Goal: Task Accomplishment & Management: Manage account settings

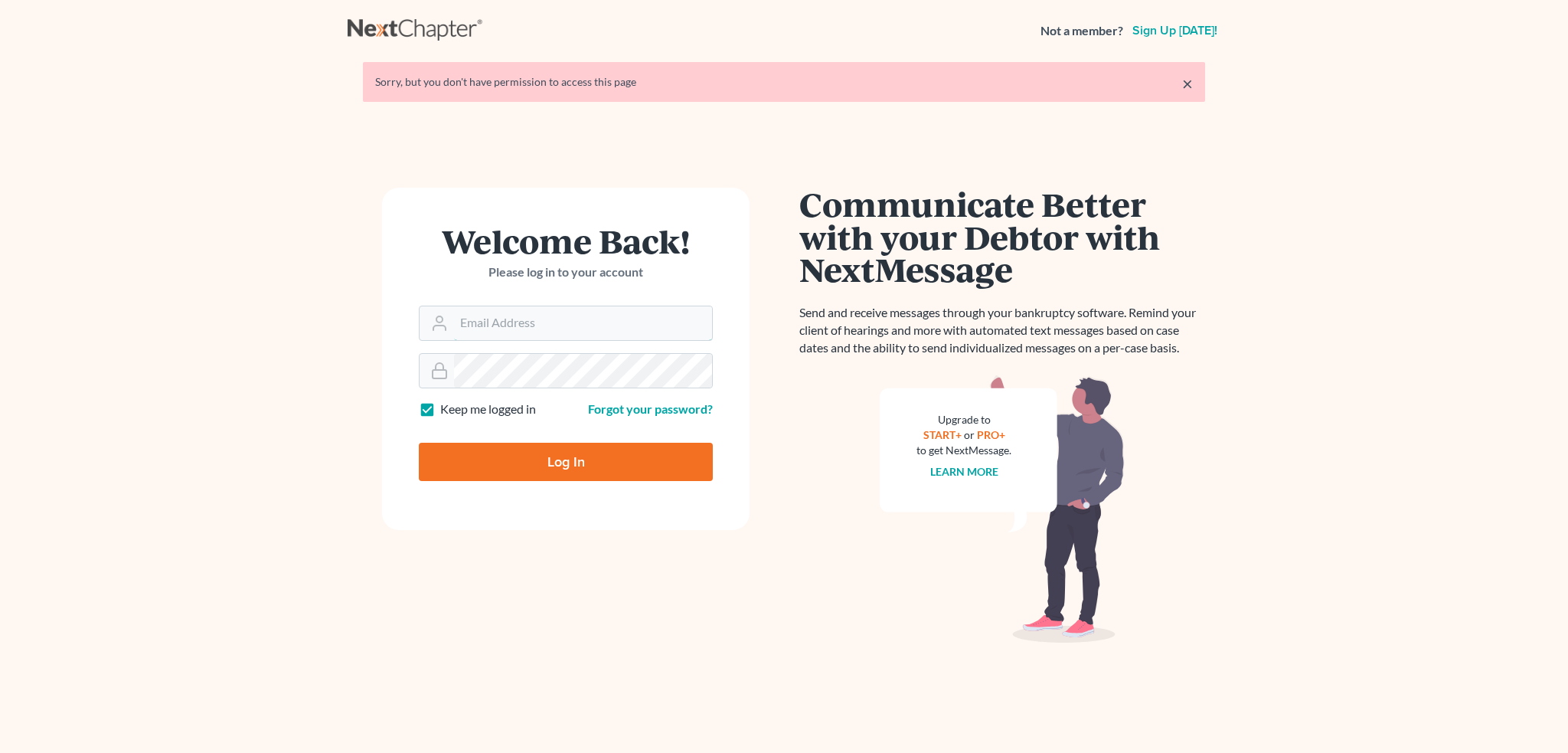
type input "[PERSON_NAME][EMAIL_ADDRESS][DOMAIN_NAME]"
click at [634, 461] on input "Log In" at bounding box center [566, 462] width 294 height 39
type input "Thinking..."
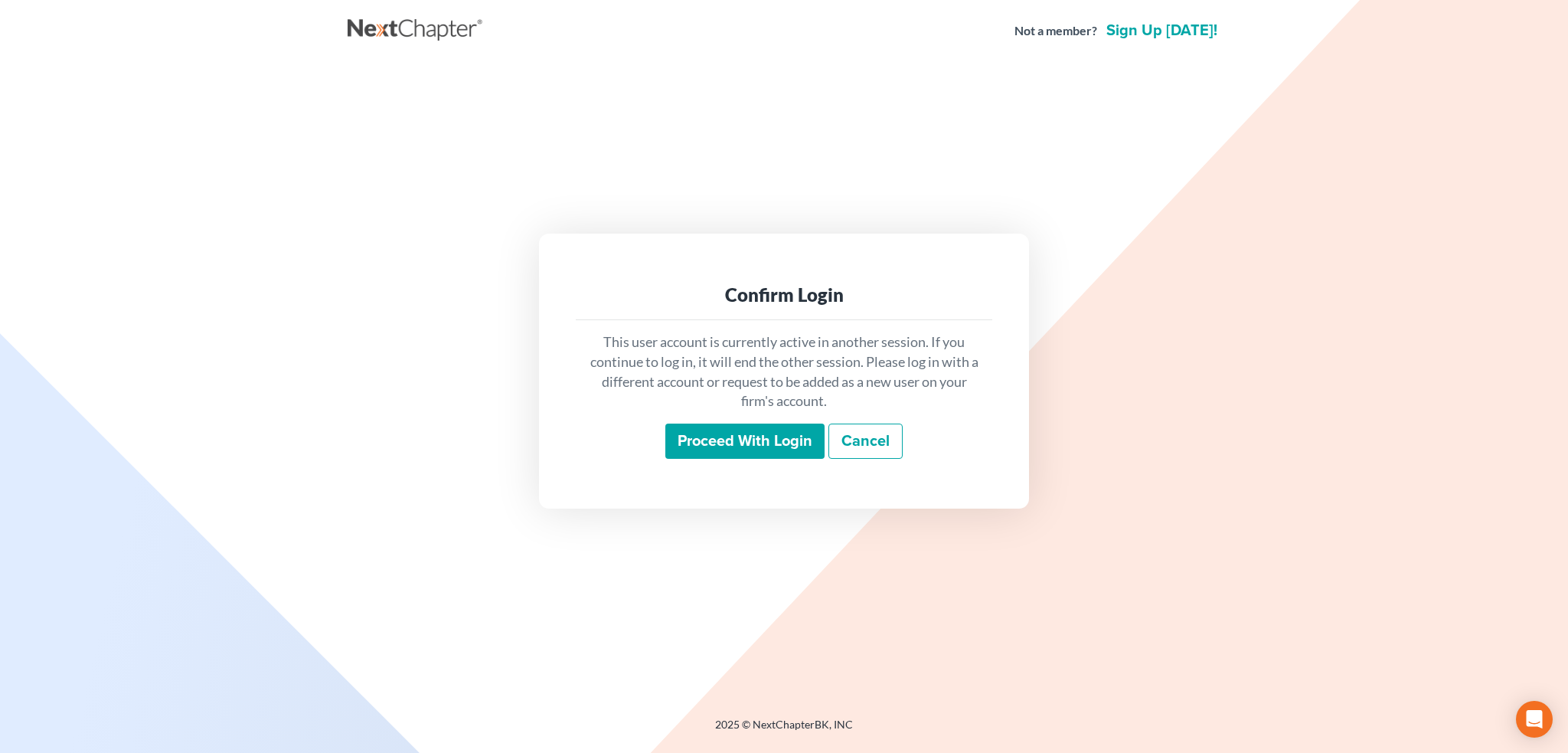
click at [754, 444] on input "Proceed with login" at bounding box center [745, 442] width 159 height 36
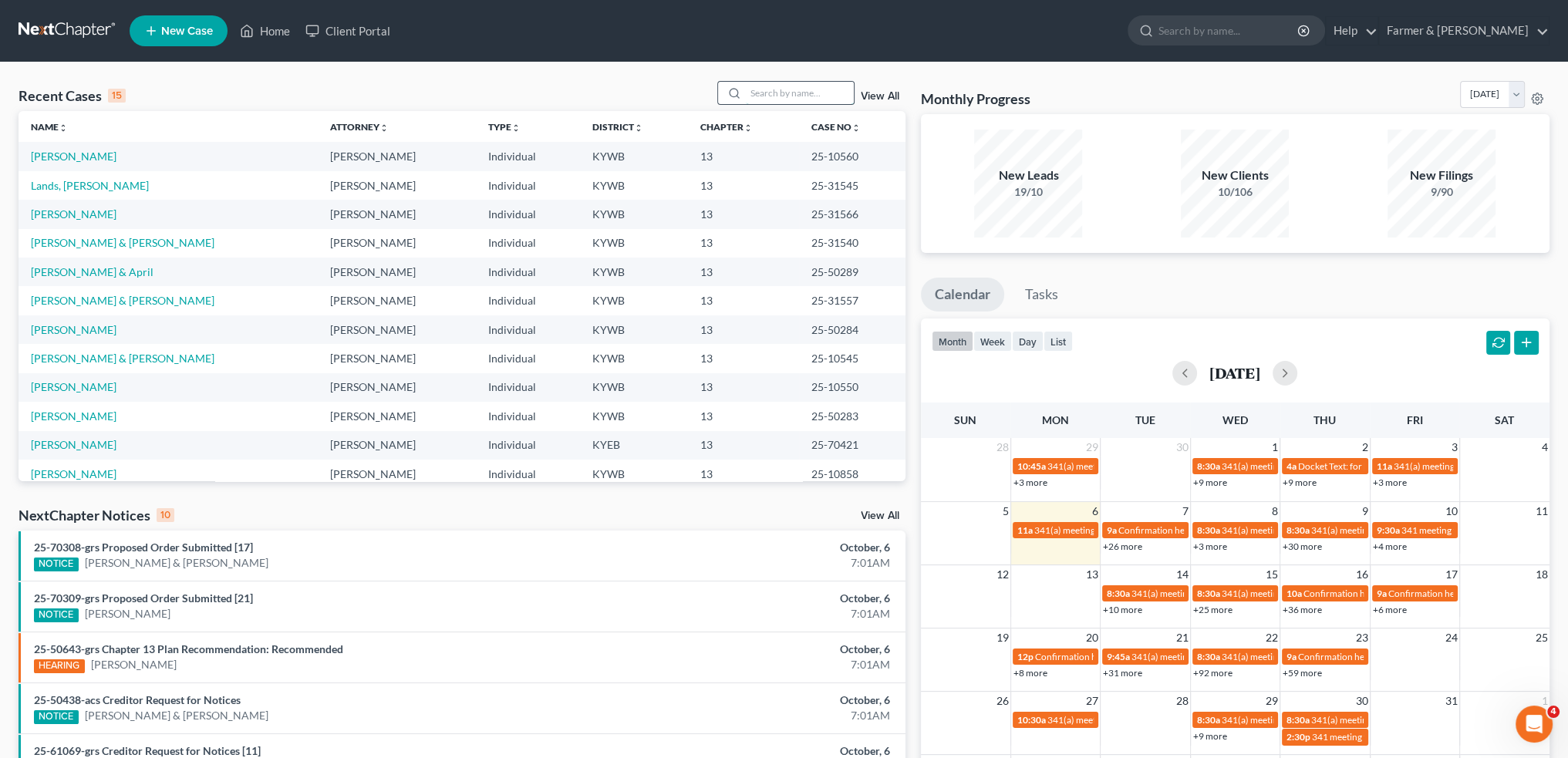
click at [797, 86] on input "search" at bounding box center [800, 93] width 108 height 22
type input "c"
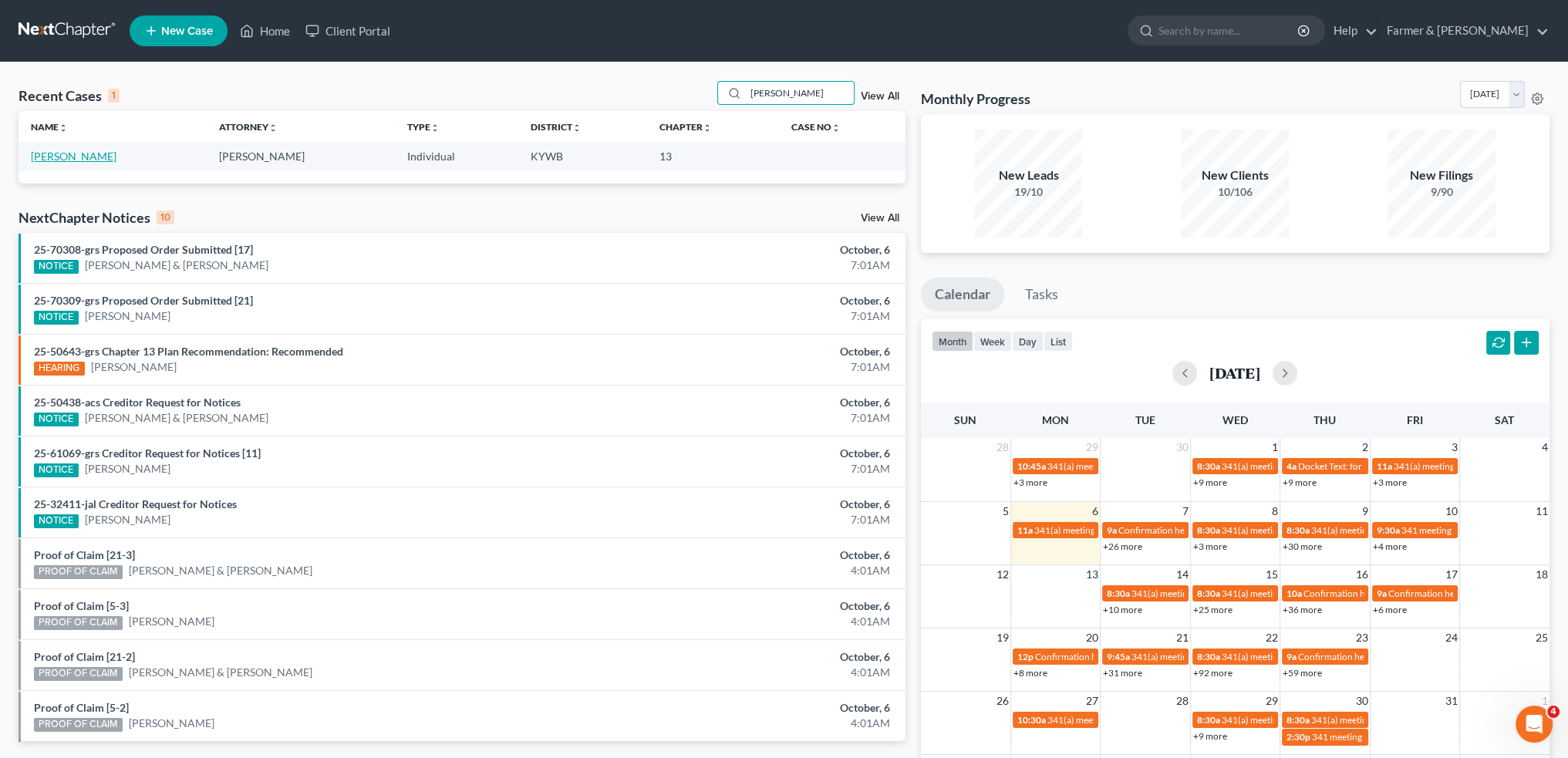
type input "[PERSON_NAME]"
click at [62, 154] on link "[PERSON_NAME]" at bounding box center [74, 156] width 86 height 13
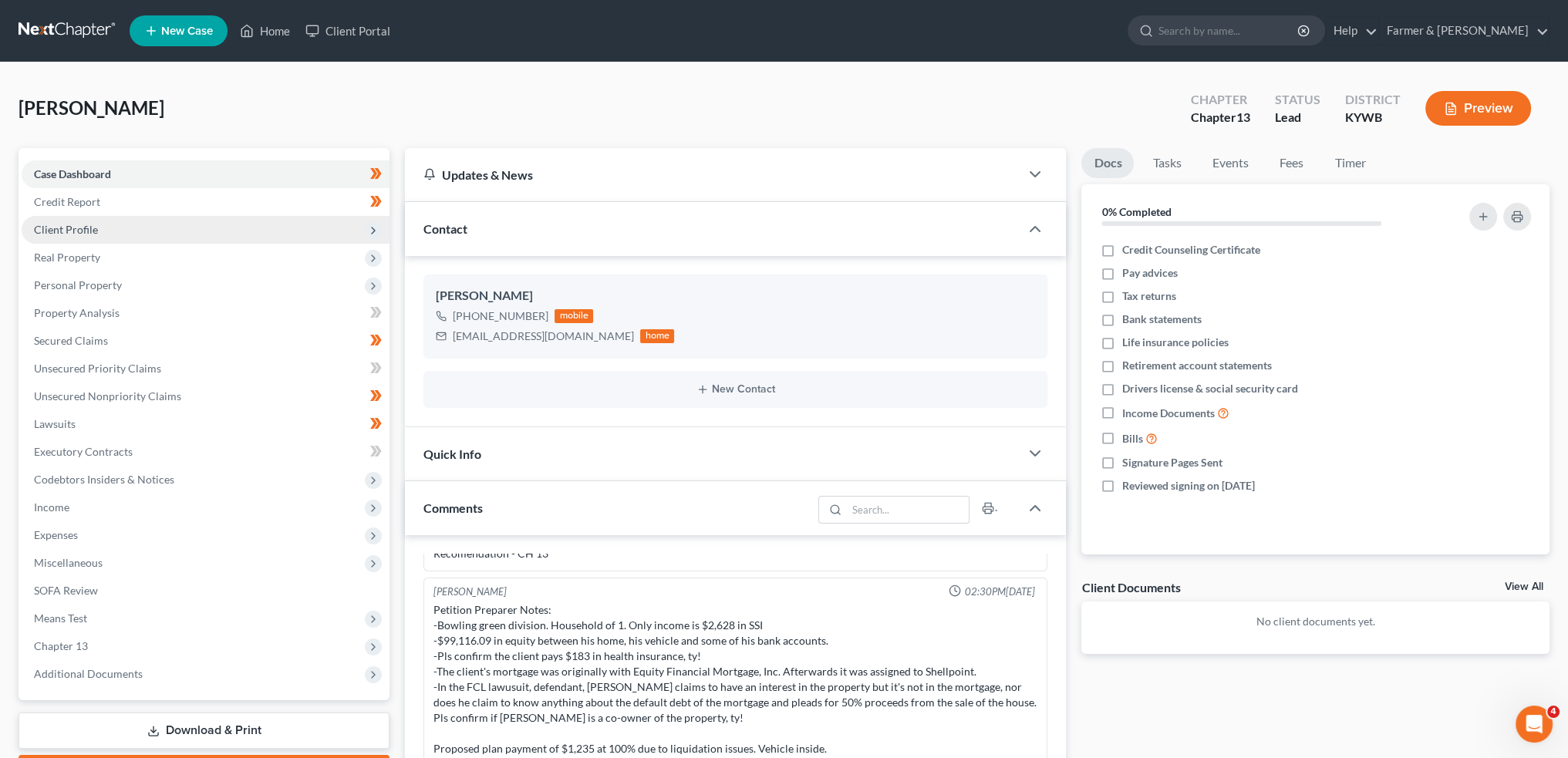
click at [148, 226] on span "Client Profile" at bounding box center [205, 229] width 368 height 28
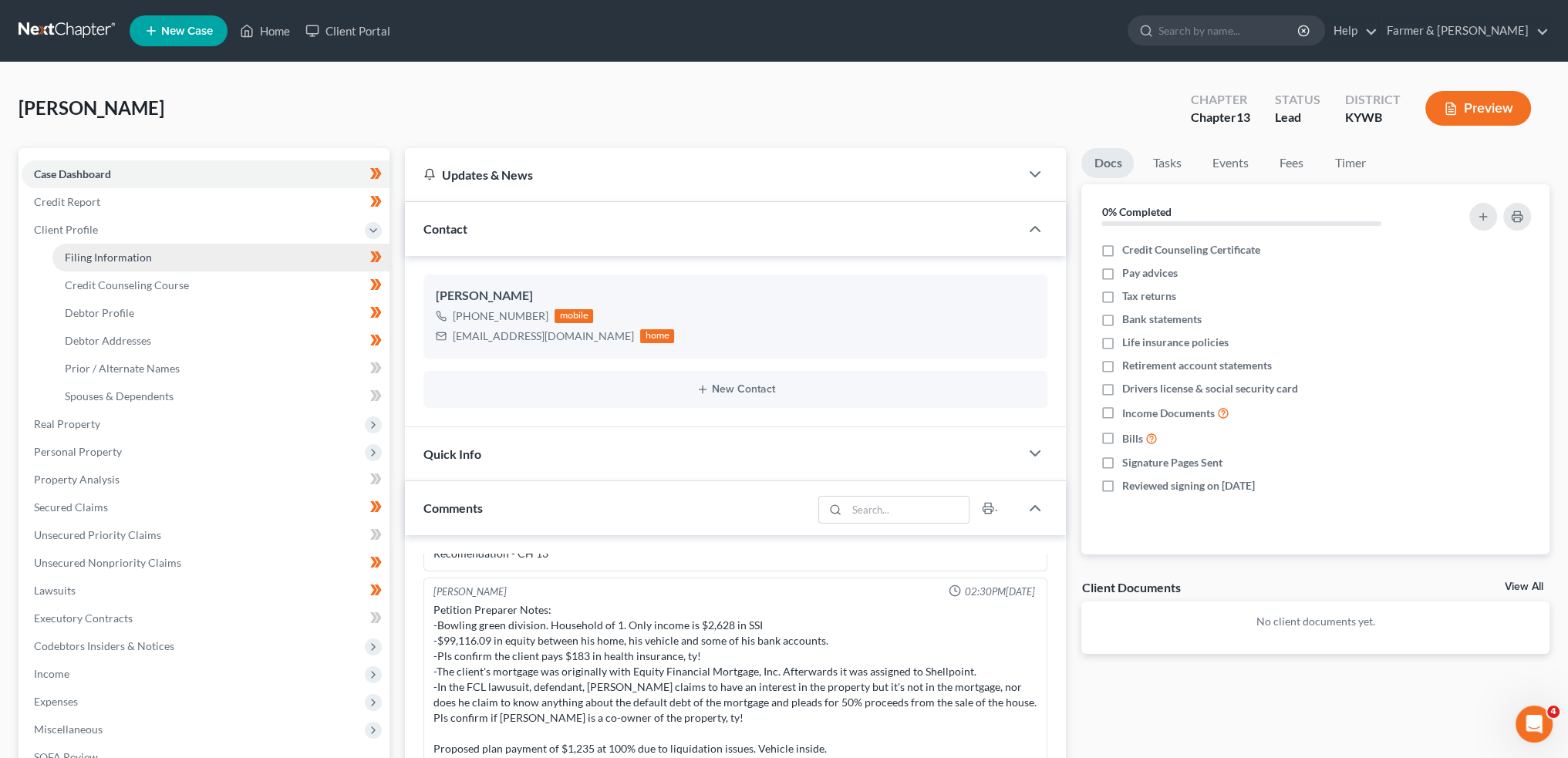
click at [154, 252] on link "Filing Information" at bounding box center [221, 257] width 337 height 28
select select "1"
select select "0"
select select "3"
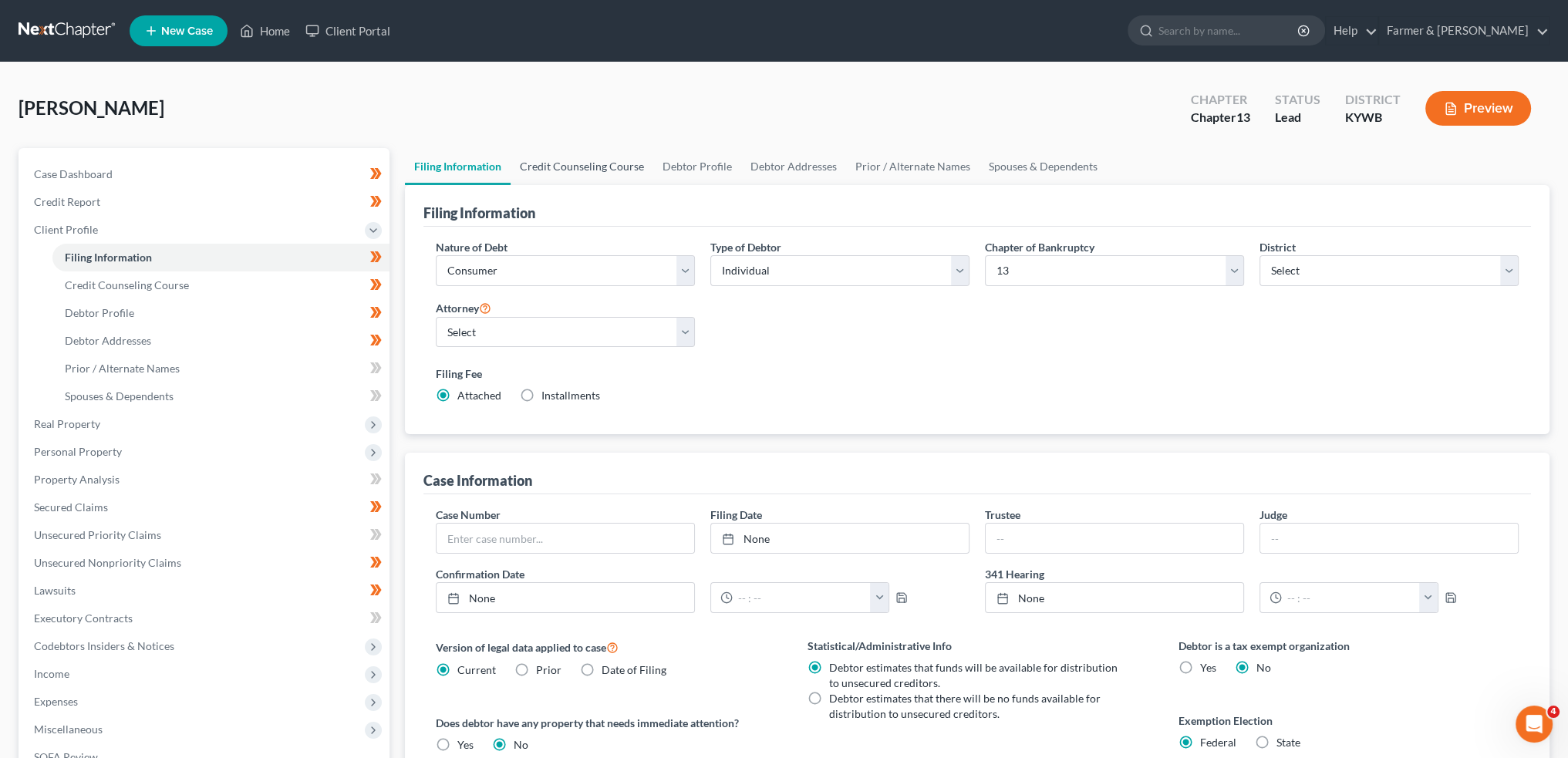
click at [601, 168] on link "Credit Counseling Course" at bounding box center [582, 166] width 143 height 37
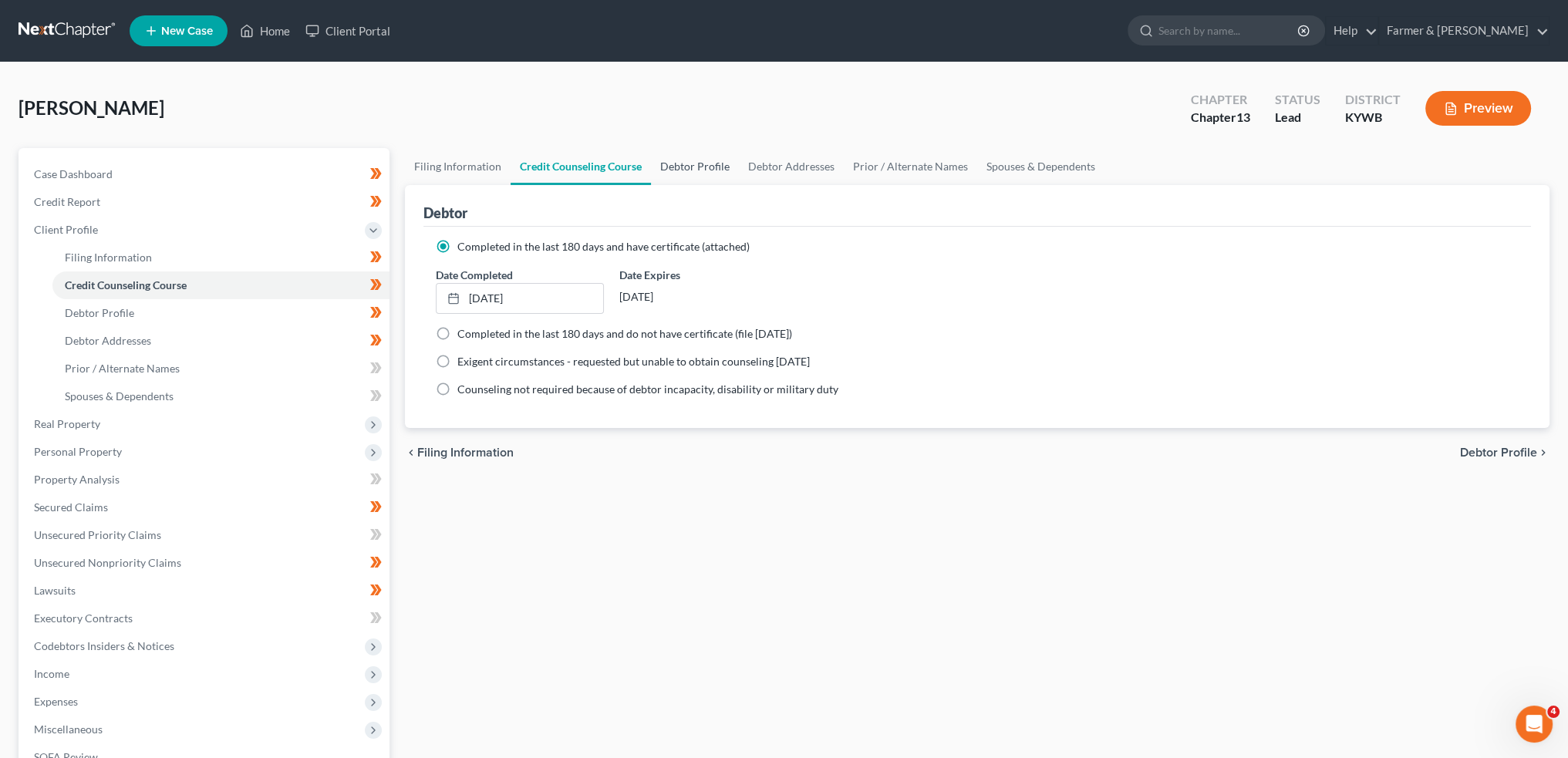
click at [702, 172] on link "Debtor Profile" at bounding box center [695, 166] width 88 height 37
select select "3"
select select "0"
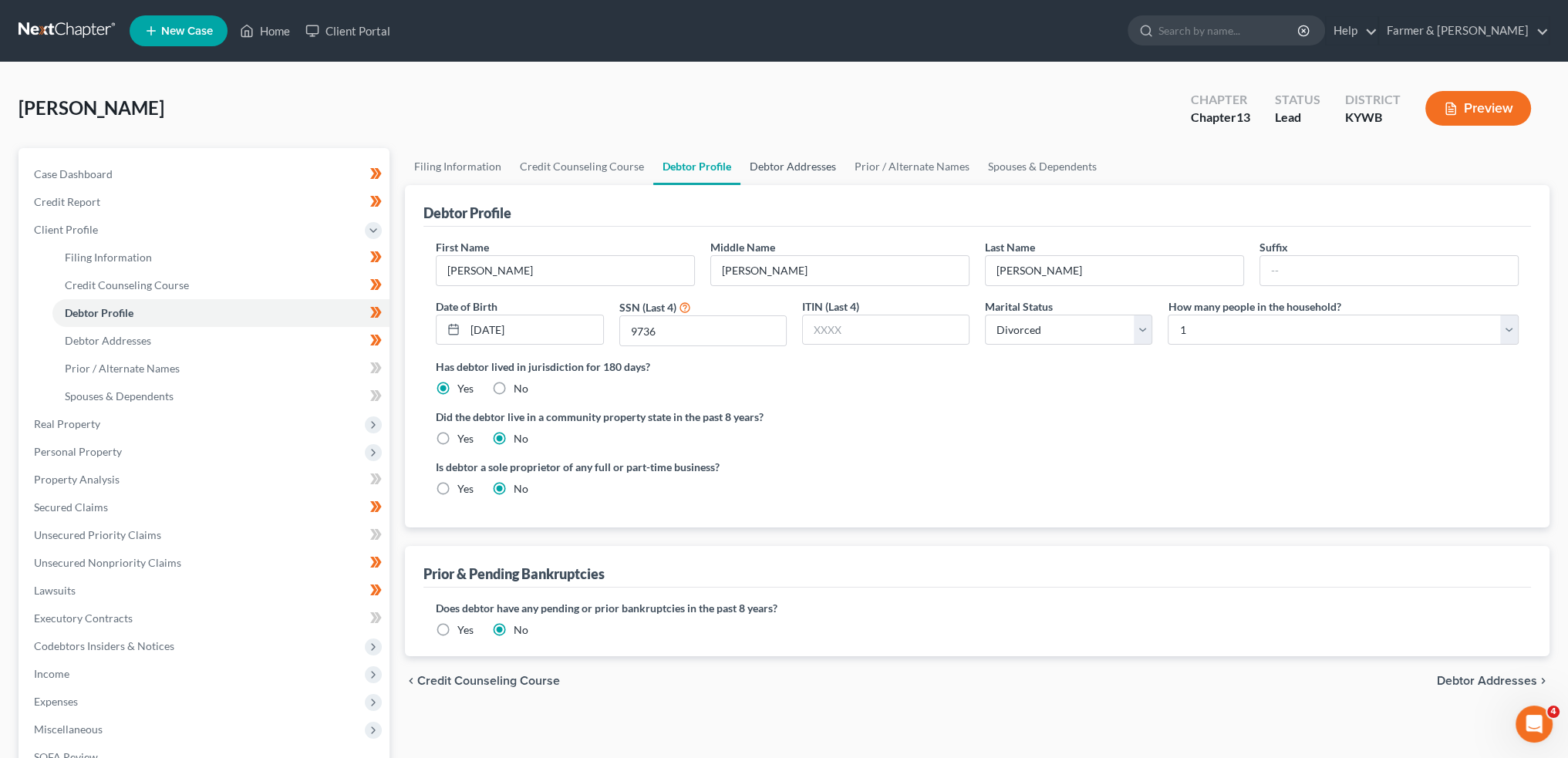
click at [812, 165] on link "Debtor Addresses" at bounding box center [792, 166] width 105 height 37
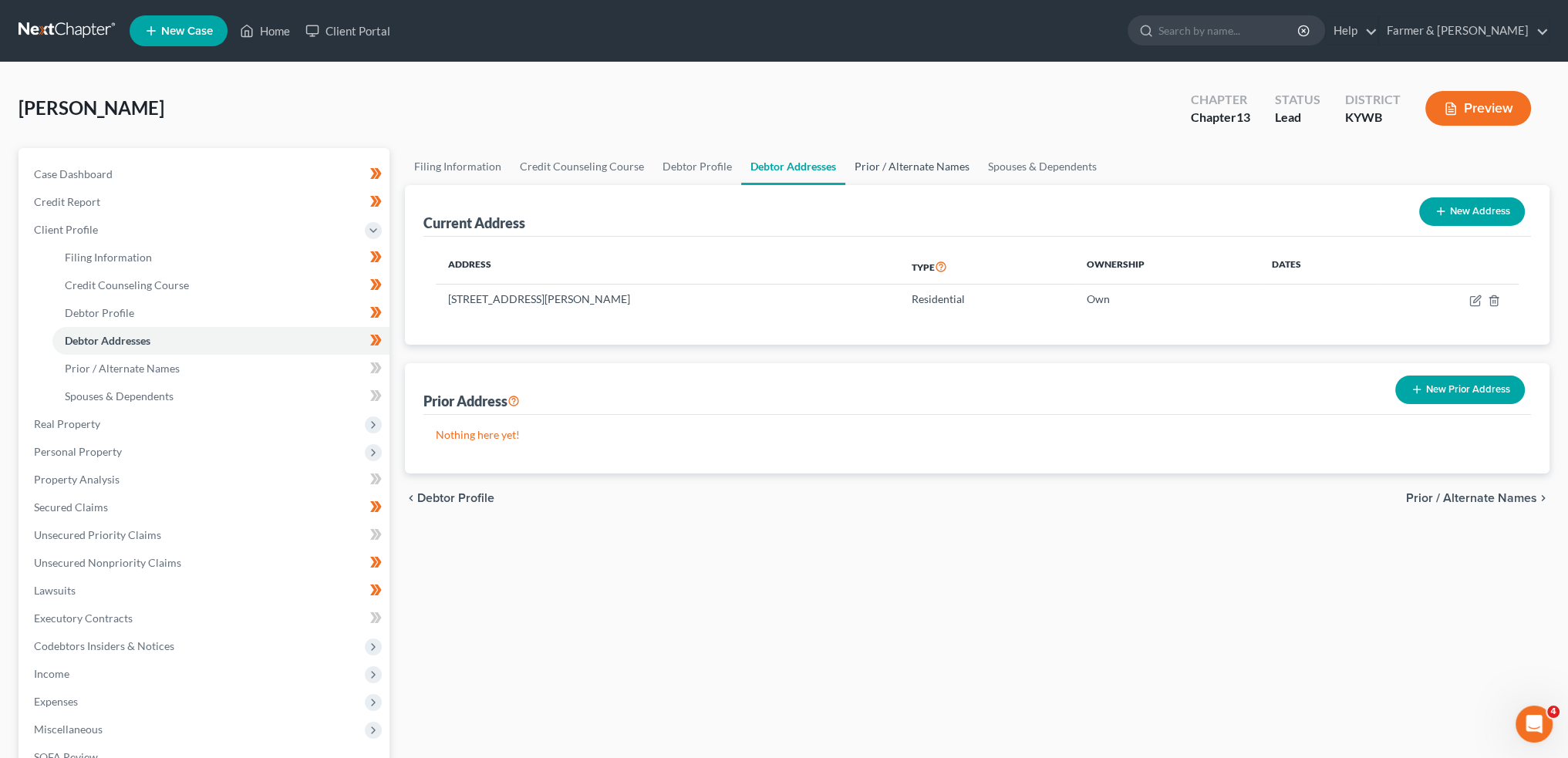
click at [876, 160] on link "Prior / Alternate Names" at bounding box center [912, 166] width 134 height 37
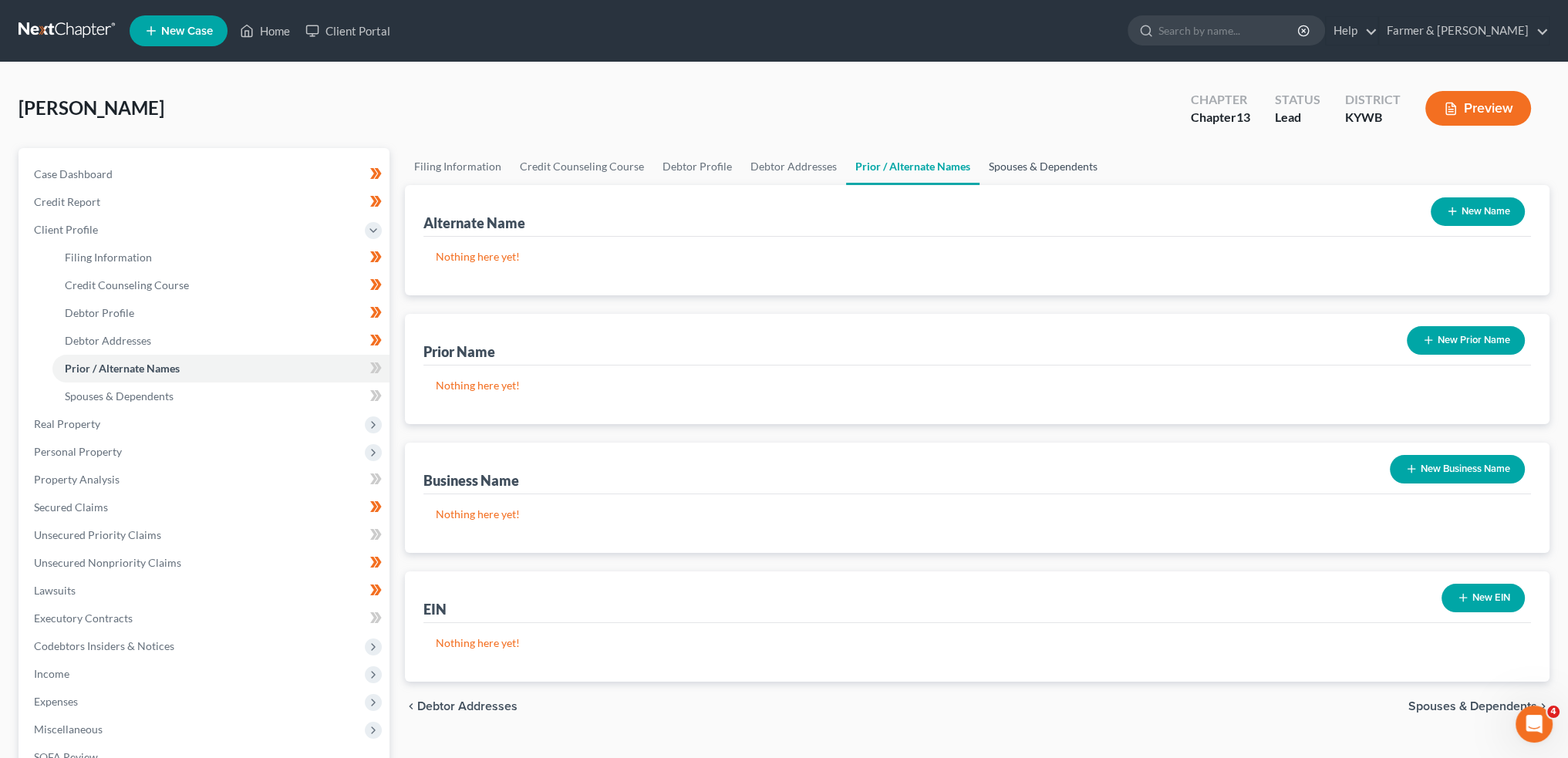
click at [1033, 163] on link "Spouses & Dependents" at bounding box center [1043, 166] width 128 height 37
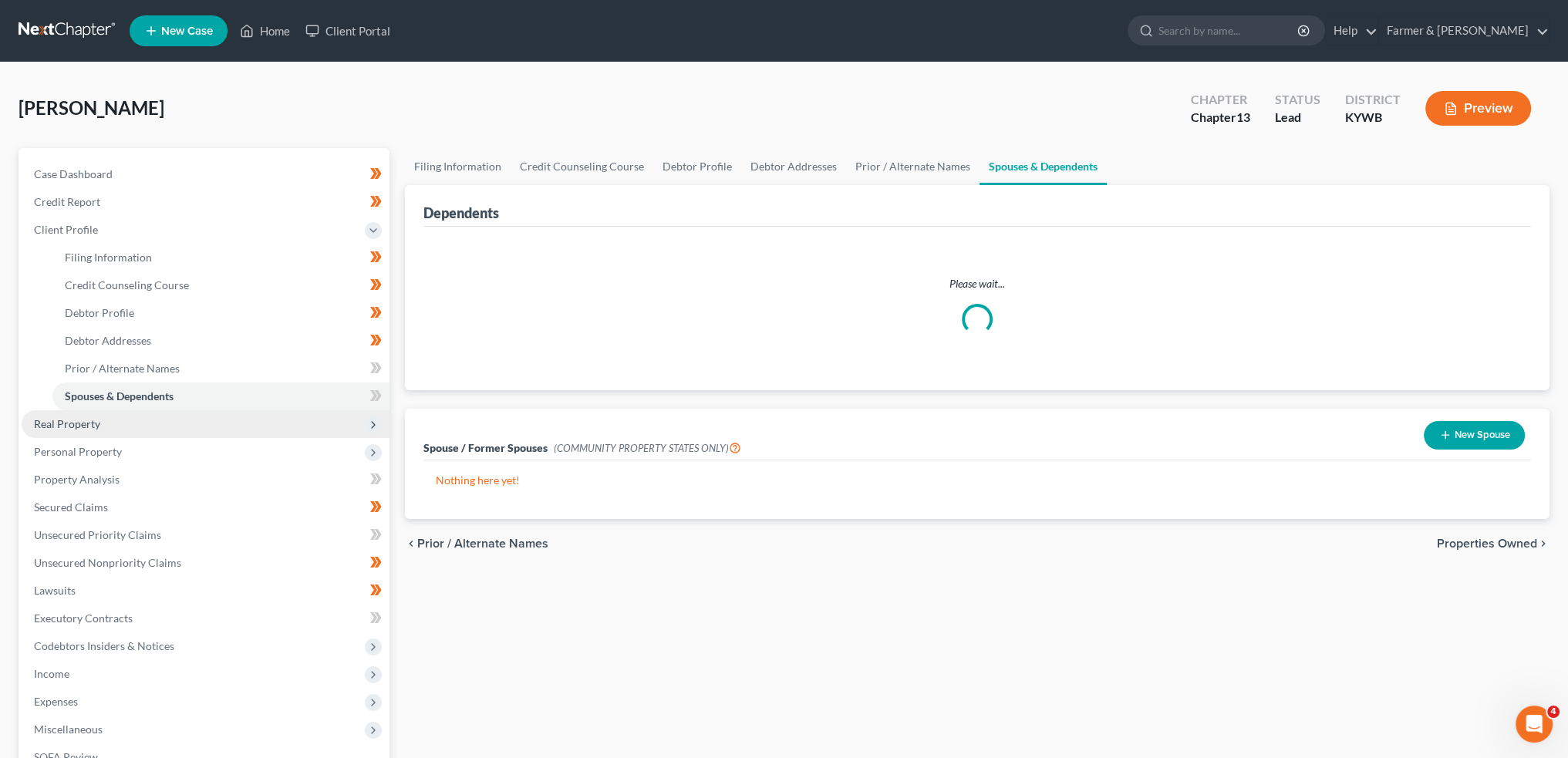
click at [197, 426] on span "Real Property" at bounding box center [205, 424] width 368 height 28
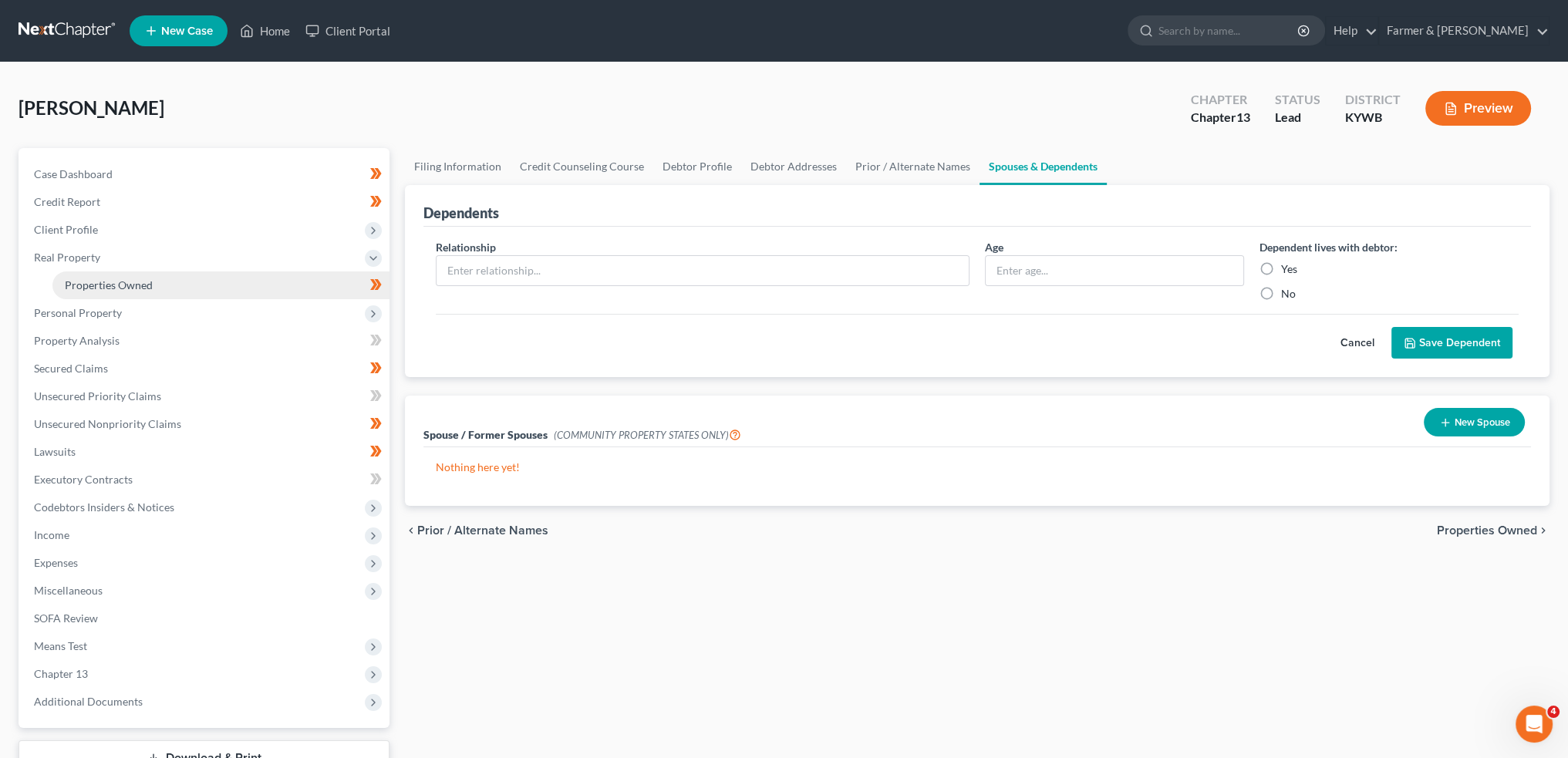
click at [195, 288] on link "Properties Owned" at bounding box center [221, 285] width 337 height 28
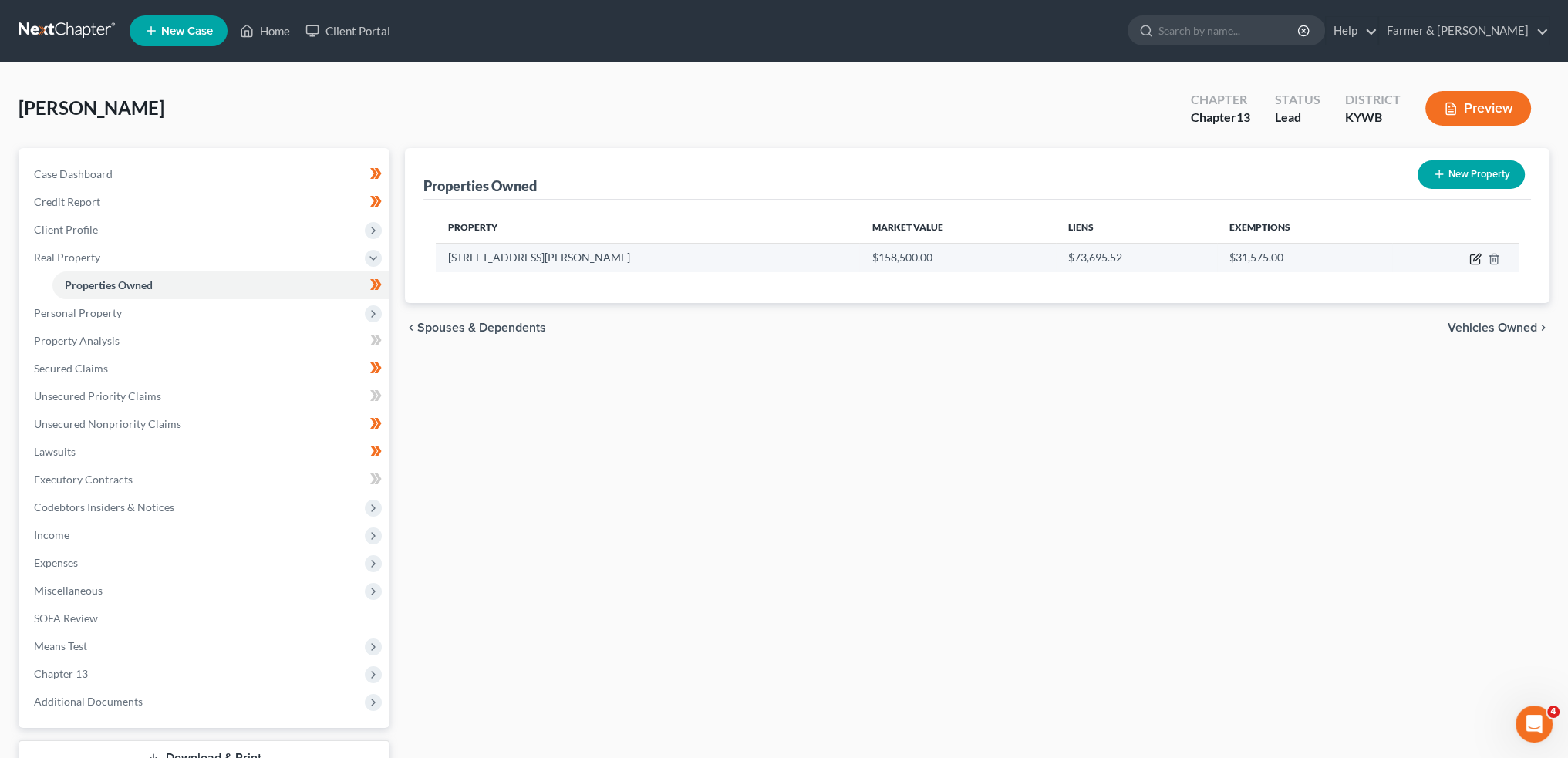
click at [1473, 255] on icon "button" at bounding box center [1474, 259] width 9 height 9
select select "18"
select select "3"
select select "0"
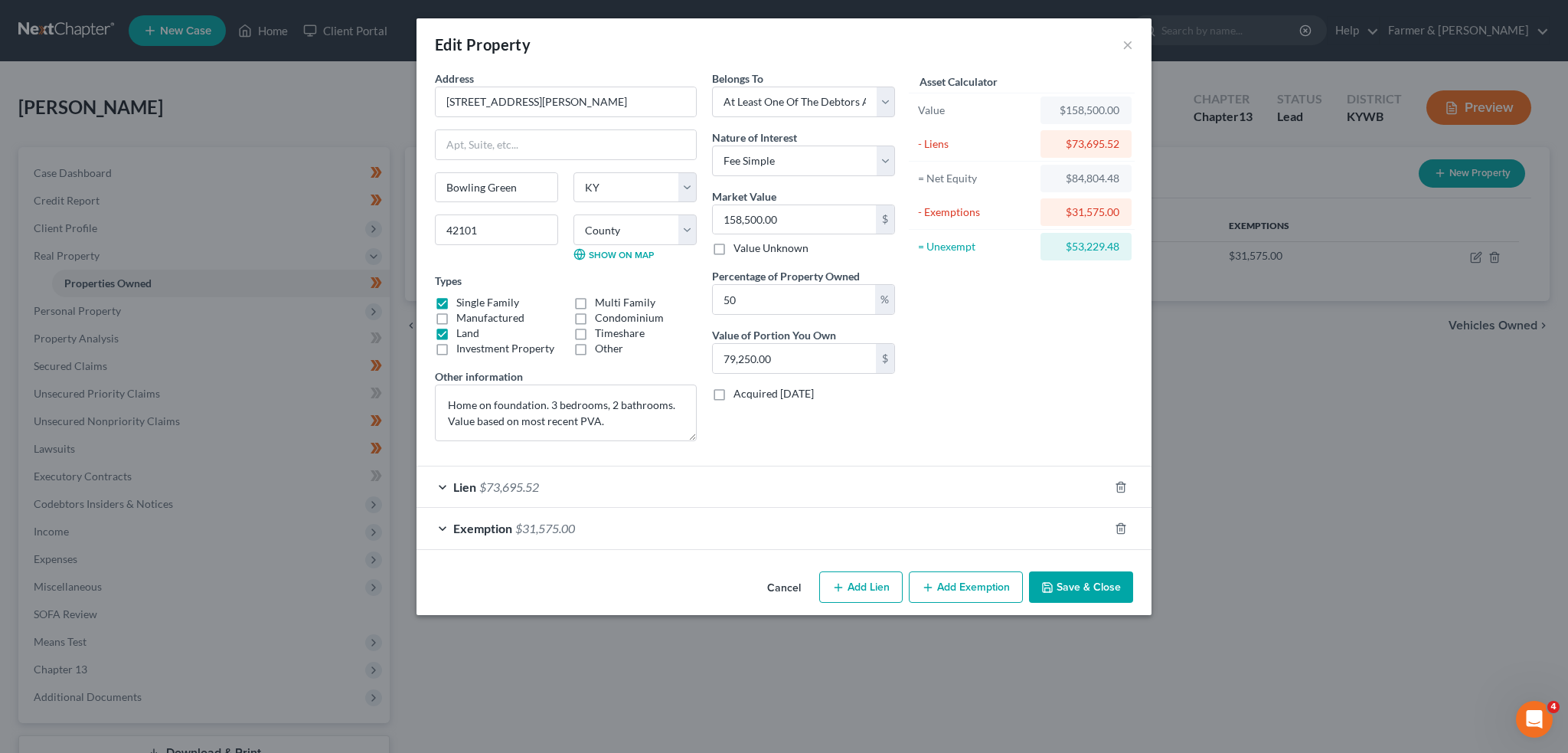
click at [843, 482] on div "Lien $73,695.52" at bounding box center [763, 486] width 692 height 41
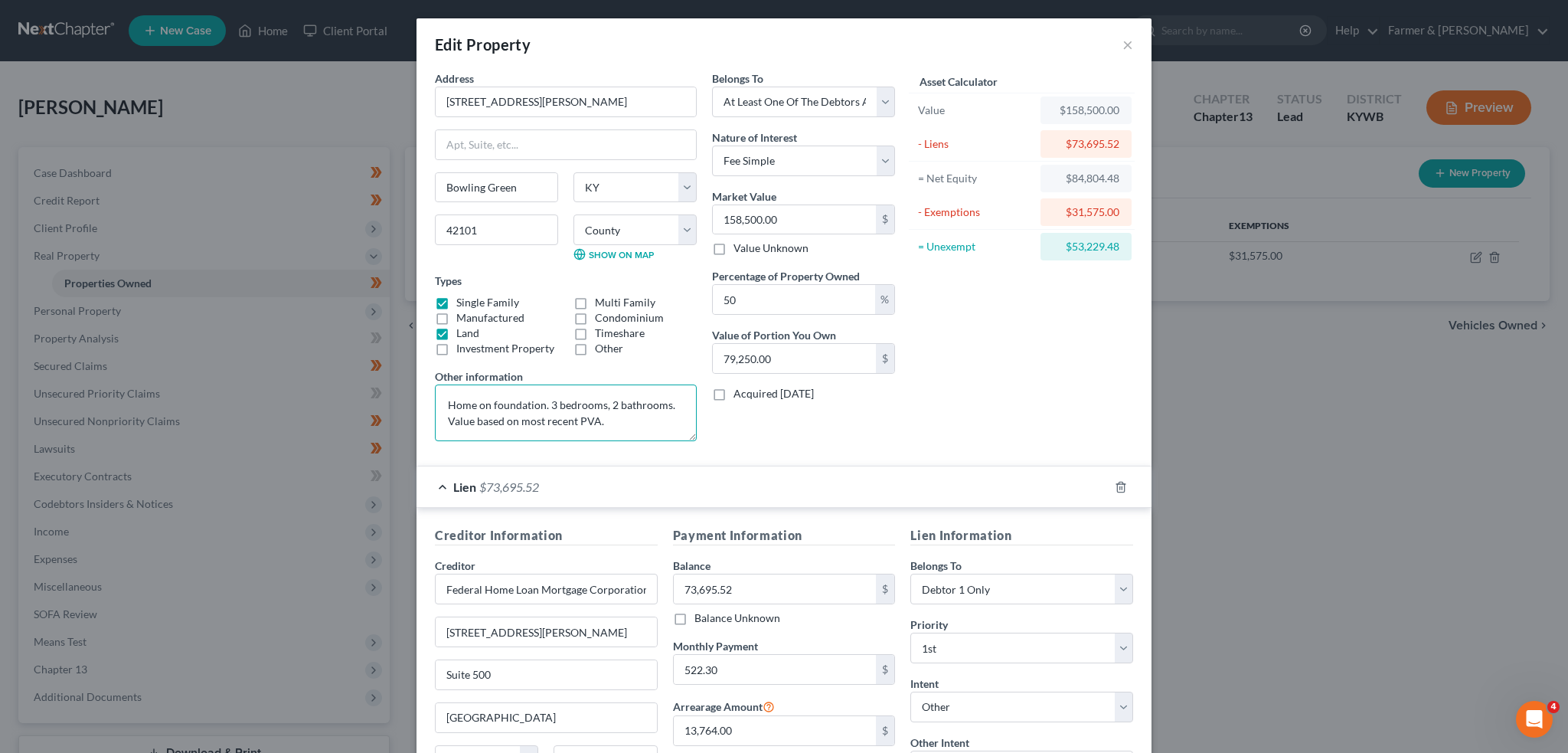
click at [441, 397] on textarea "Home on foundation. 3 bedrooms, 2 bathrooms. Value based on most recent PVA." at bounding box center [566, 412] width 261 height 56
type textarea "1/2 interest in home; 3 bedrooms, 2 bathrooms. Value based on most recent PVA."
click at [457, 332] on label "Land" at bounding box center [468, 333] width 23 height 15
click at [463, 332] on input "Land" at bounding box center [468, 331] width 10 height 10
checkbox input "false"
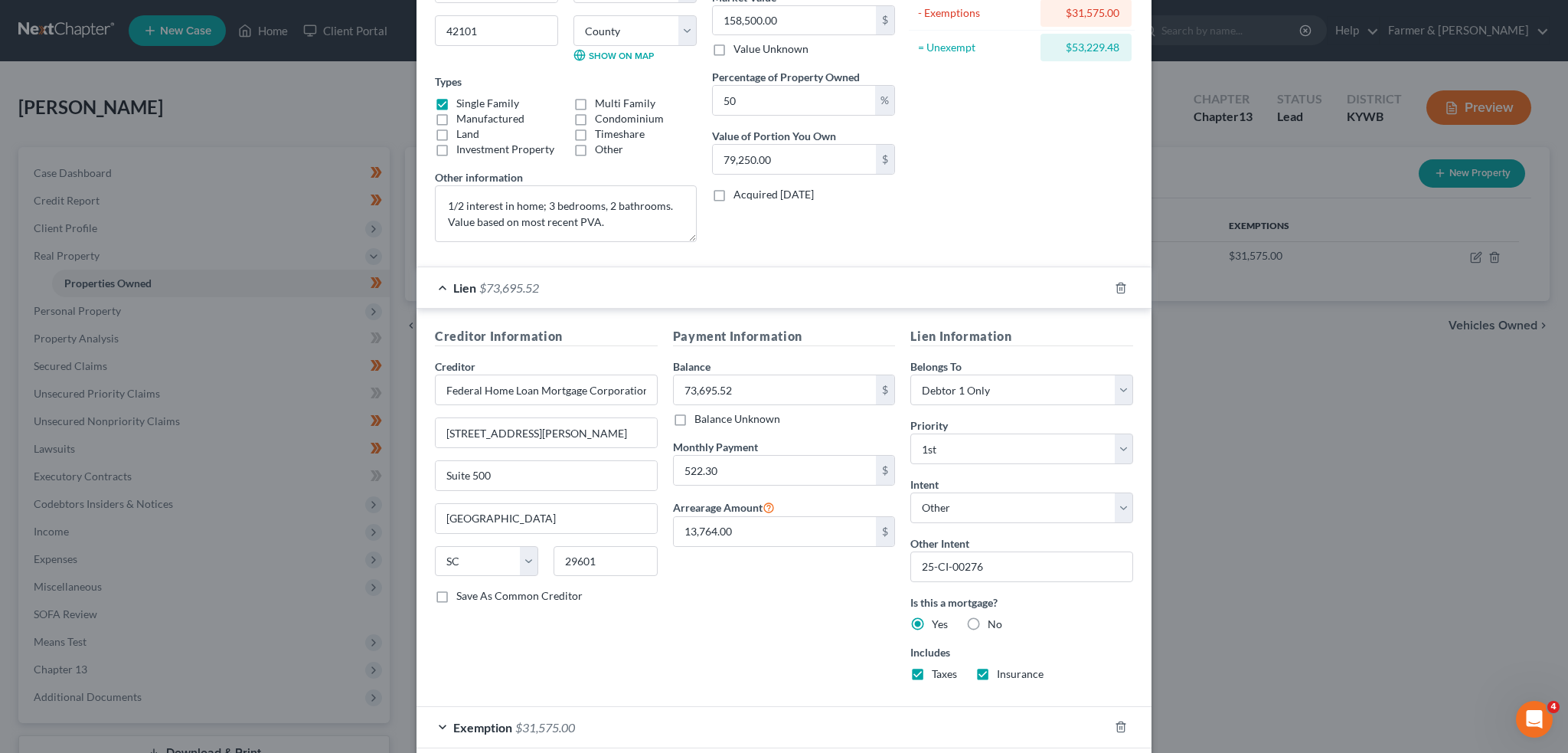
scroll to position [275, 0]
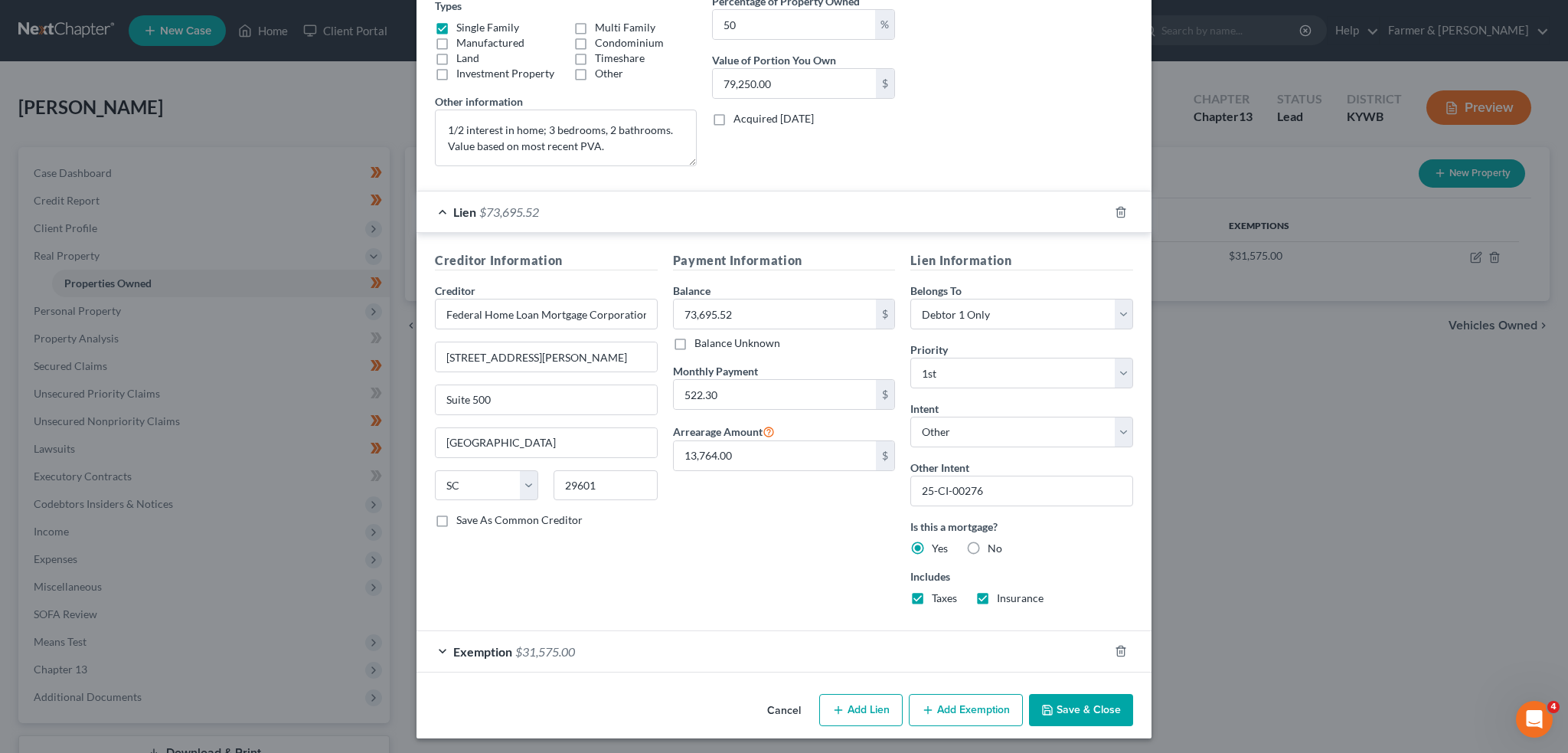
click at [1043, 695] on button "Save & Close" at bounding box center [1081, 709] width 104 height 32
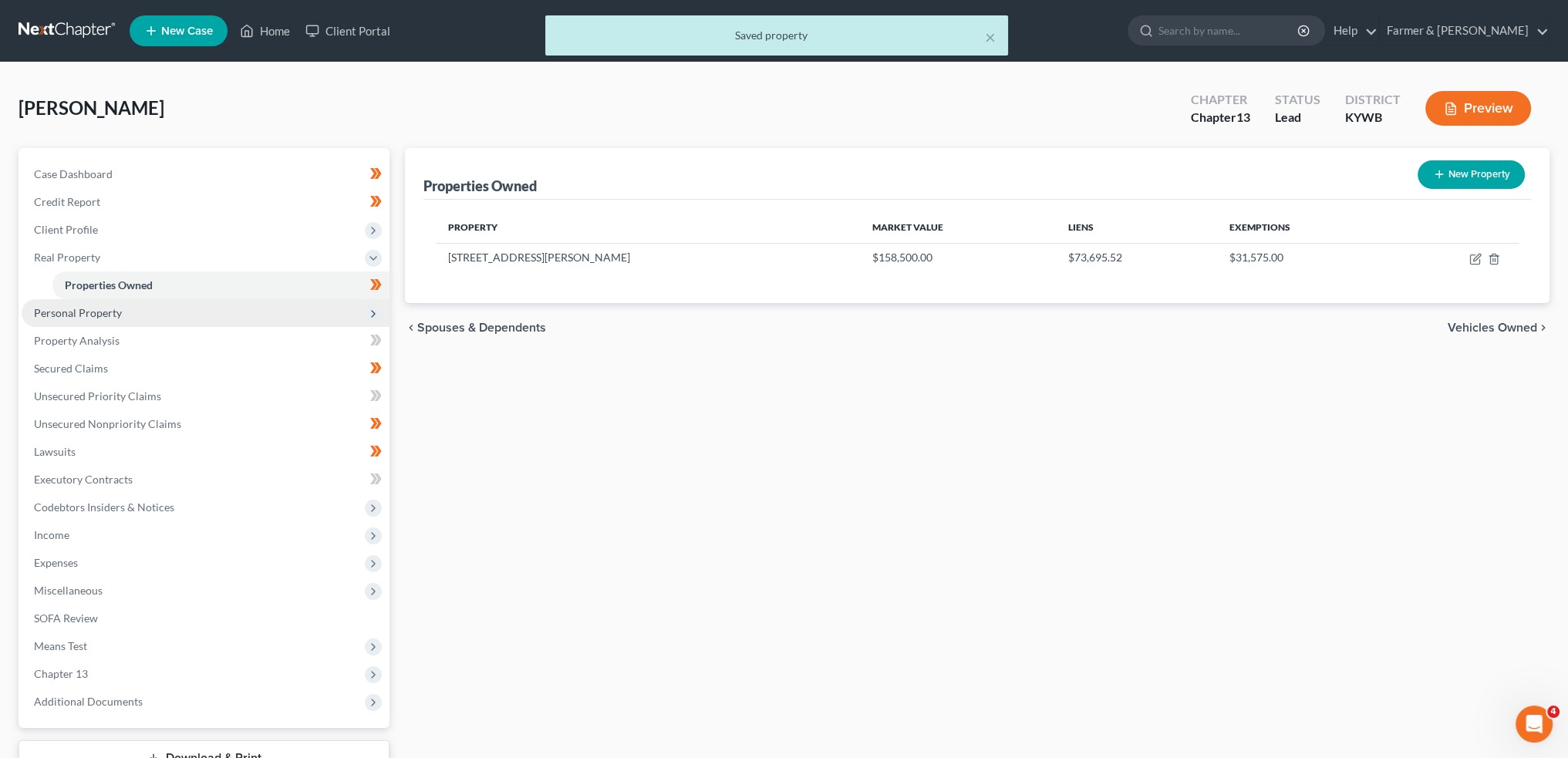
click at [125, 307] on span "Personal Property" at bounding box center [205, 313] width 368 height 28
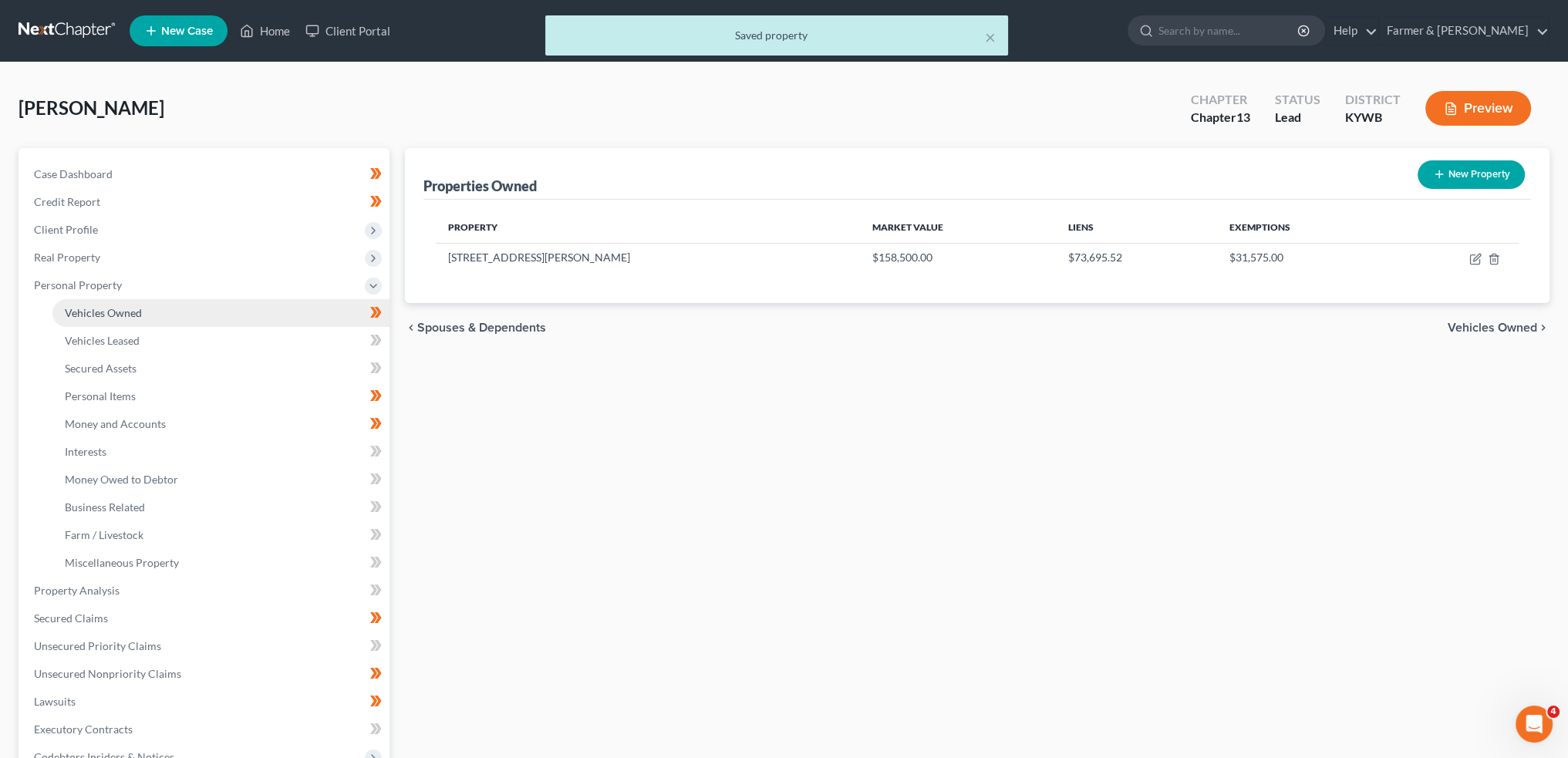
click at [127, 317] on span "Vehicles Owned" at bounding box center [103, 312] width 77 height 13
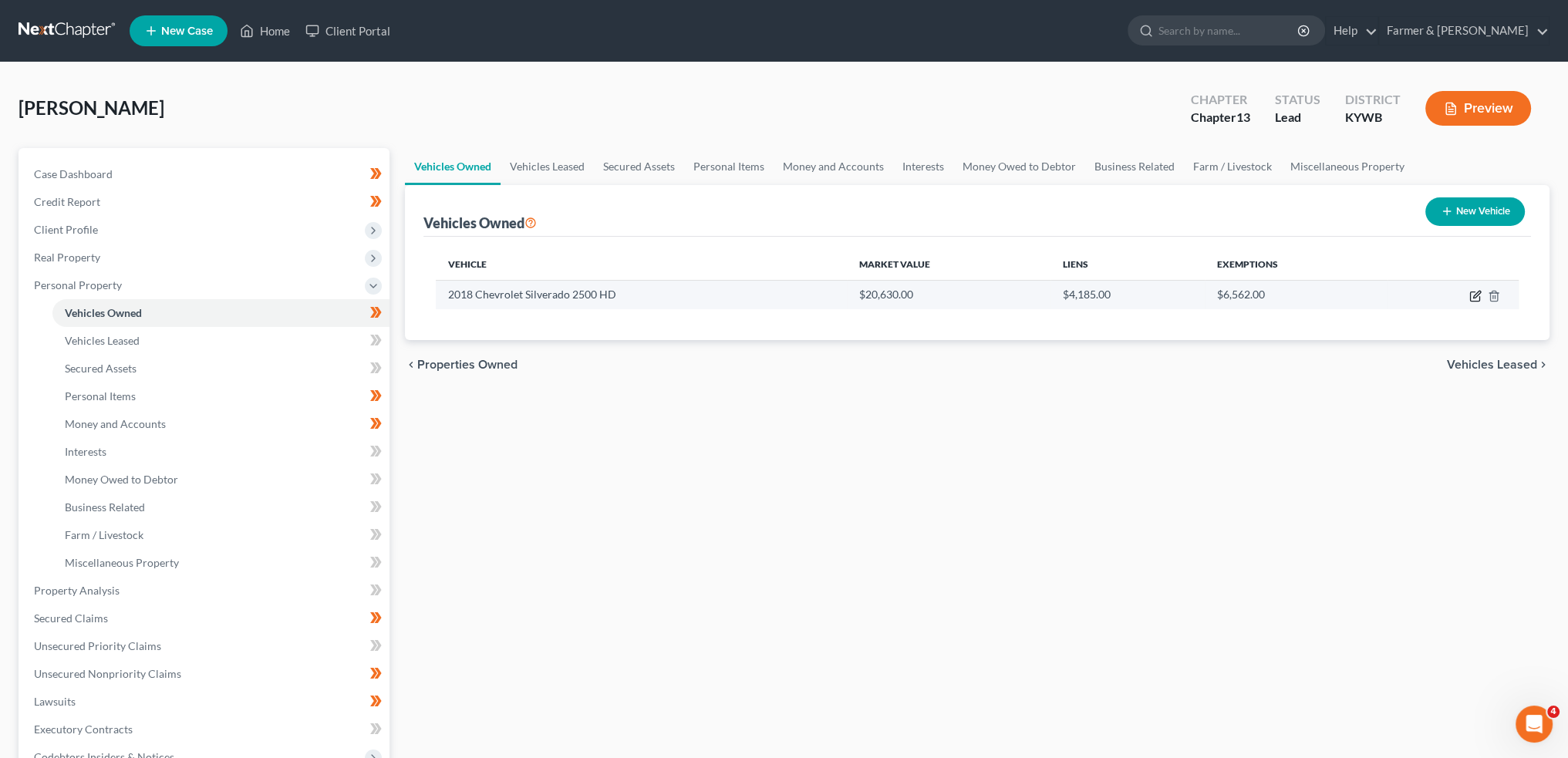
click at [1475, 296] on icon "button" at bounding box center [1476, 293] width 7 height 7
select select "0"
select select "8"
select select "2"
select select "0"
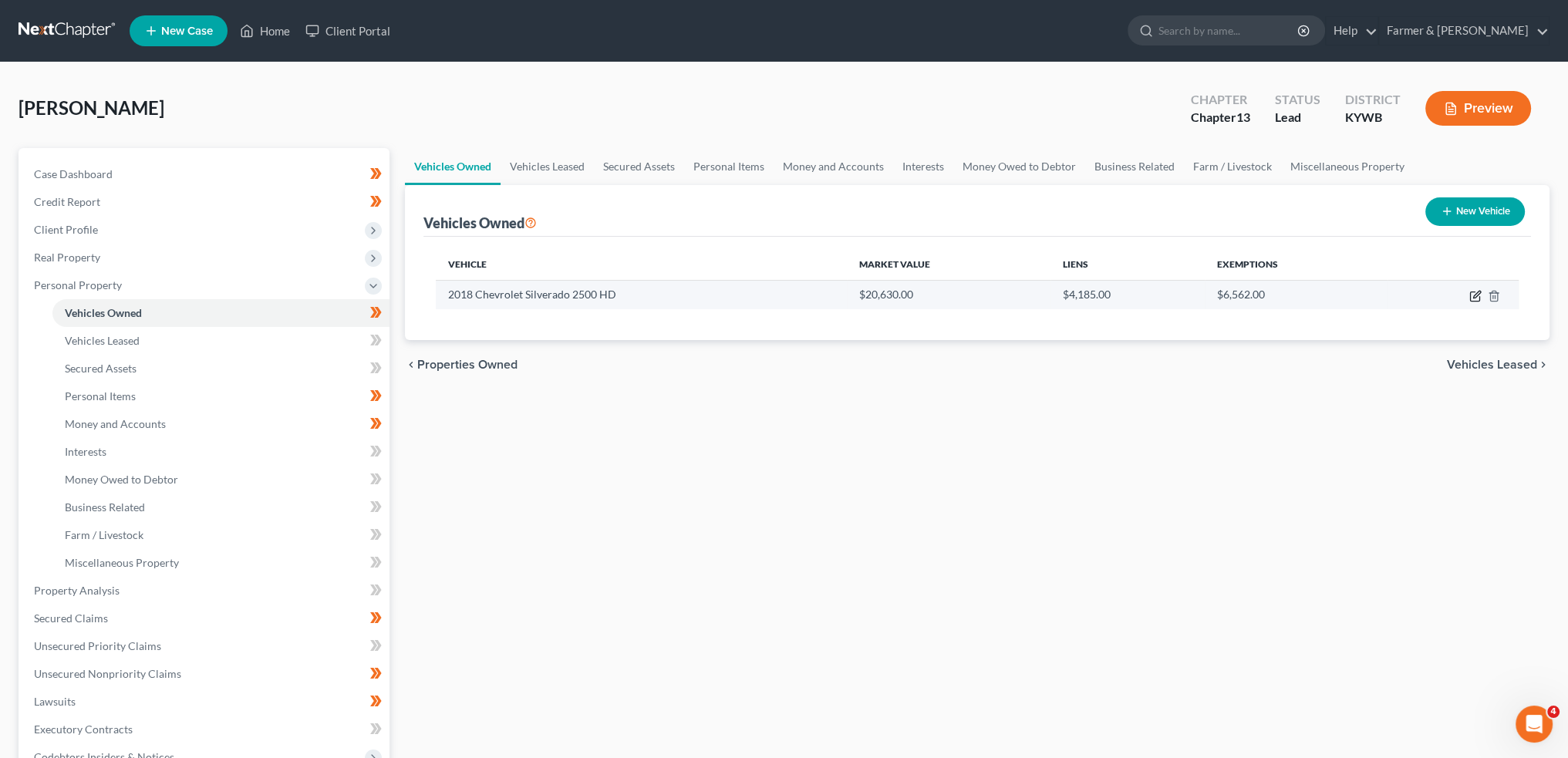
select select "4"
select select "0"
select select "4"
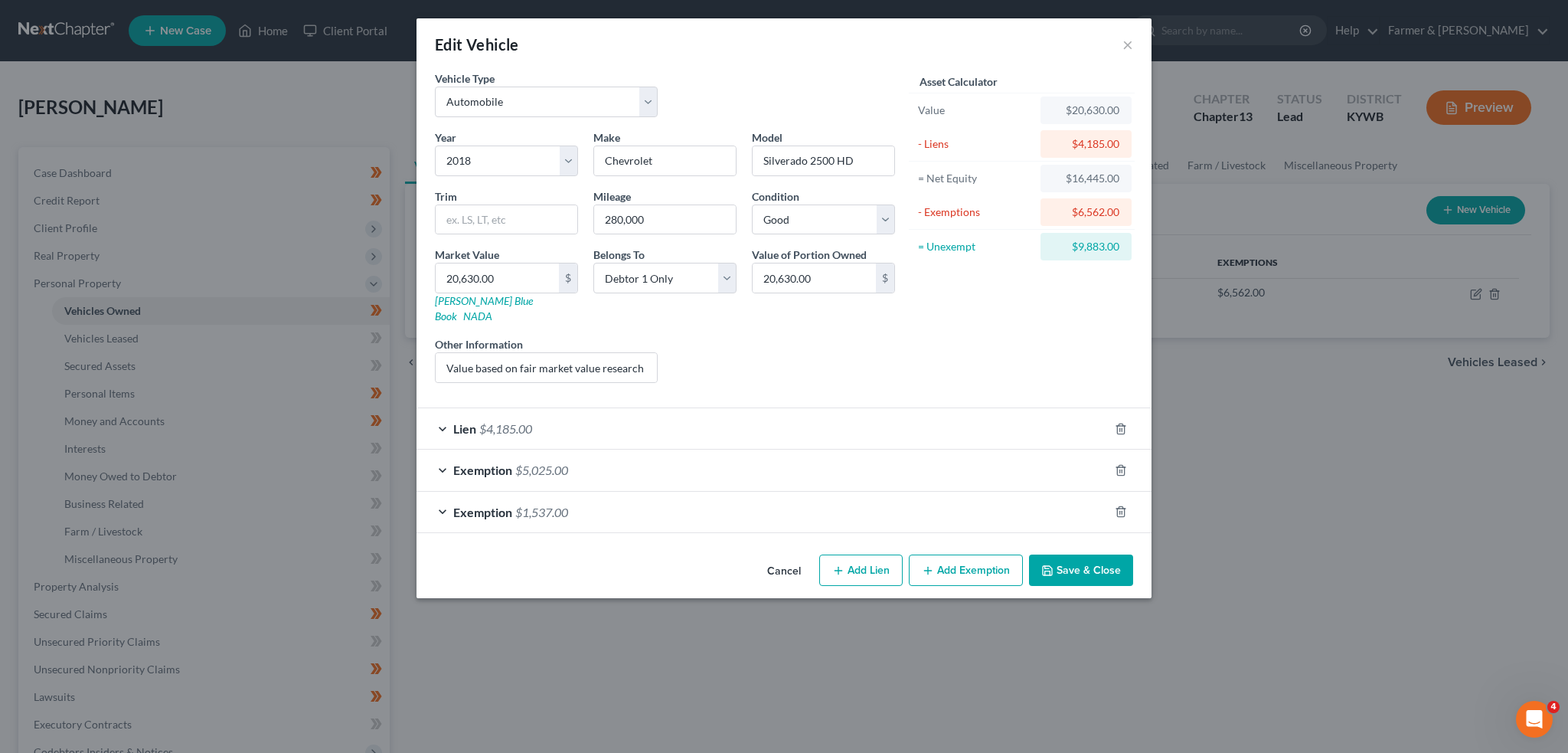
click at [575, 408] on div "Lien $4,185.00" at bounding box center [763, 428] width 692 height 41
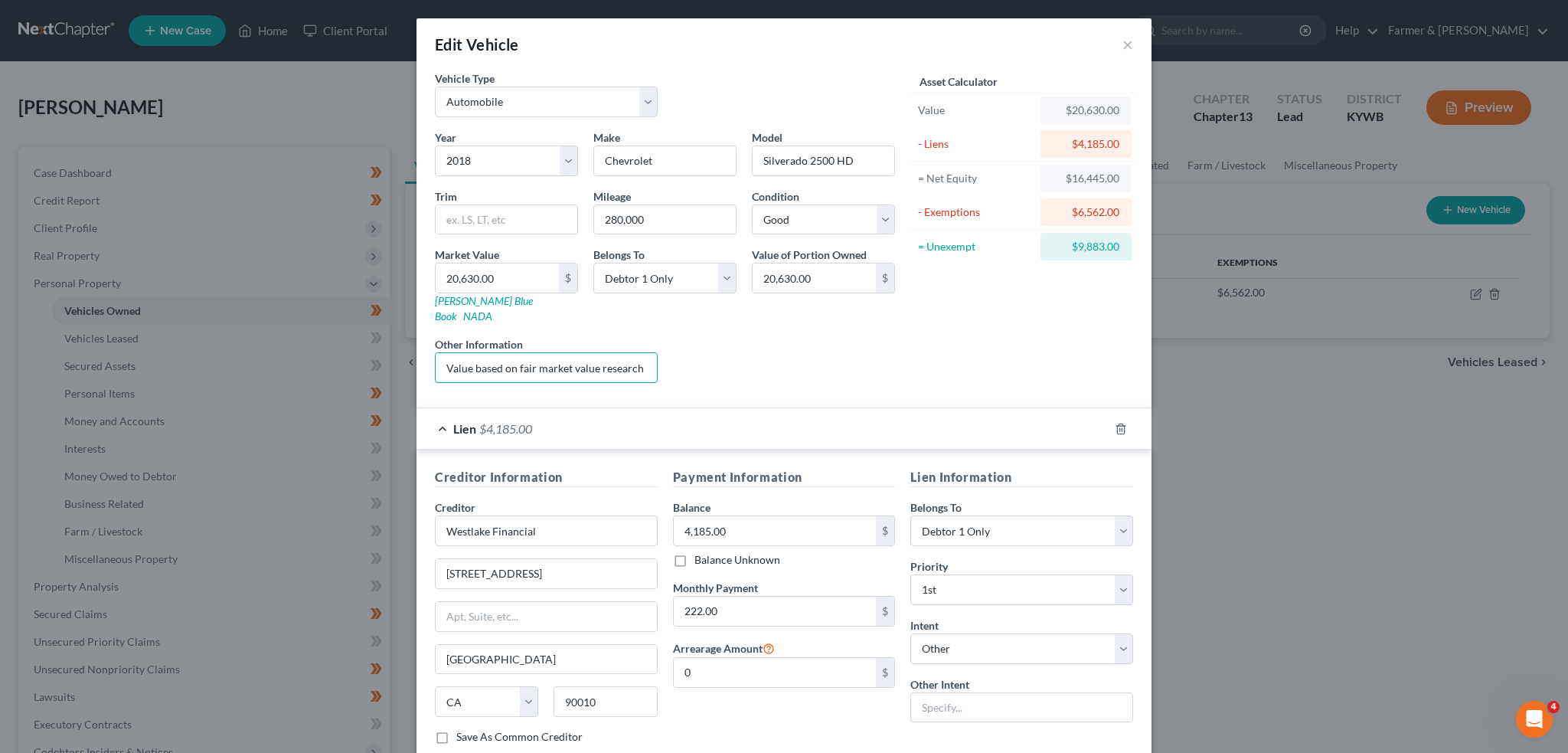
scroll to position [0, 203]
drag, startPoint x: 561, startPoint y: 360, endPoint x: 830, endPoint y: 335, distance: 270.2
click at [830, 335] on div "Year Select 2026 2025 2024 2023 2022 2021 2020 2019 2018 2017 2016 2015 2014 20…" at bounding box center [665, 263] width 475 height 266
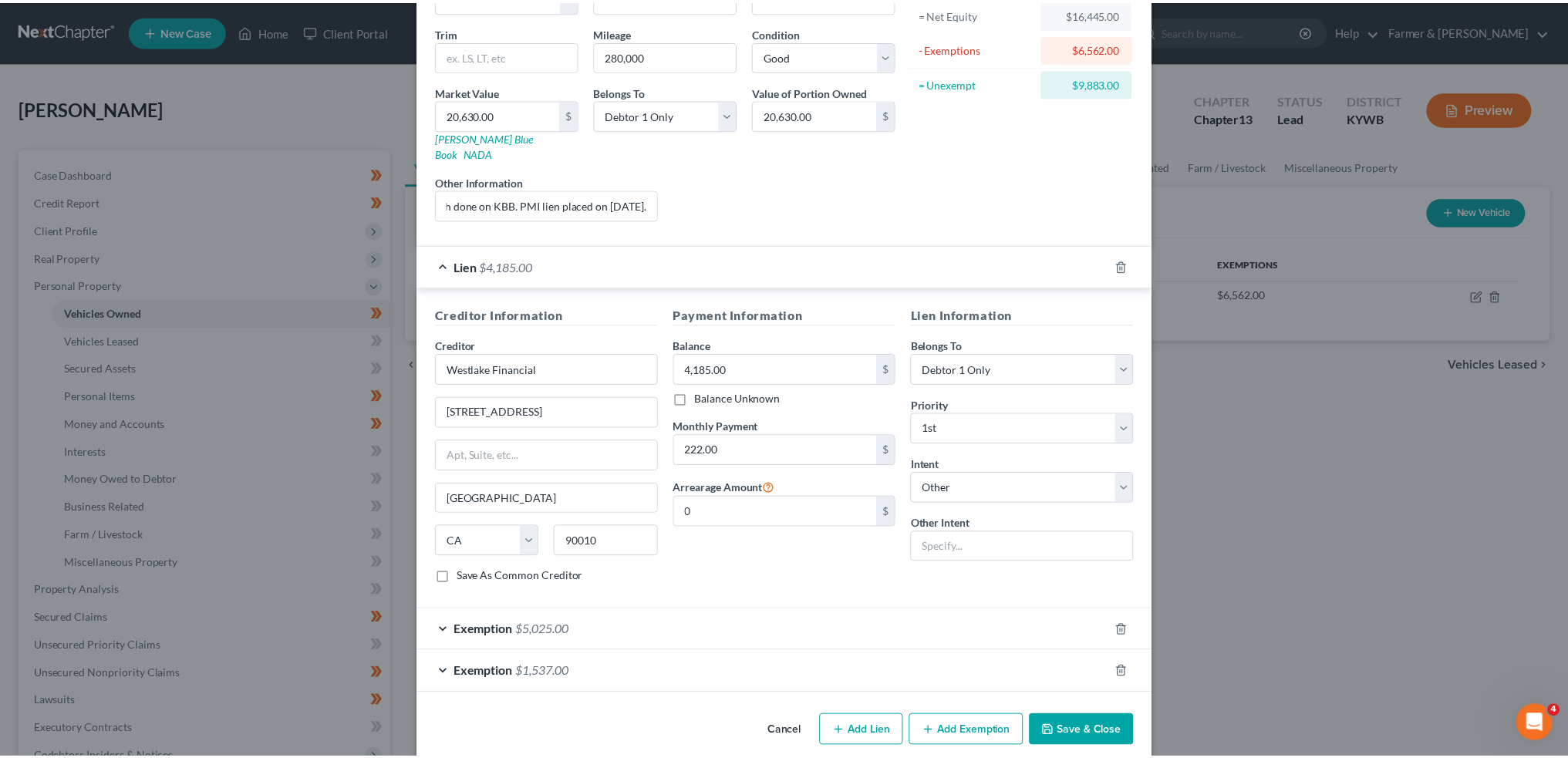
scroll to position [0, 0]
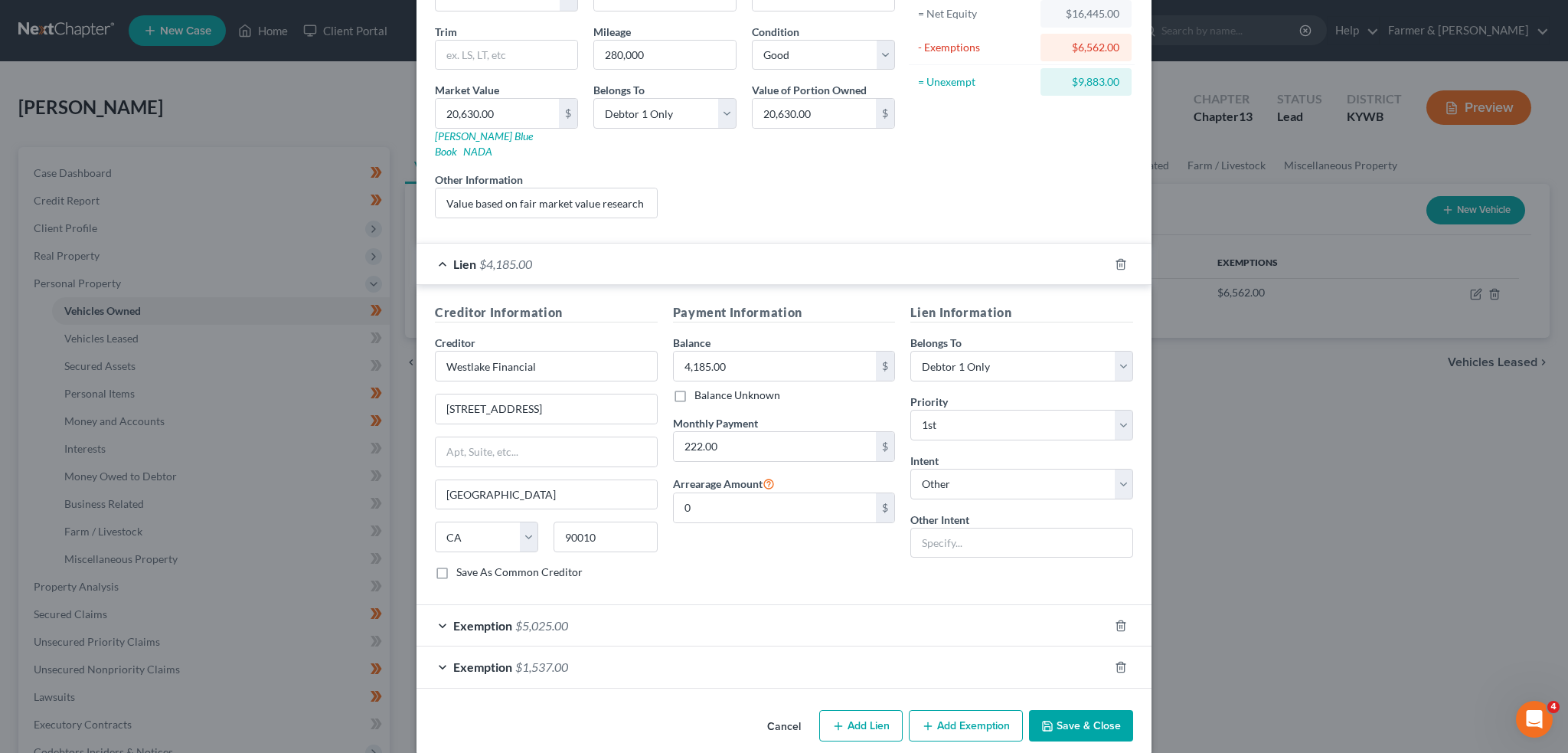
click at [1041, 720] on icon "button" at bounding box center [1047, 726] width 12 height 12
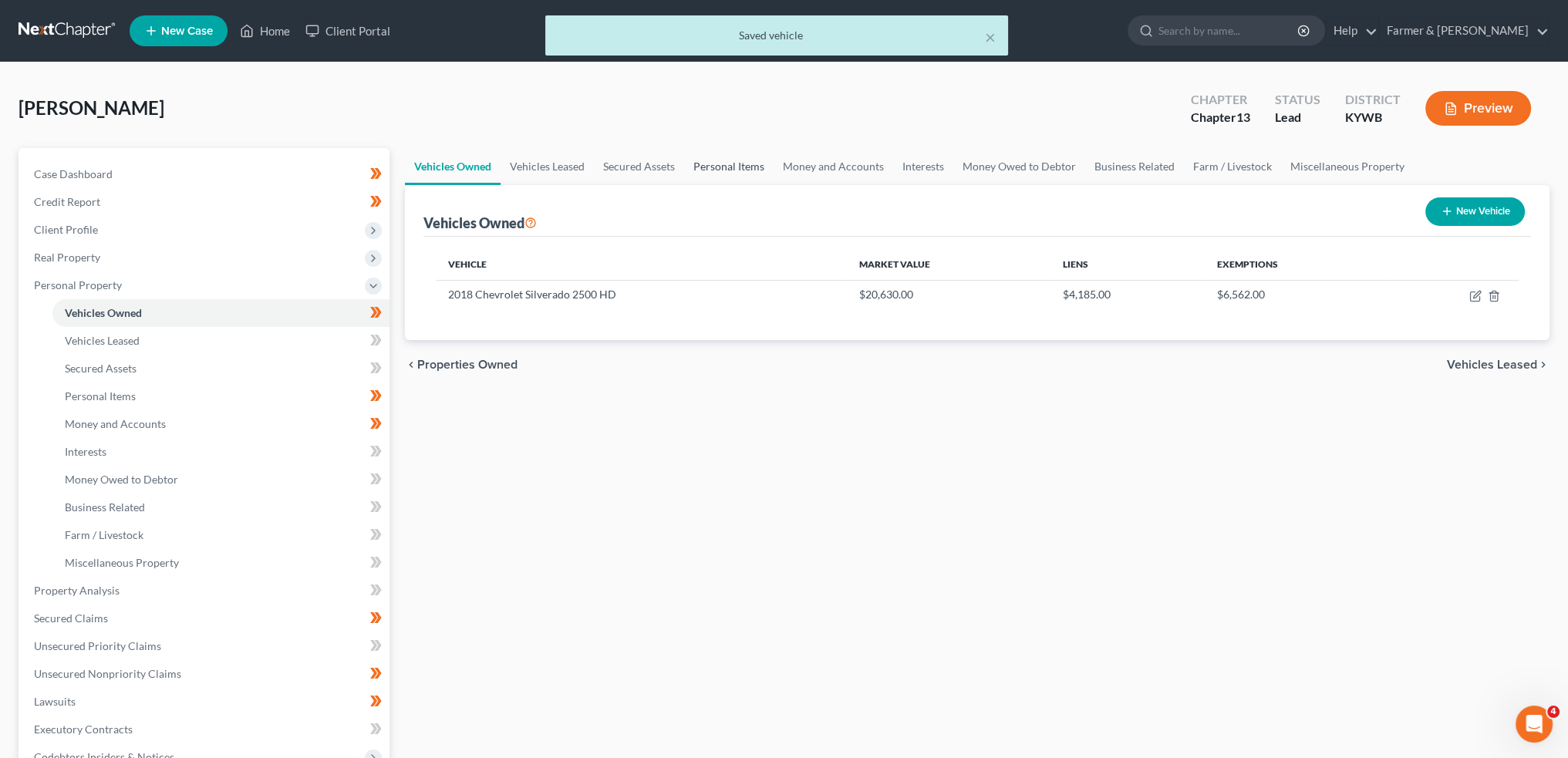
click at [708, 166] on link "Personal Items" at bounding box center [729, 166] width 90 height 37
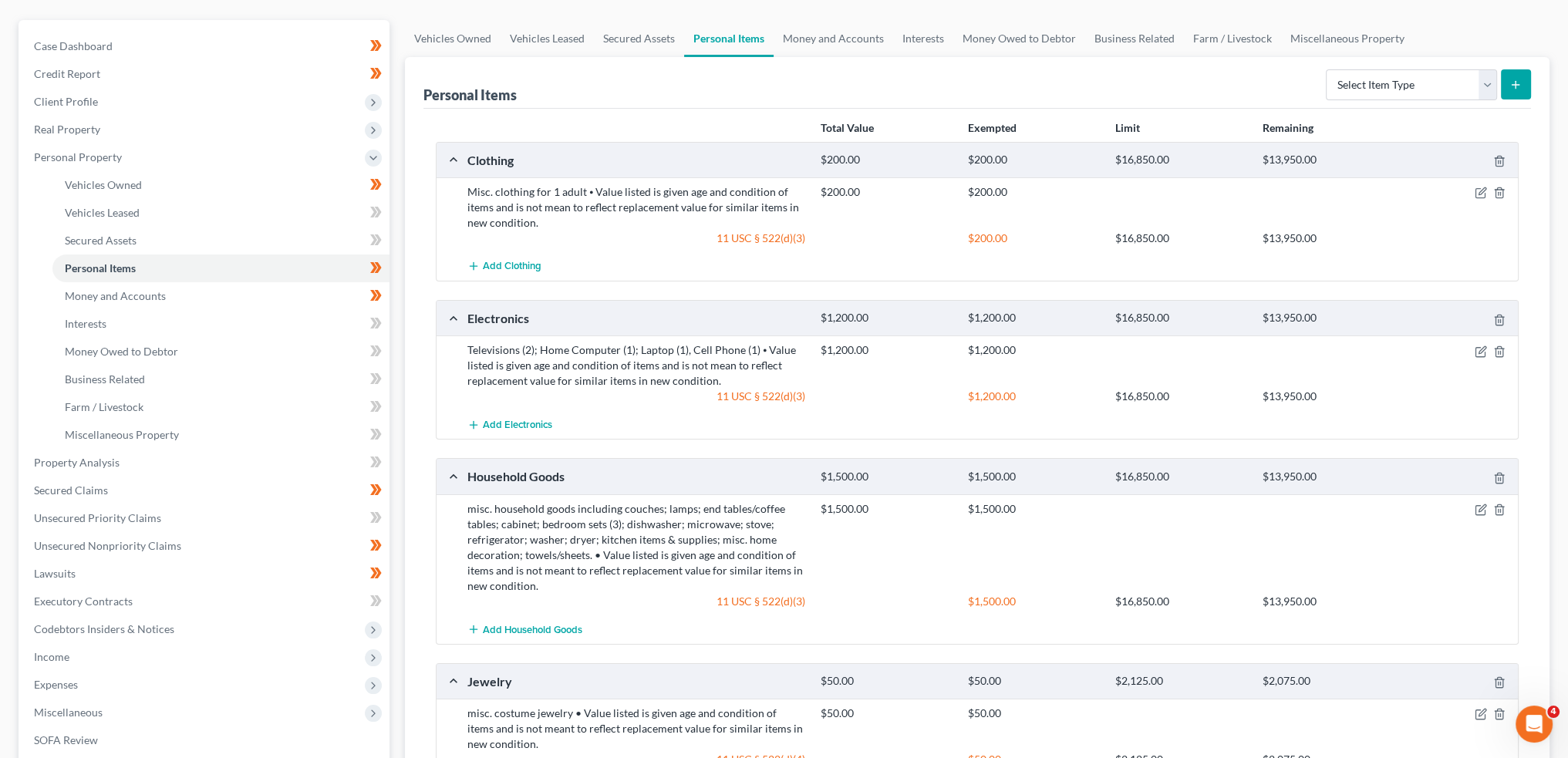
scroll to position [256, 0]
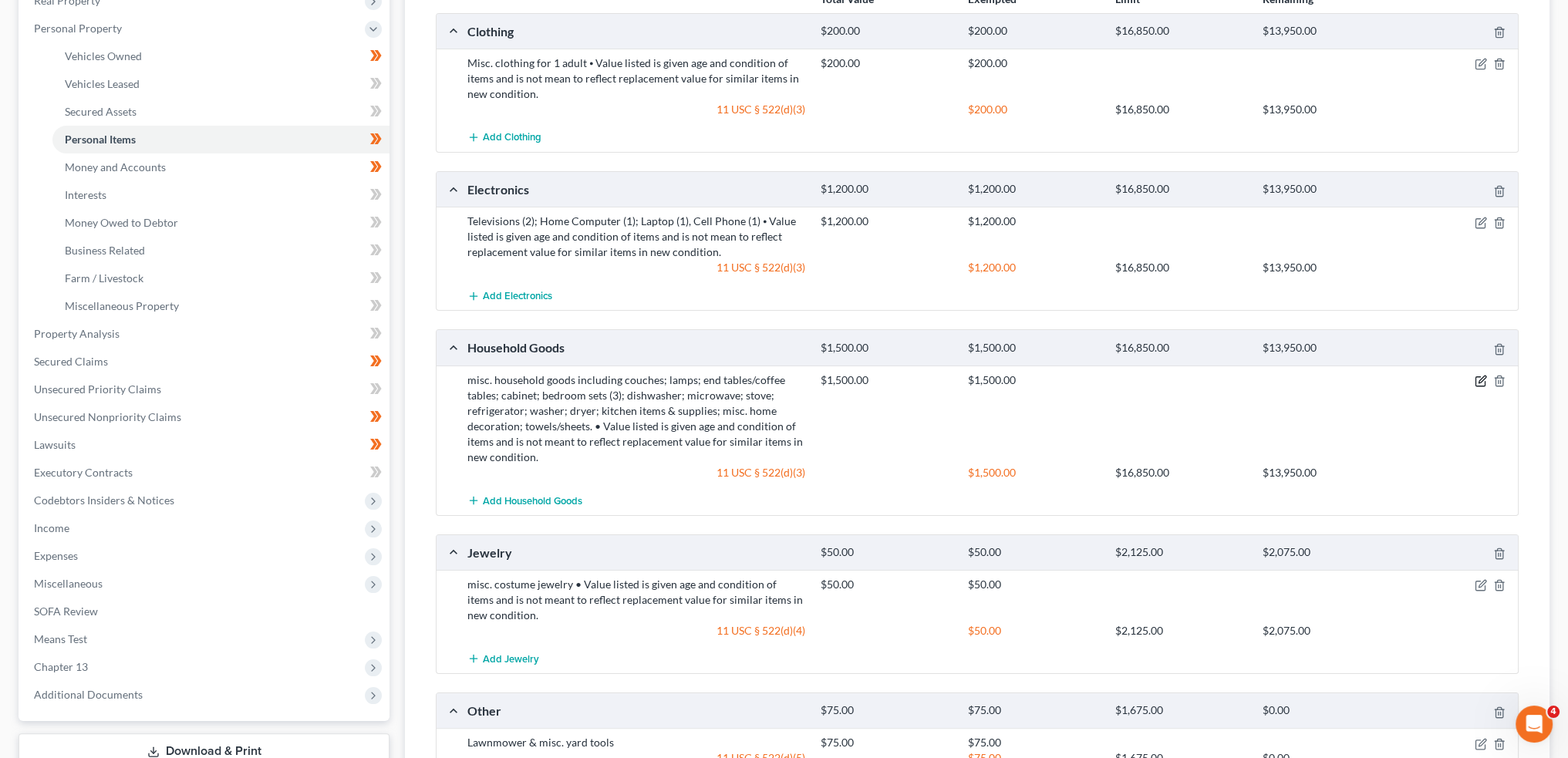
click at [1483, 379] on icon "button" at bounding box center [1480, 381] width 12 height 12
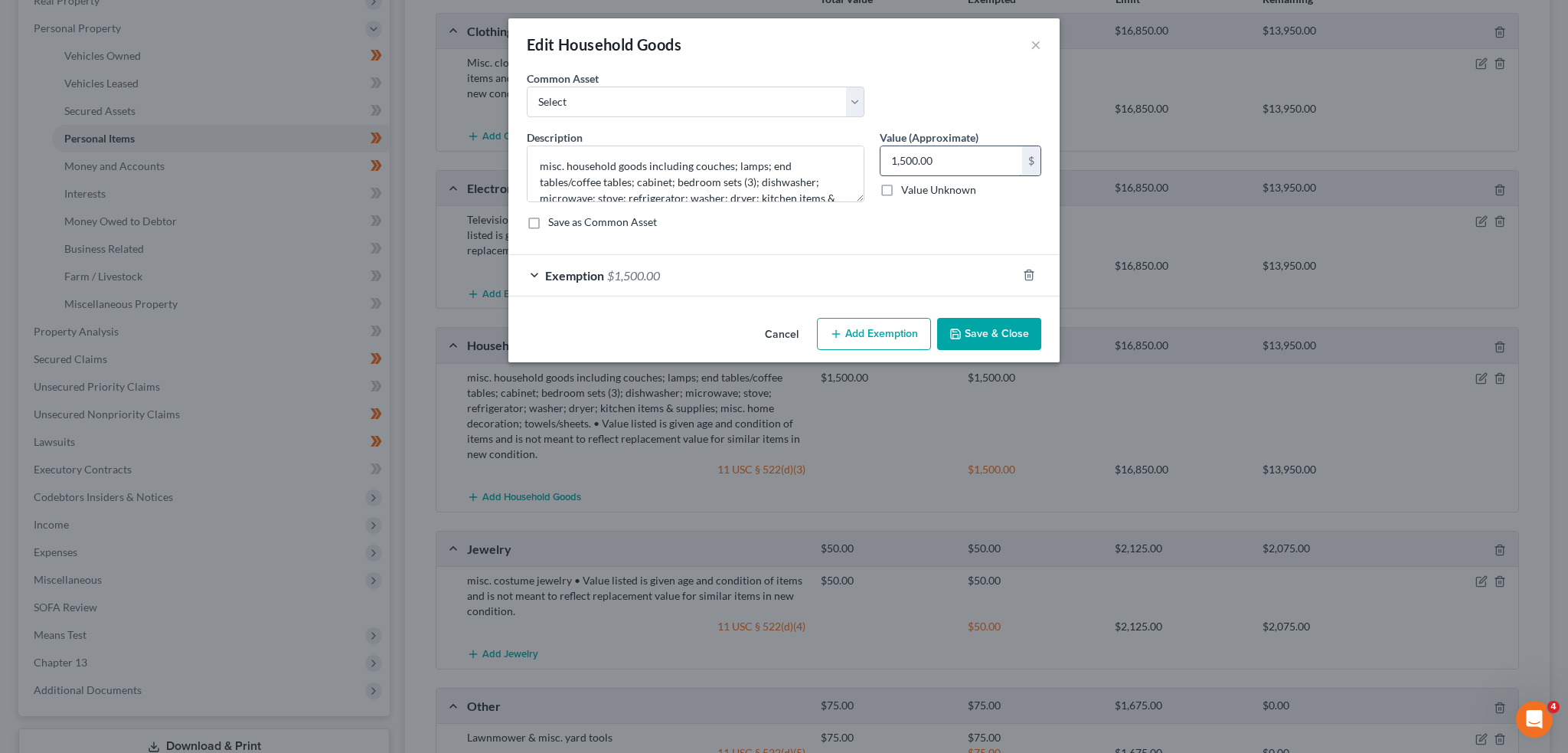
click at [984, 161] on input "1,500.00" at bounding box center [951, 161] width 142 height 29
type input "2,500.00"
click at [691, 261] on div "Exemption $1,500.00" at bounding box center [762, 274] width 508 height 41
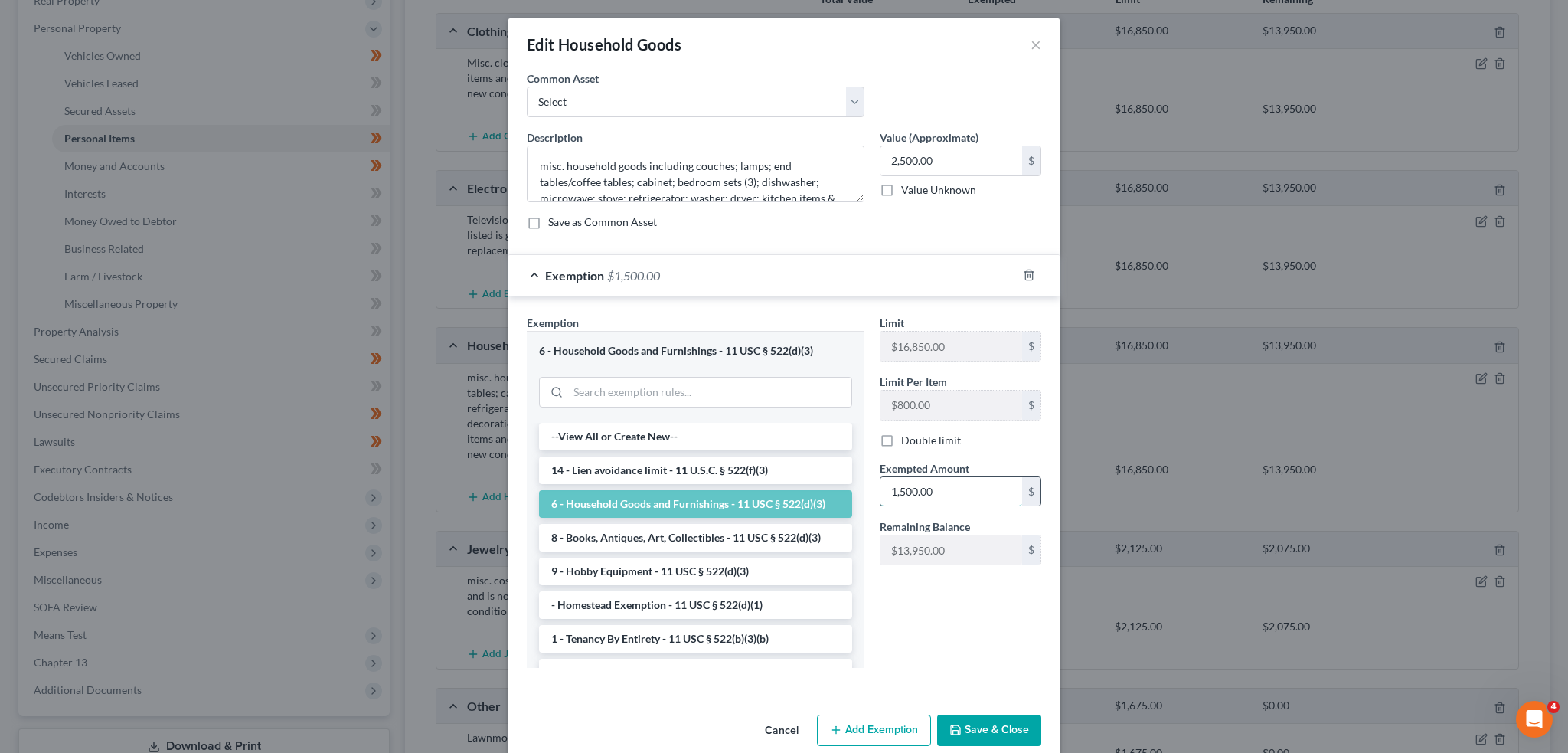
click at [956, 483] on input "1,500.00" at bounding box center [951, 491] width 142 height 29
type input "2,500.00"
click at [976, 725] on button "Save & Close" at bounding box center [989, 730] width 104 height 32
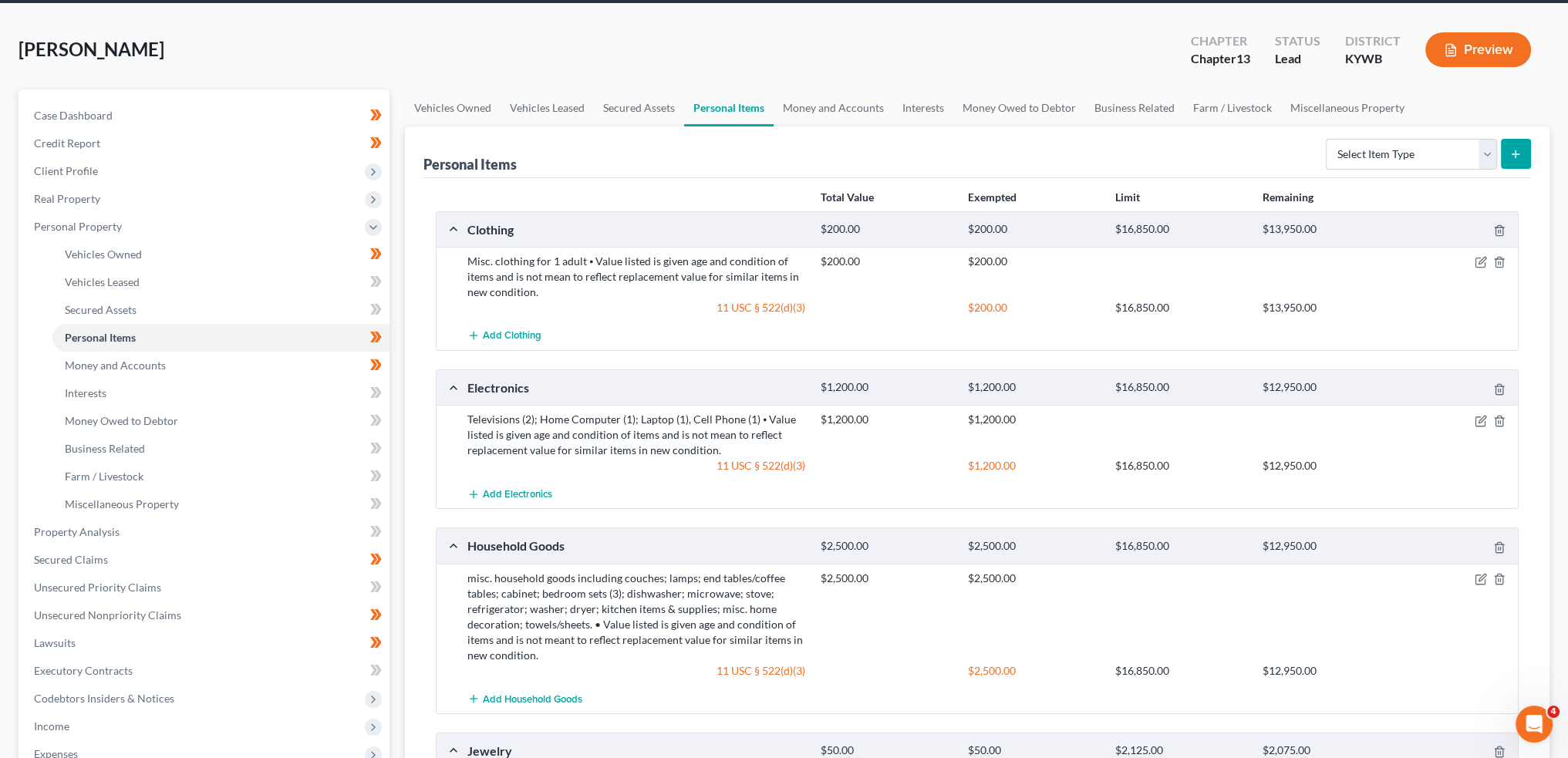
scroll to position [0, 0]
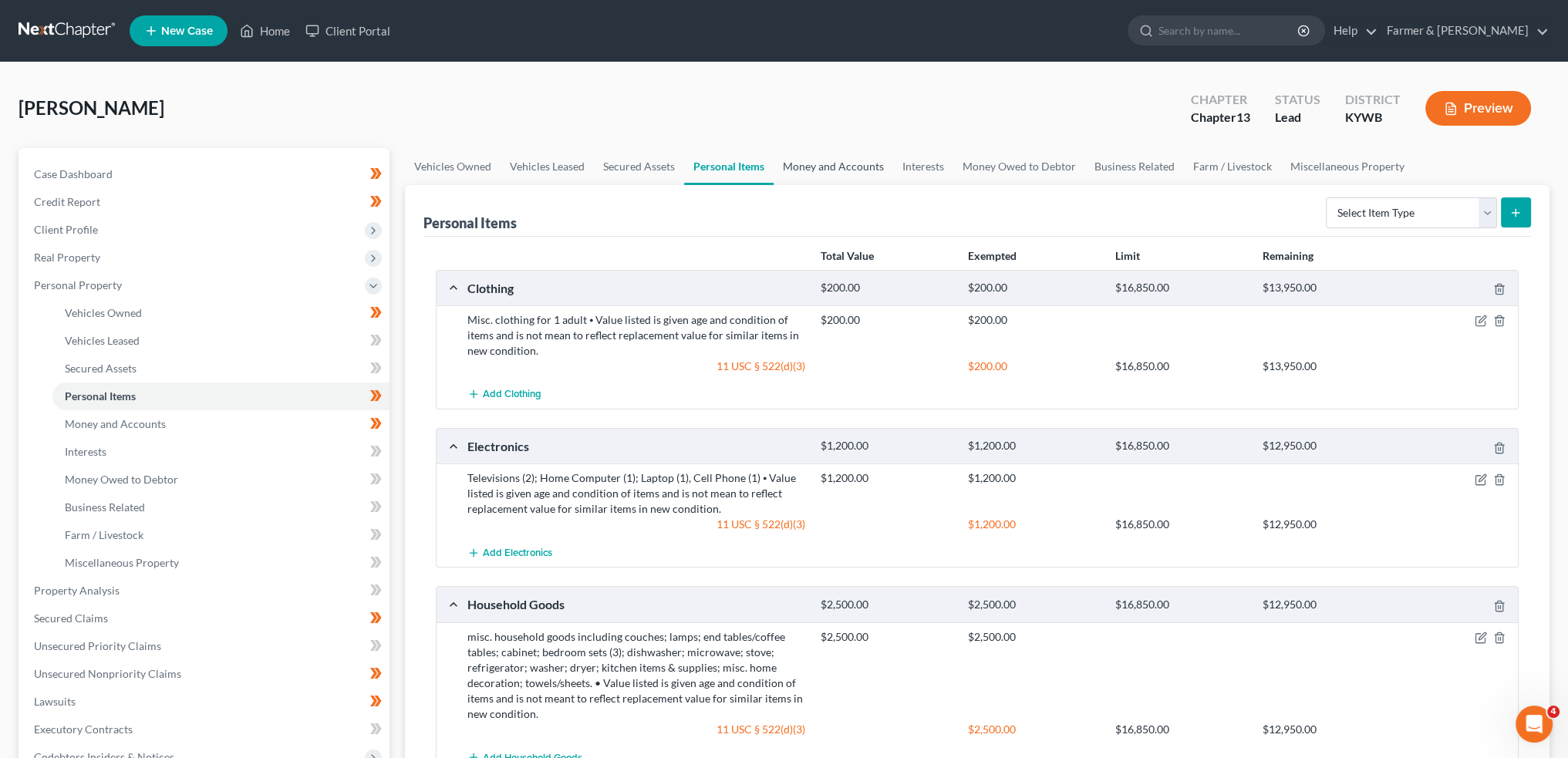
click at [880, 159] on link "Money and Accounts" at bounding box center [833, 166] width 120 height 37
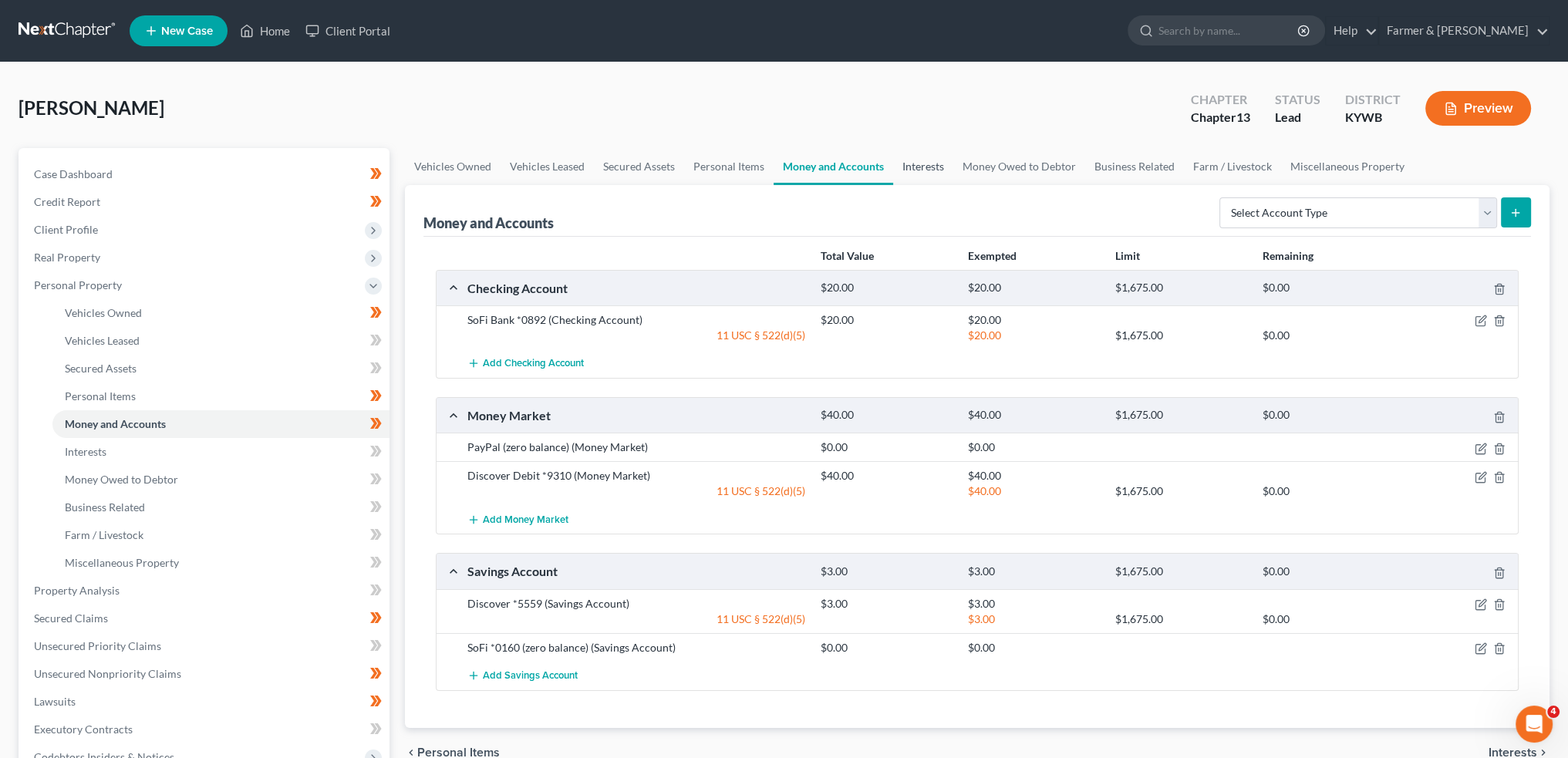
click at [924, 162] on link "Interests" at bounding box center [923, 166] width 60 height 37
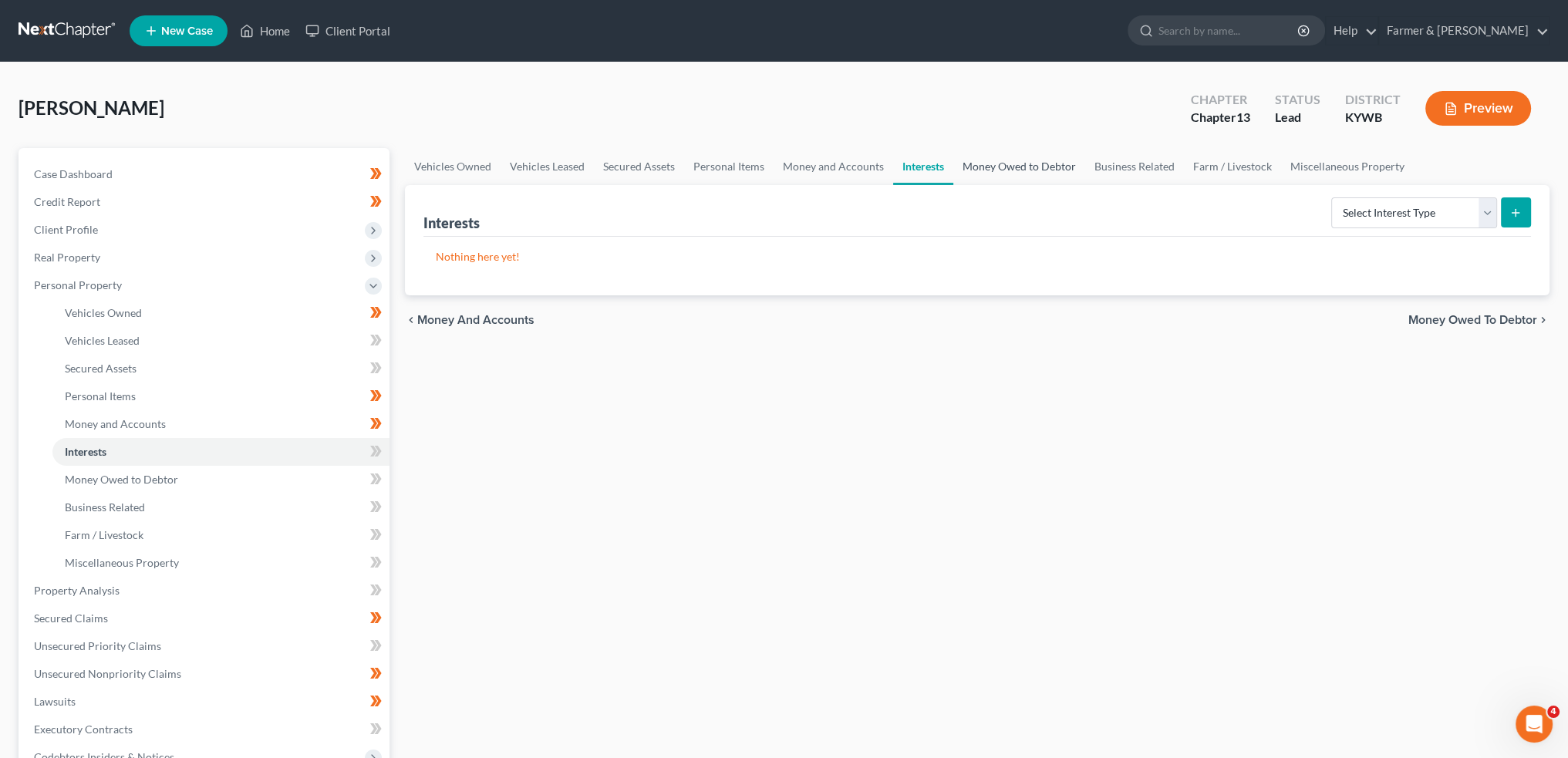
click at [1046, 162] on link "Money Owed to Debtor" at bounding box center [1019, 166] width 132 height 37
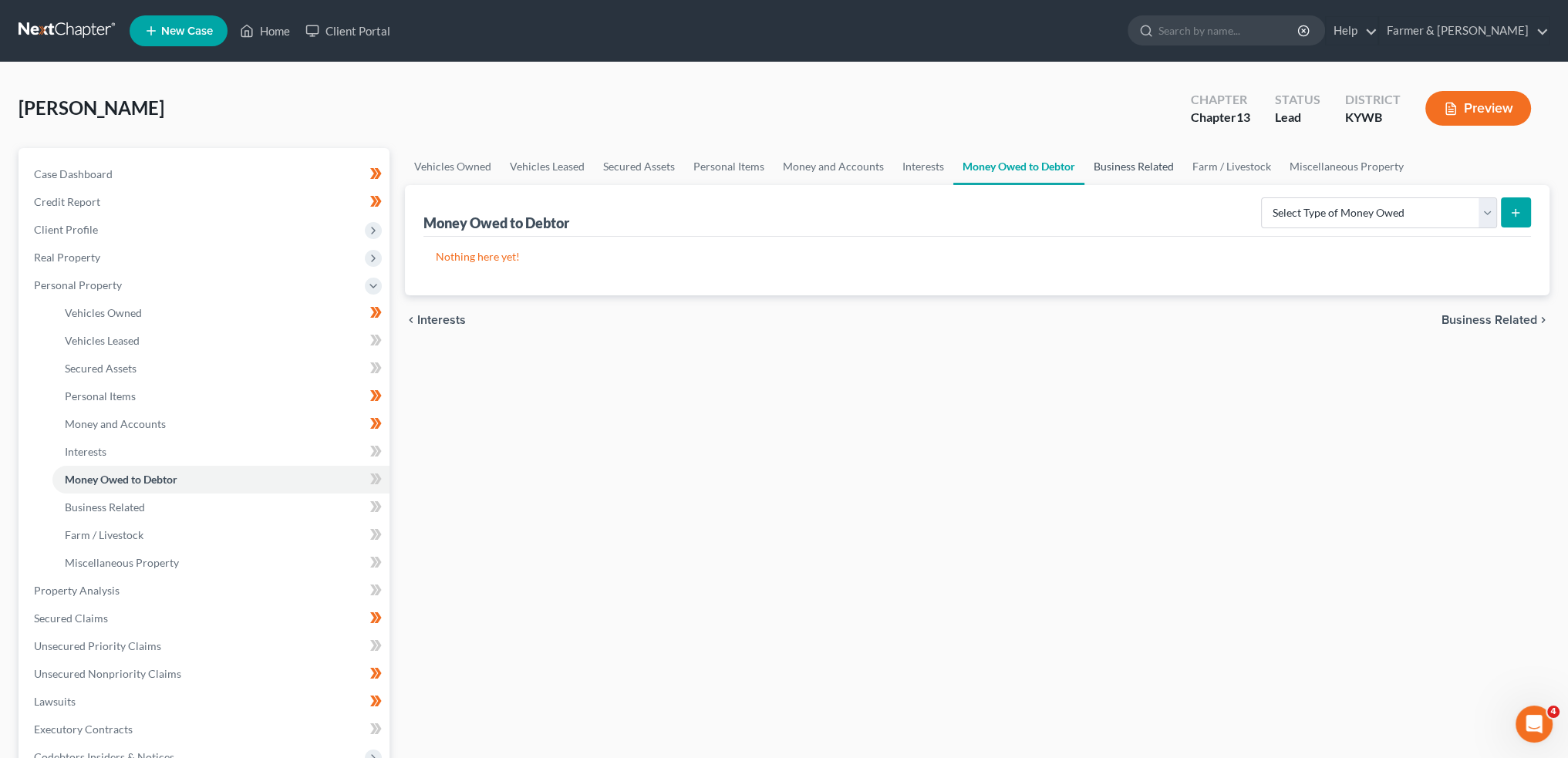
click at [1115, 166] on link "Business Related" at bounding box center [1133, 166] width 99 height 37
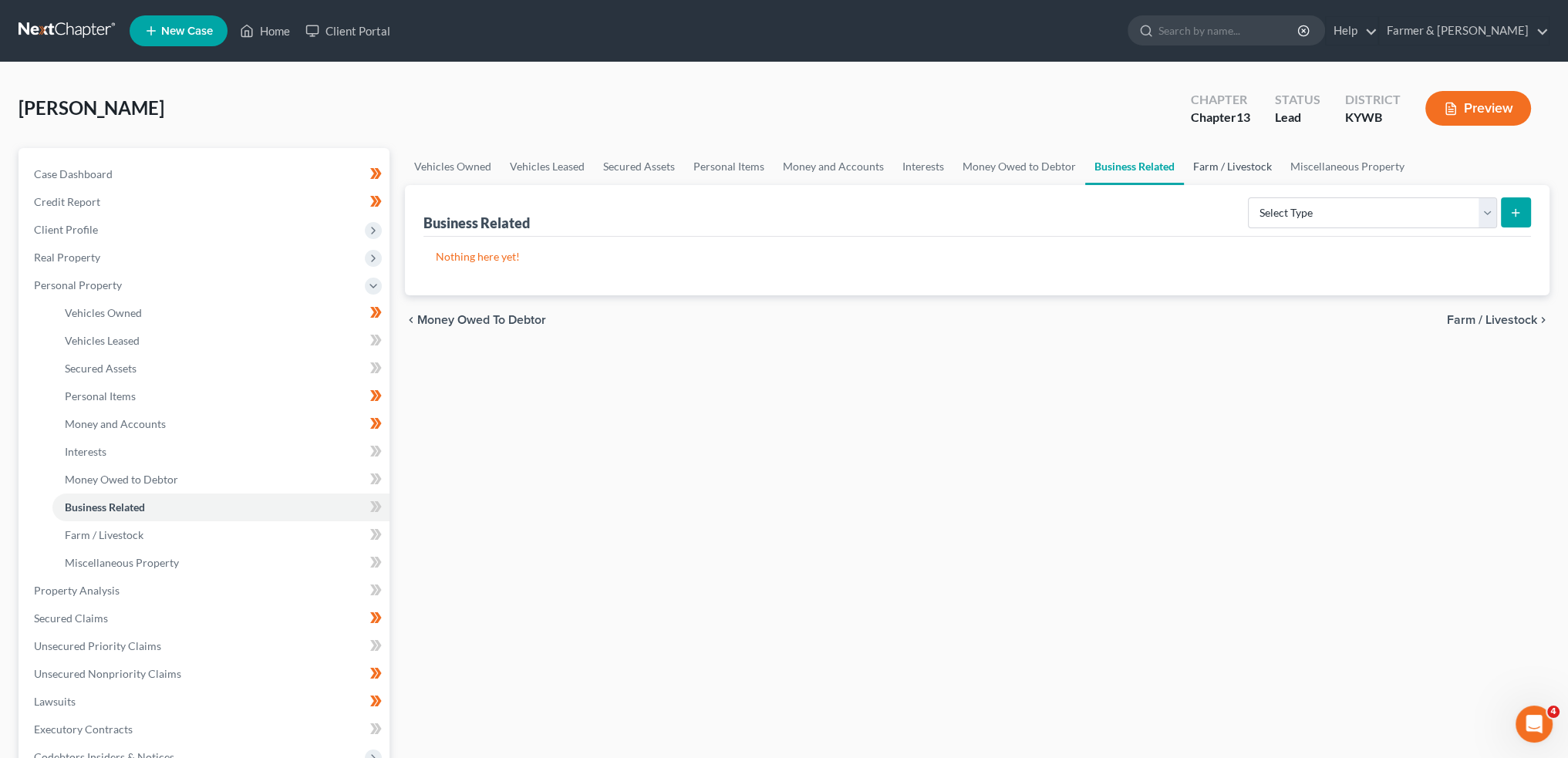
click at [1215, 169] on link "Farm / Livestock" at bounding box center [1232, 166] width 97 height 37
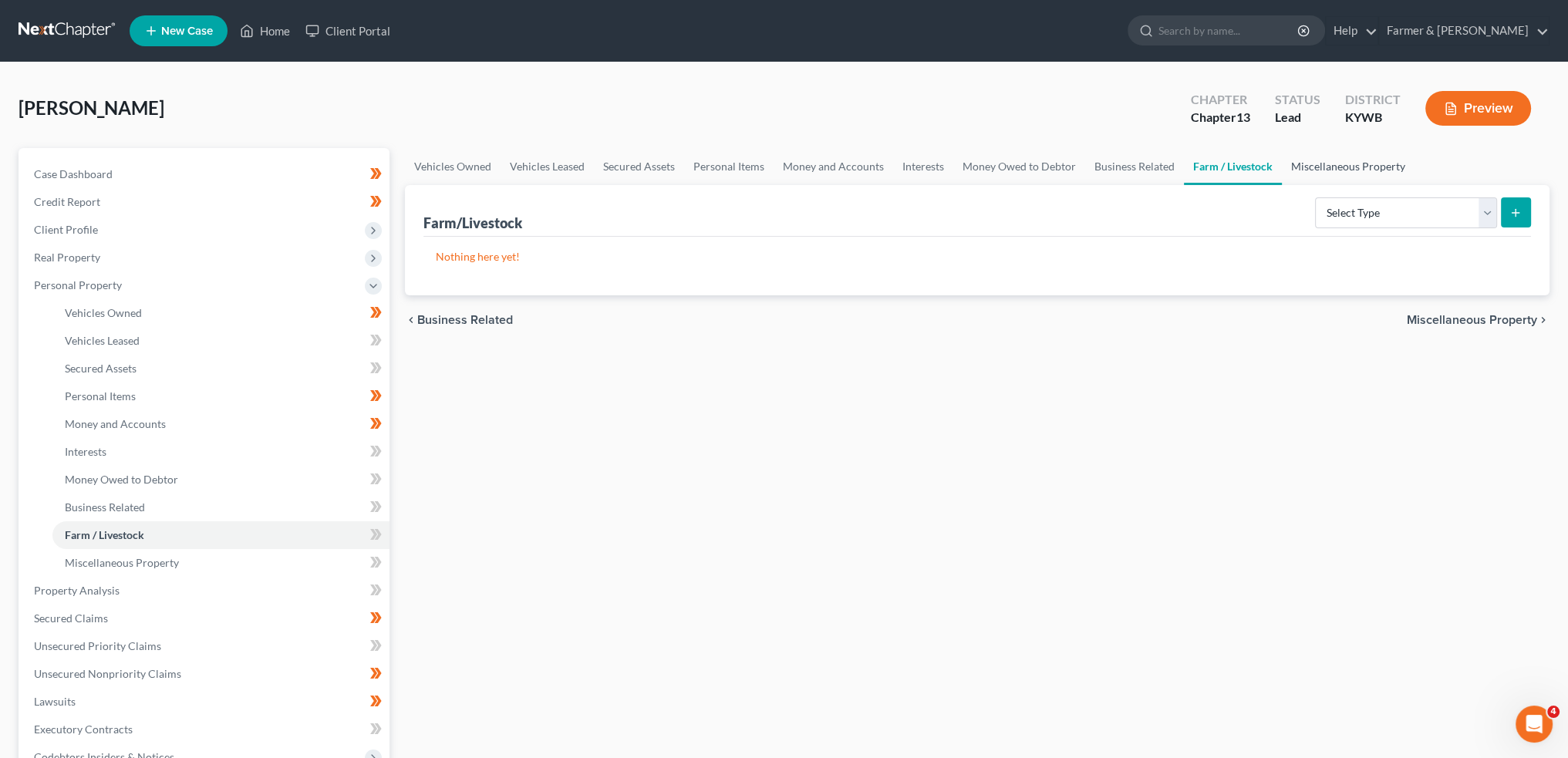
click at [1324, 163] on link "Miscellaneous Property" at bounding box center [1348, 166] width 133 height 37
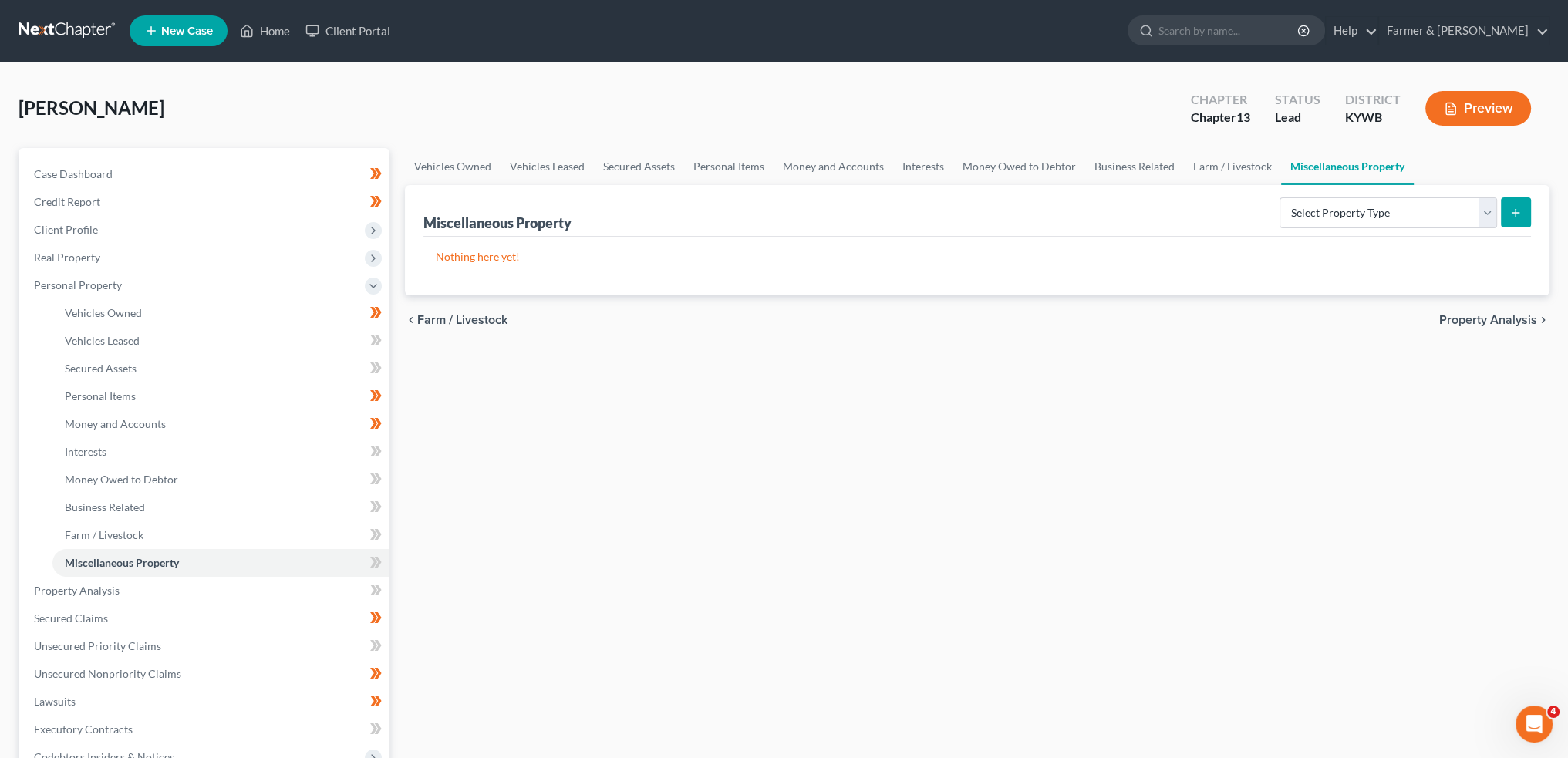
scroll to position [256, 0]
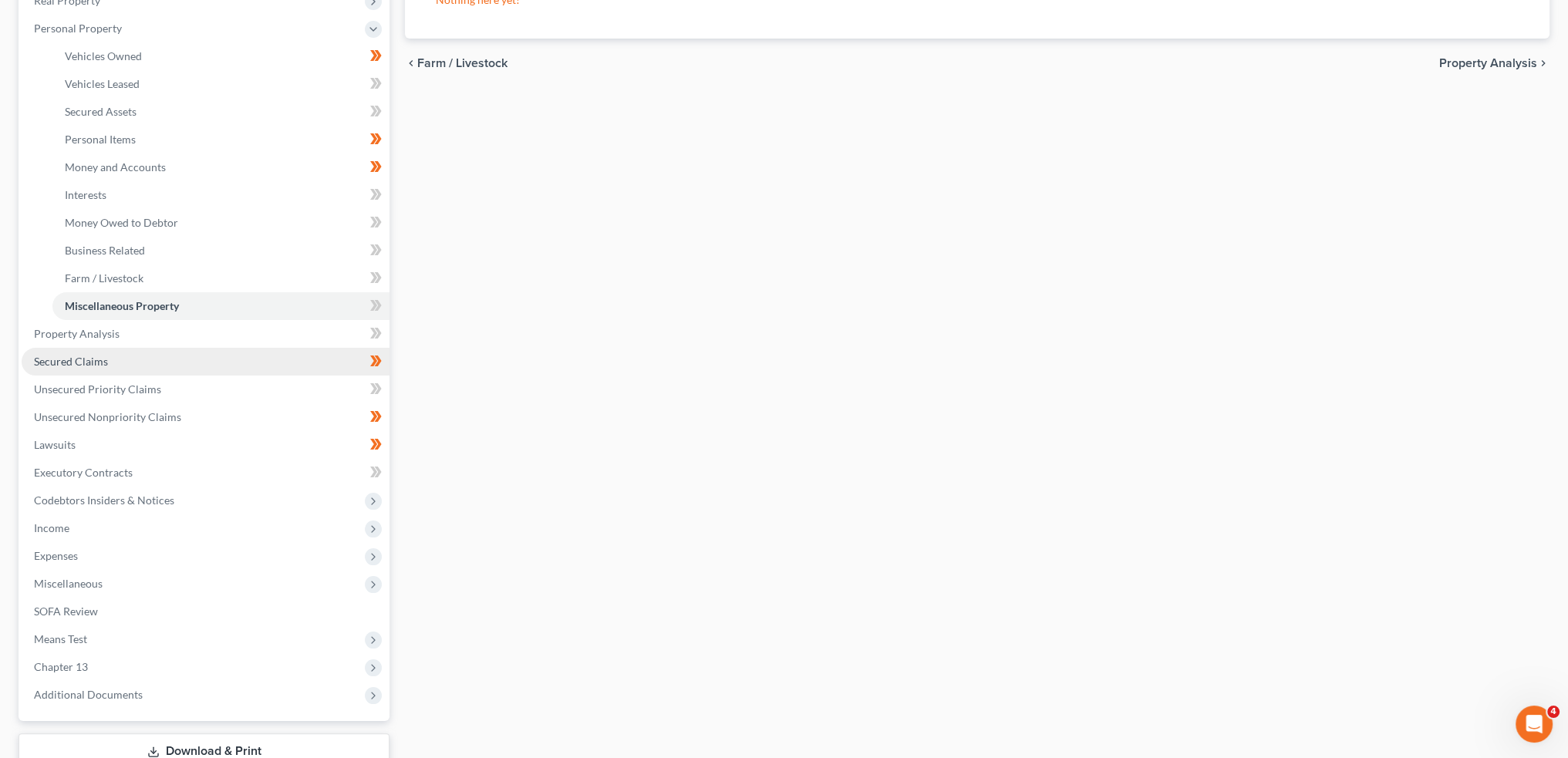
click at [73, 356] on span "Secured Claims" at bounding box center [71, 361] width 74 height 13
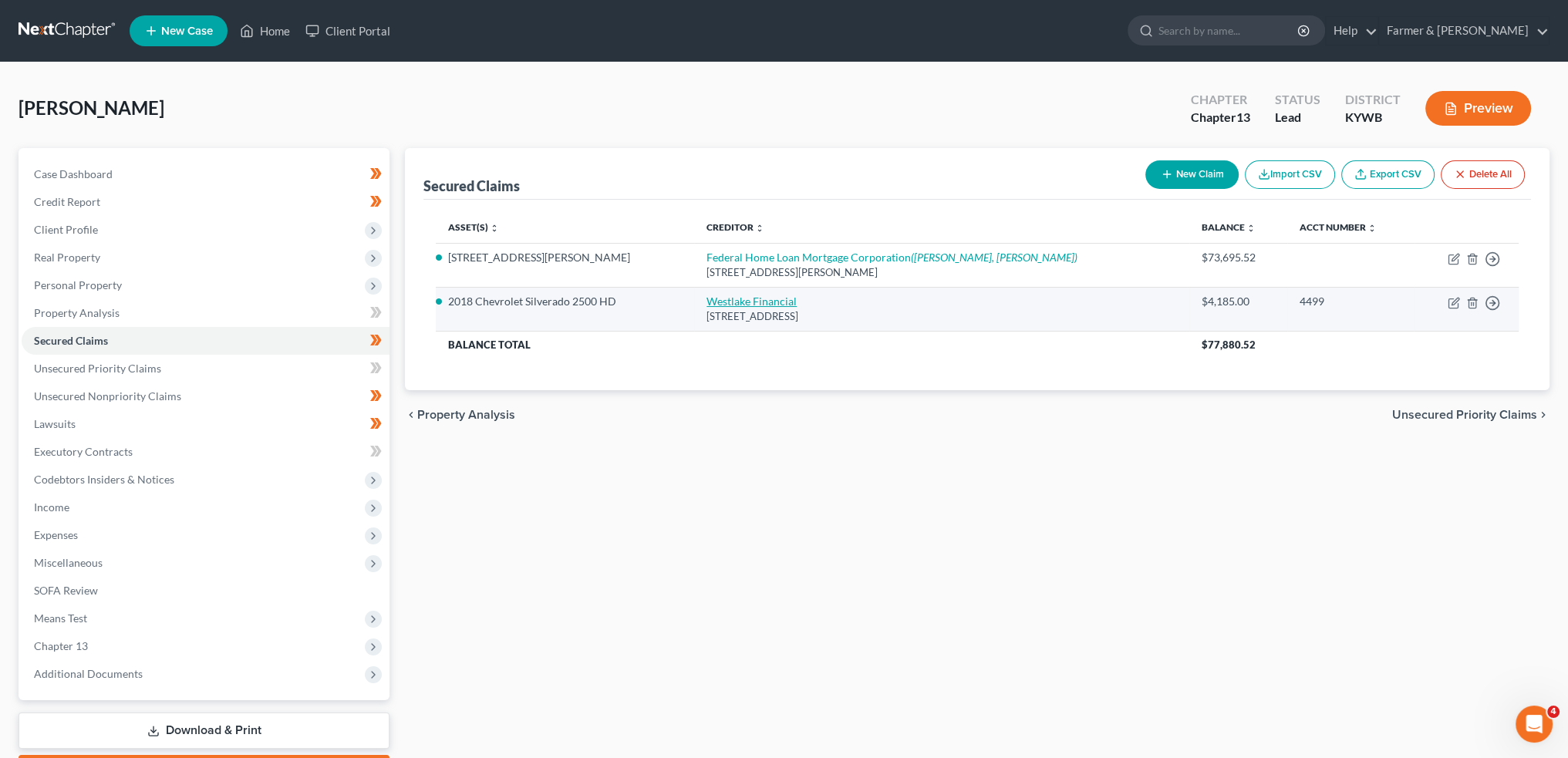
click at [741, 303] on link "Westlake Financial" at bounding box center [751, 300] width 90 height 13
select select "4"
select select "0"
select select "4"
select select "0"
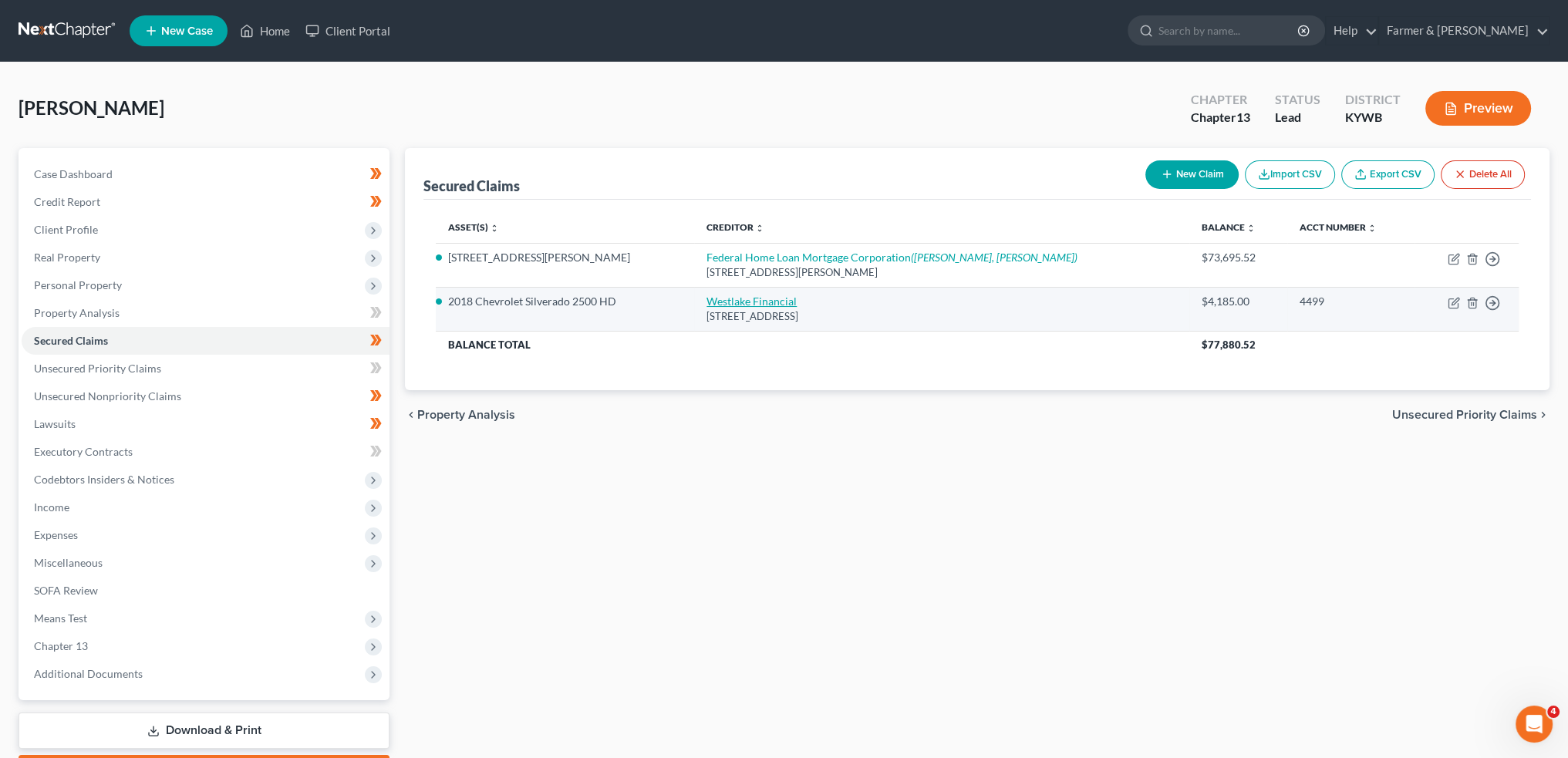
select select "0"
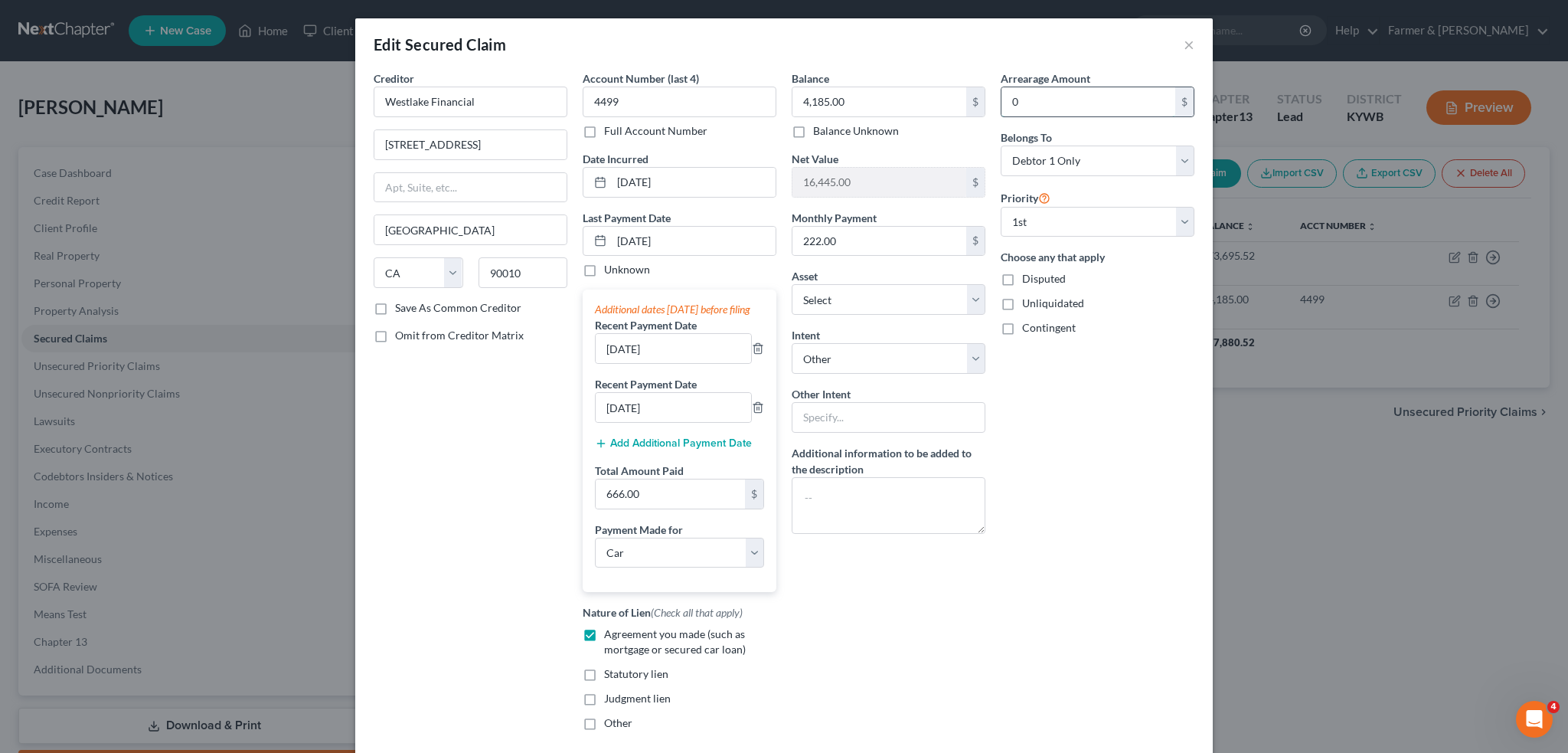
click at [1023, 103] on input "0" at bounding box center [1089, 101] width 174 height 29
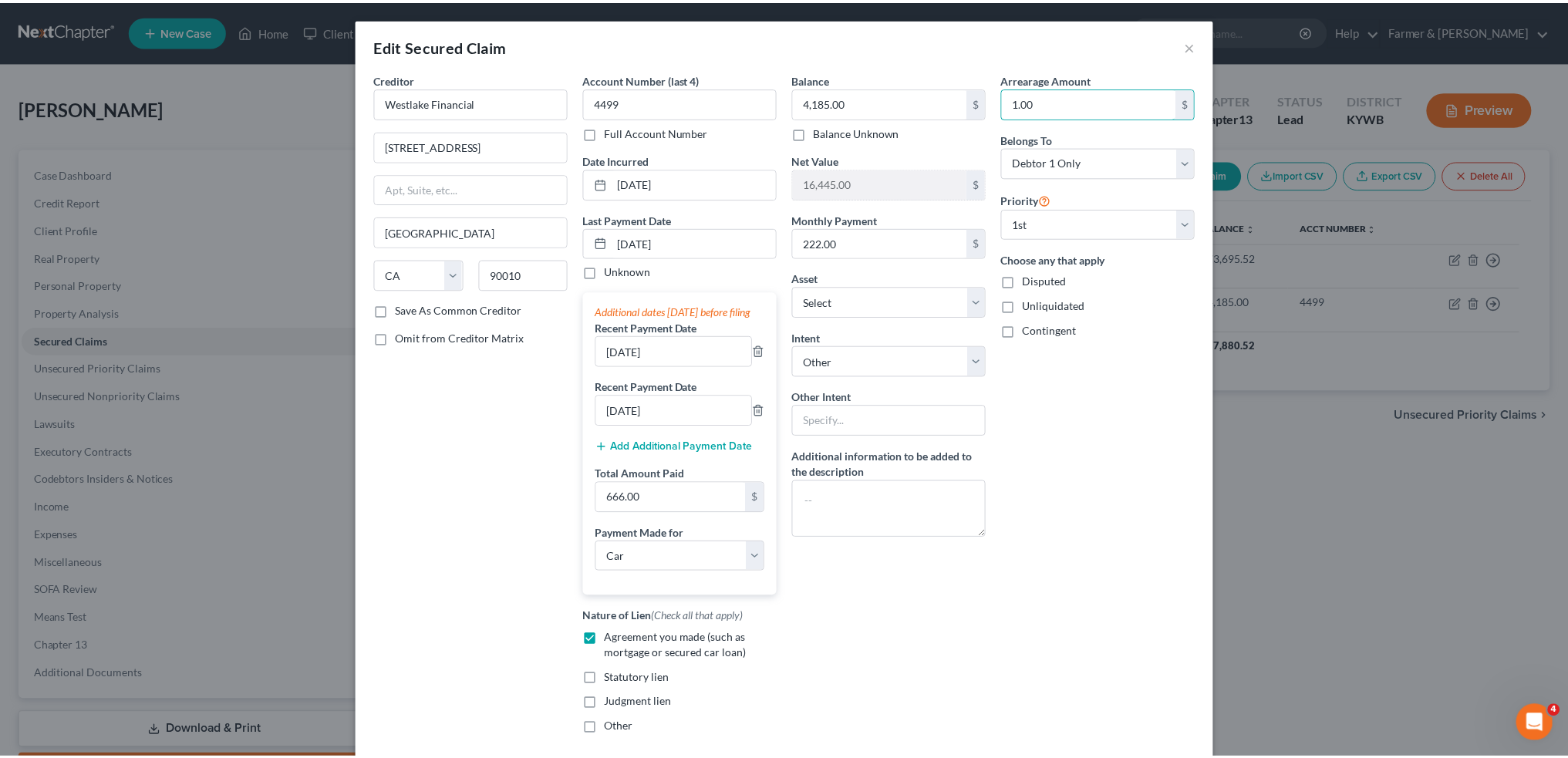
scroll to position [145, 0]
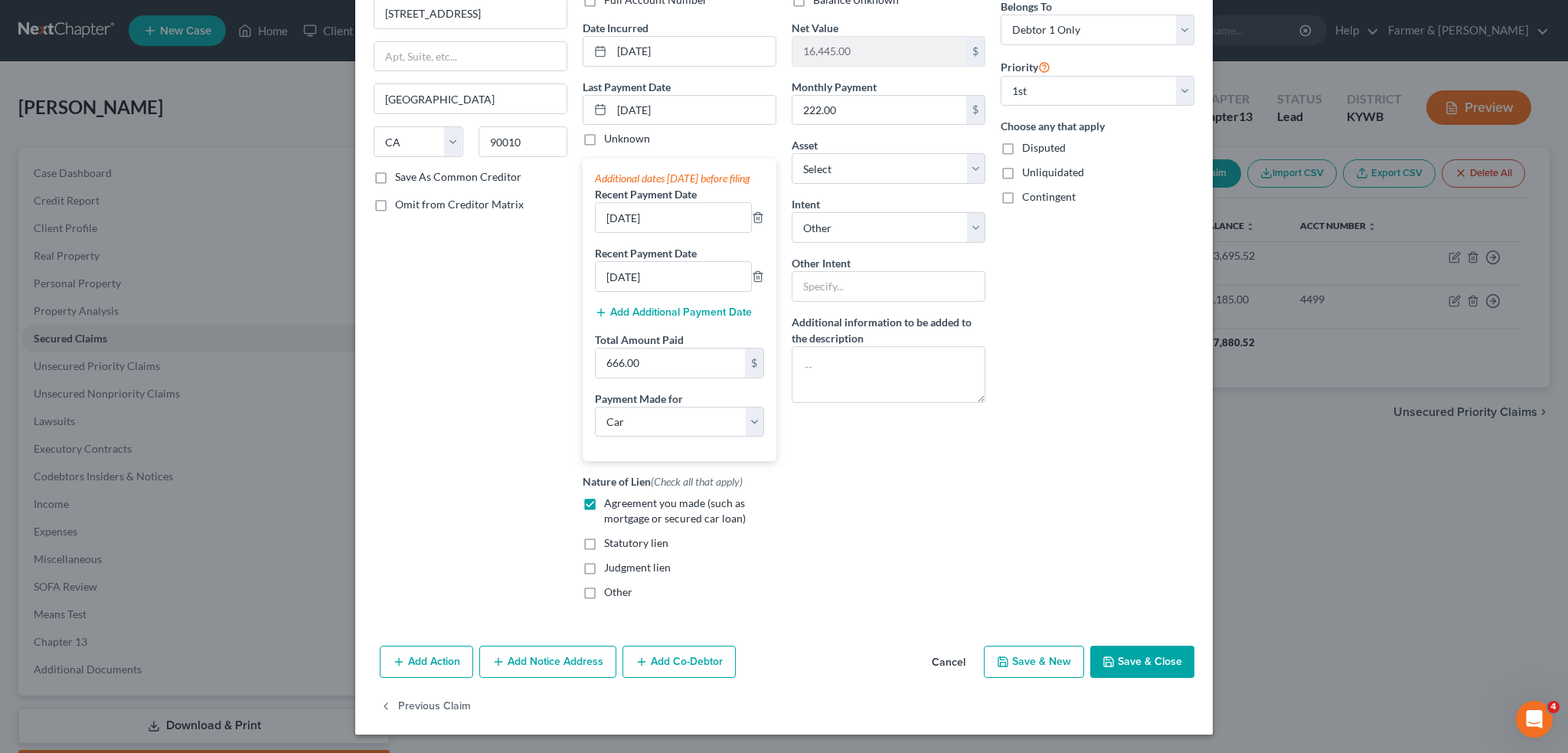
type input "1.00"
click at [1122, 653] on button "Save & Close" at bounding box center [1142, 662] width 104 height 32
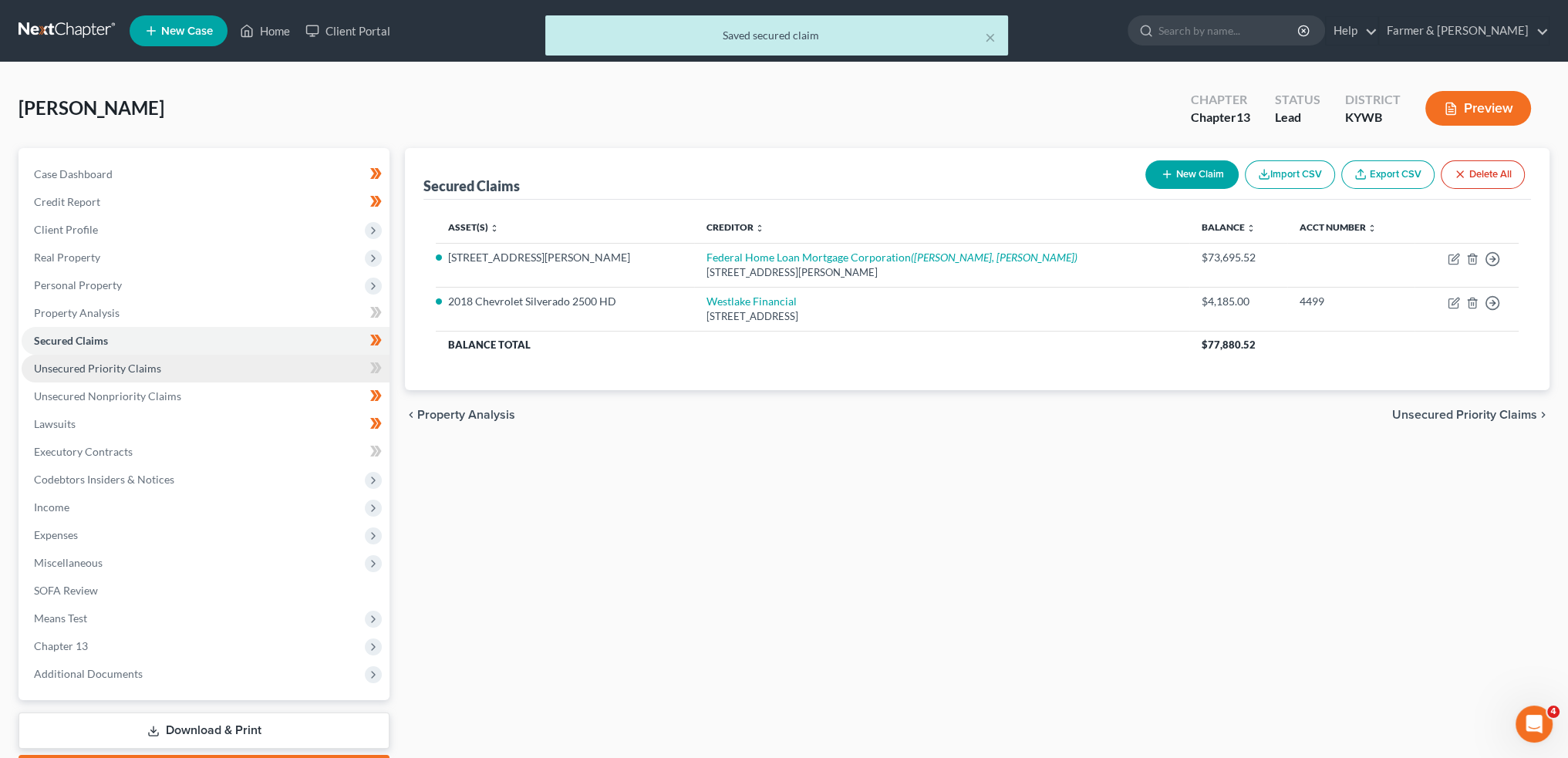
click at [175, 376] on link "Unsecured Priority Claims" at bounding box center [205, 369] width 368 height 28
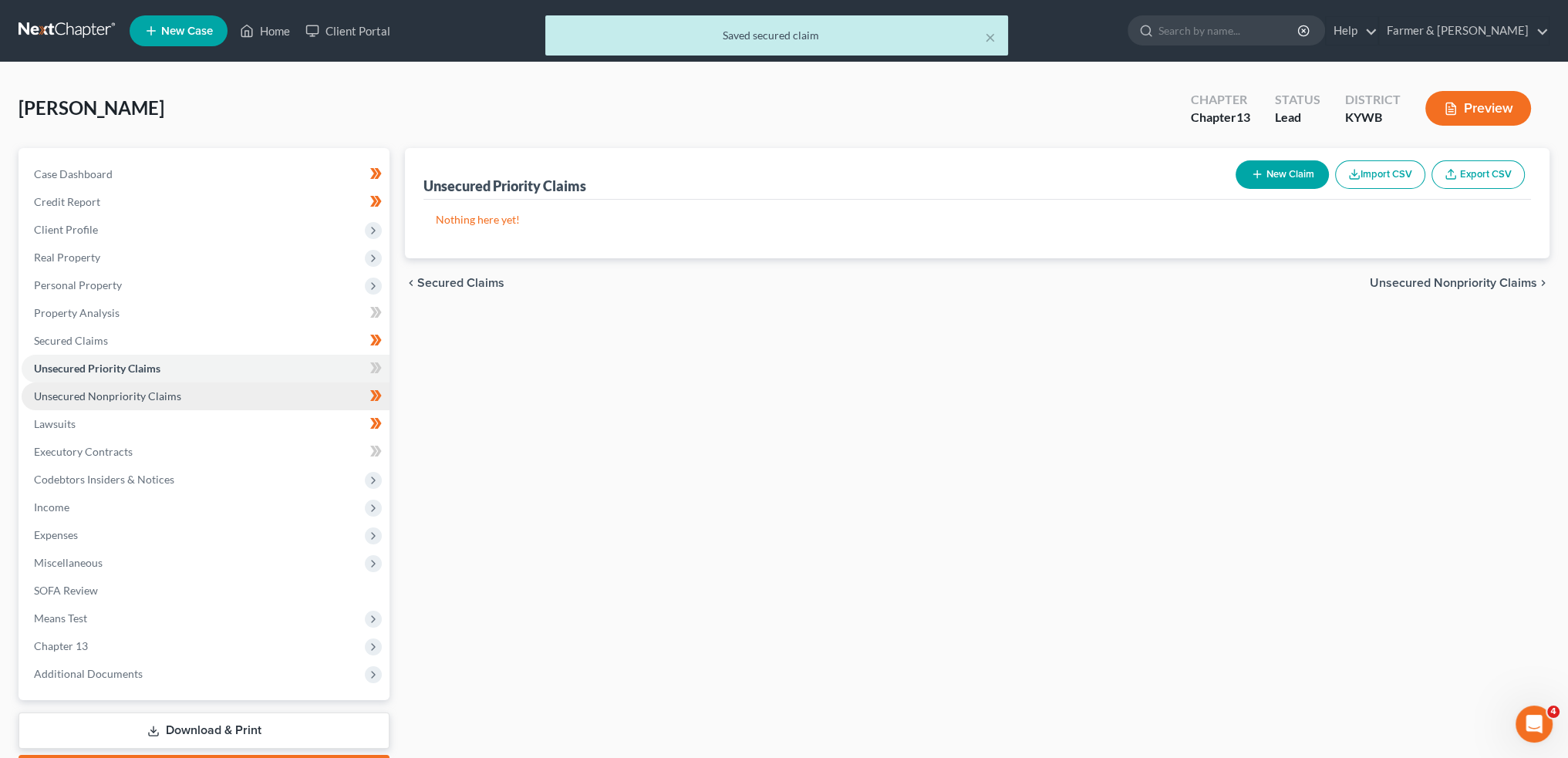
click at [164, 389] on span "Unsecured Nonpriority Claims" at bounding box center [108, 395] width 148 height 13
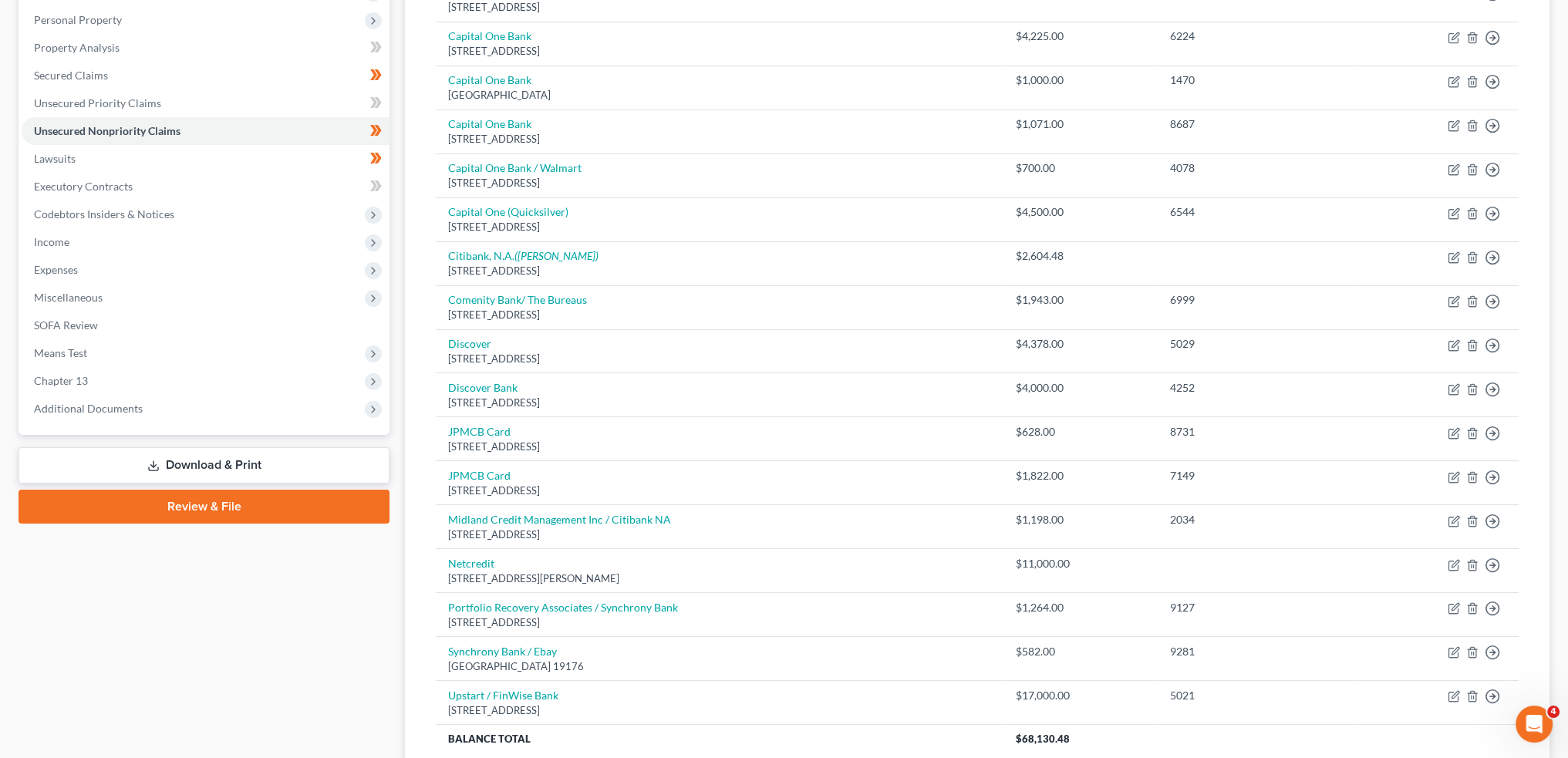
scroll to position [128, 0]
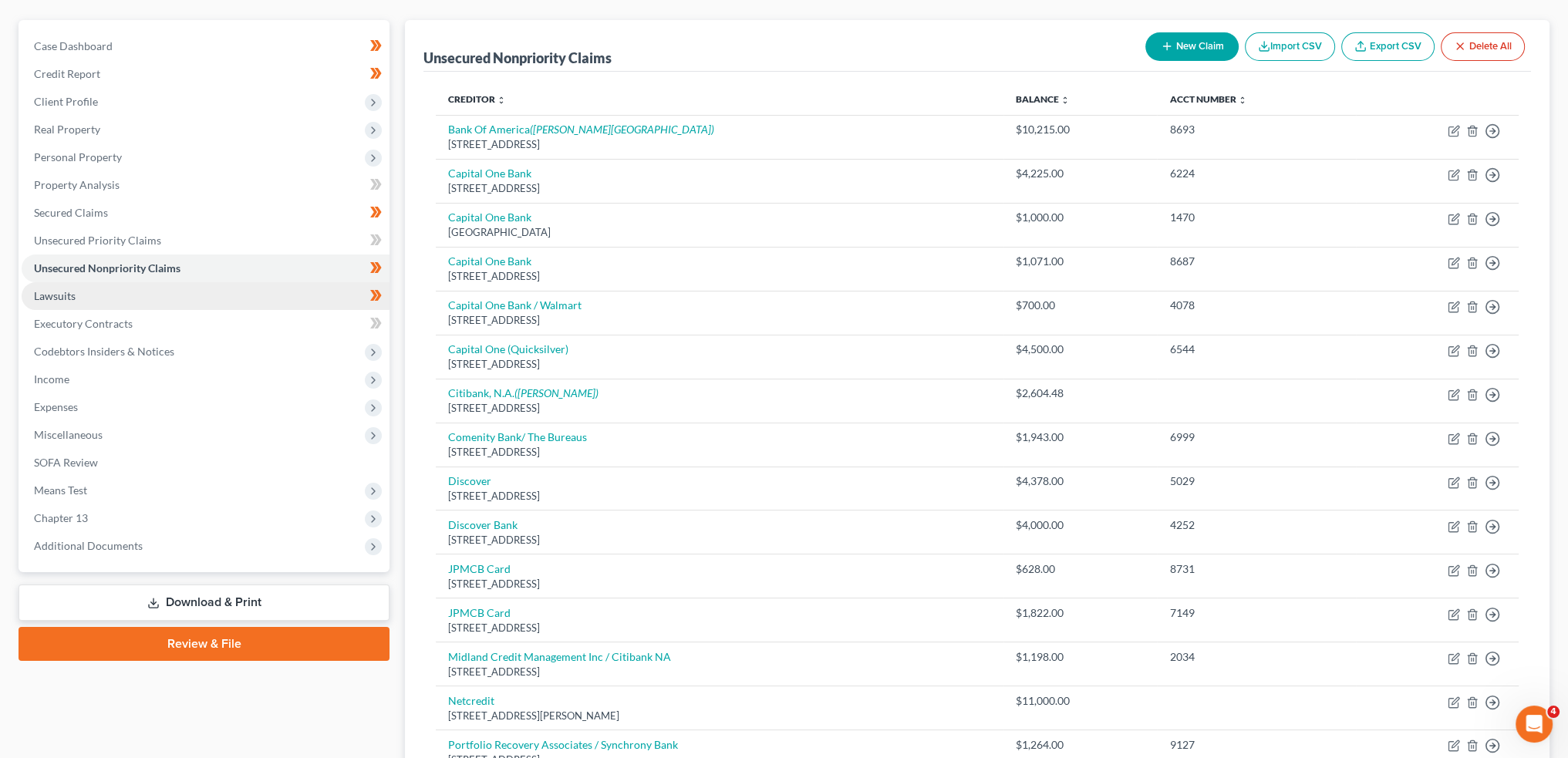
click at [101, 305] on link "Lawsuits" at bounding box center [205, 296] width 368 height 28
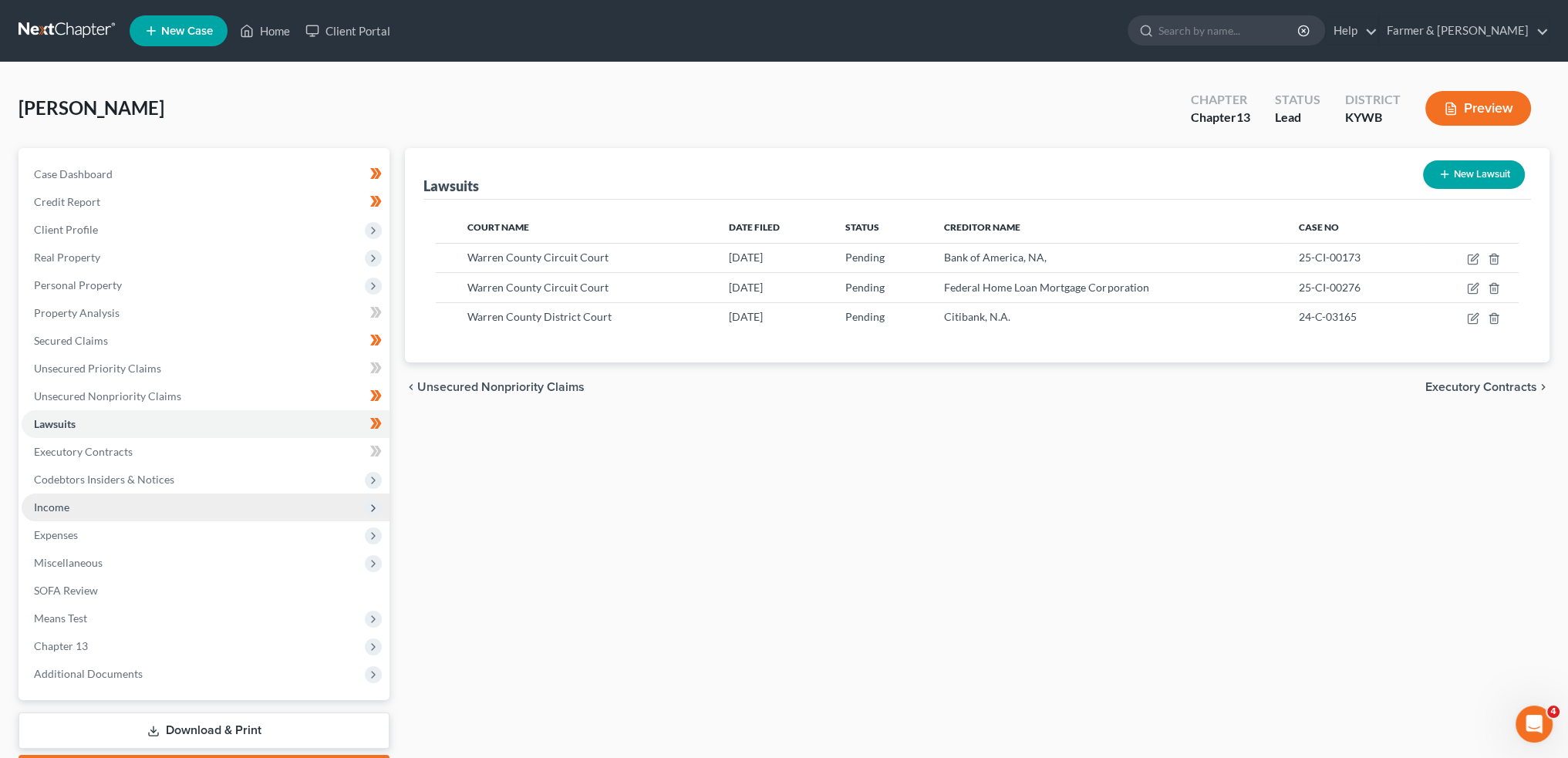
click at [99, 505] on span "Income" at bounding box center [205, 508] width 368 height 28
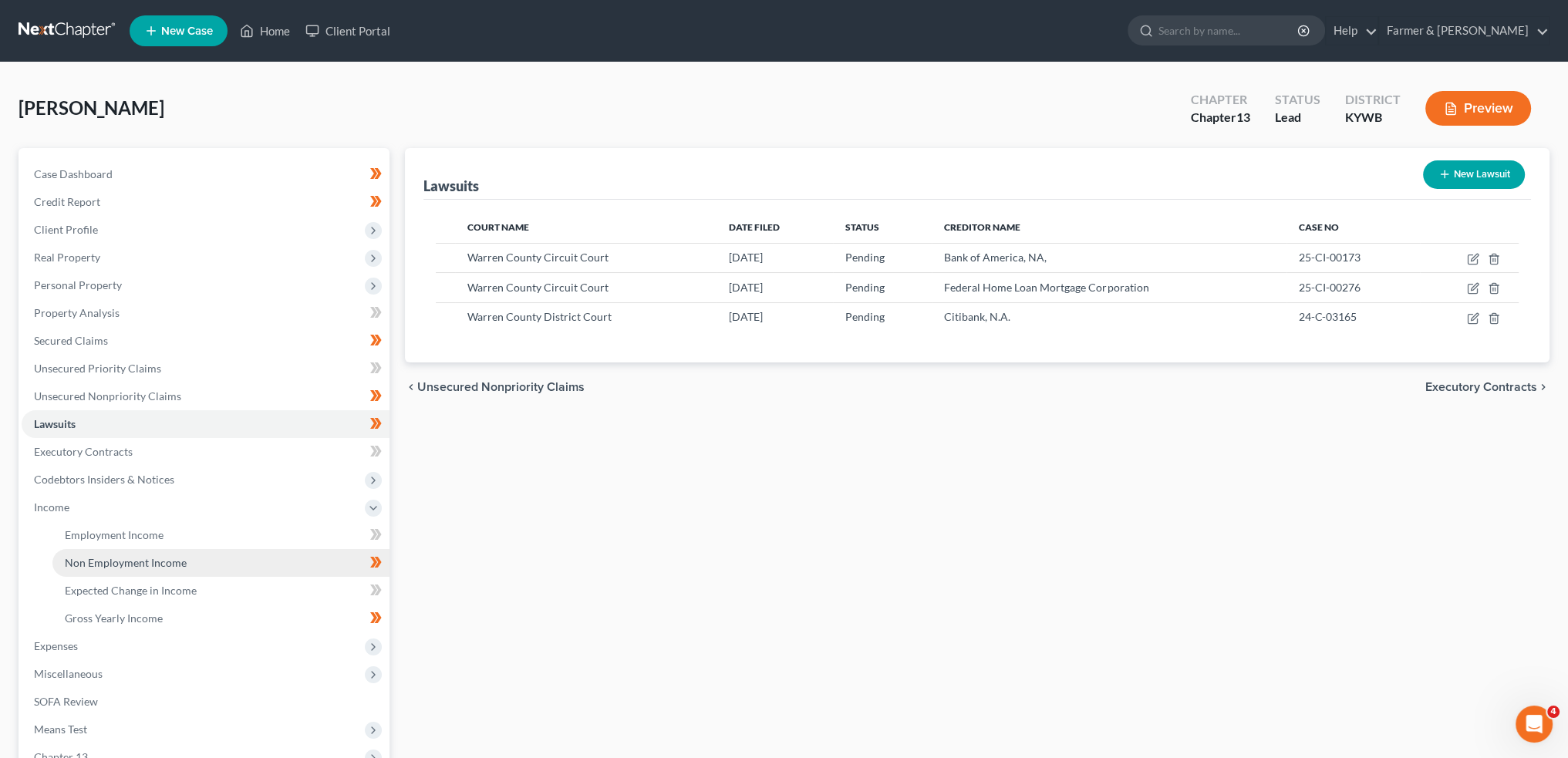
click at [105, 561] on span "Non Employment Income" at bounding box center [126, 562] width 122 height 13
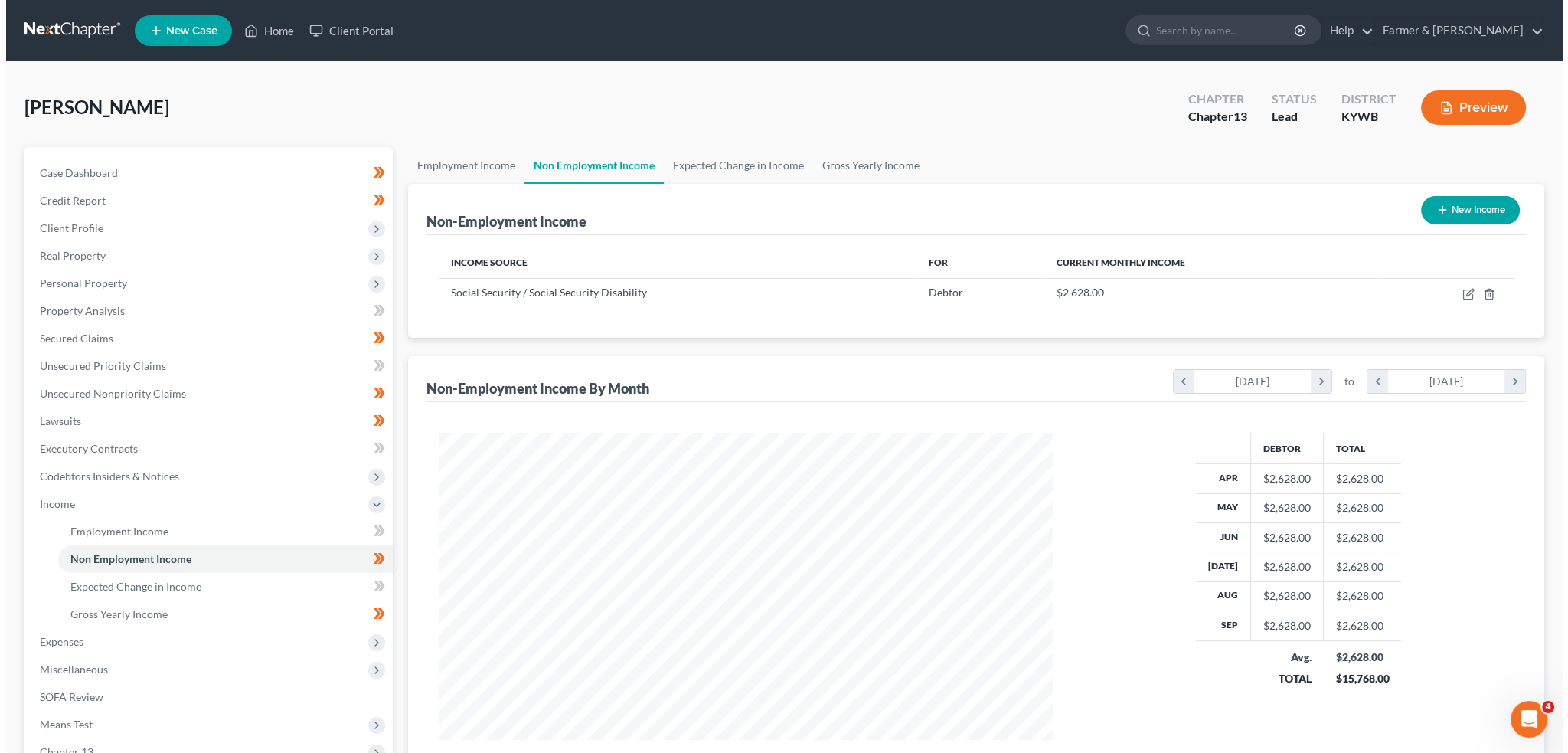
scroll to position [307, 644]
click at [1462, 302] on td at bounding box center [1438, 292] width 138 height 29
click at [1461, 295] on icon "button" at bounding box center [1463, 294] width 12 height 12
select select "4"
select select "0"
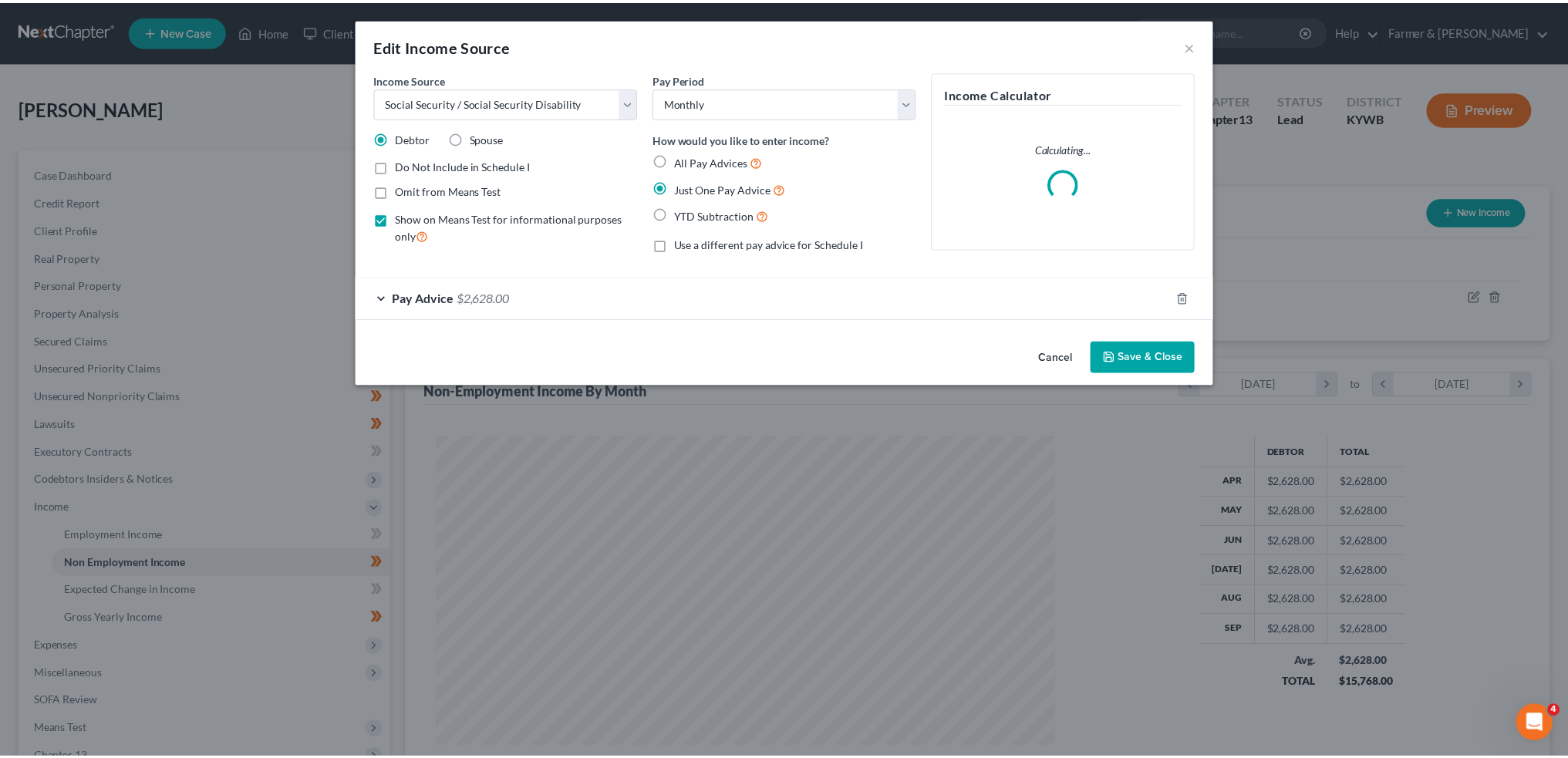
scroll to position [311, 654]
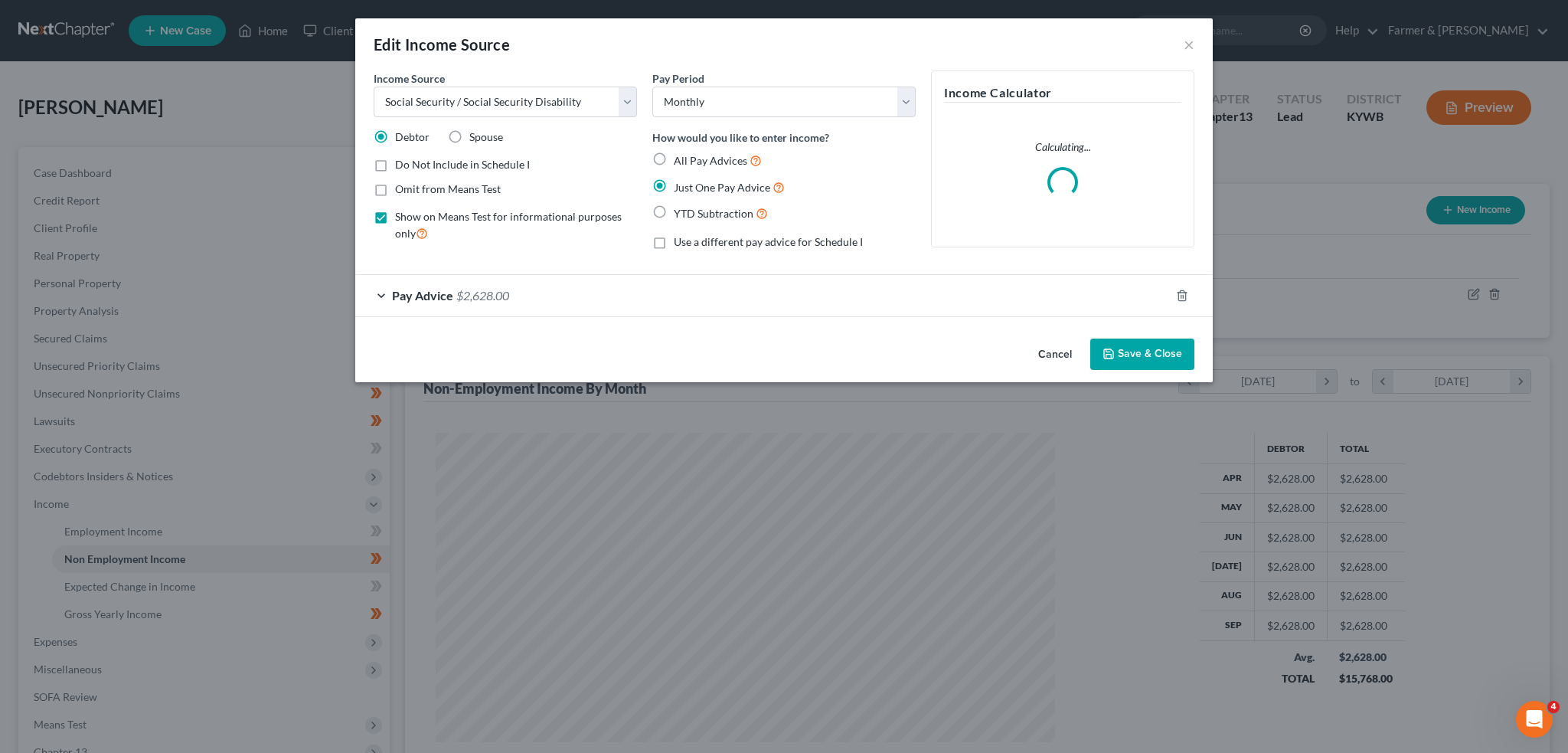
click at [1126, 341] on button "Save & Close" at bounding box center [1142, 355] width 104 height 32
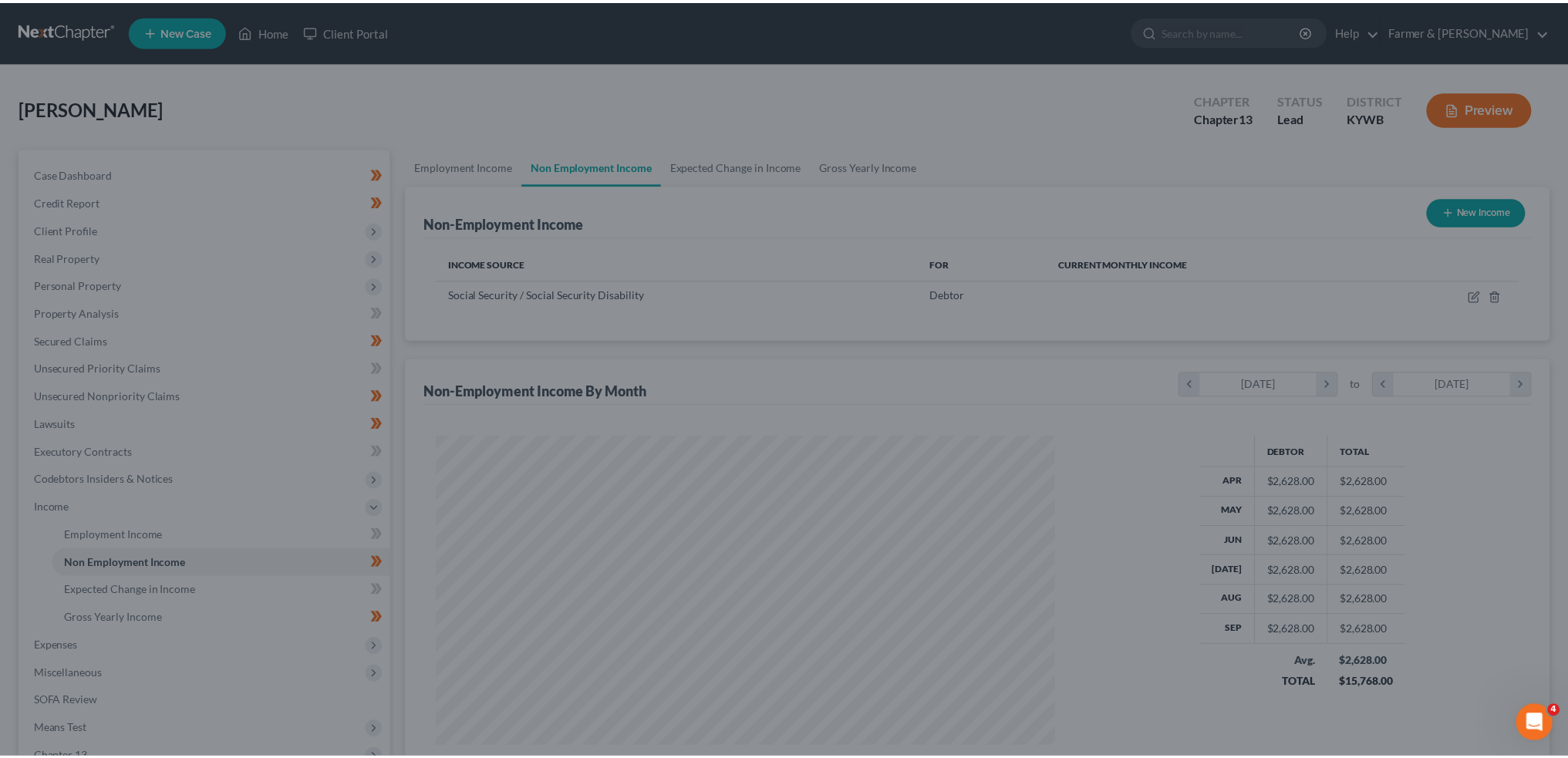
scroll to position [770804, 770531]
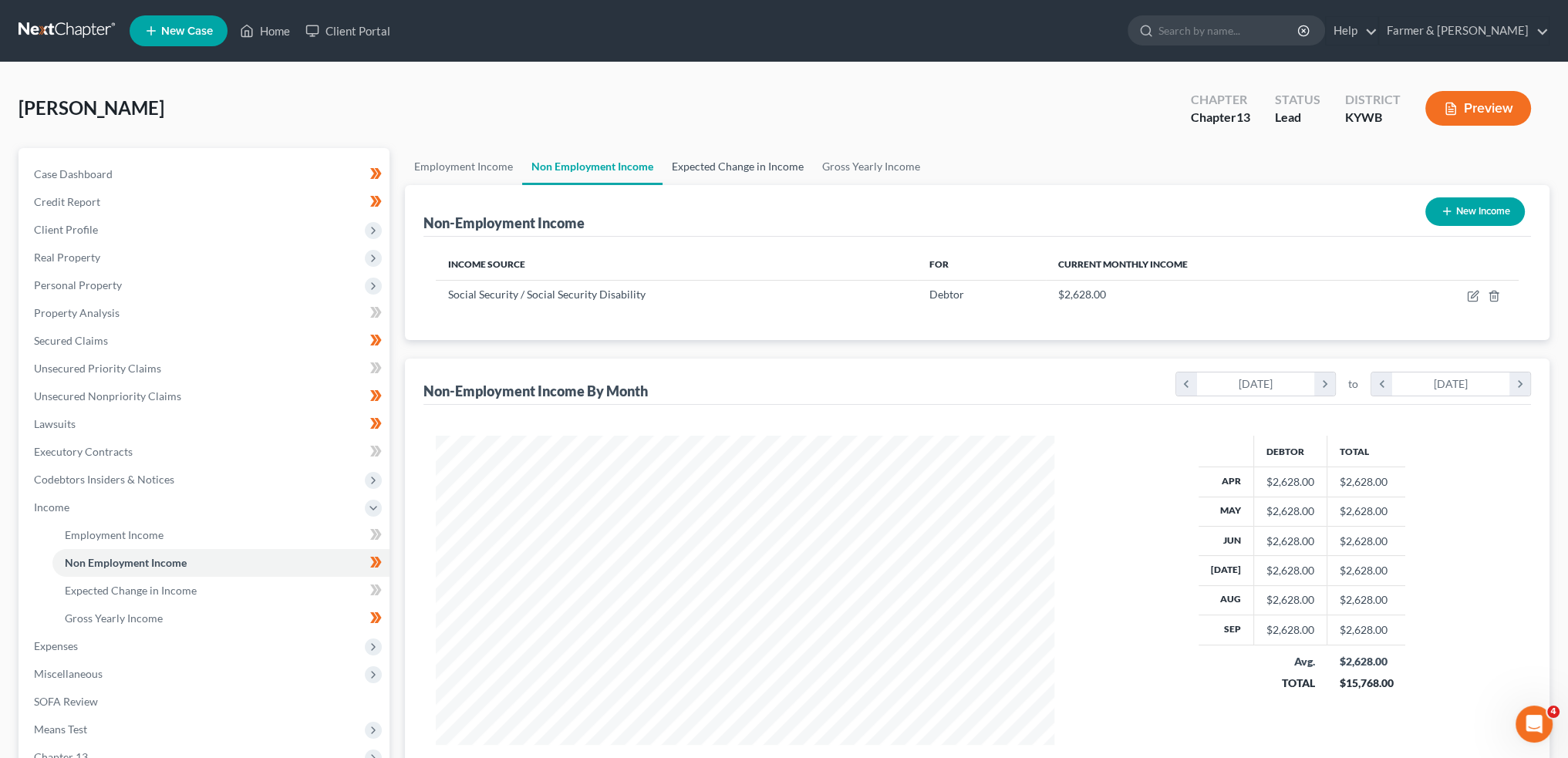
click at [780, 173] on link "Expected Change in Income" at bounding box center [737, 166] width 151 height 37
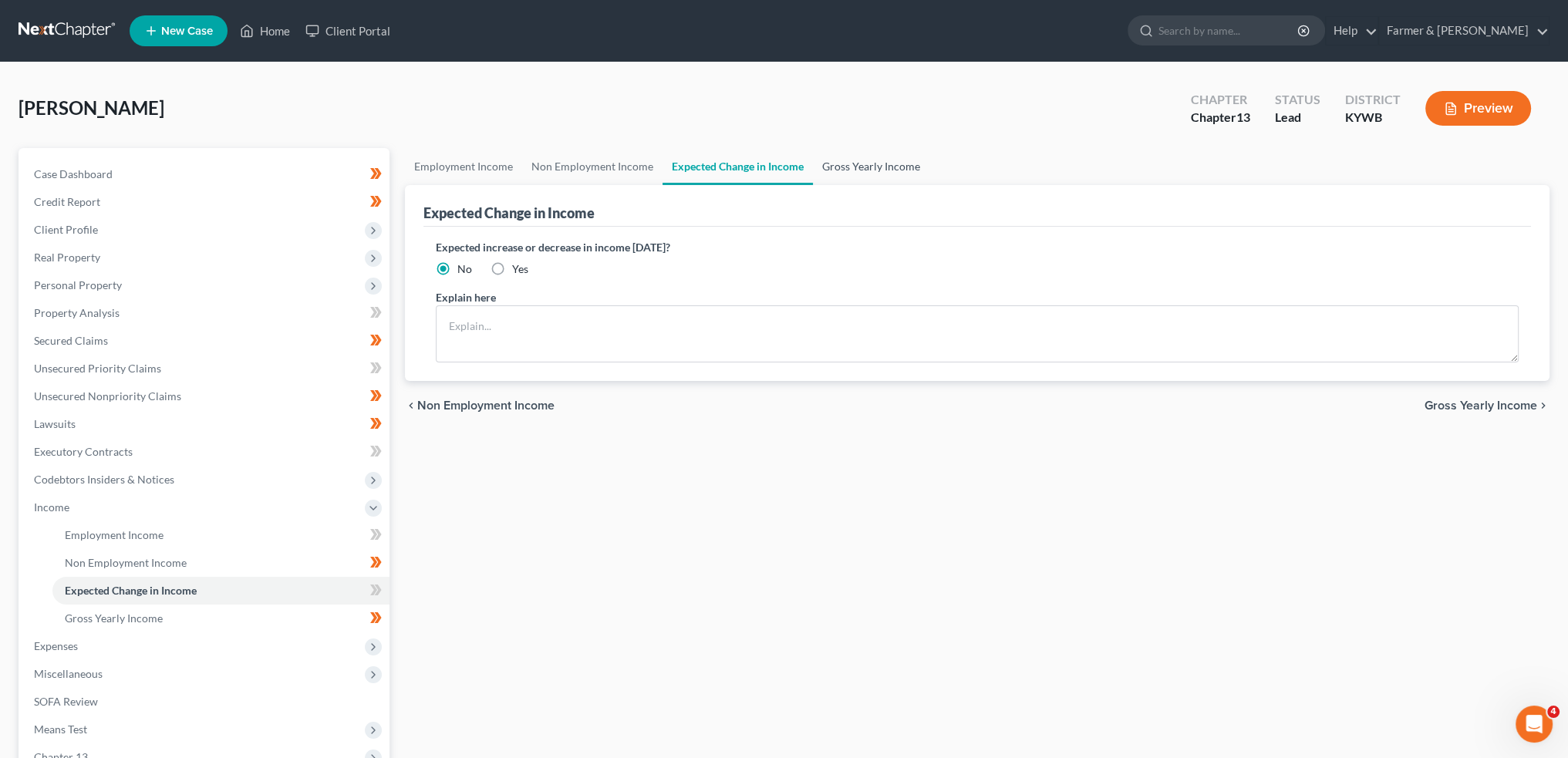
click at [848, 168] on link "Gross Yearly Income" at bounding box center [871, 166] width 117 height 37
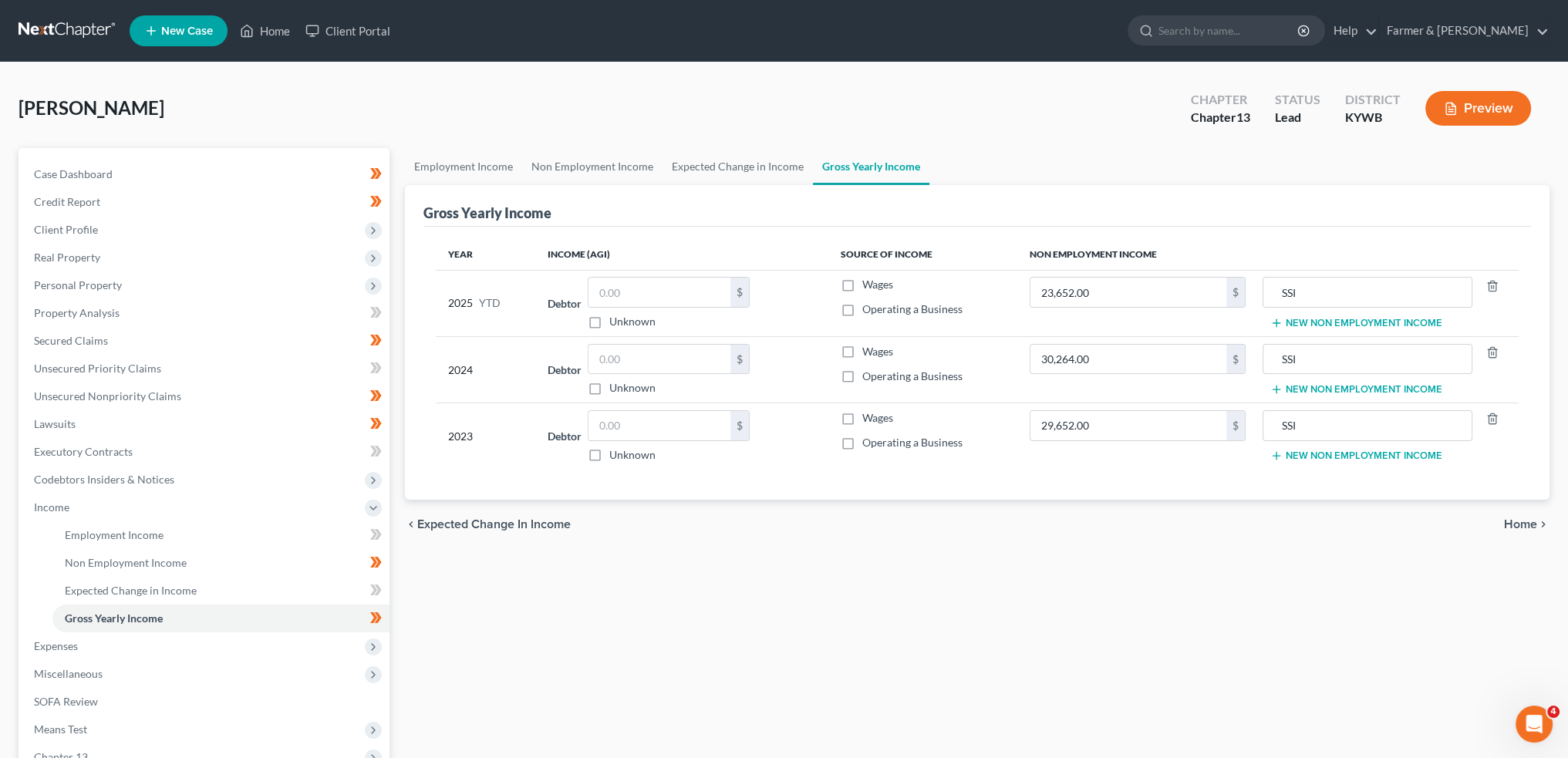
scroll to position [198, 0]
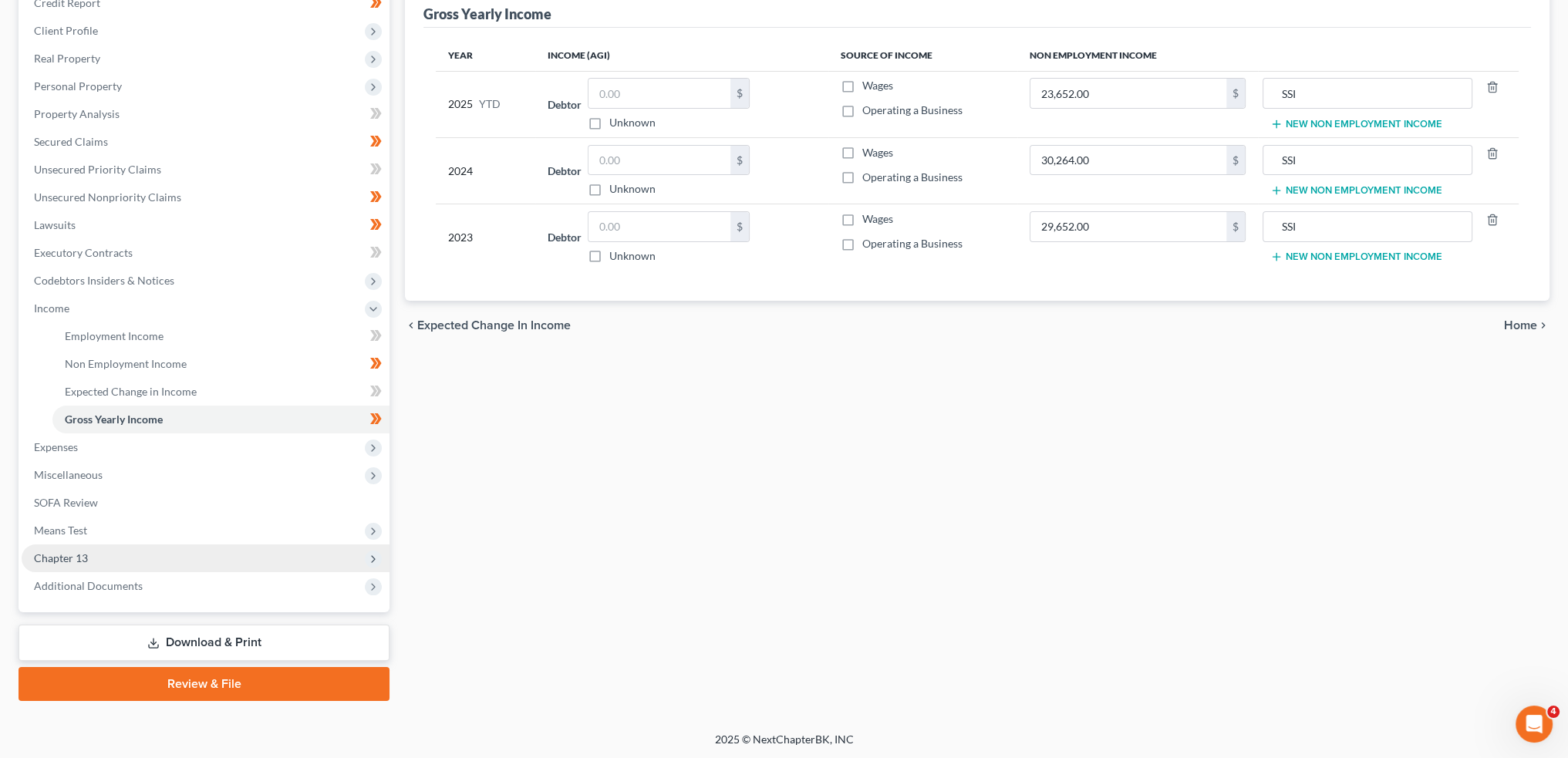
click at [111, 561] on span "Chapter 13" at bounding box center [205, 559] width 368 height 28
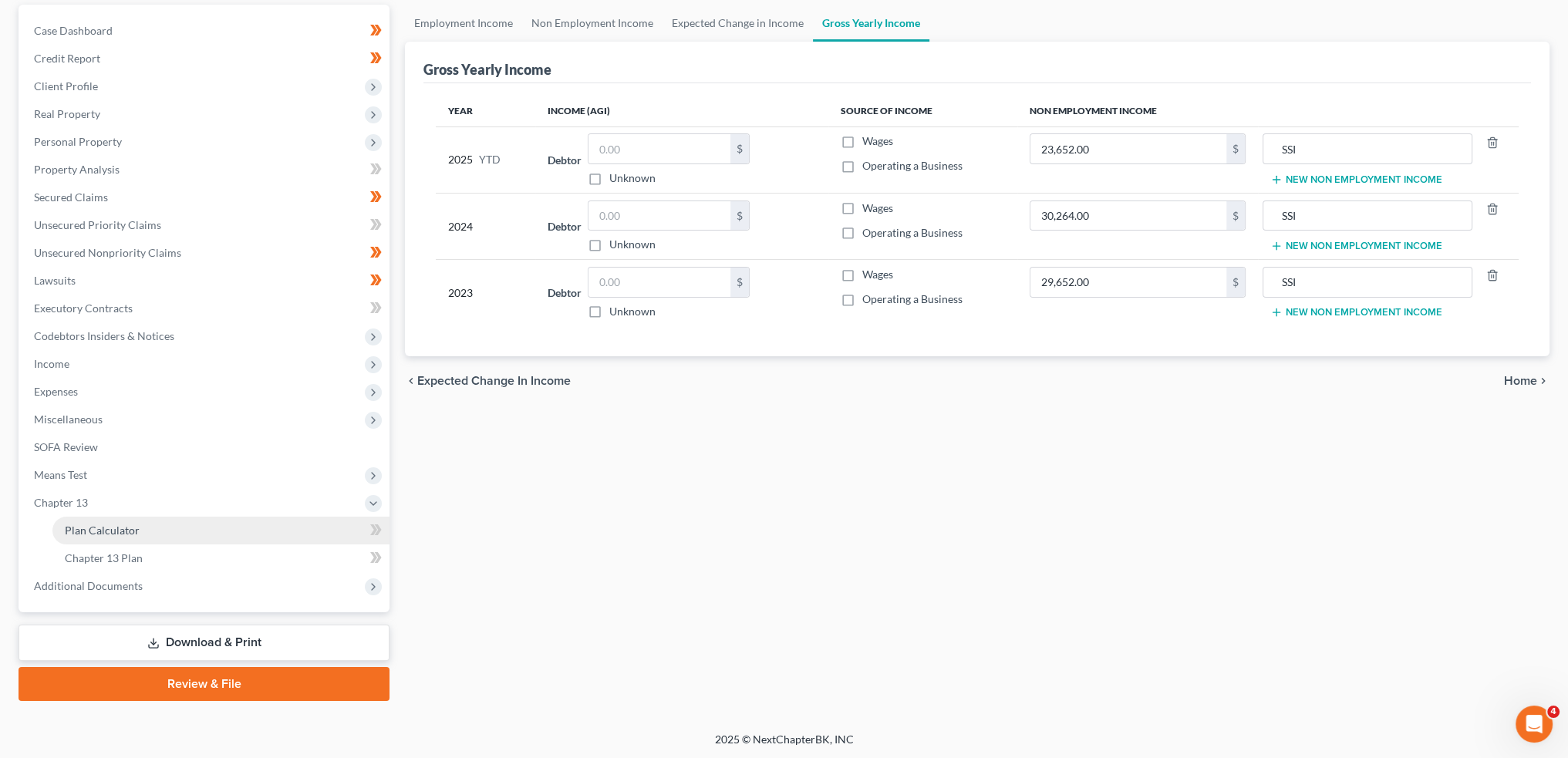
click at [120, 526] on span "Plan Calculator" at bounding box center [102, 530] width 75 height 13
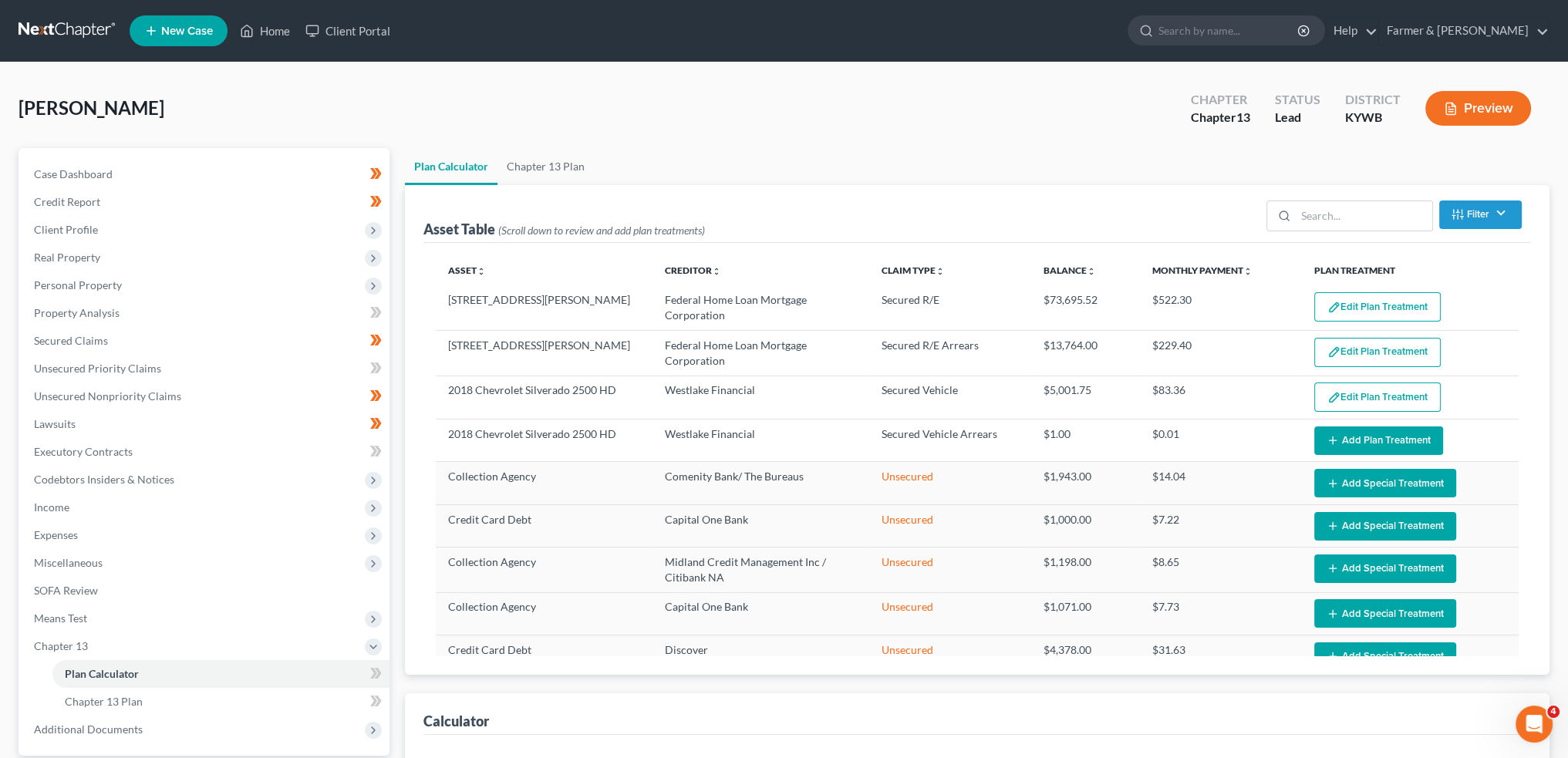
select select "59"
click at [80, 304] on link "Property Analysis" at bounding box center [205, 313] width 368 height 28
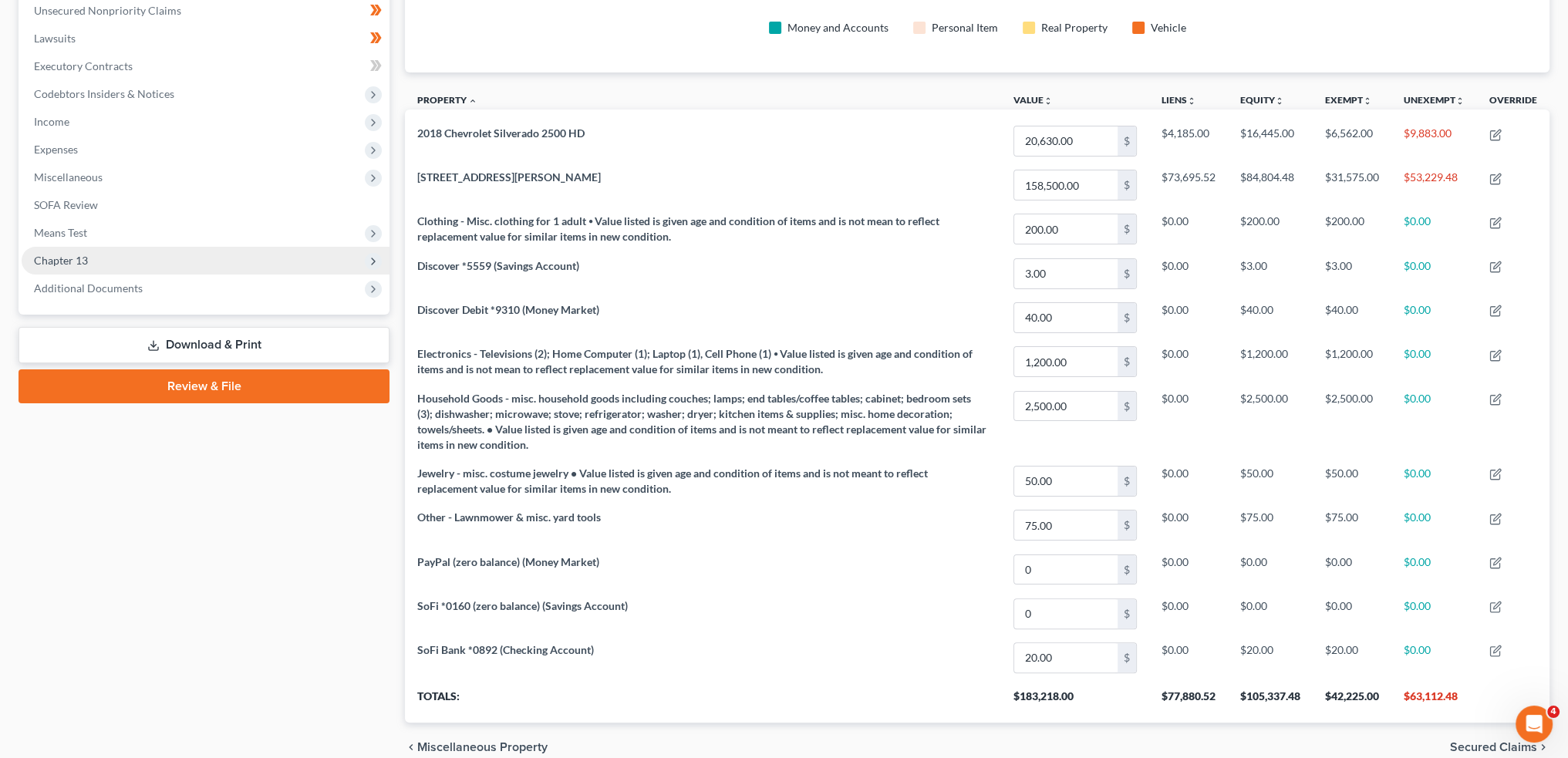
click at [104, 265] on span "Chapter 13" at bounding box center [205, 260] width 368 height 28
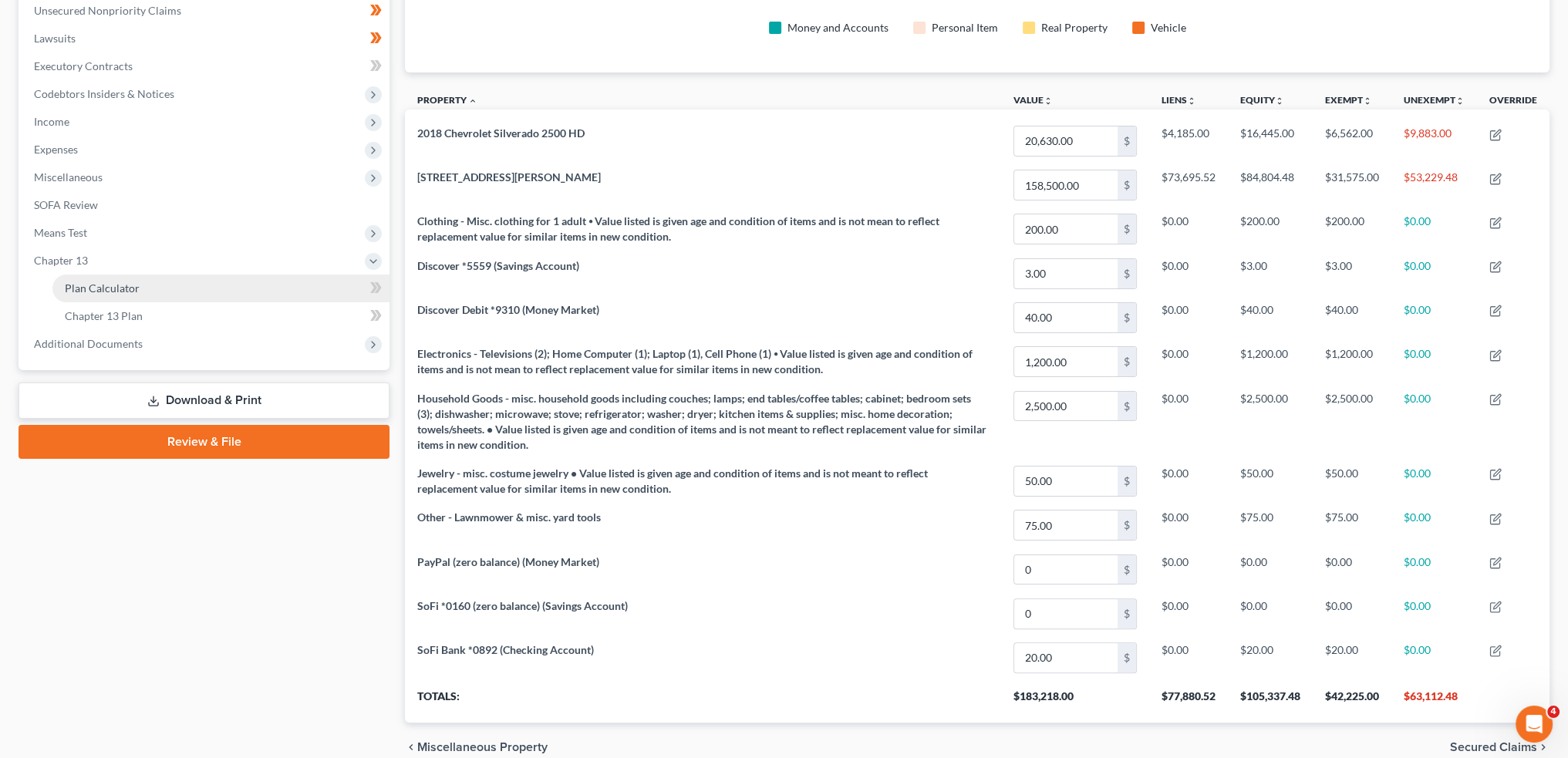
click at [107, 286] on span "Plan Calculator" at bounding box center [102, 287] width 75 height 13
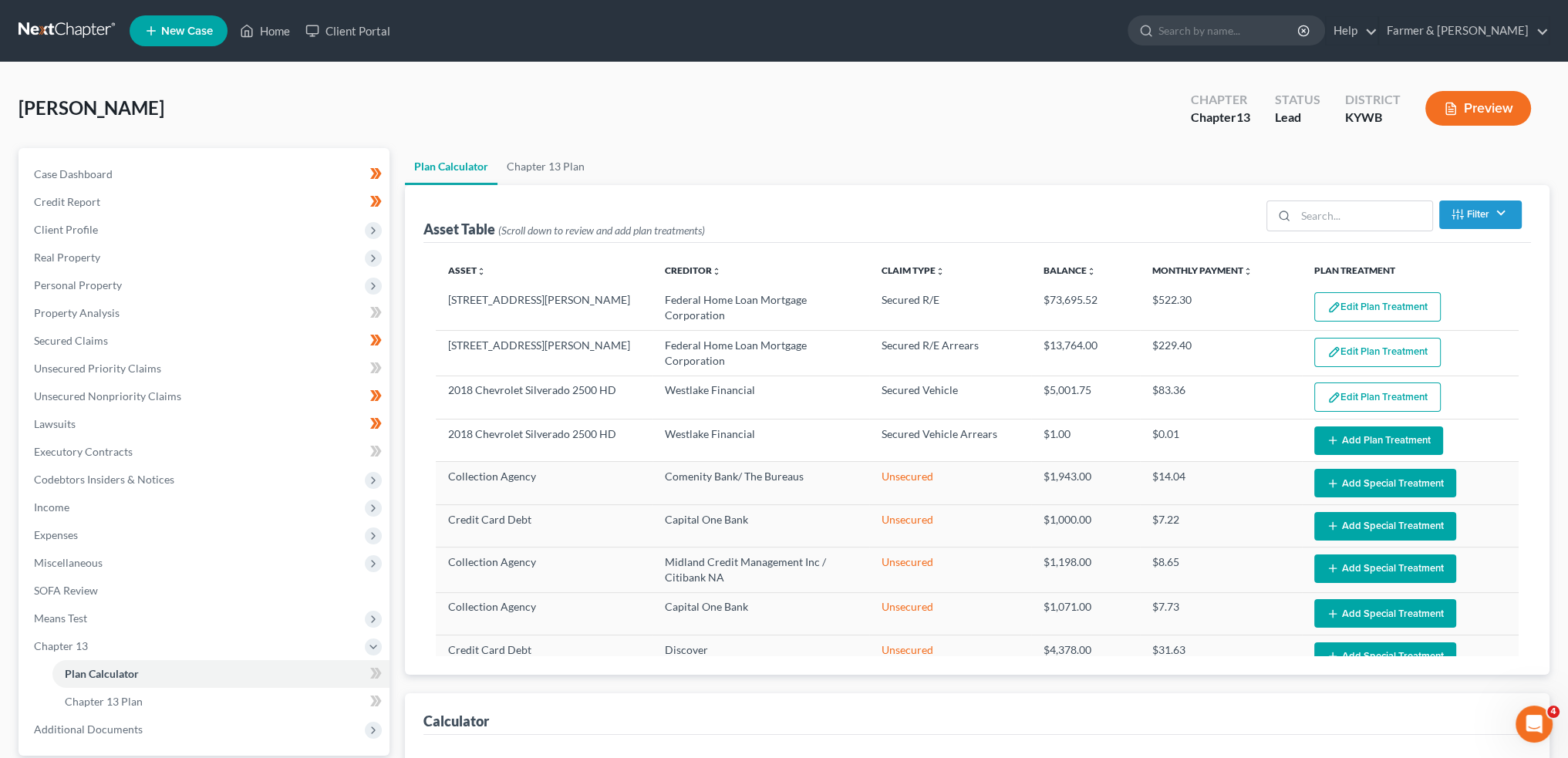
select select "59"
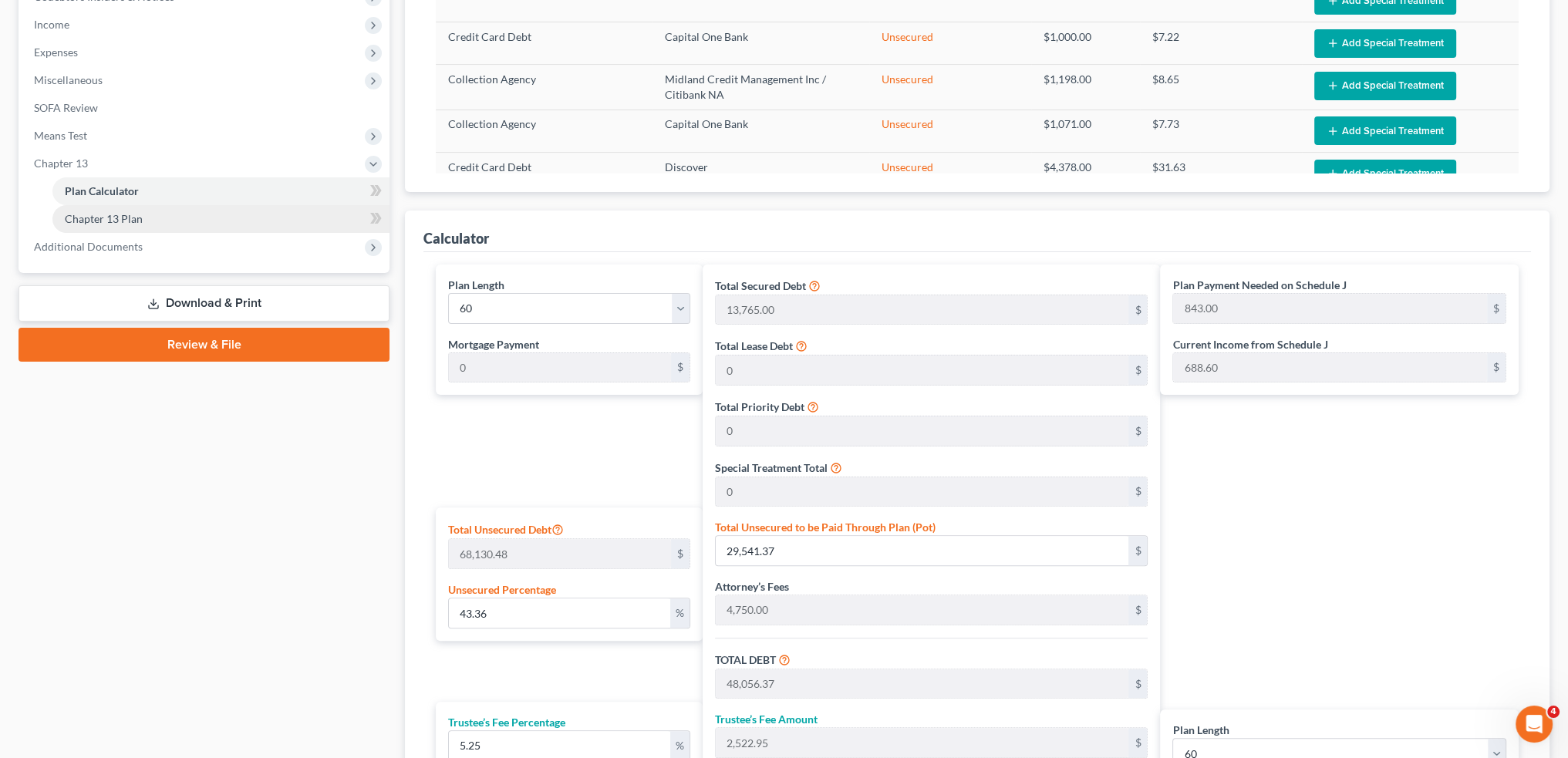
click at [156, 219] on link "Chapter 13 Plan" at bounding box center [221, 219] width 337 height 28
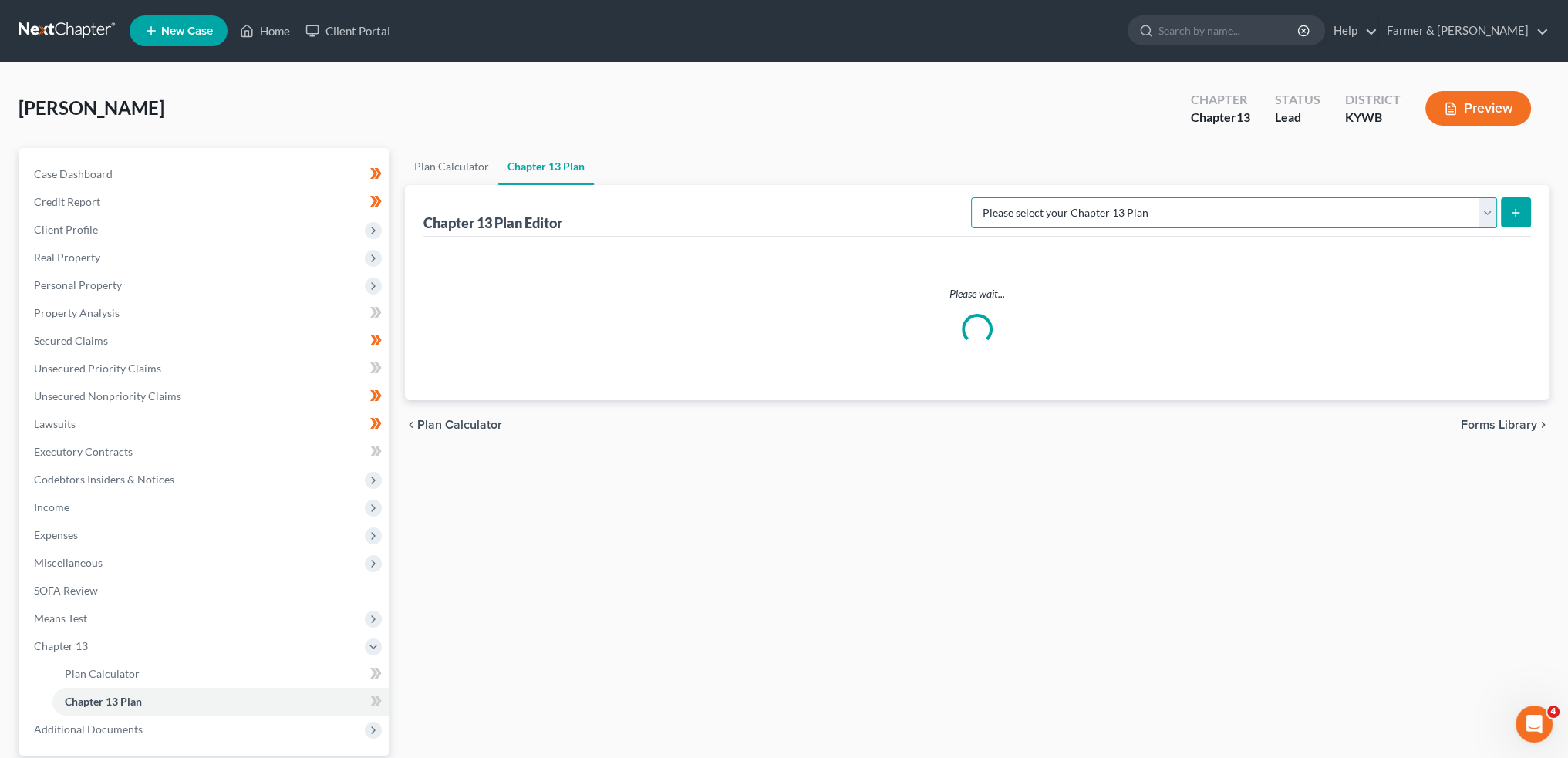
click at [1343, 215] on select "Please select your Chapter 13 Plan National Form Plan - Official Form 113 Natio…" at bounding box center [1233, 212] width 526 height 31
select select "3"
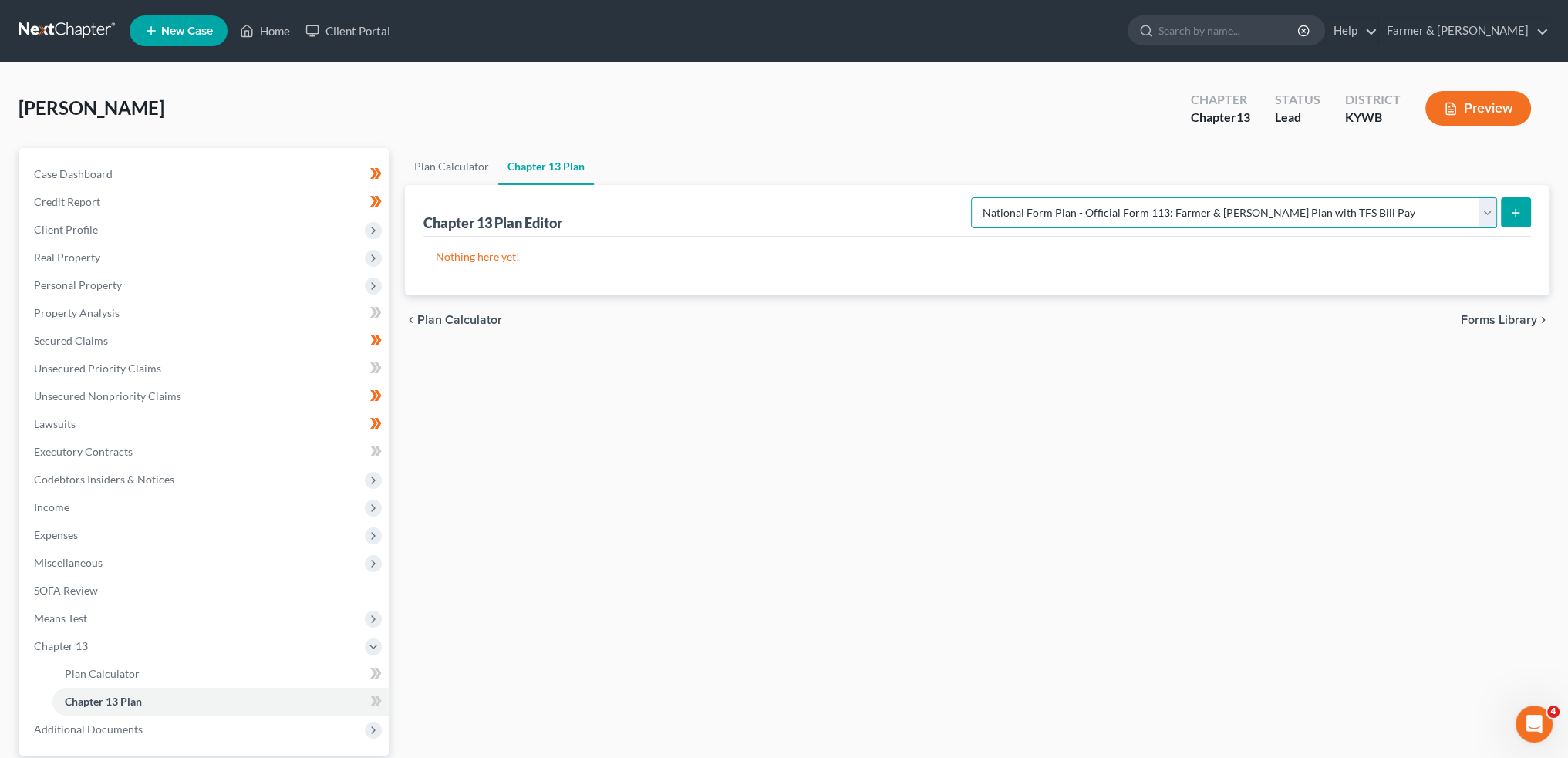
click at [1032, 197] on select "Please select your Chapter 13 Plan National Form Plan - Official Form 113 Natio…" at bounding box center [1233, 212] width 526 height 31
click at [1511, 201] on button "submit" at bounding box center [1516, 212] width 30 height 30
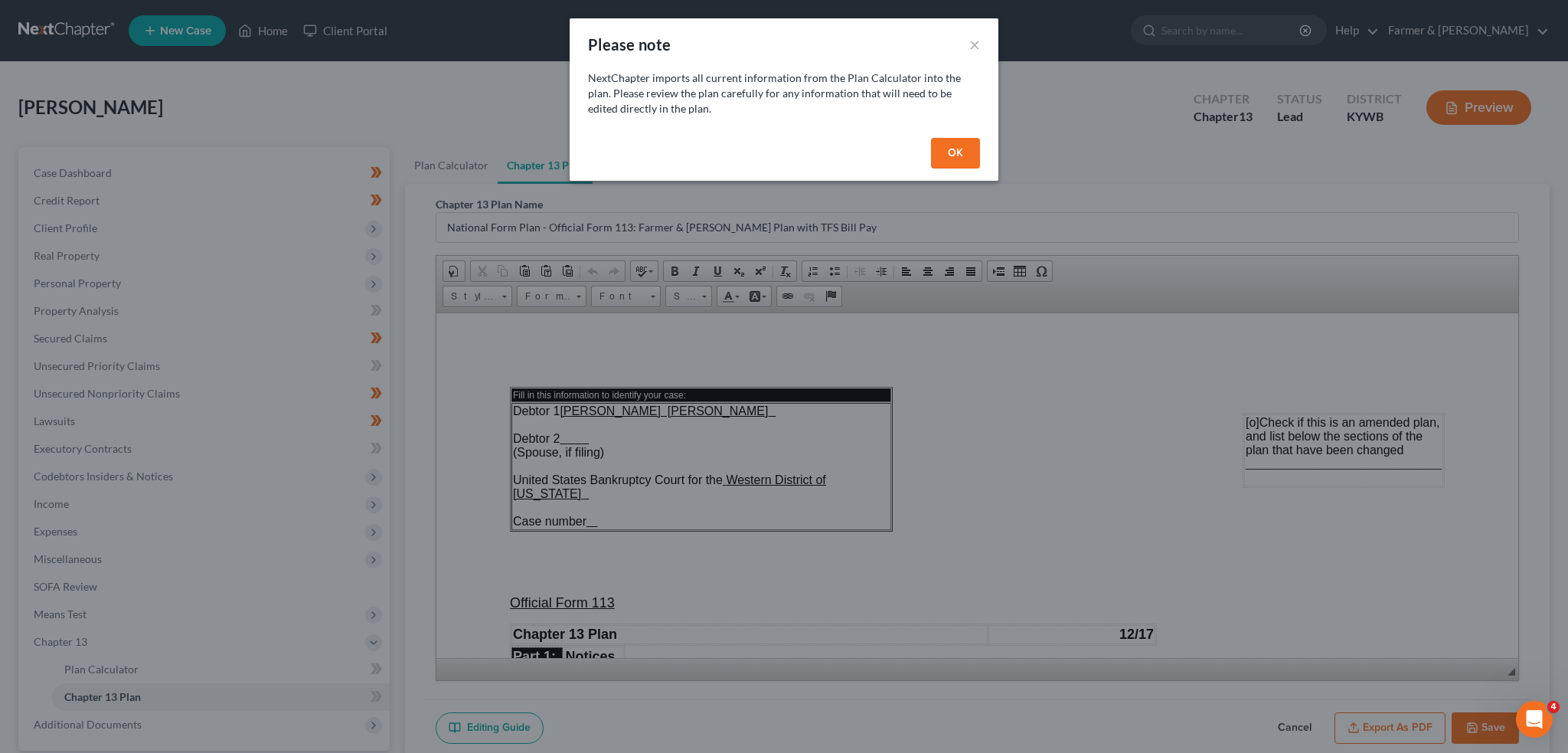
click at [964, 154] on button "OK" at bounding box center [955, 153] width 49 height 31
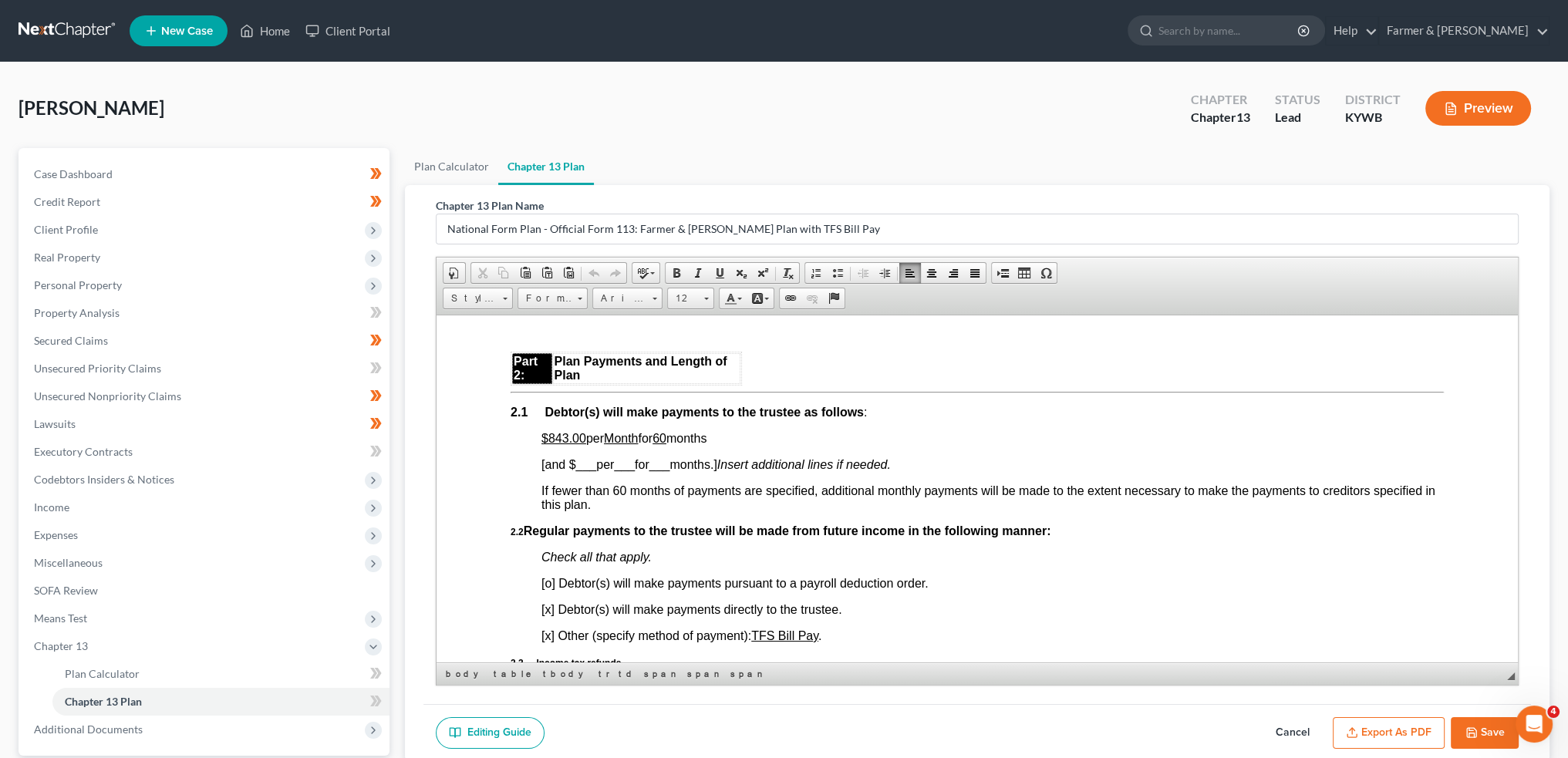
drag, startPoint x: 549, startPoint y: 441, endPoint x: 734, endPoint y: 447, distance: 185.1
click at [734, 445] on p "$843.00 per Month for 60 months" at bounding box center [992, 438] width 903 height 14
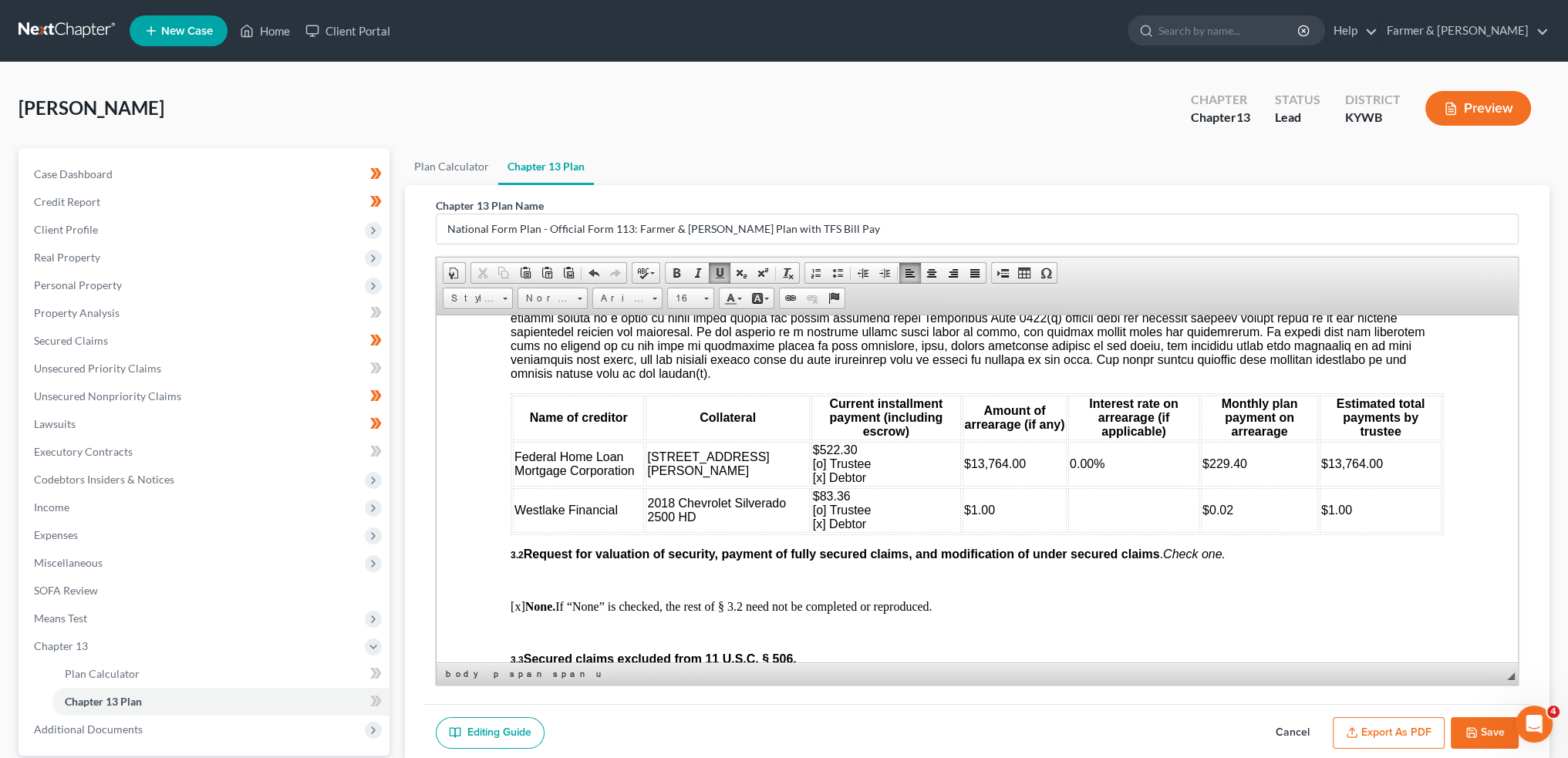
scroll to position [1928, 0]
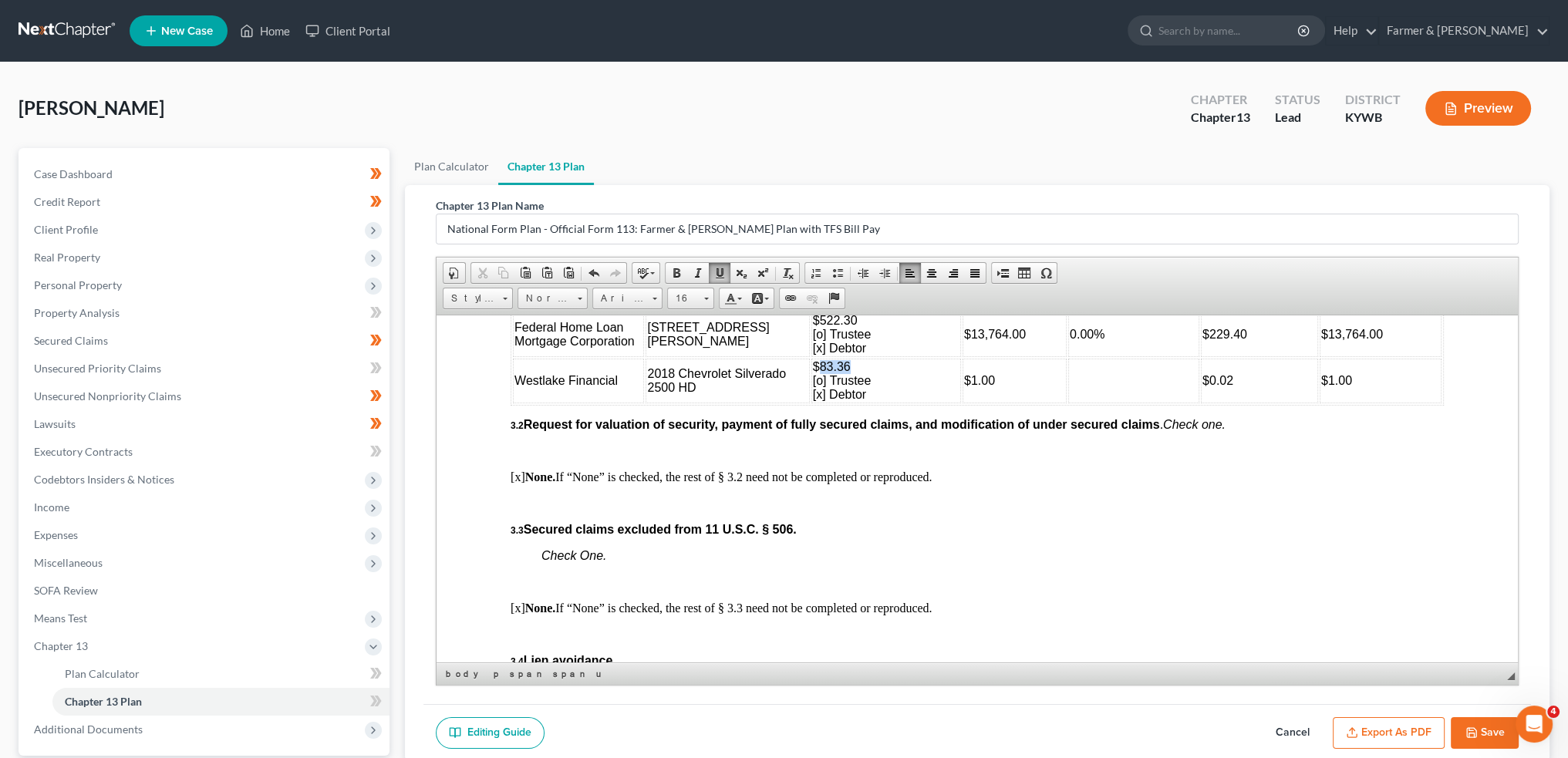
drag, startPoint x: 777, startPoint y: 382, endPoint x: 811, endPoint y: 384, distance: 34.1
click at [811, 384] on td "$83.36 [o] Trustee [x] Debtor" at bounding box center [886, 380] width 150 height 45
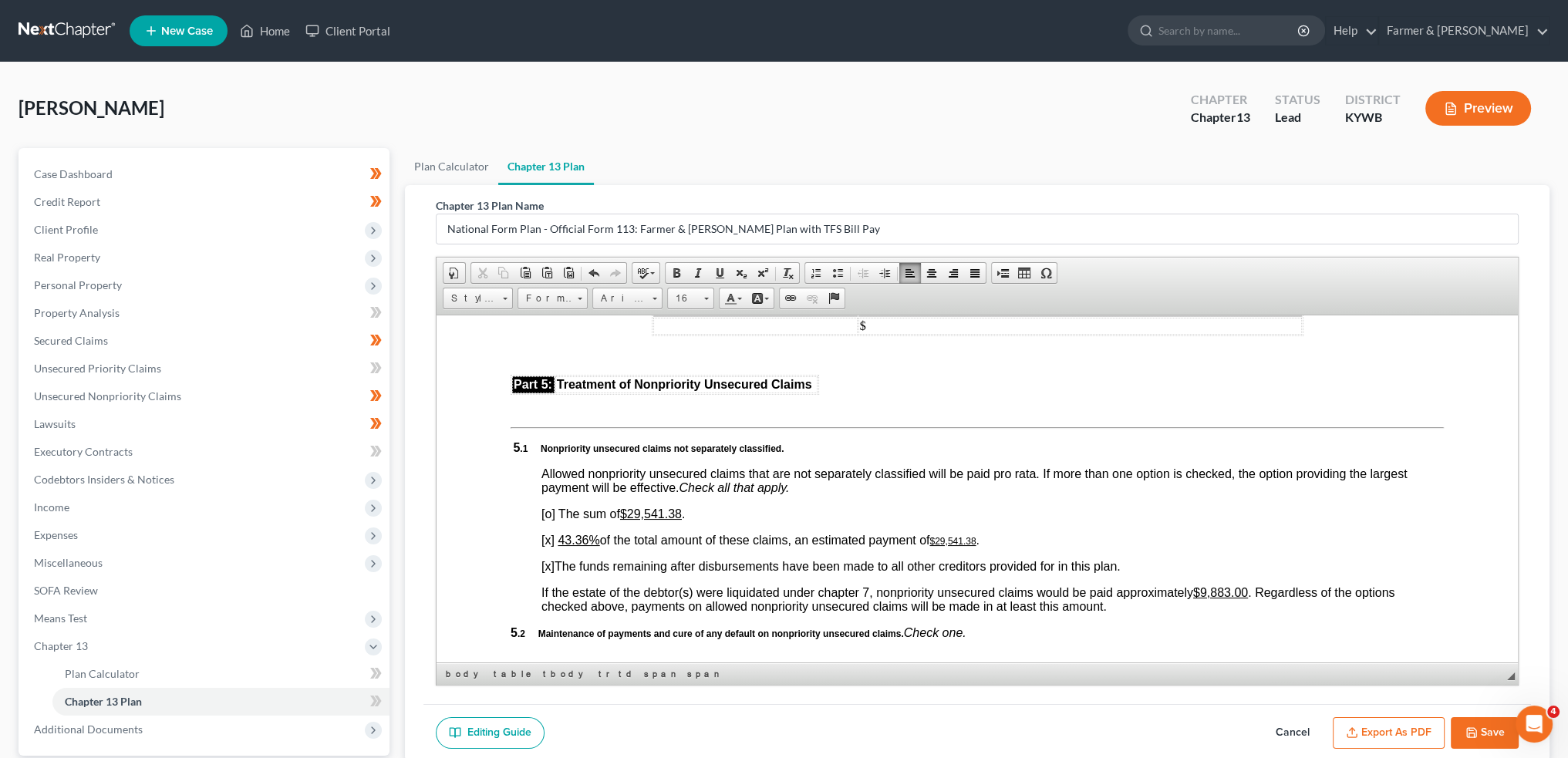
scroll to position [3085, 0]
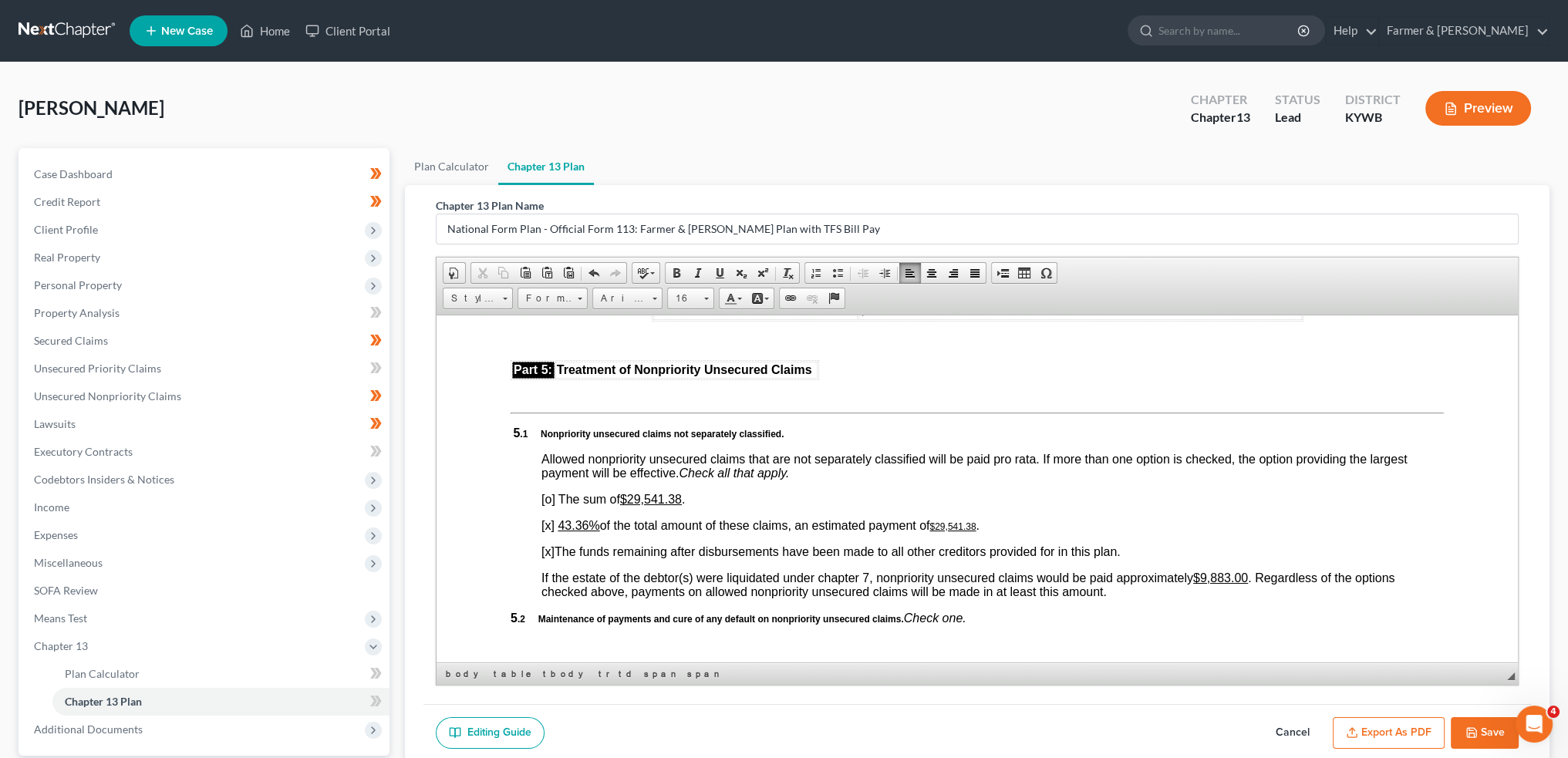
click at [576, 532] on u "43.36%" at bounding box center [579, 525] width 42 height 13
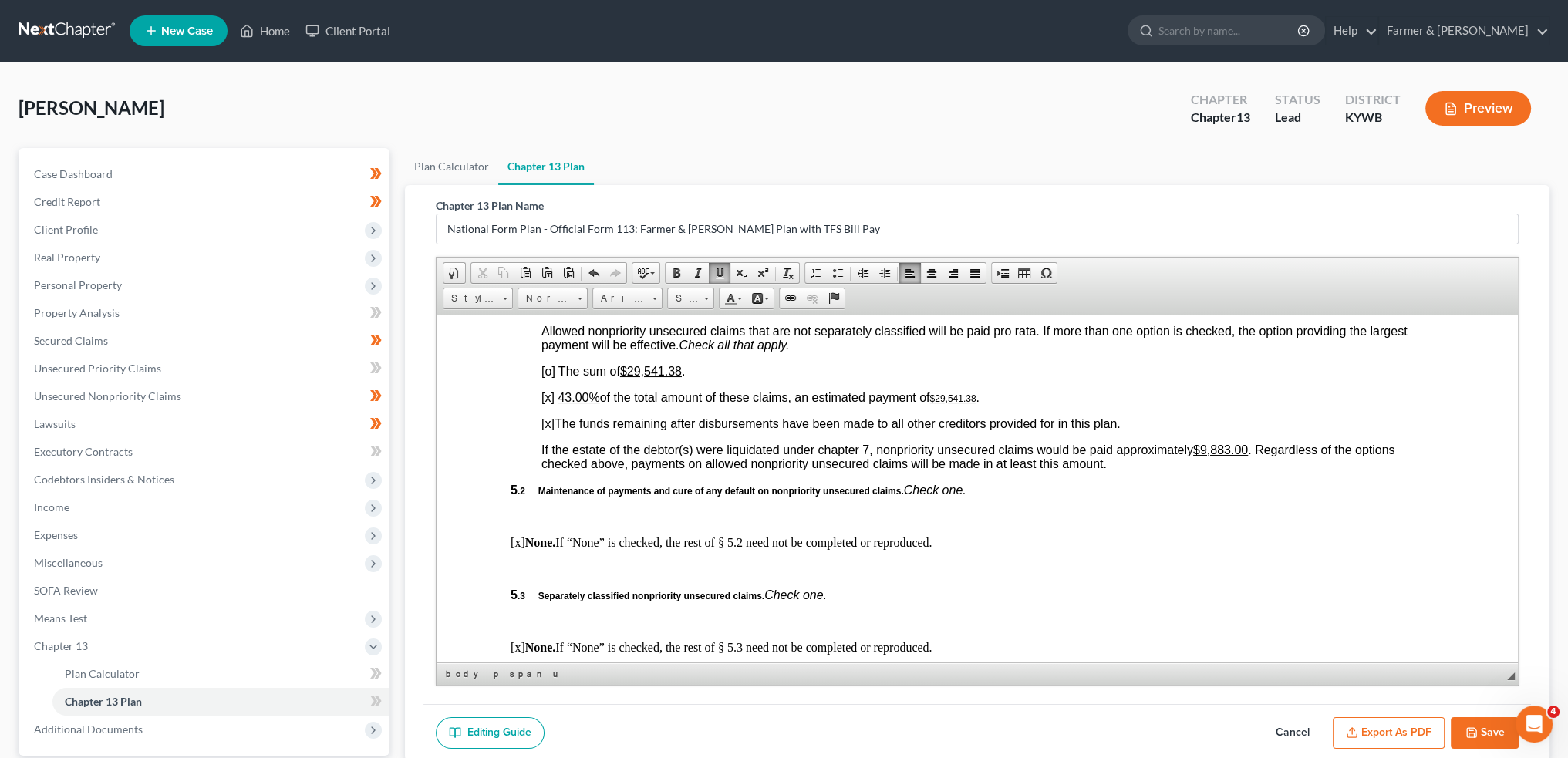
click at [1207, 456] on u "$9,883.00" at bounding box center [1220, 449] width 55 height 13
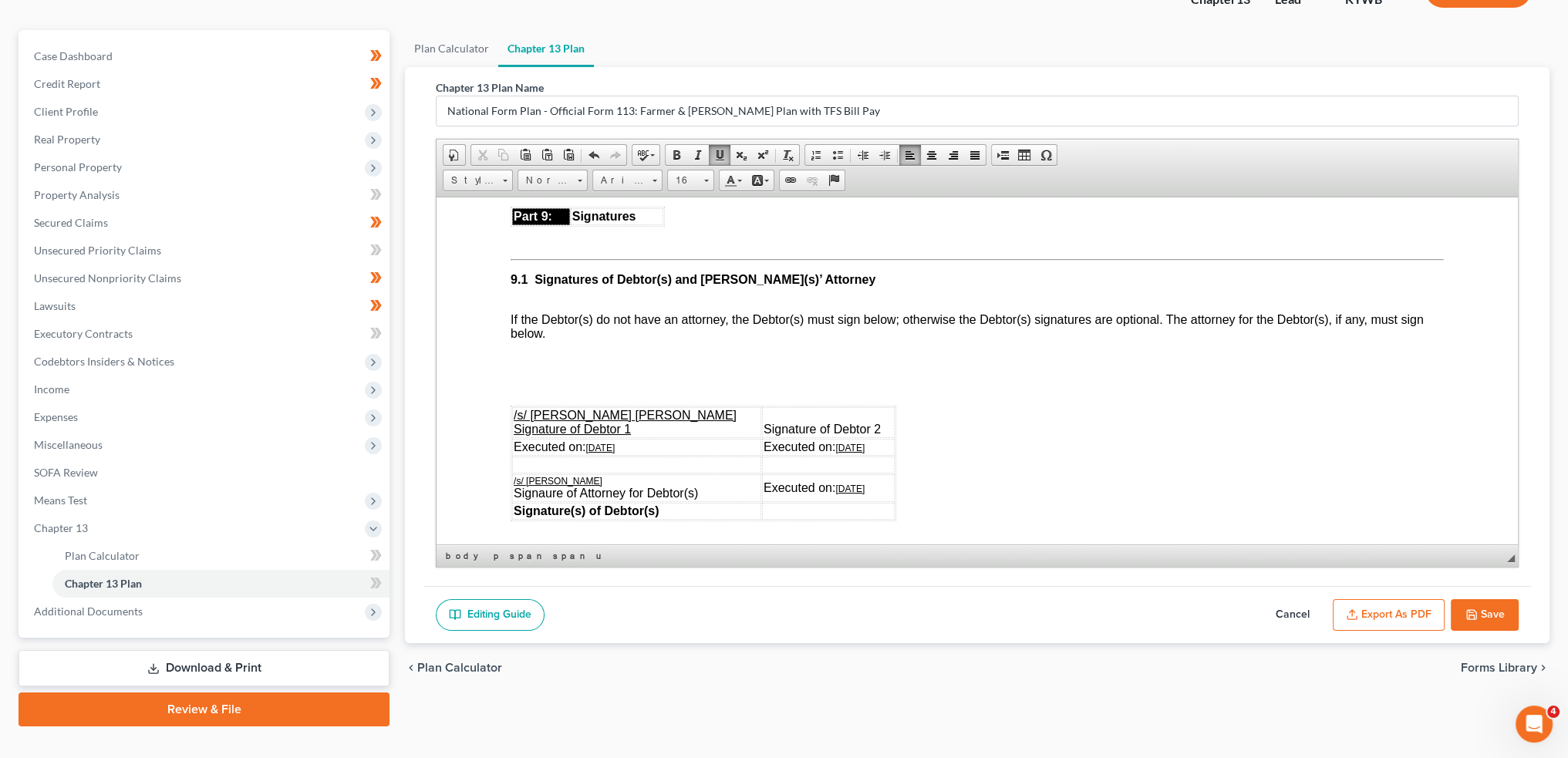
scroll to position [144, 0]
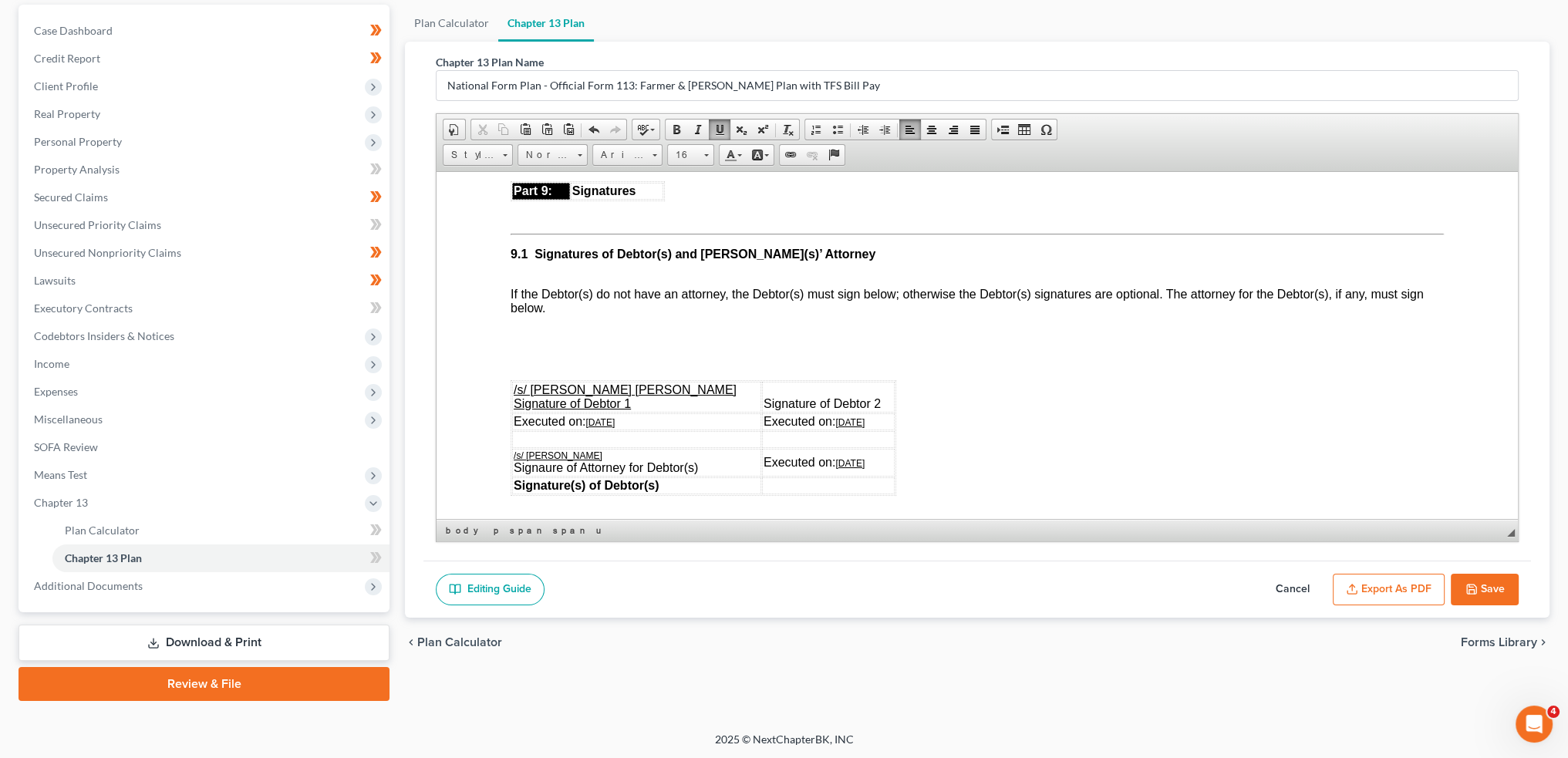
click at [1363, 582] on button "Export as PDF" at bounding box center [1388, 589] width 112 height 32
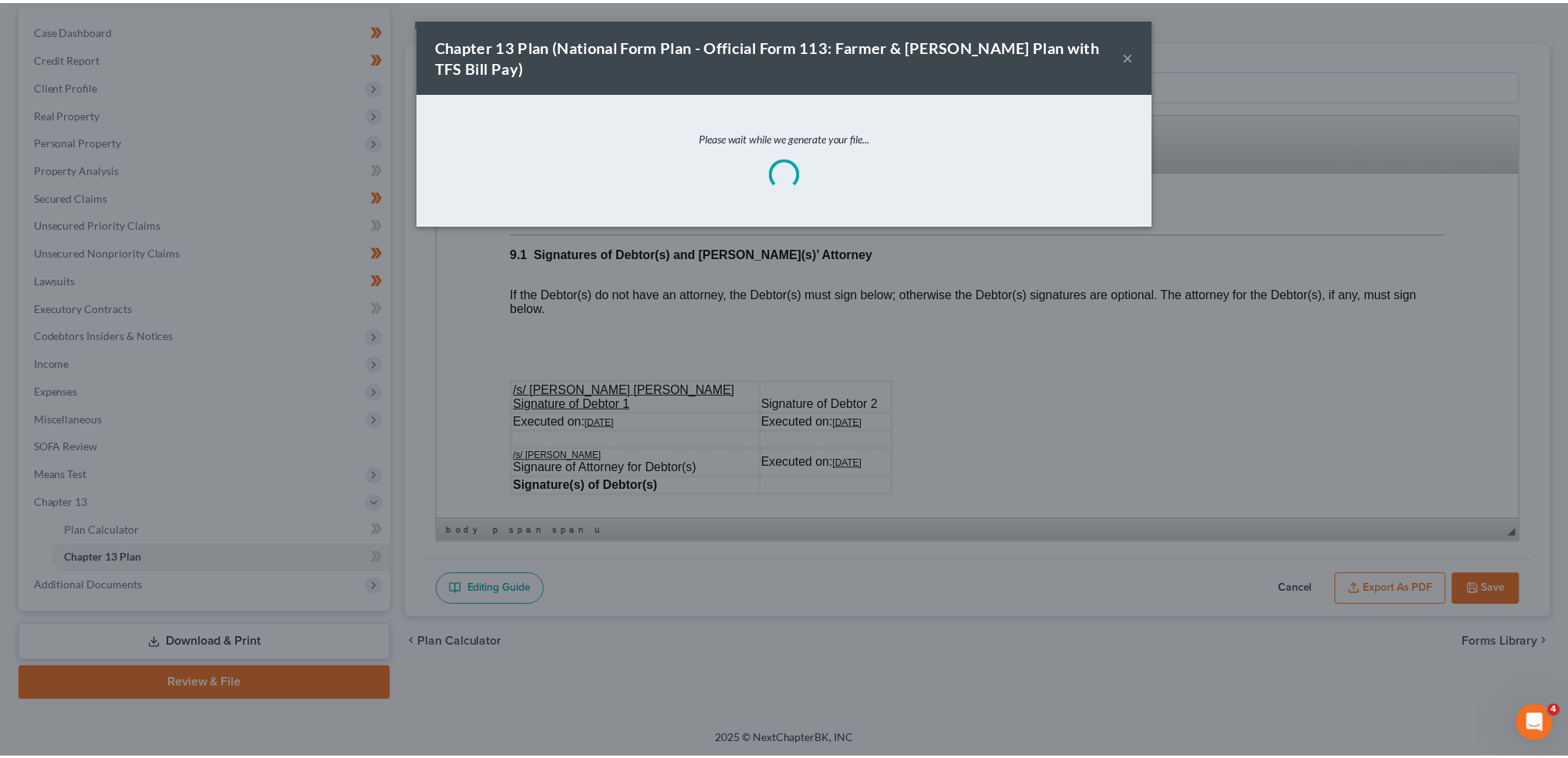
scroll to position [4227, 0]
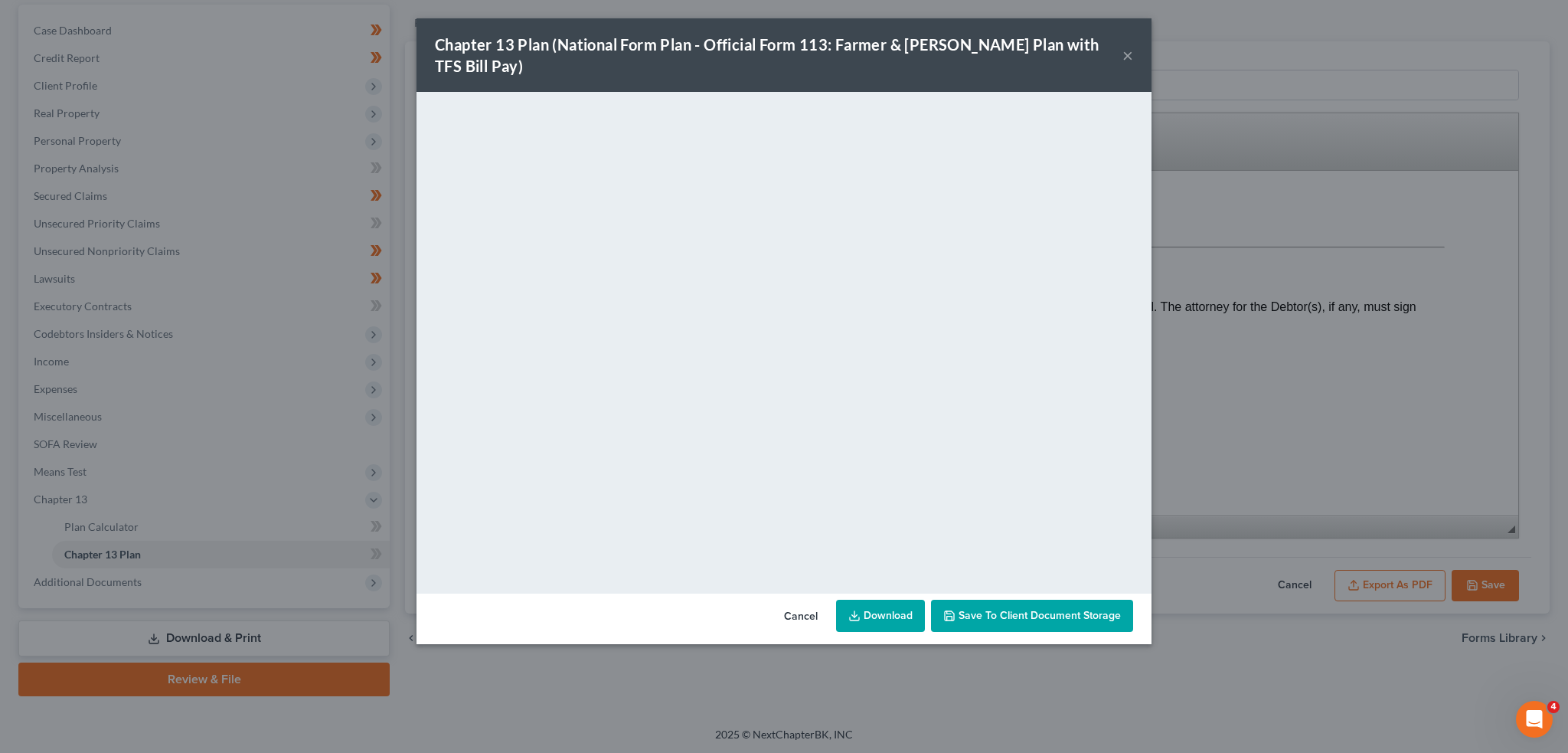
click at [1014, 609] on span "Save to Client Document Storage" at bounding box center [1040, 615] width 162 height 13
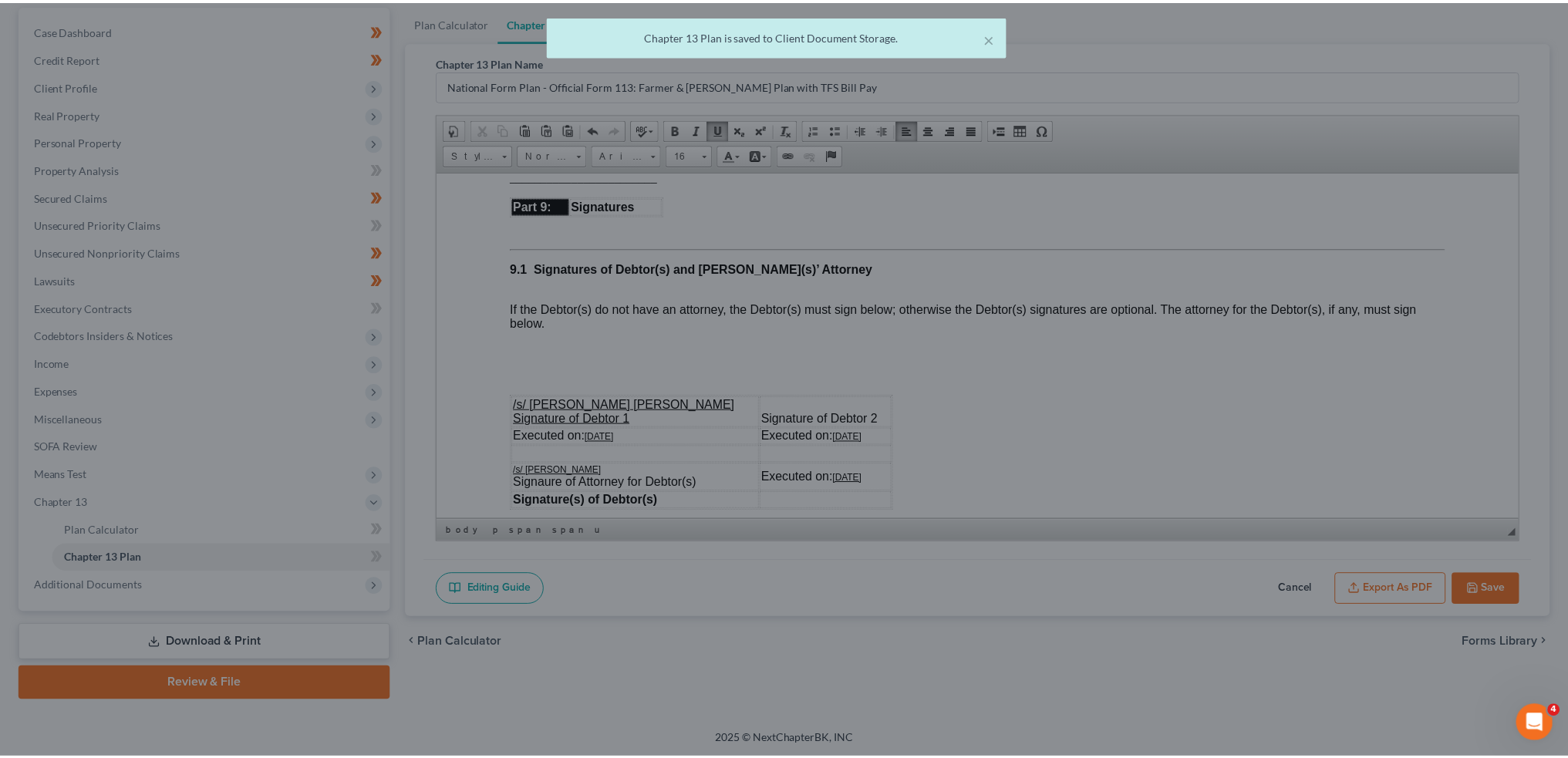
scroll to position [4241, 0]
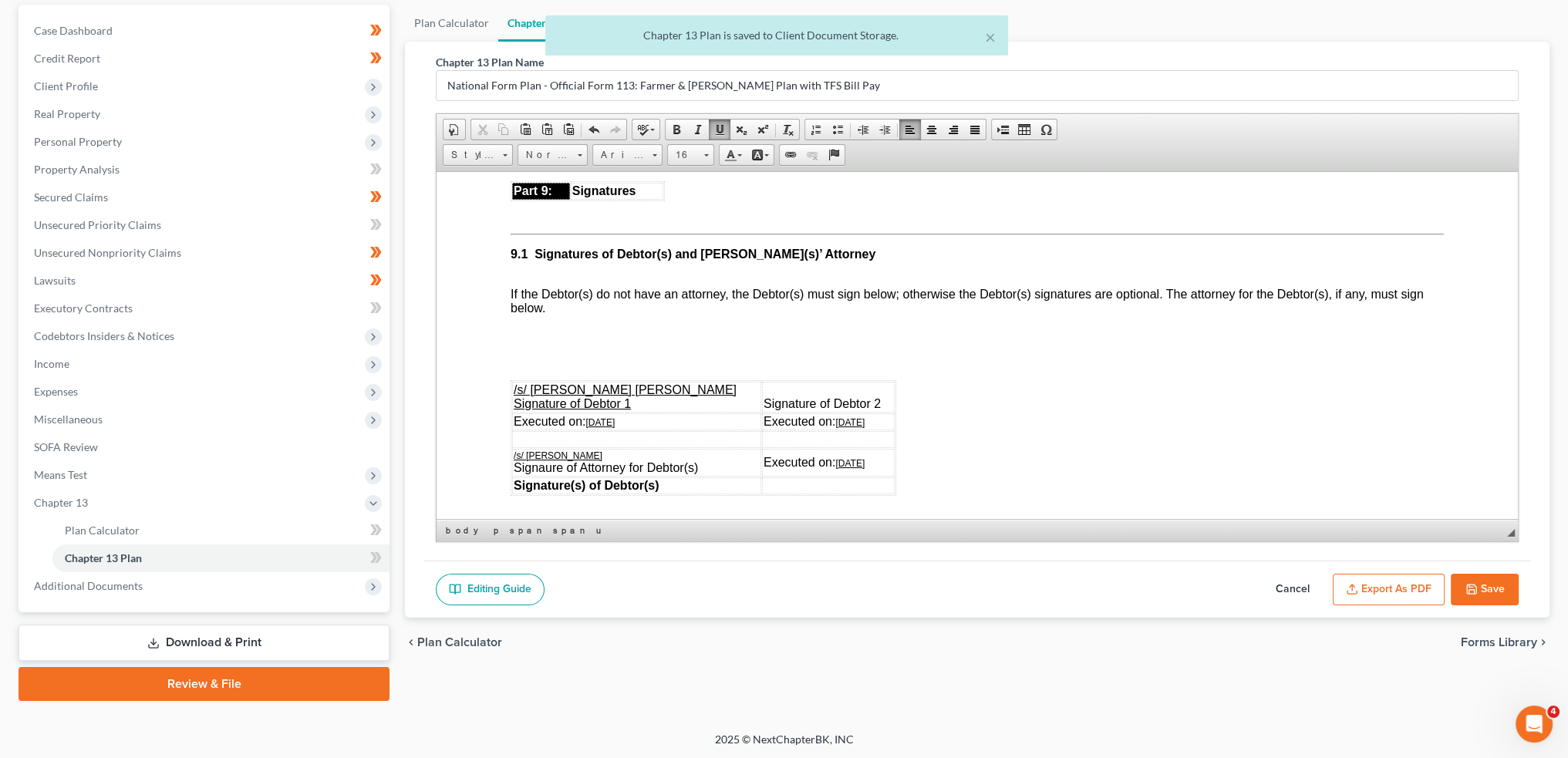
click at [1481, 582] on button "Save" at bounding box center [1484, 589] width 68 height 32
select select "3"
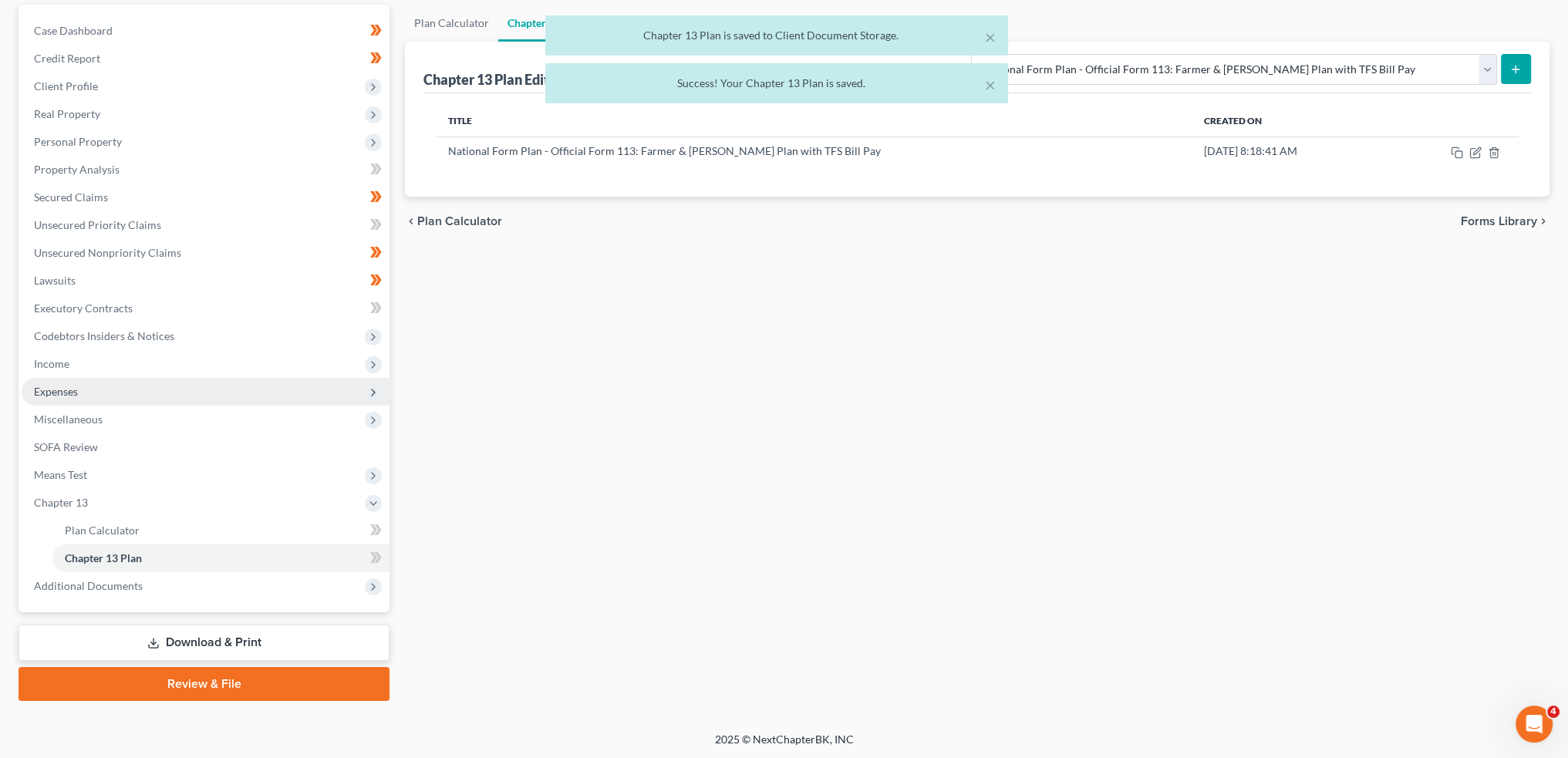
click at [84, 389] on span "Expenses" at bounding box center [205, 392] width 368 height 28
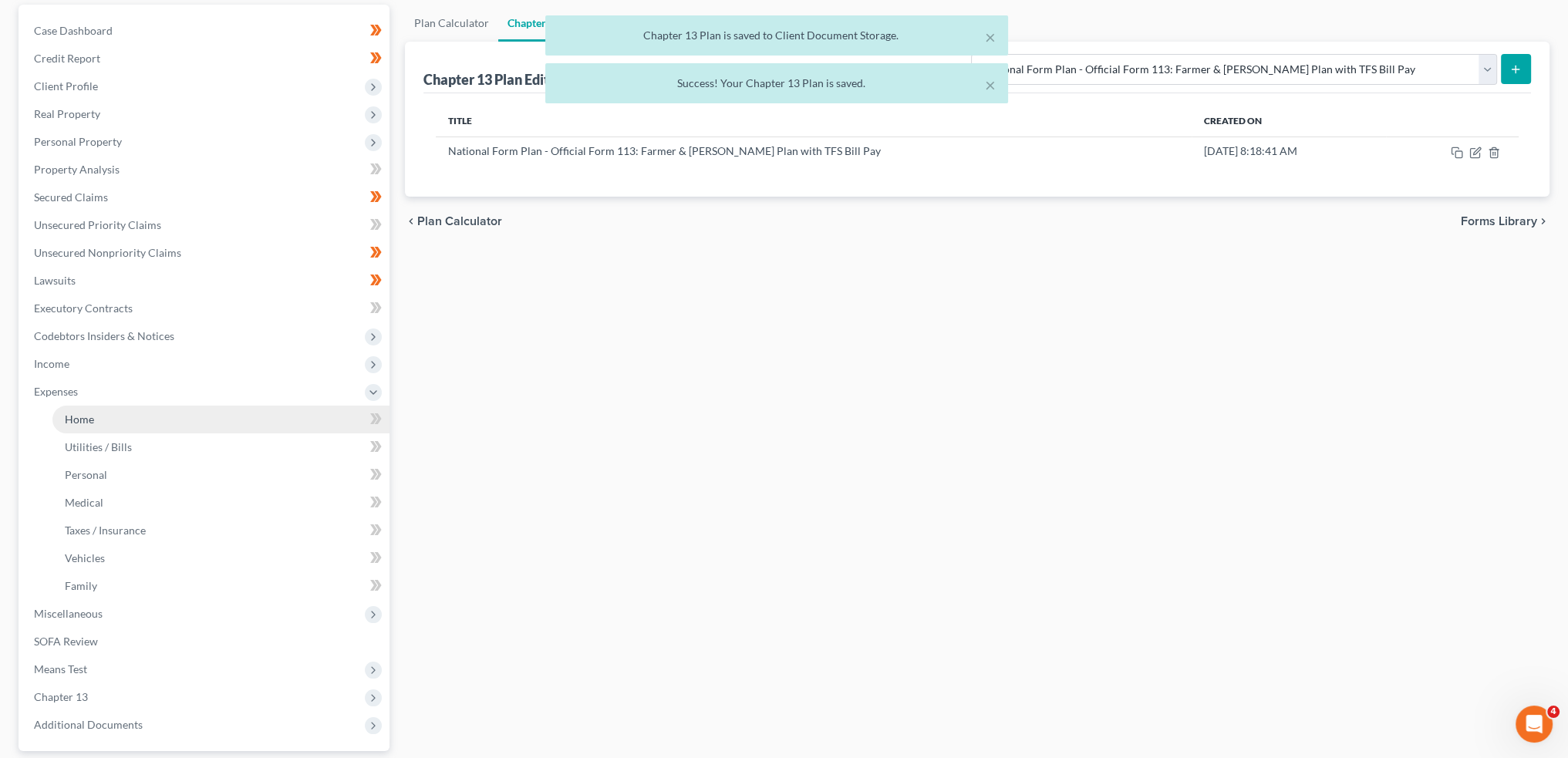
click at [84, 415] on span "Home" at bounding box center [79, 419] width 29 height 13
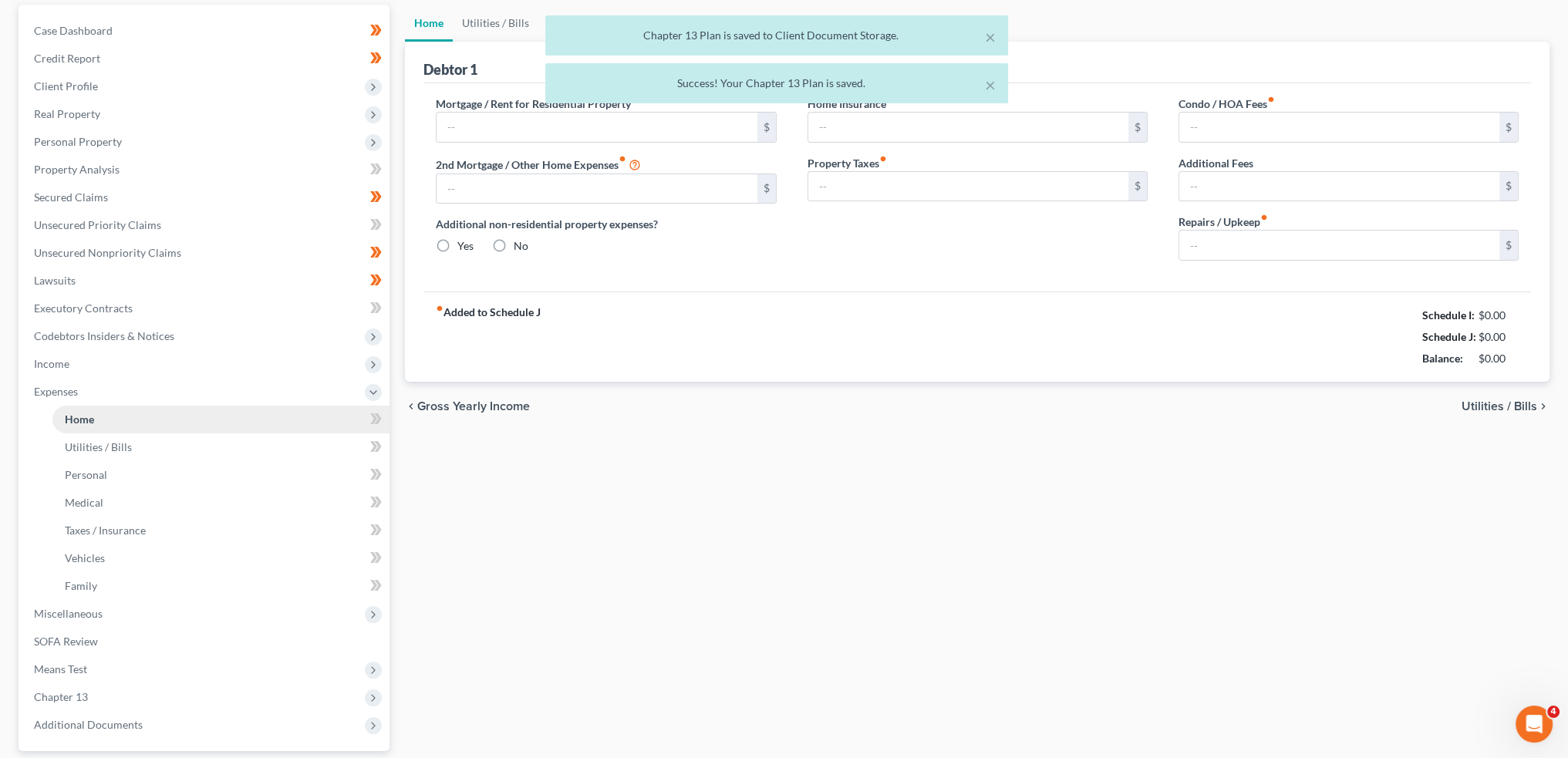
scroll to position [12, 0]
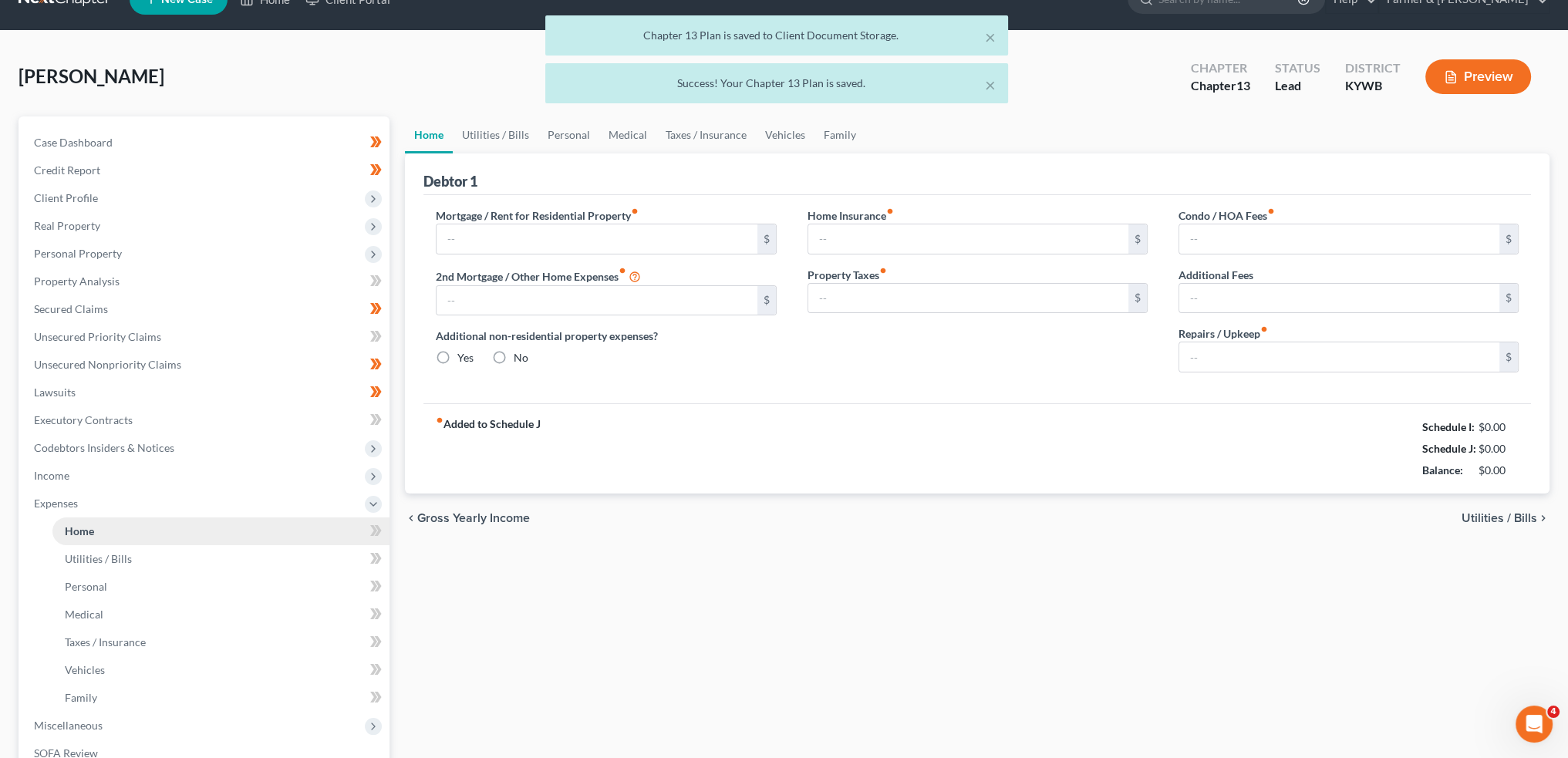
type input "522.00"
type input "0.00"
radio input "true"
type input "0.00"
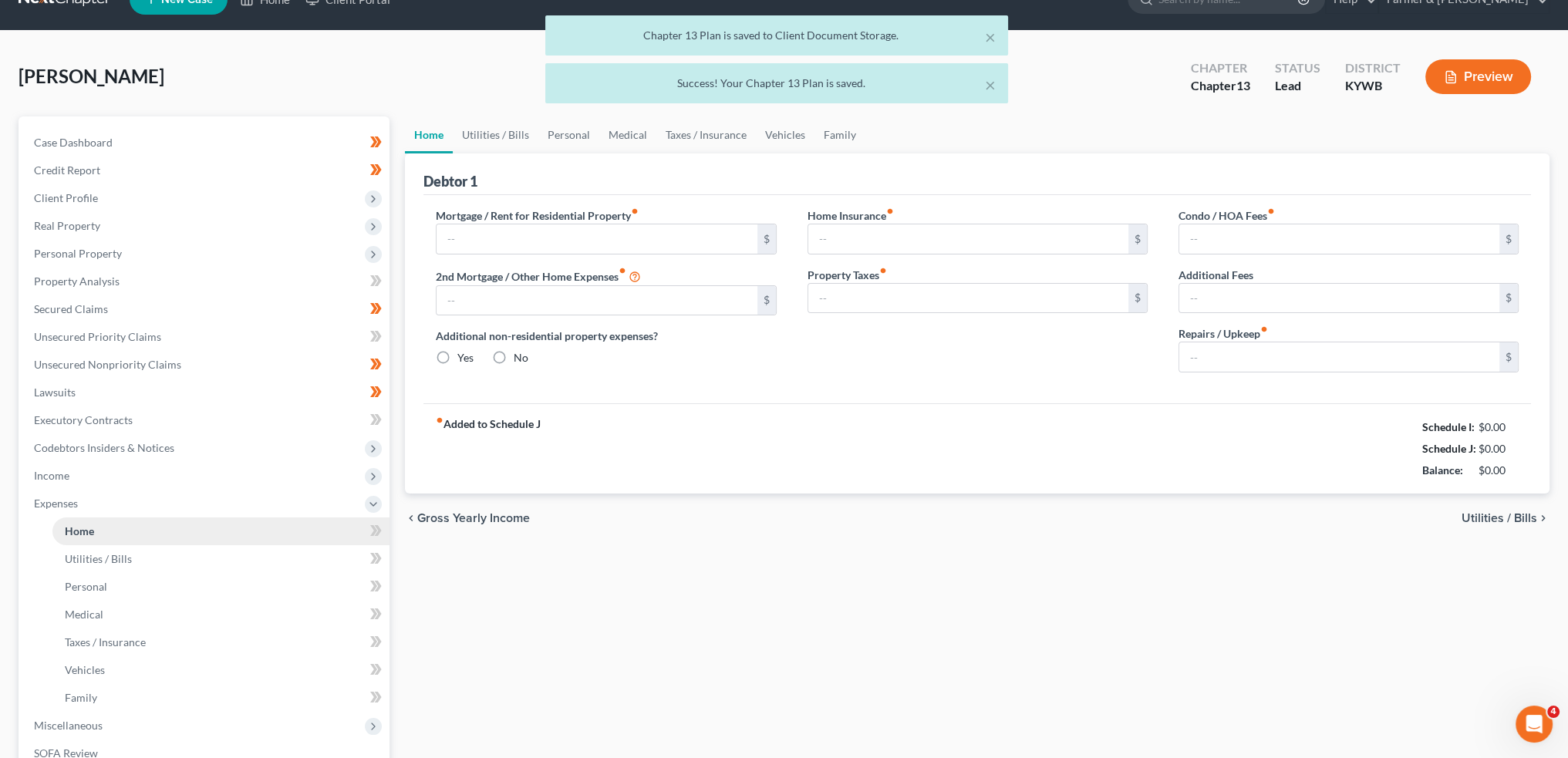
type input "0.00"
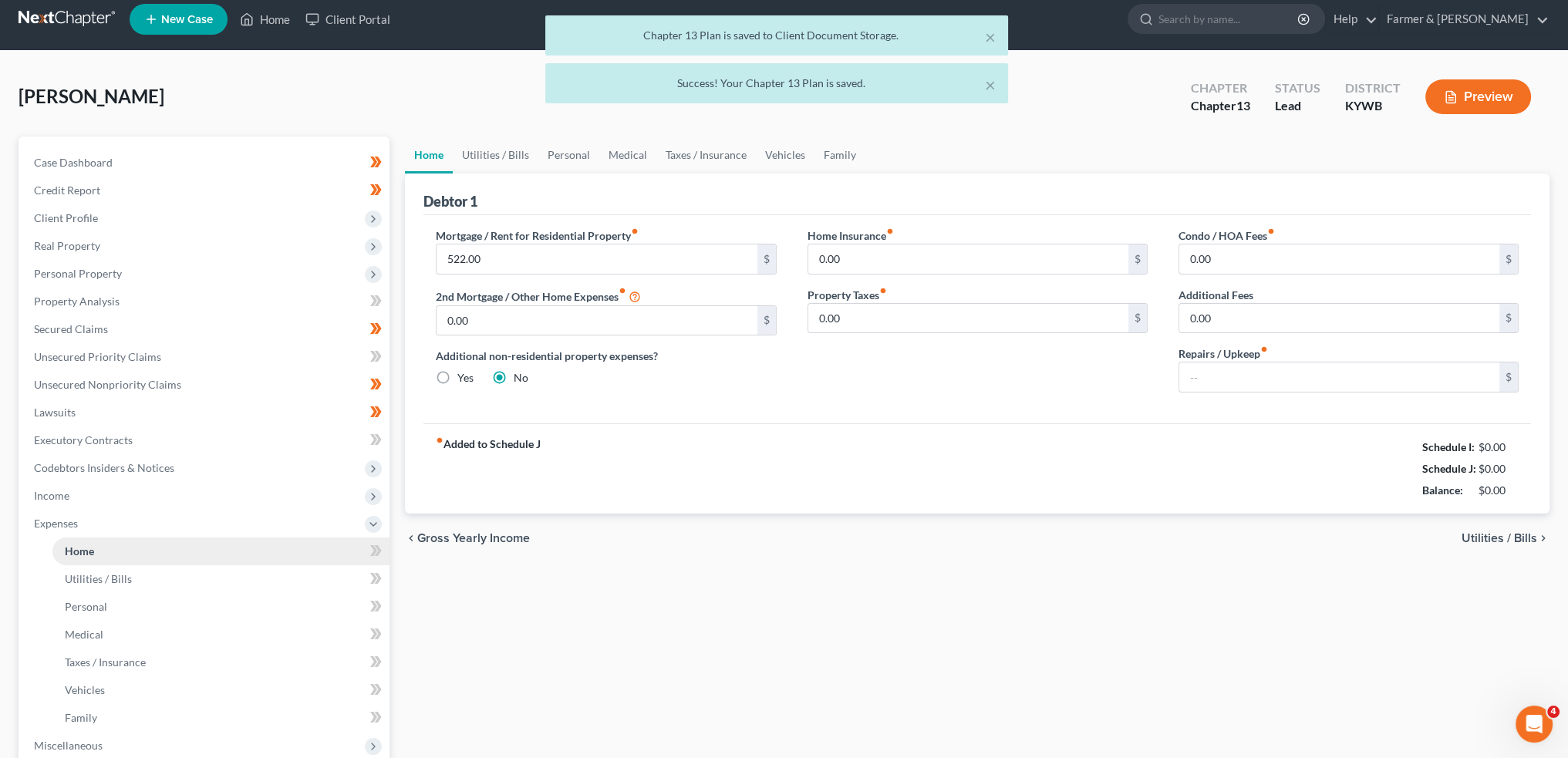
scroll to position [0, 0]
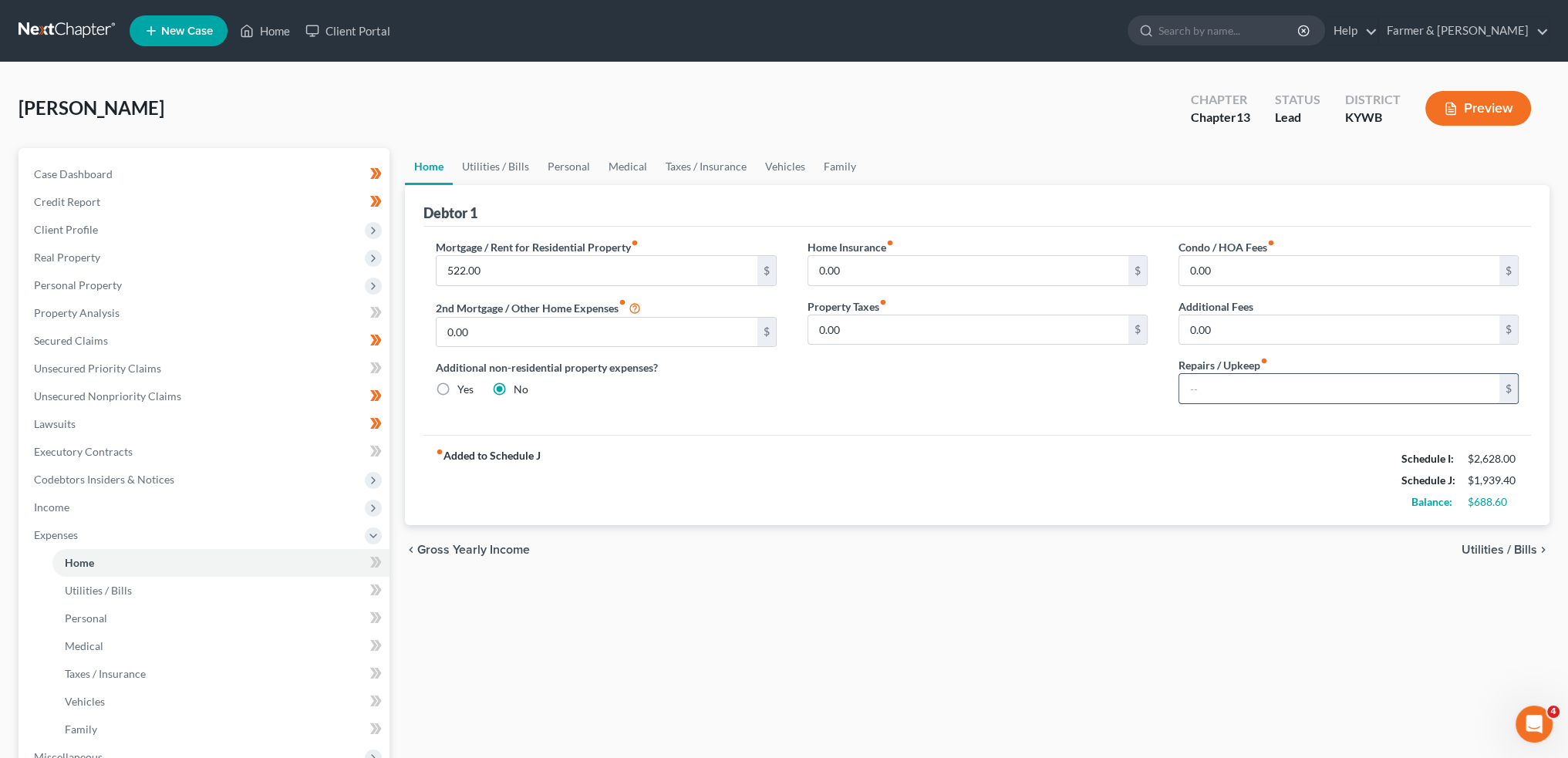
click at [1237, 382] on input "text" at bounding box center [1339, 388] width 320 height 29
click at [1378, 398] on input "text" at bounding box center [1339, 388] width 320 height 29
click at [526, 165] on link "Utilities / Bills" at bounding box center [496, 166] width 86 height 37
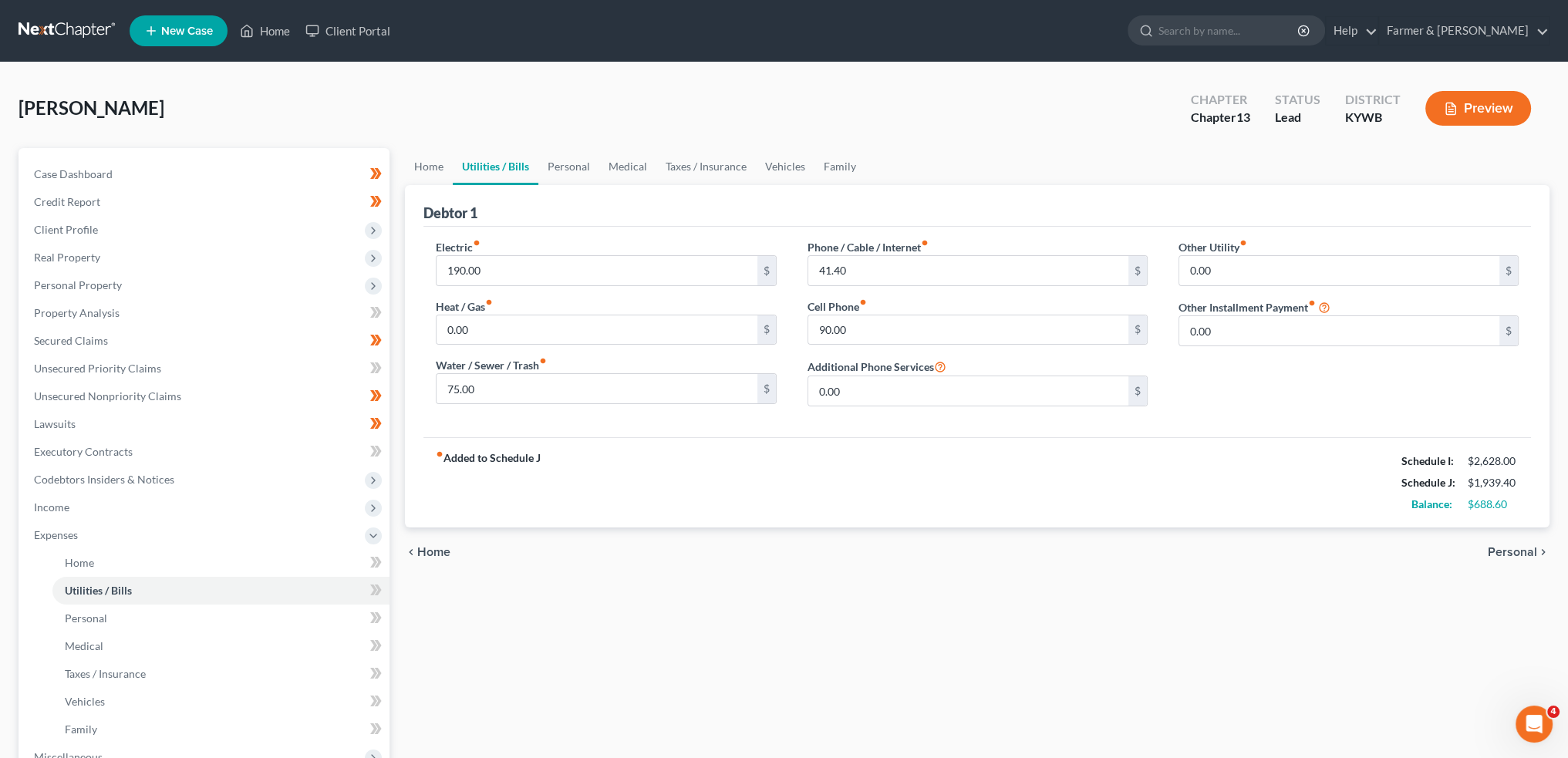
click at [891, 286] on div "Phone / Cable / Internet fiber_manual_record 41.40 $ Cell Phone fiber_manual_re…" at bounding box center [978, 329] width 371 height 180
click at [889, 267] on input "41.40" at bounding box center [968, 270] width 320 height 29
type input "41.00"
click at [562, 158] on link "Personal" at bounding box center [569, 166] width 61 height 37
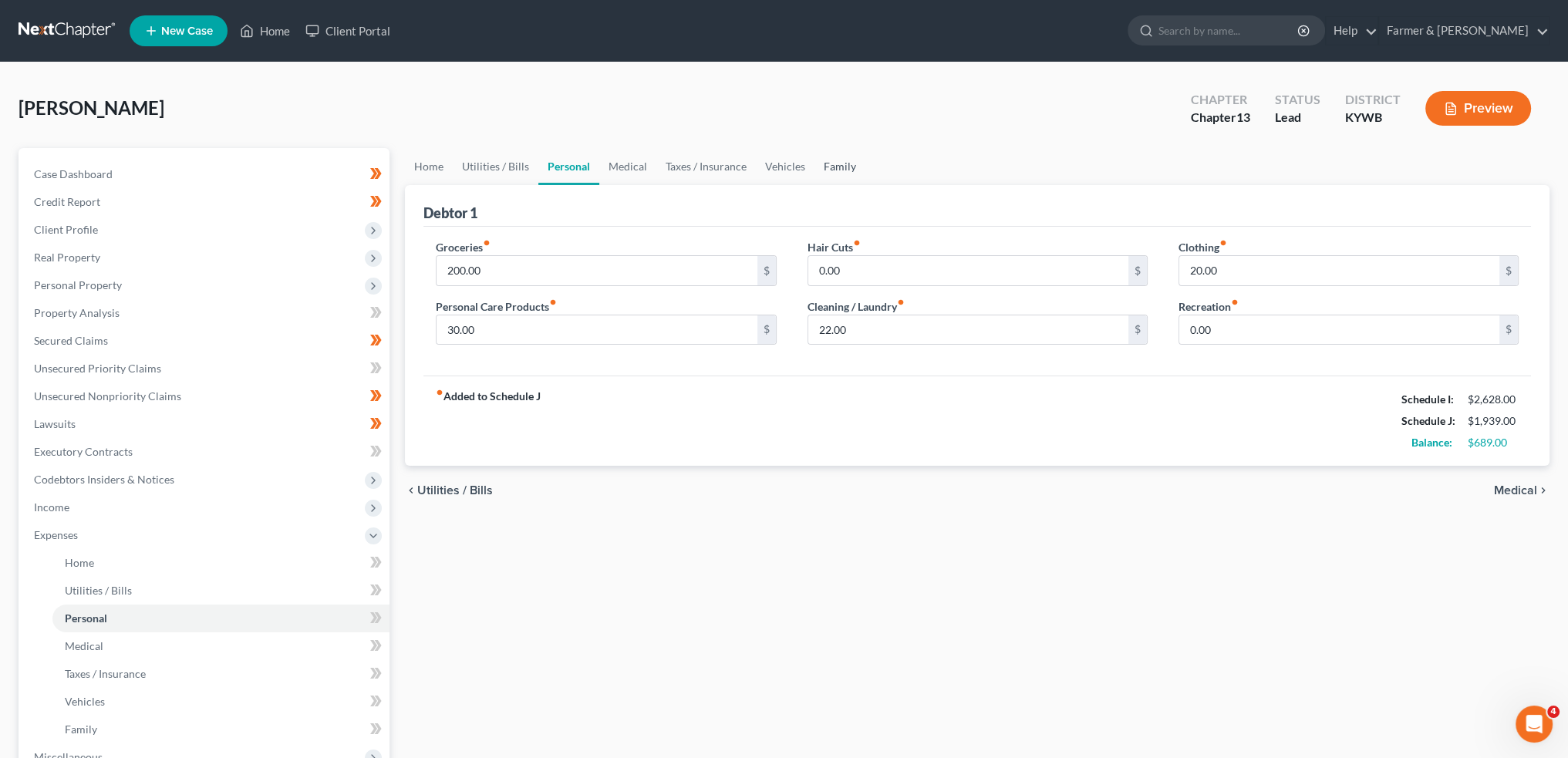
click at [844, 161] on link "Family" at bounding box center [839, 166] width 51 height 37
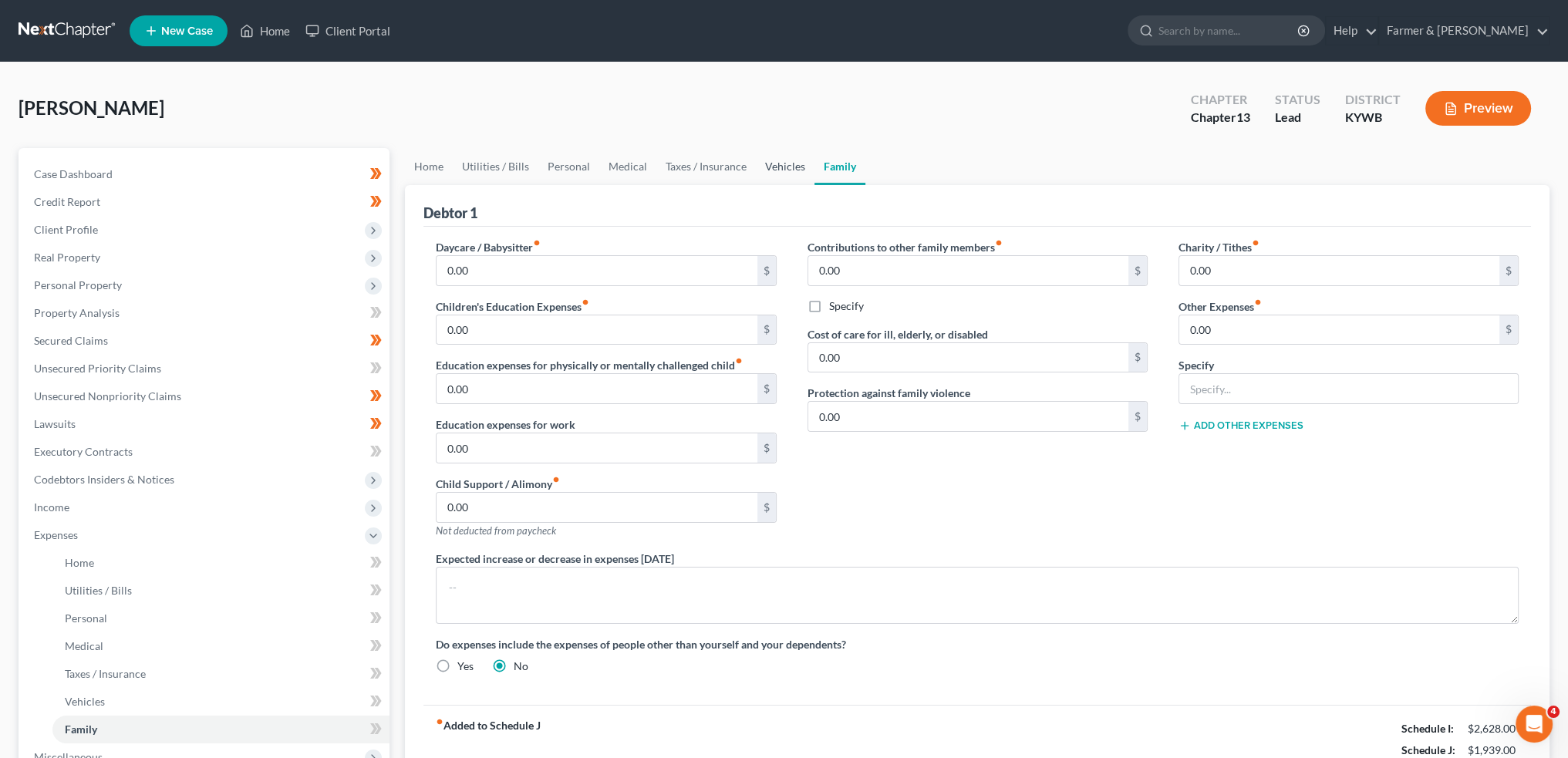
click at [767, 169] on link "Vehicles" at bounding box center [785, 166] width 59 height 37
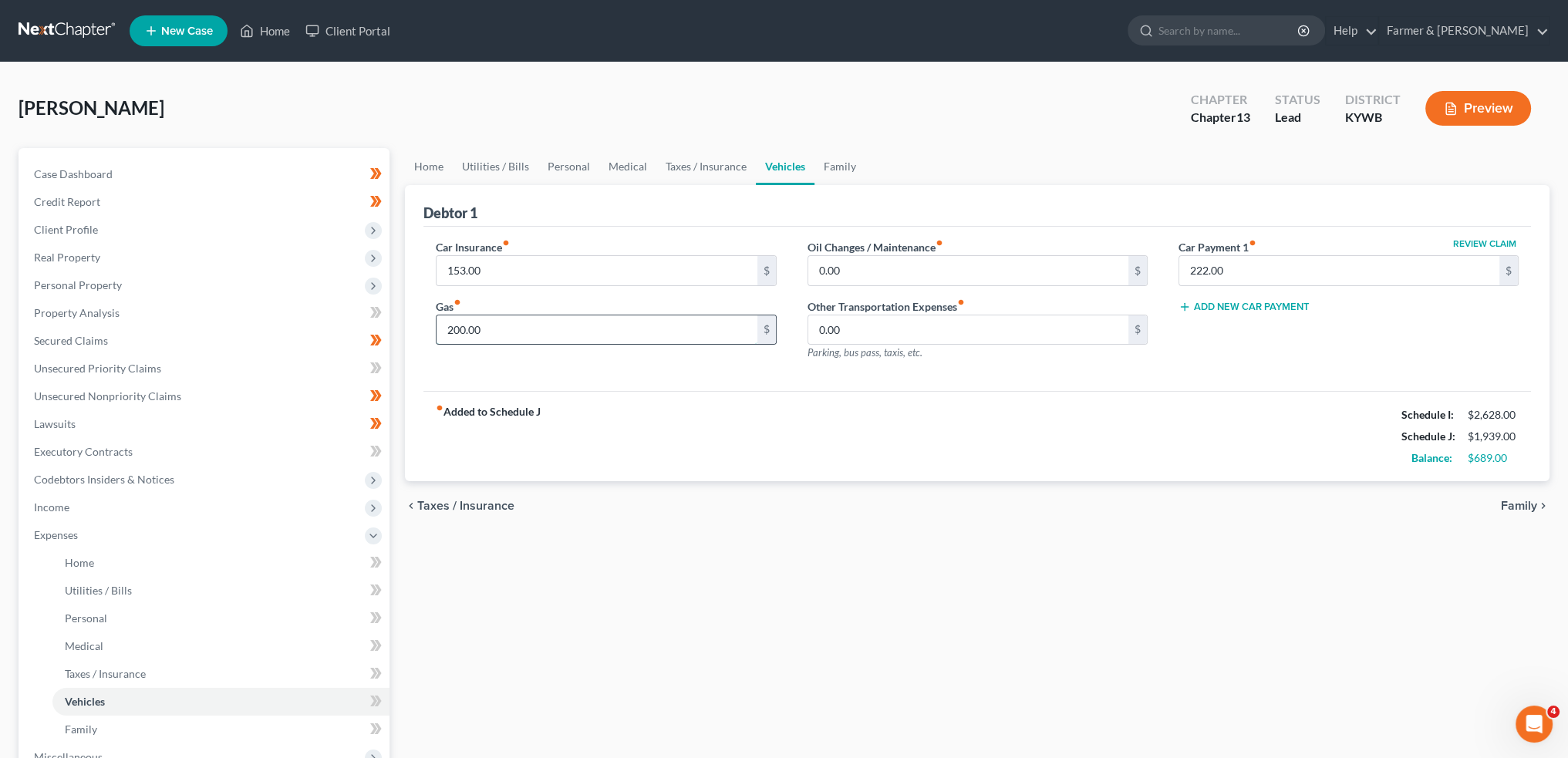
click at [540, 327] on input "200.00" at bounding box center [596, 329] width 320 height 29
type input "125.00"
click at [694, 163] on link "Taxes / Insurance" at bounding box center [706, 166] width 100 height 37
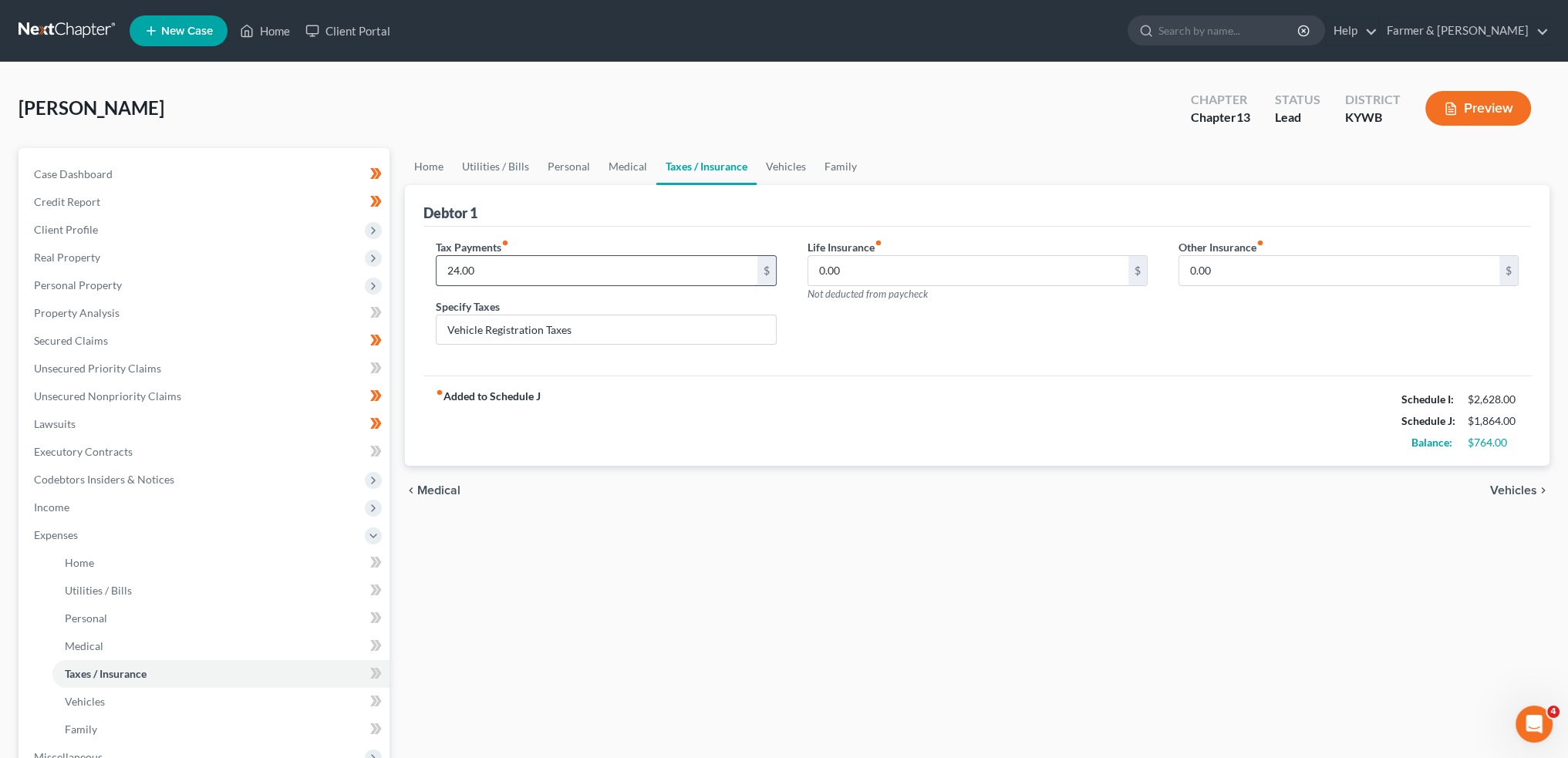
click at [529, 284] on div "24.00 $" at bounding box center [605, 270] width 340 height 31
click at [635, 163] on link "Medical" at bounding box center [627, 166] width 57 height 37
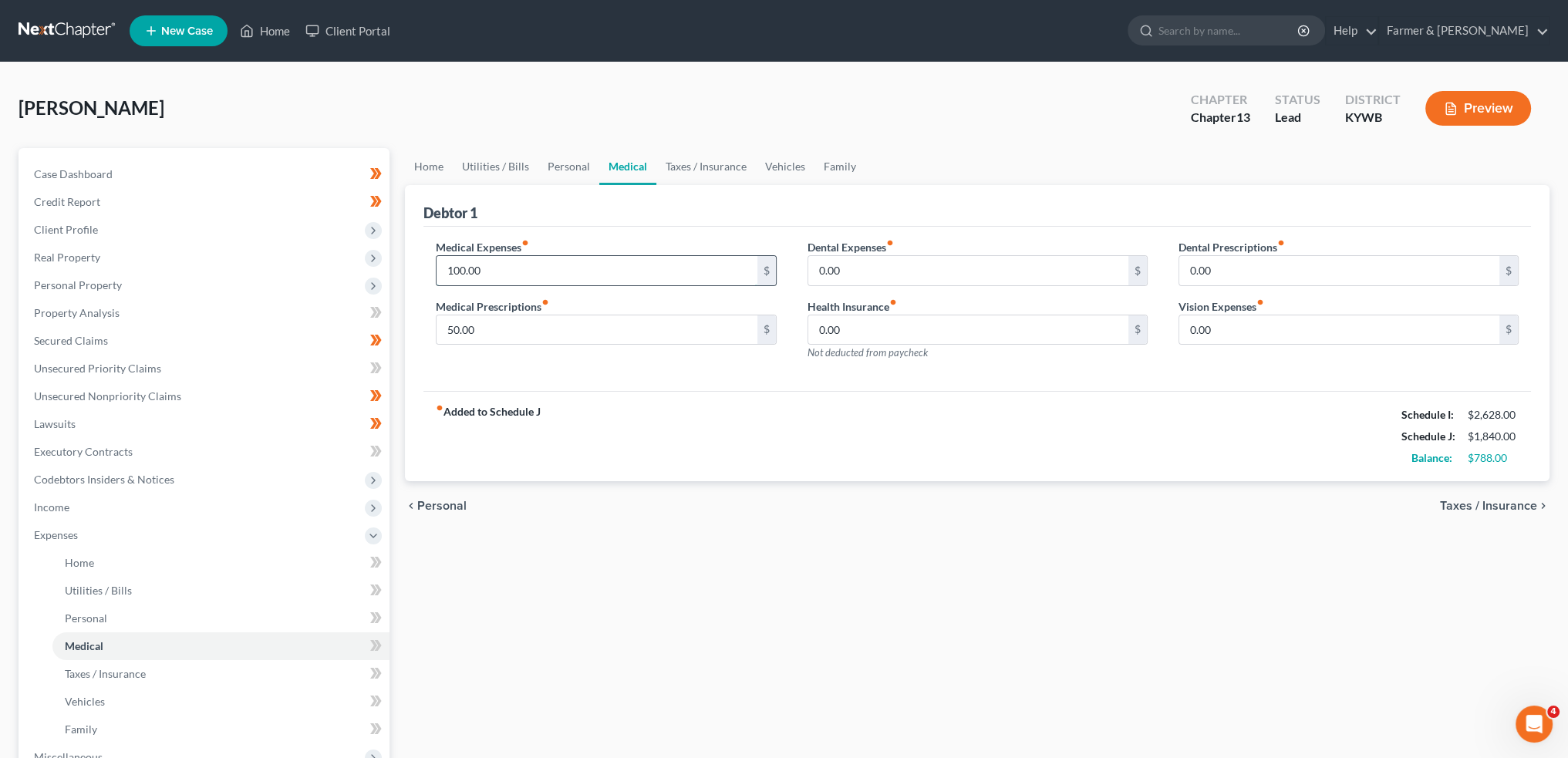
click at [509, 272] on input "100.00" at bounding box center [596, 270] width 320 height 29
type input "45.00"
type input "25.00"
click at [579, 159] on link "Personal" at bounding box center [569, 166] width 61 height 37
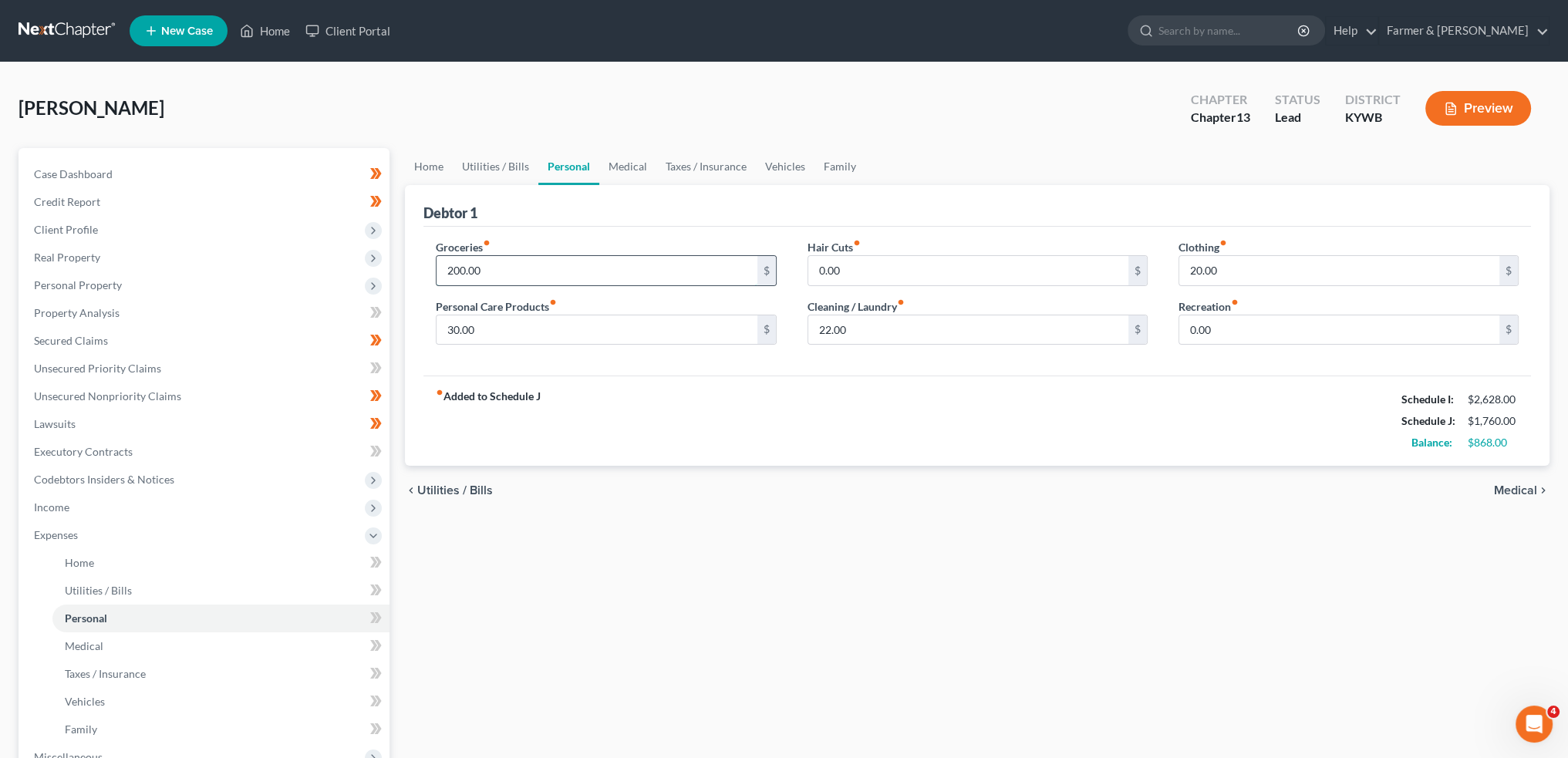
click at [503, 277] on input "200.00" at bounding box center [596, 270] width 320 height 29
type input "300.00"
type input "50.00"
type input "0.00"
type input "50.00"
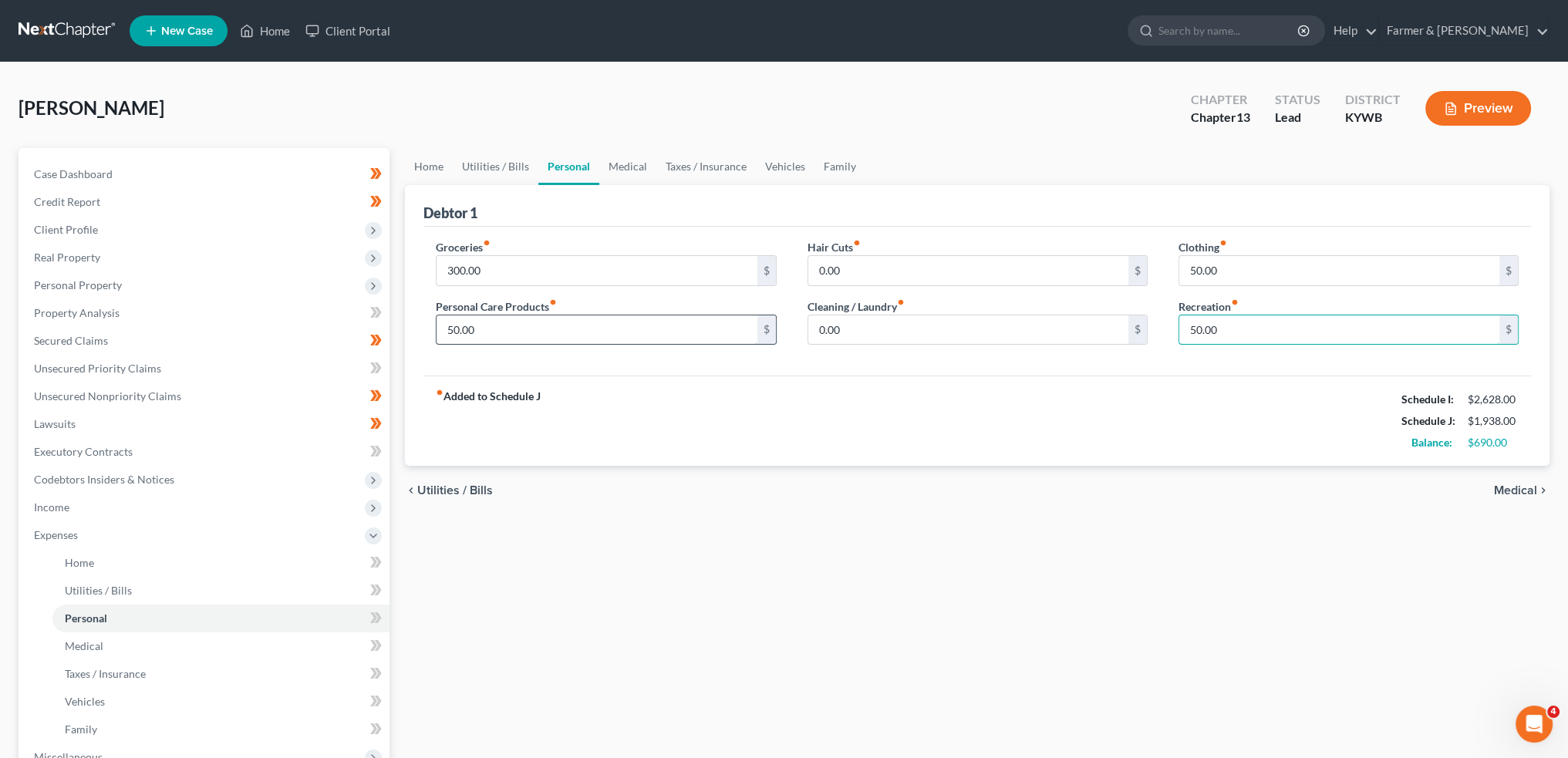
type input "50.00"
click at [506, 334] on input "50.00" at bounding box center [596, 329] width 320 height 29
type input "60.00"
click at [625, 169] on link "Medical" at bounding box center [627, 166] width 57 height 37
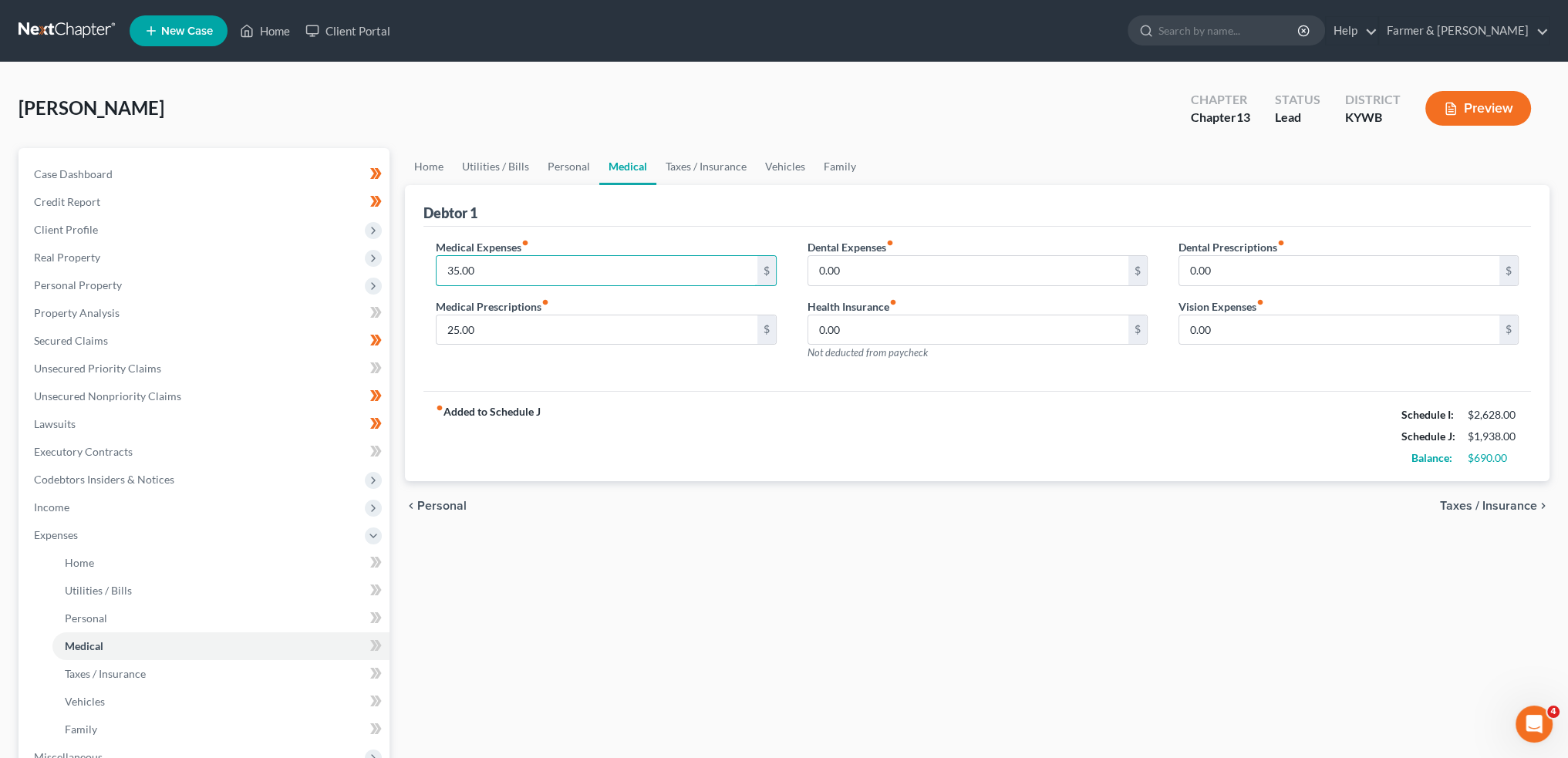
type input "35.00"
click at [603, 566] on div "Home Utilities / Bills Personal Medical Taxes / Insurance Vehicles Family Debto…" at bounding box center [977, 565] width 1160 height 835
click at [777, 160] on link "Vehicles" at bounding box center [785, 166] width 59 height 37
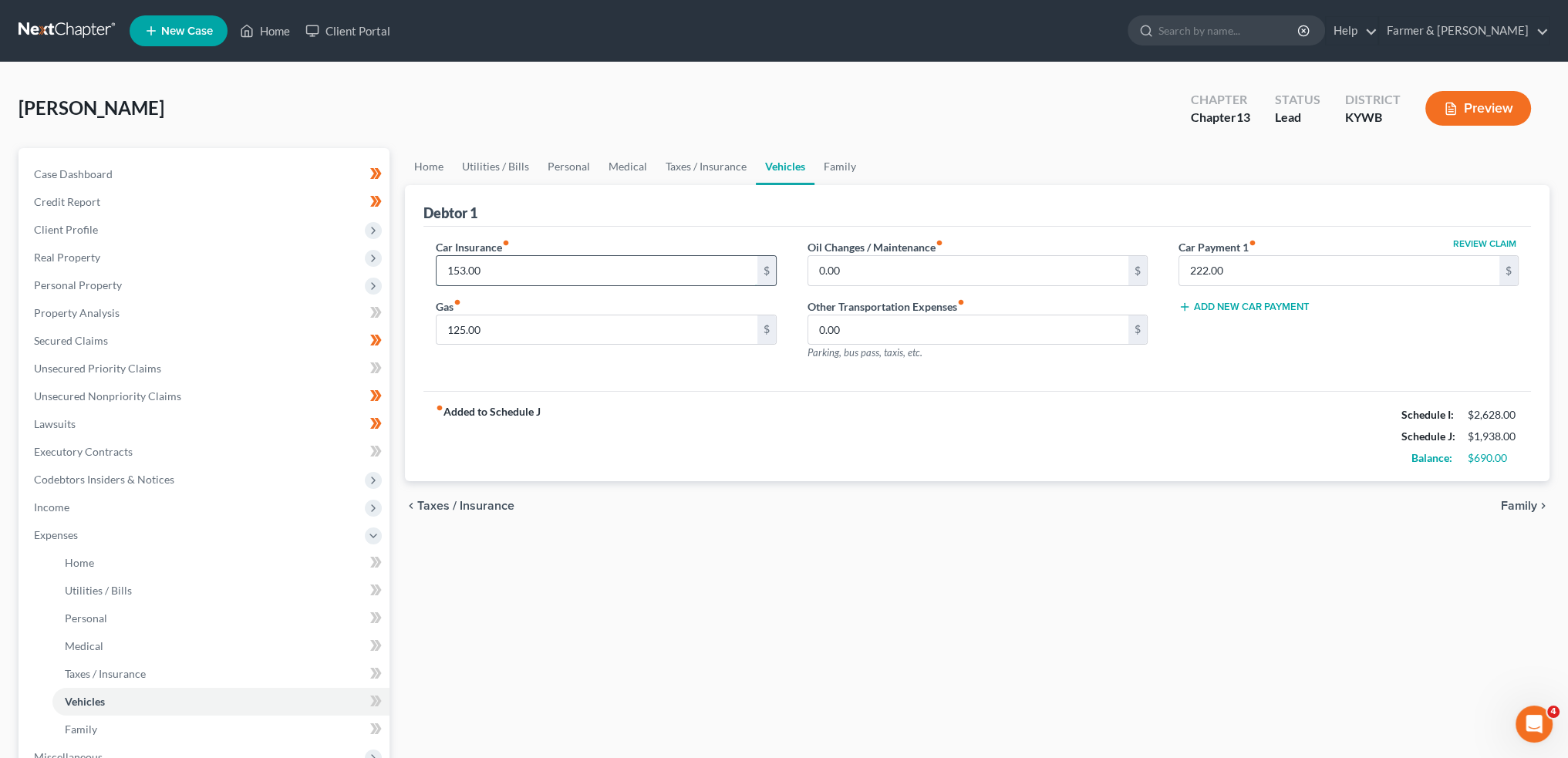
click at [556, 270] on input "153.00" at bounding box center [596, 270] width 320 height 29
type input "154.00"
click at [689, 540] on div "Home Utilities / Bills Personal Medical Taxes / Insurance Vehicles Family Debto…" at bounding box center [977, 565] width 1160 height 835
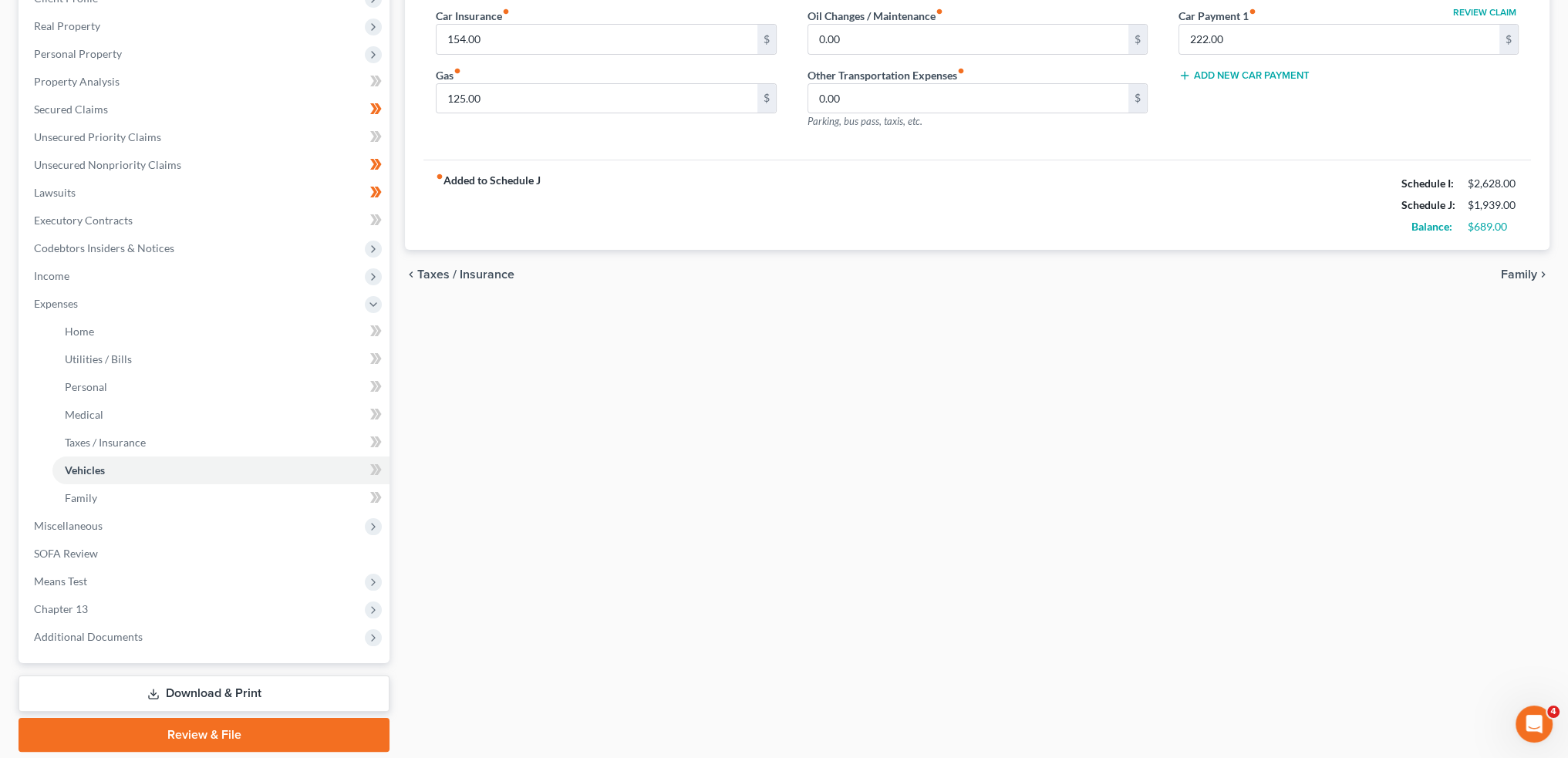
scroll to position [282, 0]
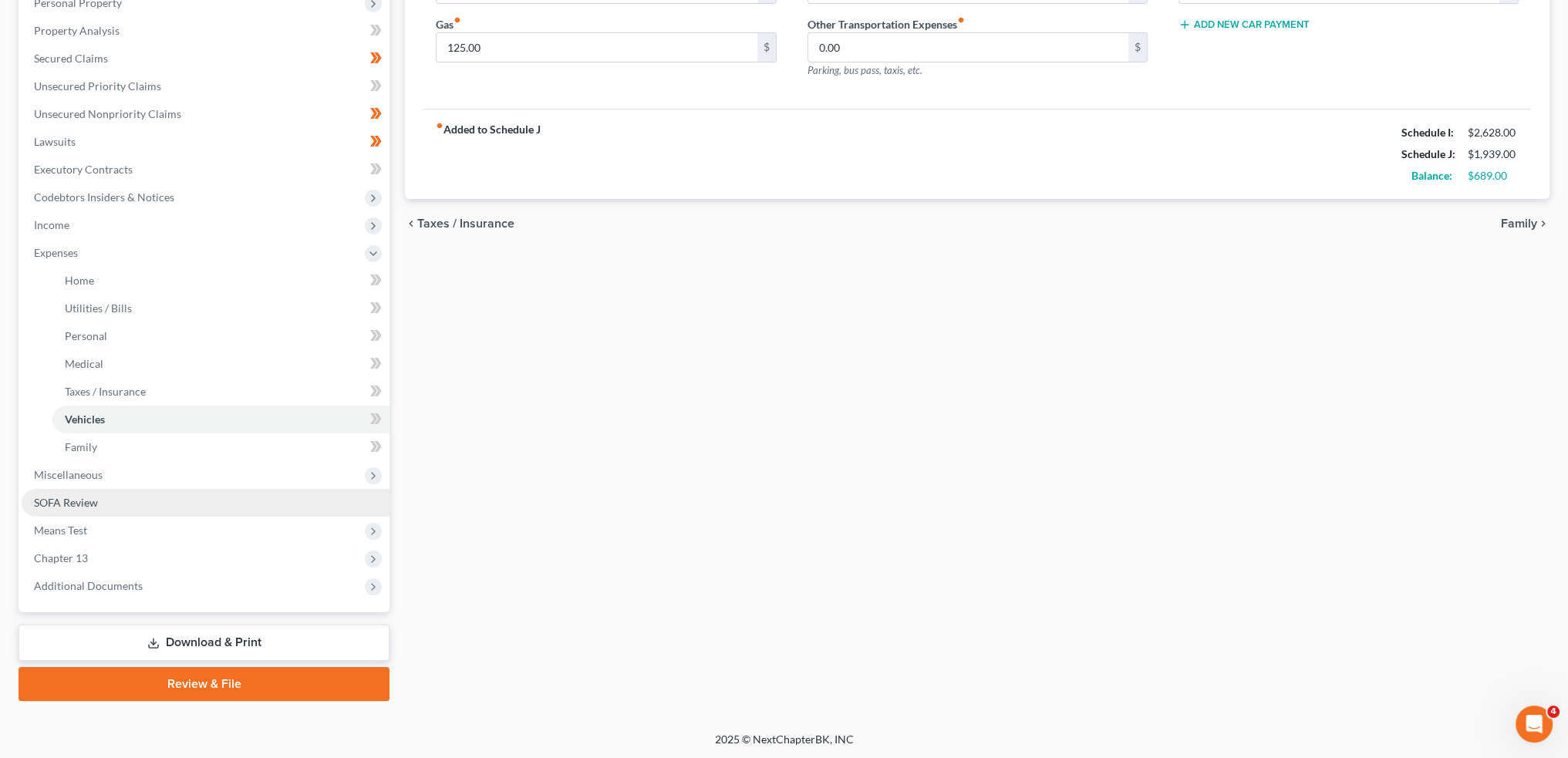
click at [94, 498] on span "SOFA Review" at bounding box center [66, 502] width 64 height 13
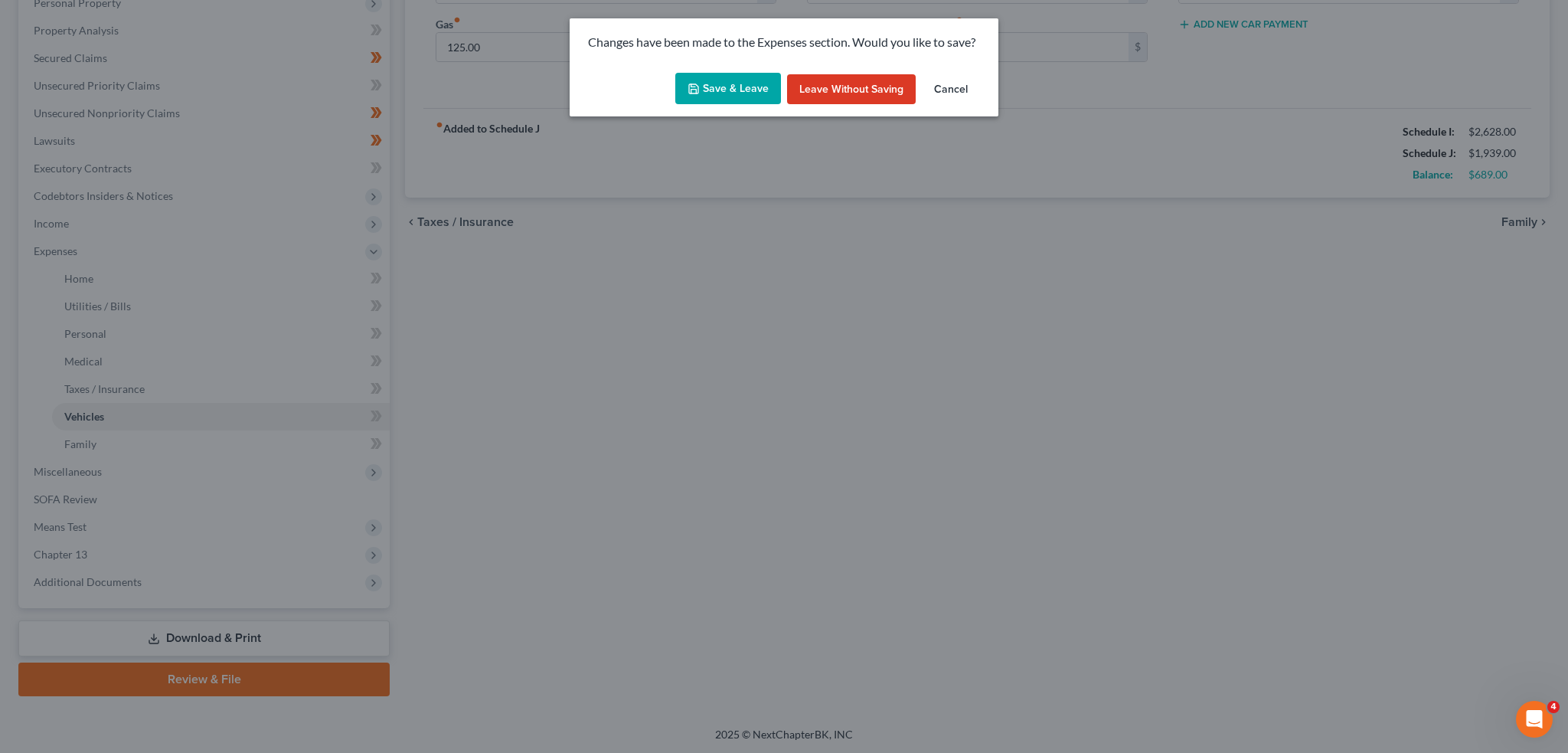
click at [757, 84] on button "Save & Leave" at bounding box center [728, 88] width 106 height 32
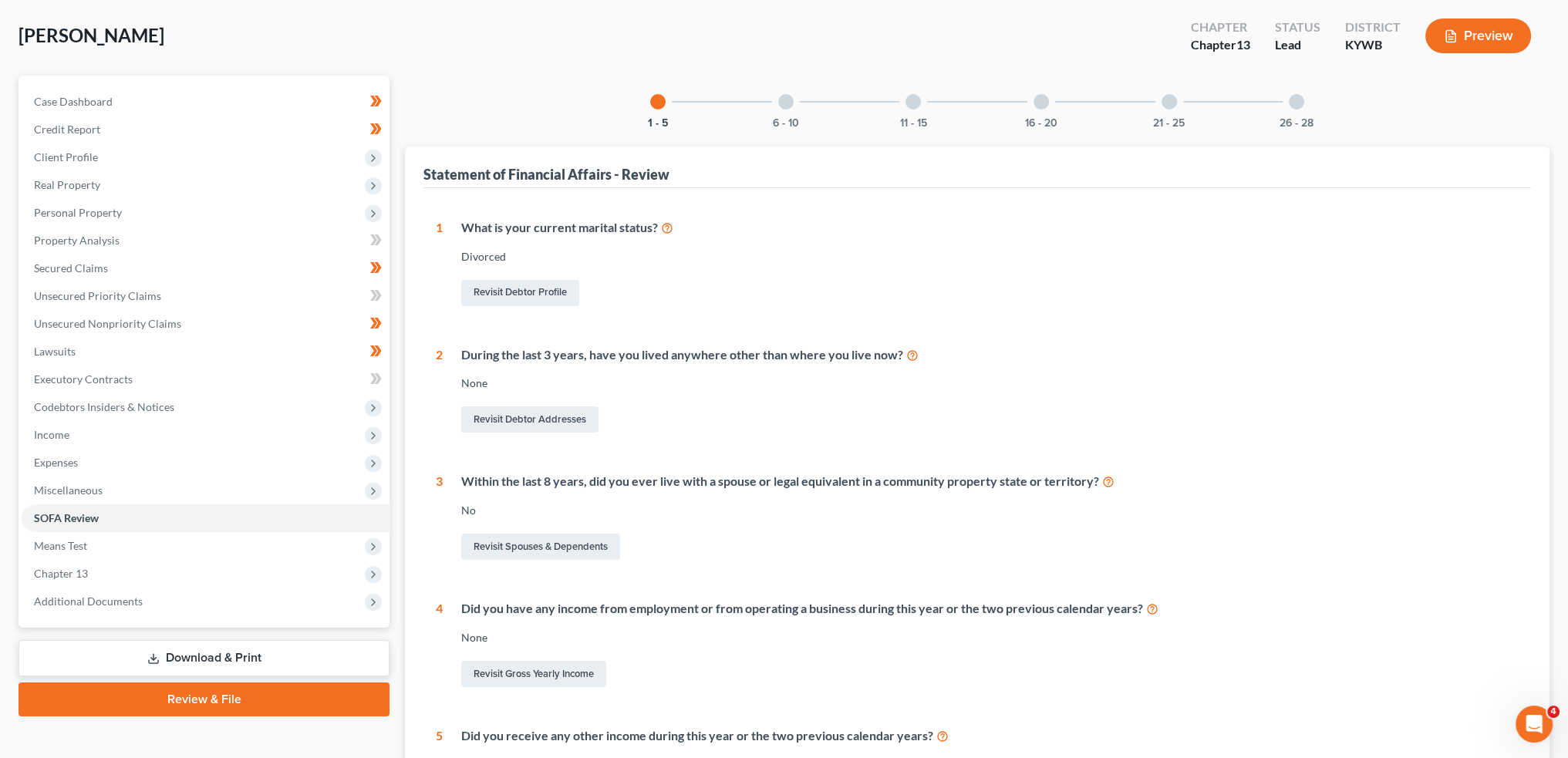
scroll to position [15, 0]
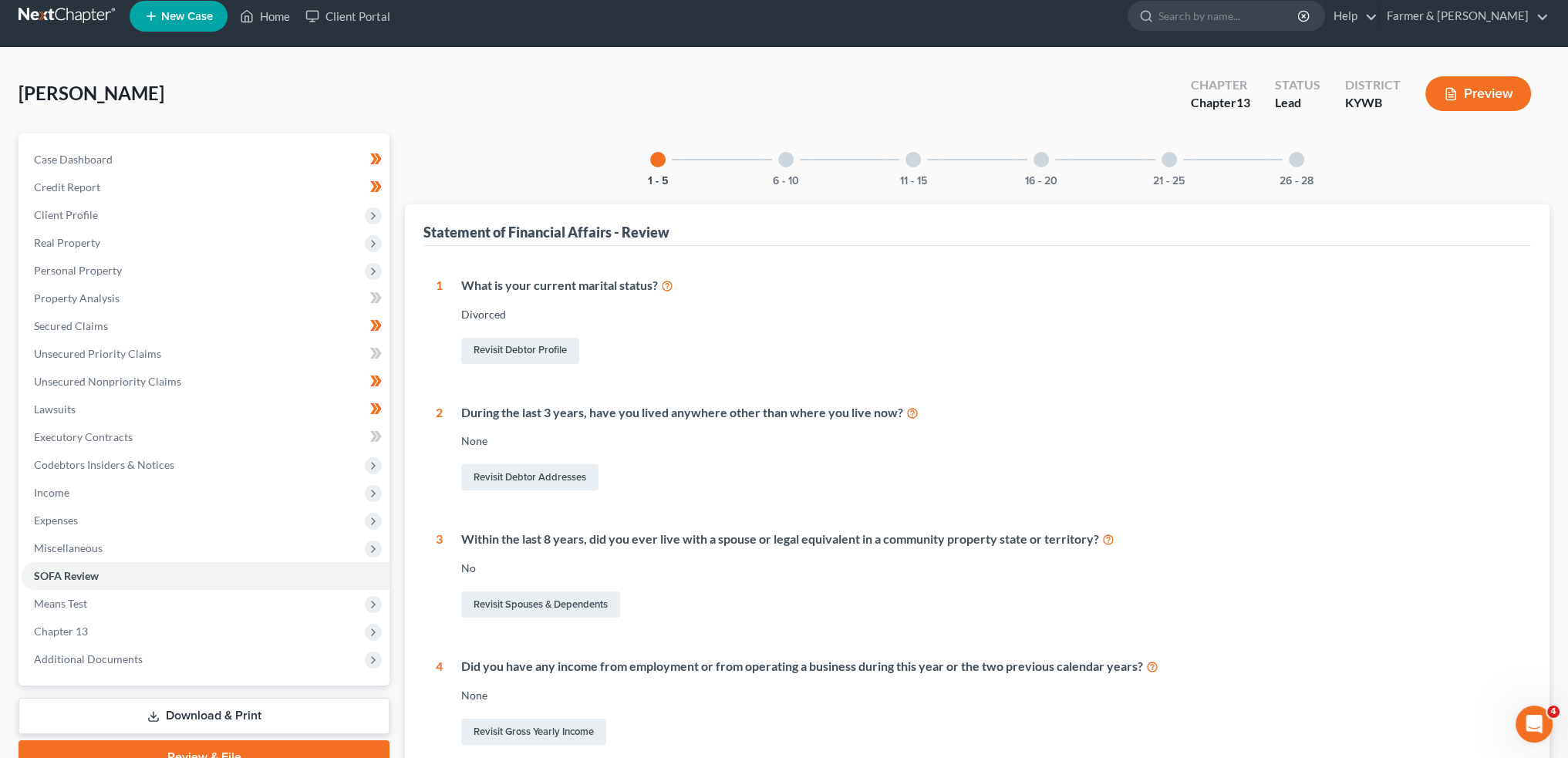
click at [794, 151] on div "6 - 10" at bounding box center [786, 160] width 53 height 53
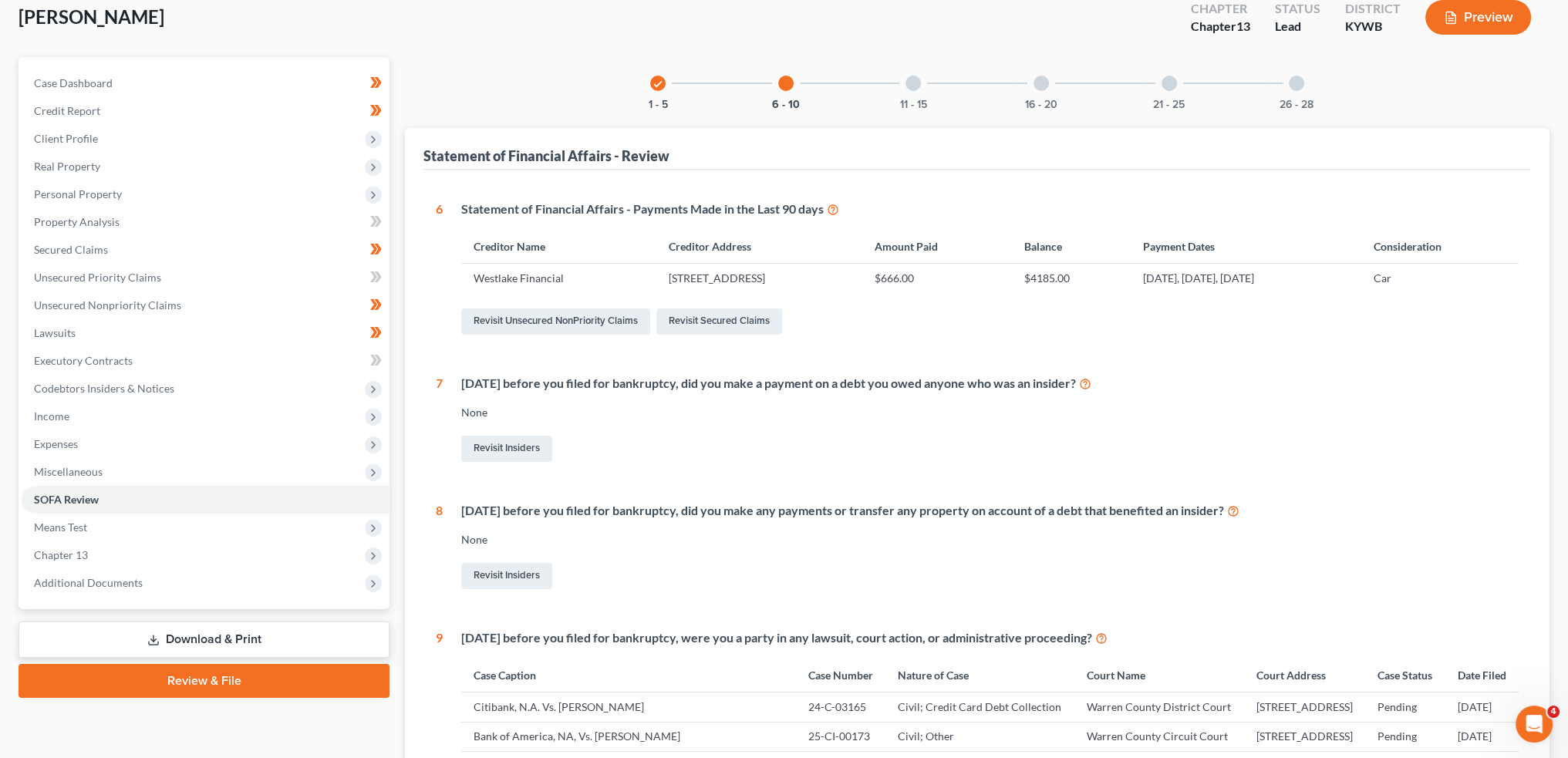
scroll to position [0, 0]
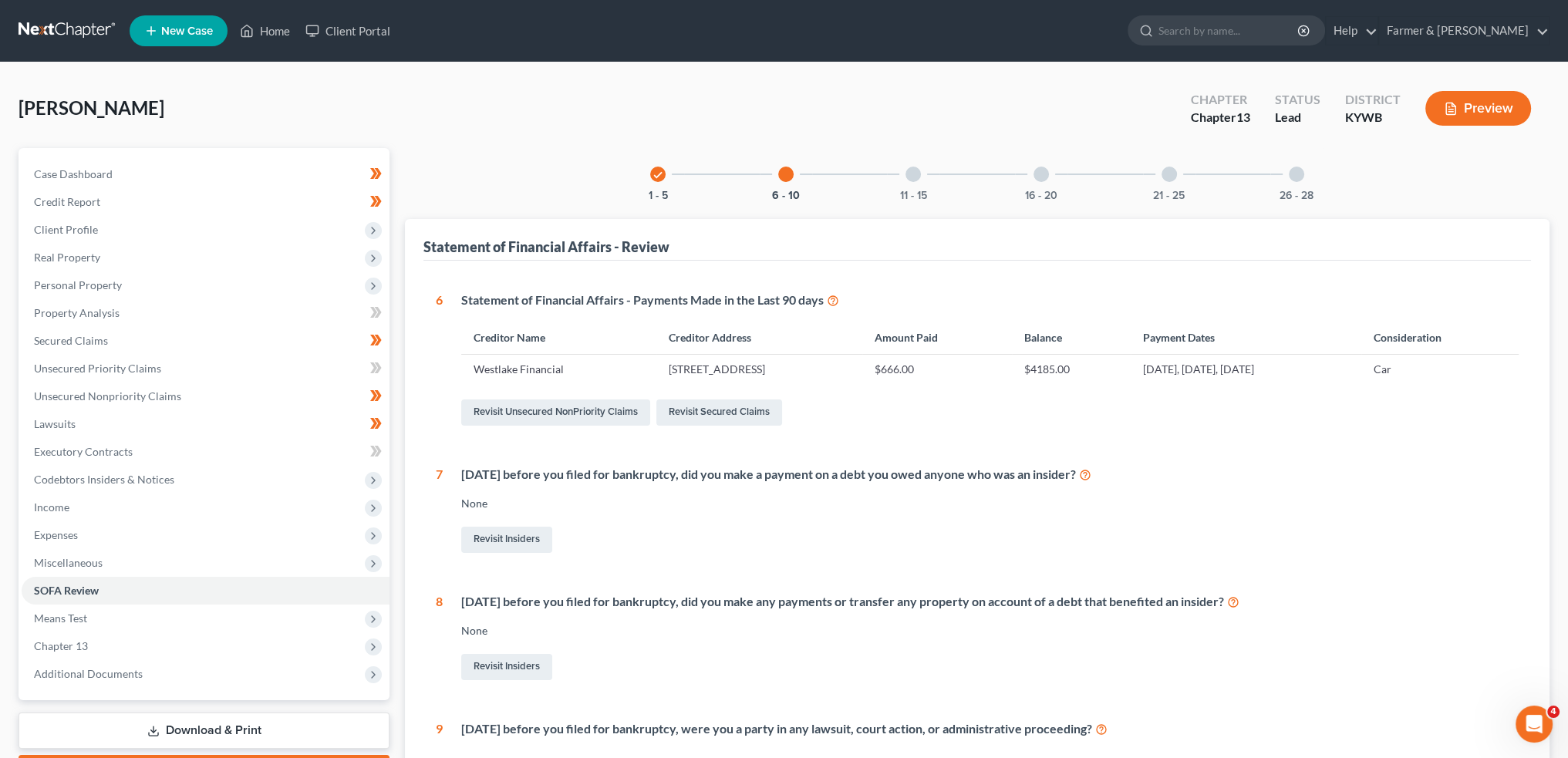
click at [920, 187] on div "11 - 15" at bounding box center [913, 174] width 53 height 53
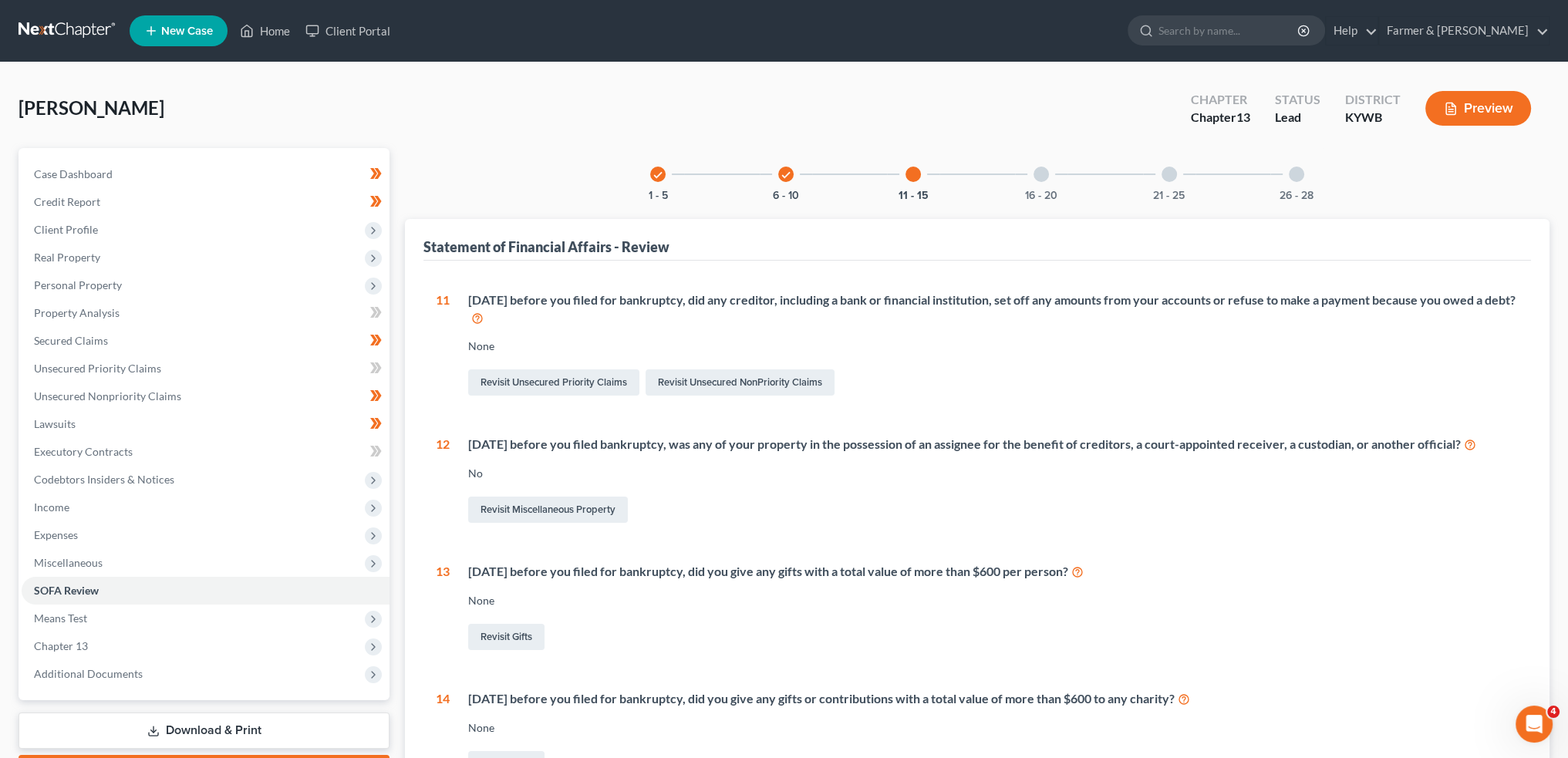
click at [1052, 178] on div "16 - 20" at bounding box center [1040, 174] width 53 height 53
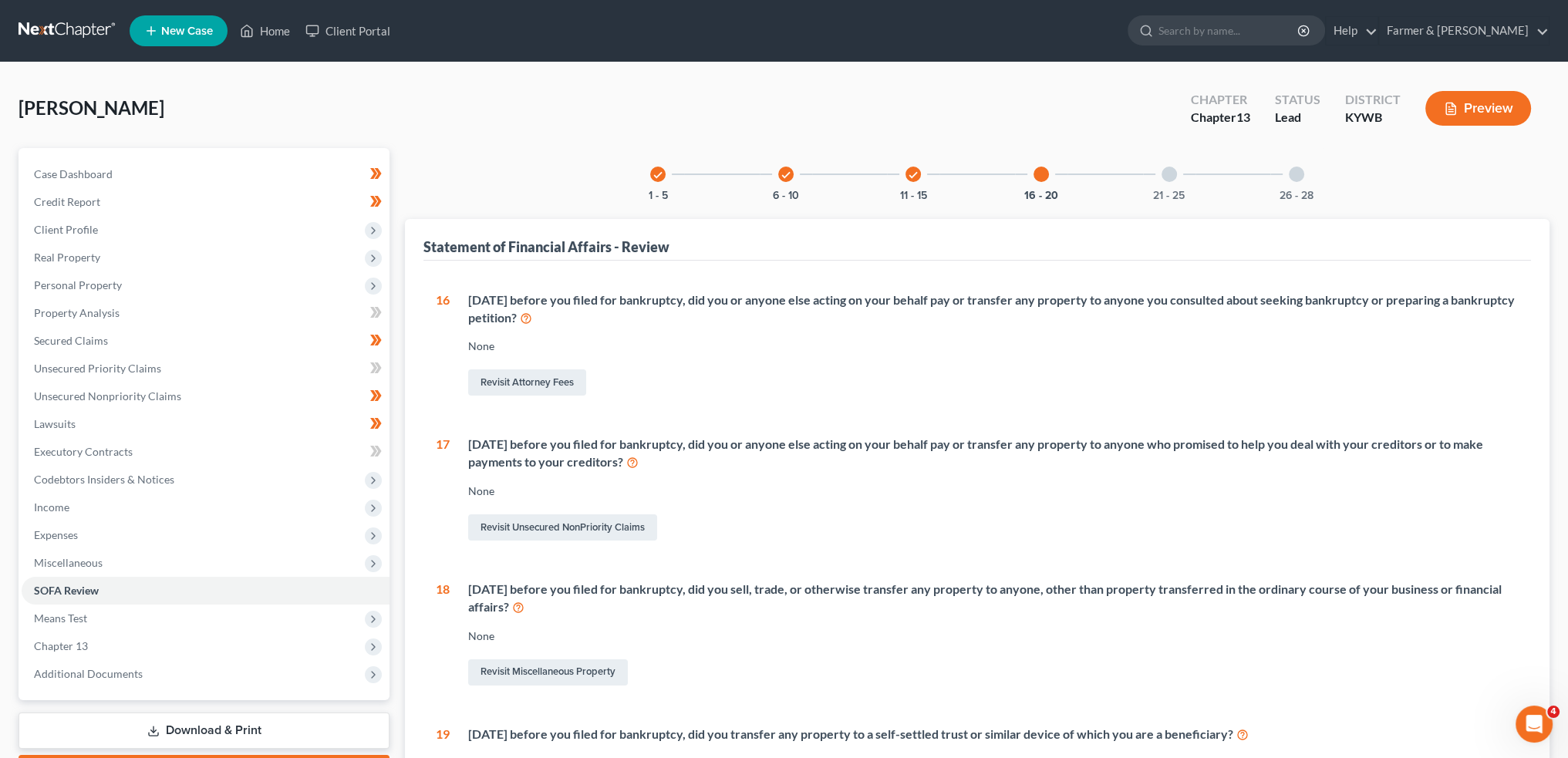
drag, startPoint x: 1146, startPoint y: 179, endPoint x: 1199, endPoint y: 258, distance: 95.1
click at [1147, 179] on div "21 - 25" at bounding box center [1169, 174] width 53 height 53
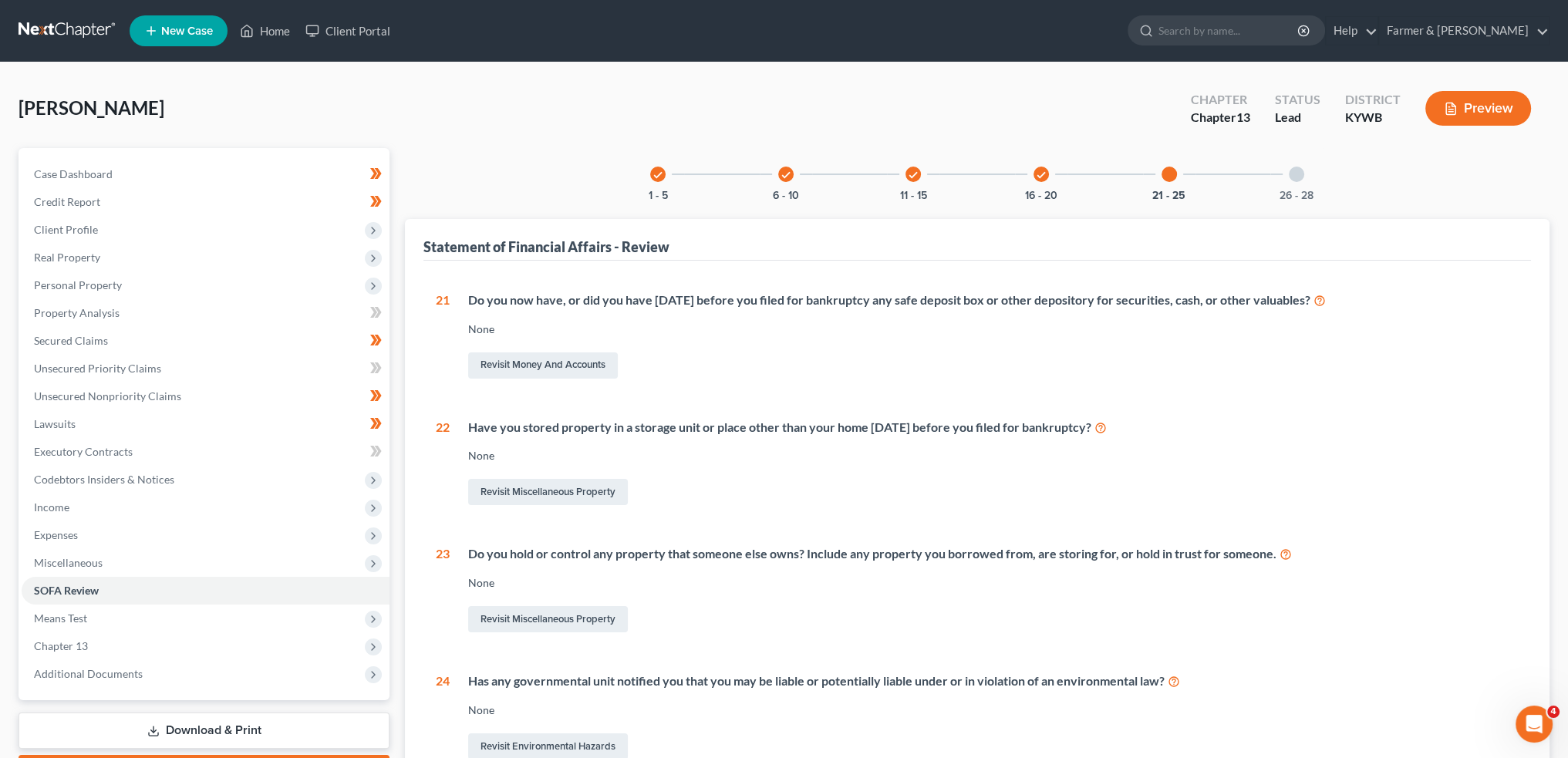
drag, startPoint x: 1292, startPoint y: 164, endPoint x: 1287, endPoint y: 210, distance: 46.3
click at [1292, 165] on div "26 - 28" at bounding box center [1296, 174] width 53 height 53
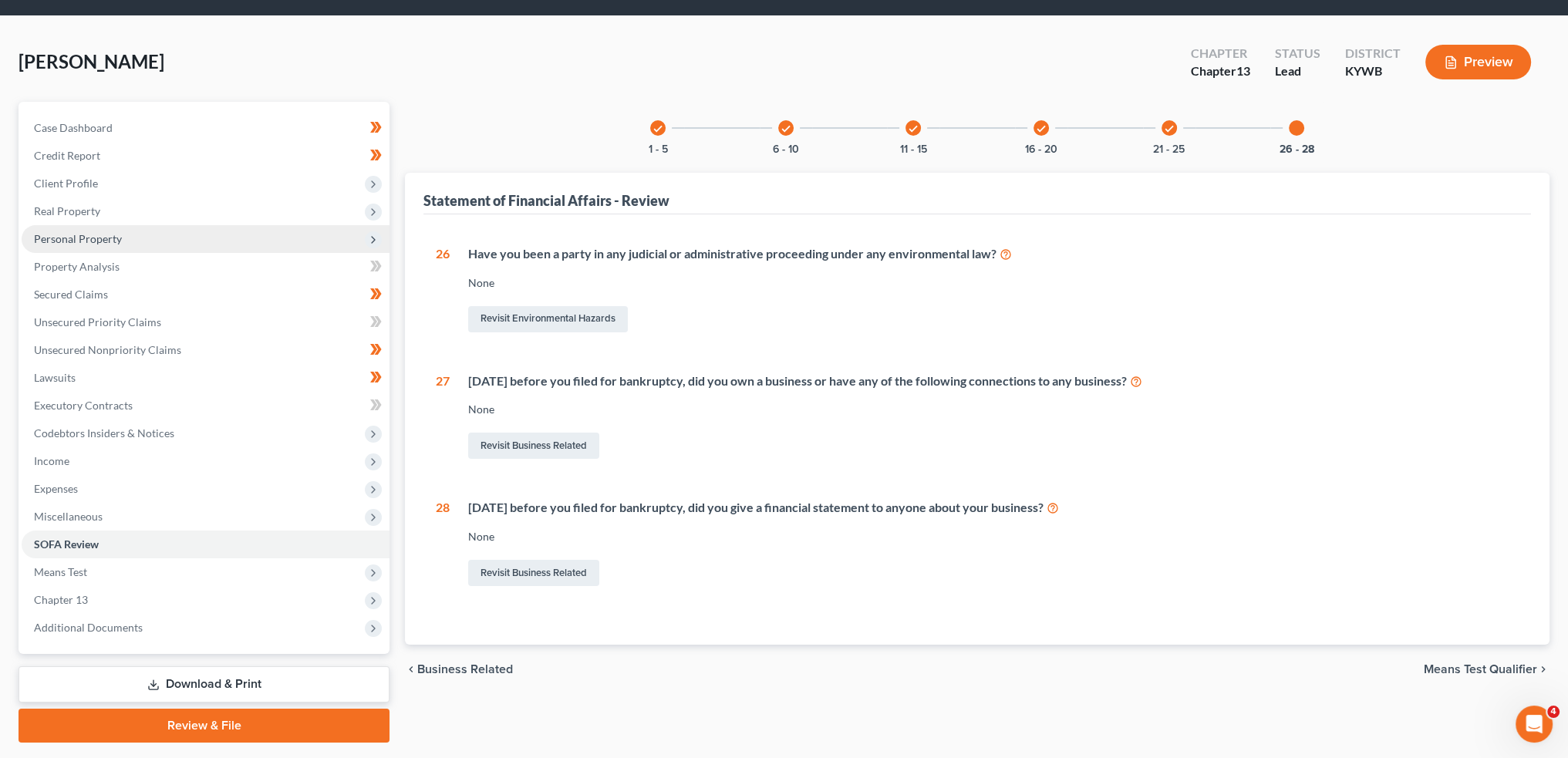
scroll to position [88, 0]
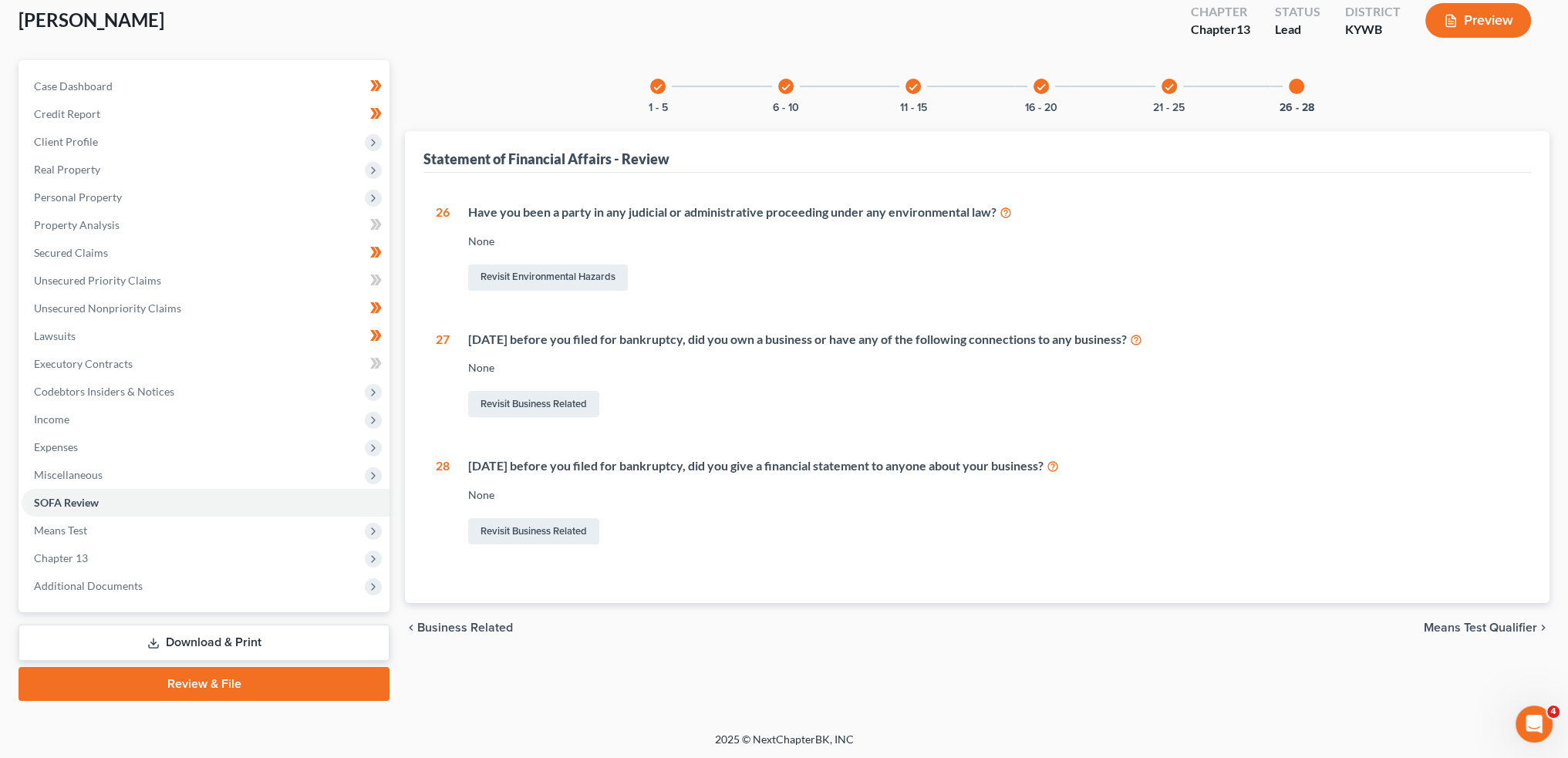
click at [183, 685] on link "Review & File" at bounding box center [204, 684] width 371 height 34
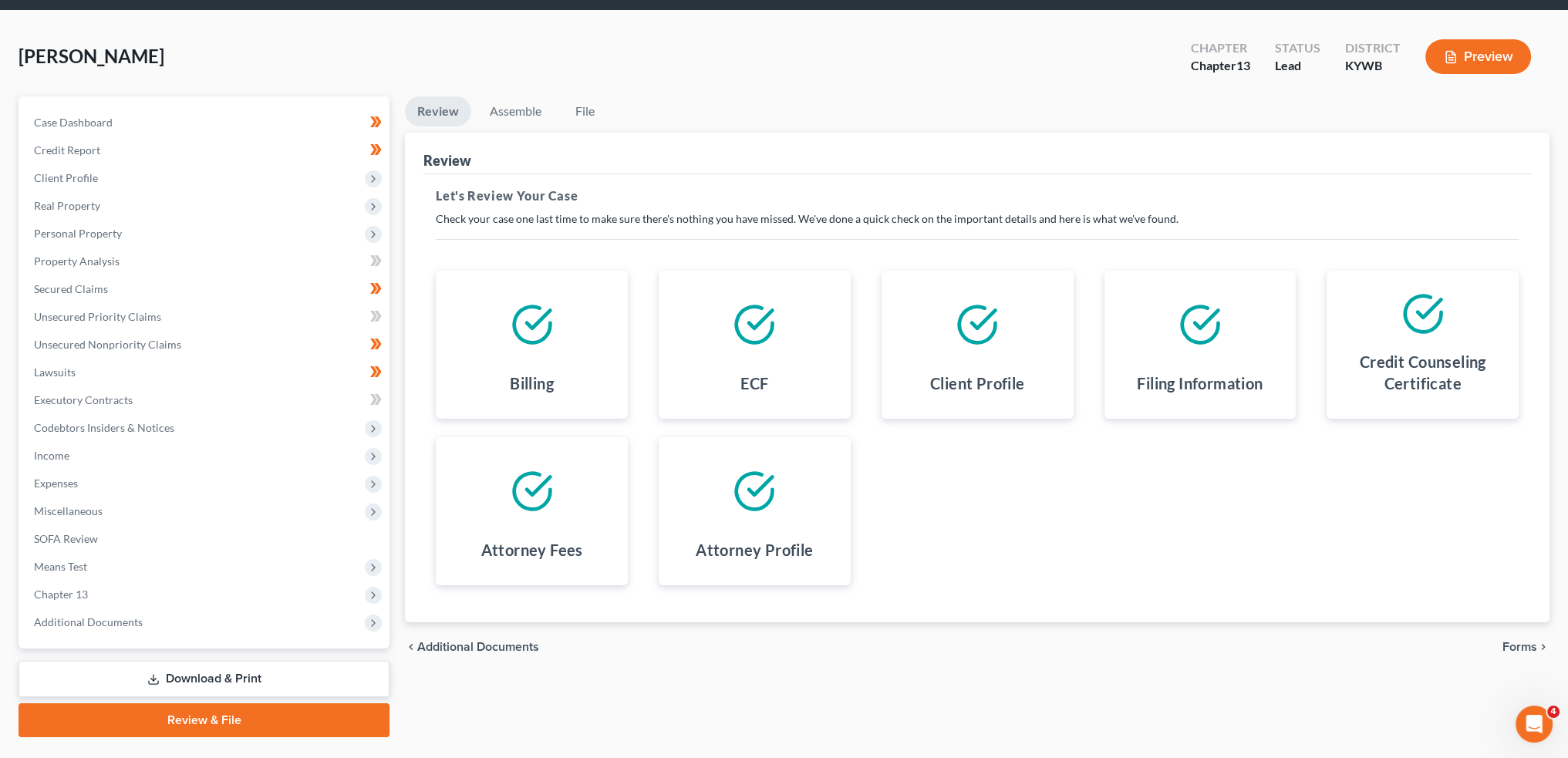
scroll to position [88, 0]
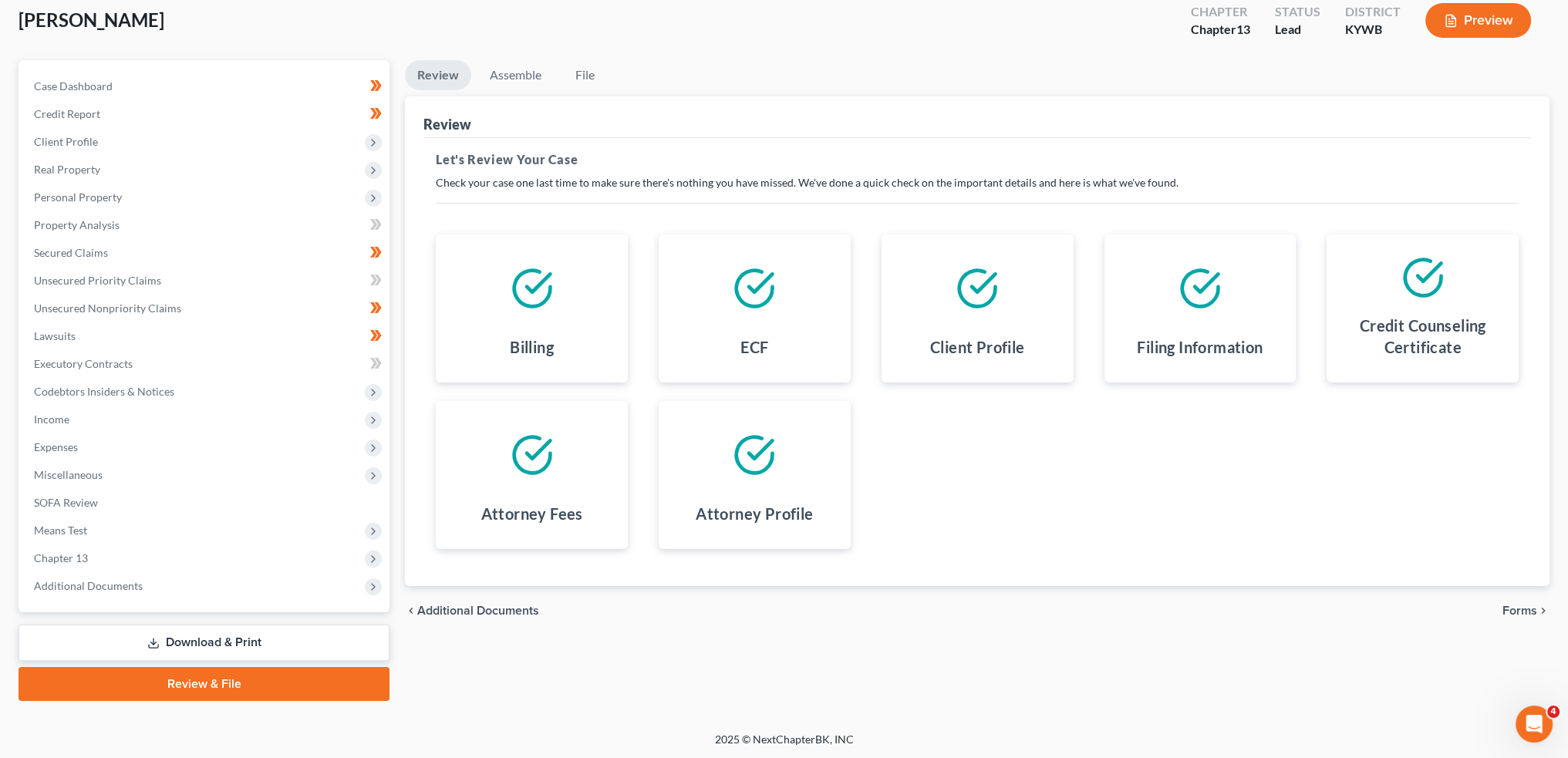
click at [1521, 617] on div "chevron_left Additional Documents Forms chevron_right" at bounding box center [977, 610] width 1144 height 49
click at [1525, 606] on span "Forms" at bounding box center [1519, 610] width 35 height 12
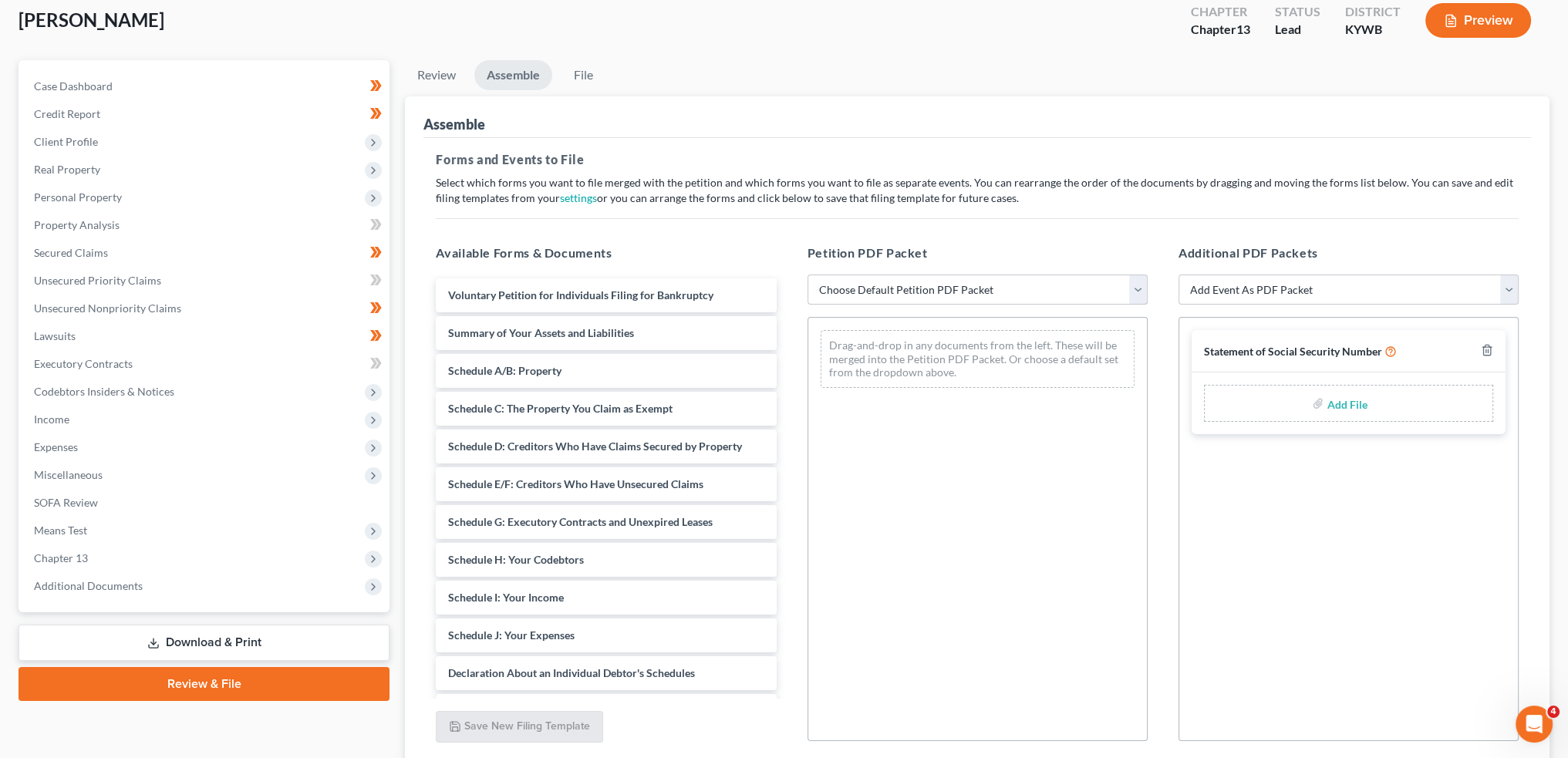
click at [965, 285] on select "Choose Default Petition PDF Packet Emergency Filing (Voluntary Petition and Cre…" at bounding box center [977, 289] width 340 height 31
select select "1"
click at [807, 274] on select "Choose Default Petition PDF Packet Emergency Filing (Voluntary Petition and Cre…" at bounding box center [977, 289] width 340 height 31
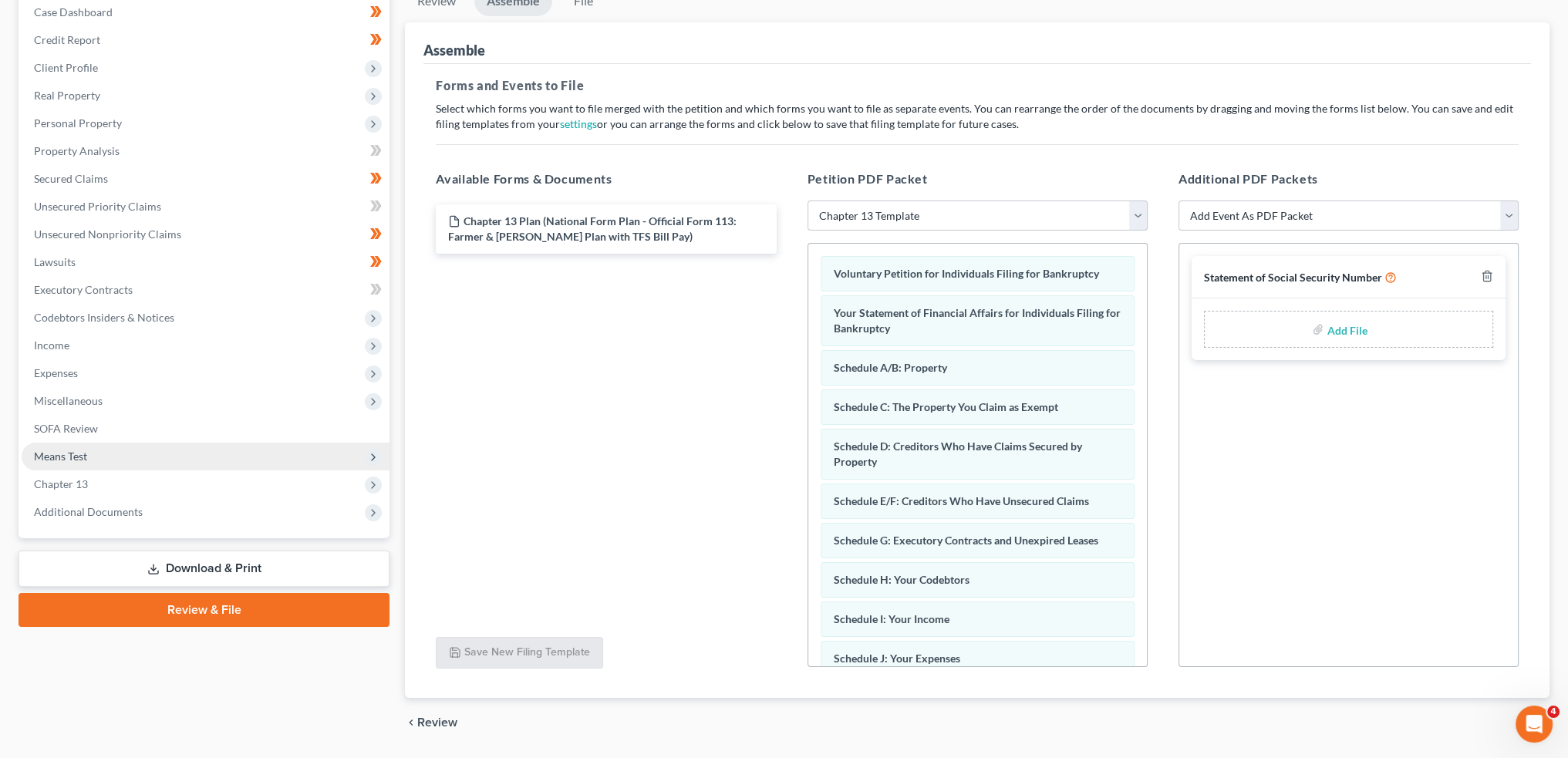
scroll to position [208, 0]
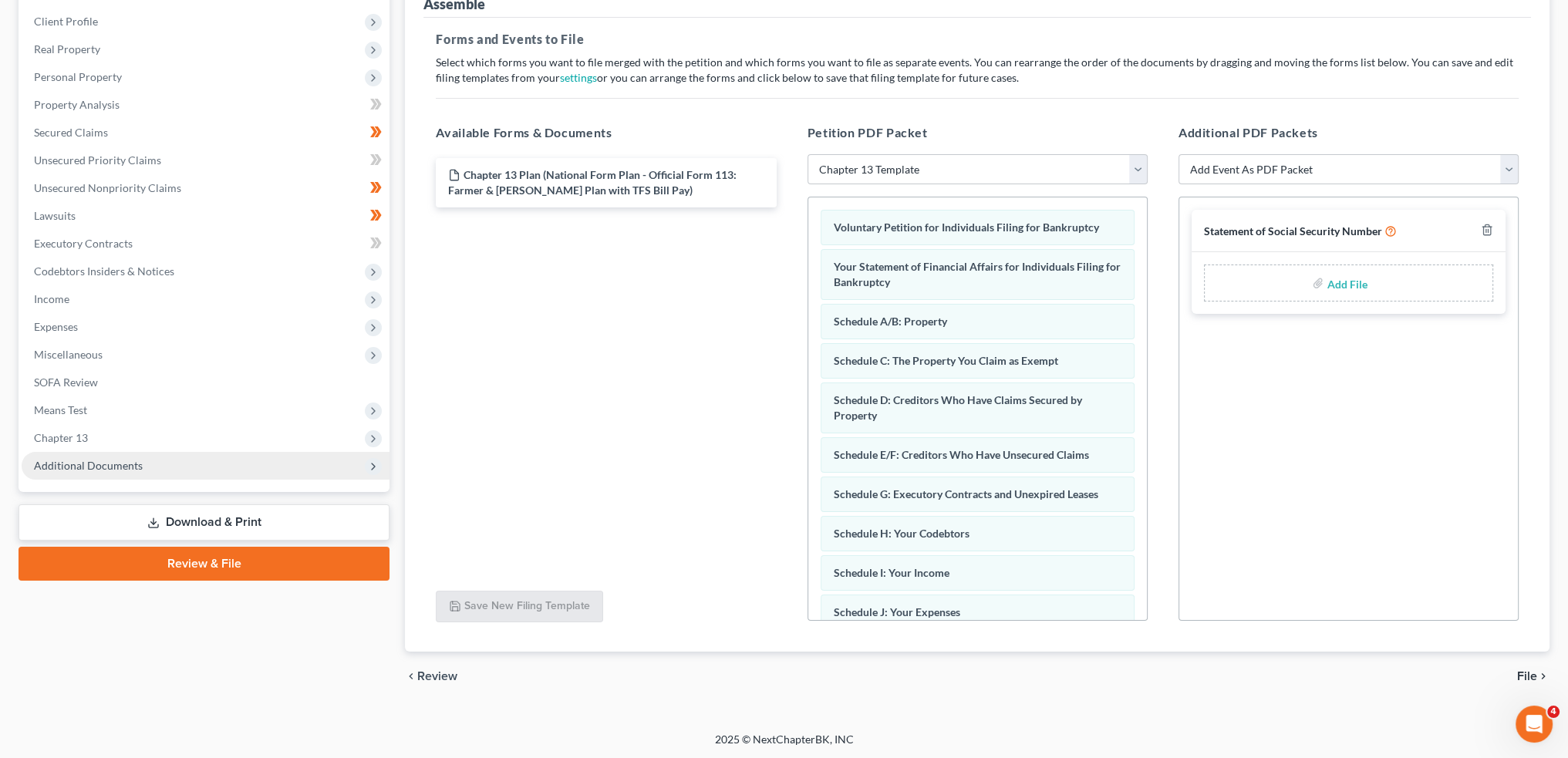
click at [45, 473] on span "Additional Documents" at bounding box center [205, 466] width 368 height 28
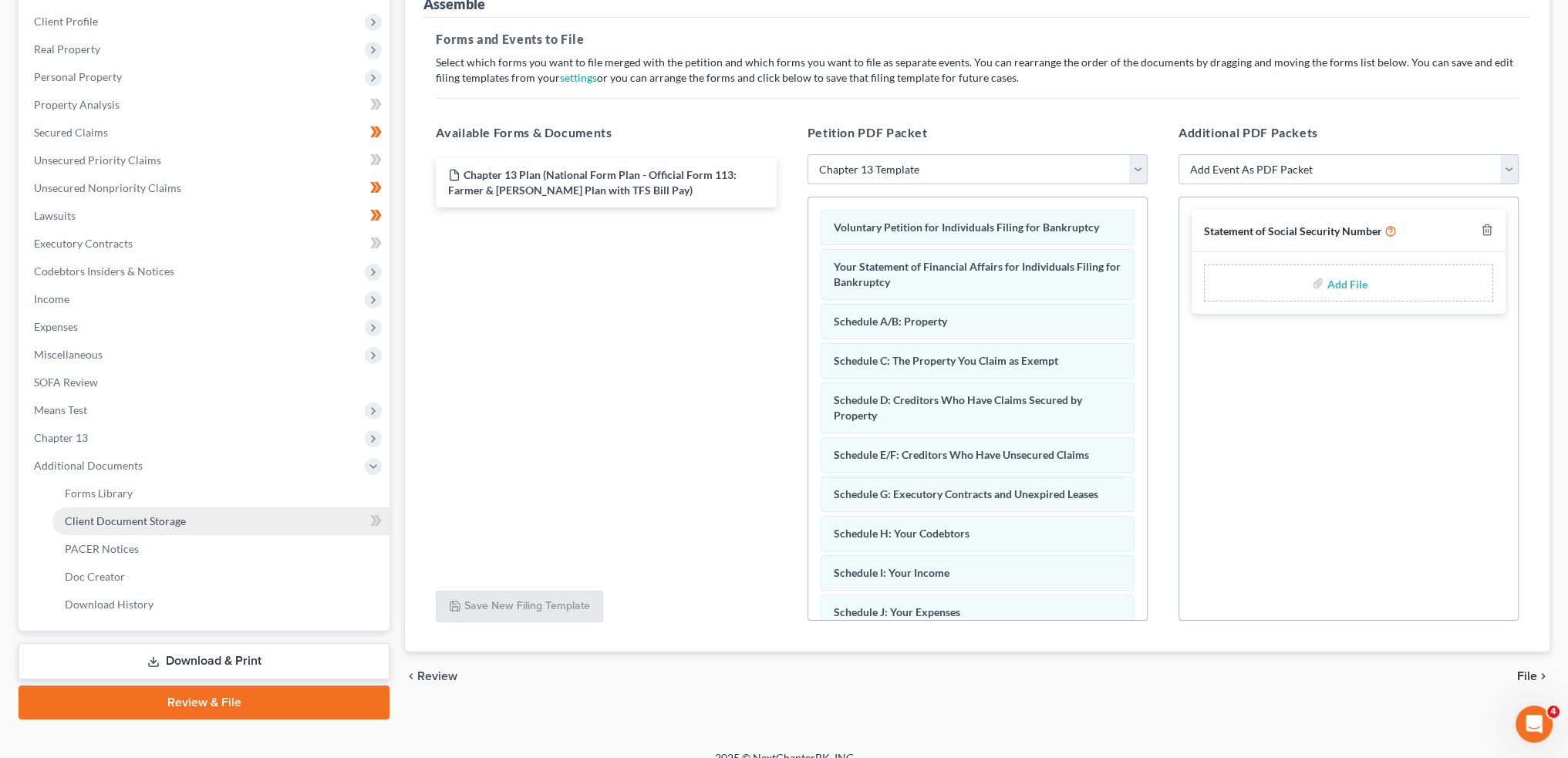
click at [70, 522] on span "Client Document Storage" at bounding box center [125, 521] width 121 height 13
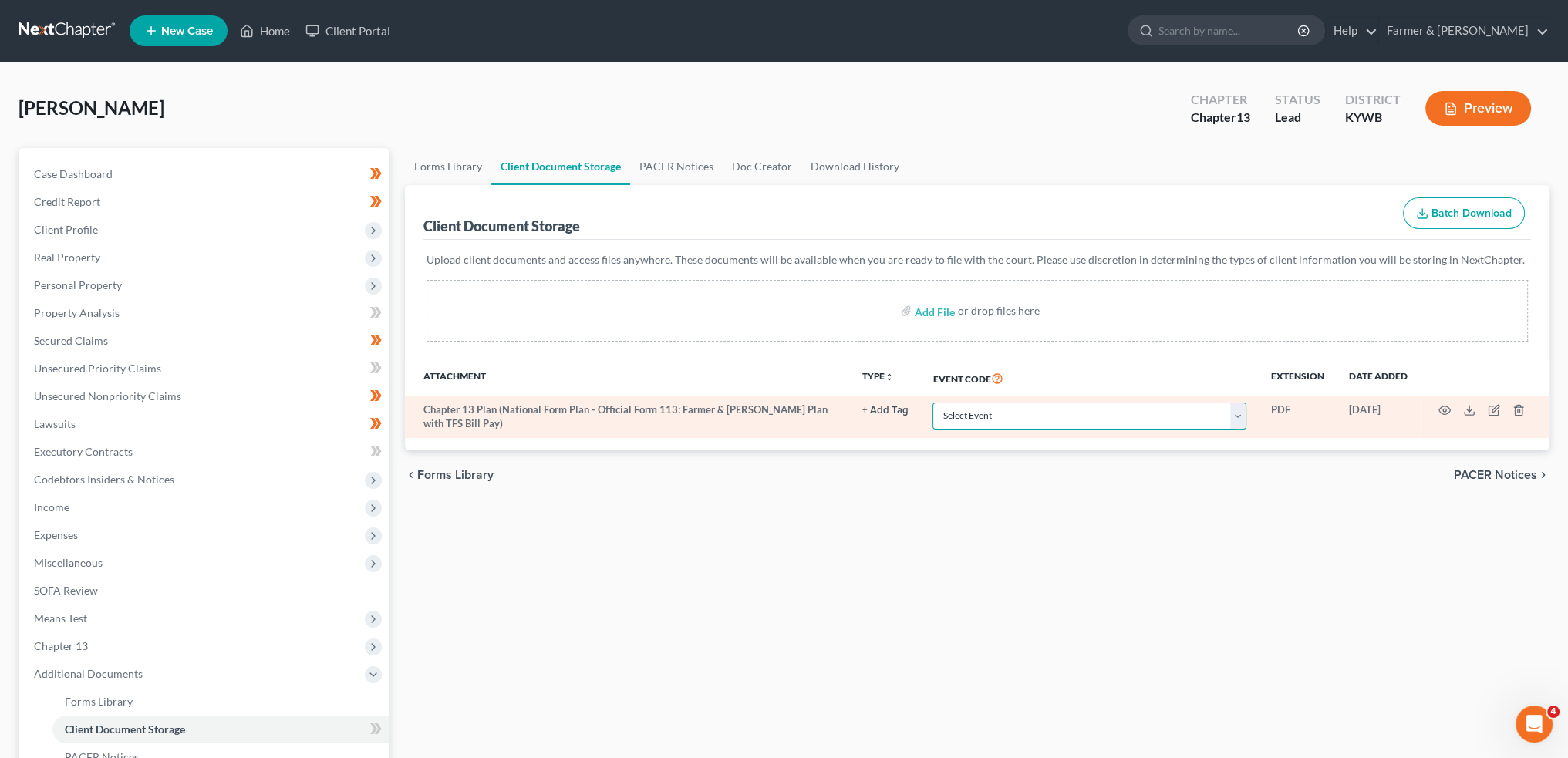
click at [963, 420] on select "Select Event Amended Answer Amended Complaint Amended List of Creditors (Fee) A…" at bounding box center [1089, 416] width 314 height 27
select select "16"
click at [933, 403] on select "Select Event Amended Answer Amended Complaint Amended List of Creditors (Fee) A…" at bounding box center [1089, 416] width 314 height 27
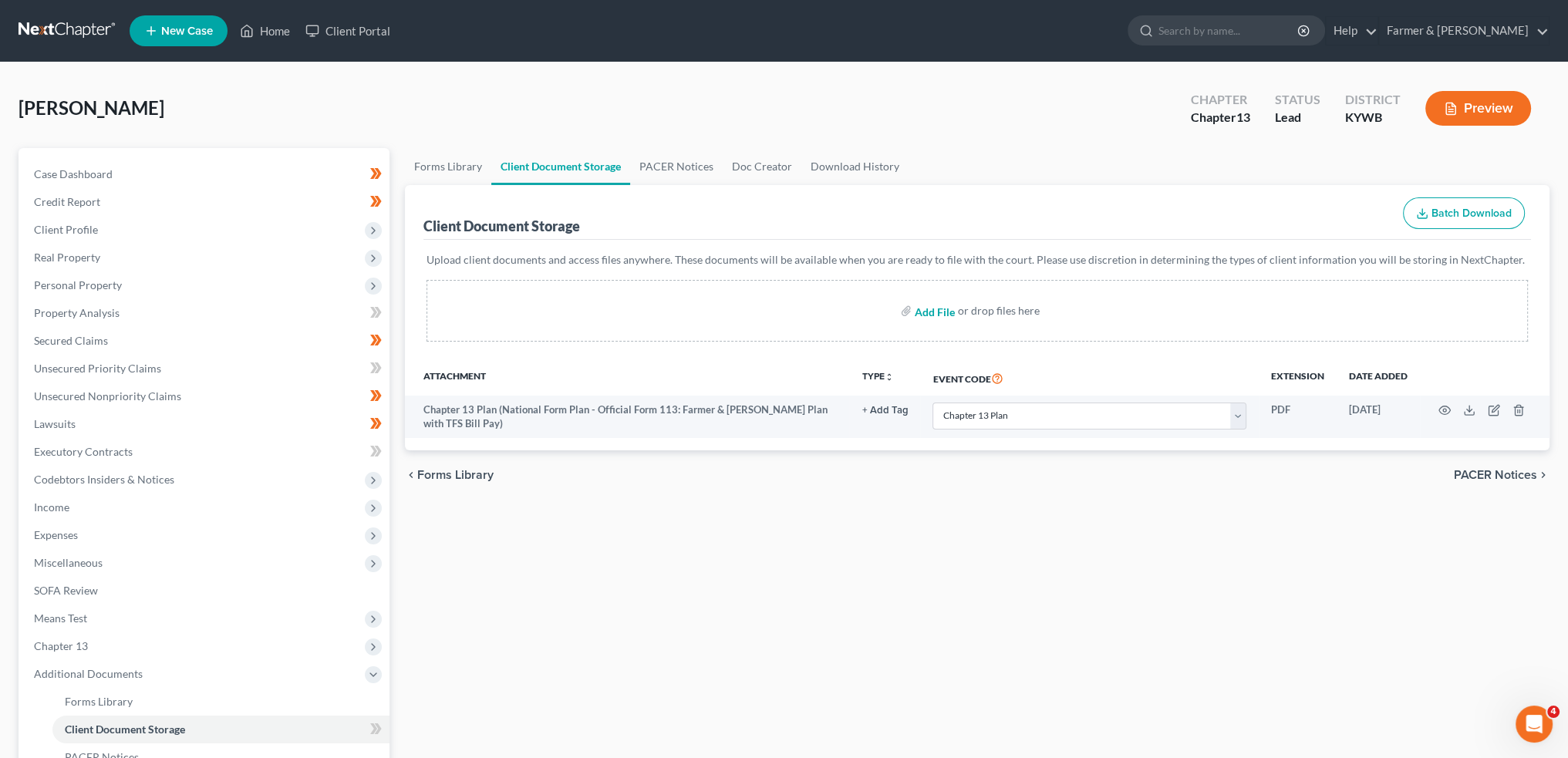
click at [938, 304] on input "file" at bounding box center [933, 311] width 37 height 28
type input "C:\fakepath\202509Parmer_VaughnC_06531_KYW_CC_040138321.pdf"
select select "16"
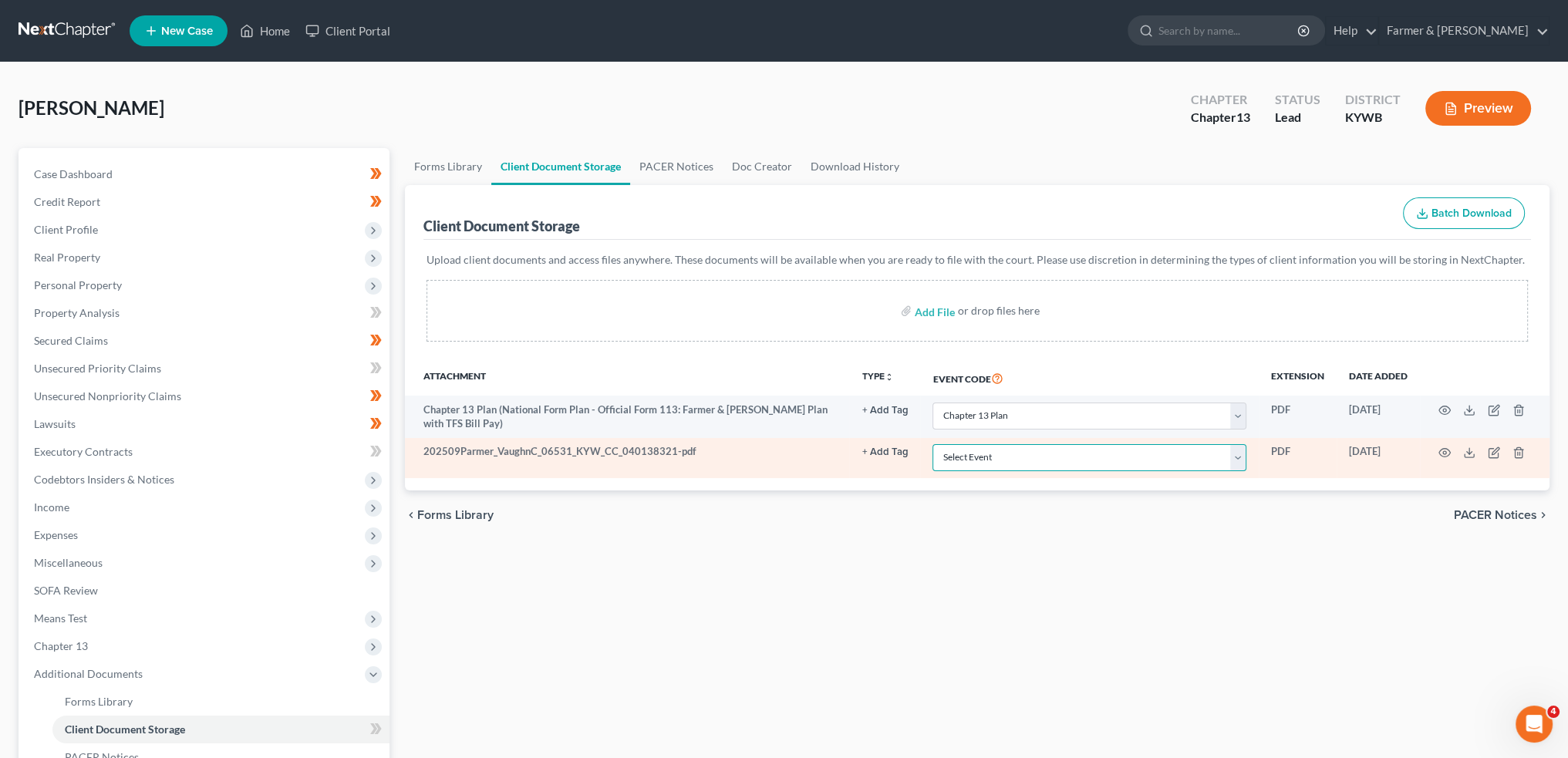
click at [1017, 458] on select "Select Event Amended Answer Amended Complaint Amended List of Creditors (Fee) A…" at bounding box center [1089, 457] width 314 height 27
select select "7"
click at [933, 444] on select "Select Event Amended Answer Amended Complaint Amended List of Creditors (Fee) A…" at bounding box center [1089, 457] width 314 height 27
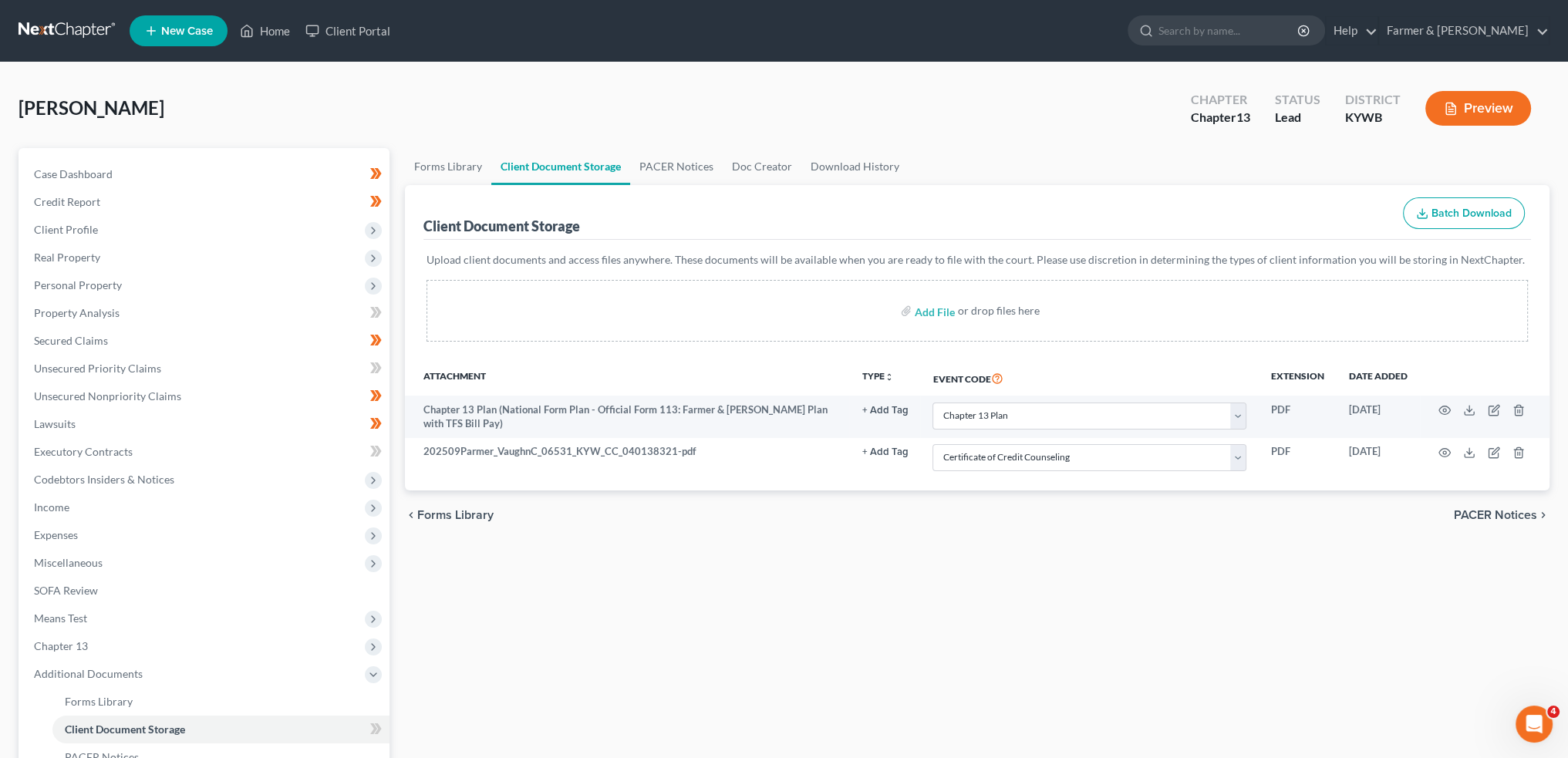
click at [910, 613] on div "Forms Library Client Document Storage PACER Notices Doc Creator Download Histor…" at bounding box center [977, 538] width 1160 height 780
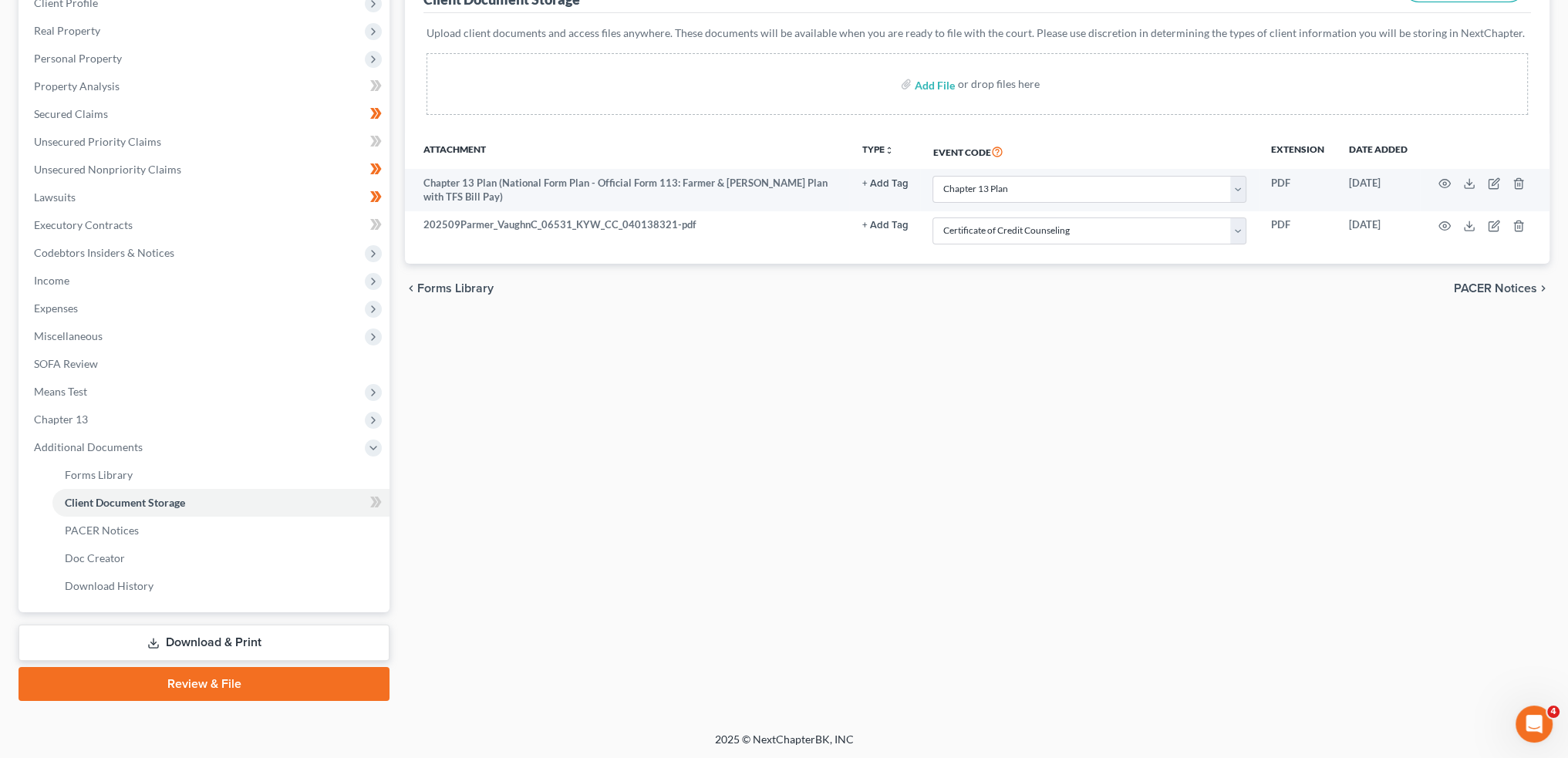
click at [228, 686] on link "Review & File" at bounding box center [204, 684] width 371 height 34
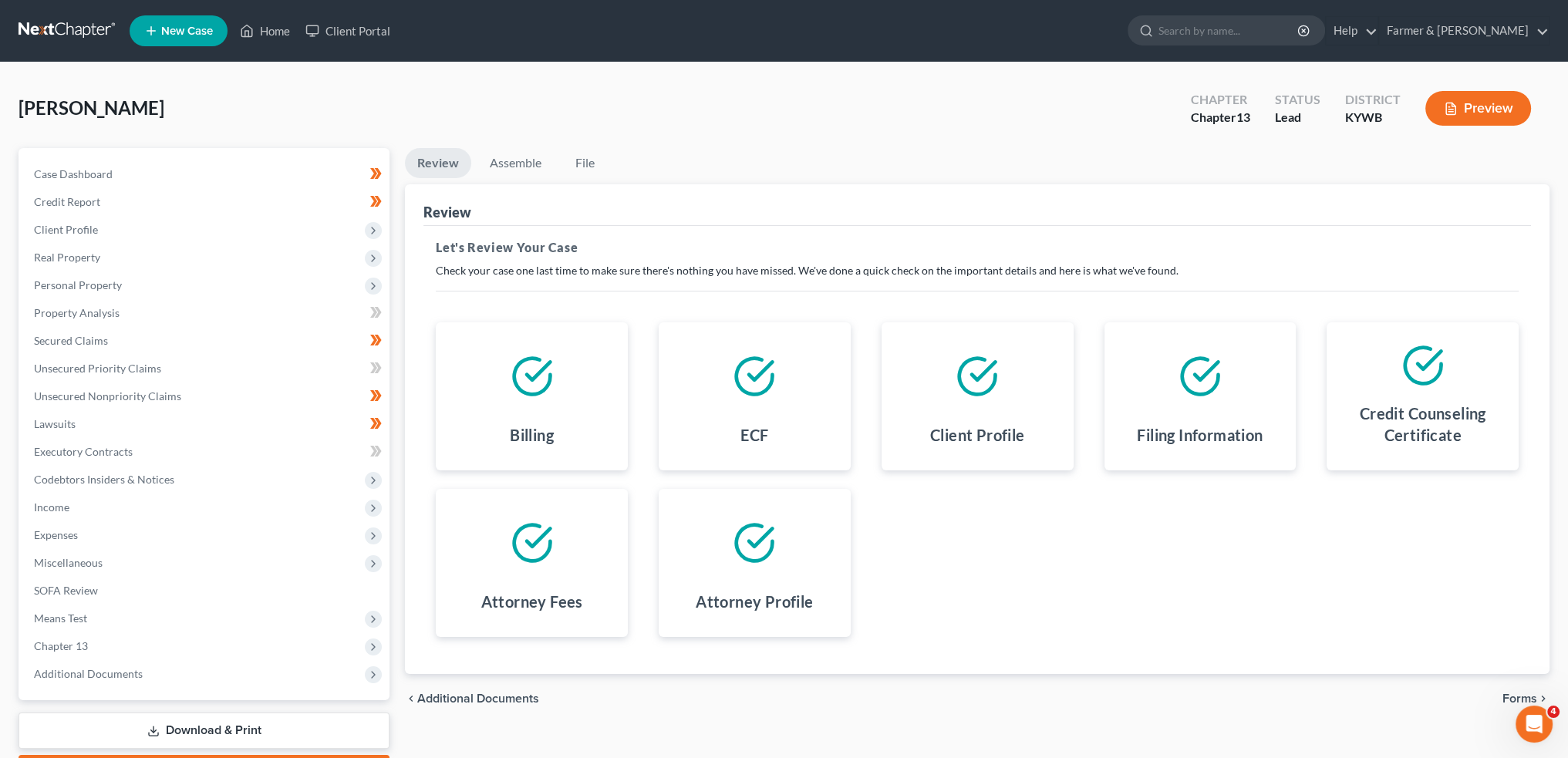
click at [1511, 696] on span "Forms" at bounding box center [1519, 698] width 35 height 12
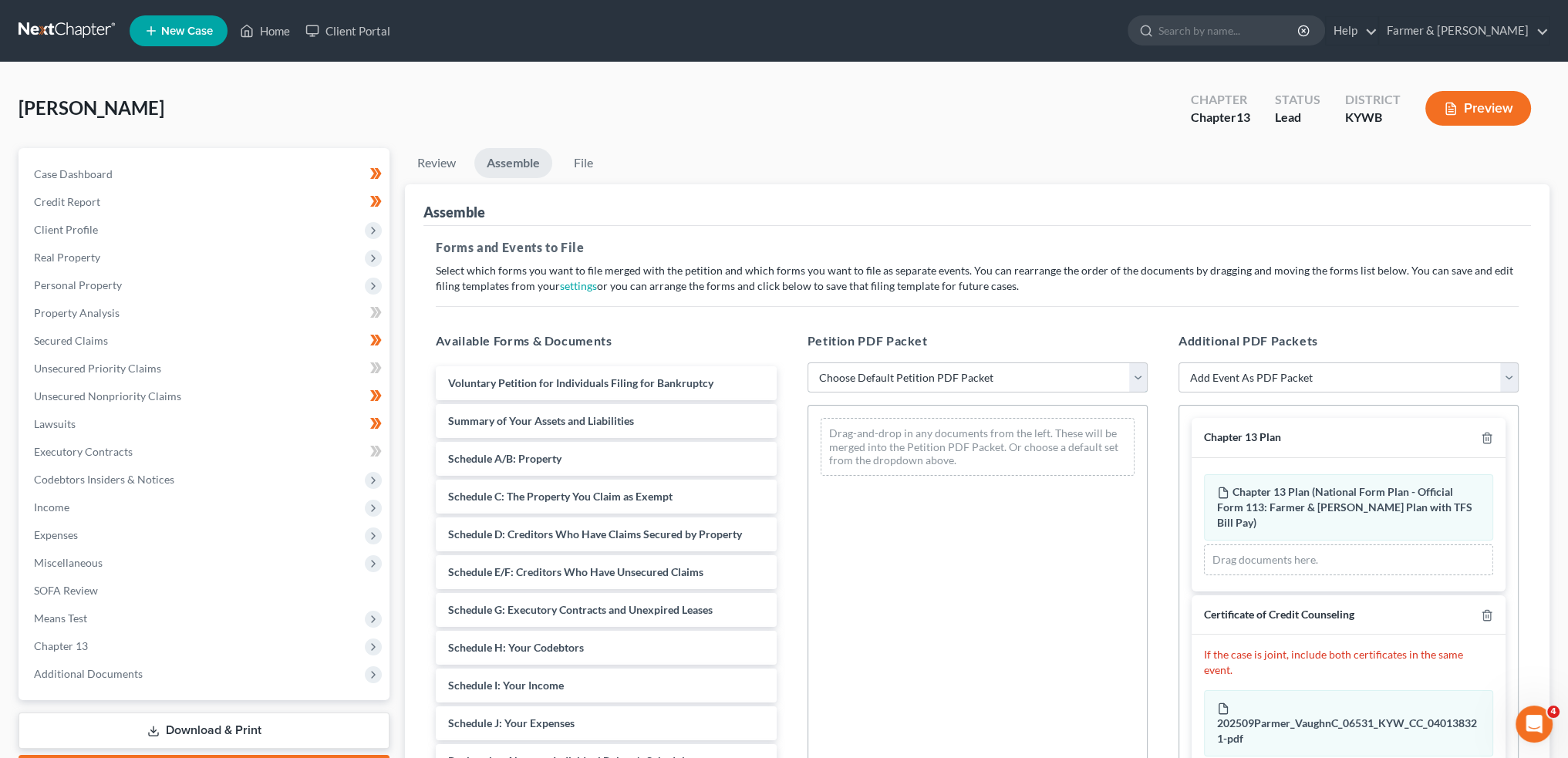
click at [907, 377] on select "Choose Default Petition PDF Packet Emergency Filing (Voluntary Petition and Cre…" at bounding box center [977, 377] width 340 height 31
select select "1"
click at [807, 362] on select "Choose Default Petition PDF Packet Emergency Filing (Voluntary Petition and Cre…" at bounding box center [977, 377] width 340 height 31
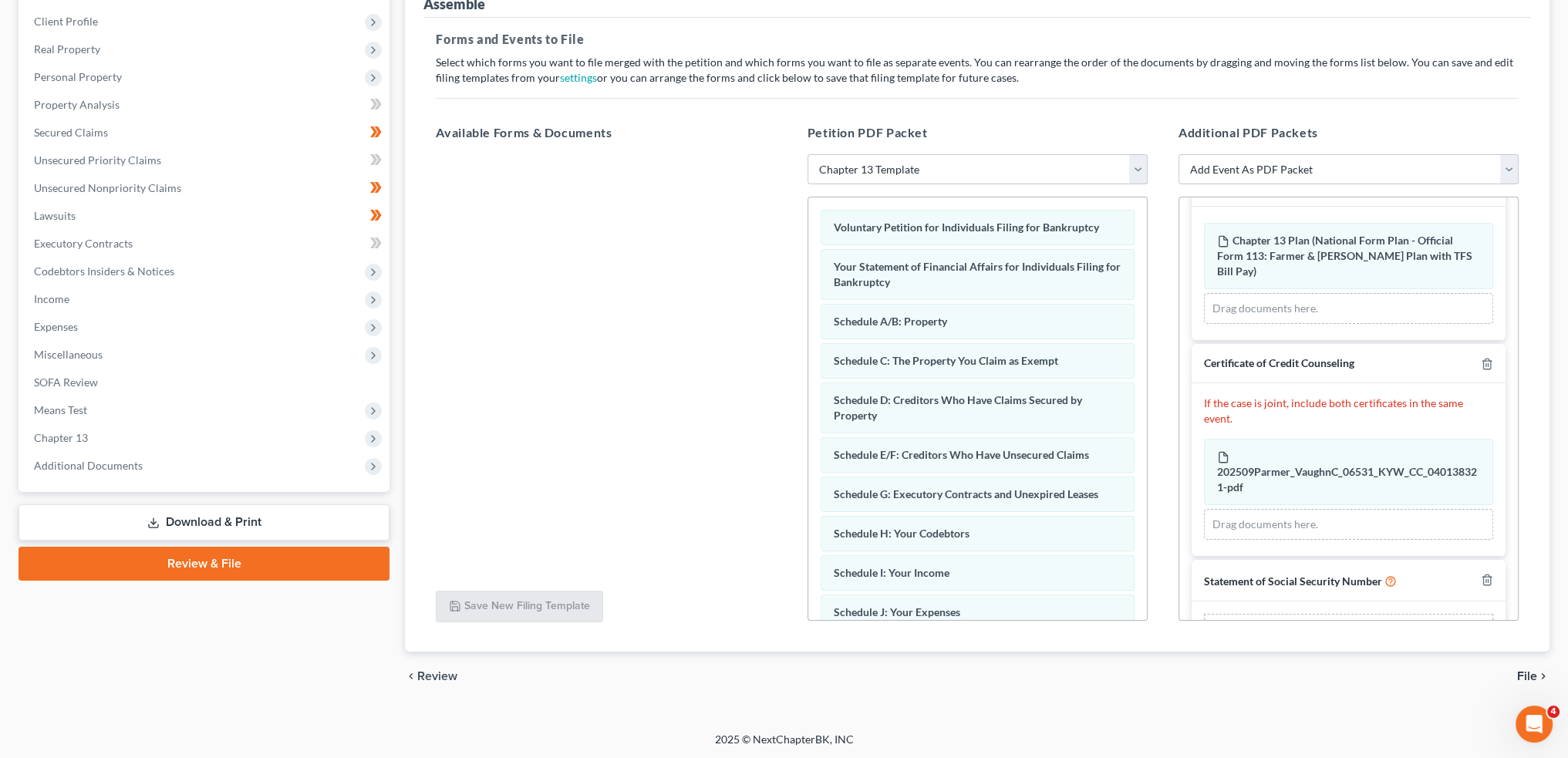
scroll to position [80, 0]
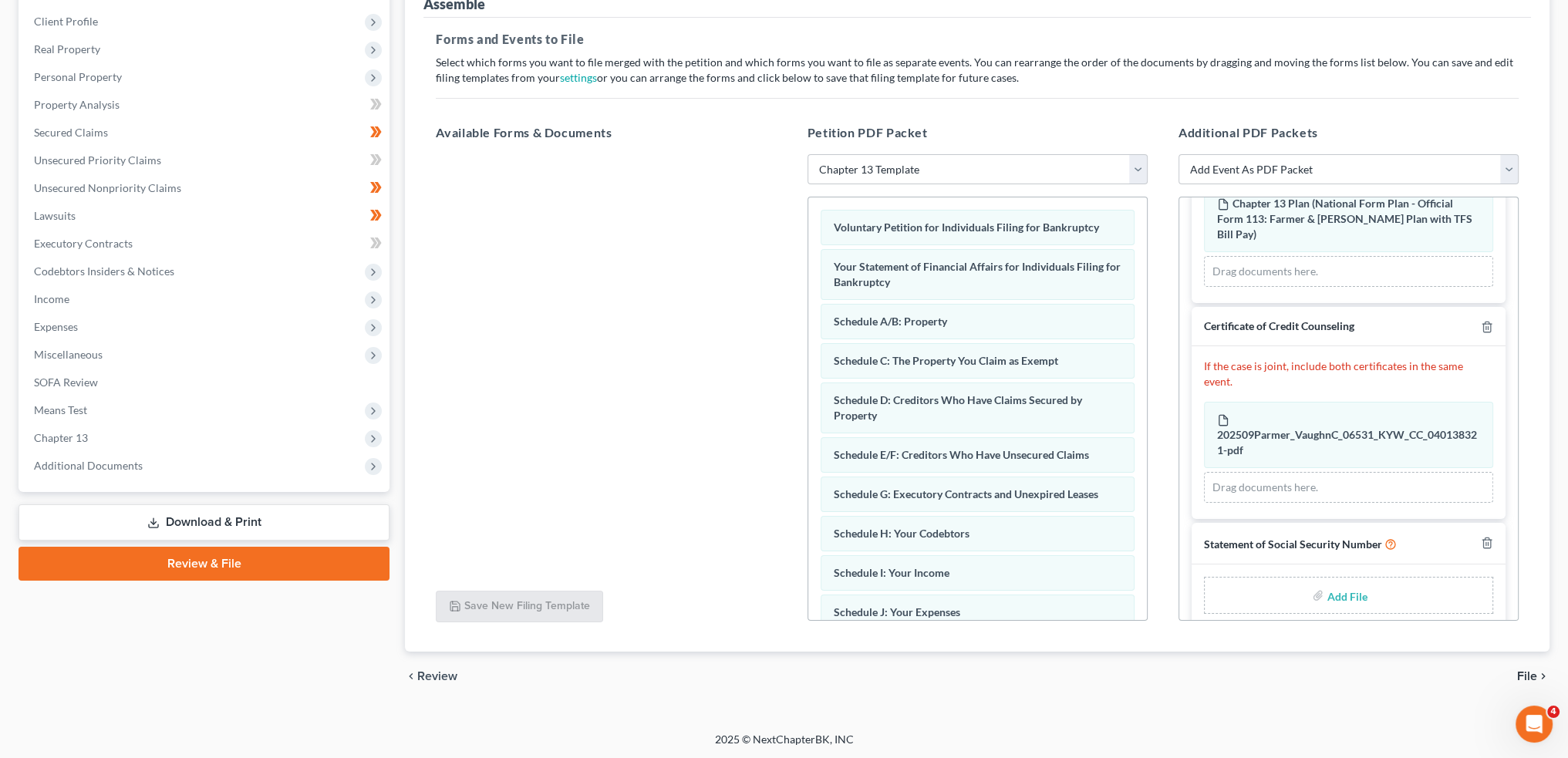
click at [1329, 581] on input "file" at bounding box center [1345, 595] width 37 height 28
type input "C:\fakepath\SSN to Sign (4).pdf"
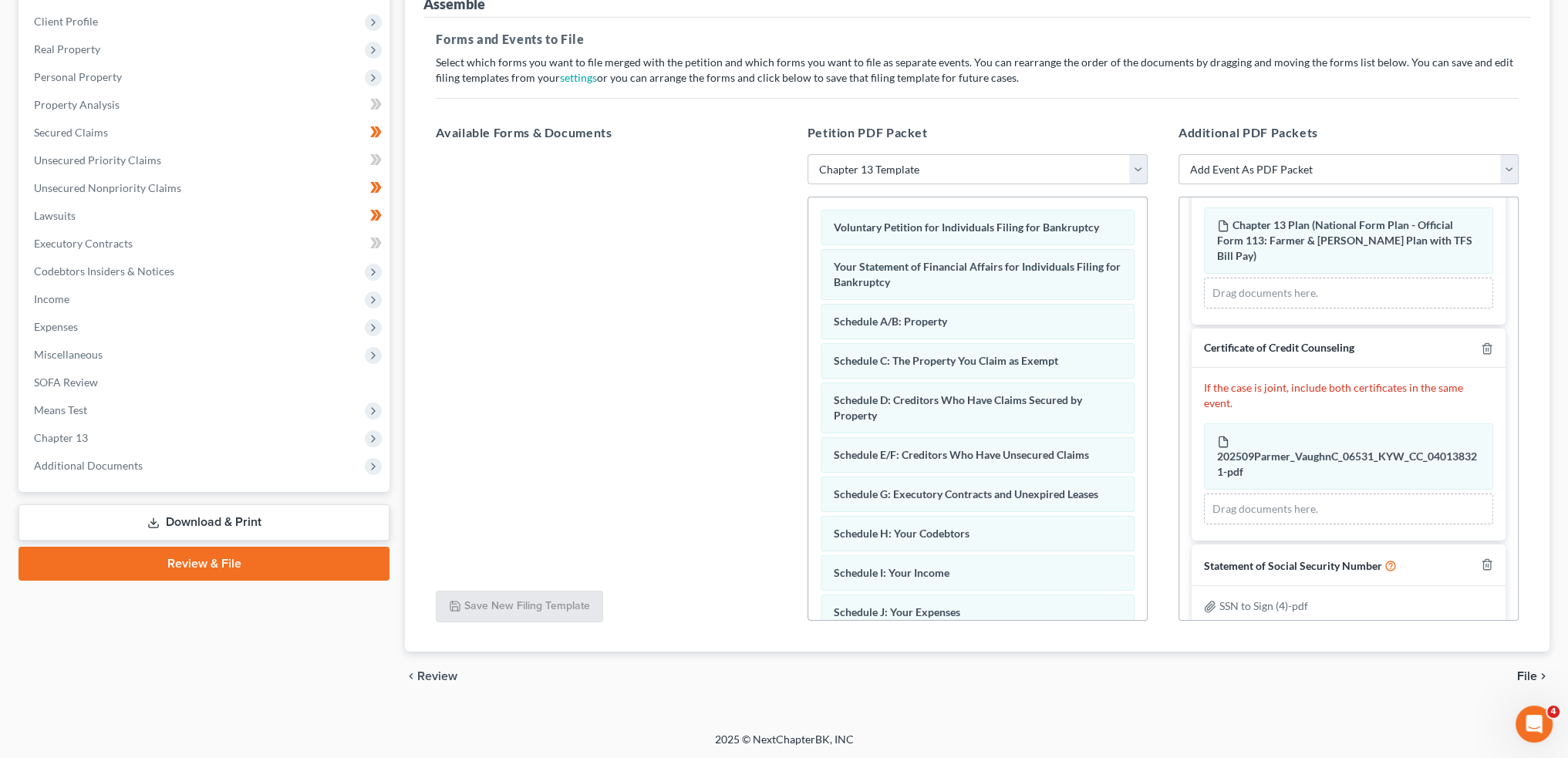
click at [1528, 671] on span "File" at bounding box center [1527, 676] width 20 height 12
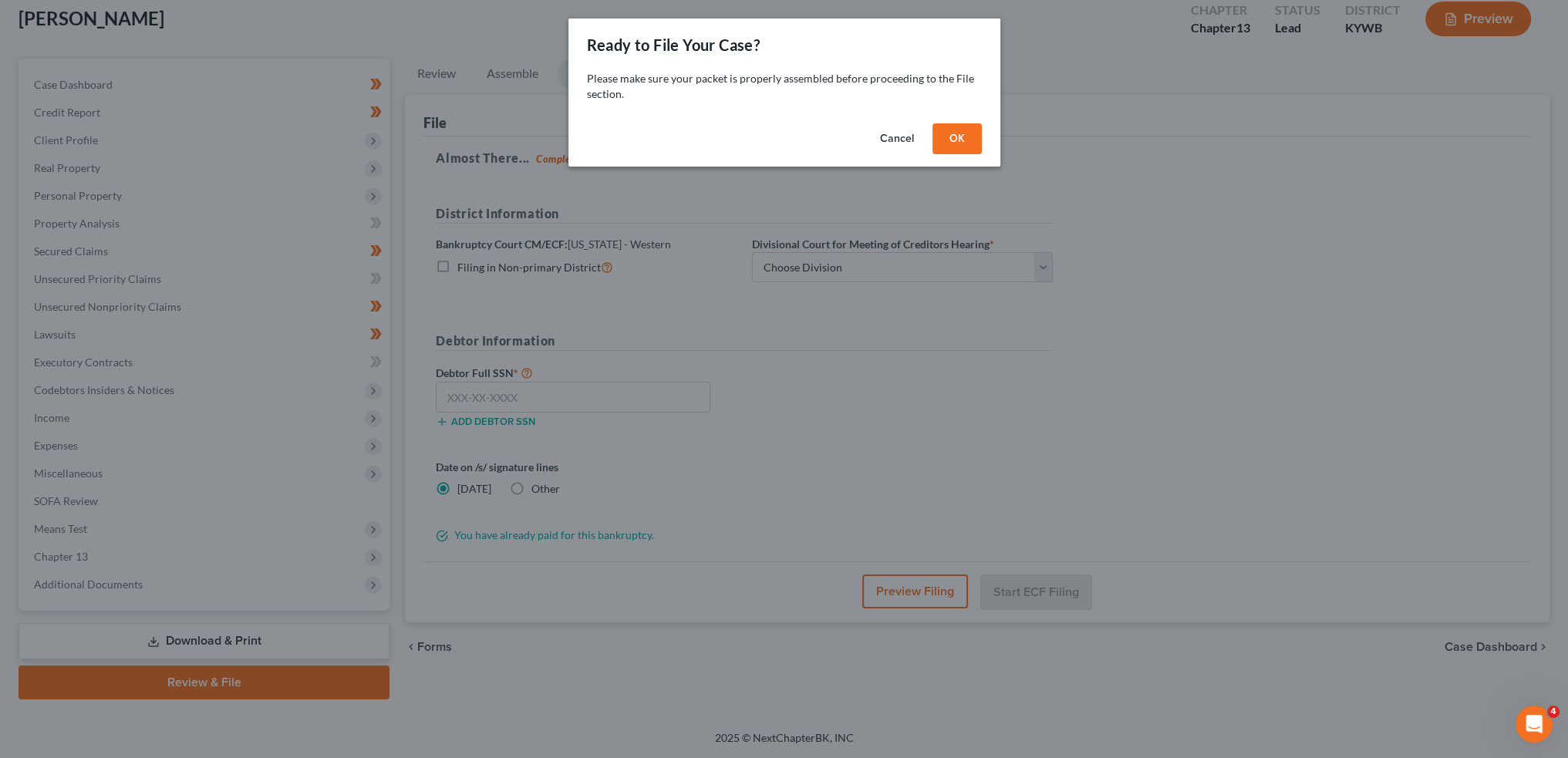
scroll to position [88, 0]
click at [972, 128] on button "OK" at bounding box center [962, 139] width 49 height 31
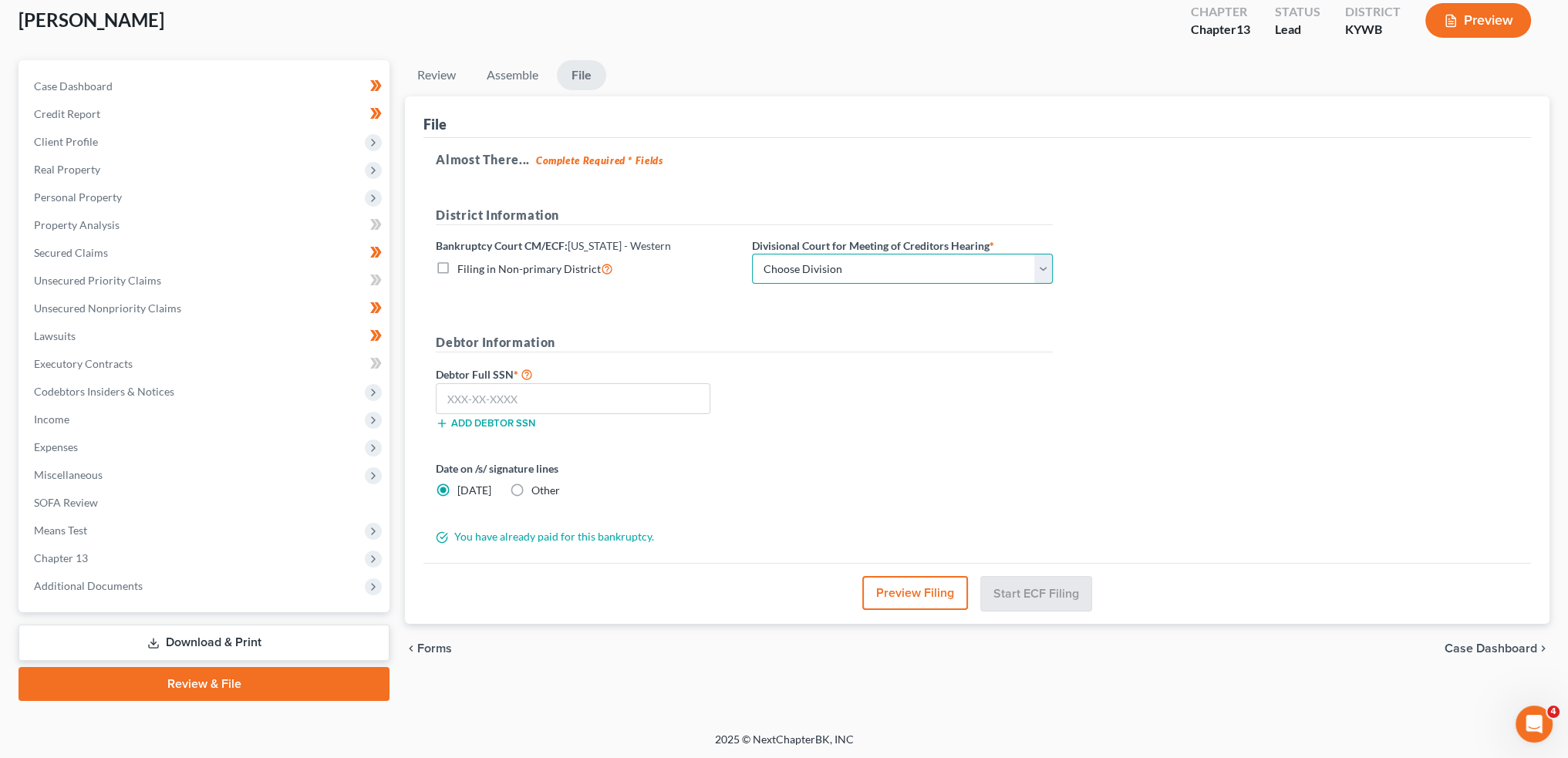
click at [840, 263] on select "Choose Division Bowling Green Louisville Owensboro Paducah" at bounding box center [903, 268] width 301 height 31
select select "0"
click at [752, 253] on select "Choose Division Bowling Green Louisville Owensboro Paducah" at bounding box center [903, 268] width 301 height 31
click at [661, 403] on input "text" at bounding box center [573, 398] width 274 height 31
paste input "285-52-9736"
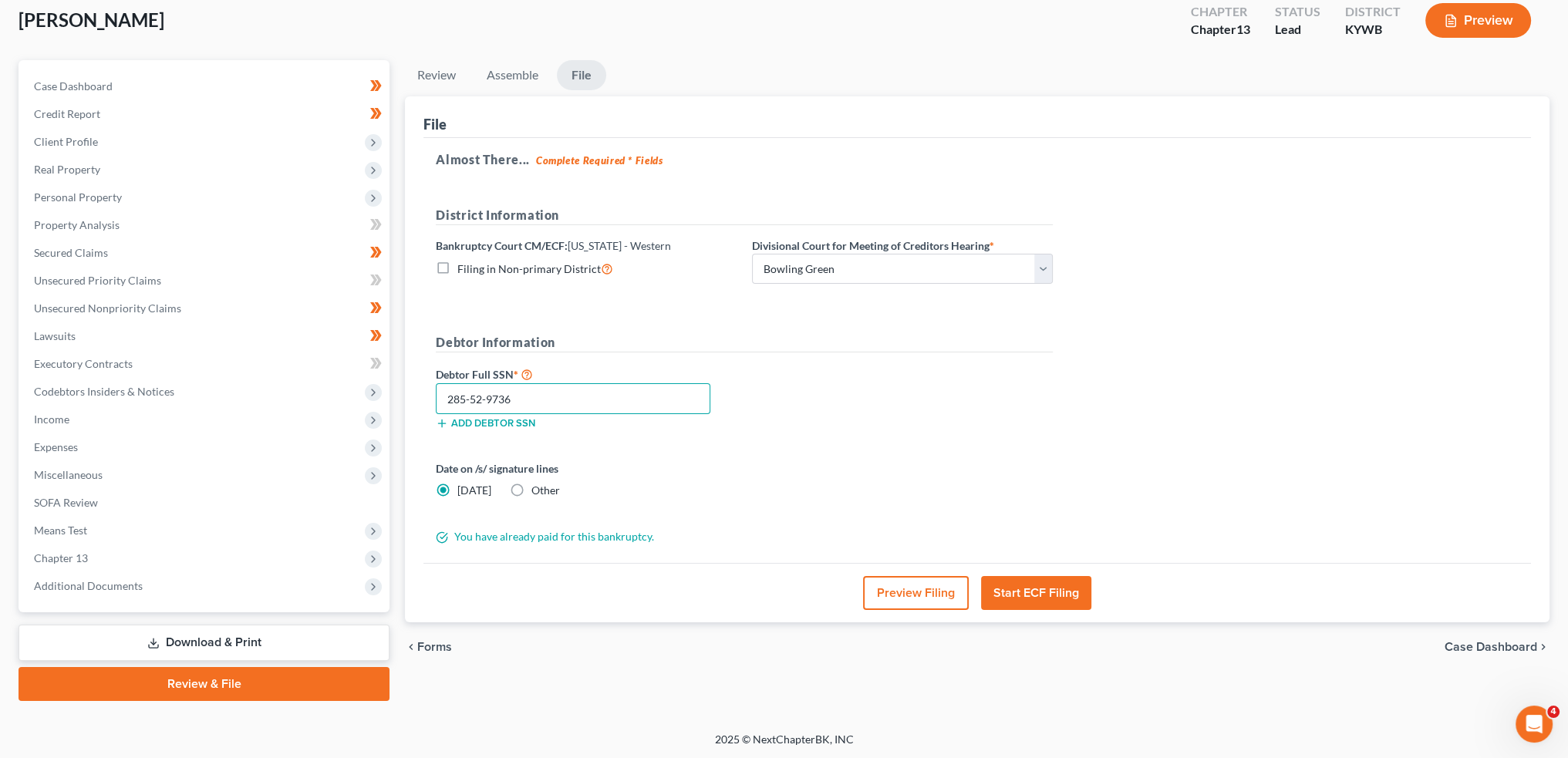
type input "285-52-9736"
click at [1024, 427] on div "Debtor Full SSN * 285-52-9736 Add debtor SSN" at bounding box center [744, 403] width 632 height 77
click at [1027, 576] on button "Start ECF Filing" at bounding box center [1035, 593] width 111 height 34
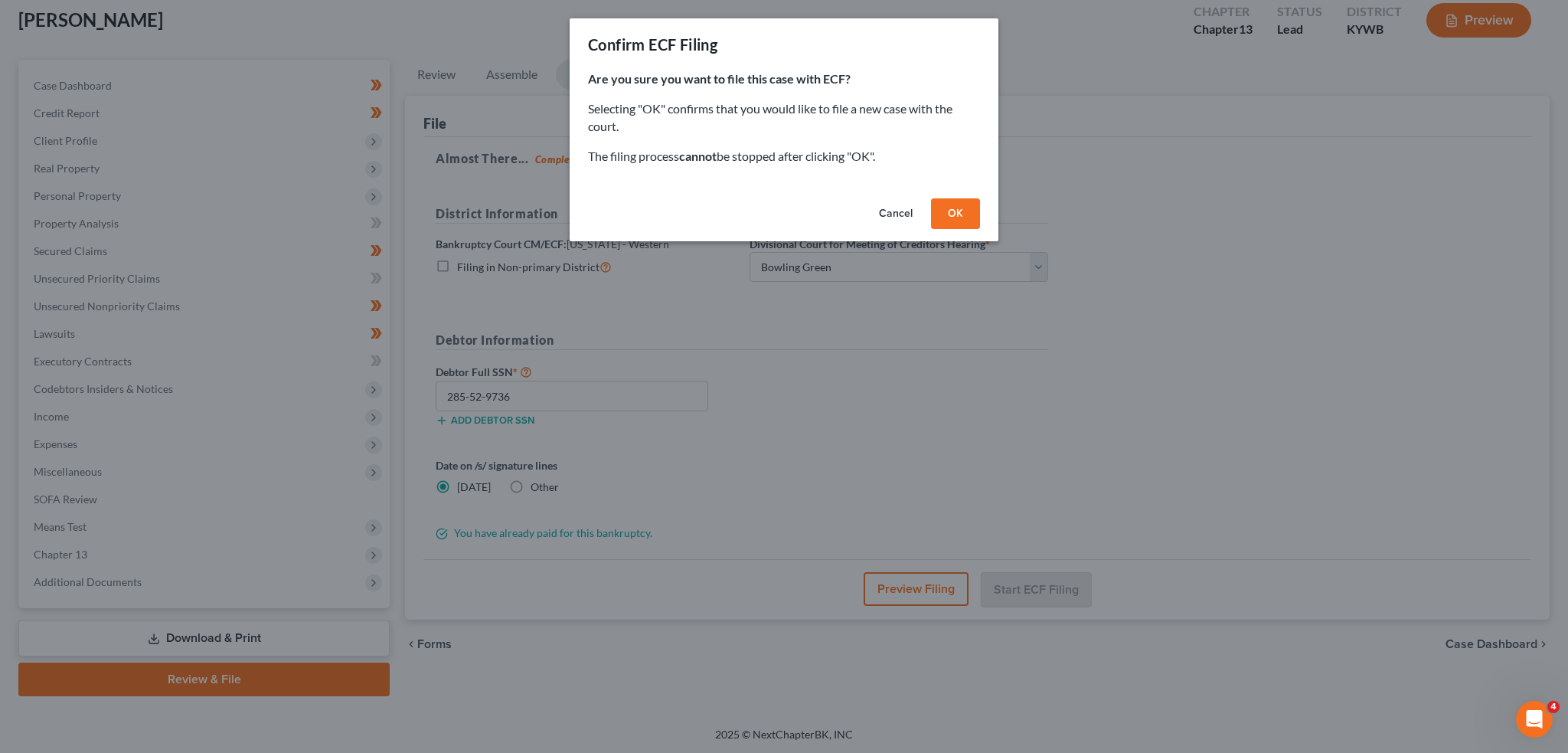
click at [950, 204] on button "OK" at bounding box center [955, 213] width 49 height 31
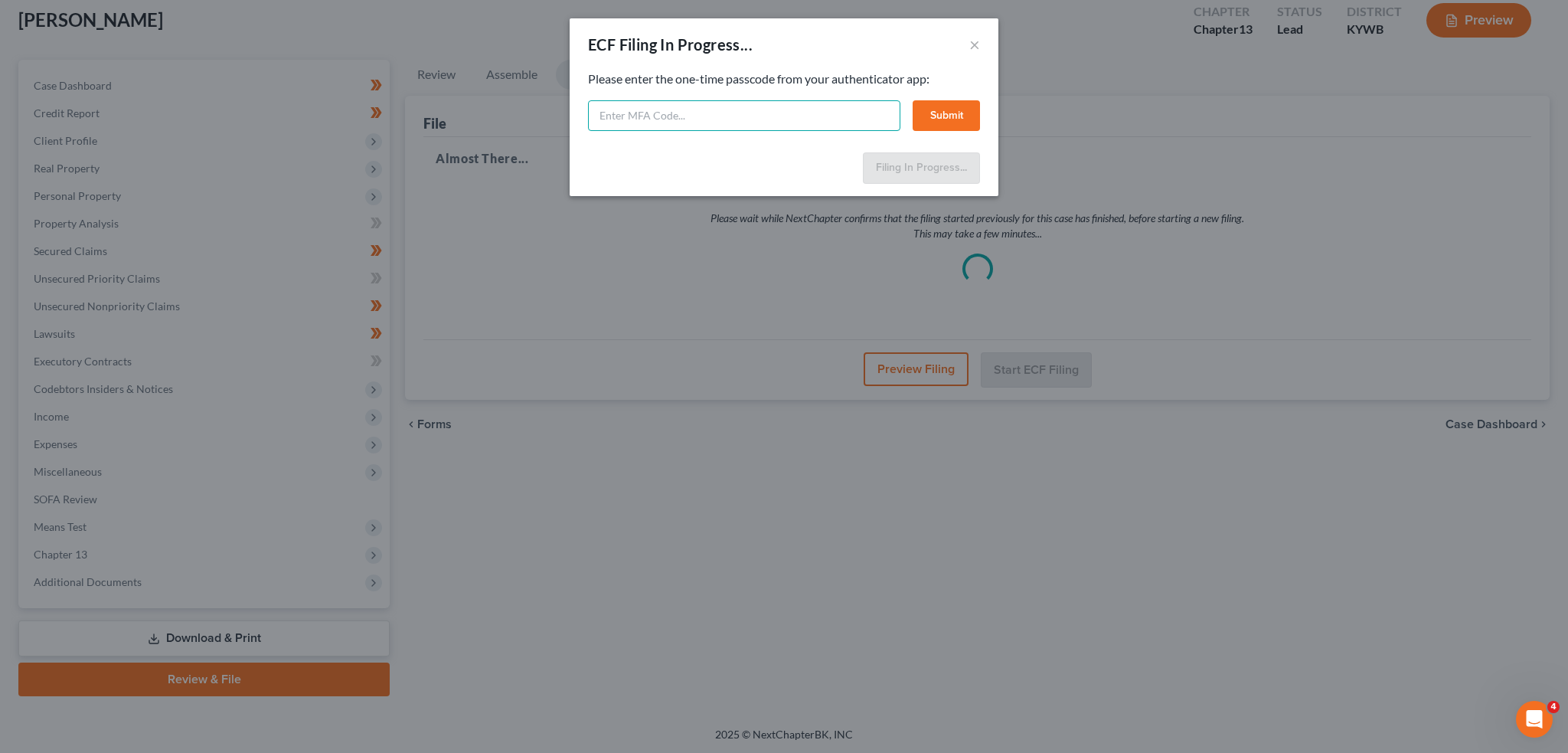
click at [625, 109] on input "text" at bounding box center [744, 115] width 312 height 31
type input "*"
type input "796224"
click at [940, 110] on button "Submit" at bounding box center [947, 115] width 67 height 31
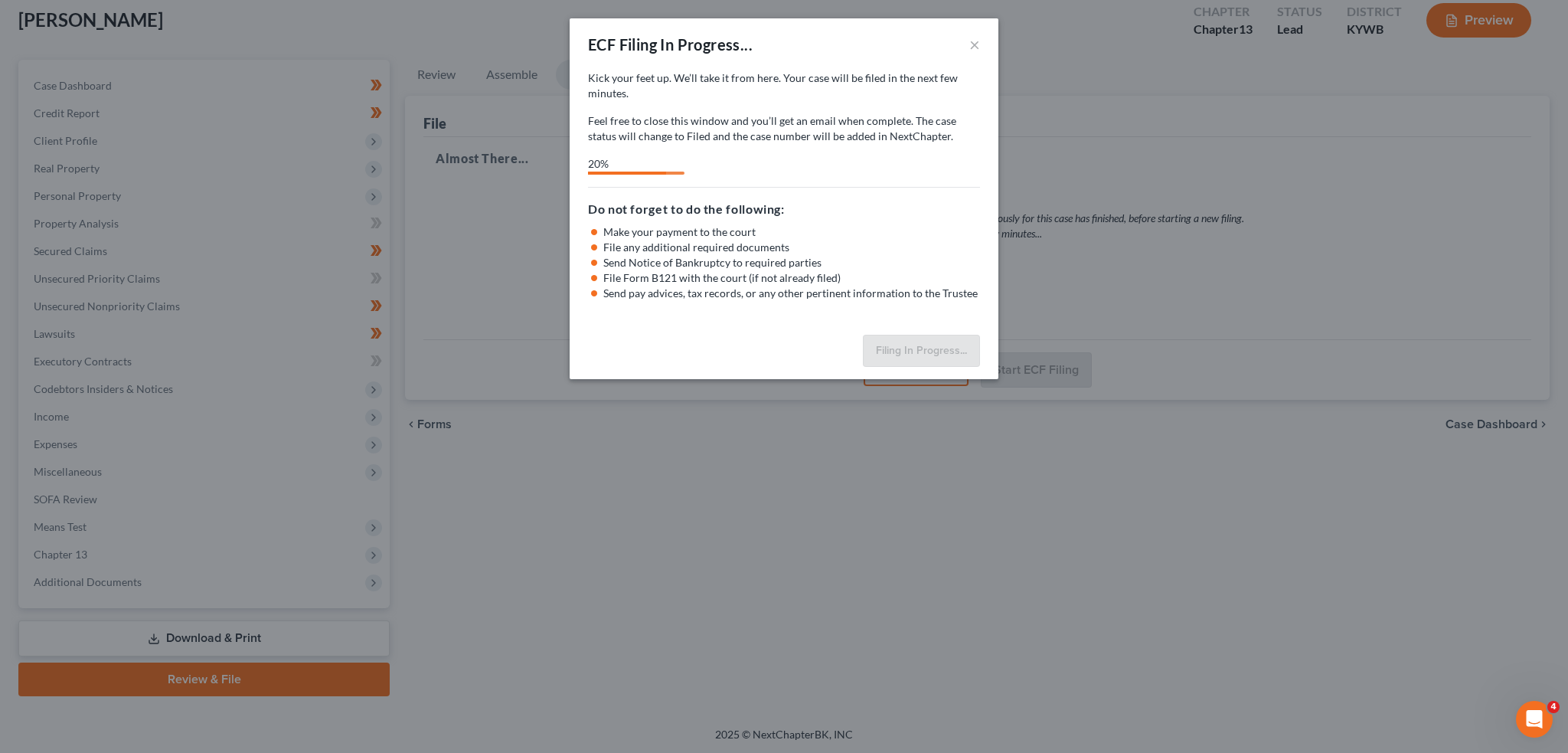
select select "0"
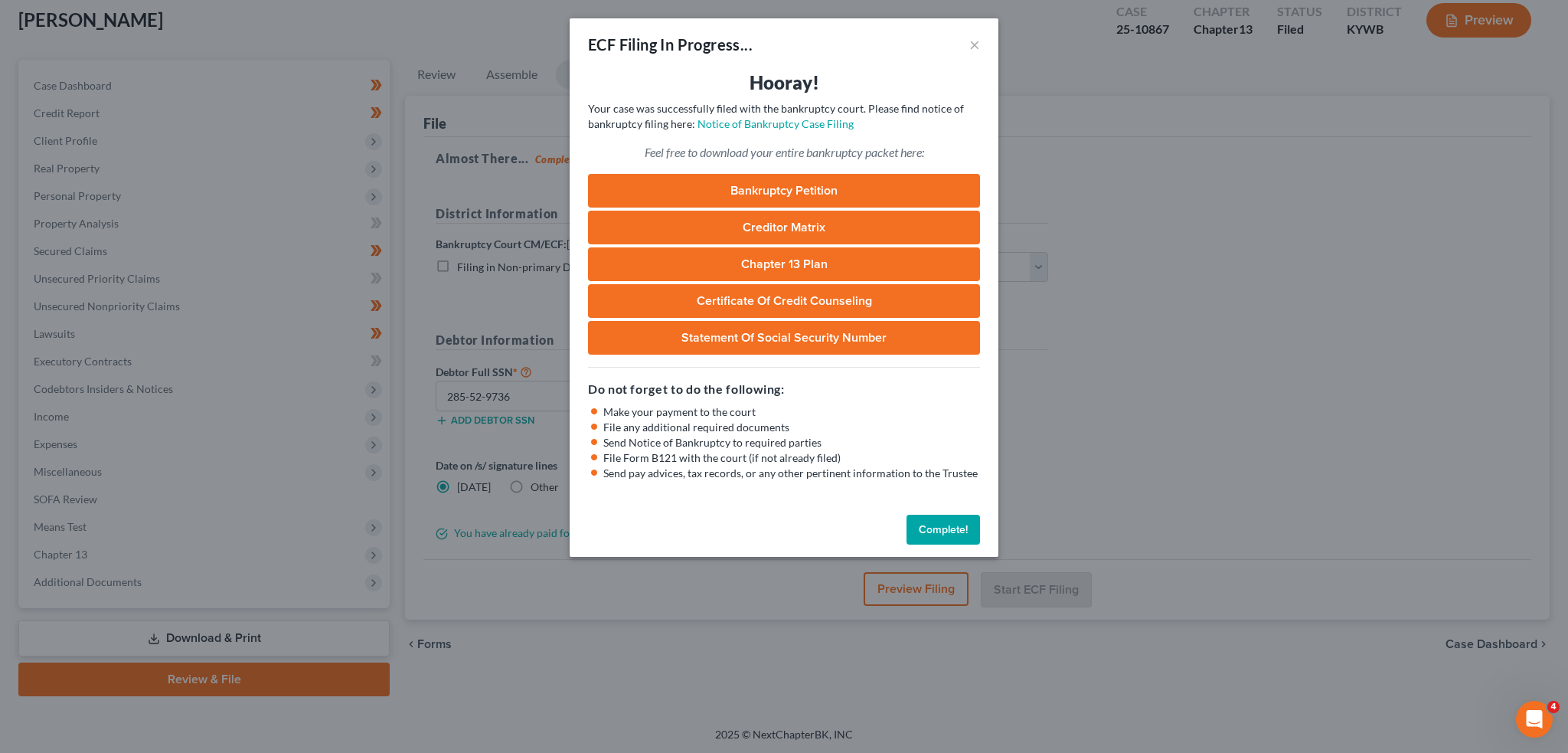
click at [950, 535] on button "Complete!" at bounding box center [943, 530] width 73 height 31
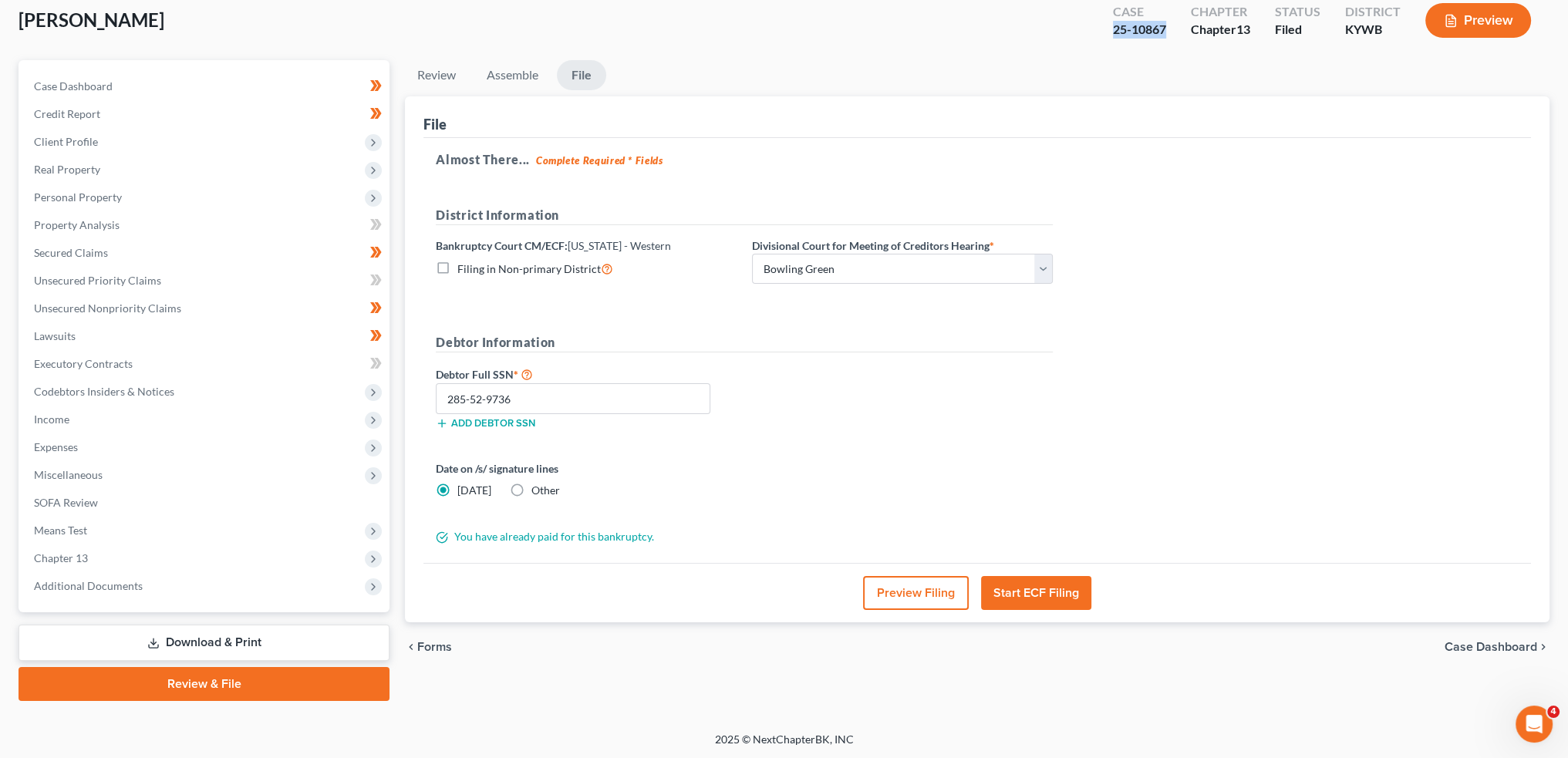
drag, startPoint x: 1167, startPoint y: 30, endPoint x: 1108, endPoint y: 34, distance: 59.1
click at [1108, 34] on div "Case 25-10867" at bounding box center [1139, 22] width 78 height 46
copy div "25-10867"
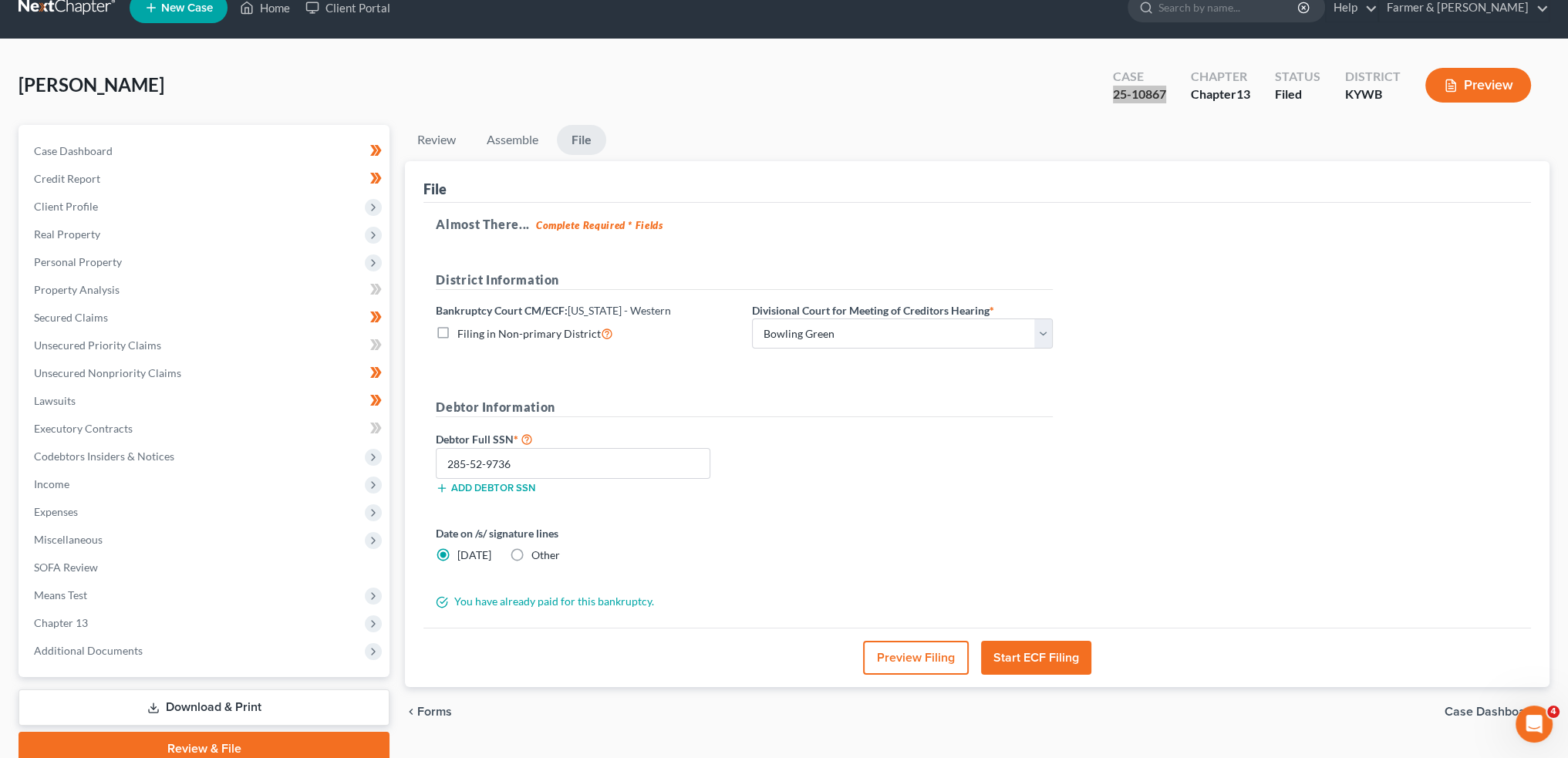
scroll to position [0, 0]
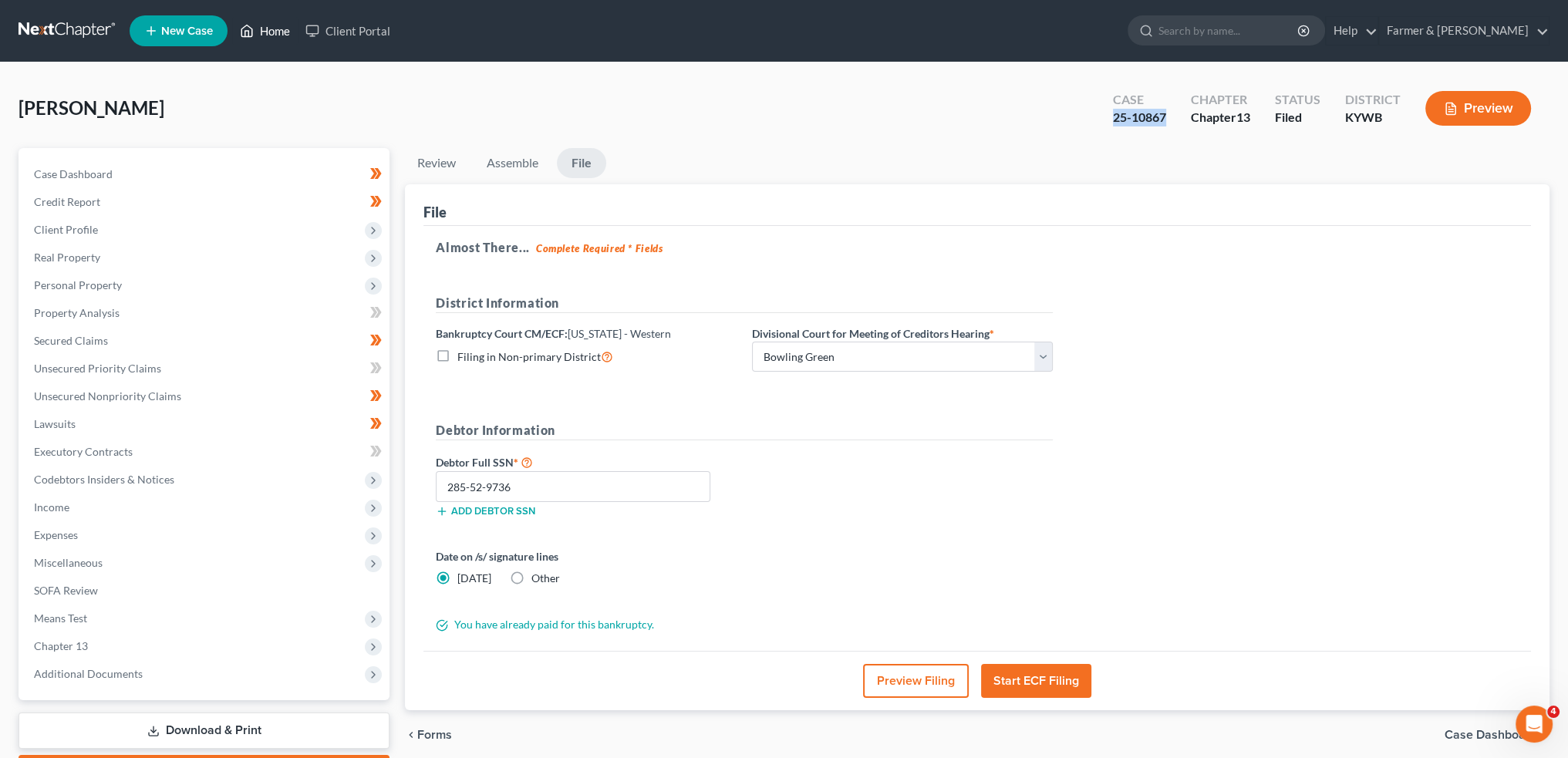
click at [248, 28] on icon at bounding box center [246, 31] width 14 height 19
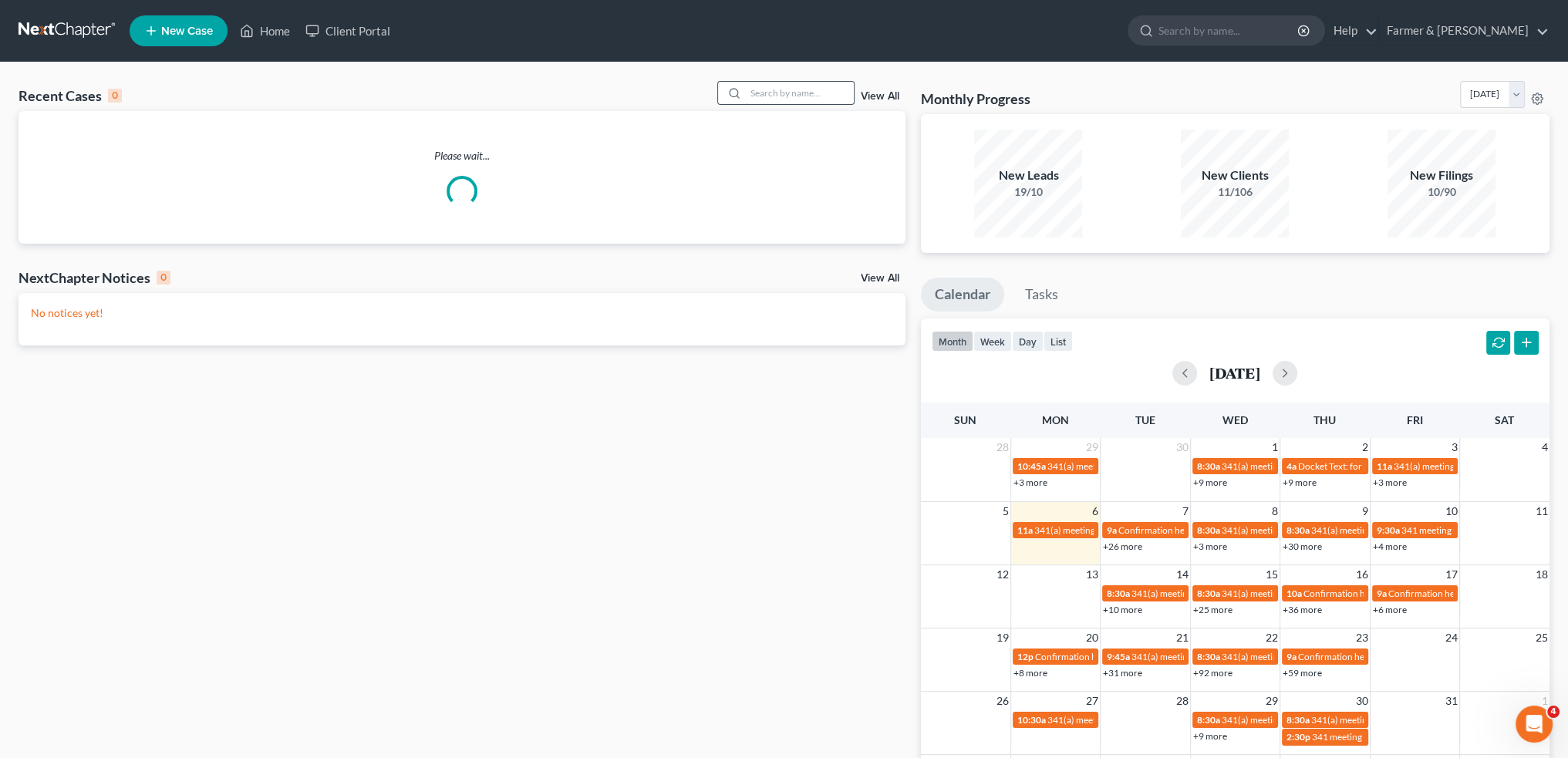
click at [774, 91] on input "search" at bounding box center [800, 93] width 108 height 22
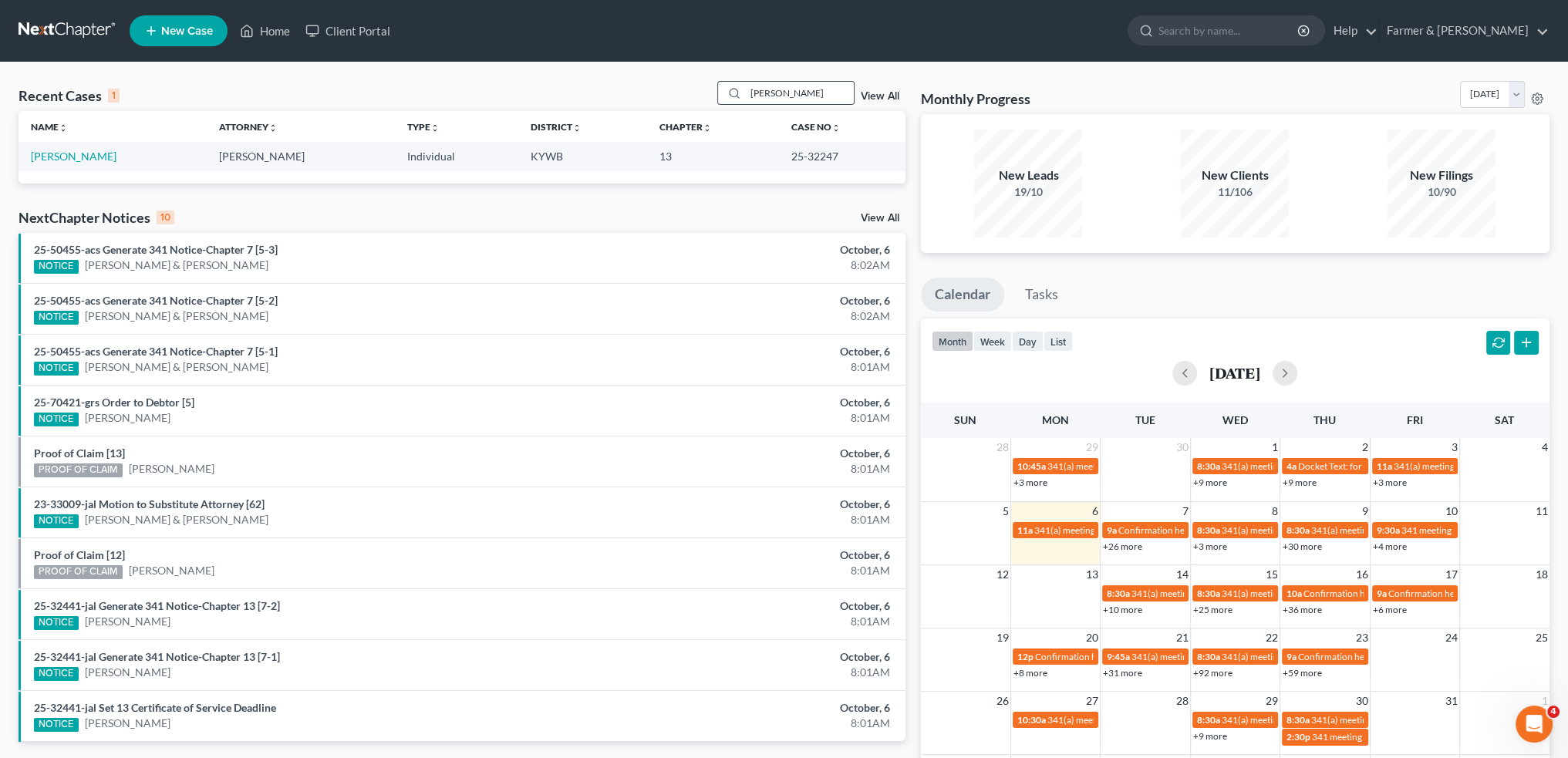
click at [796, 81] on div "james bland" at bounding box center [786, 93] width 138 height 24
drag, startPoint x: 828, startPoint y: 87, endPoint x: 651, endPoint y: 86, distance: 177.0
click at [651, 86] on div "Recent Cases 1 james bland View All" at bounding box center [462, 96] width 887 height 30
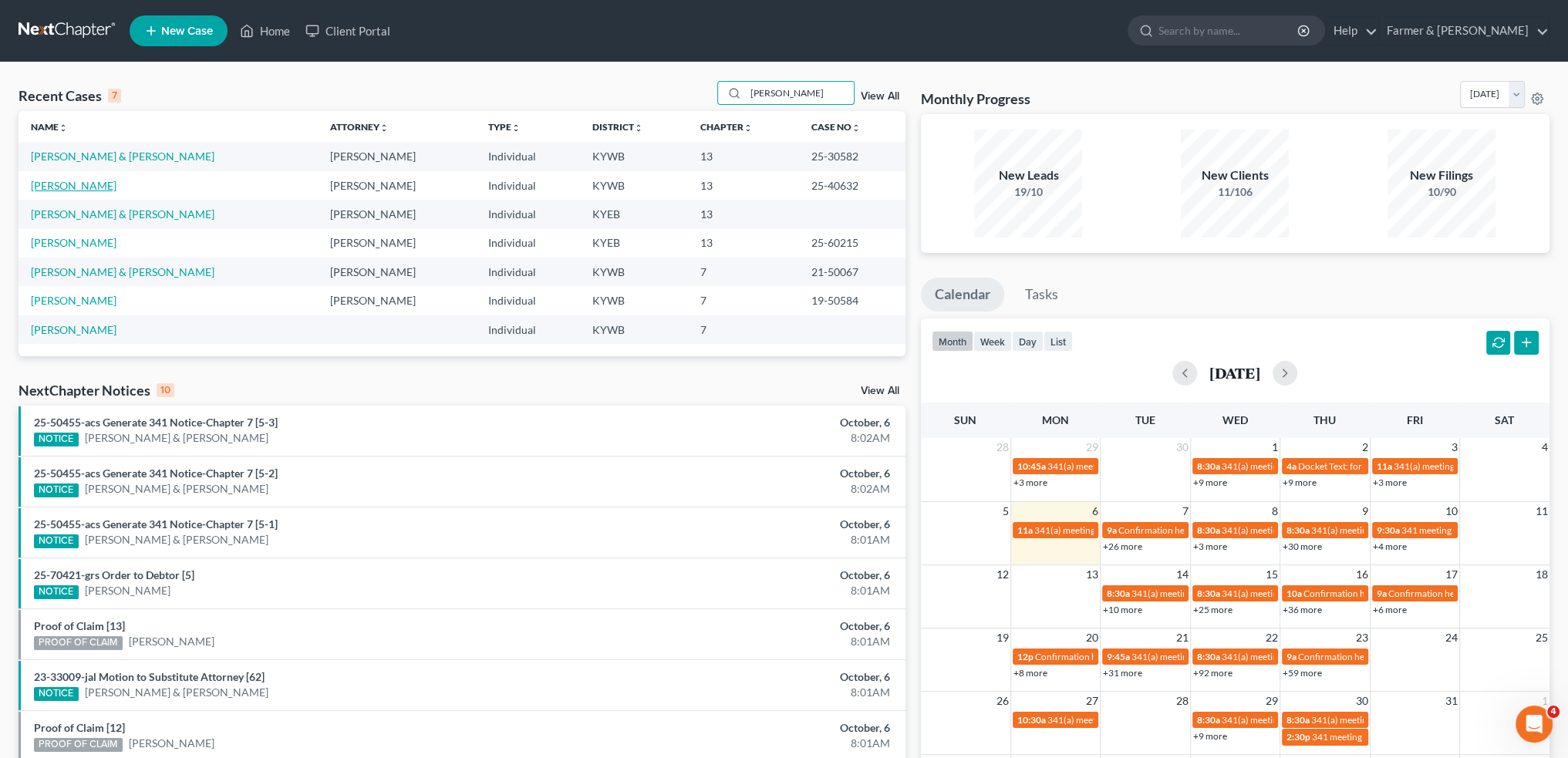
type input "FOSTER"
click at [97, 186] on link "Foster, Christopher" at bounding box center [74, 185] width 86 height 13
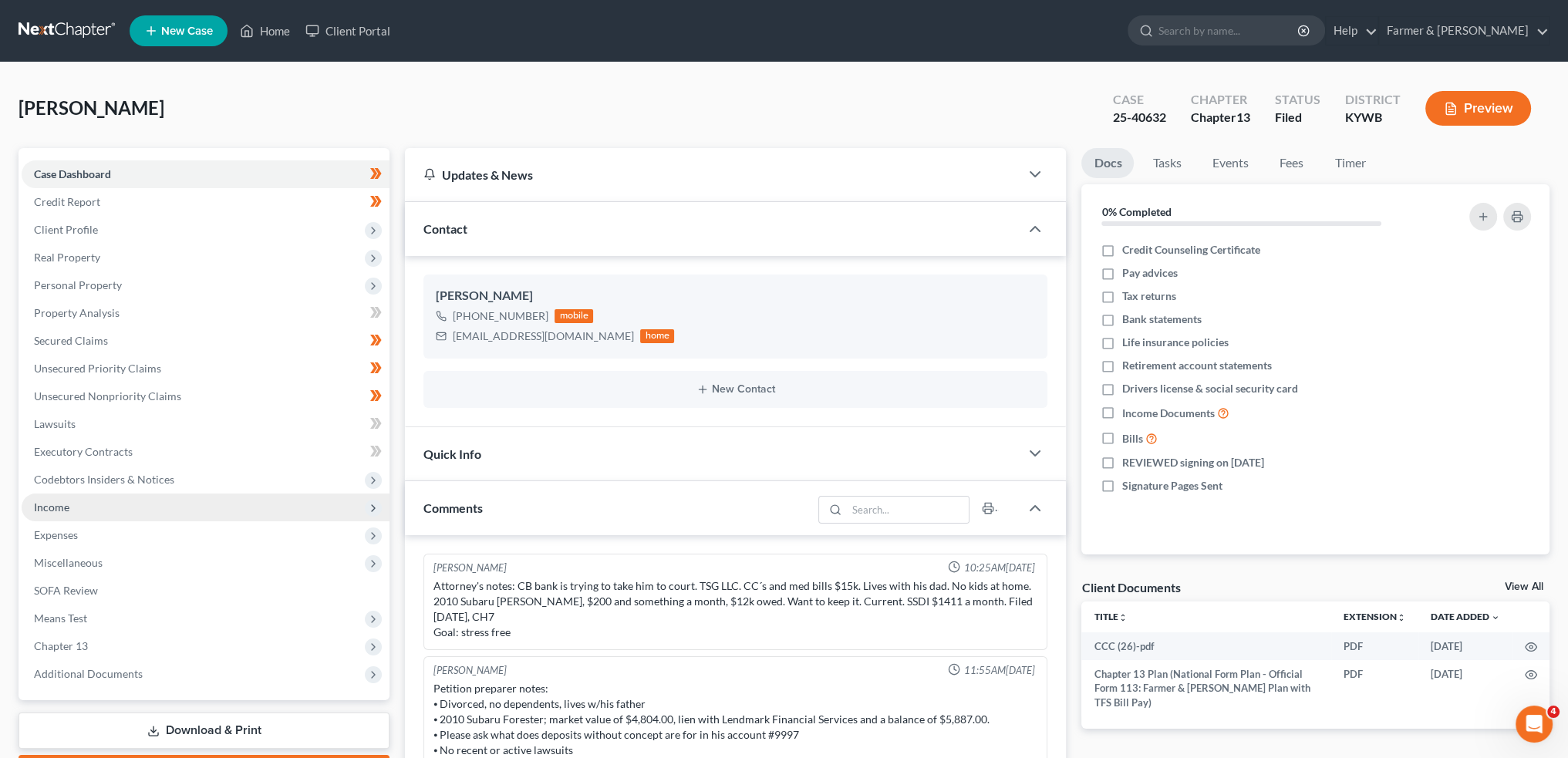
click at [81, 505] on span "Income" at bounding box center [205, 508] width 368 height 28
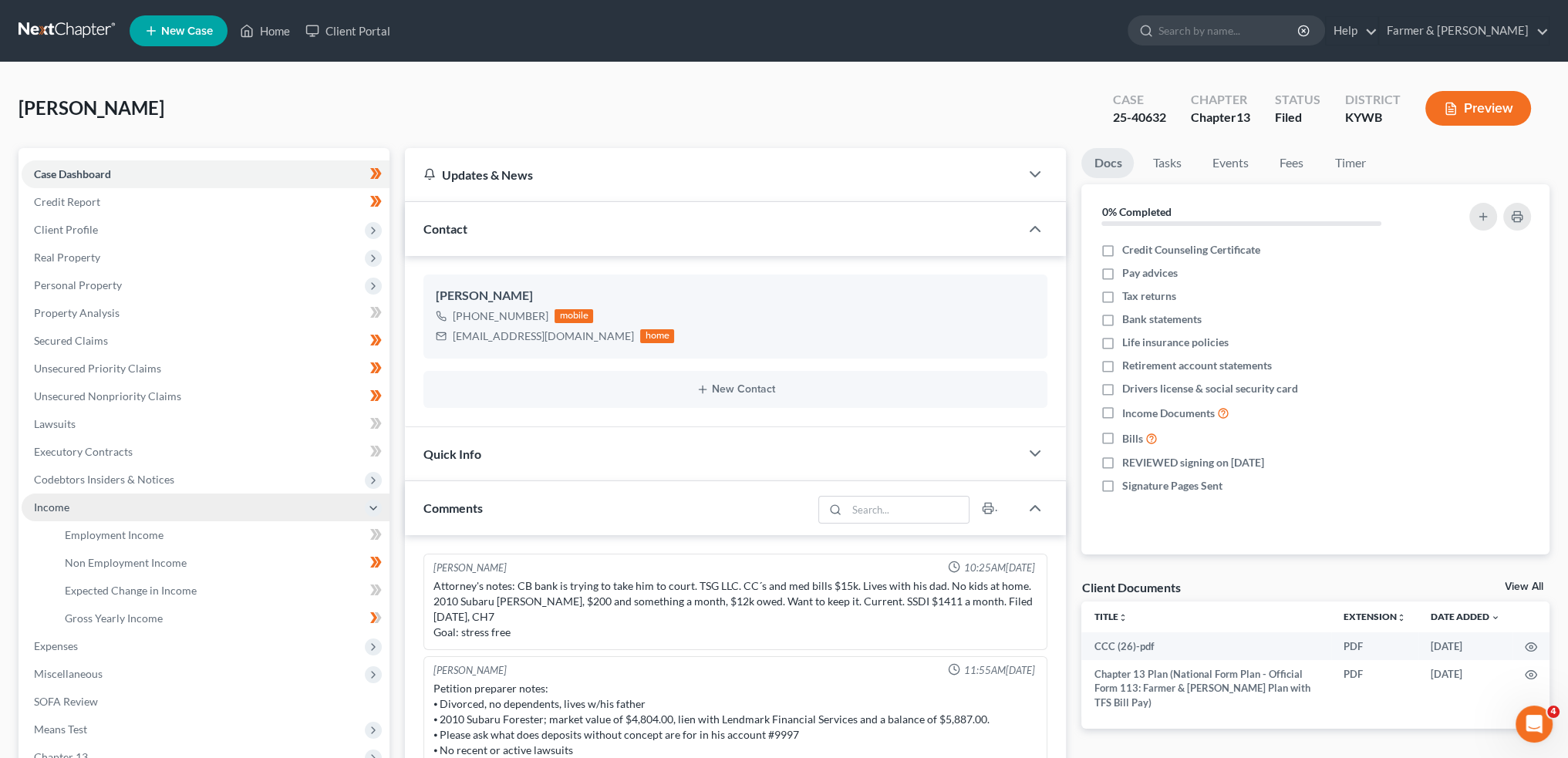
scroll to position [12, 0]
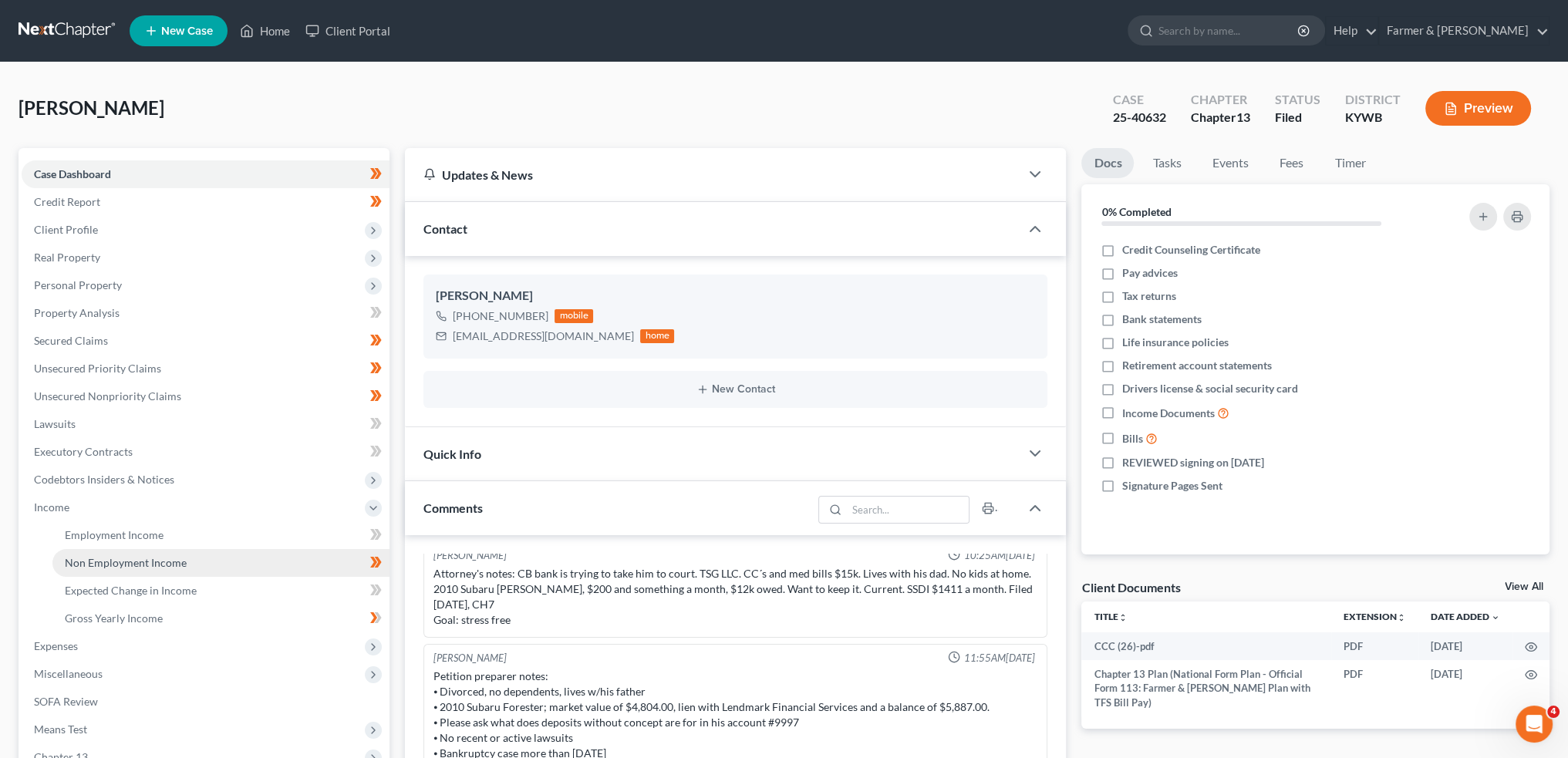
click at [94, 556] on span "Non Employment Income" at bounding box center [126, 562] width 122 height 13
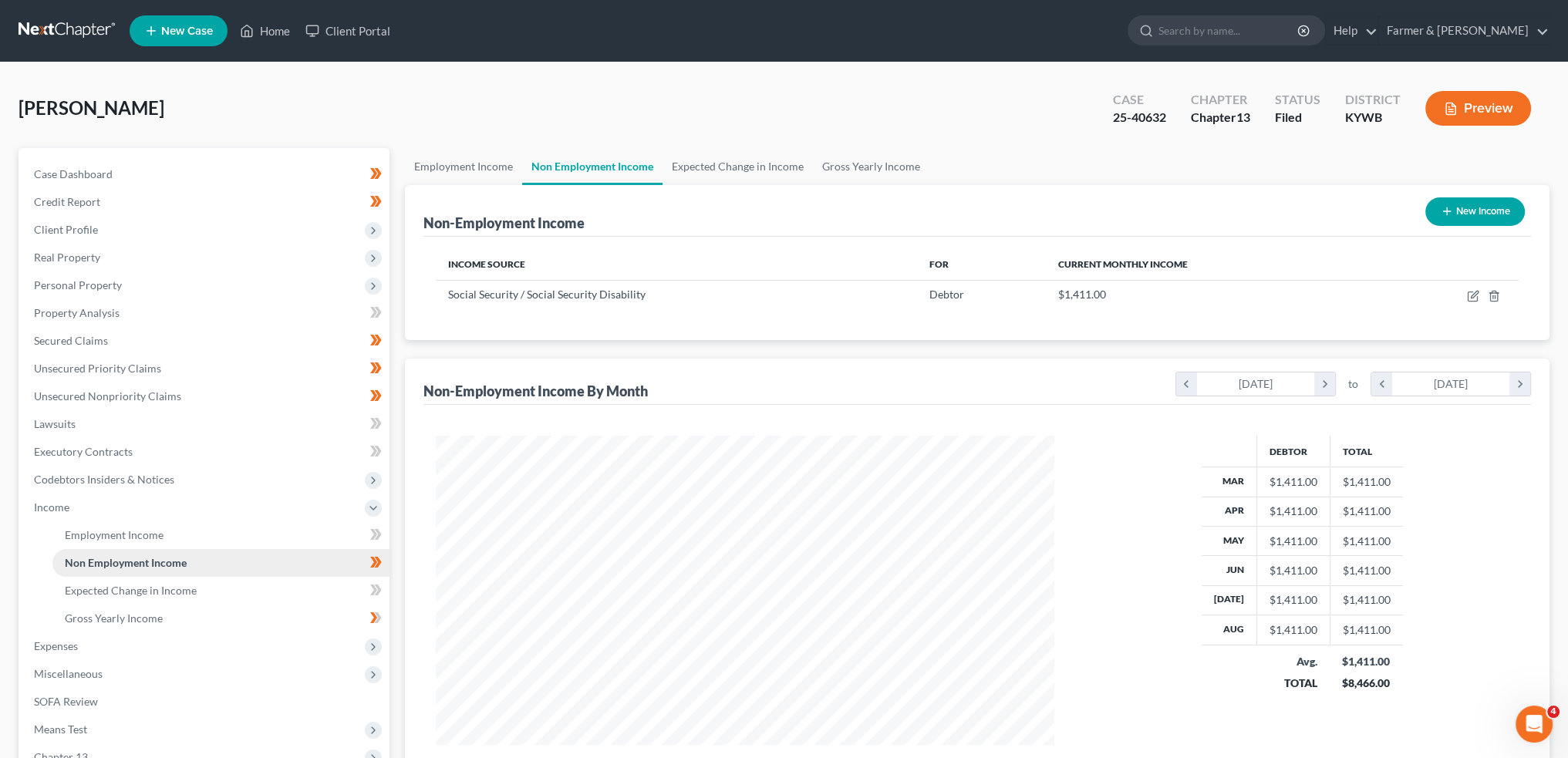
scroll to position [309, 648]
click at [90, 556] on span "Non Employment Income" at bounding box center [126, 562] width 122 height 13
click at [273, 34] on link "Home" at bounding box center [265, 31] width 66 height 28
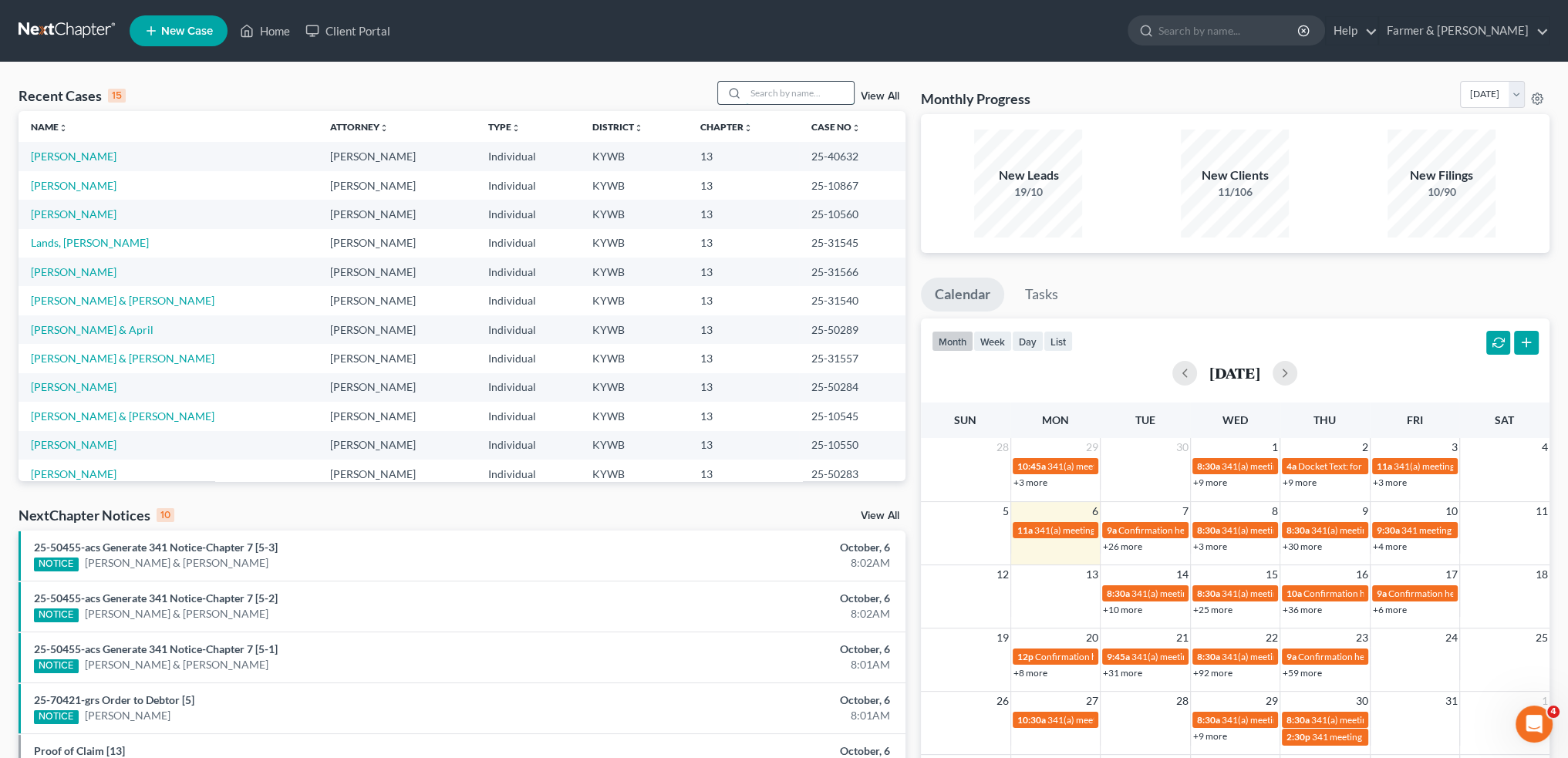
click at [787, 91] on input "search" at bounding box center [800, 93] width 108 height 22
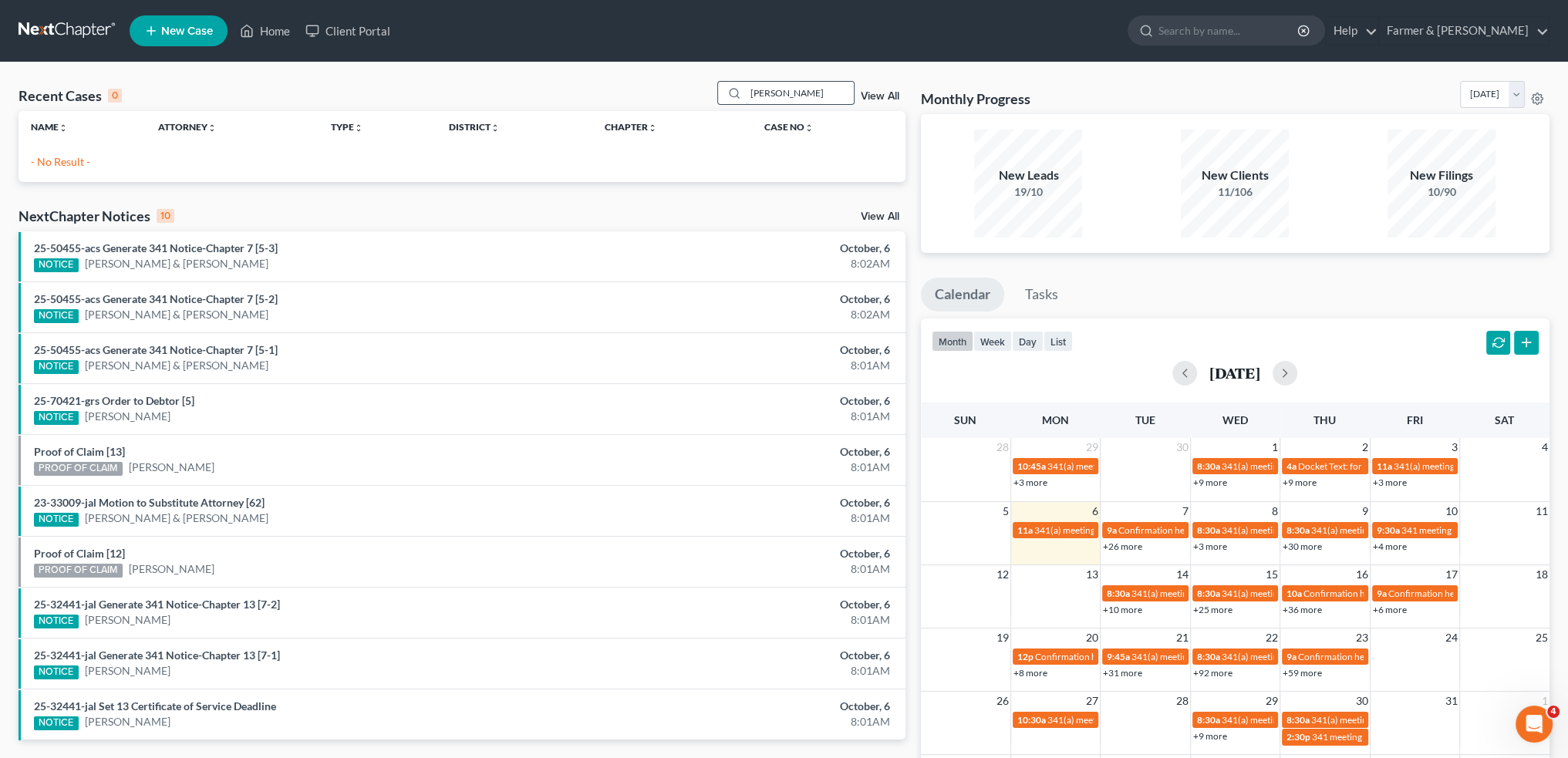
click at [839, 92] on input "JENNIFER HEARTH" at bounding box center [800, 93] width 108 height 22
drag, startPoint x: 846, startPoint y: 89, endPoint x: 553, endPoint y: 74, distance: 293.4
click at [553, 74] on div "Recent Cases 0 JENNIFER HEARTH View All Name unfold_more expand_more expand_les…" at bounding box center [784, 463] width 1568 height 801
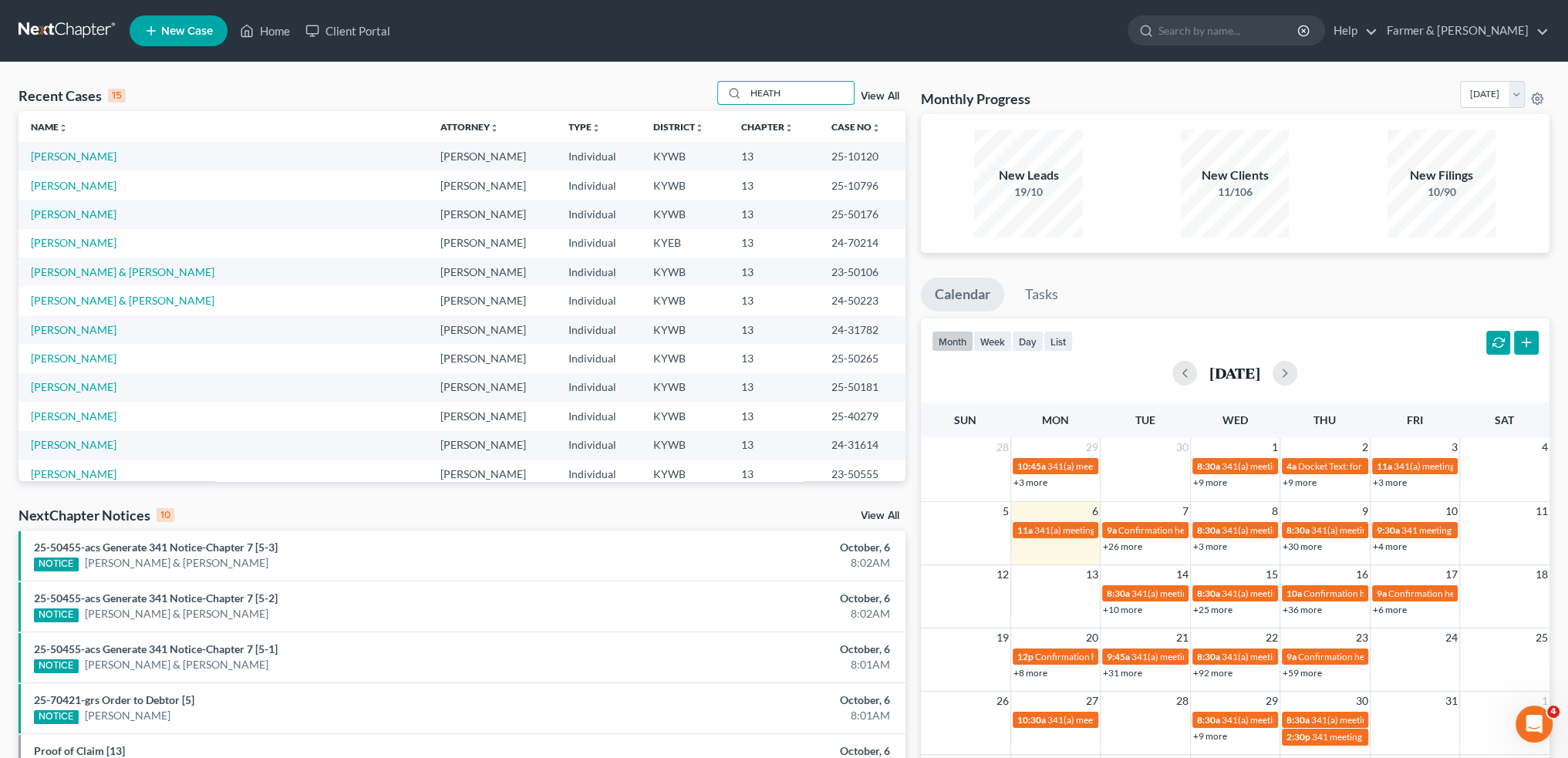
drag, startPoint x: 790, startPoint y: 95, endPoint x: 644, endPoint y: 94, distance: 146.0
click at [644, 94] on div "Recent Cases 15 HEATH View All" at bounding box center [462, 96] width 887 height 30
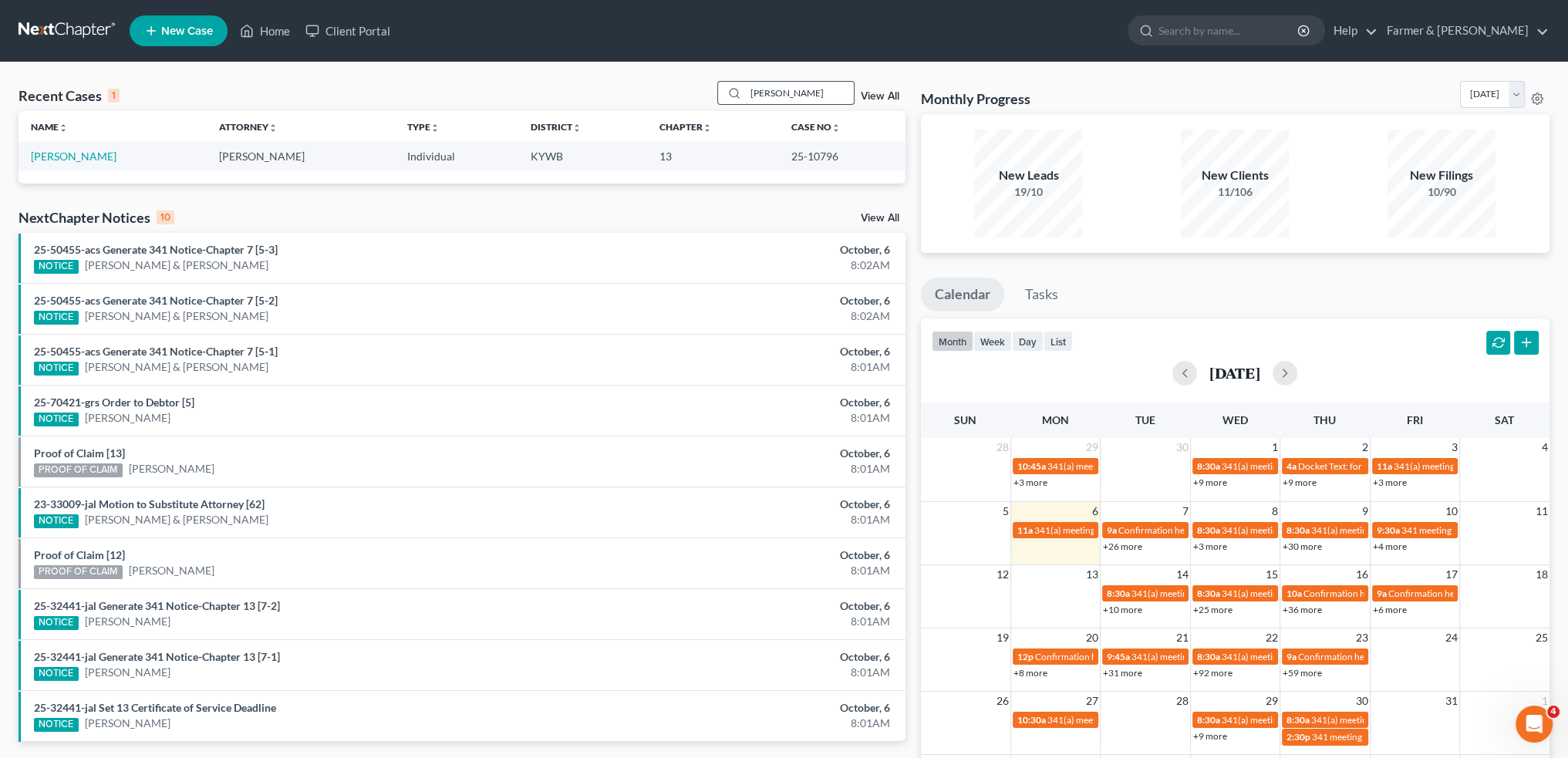
click at [842, 94] on input "JENNIFER HEATH" at bounding box center [800, 93] width 108 height 22
drag, startPoint x: 842, startPoint y: 94, endPoint x: 546, endPoint y: 104, distance: 296.2
click at [566, 101] on div "Recent Cases 1 JENNIFER HEATH View All" at bounding box center [462, 96] width 887 height 30
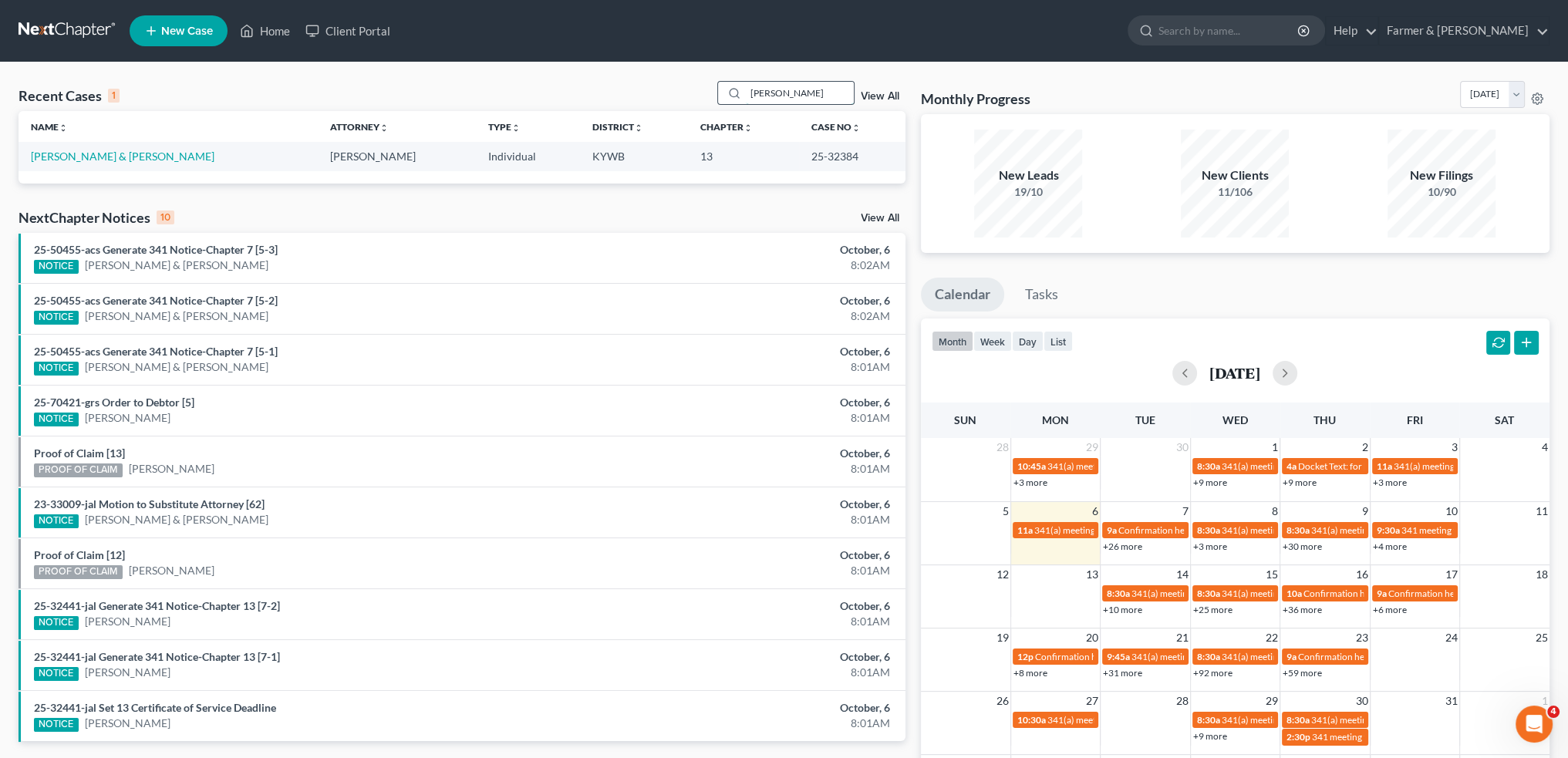
click at [828, 93] on input "KELLY HARDIN" at bounding box center [800, 93] width 108 height 22
drag, startPoint x: 834, startPoint y: 95, endPoint x: 611, endPoint y: 60, distance: 225.7
click at [611, 60] on div "Home New Case Client Portal Farmer & Wright rebecca@farmerwright.com My Account…" at bounding box center [784, 445] width 1568 height 891
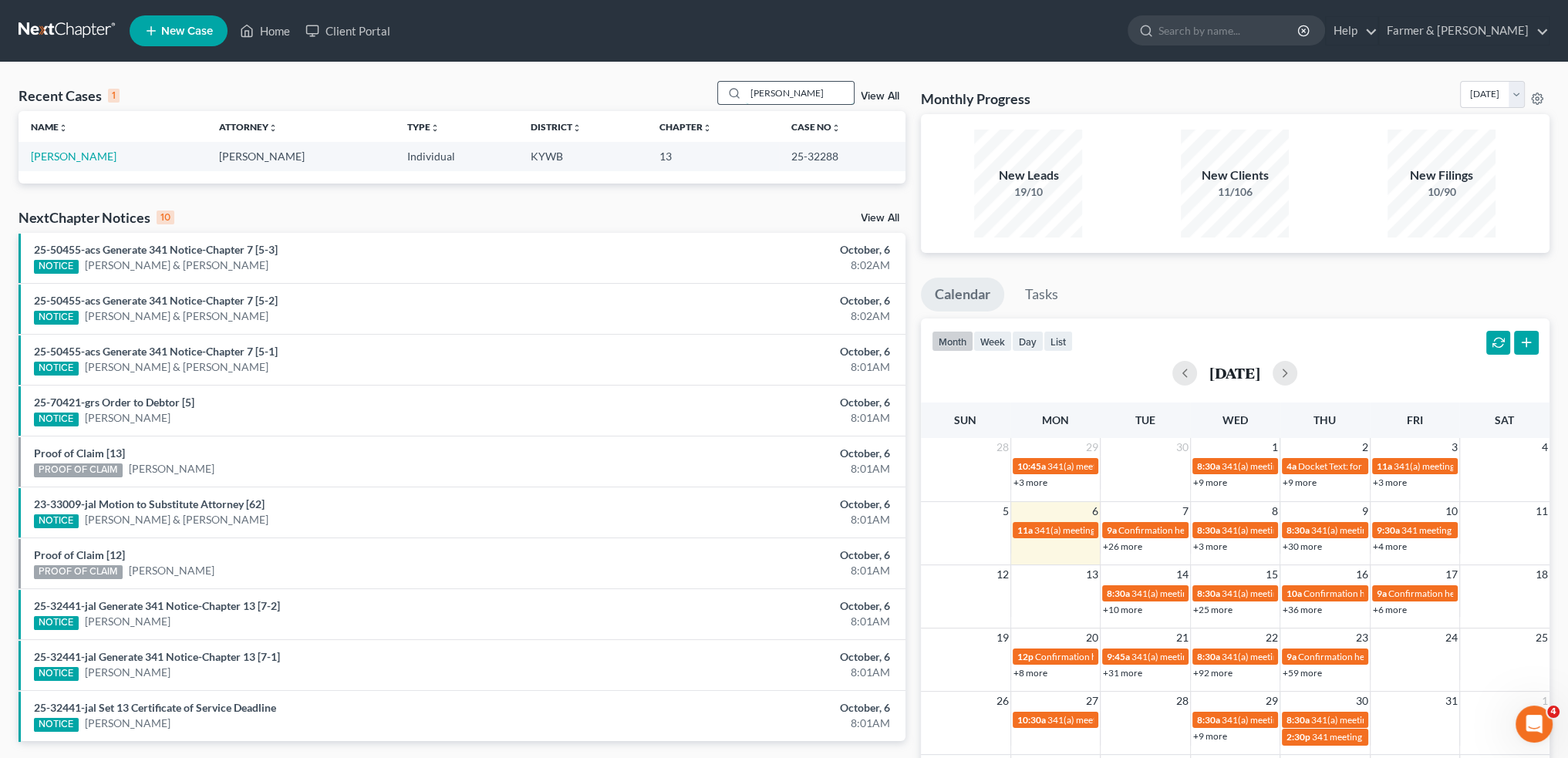
click at [833, 98] on input "KATHERINE YOUNG" at bounding box center [800, 93] width 108 height 22
drag, startPoint x: 844, startPoint y: 95, endPoint x: 610, endPoint y: 71, distance: 235.2
click at [610, 71] on div "Recent Cases 1 KATHERINE YOUNG View All Name unfold_more expand_more expand_les…" at bounding box center [784, 463] width 1568 height 801
drag, startPoint x: 826, startPoint y: 94, endPoint x: 594, endPoint y: 83, distance: 232.3
click at [593, 83] on div "Recent Cases 1 CRESCENCIA View All" at bounding box center [462, 96] width 887 height 30
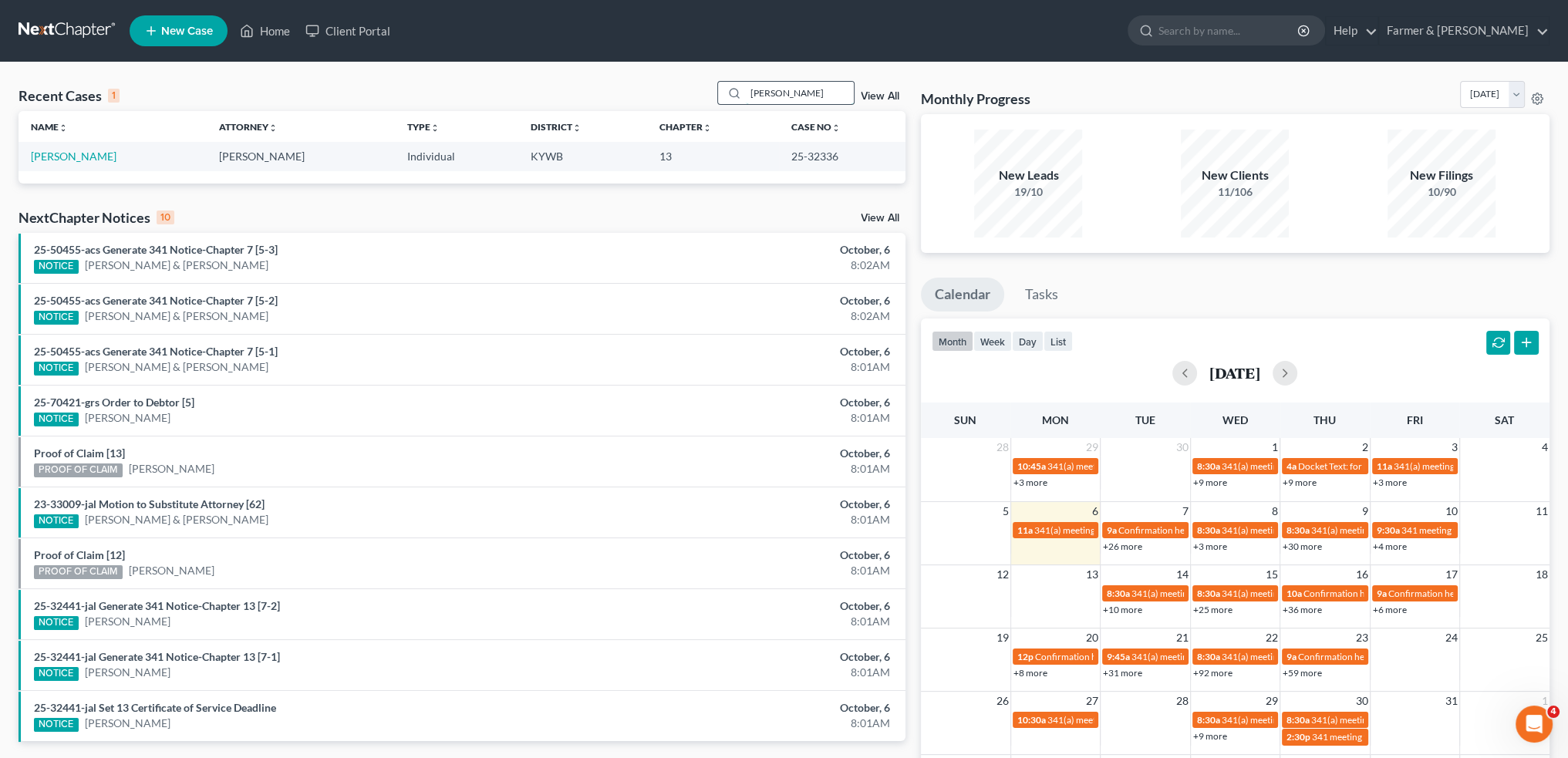
click at [812, 94] on input "GARY GOBELI" at bounding box center [800, 93] width 108 height 22
drag, startPoint x: 828, startPoint y: 92, endPoint x: 610, endPoint y: 87, distance: 218.1
click at [613, 86] on div "Recent Cases 1 GARY GOBELI View All" at bounding box center [462, 96] width 887 height 30
drag, startPoint x: 835, startPoint y: 90, endPoint x: 659, endPoint y: 74, distance: 176.7
click at [659, 74] on div "Recent Cases 1 TIMOTHY HOBBS View All Name unfold_more expand_more expand_less …" at bounding box center [784, 463] width 1568 height 801
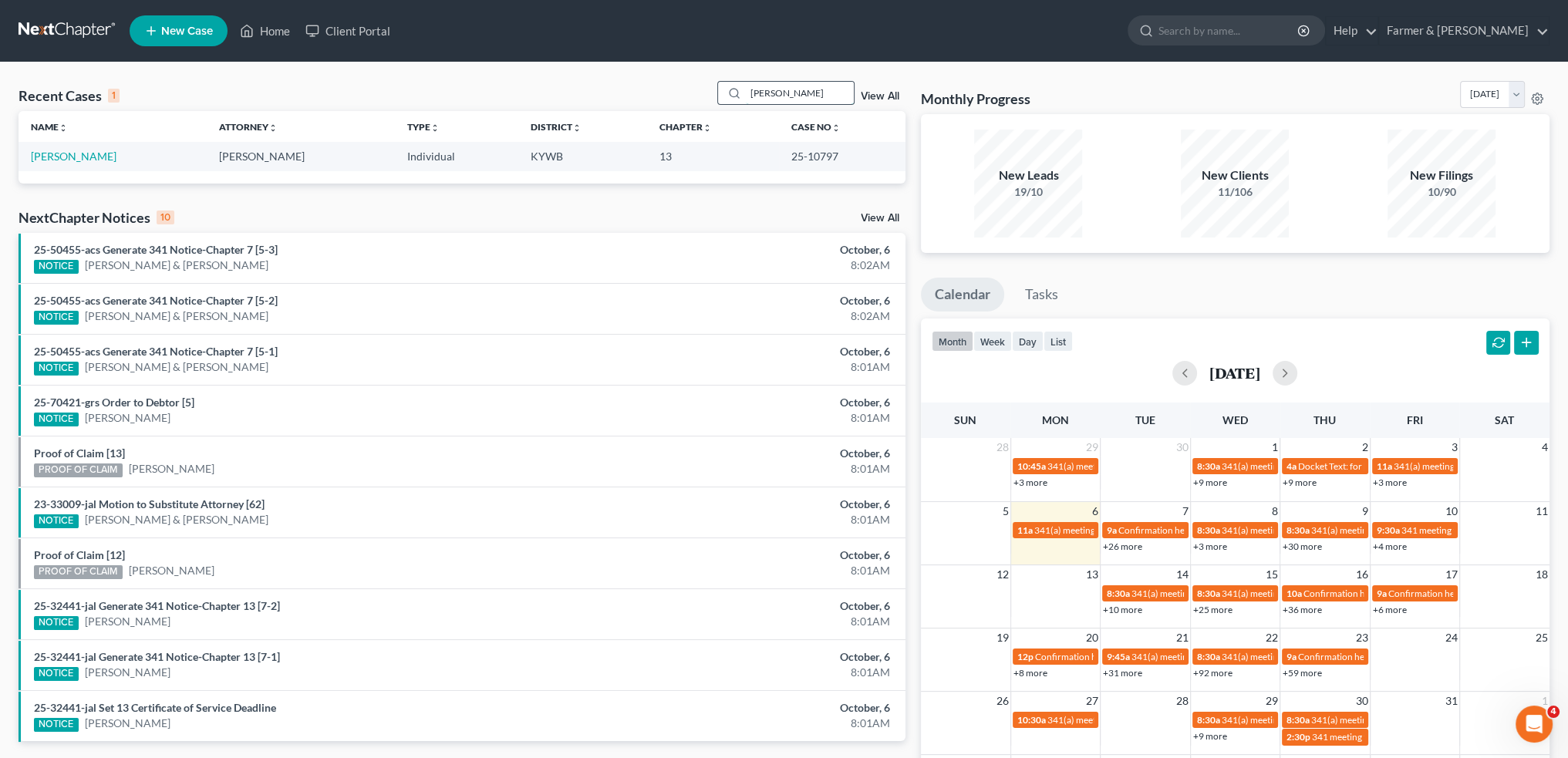
drag, startPoint x: 833, startPoint y: 87, endPoint x: 846, endPoint y: 92, distance: 13.9
click at [833, 87] on input "DUSTIN CARVER" at bounding box center [800, 93] width 108 height 22
drag, startPoint x: 848, startPoint y: 93, endPoint x: 699, endPoint y: 101, distance: 149.2
click at [699, 101] on div "Recent Cases 1 DUSTIN CARVER View All" at bounding box center [462, 96] width 887 height 30
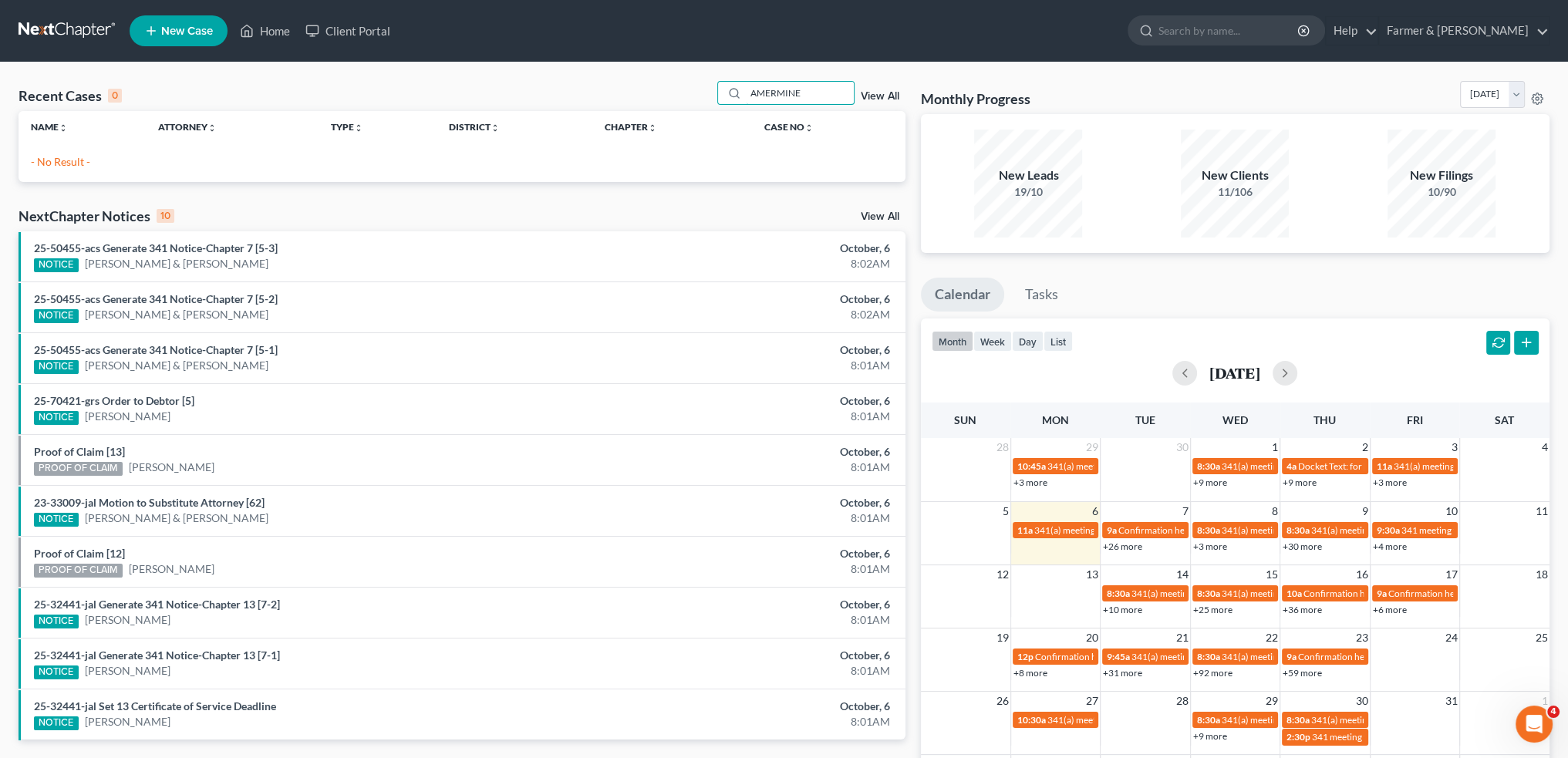
drag, startPoint x: 824, startPoint y: 87, endPoint x: 548, endPoint y: 86, distance: 276.0
click at [548, 86] on div "Recent Cases 0 AMERMINE View All" at bounding box center [462, 96] width 887 height 30
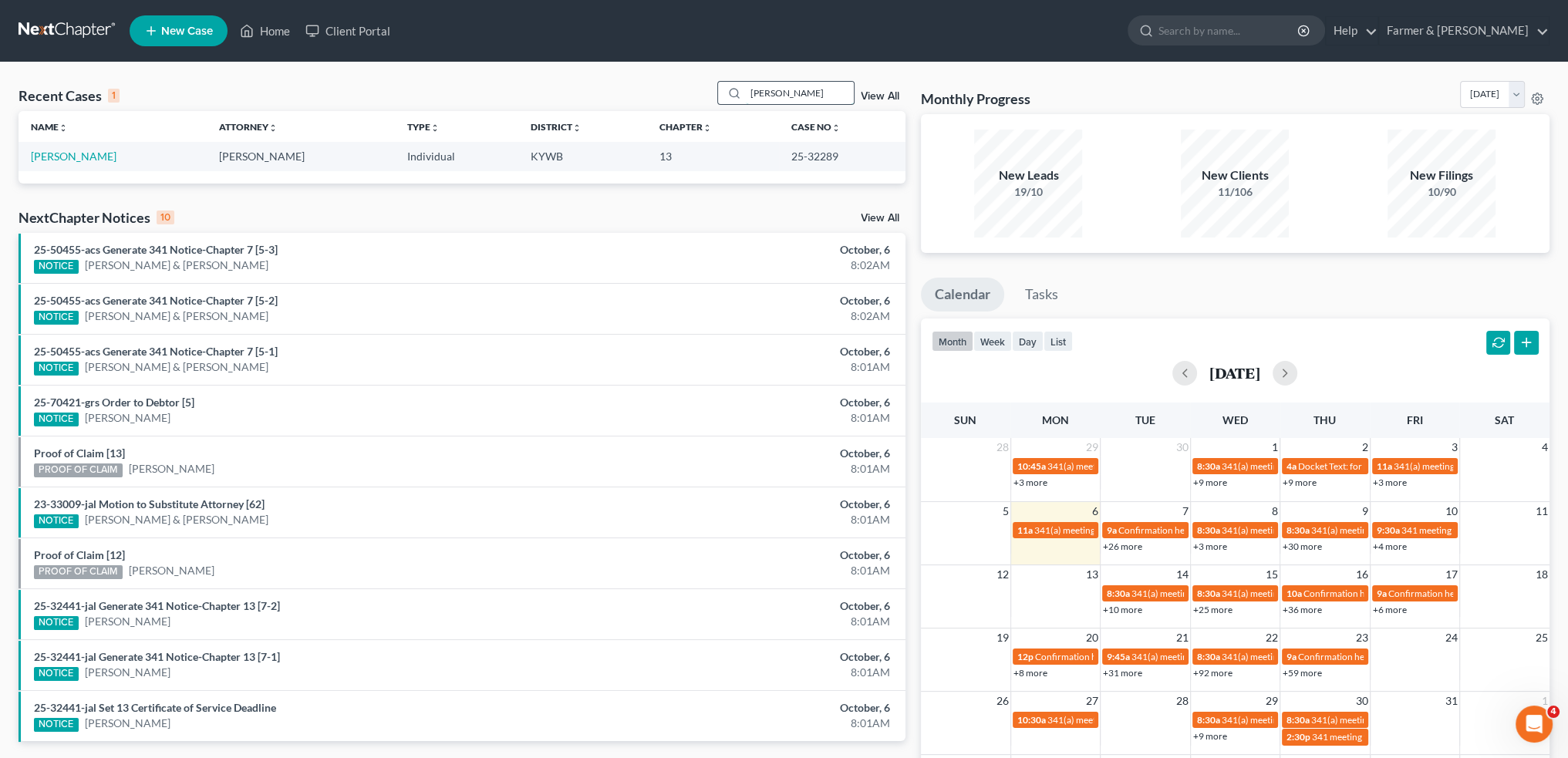
click at [828, 94] on input "JOHN AMERINE" at bounding box center [800, 93] width 108 height 22
drag, startPoint x: 708, startPoint y: 93, endPoint x: 643, endPoint y: 89, distance: 65.1
click at [644, 89] on div "Recent Cases 1 JOHN AMERINE View All" at bounding box center [462, 96] width 887 height 30
drag, startPoint x: 816, startPoint y: 86, endPoint x: 824, endPoint y: 89, distance: 8.5
click at [816, 86] on input "JAMES RIDDLE" at bounding box center [800, 93] width 108 height 22
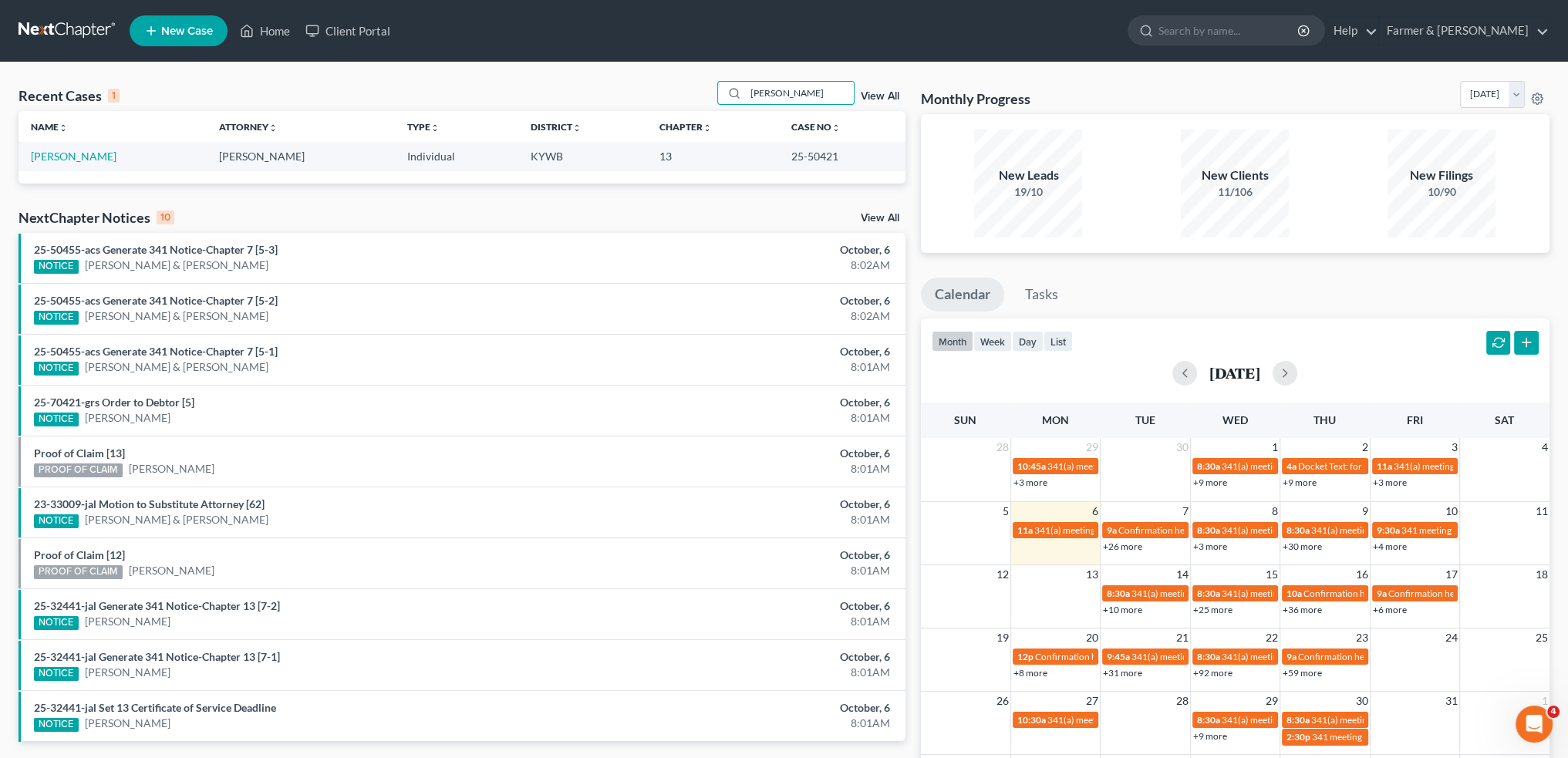
drag, startPoint x: 830, startPoint y: 90, endPoint x: 654, endPoint y: 87, distance: 176.0
click at [654, 87] on div "Recent Cases 1 JAMES RIDDLE View All" at bounding box center [462, 96] width 887 height 30
drag, startPoint x: 836, startPoint y: 88, endPoint x: 691, endPoint y: 95, distance: 145.2
click at [691, 95] on div "Recent Cases 1 JENNIFER KIRK View All" at bounding box center [462, 96] width 887 height 30
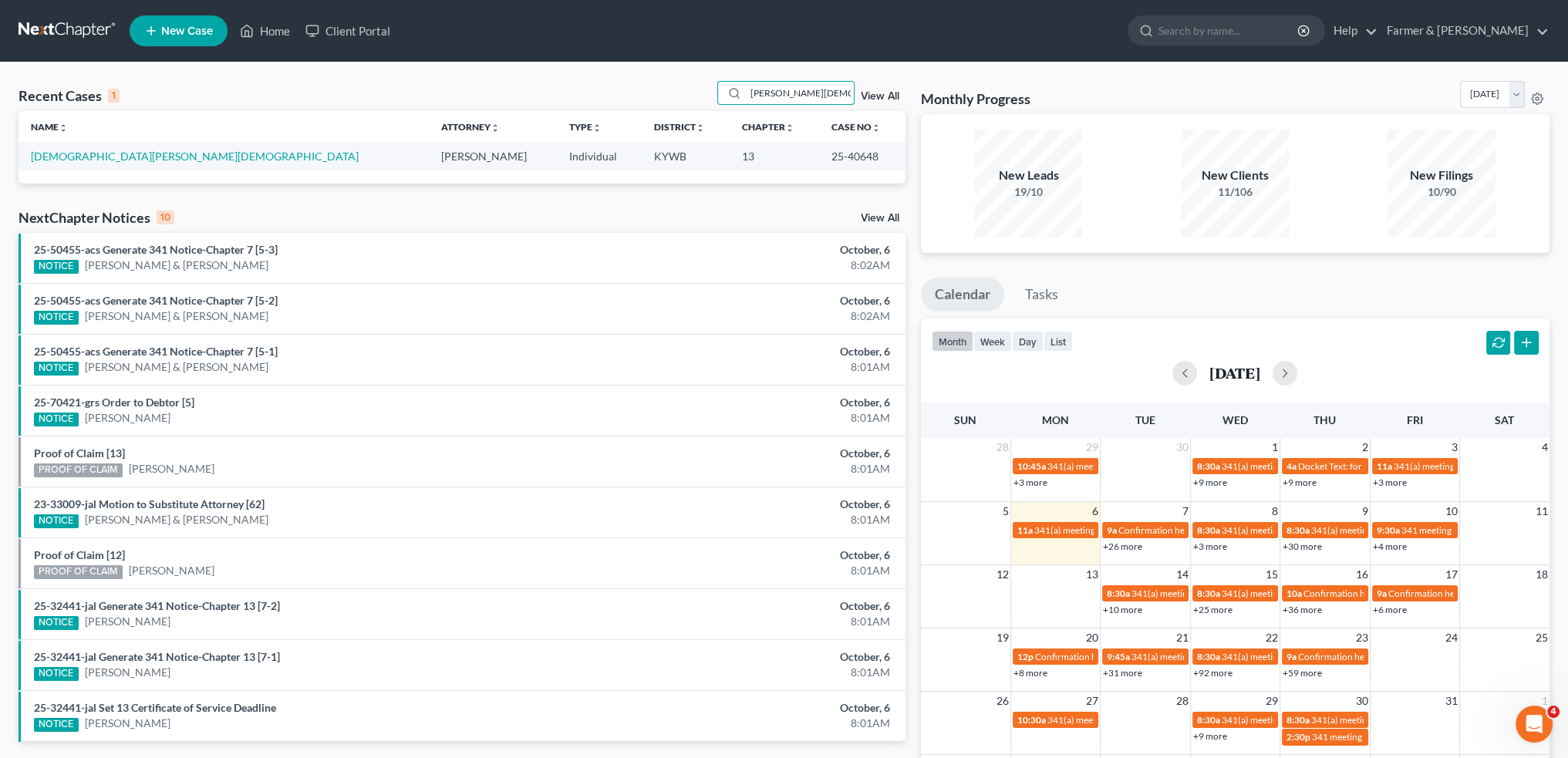
type input "JAMES GOTT"
drag, startPoint x: 407, startPoint y: 85, endPoint x: 387, endPoint y: 92, distance: 21.2
click at [407, 85] on div "Recent Cases 1 JAMES GOTT View All" at bounding box center [462, 96] width 887 height 30
click at [59, 158] on link "Gott, James" at bounding box center [195, 156] width 328 height 13
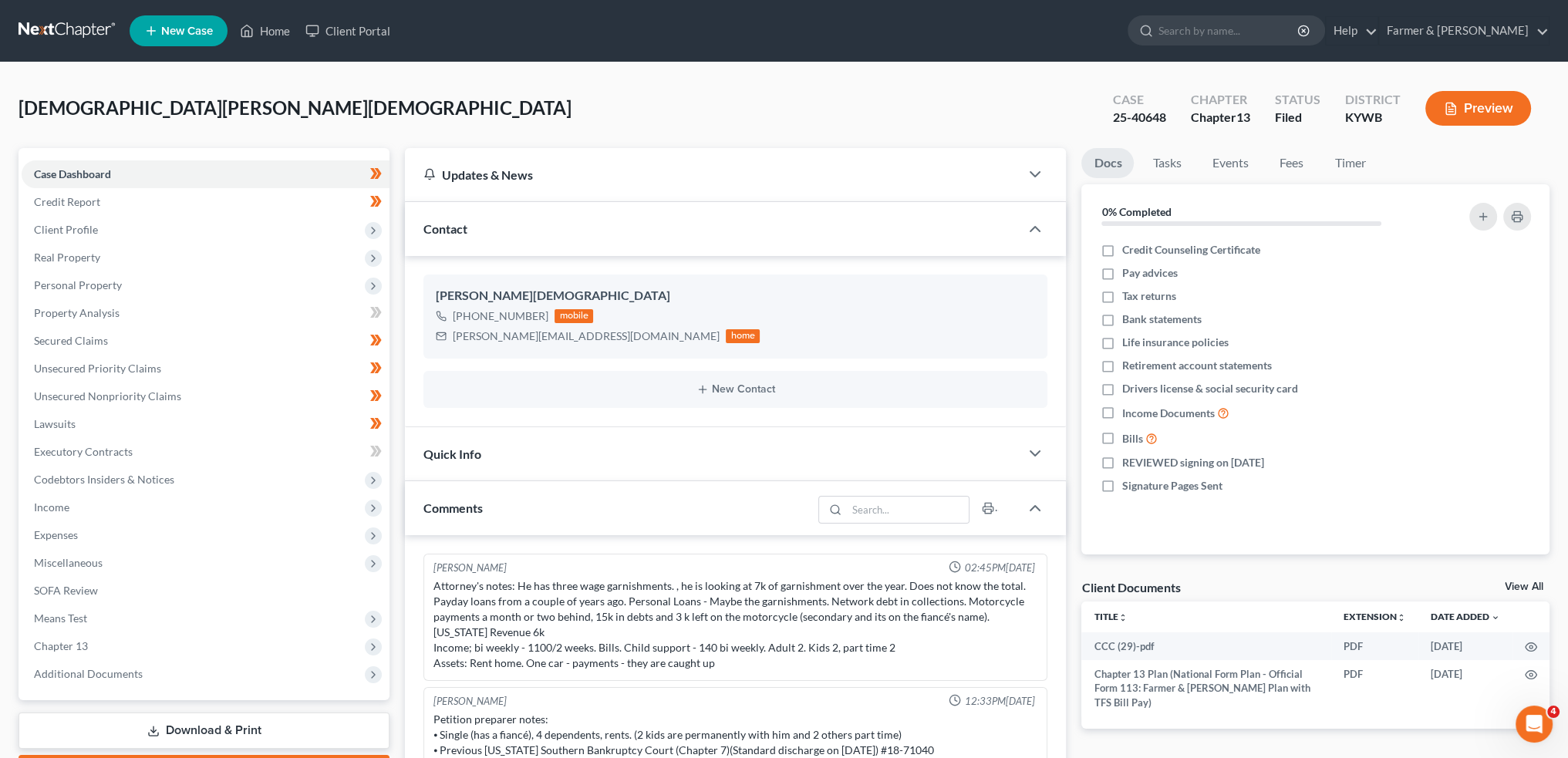
scroll to position [478, 0]
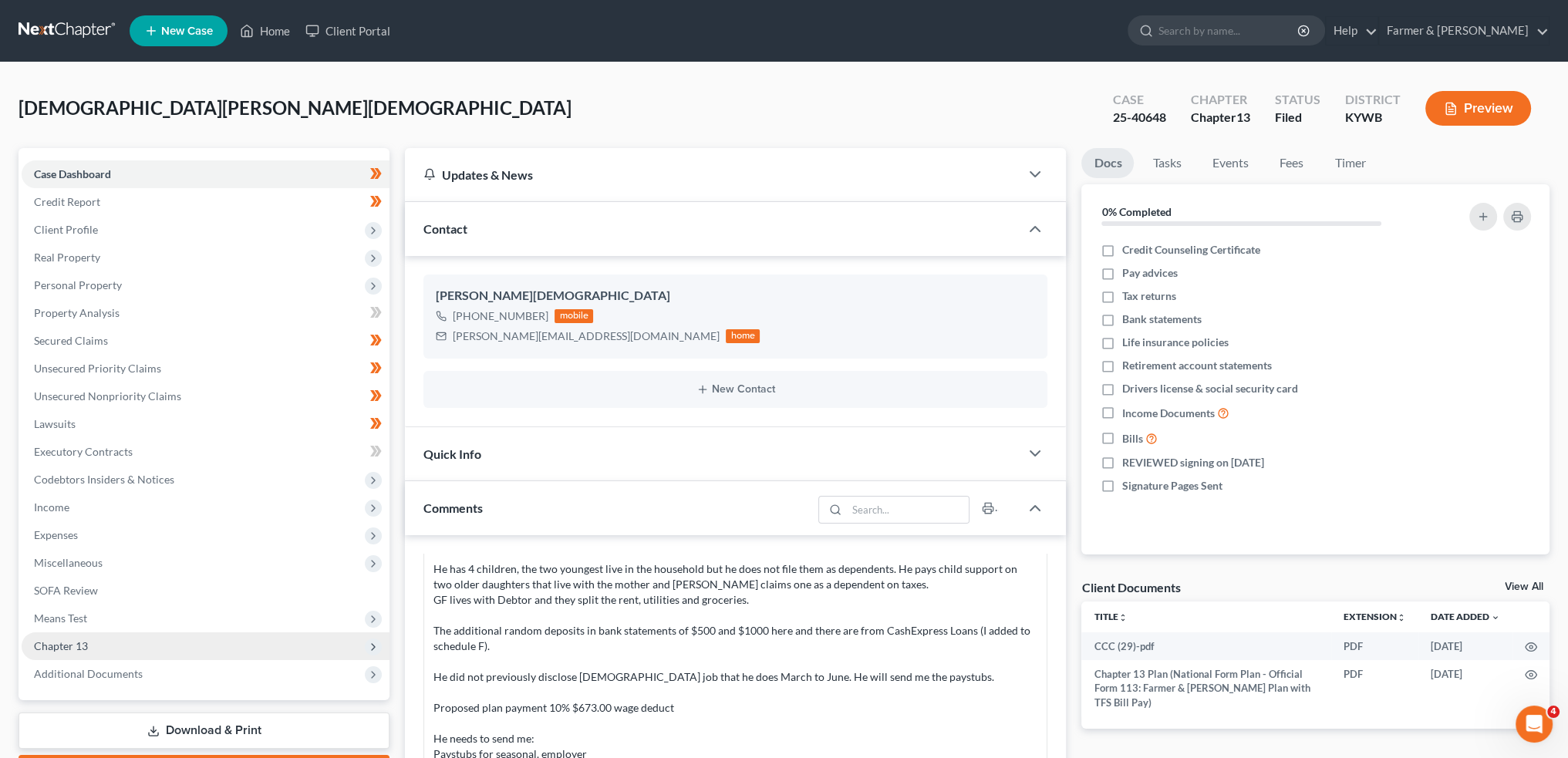
click at [73, 644] on span "Chapter 13" at bounding box center [61, 645] width 54 height 13
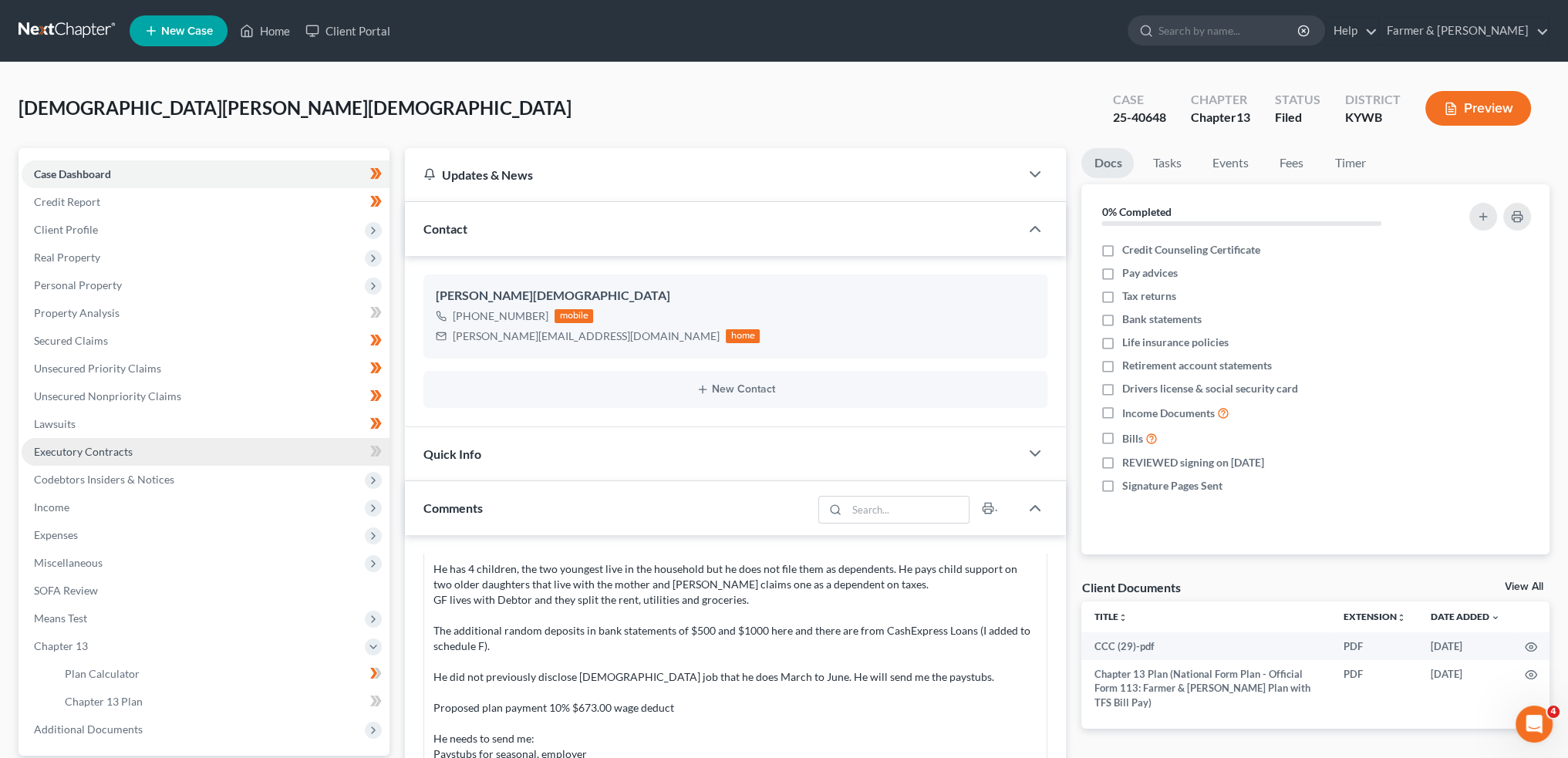
scroll to position [256, 0]
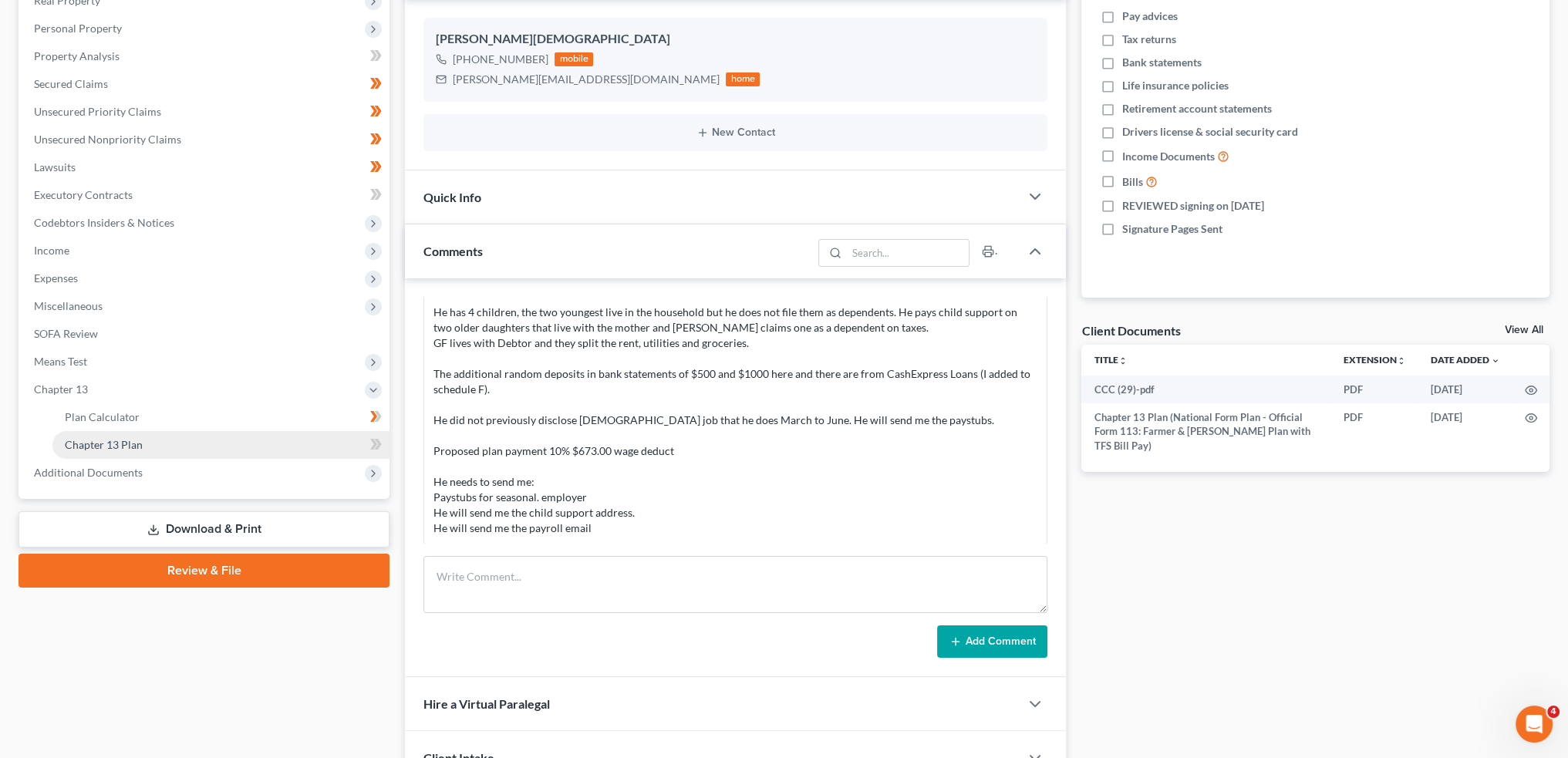
click at [193, 449] on link "Chapter 13 Plan" at bounding box center [221, 445] width 337 height 28
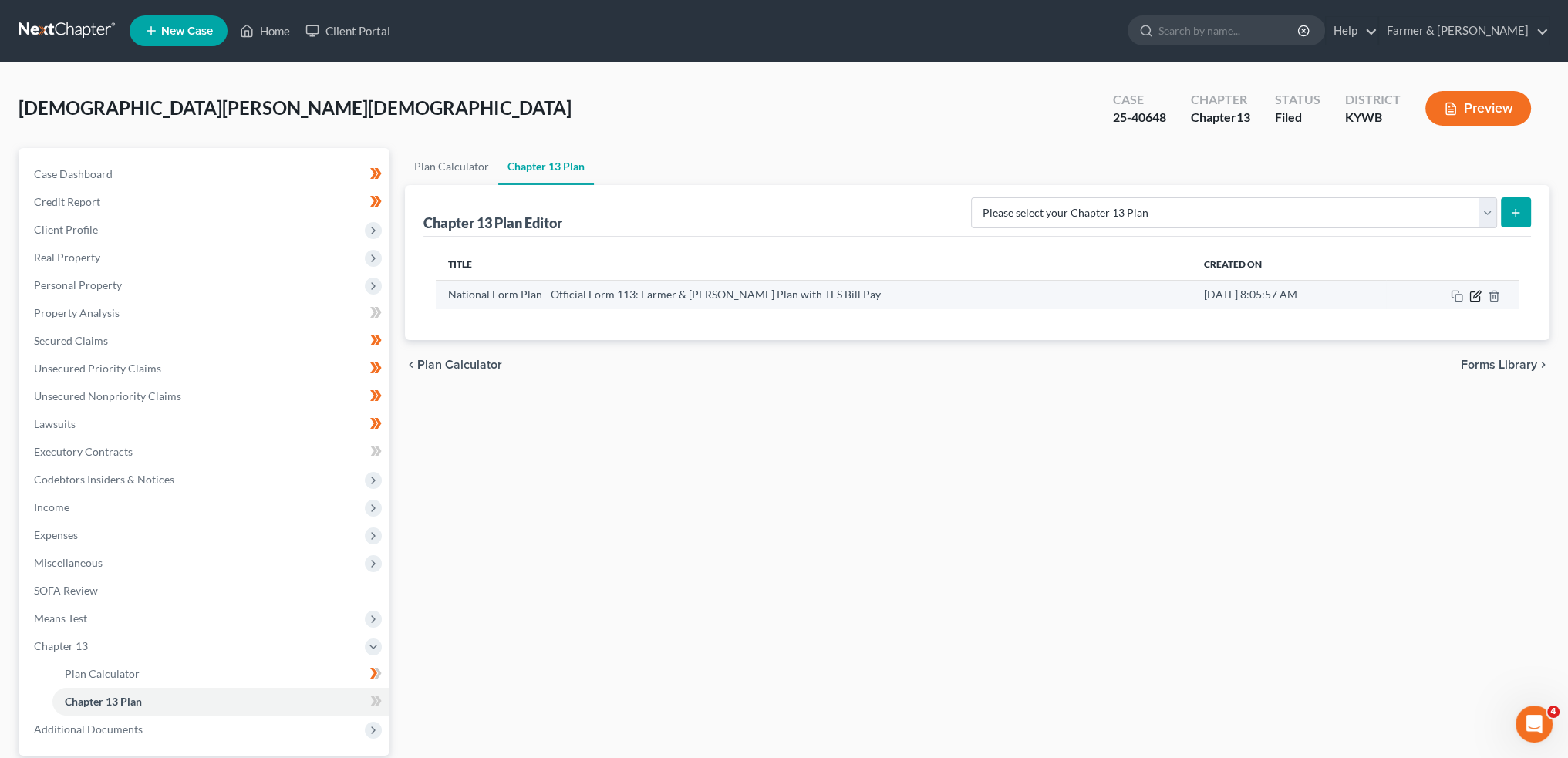
click at [1477, 293] on icon "button" at bounding box center [1475, 296] width 12 height 12
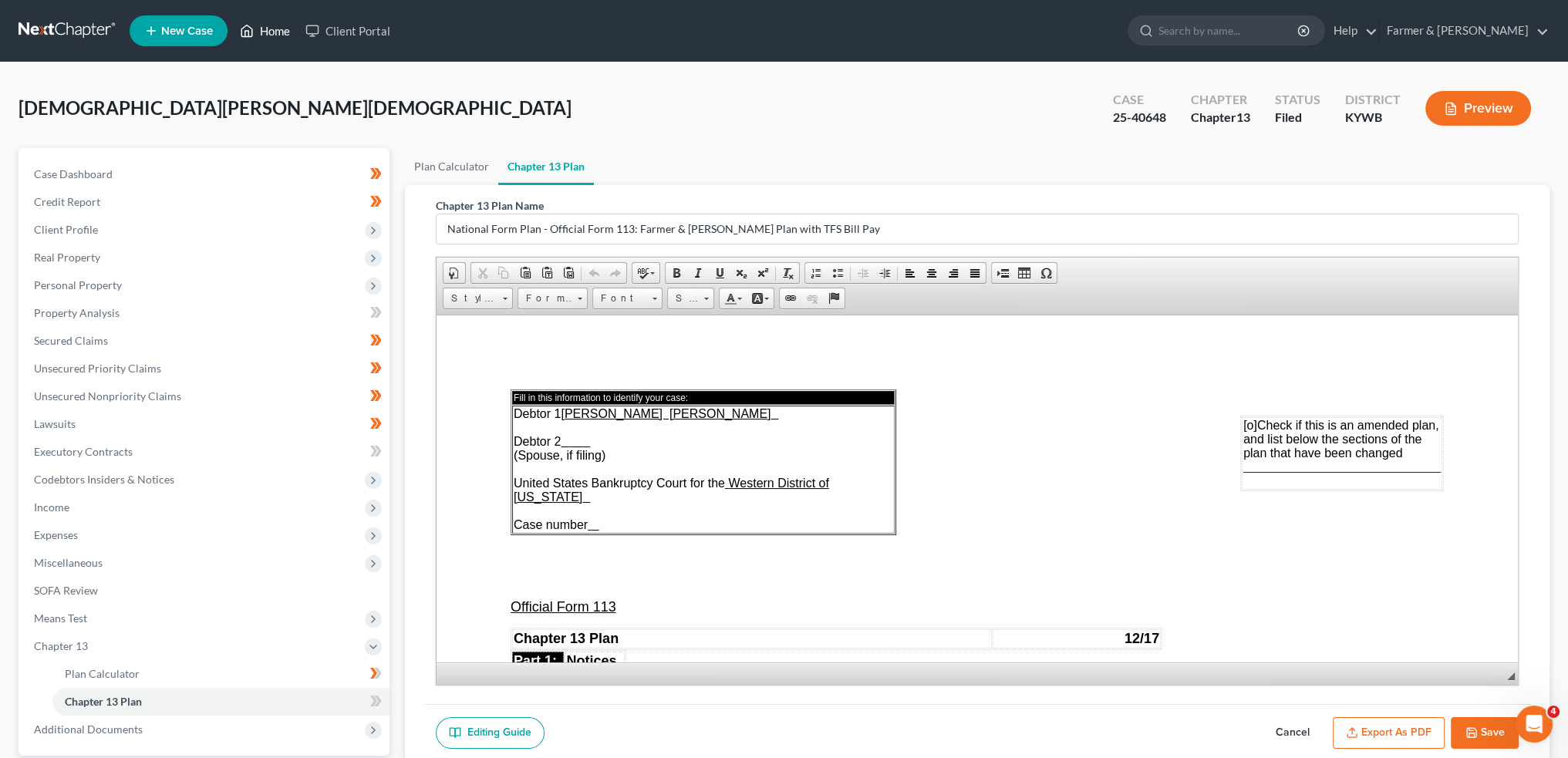
click at [267, 18] on link "Home" at bounding box center [265, 31] width 66 height 28
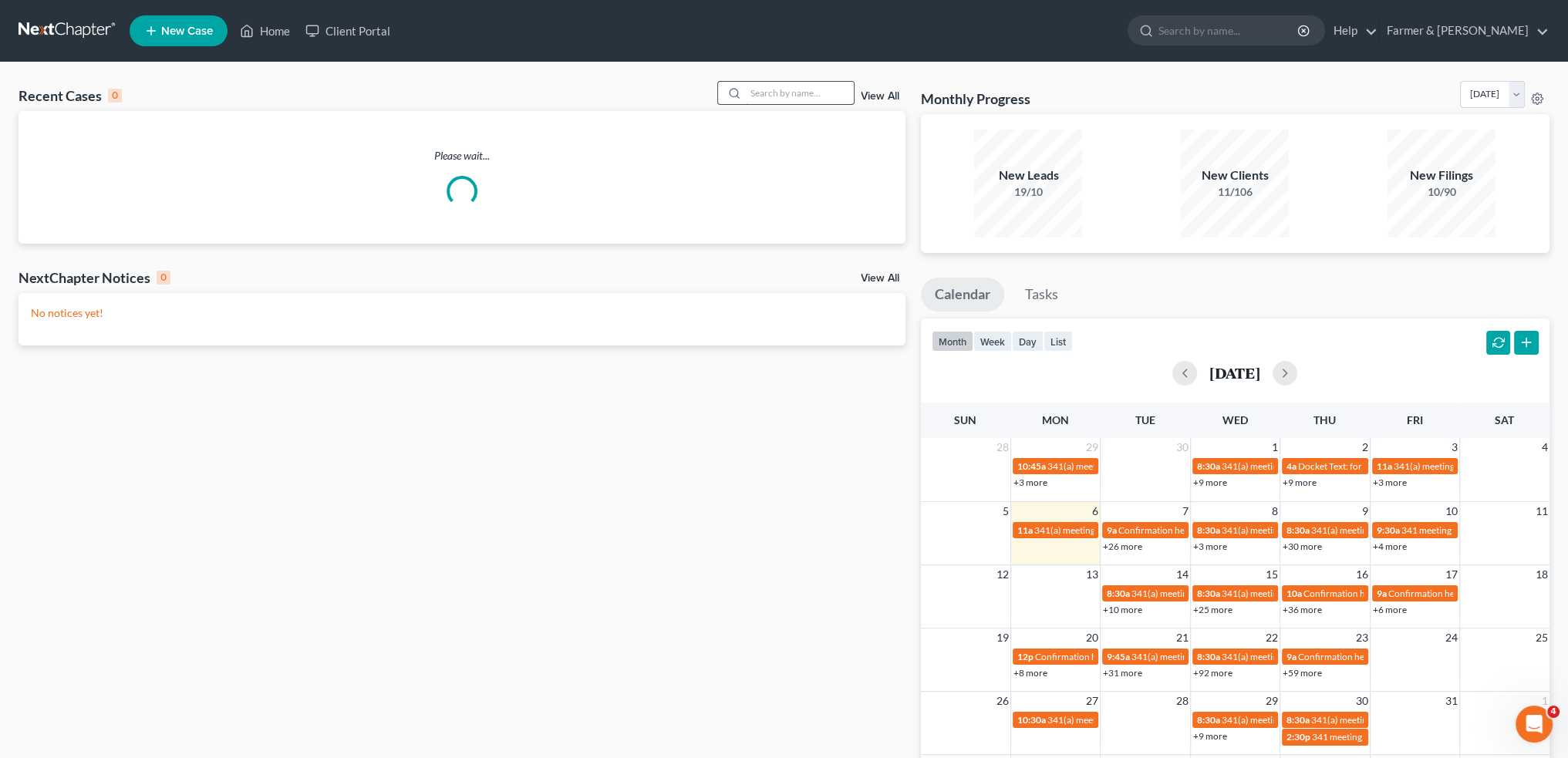
click at [839, 91] on input "search" at bounding box center [800, 93] width 108 height 22
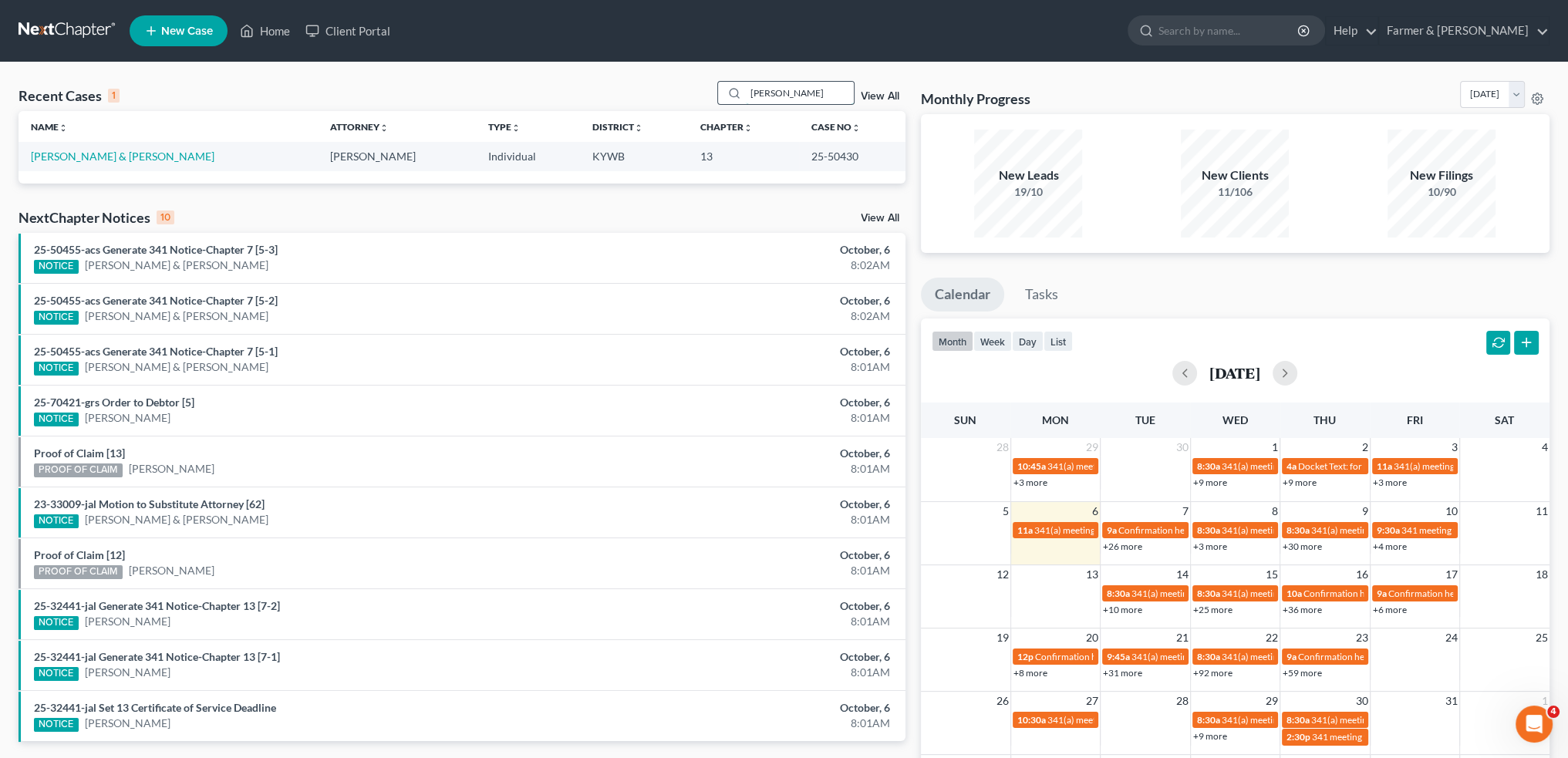
click at [808, 95] on input "STUEWE" at bounding box center [800, 93] width 108 height 22
drag, startPoint x: 814, startPoint y: 91, endPoint x: 572, endPoint y: 59, distance: 244.1
click at [572, 59] on div "Home New Case Client Portal Farmer & Wright rebecca@farmerwright.com My Account…" at bounding box center [784, 445] width 1568 height 891
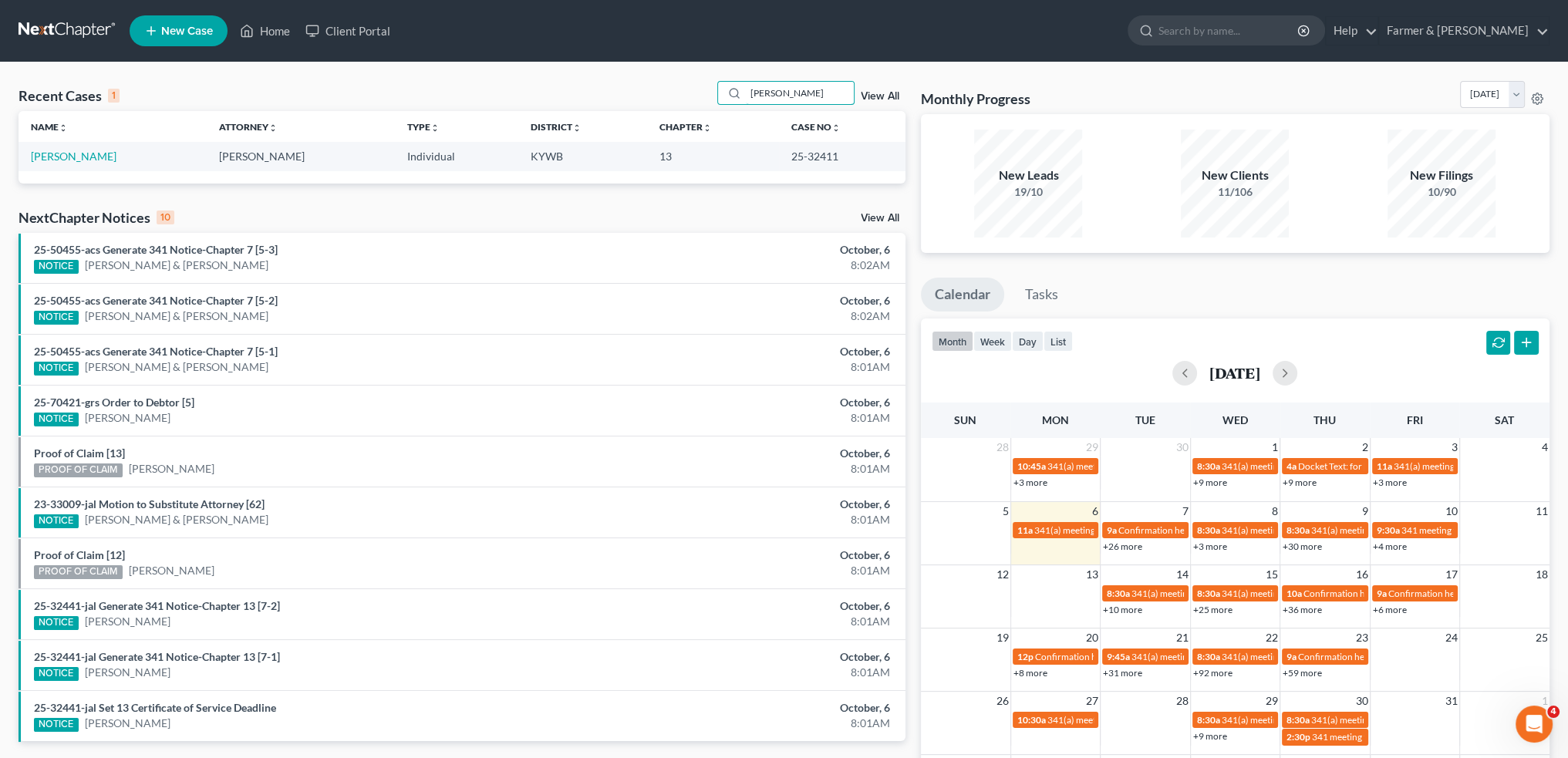
drag, startPoint x: 829, startPoint y: 90, endPoint x: 556, endPoint y: 111, distance: 273.8
click at [557, 110] on div "Recent Cases 1 DOMINIC ROSS View All" at bounding box center [462, 96] width 887 height 30
type input "DARICK MURPHY"
click at [90, 157] on link "Murphy, Darick" at bounding box center [74, 156] width 86 height 13
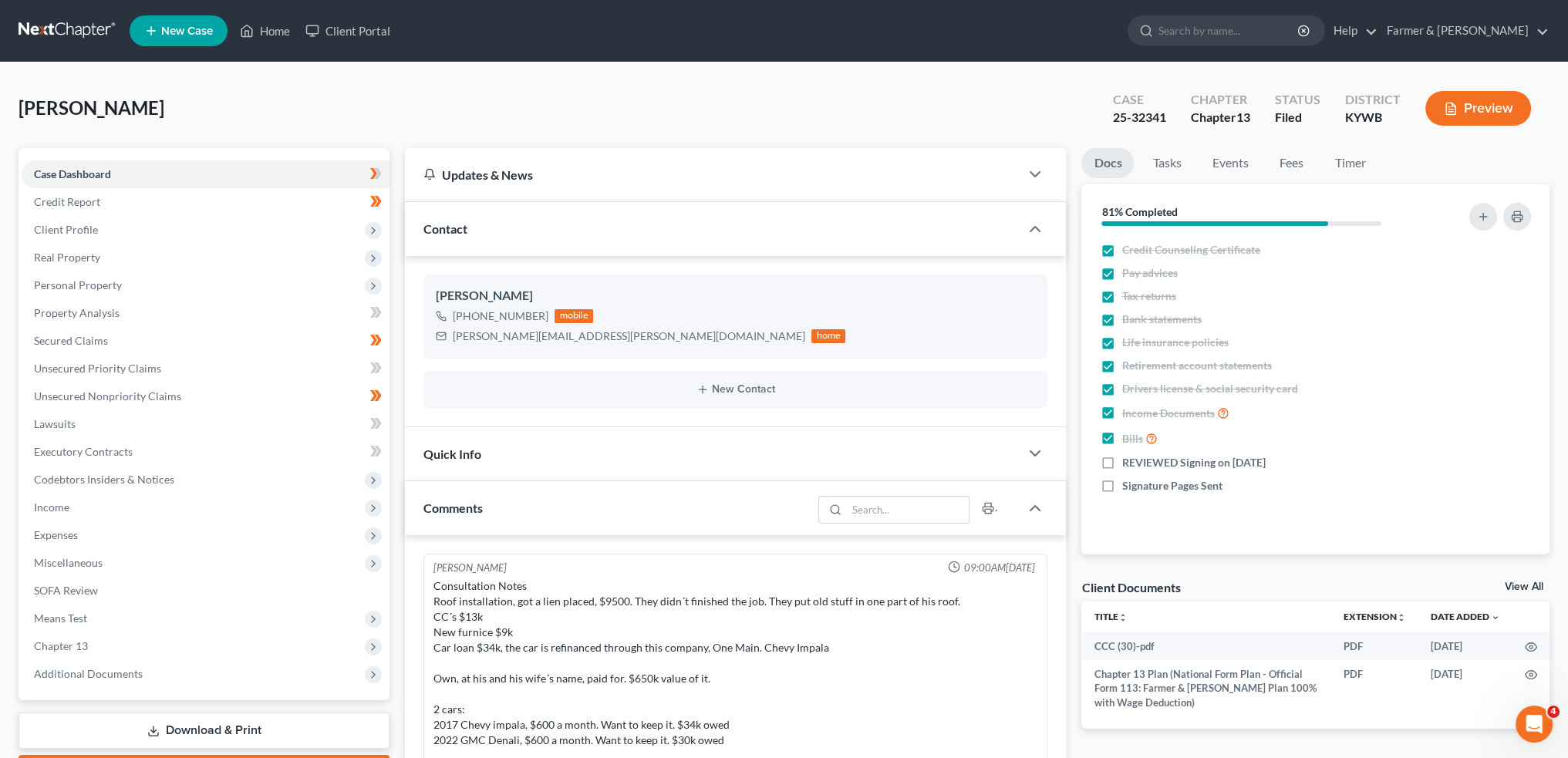
scroll to position [638, 0]
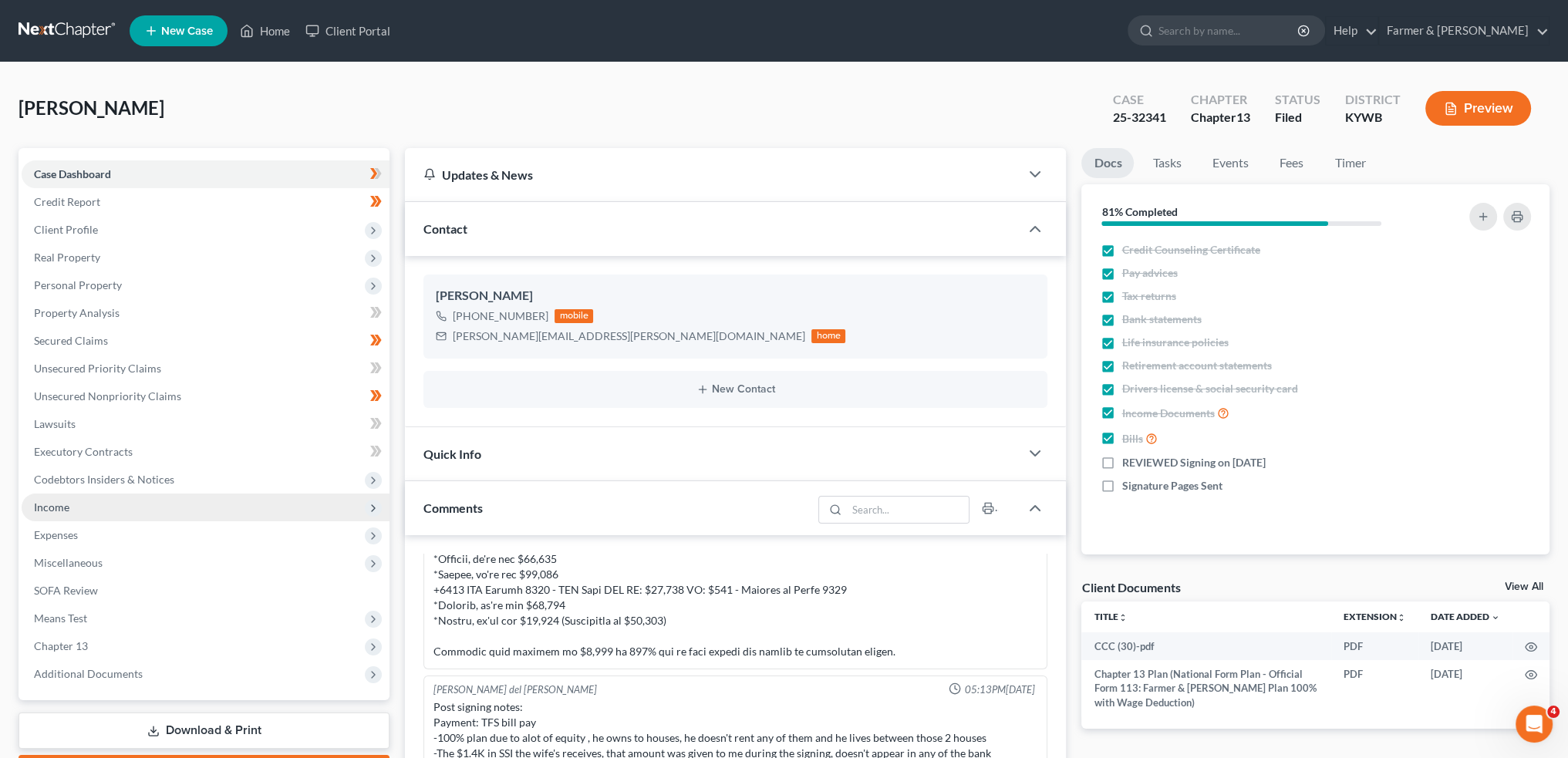
click at [133, 506] on span "Income" at bounding box center [205, 508] width 368 height 28
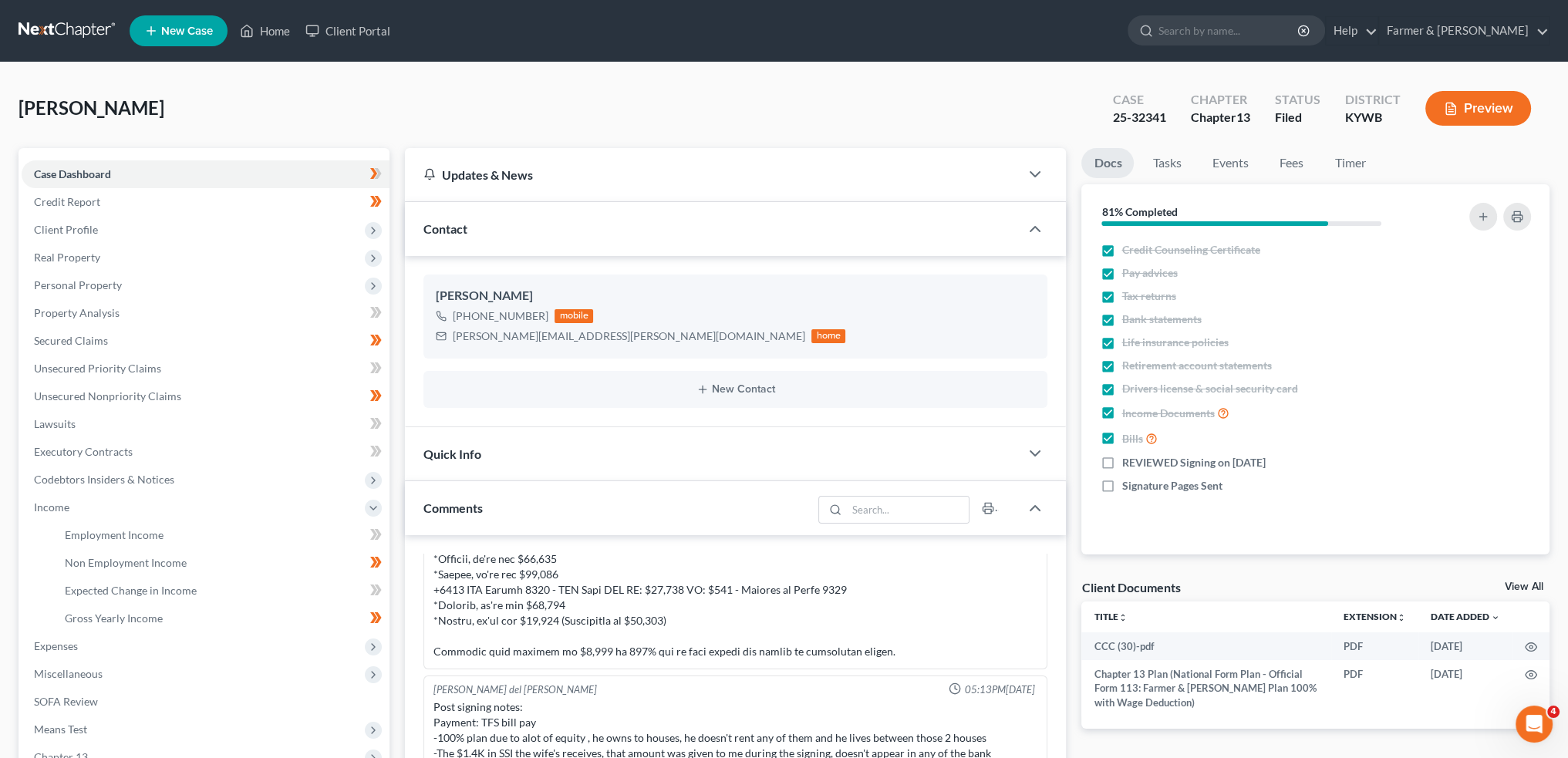
click at [1565, 121] on div "Murphy, Darick Upgraded Case 25-32341 Chapter Chapter 13 Status Filed District …" at bounding box center [784, 595] width 1568 height 1065
click at [250, 31] on icon at bounding box center [246, 31] width 14 height 19
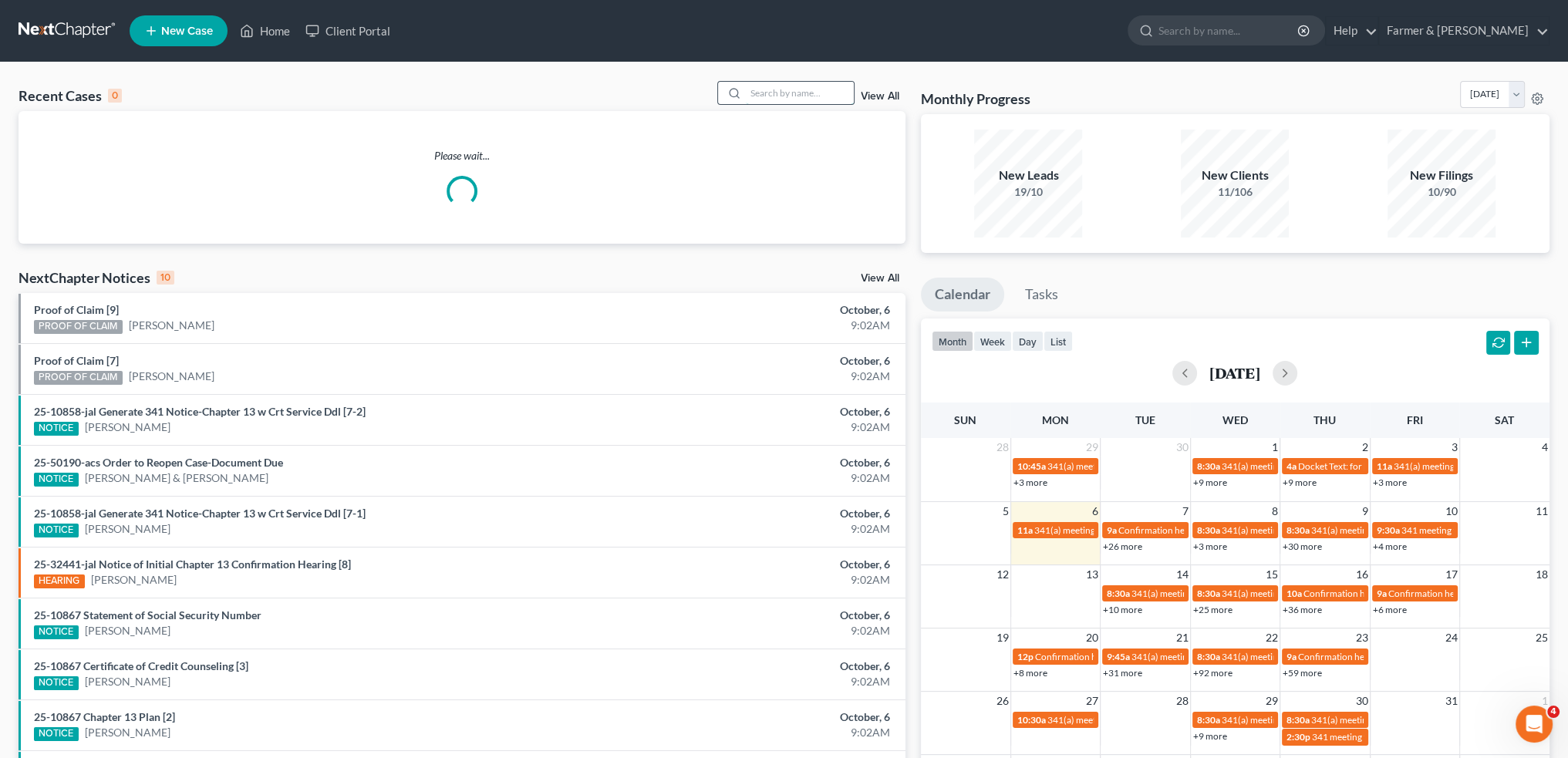
click at [830, 92] on input "search" at bounding box center [800, 93] width 108 height 22
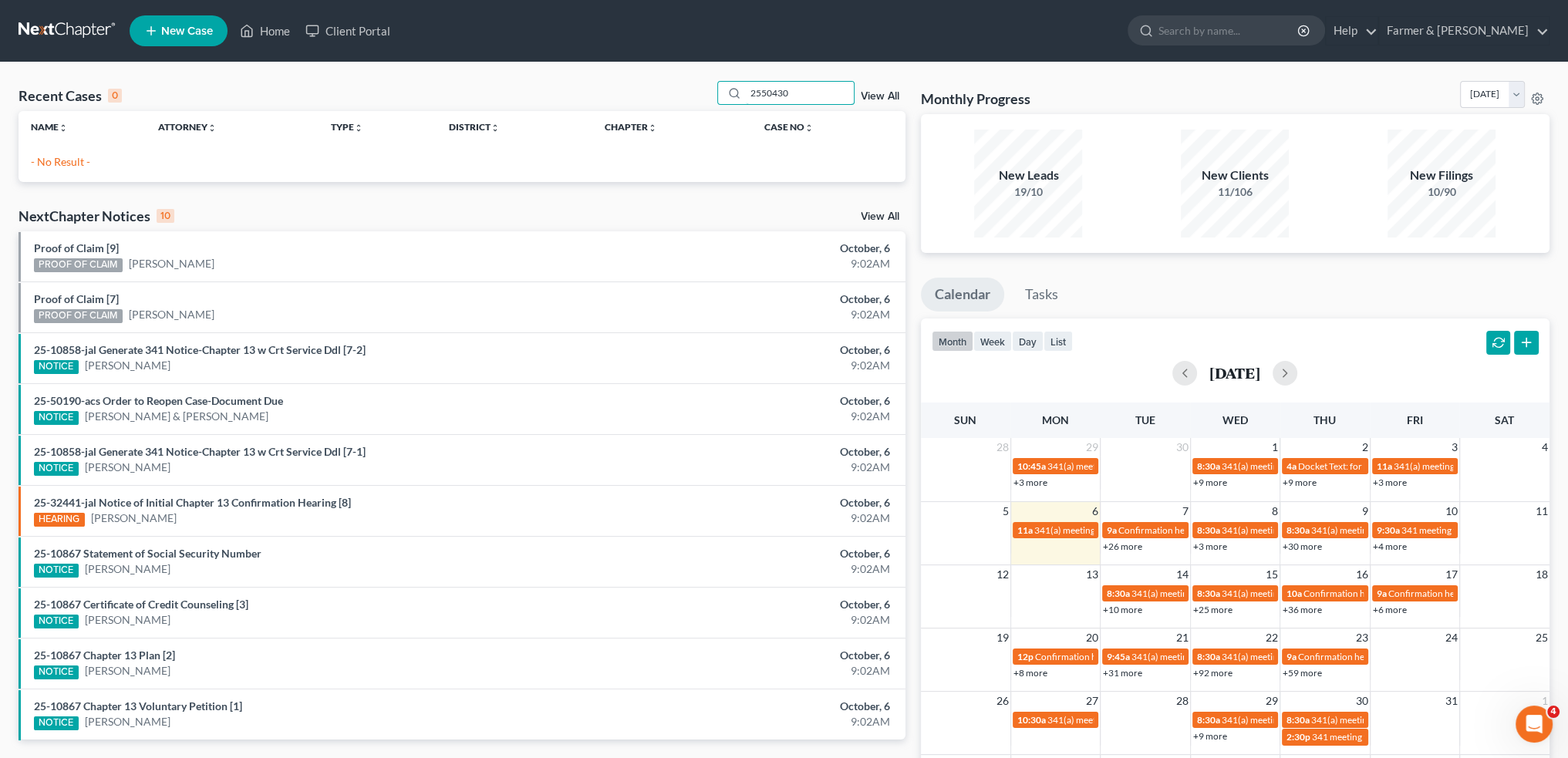
drag, startPoint x: 805, startPoint y: 91, endPoint x: 681, endPoint y: 80, distance: 124.5
click at [681, 81] on div "Recent Cases 0 2550430 View All" at bounding box center [462, 96] width 887 height 30
click at [833, 23] on ul "New Case Home Client Portal - No Result - See all results Or Press Enter... Hel…" at bounding box center [839, 31] width 1419 height 40
drag, startPoint x: 814, startPoint y: 93, endPoint x: 623, endPoint y: 70, distance: 192.4
click at [620, 69] on div "Recent Cases 0 2550430 View All Name unfold_more expand_more expand_less Attorn…" at bounding box center [784, 463] width 1568 height 801
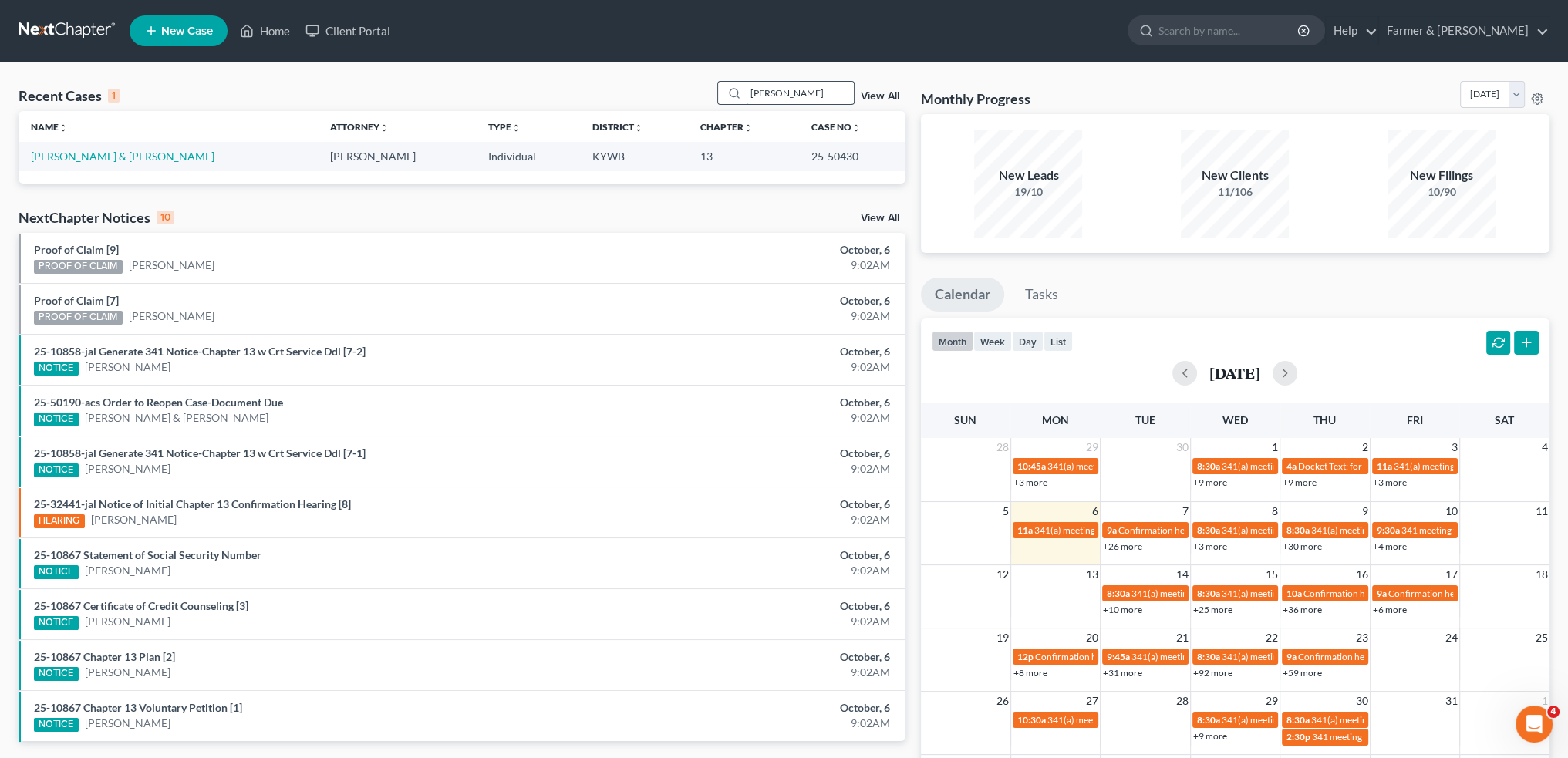
click at [808, 86] on input "STUEWE" at bounding box center [800, 93] width 108 height 22
drag, startPoint x: 768, startPoint y: 83, endPoint x: 586, endPoint y: 61, distance: 183.3
click at [584, 61] on div "Home New Case Client Portal Farmer & Wright rebecca@farmerwright.com My Account…" at bounding box center [784, 445] width 1568 height 891
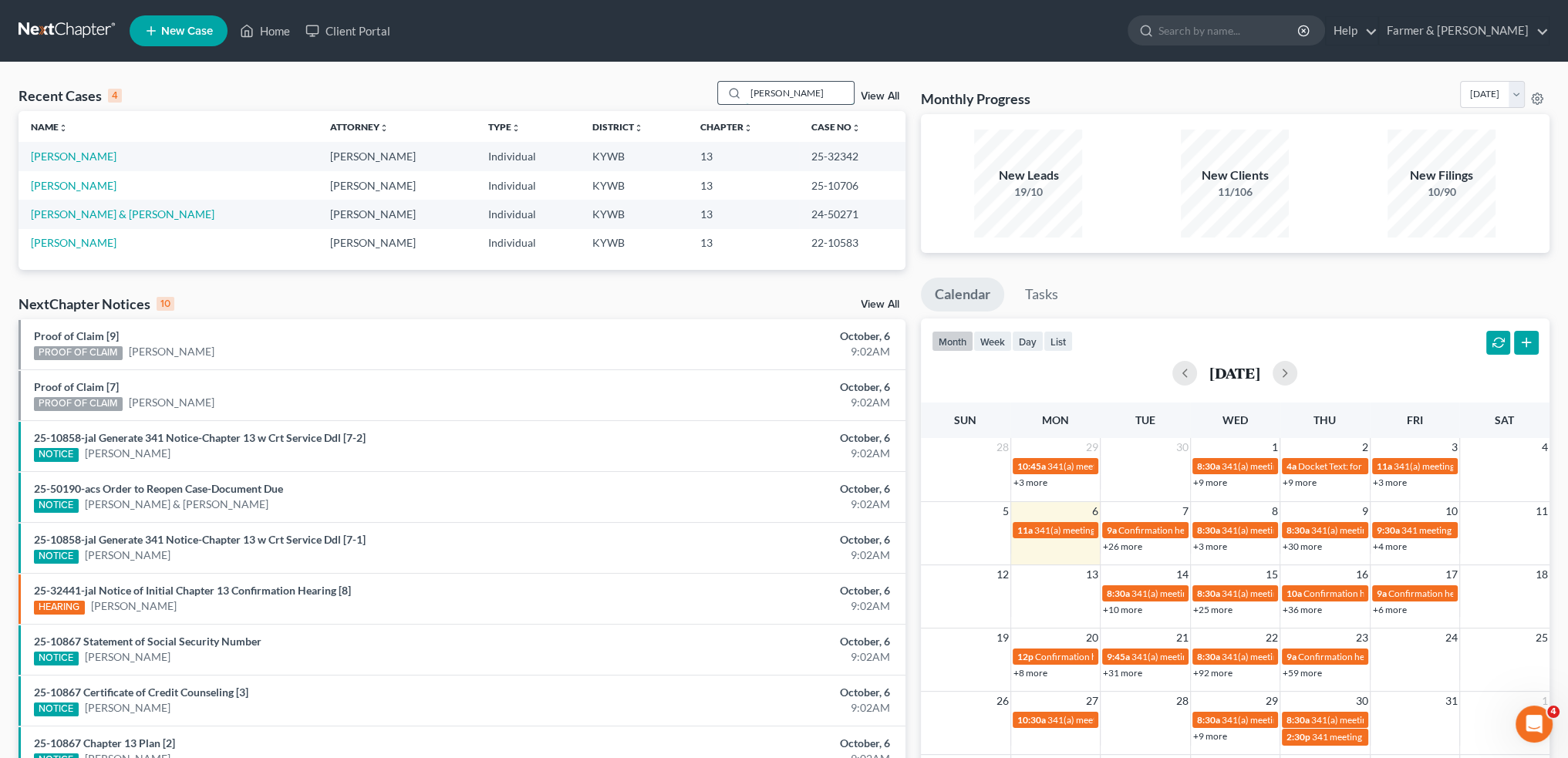
click at [816, 86] on input "PENCE" at bounding box center [800, 93] width 108 height 22
drag, startPoint x: 823, startPoint y: 93, endPoint x: 593, endPoint y: 72, distance: 231.0
click at [597, 70] on div "Recent Cases 4 PENCE View All Name unfold_more expand_more expand_less Attorney…" at bounding box center [784, 467] width 1568 height 808
click at [787, 103] on input "ABELL" at bounding box center [800, 93] width 108 height 22
drag, startPoint x: 802, startPoint y: 96, endPoint x: 580, endPoint y: 93, distance: 222.0
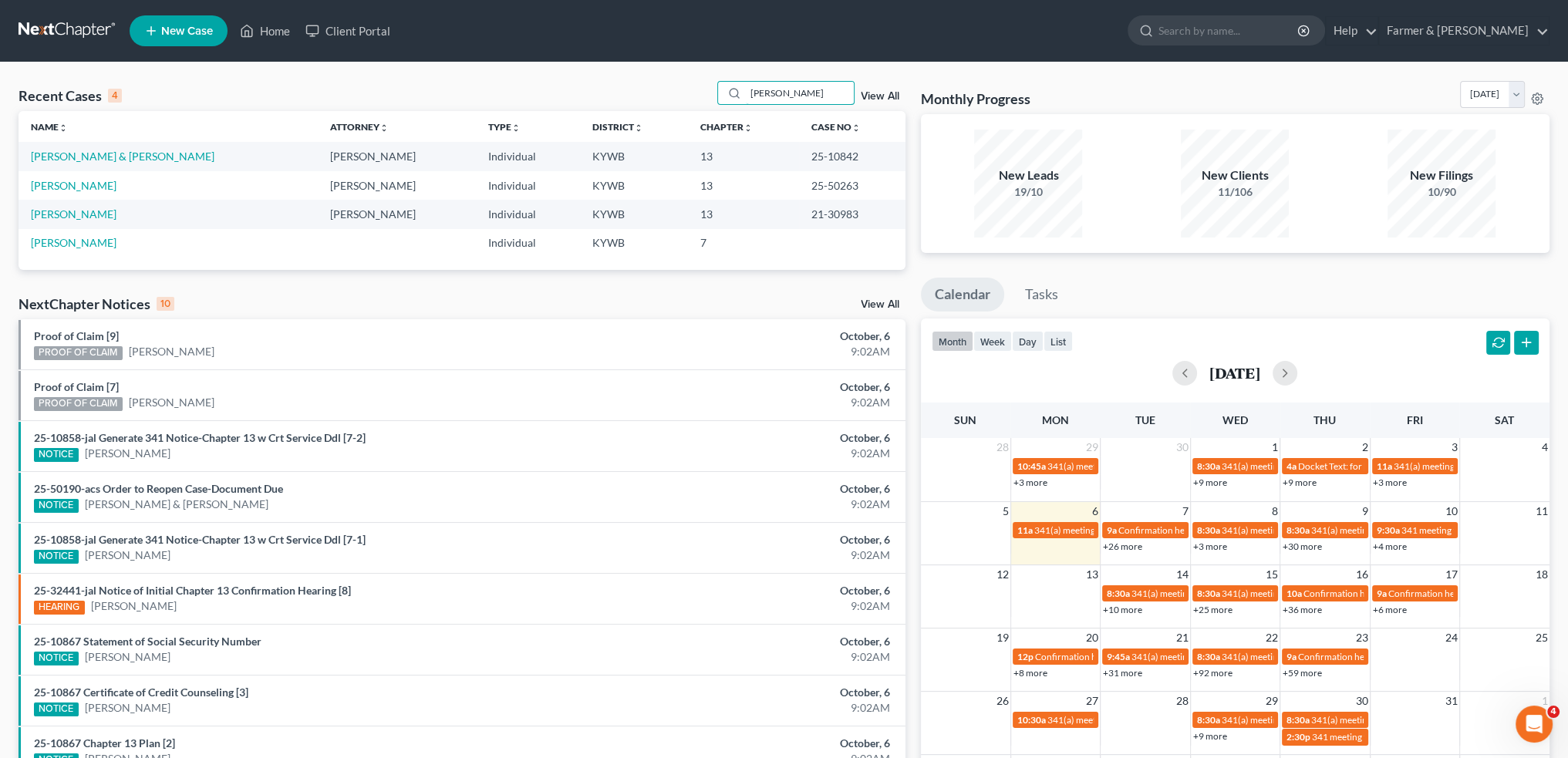
click at [584, 92] on div "Recent Cases 4 ABELL View All" at bounding box center [462, 96] width 887 height 30
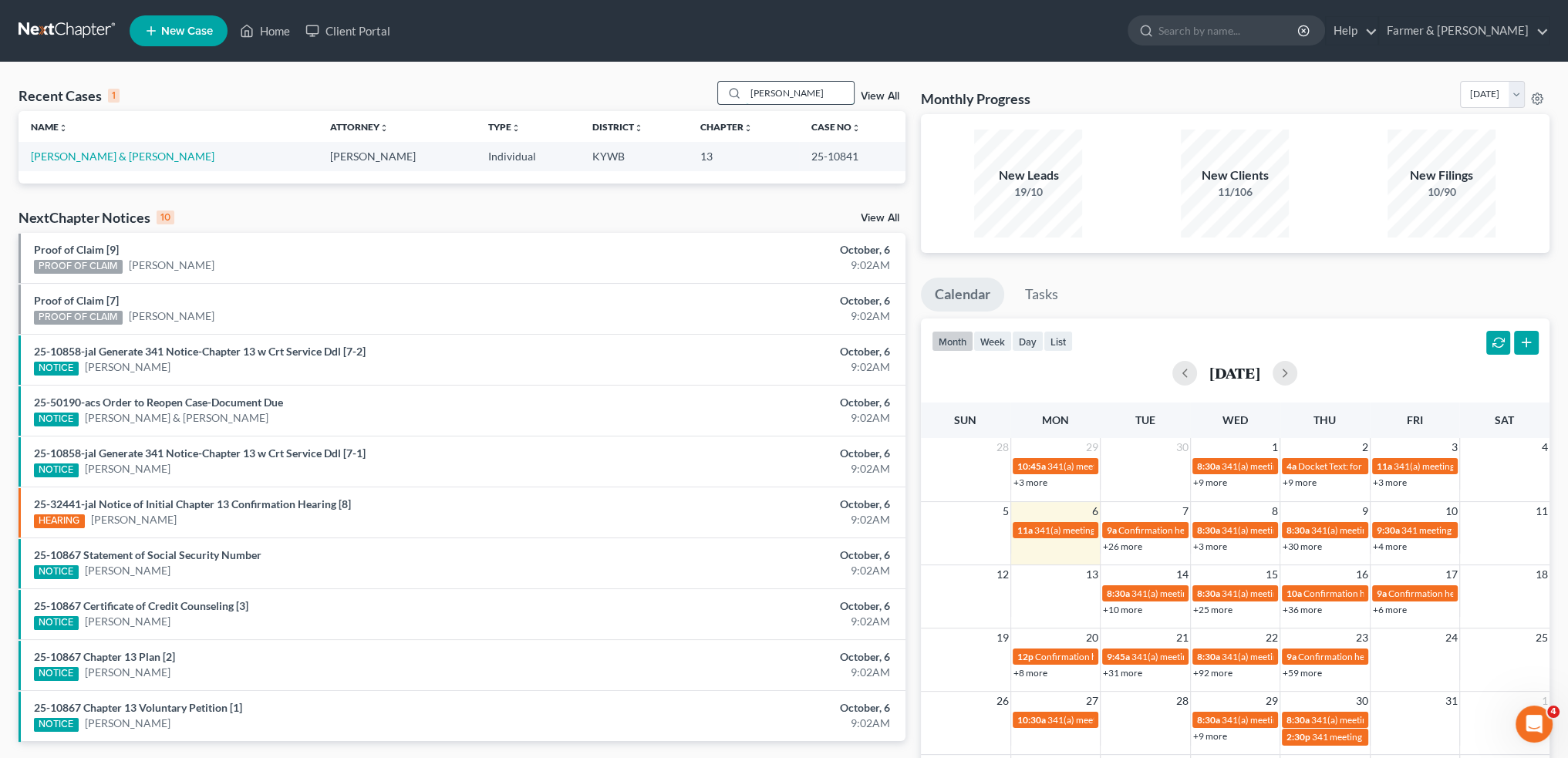
click at [823, 86] on input "TERRI HARRIS" at bounding box center [800, 93] width 108 height 22
drag, startPoint x: 754, startPoint y: 98, endPoint x: 638, endPoint y: 90, distance: 116.3
click at [638, 90] on div "Recent Cases 1 TERRI HARRIS View All" at bounding box center [462, 96] width 887 height 30
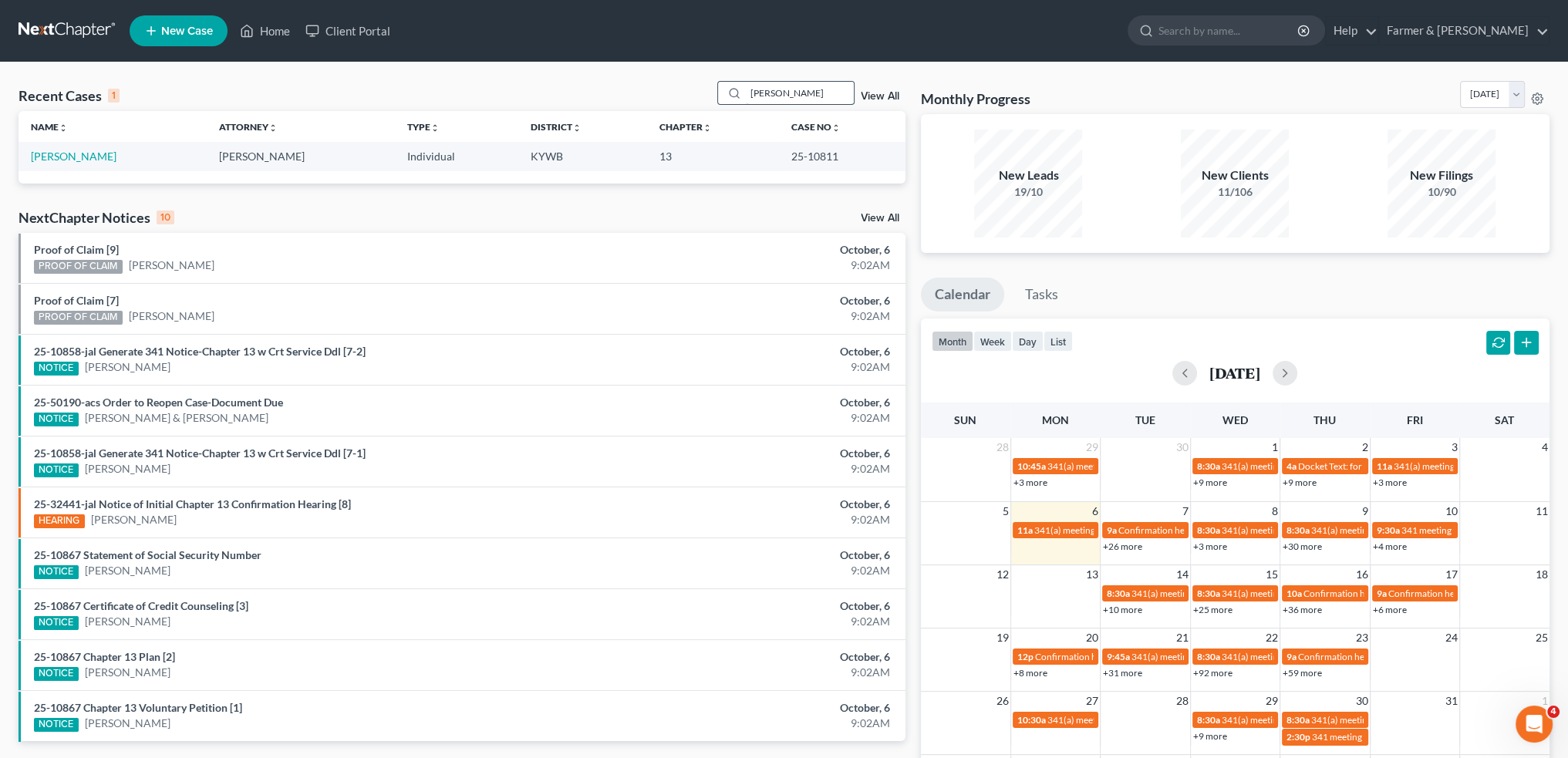
click at [818, 91] on input "KURTIS BENTLEY" at bounding box center [800, 93] width 108 height 22
drag, startPoint x: 490, startPoint y: 57, endPoint x: 469, endPoint y: 54, distance: 21.2
click at [469, 54] on div "Home New Case Client Portal Farmer & Wright rebecca@farmerwright.com My Account…" at bounding box center [784, 445] width 1568 height 891
type input "E"
drag, startPoint x: 818, startPoint y: 92, endPoint x: 608, endPoint y: 99, distance: 210.1
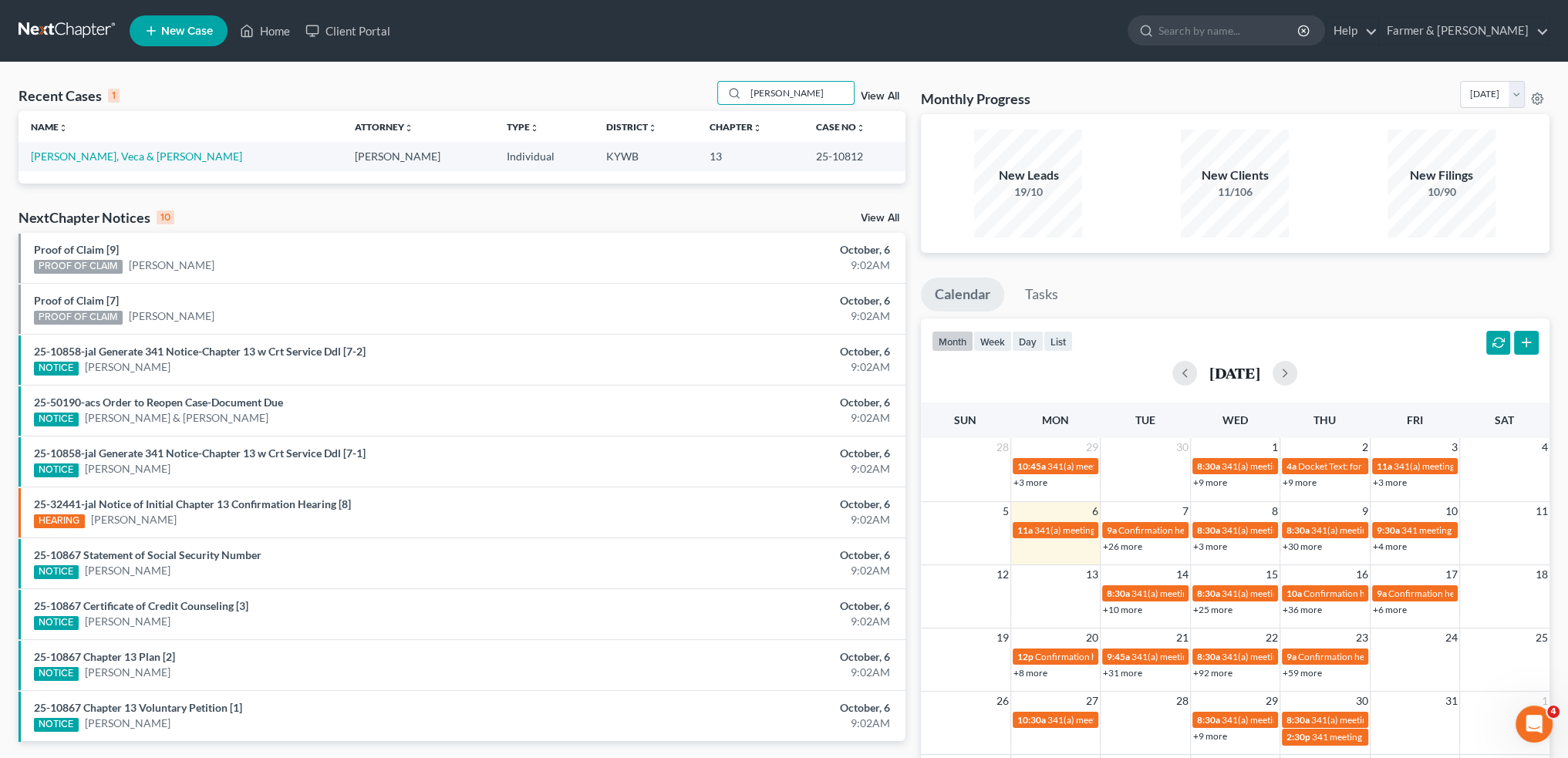
click at [608, 99] on div "Recent Cases 1 VECA MURPHY View All" at bounding box center [462, 96] width 887 height 30
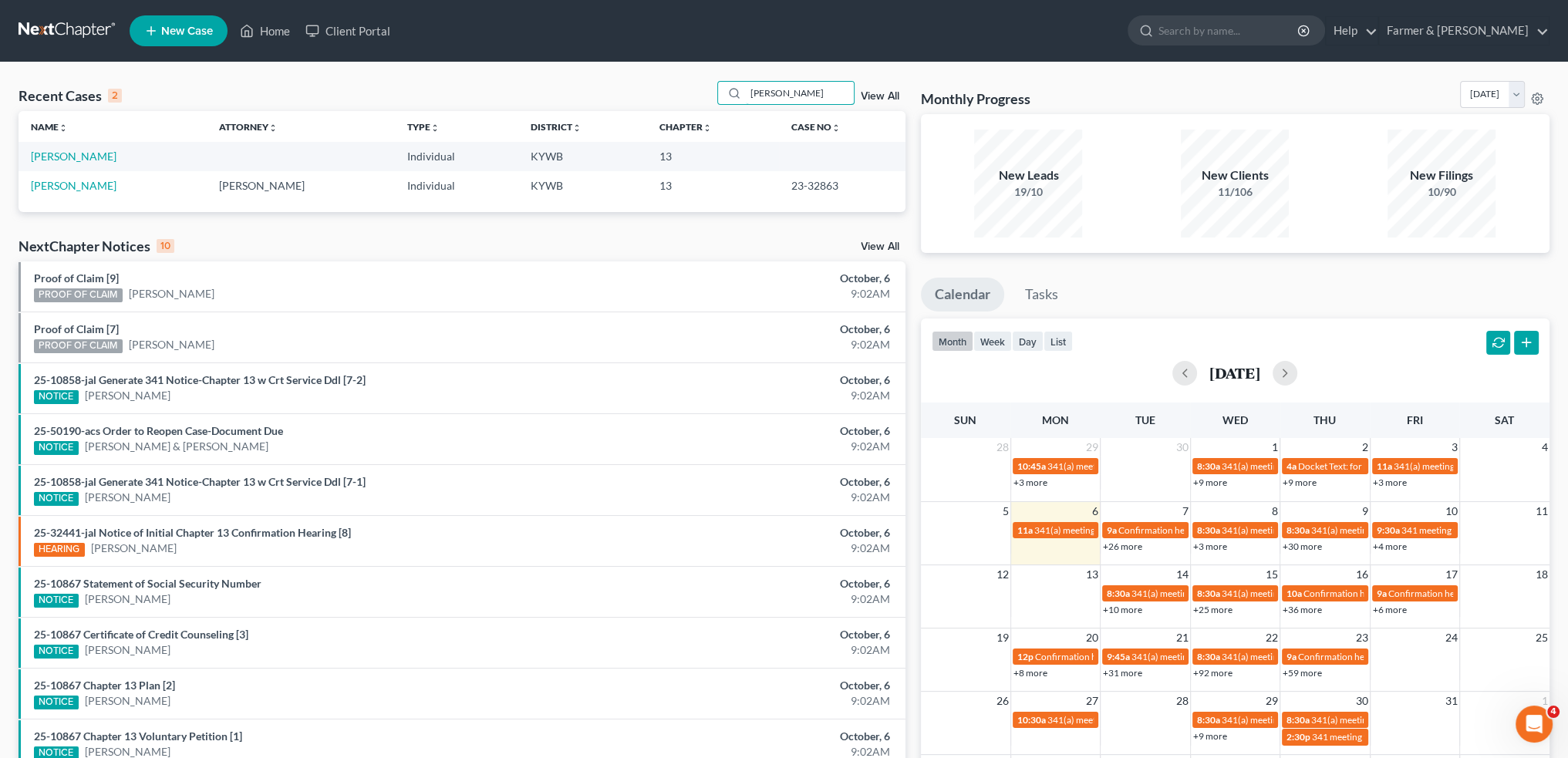
drag, startPoint x: 833, startPoint y: 98, endPoint x: 683, endPoint y: 104, distance: 150.1
click at [687, 101] on div "Recent Cases 2 TIMOTHY PIERCE View All" at bounding box center [462, 96] width 887 height 30
type input "A"
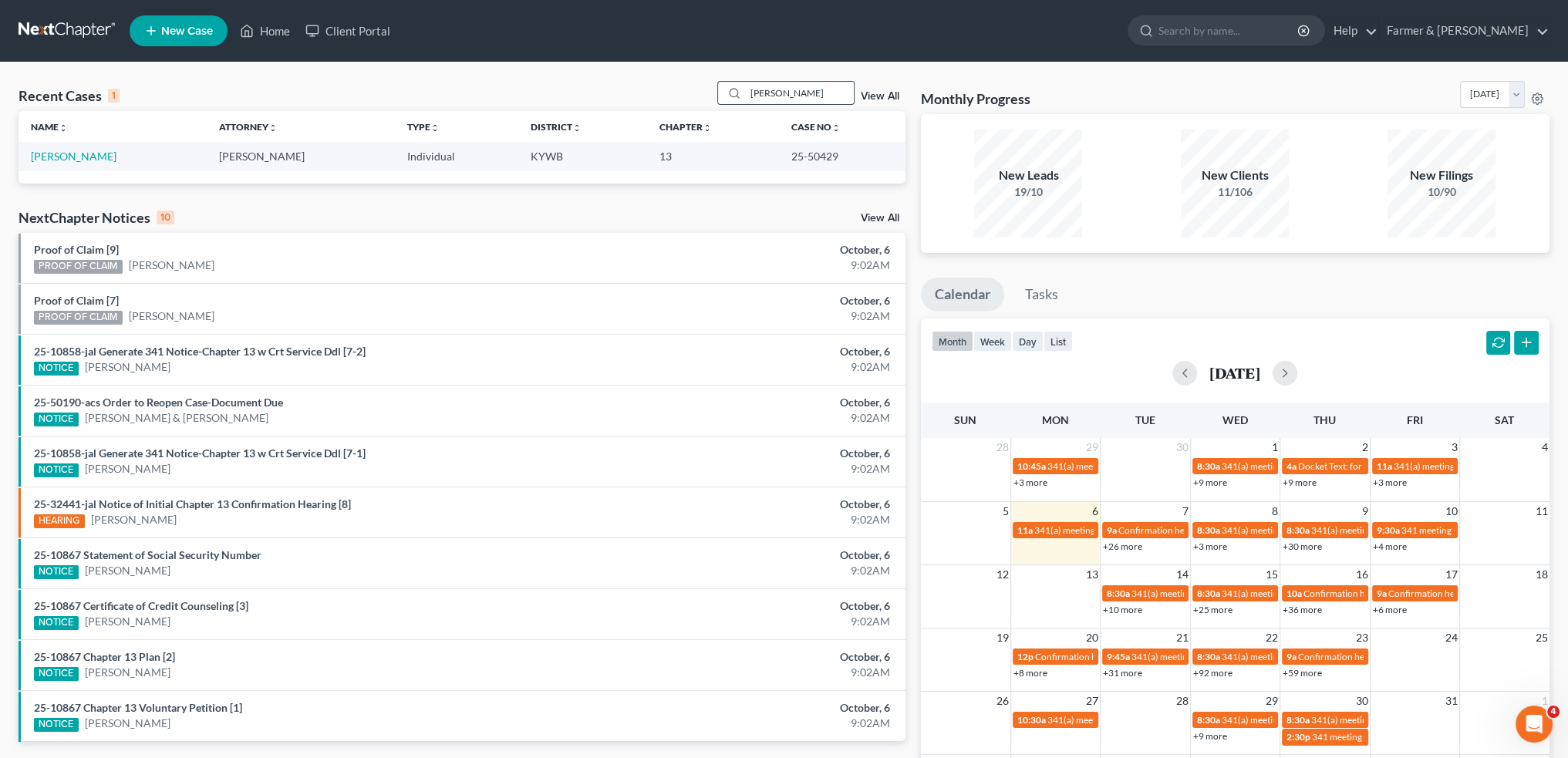
drag, startPoint x: 800, startPoint y: 86, endPoint x: 814, endPoint y: 89, distance: 14.3
click at [800, 86] on input "APRIL QUARLES" at bounding box center [800, 93] width 108 height 22
drag, startPoint x: 829, startPoint y: 94, endPoint x: 711, endPoint y: 94, distance: 118.0
click at [711, 94] on div "Recent Cases 1 APRIL QUARLES View All" at bounding box center [462, 96] width 887 height 30
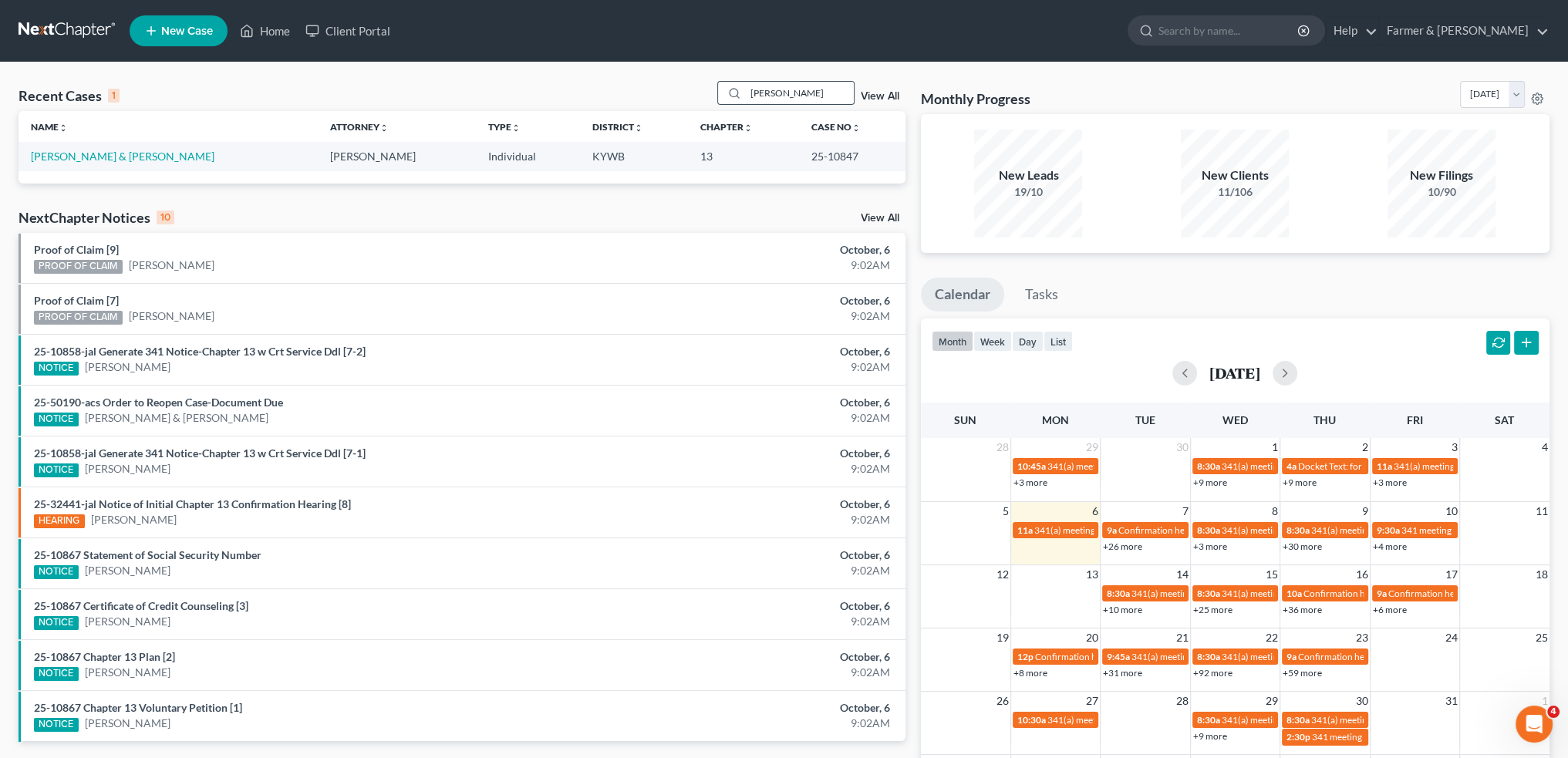
click at [813, 93] on input "BRYAN GERALDS" at bounding box center [800, 93] width 108 height 22
drag, startPoint x: 827, startPoint y: 89, endPoint x: 644, endPoint y: 83, distance: 183.1
click at [644, 83] on div "Recent Cases 1 BRYAN GERALDS View All" at bounding box center [462, 96] width 887 height 30
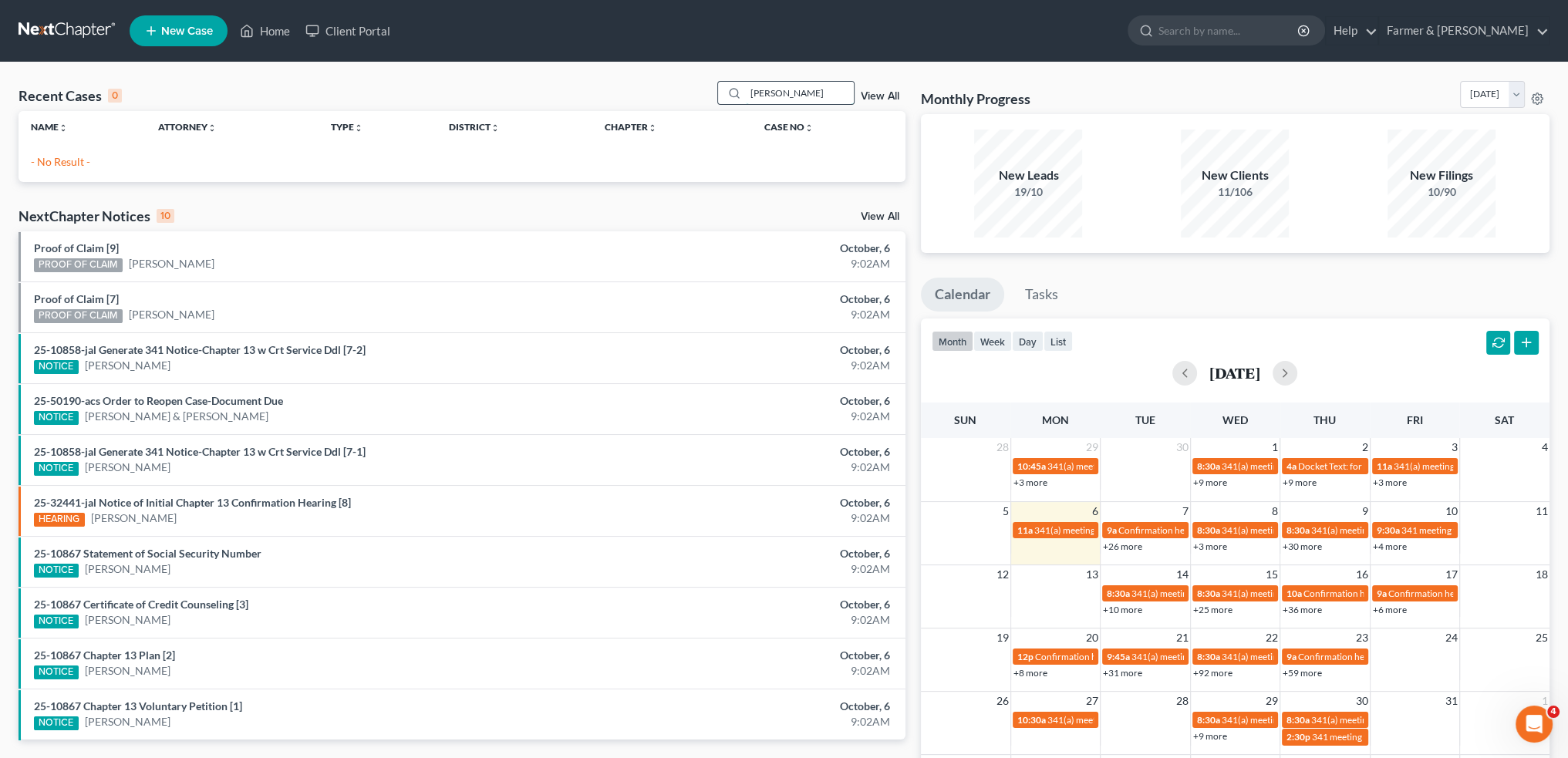
click at [850, 94] on input "FRANCIS CHAPMAN" at bounding box center [800, 93] width 108 height 22
click at [780, 94] on input "FRANCIS CHAPMAN" at bounding box center [800, 93] width 108 height 22
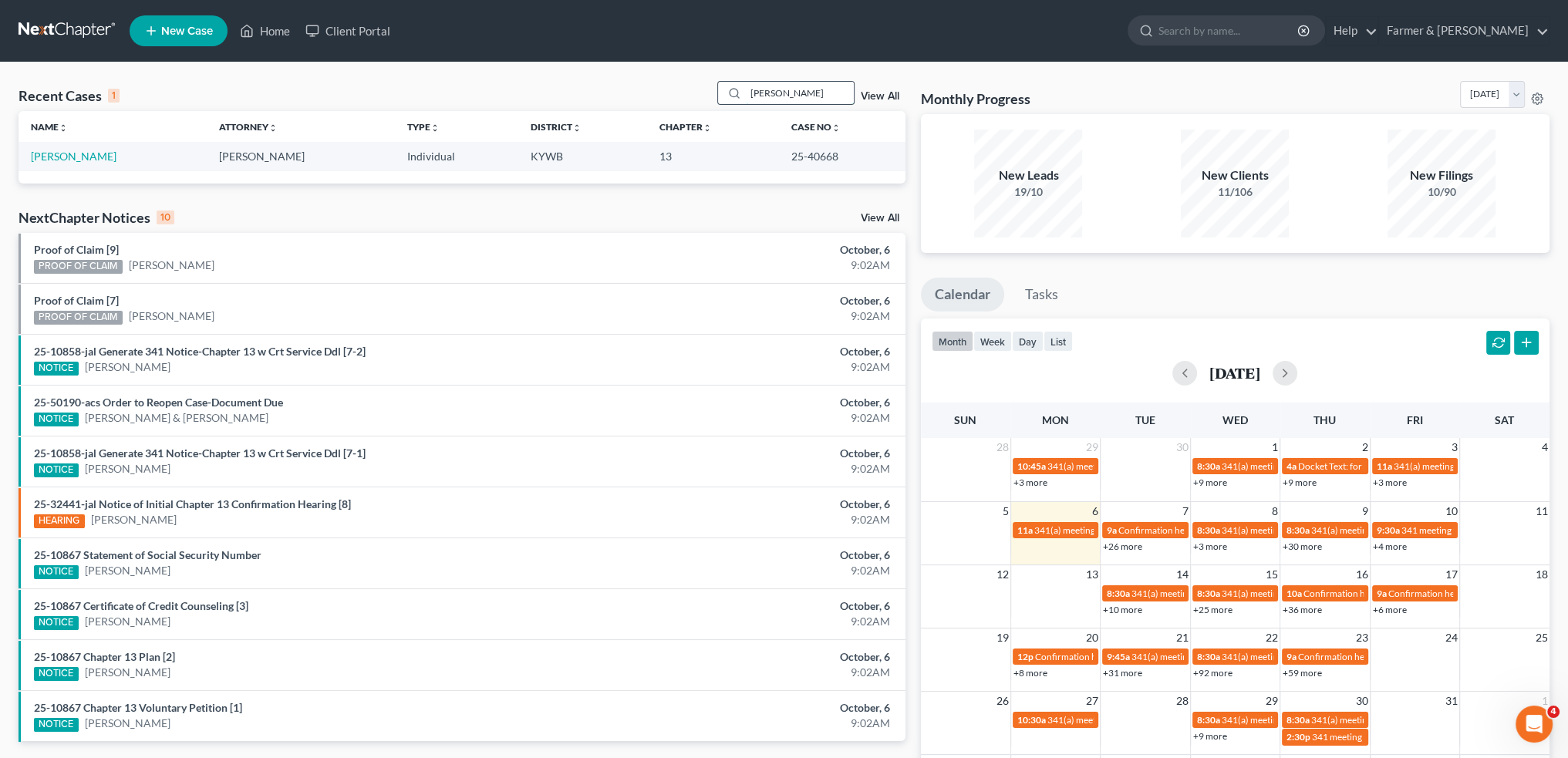
drag, startPoint x: 812, startPoint y: 95, endPoint x: 828, endPoint y: 93, distance: 16.1
click at [812, 95] on input "FRANCES CHAPMAN" at bounding box center [800, 93] width 108 height 22
drag, startPoint x: 842, startPoint y: 93, endPoint x: 500, endPoint y: 97, distance: 342.0
click at [515, 94] on div "Recent Cases 1 FRANCES CHAPMAN View All" at bounding box center [462, 96] width 887 height 30
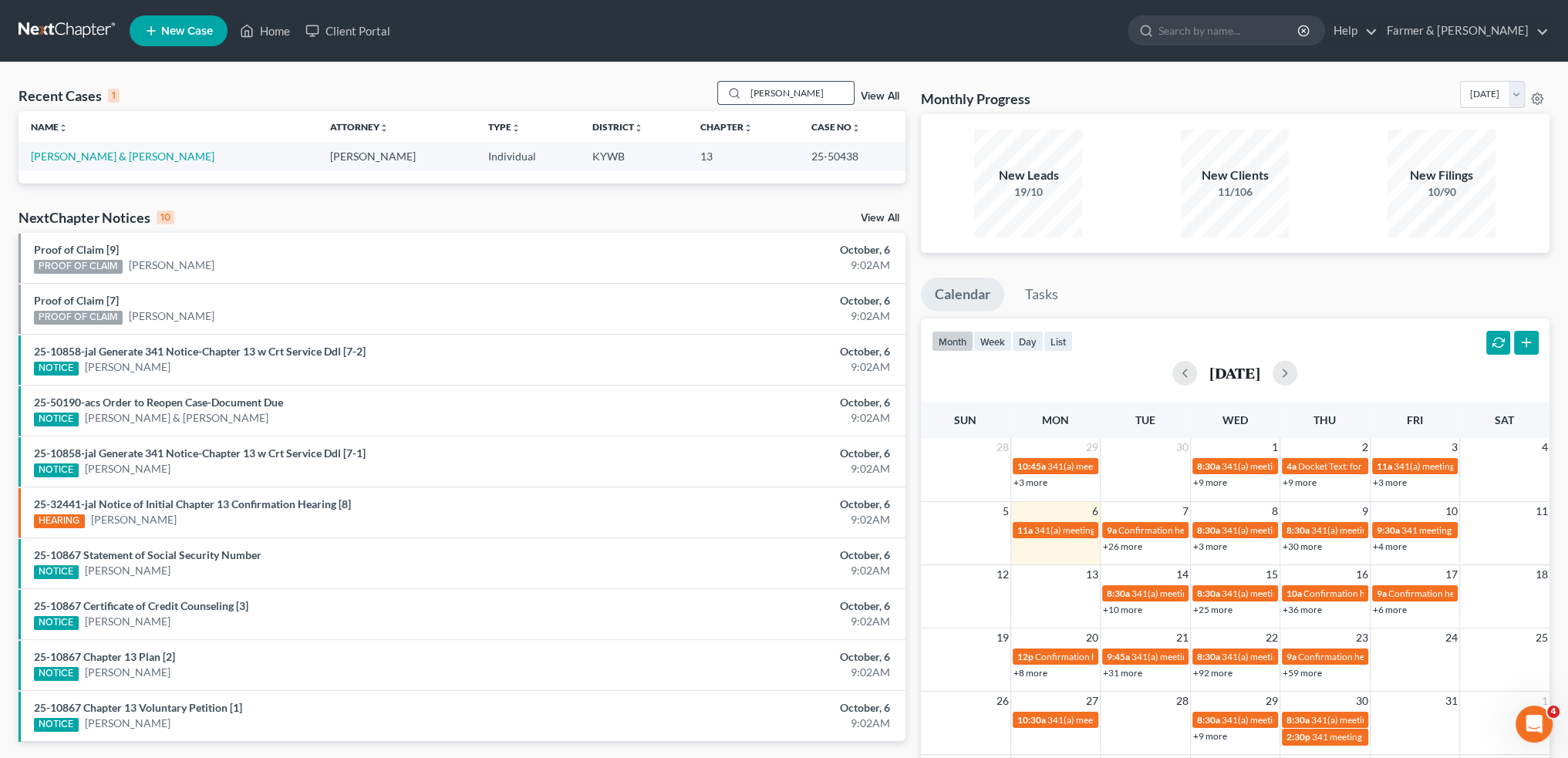
click at [821, 94] on input "JOSHUA DENTON" at bounding box center [800, 93] width 108 height 22
drag, startPoint x: 835, startPoint y: 94, endPoint x: 671, endPoint y: 97, distance: 164.0
click at [672, 97] on div "Recent Cases 1 JOSHUA DENTON View All" at bounding box center [462, 96] width 887 height 30
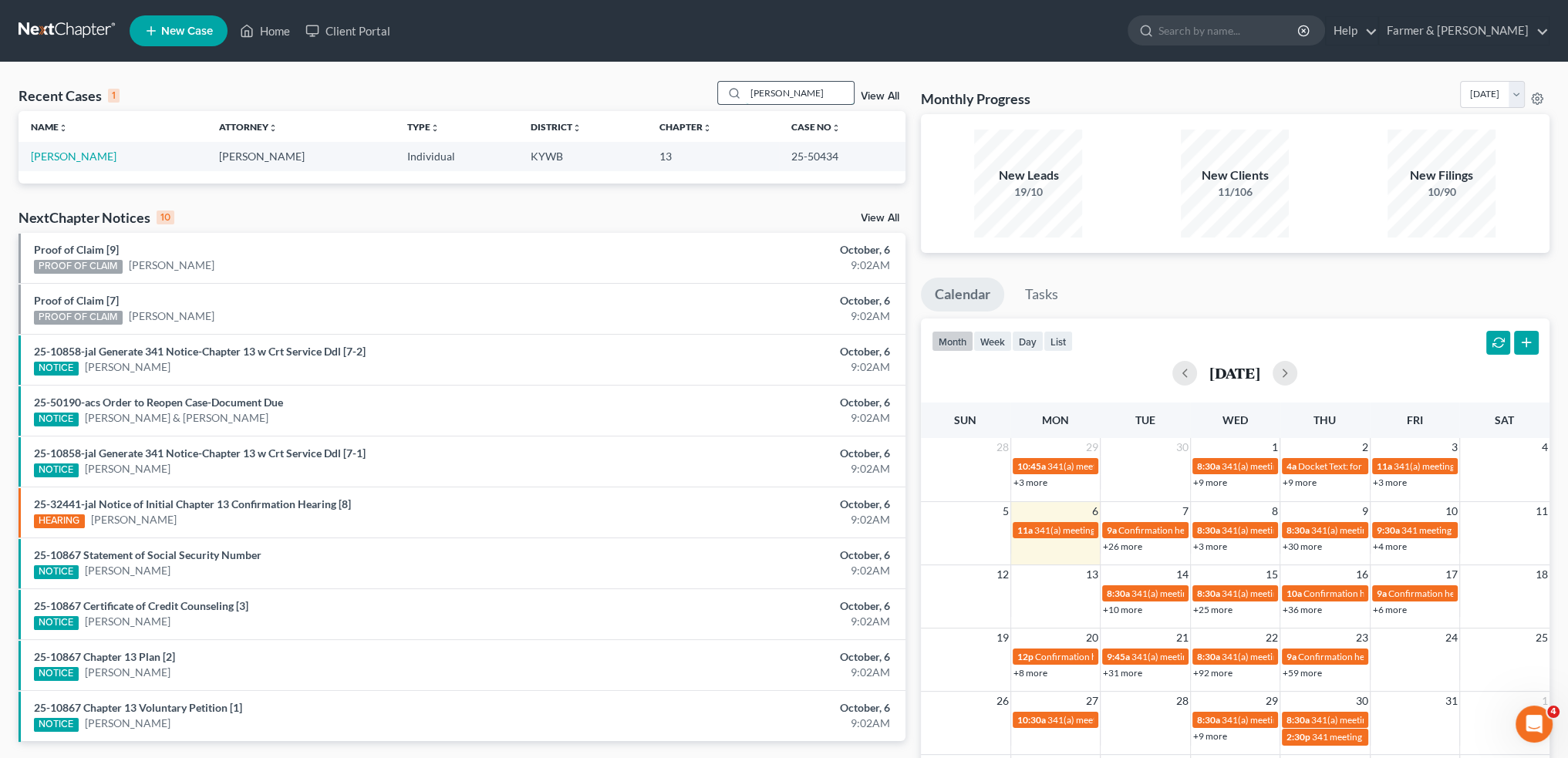
click at [833, 104] on div "BRADLEY MCREYNOLDS" at bounding box center [786, 93] width 138 height 24
drag, startPoint x: 748, startPoint y: 95, endPoint x: 1154, endPoint y: 80, distance: 406.3
click at [1154, 81] on div "Recent Cases 1 BRADLEY MCREYNOLDS View All Name unfold_more expand_more expand_…" at bounding box center [784, 462] width 1546 height 763
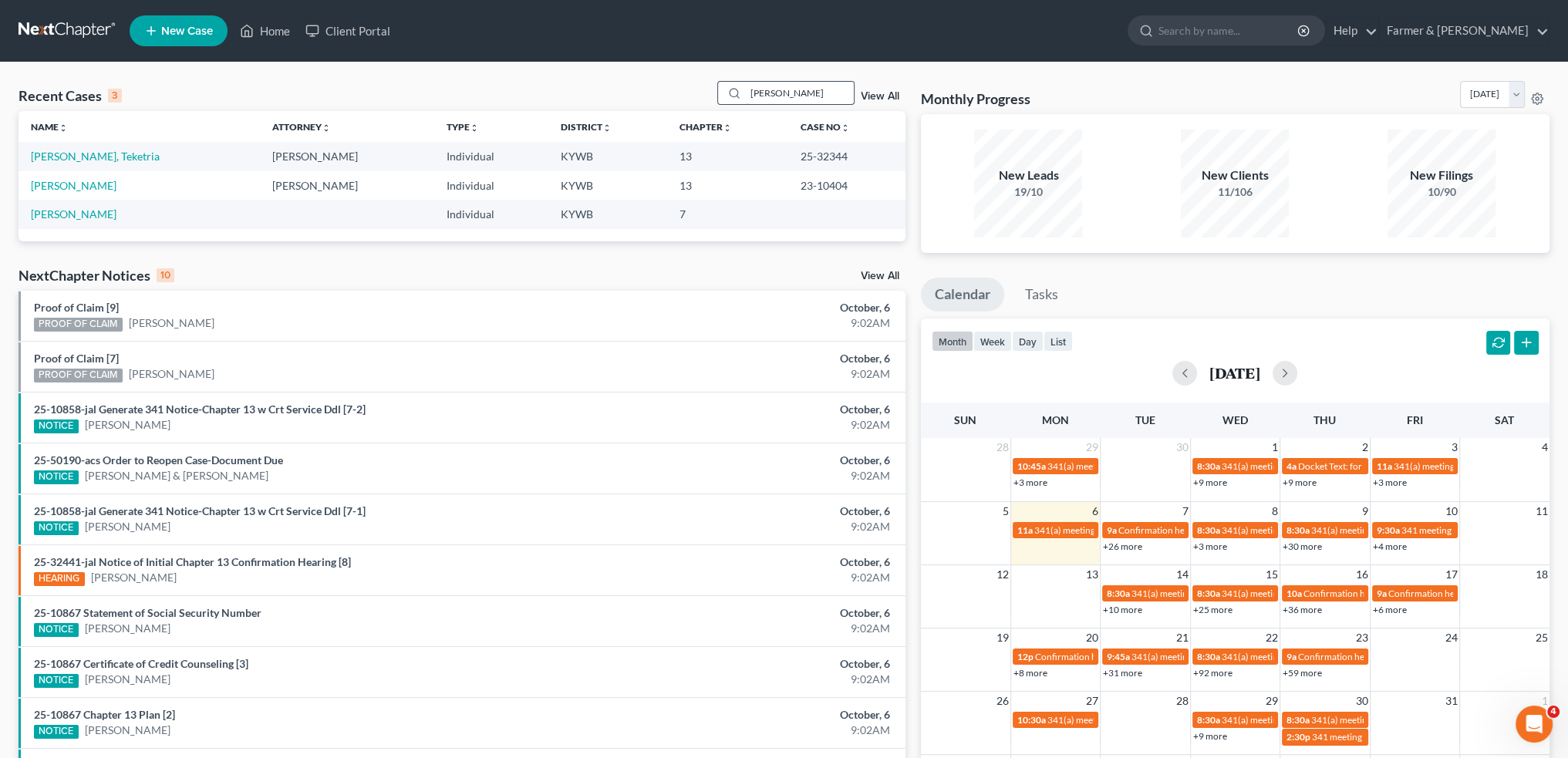
drag, startPoint x: 799, startPoint y: 89, endPoint x: 812, endPoint y: 93, distance: 13.6
click at [799, 89] on input "JOINER" at bounding box center [800, 93] width 108 height 22
drag, startPoint x: 822, startPoint y: 95, endPoint x: 685, endPoint y: 110, distance: 137.8
click at [685, 109] on div "Recent Cases 3 JOINER View All" at bounding box center [462, 96] width 887 height 30
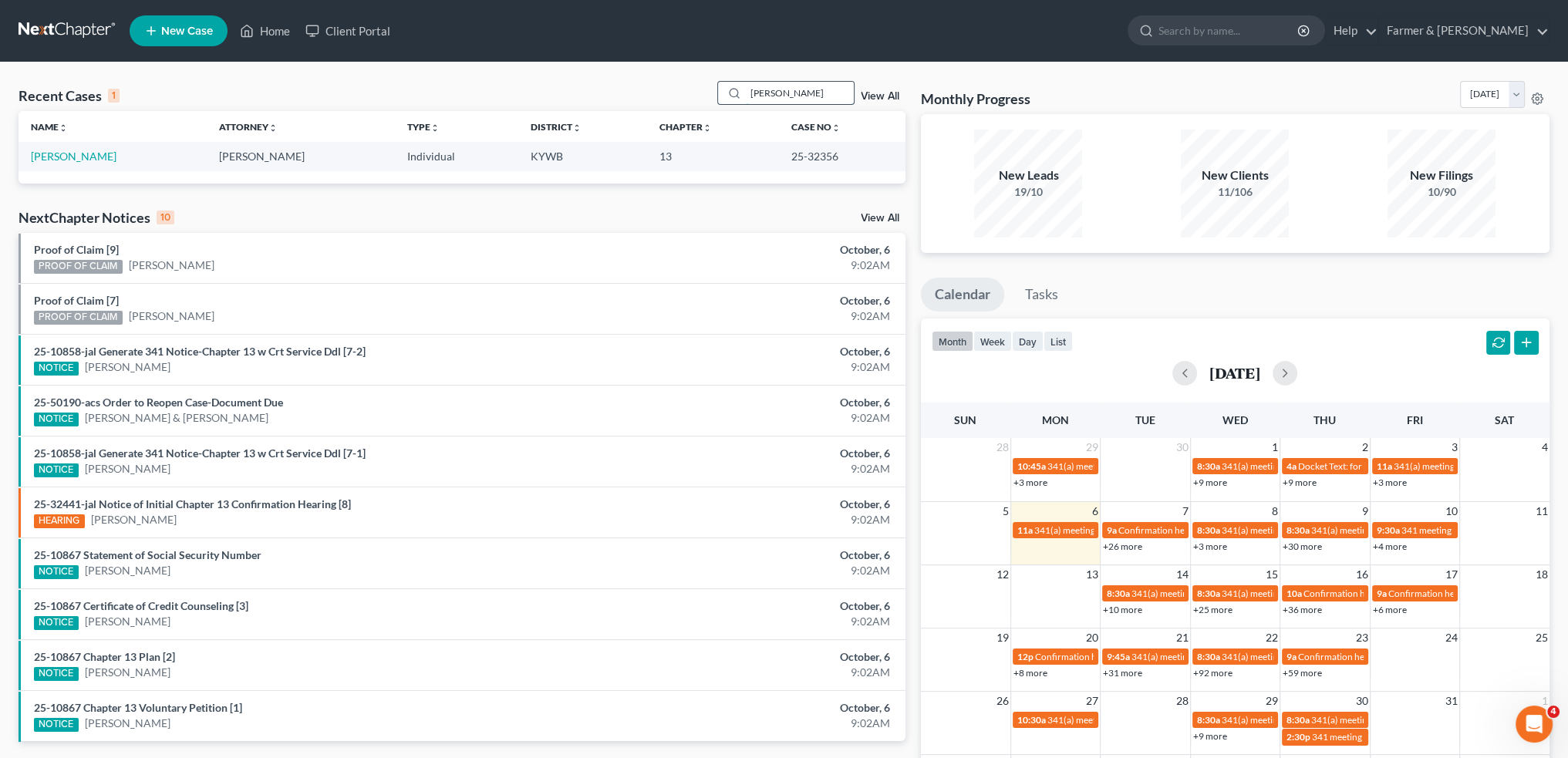
click at [833, 90] on input "EDWIN SMITH" at bounding box center [800, 93] width 108 height 22
drag, startPoint x: 842, startPoint y: 92, endPoint x: 649, endPoint y: 92, distance: 193.0
click at [650, 92] on div "Recent Cases 1 EDWIN SMITH View All" at bounding box center [462, 96] width 887 height 30
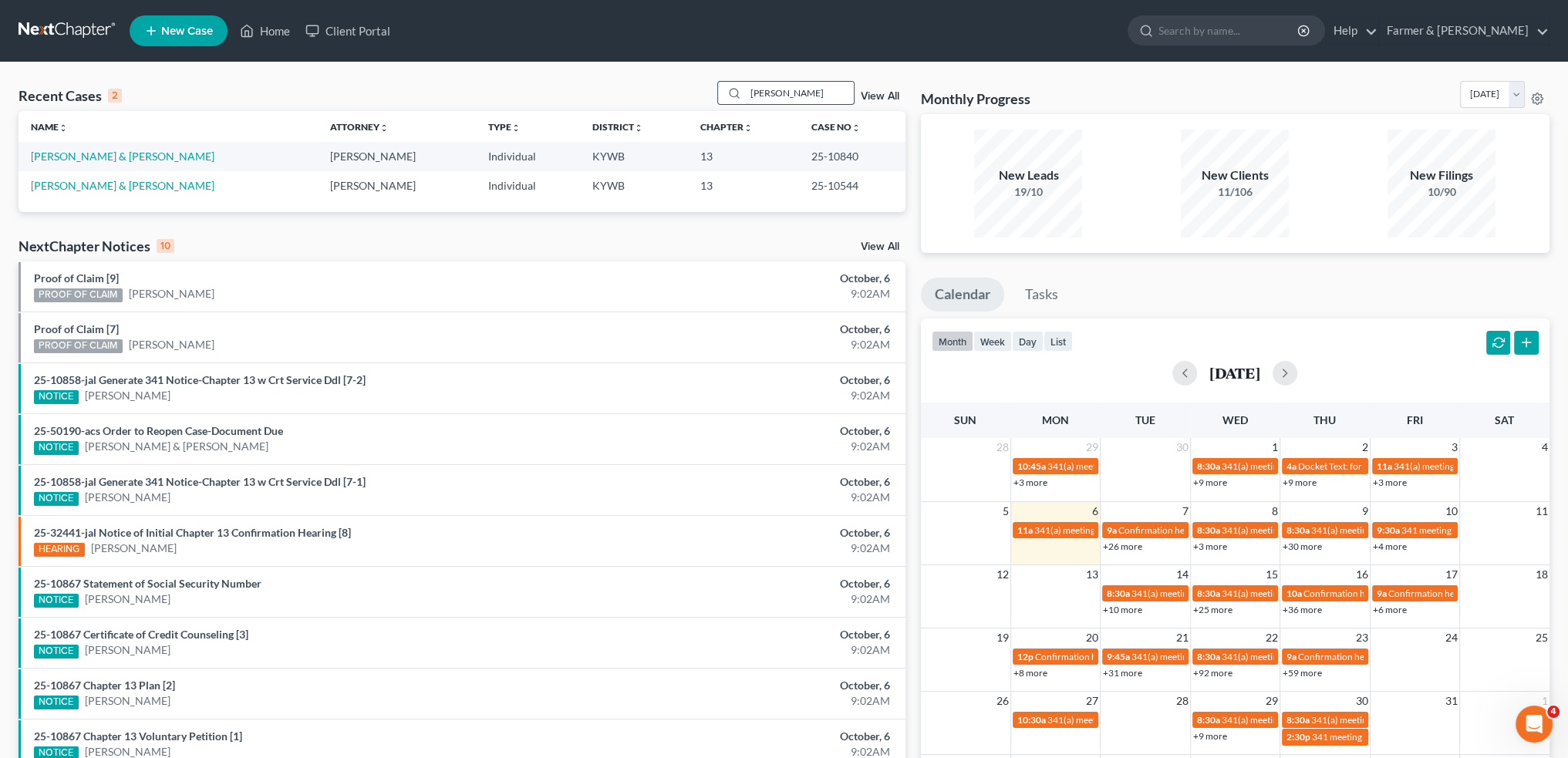
click at [821, 83] on input "CLEARY" at bounding box center [800, 93] width 108 height 22
drag, startPoint x: 821, startPoint y: 98, endPoint x: 618, endPoint y: 112, distance: 203.5
click at [623, 108] on div "Recent Cases 2 CLEARY View All" at bounding box center [462, 96] width 887 height 30
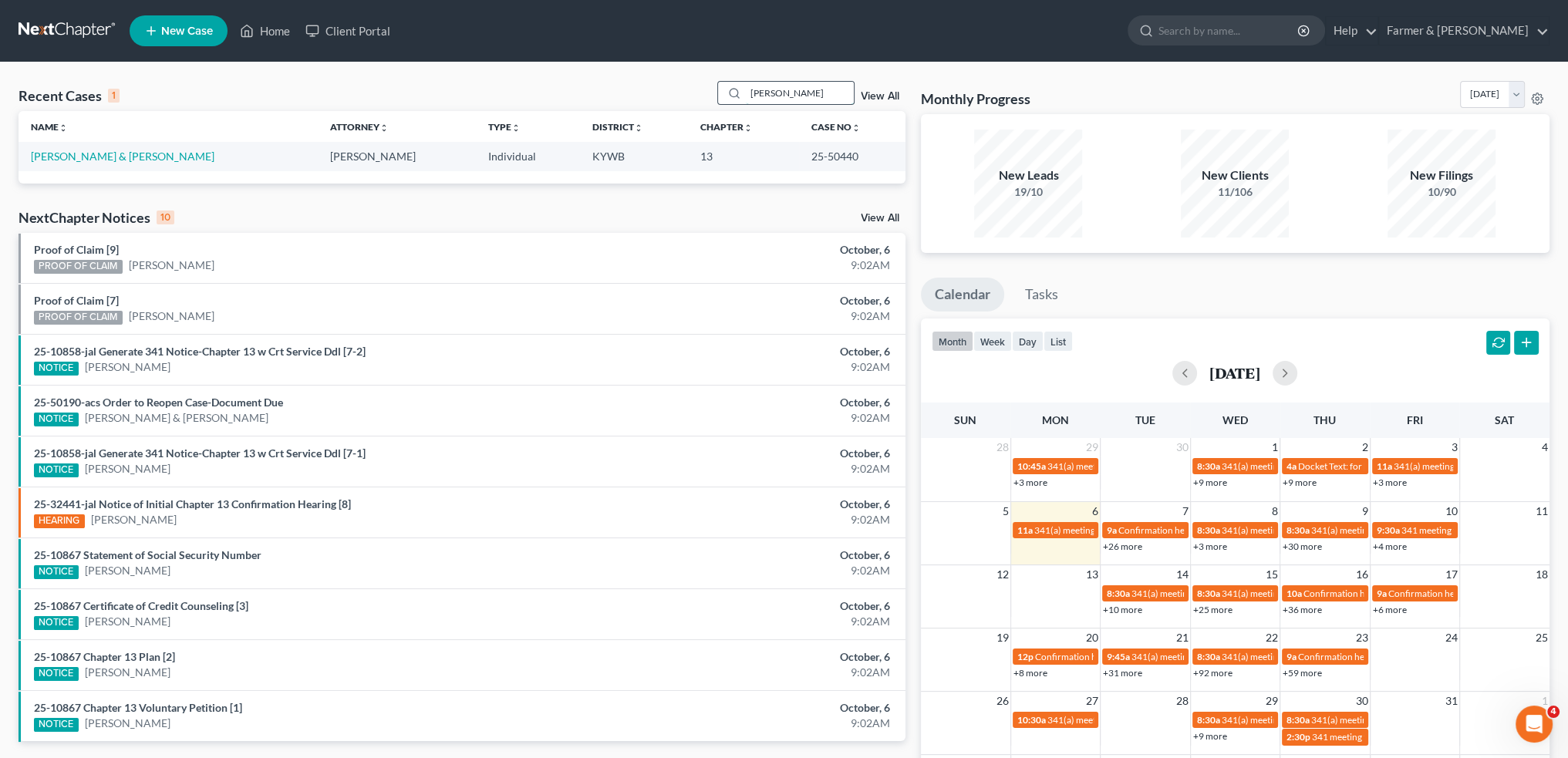
click at [841, 93] on input "RANDI WOOD" at bounding box center [800, 93] width 108 height 22
drag, startPoint x: 842, startPoint y: 90, endPoint x: 633, endPoint y: 67, distance: 210.3
click at [633, 66] on div "Recent Cases 1 RANDI WOOD View All Name unfold_more expand_more expand_less Att…" at bounding box center [784, 463] width 1568 height 801
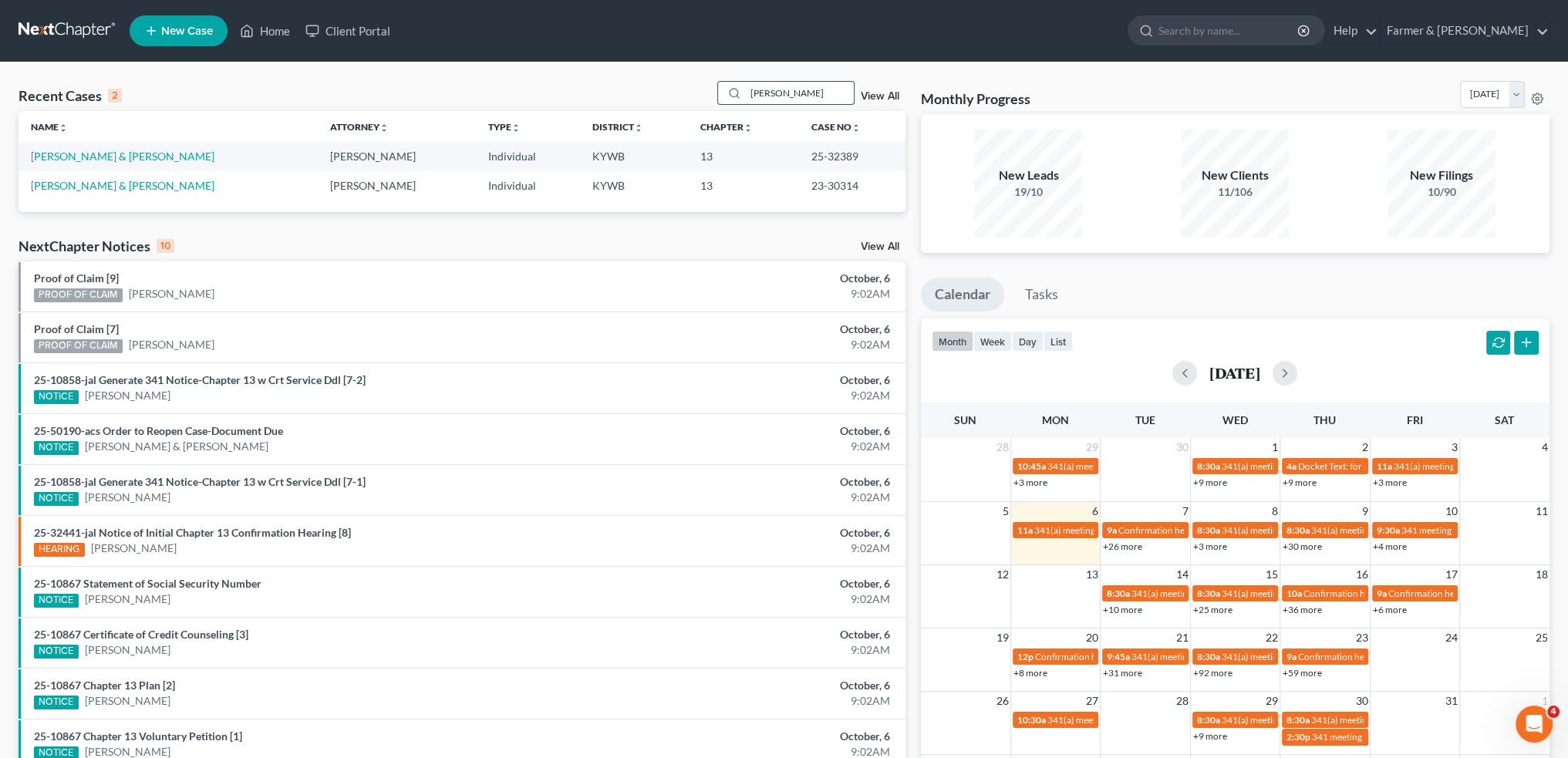
click at [835, 95] on input "LONNETTA TAYLOR" at bounding box center [800, 93] width 108 height 22
drag, startPoint x: 845, startPoint y: 94, endPoint x: 696, endPoint y: 93, distance: 149.0
click at [696, 93] on div "Recent Cases 2 LONNETTA TAYLOR View All" at bounding box center [462, 96] width 887 height 30
type input "T"
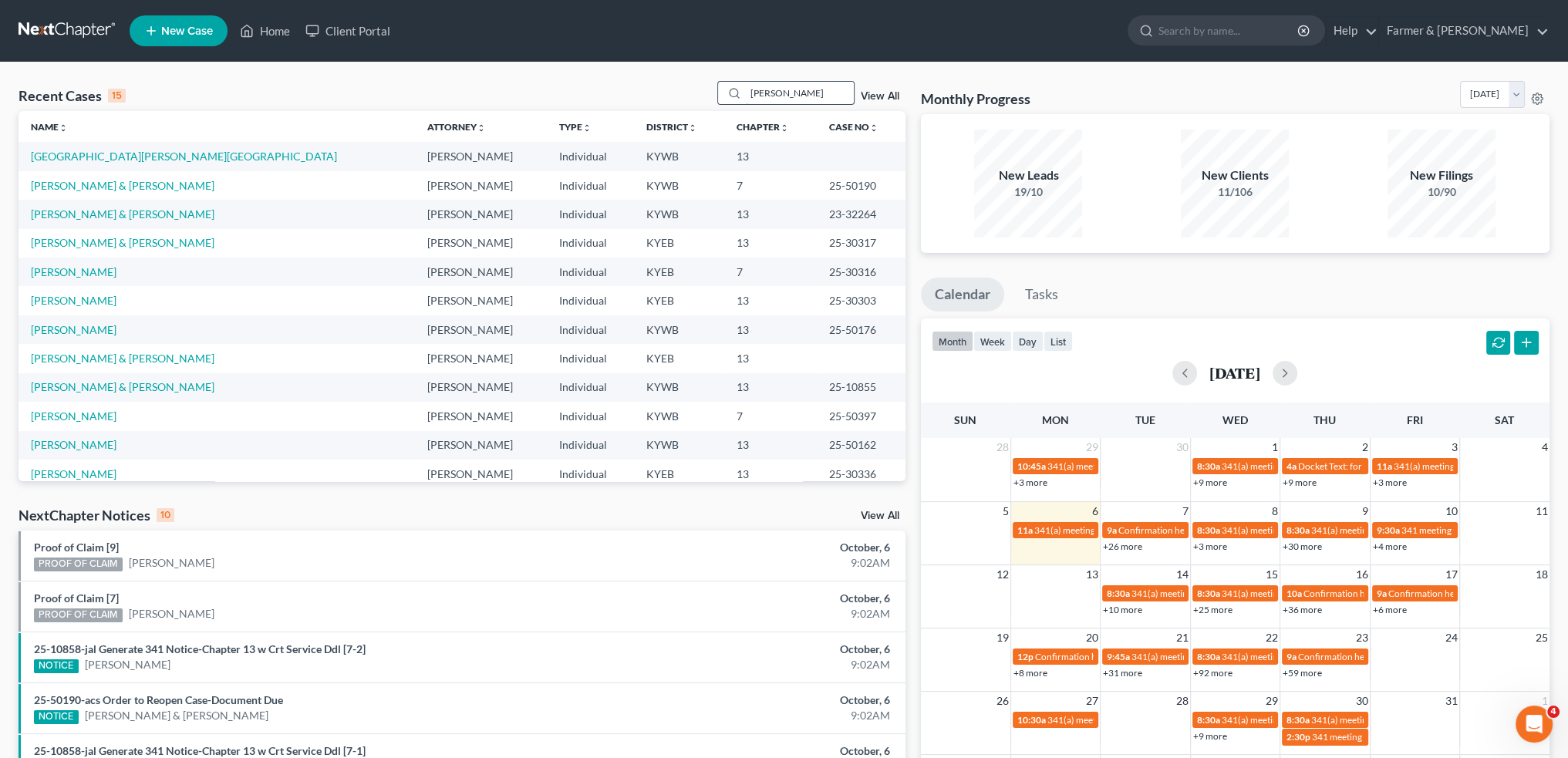
click at [811, 84] on input "NORBERTO" at bounding box center [800, 93] width 108 height 22
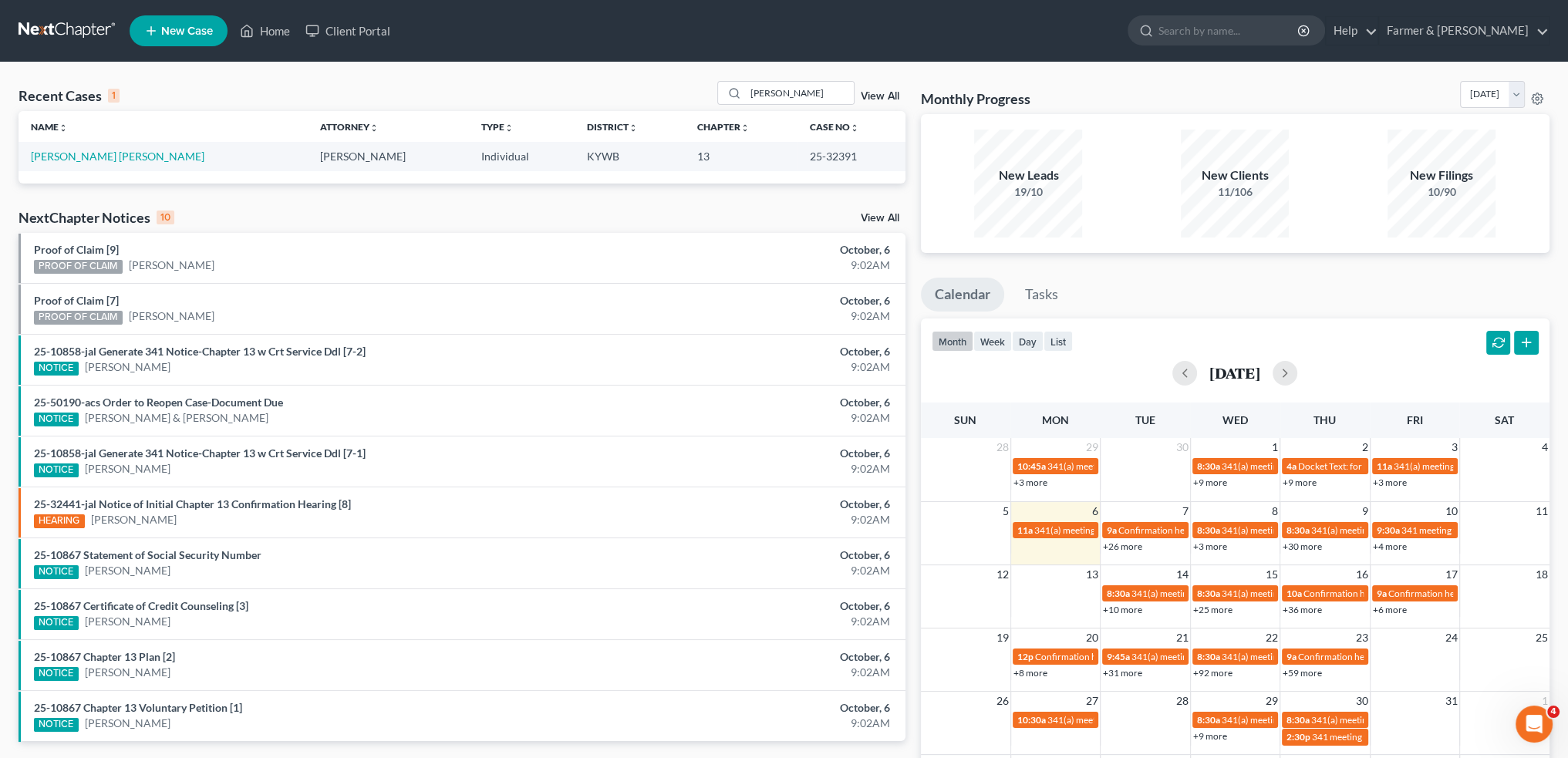
click at [853, 78] on div "Recent Cases 1 NORBERTO View All Name unfold_more expand_more expand_less Attor…" at bounding box center [784, 463] width 1568 height 801
drag, startPoint x: 772, startPoint y: 90, endPoint x: 611, endPoint y: 73, distance: 161.9
click at [612, 73] on div "Recent Cases 1 NORBERTO View All Name unfold_more expand_more expand_less Attor…" at bounding box center [784, 463] width 1568 height 801
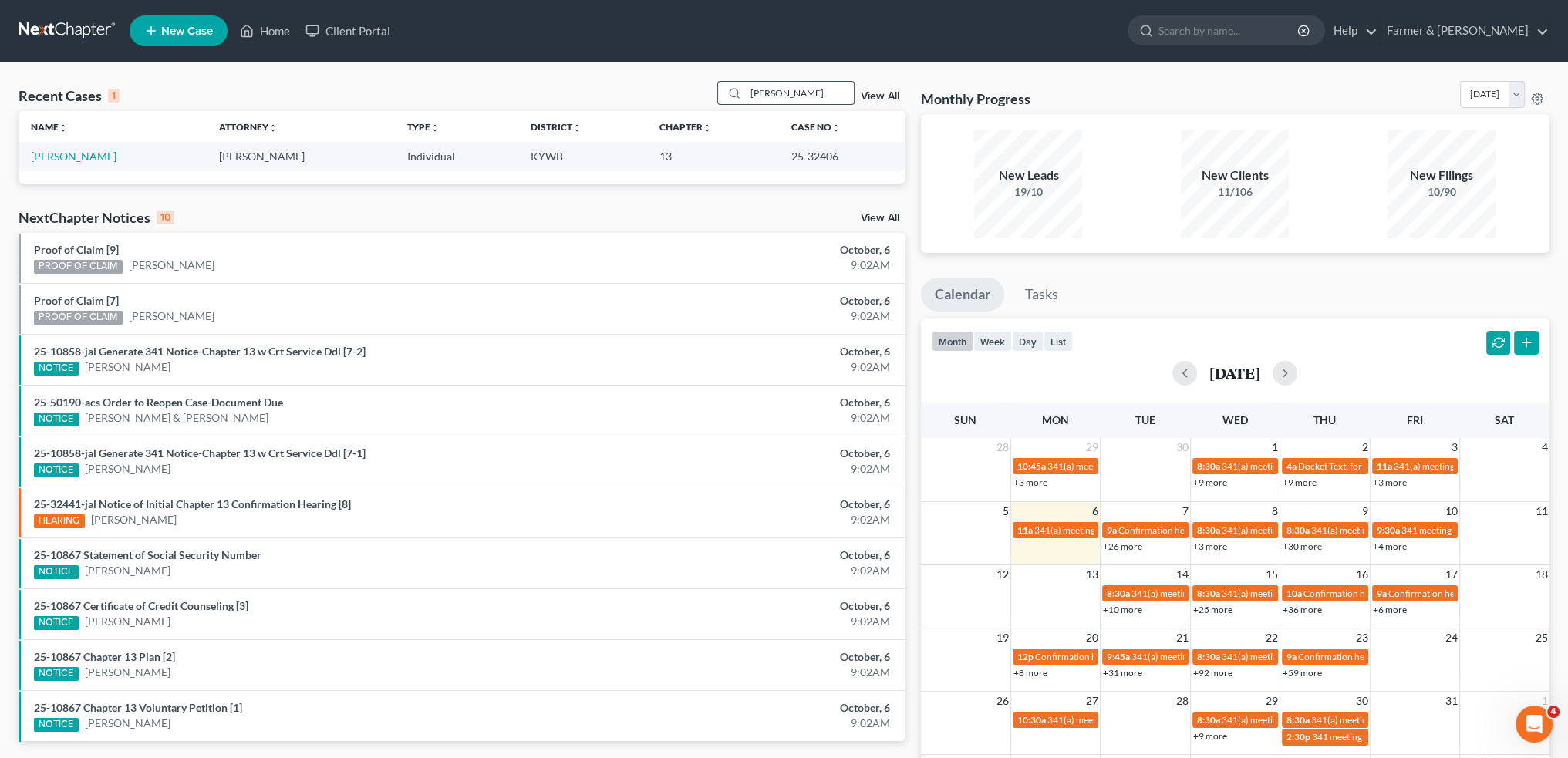
click at [809, 91] on input "CHRISTOPHER CARNEY" at bounding box center [800, 93] width 108 height 22
drag, startPoint x: 749, startPoint y: 92, endPoint x: 1062, endPoint y: 66, distance: 314.1
click at [1062, 66] on div "Recent Cases 1 CHRISTOPHER CARNEY View All Name unfold_more expand_more expand_…" at bounding box center [784, 463] width 1568 height 801
click at [833, 90] on input "RONALD FRENCH" at bounding box center [800, 93] width 108 height 22
drag, startPoint x: 813, startPoint y: 88, endPoint x: 488, endPoint y: 75, distance: 325.3
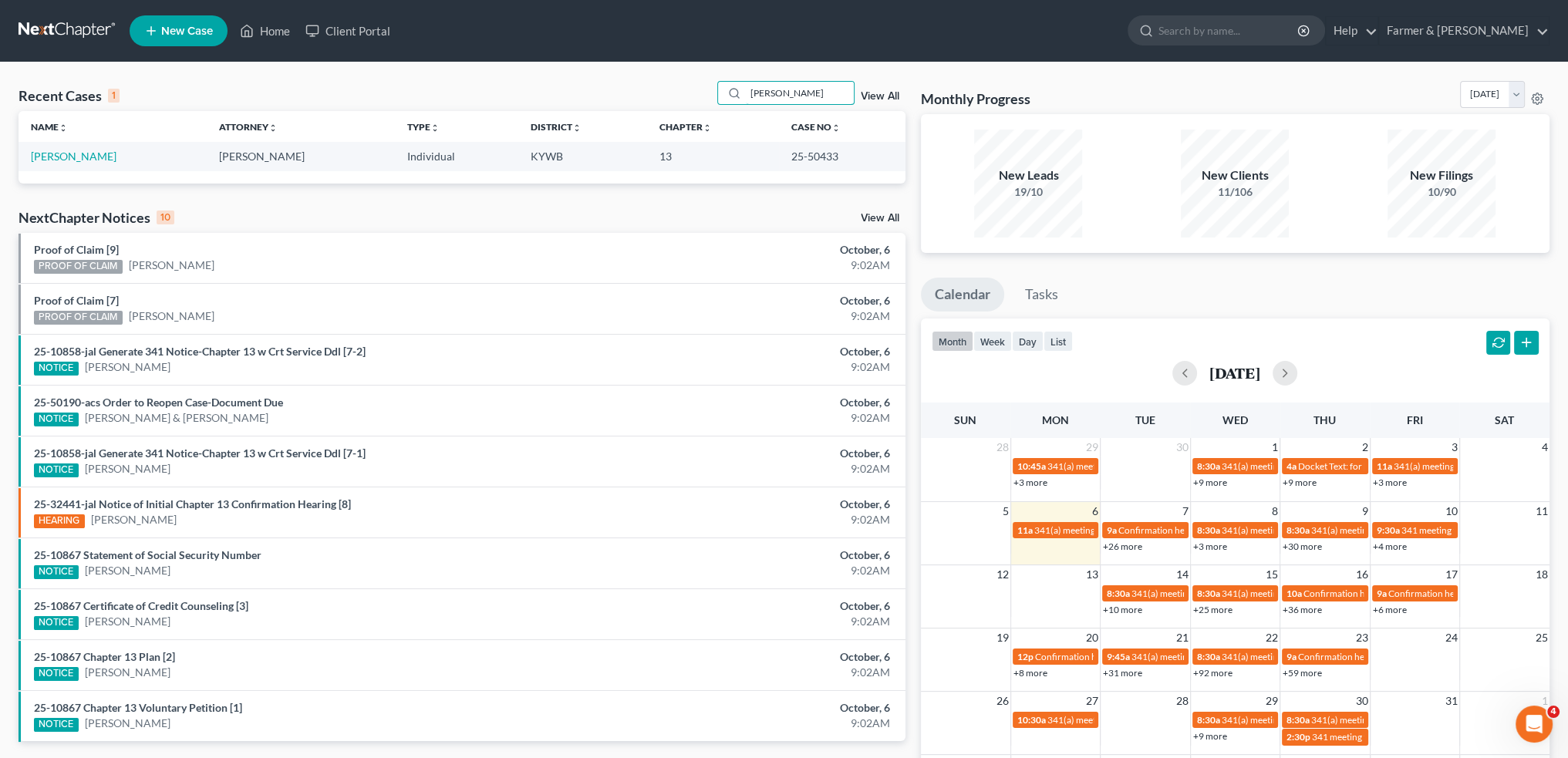
click at [489, 74] on div "Recent Cases 1 RONALD FRENCH View All Name unfold_more expand_more expand_less …" at bounding box center [784, 463] width 1568 height 801
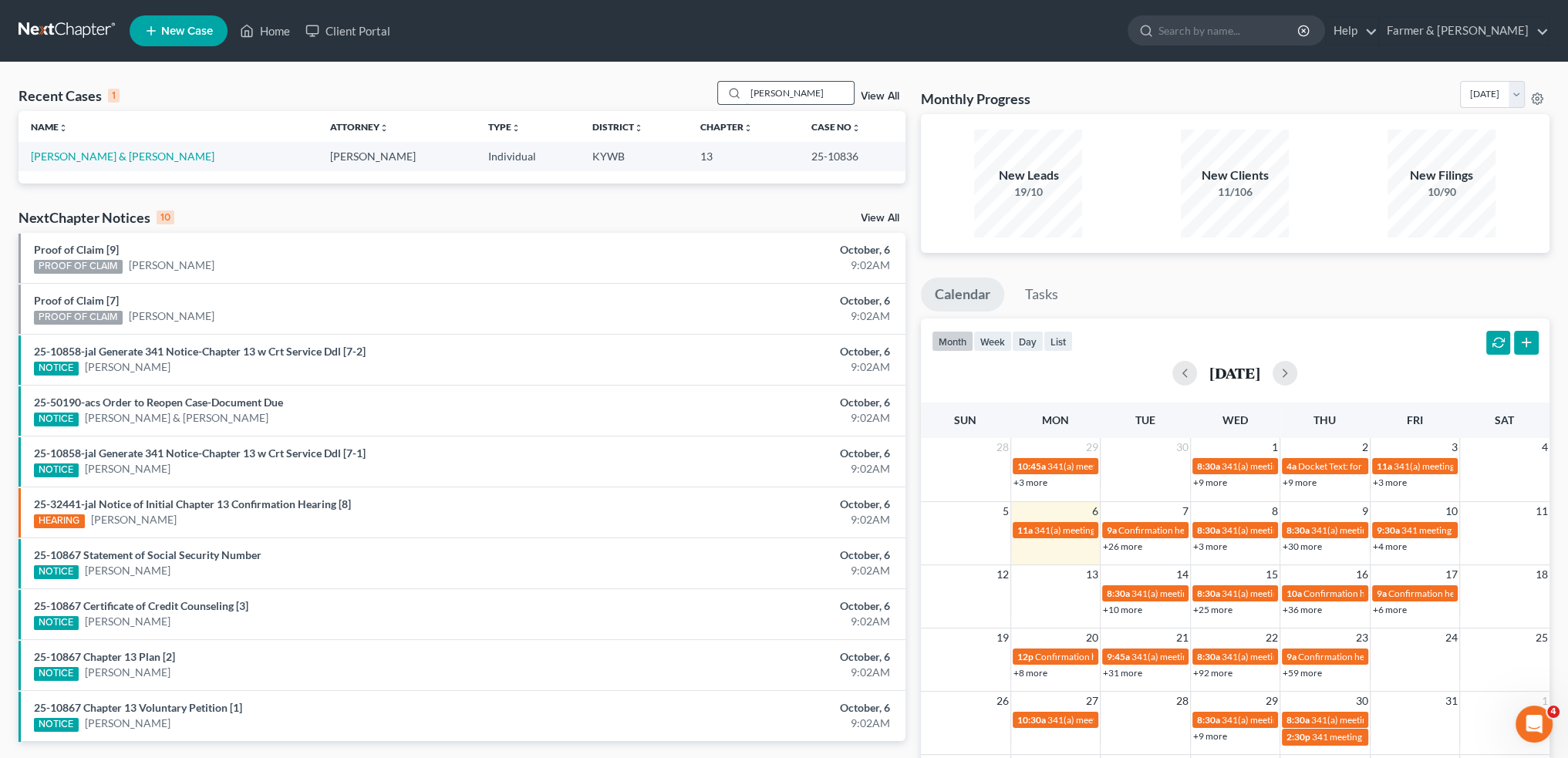
click at [843, 94] on input "JOSHUA POWELL" at bounding box center [800, 93] width 108 height 22
drag, startPoint x: 841, startPoint y: 92, endPoint x: 642, endPoint y: 91, distance: 199.0
click at [645, 87] on div "Recent Cases 1 JOSHUA POWELL View All" at bounding box center [462, 96] width 887 height 30
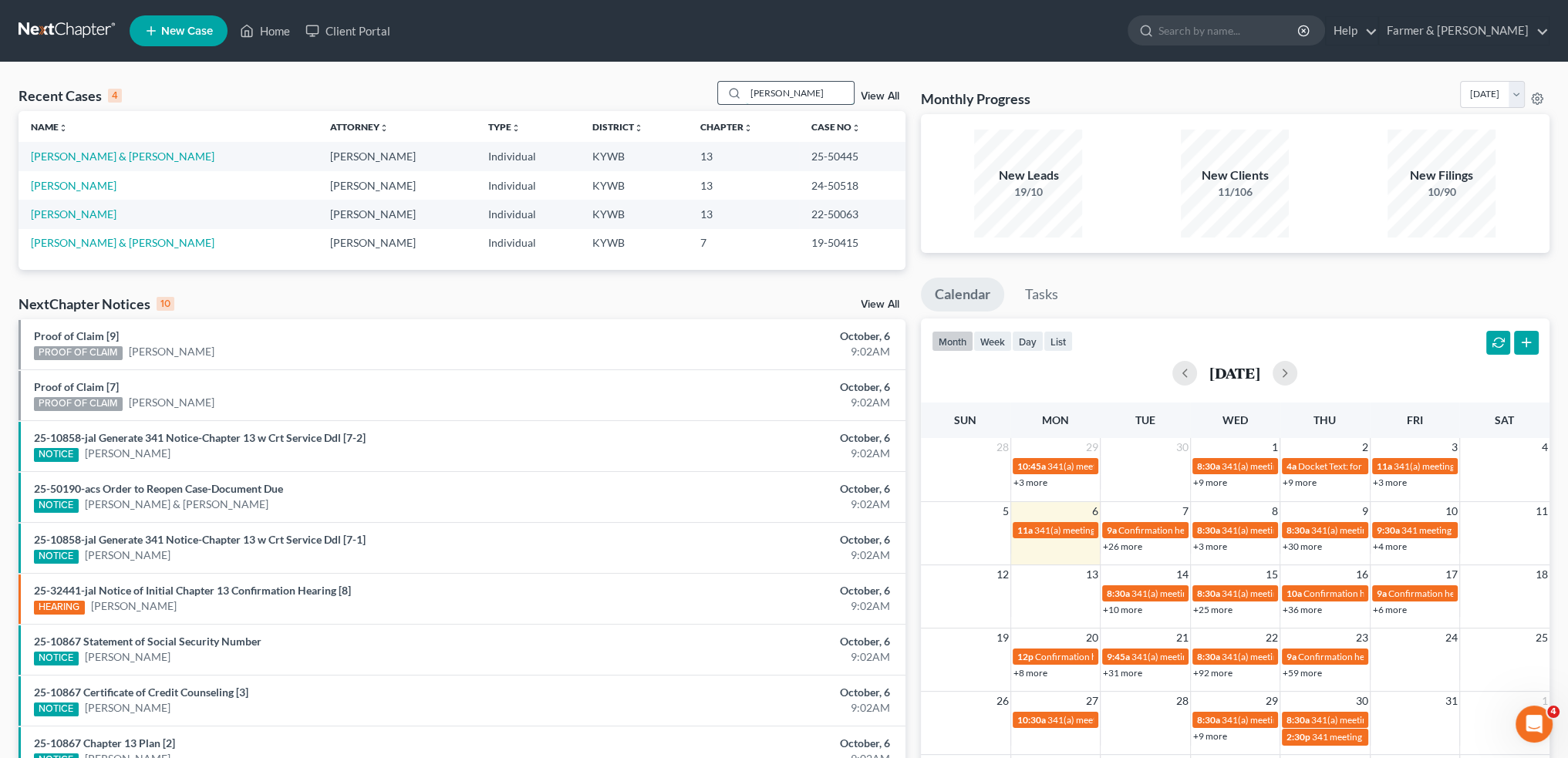
click at [800, 86] on input "DOWDY" at bounding box center [800, 93] width 108 height 22
drag, startPoint x: 811, startPoint y: 94, endPoint x: 584, endPoint y: 106, distance: 227.3
click at [584, 105] on div "Recent Cases 4 DOWDY View All" at bounding box center [462, 96] width 887 height 30
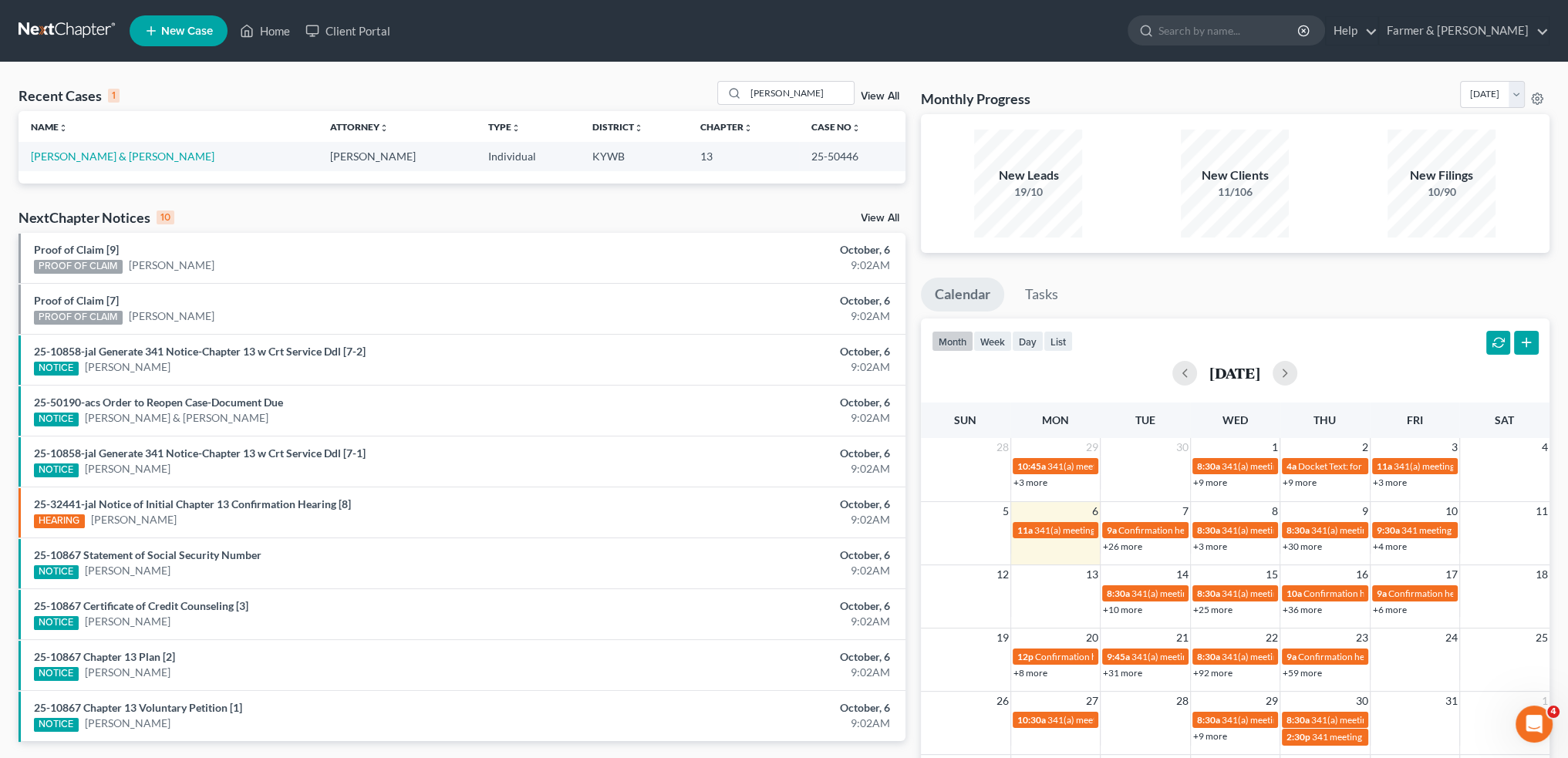
drag, startPoint x: 685, startPoint y: 67, endPoint x: 692, endPoint y: 72, distance: 8.6
click at [685, 67] on div "Recent Cases 1 CHRISTOPHER PEARSON View All Name unfold_more expand_more expand…" at bounding box center [784, 463] width 1568 height 801
drag, startPoint x: 745, startPoint y: 90, endPoint x: 1302, endPoint y: 123, distance: 558.0
click at [1301, 124] on div "Recent Cases 1 CHRISTOPHER PEARSON View All Name unfold_more expand_more expand…" at bounding box center [784, 462] width 1546 height 763
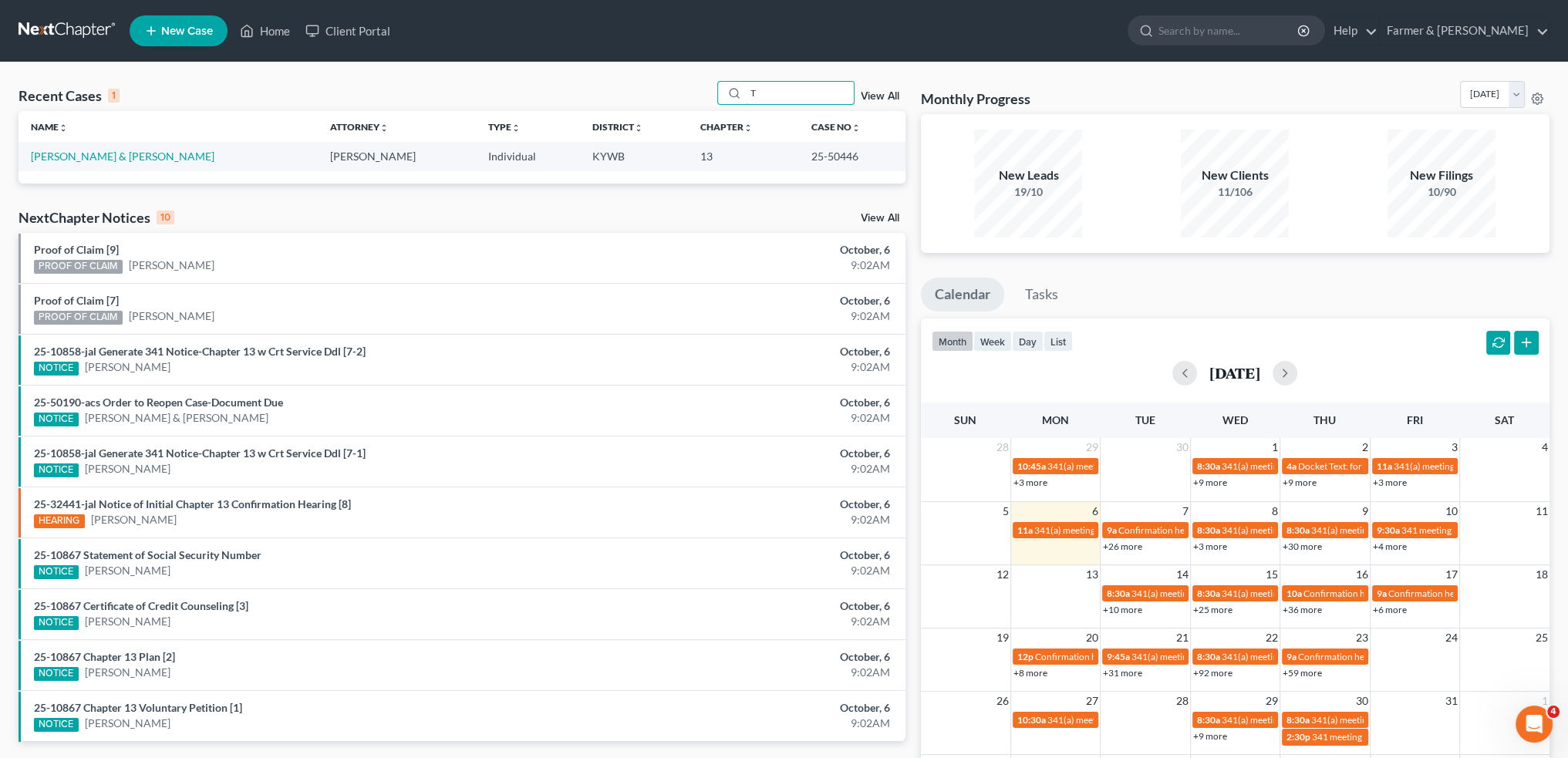
scroll to position [0, 0]
drag, startPoint x: 814, startPoint y: 100, endPoint x: 836, endPoint y: 98, distance: 22.1
click at [814, 100] on input "TULIO GARCIA" at bounding box center [800, 93] width 108 height 22
drag, startPoint x: 818, startPoint y: 95, endPoint x: 518, endPoint y: 80, distance: 300.4
click at [536, 79] on div "Recent Cases 1 TULIO GARCIA View All Name unfold_more expand_more expand_less A…" at bounding box center [784, 463] width 1568 height 801
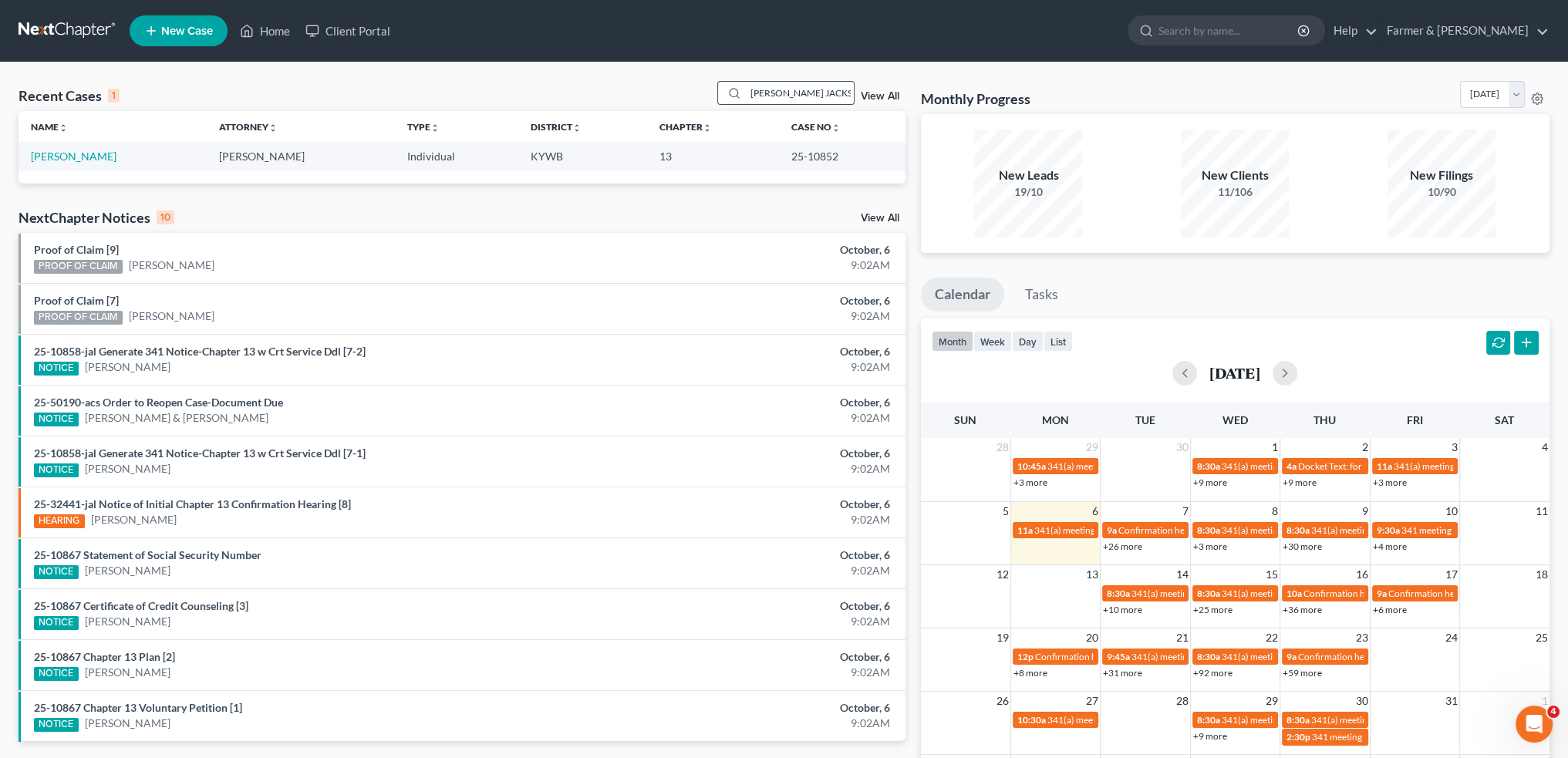
click at [827, 96] on input "SUTTON JACKS" at bounding box center [800, 93] width 108 height 22
drag, startPoint x: 834, startPoint y: 93, endPoint x: 549, endPoint y: 108, distance: 285.4
click at [548, 107] on div "Recent Cases 1 SUTTON JACKS View All" at bounding box center [462, 96] width 887 height 30
drag, startPoint x: 824, startPoint y: 104, endPoint x: 829, endPoint y: 92, distance: 13.0
click at [824, 104] on input "BRIAN TAYLOR" at bounding box center [800, 93] width 108 height 22
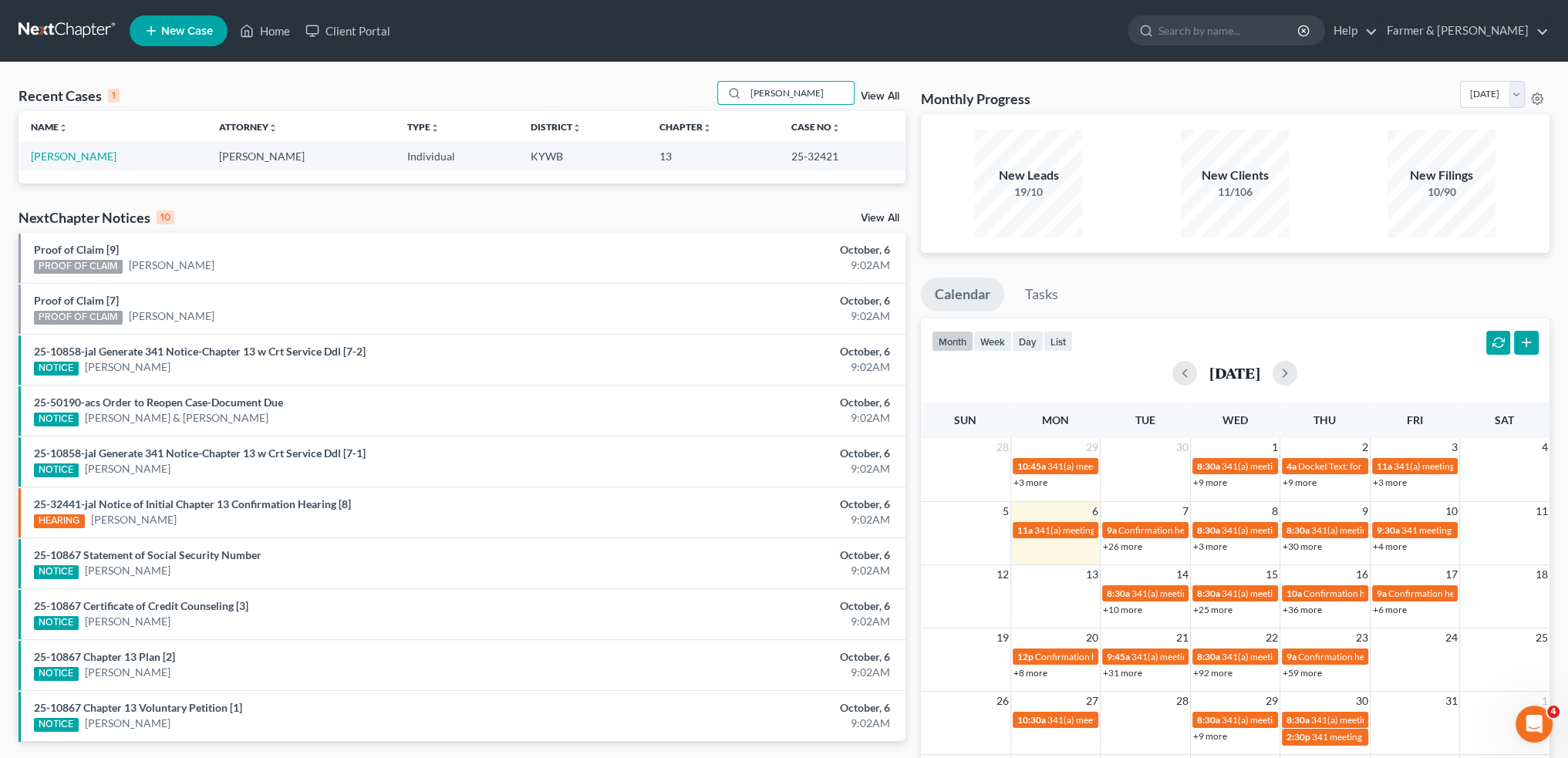
drag, startPoint x: 830, startPoint y: 90, endPoint x: 587, endPoint y: 69, distance: 243.9
click at [587, 69] on div "Recent Cases 1 BRIAN TAYLOR View All Name unfold_more expand_more expand_less A…" at bounding box center [784, 463] width 1568 height 801
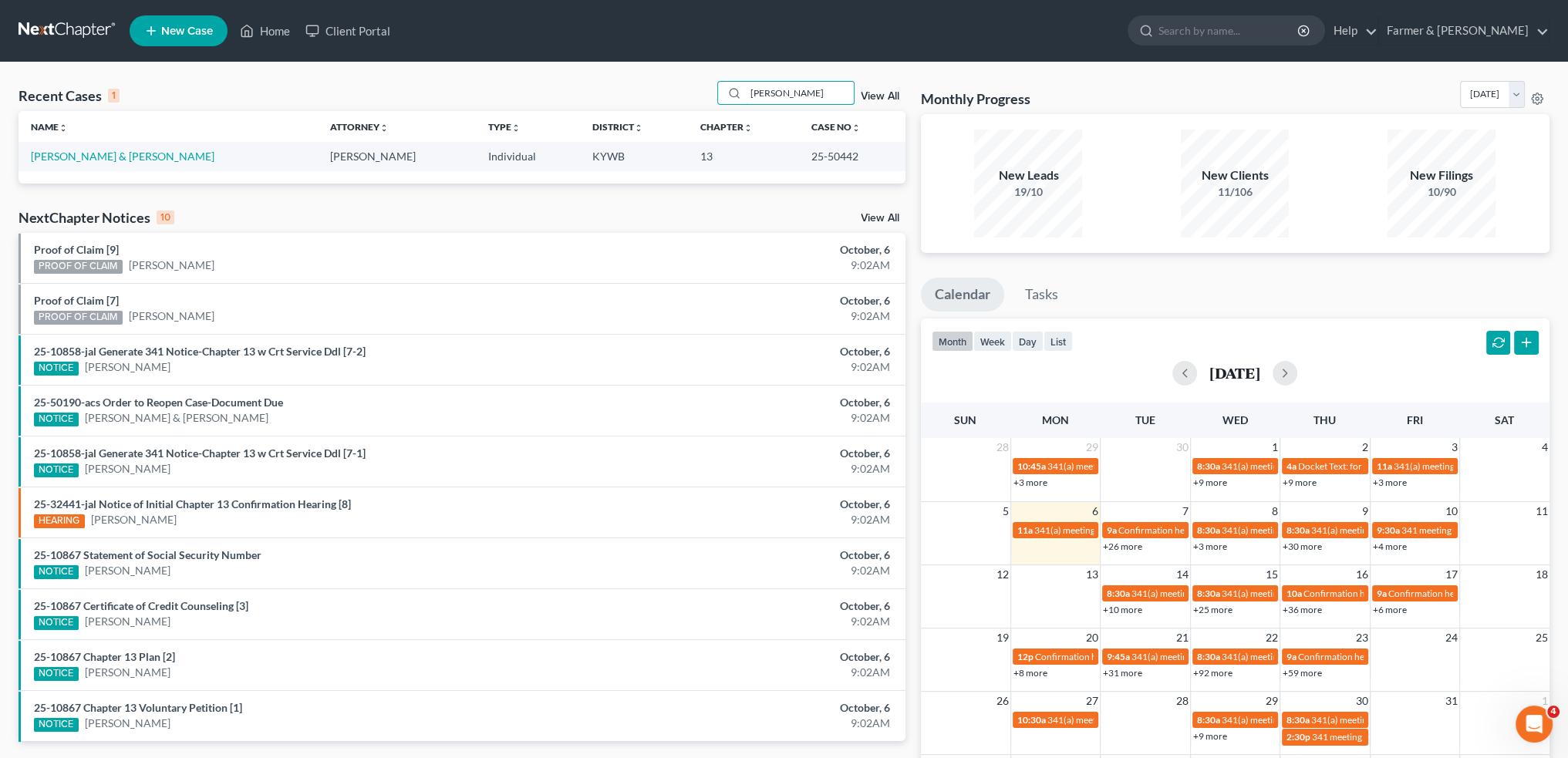
type input "CLAYTON KEITH"
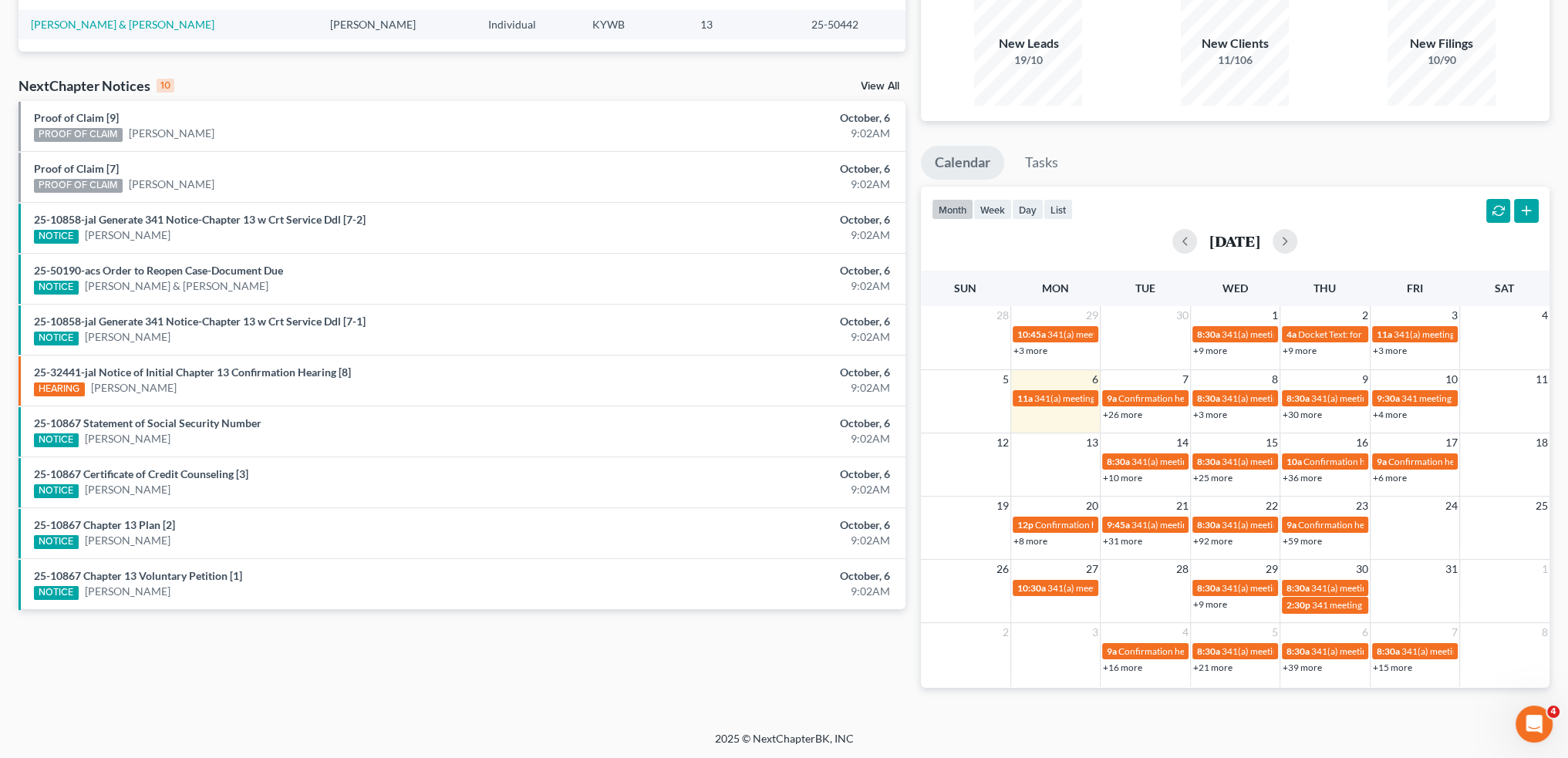
click at [1120, 539] on link "+31 more" at bounding box center [1122, 542] width 39 height 12
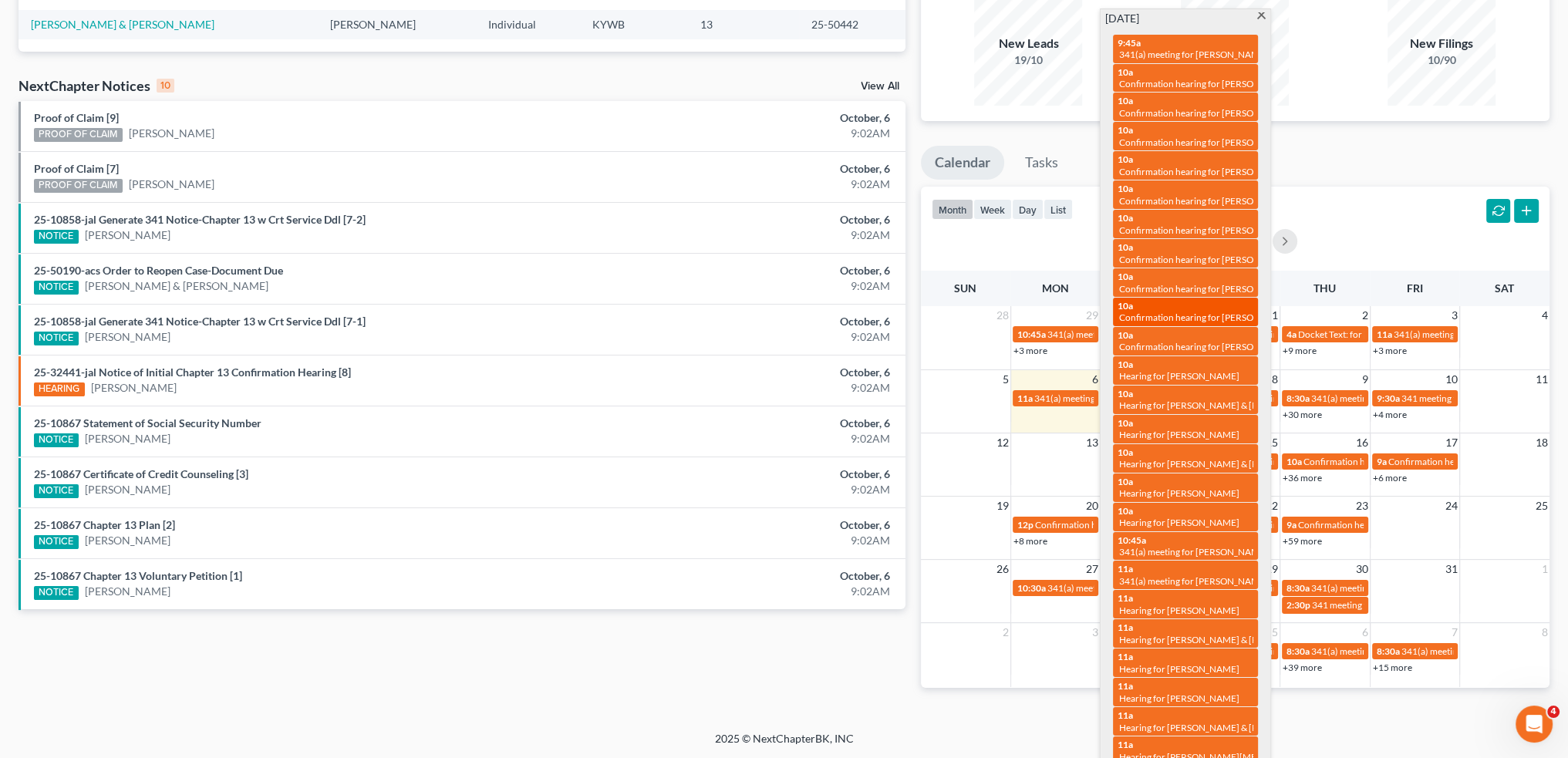
click at [1178, 318] on span "Confirmation hearing for [PERSON_NAME] & [PERSON_NAME]" at bounding box center [1247, 317] width 256 height 12
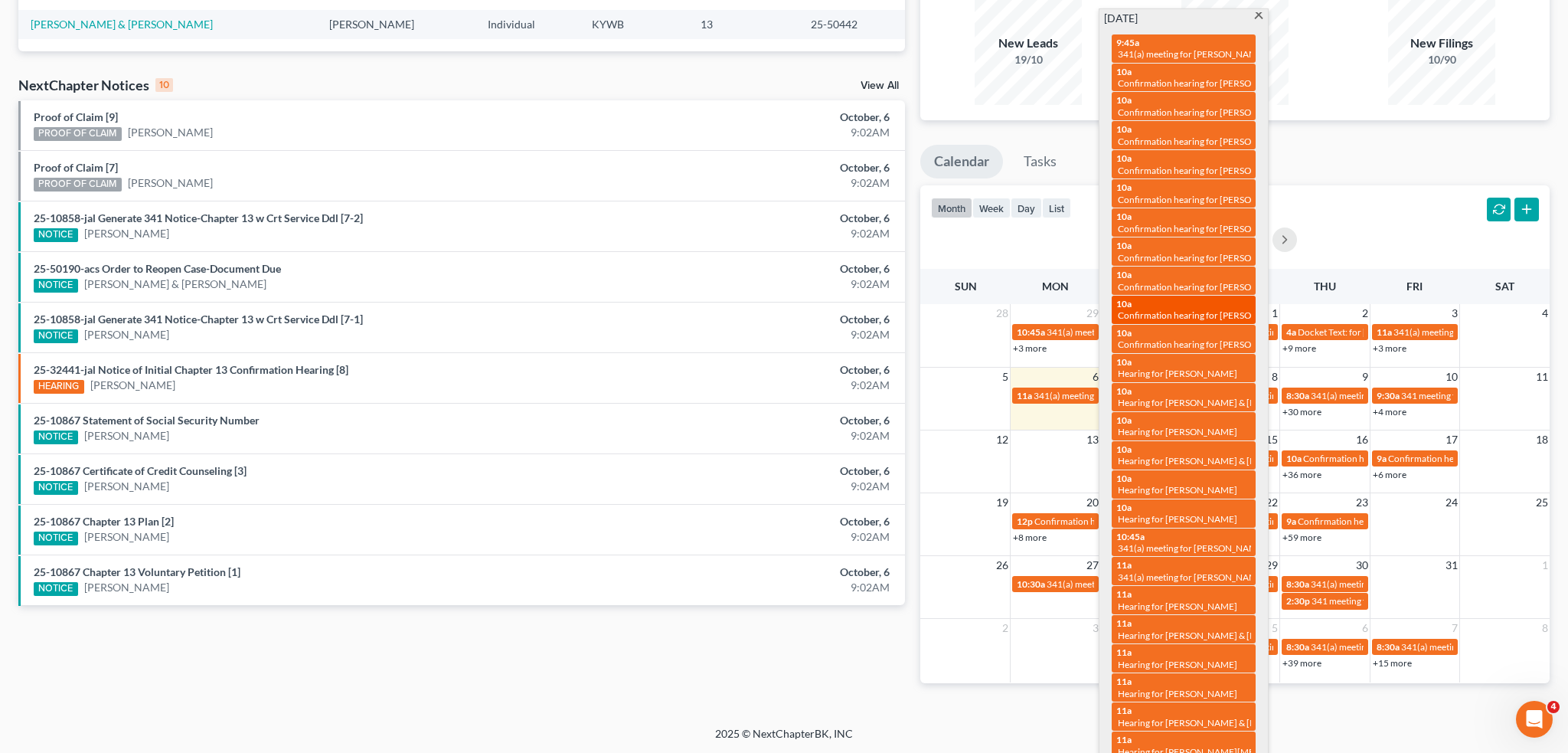
select select "Days"
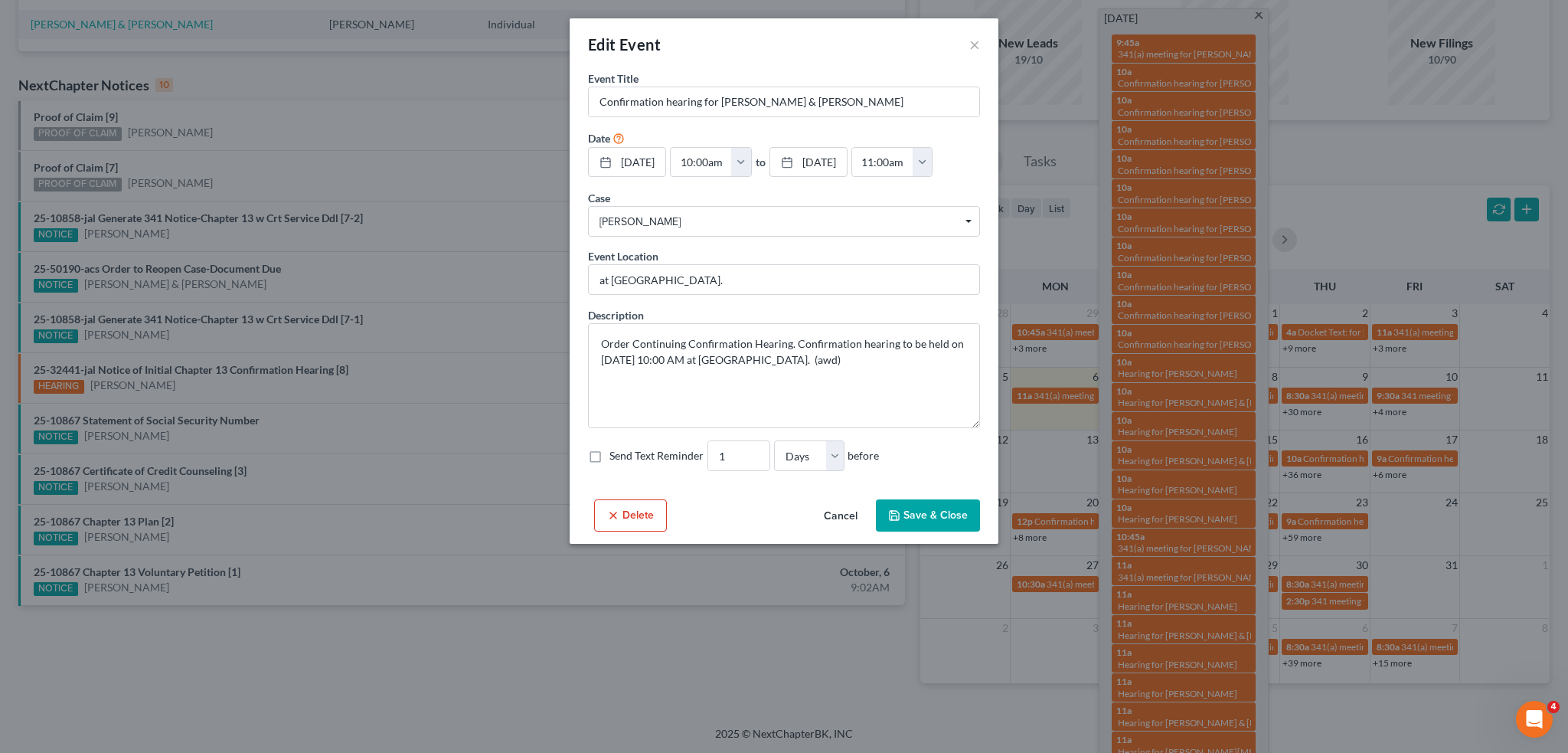
click at [841, 529] on button "Cancel" at bounding box center [841, 516] width 58 height 31
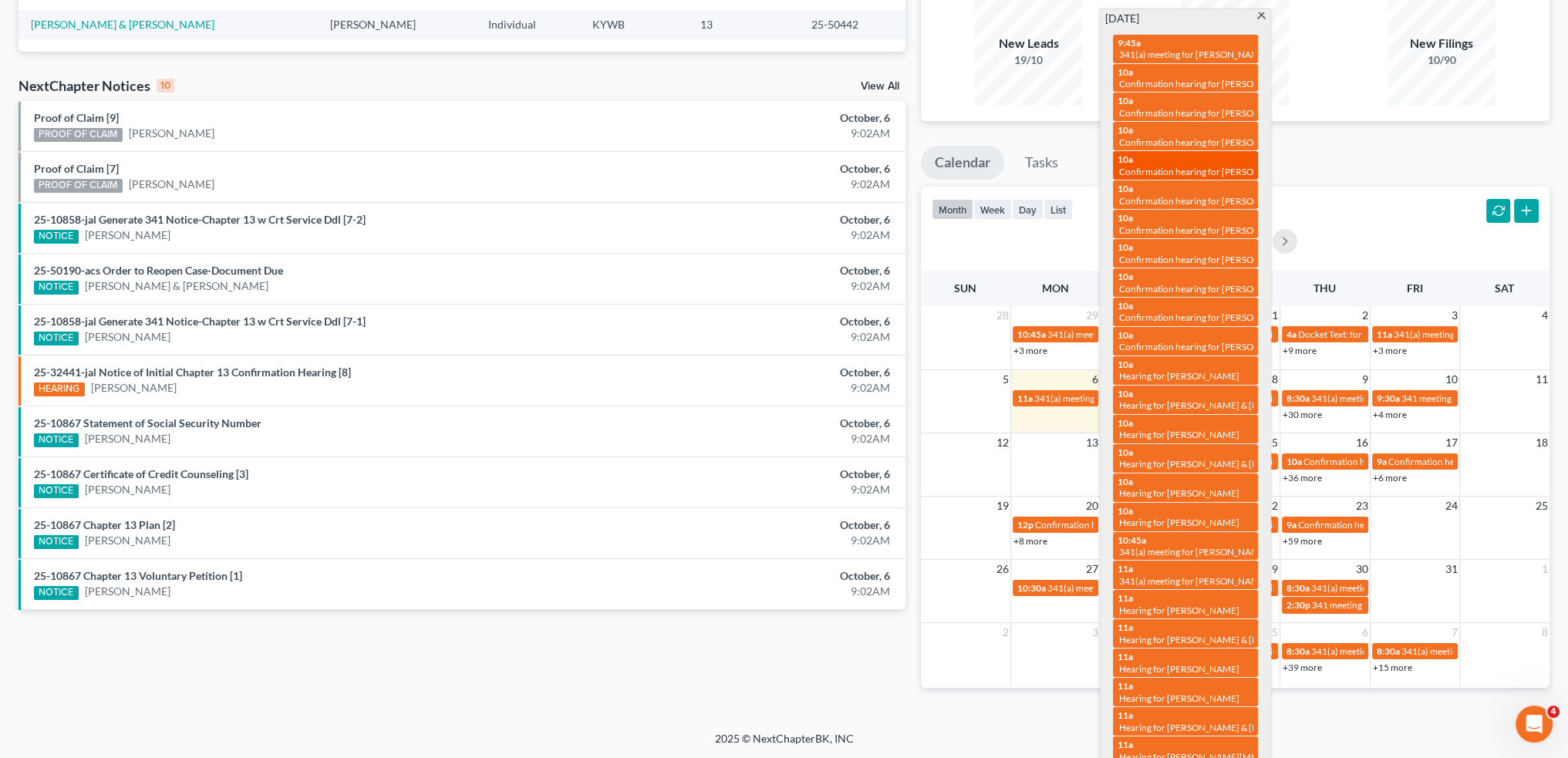
click at [1143, 170] on span "Confirmation hearing for [PERSON_NAME]" at bounding box center [1207, 172] width 176 height 12
select select "Days"
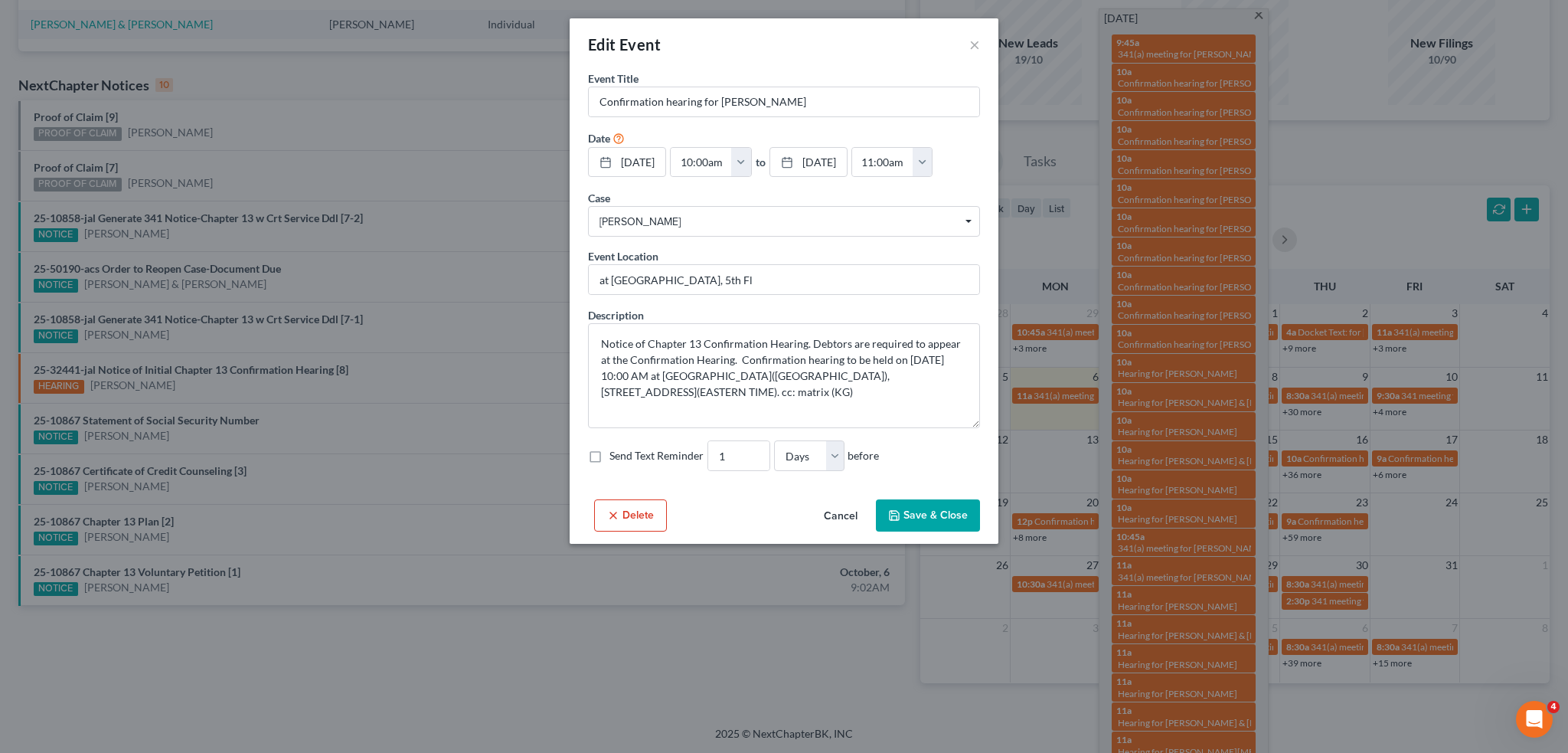
click at [827, 511] on button "Cancel" at bounding box center [841, 516] width 58 height 31
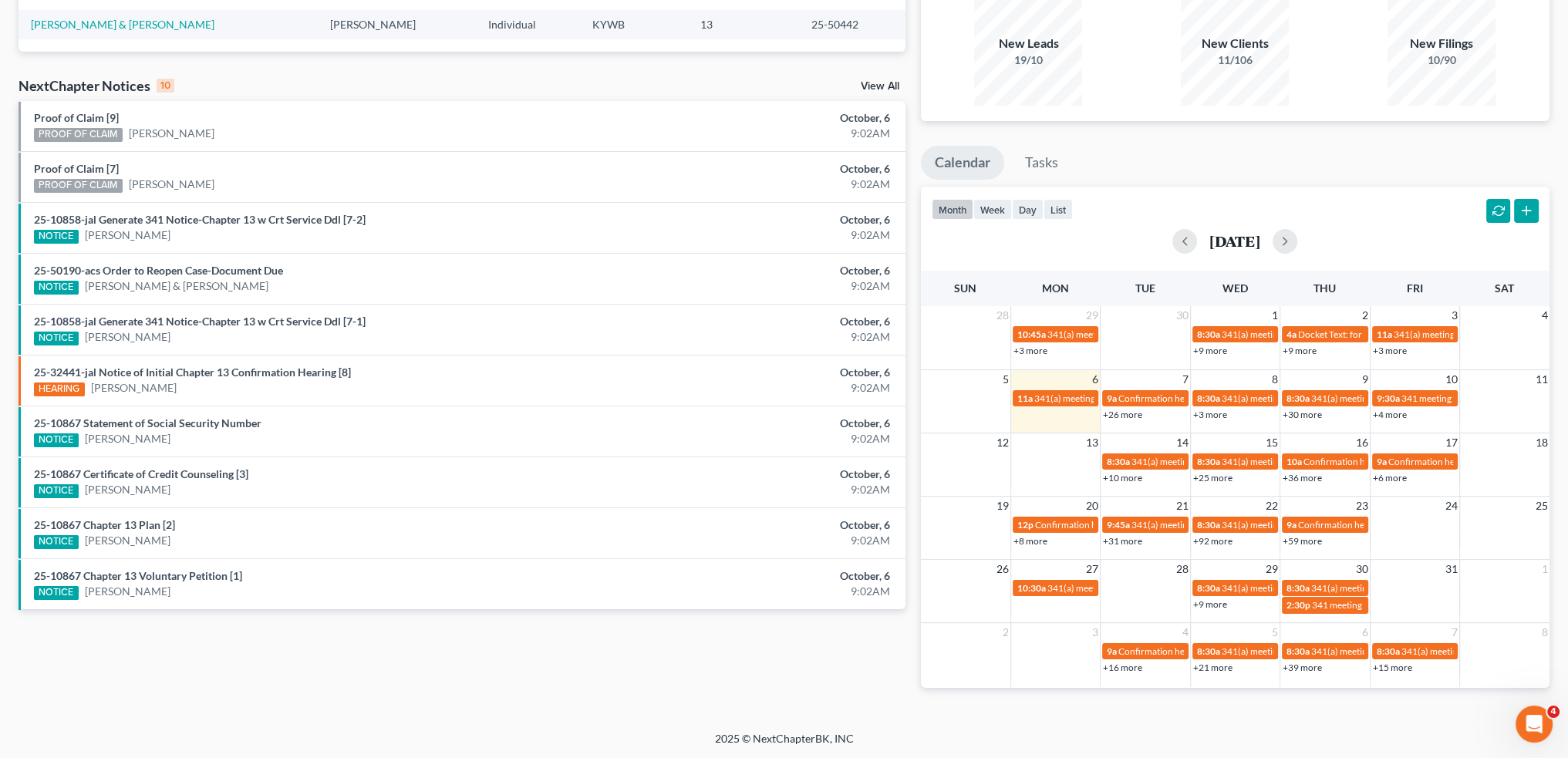
click at [962, 117] on div "New Leads 19/10 New Clients 11/106 New Filings 10/90" at bounding box center [1235, 51] width 628 height 139
click at [1201, 477] on link "+25 more" at bounding box center [1212, 478] width 39 height 12
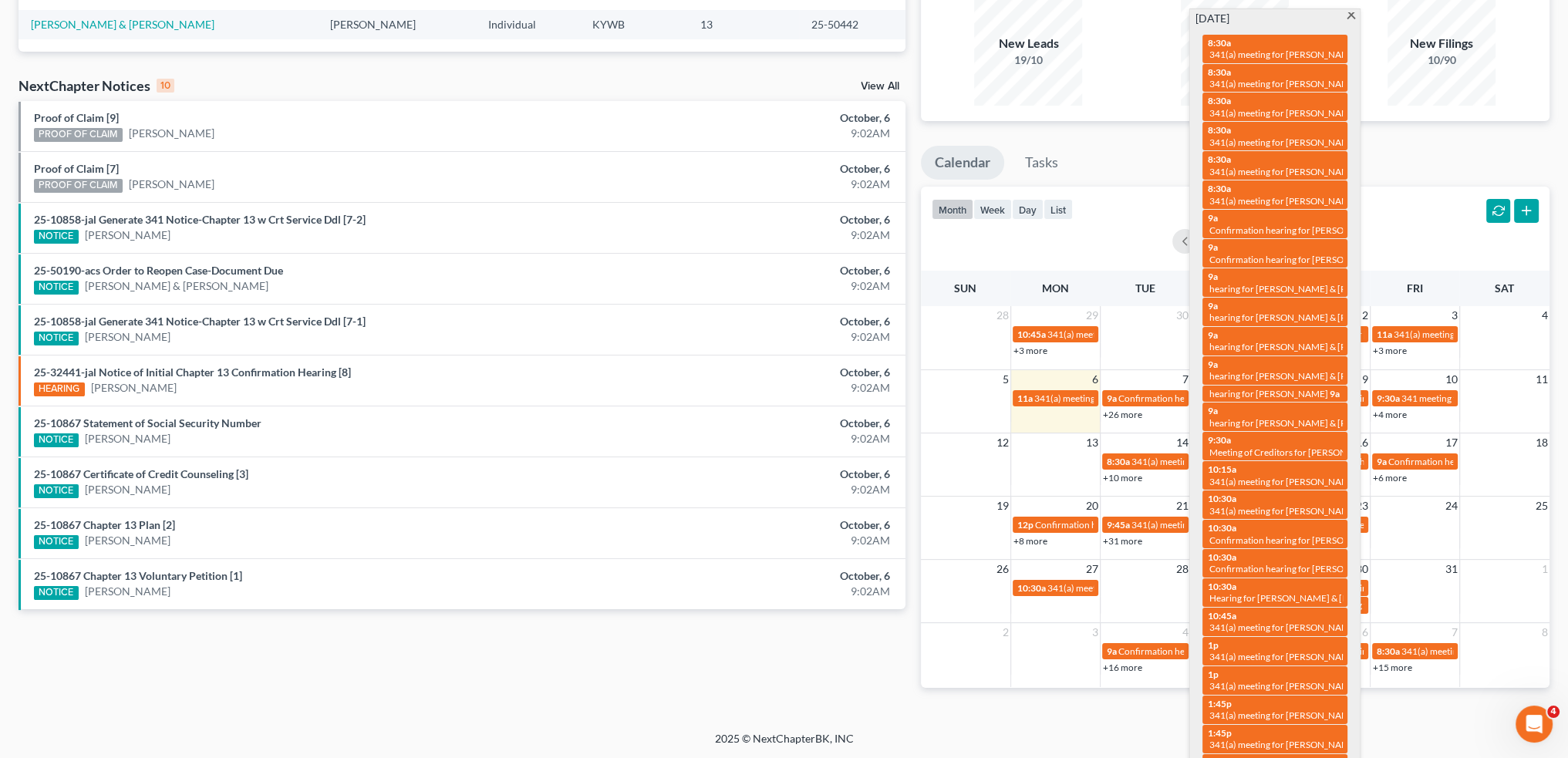
click at [1059, 684] on div "2 3 4 5 6 7 8 9a Confirmation hearing for Billy Tackett & Sarah Tackett 8:30a 3…" at bounding box center [1235, 654] width 628 height 65
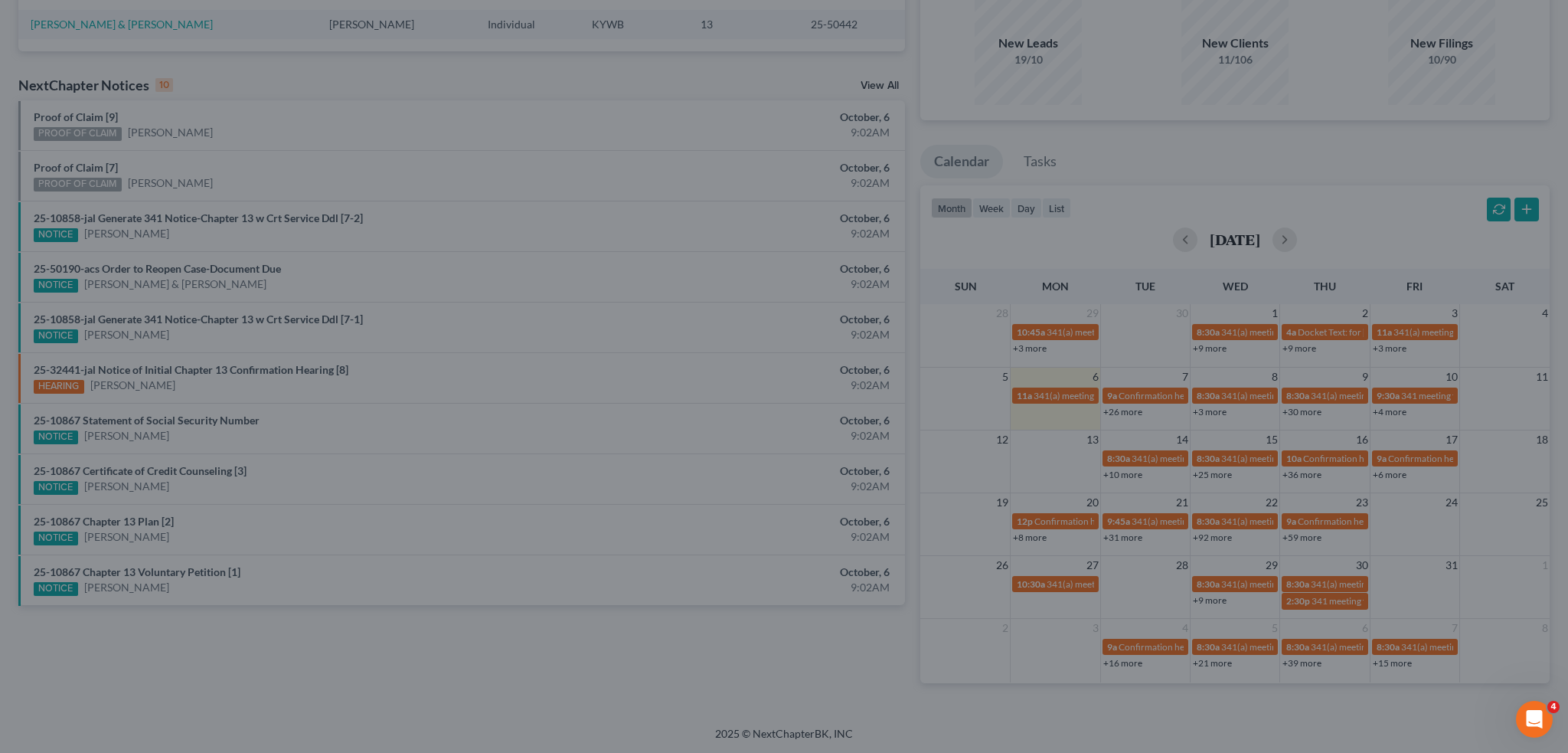
click at [1213, 535] on div "New Event × Event Title * Date 11/3/2025 close Date 11/3/2025 Time 12:00 AM che…" at bounding box center [784, 376] width 1568 height 753
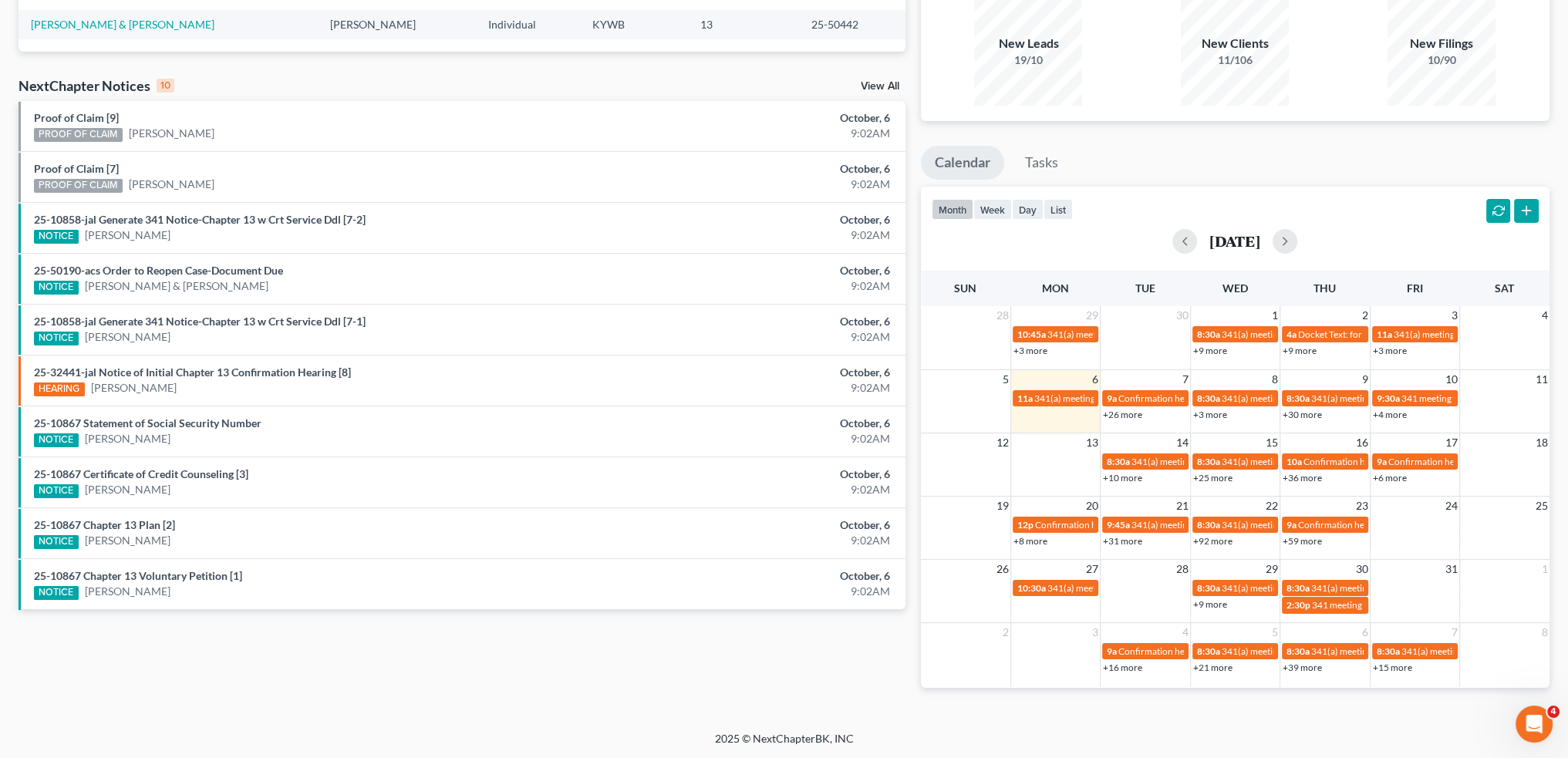
click at [1208, 541] on link "+92 more" at bounding box center [1212, 542] width 39 height 12
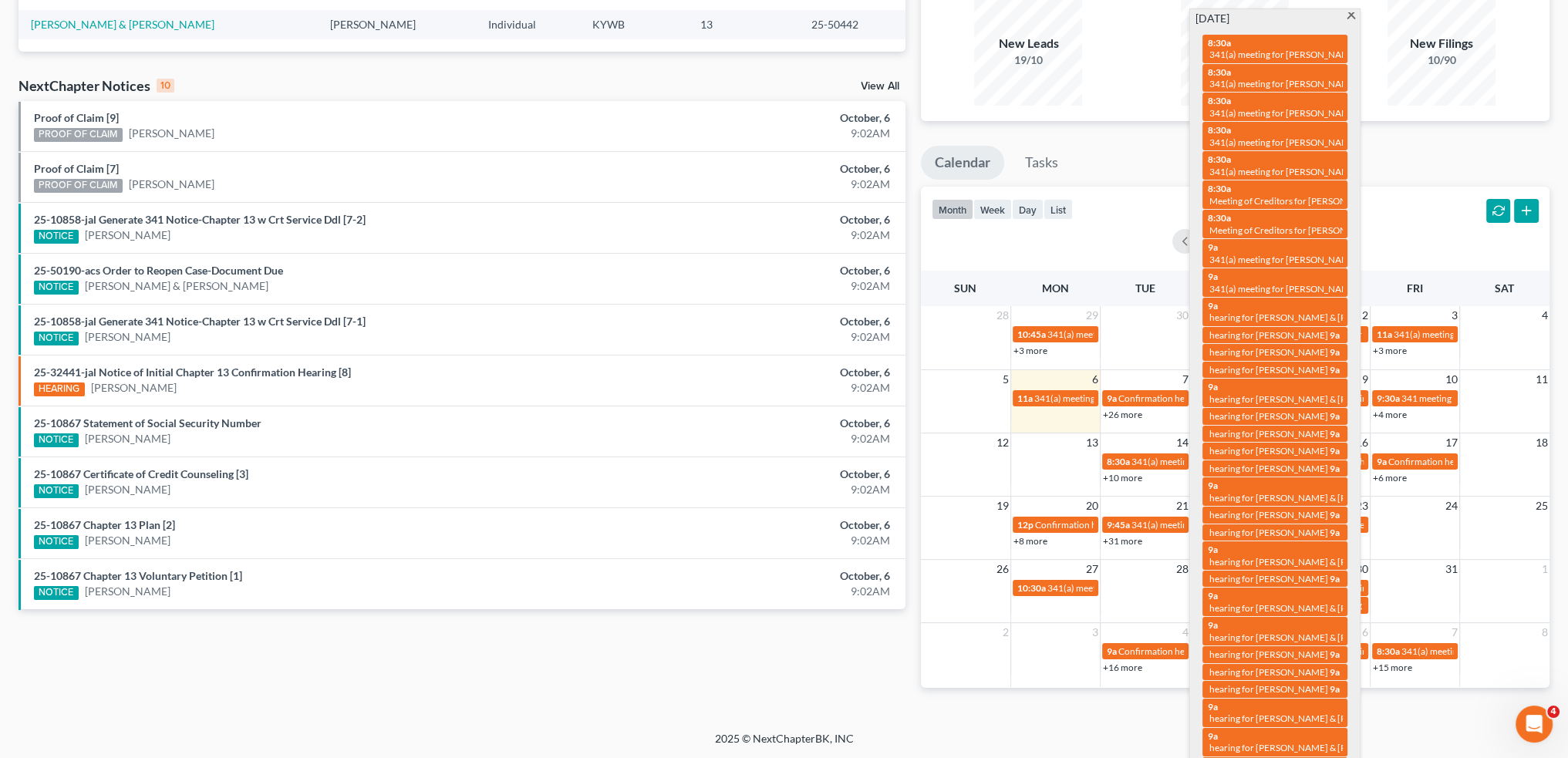
click at [580, 51] on div "Name unfold_more expand_more expand_less Attorney unfold_more expand_more expan…" at bounding box center [462, 15] width 887 height 72
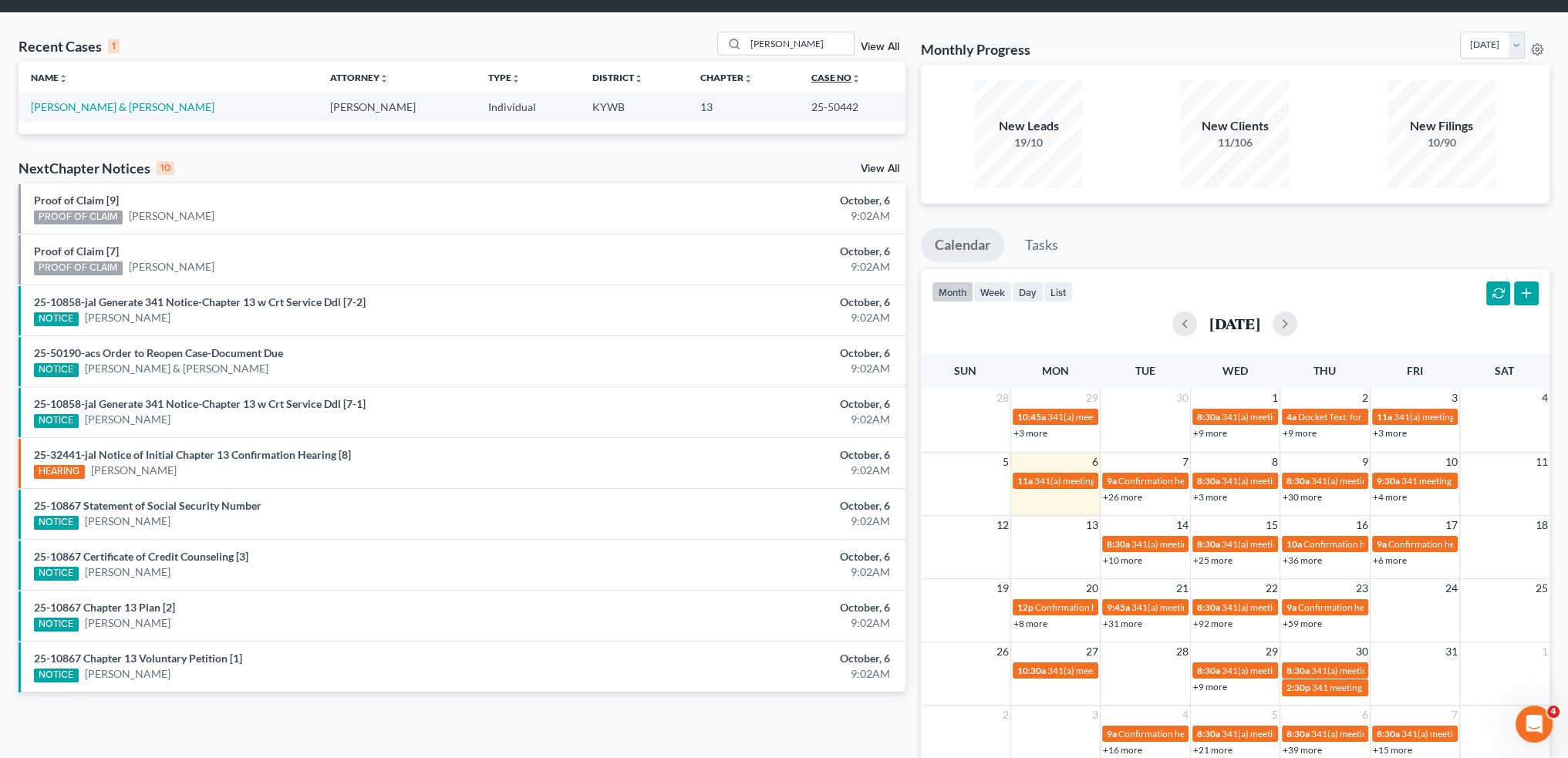
scroll to position [0, 0]
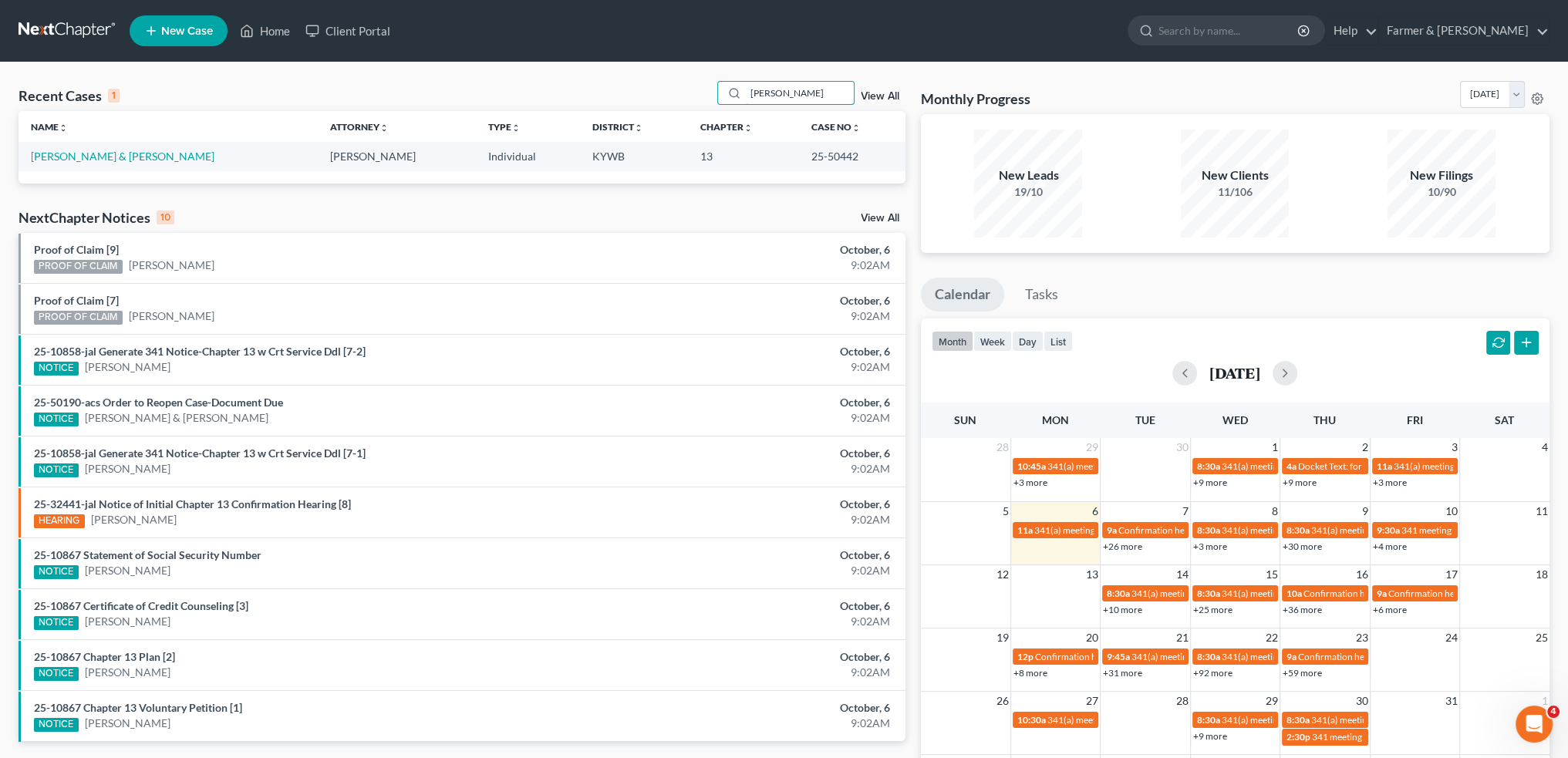
drag, startPoint x: 826, startPoint y: 92, endPoint x: 540, endPoint y: 84, distance: 286.1
click at [540, 84] on div "Recent Cases 1 CLAYTON KEITH View All" at bounding box center [462, 96] width 887 height 30
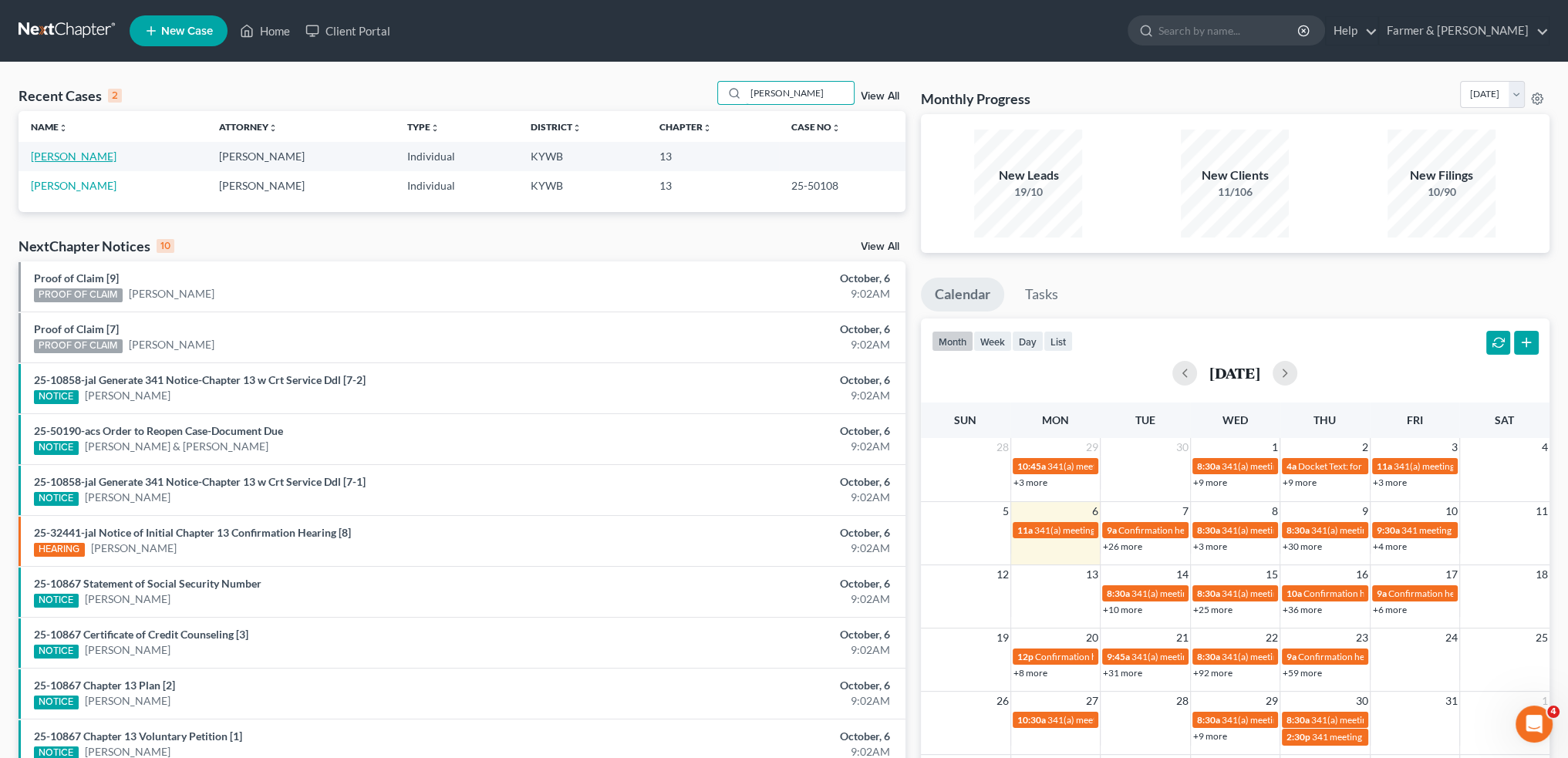
type input "morris lasseter"
click at [87, 155] on link "Lasseter, Morris" at bounding box center [74, 156] width 86 height 13
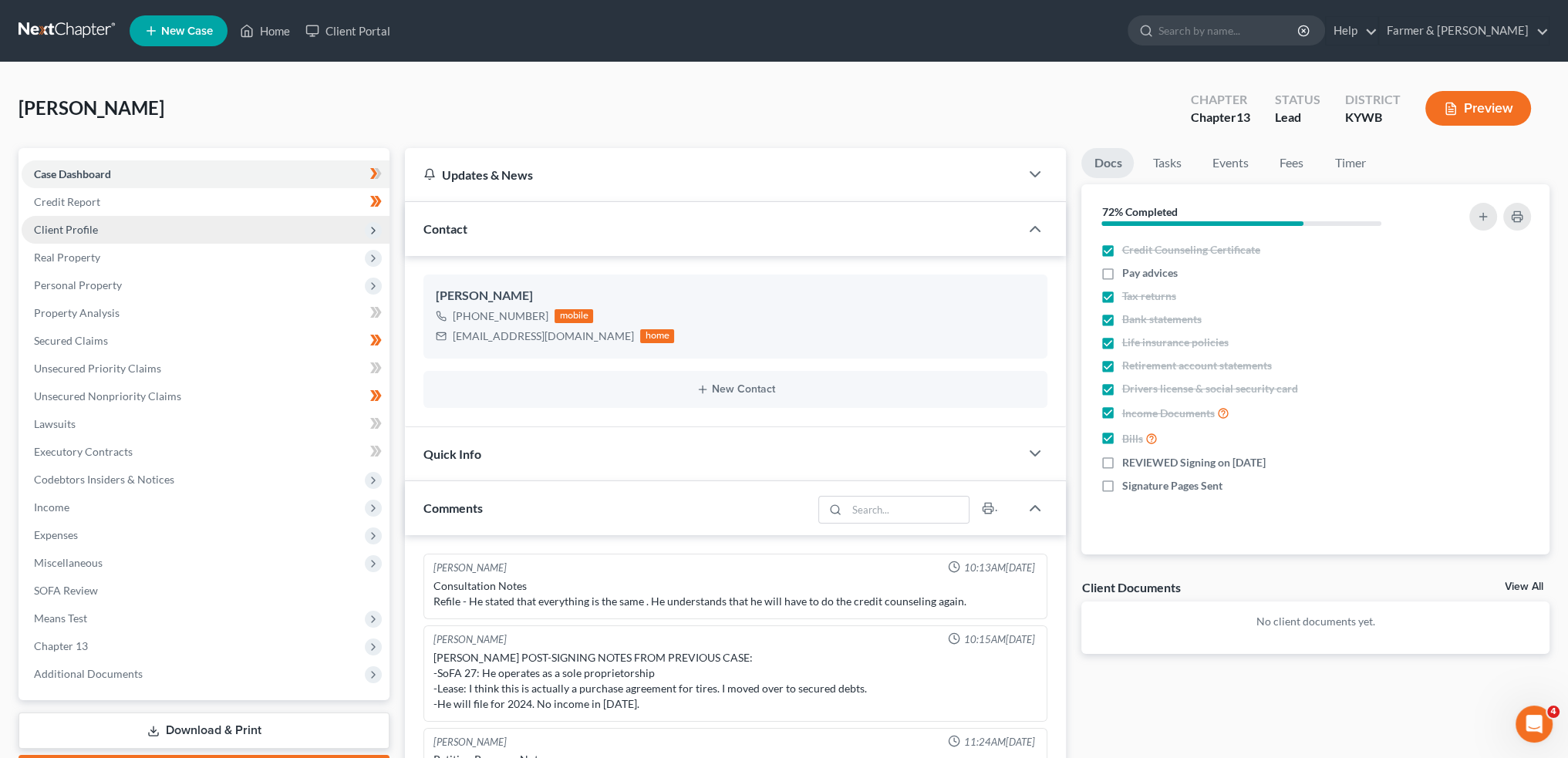
scroll to position [246, 0]
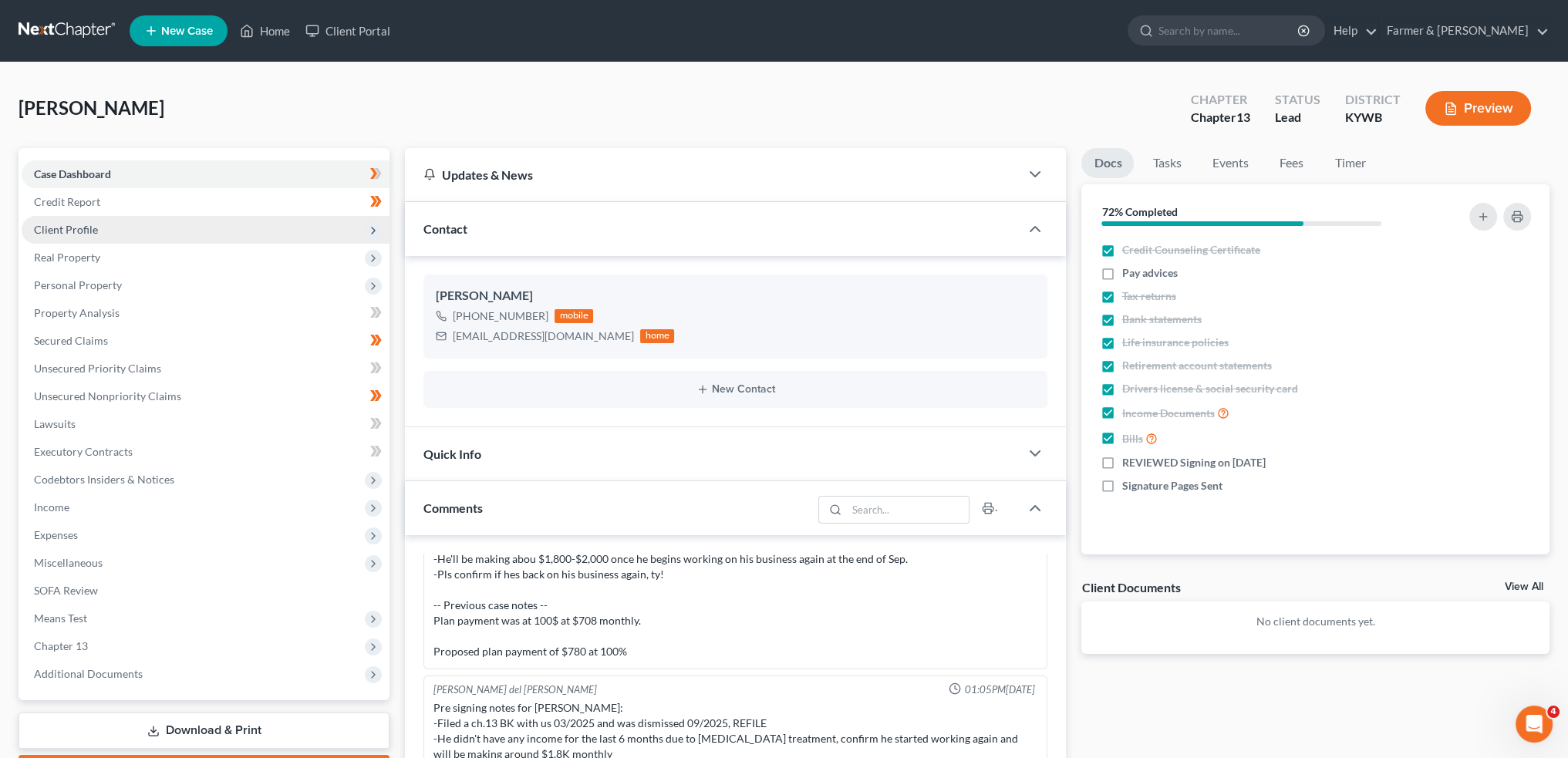
click at [71, 226] on span "Client Profile" at bounding box center [66, 228] width 64 height 13
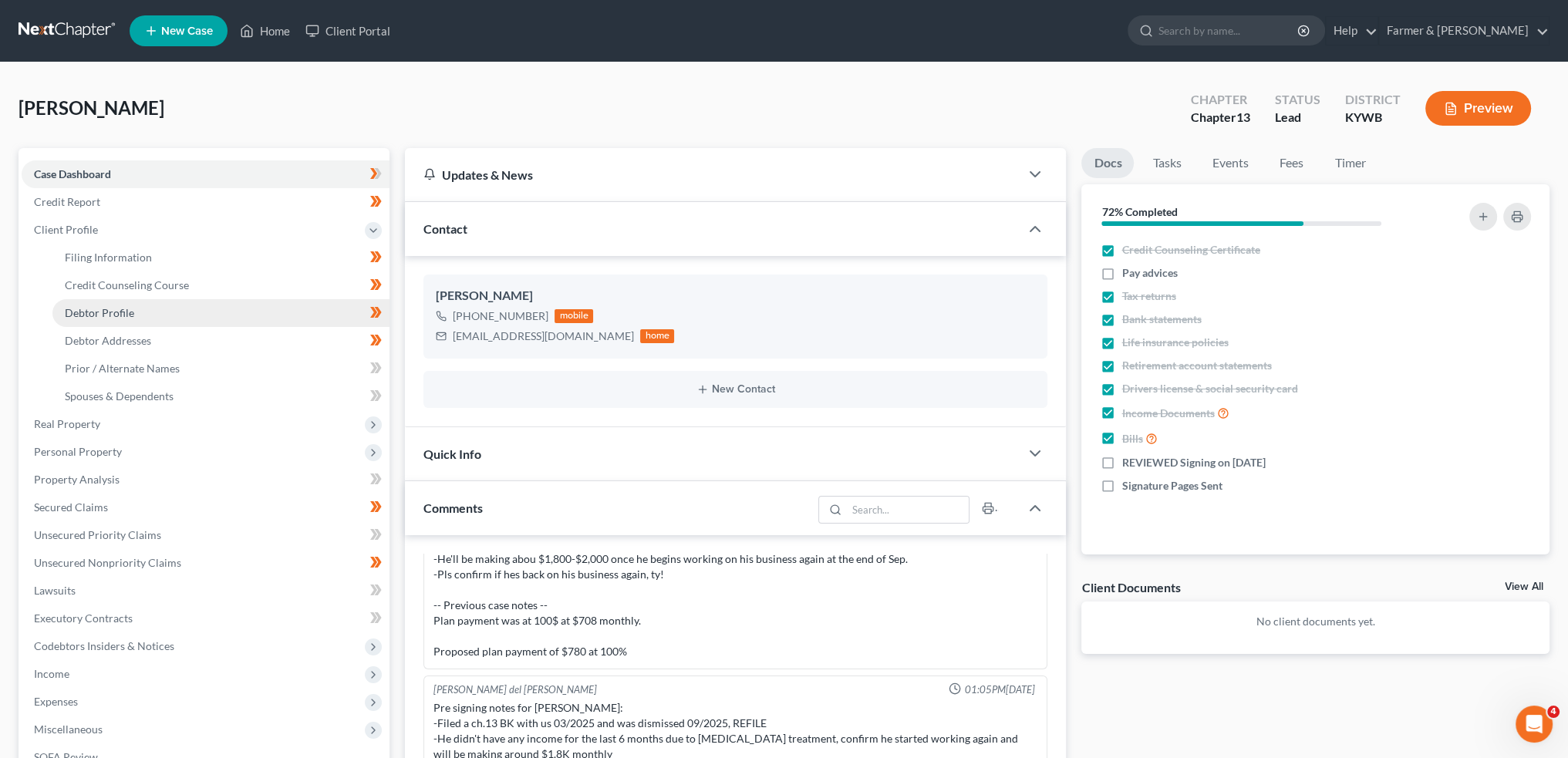
click at [88, 319] on link "Debtor Profile" at bounding box center [221, 313] width 337 height 28
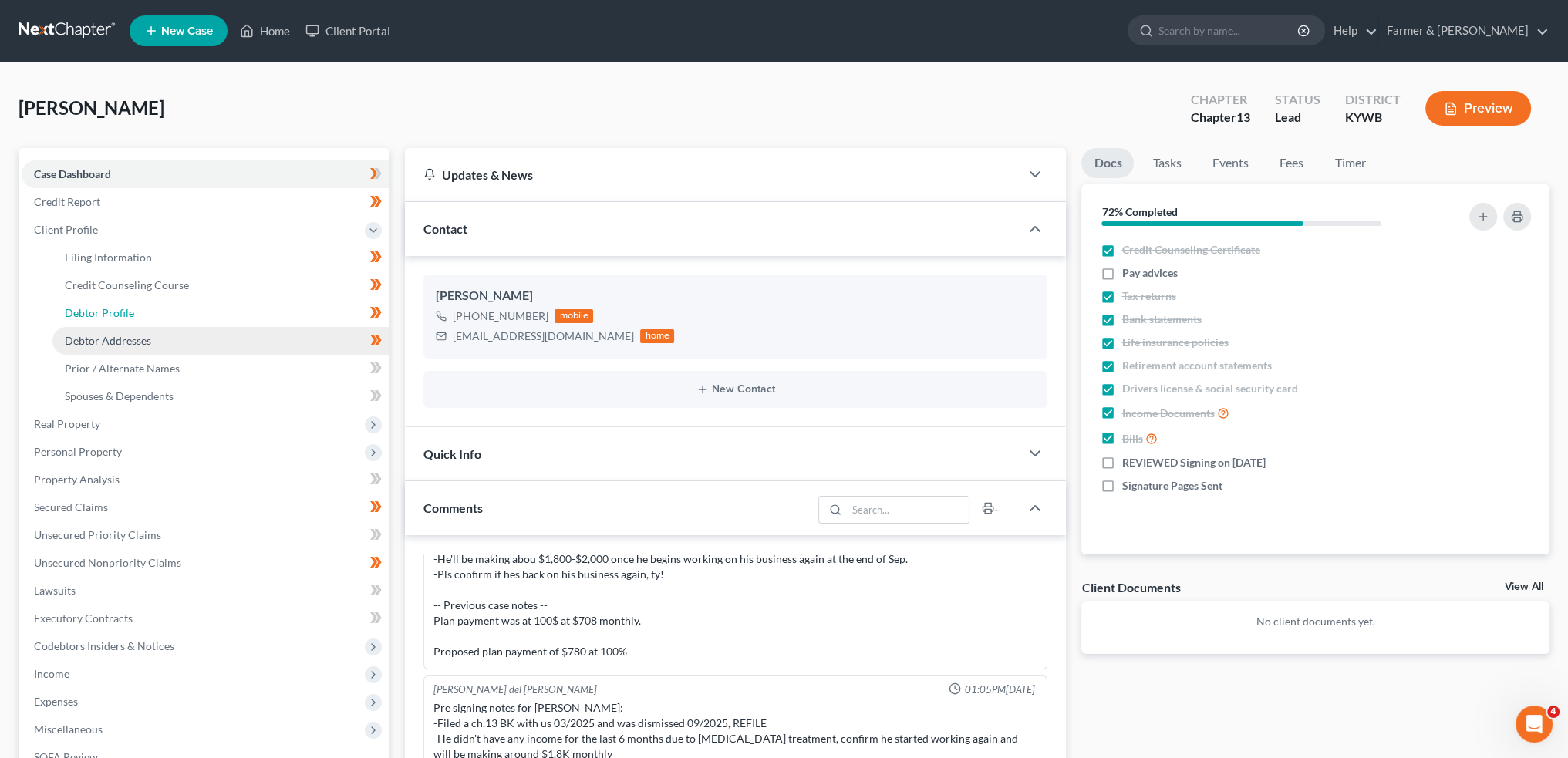
select select "0"
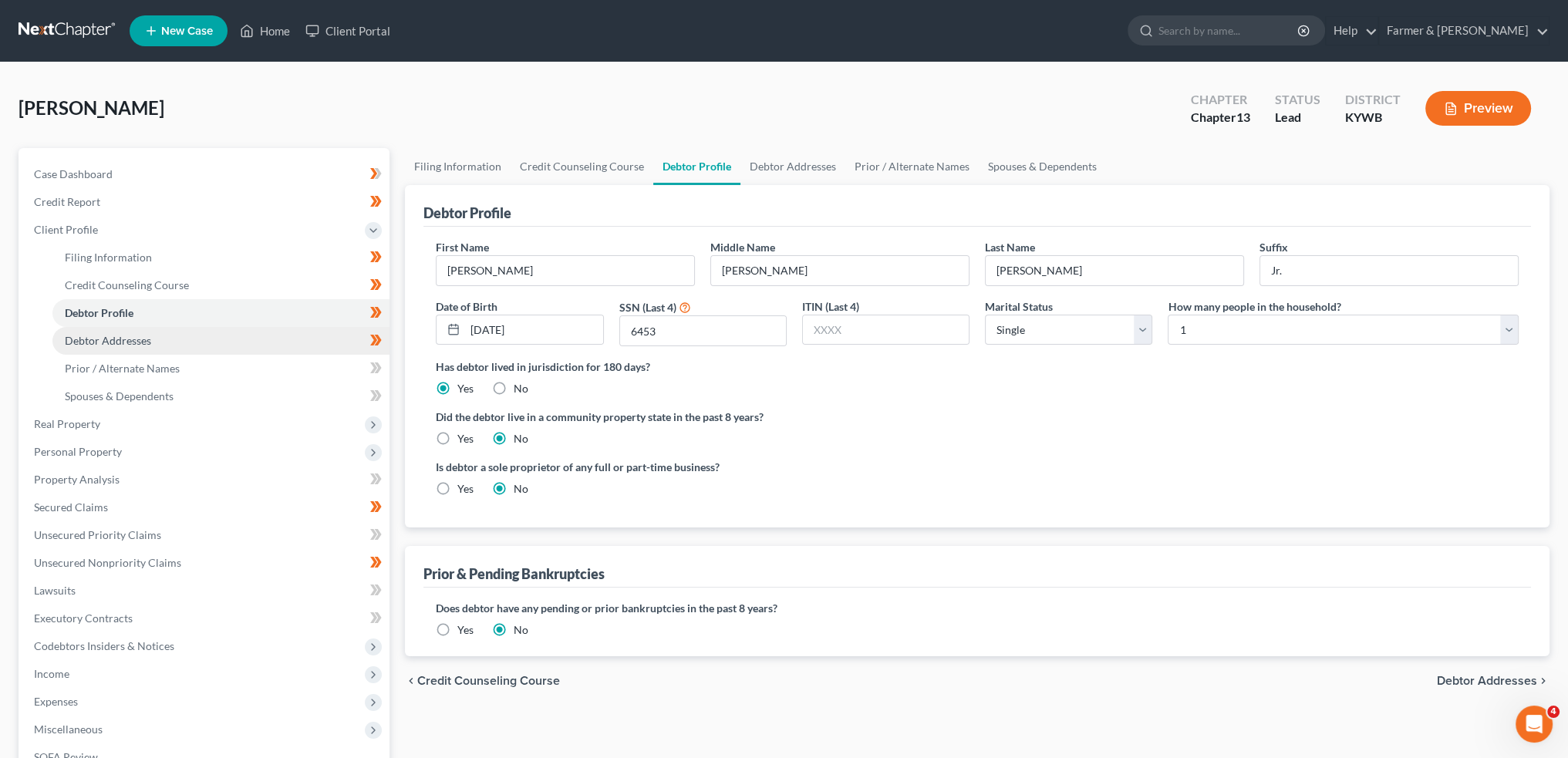
radio input "true"
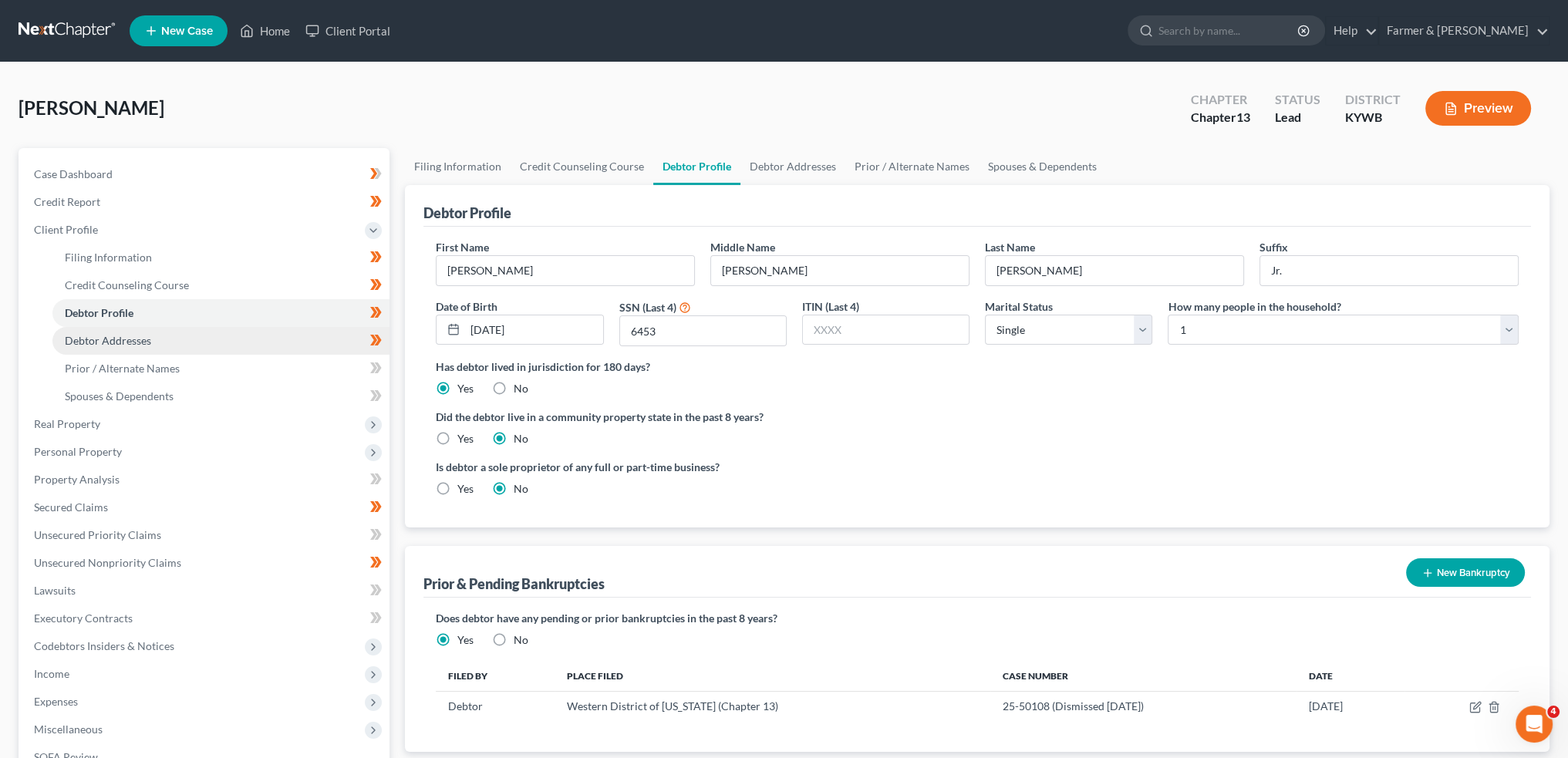
click at [85, 336] on span "Debtor Addresses" at bounding box center [108, 340] width 87 height 13
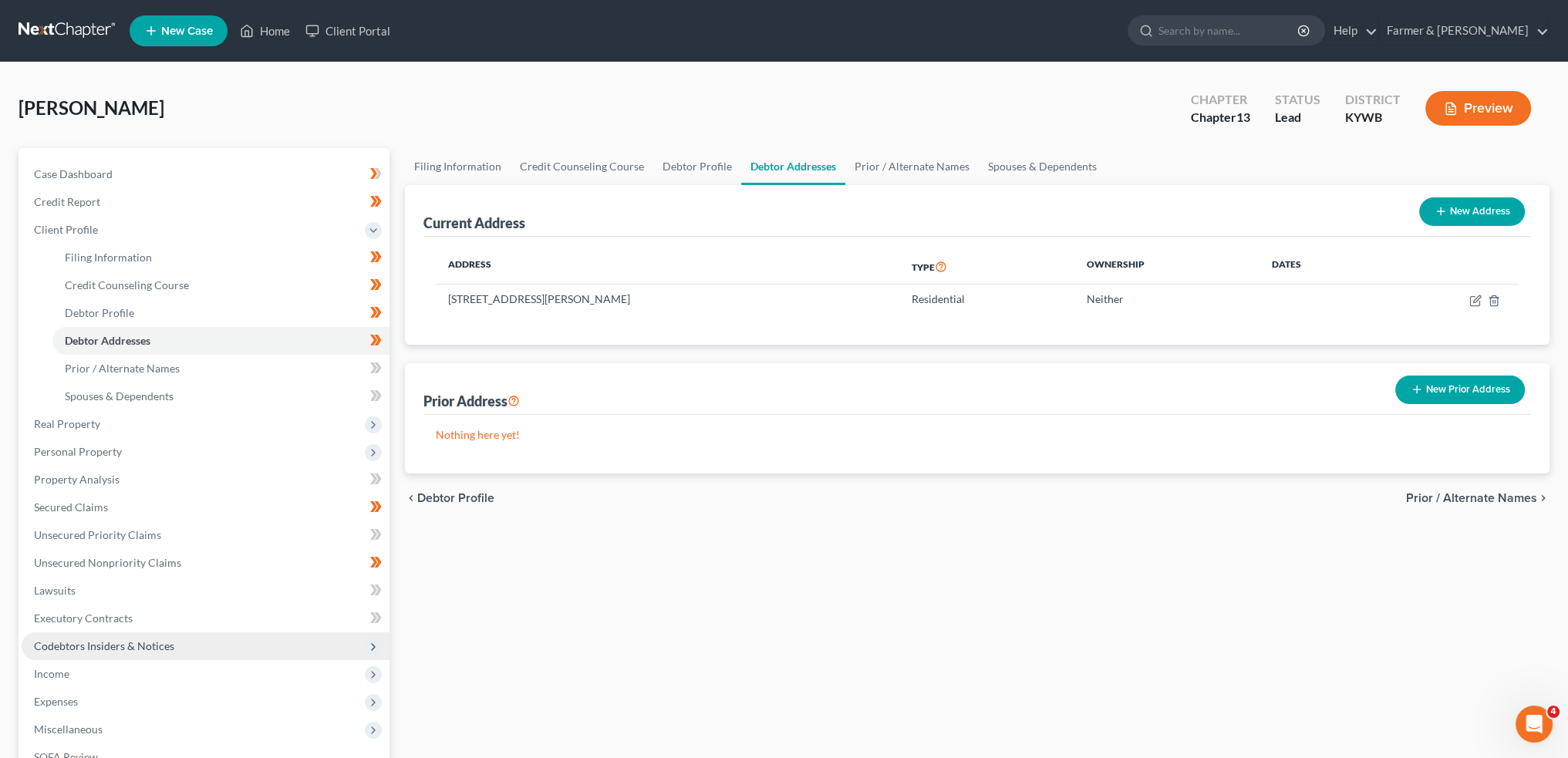
scroll to position [128, 0]
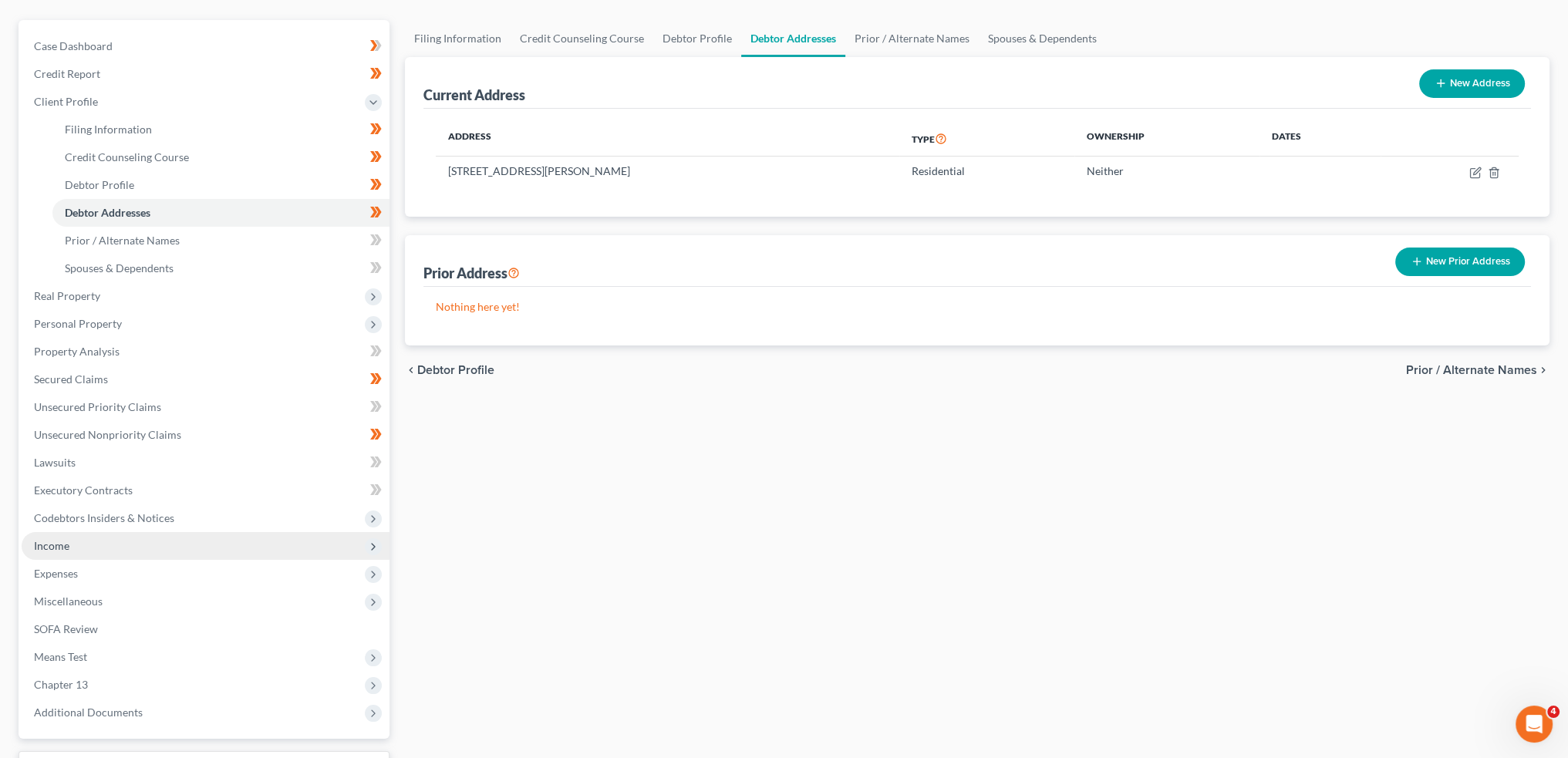
click at [152, 548] on span "Income" at bounding box center [205, 546] width 368 height 28
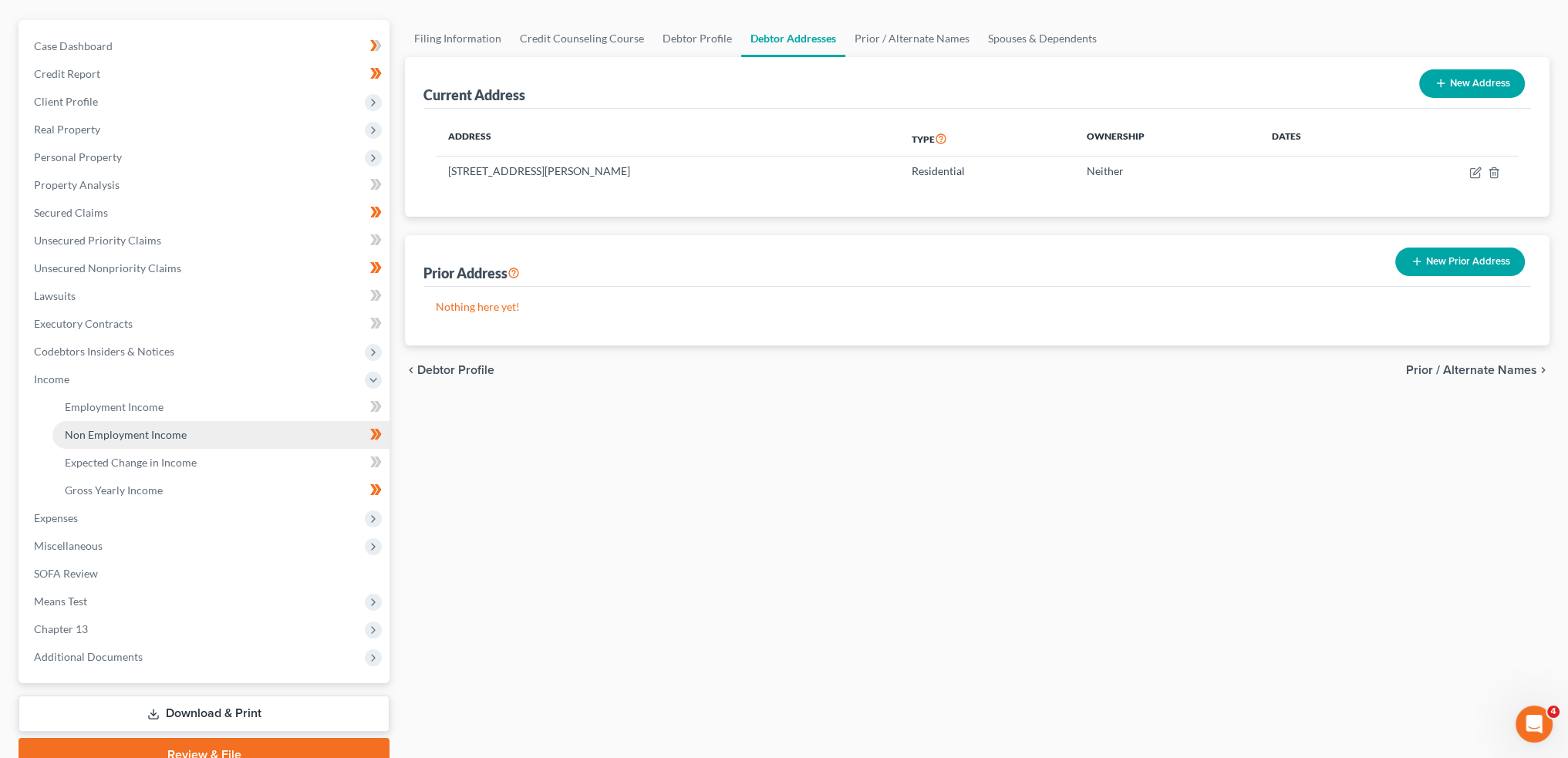
click at [176, 437] on span "Non Employment Income" at bounding box center [126, 434] width 122 height 13
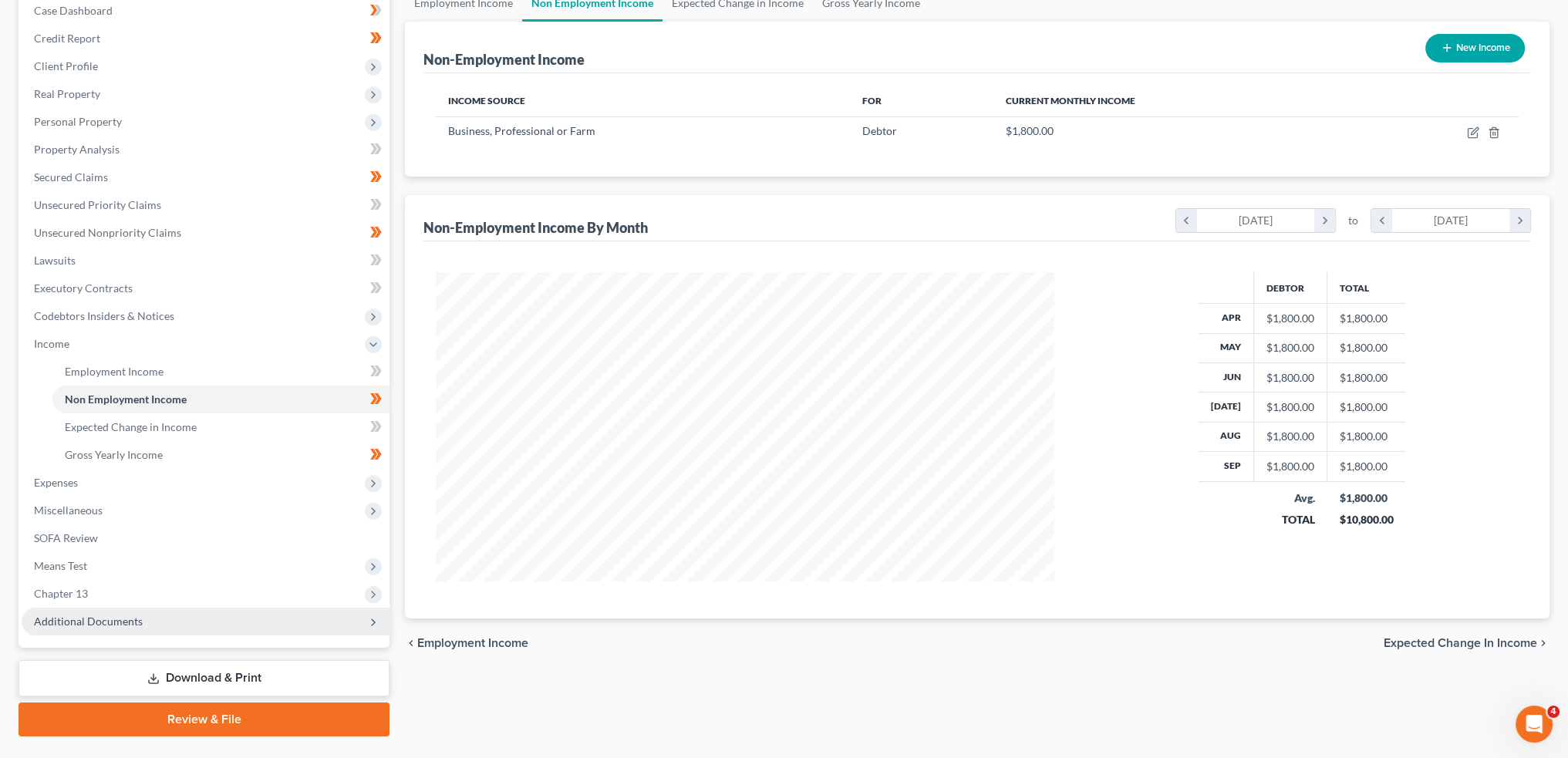
scroll to position [198, 0]
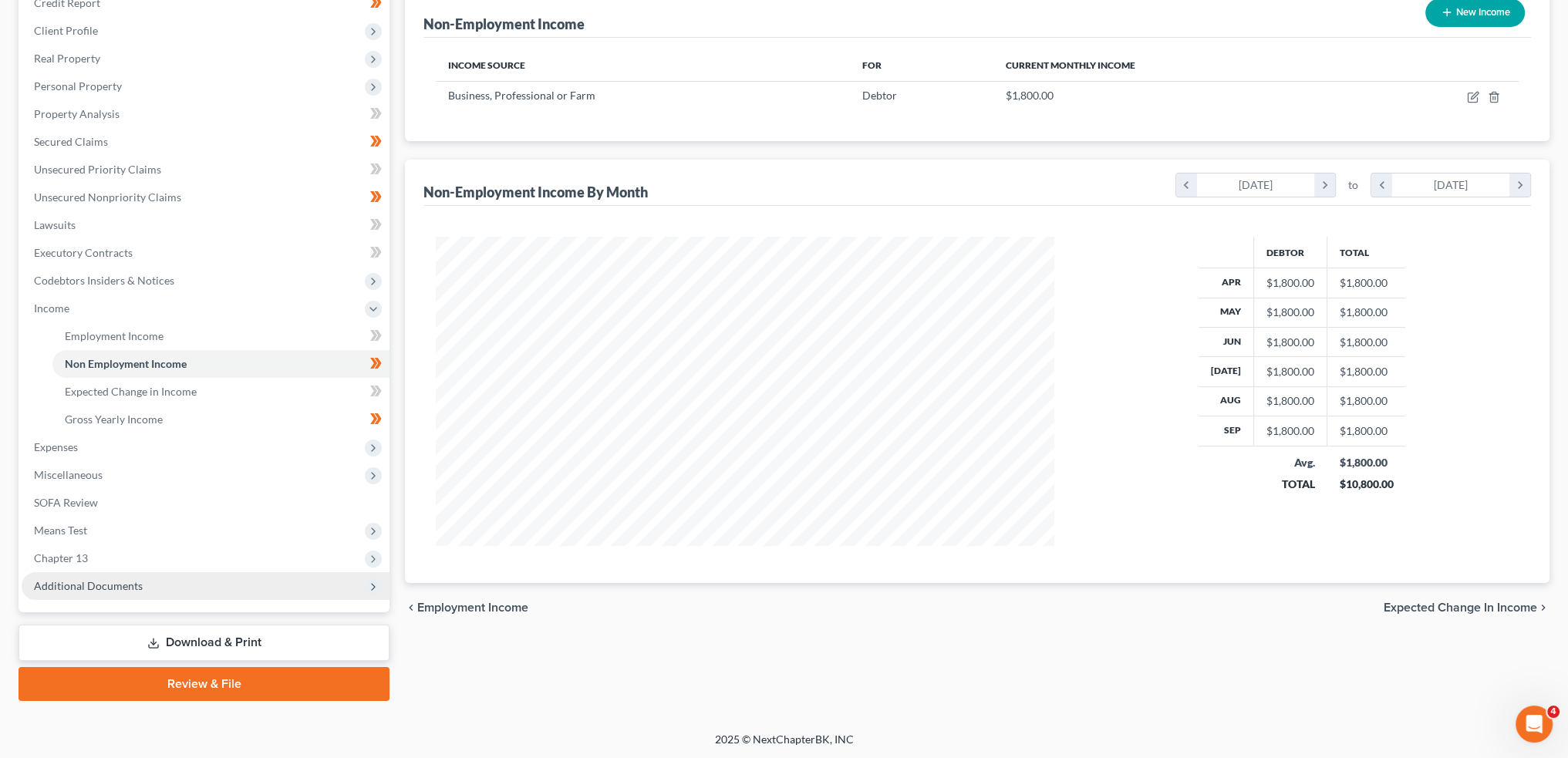
click at [165, 588] on span "Additional Documents" at bounding box center [205, 586] width 368 height 28
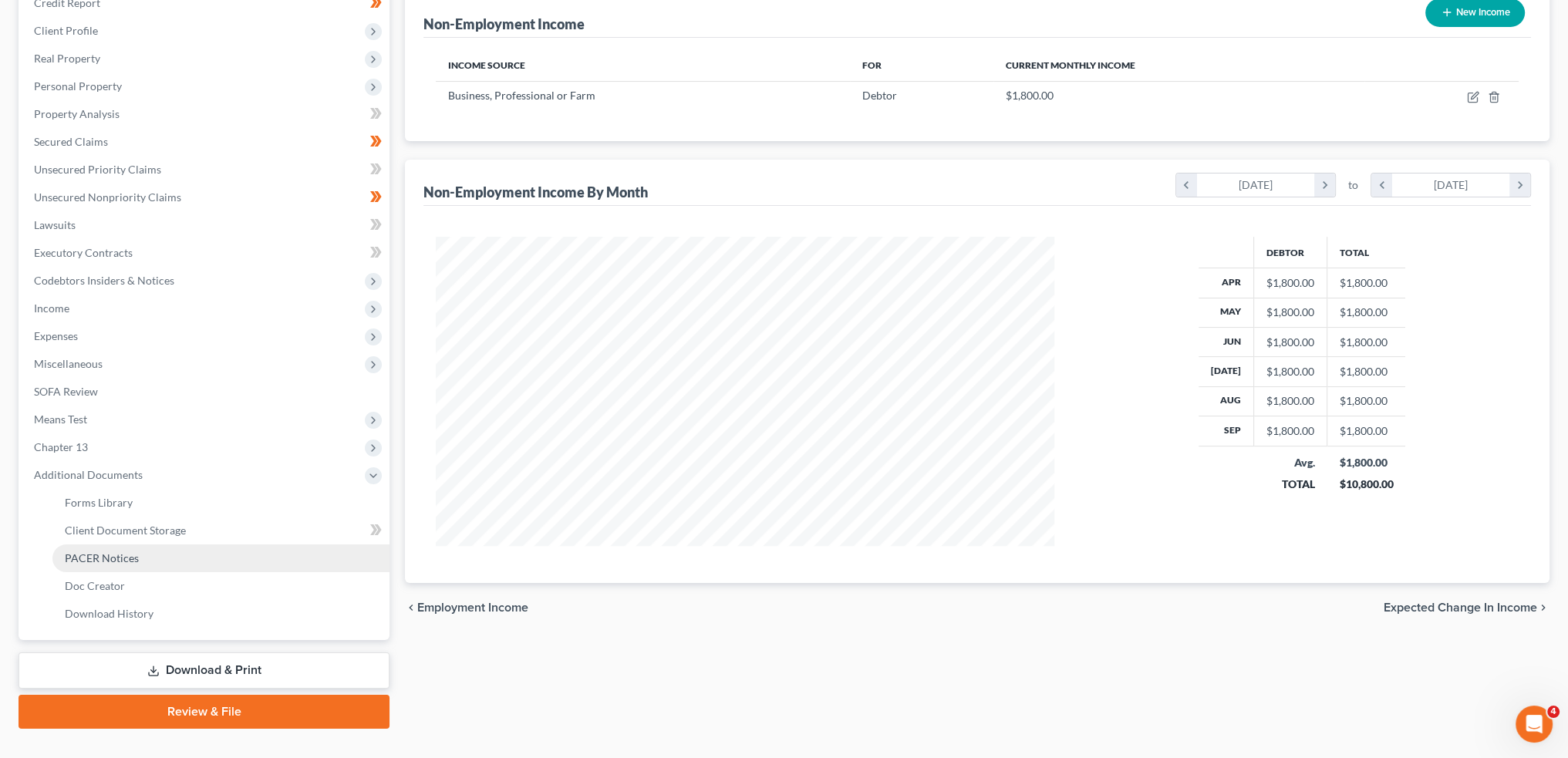
click at [145, 551] on link "PACER Notices" at bounding box center [221, 559] width 337 height 28
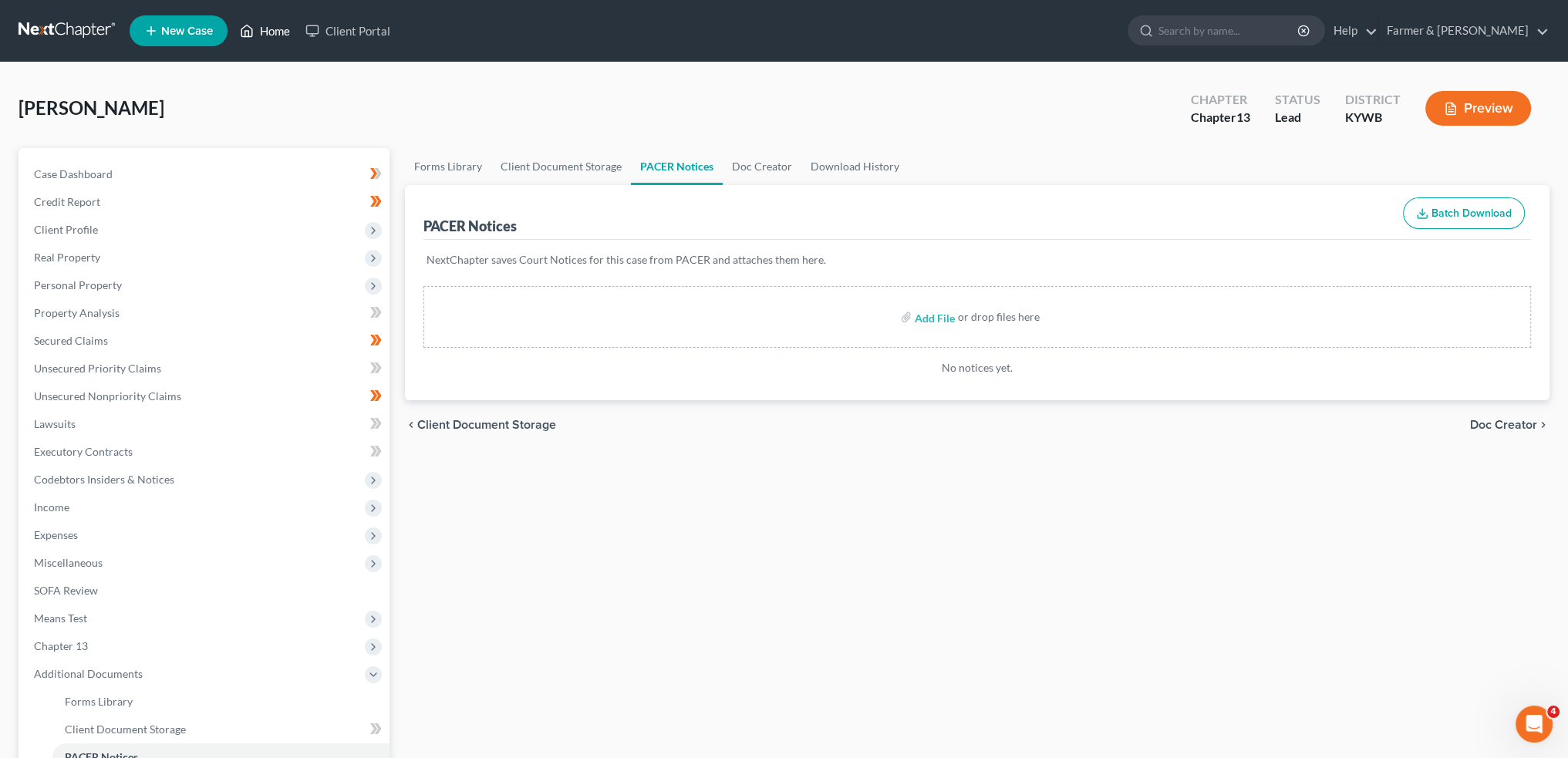
click at [263, 29] on link "Home" at bounding box center [265, 31] width 66 height 28
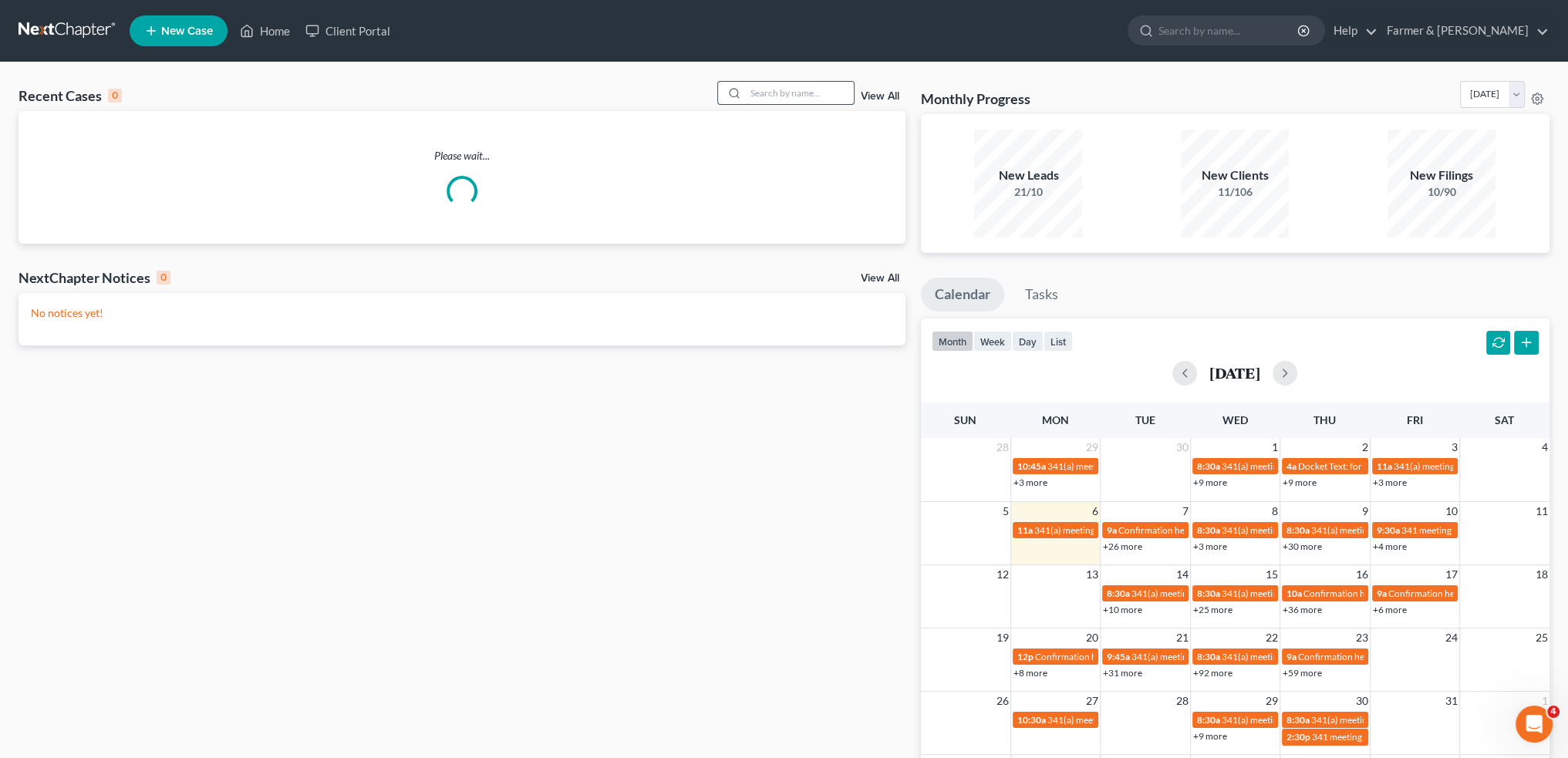
click at [784, 90] on input "search" at bounding box center [800, 93] width 108 height 22
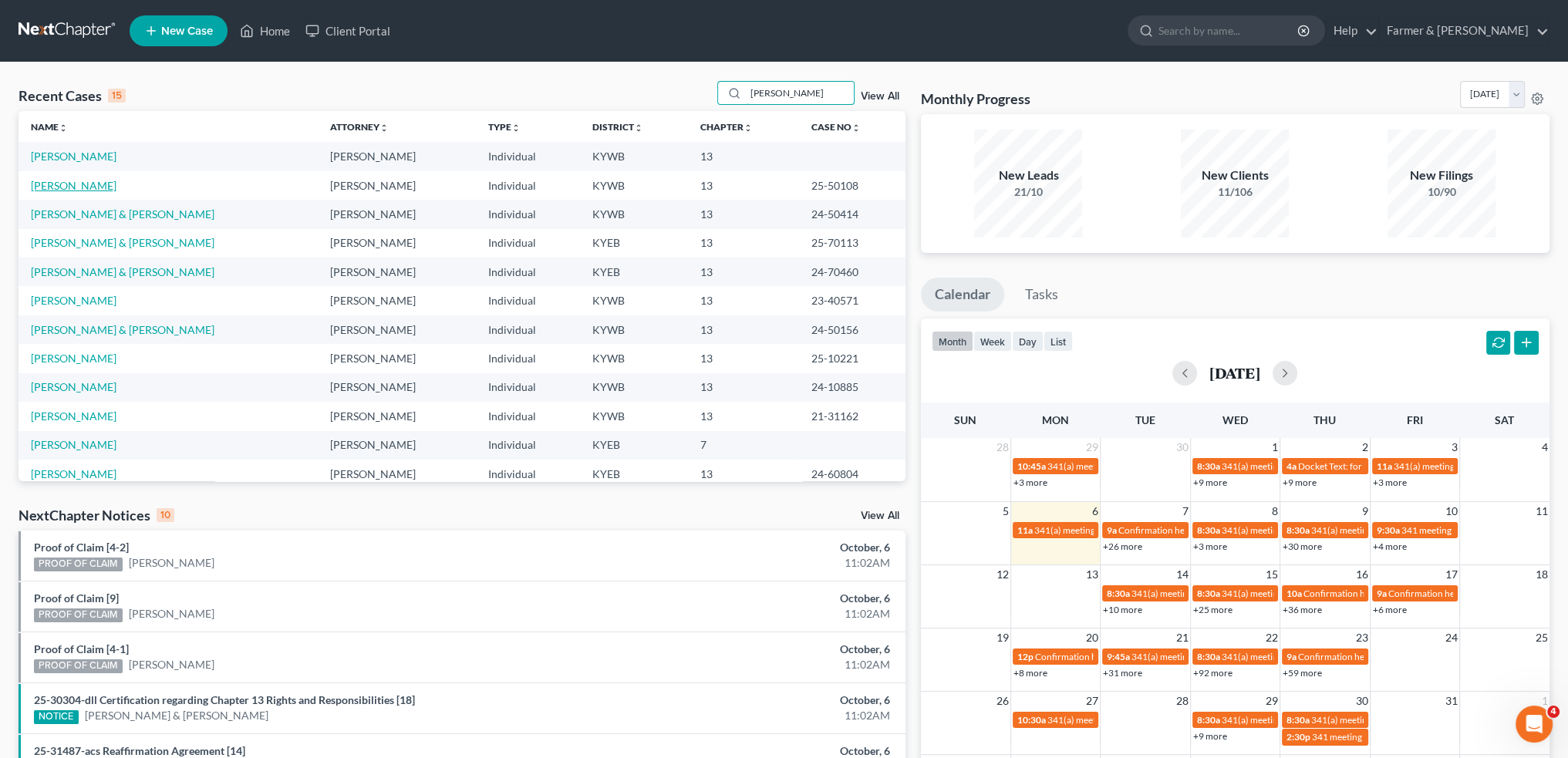
type input "morris"
click at [81, 188] on link "Lasseter, Morris" at bounding box center [74, 185] width 86 height 13
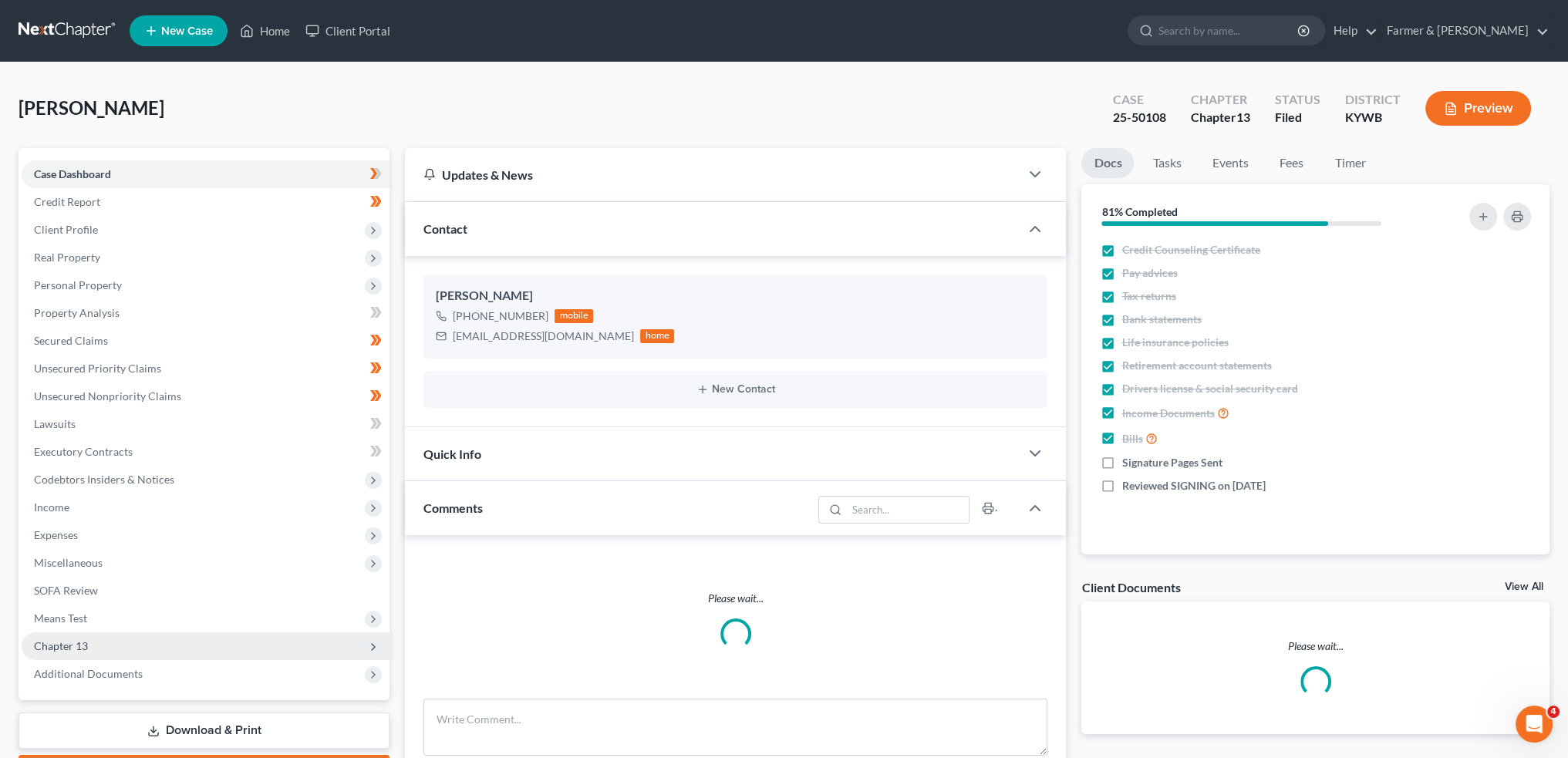
scroll to position [88, 0]
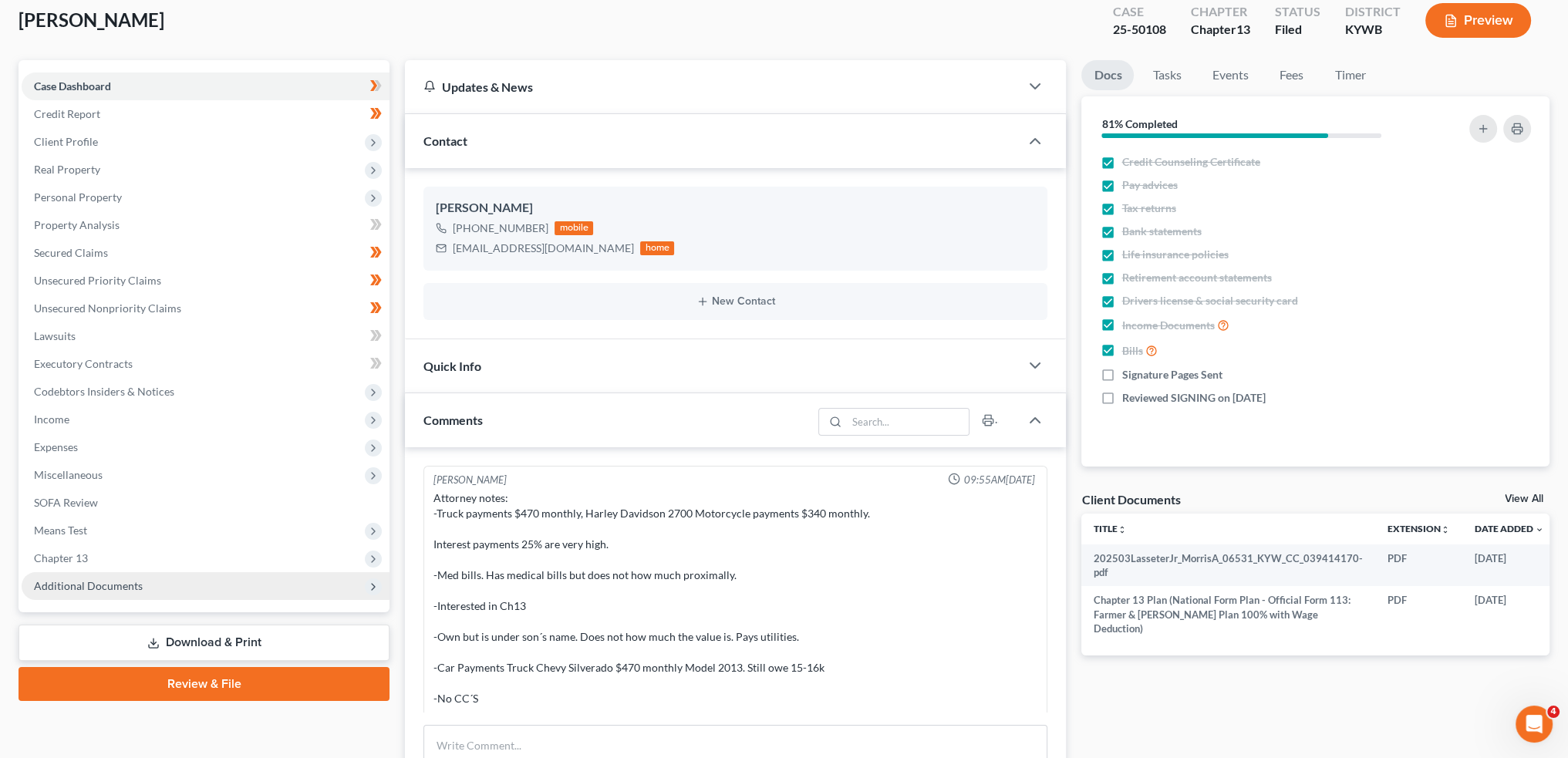
drag, startPoint x: 101, startPoint y: 588, endPoint x: 142, endPoint y: 574, distance: 43.3
click at [101, 588] on span "Additional Documents" at bounding box center [88, 585] width 109 height 13
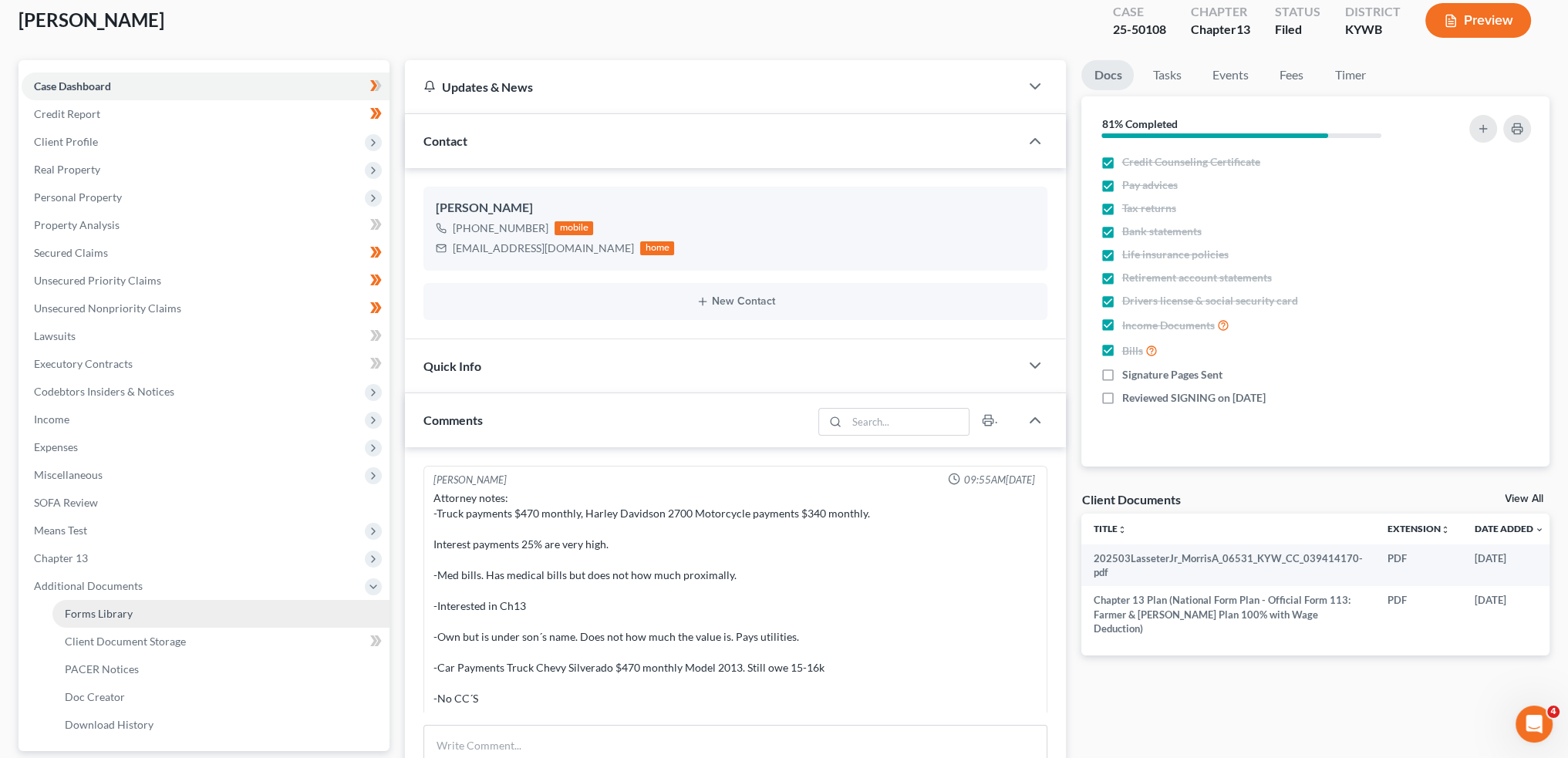
scroll to position [756, 0]
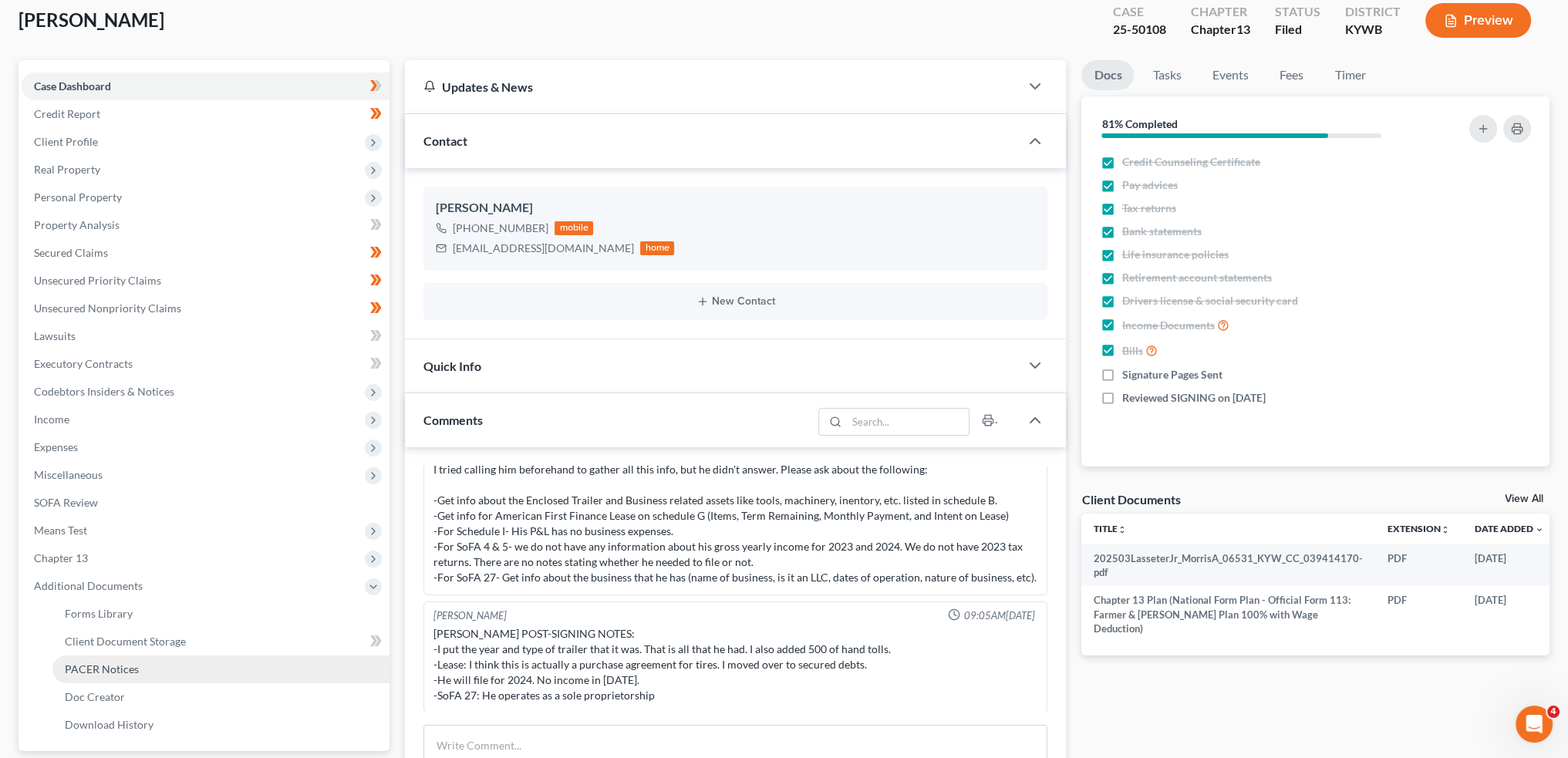
click at [127, 665] on span "PACER Notices" at bounding box center [102, 668] width 74 height 13
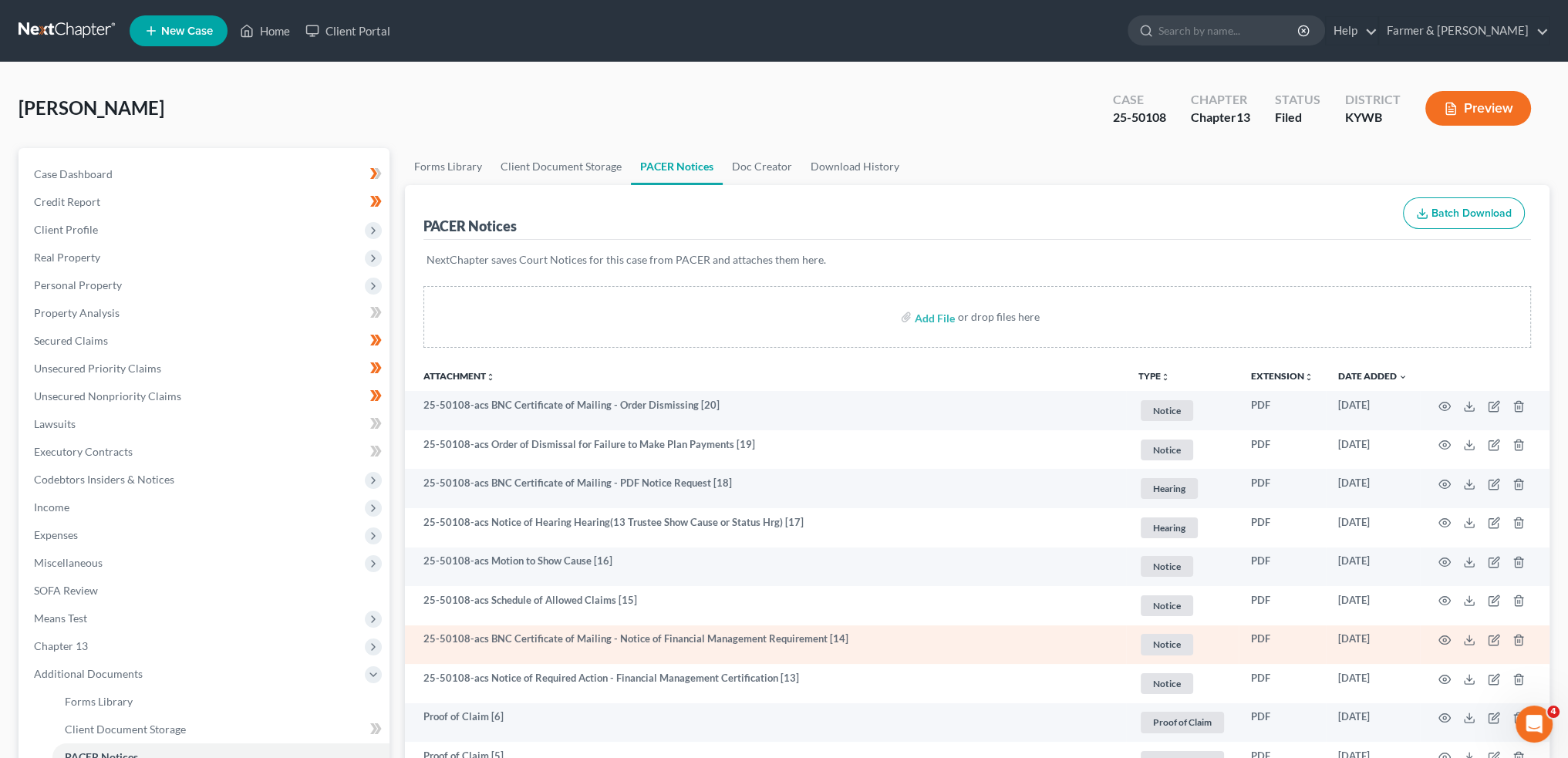
scroll to position [128, 0]
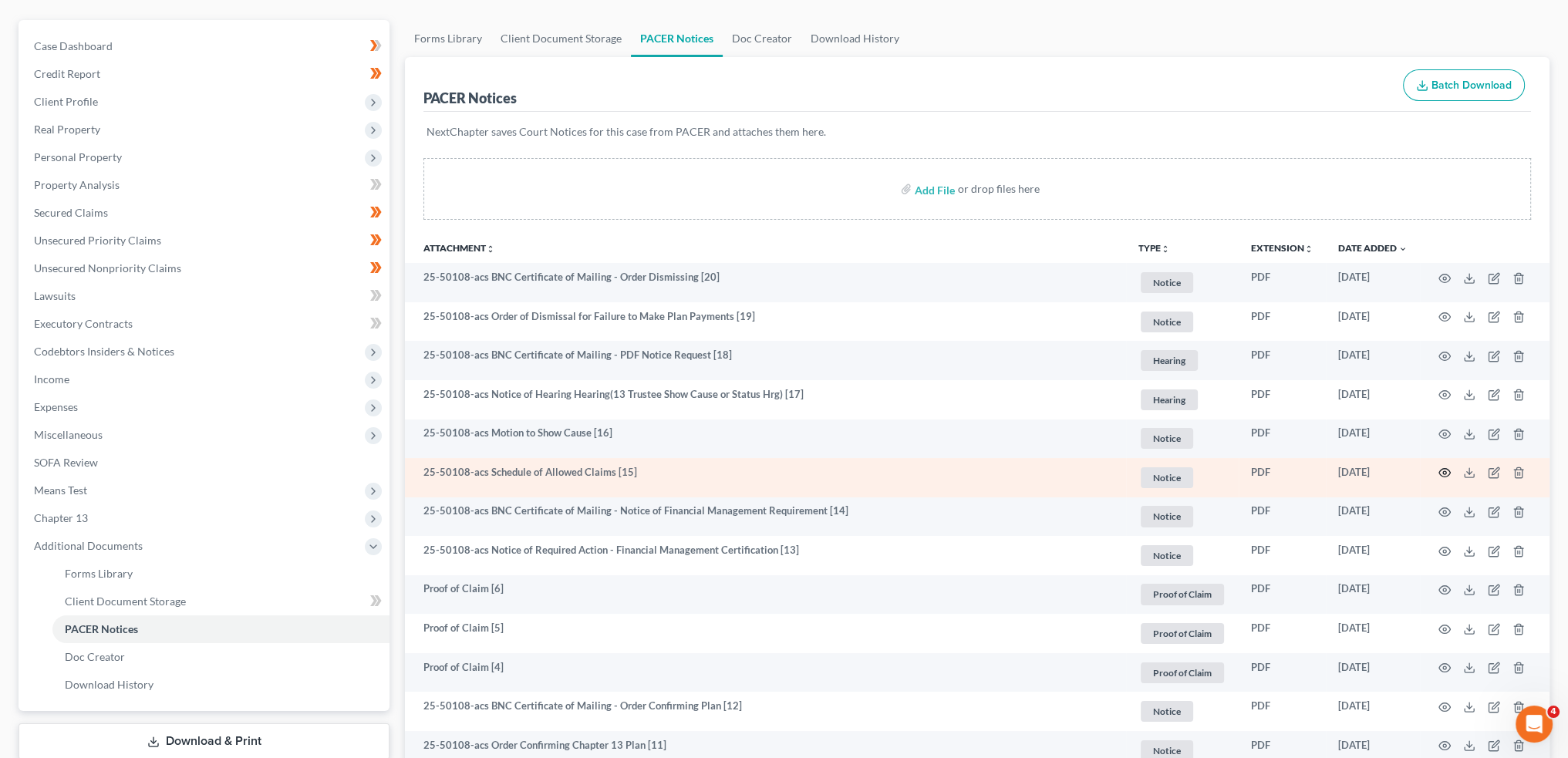
click at [1441, 471] on icon "button" at bounding box center [1444, 473] width 12 height 12
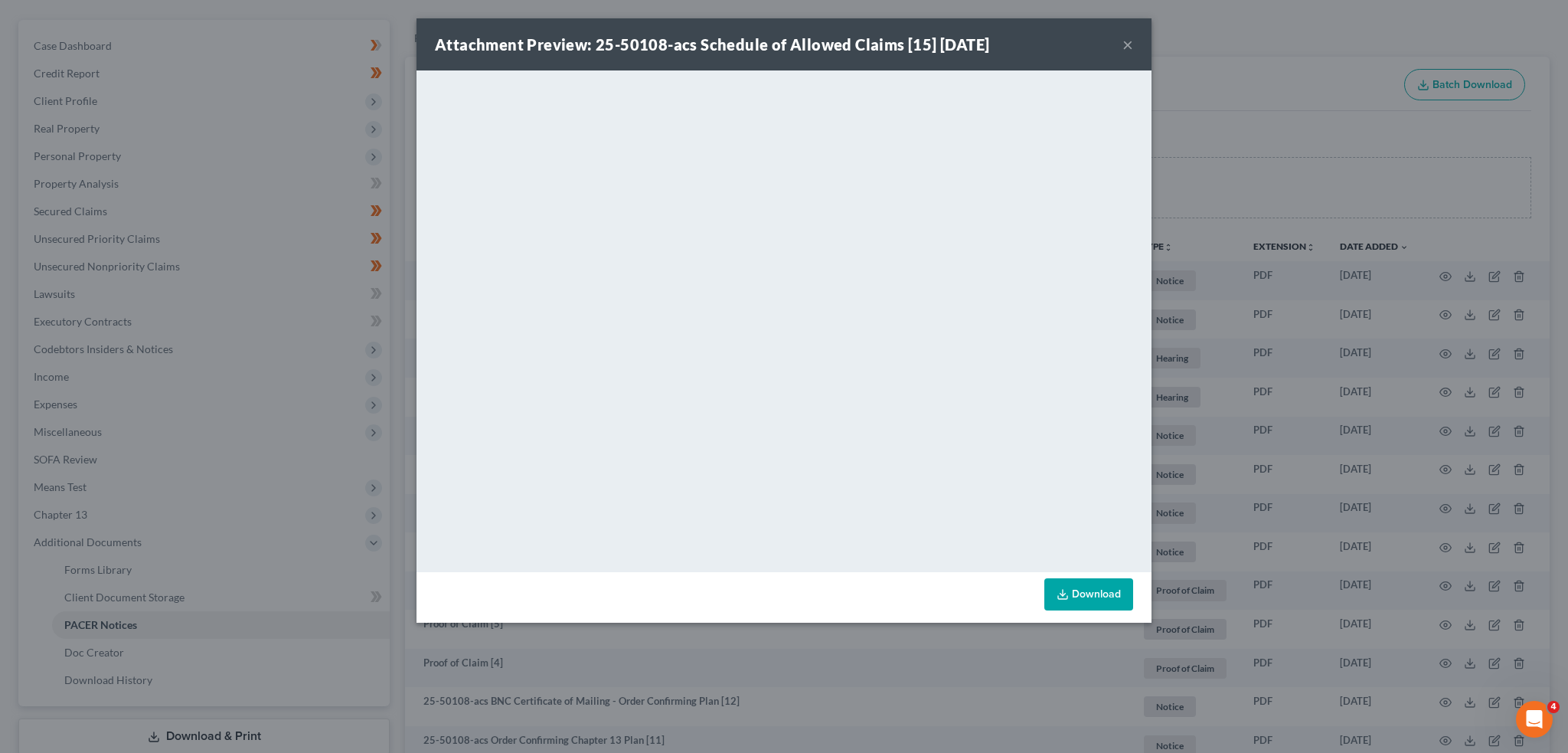
click at [1130, 46] on button "×" at bounding box center [1127, 45] width 11 height 19
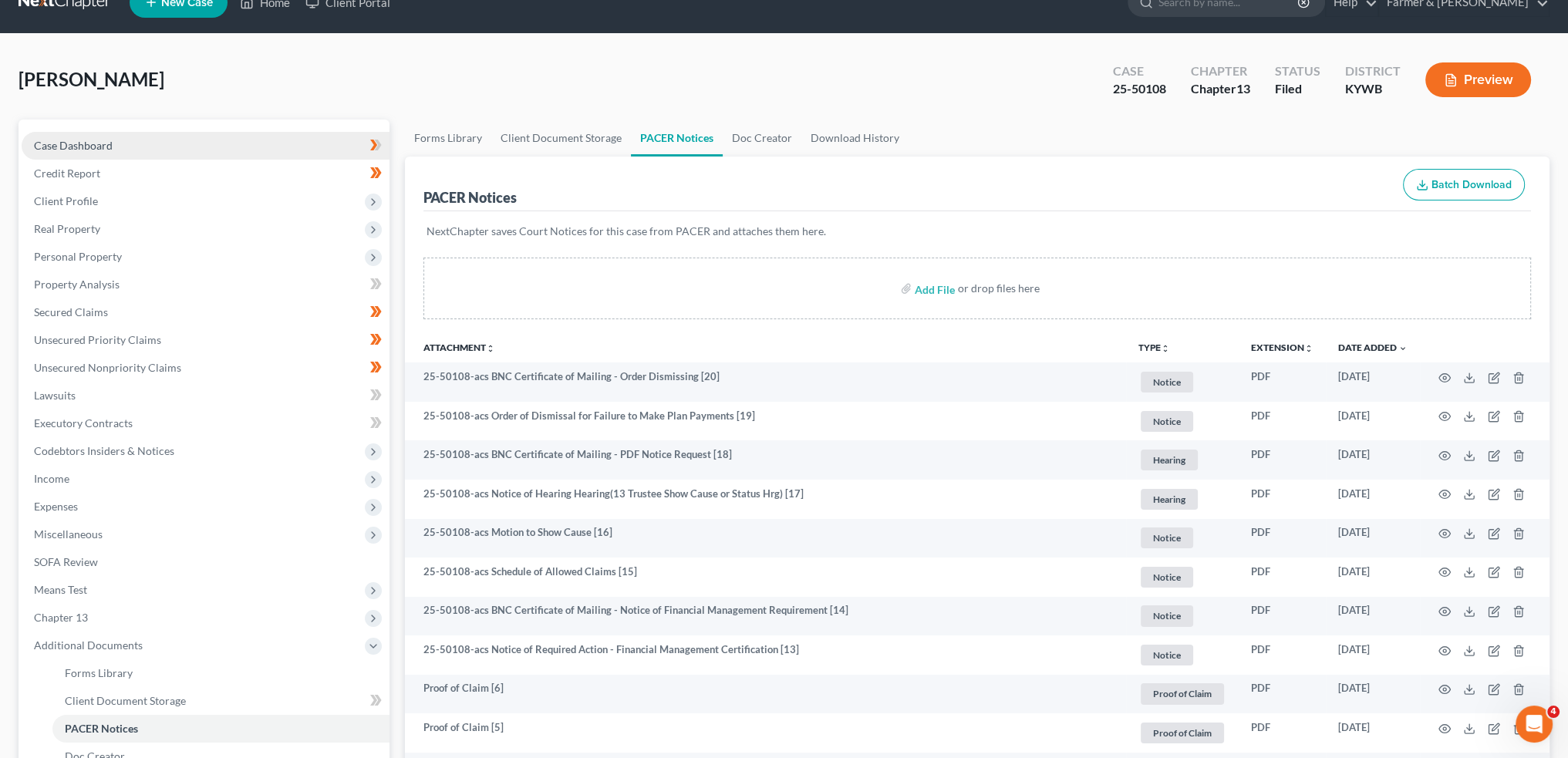
scroll to position [0, 0]
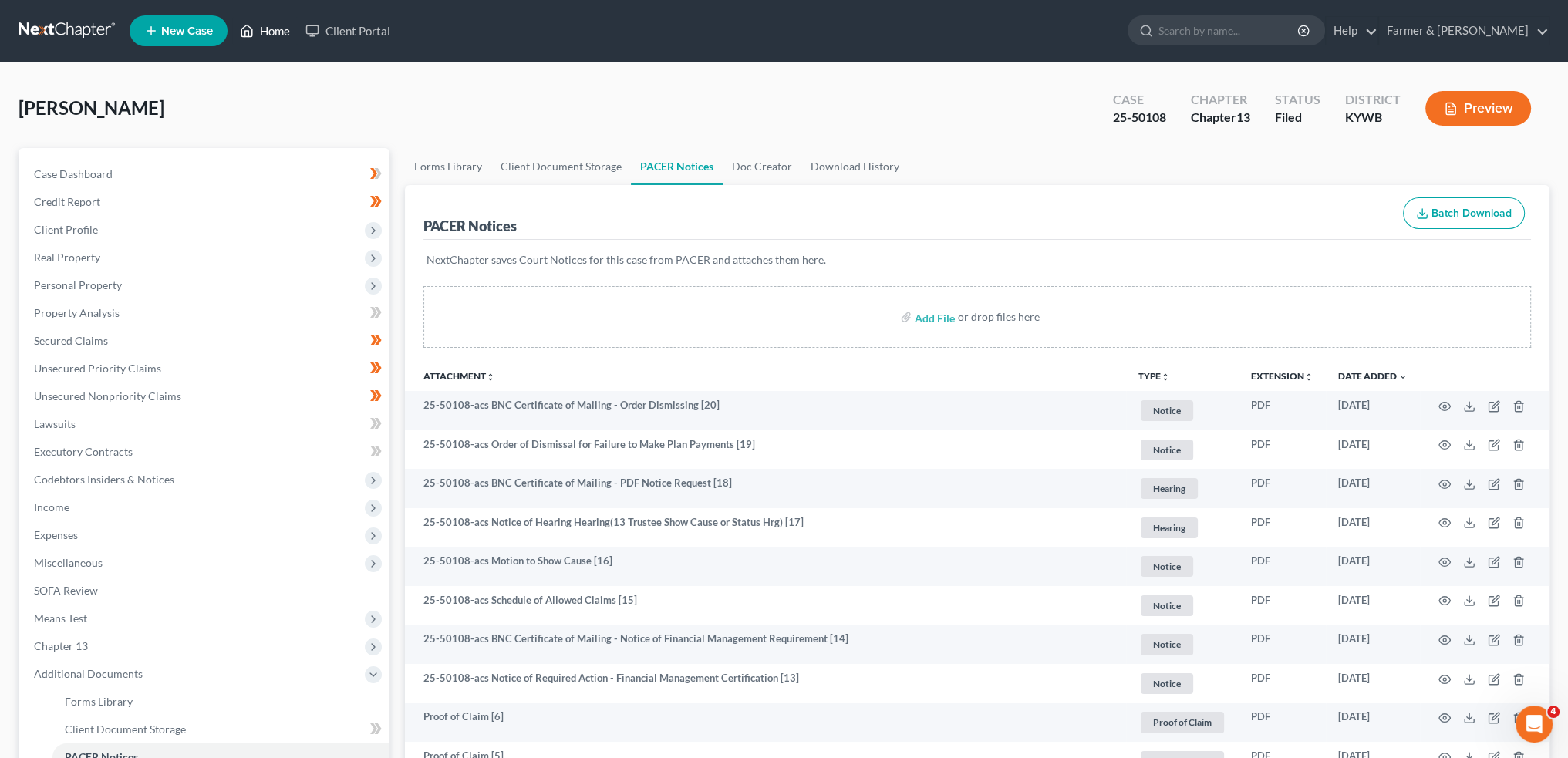
click at [265, 26] on link "Home" at bounding box center [265, 31] width 66 height 28
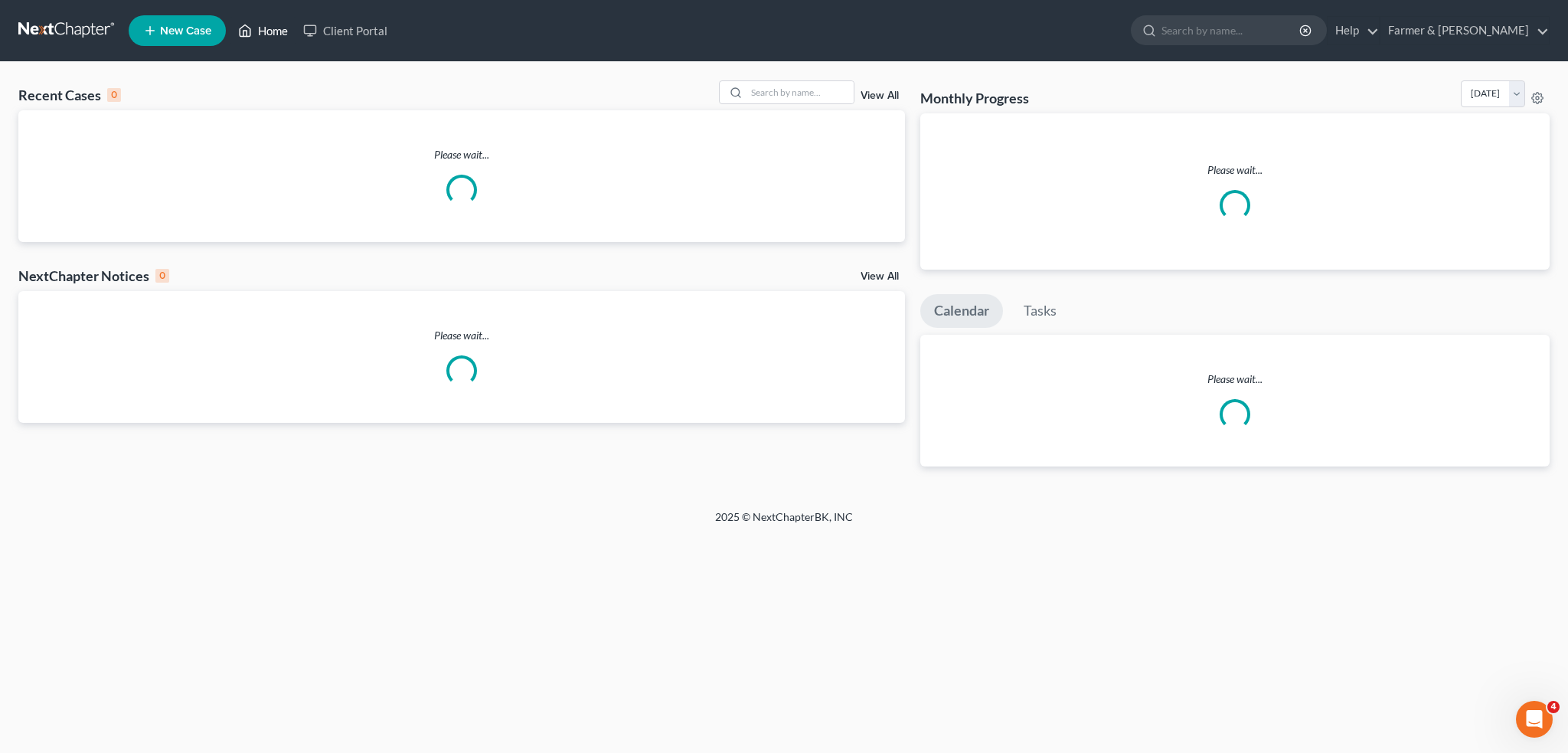
click at [261, 29] on link "Home" at bounding box center [263, 31] width 65 height 28
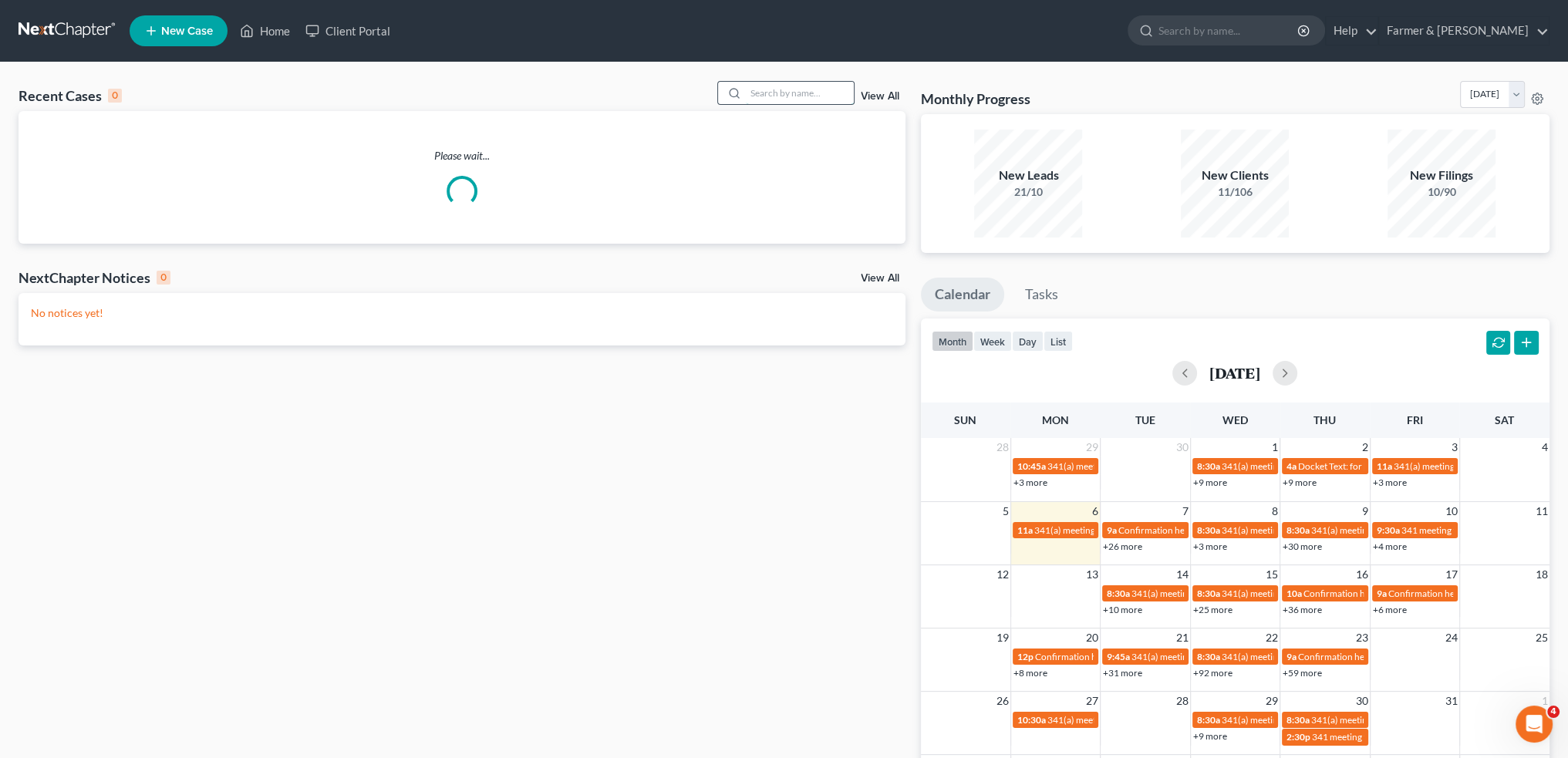
click at [779, 89] on input "search" at bounding box center [800, 93] width 108 height 22
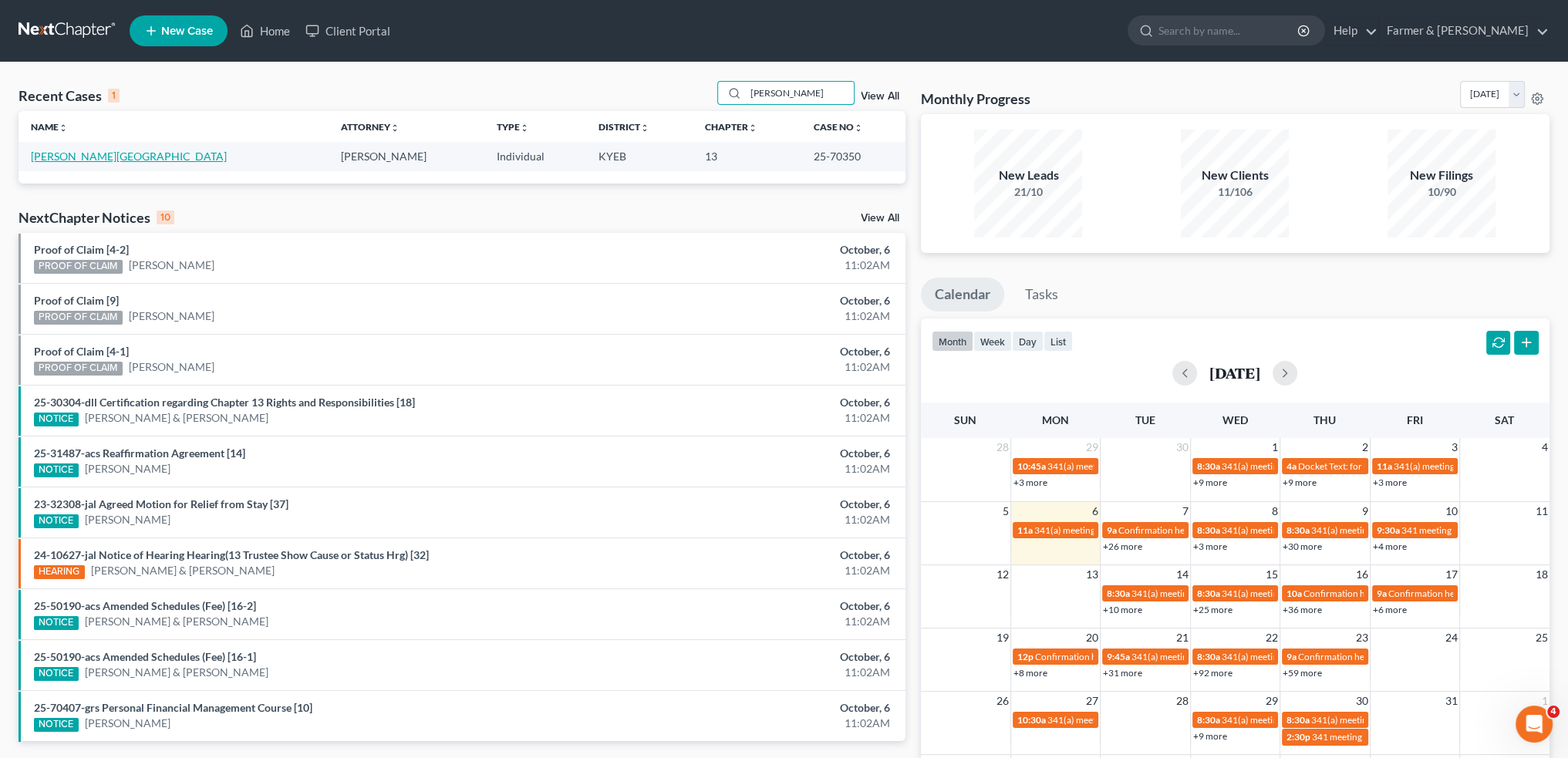
type input "lakeisha ratliff"
click at [91, 154] on link "[PERSON_NAME][GEOGRAPHIC_DATA]" at bounding box center [129, 156] width 196 height 13
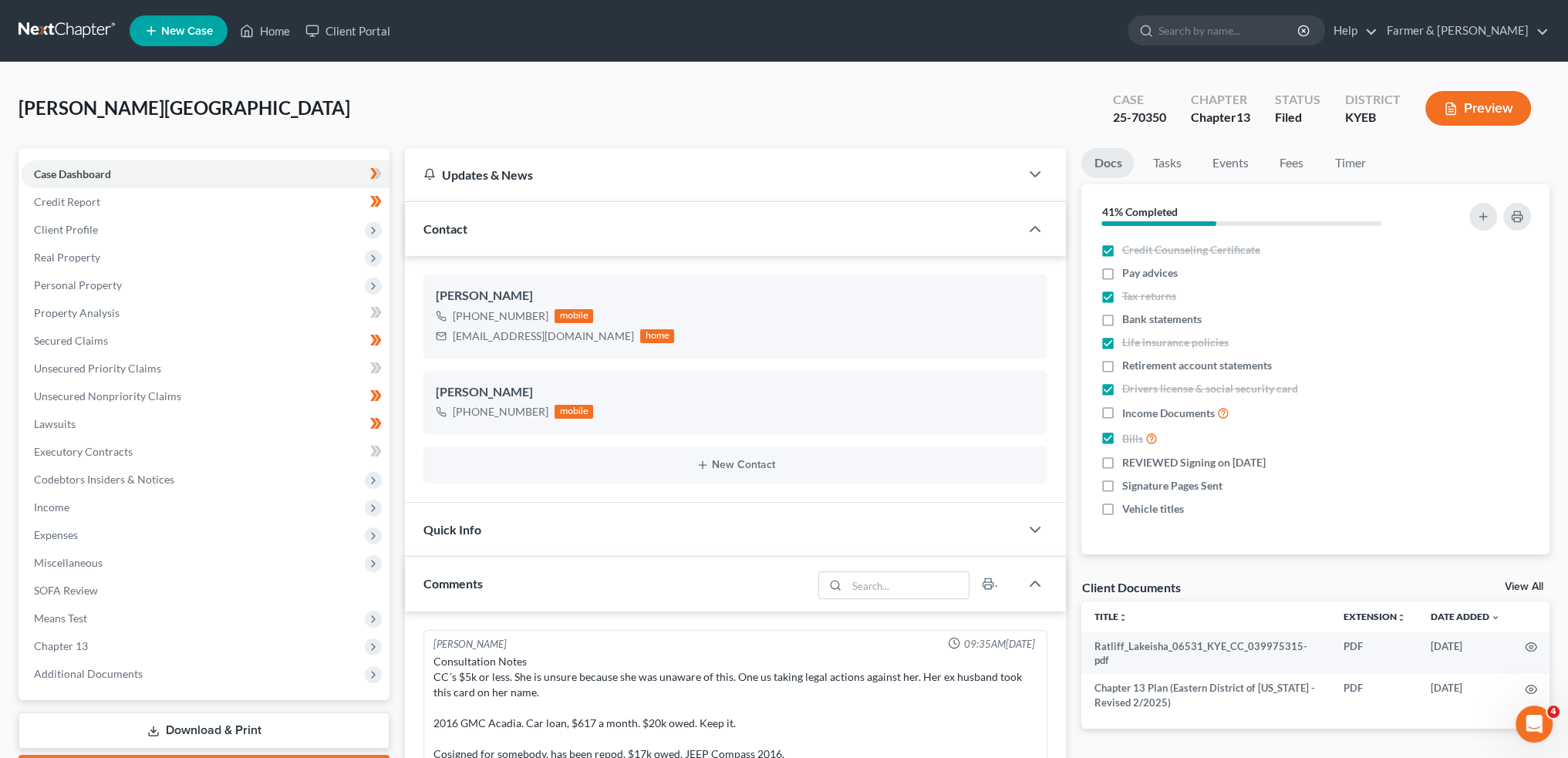
click at [77, 687] on div "Case Dashboard Payments Invoices Payments Payments Credit Report Client Profile…" at bounding box center [204, 424] width 371 height 553
click at [78, 675] on span "Additional Documents" at bounding box center [88, 673] width 109 height 13
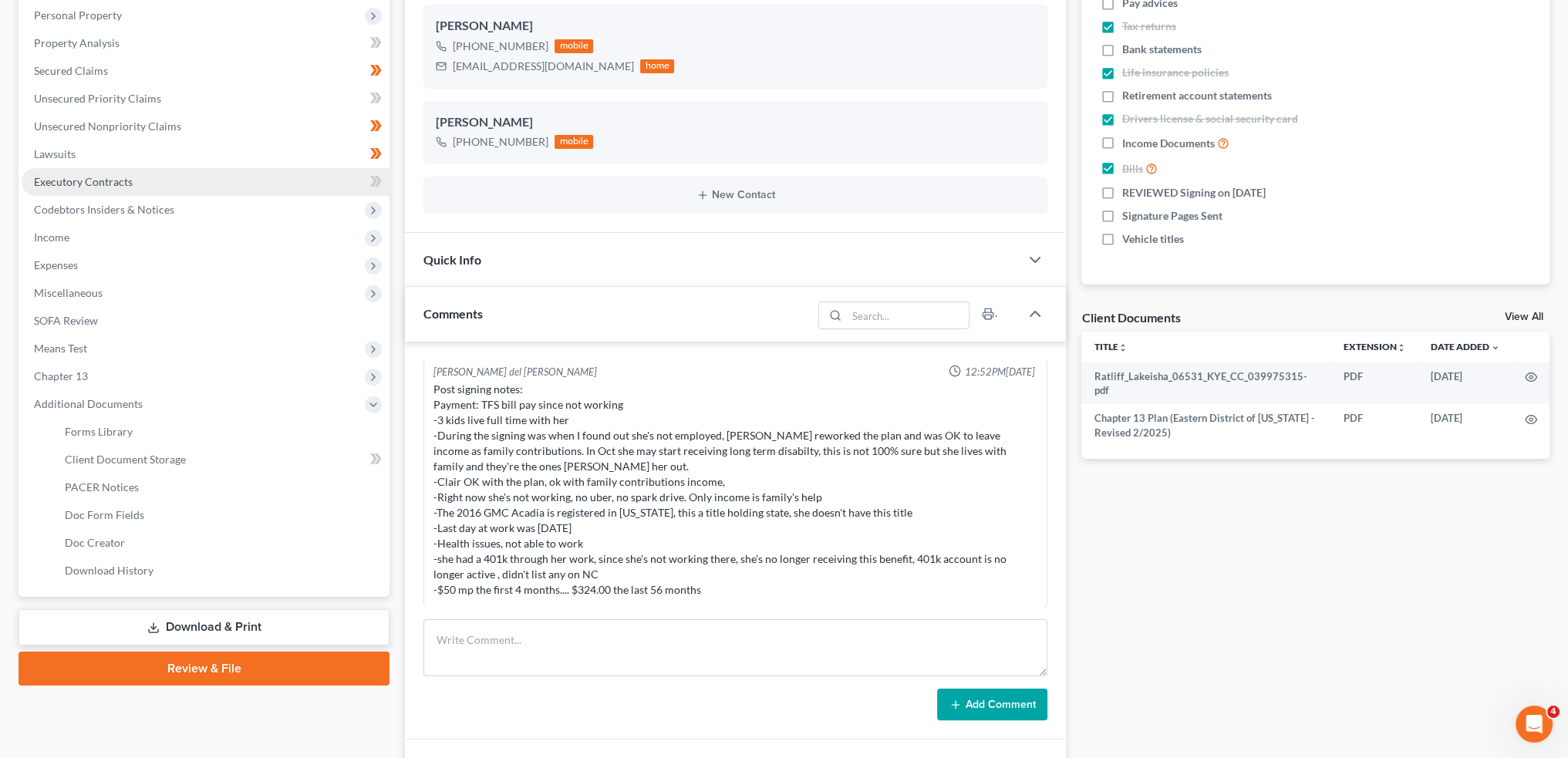
scroll to position [386, 0]
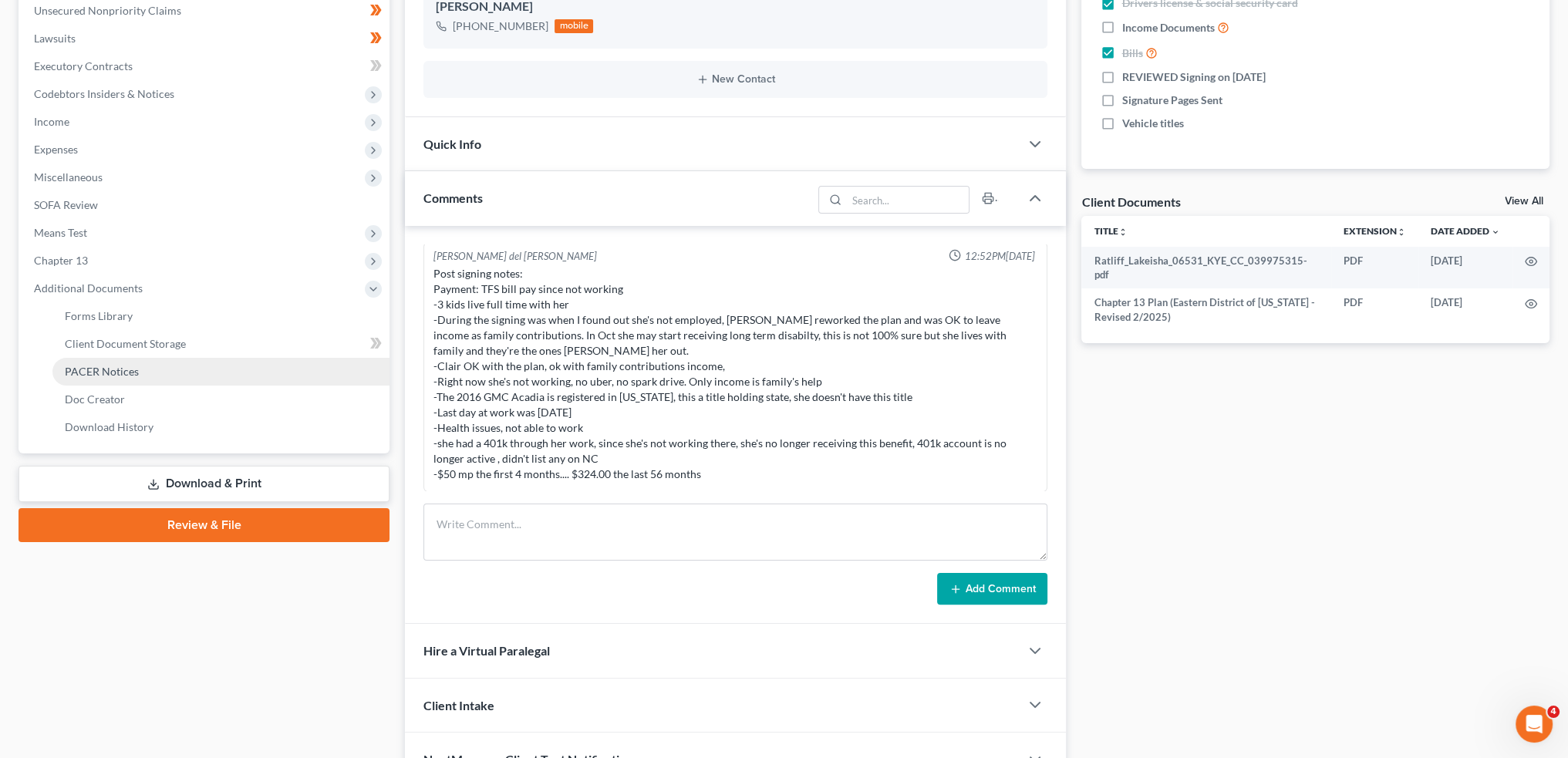
click at [133, 373] on span "PACER Notices" at bounding box center [102, 371] width 74 height 13
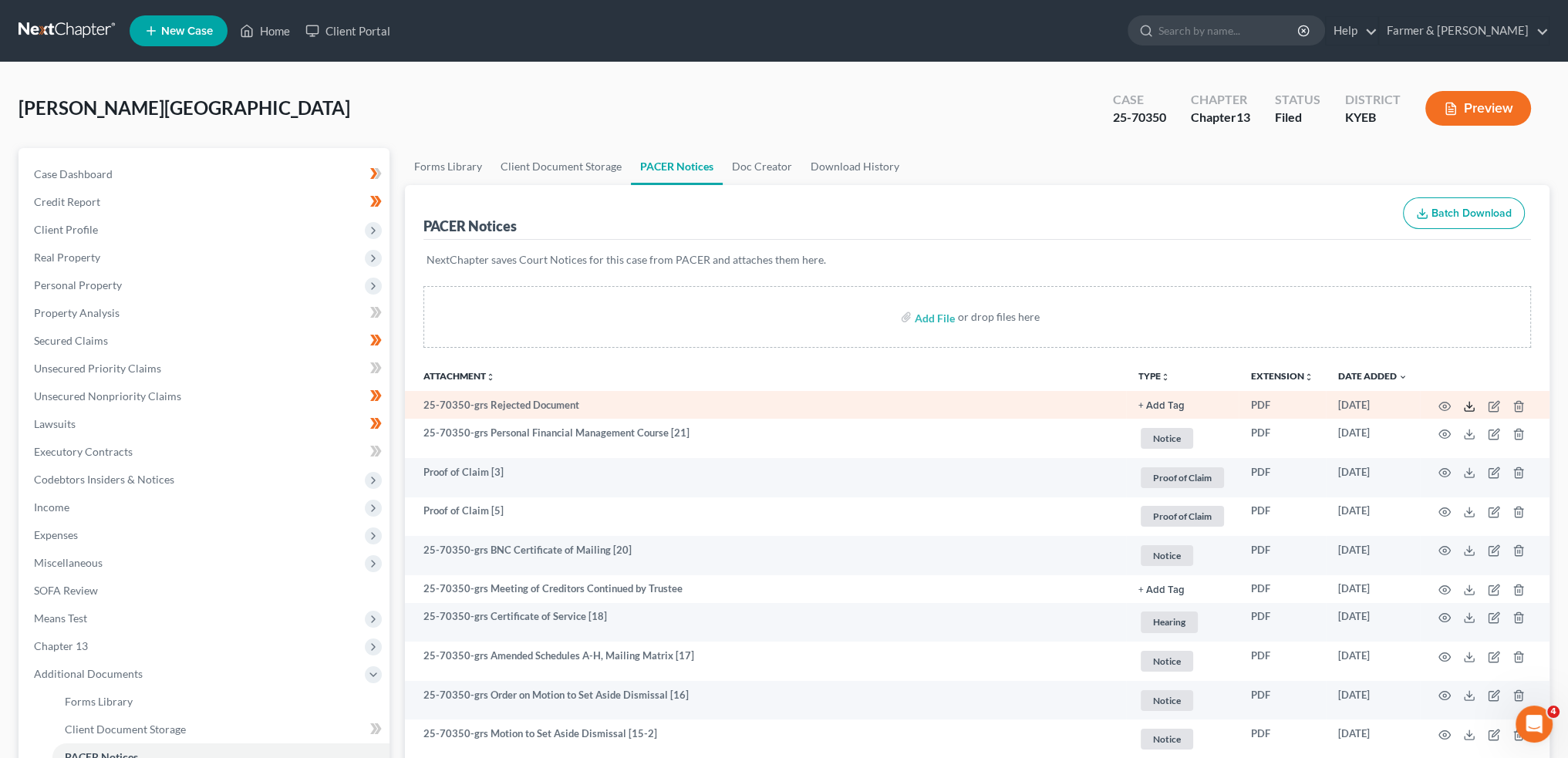
click at [1471, 403] on icon at bounding box center [1469, 406] width 12 height 12
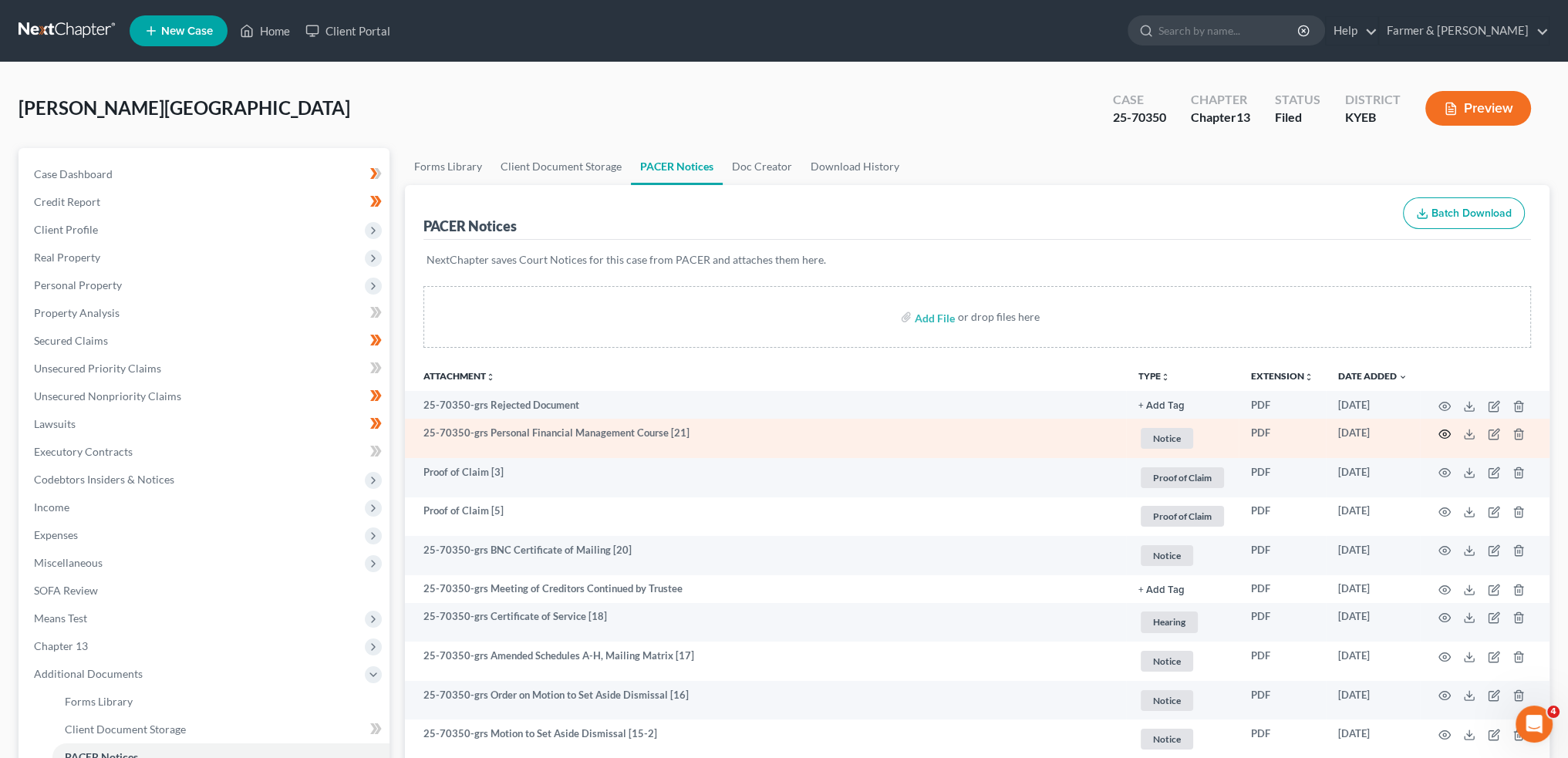
click at [1444, 433] on circle "button" at bounding box center [1444, 434] width 3 height 3
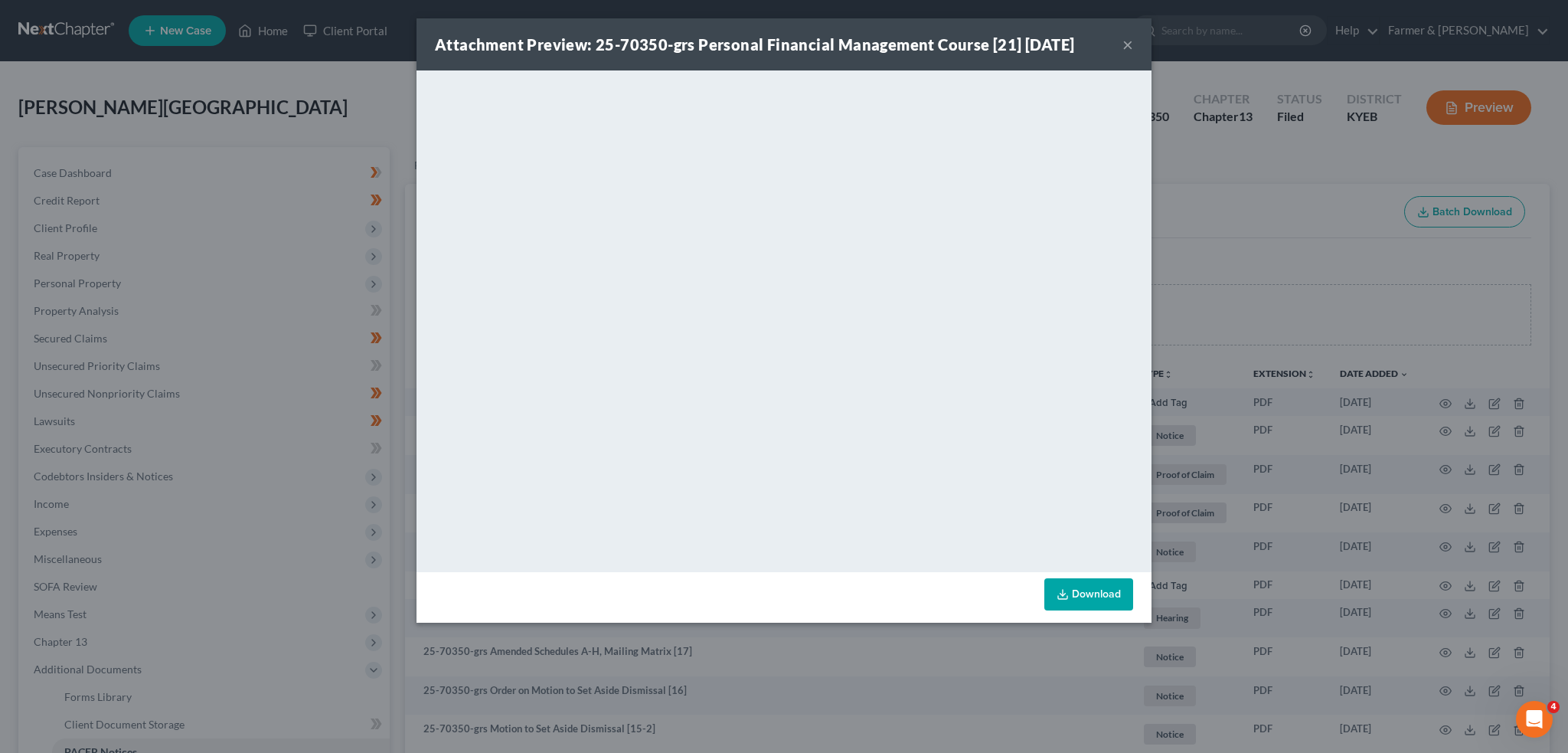
click at [1126, 36] on button "×" at bounding box center [1127, 45] width 11 height 19
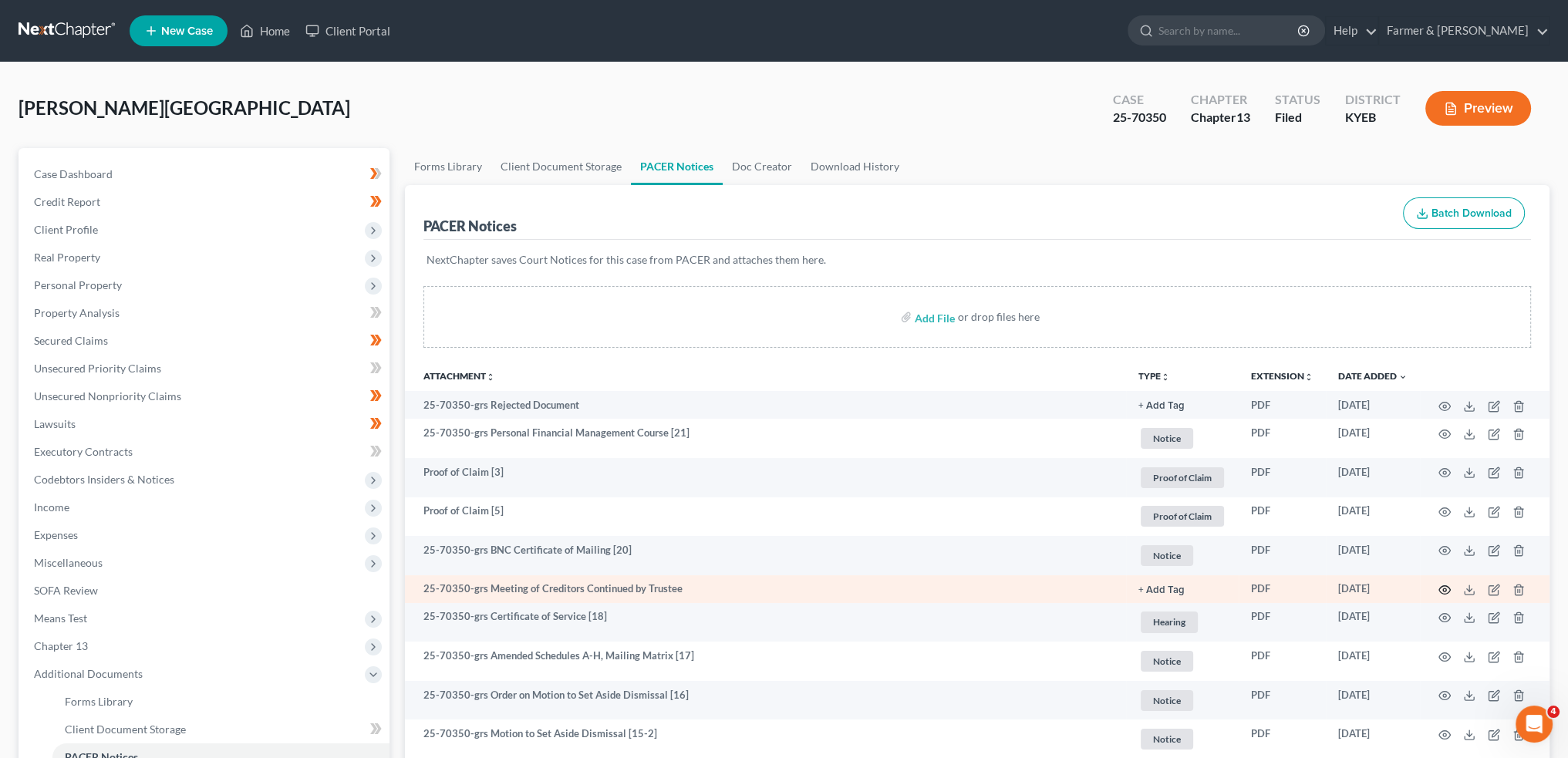
click at [1443, 586] on icon "button" at bounding box center [1444, 589] width 12 height 12
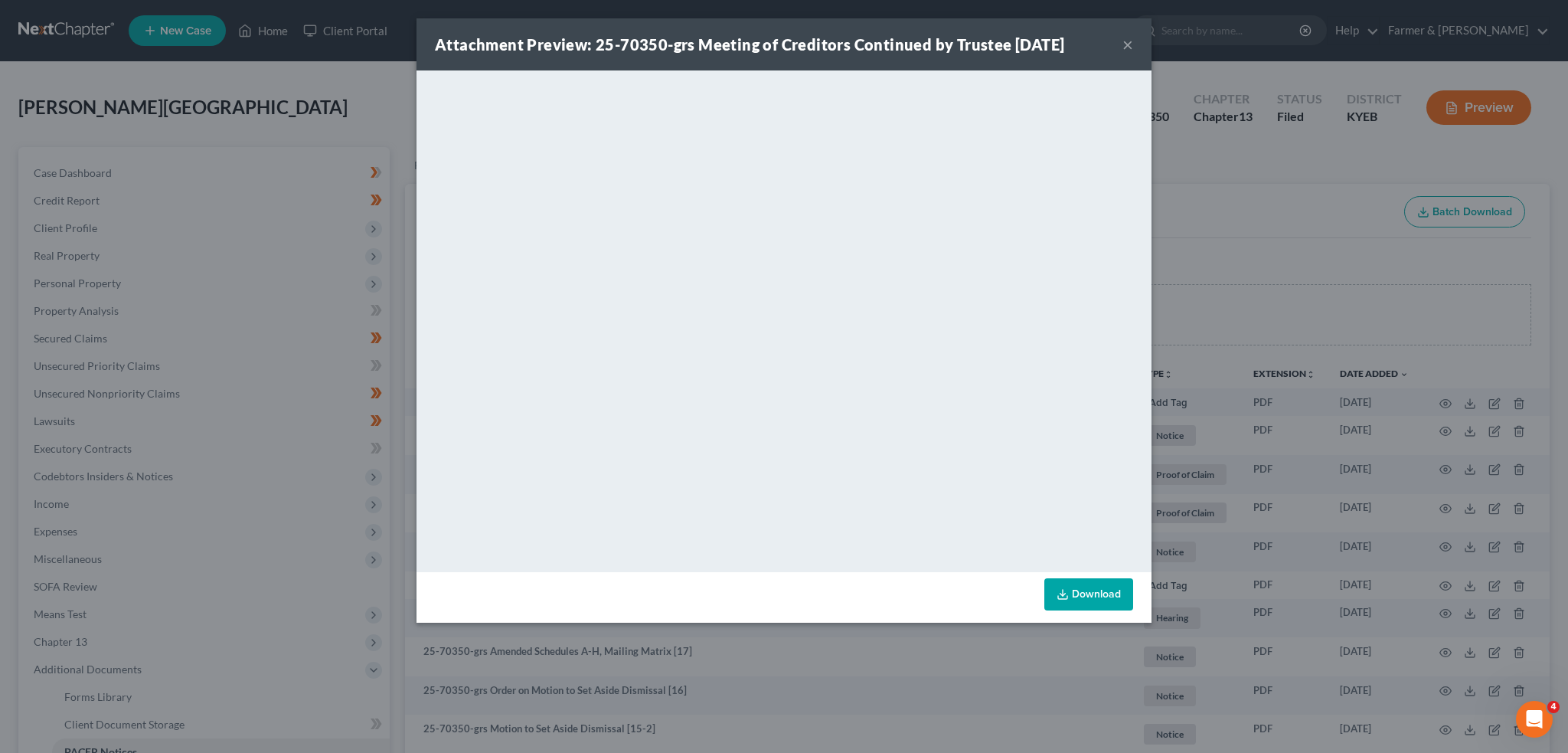
click at [1129, 46] on button "×" at bounding box center [1127, 45] width 11 height 19
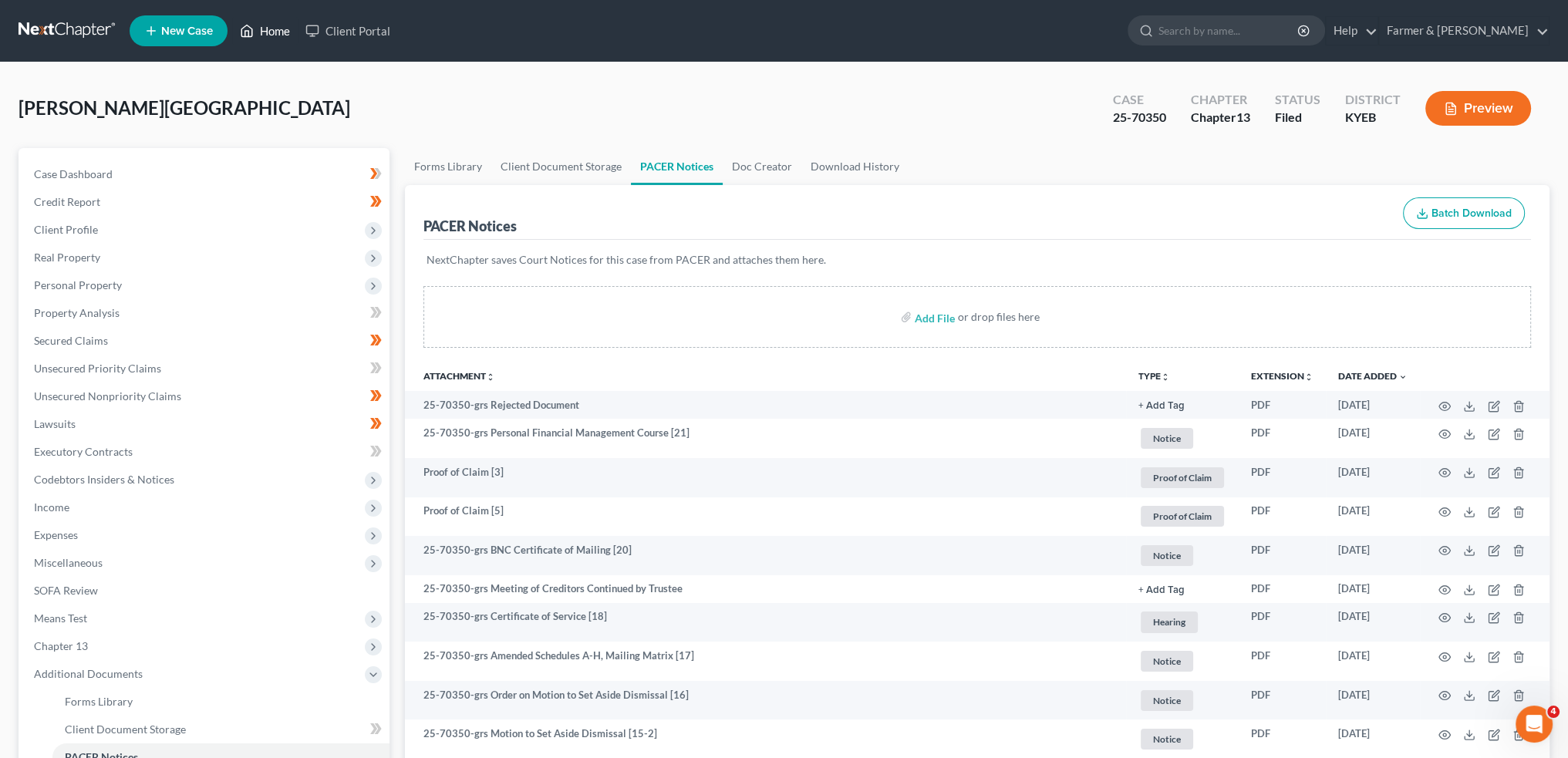
click at [268, 25] on link "Home" at bounding box center [265, 31] width 66 height 28
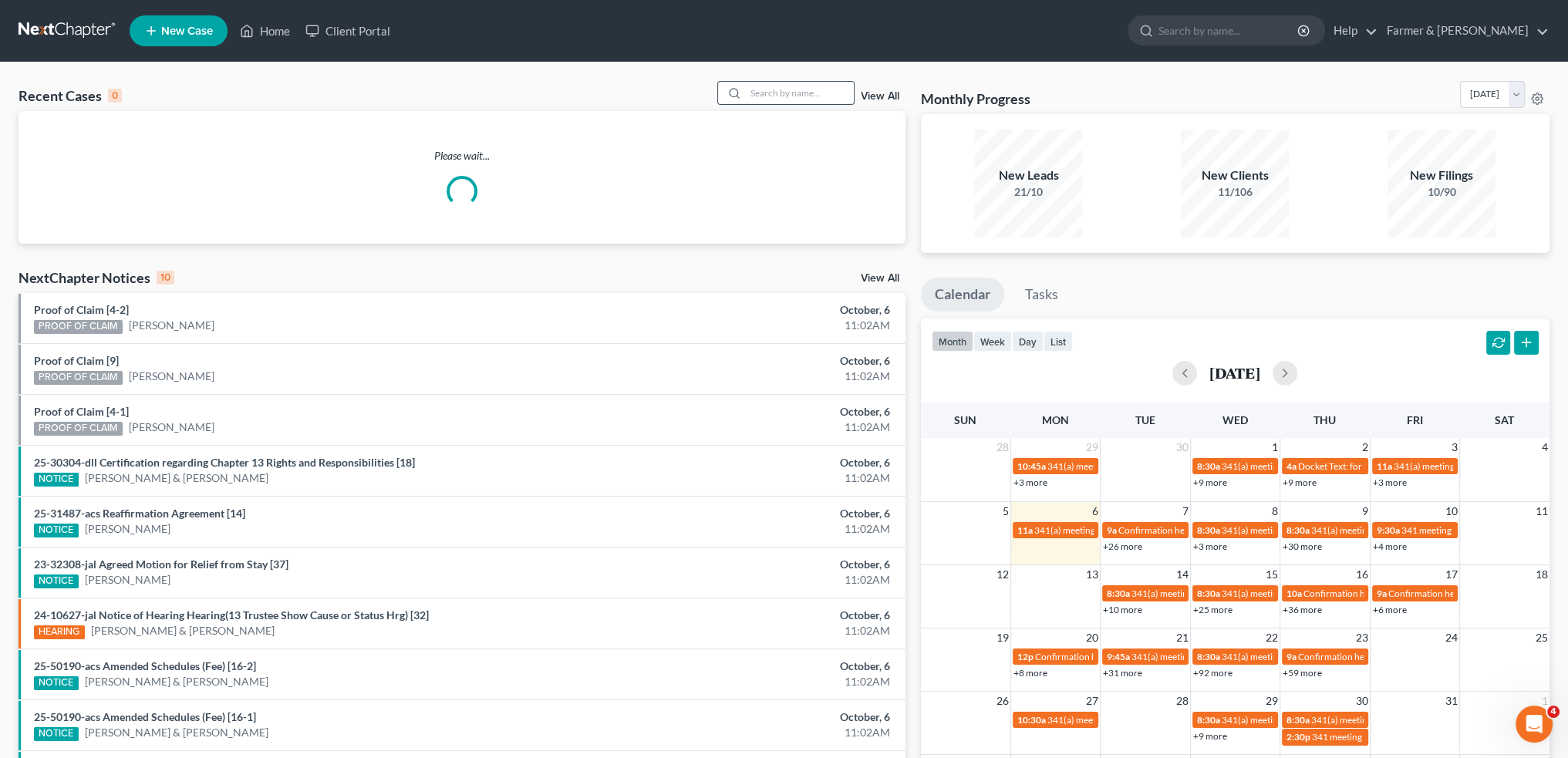
click at [802, 97] on input "search" at bounding box center [800, 93] width 108 height 22
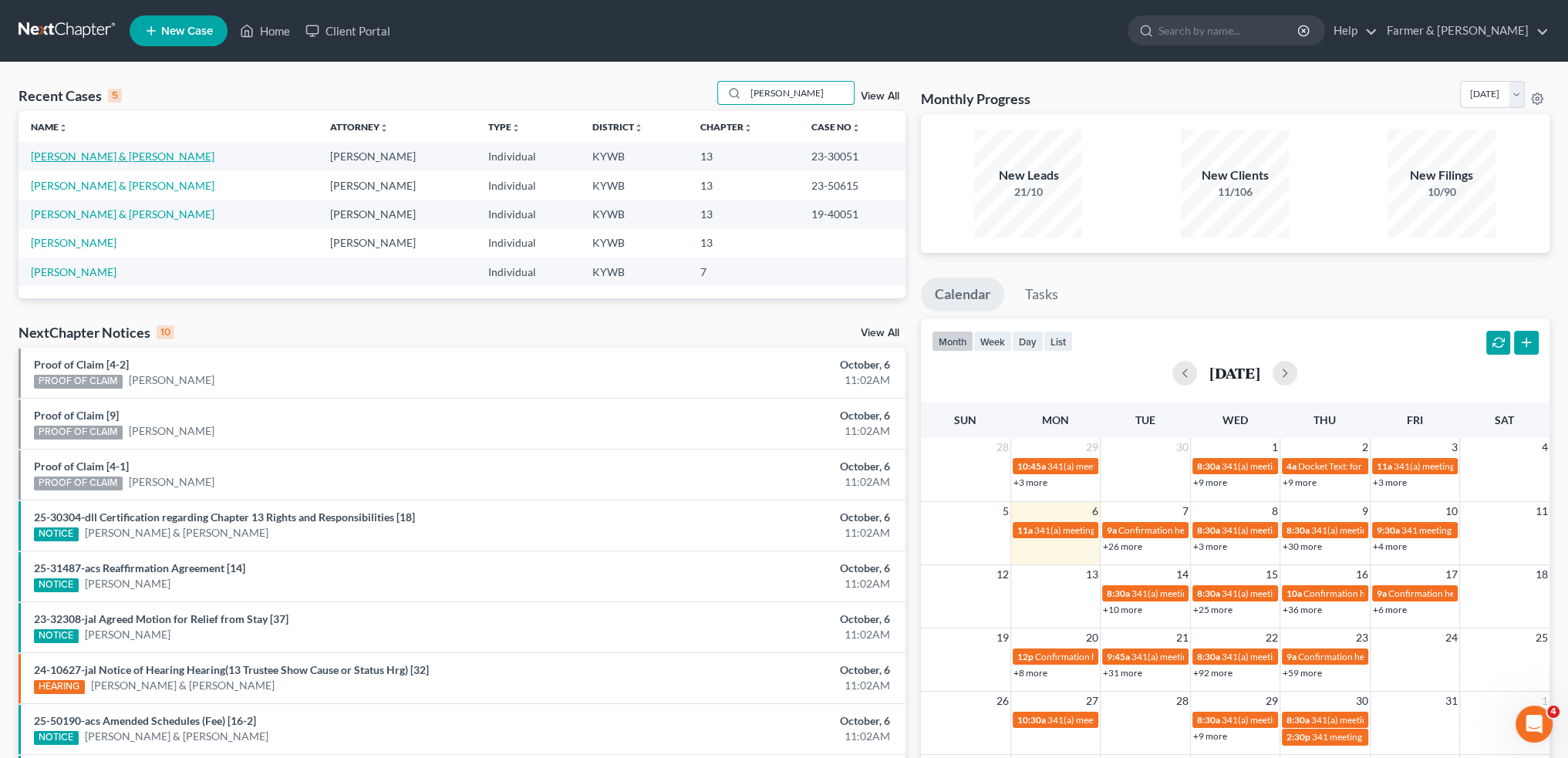
type input "groves"
click at [60, 157] on link "Groves, Rita & Alfred" at bounding box center [123, 156] width 184 height 13
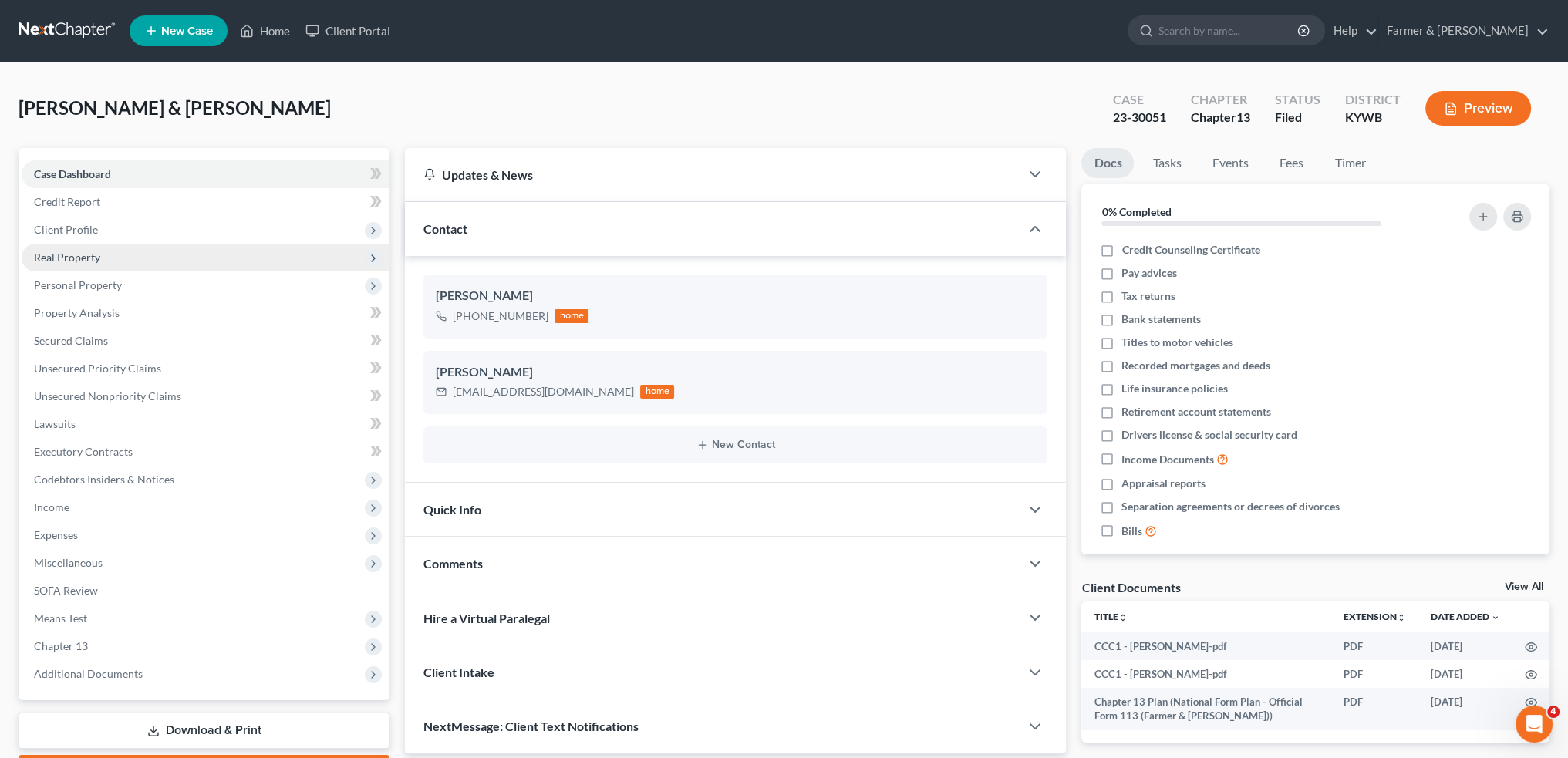
drag, startPoint x: 46, startPoint y: 226, endPoint x: 84, endPoint y: 250, distance: 44.9
click at [46, 226] on span "Client Profile" at bounding box center [66, 228] width 64 height 13
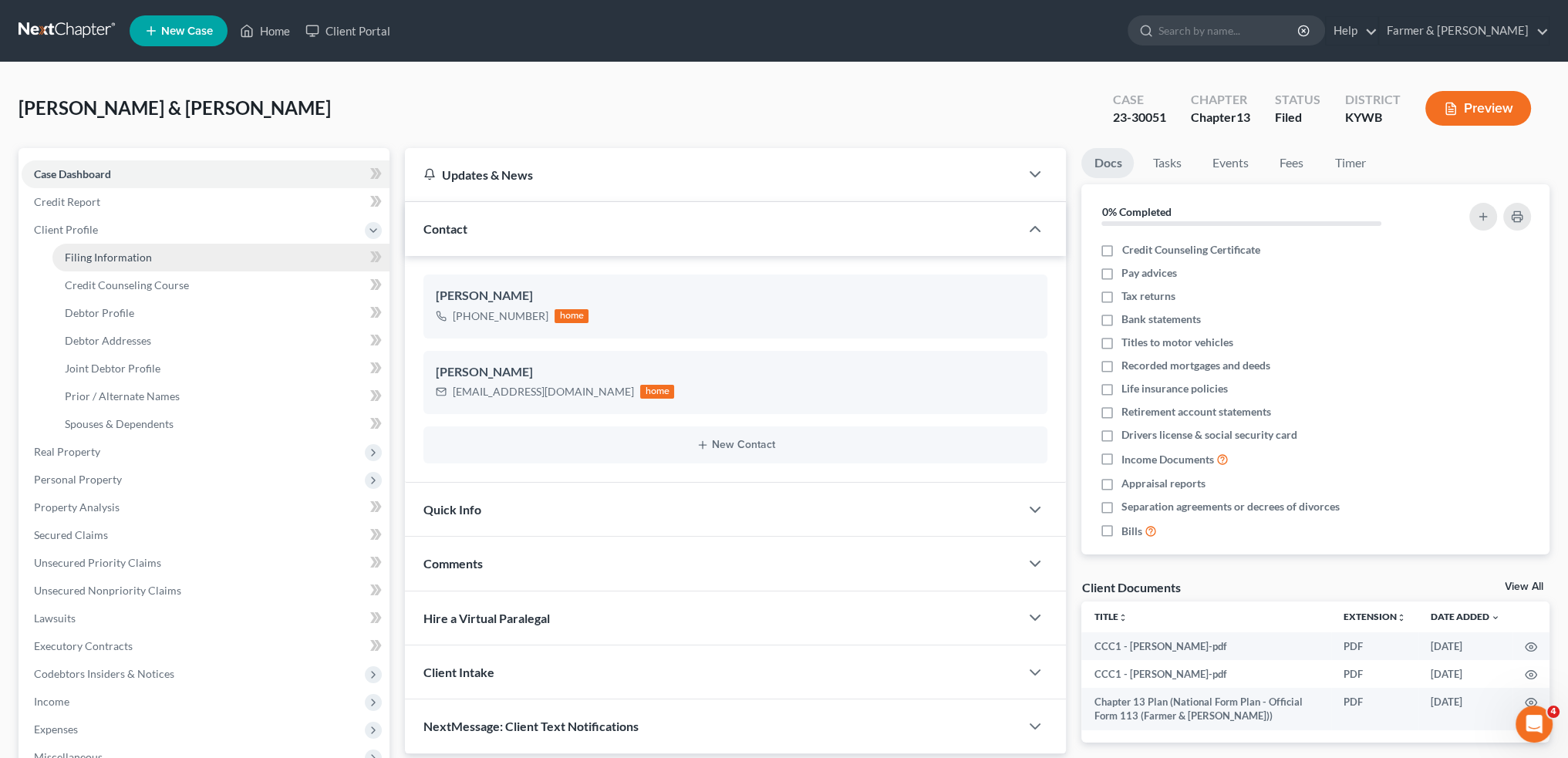
click at [96, 261] on span "Filing Information" at bounding box center [108, 256] width 87 height 13
select select "1"
select select "3"
select select "33"
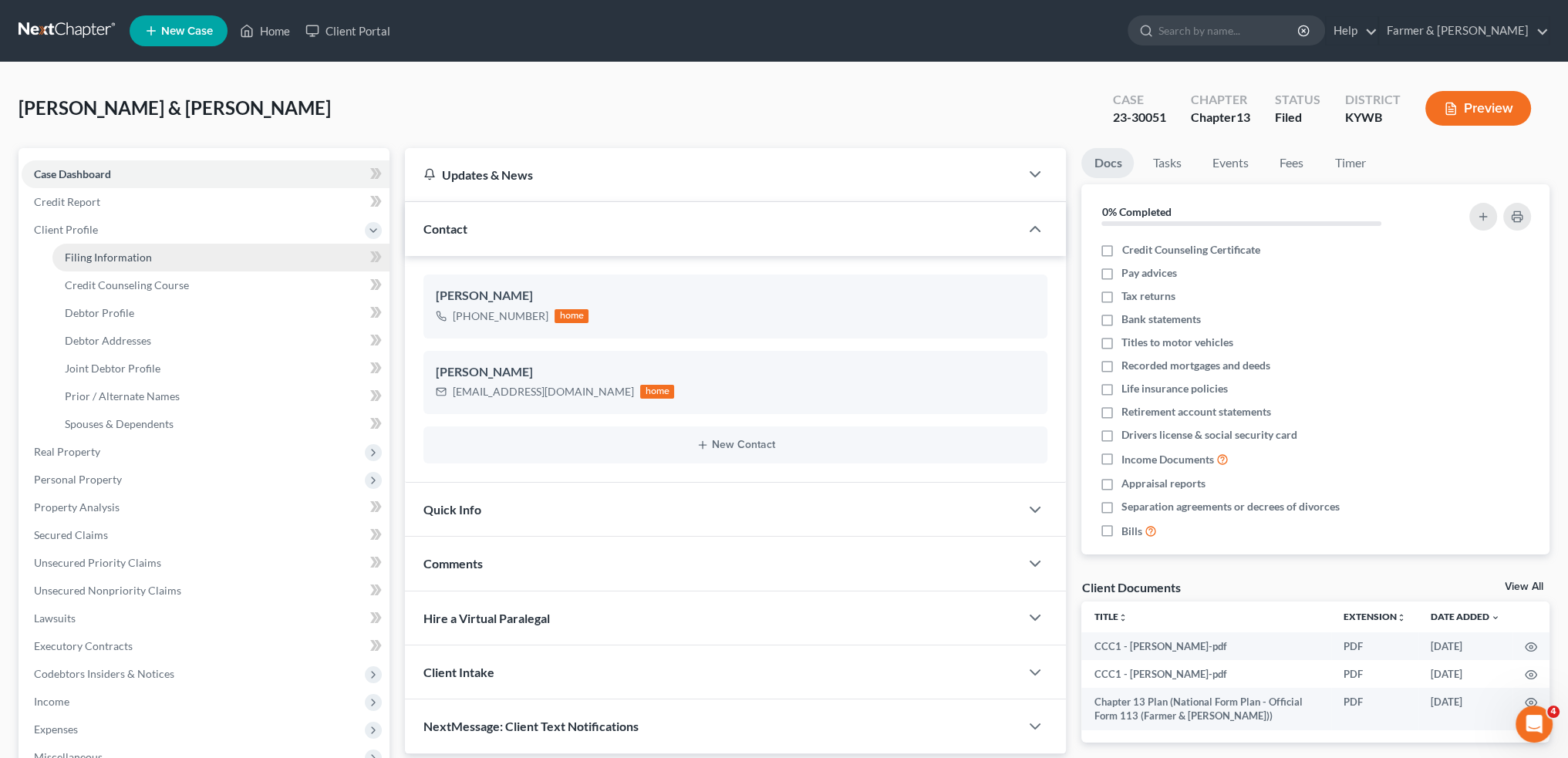
select select "2"
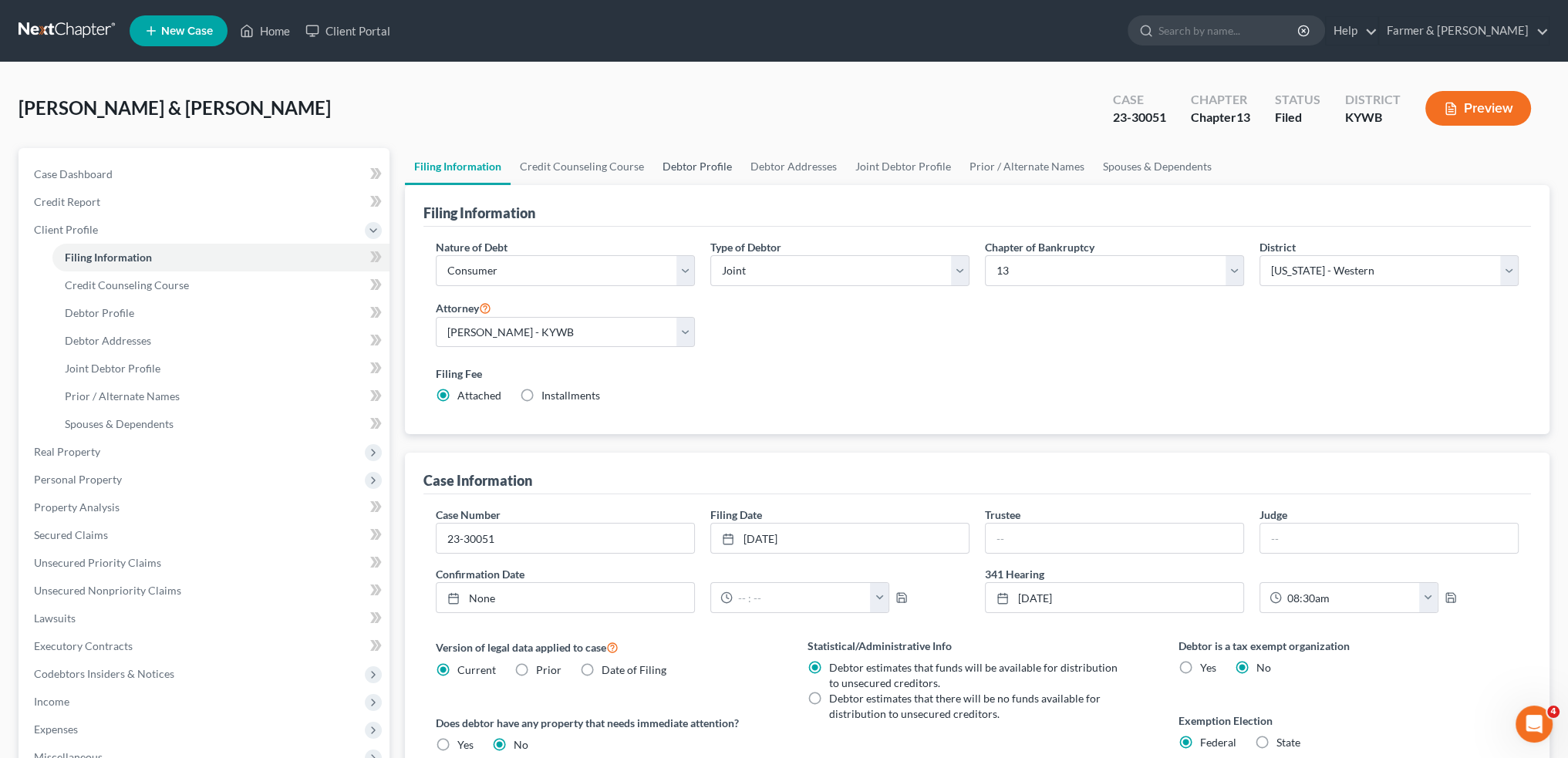
click at [671, 164] on link "Debtor Profile" at bounding box center [697, 166] width 88 height 37
select select "1"
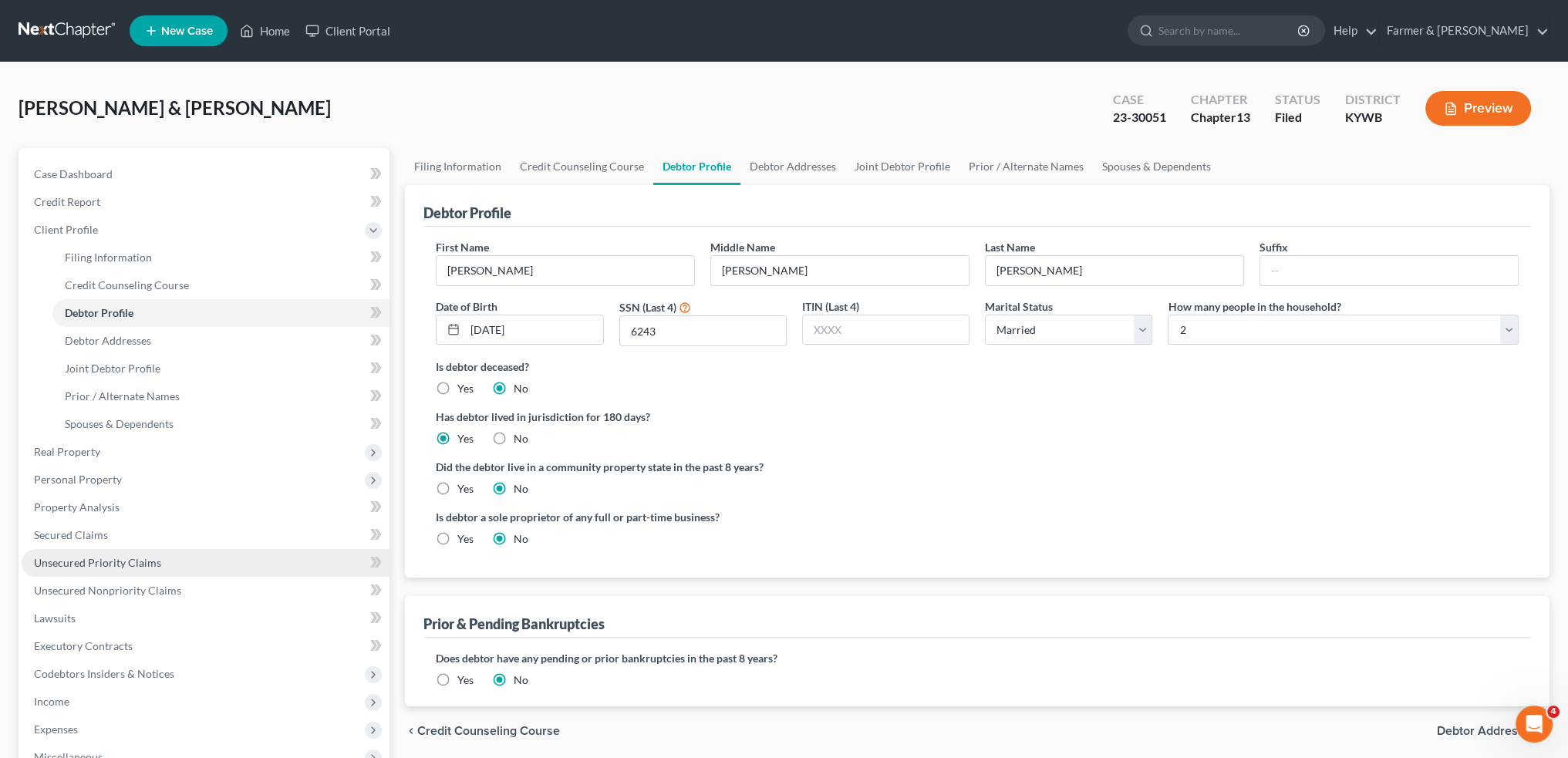
click at [172, 564] on link "Unsecured Priority Claims" at bounding box center [205, 563] width 368 height 28
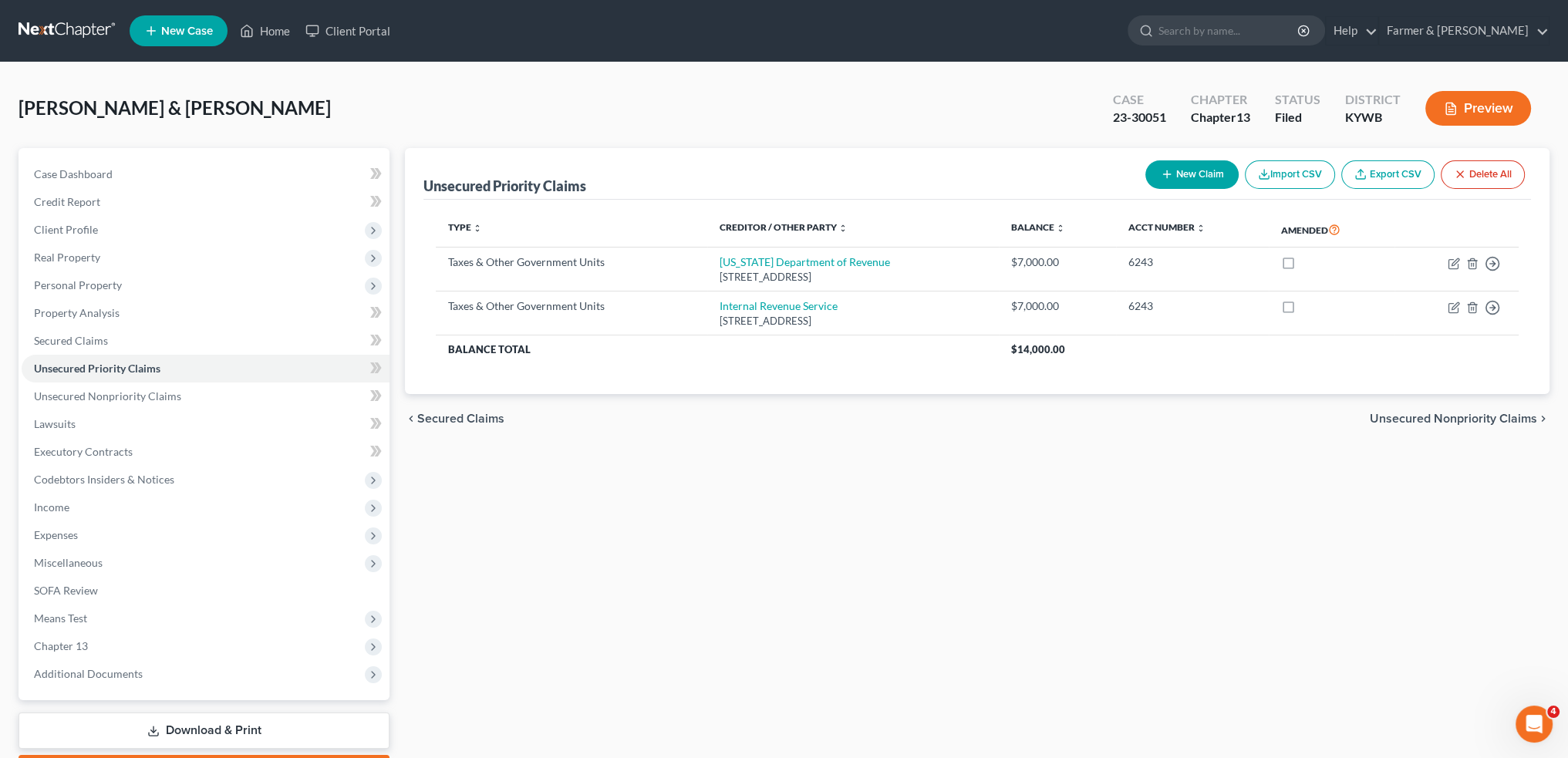
drag, startPoint x: 516, startPoint y: 20, endPoint x: 600, endPoint y: 196, distance: 195.0
click at [516, 20] on ul "New Case Home Client Portal - No Result - See all results Or Press Enter... Hel…" at bounding box center [839, 31] width 1419 height 40
click at [130, 585] on link "SOFA Review" at bounding box center [205, 590] width 368 height 28
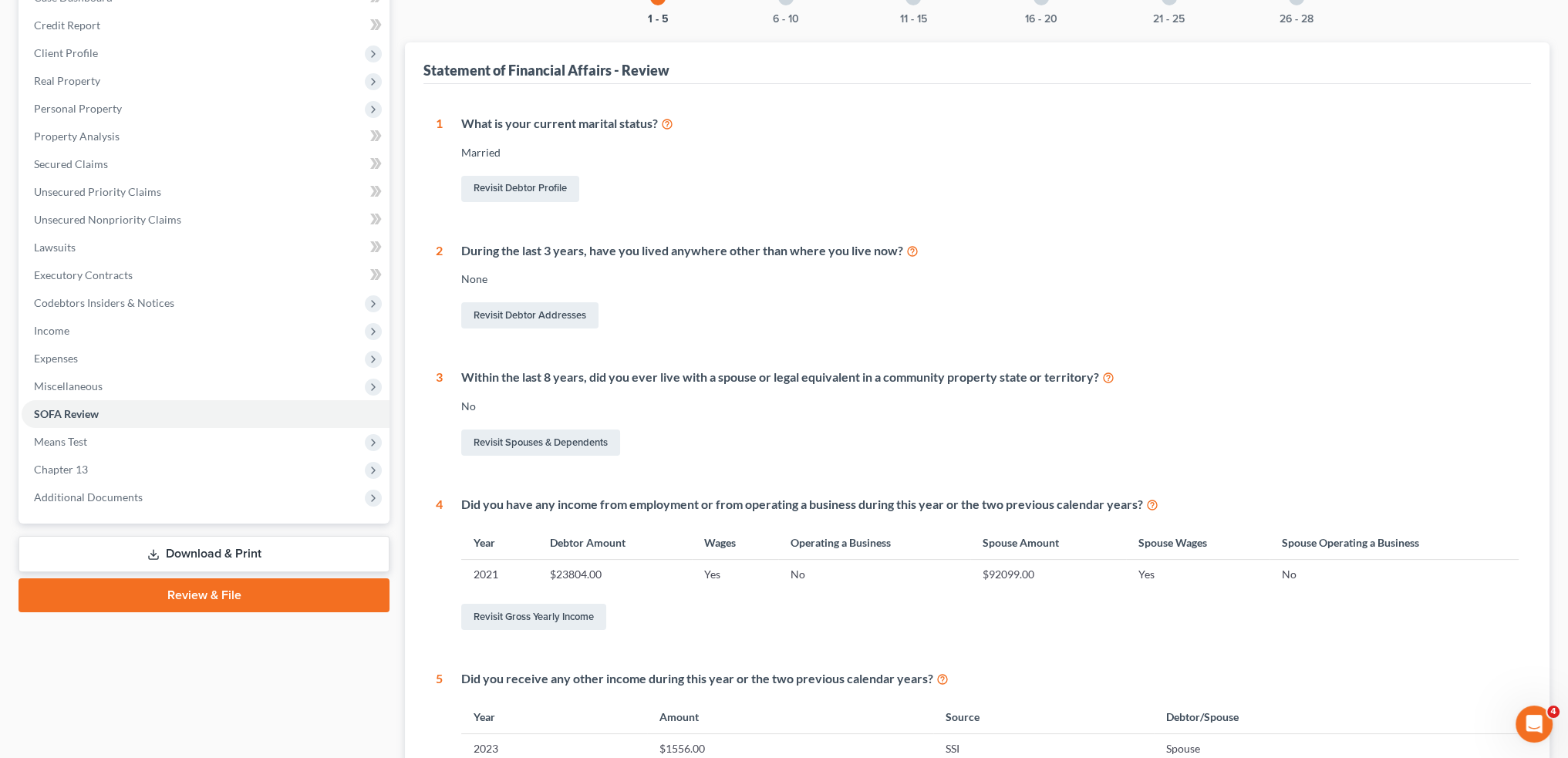
scroll to position [386, 0]
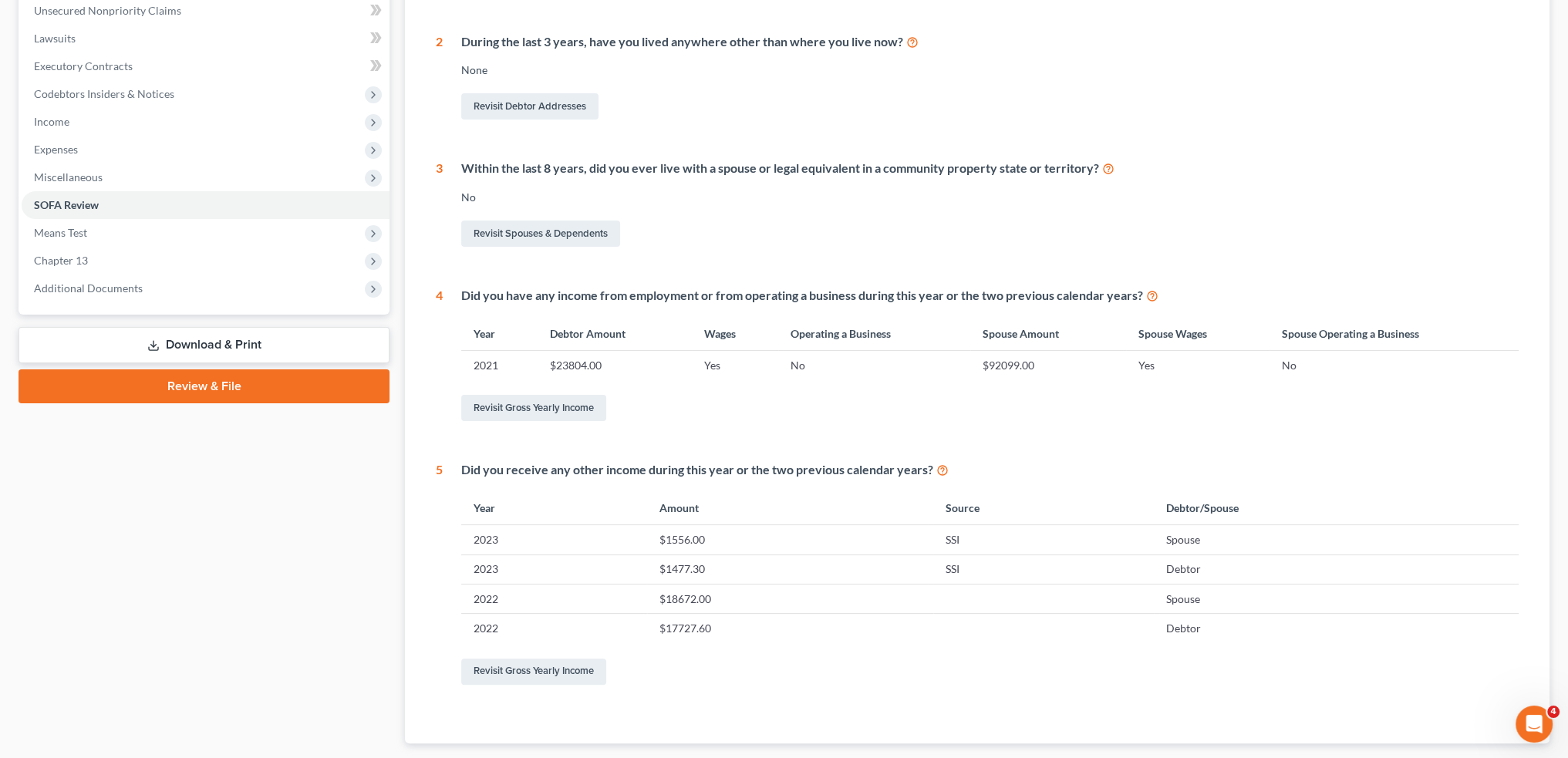
click at [576, 393] on div "Revisit Gross Yearly Income" at bounding box center [989, 408] width 1057 height 32
click at [577, 406] on link "Revisit Gross Yearly Income" at bounding box center [533, 408] width 145 height 26
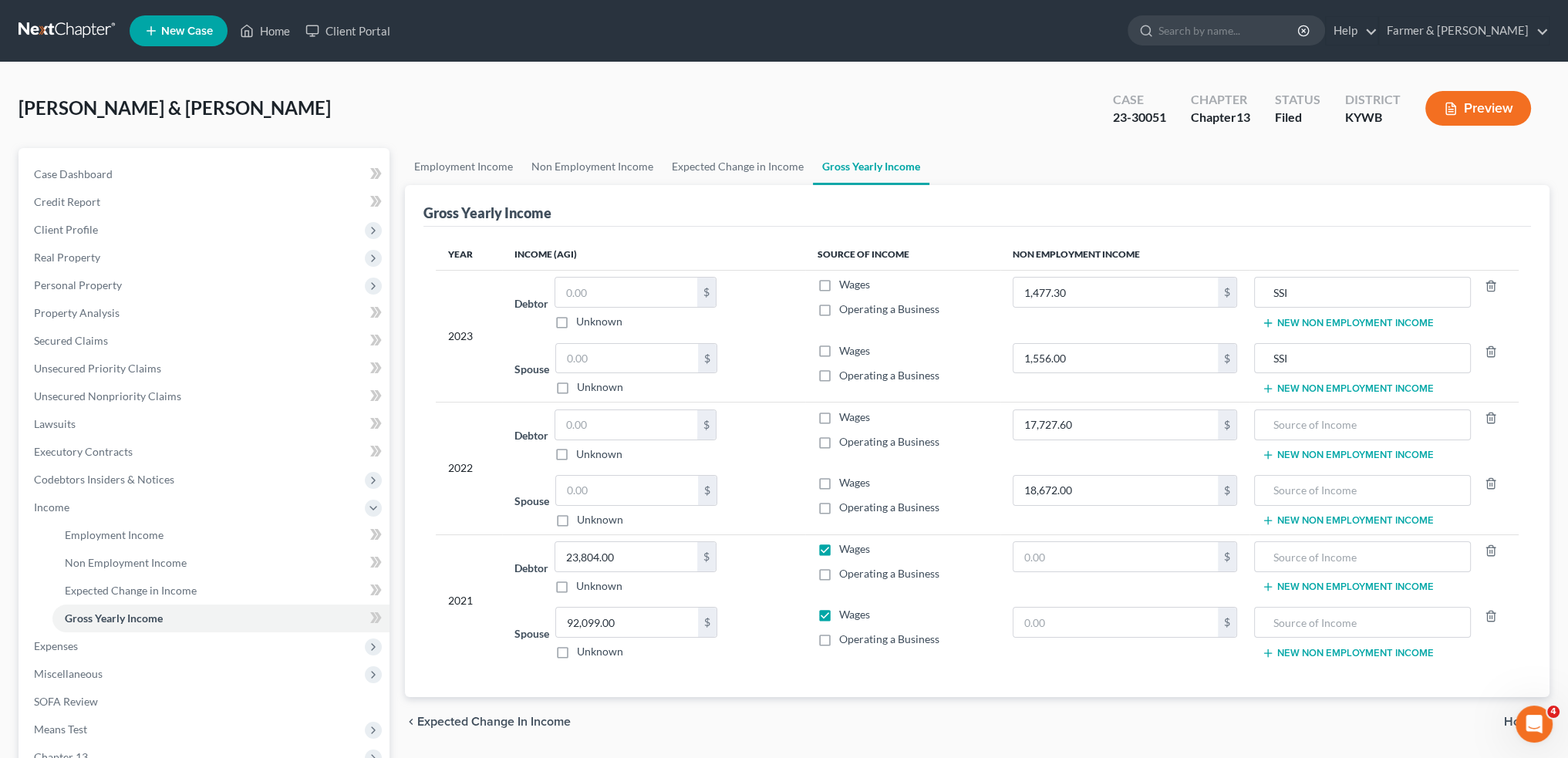
click at [65, 65] on div "Groves, Rita & Alfred Upgraded Case 23-30051 Chapter Chapter 13 Status Filed Di…" at bounding box center [784, 497] width 1568 height 869
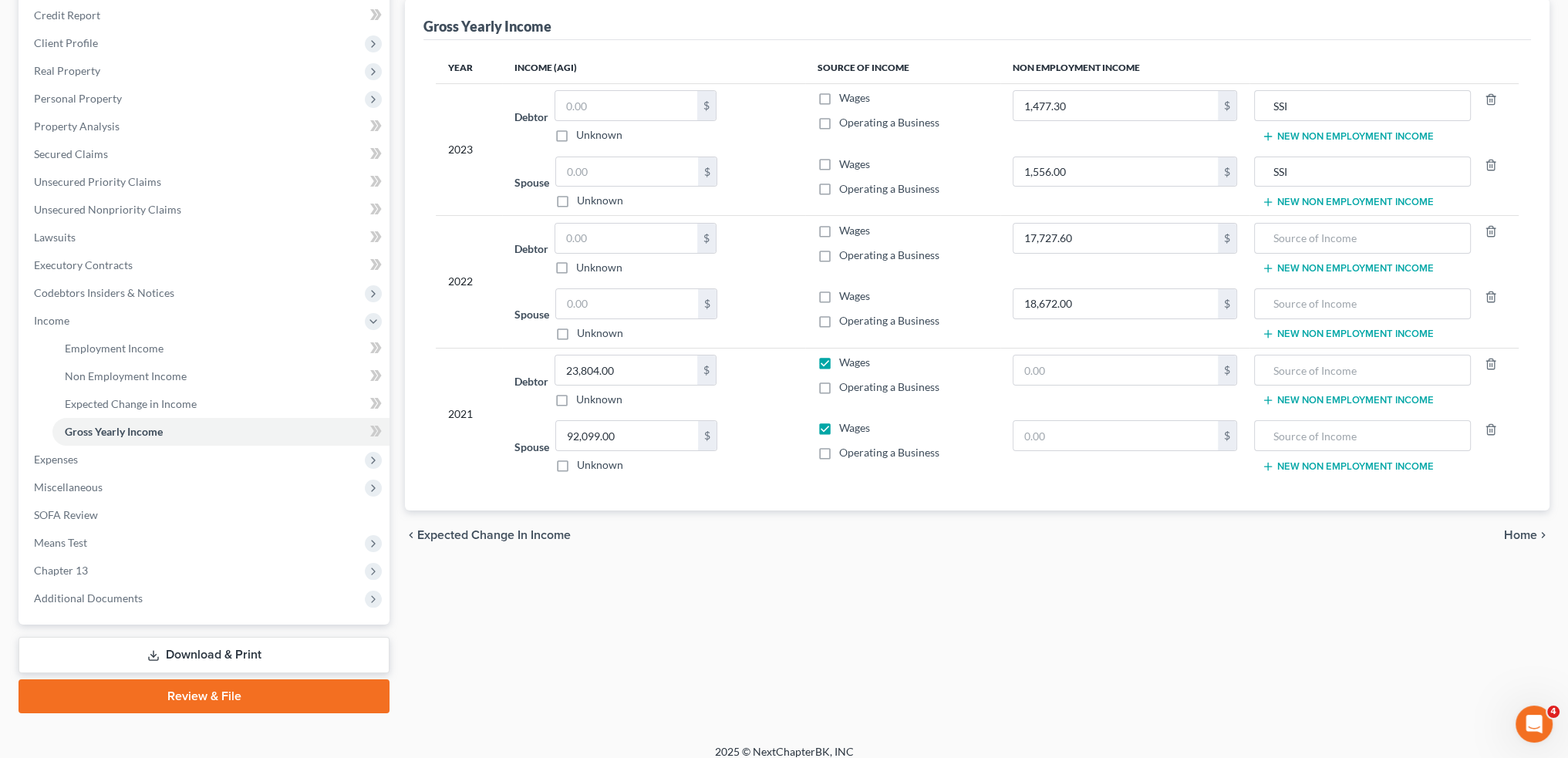
scroll to position [198, 0]
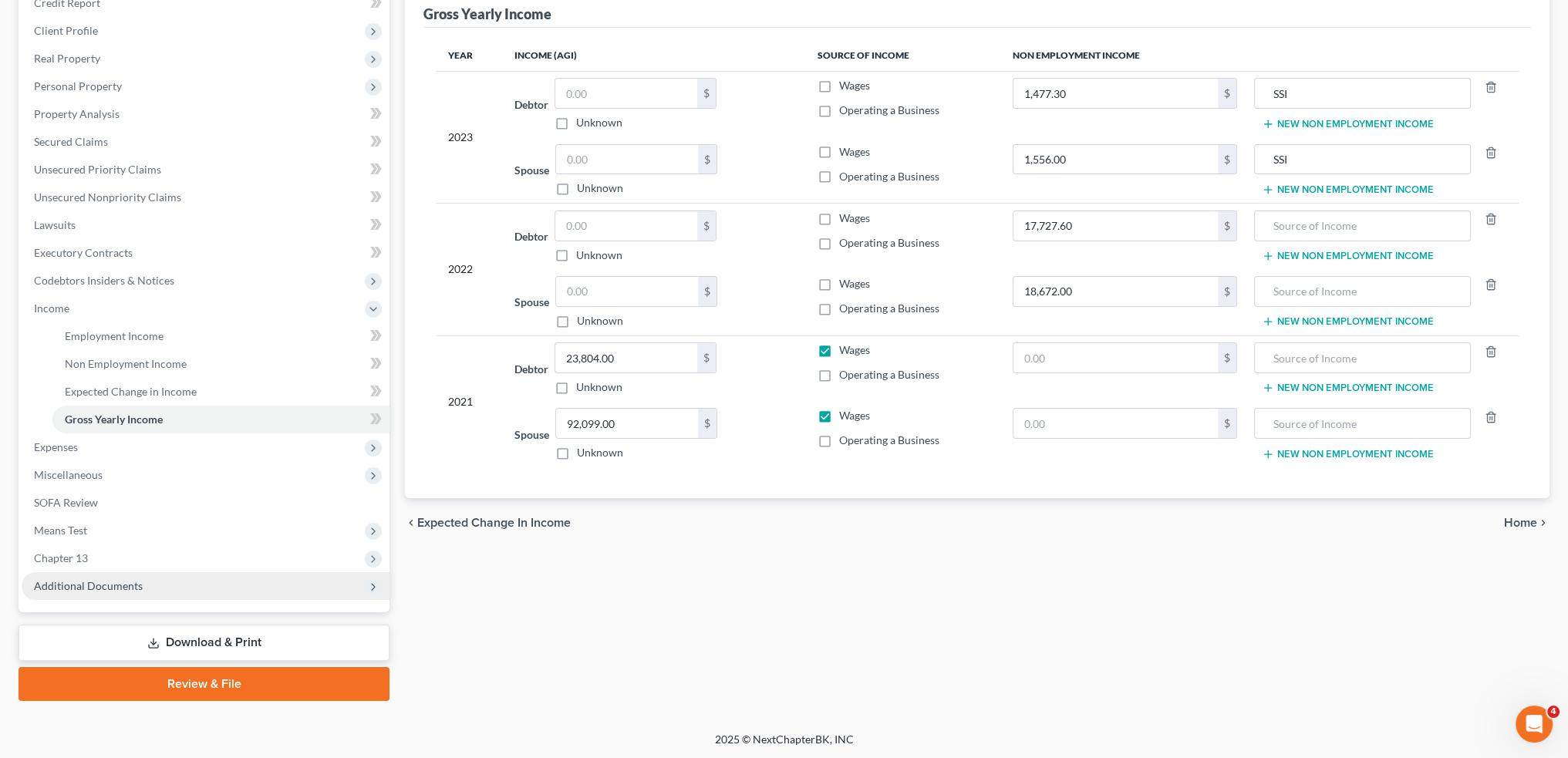
click at [110, 582] on span "Additional Documents" at bounding box center [88, 585] width 109 height 13
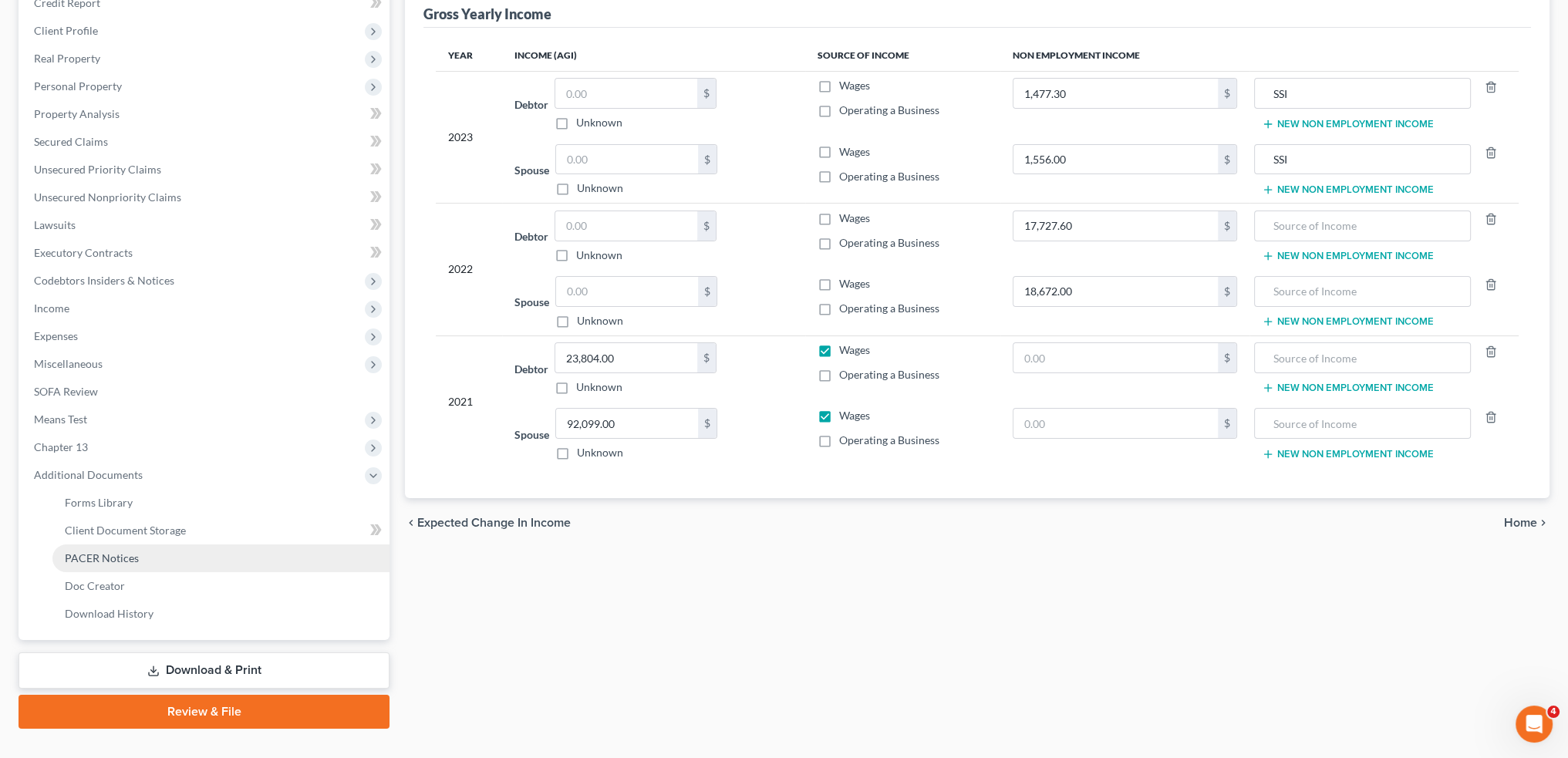
click at [119, 557] on span "PACER Notices" at bounding box center [102, 558] width 74 height 13
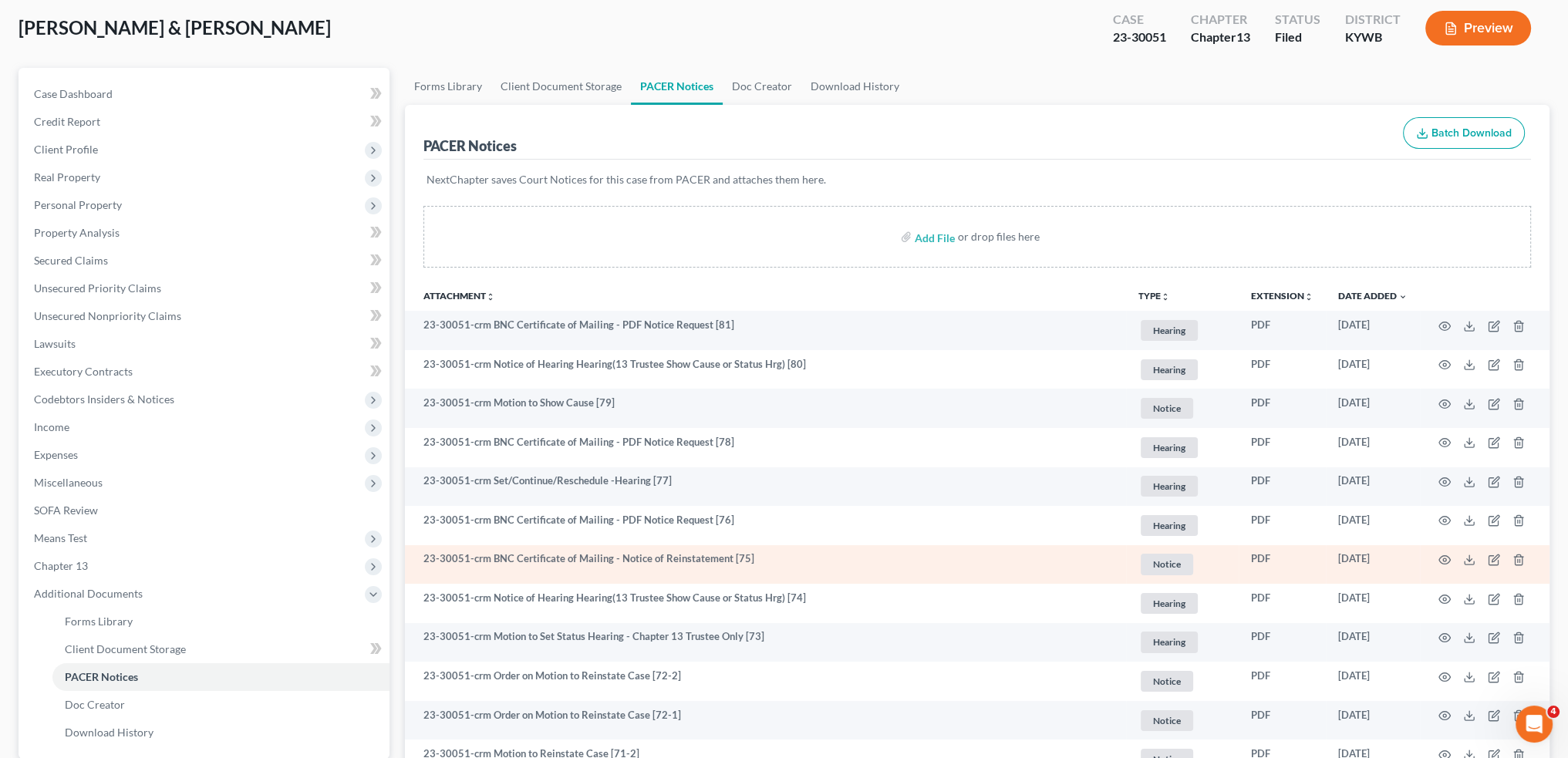
scroll to position [128, 0]
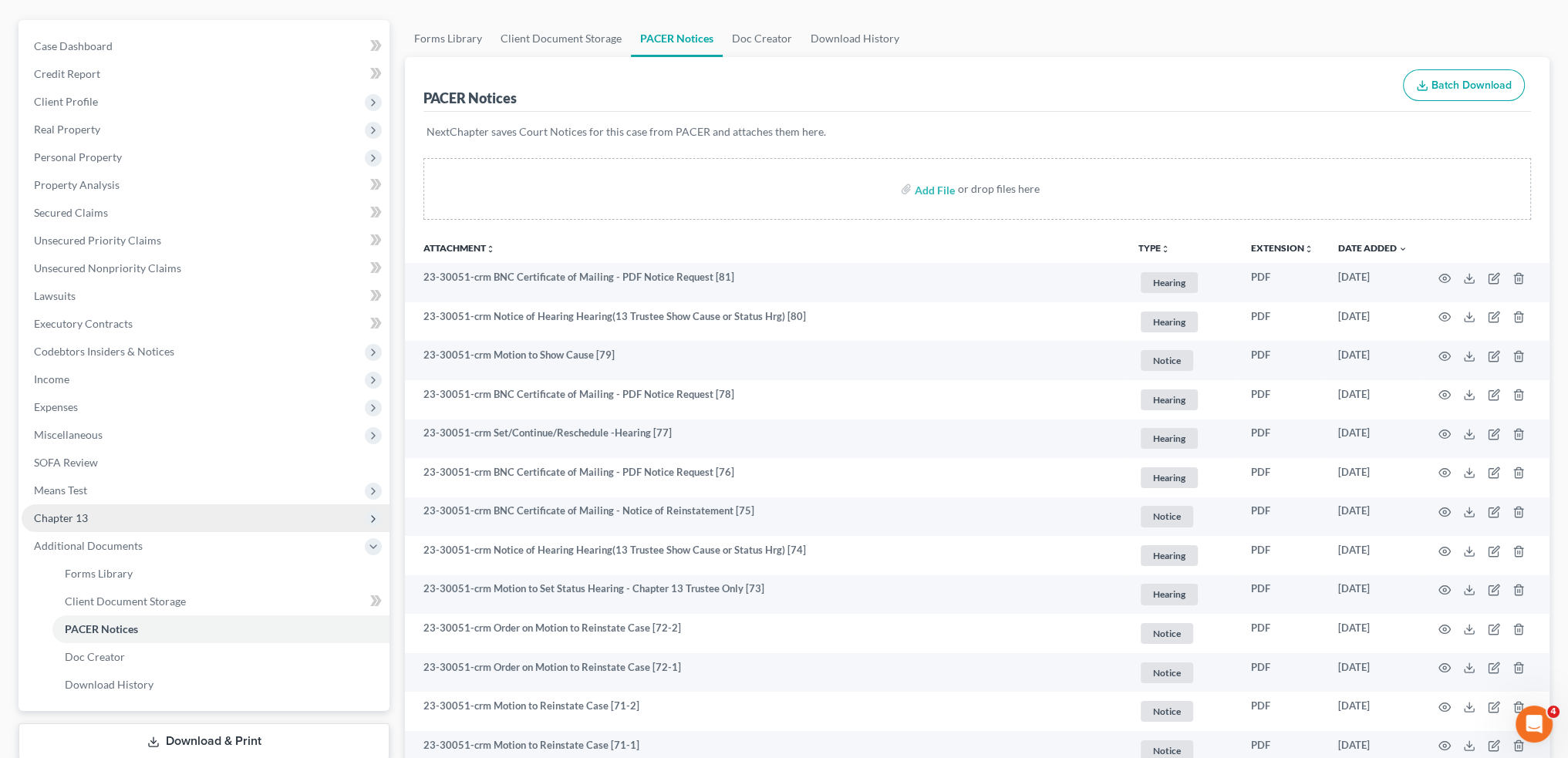
click at [90, 519] on span "Chapter 13" at bounding box center [205, 519] width 368 height 28
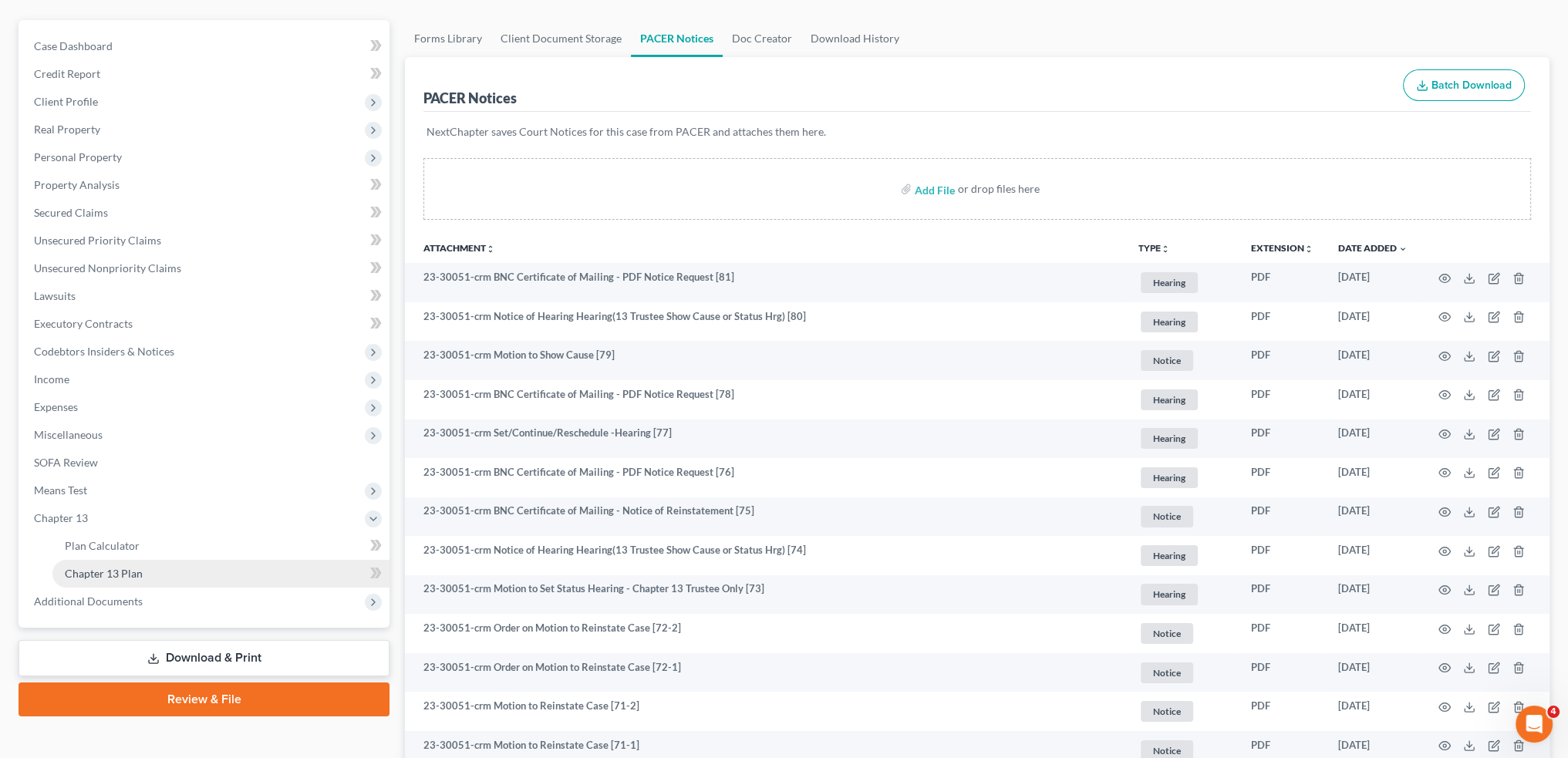
click at [87, 575] on span "Chapter 13 Plan" at bounding box center [104, 572] width 78 height 13
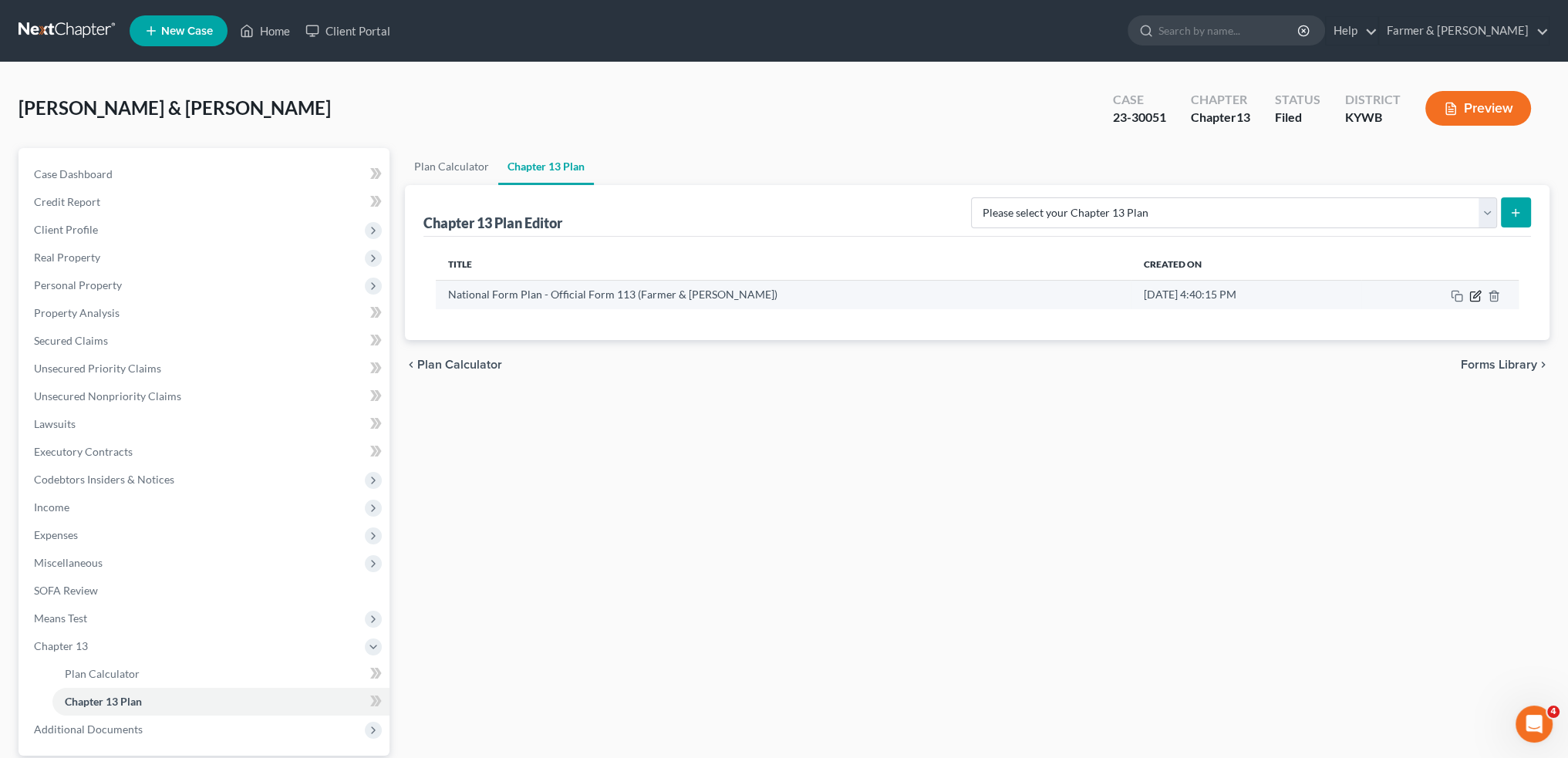
click at [1474, 296] on icon "button" at bounding box center [1476, 293] width 7 height 7
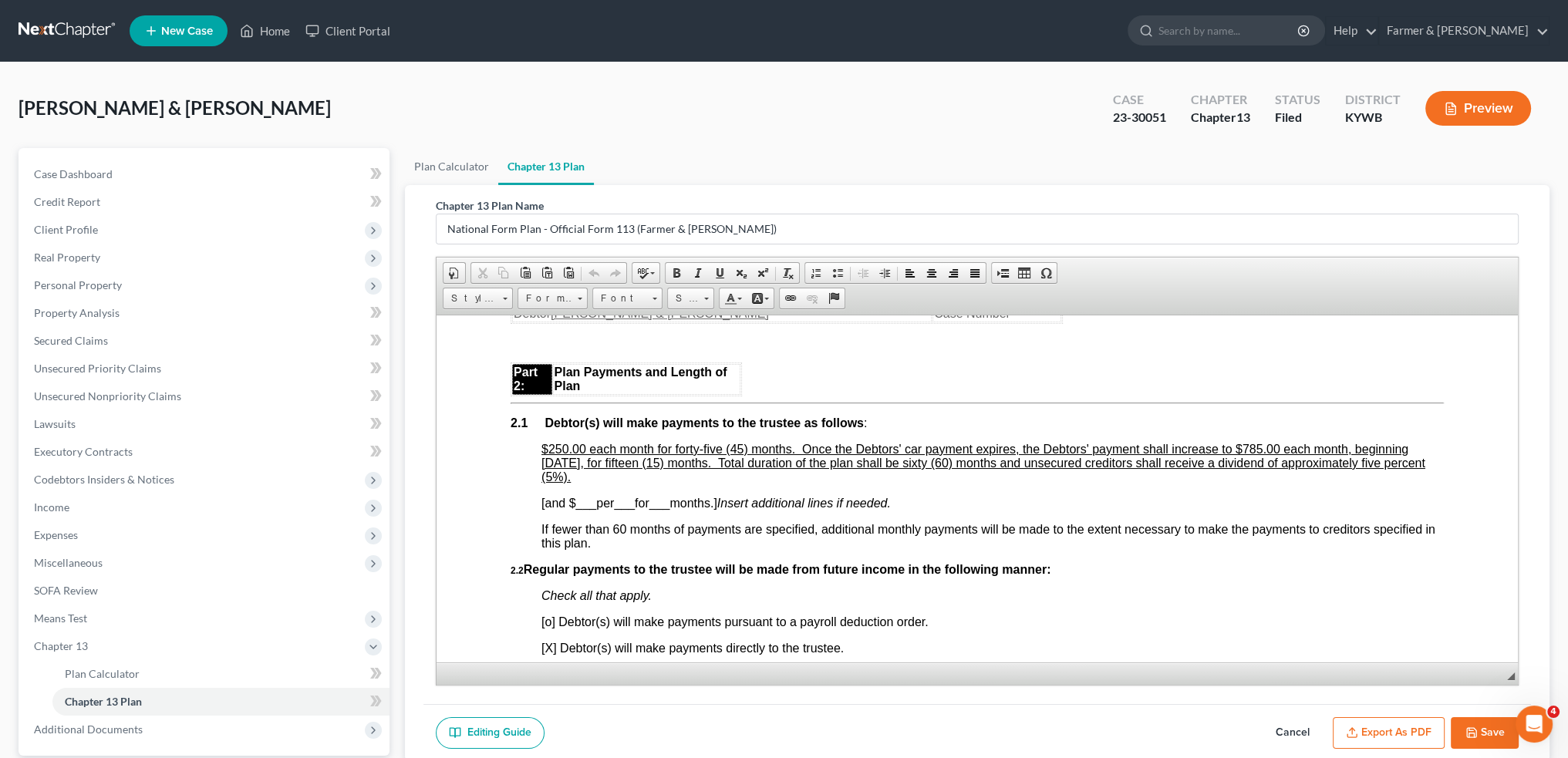
scroll to position [899, 0]
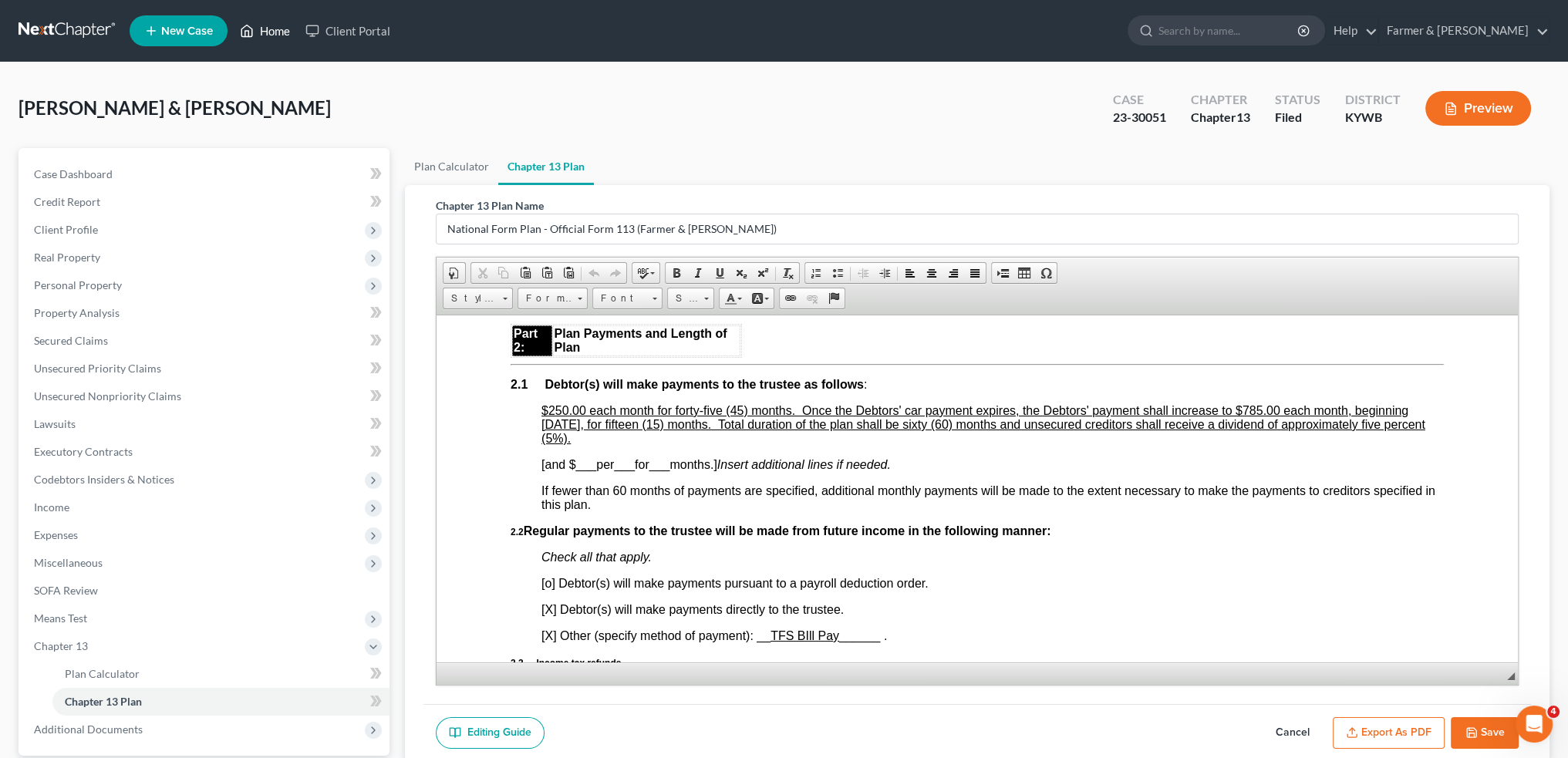
click at [273, 32] on link "Home" at bounding box center [265, 31] width 66 height 28
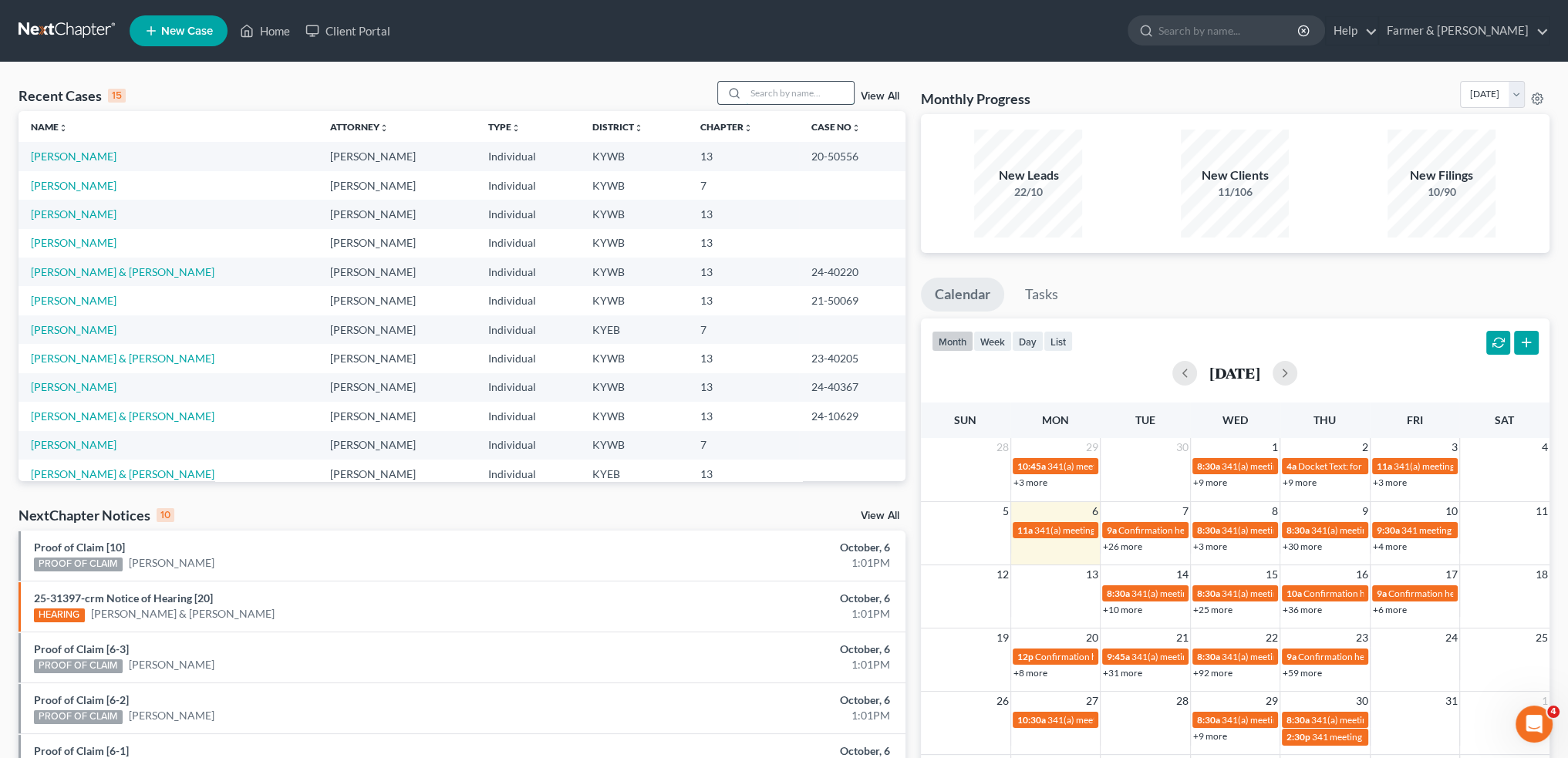
click at [790, 98] on input "search" at bounding box center [800, 93] width 108 height 22
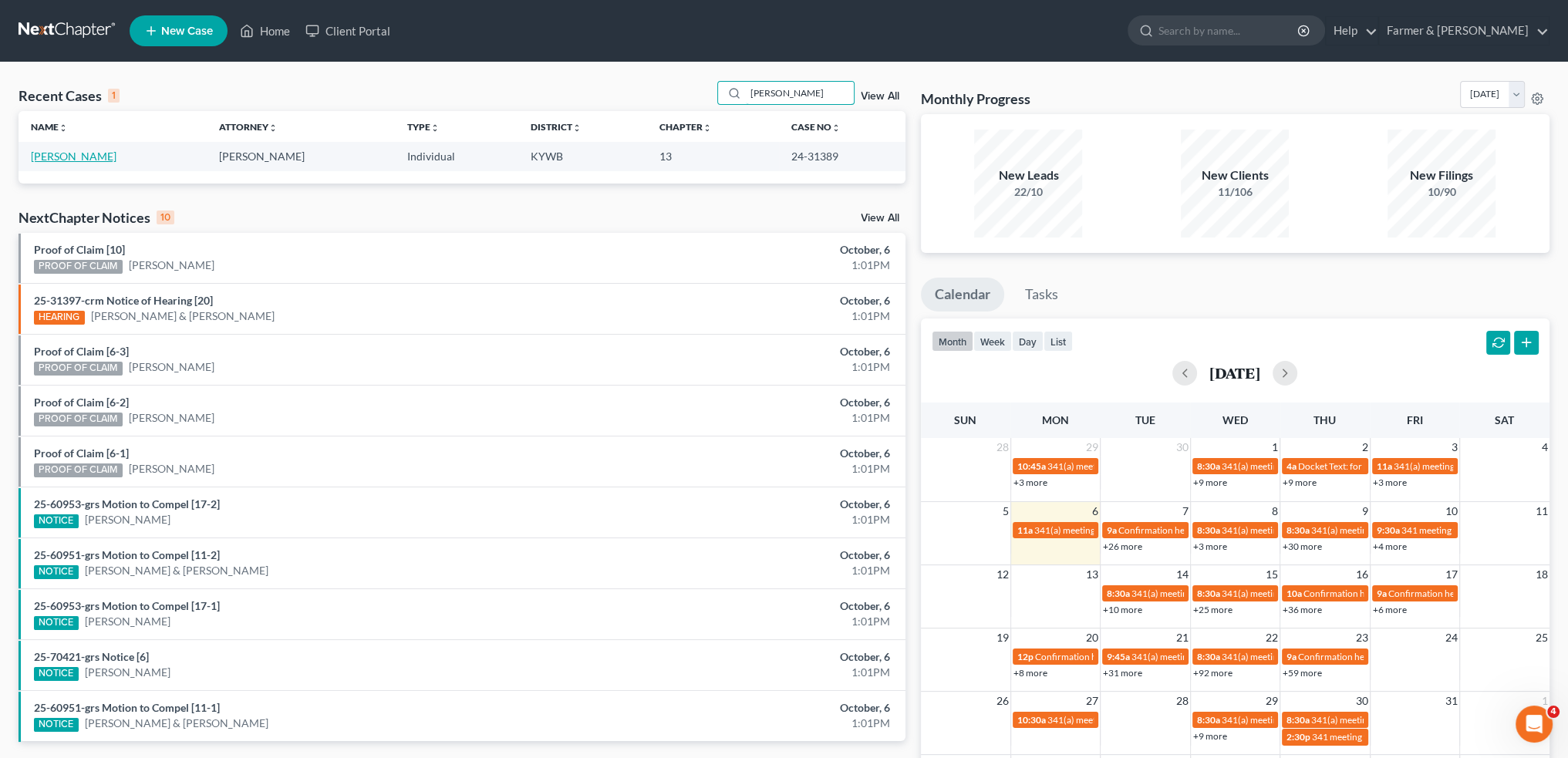
type input "JANET CAMPBELL"
click at [72, 161] on link "Campbell, Janet" at bounding box center [74, 156] width 86 height 13
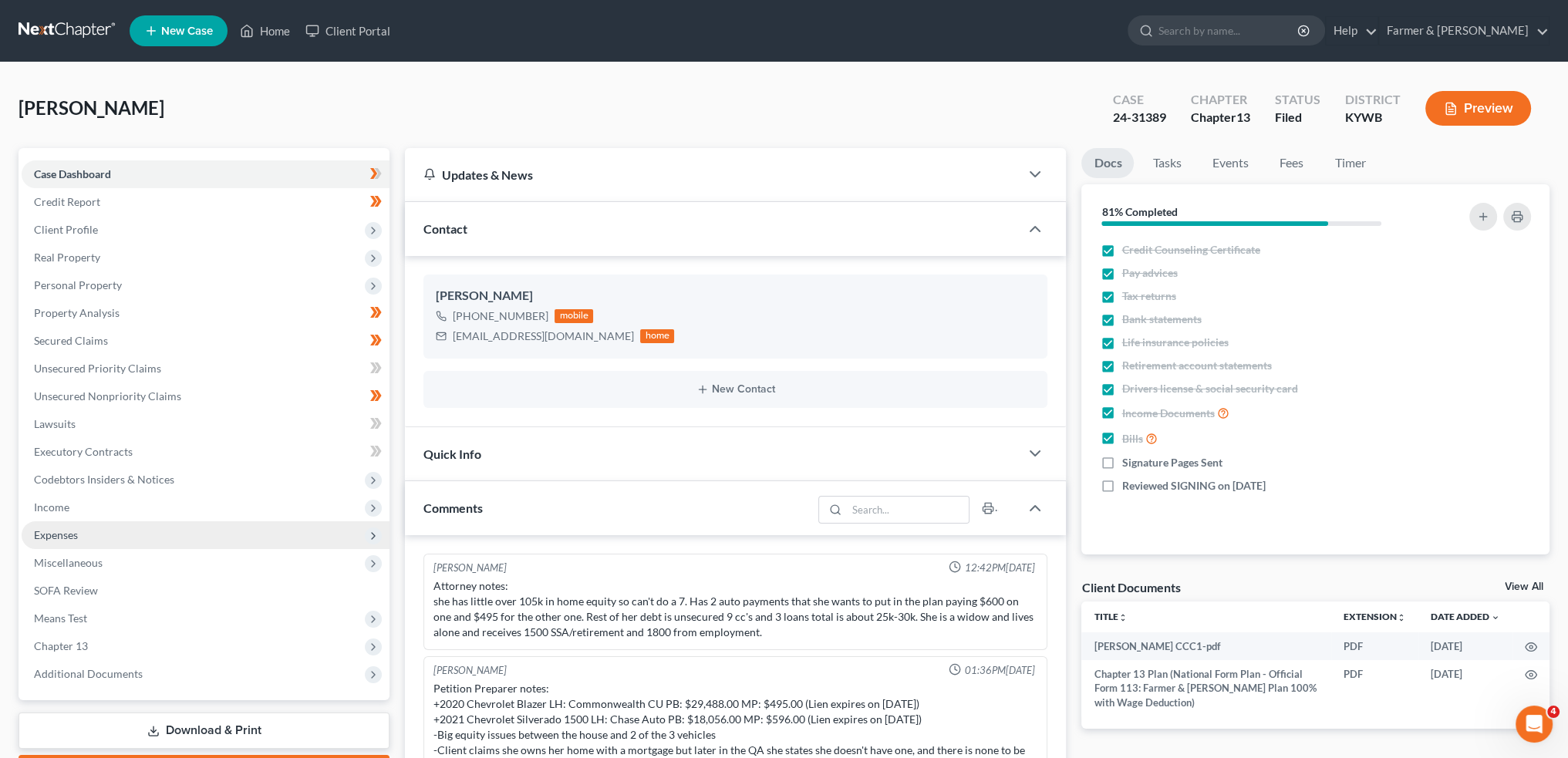
scroll to position [206, 0]
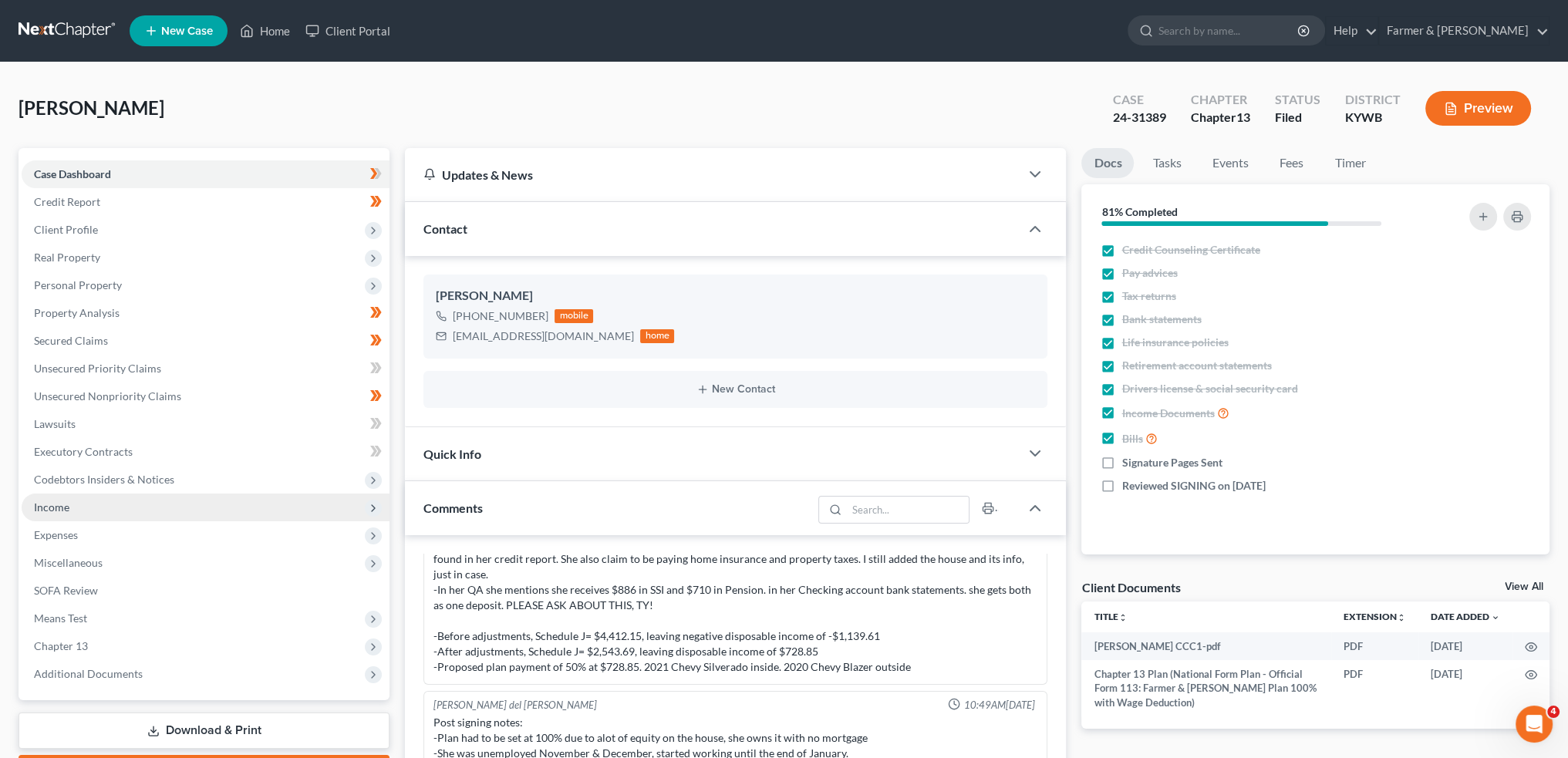
click at [69, 509] on span "Income" at bounding box center [205, 508] width 368 height 28
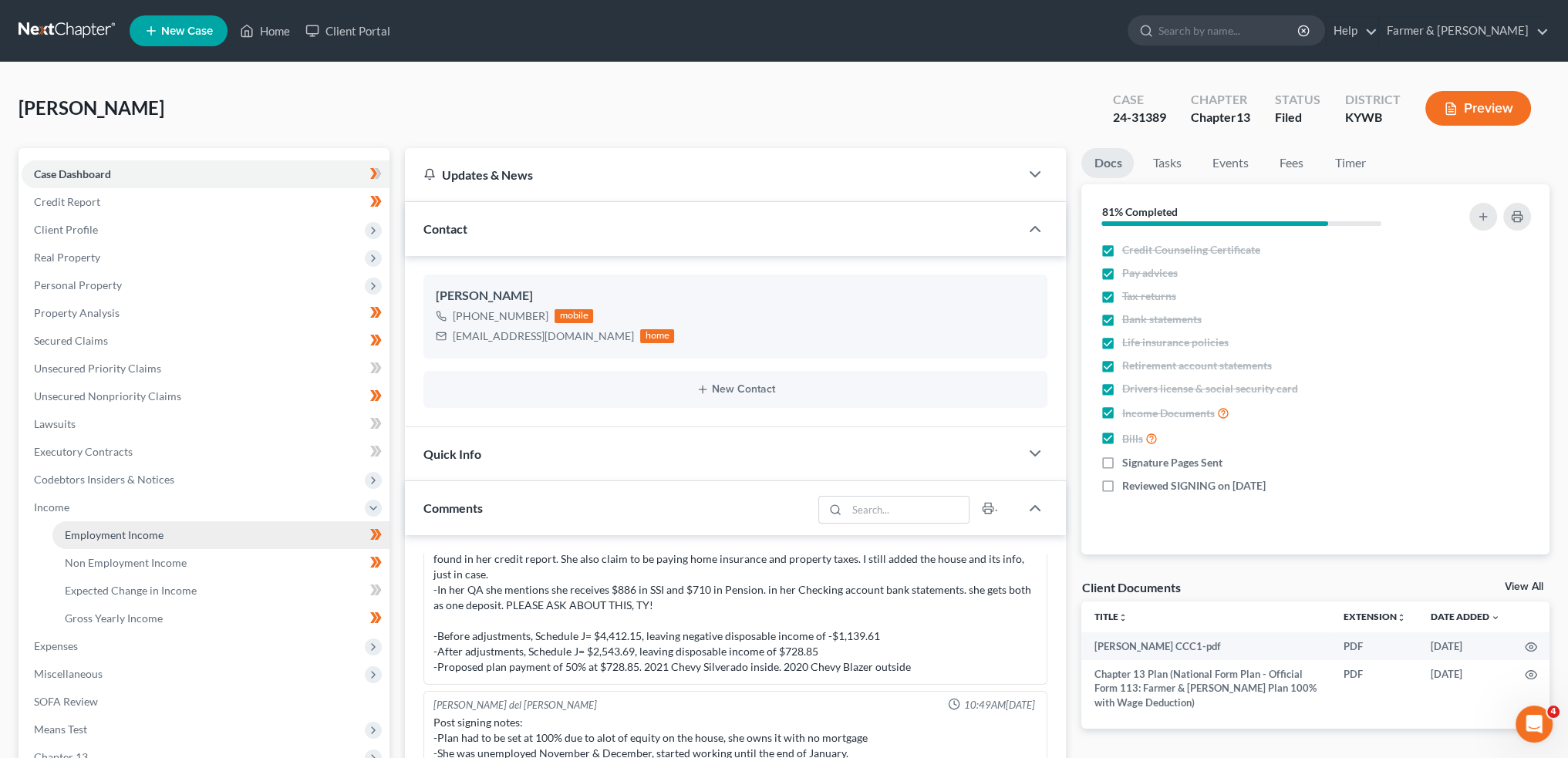
click at [66, 535] on span "Employment Income" at bounding box center [114, 535] width 99 height 13
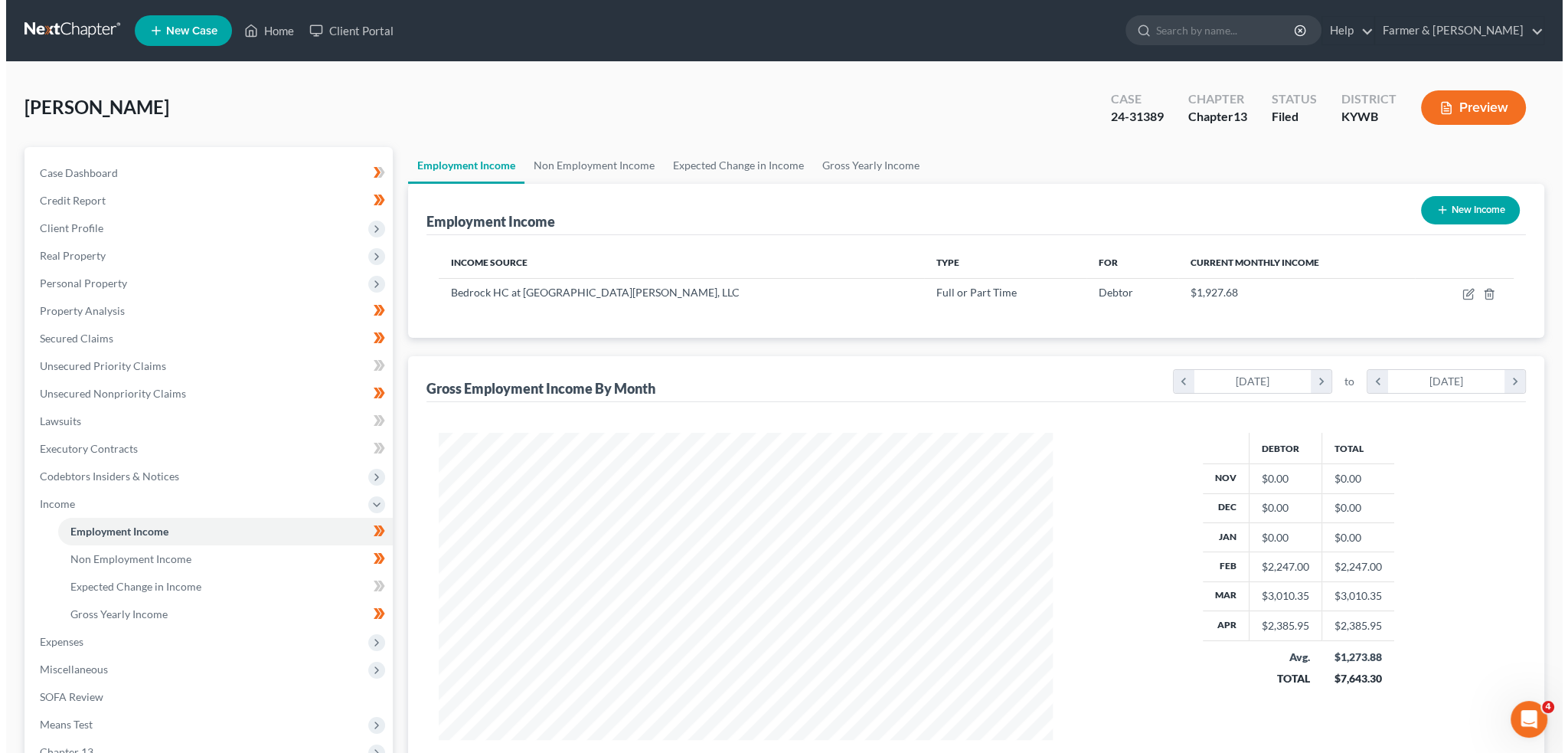
scroll to position [307, 644]
click at [1461, 292] on icon "button" at bounding box center [1463, 291] width 7 height 7
select select "0"
select select "18"
select select "2"
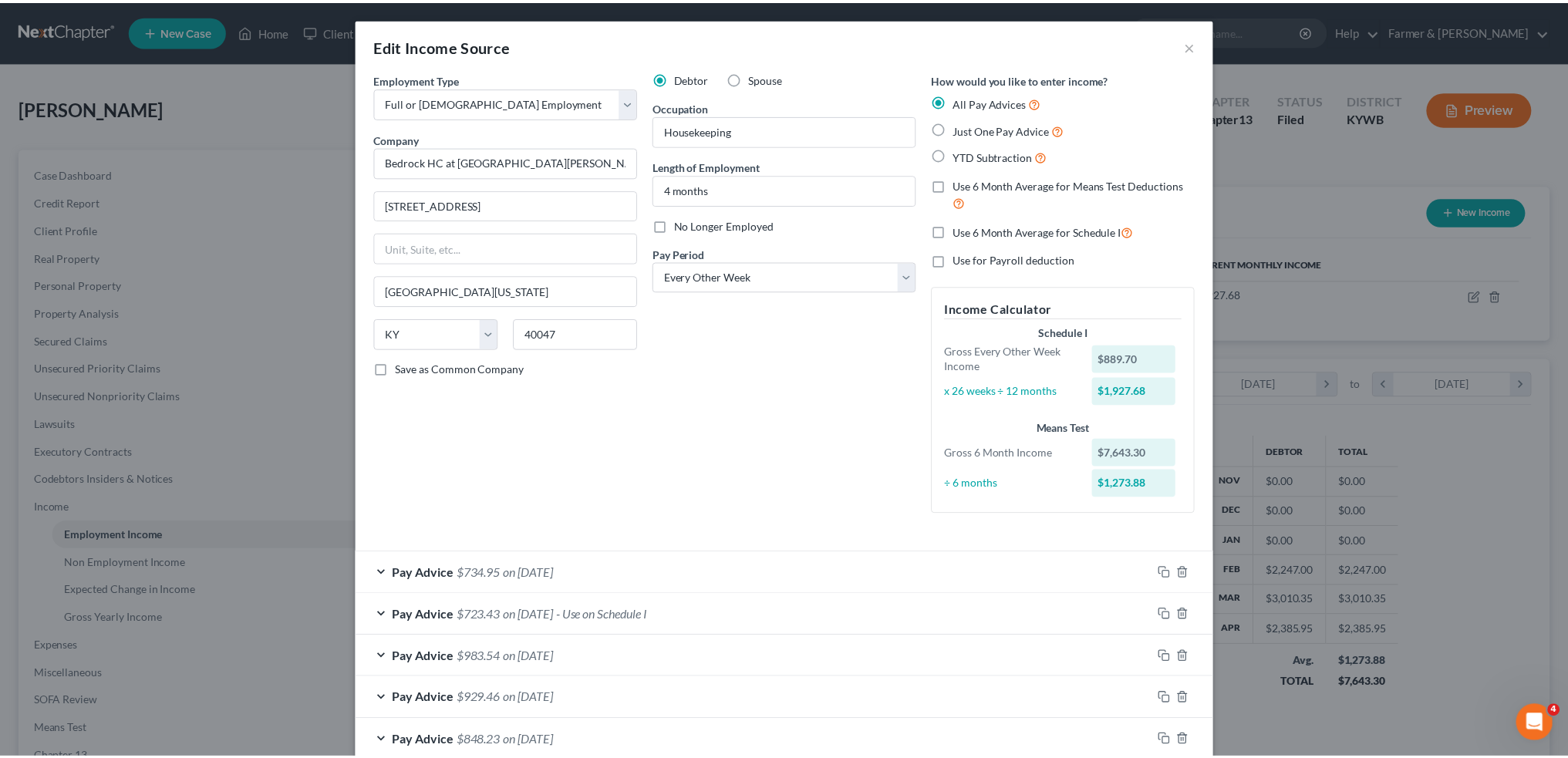
scroll to position [295, 0]
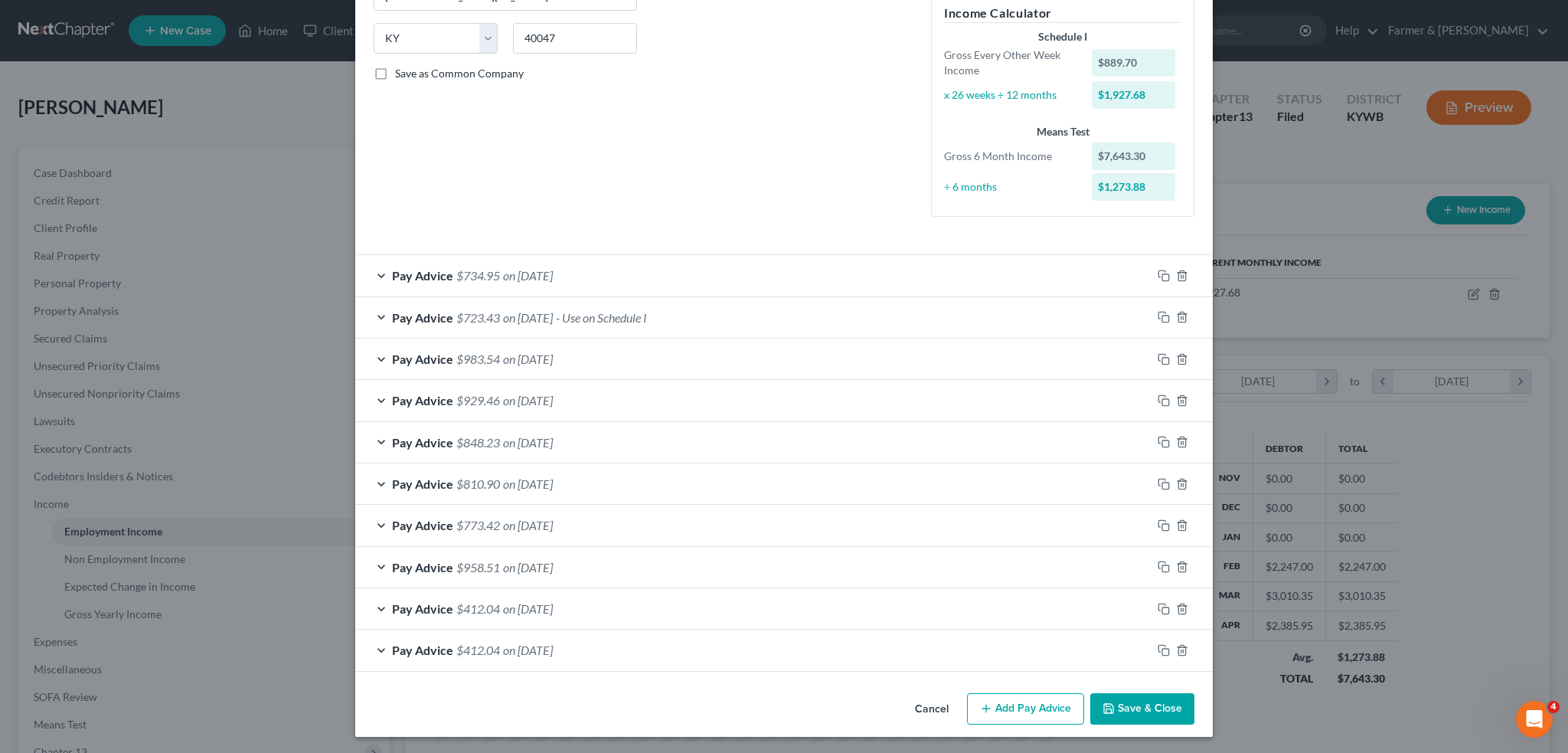
click at [1140, 704] on button "Save & Close" at bounding box center [1142, 709] width 104 height 32
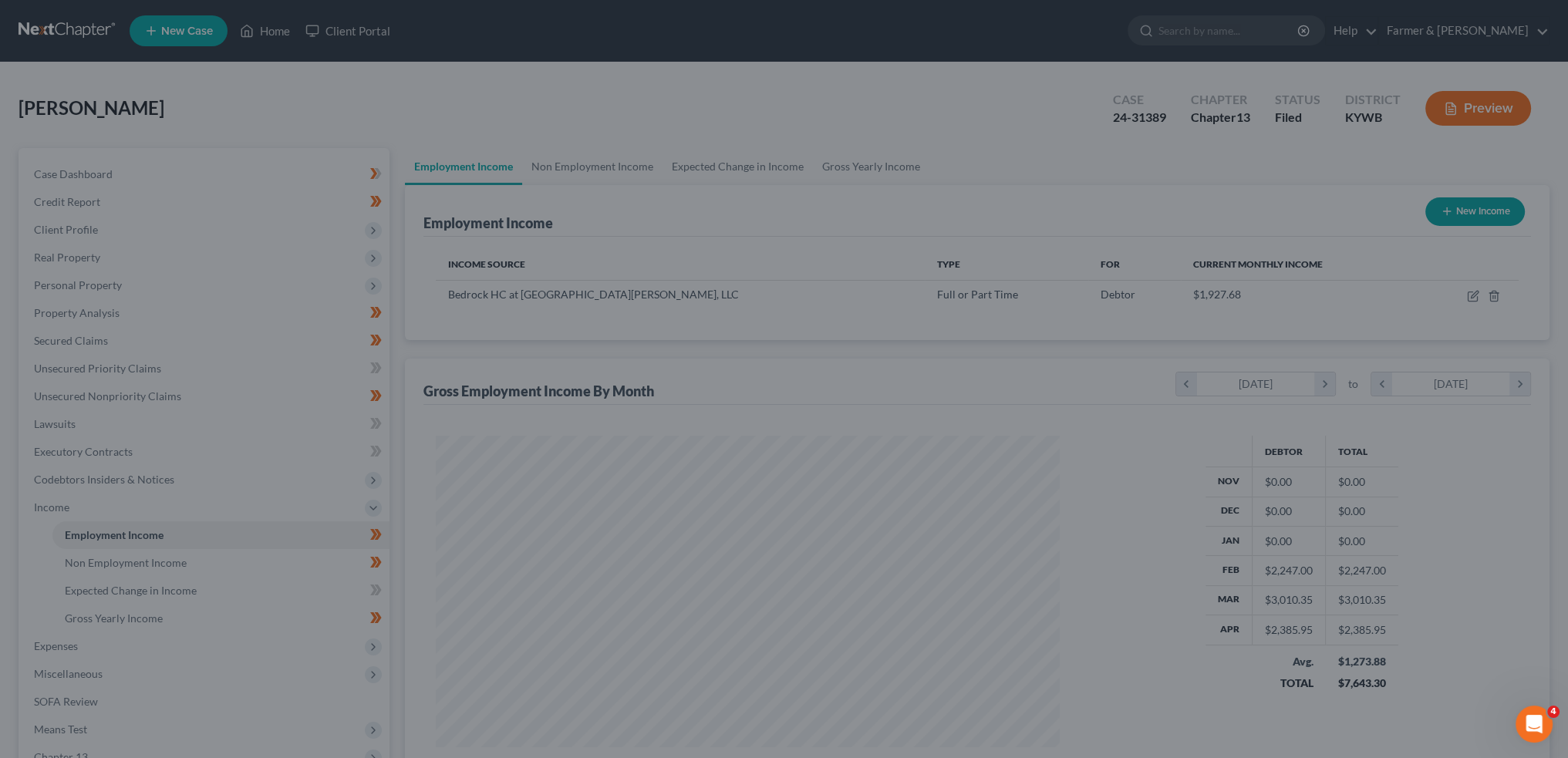
scroll to position [770804, 770531]
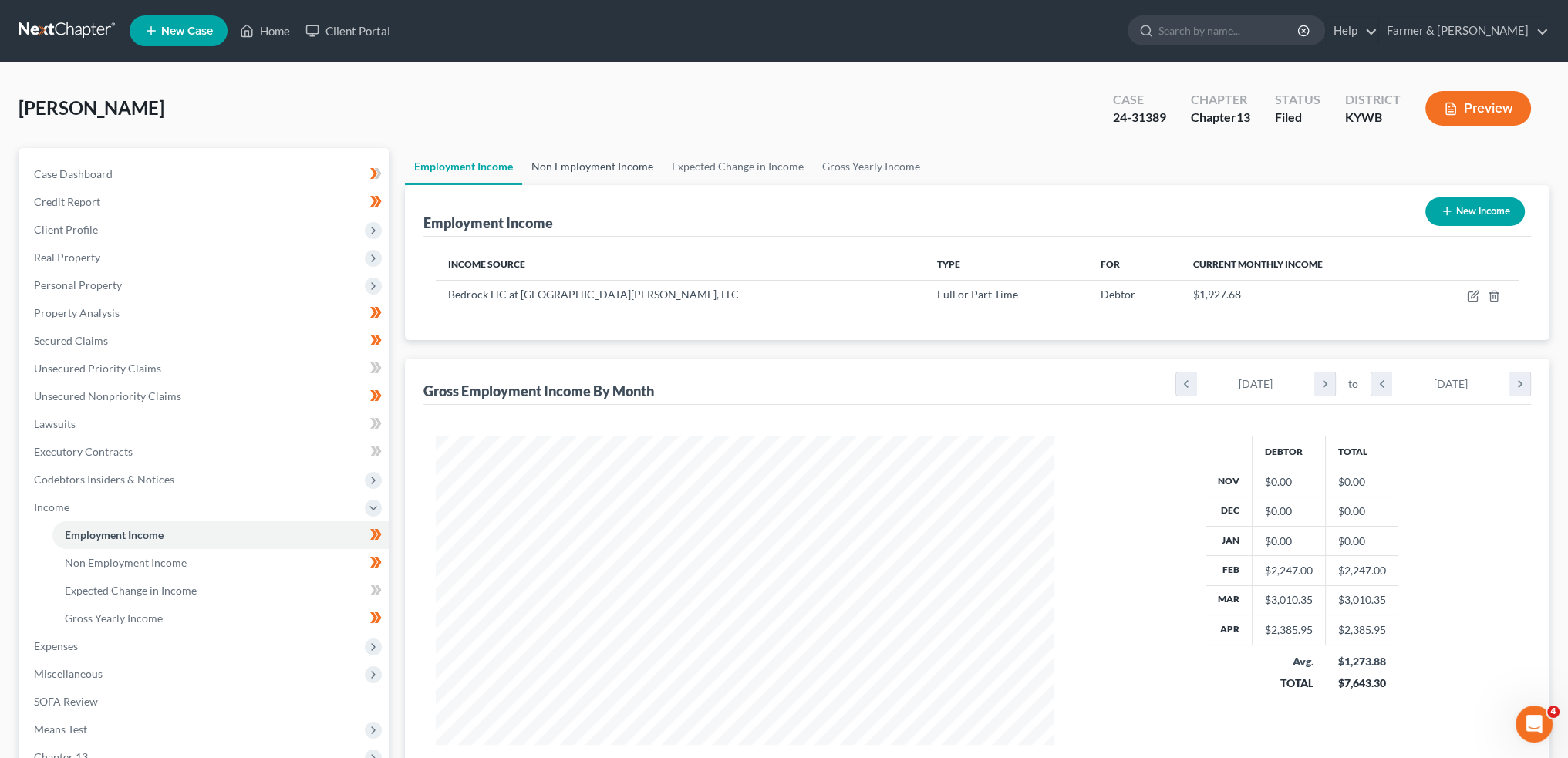
click at [626, 162] on link "Non Employment Income" at bounding box center [591, 166] width 141 height 37
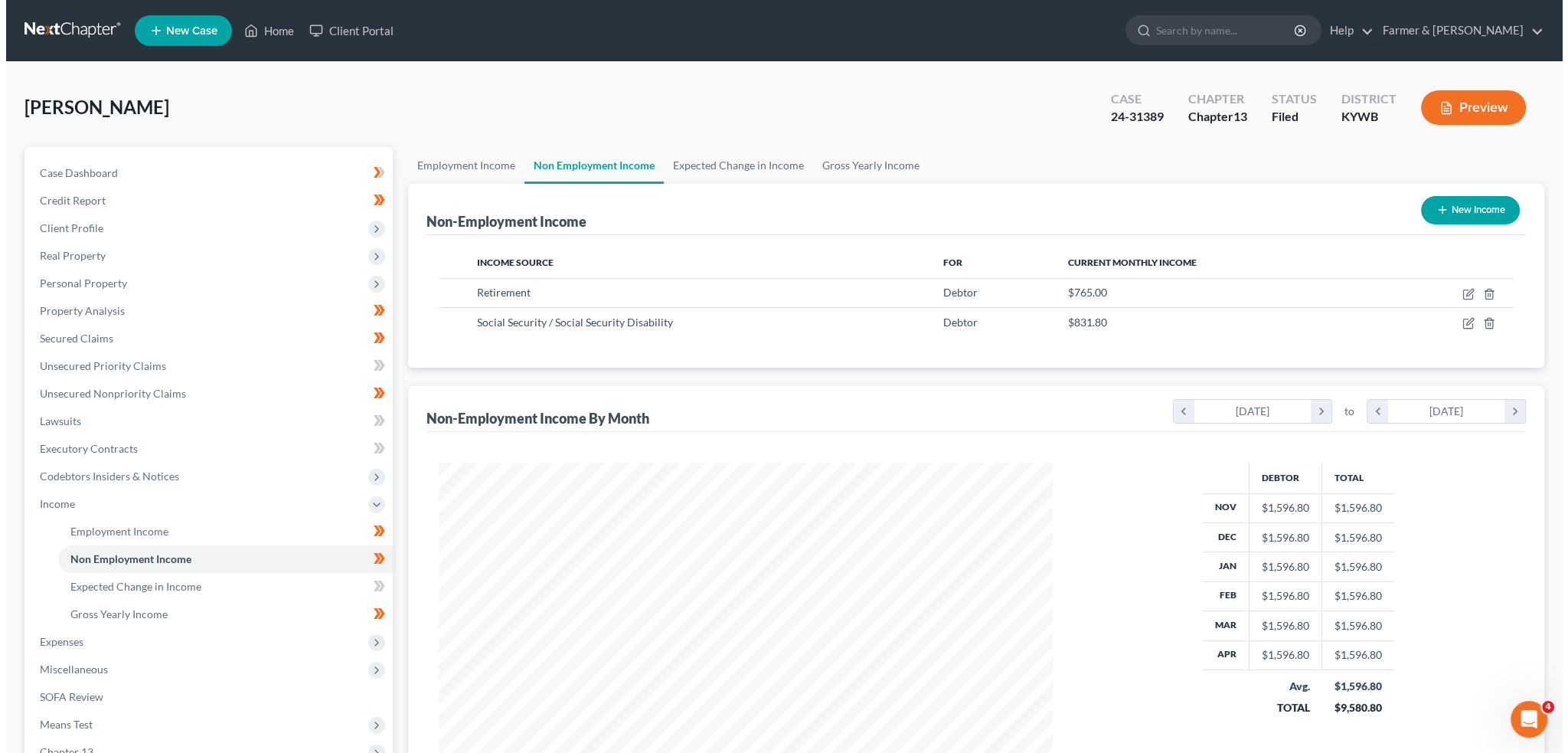
scroll to position [307, 644]
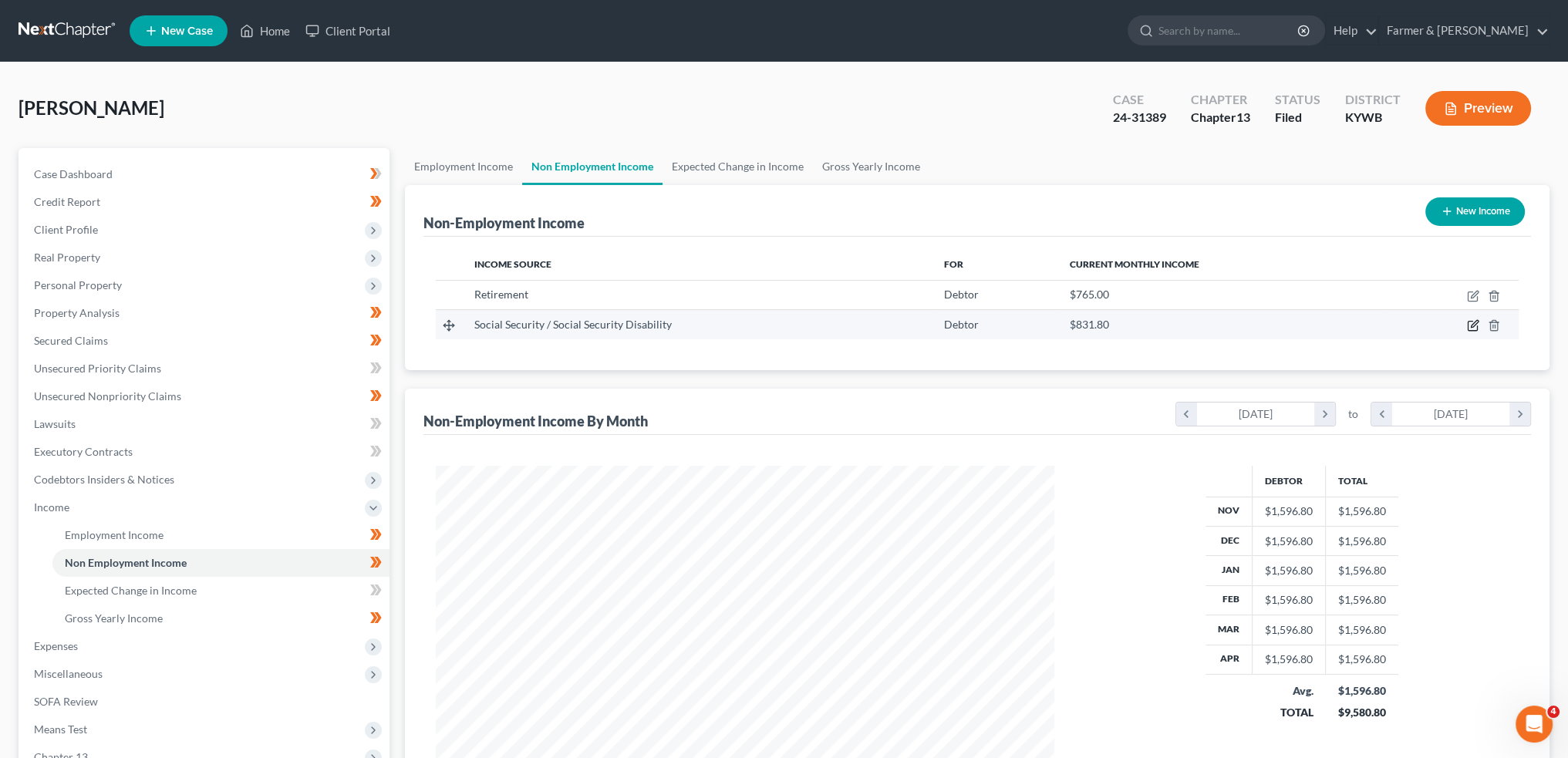
click at [1472, 324] on icon "button" at bounding box center [1473, 325] width 12 height 12
select select "4"
select select "0"
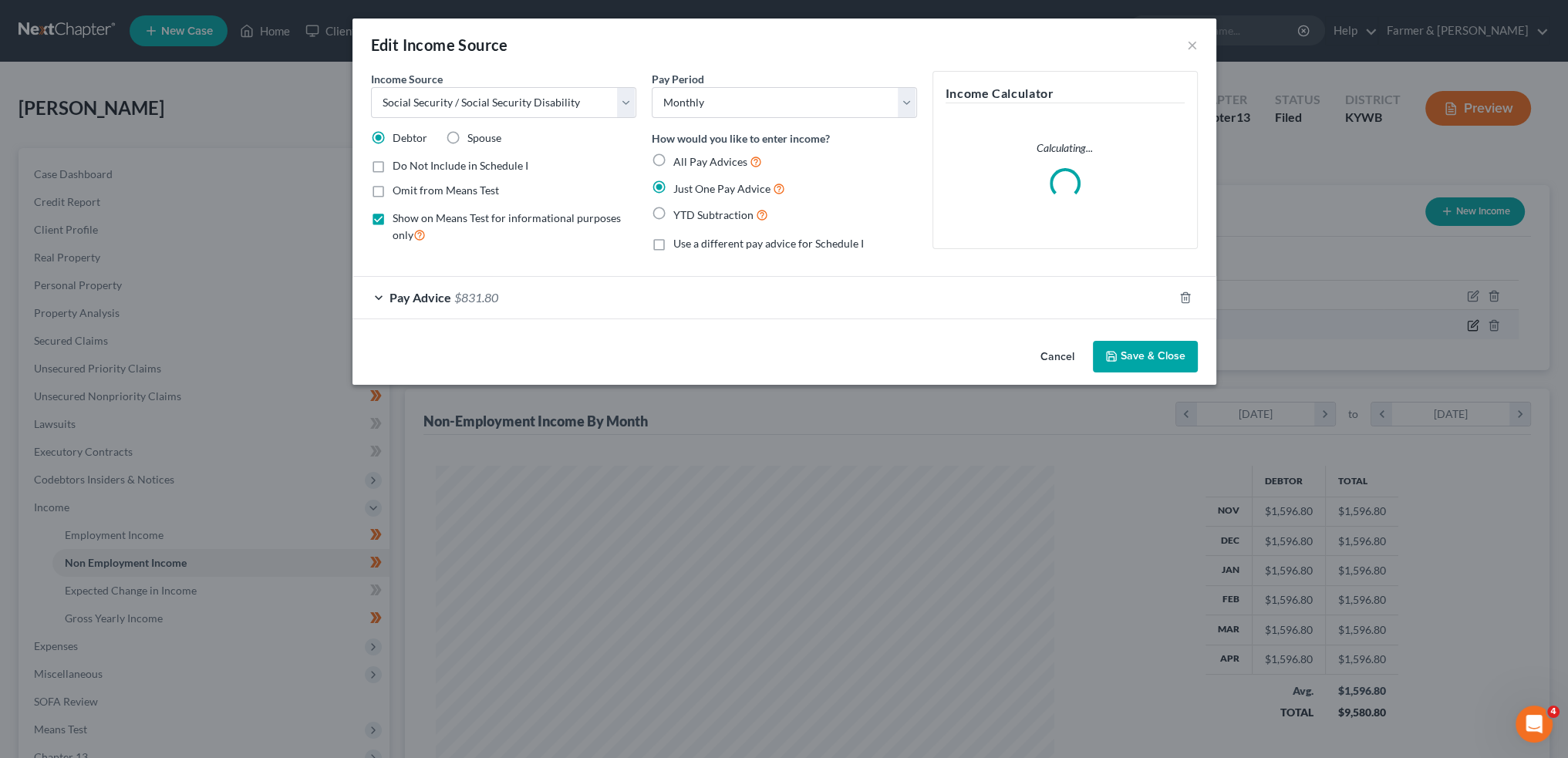
scroll to position [311, 654]
click at [625, 304] on div "Pay Advice $831.80" at bounding box center [768, 297] width 821 height 41
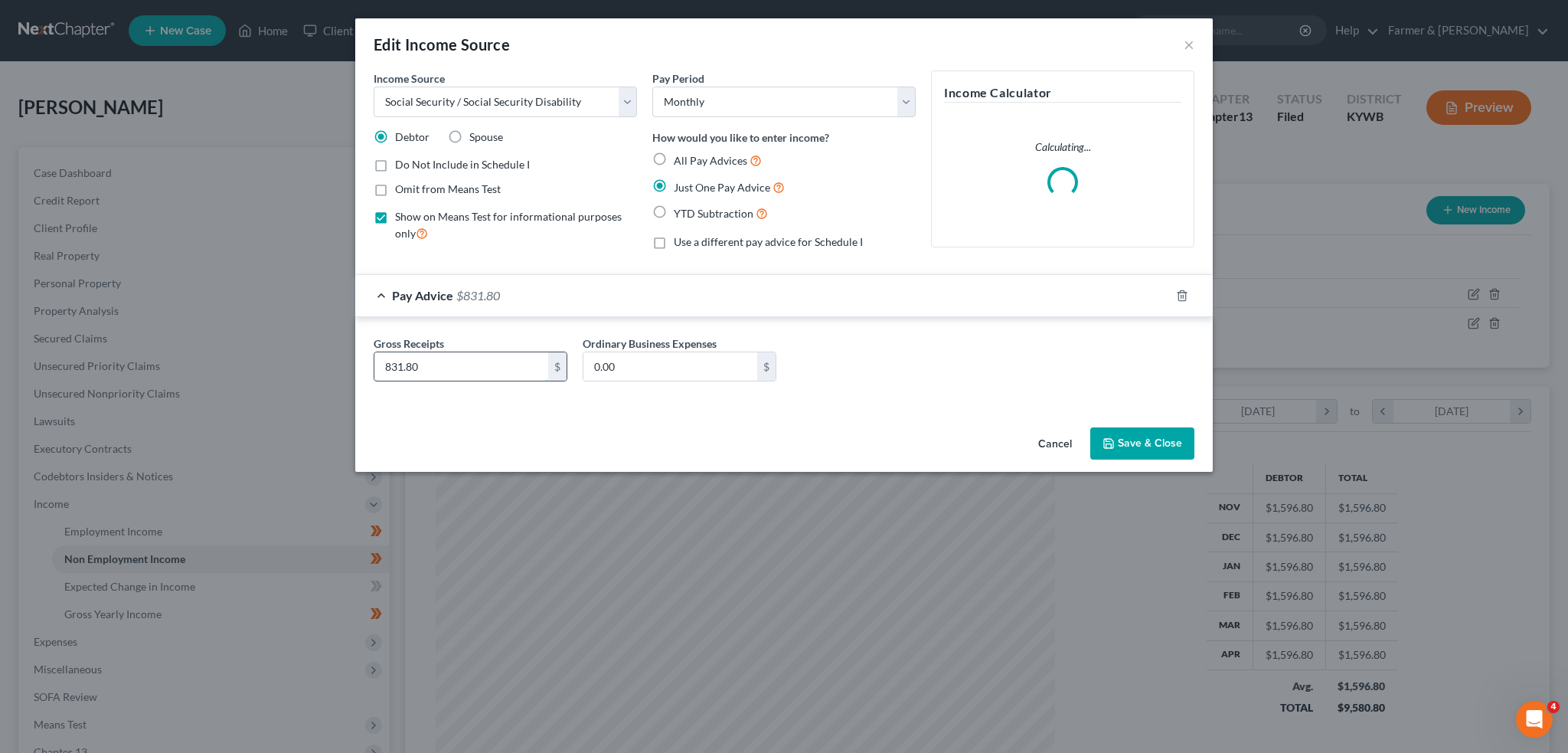
click at [441, 362] on input "831.80" at bounding box center [462, 367] width 174 height 29
type input "871.10"
click at [1124, 441] on button "Save & Close" at bounding box center [1142, 443] width 104 height 32
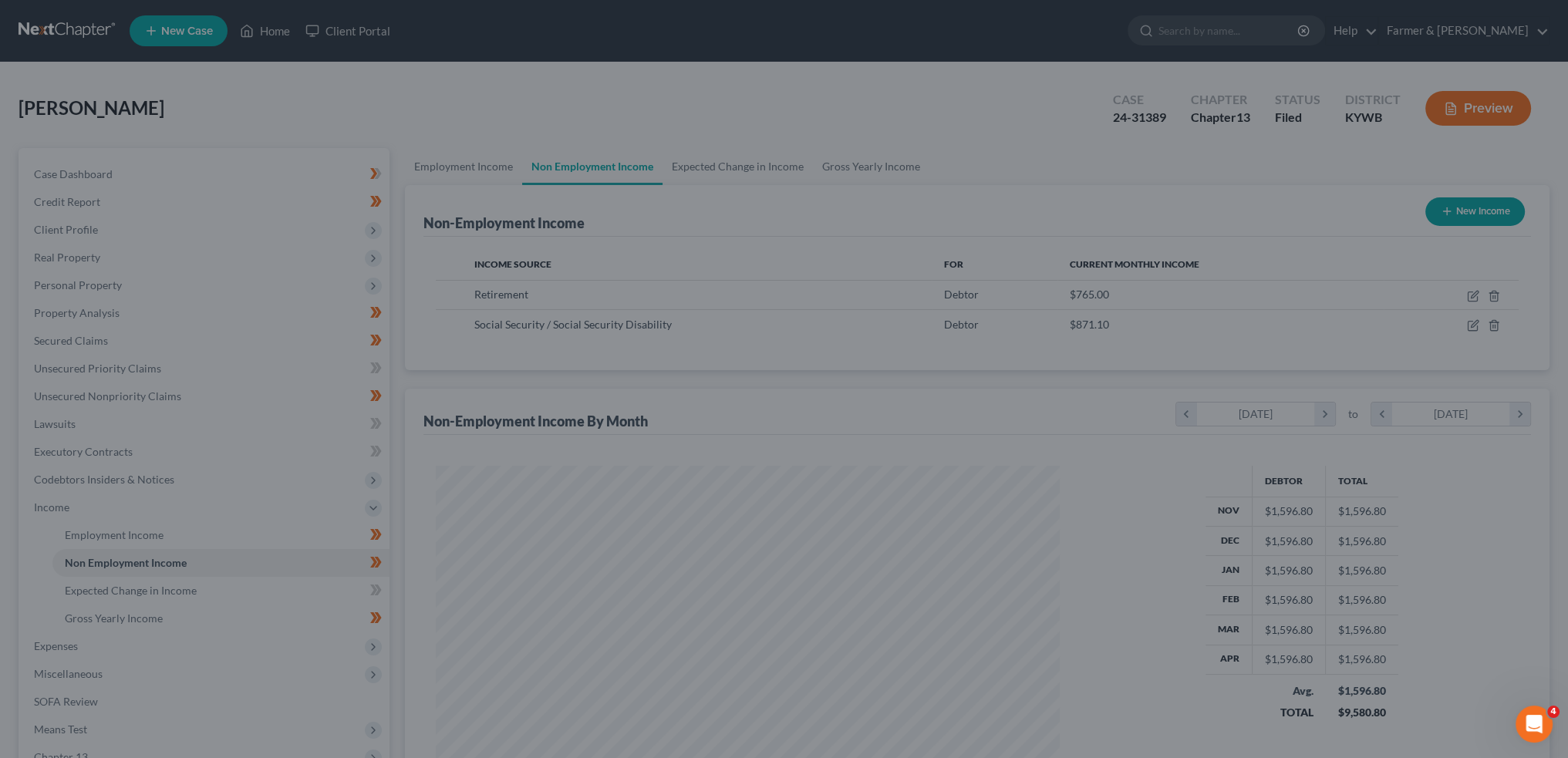
scroll to position [770804, 770531]
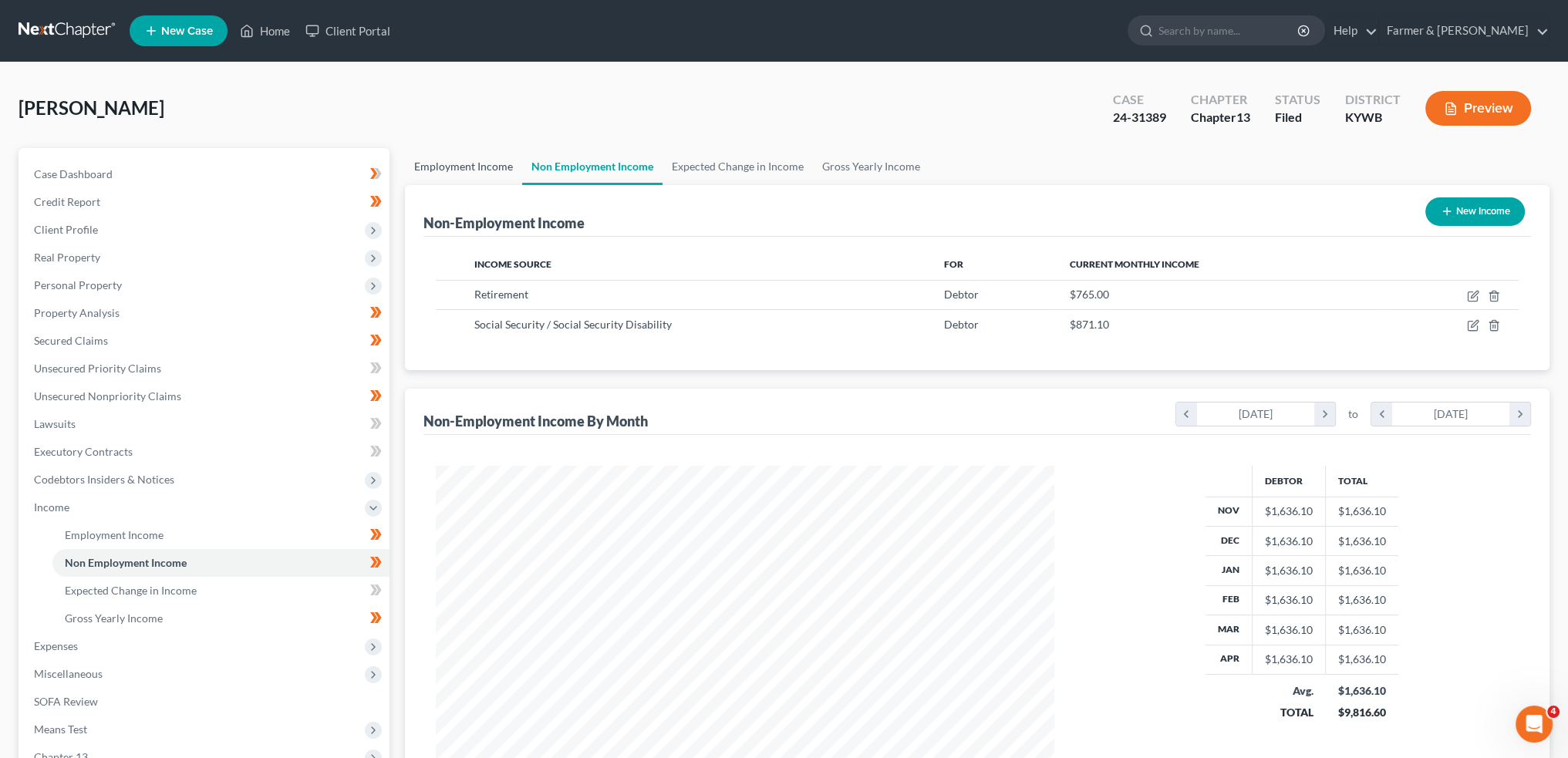
click at [483, 160] on link "Employment Income" at bounding box center [464, 166] width 118 height 37
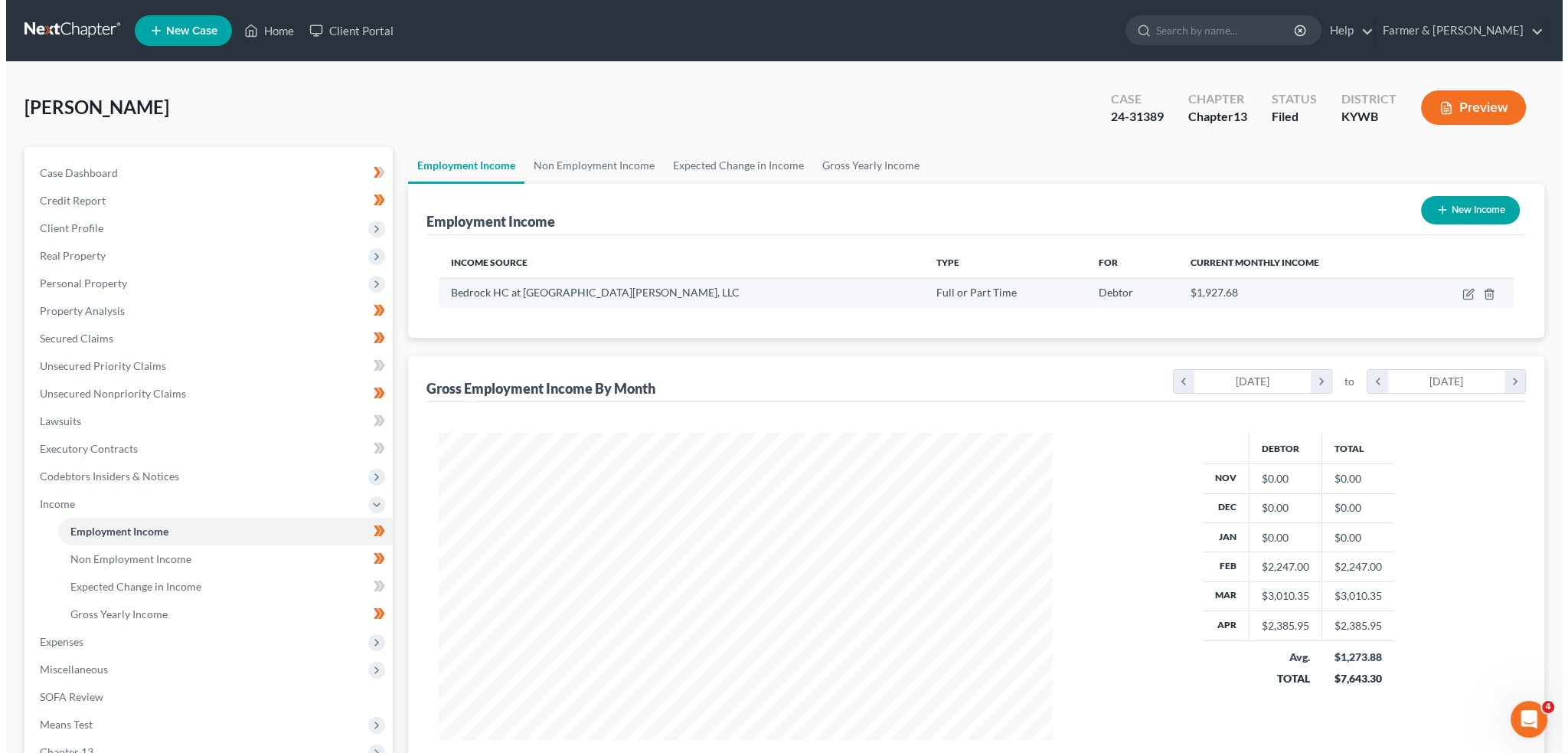
scroll to position [307, 644]
click at [1462, 291] on icon "button" at bounding box center [1463, 291] width 7 height 7
select select "0"
select select "18"
select select "2"
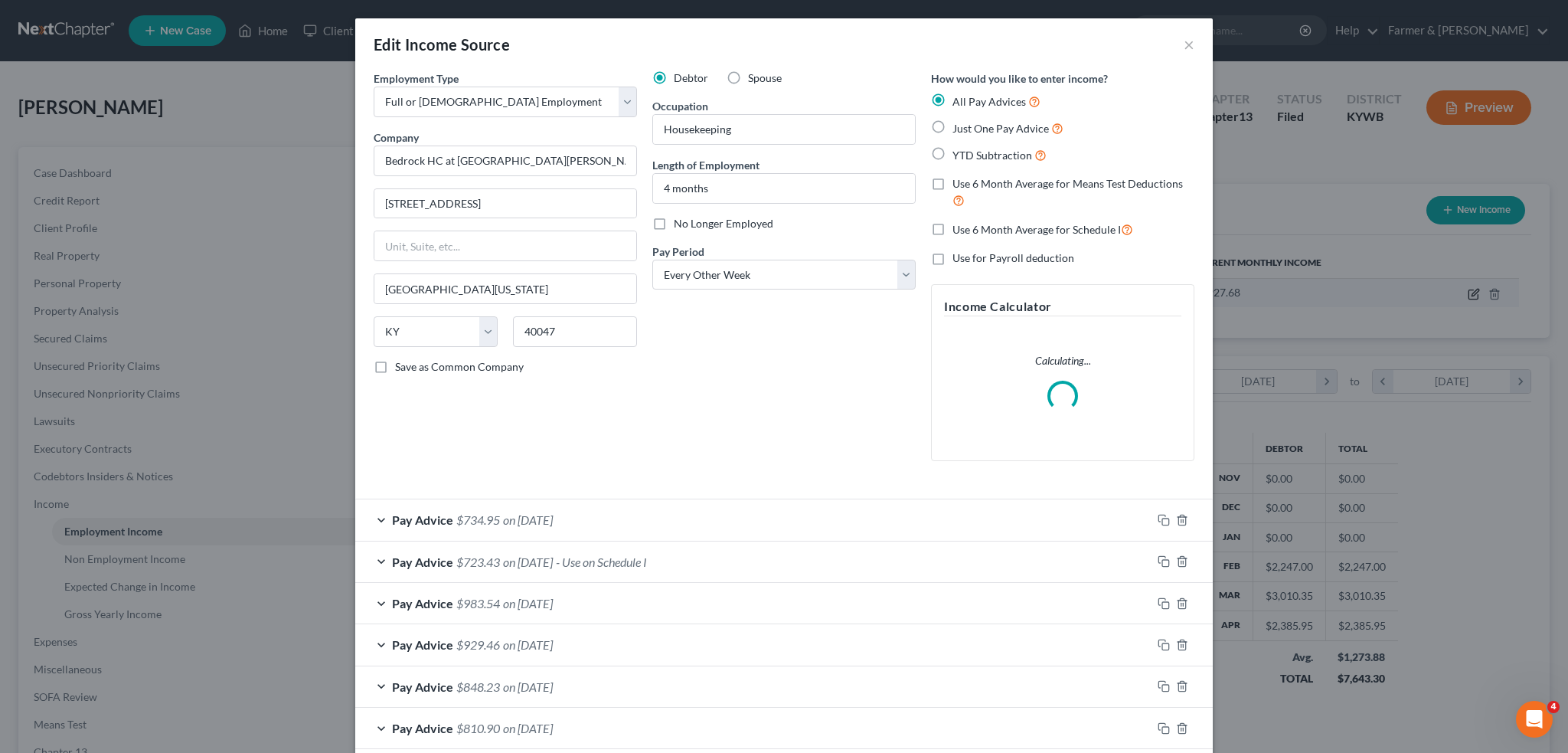
scroll to position [309, 650]
click at [674, 222] on label "No Longer Employed" at bounding box center [723, 223] width 100 height 15
click at [680, 222] on input "No Longer Employed" at bounding box center [685, 221] width 10 height 10
checkbox input "true"
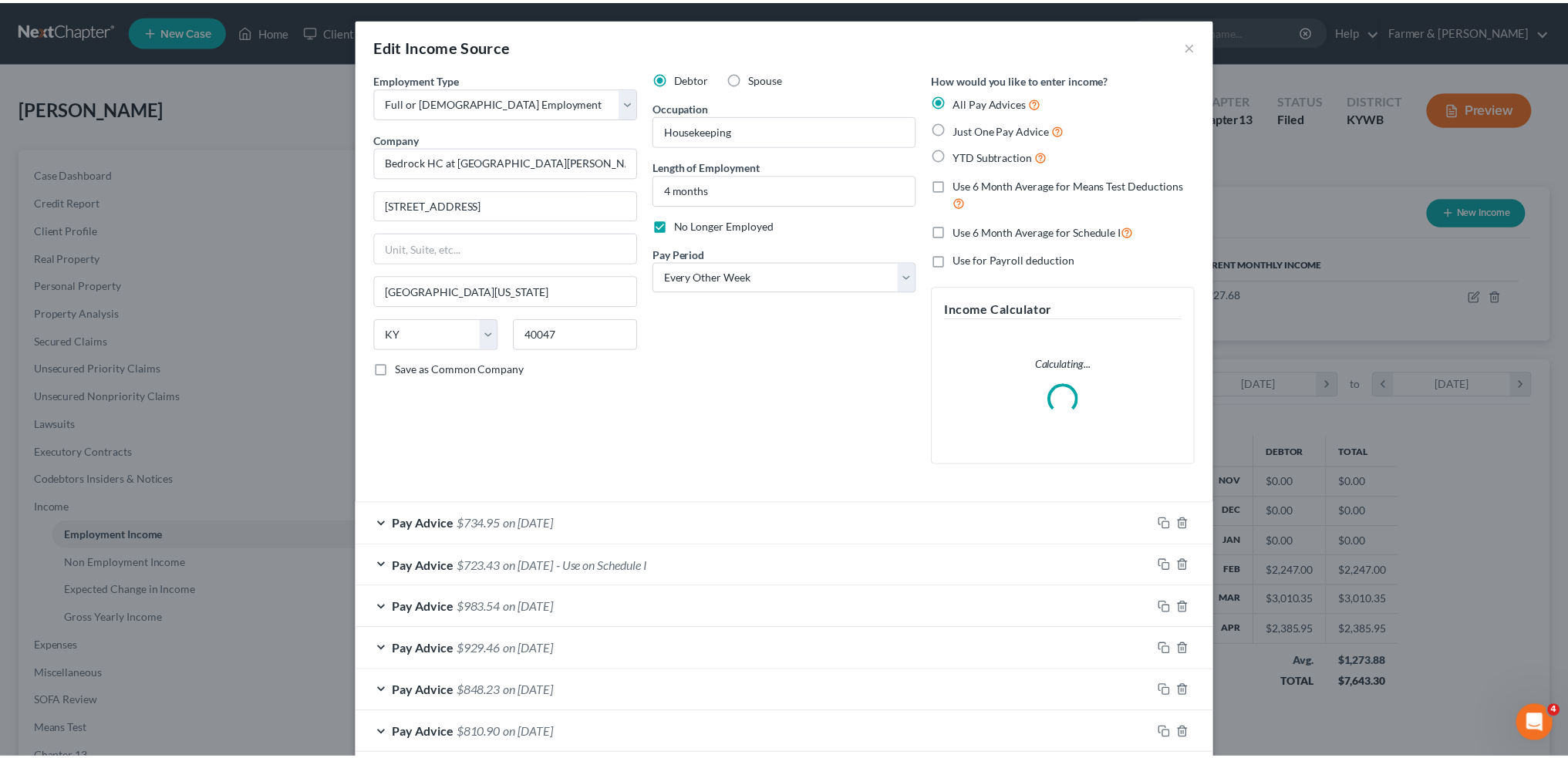
scroll to position [246, 0]
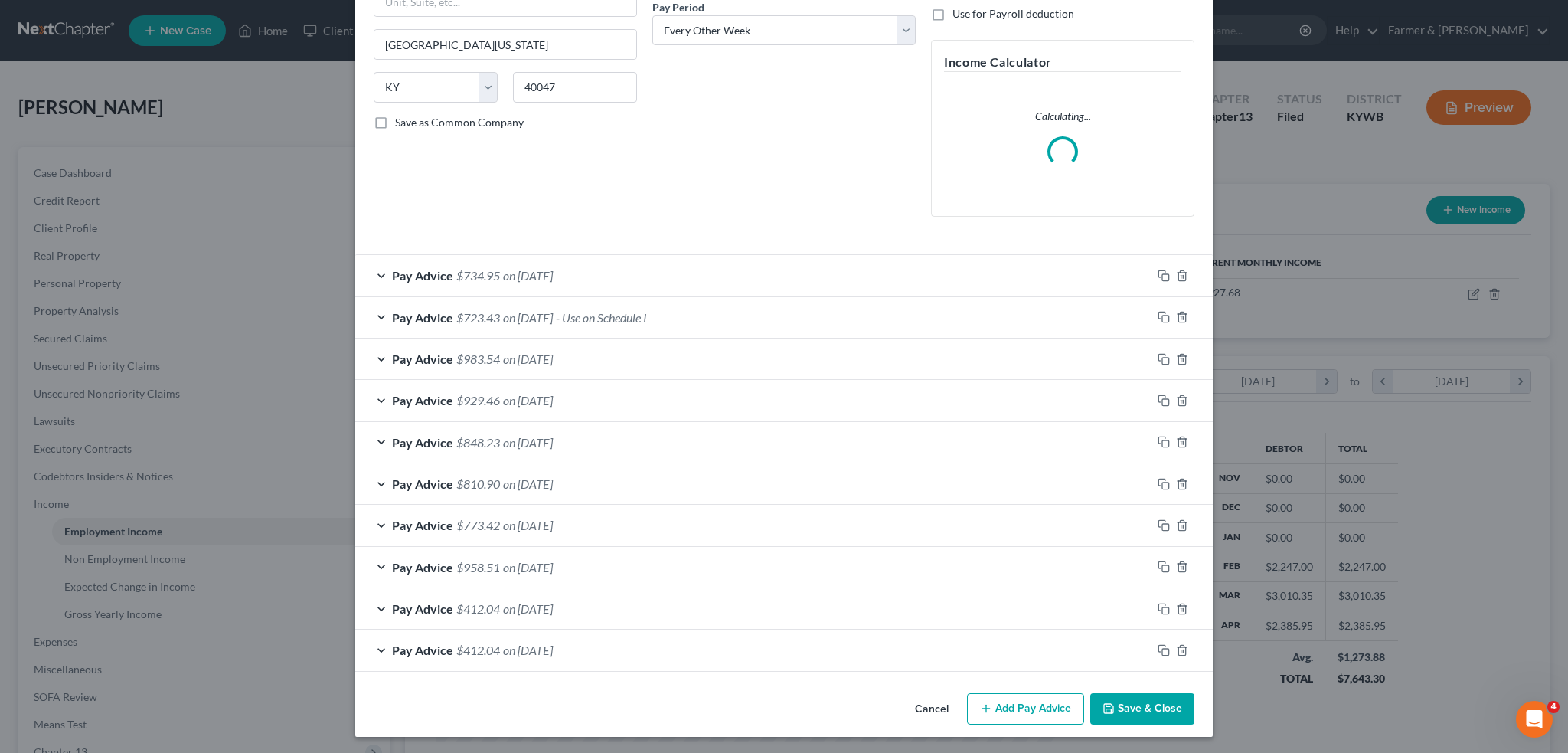
click at [1128, 703] on button "Save & Close" at bounding box center [1142, 709] width 104 height 32
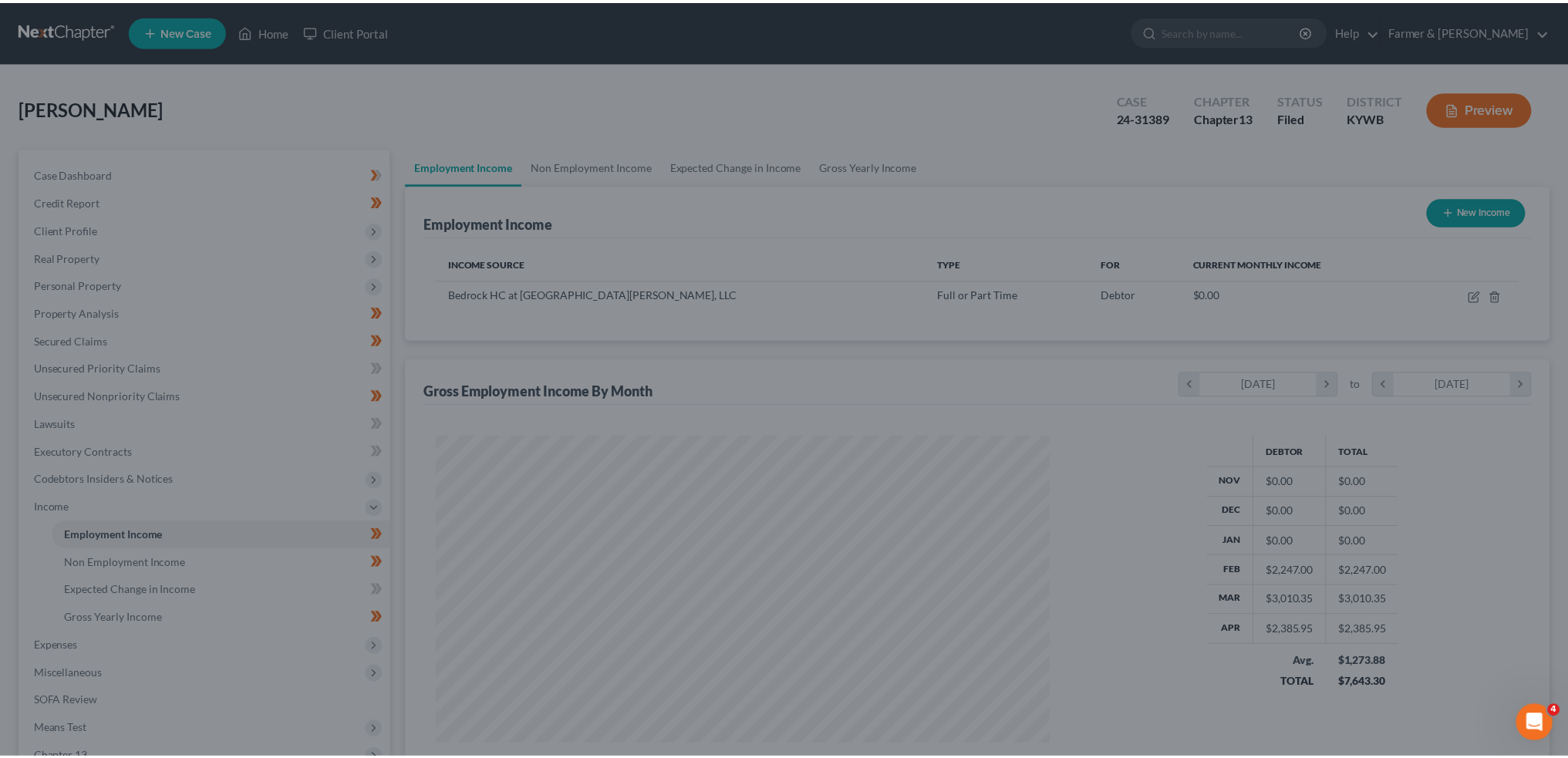
scroll to position [770804, 770531]
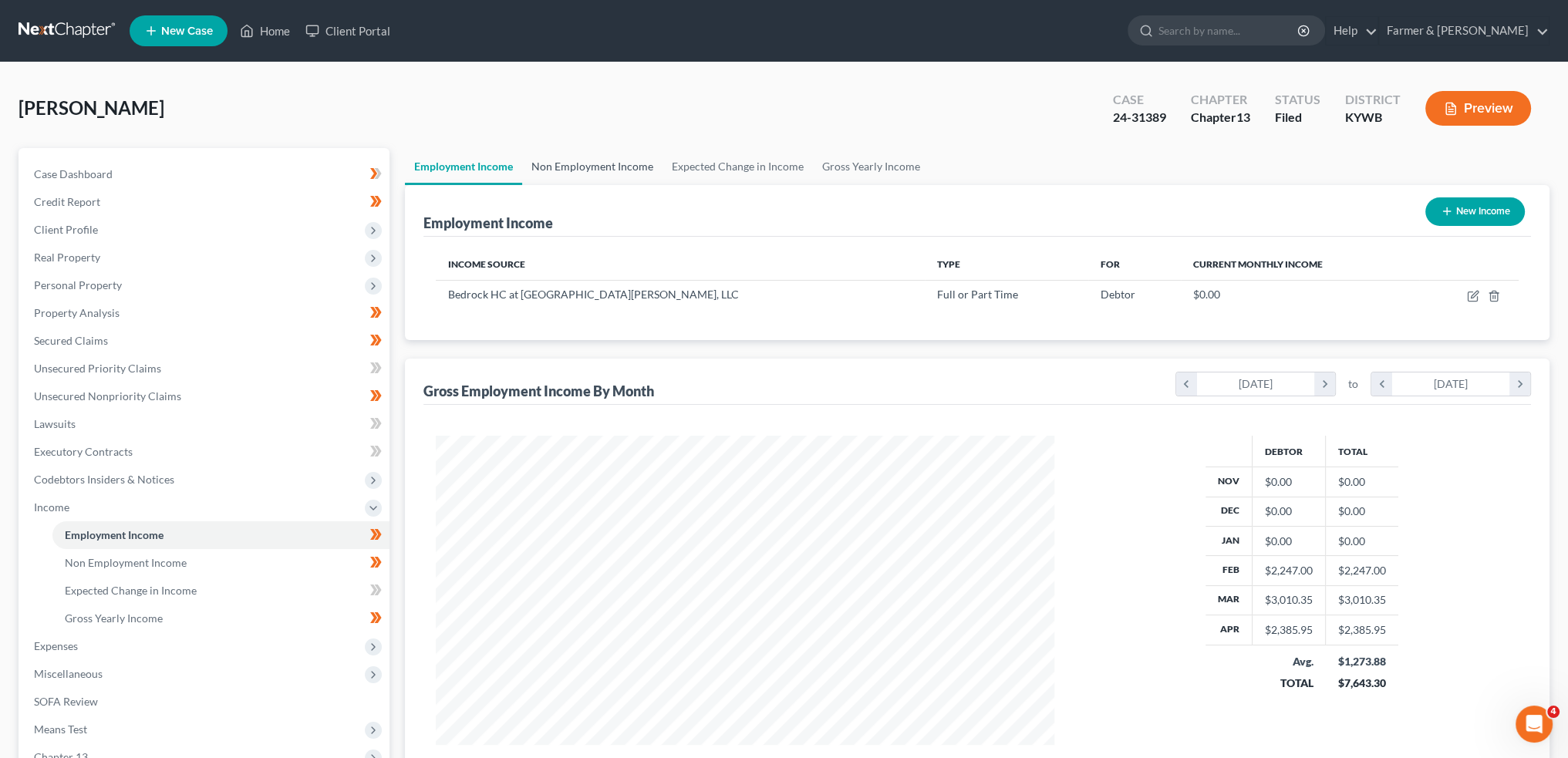
click at [595, 156] on link "Non Employment Income" at bounding box center [591, 166] width 141 height 37
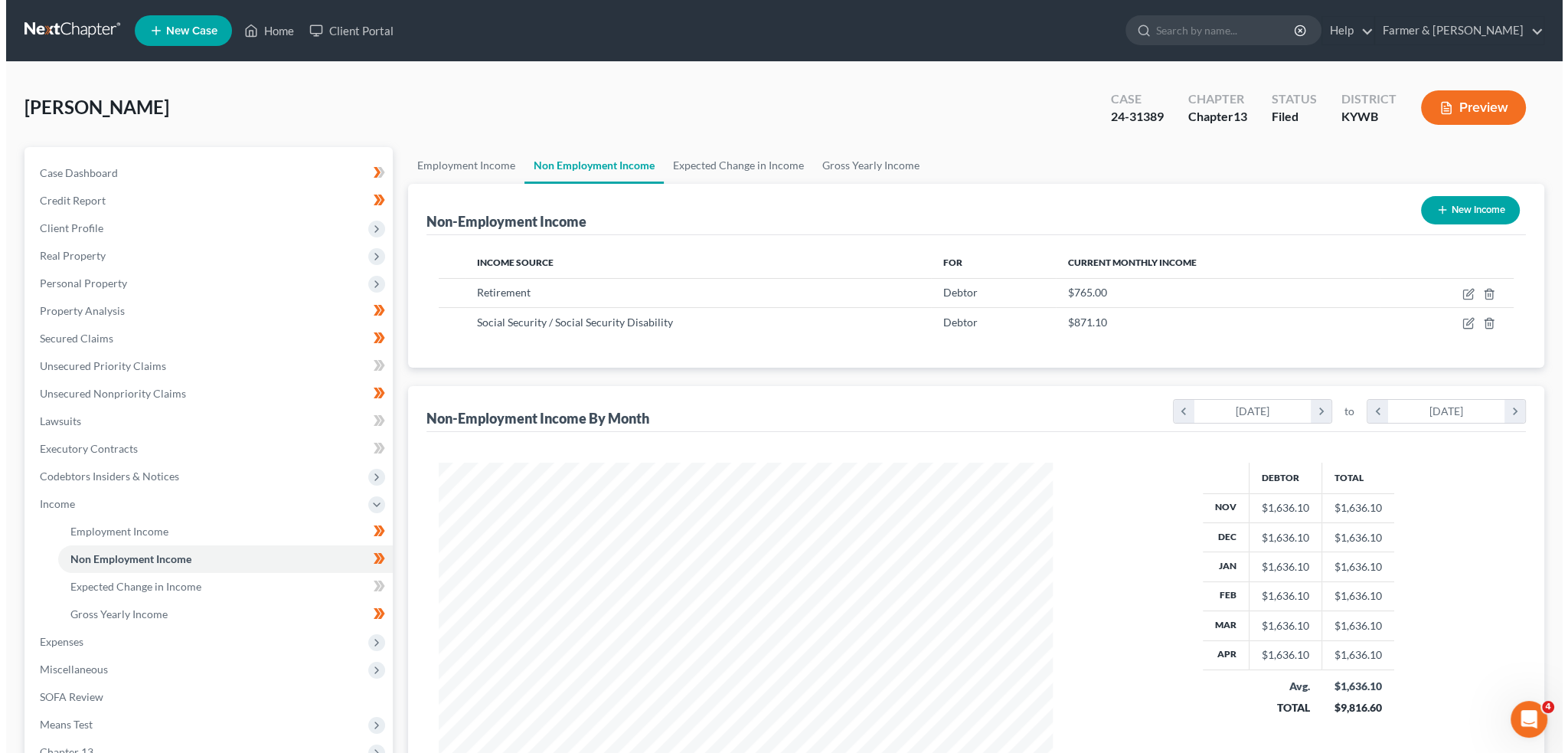
scroll to position [307, 644]
click at [1436, 211] on icon "button" at bounding box center [1436, 210] width 12 height 12
select select "0"
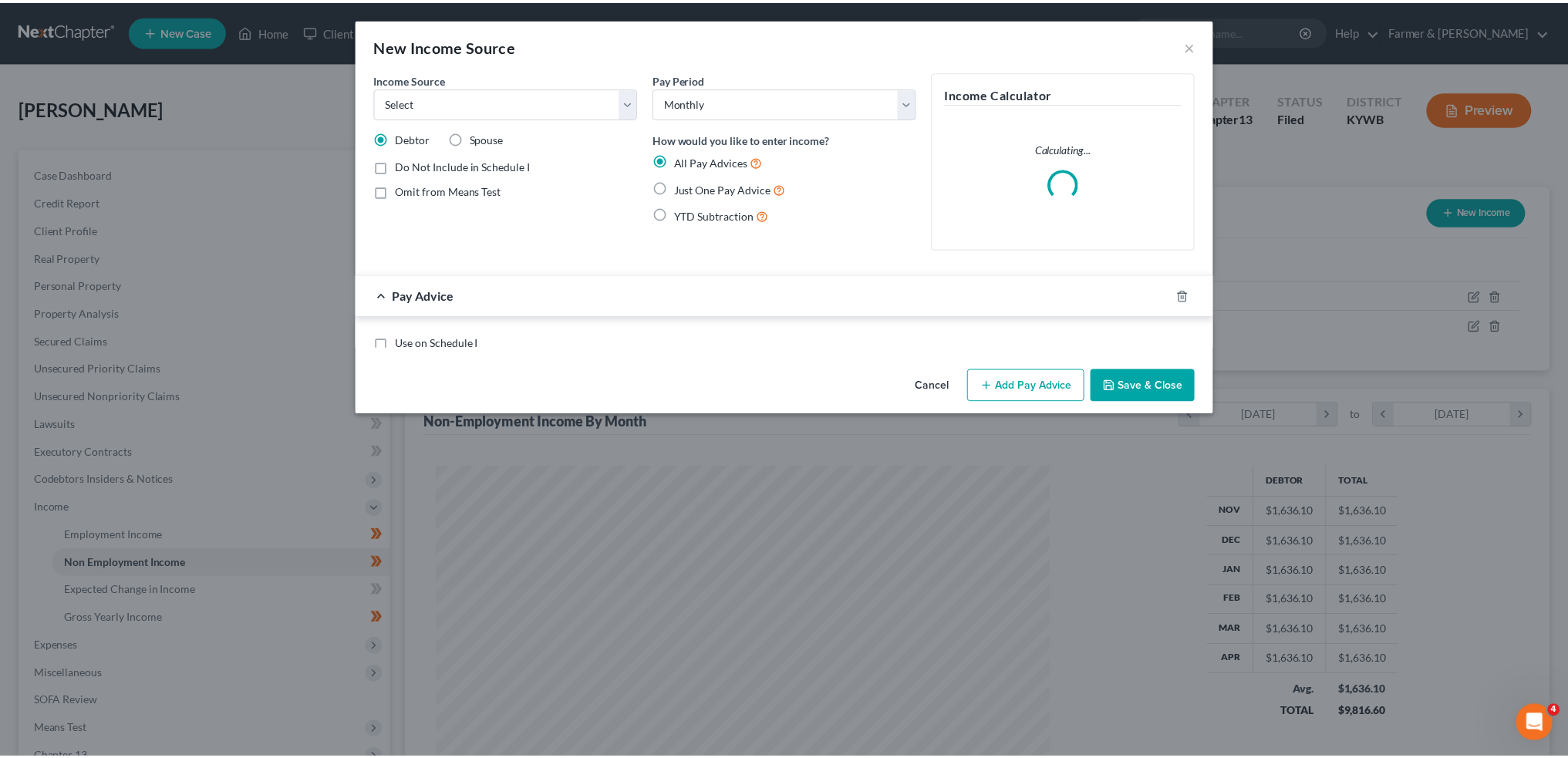
scroll to position [311, 654]
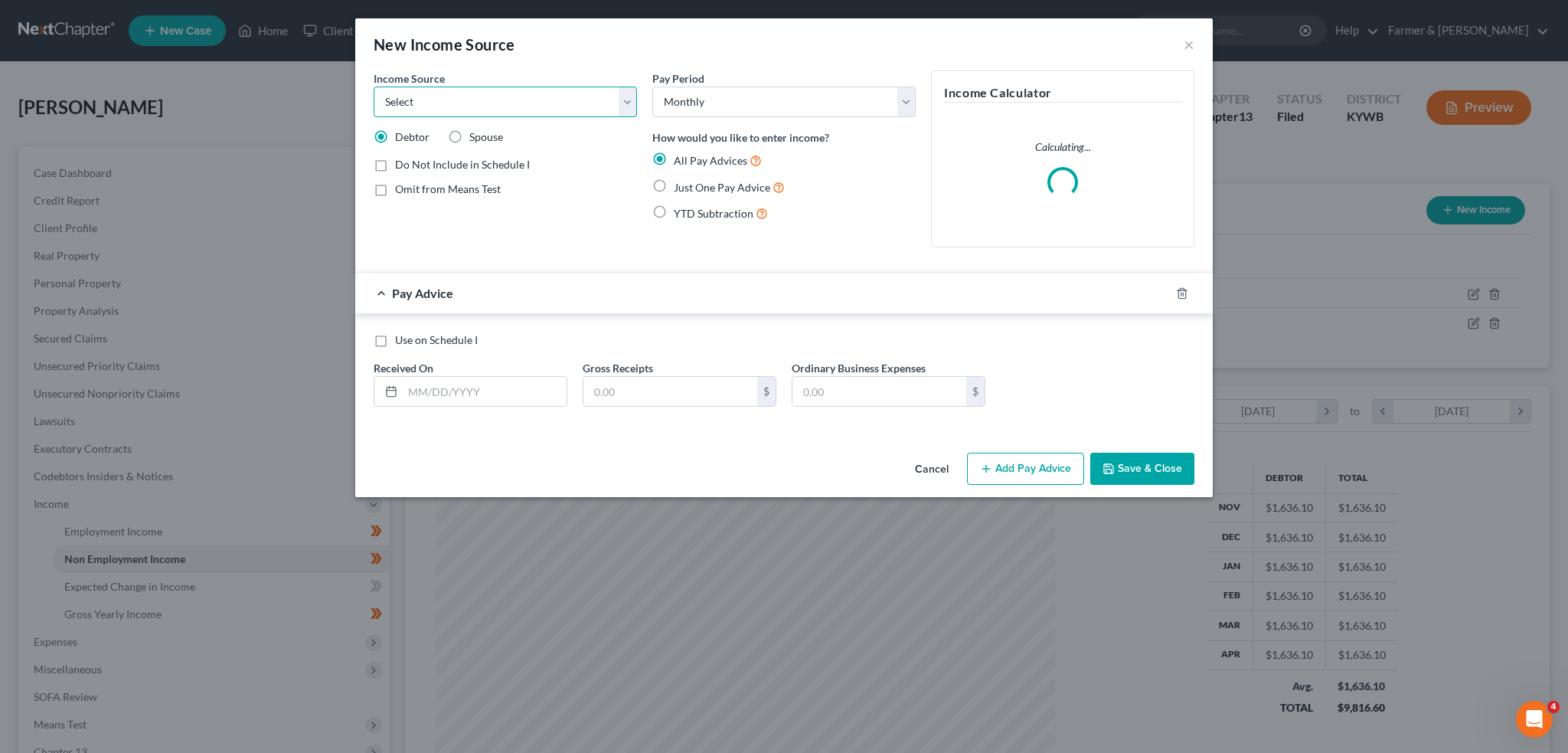
click at [522, 114] on select "Select Unemployment Disability (from employer) Pension Retirement Social Securi…" at bounding box center [505, 101] width 263 height 31
select select "13"
click at [373, 86] on select "Select Unemployment Disability (from employer) Pension Retirement Social Securi…" at bounding box center [505, 101] width 263 height 31
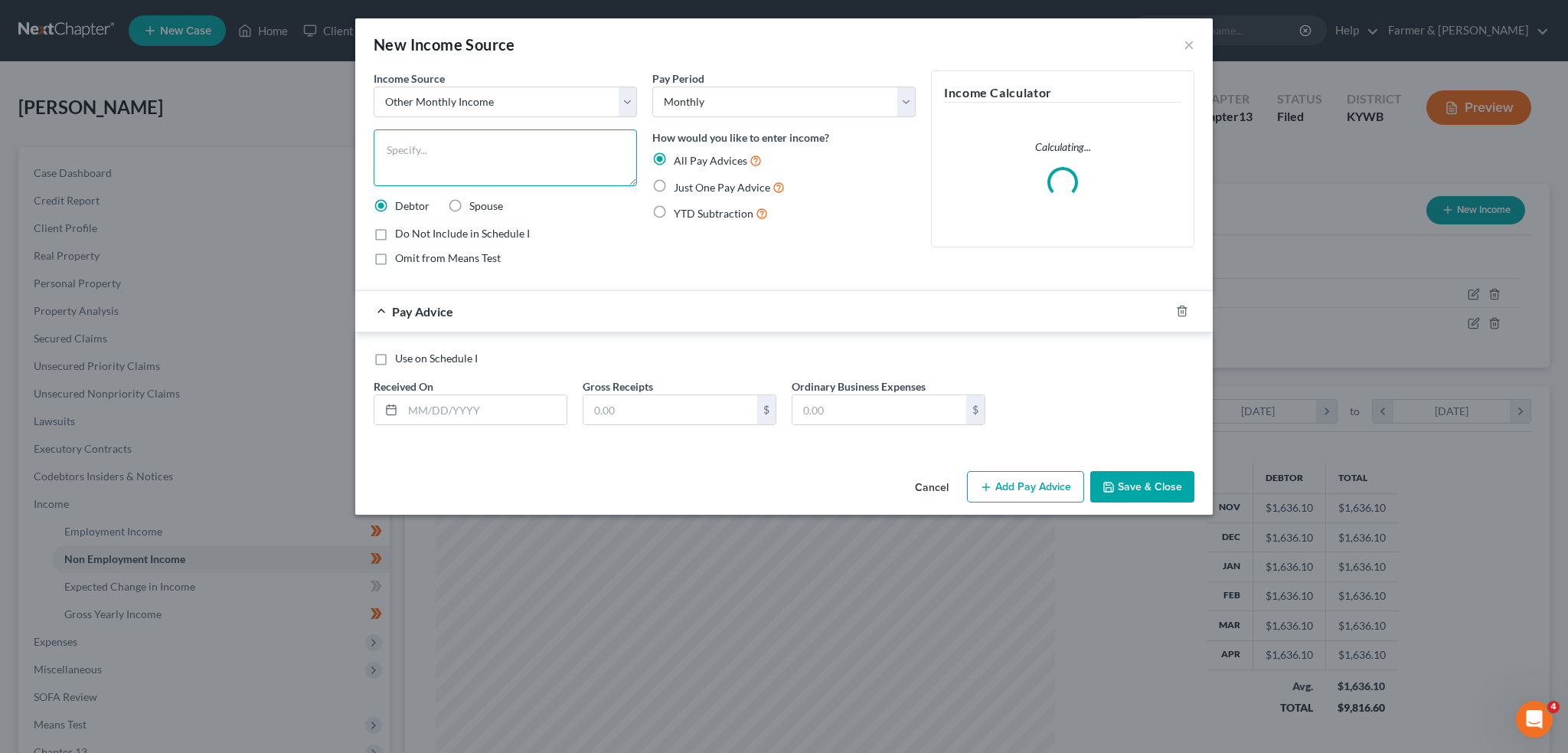
click at [433, 175] on textarea at bounding box center [505, 158] width 263 height 56
type textarea "Rent from adult-daughter who now lives with Debtor full-time."
click at [395, 357] on label "Use on Schedule I" at bounding box center [437, 358] width 83 height 15
click at [401, 357] on input "Use on Schedule I" at bounding box center [406, 356] width 10 height 10
checkbox input "true"
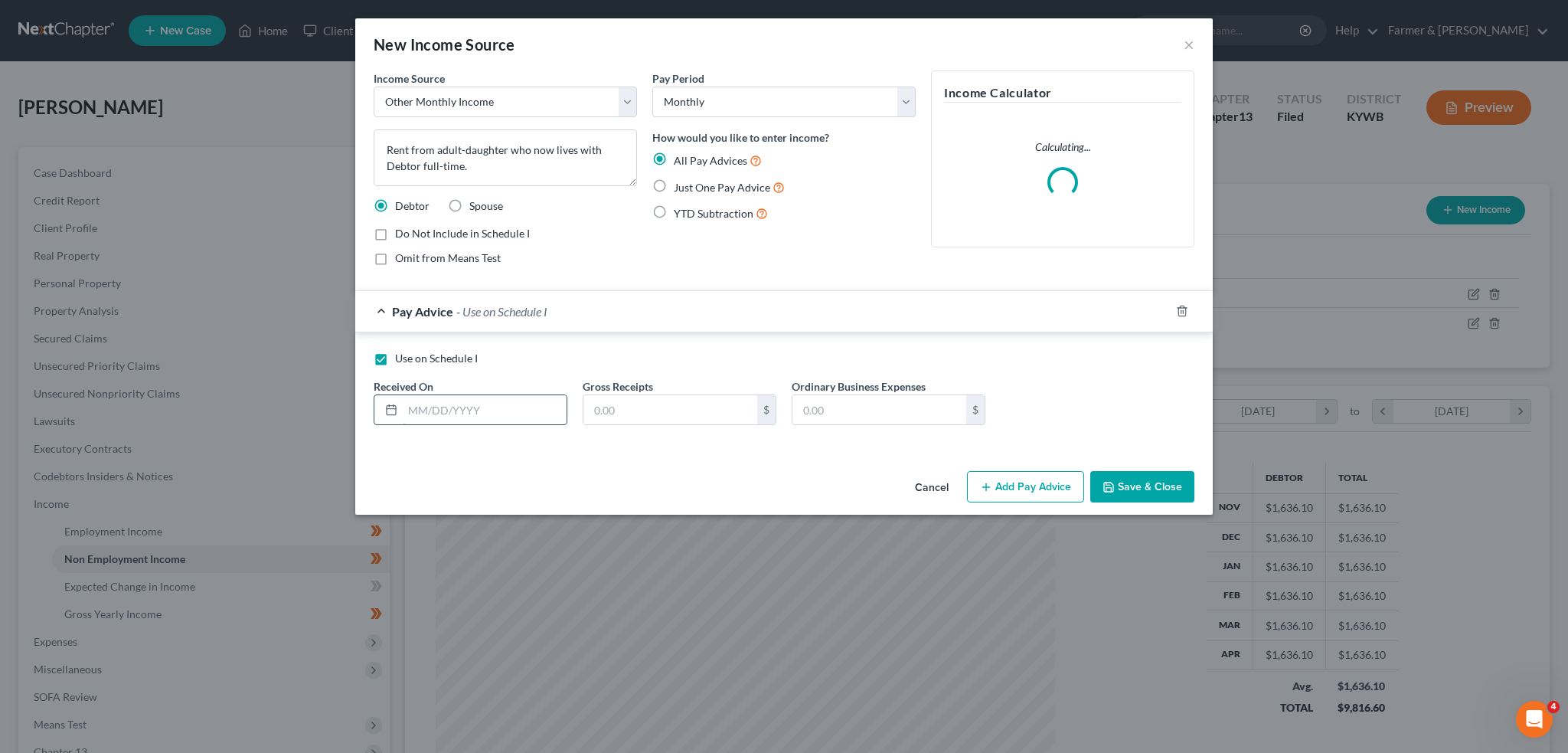
click at [432, 418] on input "text" at bounding box center [484, 409] width 163 height 29
type input "[DATE]"
type input "500.00"
click at [1150, 486] on button "Save & Close" at bounding box center [1142, 486] width 104 height 32
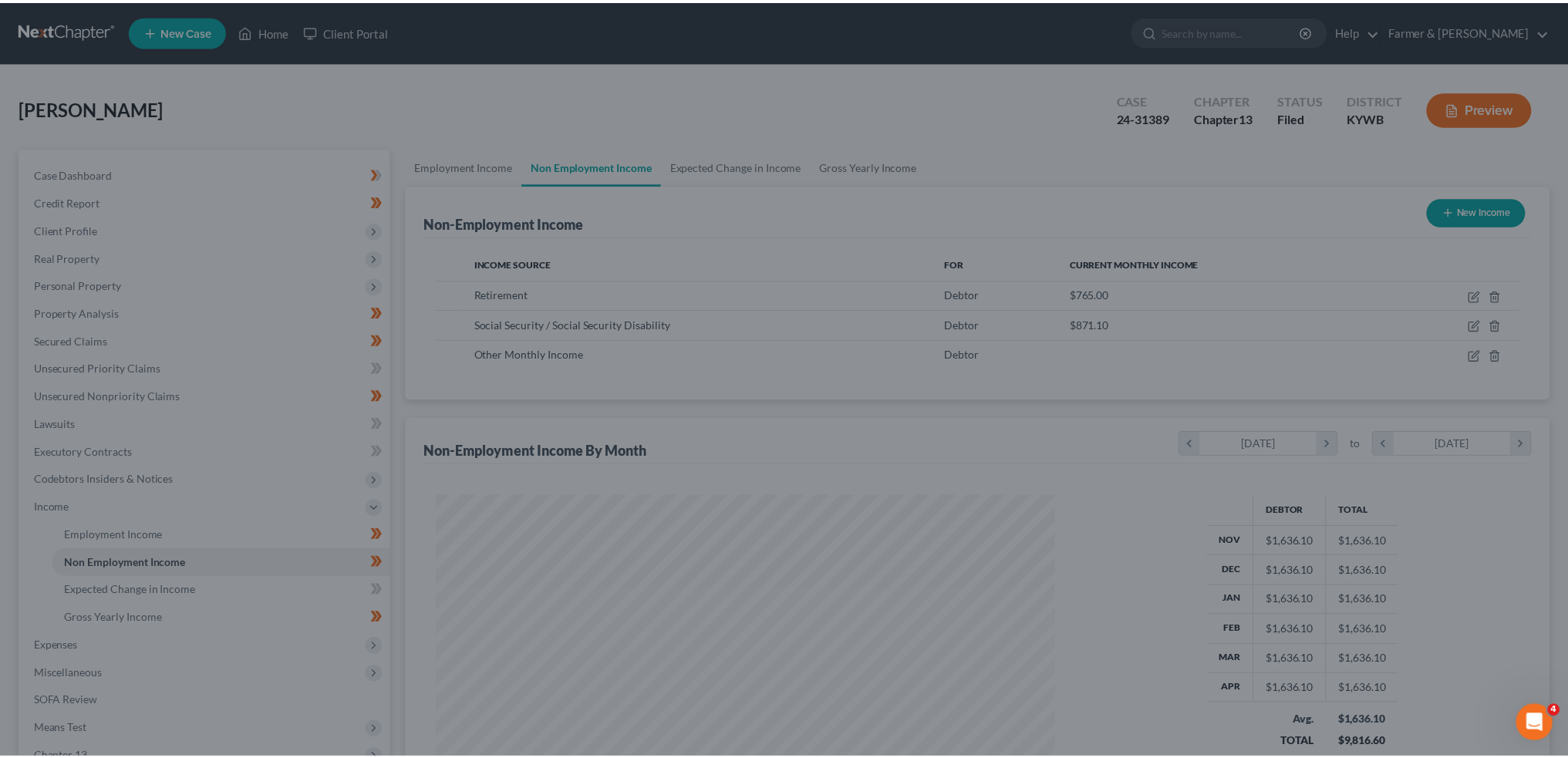
scroll to position [770804, 770531]
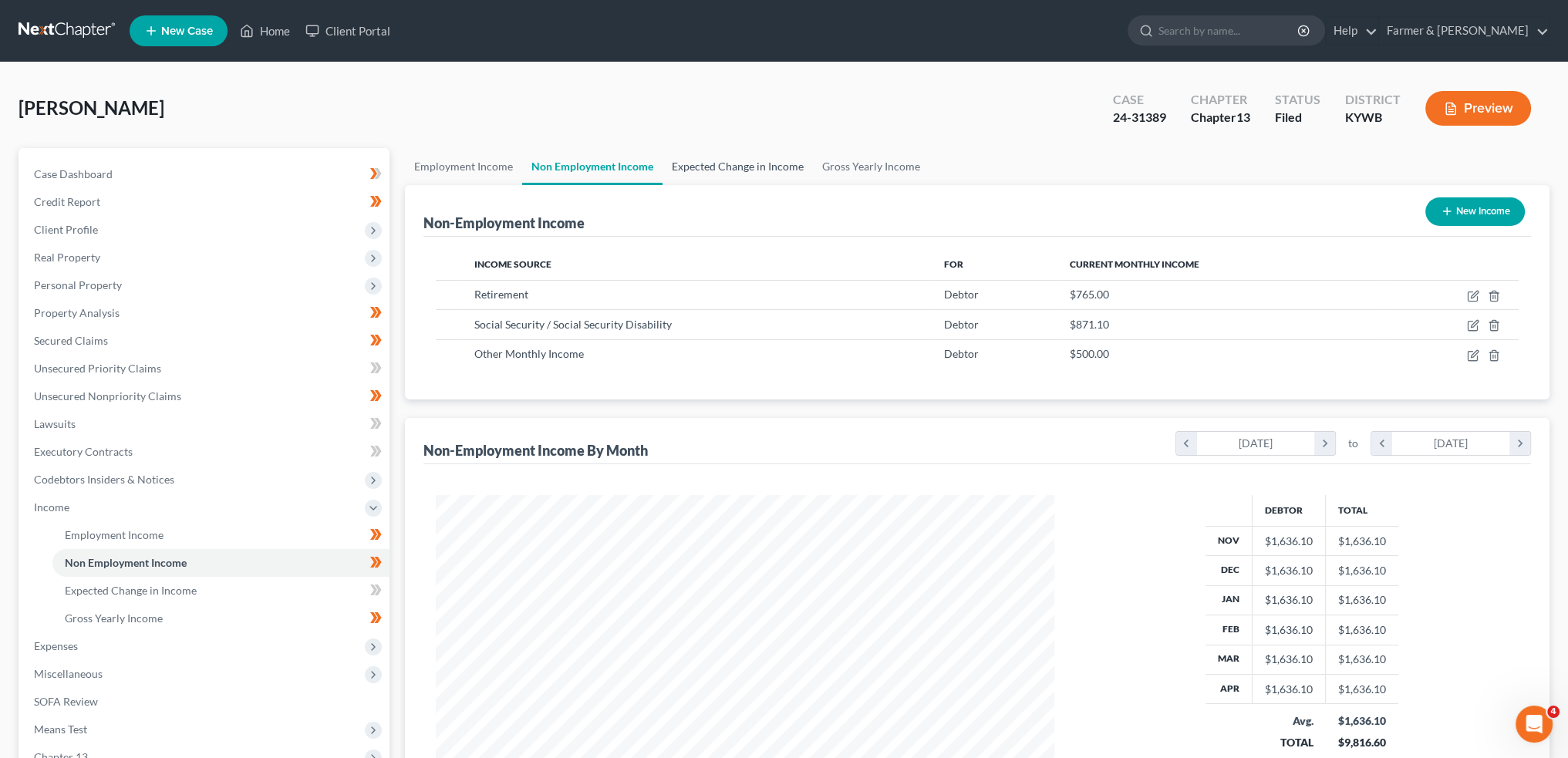
click at [709, 173] on link "Expected Change in Income" at bounding box center [737, 166] width 151 height 37
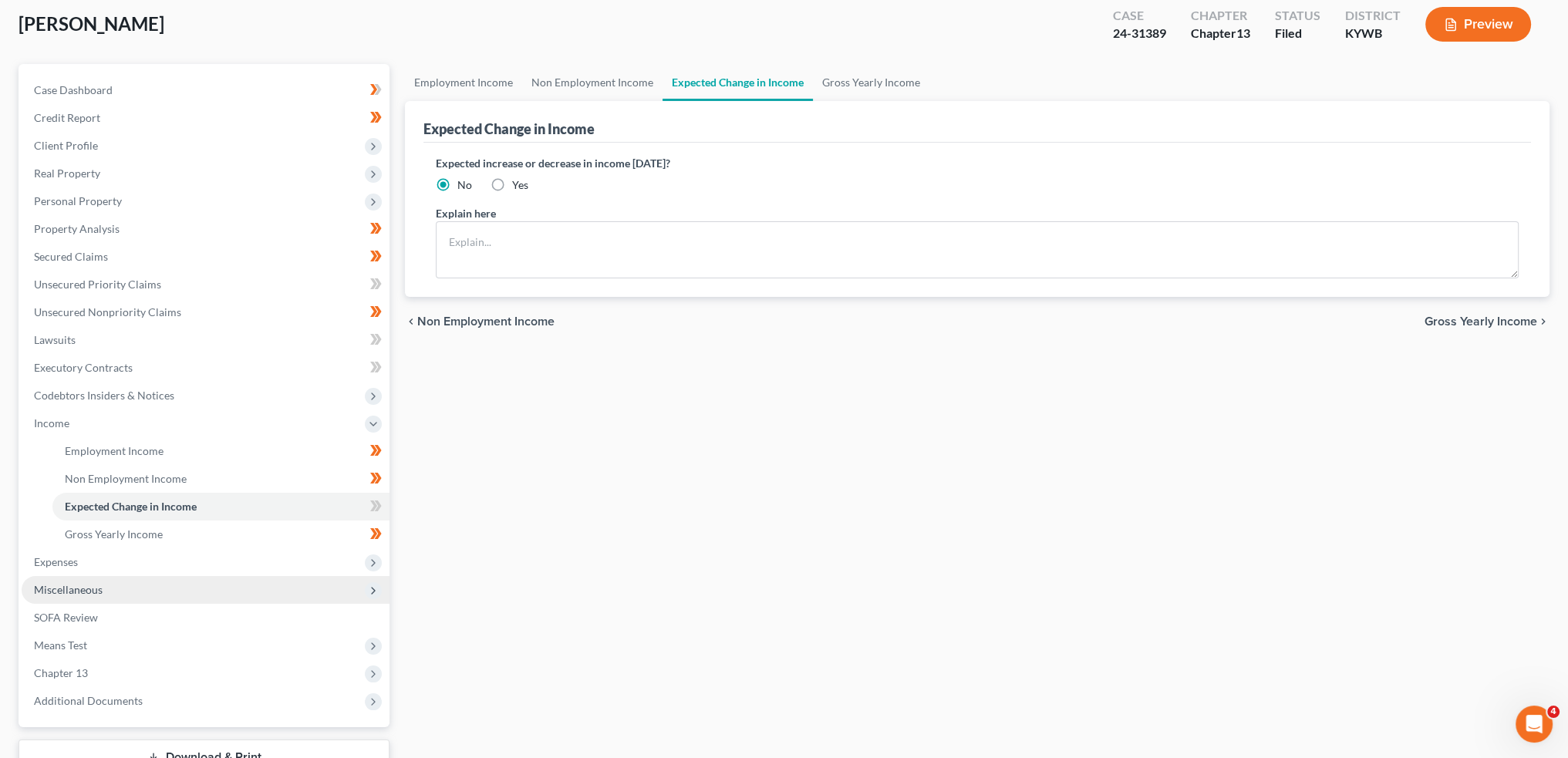
scroll to position [198, 0]
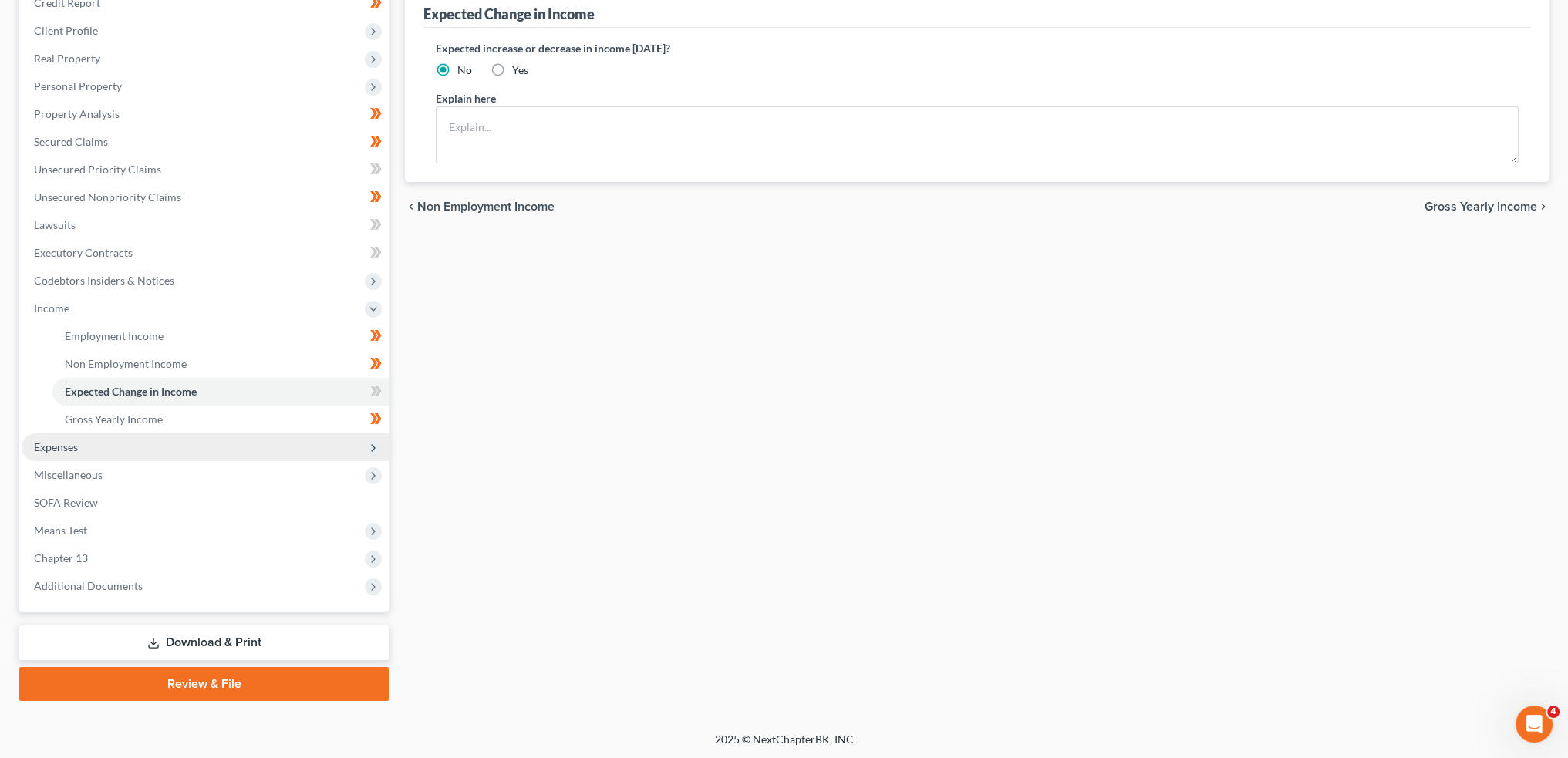
click at [88, 449] on span "Expenses" at bounding box center [205, 448] width 368 height 28
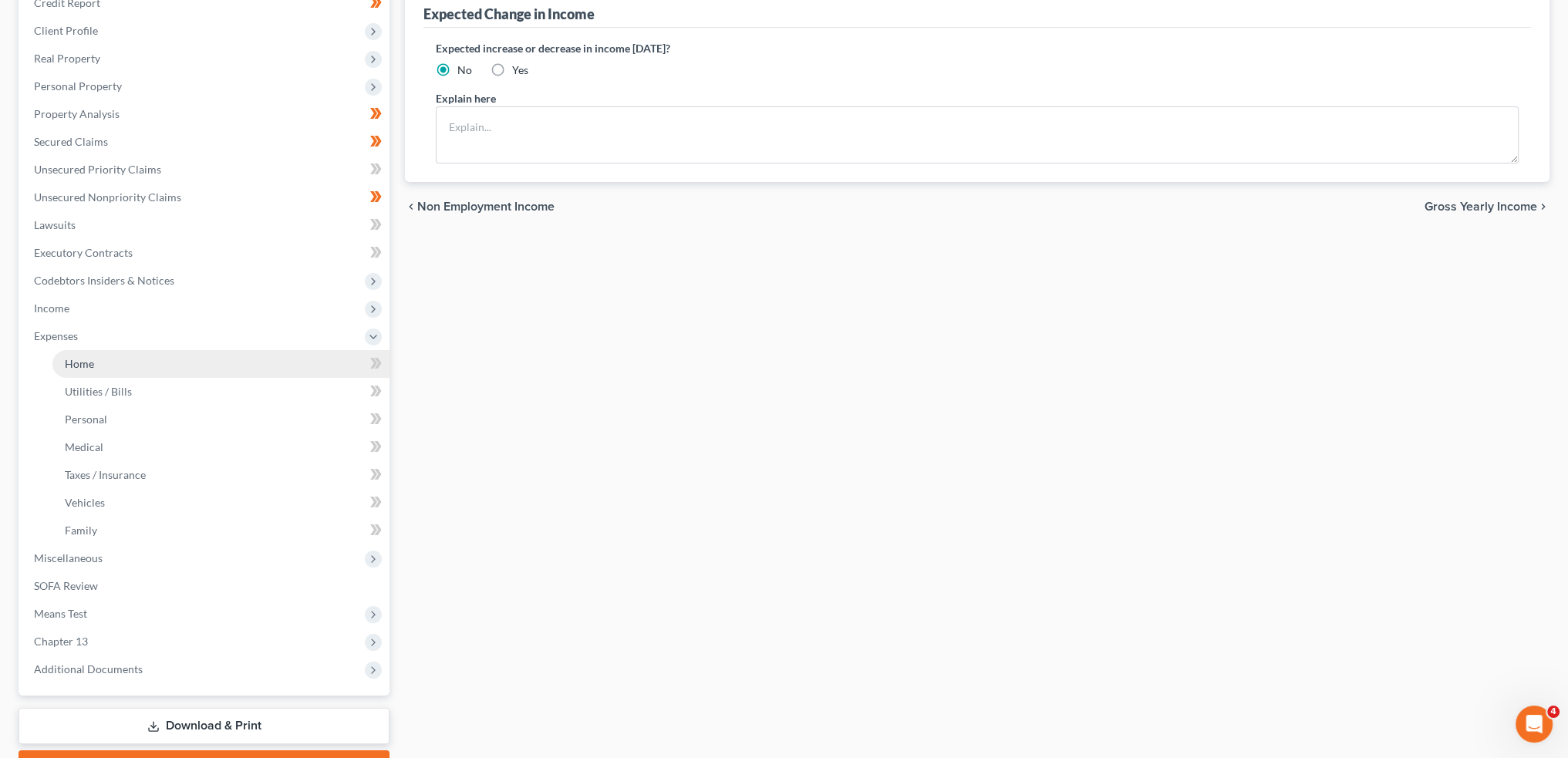
click at [96, 359] on link "Home" at bounding box center [221, 364] width 337 height 28
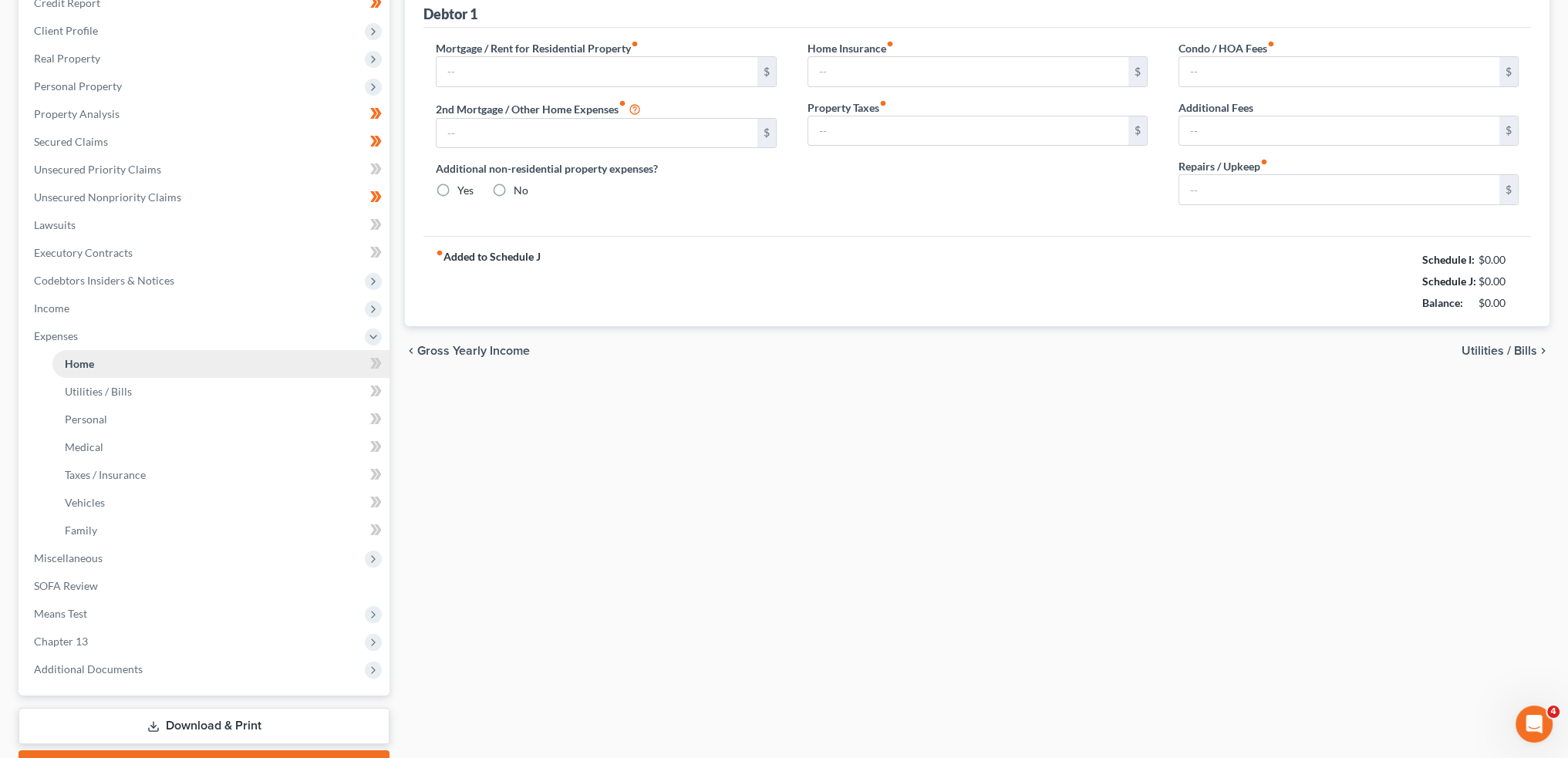
scroll to position [9, 0]
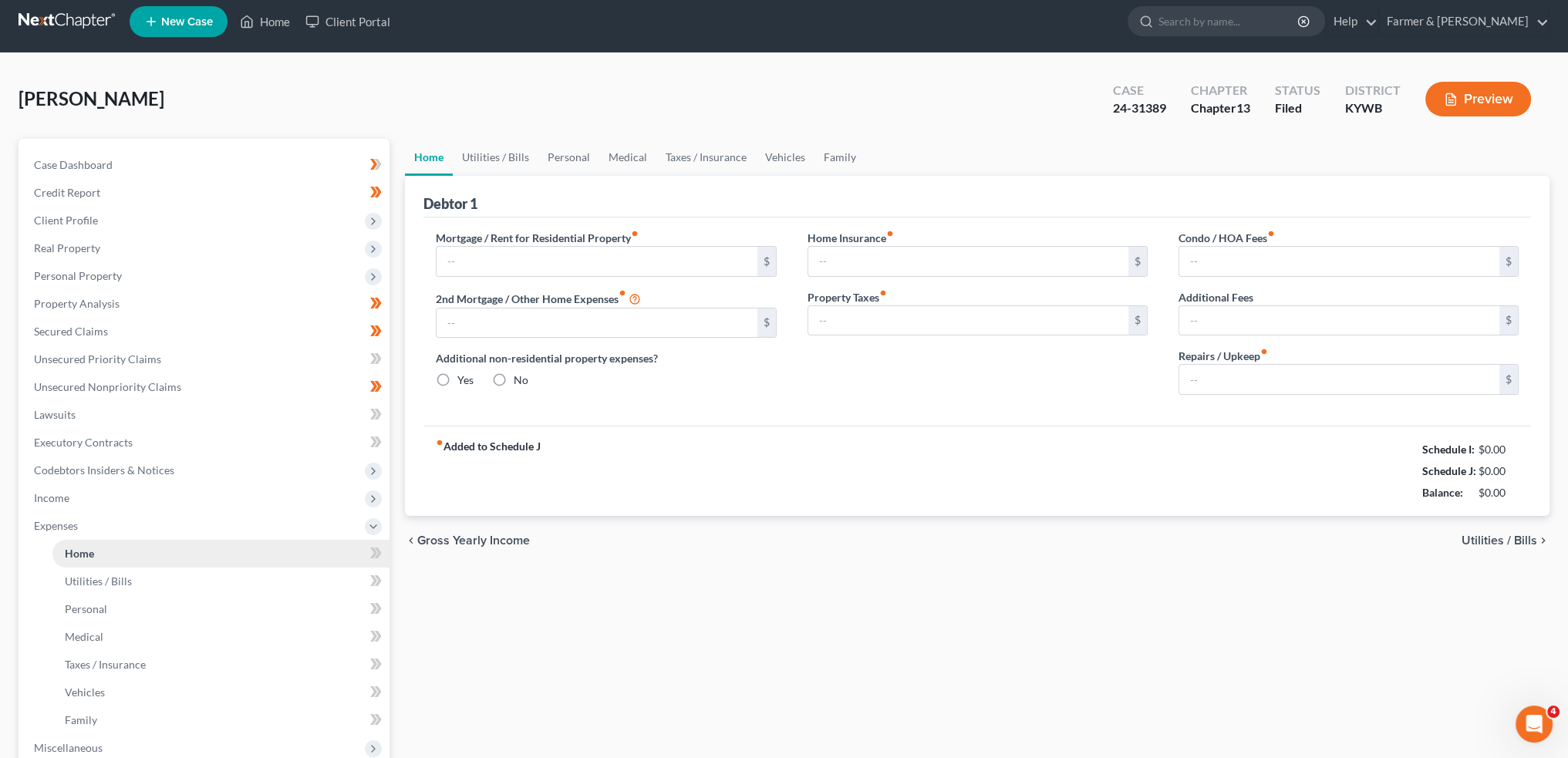
type input "0.00"
radio input "true"
type input "15.58"
type input "8.33"
type input "0.00"
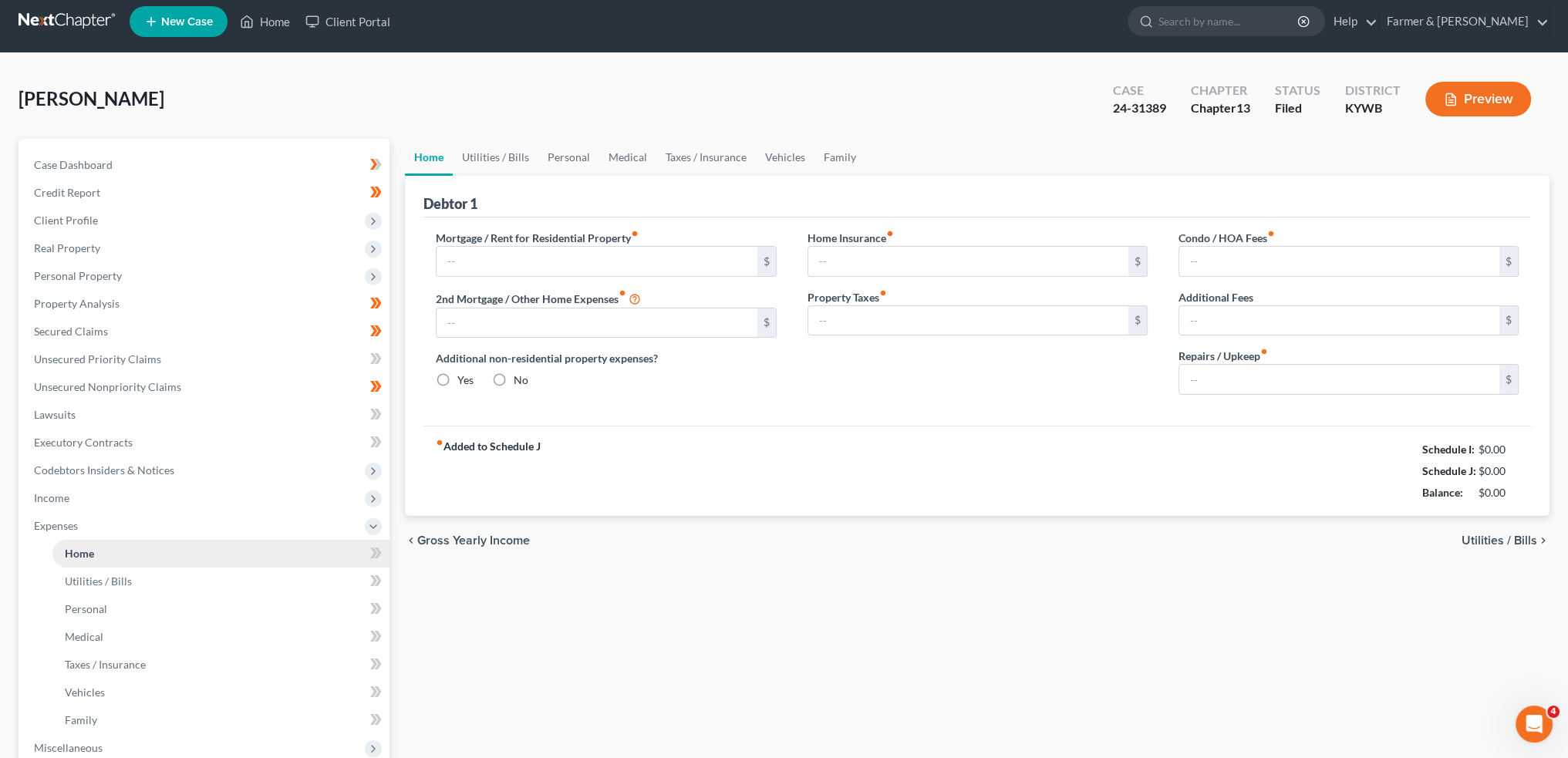
type input "0.00"
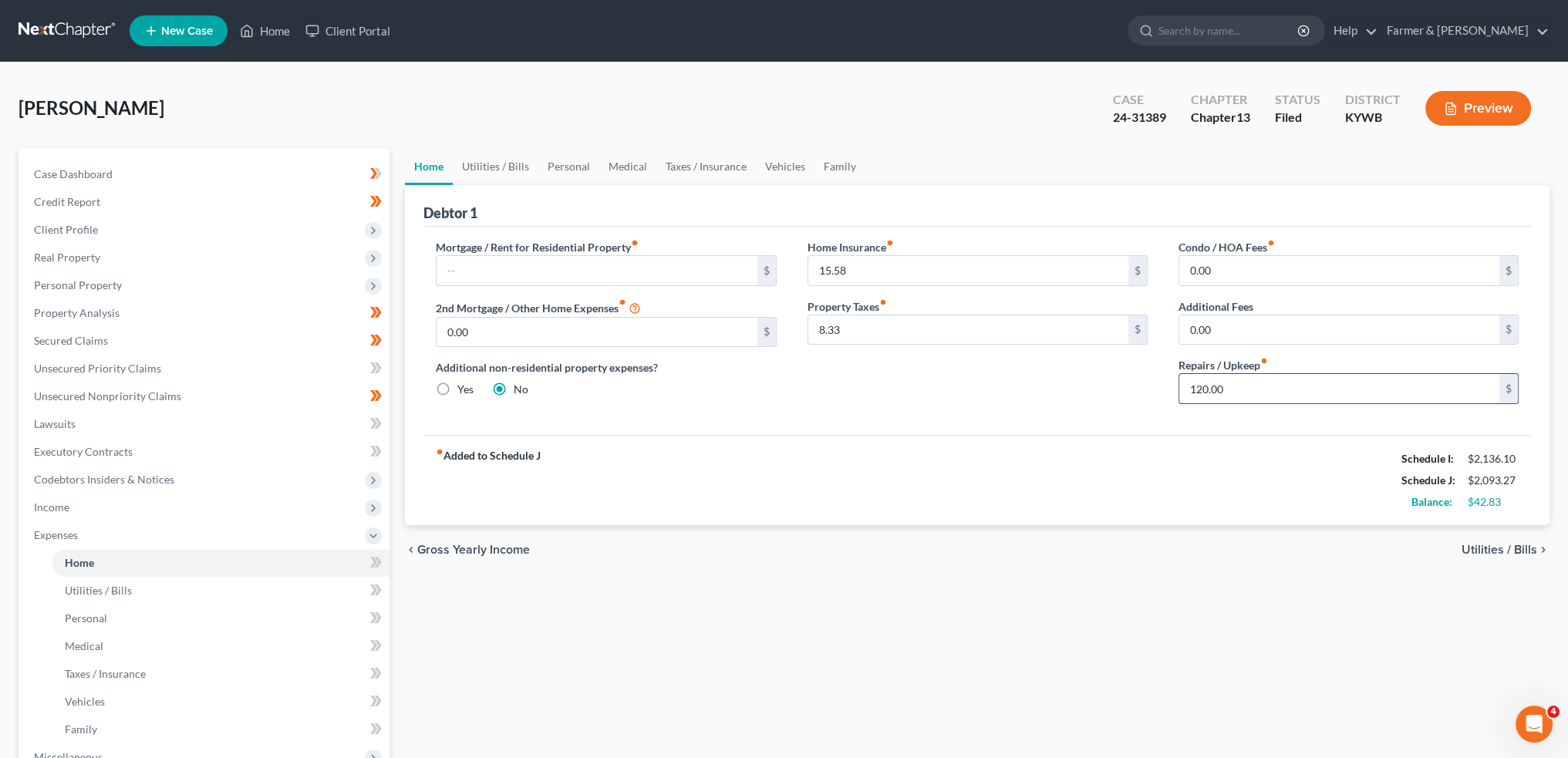
click at [1260, 386] on input "120.00" at bounding box center [1339, 388] width 320 height 29
drag, startPoint x: 1236, startPoint y: 389, endPoint x: 1186, endPoint y: 389, distance: 50.0
click at [1186, 389] on input "50.00" at bounding box center [1339, 388] width 320 height 29
type input "0.00"
drag, startPoint x: 464, startPoint y: 152, endPoint x: 500, endPoint y: 274, distance: 127.2
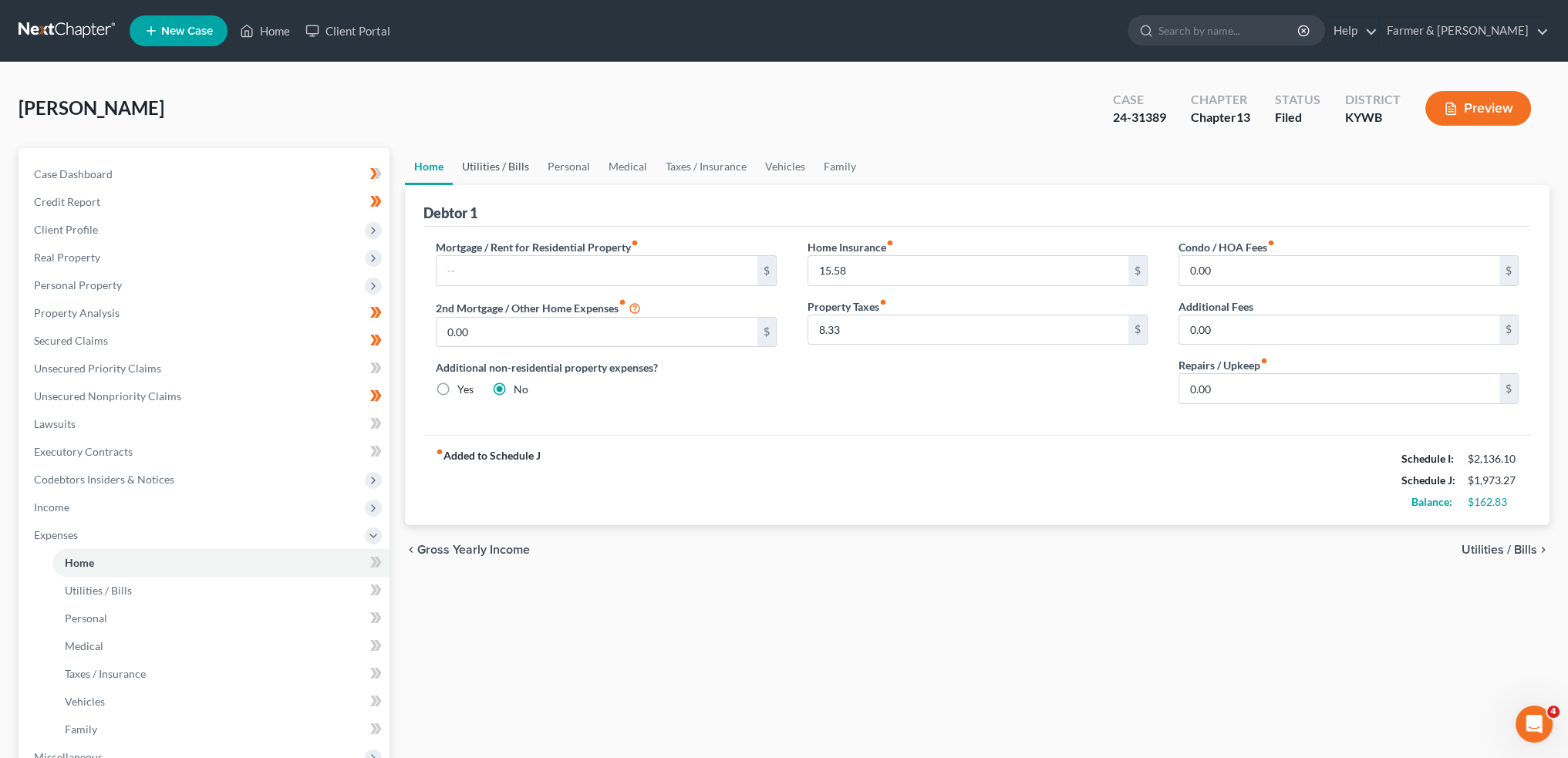
click at [464, 152] on link "Utilities / Bills" at bounding box center [496, 166] width 86 height 37
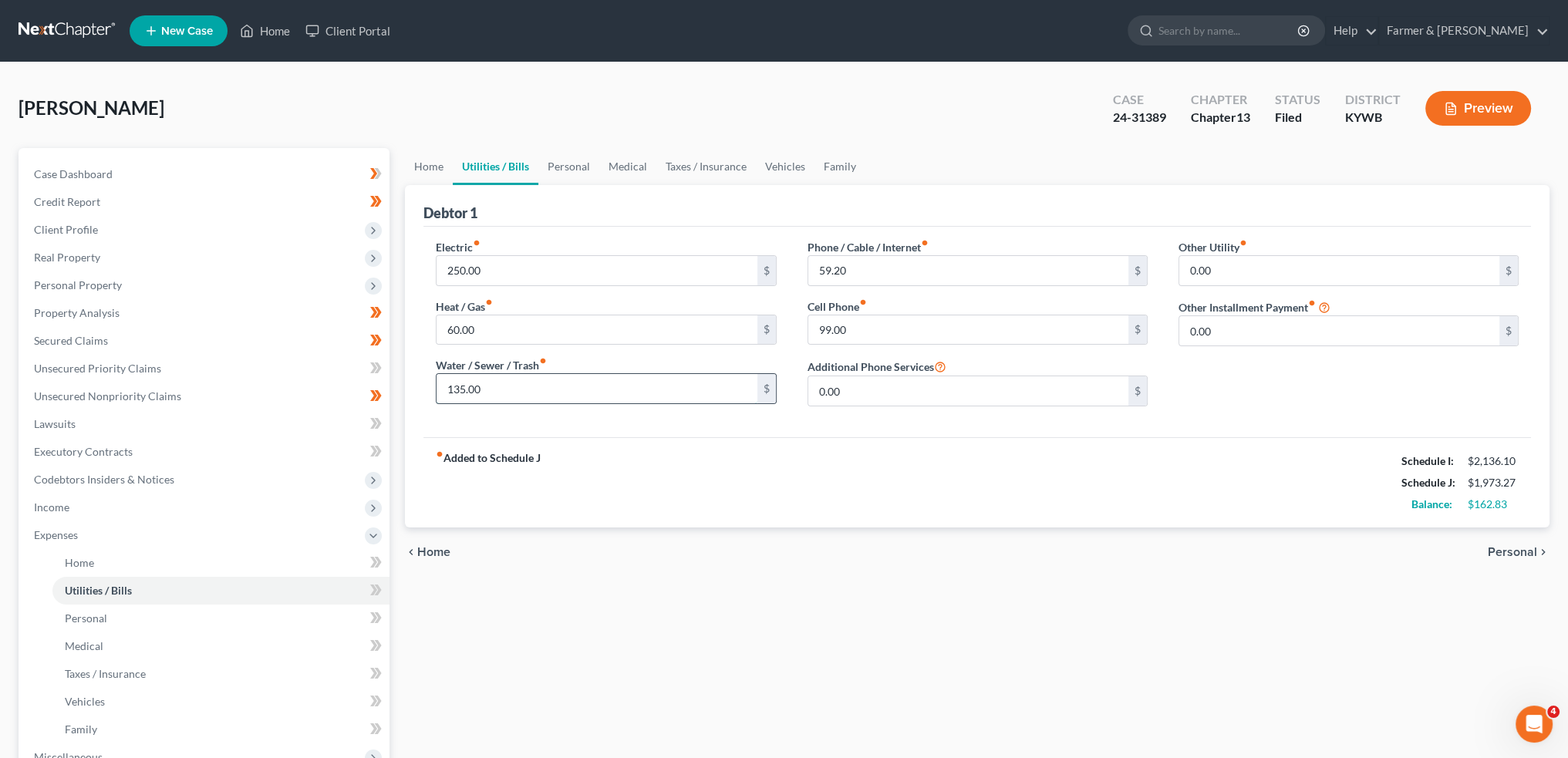
click at [514, 388] on input "135.00" at bounding box center [596, 388] width 320 height 29
click at [511, 332] on input "60.00" at bounding box center [596, 329] width 320 height 29
type input "0.00"
type input "105.00"
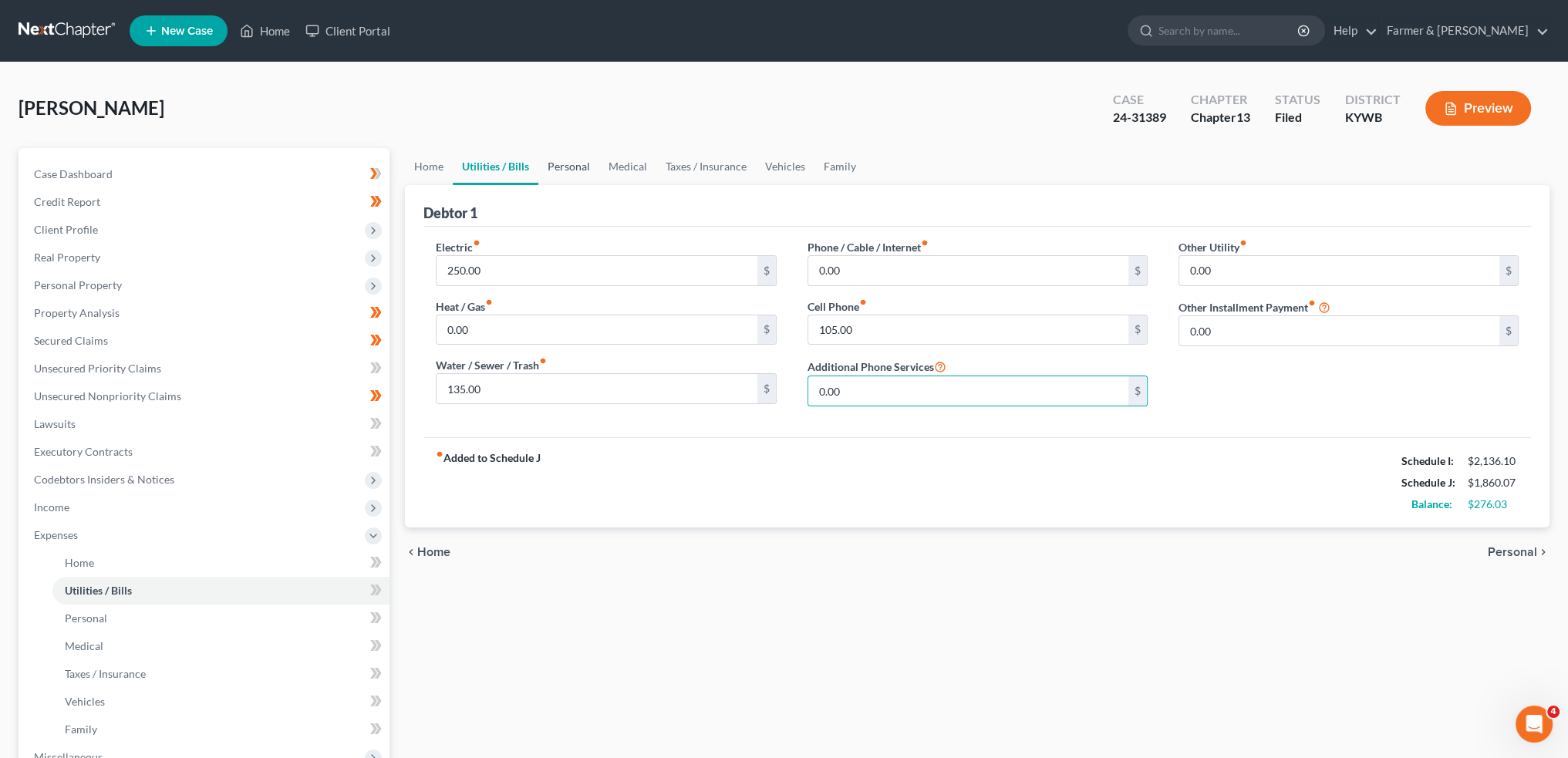
click at [568, 170] on link "Personal" at bounding box center [569, 166] width 61 height 37
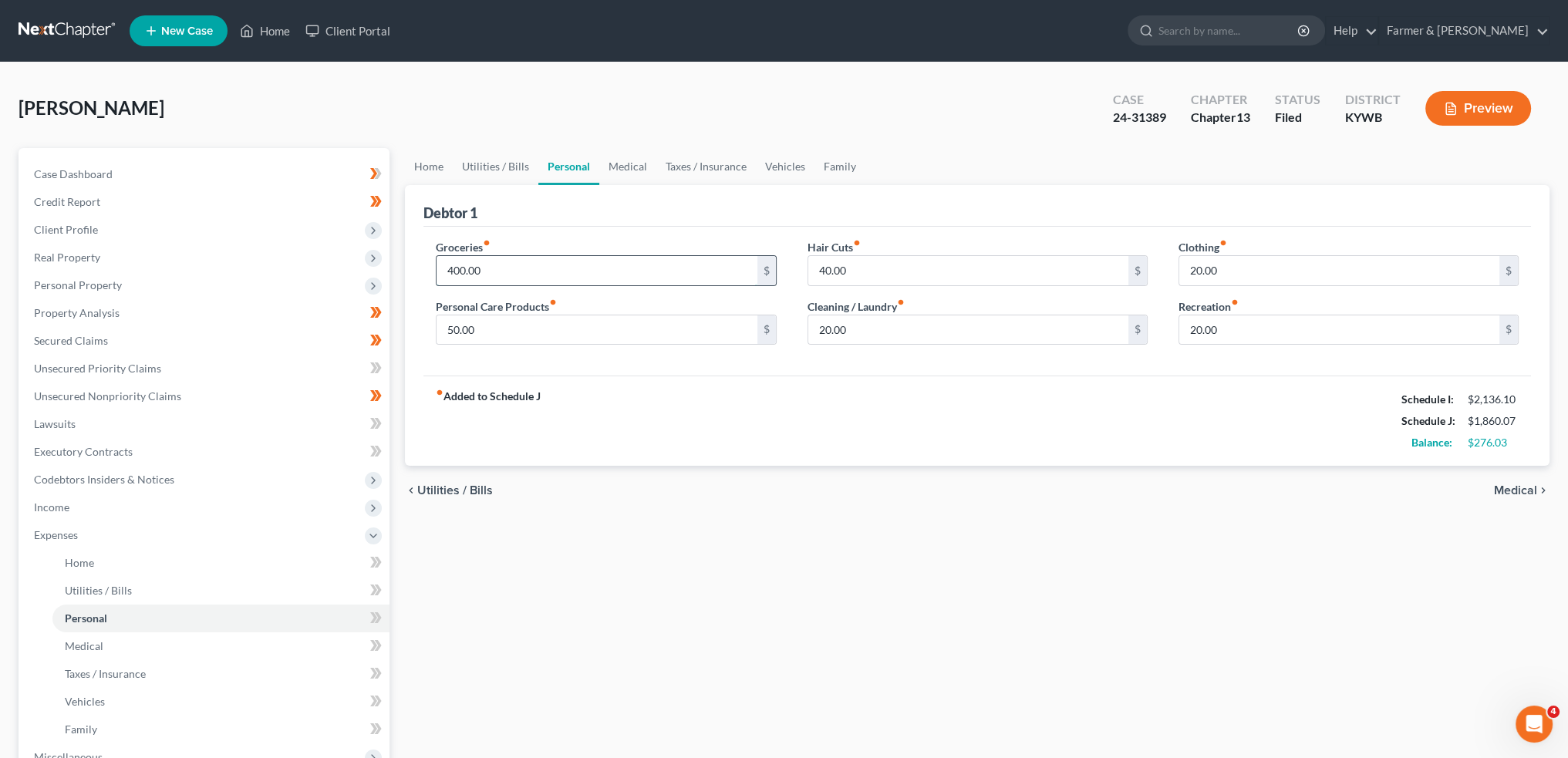
click at [547, 267] on input "400.00" at bounding box center [596, 270] width 320 height 29
type input "200.00"
type input "50.00"
type input "0.00"
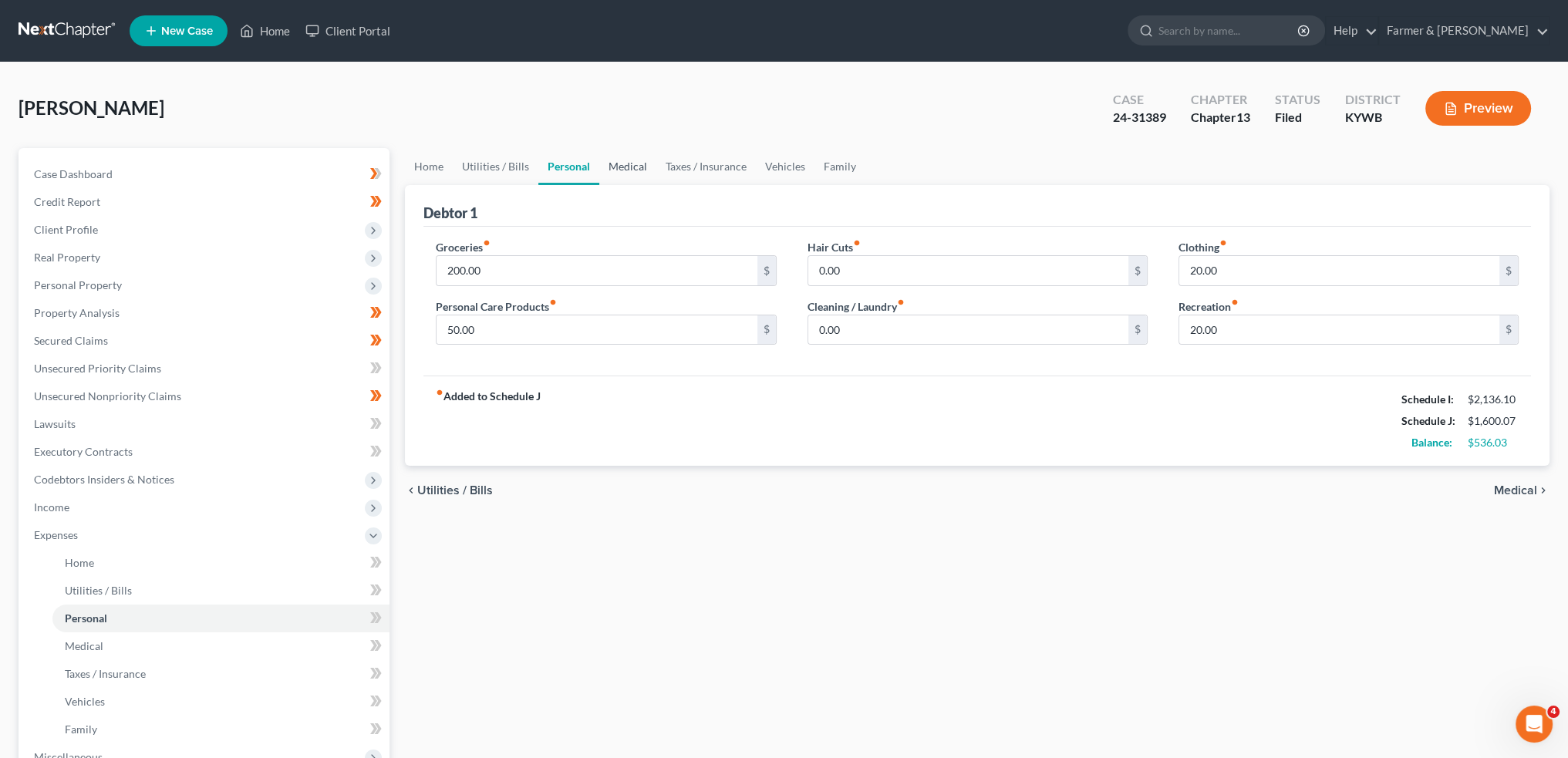
click at [637, 170] on link "Medical" at bounding box center [627, 166] width 57 height 37
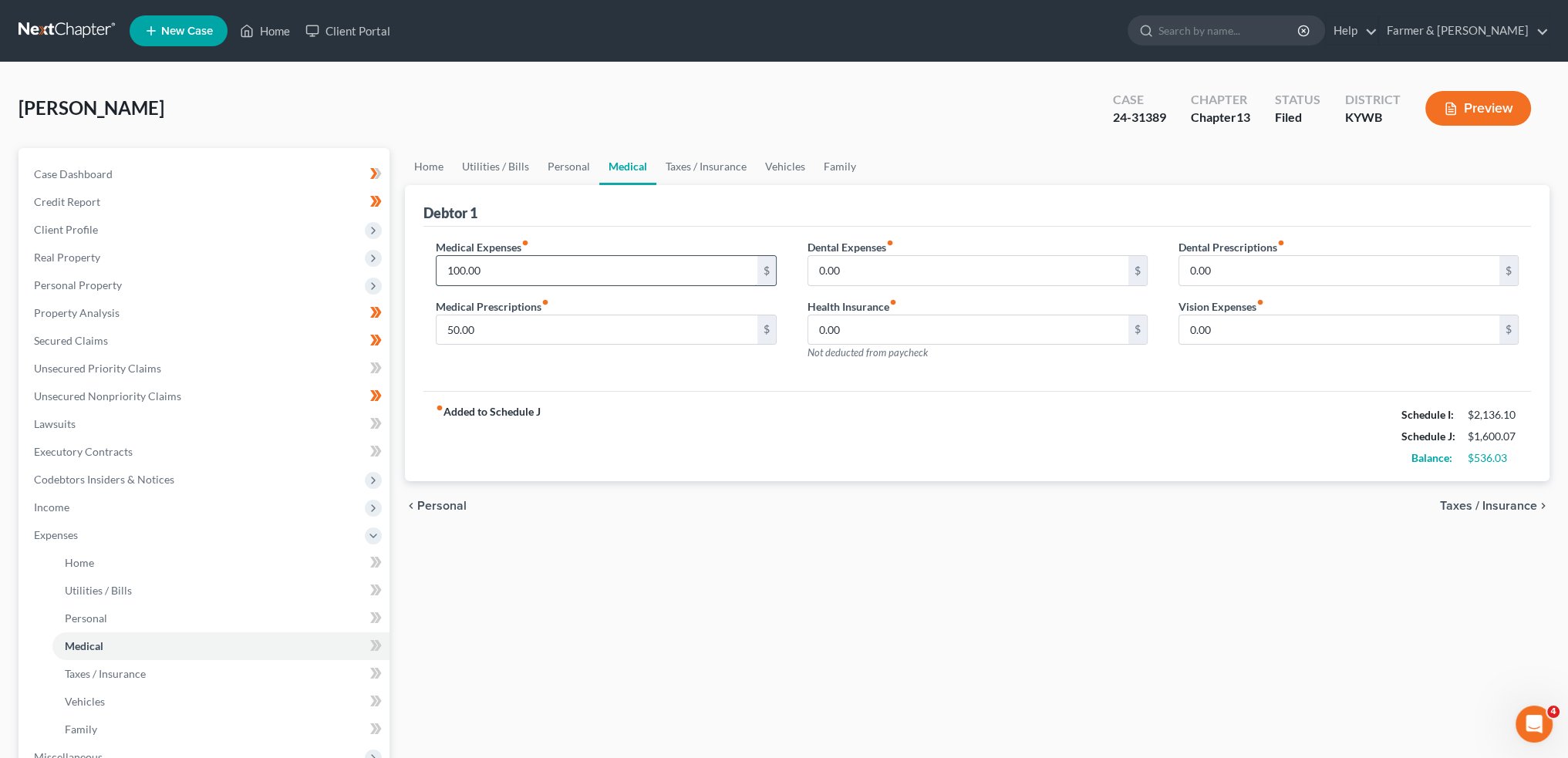
click at [595, 268] on input "100.00" at bounding box center [596, 270] width 320 height 29
type input "0.00"
type input "25.00"
click at [708, 159] on link "Taxes / Insurance" at bounding box center [706, 166] width 100 height 37
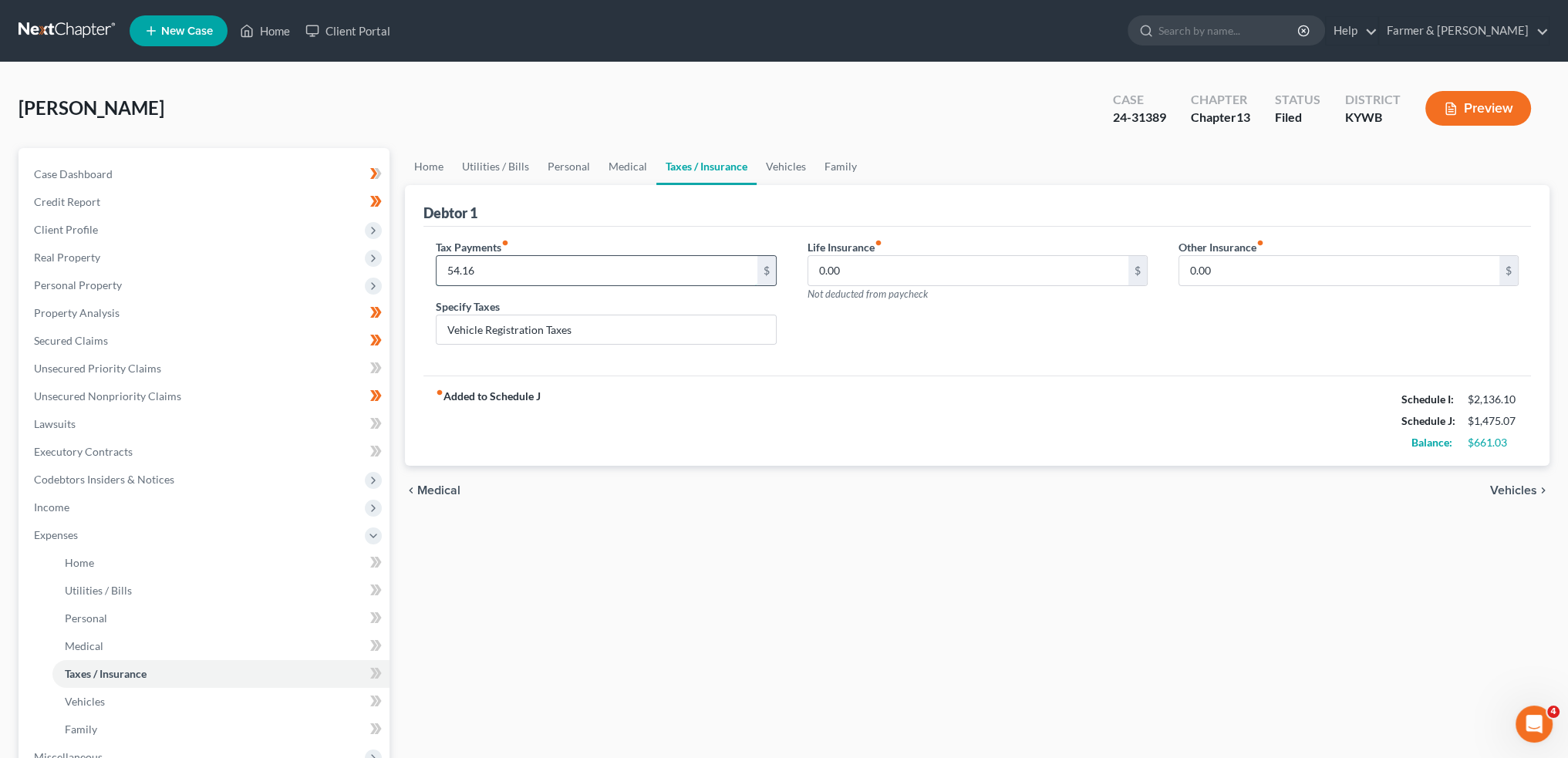
click at [651, 271] on input "54.16" at bounding box center [596, 270] width 320 height 29
click at [767, 156] on link "Vehicles" at bounding box center [785, 166] width 59 height 37
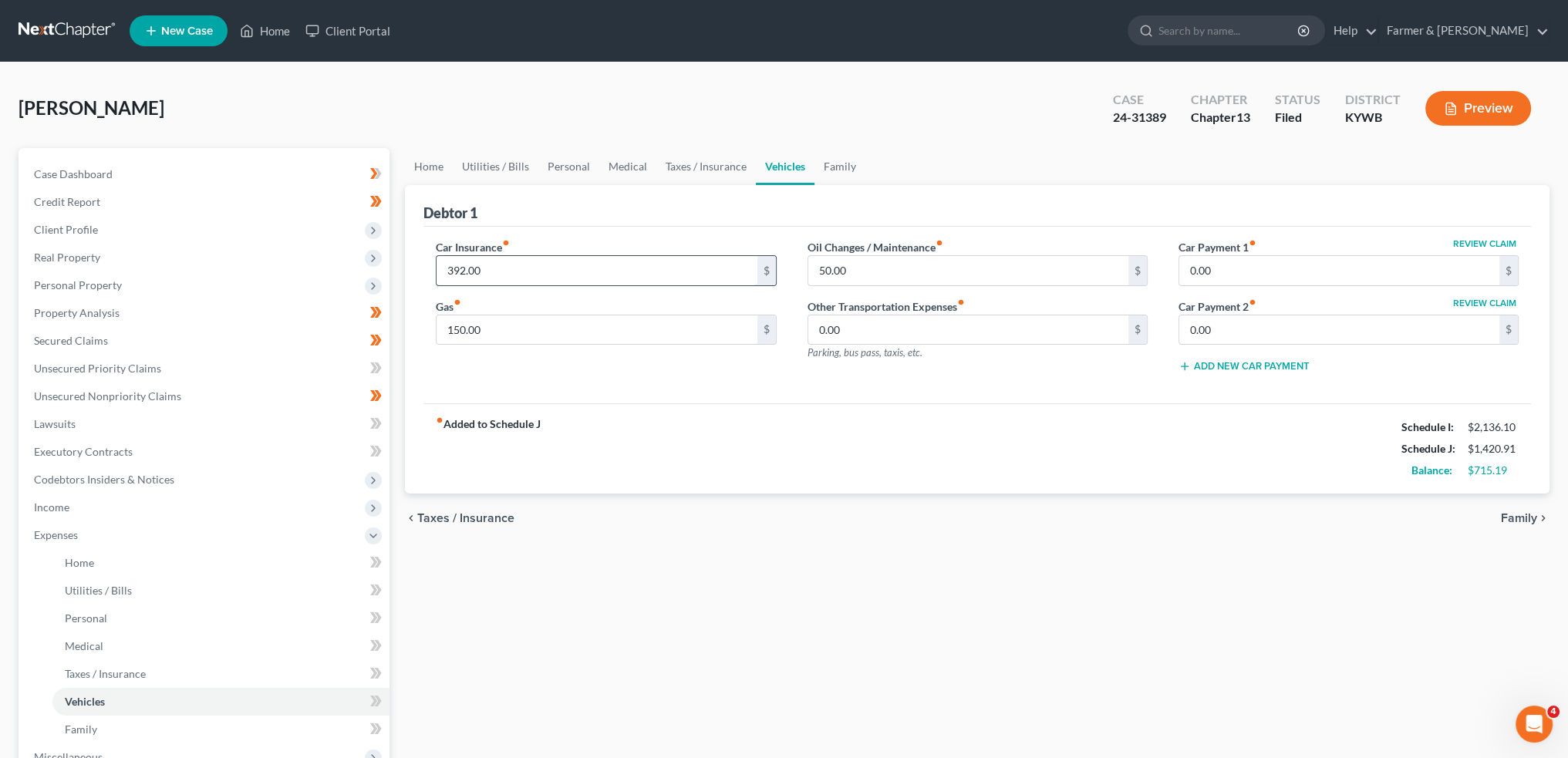
click at [674, 277] on input "392.00" at bounding box center [596, 270] width 320 height 29
type input "106.00"
type input "0.00"
click at [836, 172] on link "Family" at bounding box center [839, 166] width 51 height 37
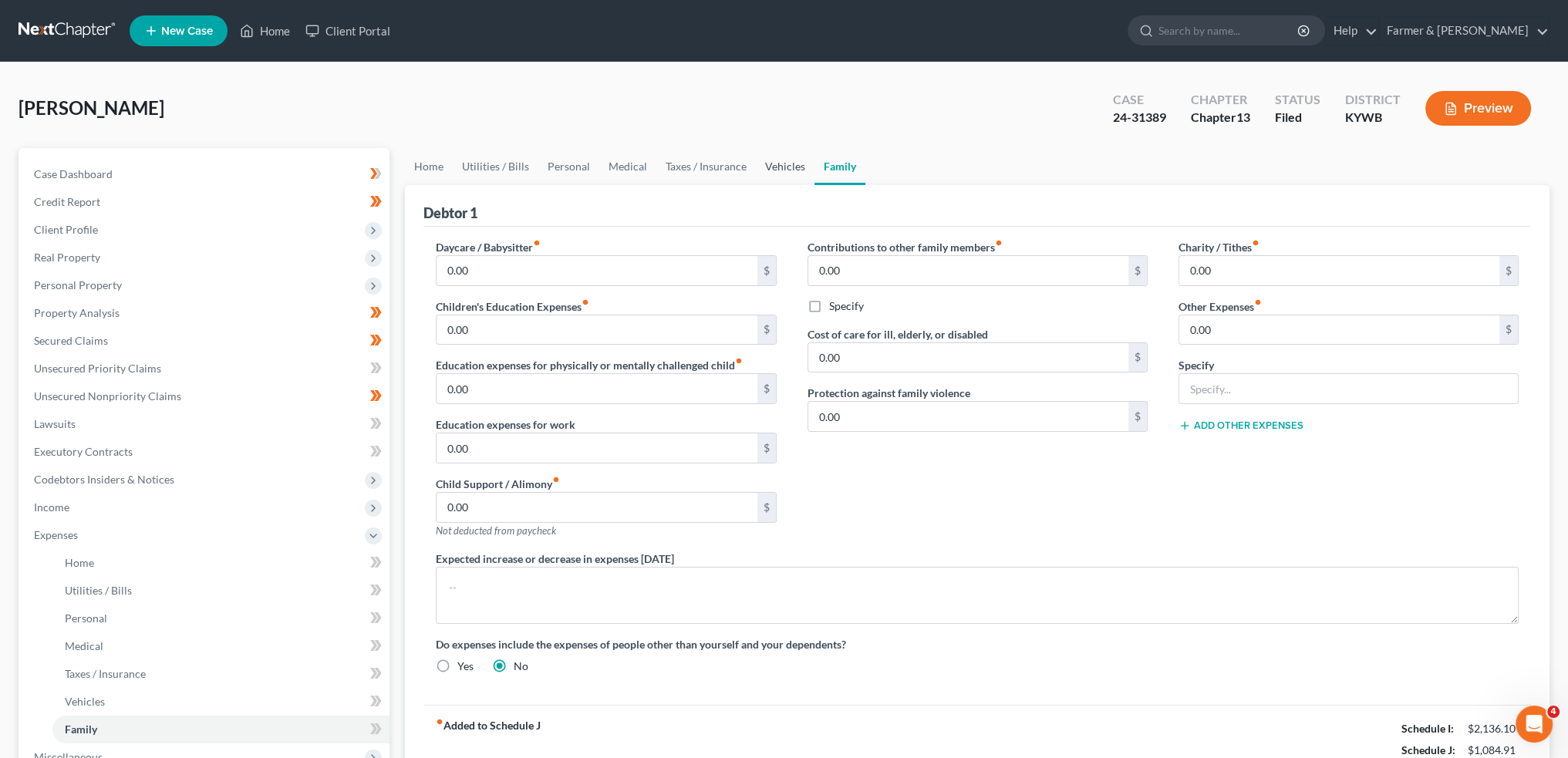
click at [787, 169] on link "Vehicles" at bounding box center [785, 166] width 59 height 37
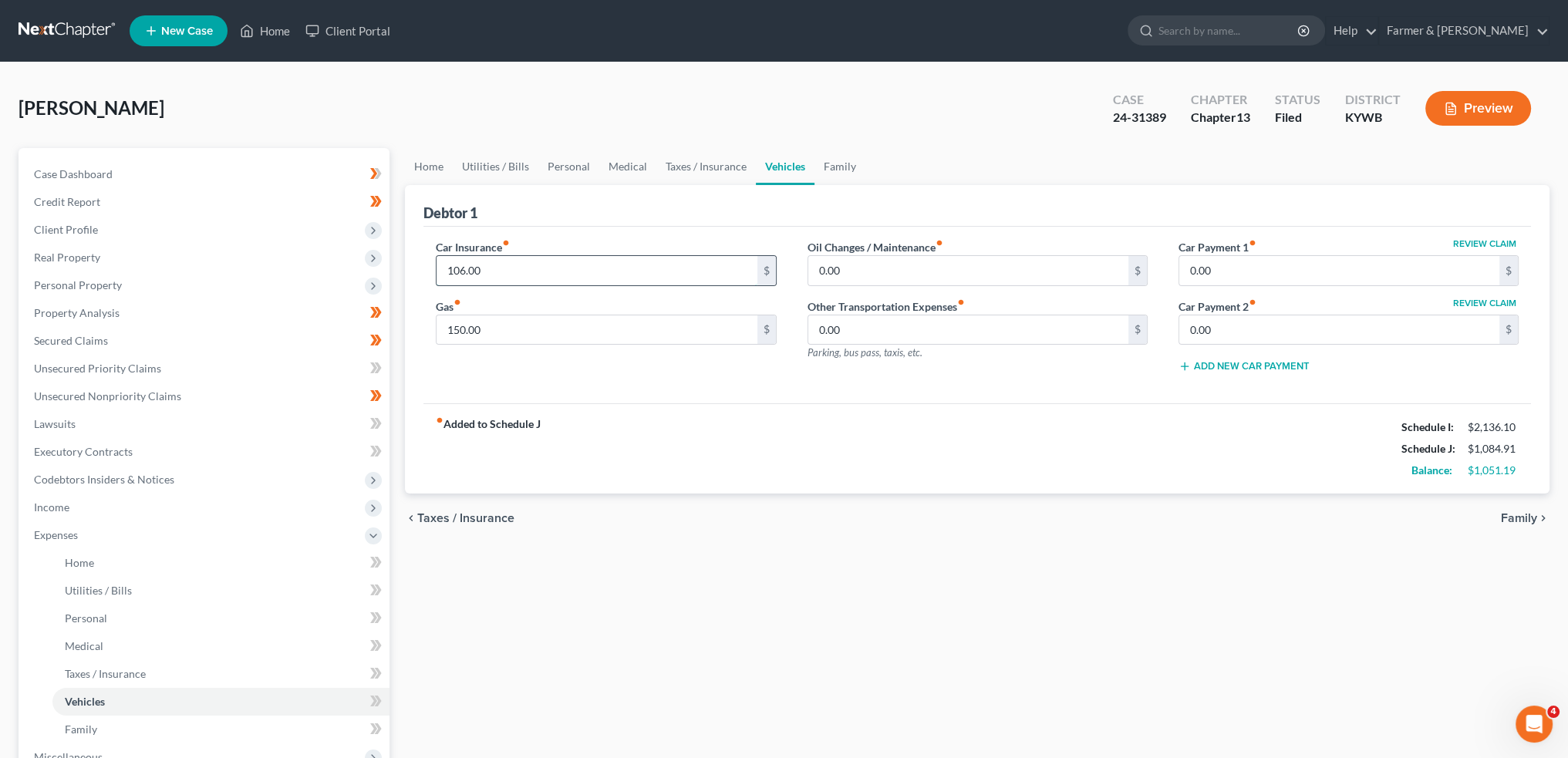
click at [623, 263] on input "106.00" at bounding box center [596, 270] width 320 height 29
type input "131.00"
click at [961, 573] on div "Home Utilities / Bills Personal Medical Taxes / Insurance Vehicles Family Debto…" at bounding box center [977, 565] width 1160 height 835
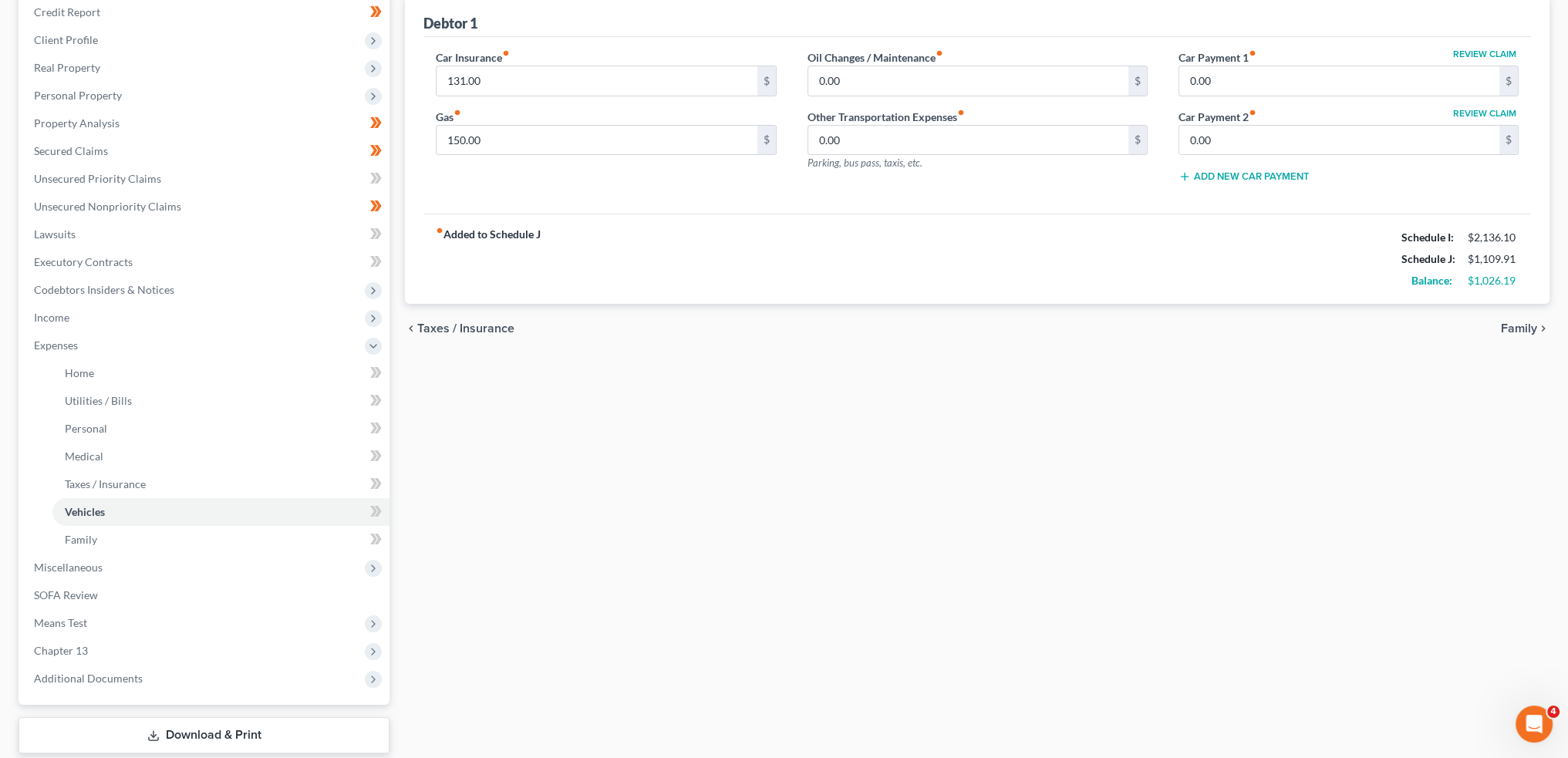
scroll to position [282, 0]
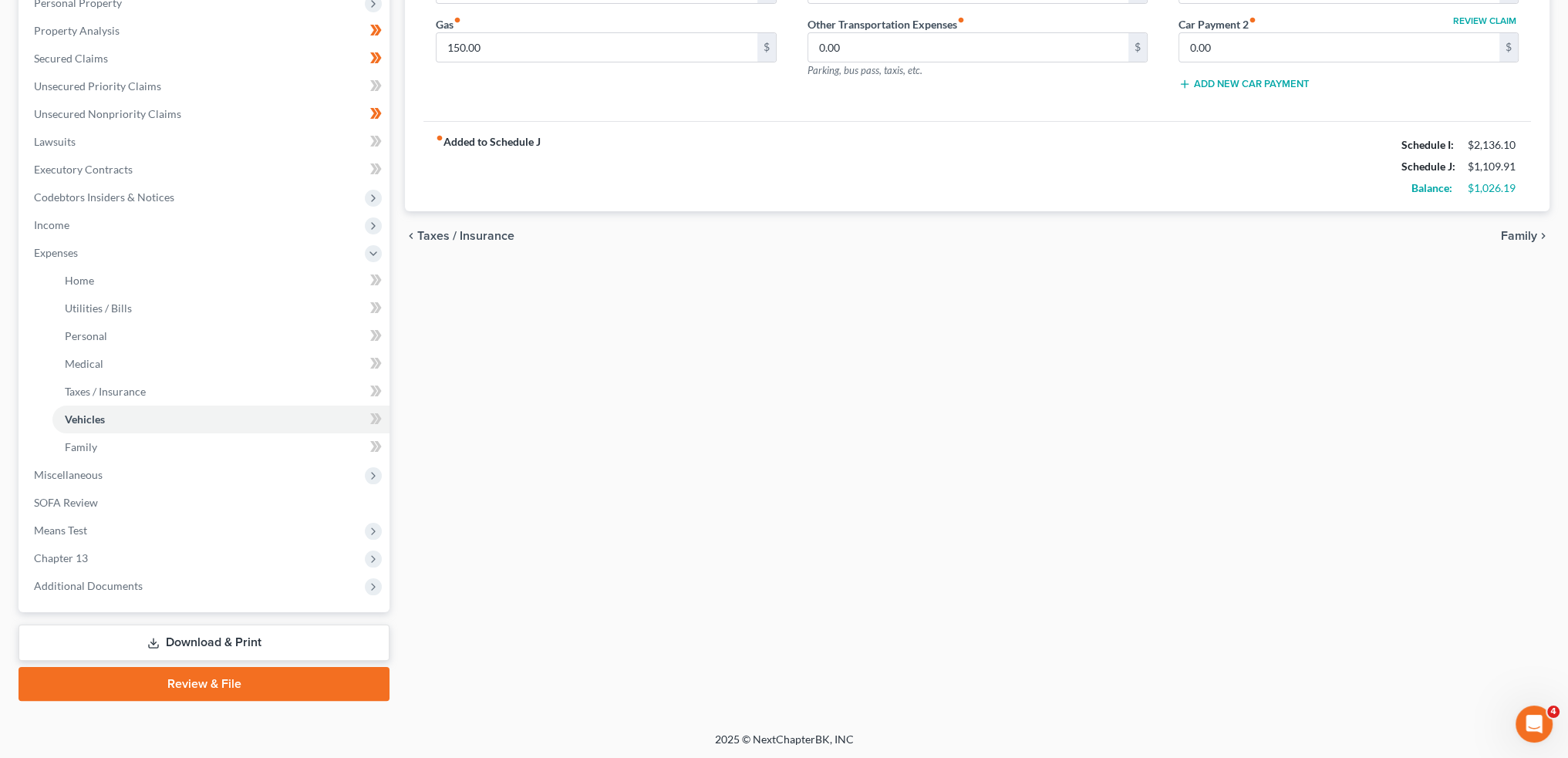
click at [121, 632] on link "Download & Print" at bounding box center [204, 642] width 371 height 36
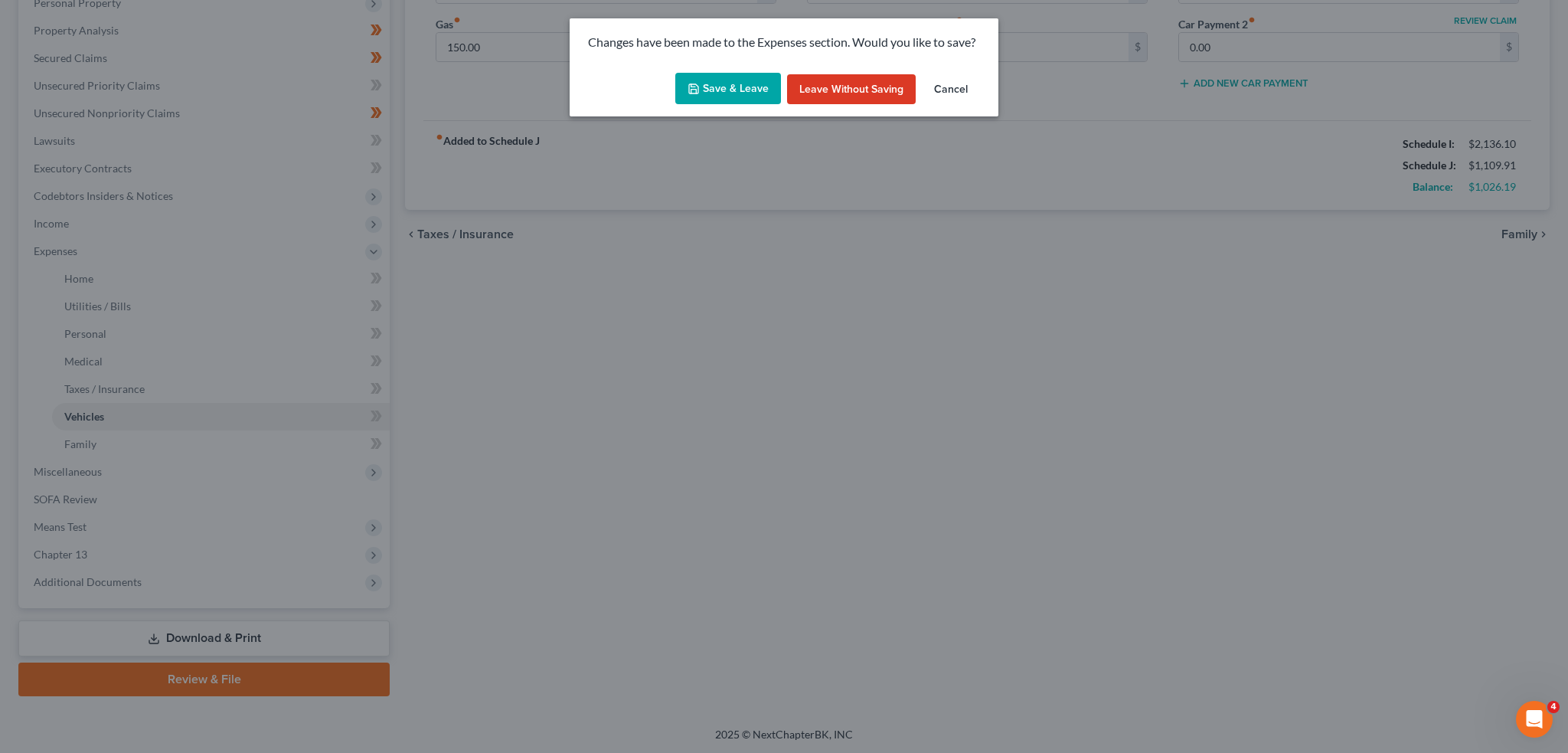
click at [754, 82] on button "Save & Leave" at bounding box center [728, 88] width 106 height 32
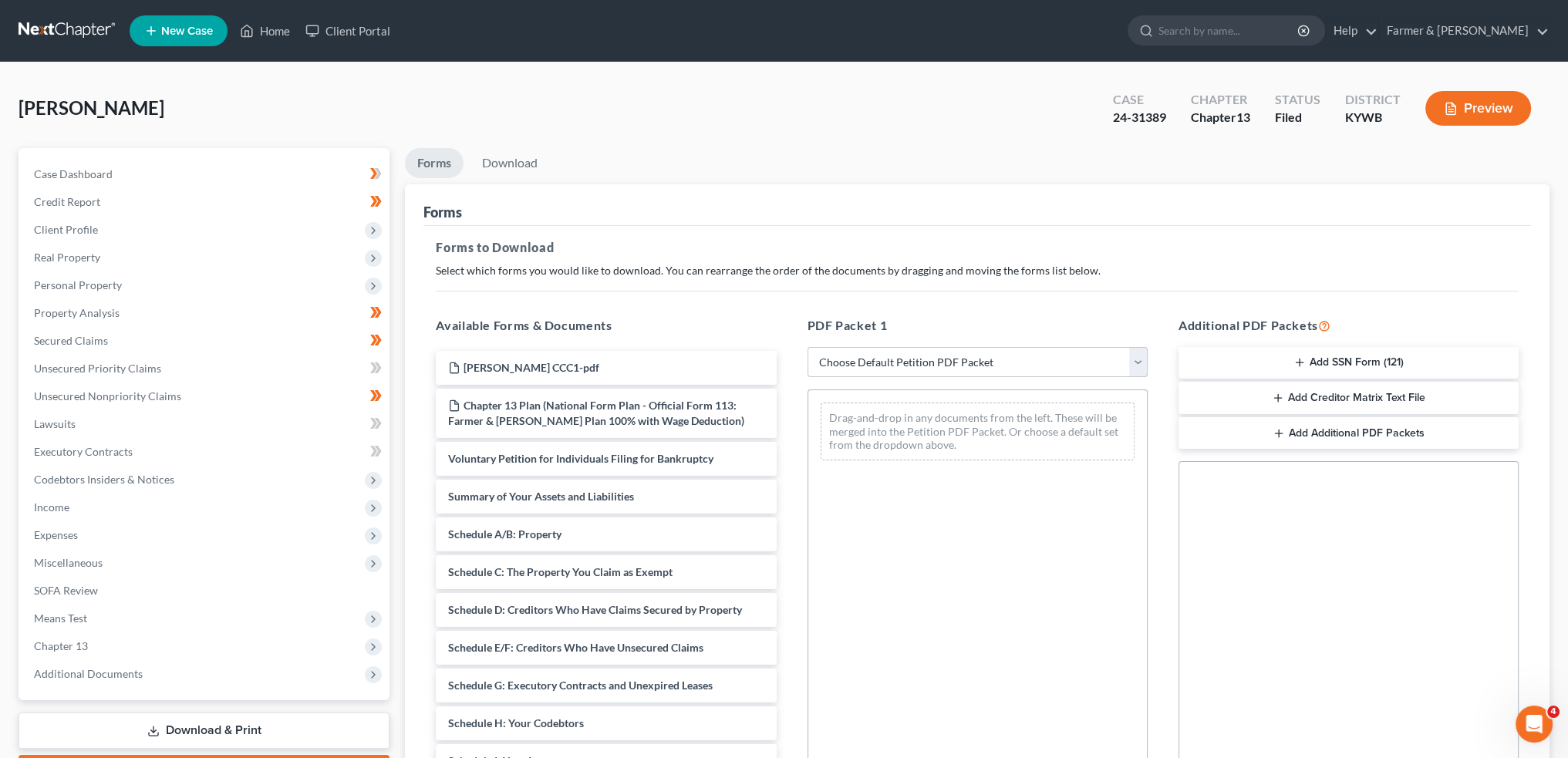
click at [867, 360] on select "Choose Default Petition PDF Packet Complete Bankruptcy Petition (all forms and …" at bounding box center [977, 362] width 340 height 31
select select "2"
click at [807, 347] on select "Choose Default Petition PDF Packet Complete Bankruptcy Petition (all forms and …" at bounding box center [977, 362] width 340 height 31
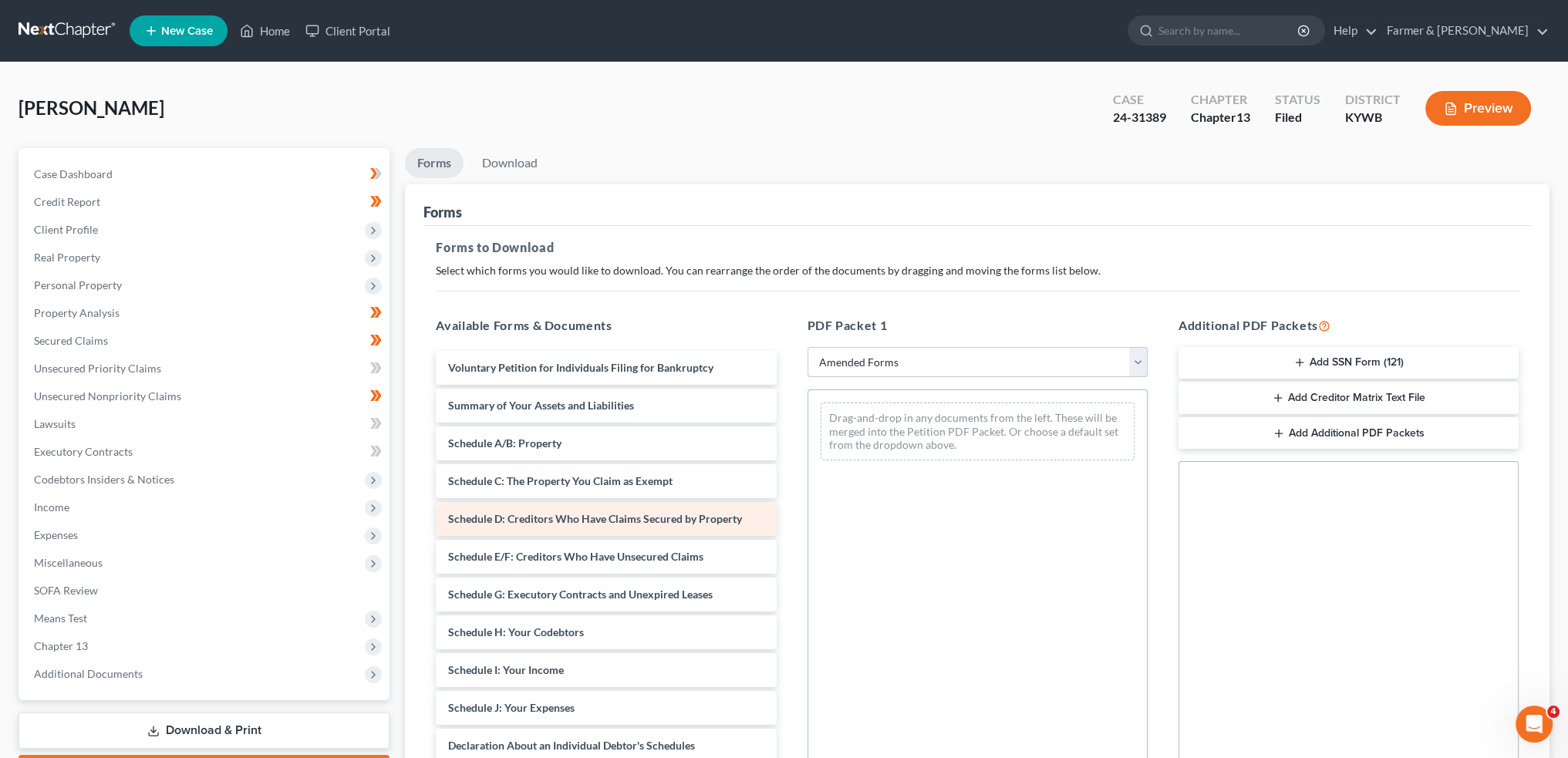
scroll to position [128, 0]
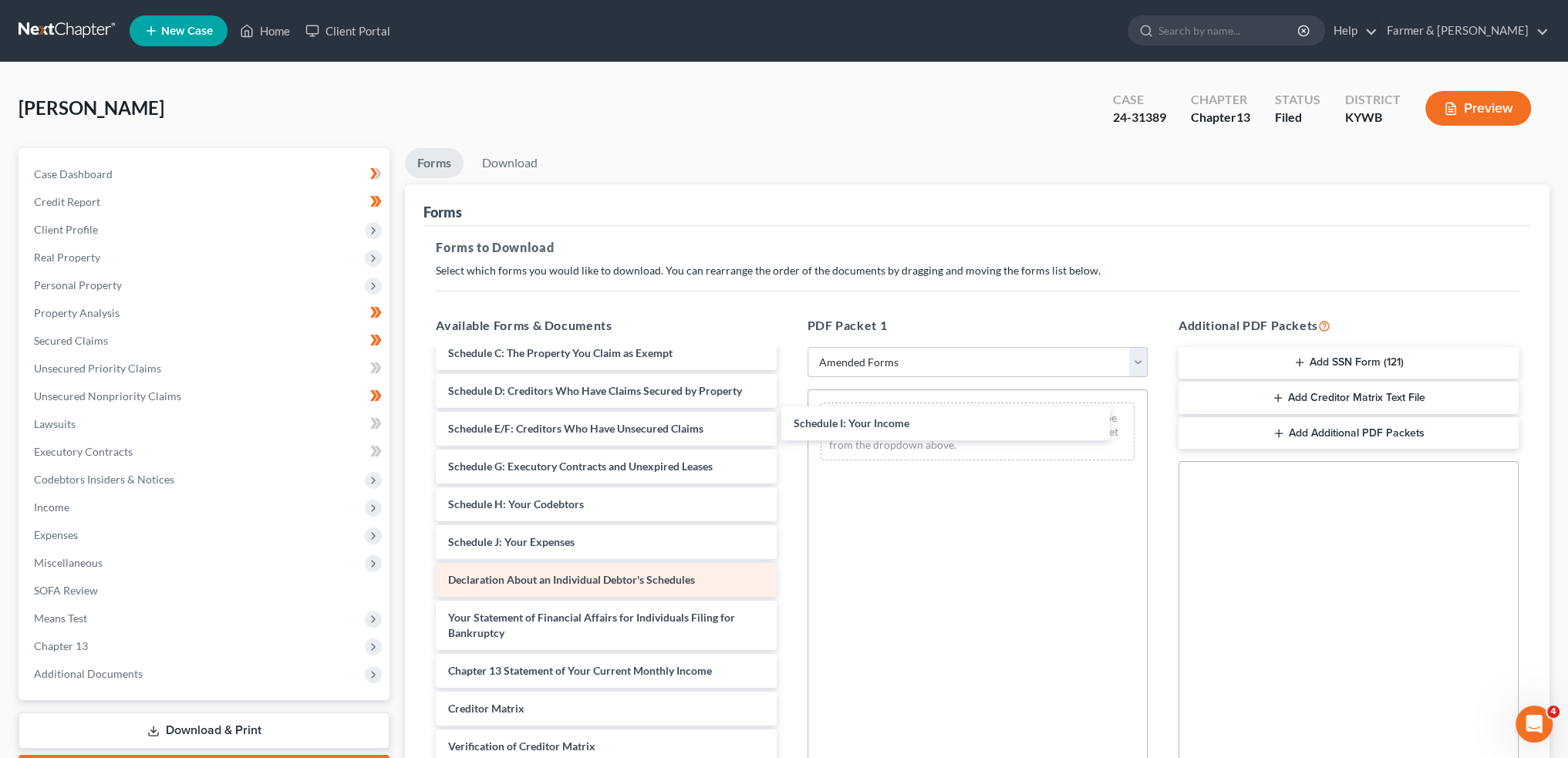
drag, startPoint x: 549, startPoint y: 543, endPoint x: 536, endPoint y: 588, distance: 46.8
click at [788, 437] on div "Schedule I: Your Income Voluntary Petition for Individuals Filing for Bankruptc…" at bounding box center [605, 538] width 365 height 631
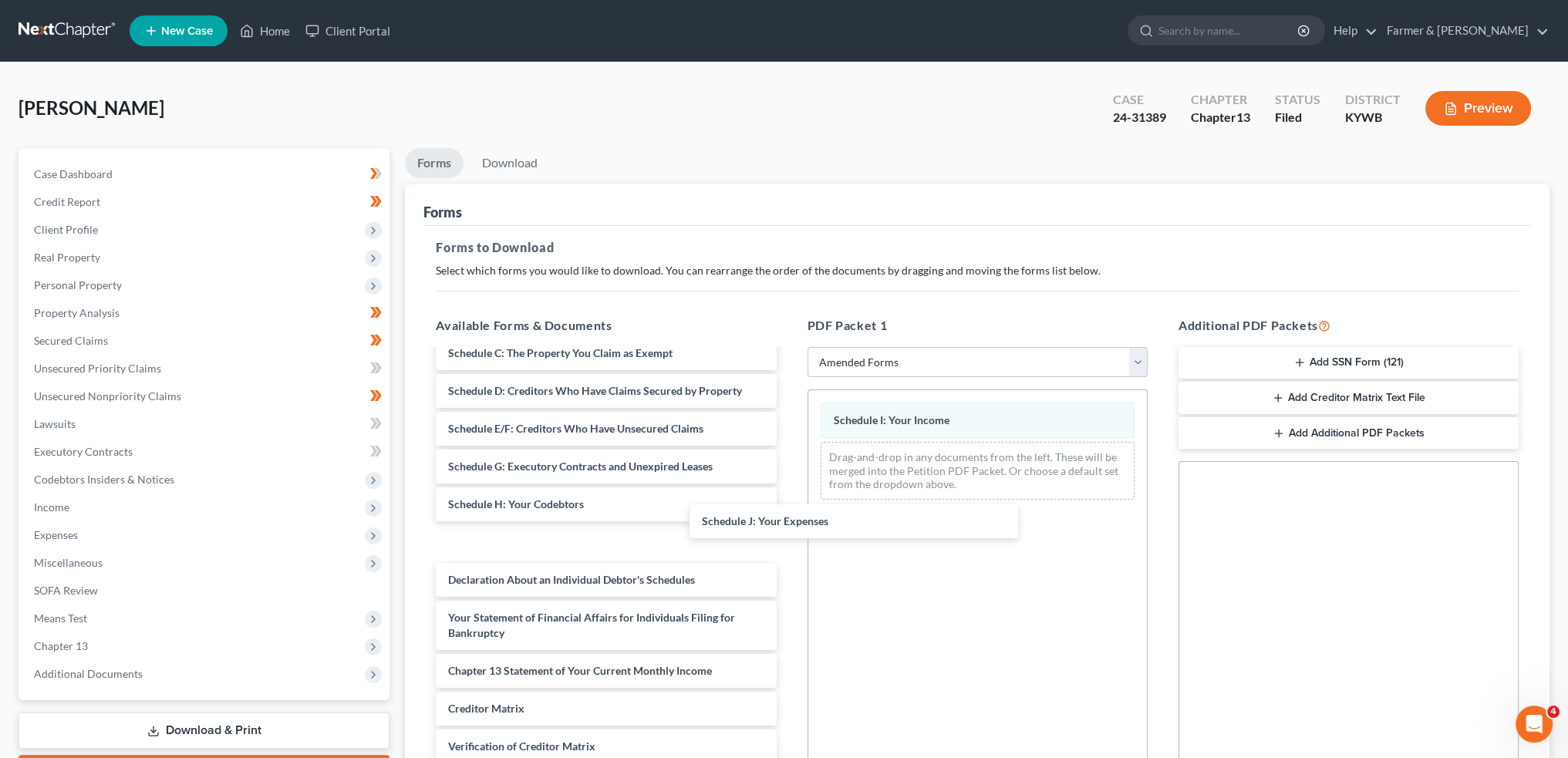
drag, startPoint x: 540, startPoint y: 546, endPoint x: 1124, endPoint y: 186, distance: 686.0
click at [788, 515] on div "Schedule J: Your Expenses Voluntary Petition for Individuals Filing for Bankrup…" at bounding box center [605, 538] width 365 height 631
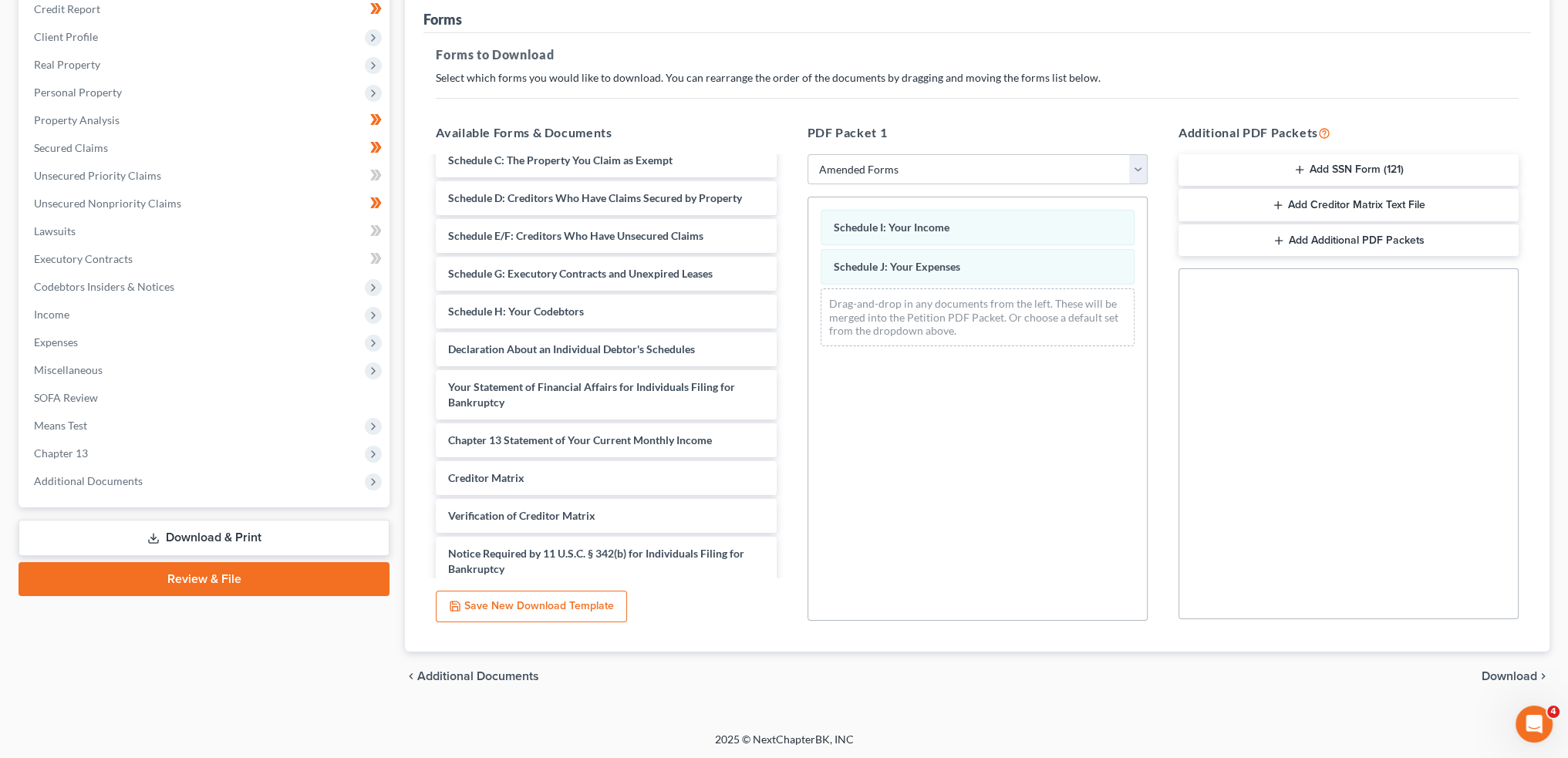
click at [1508, 671] on span "Download" at bounding box center [1509, 676] width 56 height 12
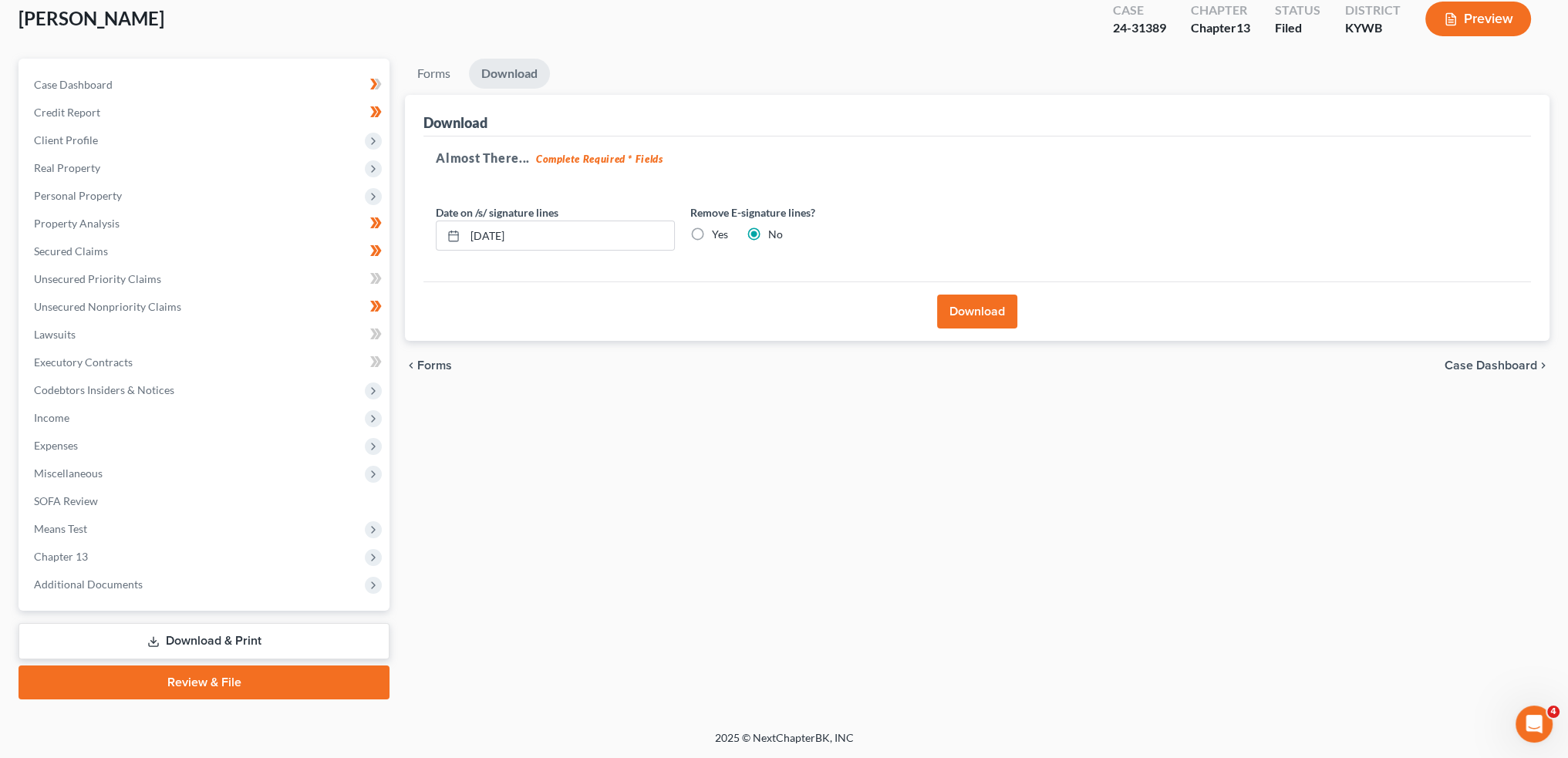
scroll to position [88, 0]
click at [982, 311] on button "Download" at bounding box center [977, 313] width 80 height 34
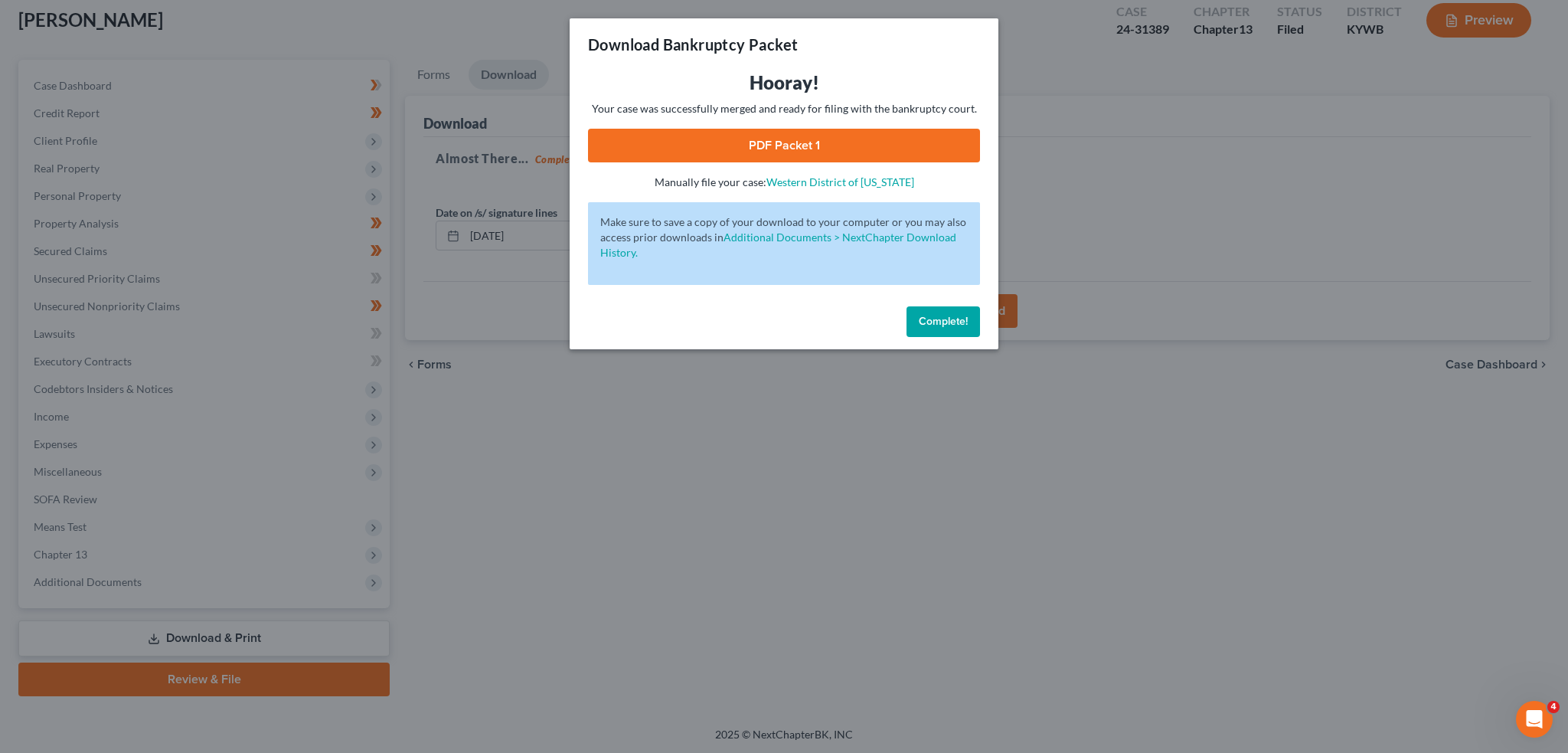
click at [836, 141] on link "PDF Packet 1" at bounding box center [784, 146] width 392 height 34
click at [956, 322] on span "Complete!" at bounding box center [943, 321] width 49 height 13
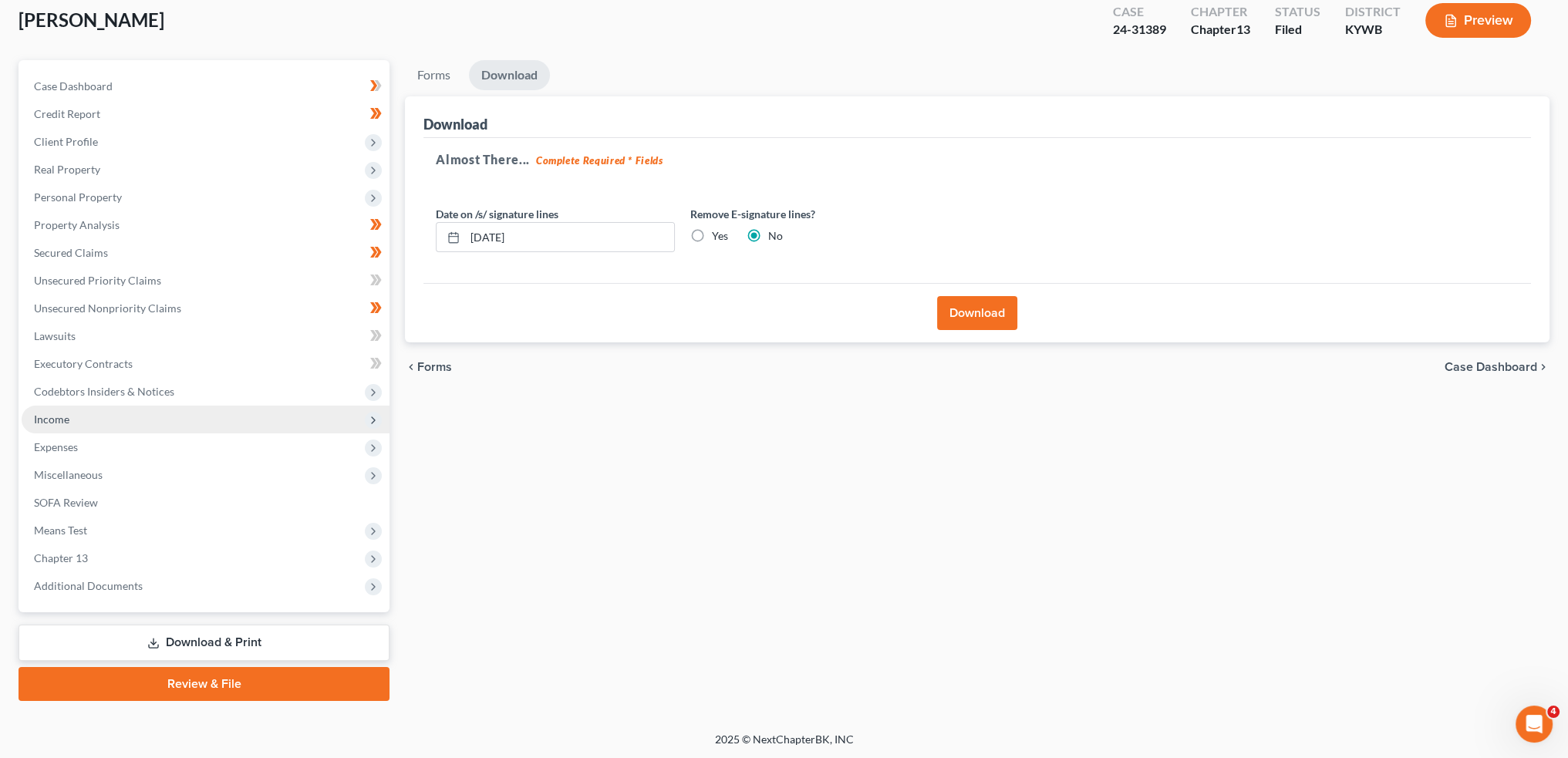
click at [128, 418] on span "Income" at bounding box center [205, 420] width 368 height 28
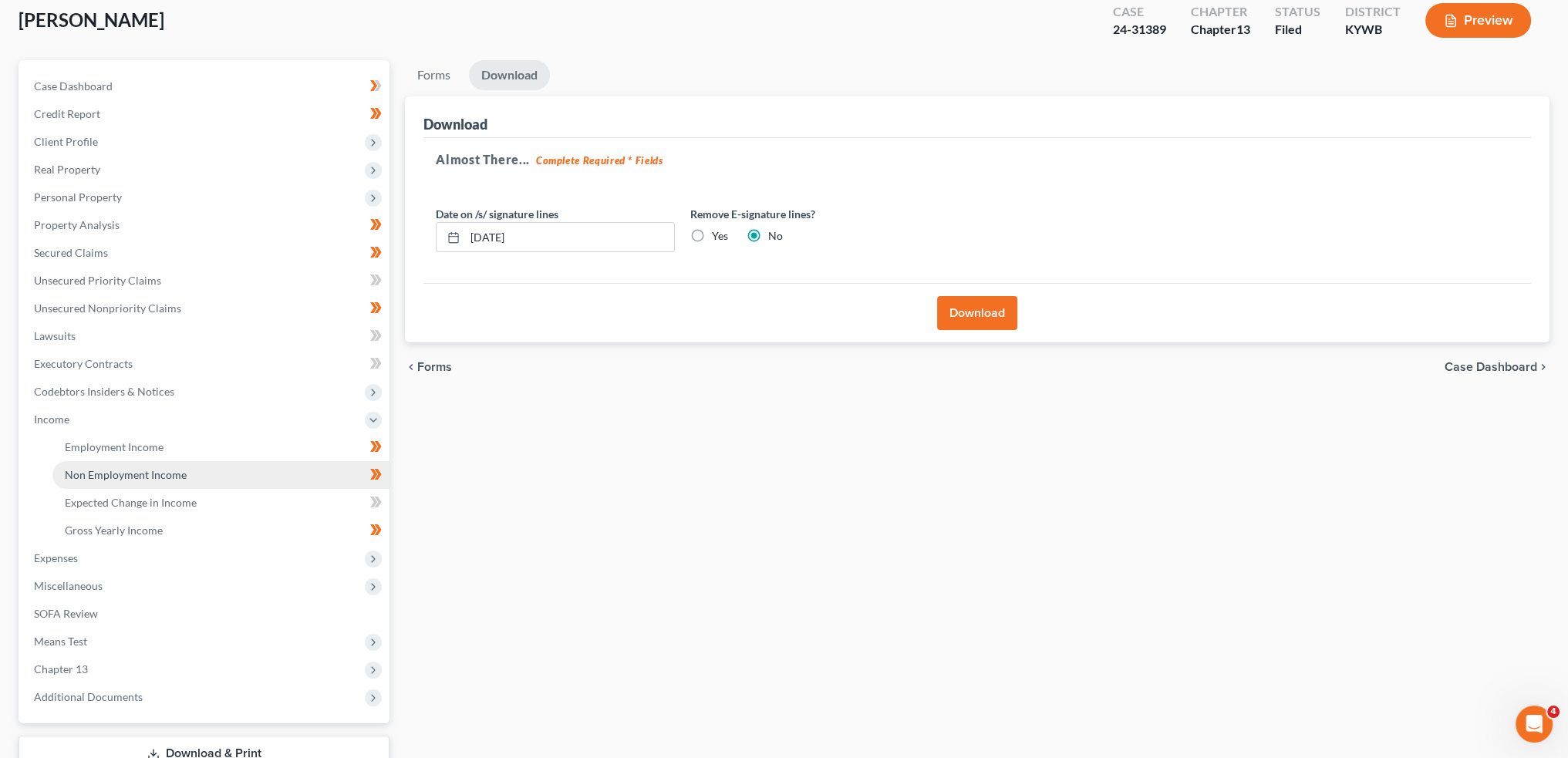
click at [132, 476] on span "Non Employment Income" at bounding box center [126, 474] width 122 height 13
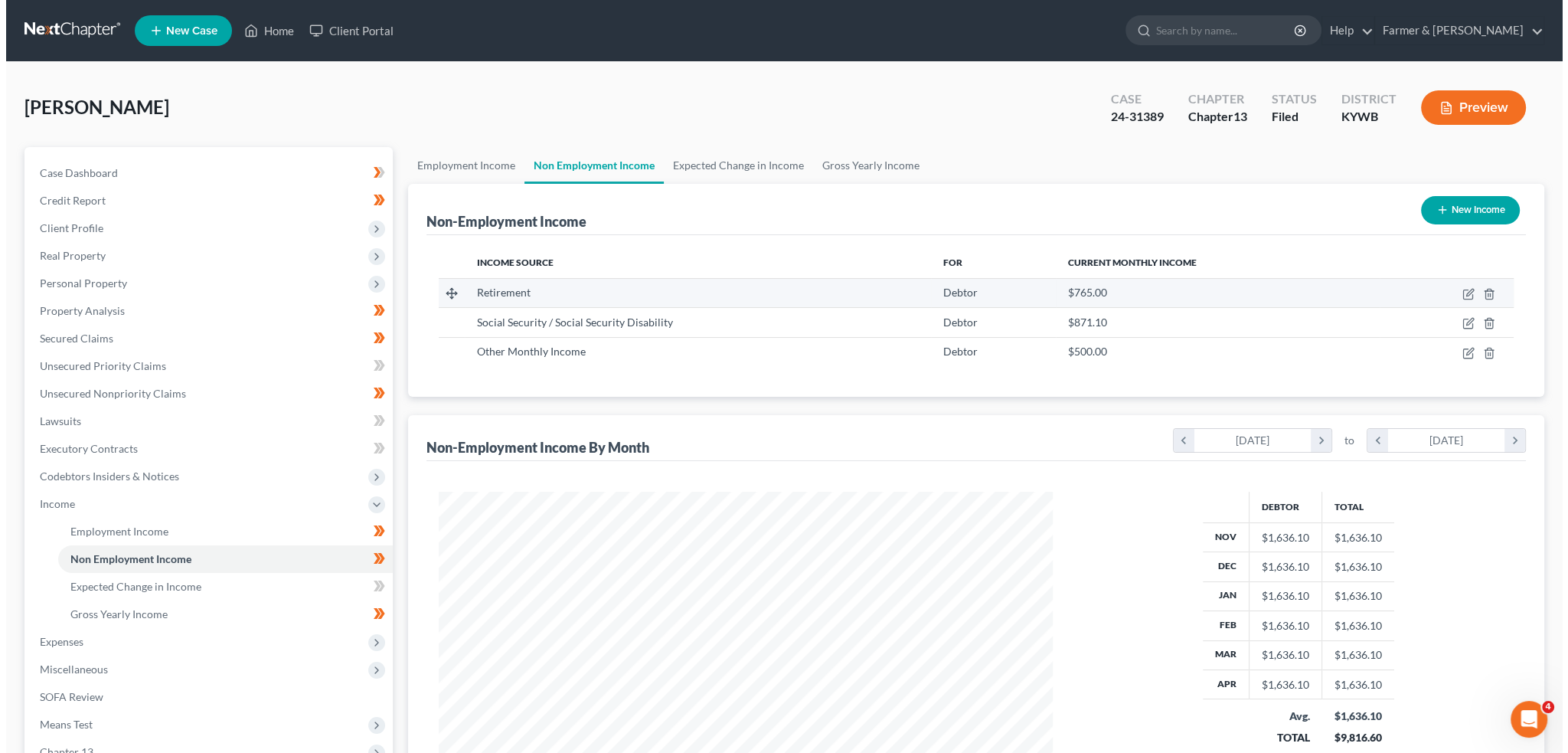
scroll to position [307, 644]
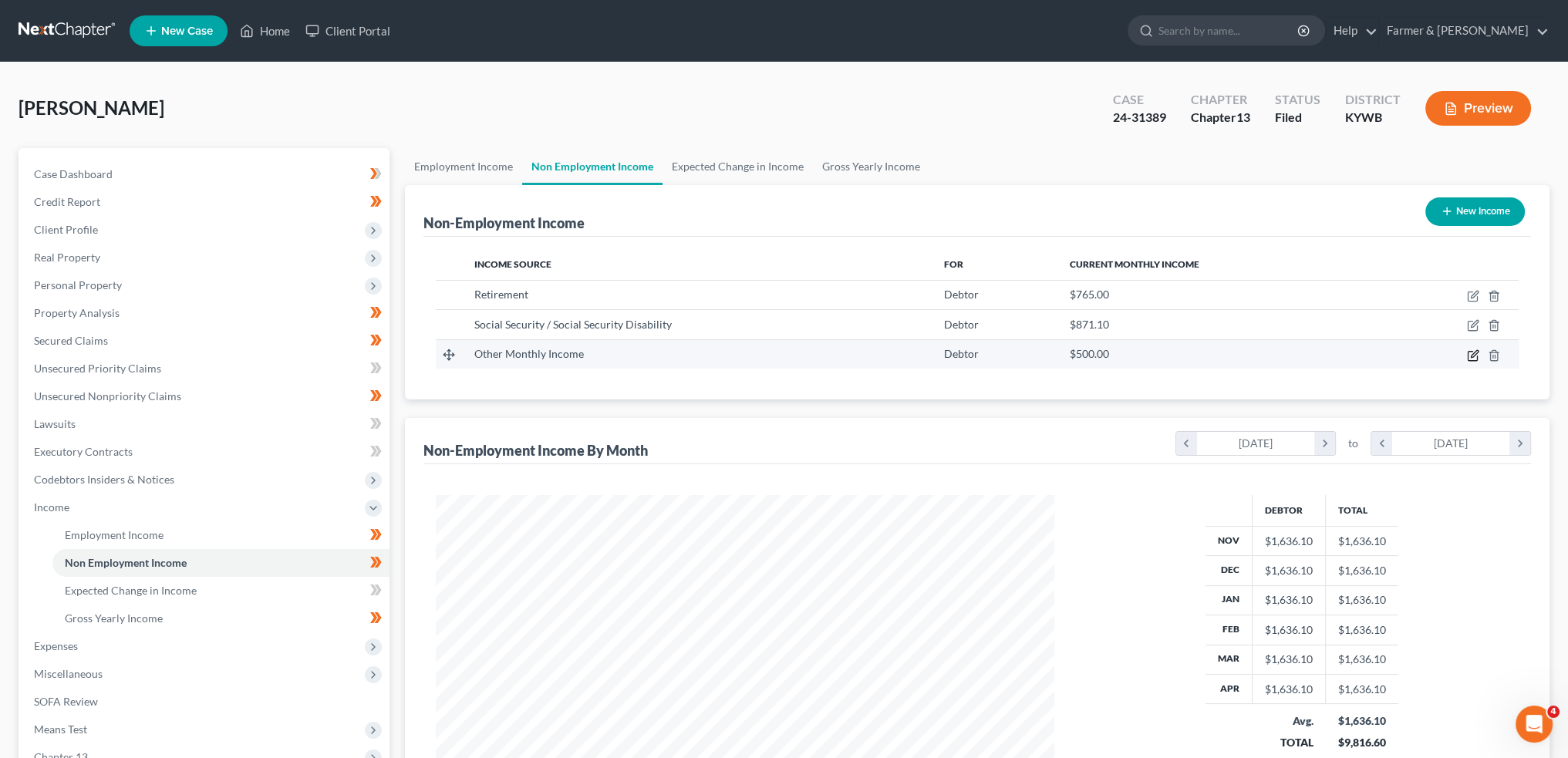
click at [1471, 352] on icon "button" at bounding box center [1473, 355] width 12 height 12
select select "13"
select select "0"
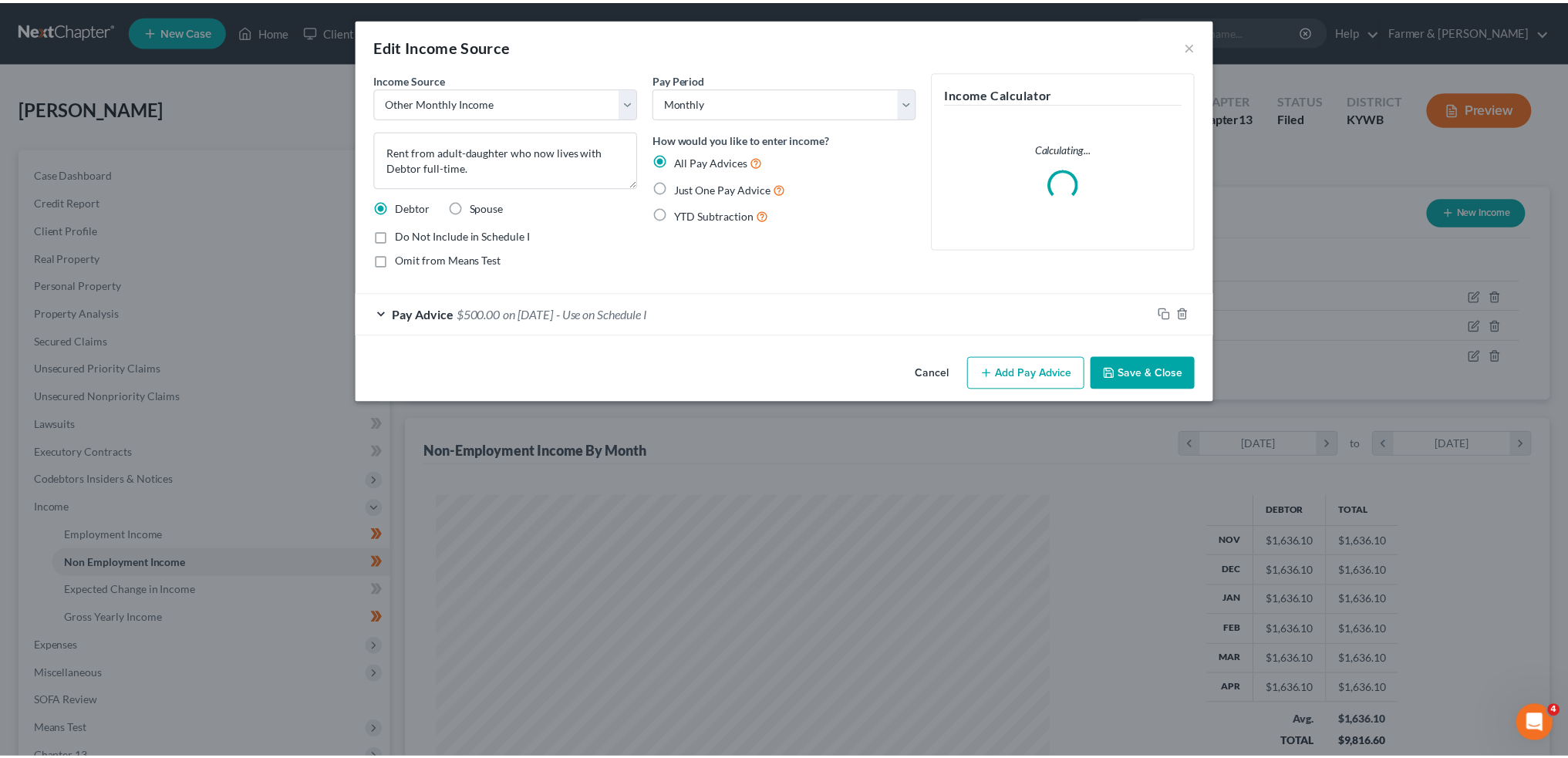
scroll to position [311, 654]
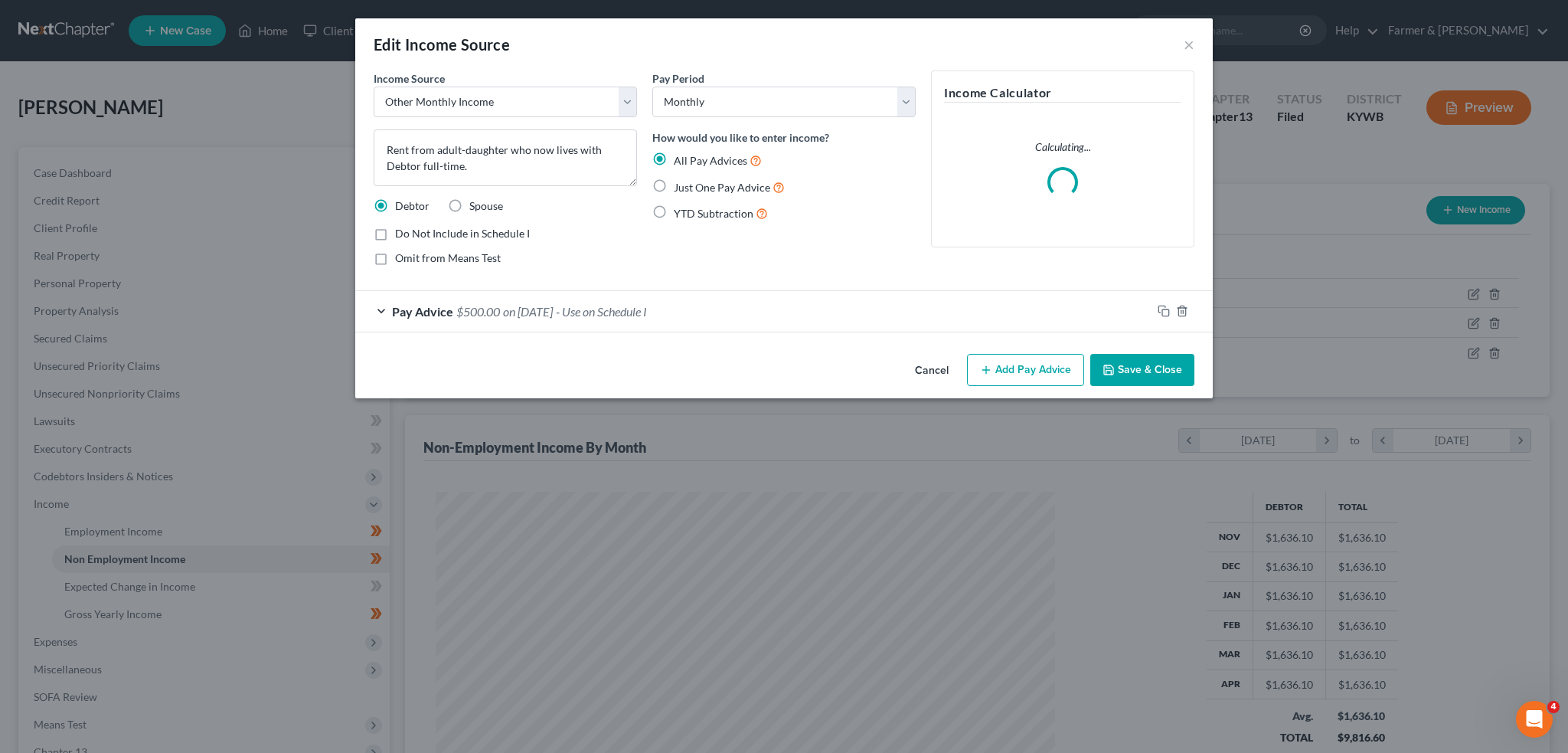
click at [566, 327] on div "Pay Advice $500.00 on 10/01/2025 - Use on Schedule I" at bounding box center [754, 311] width 796 height 41
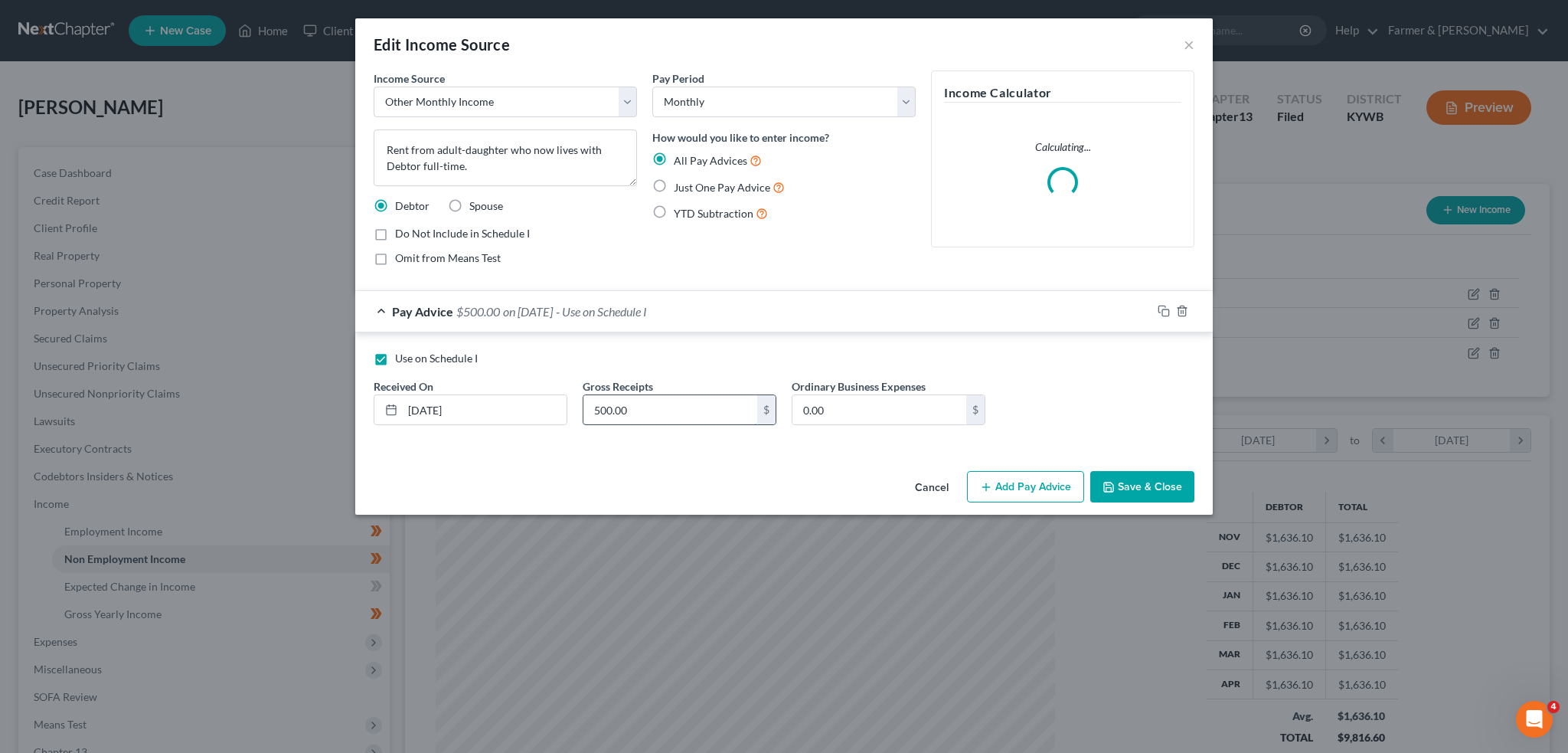
click at [659, 414] on input "500.00" at bounding box center [671, 409] width 174 height 29
type input "700.00"
click at [517, 161] on textarea "Rent from adult-daughter who now lives with Debtor full-time." at bounding box center [505, 158] width 263 height 56
drag, startPoint x: 438, startPoint y: 150, endPoint x: 309, endPoint y: 136, distance: 129.8
click at [309, 136] on div "Edit Income Source × Income Source * Select Unemployment Disability (from emplo…" at bounding box center [784, 376] width 1568 height 753
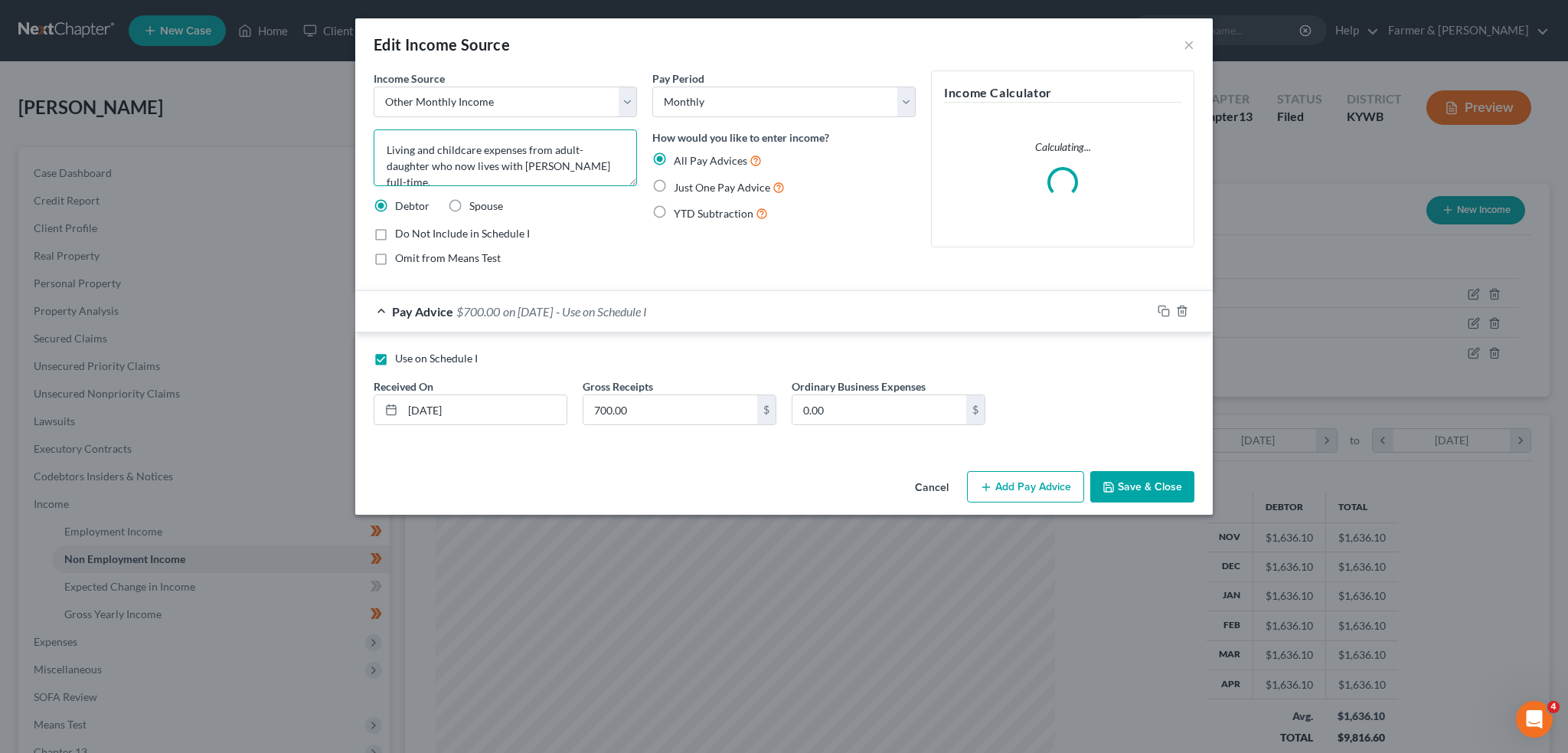
type textarea "Living and childcare expenses from adult-daughter who now lives with Debtor ful…"
click at [1146, 484] on button "Save & Close" at bounding box center [1142, 486] width 104 height 32
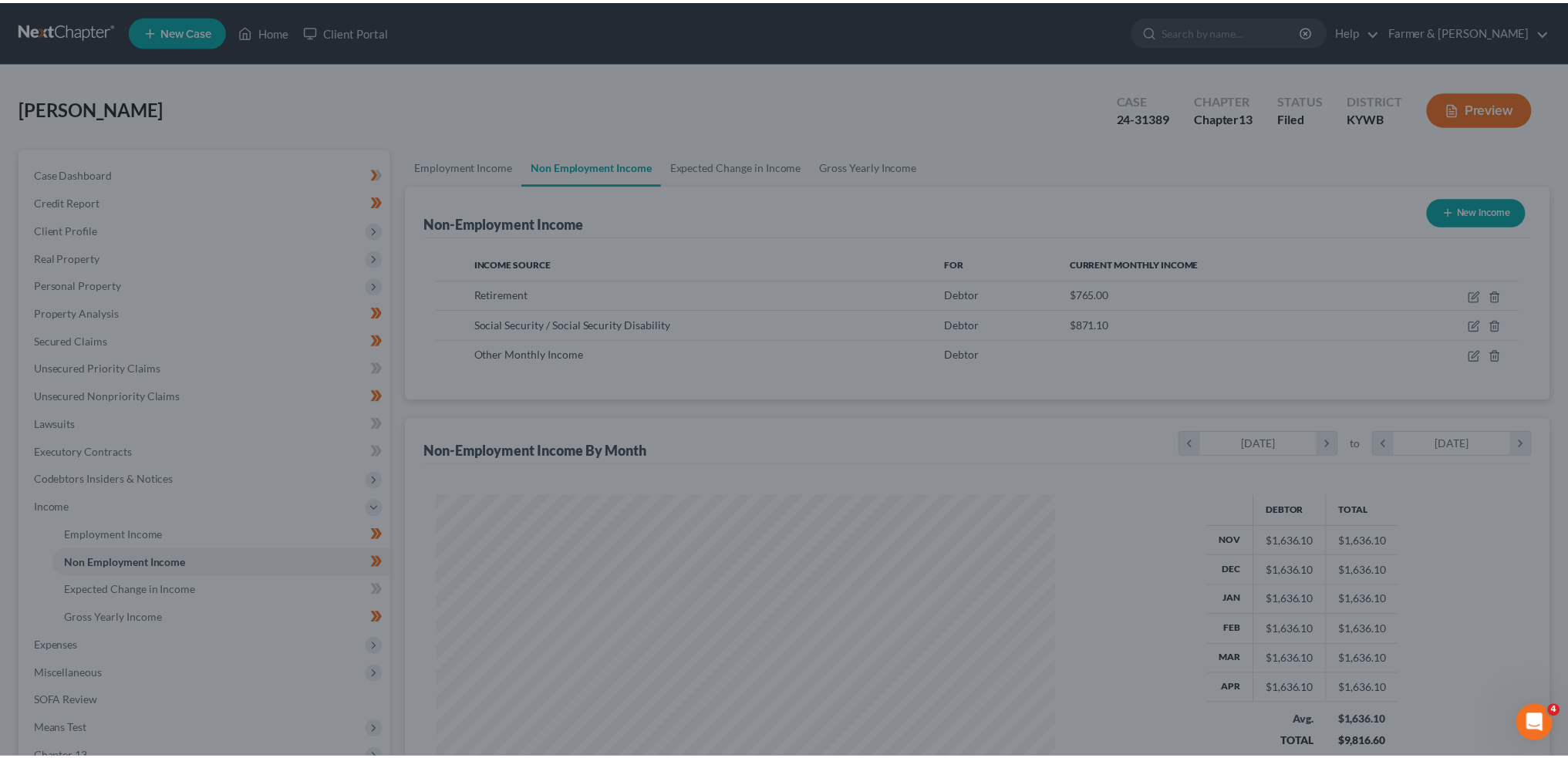
scroll to position [770804, 770531]
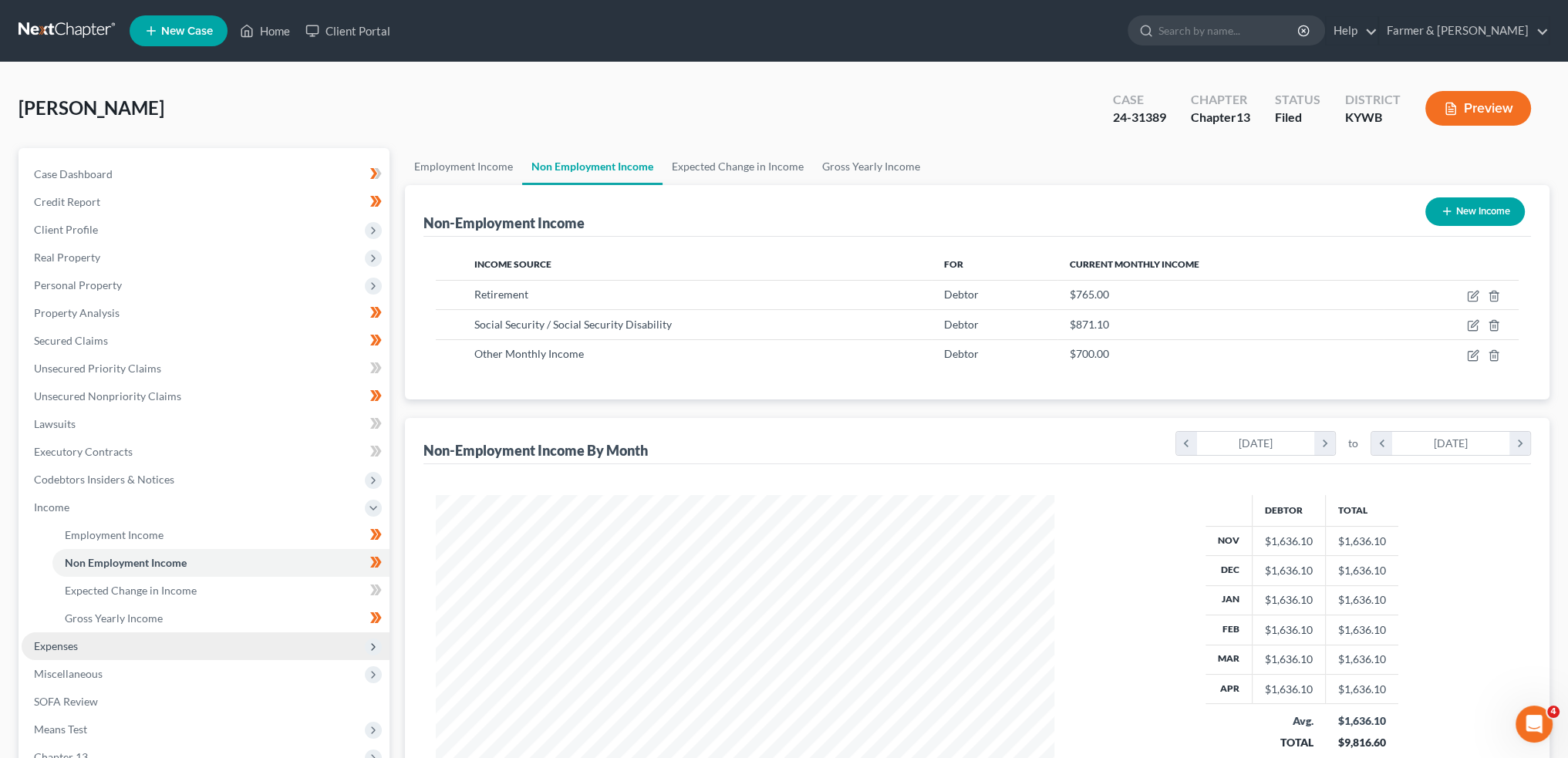
click at [162, 637] on span "Expenses" at bounding box center [205, 646] width 368 height 28
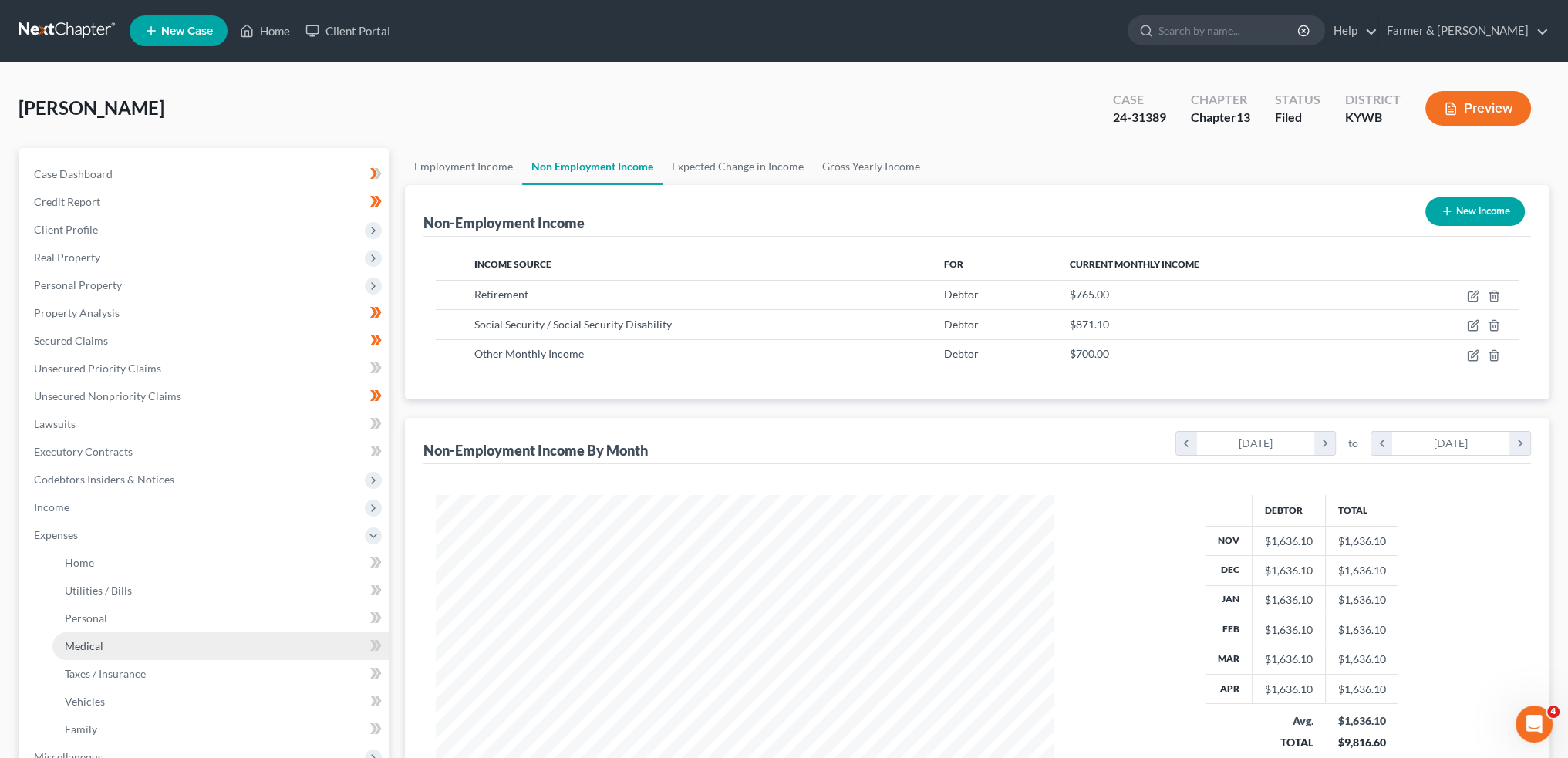
click at [157, 644] on link "Medical" at bounding box center [221, 646] width 337 height 28
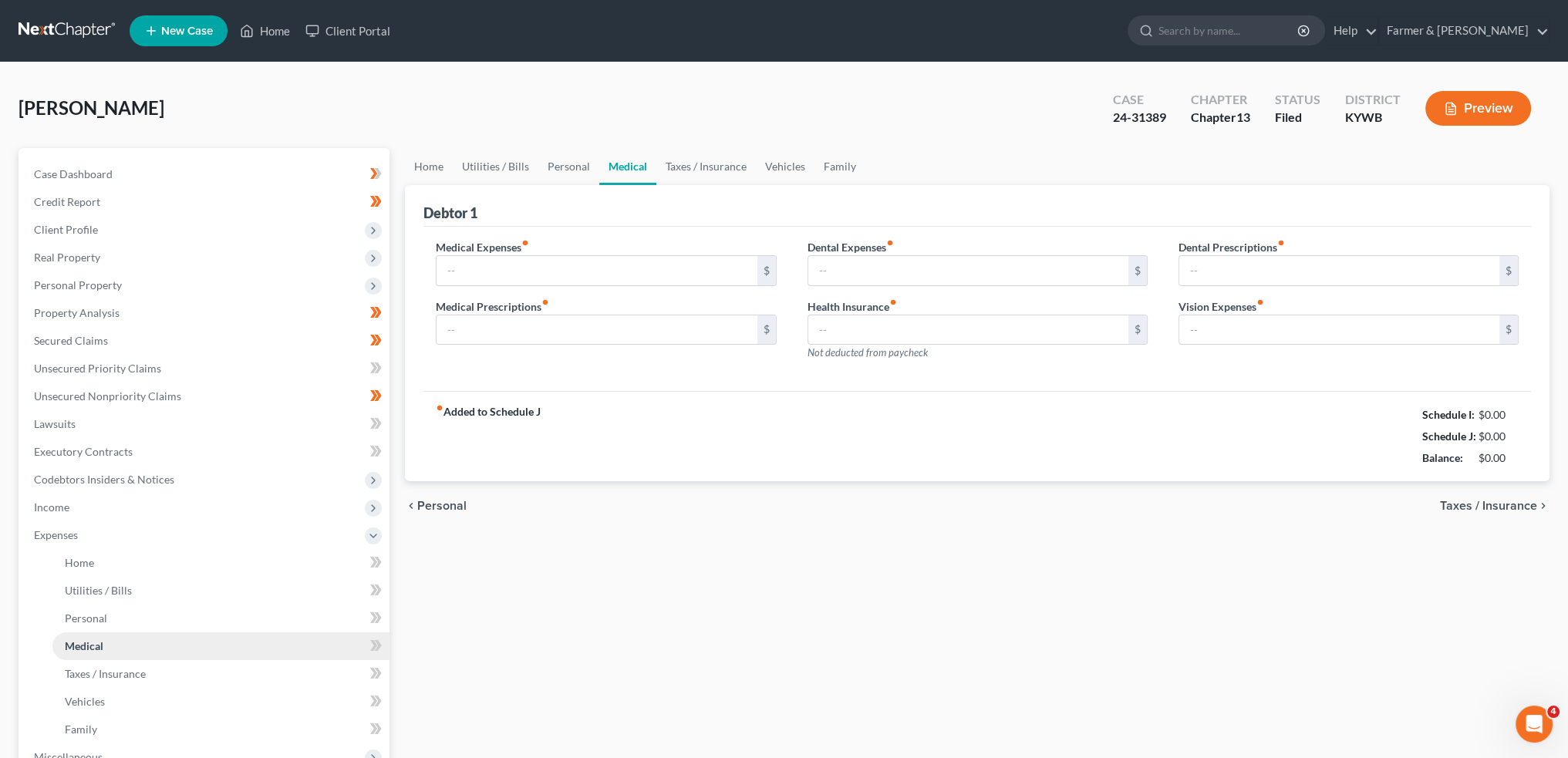
type input "0.00"
type input "25.00"
type input "0.00"
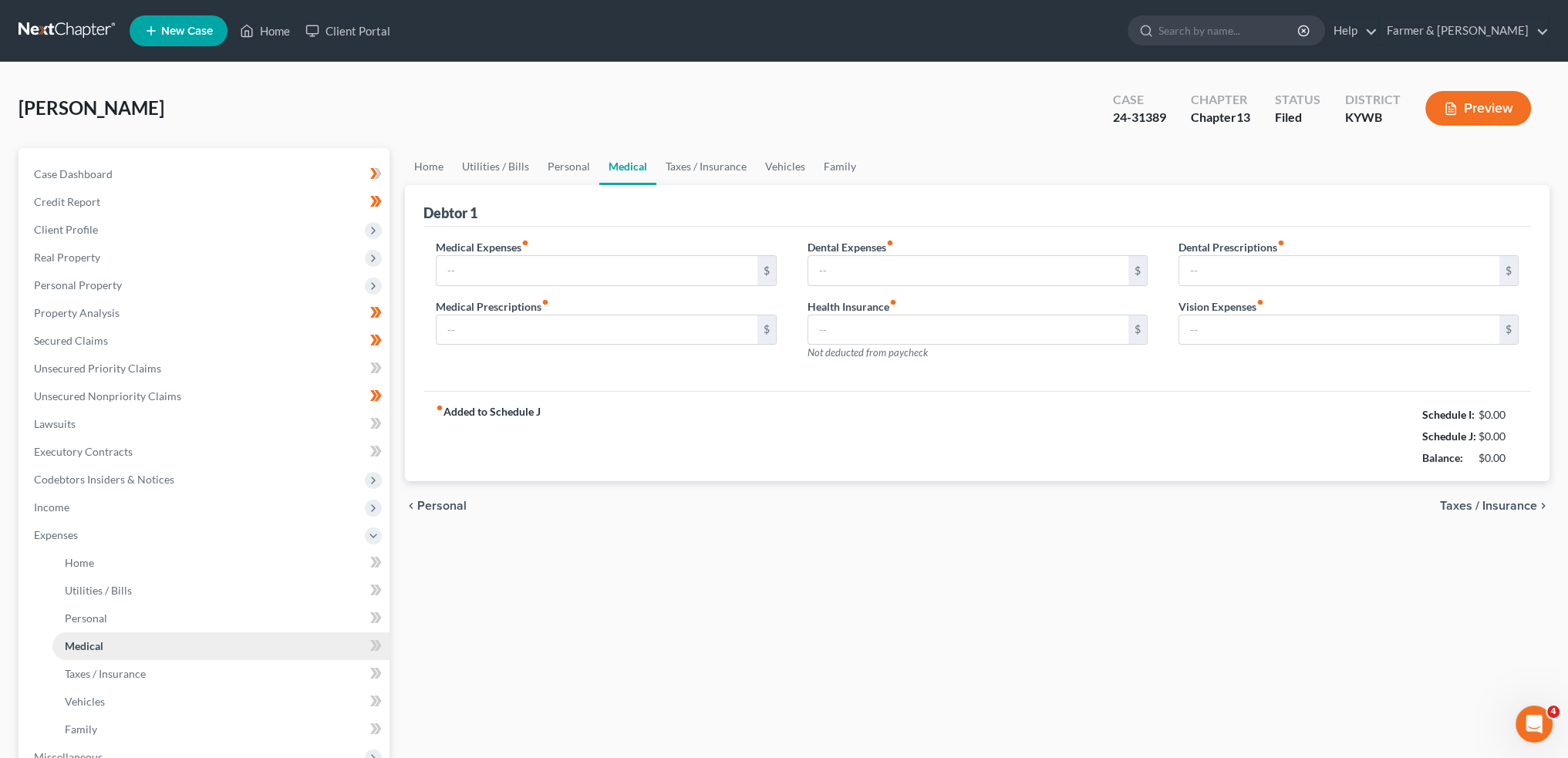
type input "0.00"
click at [419, 167] on link "Home" at bounding box center [429, 166] width 48 height 37
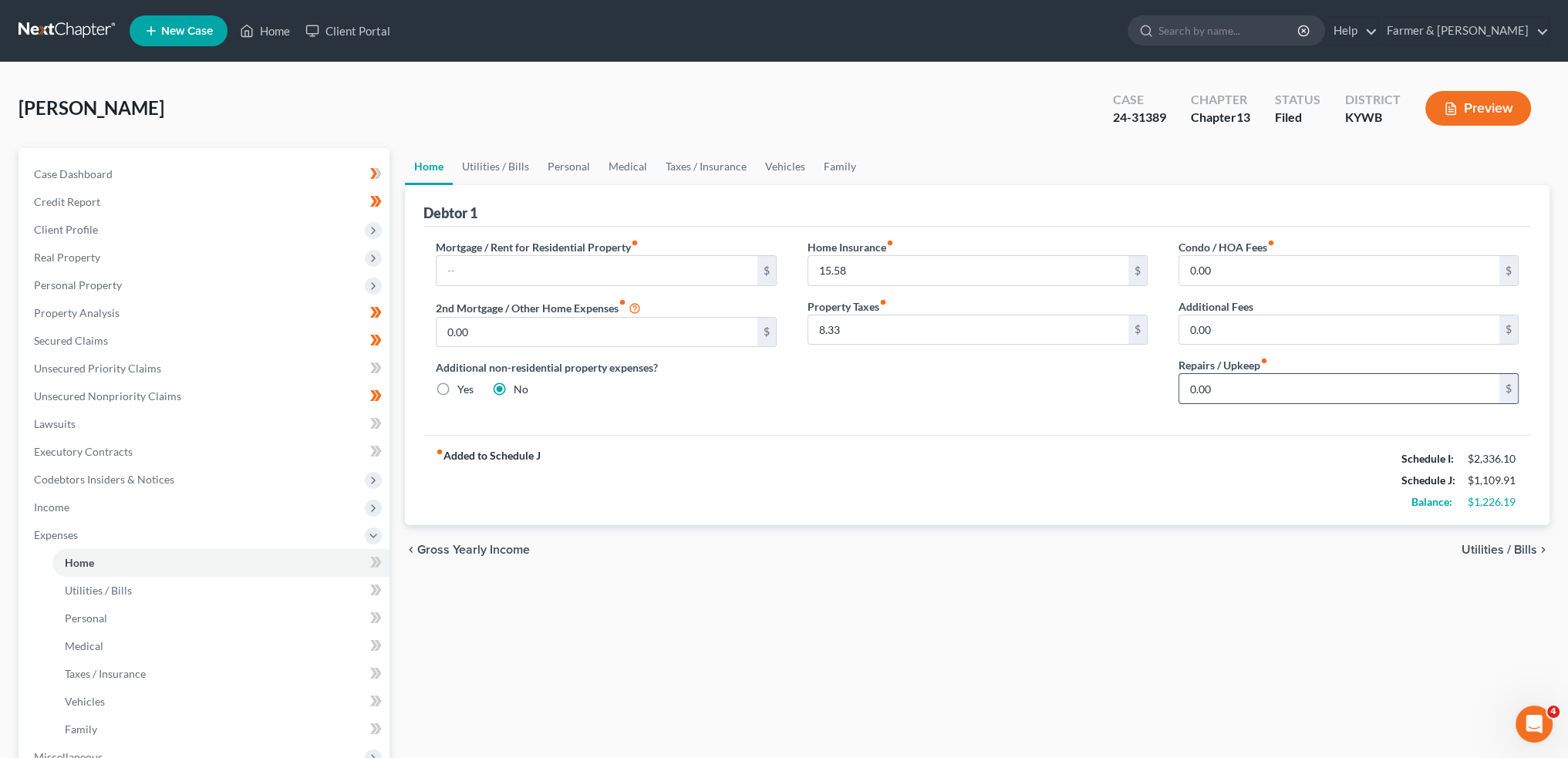
click at [1253, 379] on input "0.00" at bounding box center [1339, 388] width 320 height 29
type input "25.00"
click at [497, 178] on link "Utilities / Bills" at bounding box center [496, 166] width 86 height 37
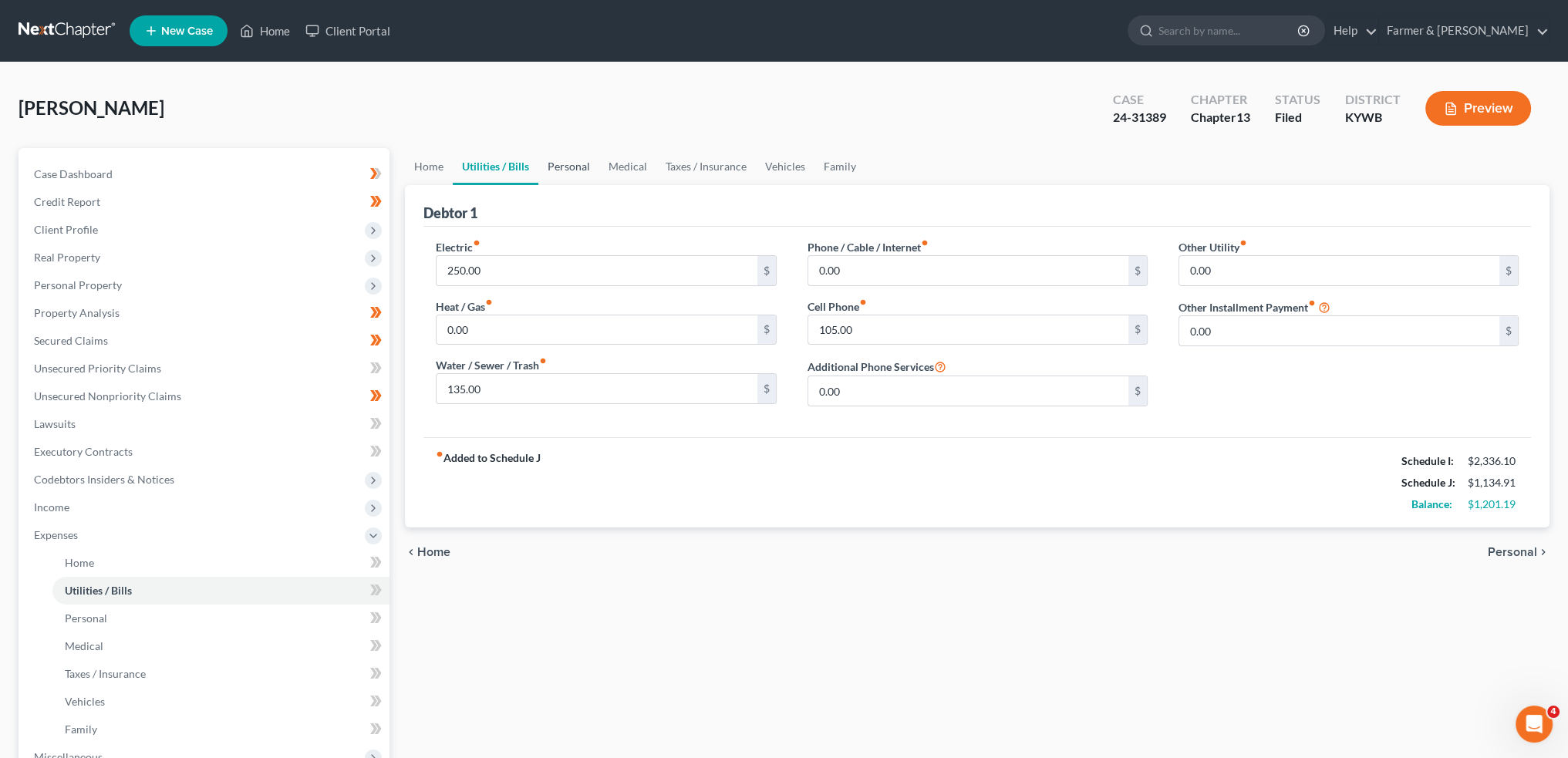
click at [569, 158] on link "Personal" at bounding box center [569, 166] width 61 height 37
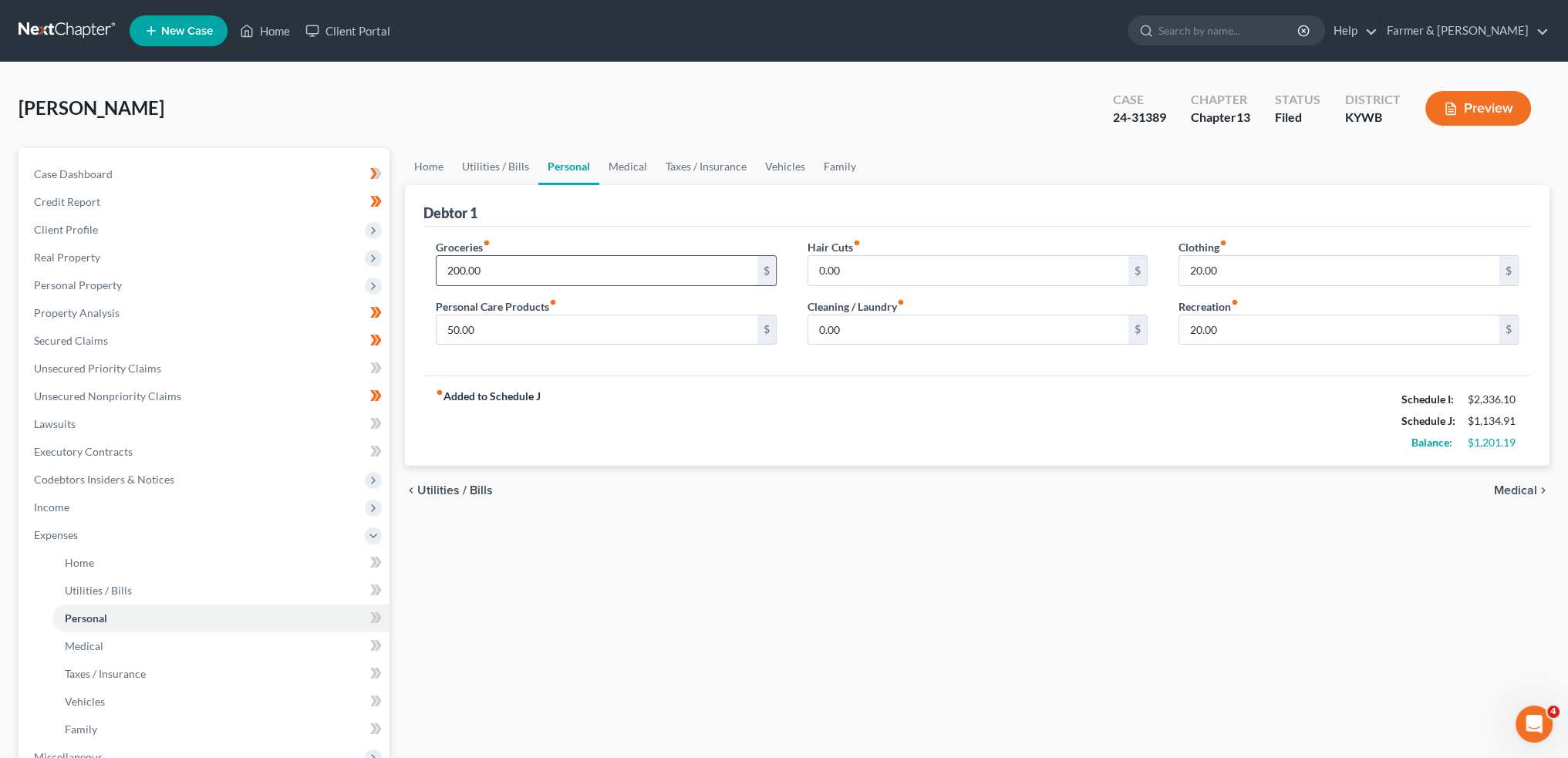
click at [518, 261] on input "200.00" at bounding box center [596, 270] width 320 height 29
type input "250.00"
type input "75.00"
type input "50.00"
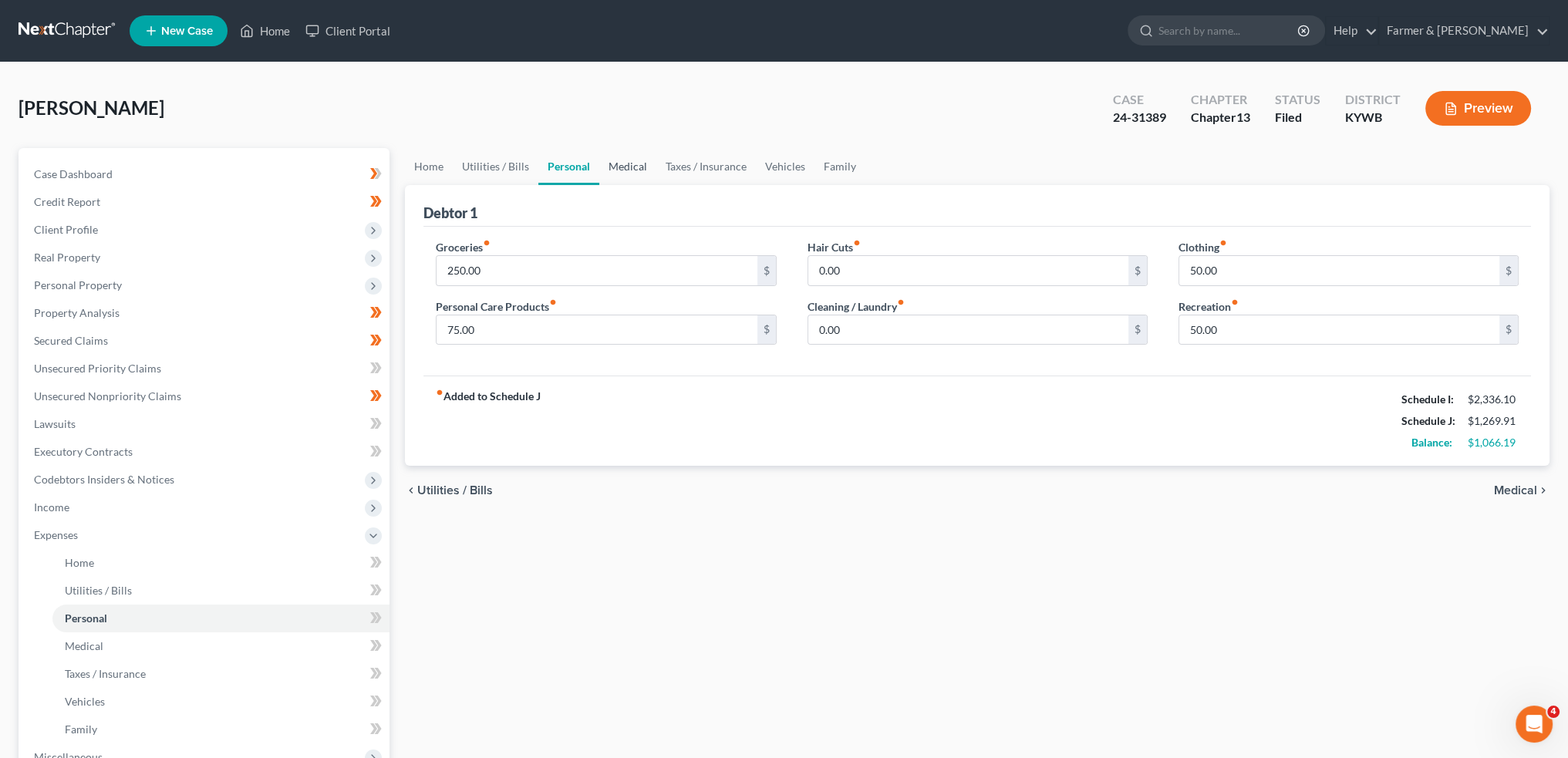
click at [635, 172] on link "Medical" at bounding box center [627, 166] width 57 height 37
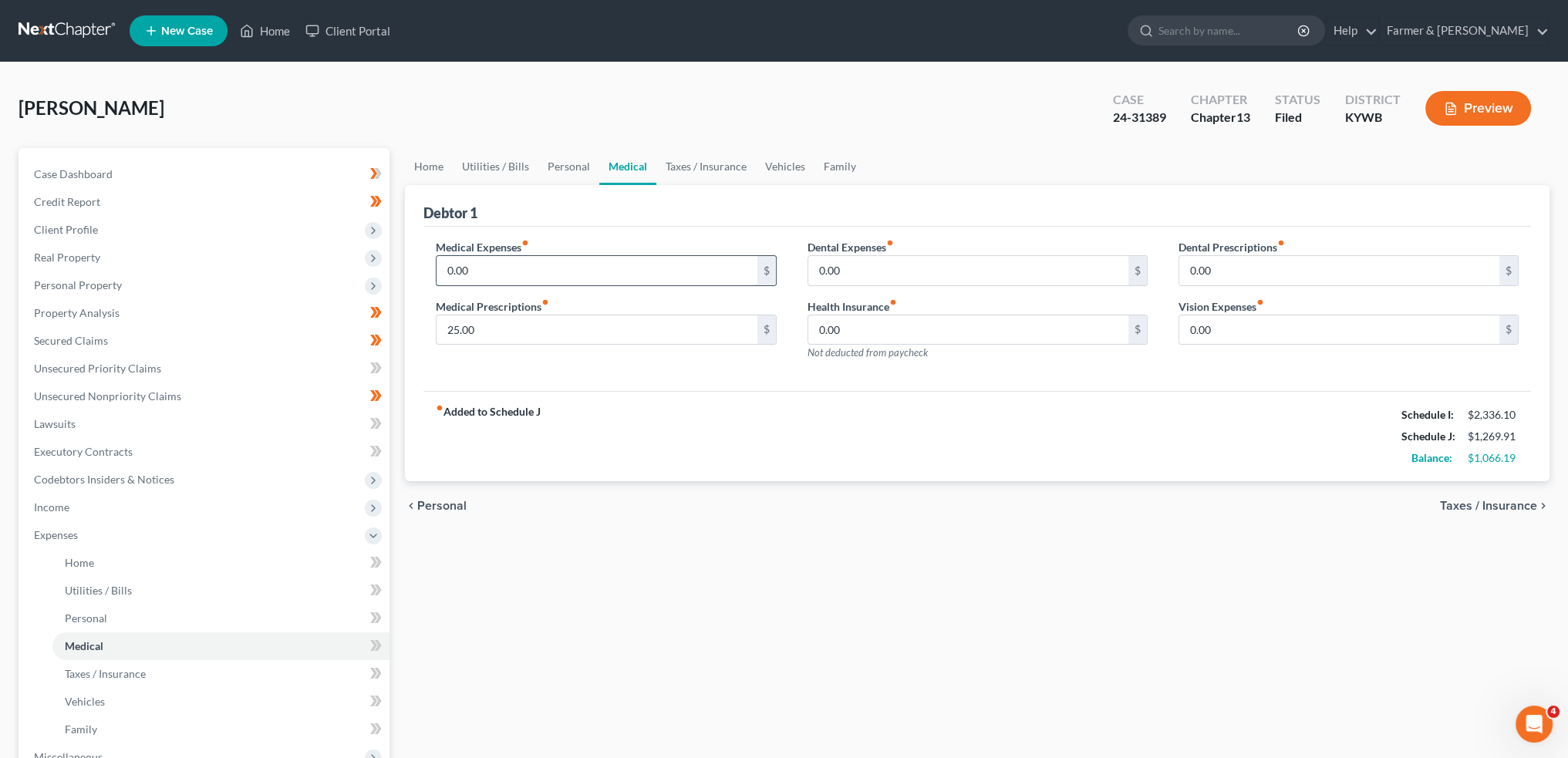
click at [540, 275] on input "0.00" at bounding box center [596, 270] width 320 height 29
type input "40.00"
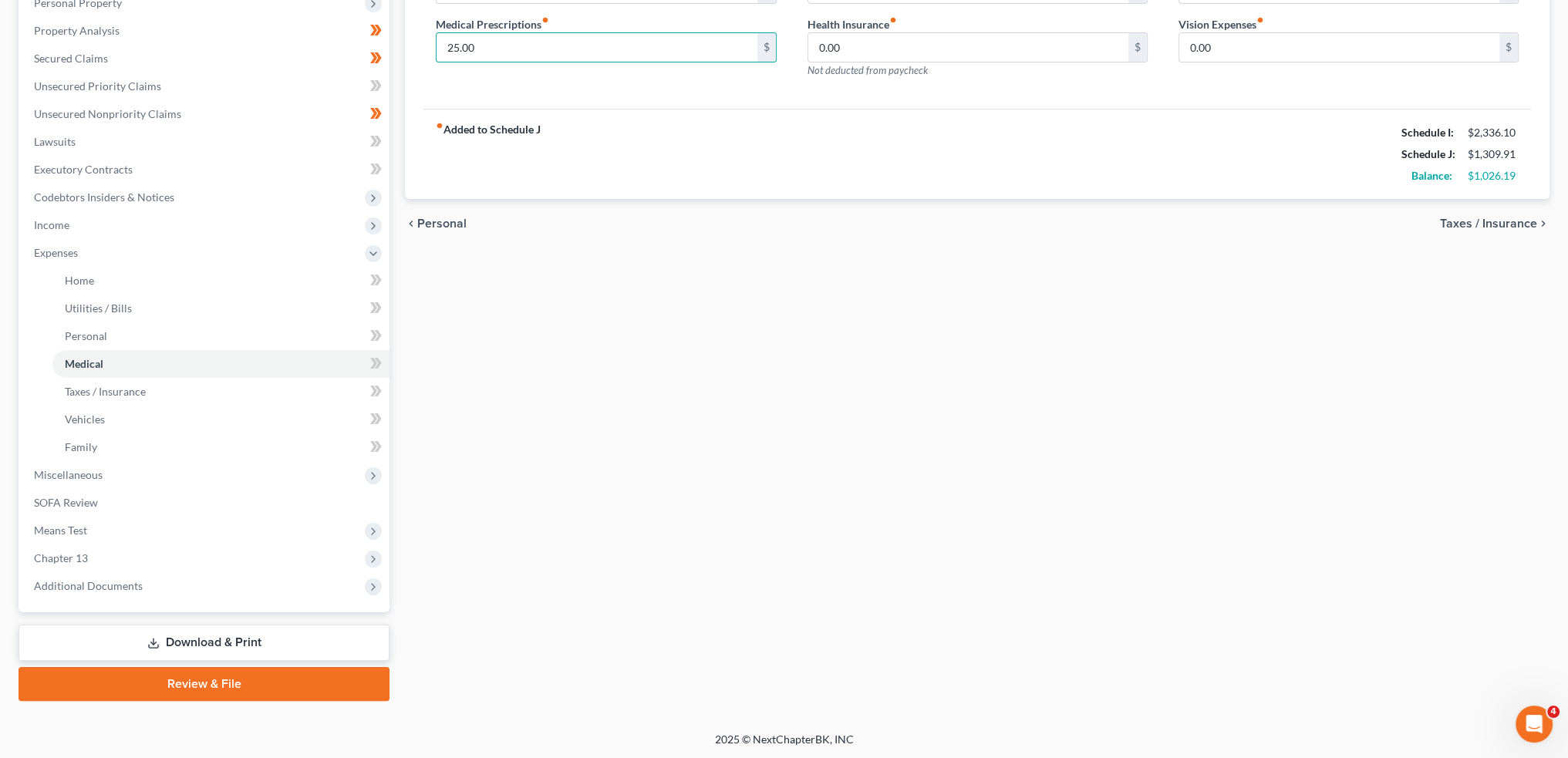
click at [277, 651] on link "Download & Print" at bounding box center [204, 642] width 371 height 36
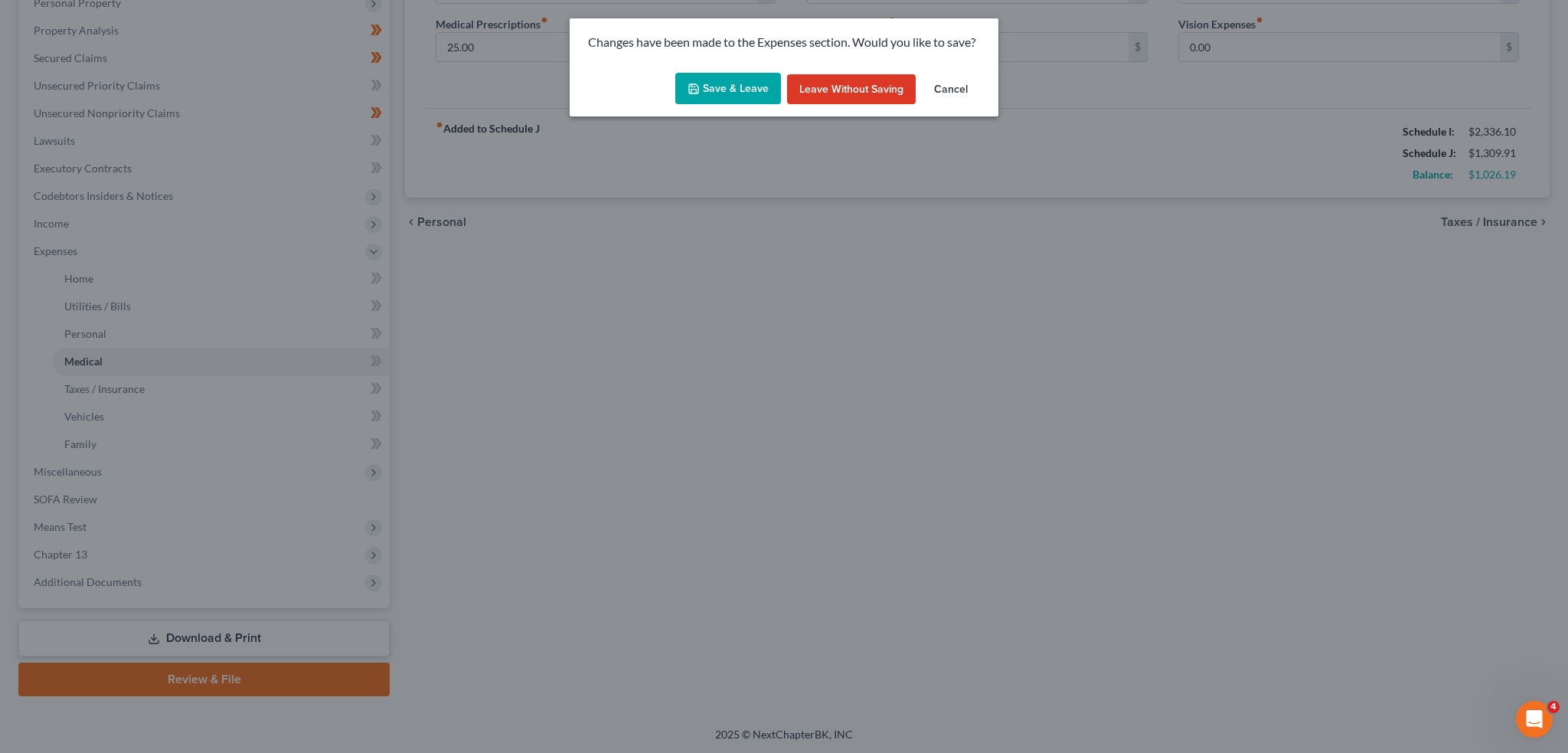
click at [695, 107] on div "Save & Leave Leave without Saving Cancel" at bounding box center [784, 91] width 429 height 51
click at [710, 86] on button "Save & Leave" at bounding box center [728, 88] width 106 height 32
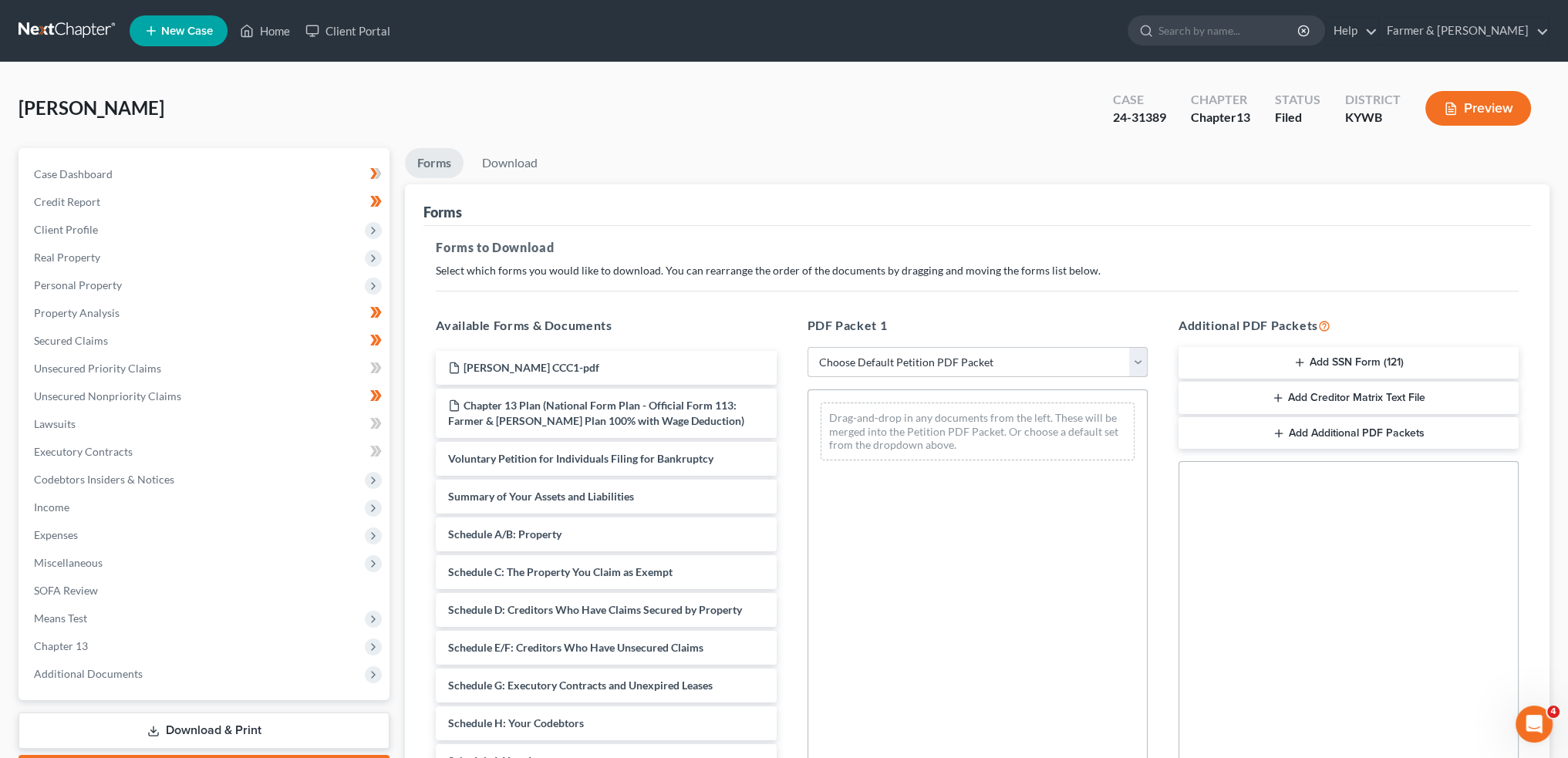
click at [899, 363] on select "Choose Default Petition PDF Packet Complete Bankruptcy Petition (all forms and …" at bounding box center [977, 362] width 340 height 31
select select "2"
click at [807, 347] on select "Choose Default Petition PDF Packet Complete Bankruptcy Petition (all forms and …" at bounding box center [977, 362] width 340 height 31
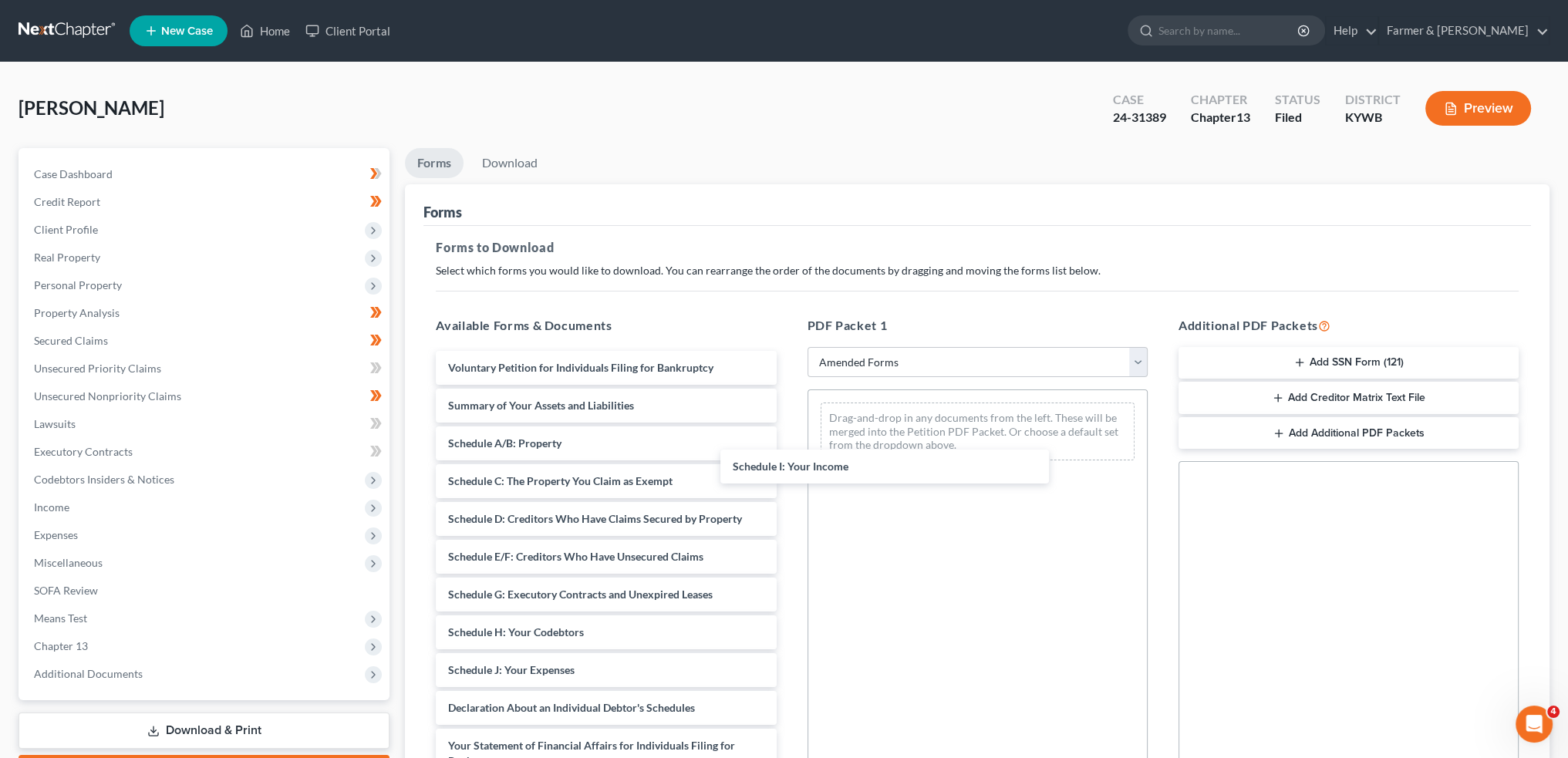
drag, startPoint x: 600, startPoint y: 668, endPoint x: 513, endPoint y: 613, distance: 102.9
click at [788, 457] on div "Schedule I: Your Income Voluntary Petition for Individuals Filing for Bankruptc…" at bounding box center [605, 666] width 365 height 631
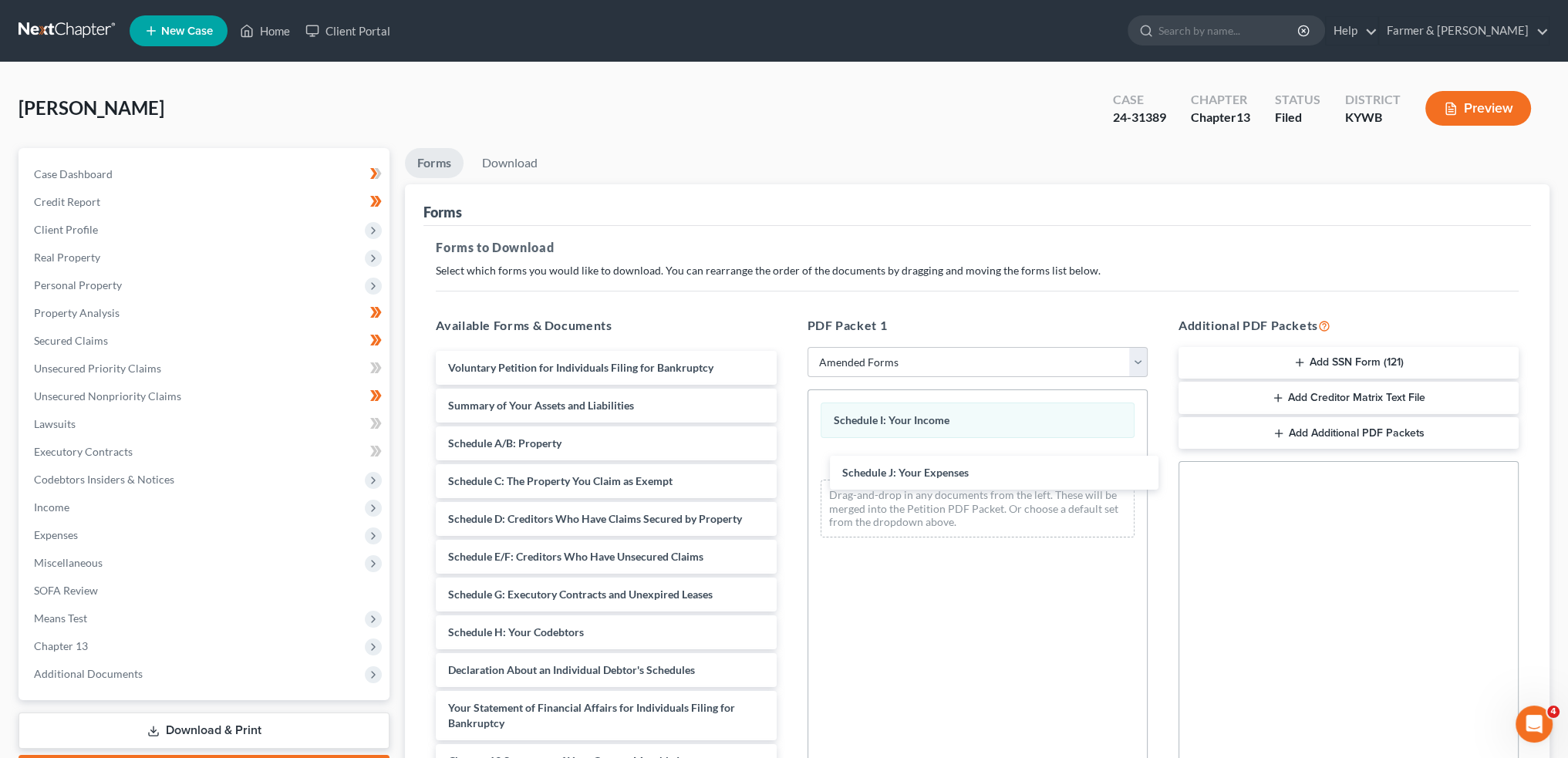
drag, startPoint x: 526, startPoint y: 666, endPoint x: 1065, endPoint y: 205, distance: 709.3
click at [788, 452] on div "Schedule J: Your Expenses Voluntary Petition for Individuals Filing for Bankrup…" at bounding box center [605, 647] width 365 height 593
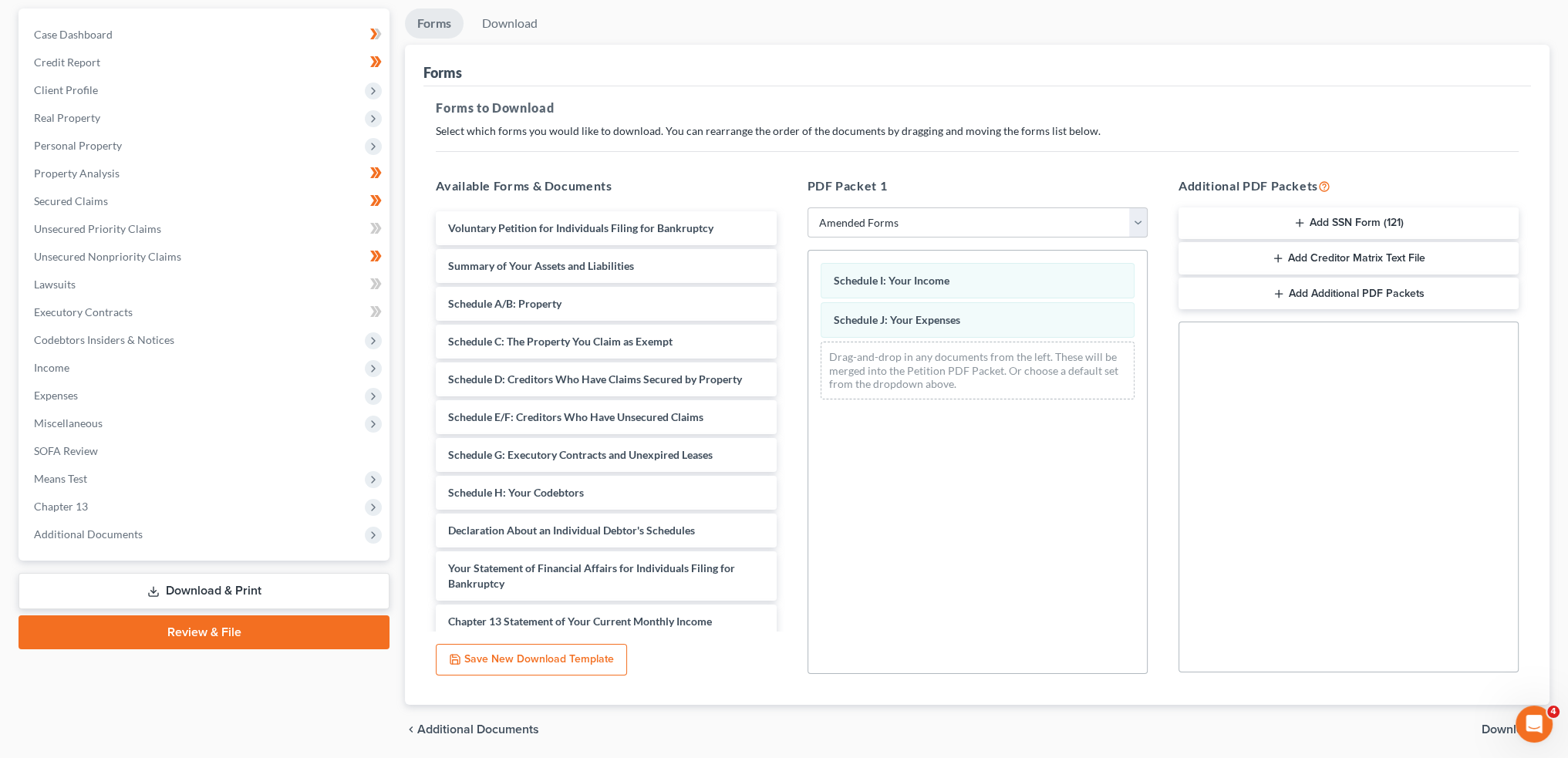
scroll to position [192, 0]
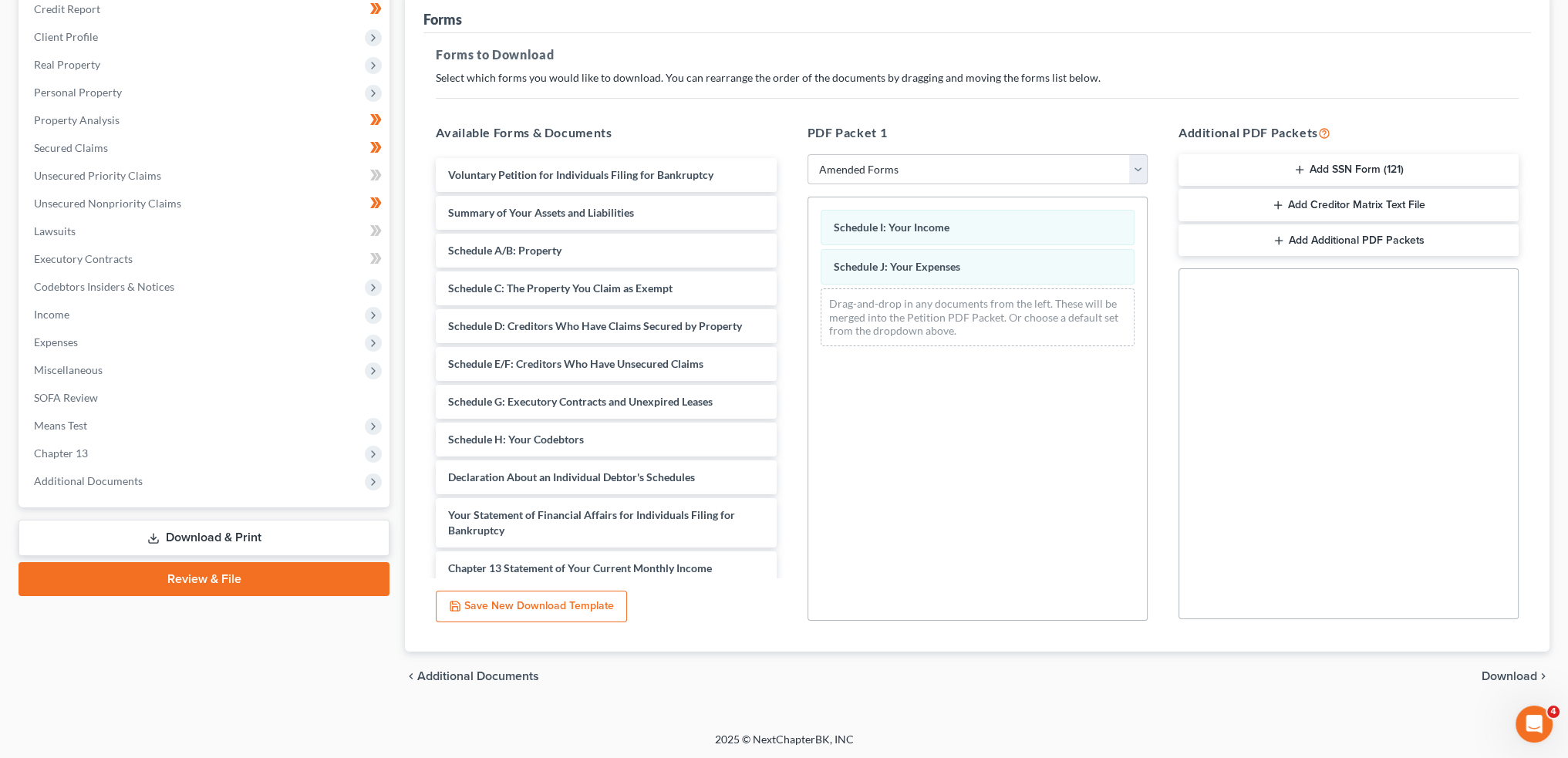
click at [1511, 670] on span "Download" at bounding box center [1509, 676] width 56 height 12
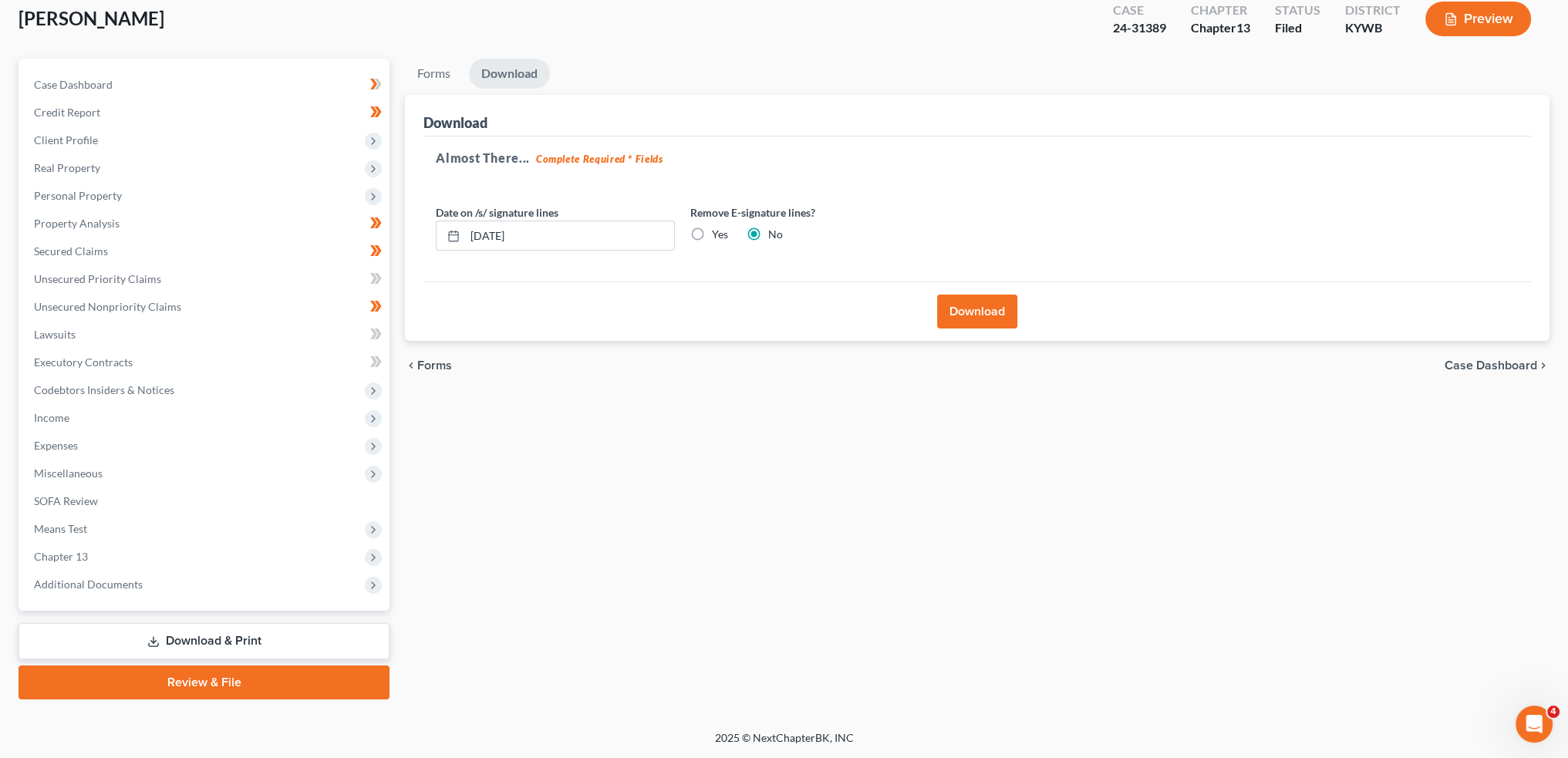
scroll to position [88, 0]
click at [1002, 320] on button "Download" at bounding box center [977, 313] width 80 height 34
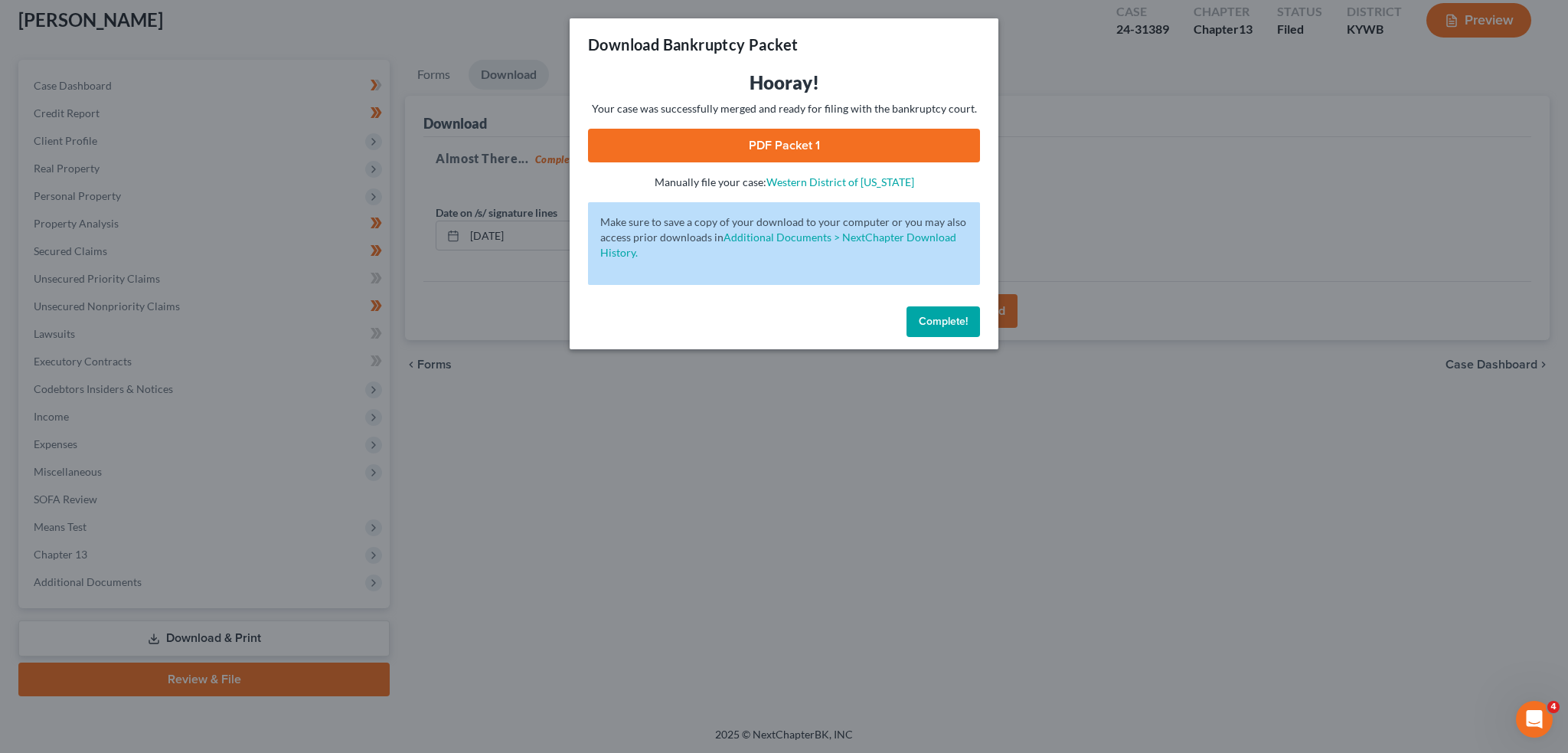
click at [652, 135] on link "PDF Packet 1" at bounding box center [784, 146] width 392 height 34
click at [964, 322] on span "Complete!" at bounding box center [943, 321] width 49 height 13
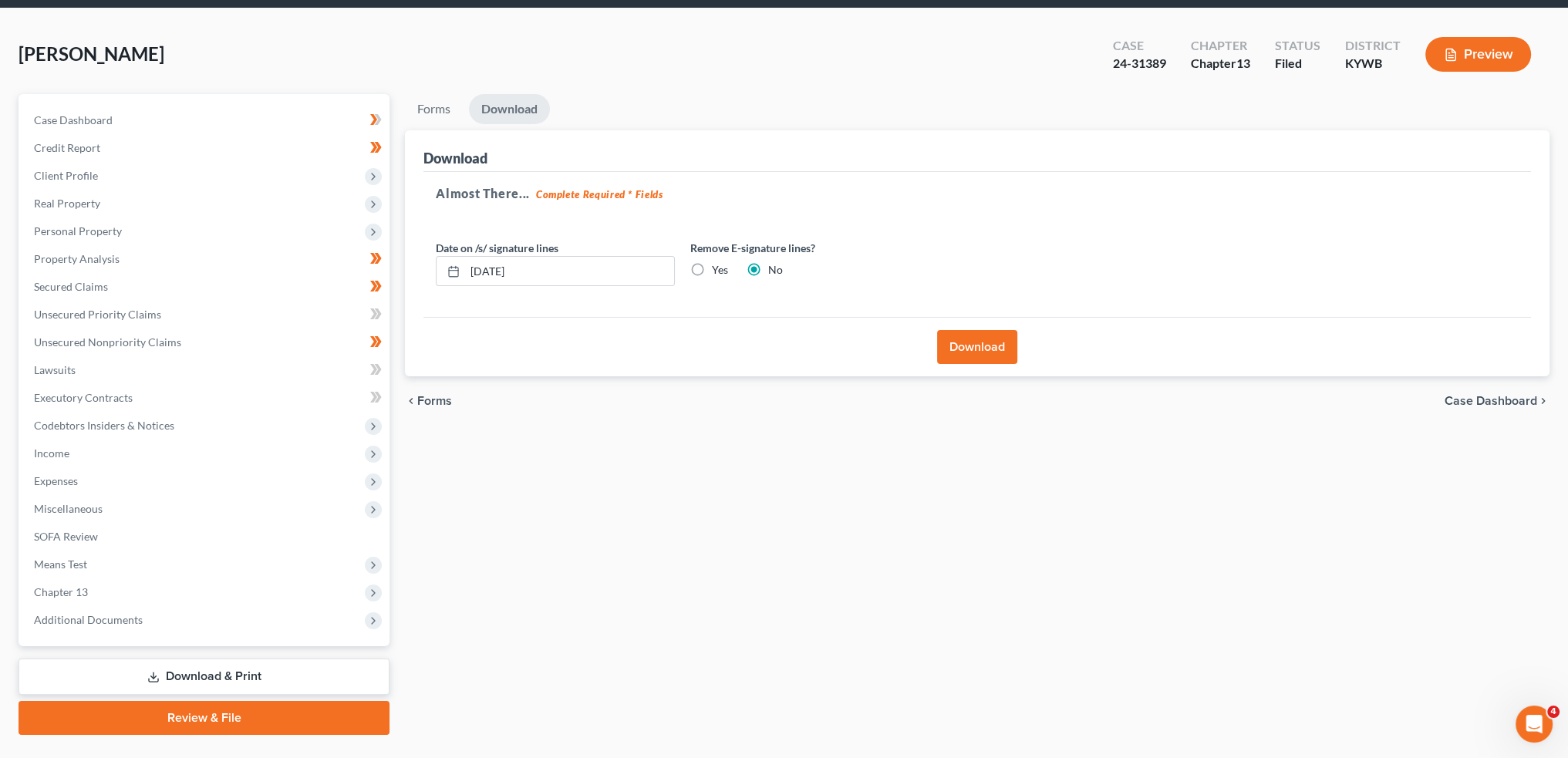
scroll to position [0, 0]
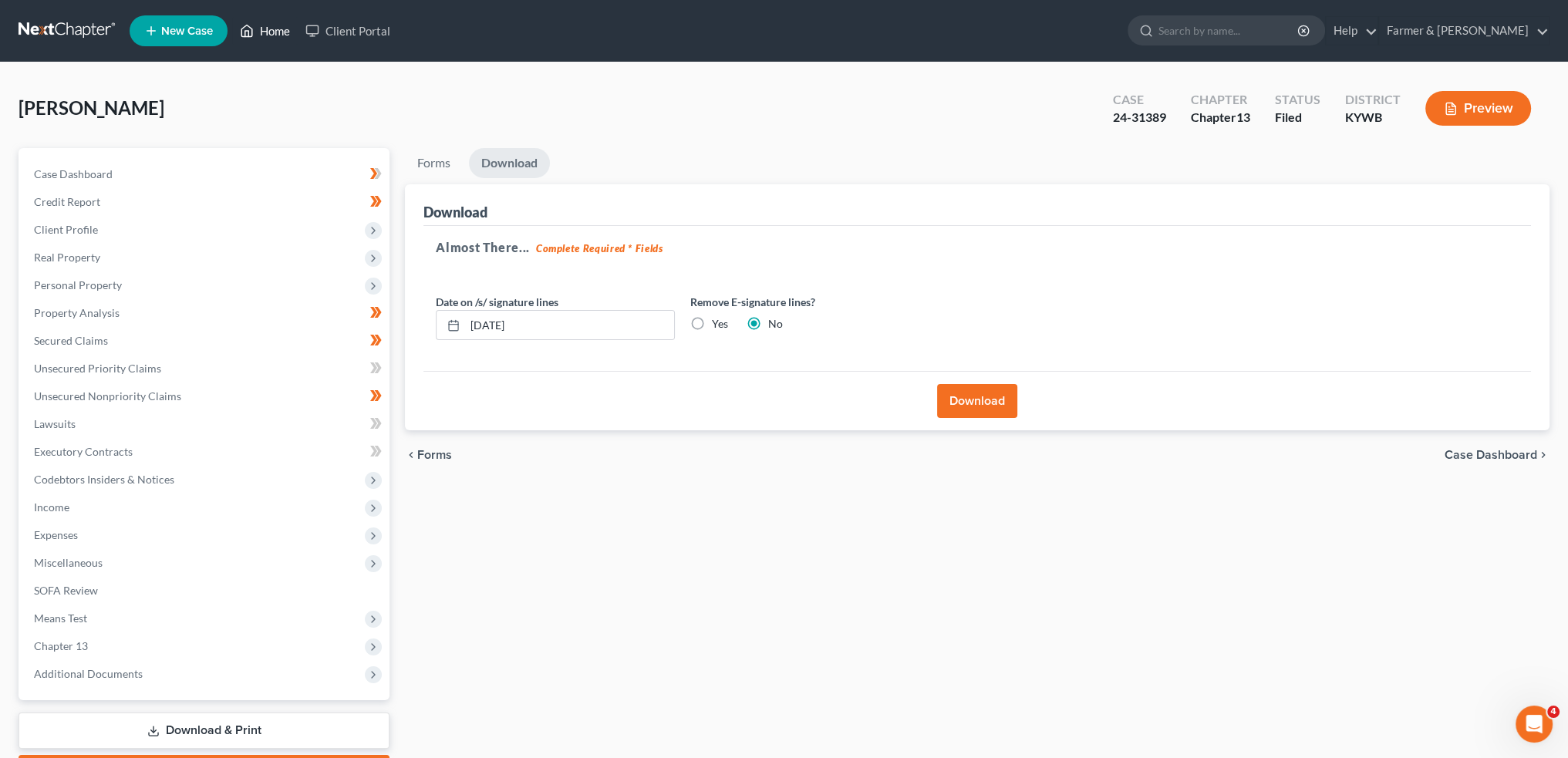
click at [270, 33] on link "Home" at bounding box center [265, 31] width 66 height 28
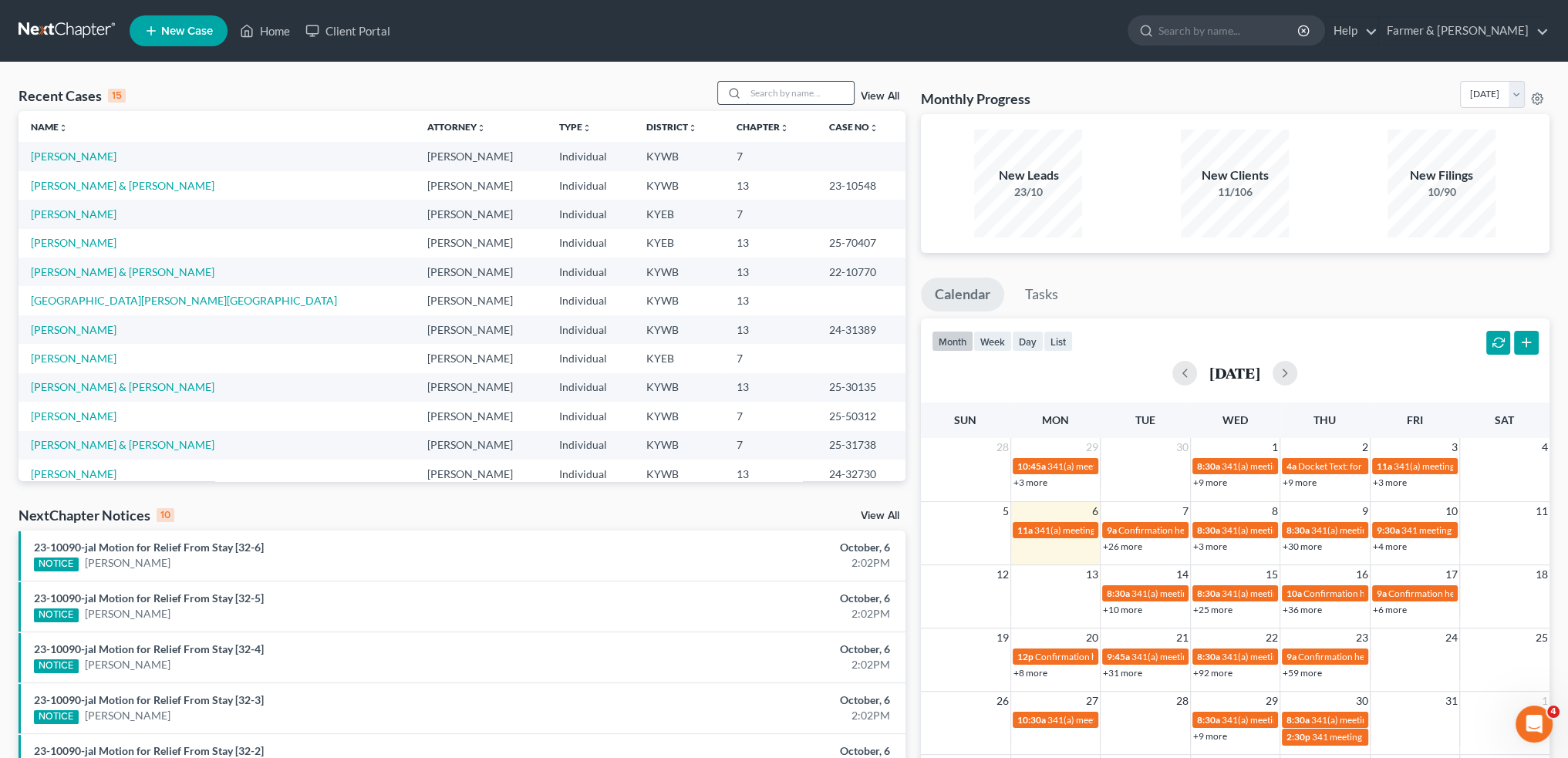
click at [802, 92] on input "search" at bounding box center [800, 93] width 108 height 22
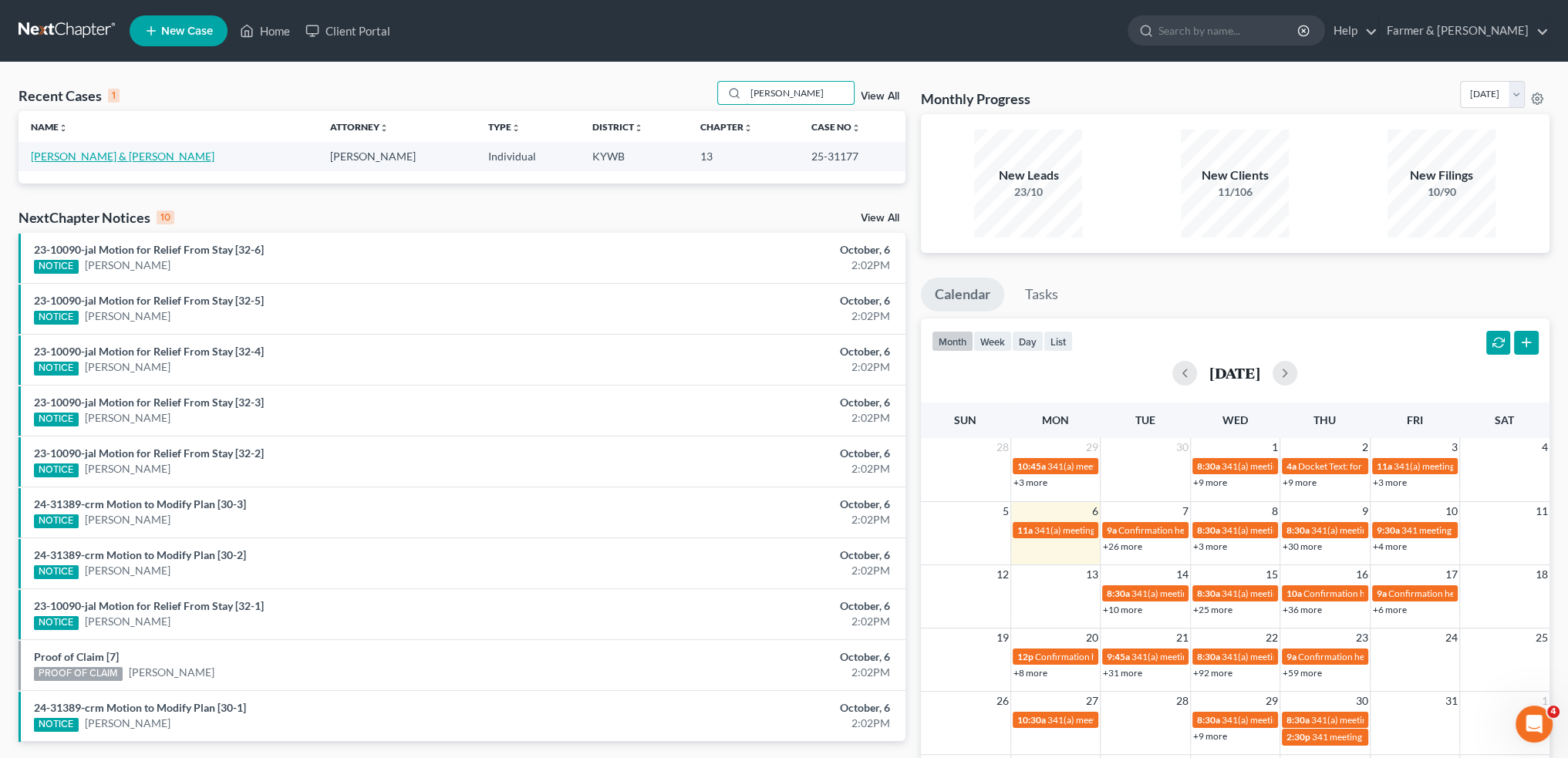
type input "CHAMBERLAIN"
click at [160, 152] on link "Chamberlain, Danny & Mendoza, Cecilia" at bounding box center [123, 156] width 184 height 13
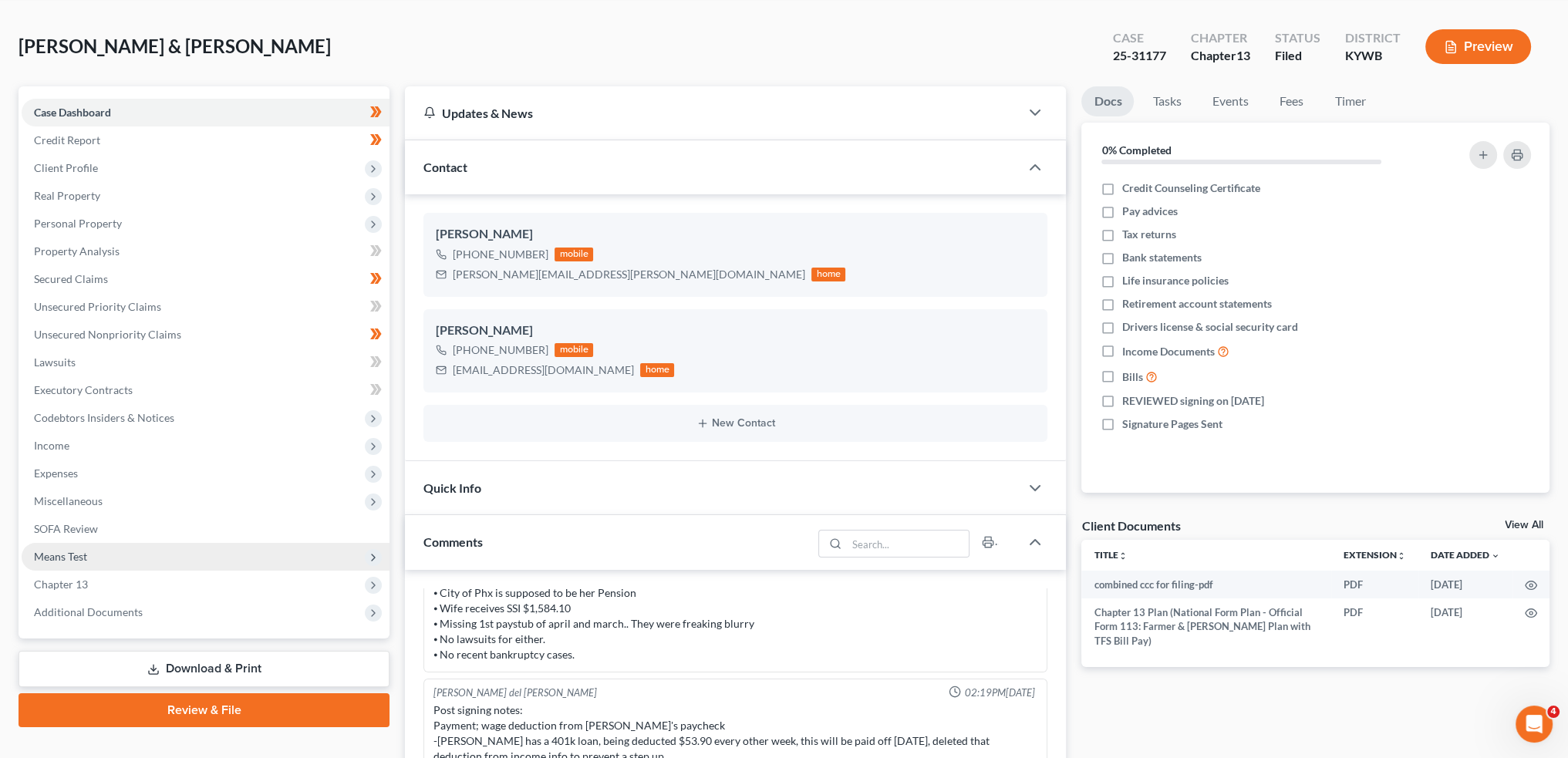
scroll to position [386, 0]
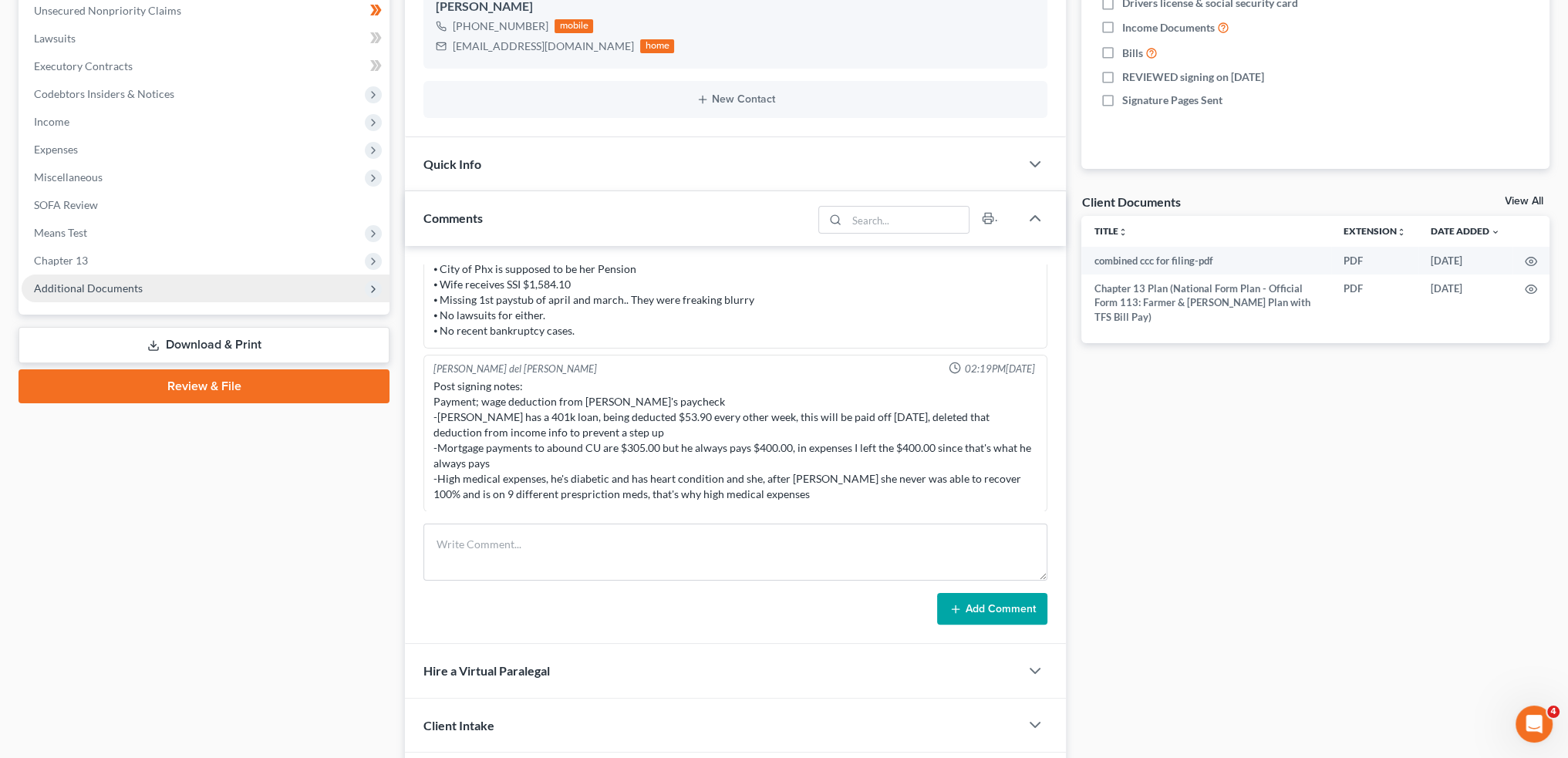
click at [136, 292] on span "Additional Documents" at bounding box center [88, 287] width 109 height 13
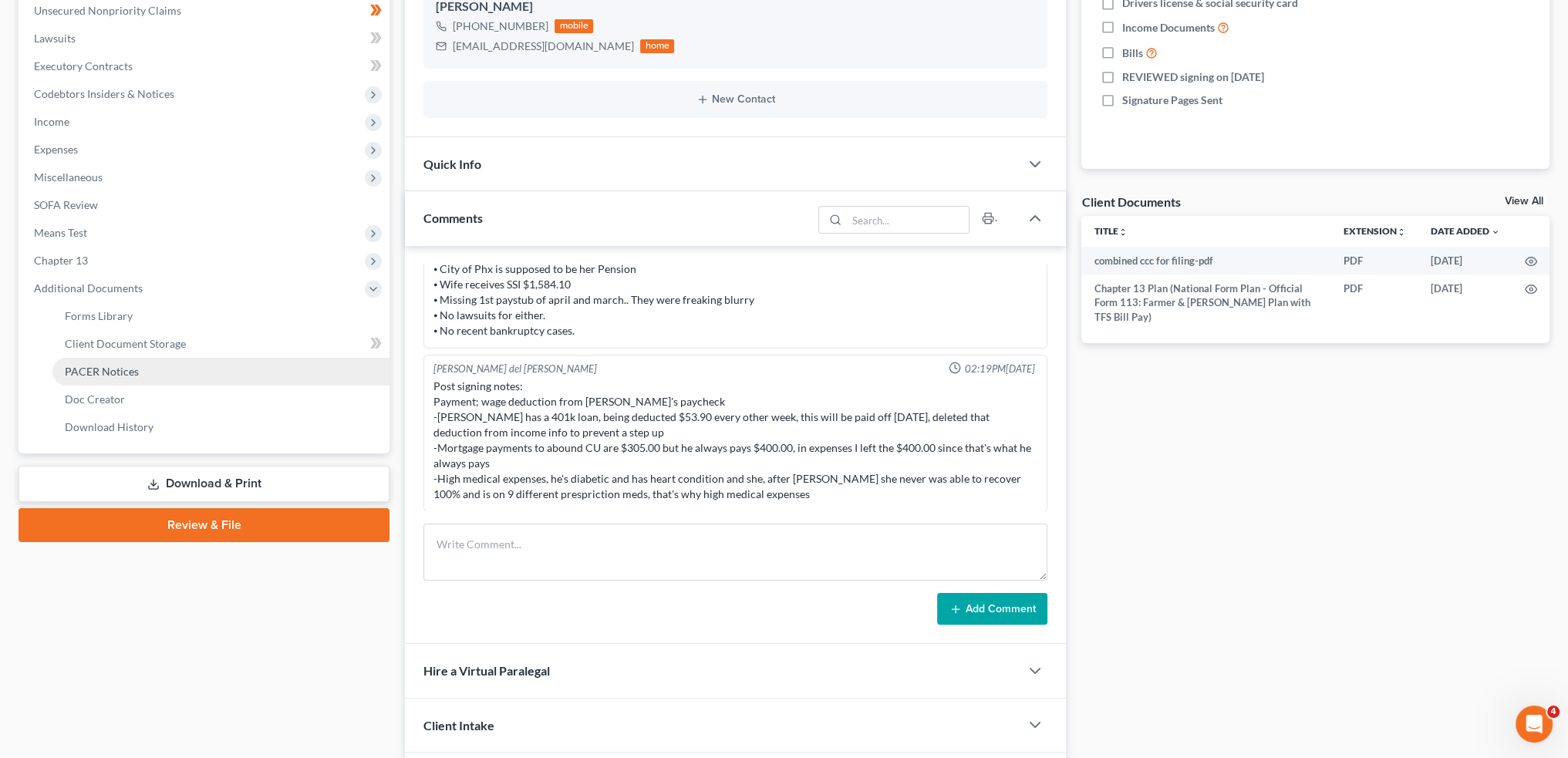
click at [129, 372] on span "PACER Notices" at bounding box center [102, 371] width 74 height 13
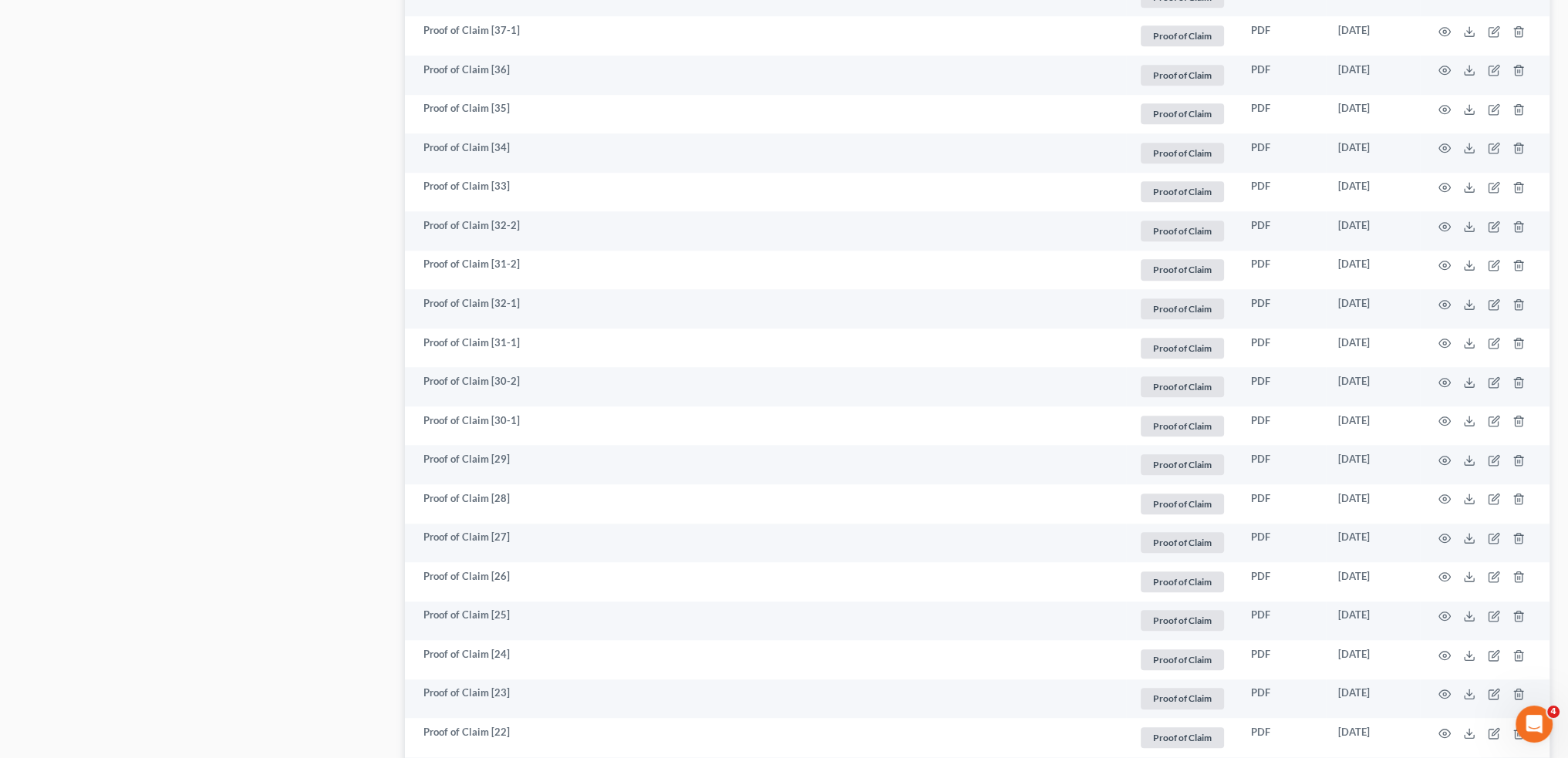
scroll to position [1671, 0]
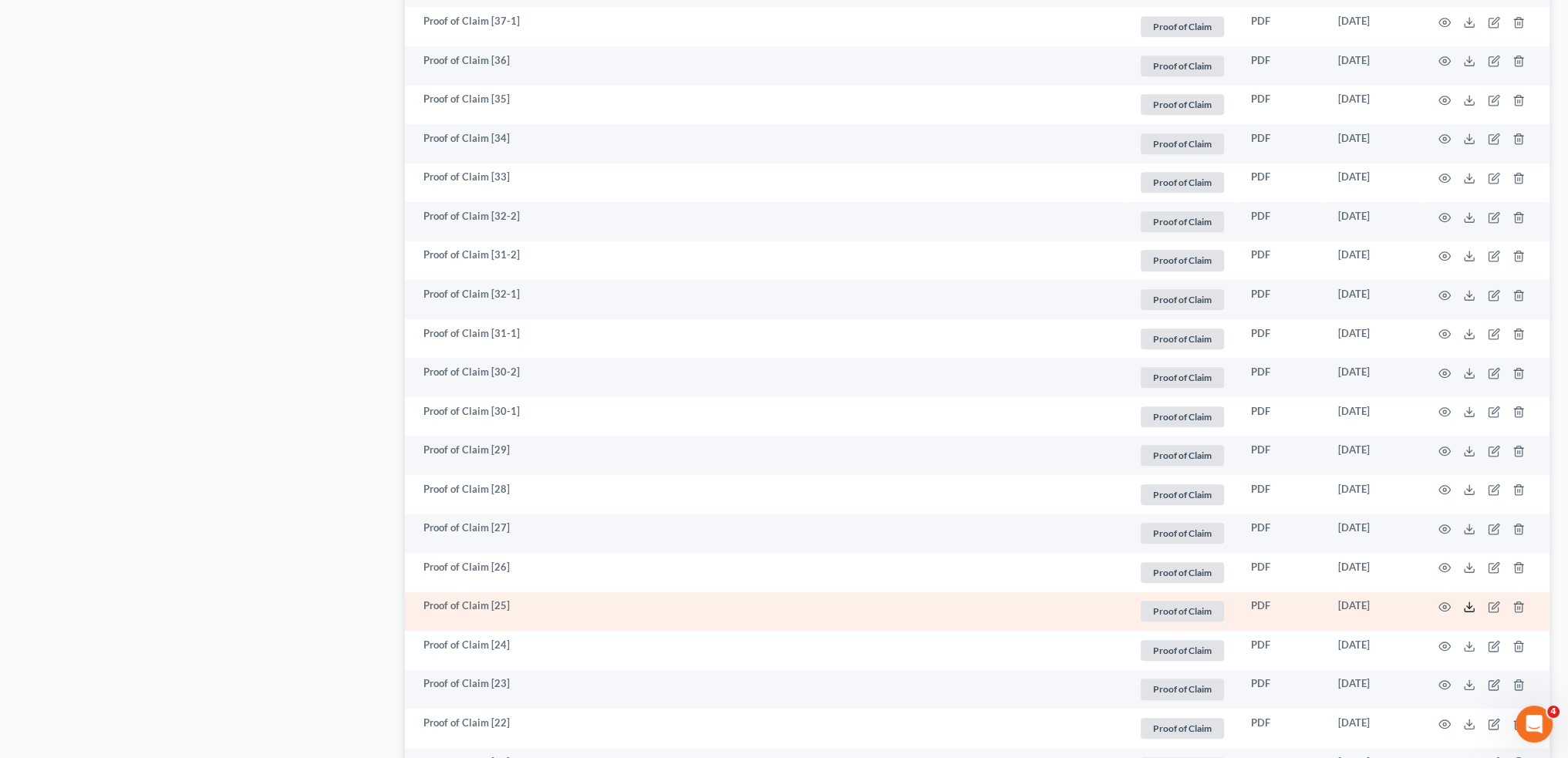
click at [1467, 603] on icon at bounding box center [1469, 606] width 12 height 12
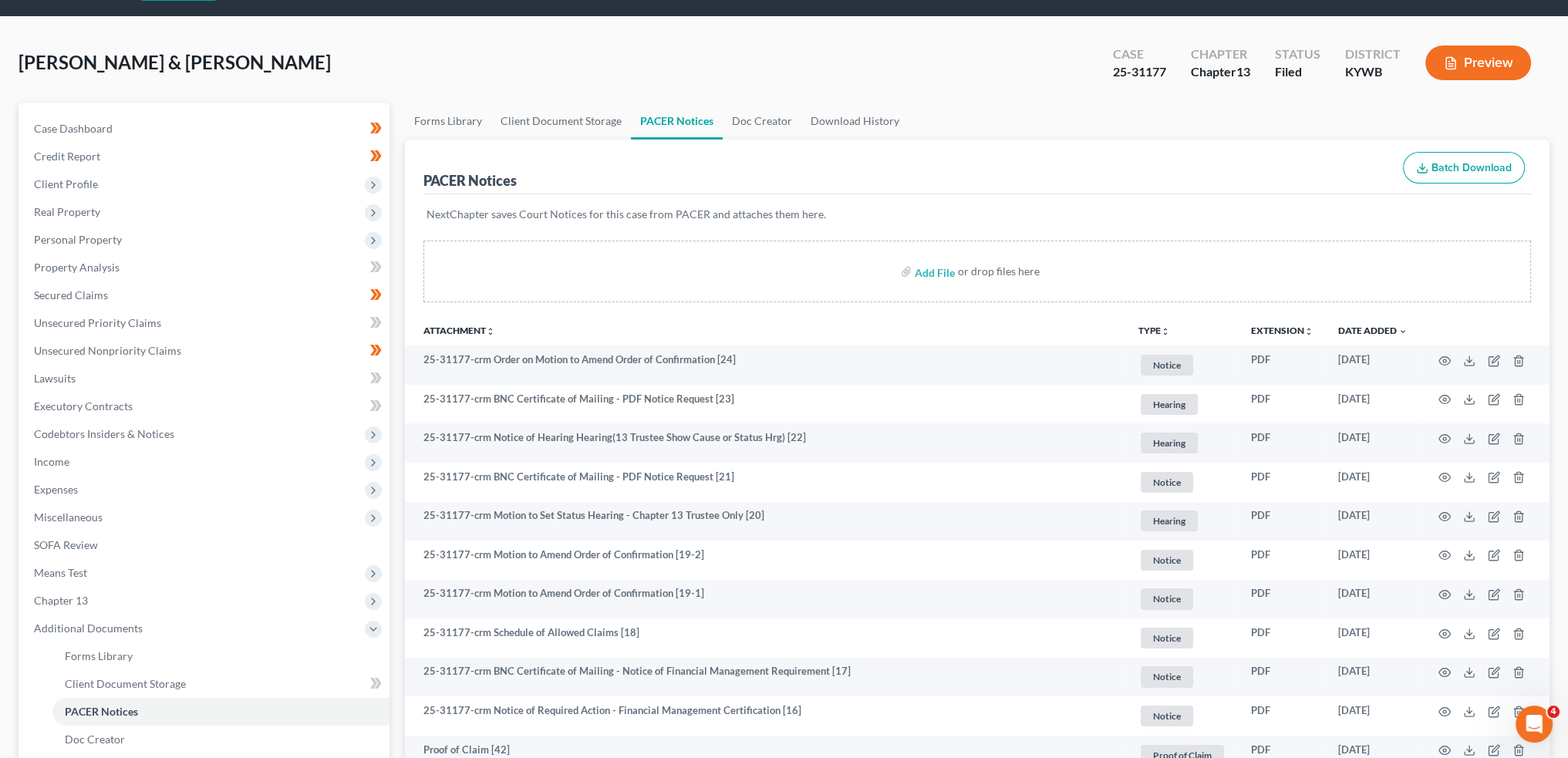
scroll to position [0, 0]
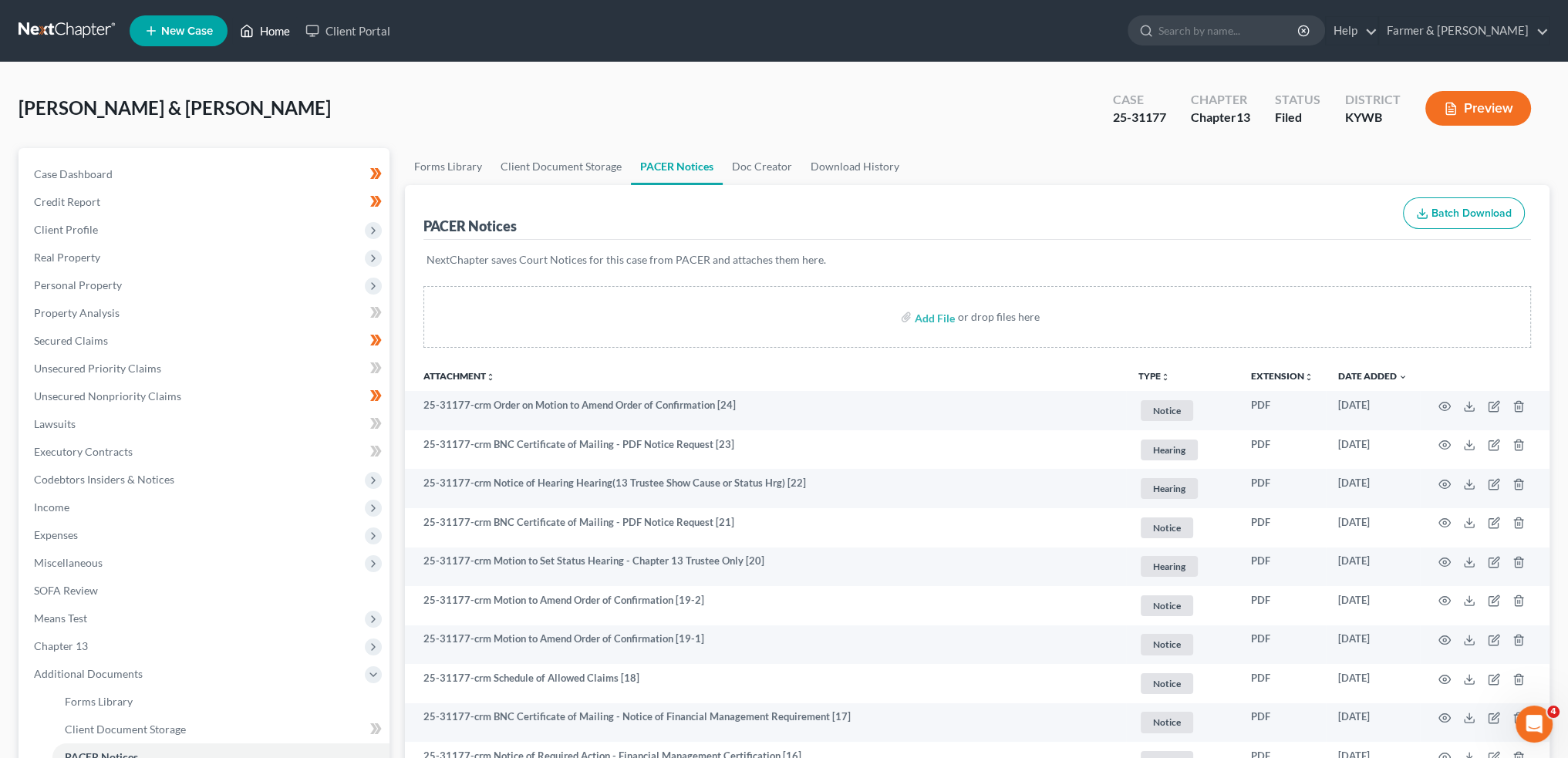
click at [265, 32] on link "Home" at bounding box center [265, 31] width 66 height 28
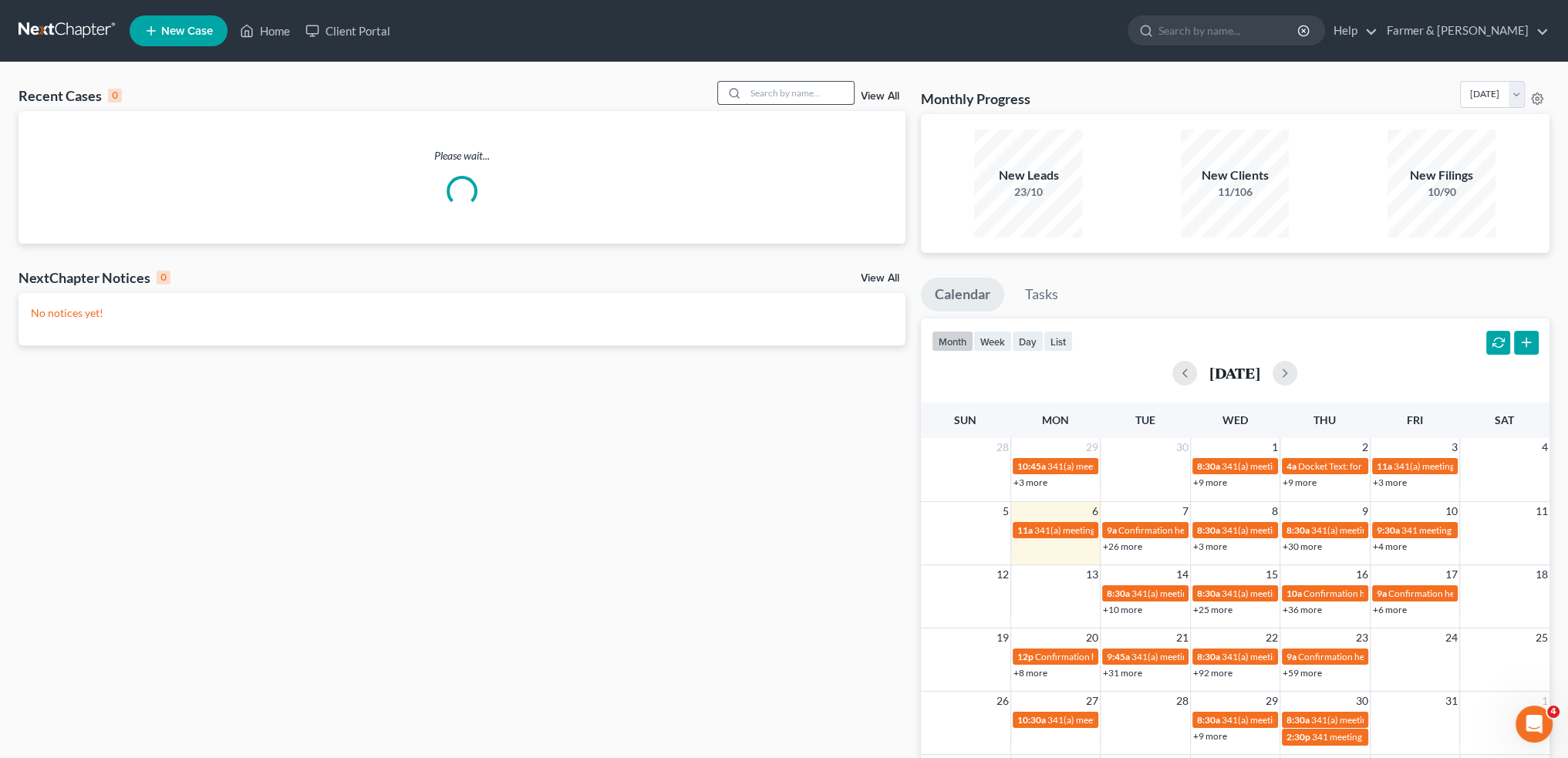
click at [784, 95] on input "search" at bounding box center [800, 93] width 108 height 22
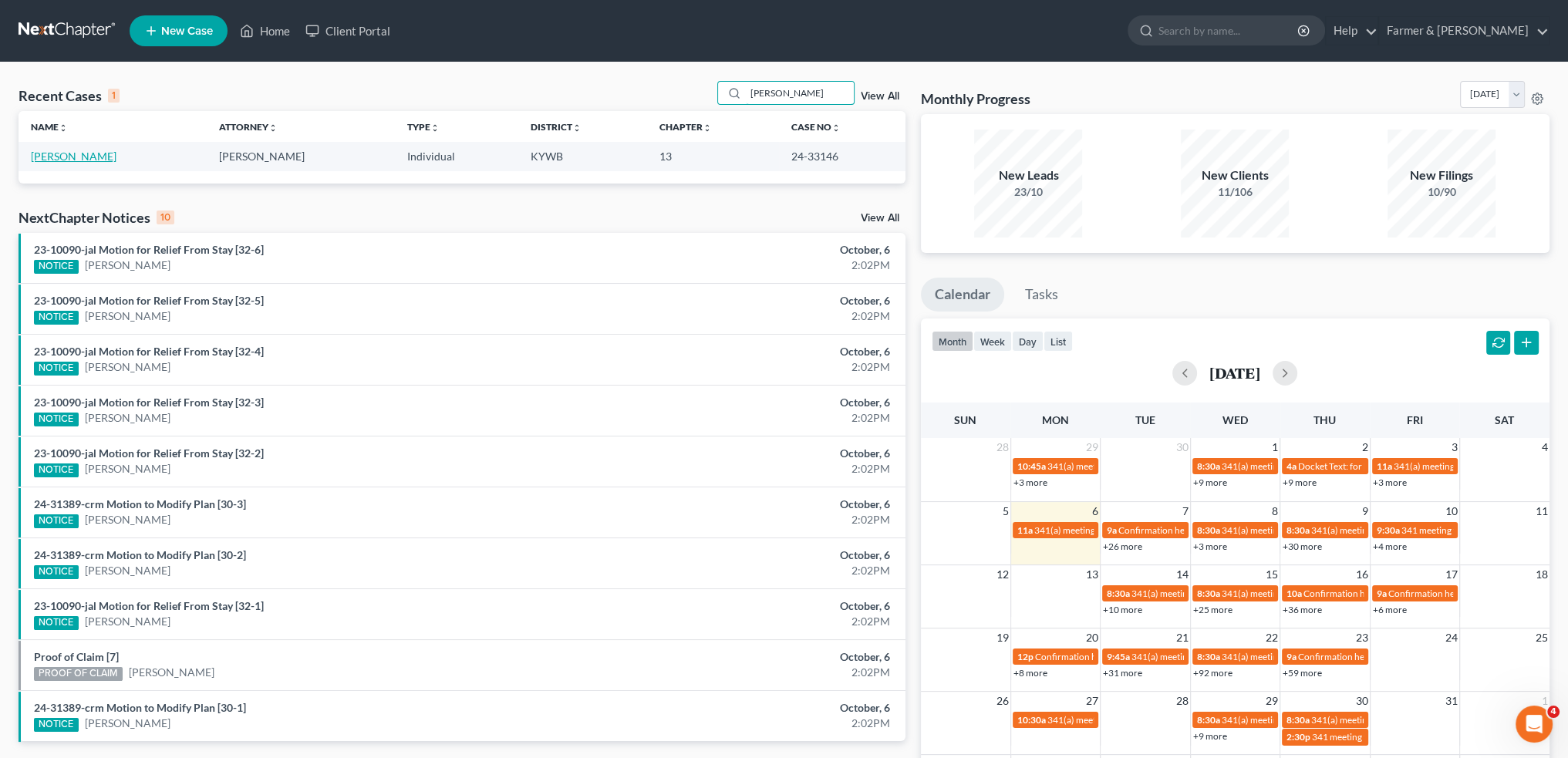
type input "friedel keene"
click at [53, 151] on link "Keene, Friedel" at bounding box center [74, 156] width 86 height 13
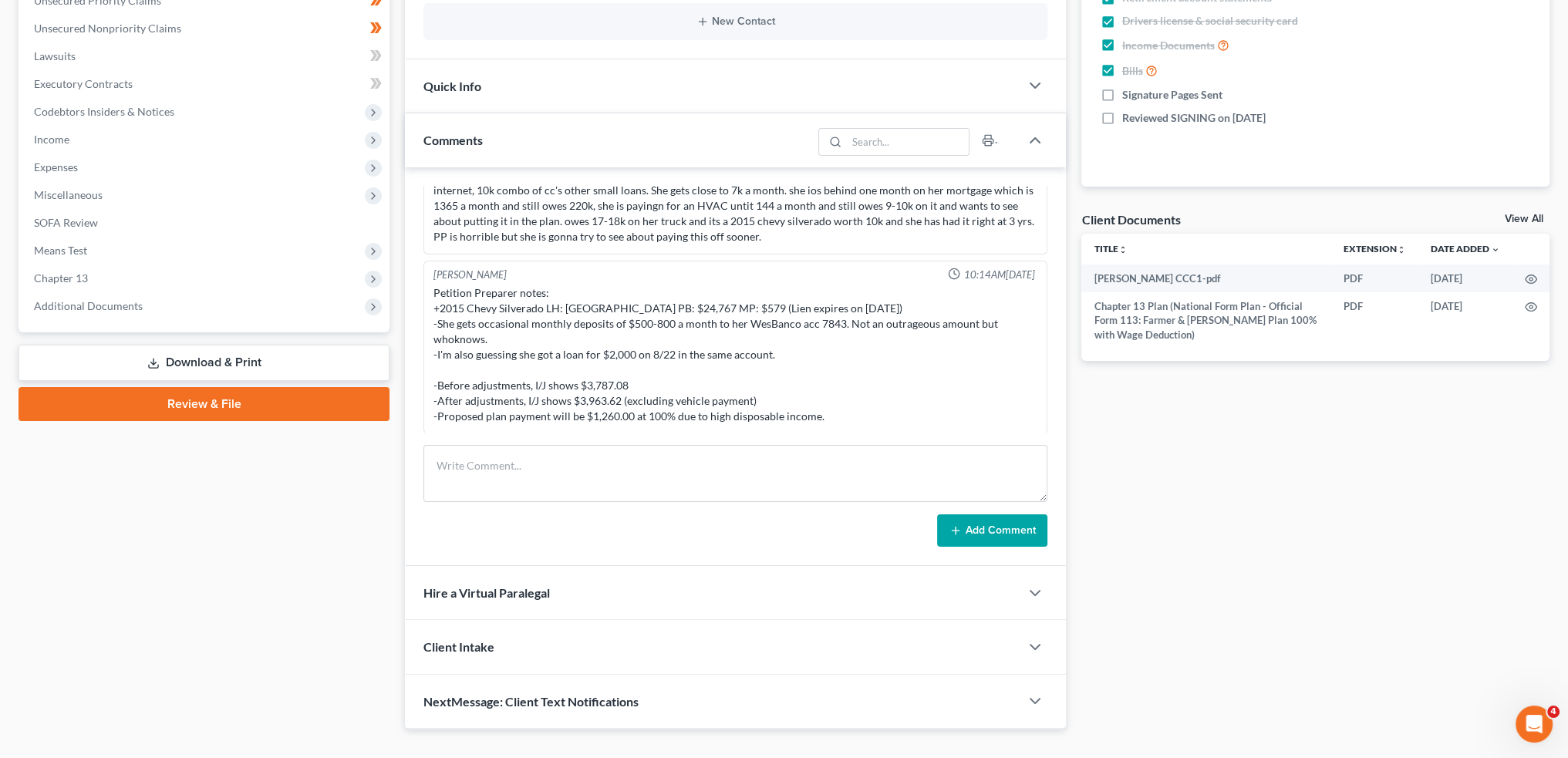
scroll to position [395, 0]
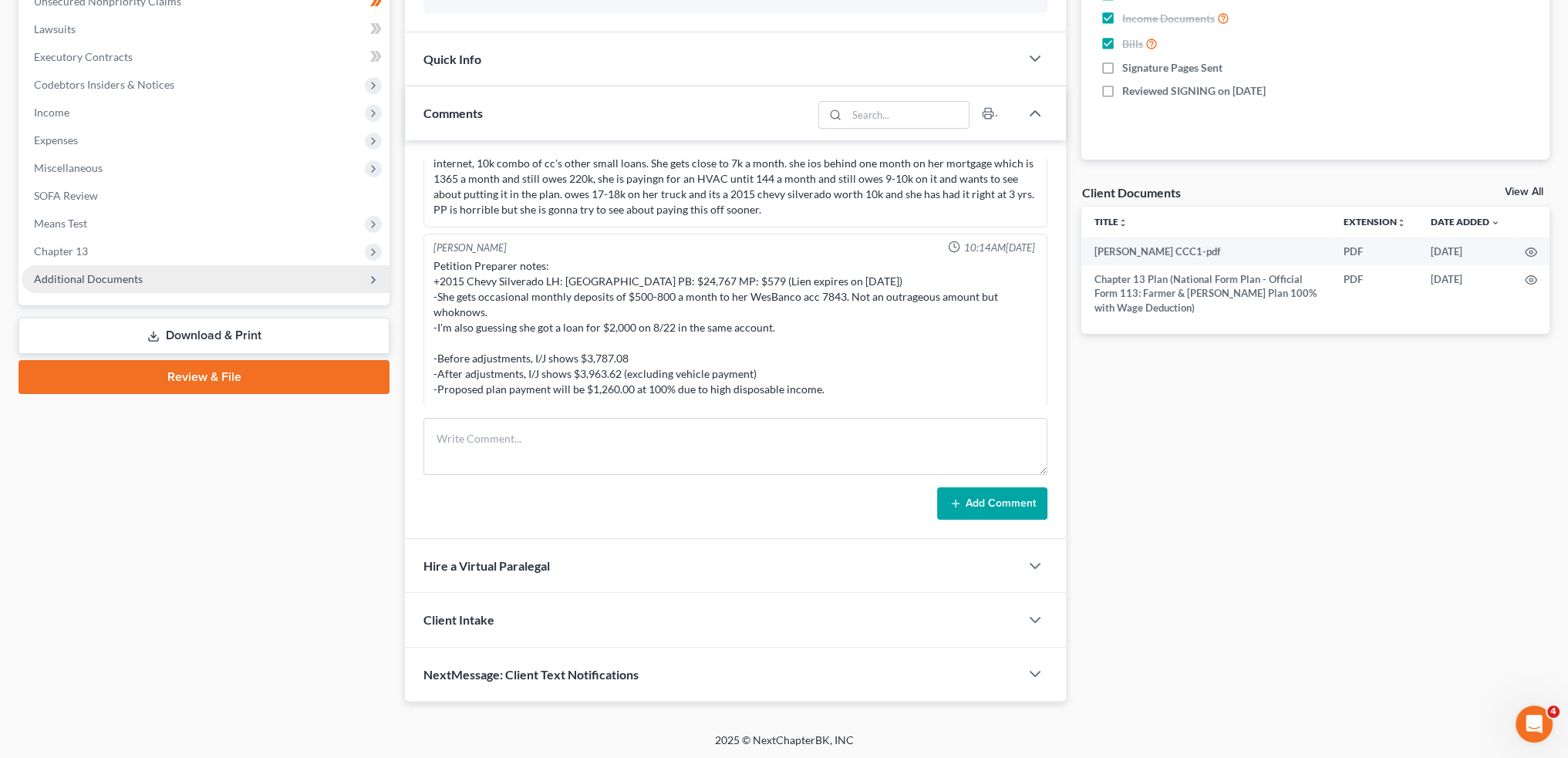
click at [161, 267] on span "Additional Documents" at bounding box center [205, 279] width 368 height 28
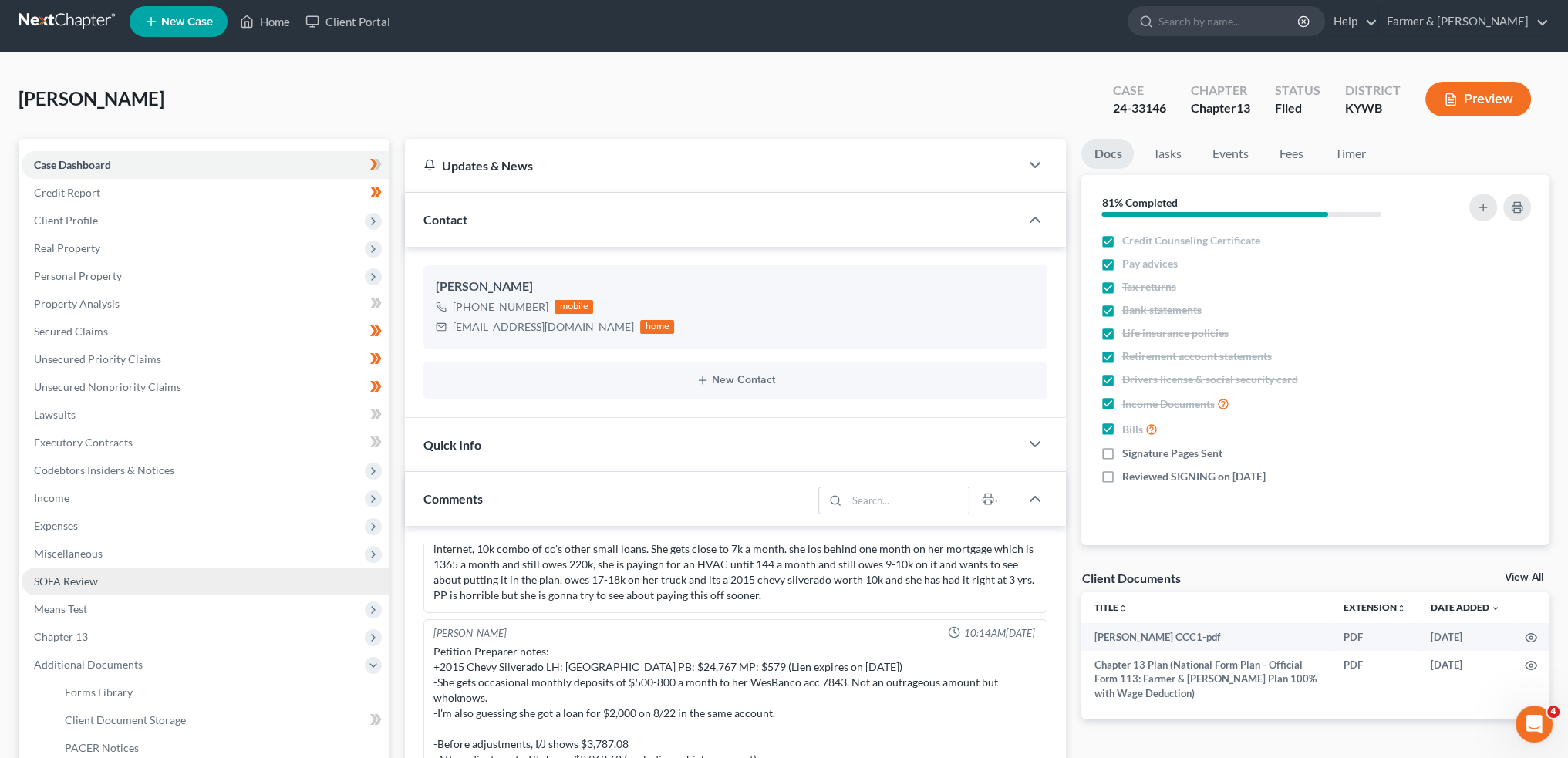
scroll to position [266, 0]
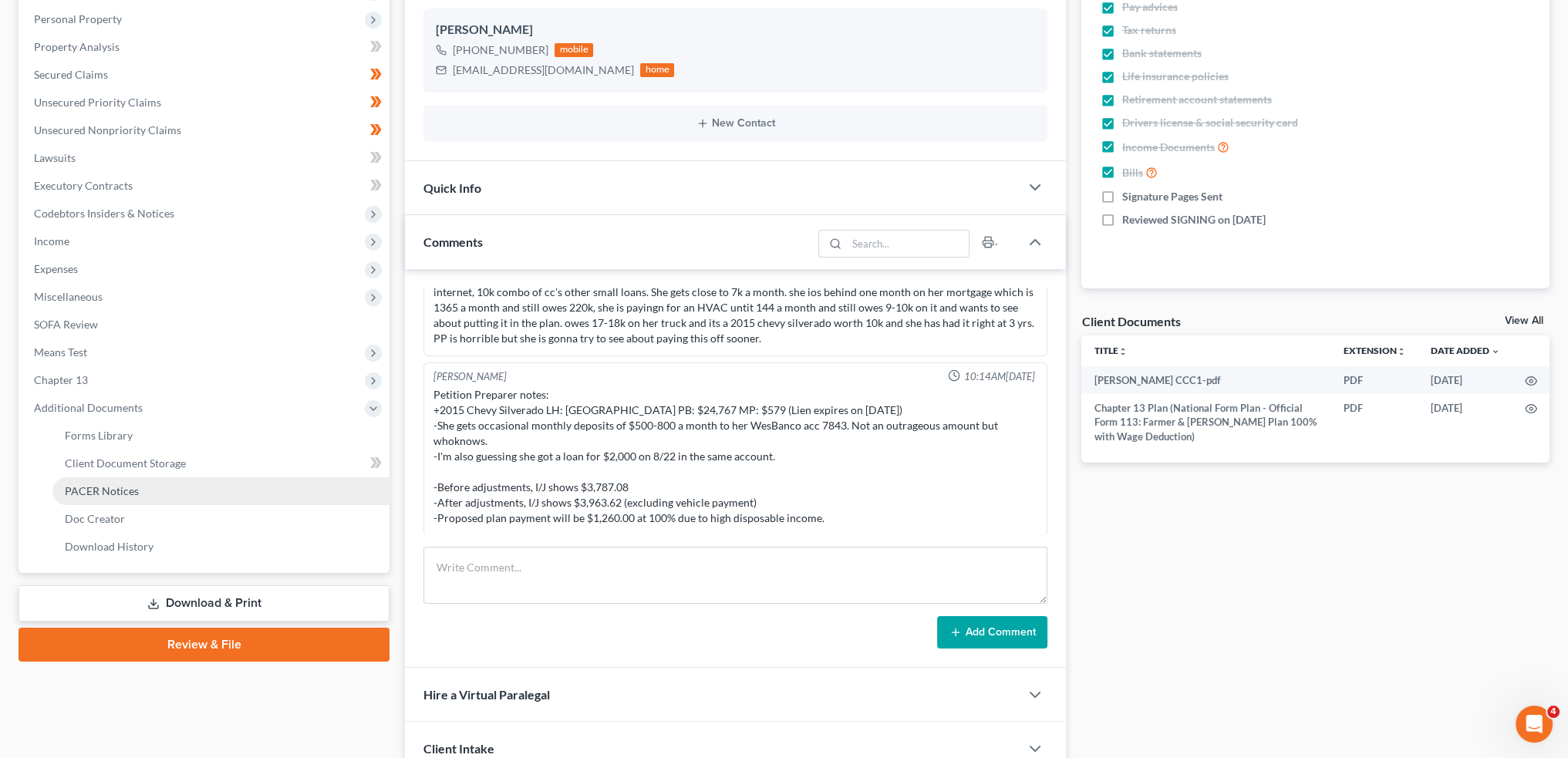
click at [189, 496] on link "PACER Notices" at bounding box center [221, 492] width 337 height 28
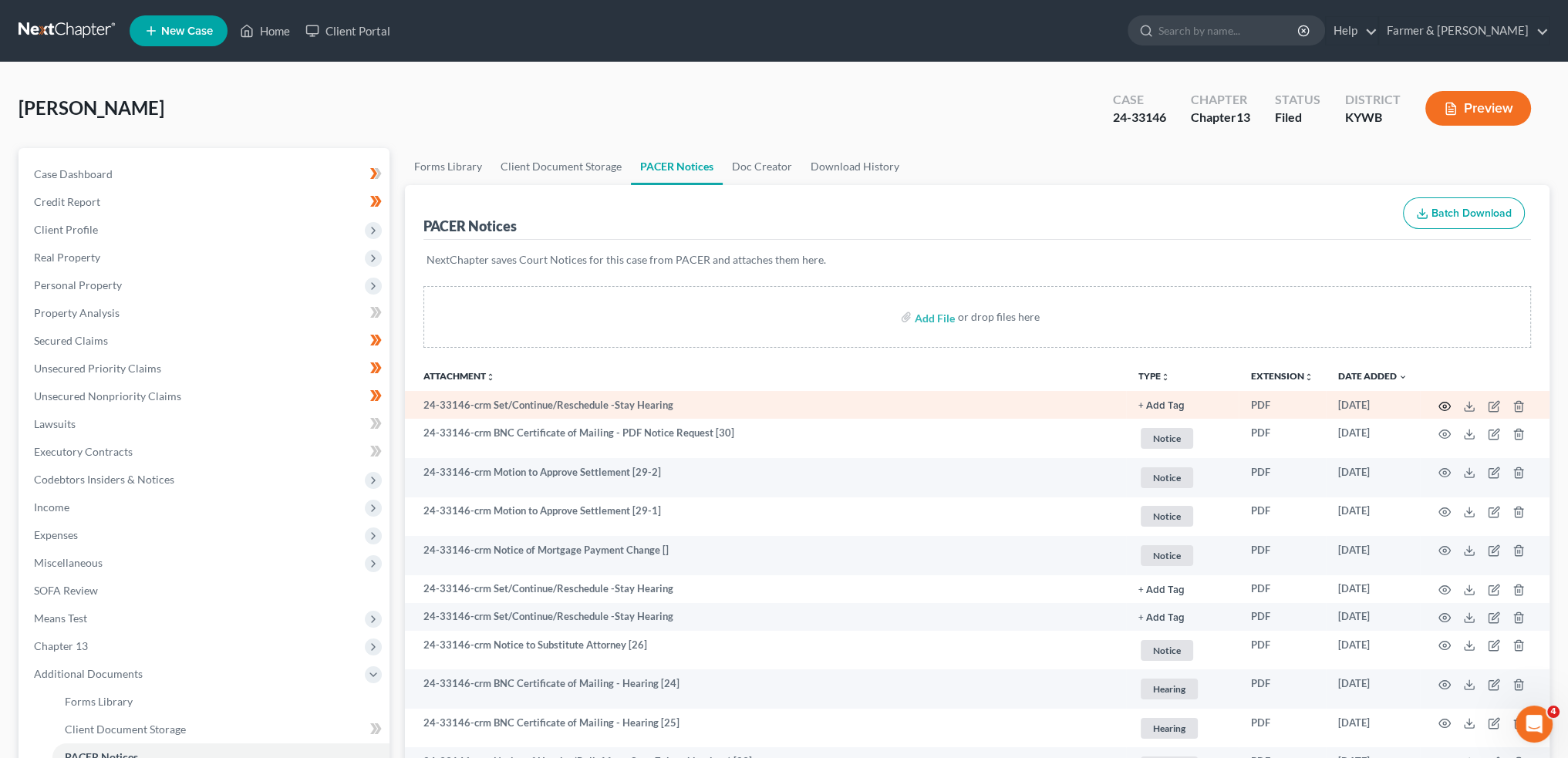
click at [1443, 405] on circle "button" at bounding box center [1444, 406] width 3 height 3
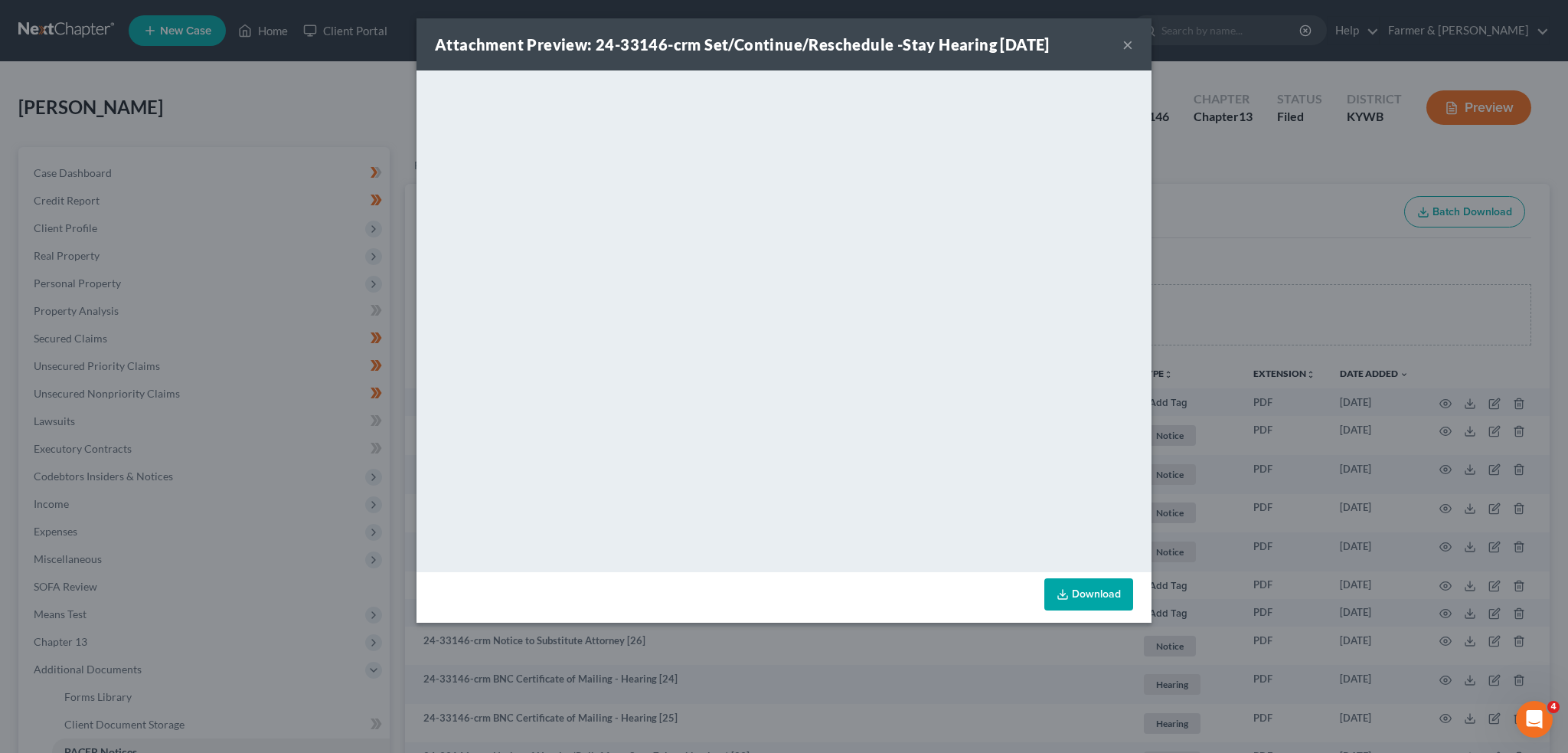
drag, startPoint x: 1130, startPoint y: 43, endPoint x: 724, endPoint y: 1, distance: 408.2
click at [1128, 43] on button "×" at bounding box center [1127, 45] width 11 height 19
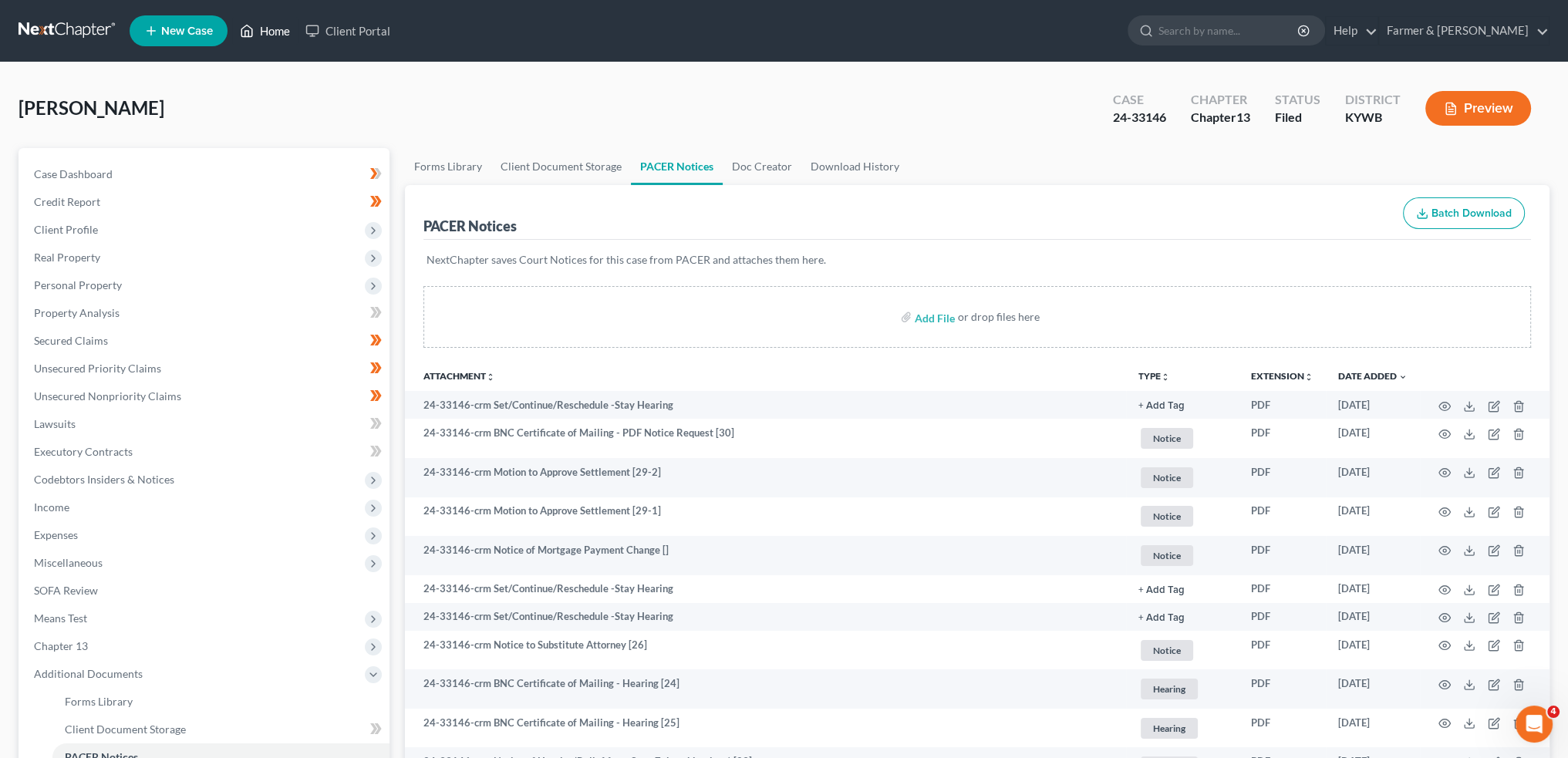
click at [273, 18] on link "Home" at bounding box center [265, 31] width 66 height 28
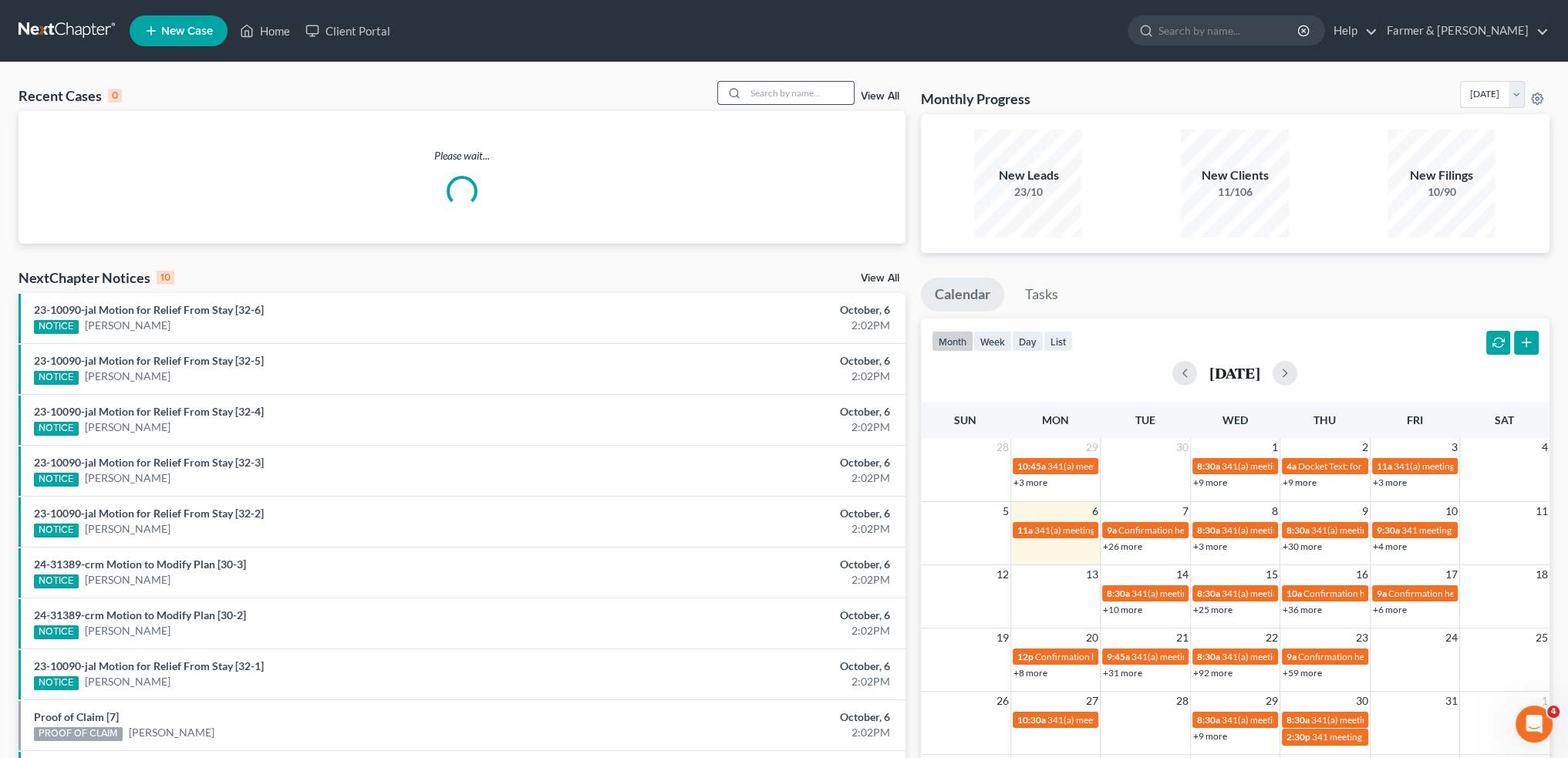
click at [765, 95] on input "search" at bounding box center [800, 93] width 108 height 22
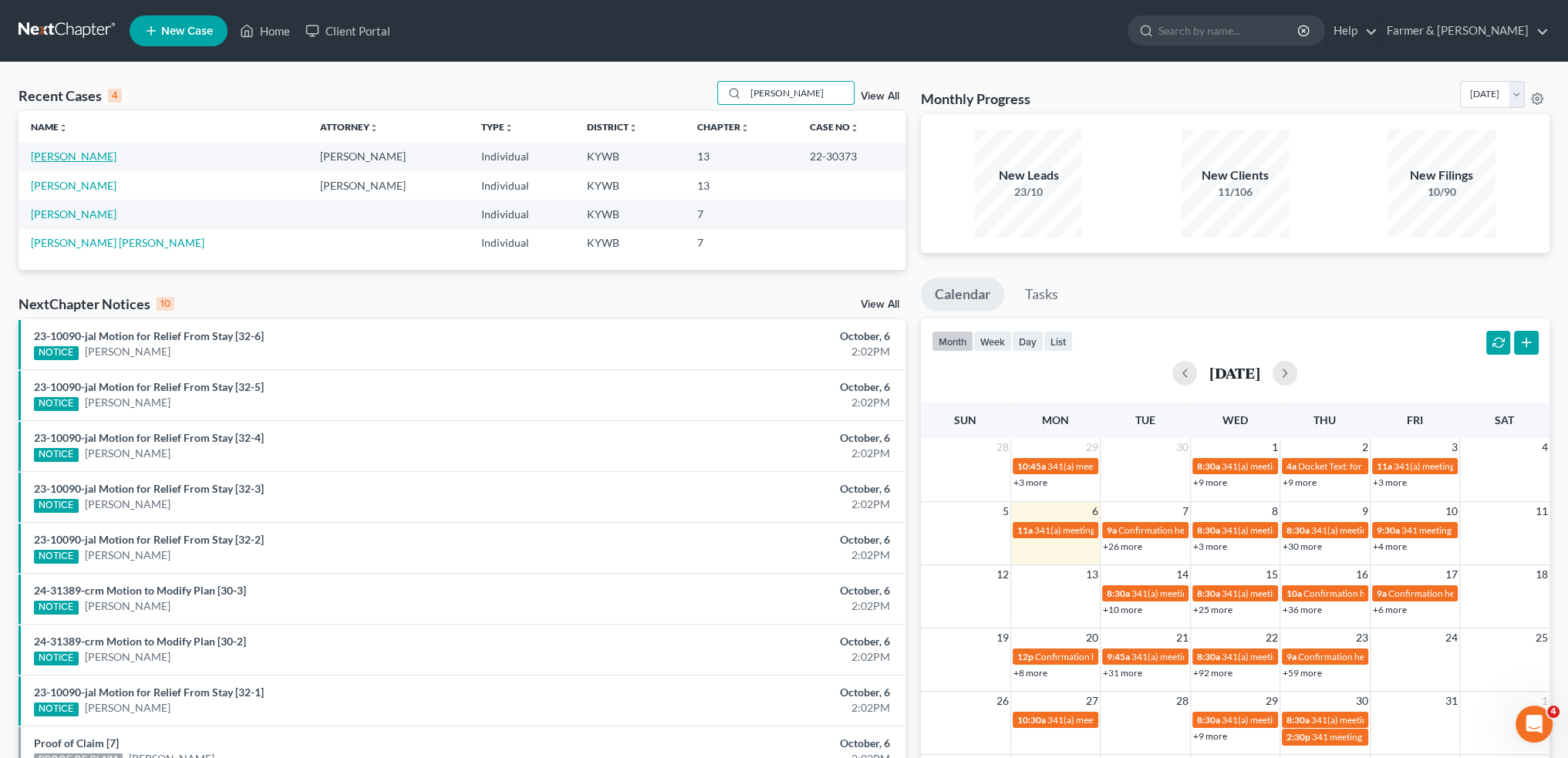
type input "joseph thomas"
click at [80, 152] on link "[PERSON_NAME]" at bounding box center [74, 156] width 86 height 13
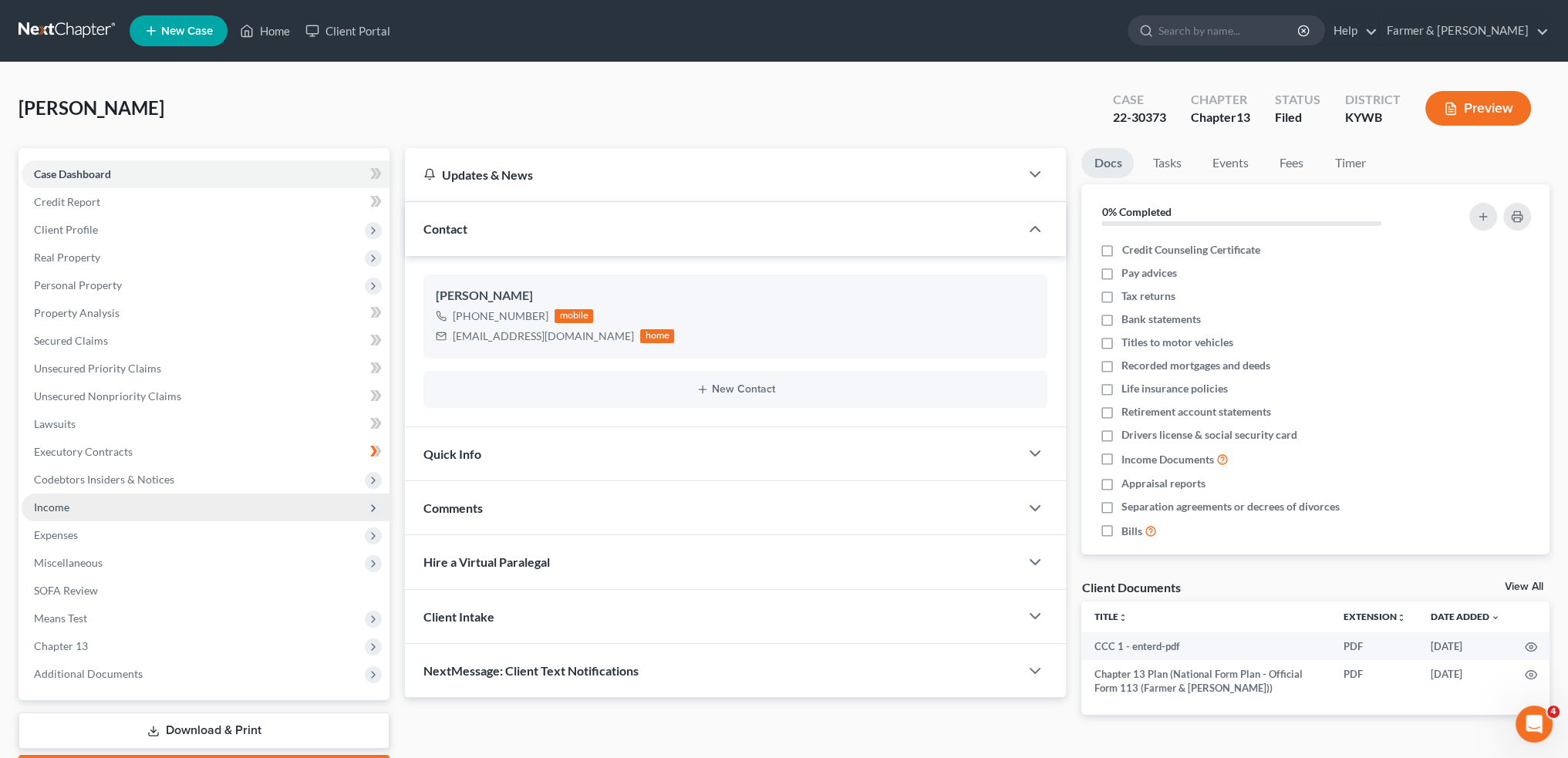
click at [214, 506] on span "Income" at bounding box center [205, 508] width 368 height 28
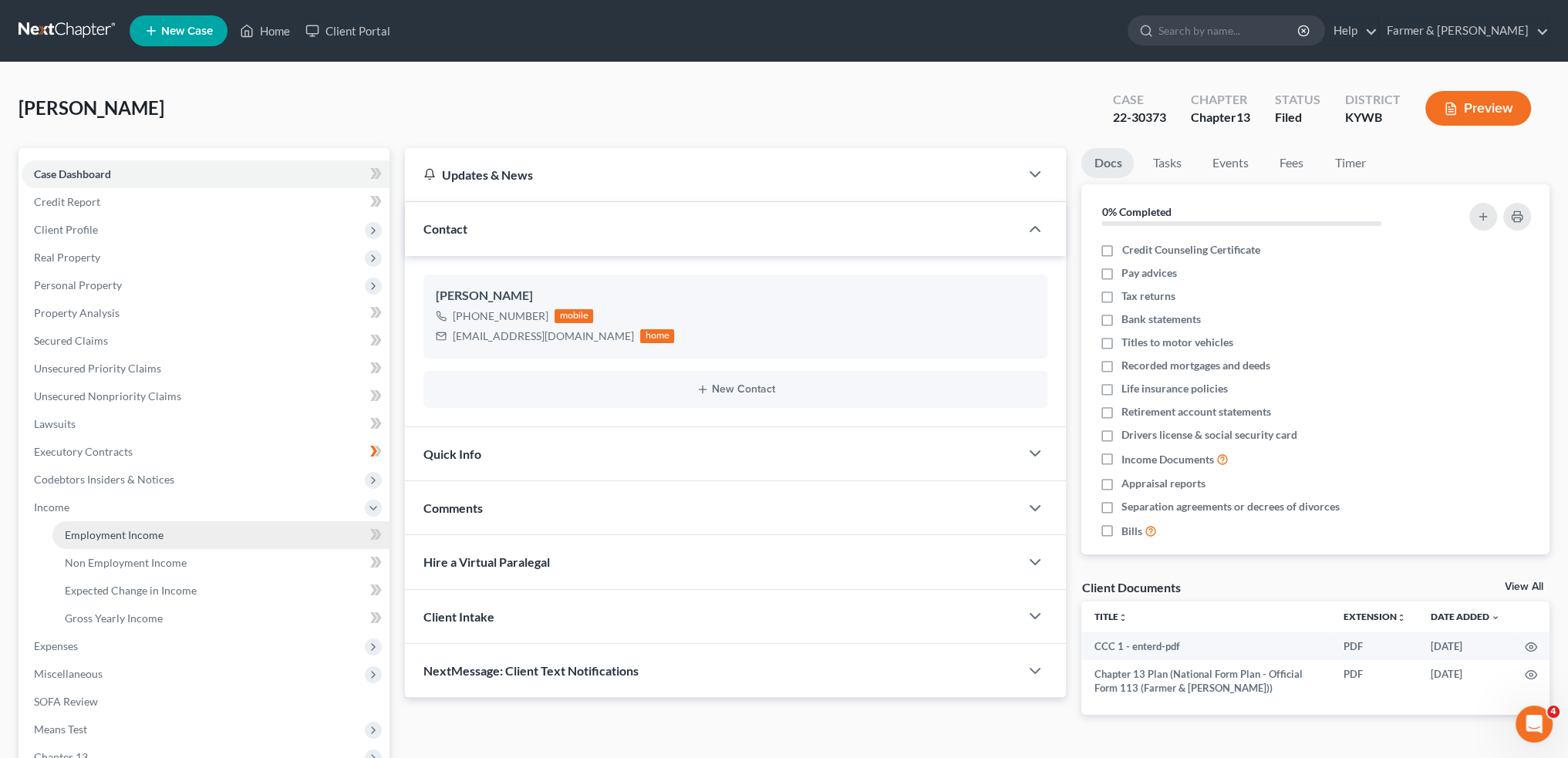
click at [207, 537] on link "Employment Income" at bounding box center [221, 536] width 337 height 28
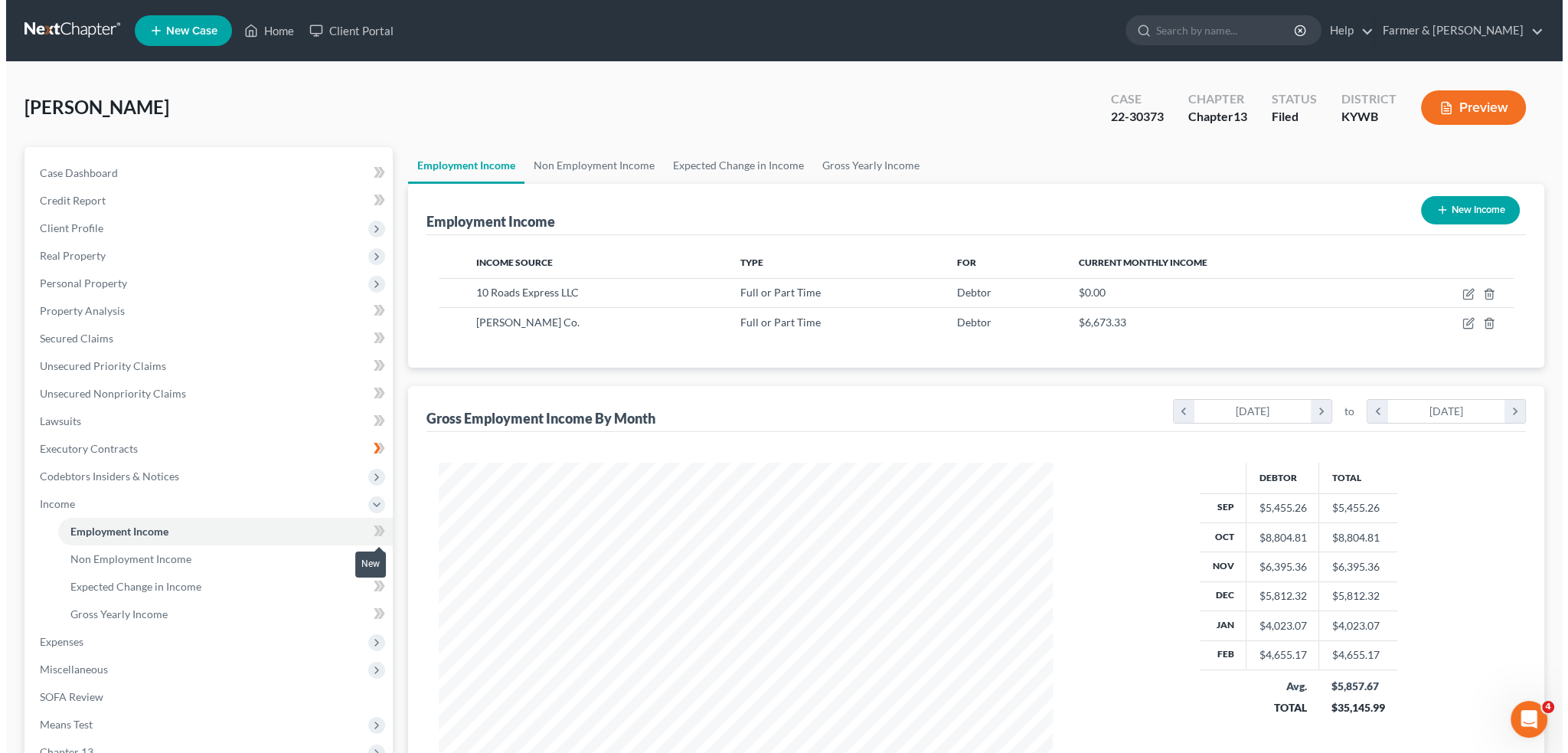
scroll to position [307, 644]
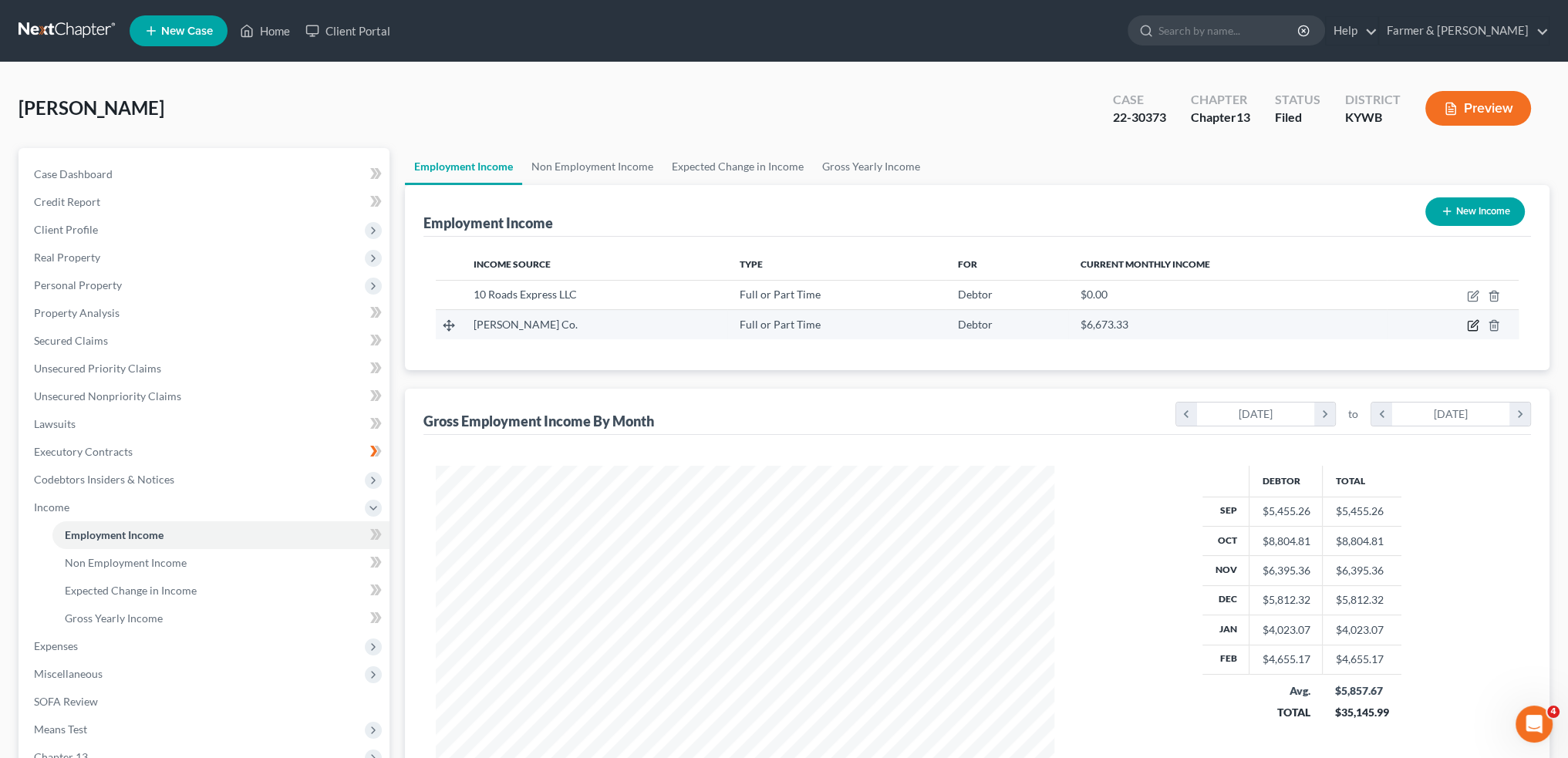
click at [1471, 321] on icon "button" at bounding box center [1473, 325] width 12 height 12
select select "0"
select select "23"
select select "3"
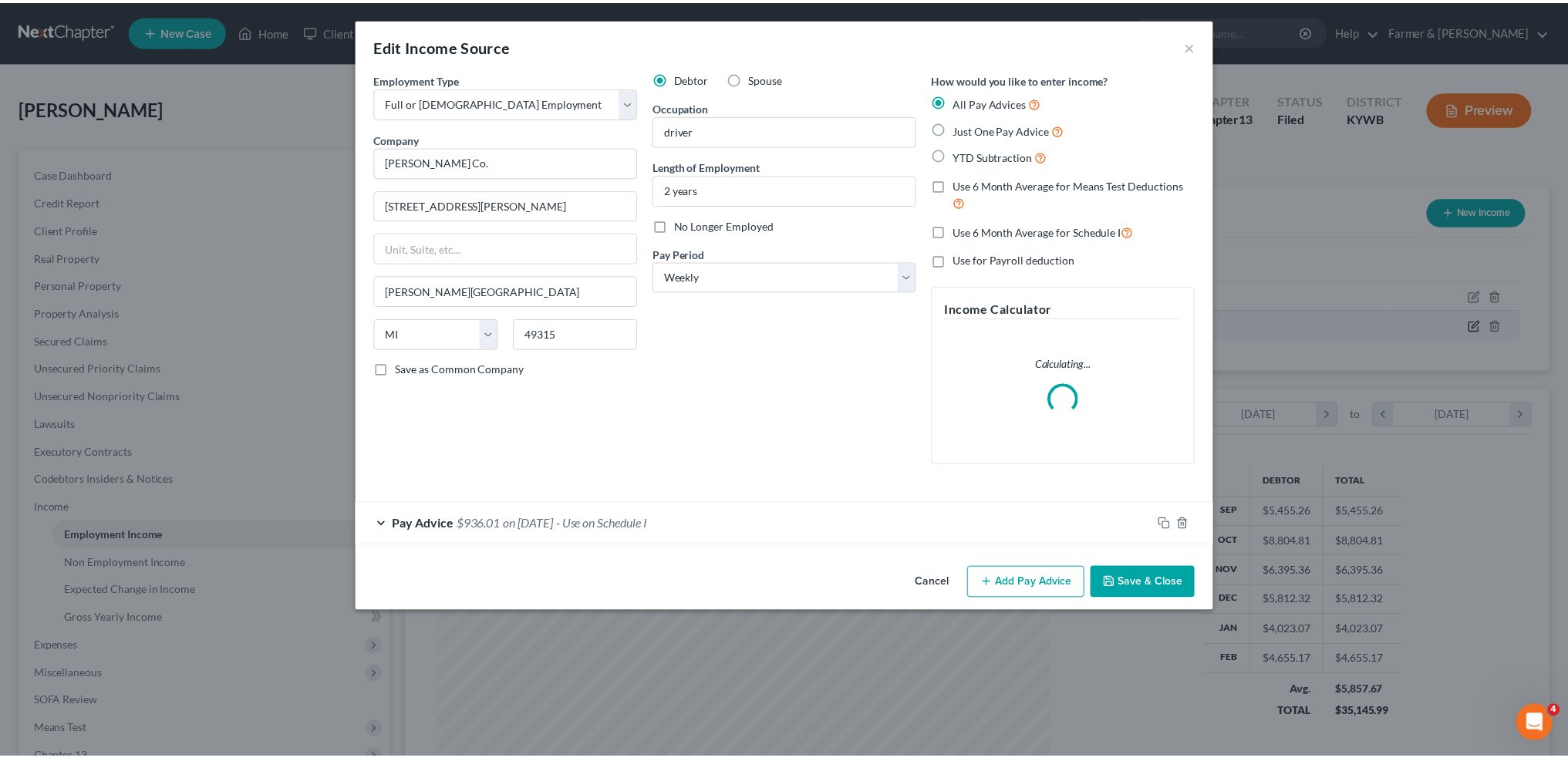
scroll to position [311, 654]
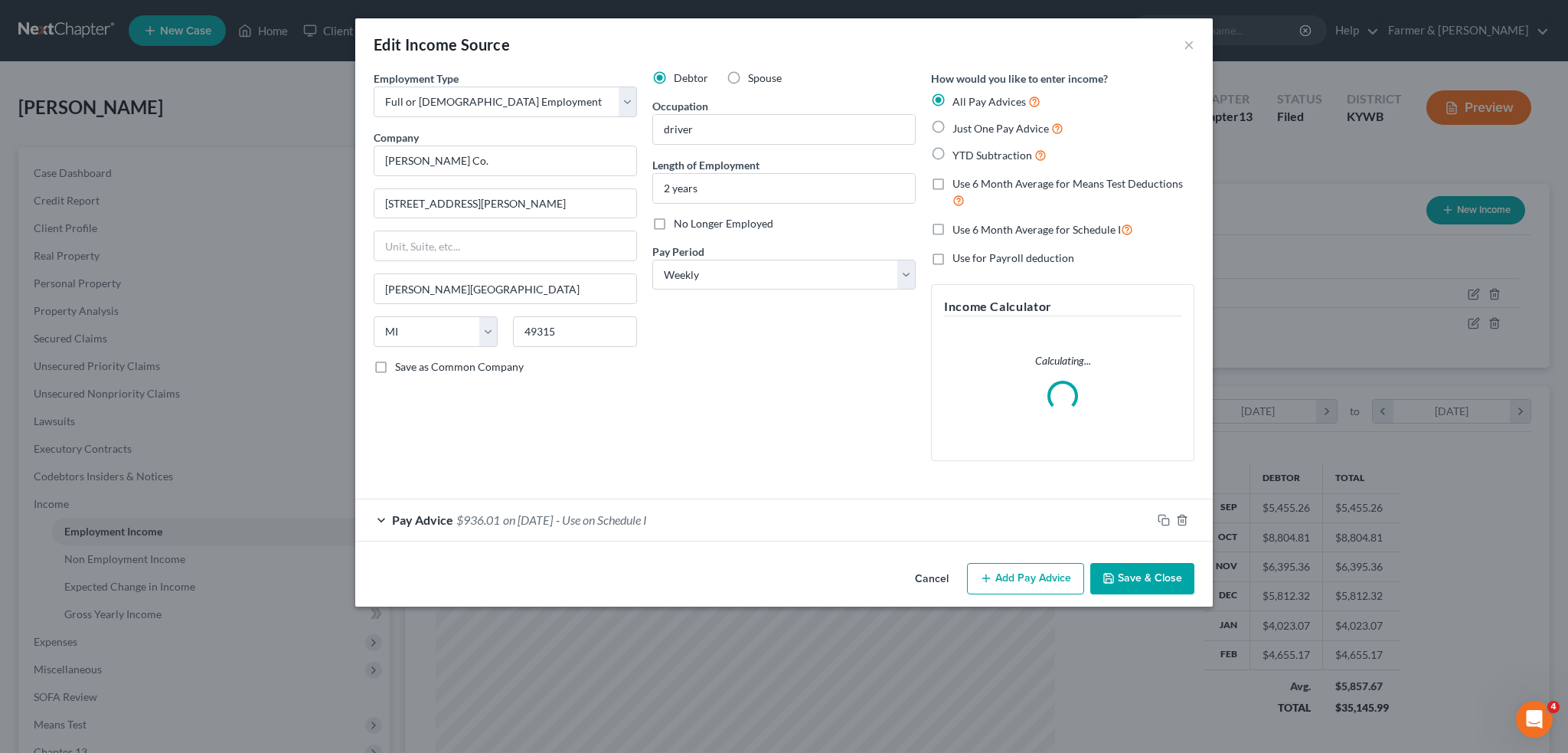
click at [674, 223] on label "No Longer Employed" at bounding box center [723, 223] width 100 height 15
click at [680, 223] on input "No Longer Employed" at bounding box center [685, 221] width 10 height 10
checkbox input "true"
click at [1127, 573] on button "Save & Close" at bounding box center [1142, 579] width 104 height 32
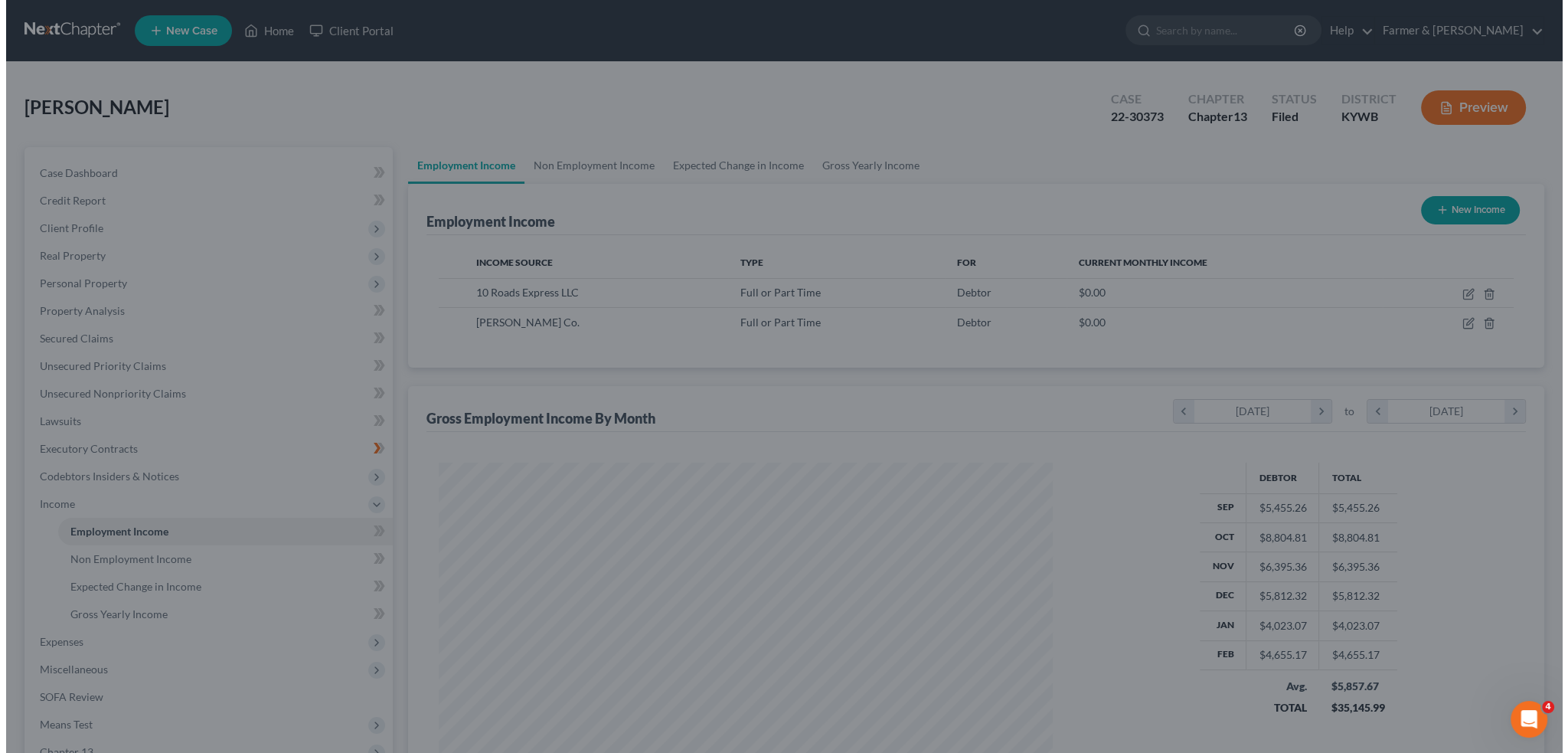
scroll to position [765720, 765177]
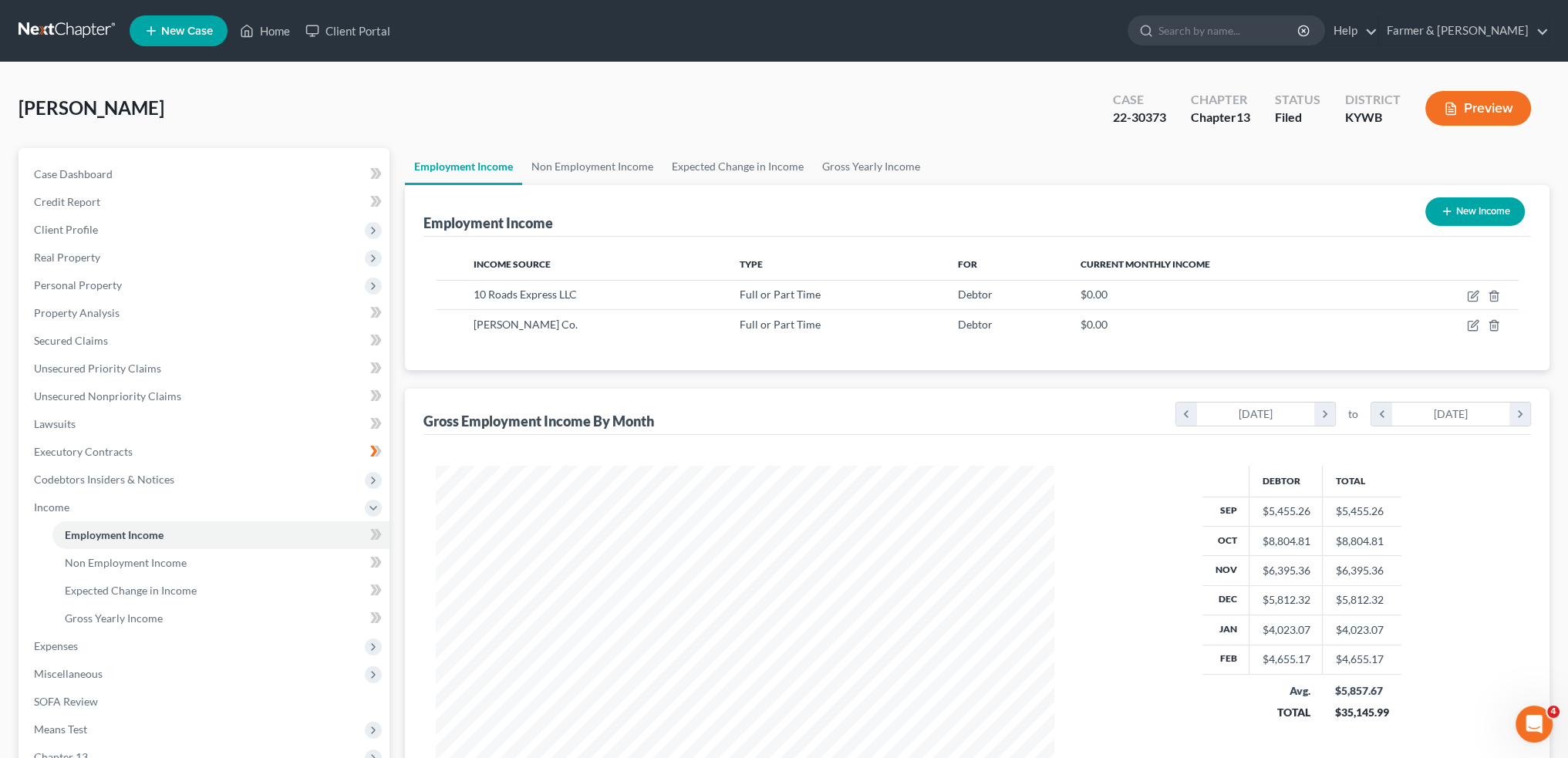
click at [1490, 207] on button "New Income" at bounding box center [1475, 211] width 100 height 29
select select "0"
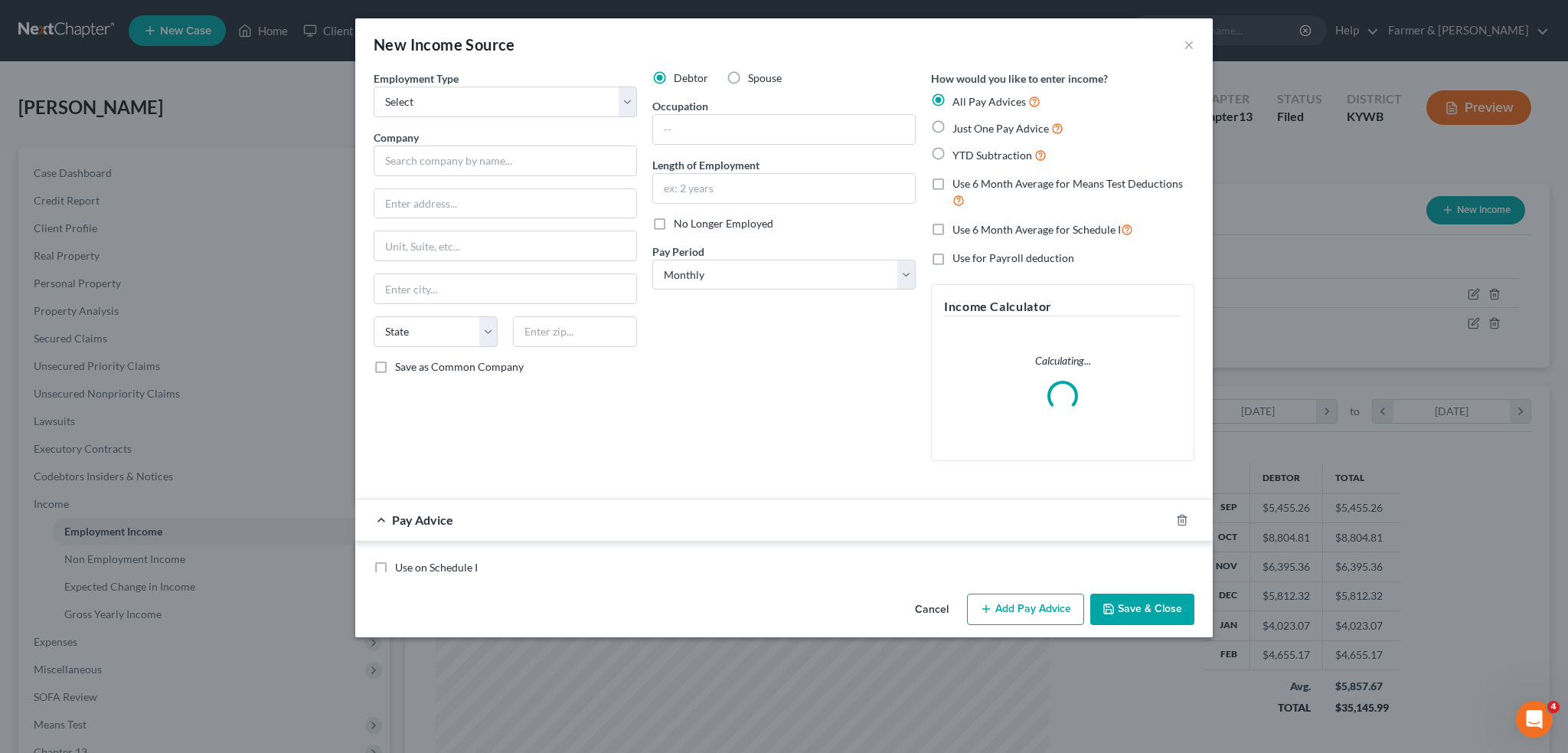
scroll to position [309, 650]
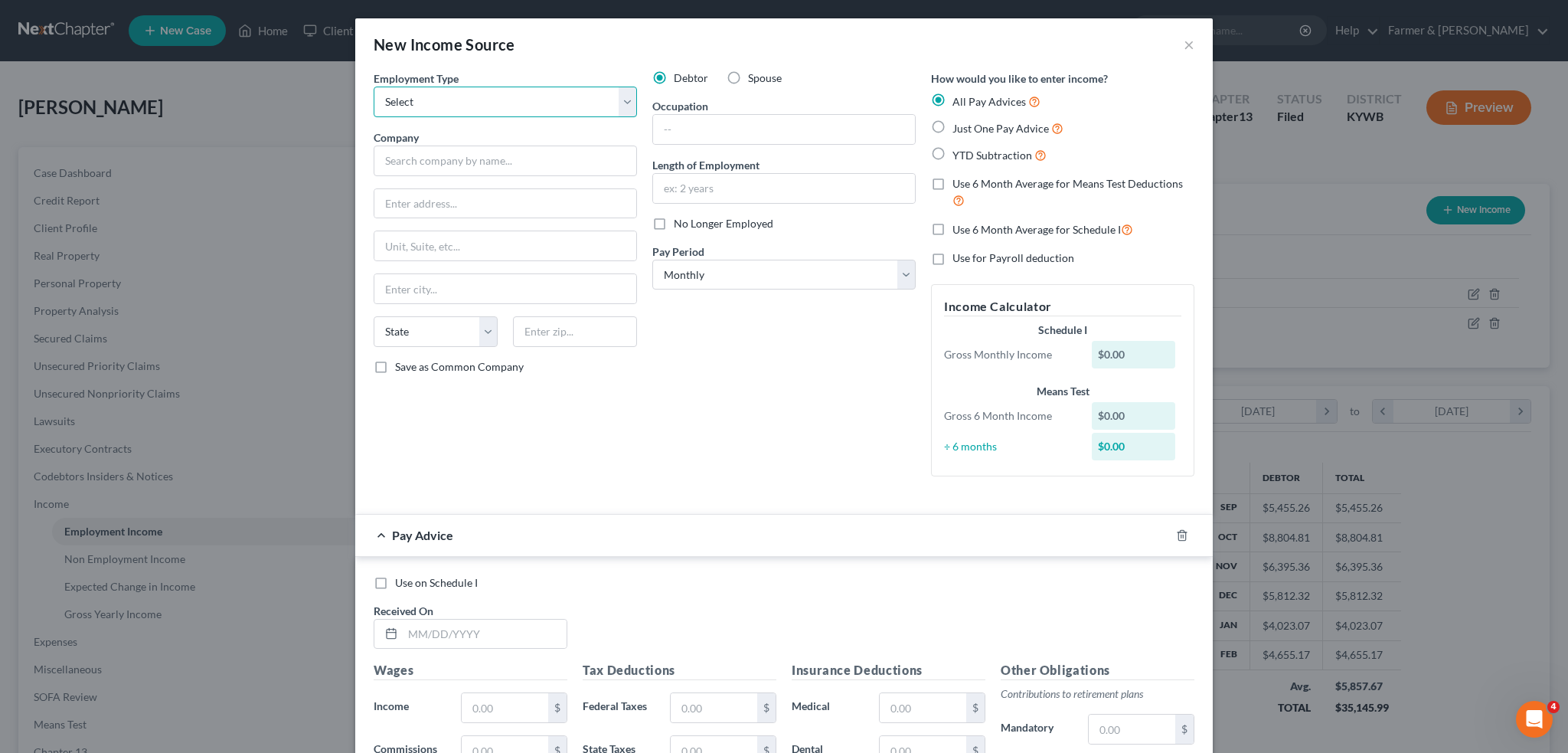
drag, startPoint x: 456, startPoint y: 99, endPoint x: 451, endPoint y: 113, distance: 14.9
click at [456, 99] on select "Select Full or Part Time Employment Self Employment" at bounding box center [505, 101] width 263 height 31
select select "0"
click at [373, 86] on select "Select Full or Part Time Employment Self Employment" at bounding box center [505, 101] width 263 height 31
click at [451, 159] on input "text" at bounding box center [505, 161] width 263 height 31
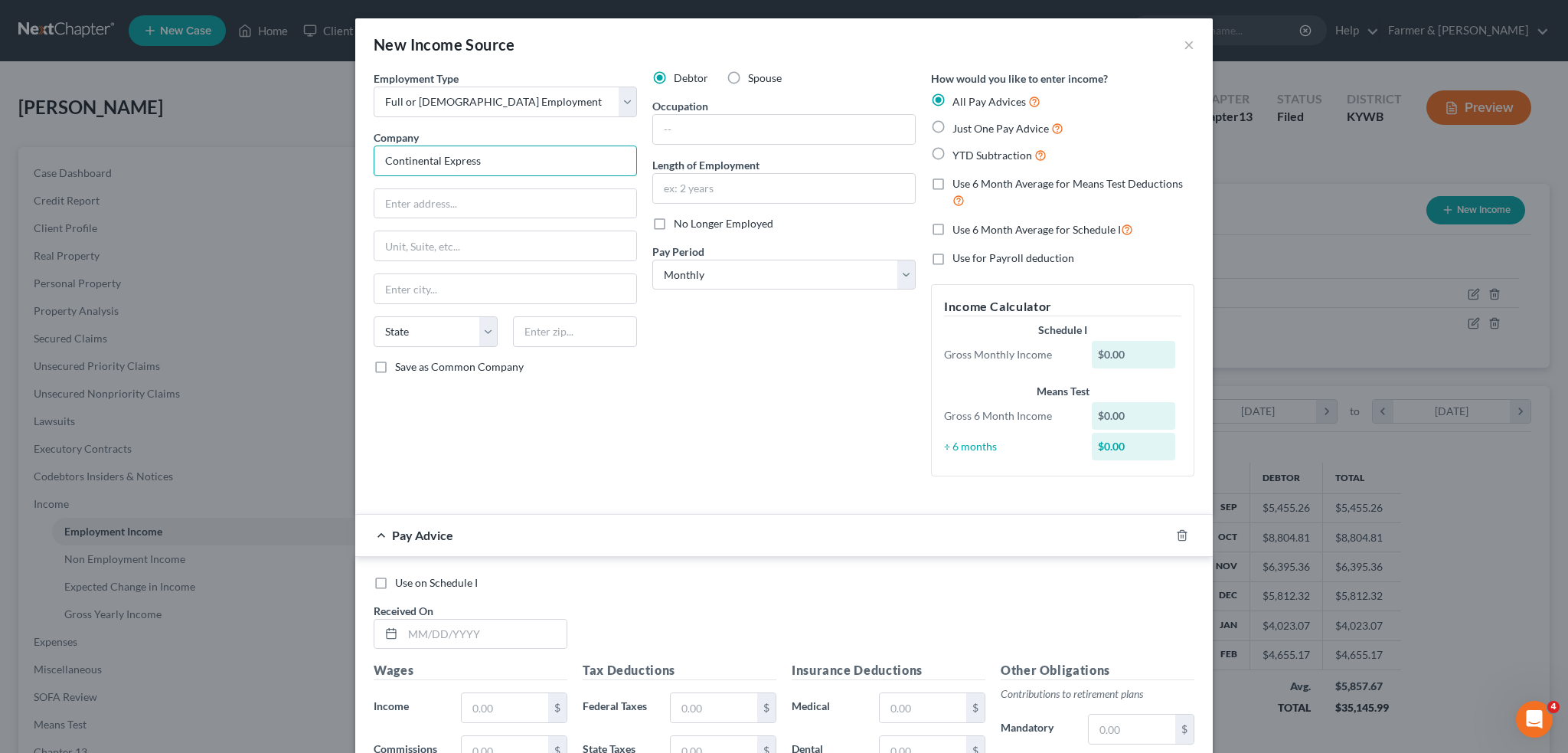
type input "Continental Express"
type input "10450 State Route 47 W."
type input "45365"
type input "Sidney"
select select "36"
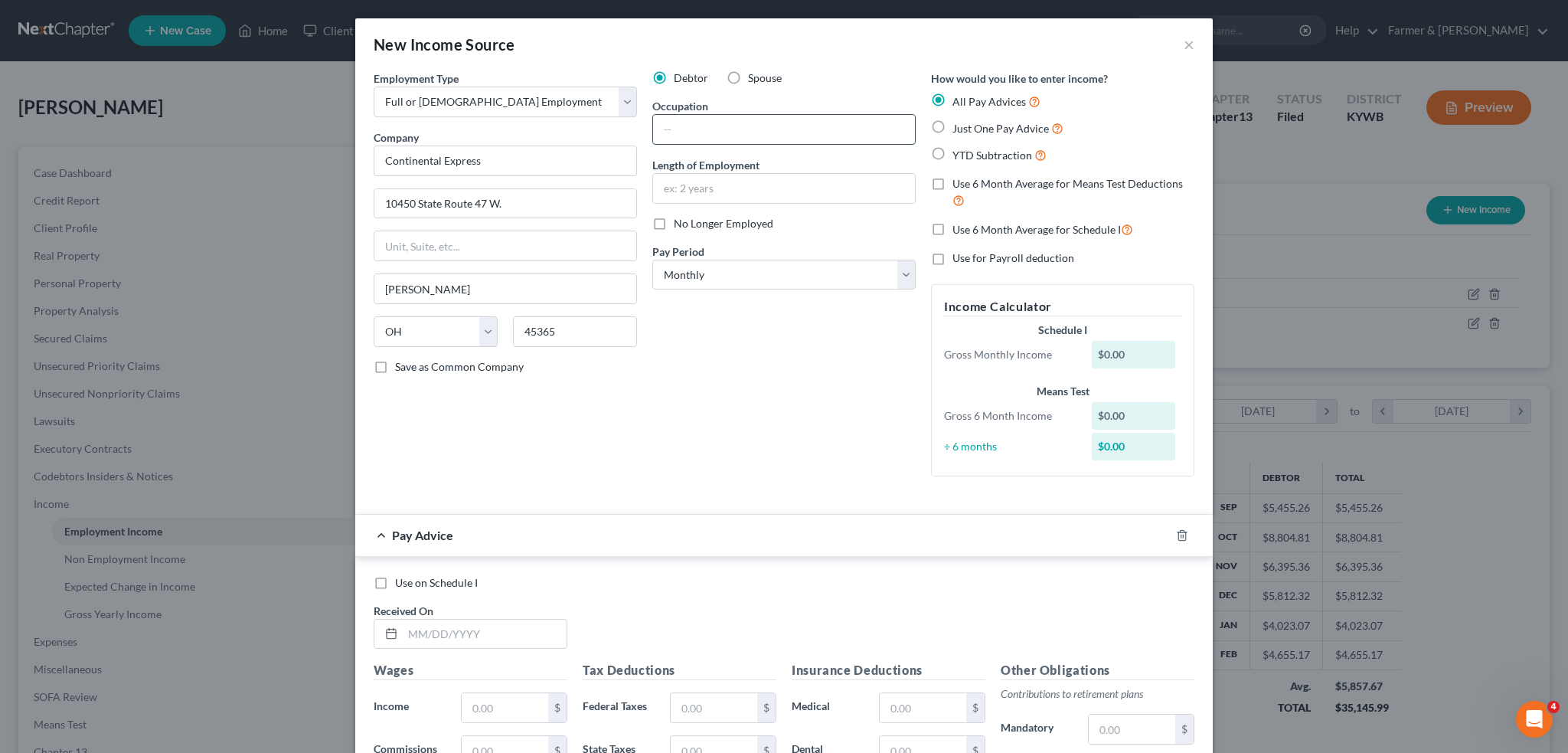
click at [723, 127] on input "text" at bounding box center [784, 129] width 261 height 29
type input "driver"
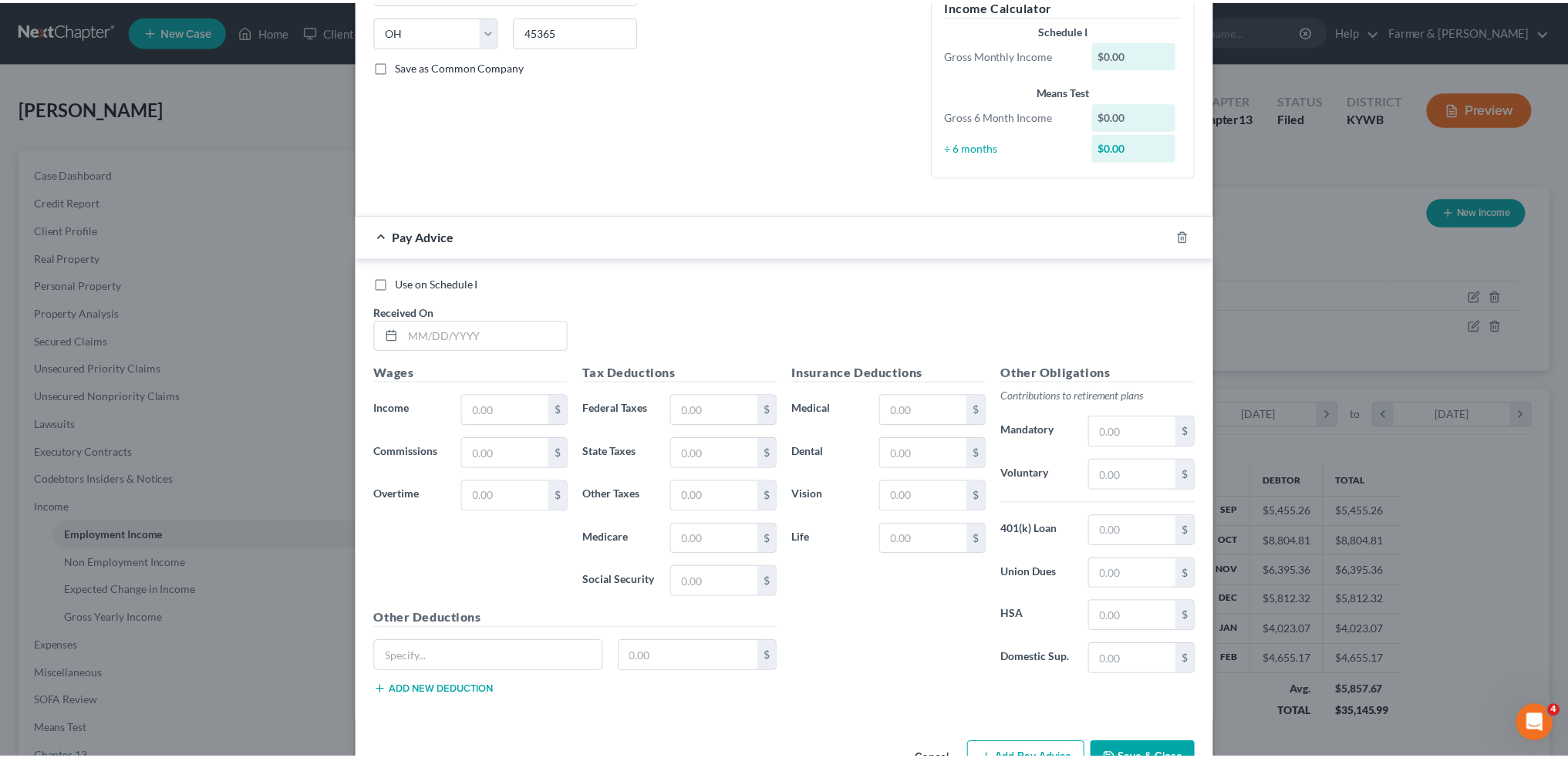
scroll to position [347, 0]
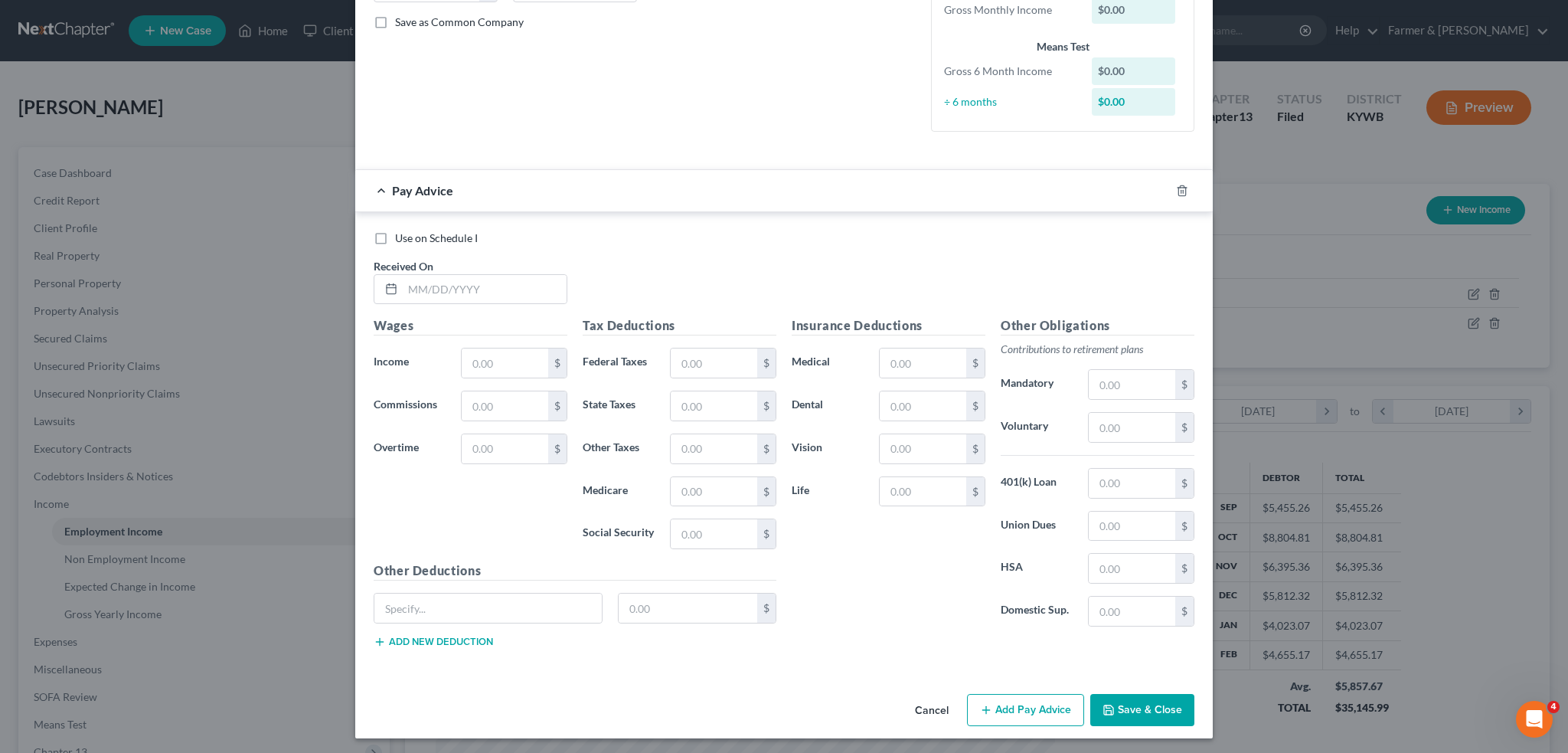
type input "2 months"
drag, startPoint x: 371, startPoint y: 233, endPoint x: 417, endPoint y: 287, distance: 70.9
click at [395, 233] on label "Use on Schedule I" at bounding box center [437, 238] width 83 height 15
click at [401, 233] on input "Use on Schedule I" at bounding box center [406, 236] width 10 height 10
checkbox input "true"
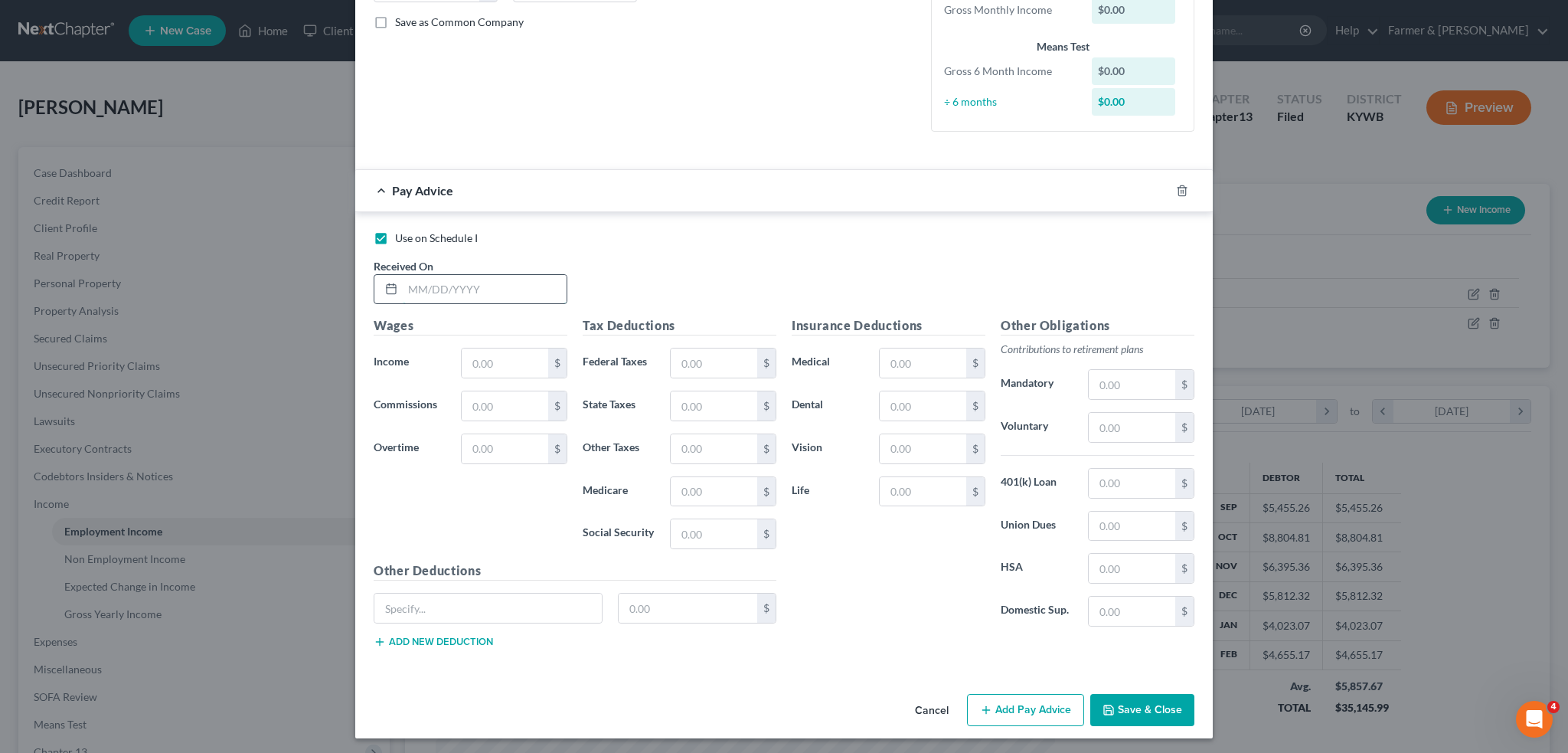
click at [417, 287] on input "text" at bounding box center [484, 289] width 163 height 29
type input "[DATE]"
type input "0.00"
click at [1119, 688] on div "Cancel Add Pay Advice Save & Close" at bounding box center [784, 712] width 858 height 51
click at [1122, 700] on button "Save & Close" at bounding box center [1142, 709] width 104 height 32
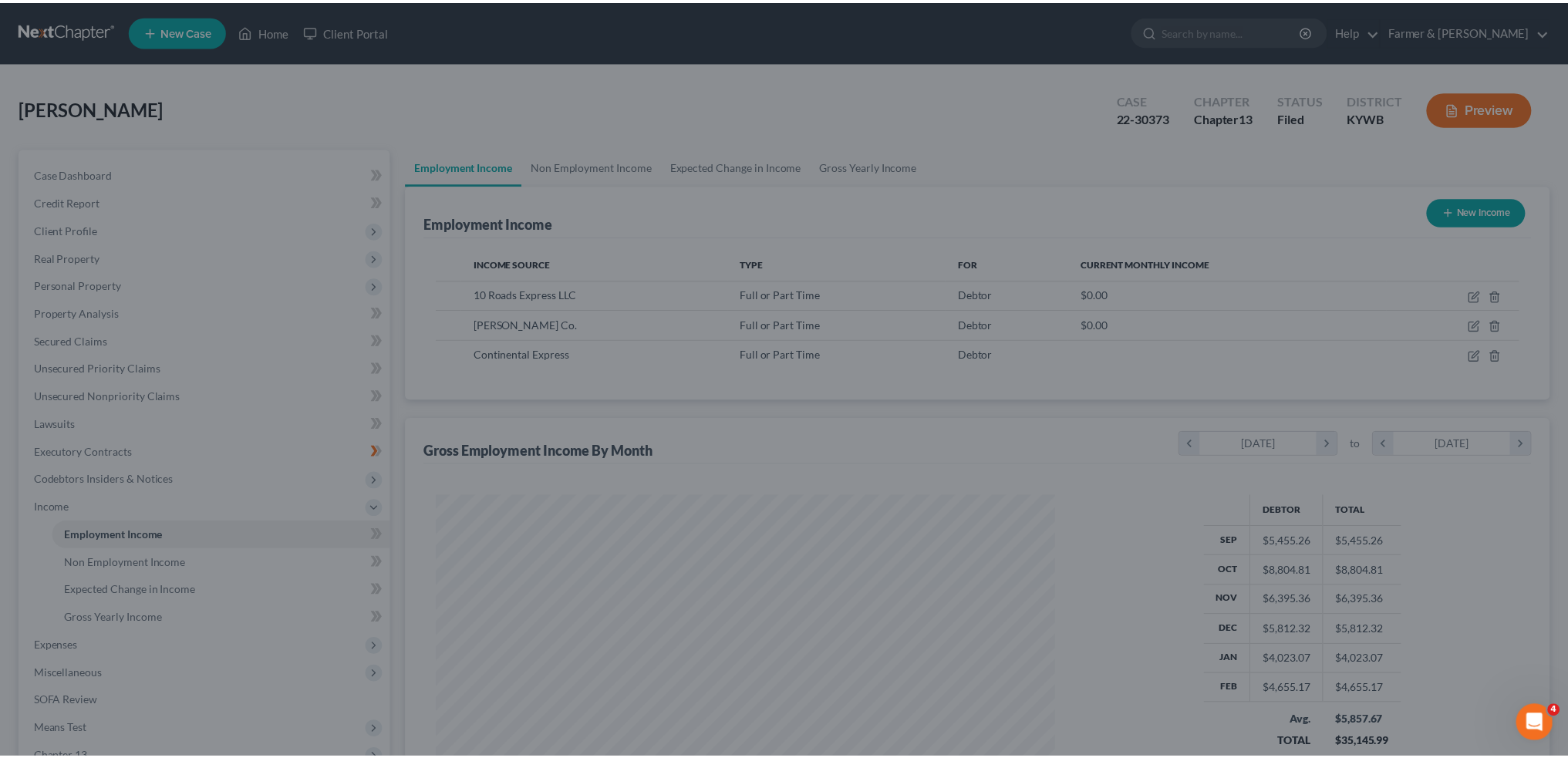
scroll to position [770804, 770531]
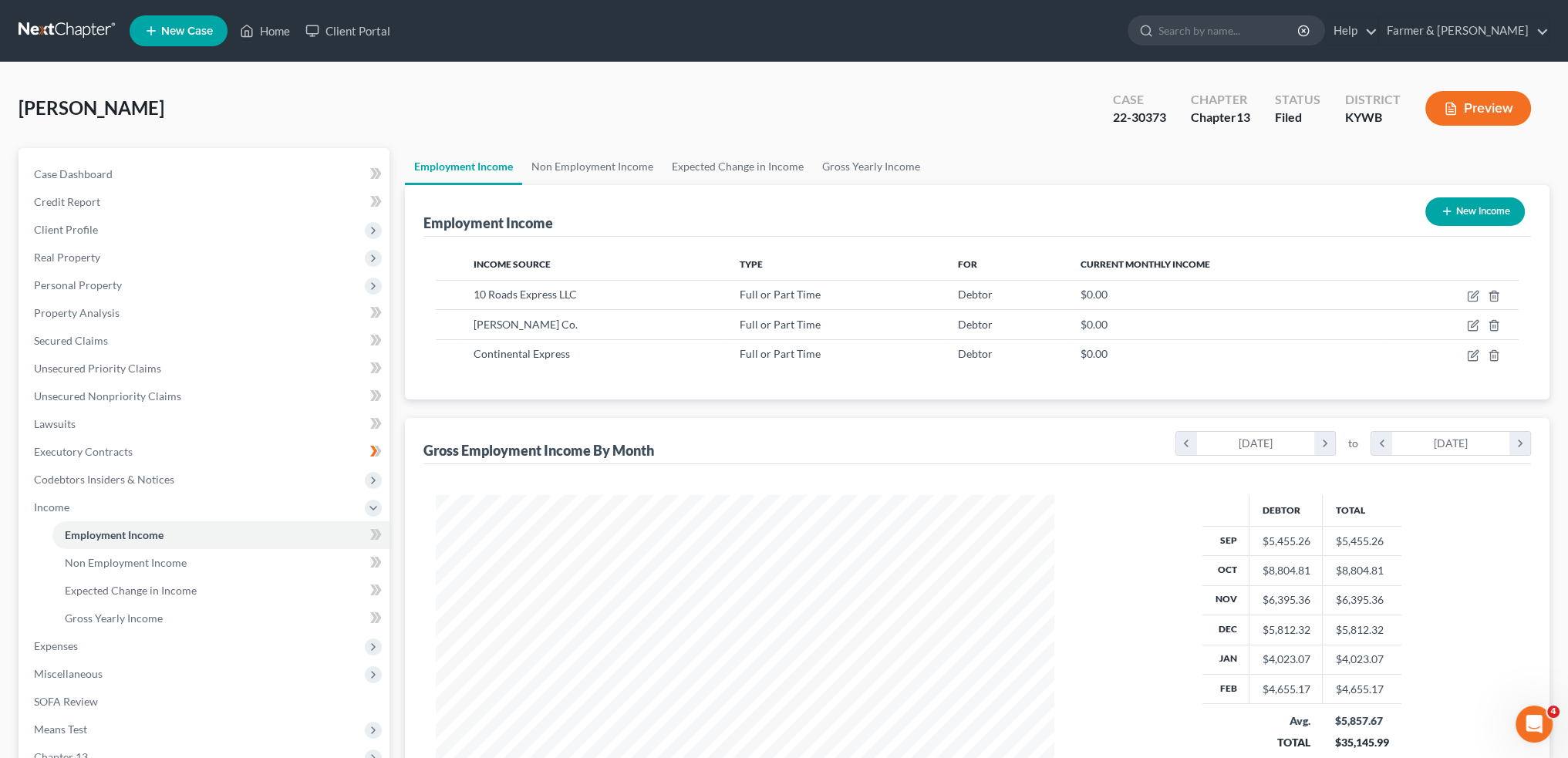
click at [1174, 45] on ul "New Case Home Client Portal - No Result - See all results Or Press Enter... Hel…" at bounding box center [839, 31] width 1419 height 40
click at [166, 231] on span "Client Profile" at bounding box center [205, 229] width 368 height 28
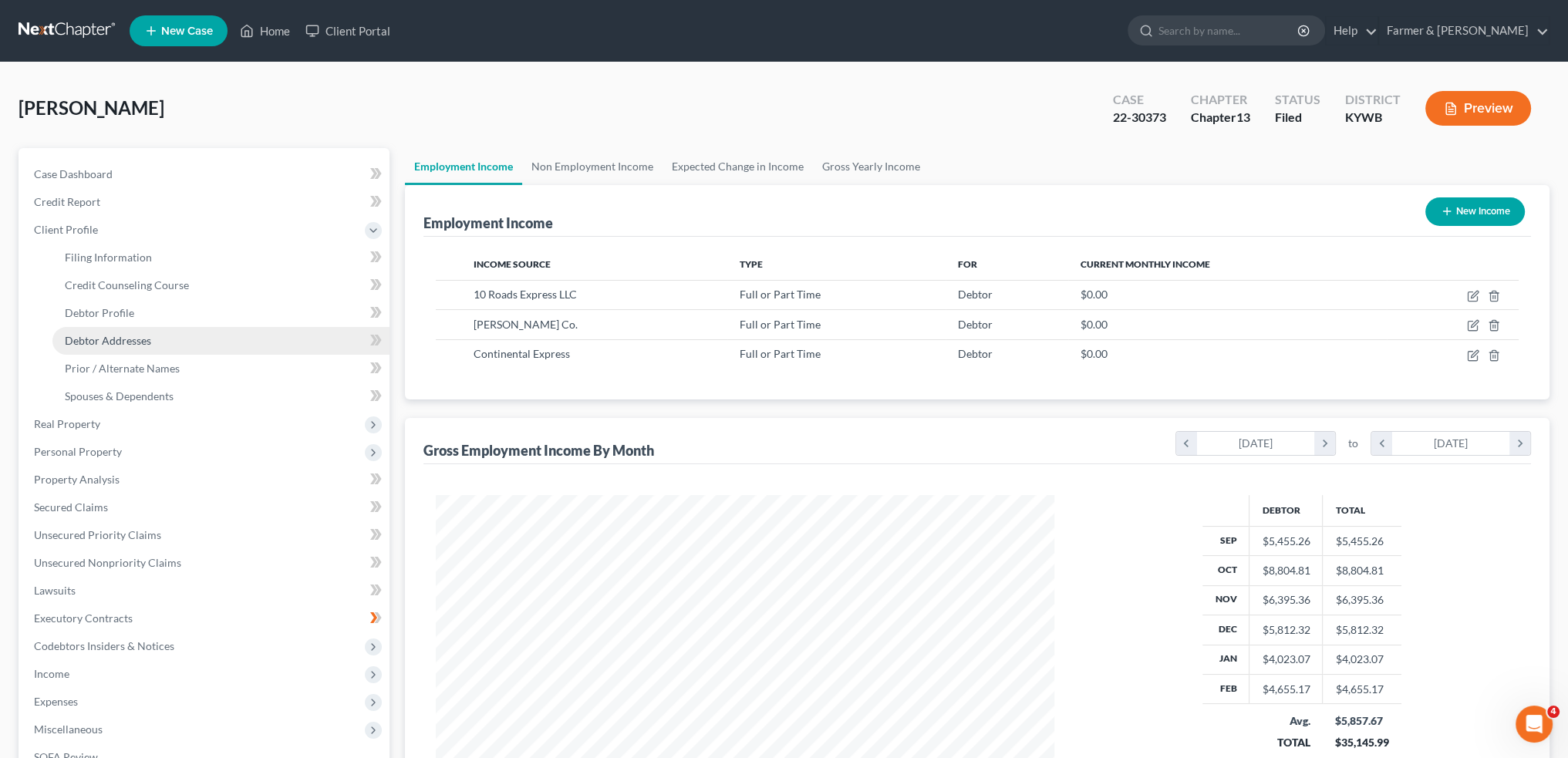
click at [155, 338] on link "Debtor Addresses" at bounding box center [221, 341] width 337 height 28
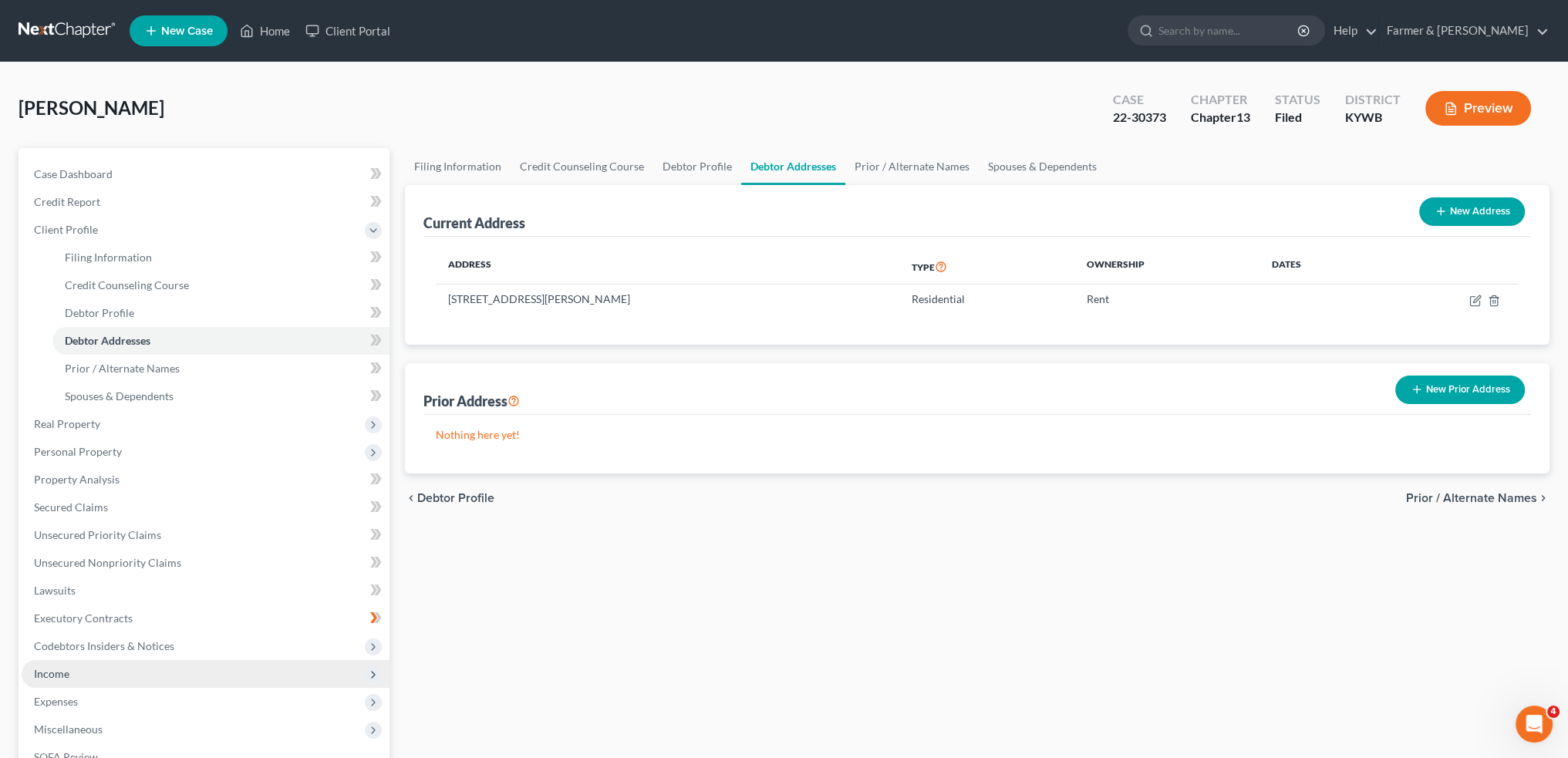
click at [63, 671] on span "Income" at bounding box center [52, 673] width 36 height 13
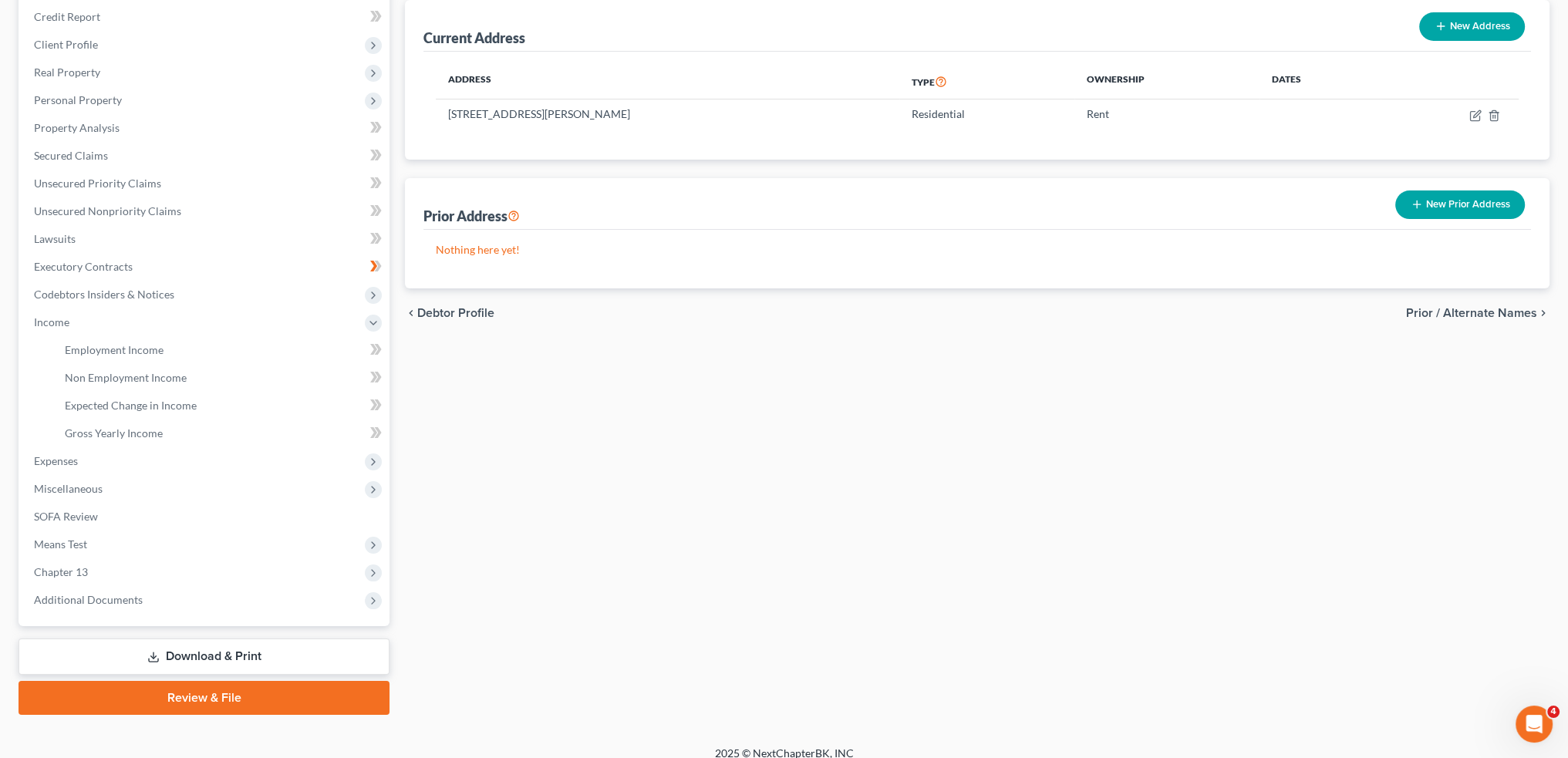
scroll to position [198, 0]
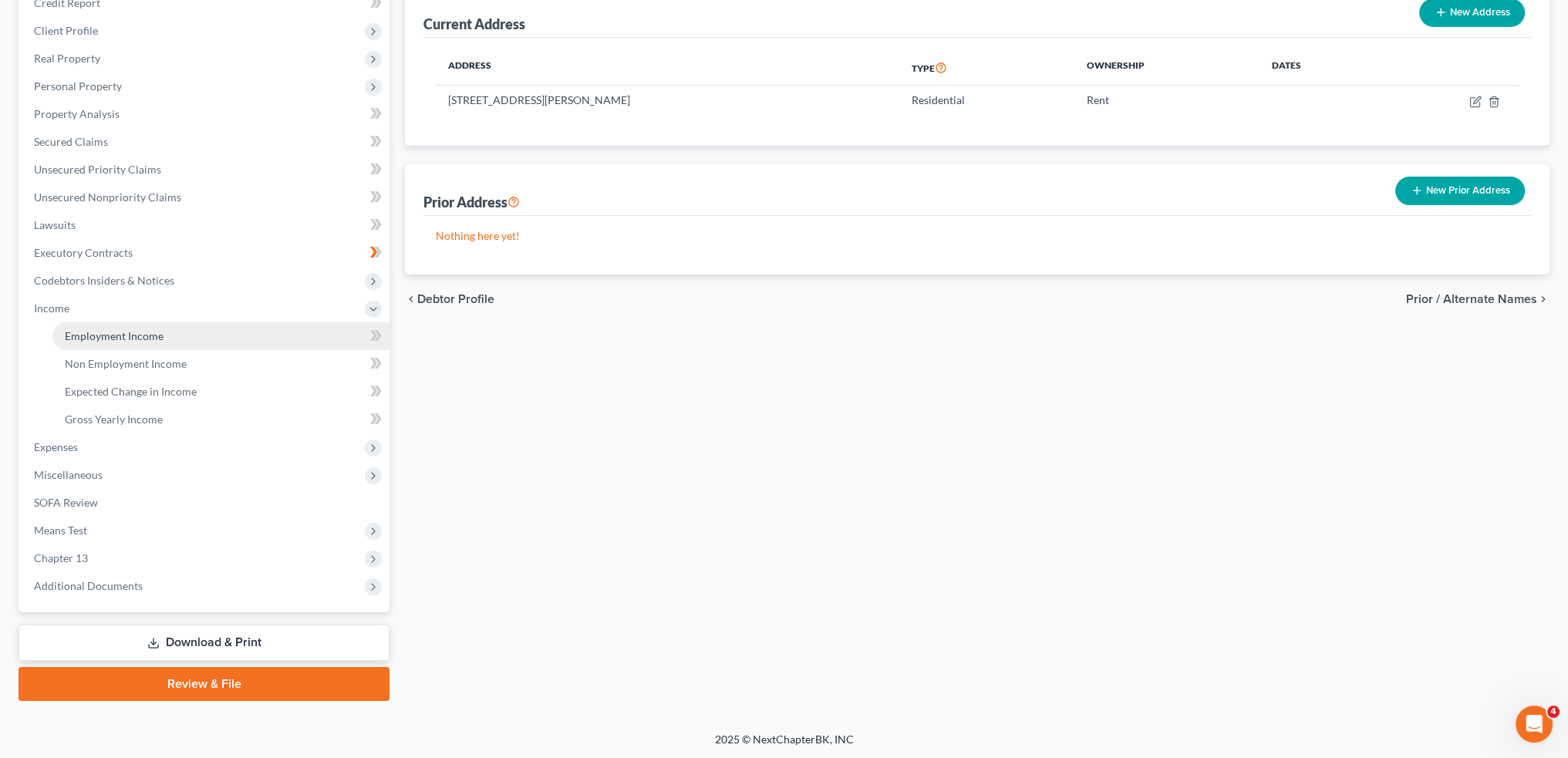
click at [151, 331] on span "Employment Income" at bounding box center [114, 335] width 99 height 13
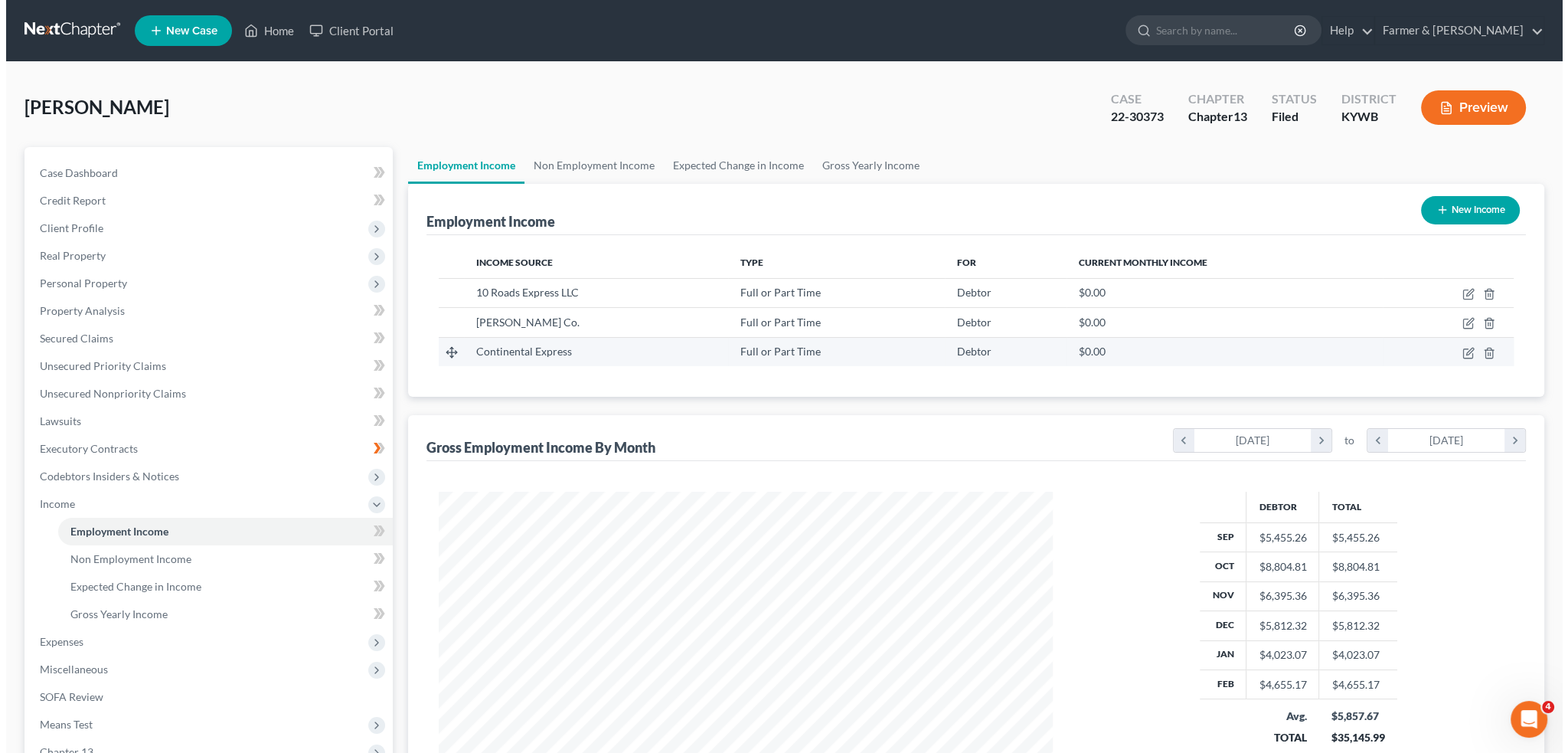
scroll to position [307, 644]
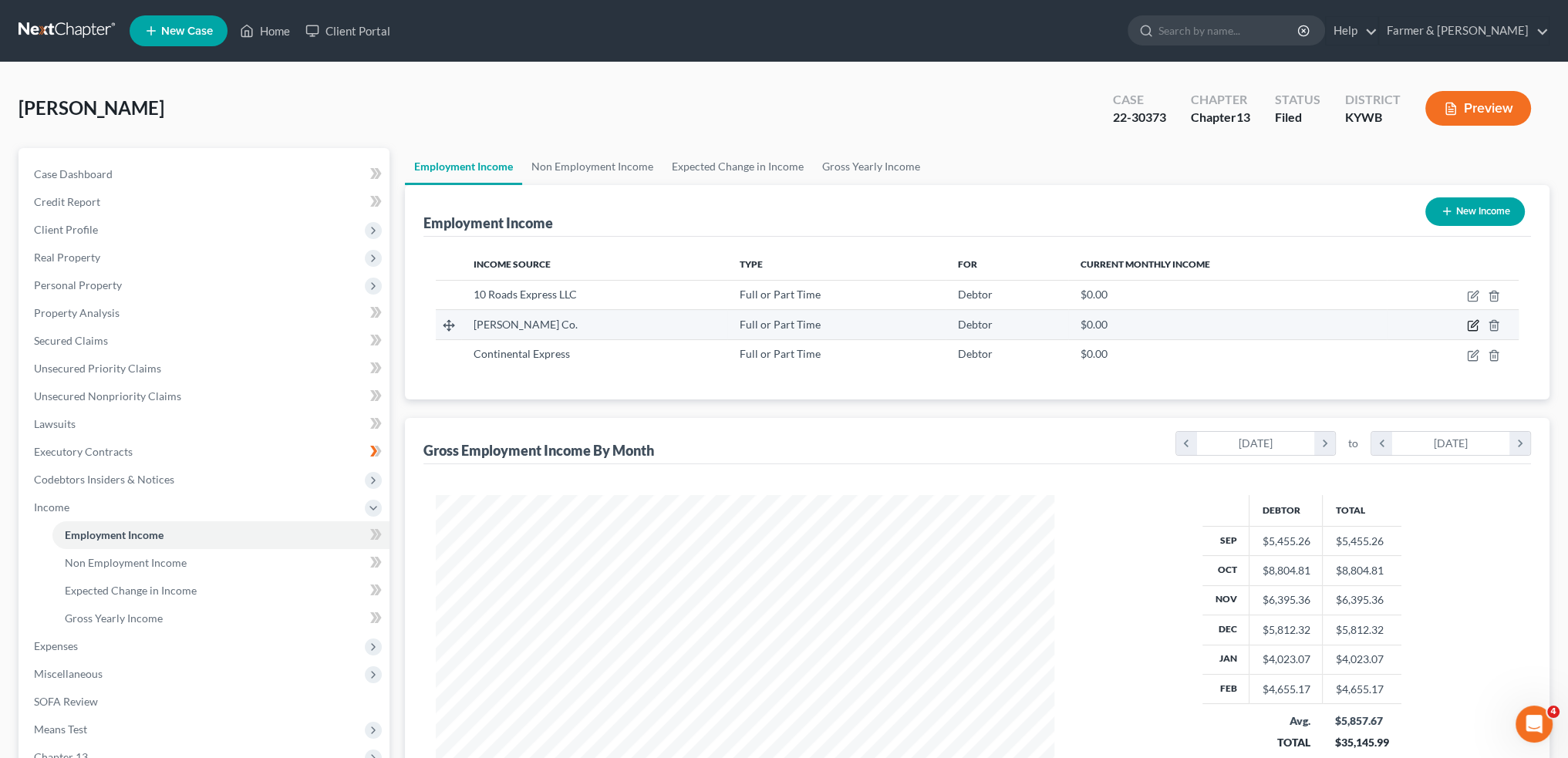
click at [1475, 321] on icon "button" at bounding box center [1473, 324] width 7 height 7
select select "0"
select select "23"
select select "3"
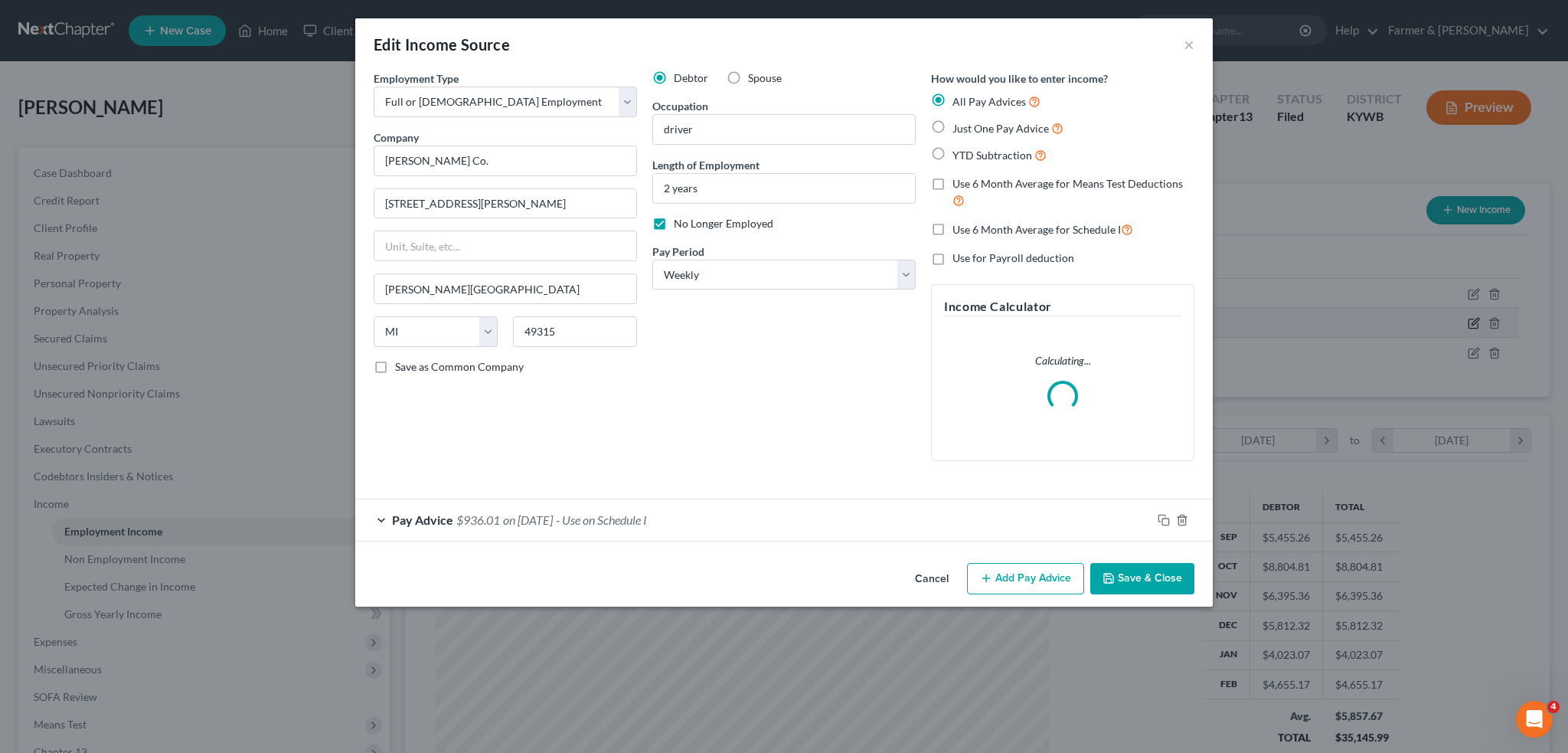
scroll to position [309, 650]
click at [790, 520] on div "Pay Advice $936.01 on 02/03/2025 - Use on Schedule I" at bounding box center [754, 519] width 796 height 41
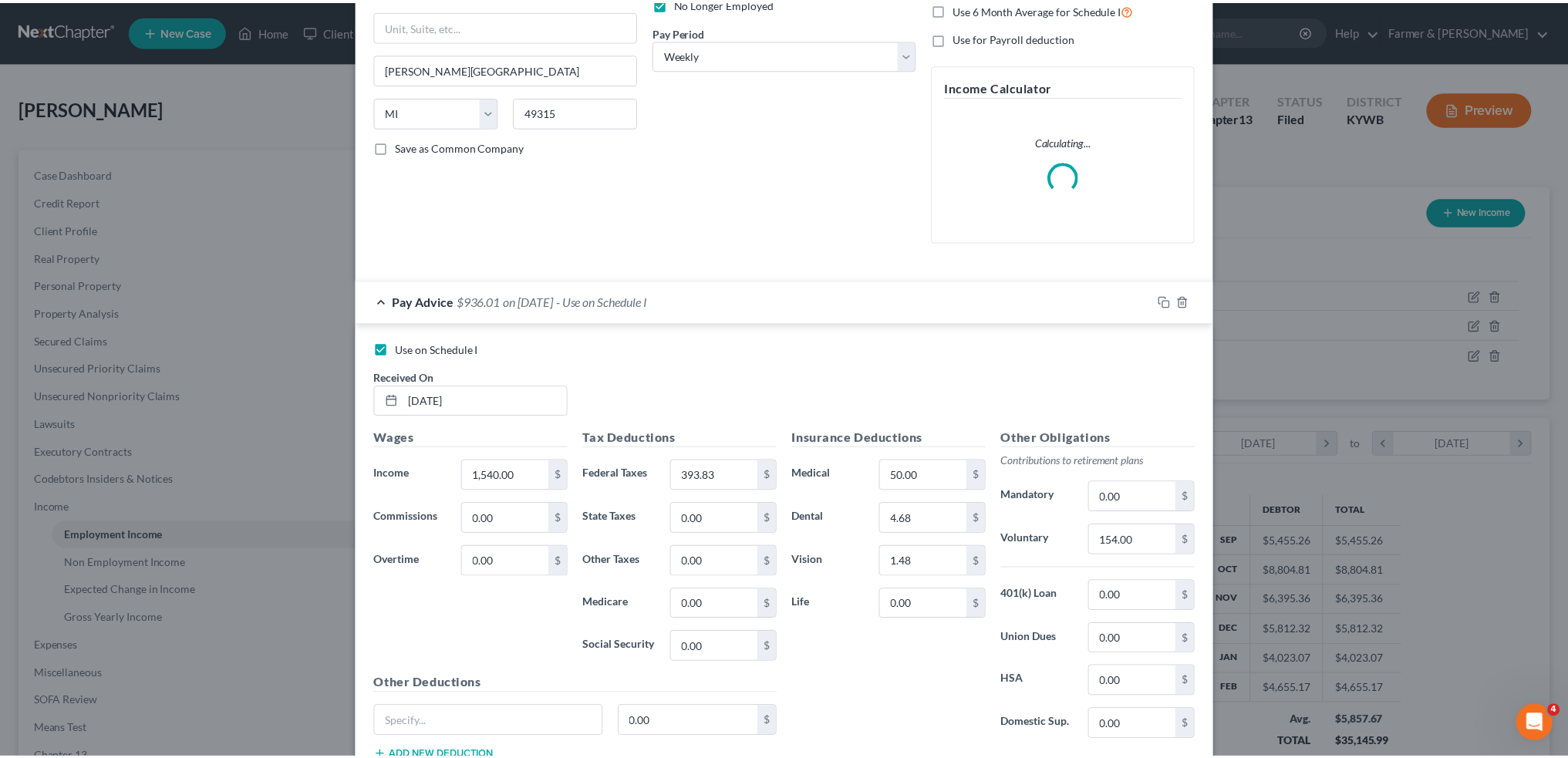
scroll to position [331, 0]
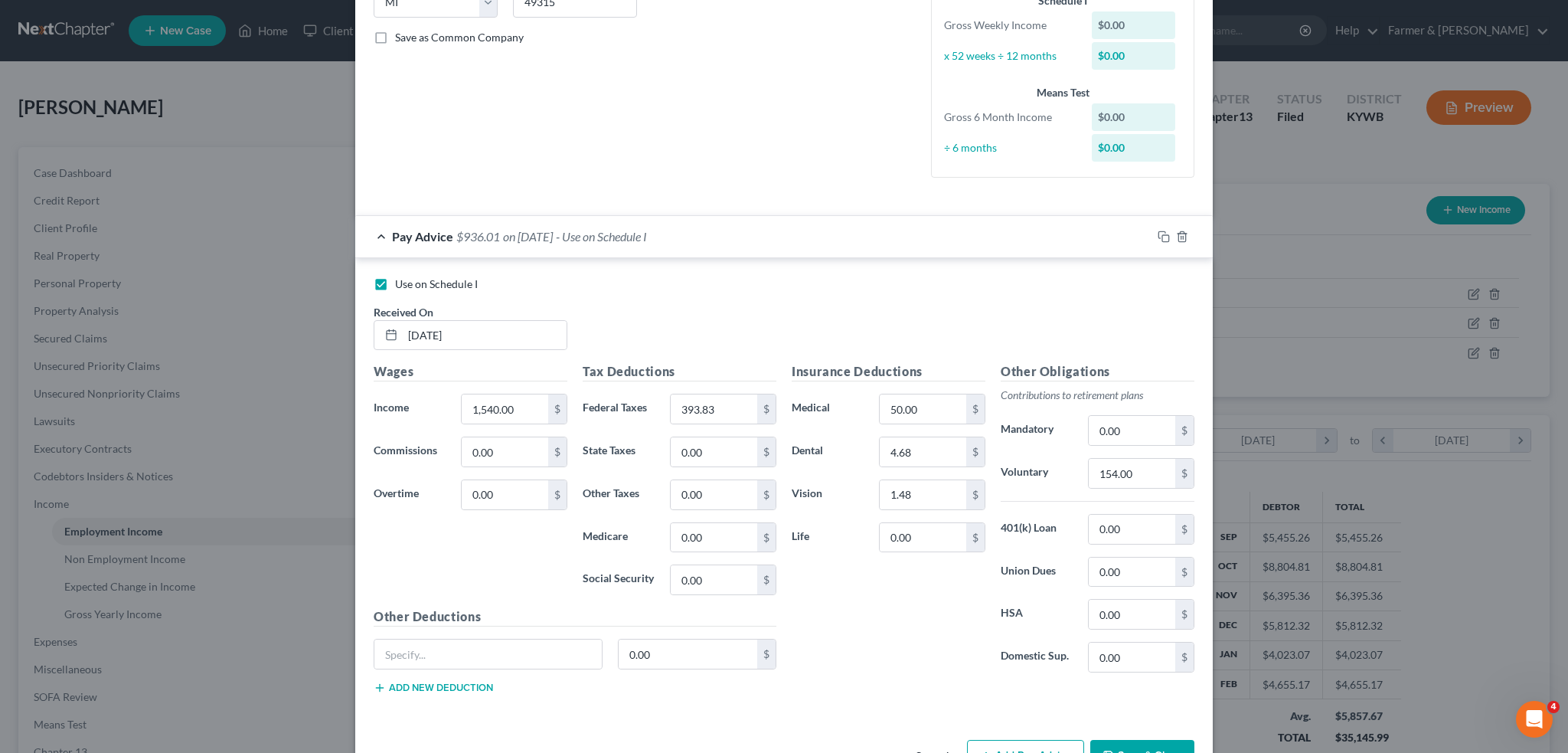
click at [1132, 700] on div "Edit Income Source × Employment Type * Select Full or Part Time Employment Self…" at bounding box center [784, 237] width 858 height 1096
click at [1115, 741] on button "Save & Close" at bounding box center [1142, 756] width 104 height 32
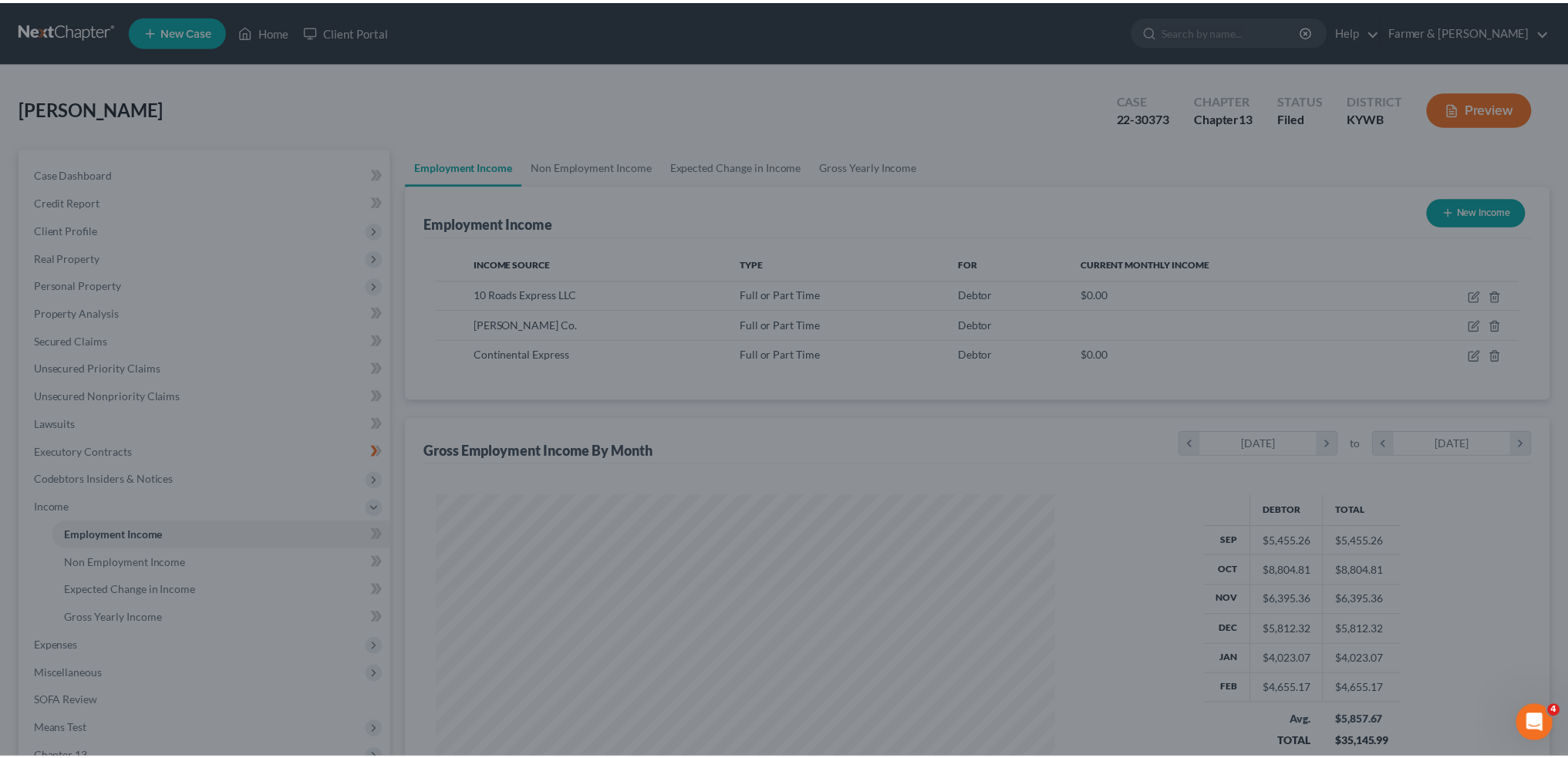
scroll to position [770804, 770531]
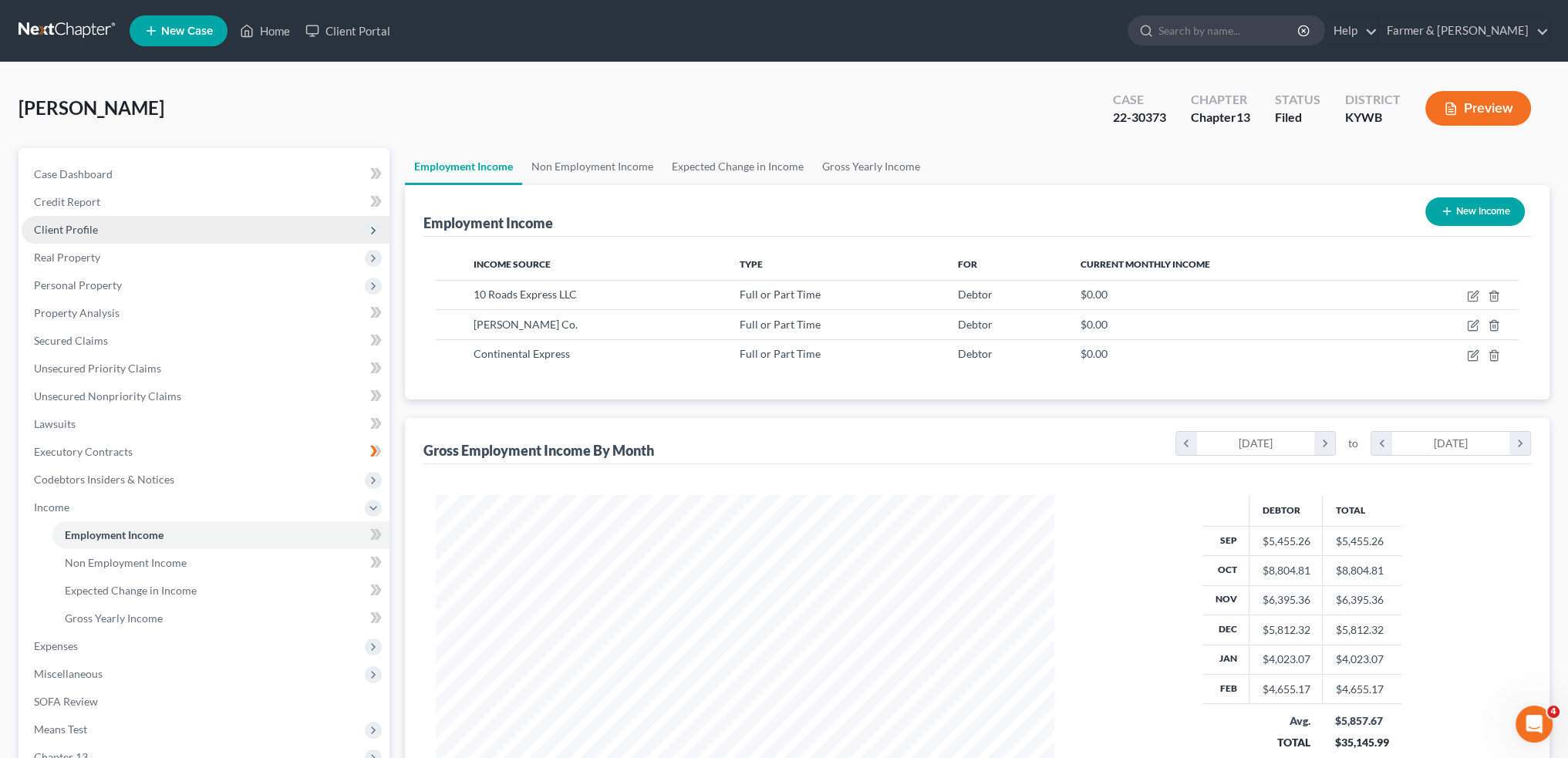
click at [140, 218] on span "Client Profile" at bounding box center [205, 229] width 368 height 28
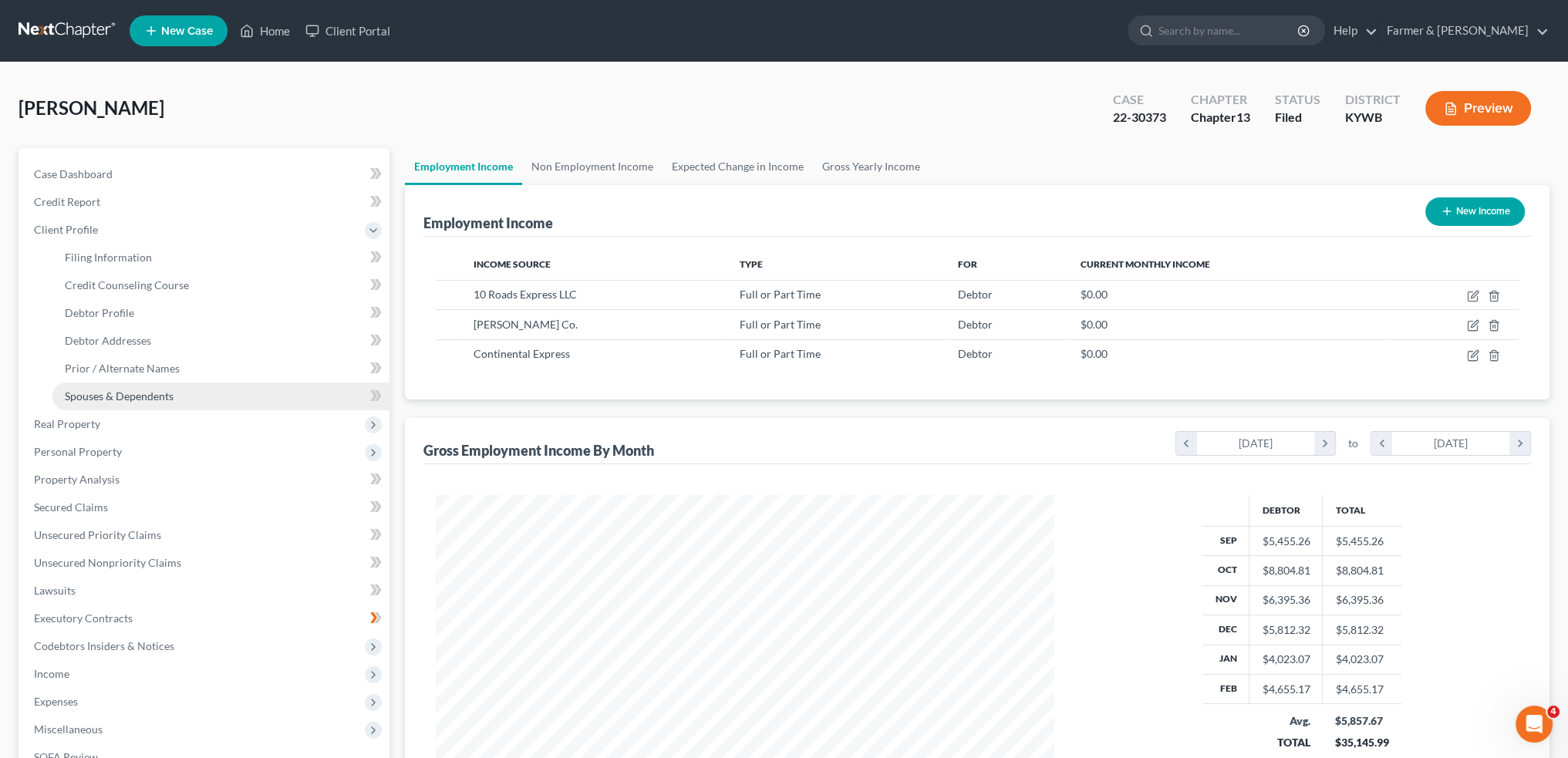
click at [152, 404] on link "Spouses & Dependents" at bounding box center [221, 396] width 337 height 28
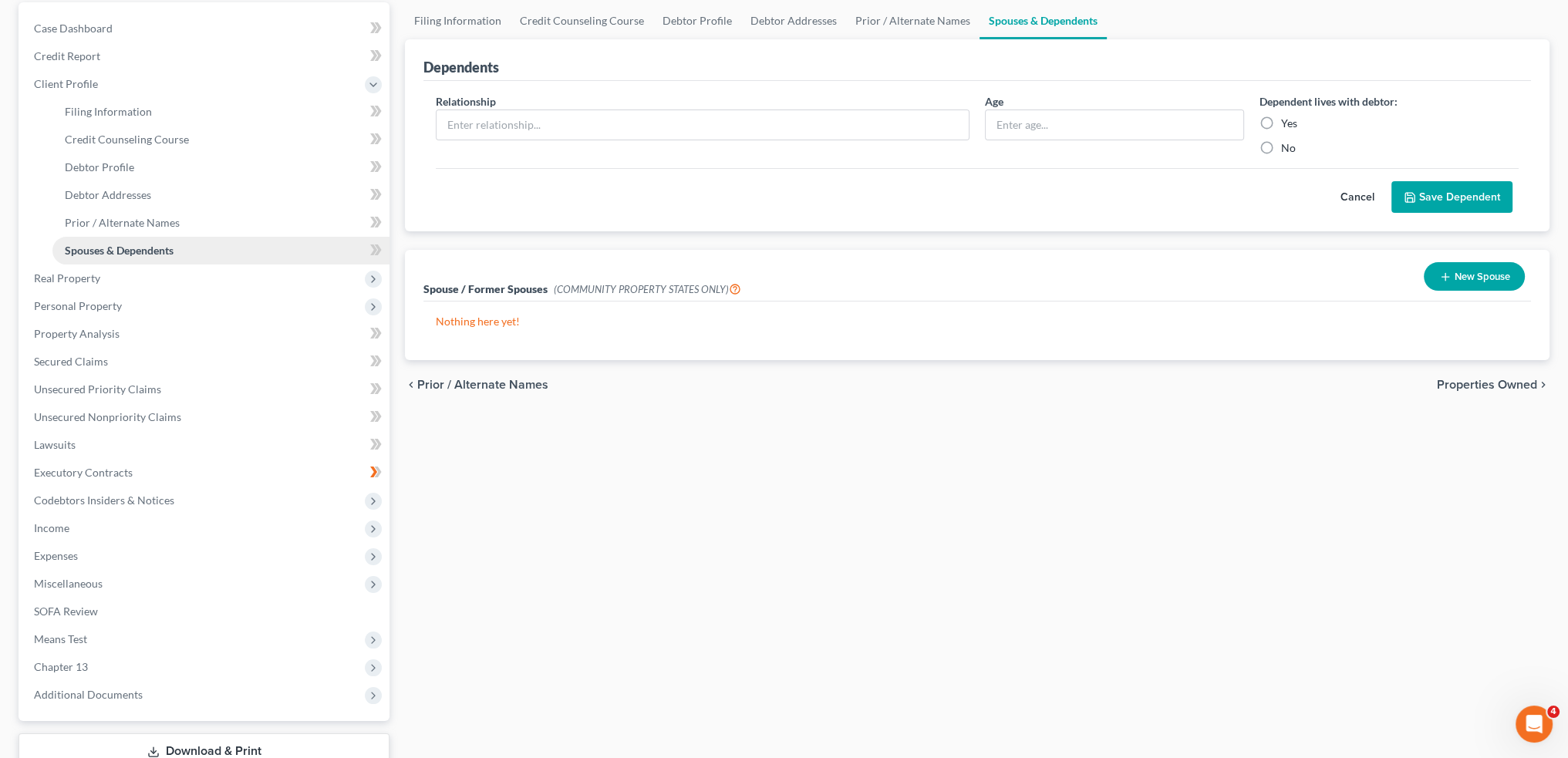
scroll to position [254, 0]
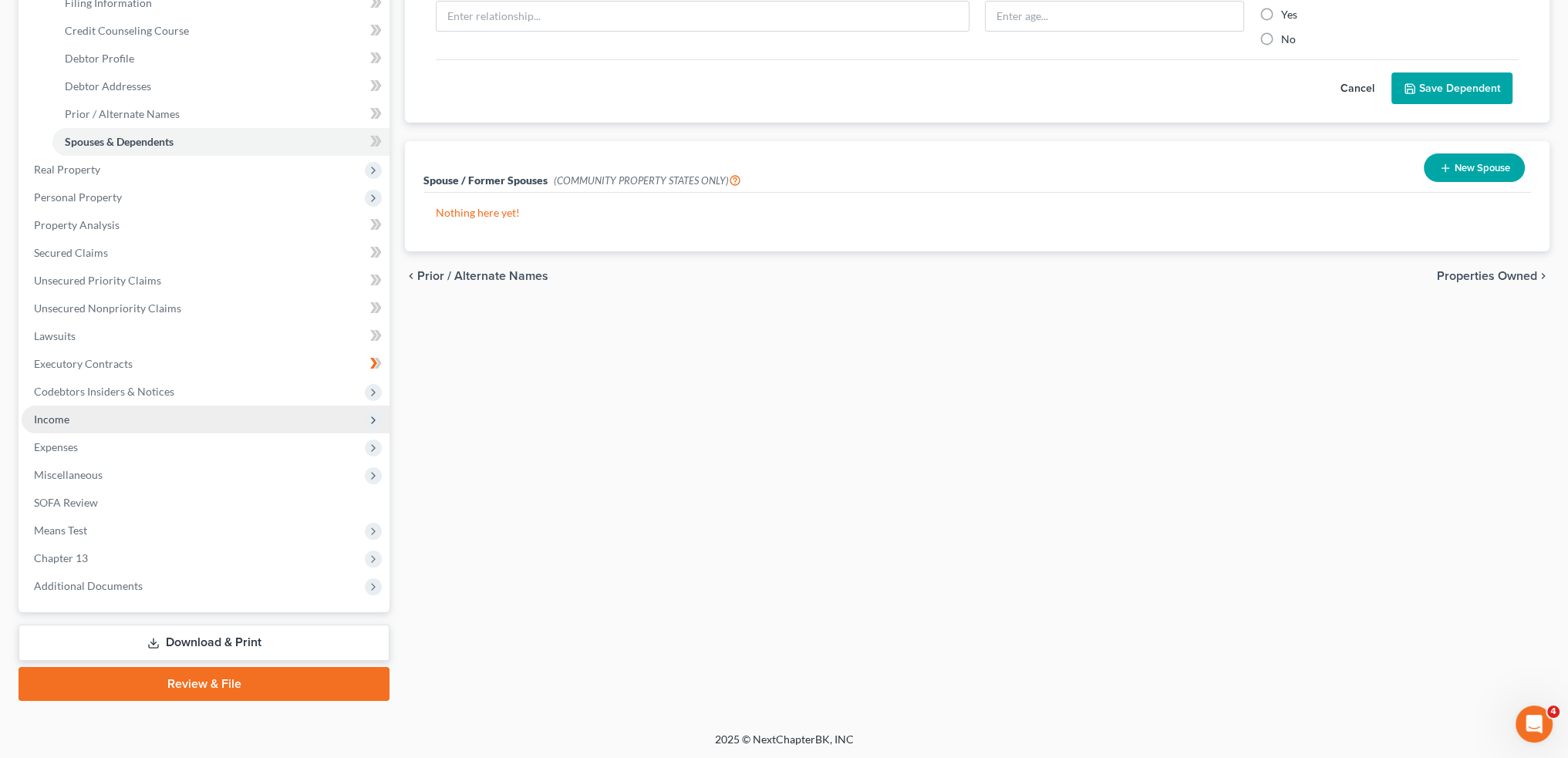
click at [116, 413] on span "Income" at bounding box center [205, 420] width 368 height 28
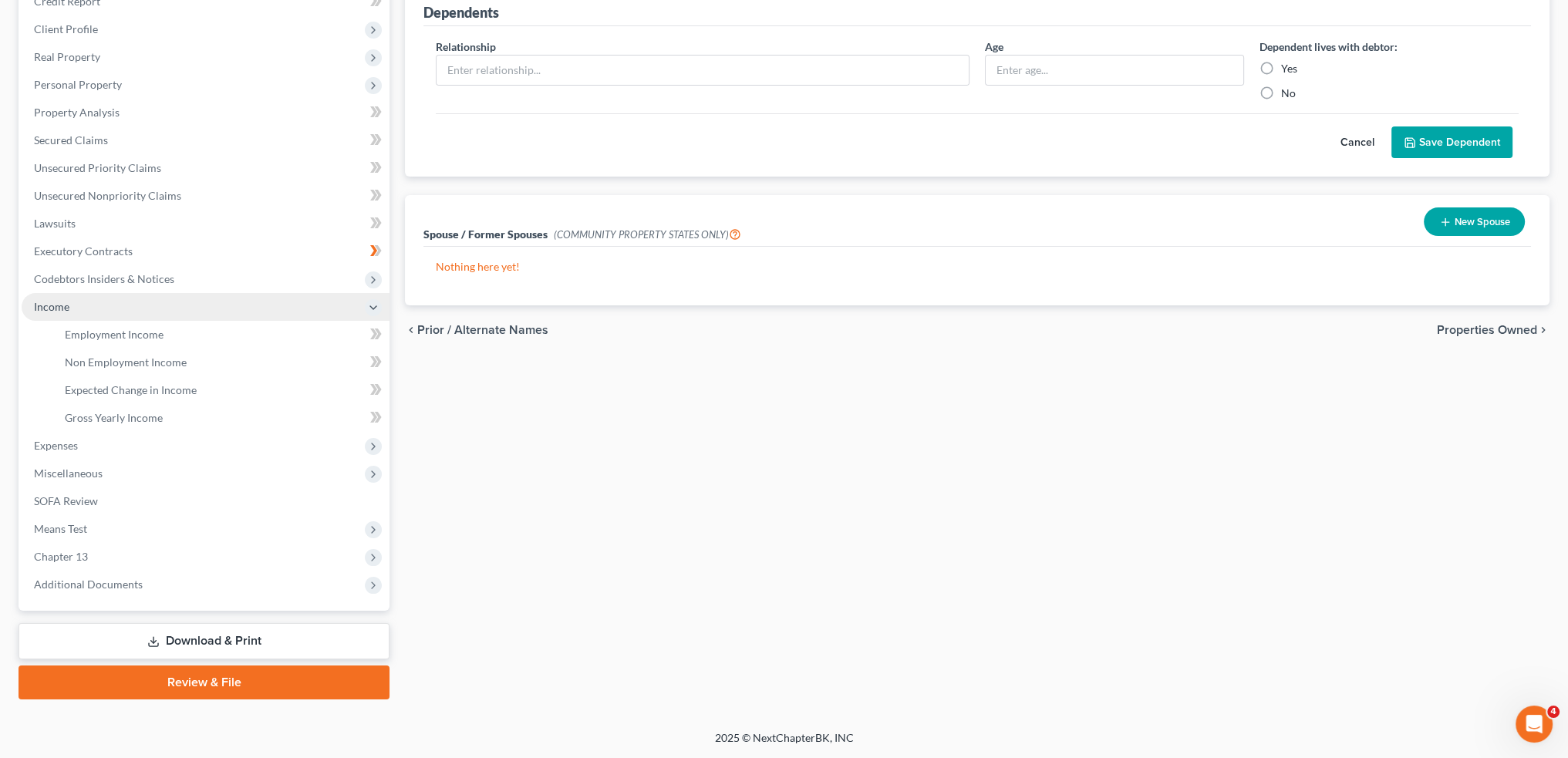
scroll to position [198, 0]
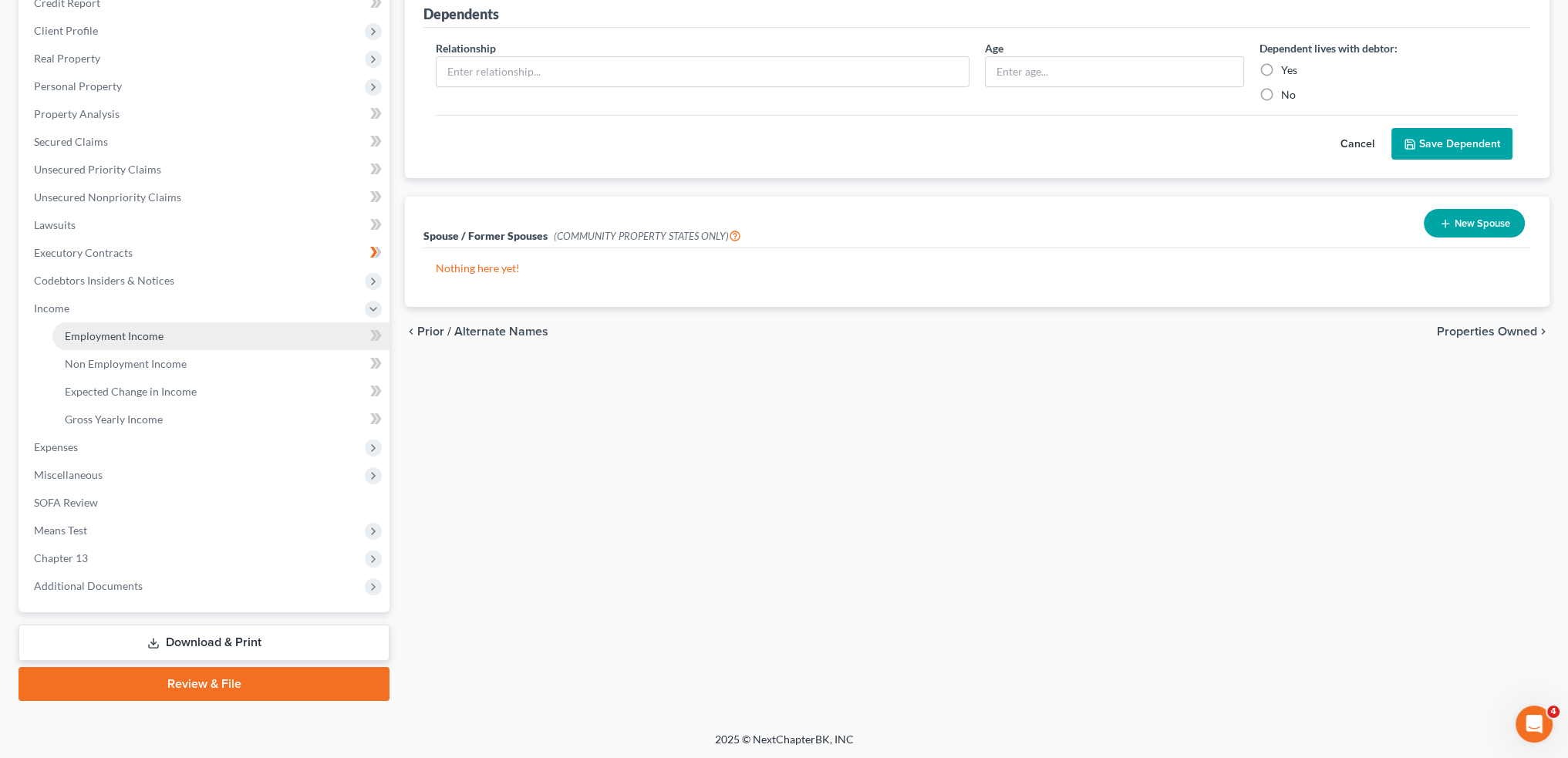
click at [132, 330] on span "Employment Income" at bounding box center [114, 335] width 99 height 13
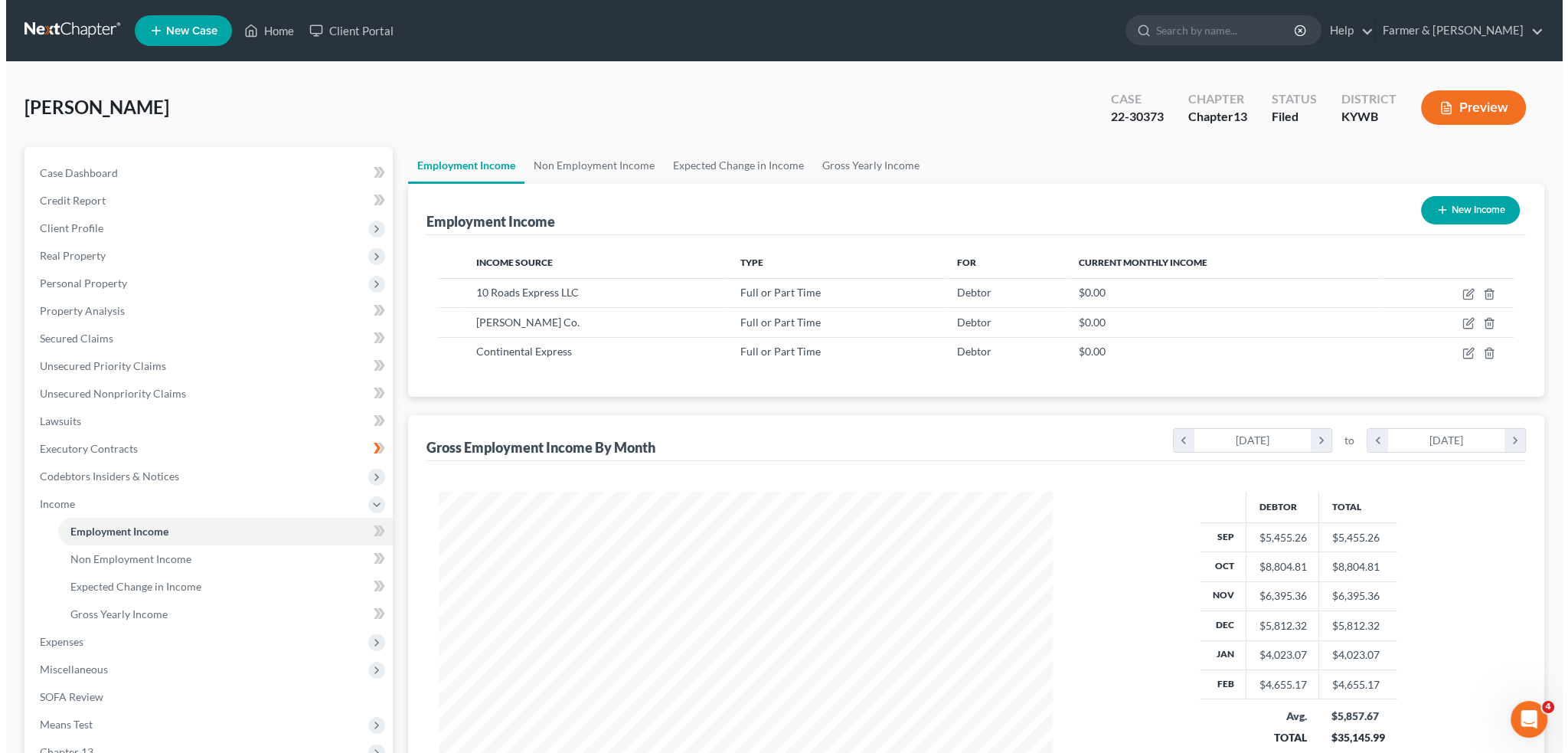
scroll to position [307, 644]
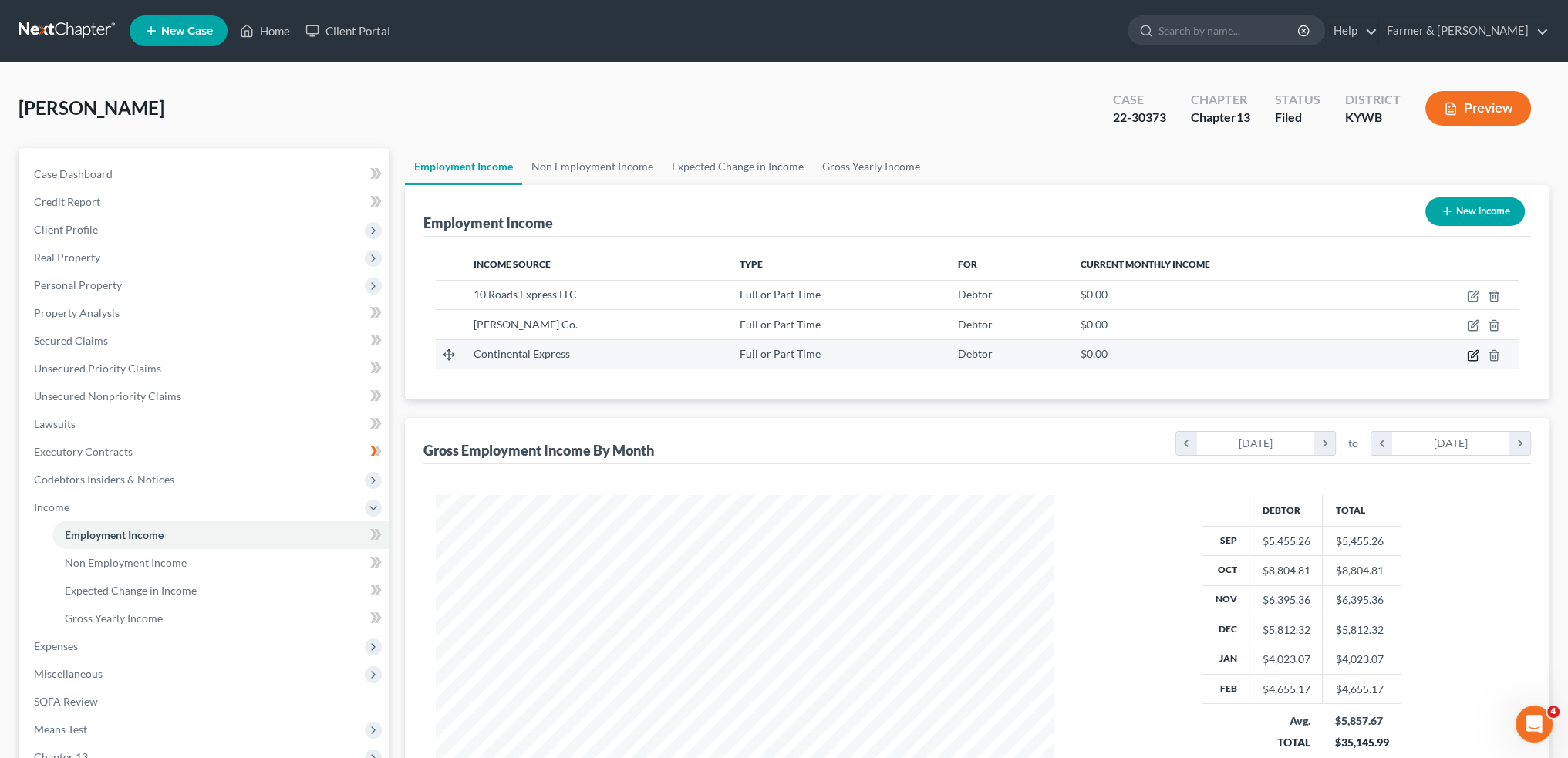
click at [1469, 355] on icon "button" at bounding box center [1473, 355] width 12 height 12
select select "0"
select select "36"
select select "0"
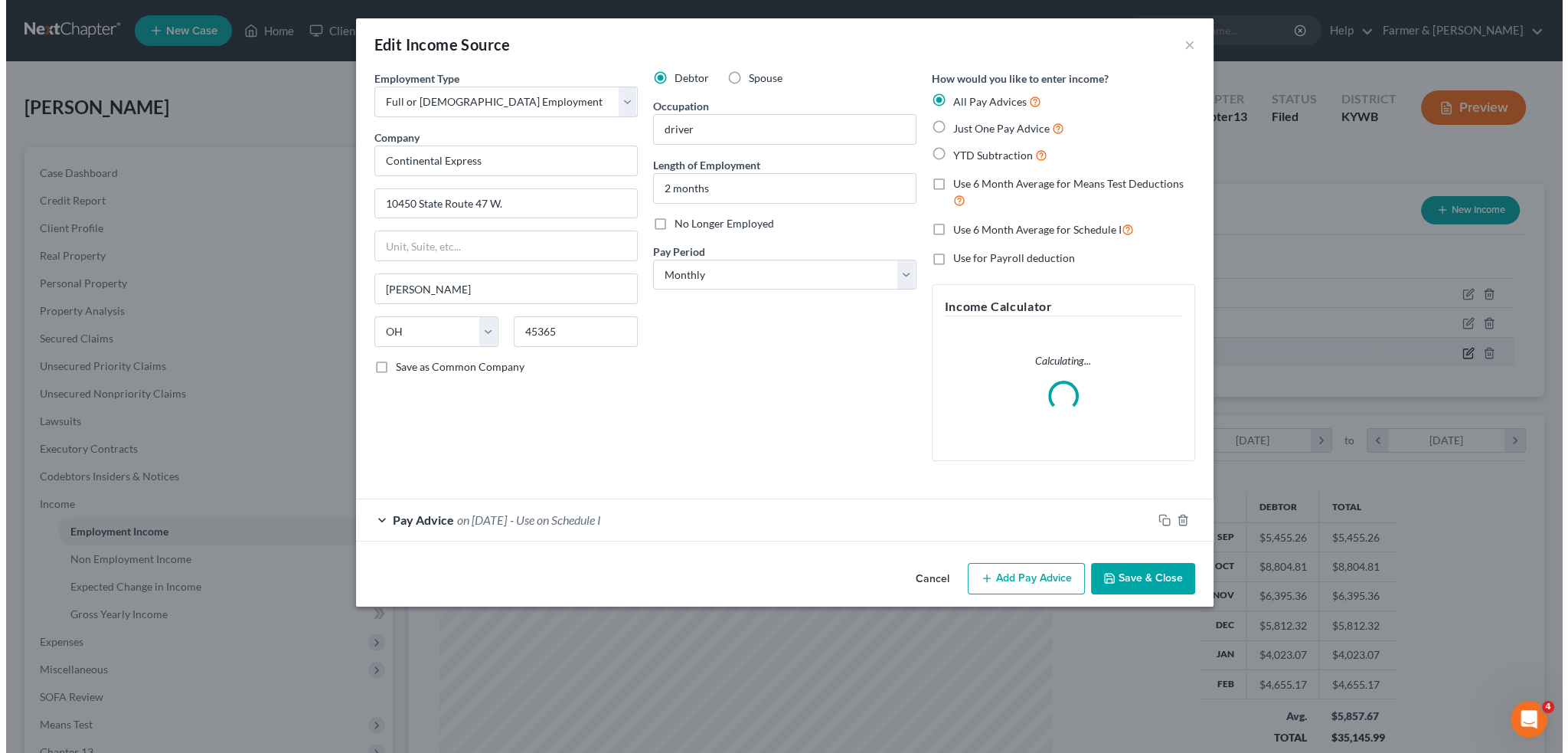
scroll to position [309, 650]
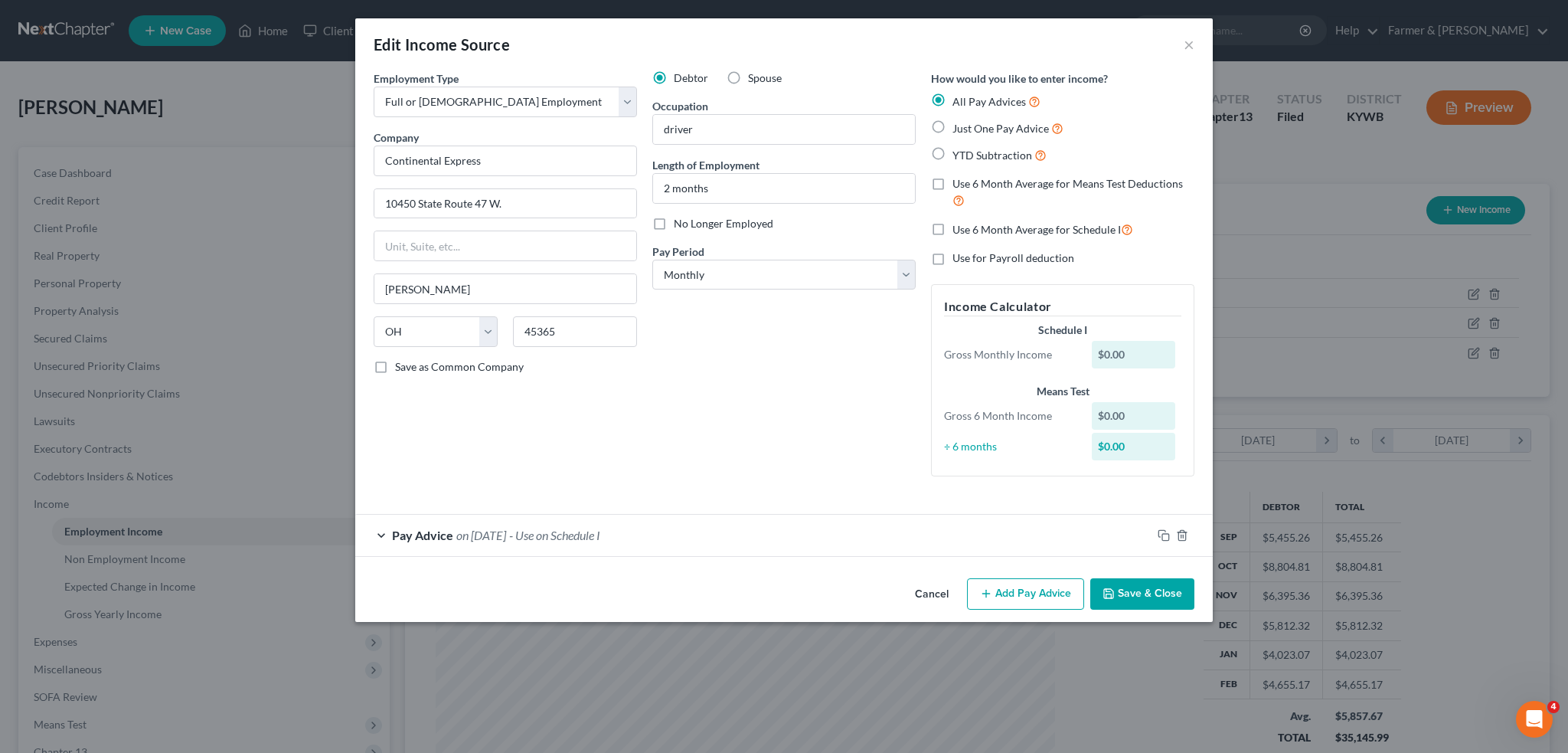
drag, startPoint x: 529, startPoint y: 517, endPoint x: 533, endPoint y: 528, distance: 11.7
click at [530, 517] on div "Pay Advice on 10/06/2025 - Use on Schedule I" at bounding box center [754, 535] width 796 height 41
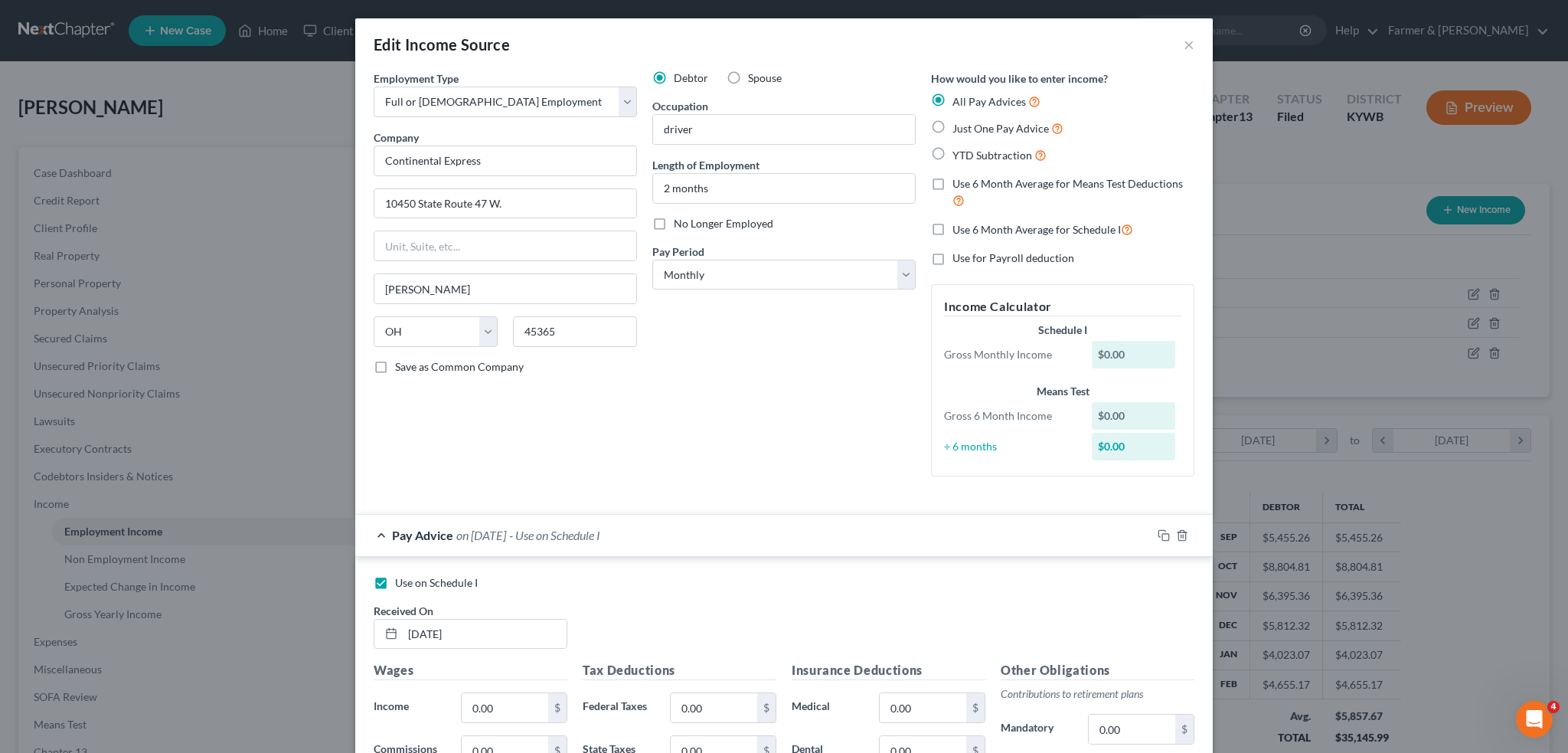
scroll to position [255, 0]
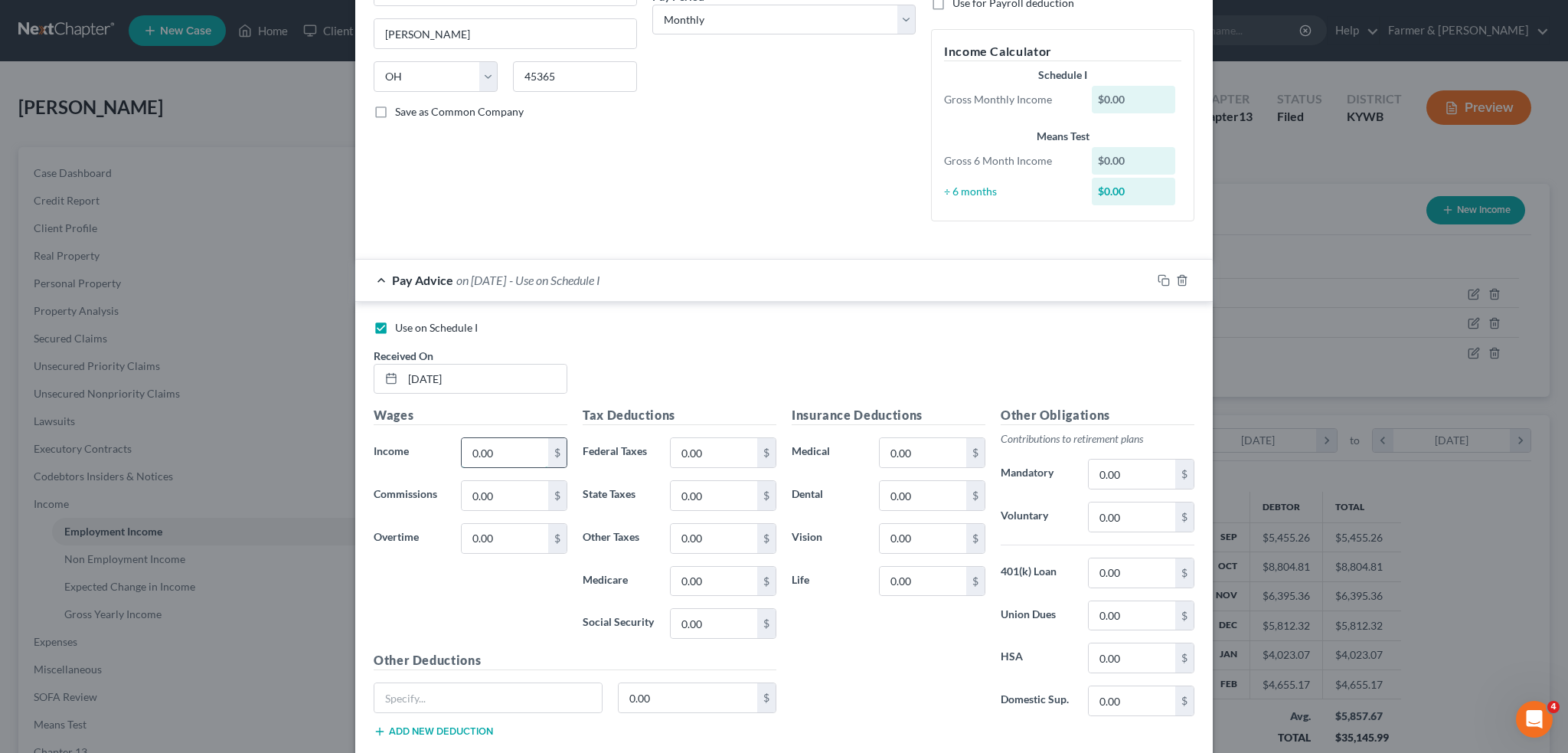
click at [498, 444] on input "0.00" at bounding box center [504, 452] width 86 height 29
type input "1,125.60"
click at [751, 10] on select "Select Monthly Twice Monthly Every Other Week Weekly" at bounding box center [784, 20] width 263 height 31
select select "3"
click at [653, 5] on select "Select Monthly Twice Monthly Every Other Week Weekly" at bounding box center [784, 20] width 263 height 31
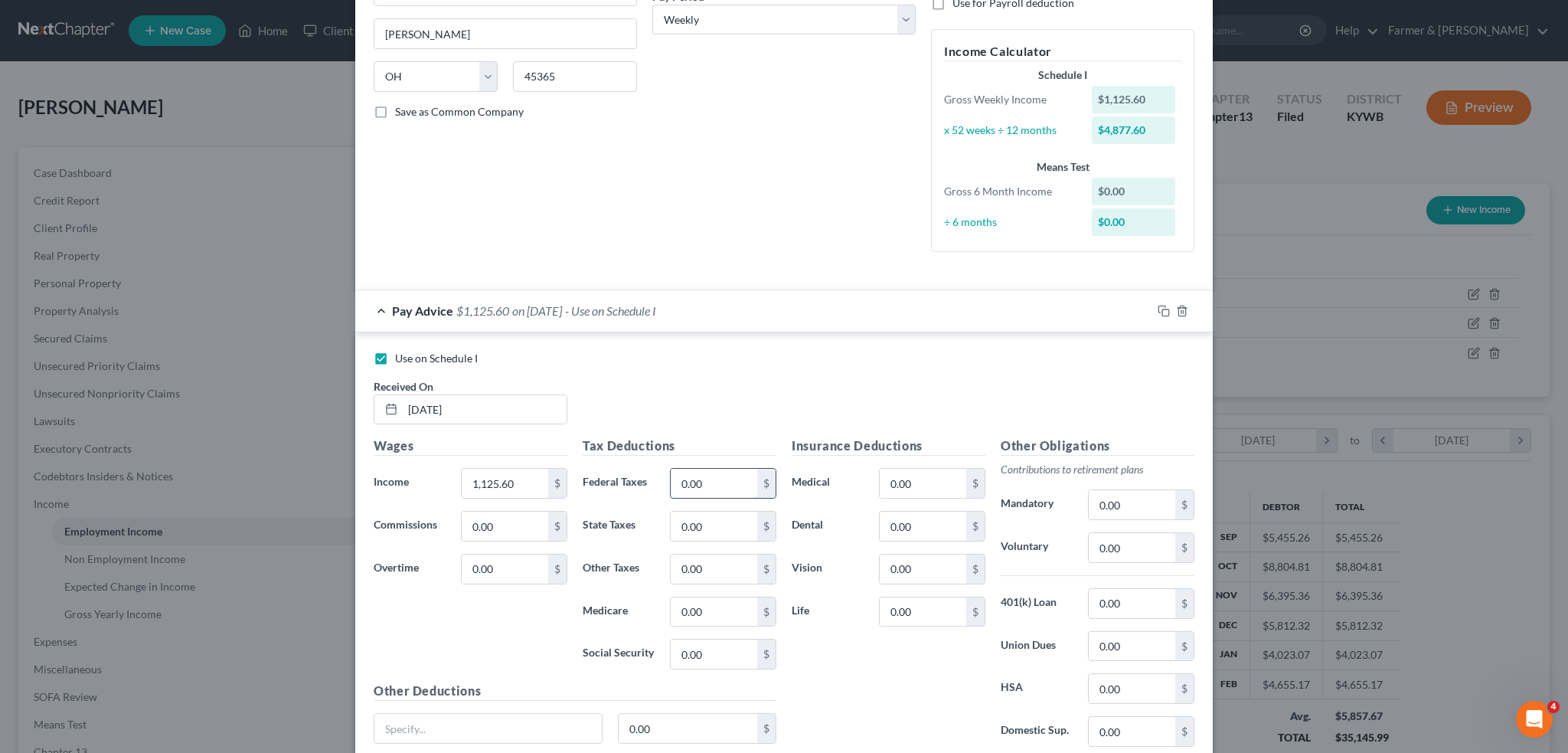
click at [714, 481] on input "0.00" at bounding box center [713, 483] width 86 height 29
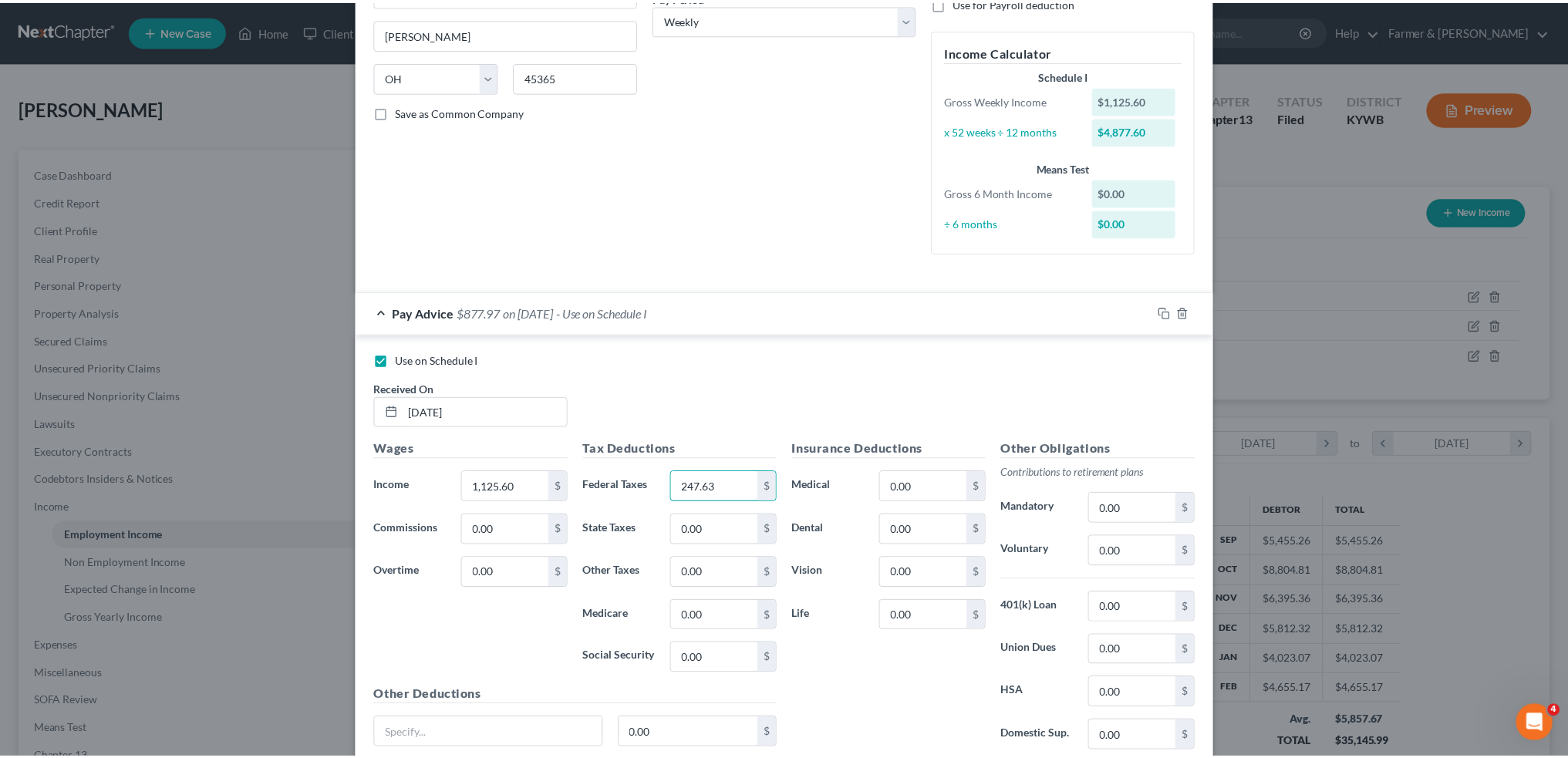
scroll to position [378, 0]
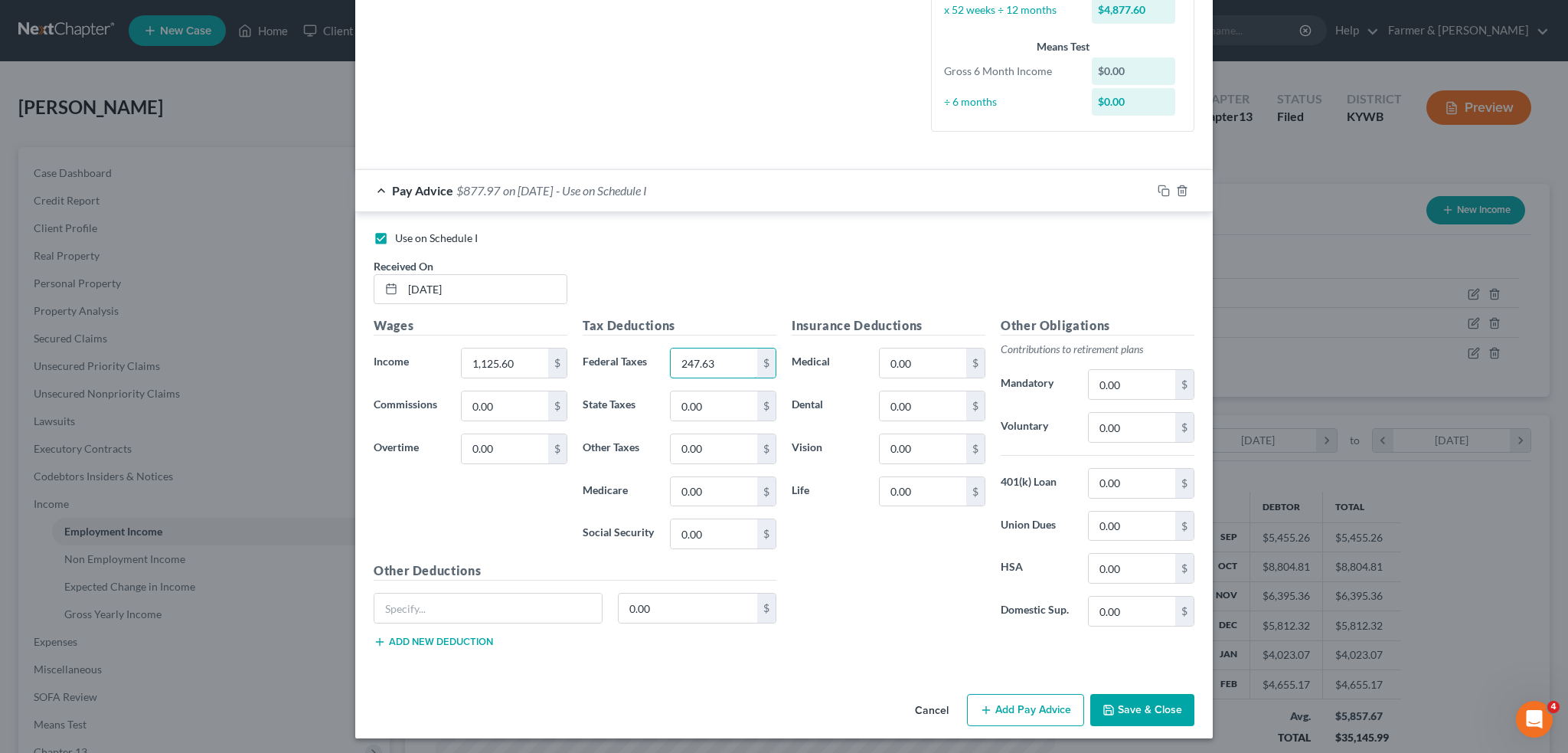
type input "247.63"
click at [1124, 702] on button "Save & Close" at bounding box center [1142, 709] width 104 height 32
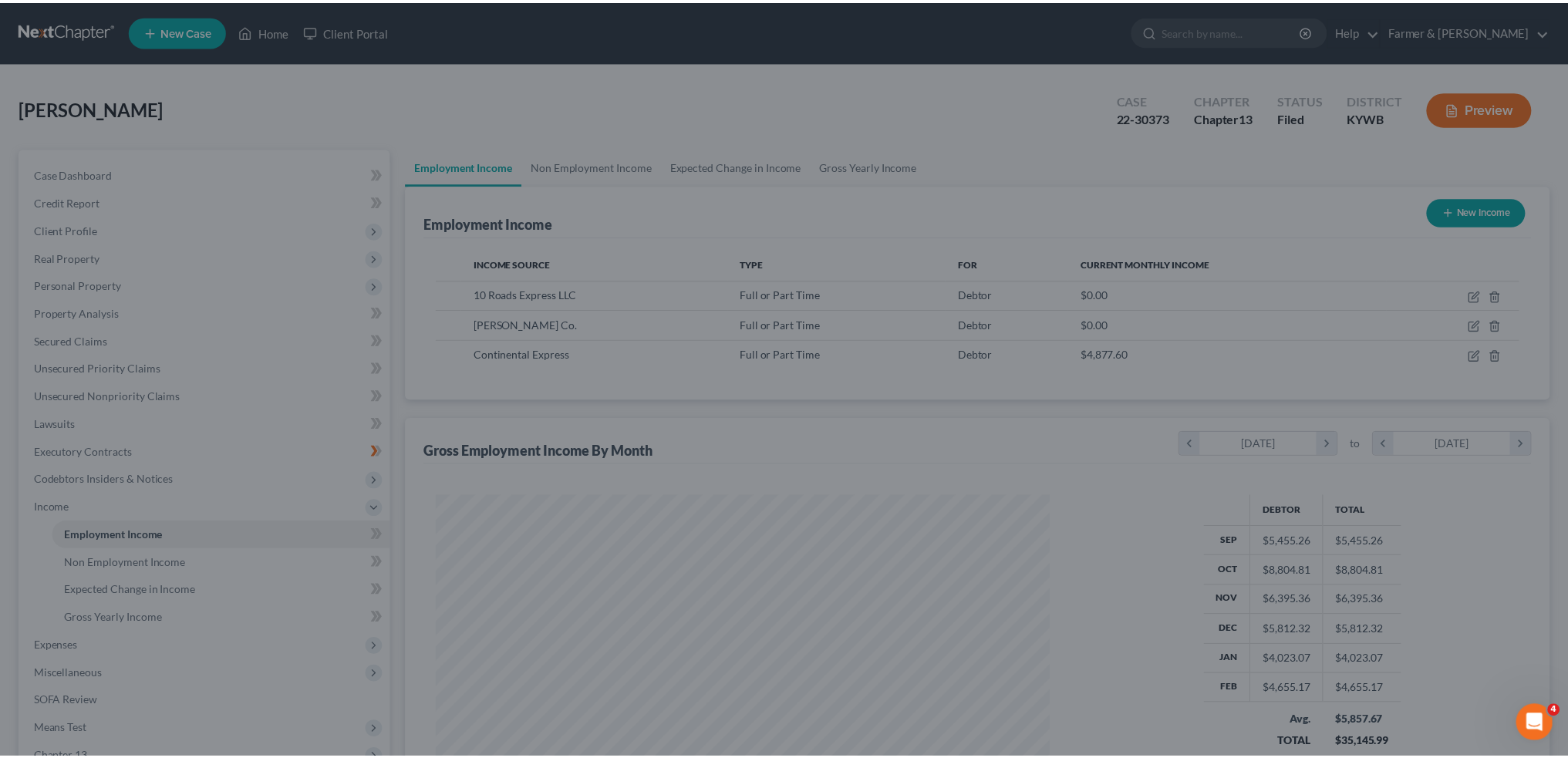
scroll to position [770804, 770531]
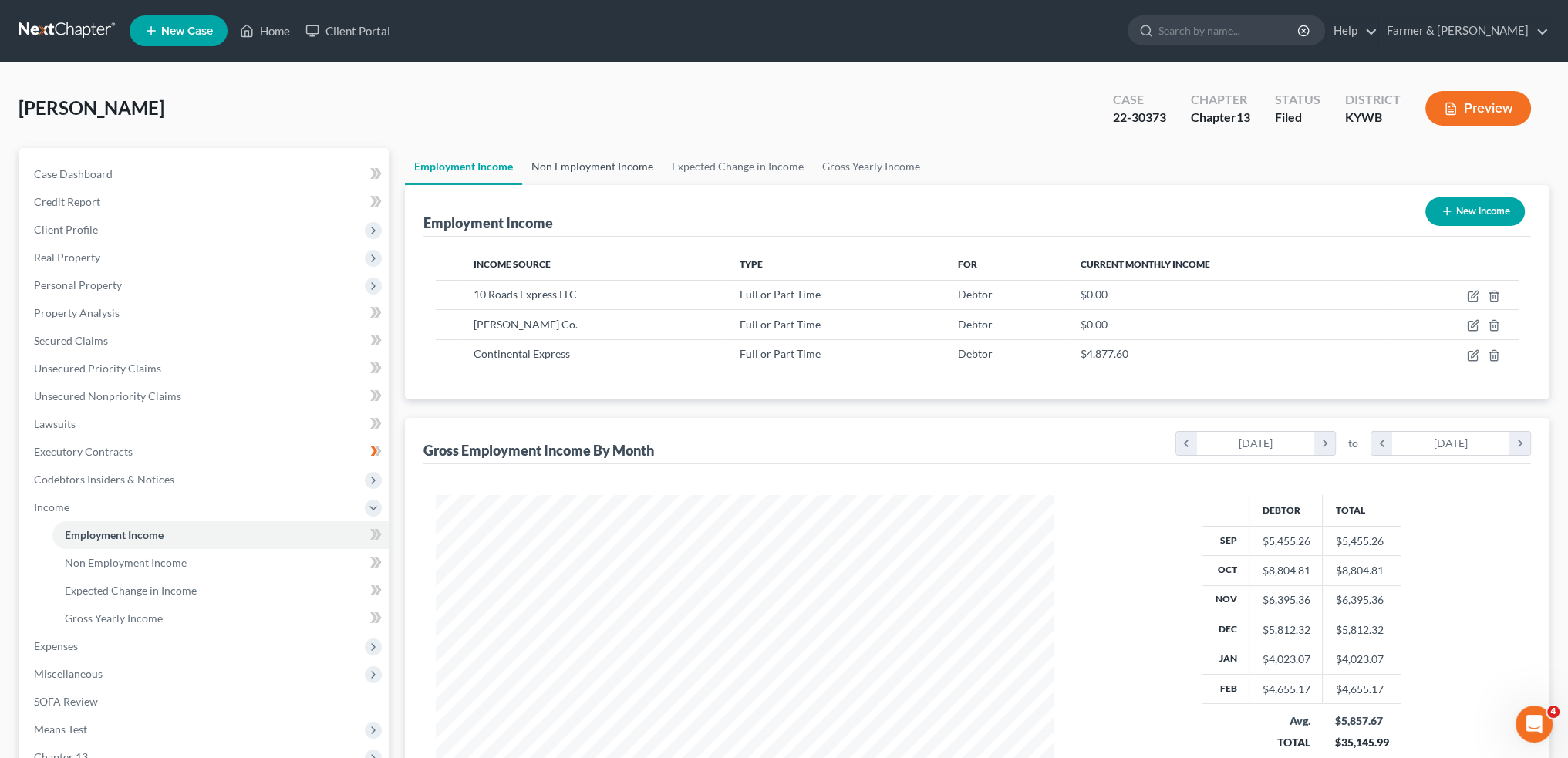
click at [610, 154] on link "Non Employment Income" at bounding box center [591, 166] width 141 height 37
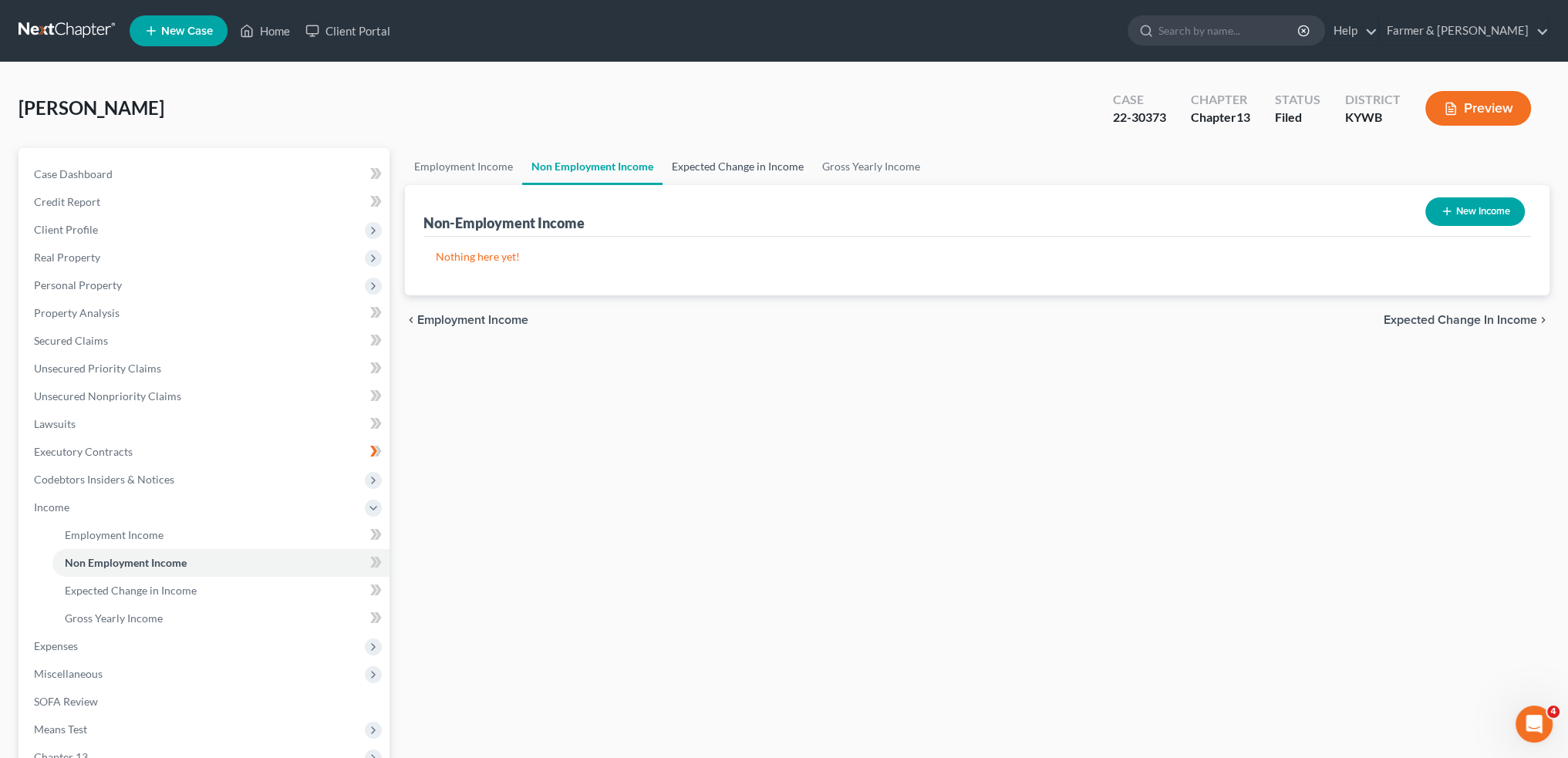
click at [705, 158] on link "Expected Change in Income" at bounding box center [737, 166] width 151 height 37
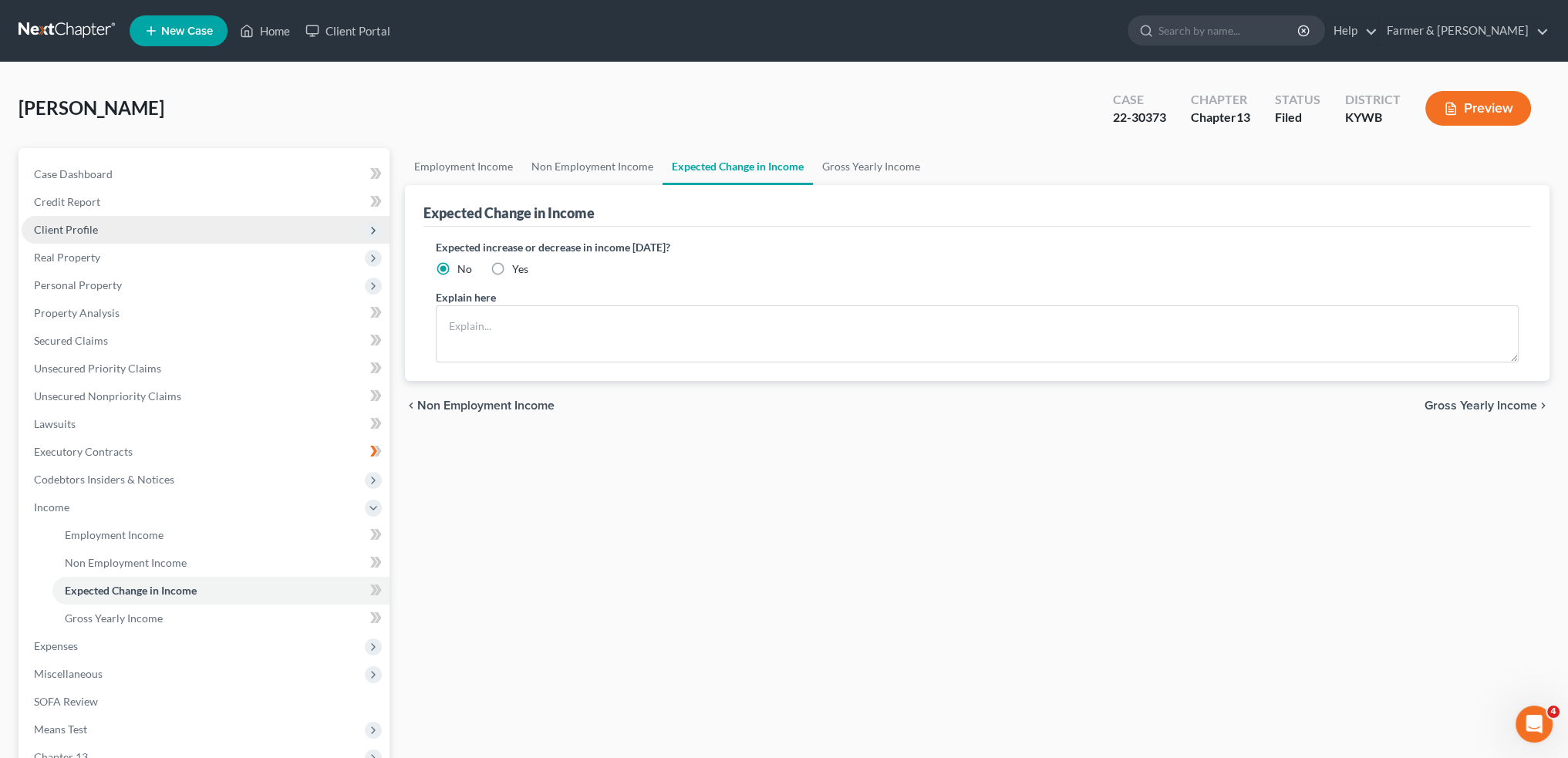
click at [93, 229] on span "Client Profile" at bounding box center [66, 228] width 64 height 13
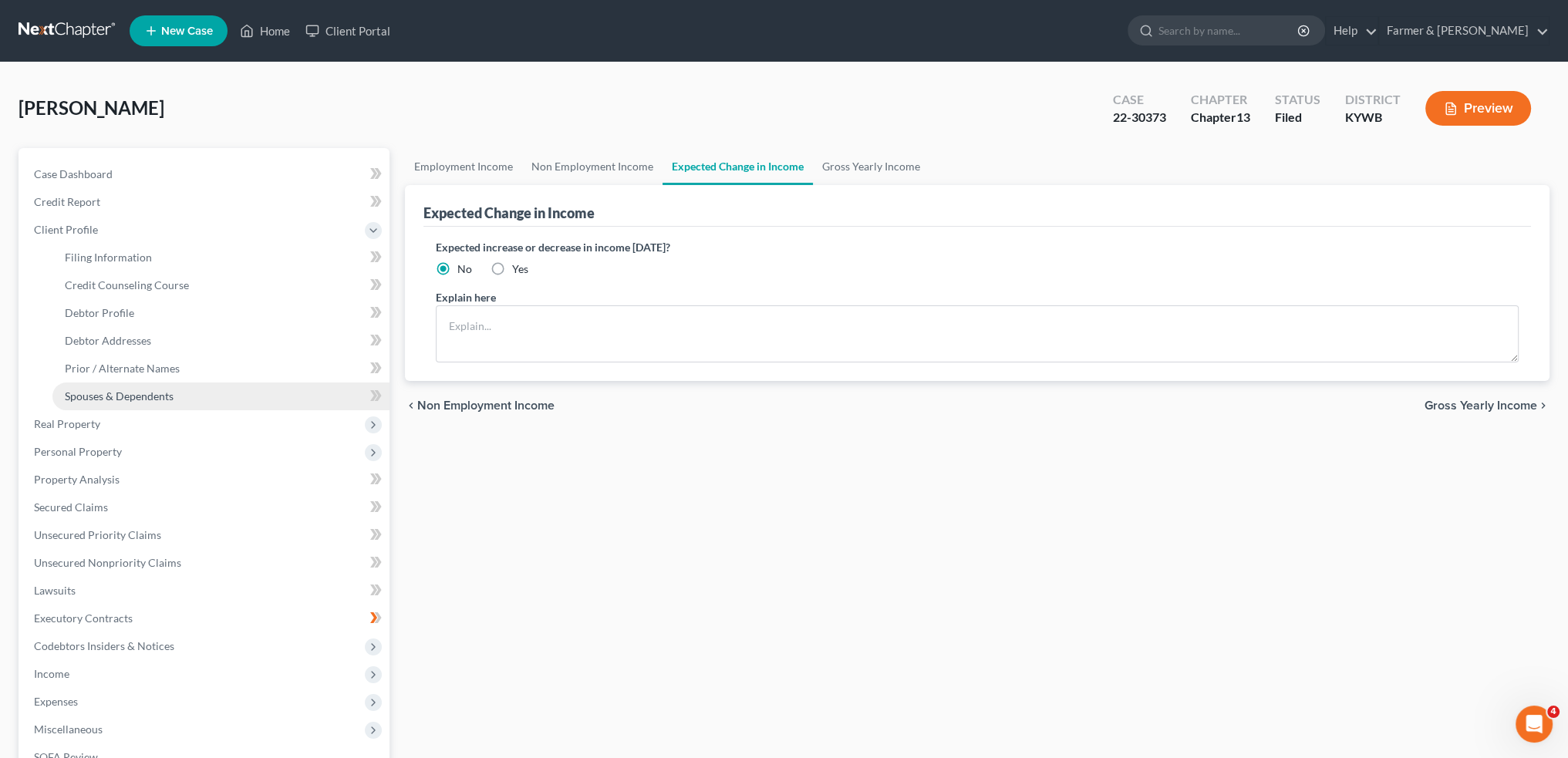
click at [145, 406] on link "Spouses & Dependents" at bounding box center [221, 396] width 337 height 28
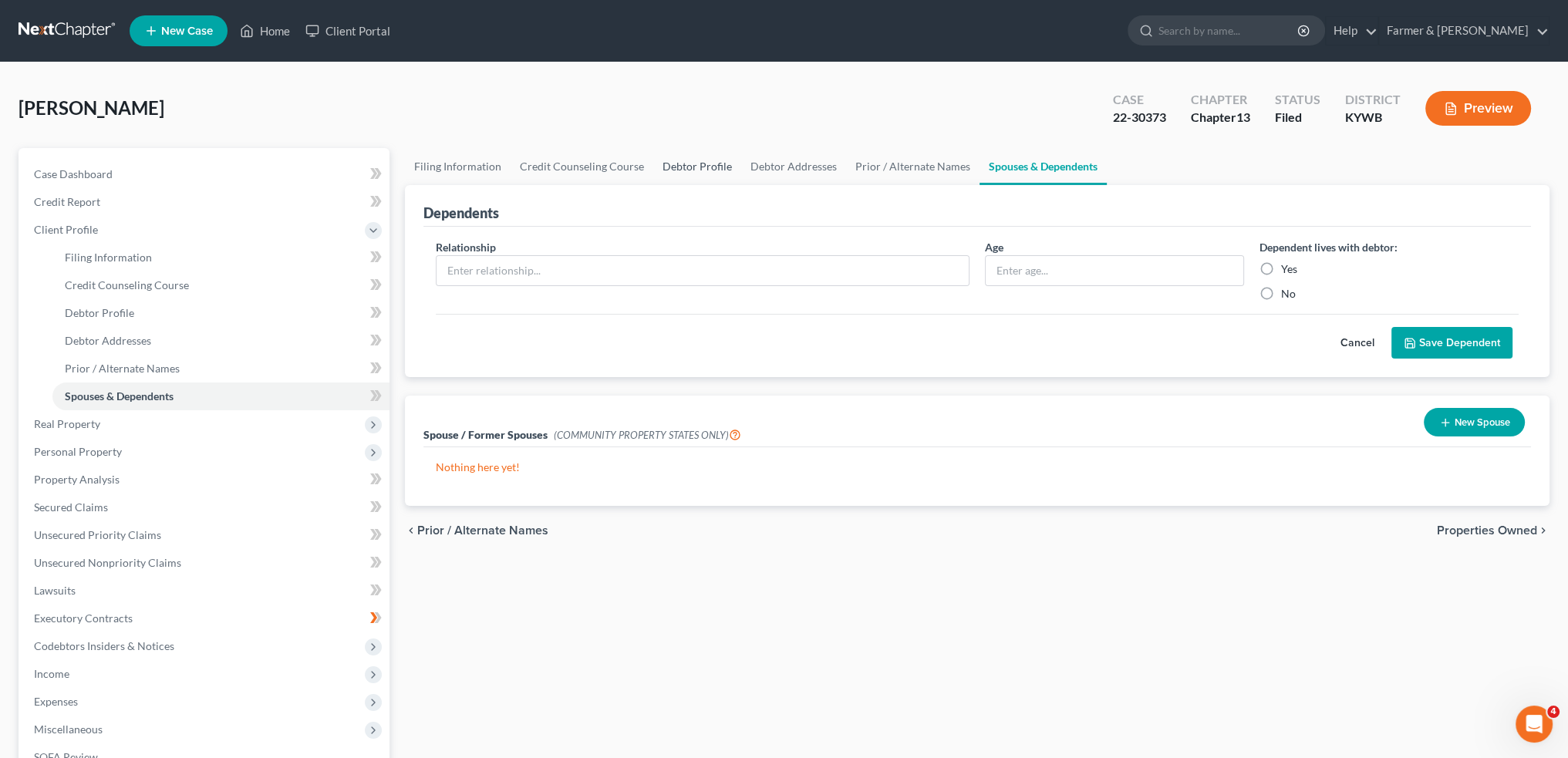
click at [672, 158] on link "Debtor Profile" at bounding box center [697, 166] width 88 height 37
select select "0"
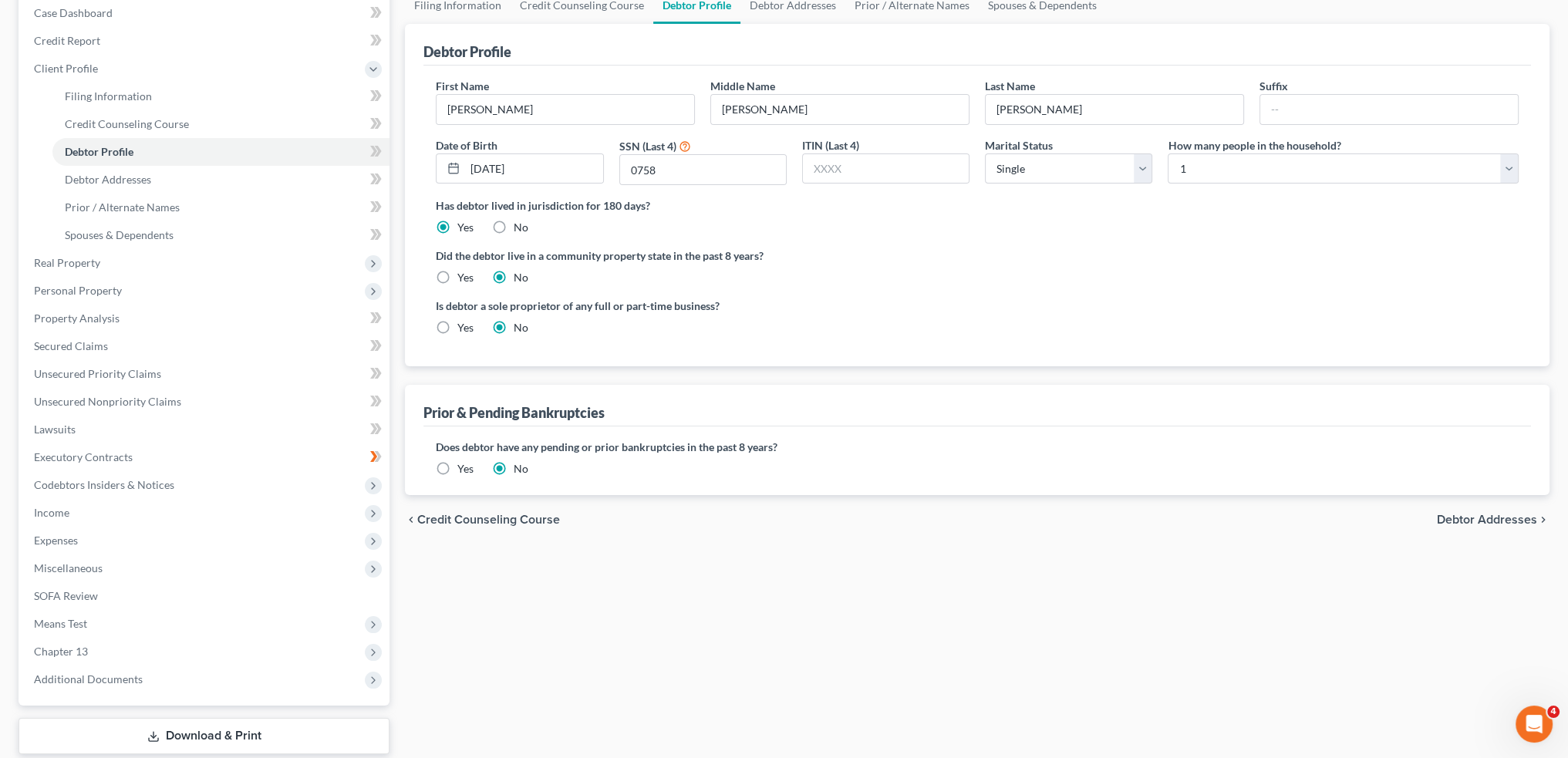
scroll to position [254, 0]
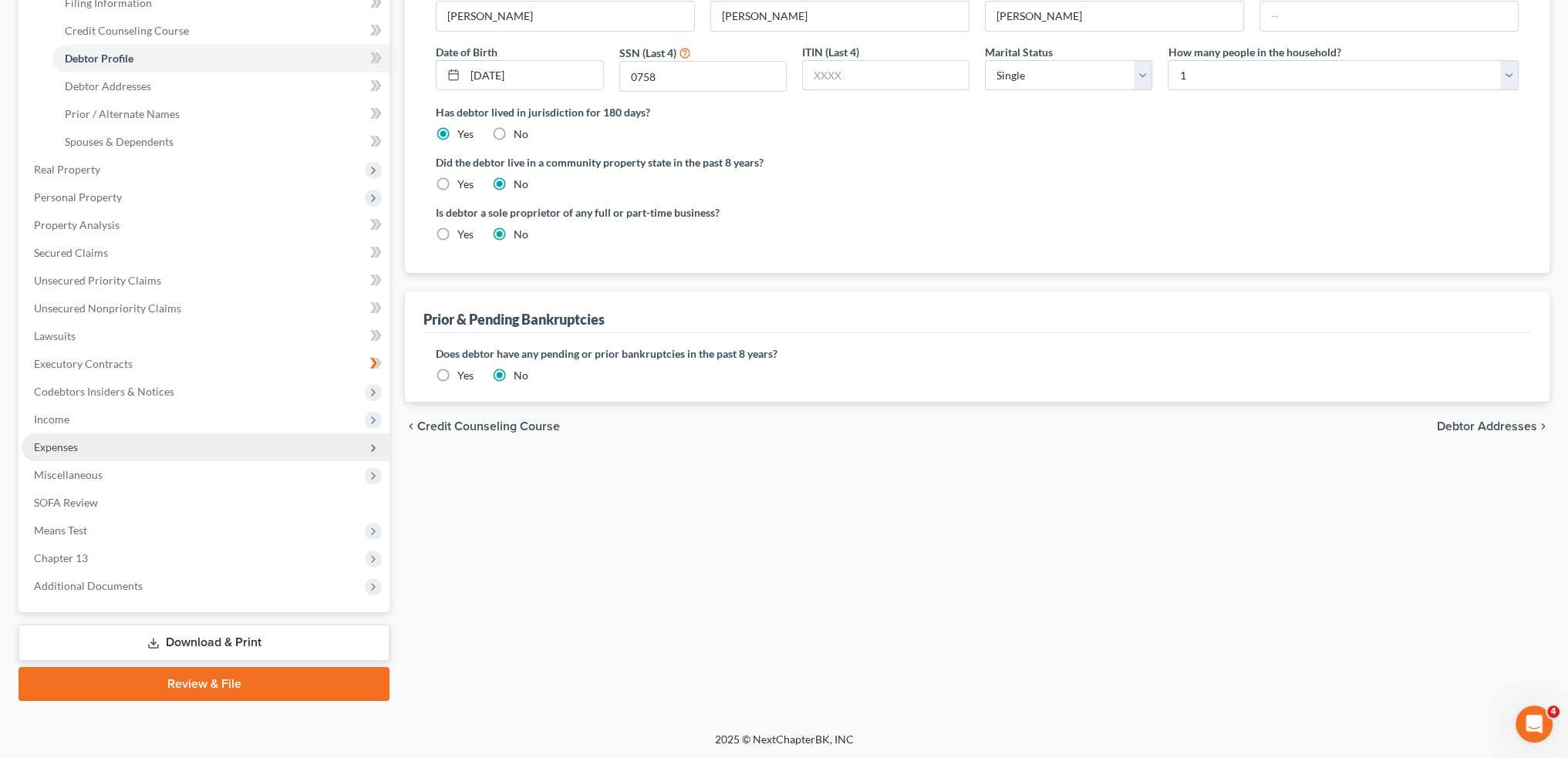
click at [118, 444] on span "Expenses" at bounding box center [205, 448] width 368 height 28
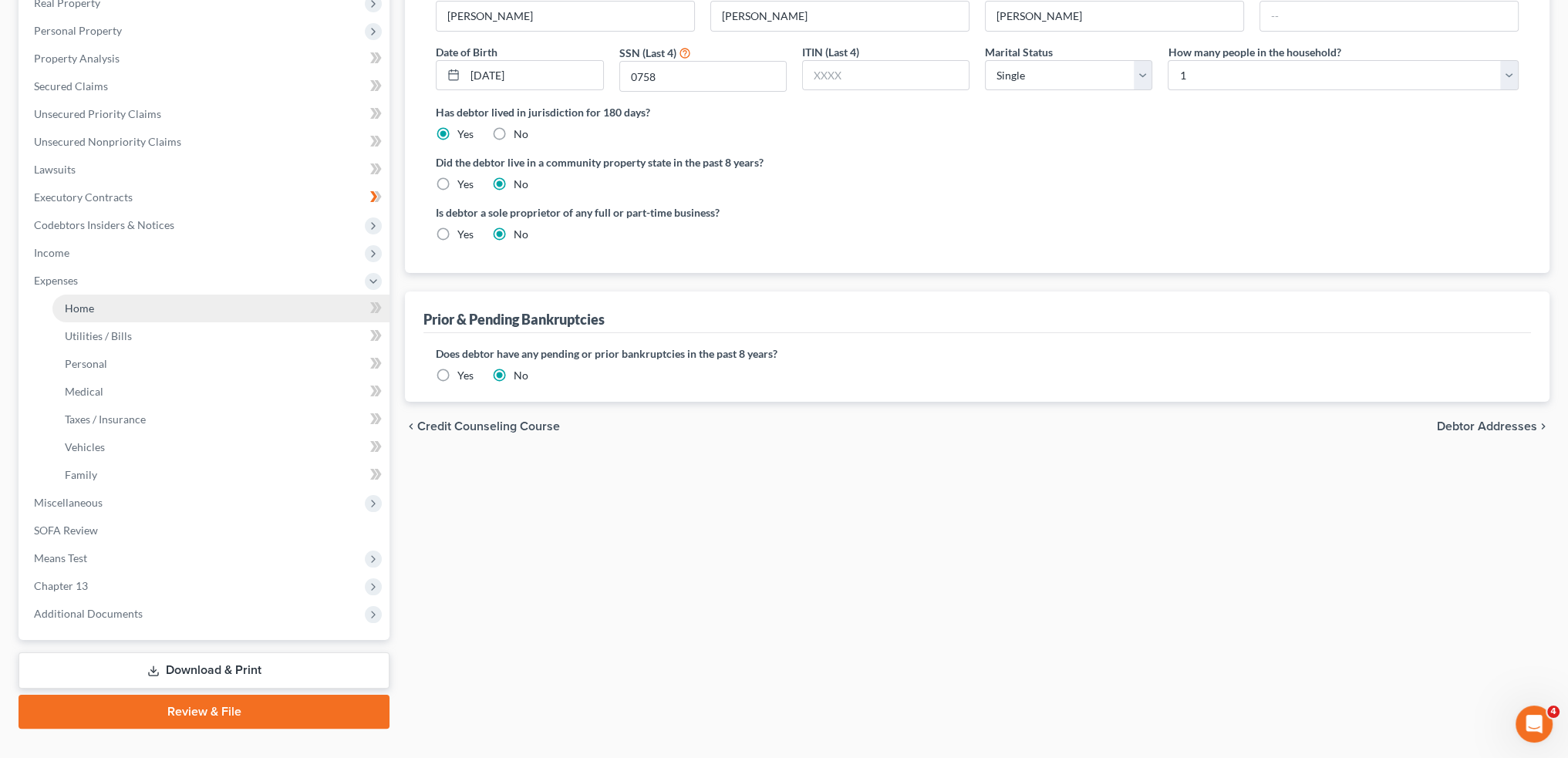
click at [121, 307] on link "Home" at bounding box center [221, 308] width 337 height 28
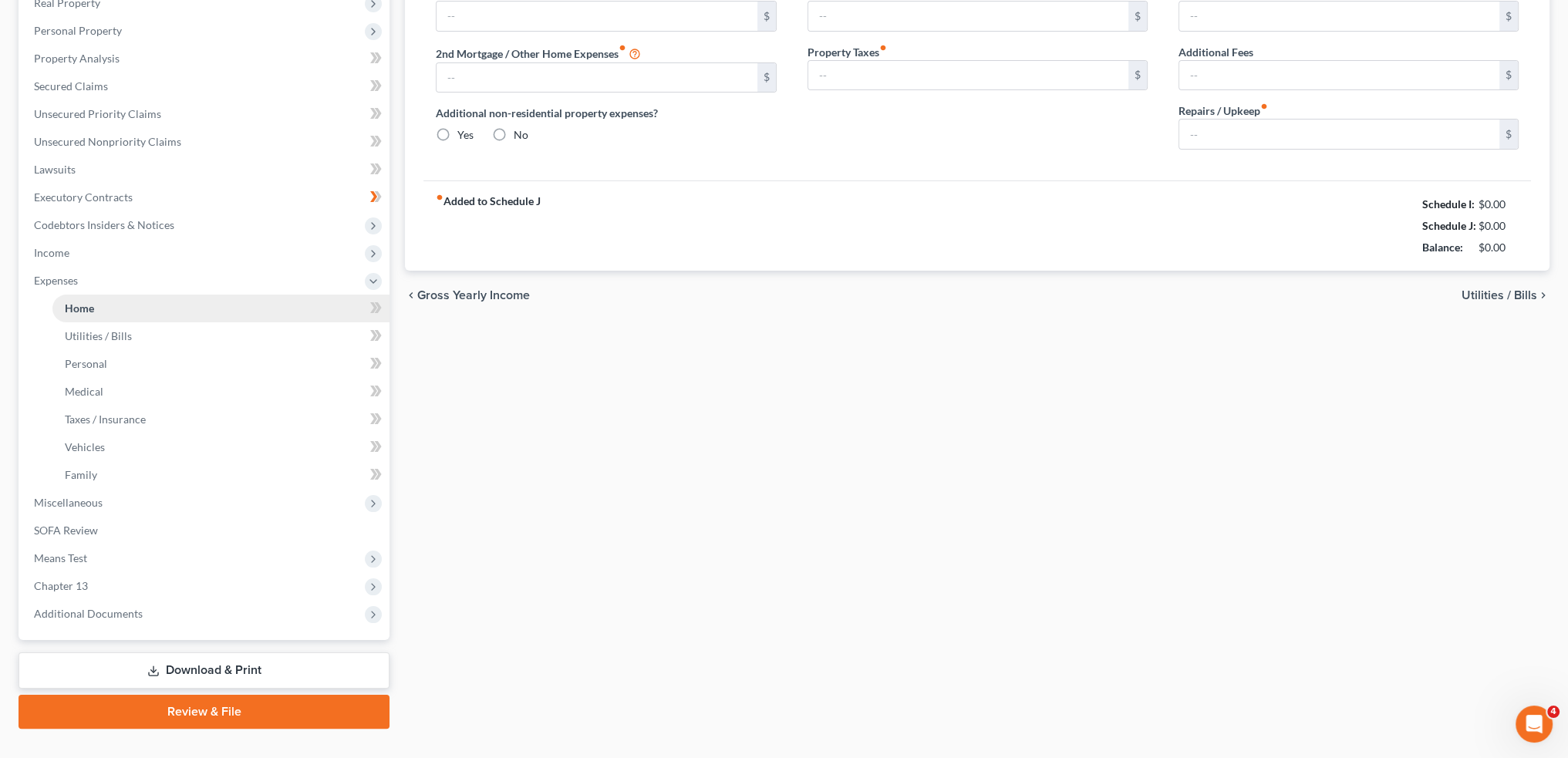
scroll to position [21, 0]
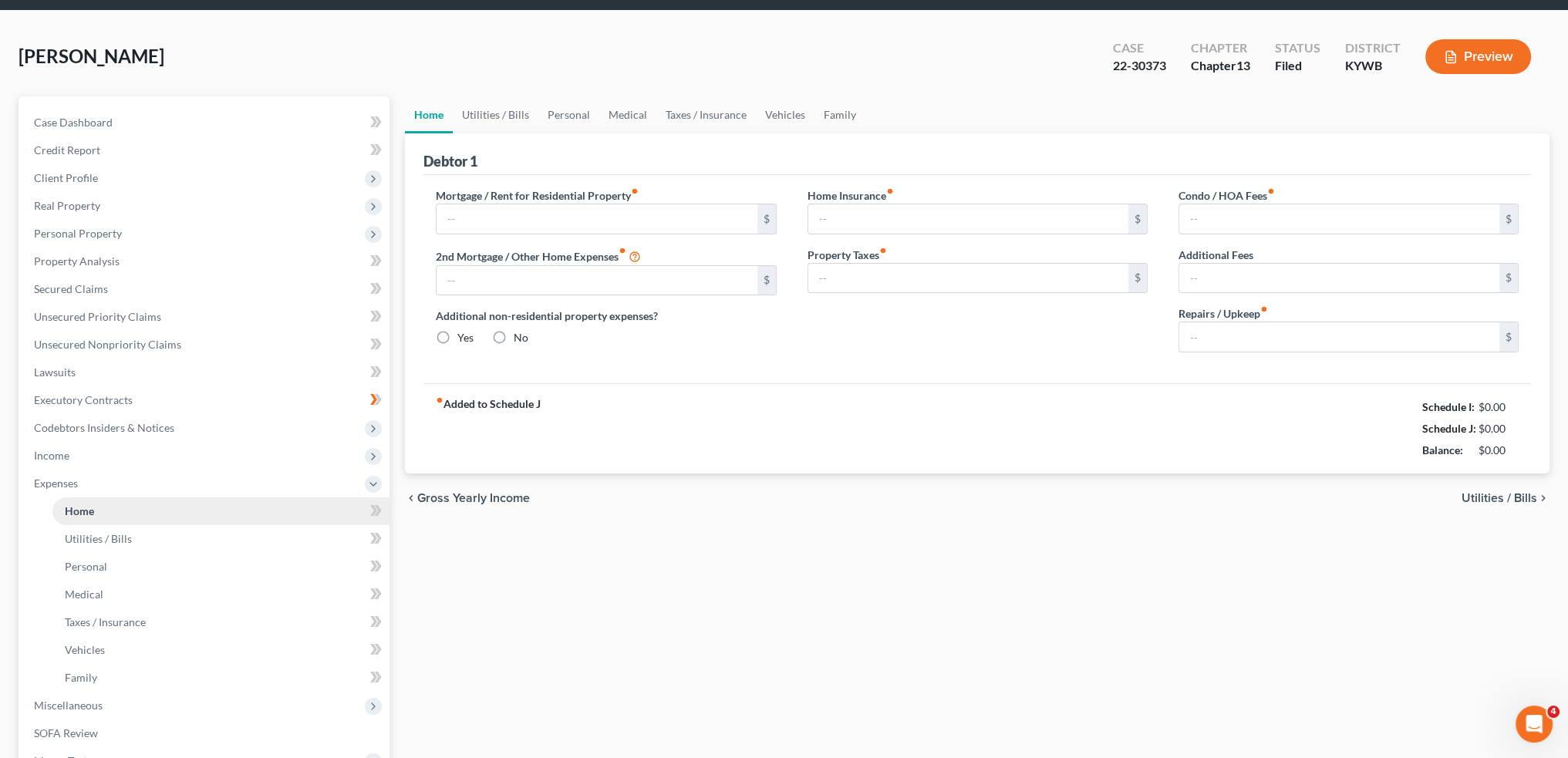
type input "593.00"
type input "0.00"
radio input "true"
type input "0.00"
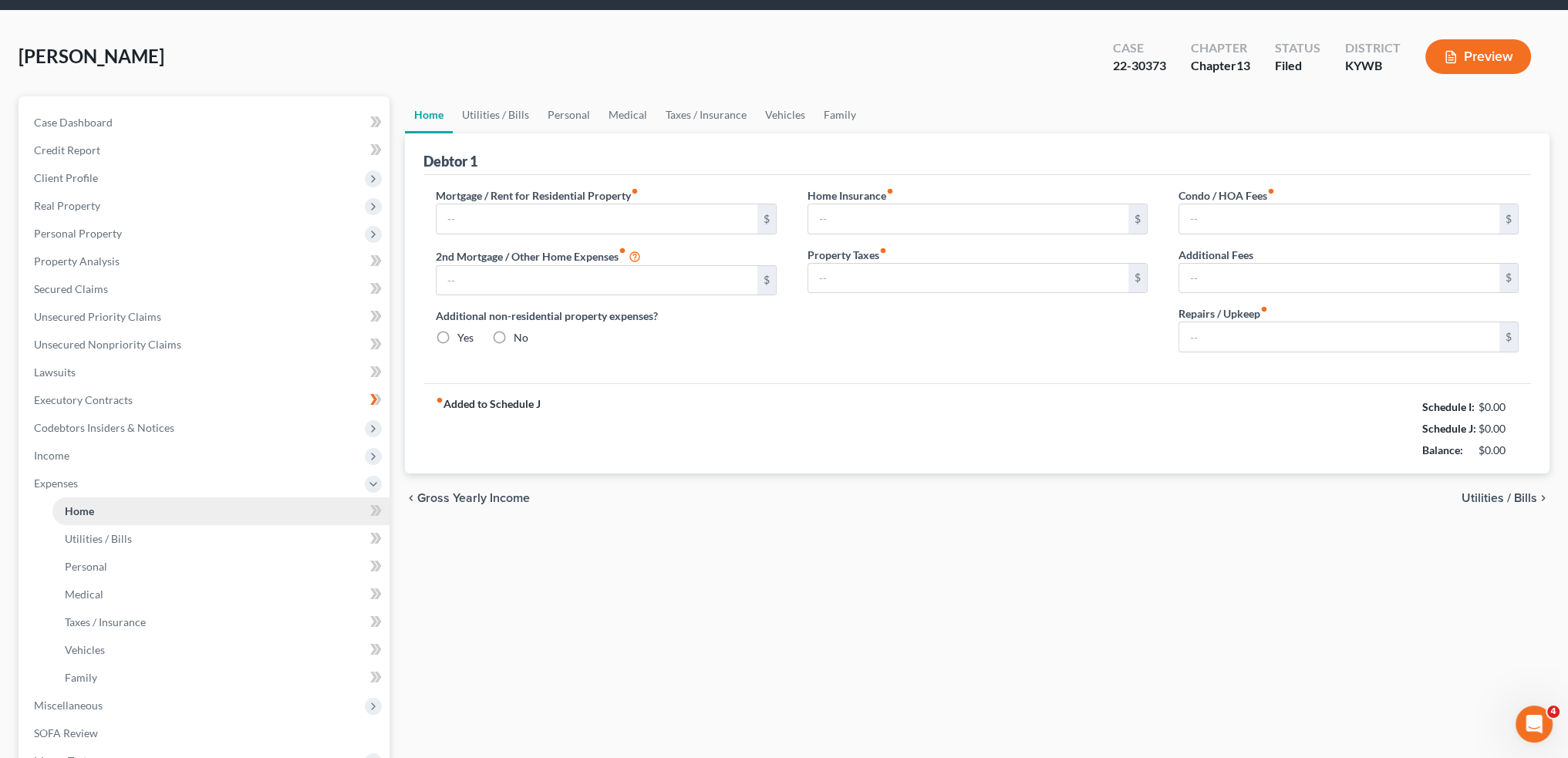
type input "0.00"
type input "100.00"
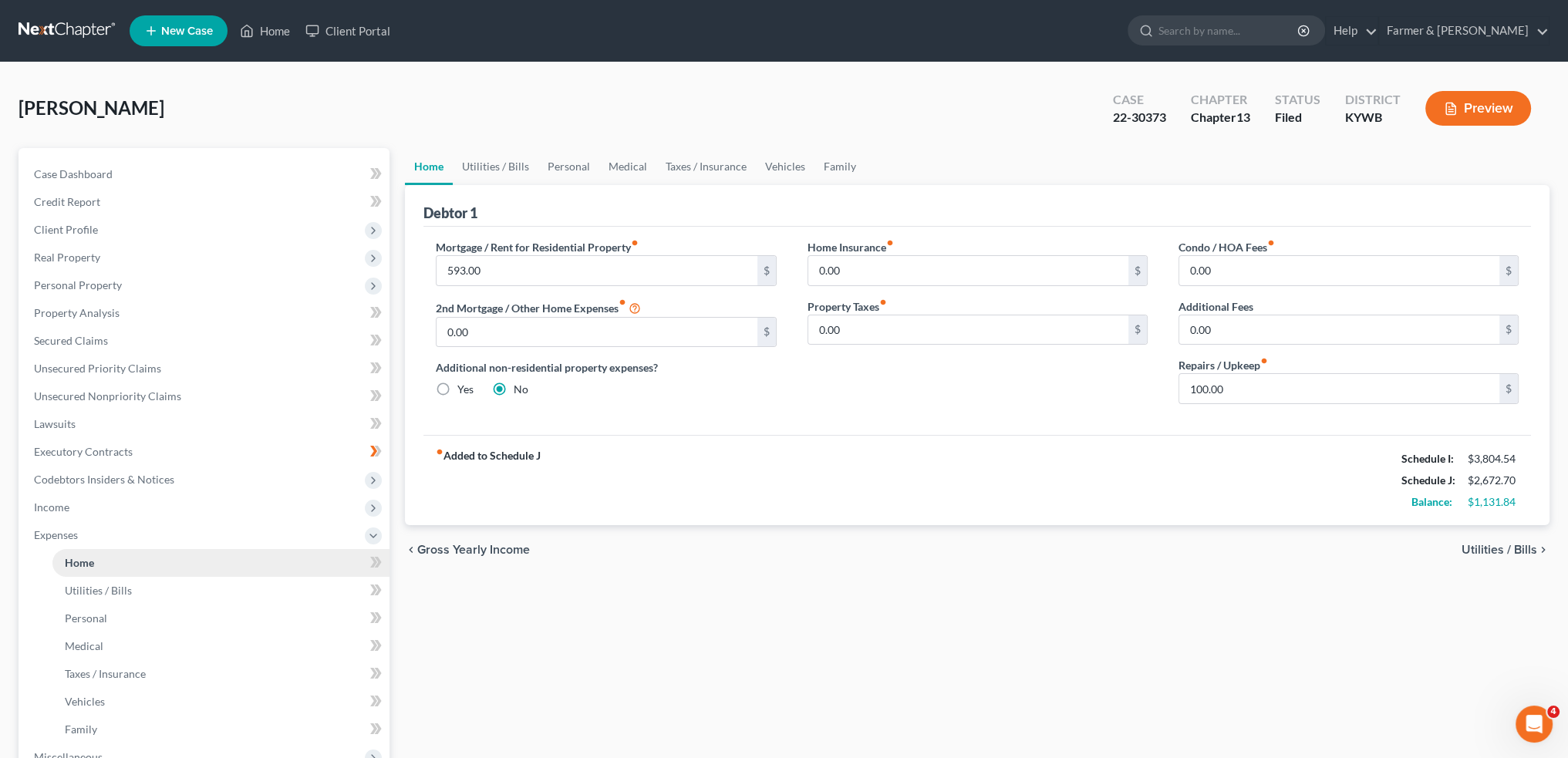
scroll to position [0, 0]
click at [593, 267] on input "593.00" at bounding box center [596, 270] width 320 height 29
type input "640.00"
click at [509, 157] on link "Utilities / Bills" at bounding box center [496, 166] width 86 height 37
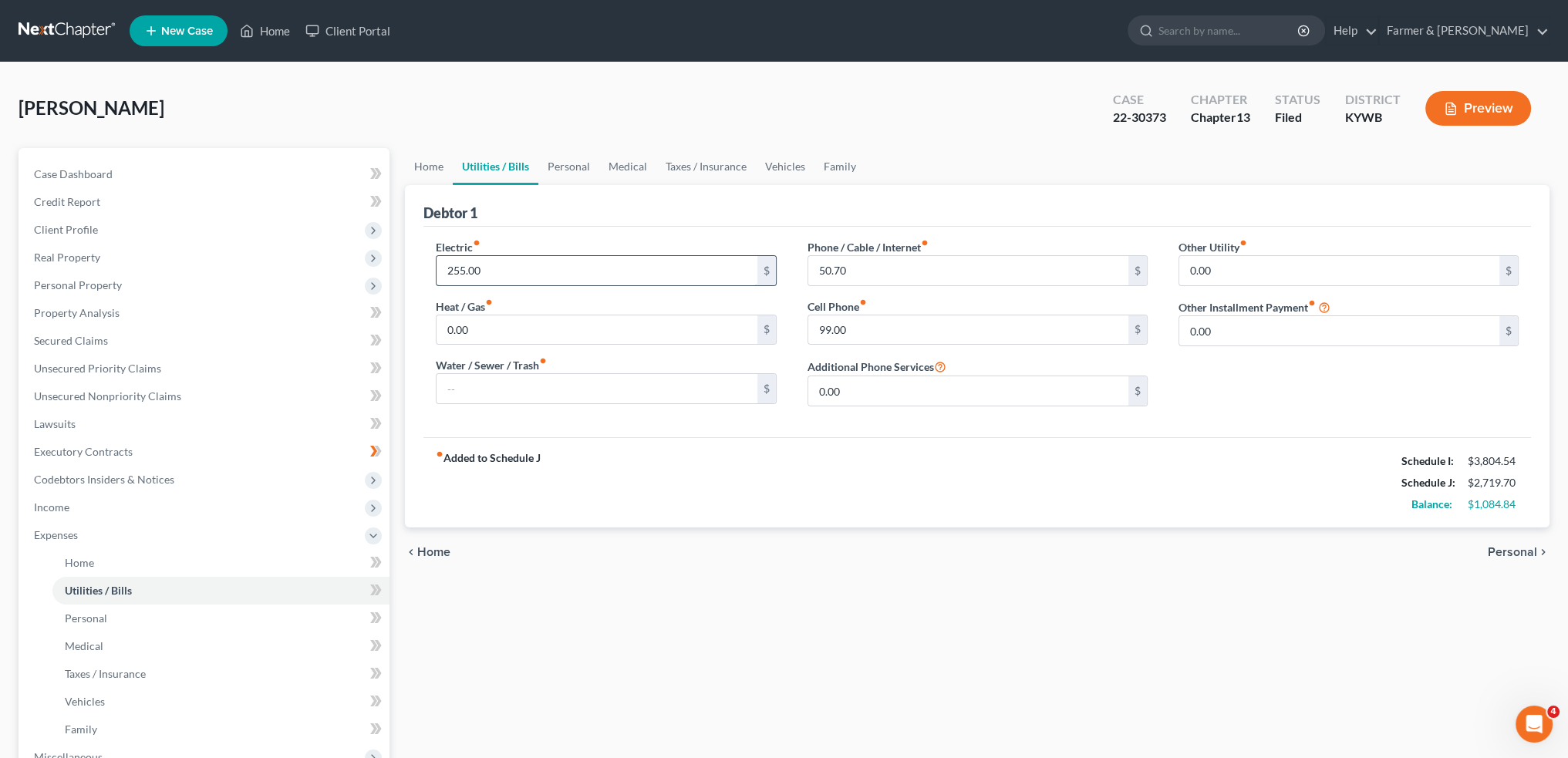
click at [502, 277] on input "255.00" at bounding box center [596, 270] width 320 height 29
type input "285.00"
click at [502, 277] on input "285.00" at bounding box center [596, 270] width 320 height 29
type input "91.00"
click at [575, 169] on link "Personal" at bounding box center [569, 166] width 61 height 37
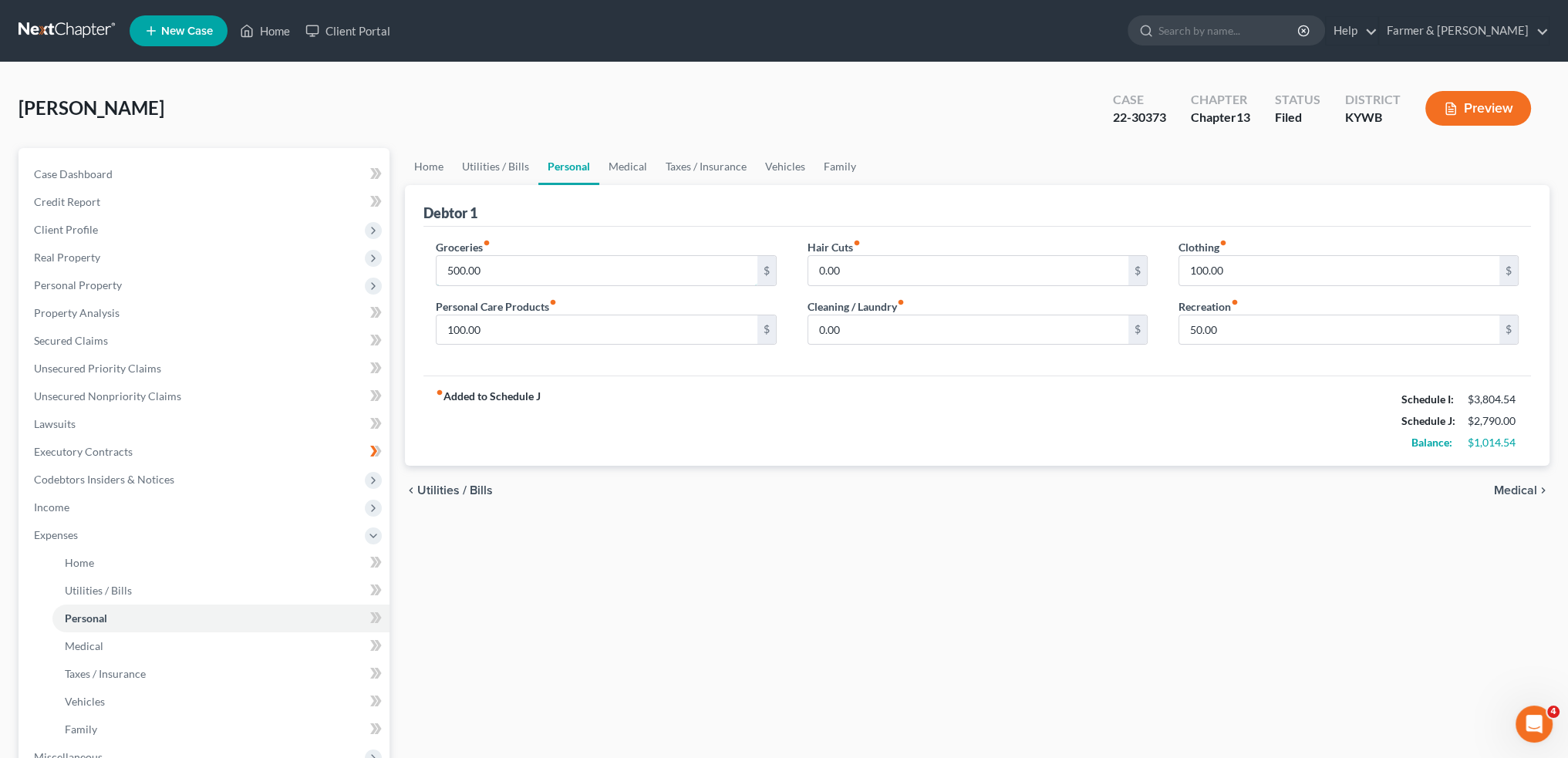
click at [519, 264] on input "500.00" at bounding box center [596, 270] width 320 height 29
click at [648, 157] on link "Medical" at bounding box center [627, 166] width 57 height 37
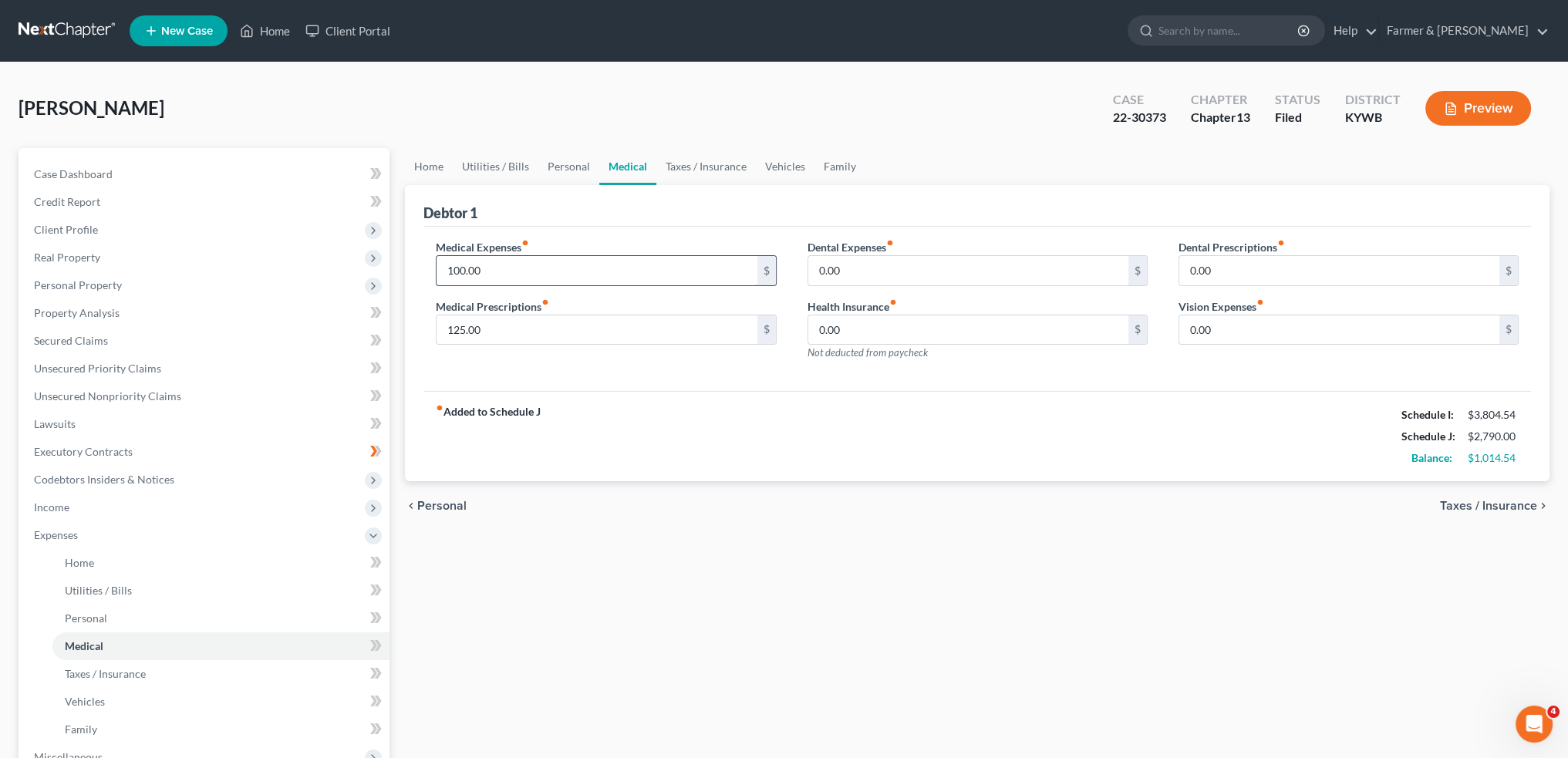
click at [502, 272] on input "100.00" at bounding box center [596, 270] width 320 height 29
type input "85.00"
type input "100.00"
click at [678, 158] on link "Taxes / Insurance" at bounding box center [706, 166] width 100 height 37
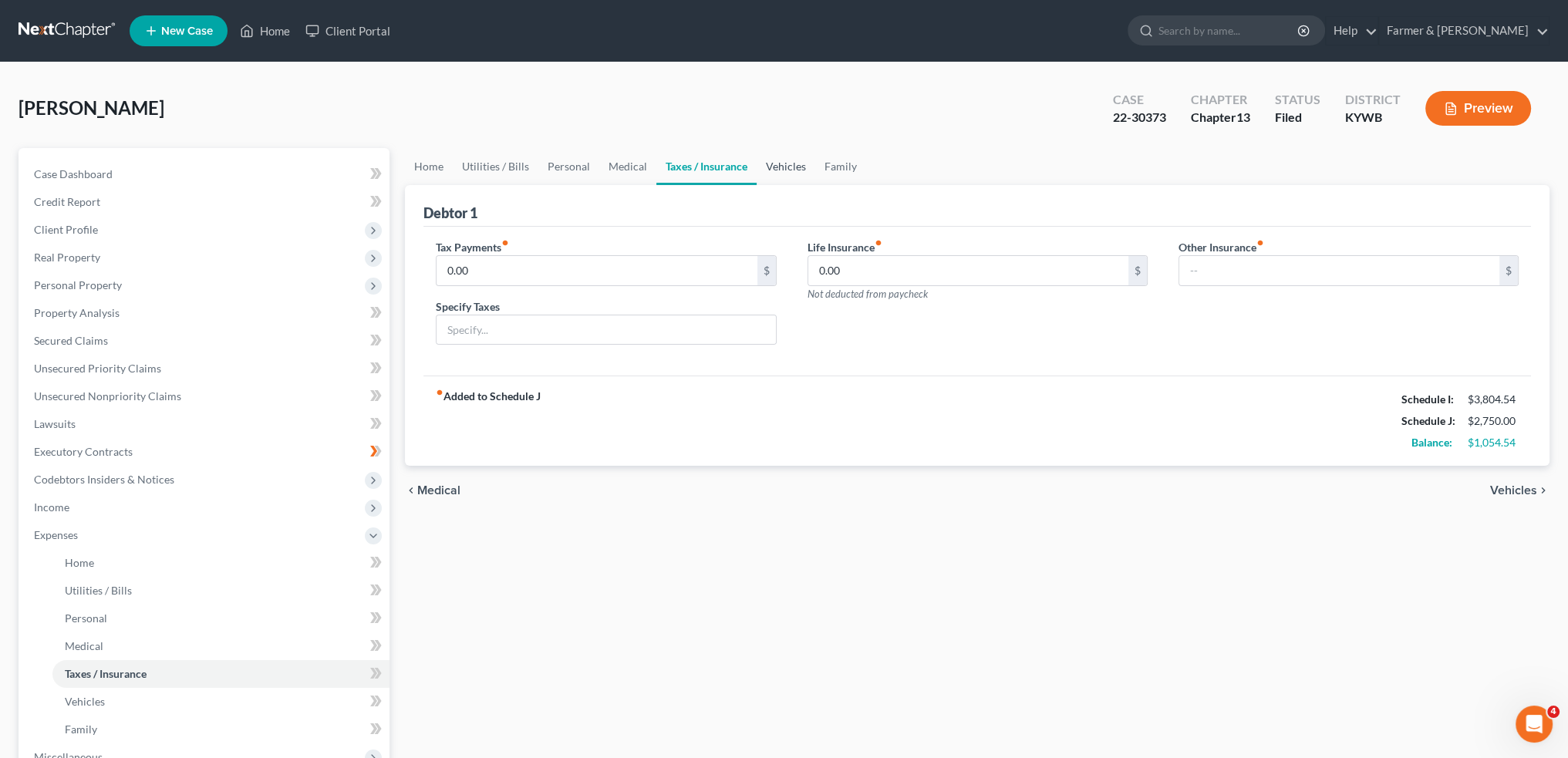
click at [756, 159] on link "Vehicles" at bounding box center [785, 166] width 59 height 37
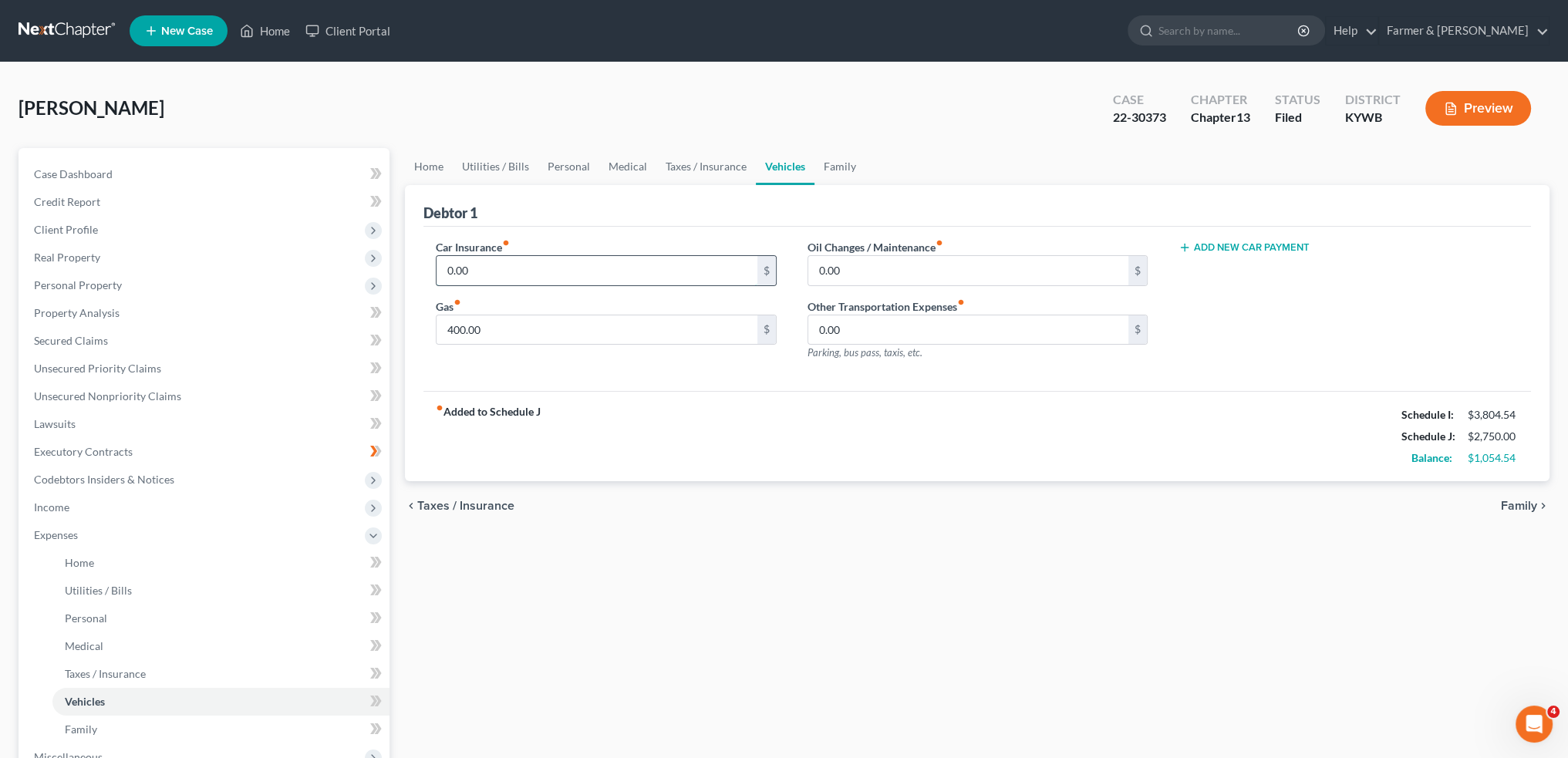
click at [522, 262] on input "0.00" at bounding box center [596, 270] width 320 height 29
type input "201.00"
click at [831, 166] on link "Family" at bounding box center [839, 166] width 51 height 37
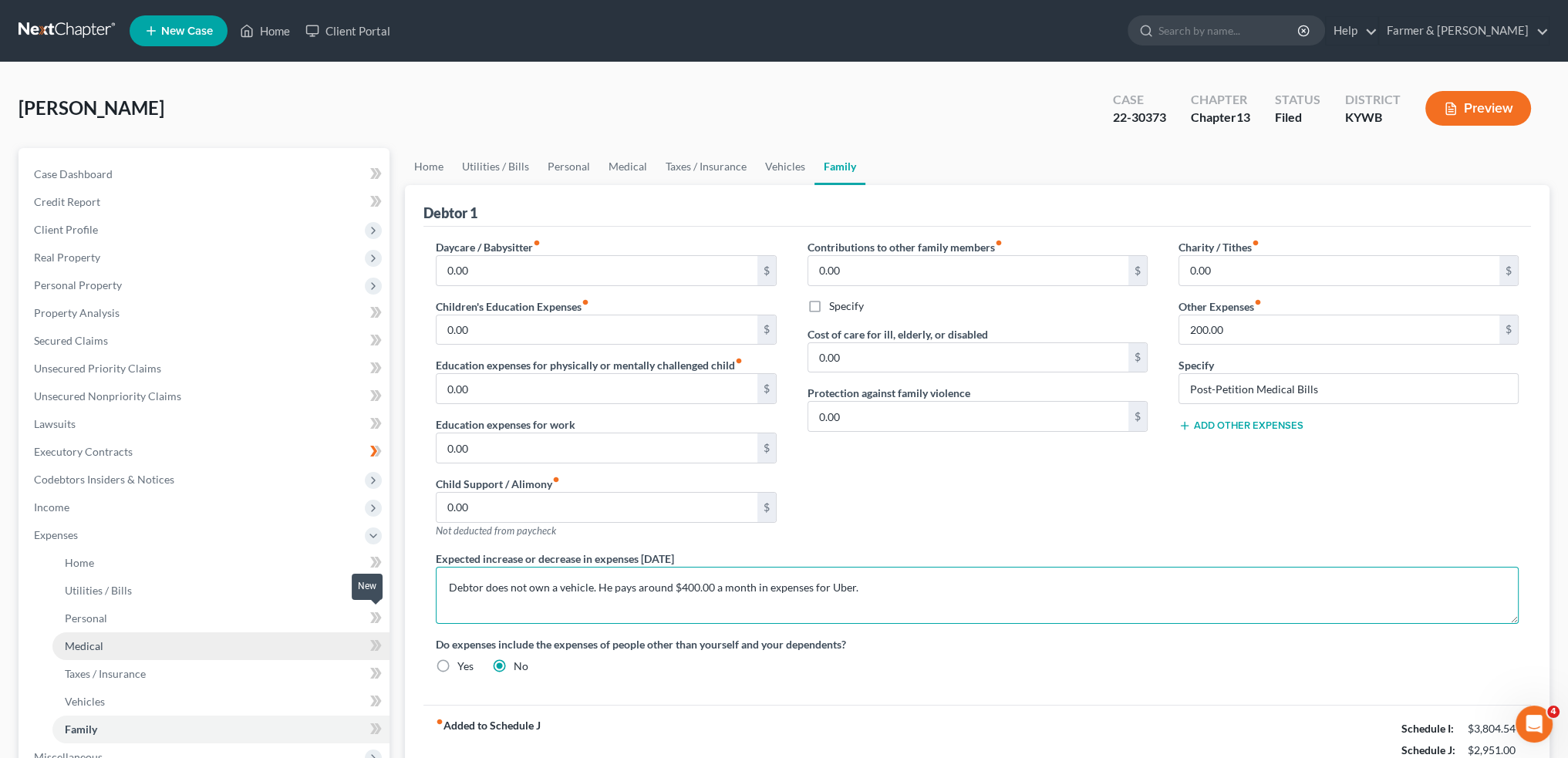
drag, startPoint x: 918, startPoint y: 585, endPoint x: 244, endPoint y: 634, distance: 675.8
click at [253, 632] on div "Petition Navigation Case Dashboard Payments Invoices Payments Payments Credit R…" at bounding box center [784, 565] width 1546 height 835
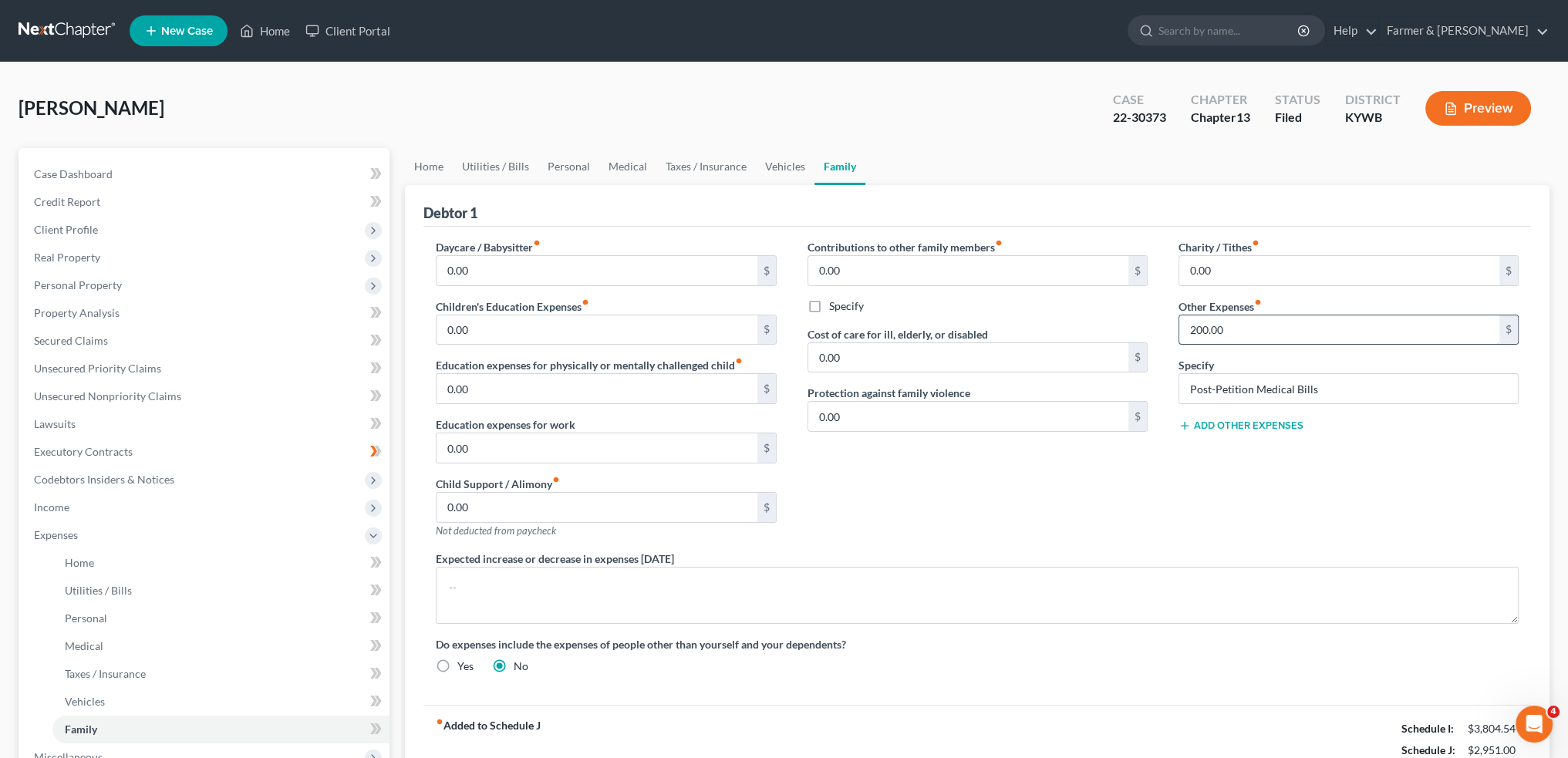
click at [1242, 332] on input "200.00" at bounding box center [1339, 329] width 320 height 29
click at [611, 162] on link "Medical" at bounding box center [627, 166] width 57 height 37
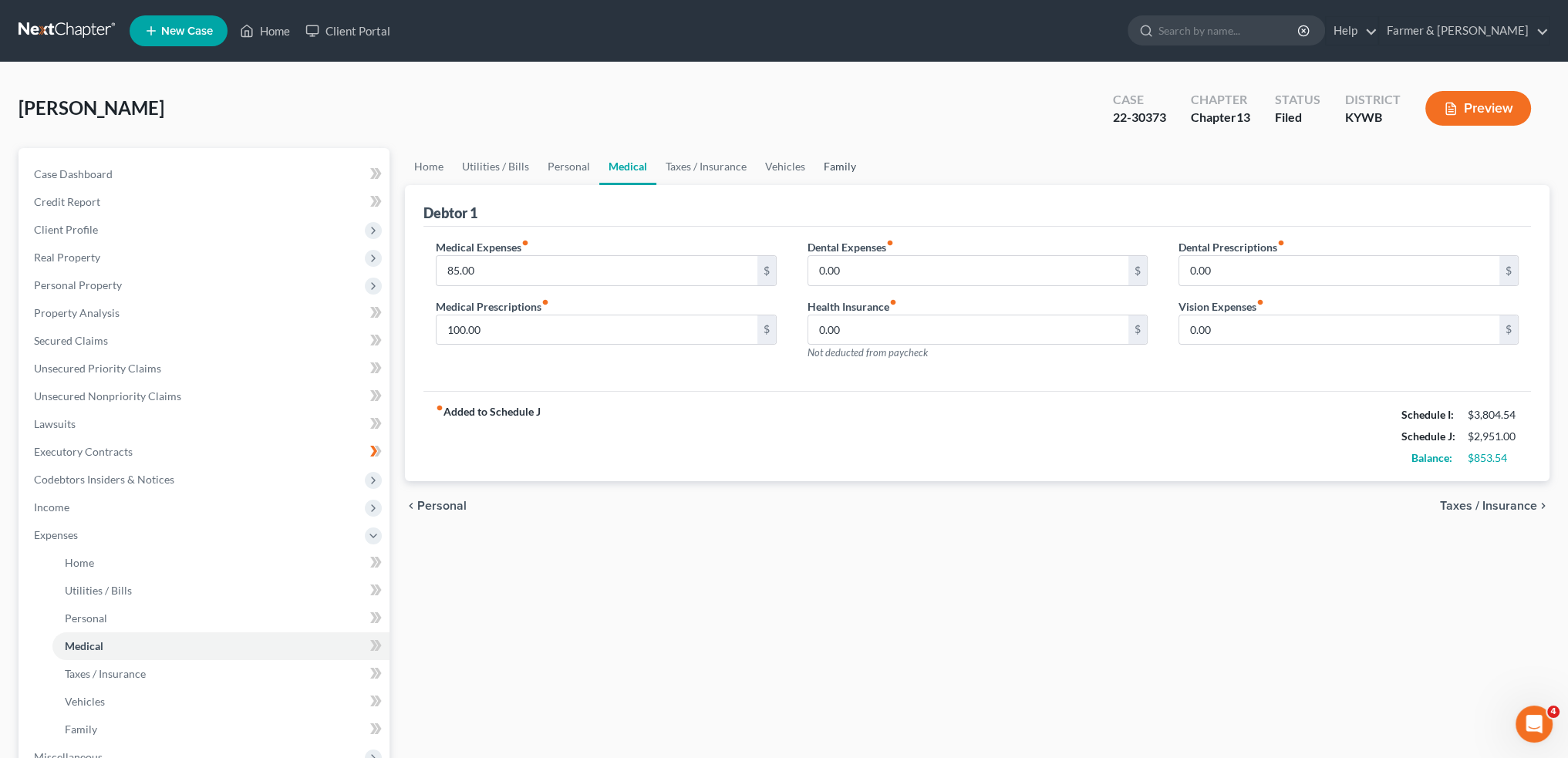
click at [832, 168] on link "Family" at bounding box center [839, 166] width 51 height 37
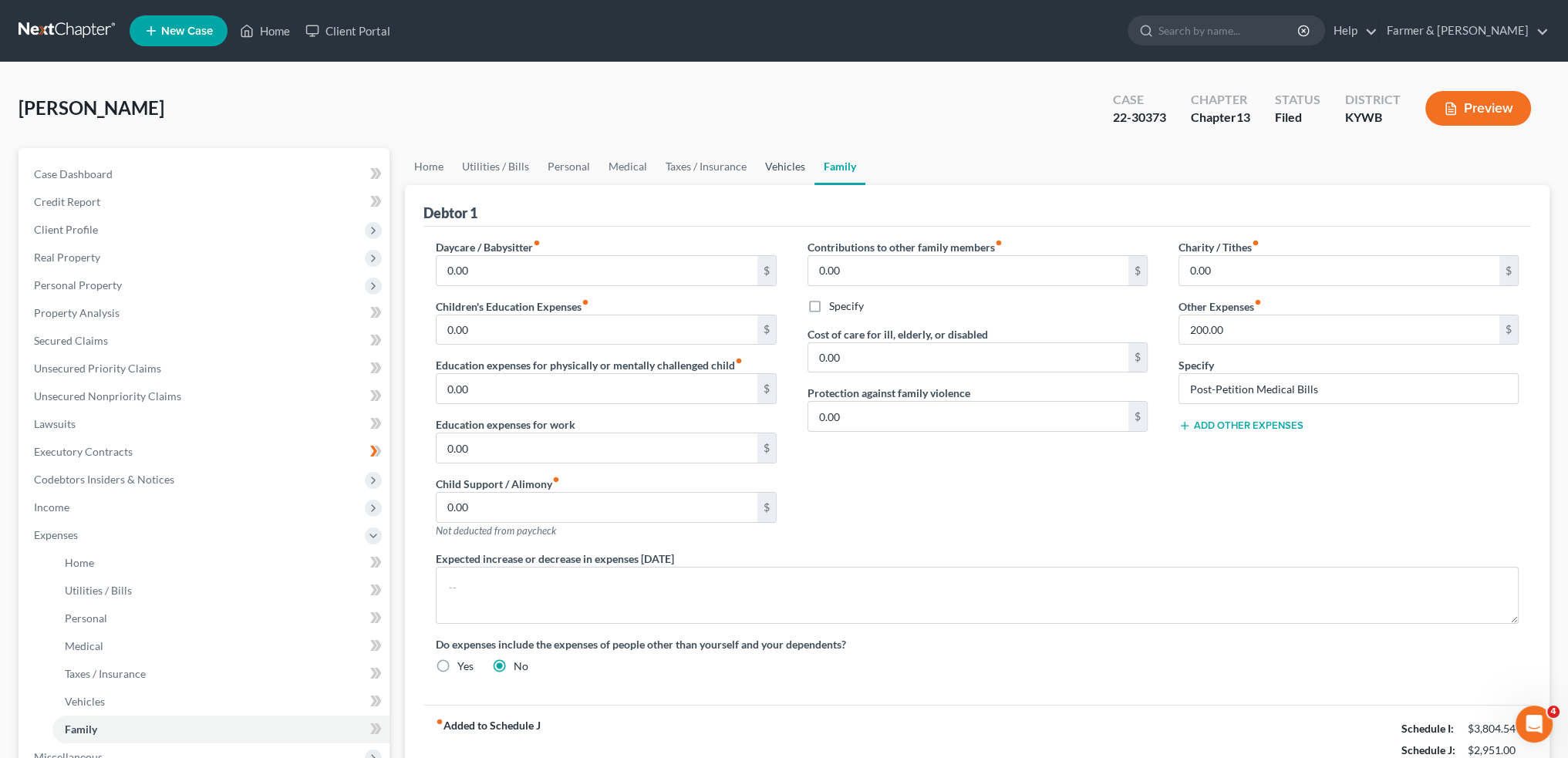
click at [775, 161] on link "Vehicles" at bounding box center [785, 166] width 59 height 37
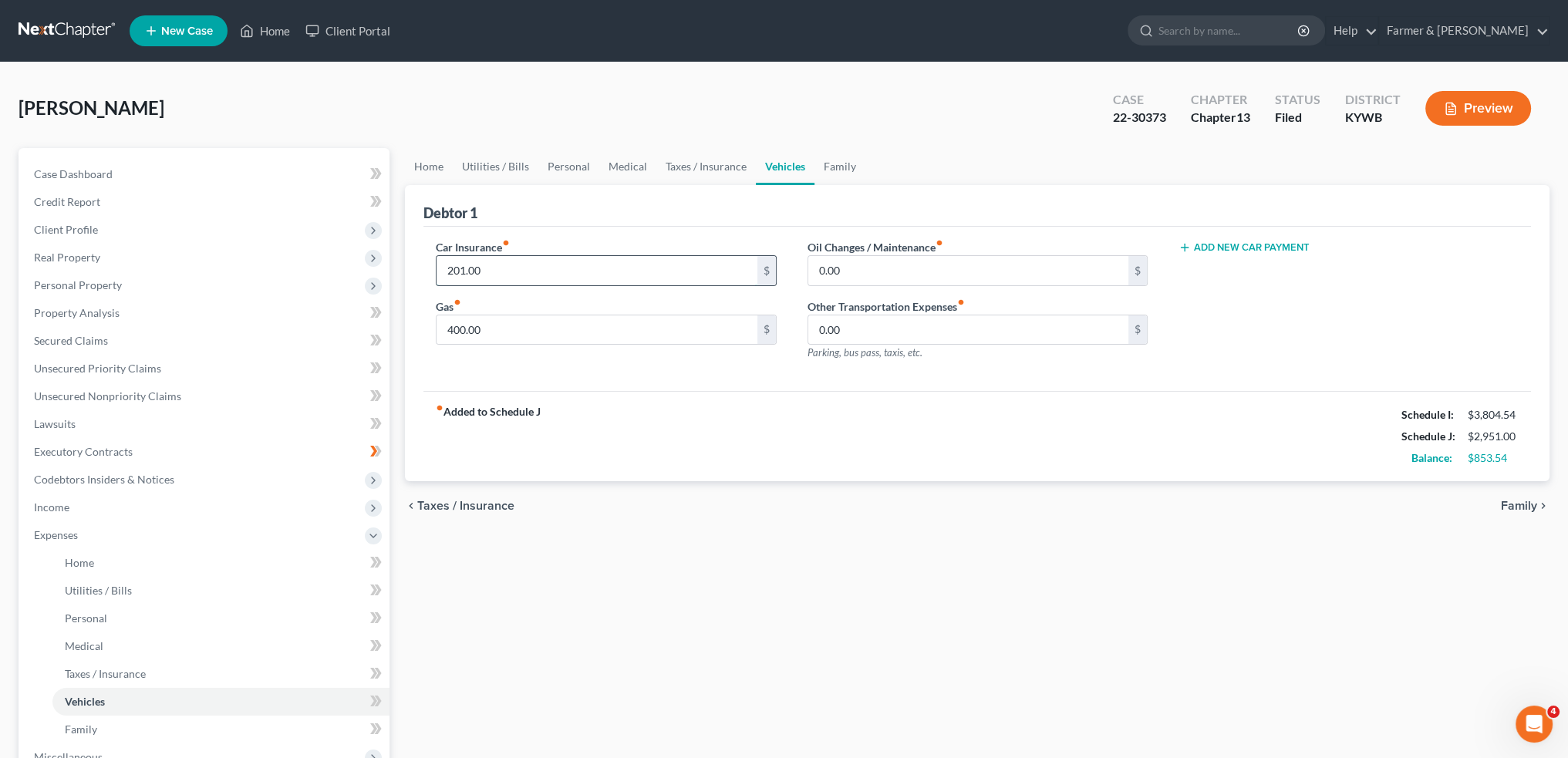
click at [580, 268] on input "201.00" at bounding box center [596, 270] width 320 height 29
type input "0.00"
type input "450.00"
click at [667, 163] on link "Taxes / Insurance" at bounding box center [706, 166] width 100 height 37
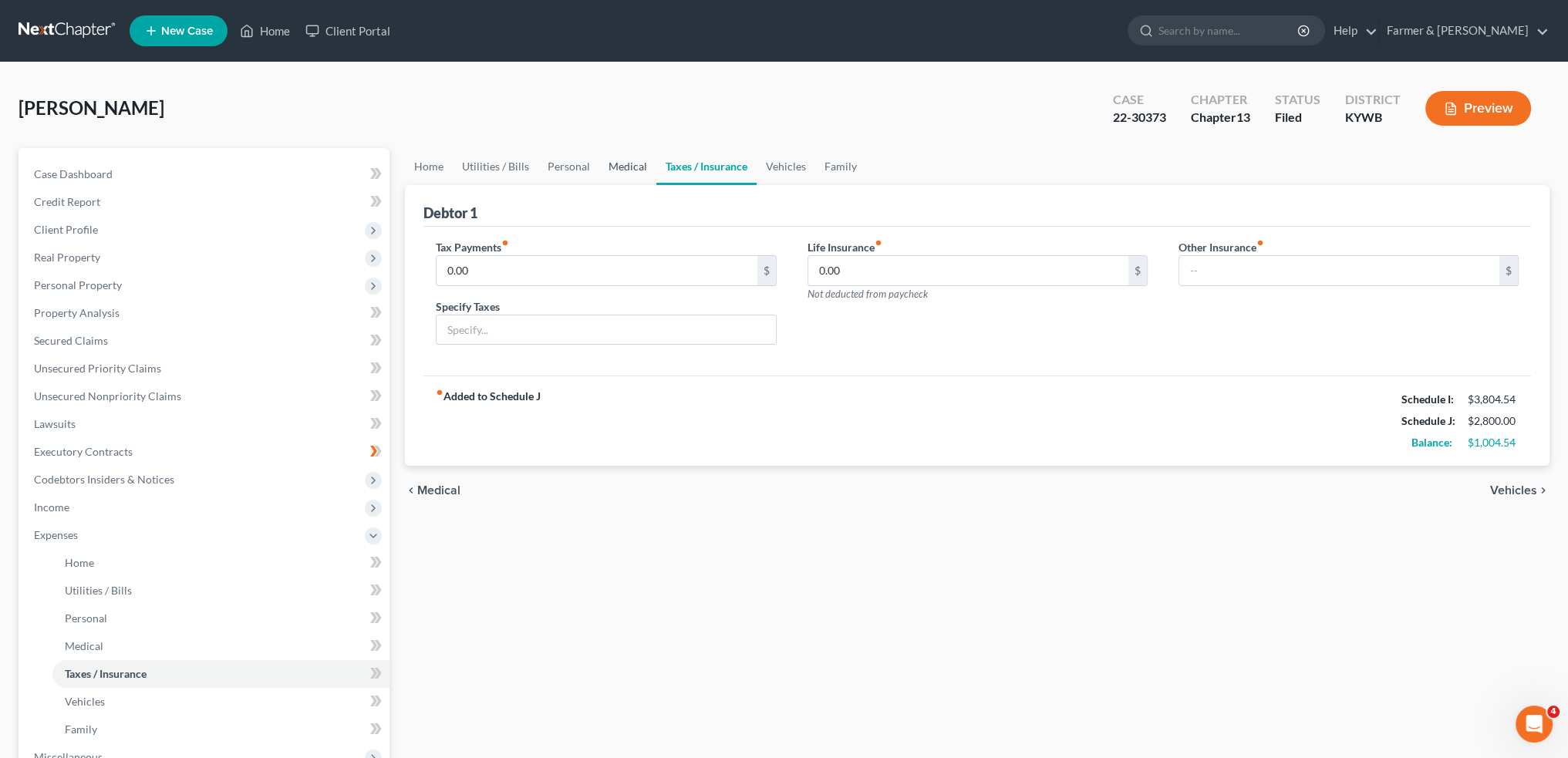
click at [627, 171] on link "Medical" at bounding box center [627, 166] width 57 height 37
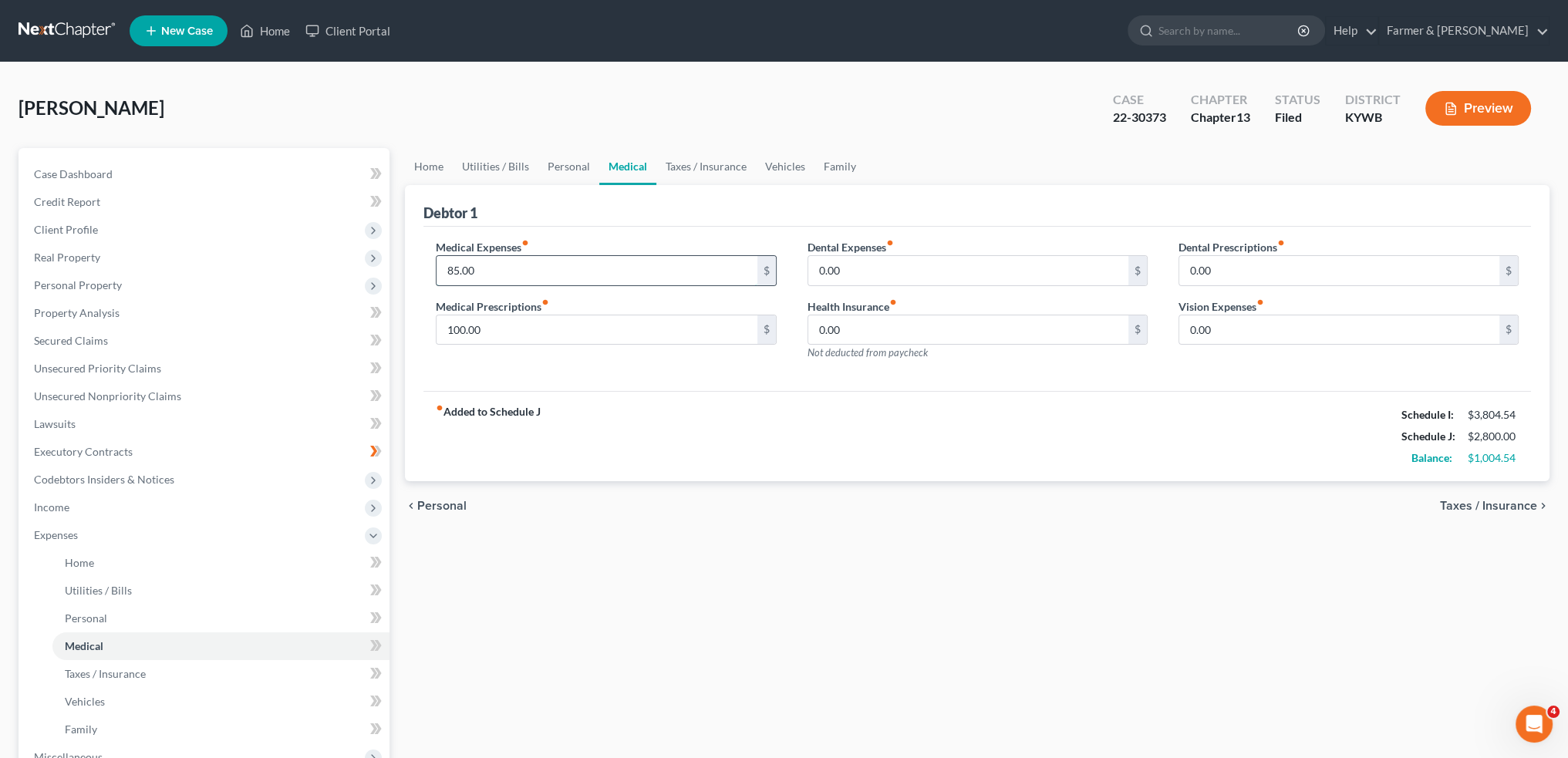
click at [562, 280] on input "85.00" at bounding box center [596, 270] width 320 height 29
type input "125.00"
click at [698, 628] on div "Home Utilities / Bills Personal Medical Taxes / Insurance Vehicles Family Debto…" at bounding box center [977, 565] width 1160 height 835
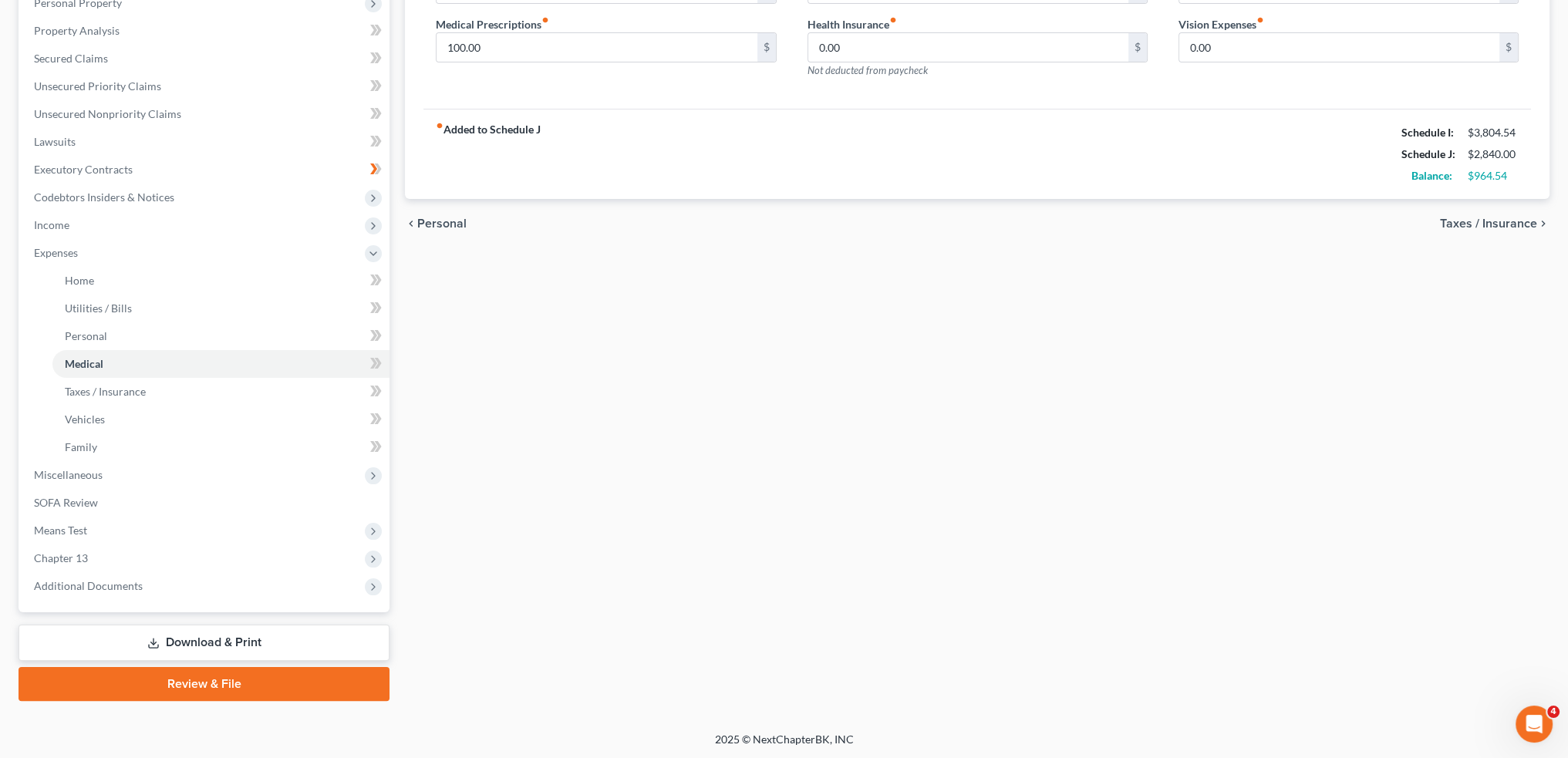
click at [244, 645] on link "Download & Print" at bounding box center [204, 642] width 371 height 36
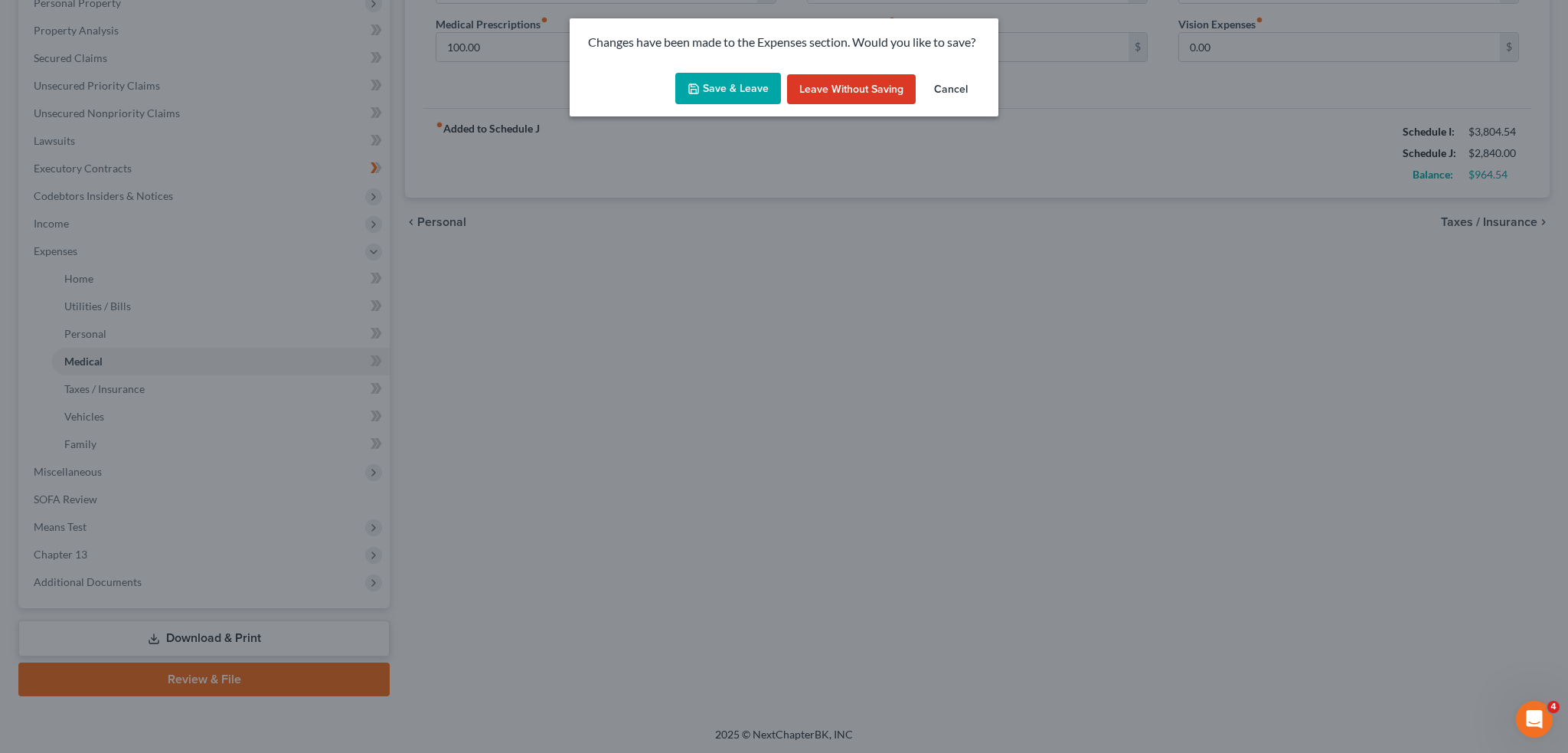
click at [695, 91] on icon "button" at bounding box center [693, 89] width 12 height 12
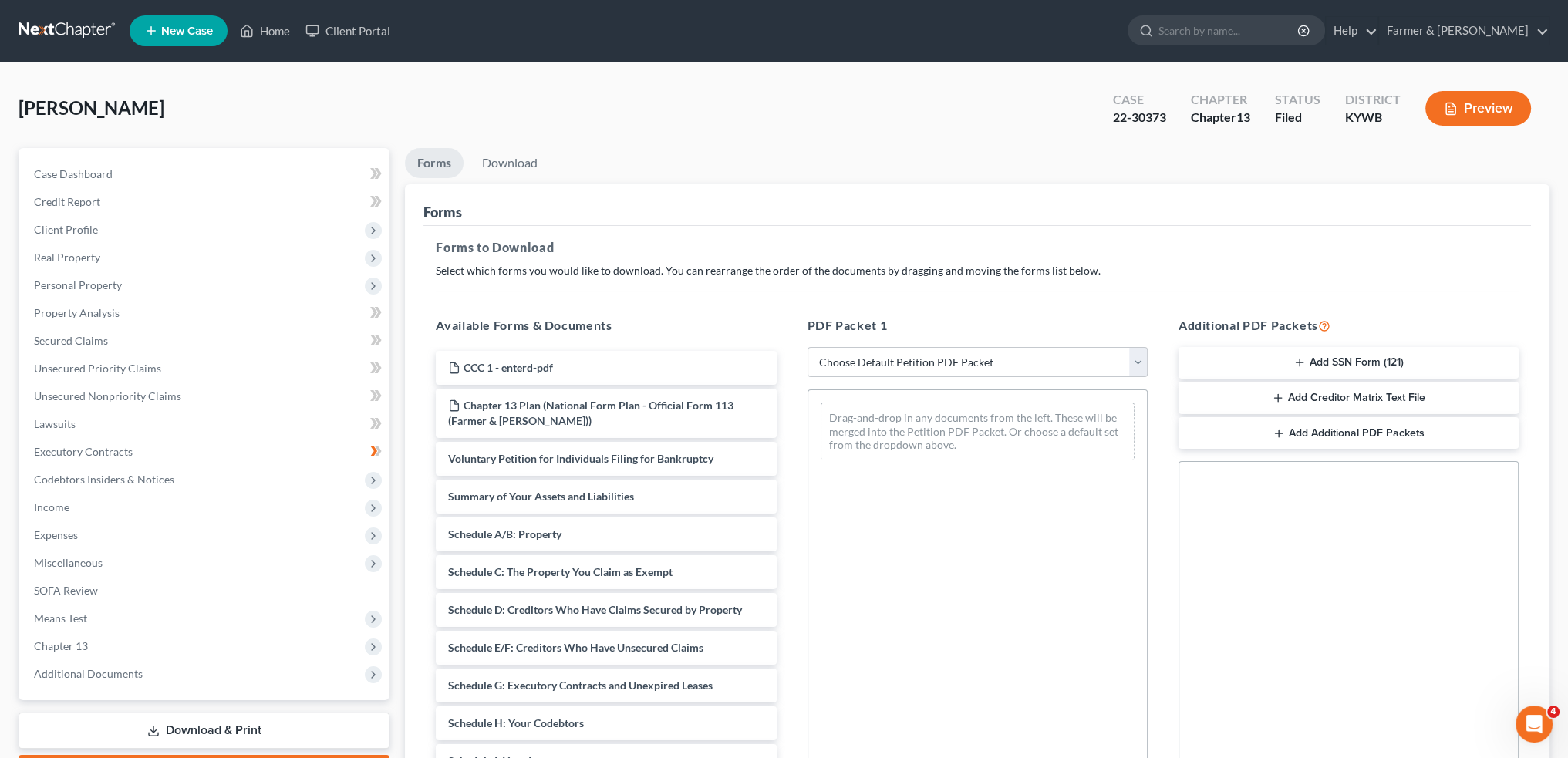
click at [831, 357] on select "Choose Default Petition PDF Packet Complete Bankruptcy Petition (all forms and …" at bounding box center [977, 362] width 340 height 31
select select "2"
click at [807, 347] on select "Choose Default Petition PDF Packet Complete Bankruptcy Petition (all forms and …" at bounding box center [977, 362] width 340 height 31
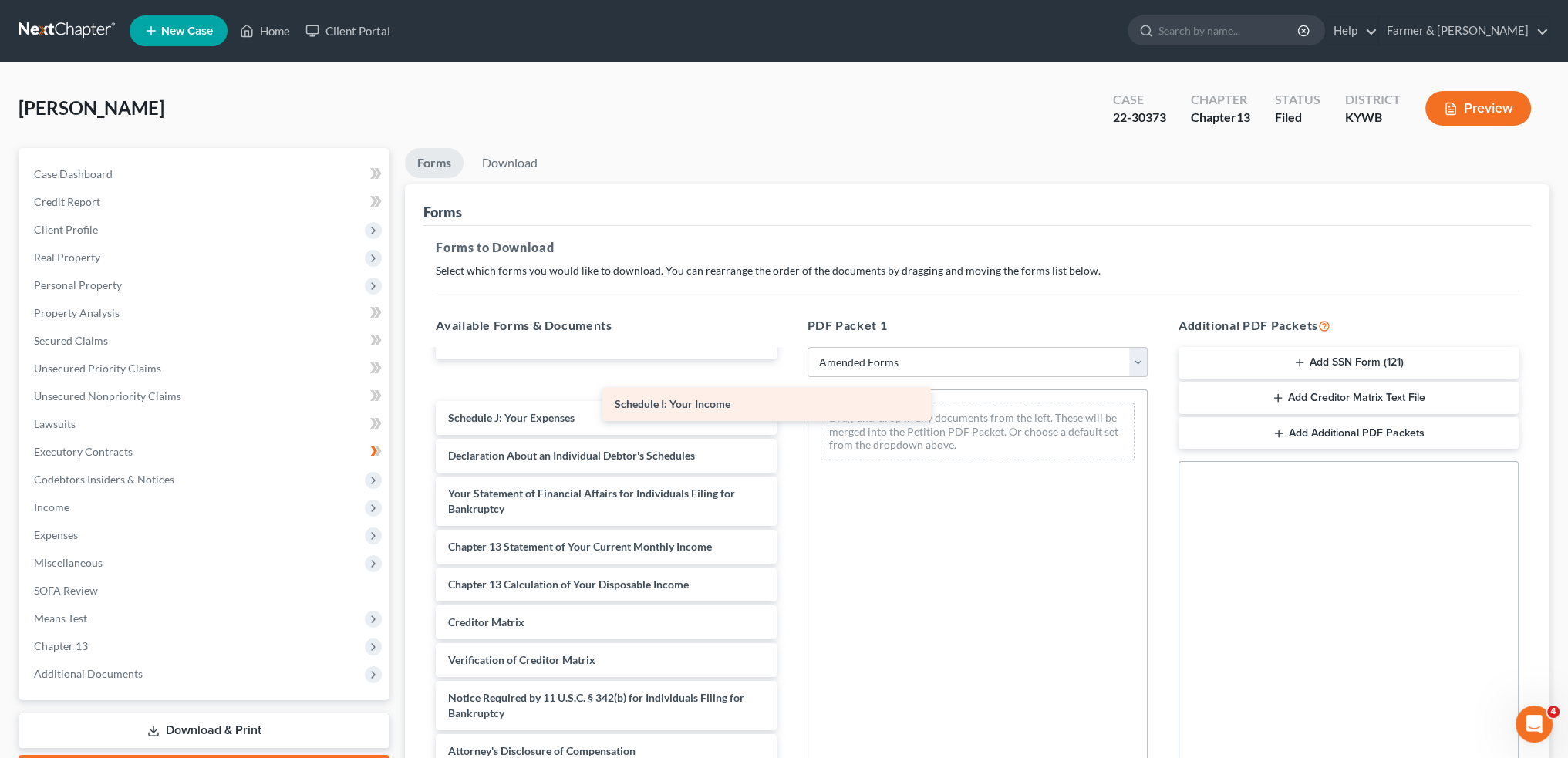
scroll to position [253, 0]
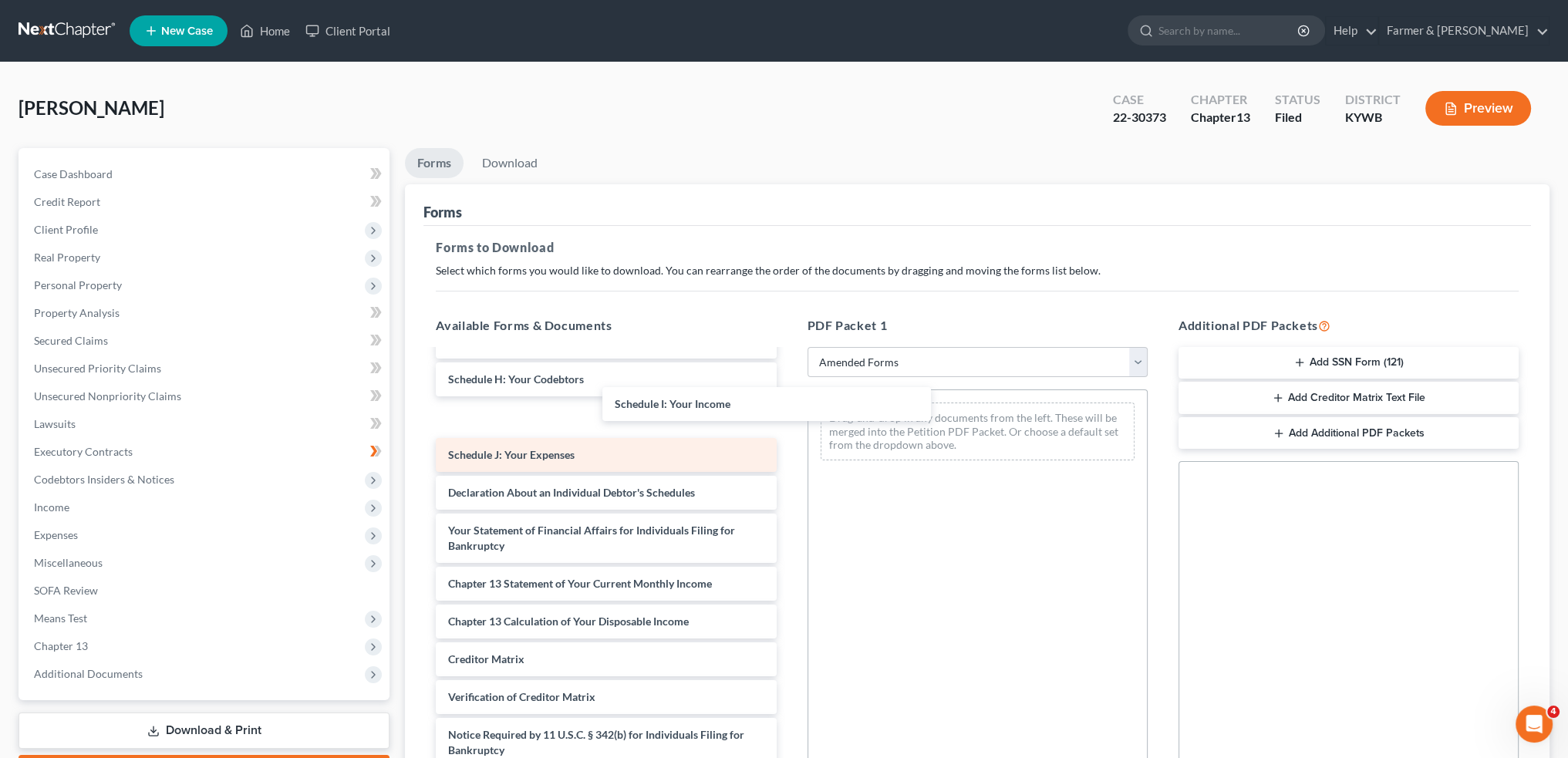
drag, startPoint x: 509, startPoint y: 378, endPoint x: 468, endPoint y: 405, distance: 49.1
click at [788, 405] on div "Schedule I: Your Income Voluntary Petition for Individuals Filing for Bankruptc…" at bounding box center [605, 451] width 365 height 707
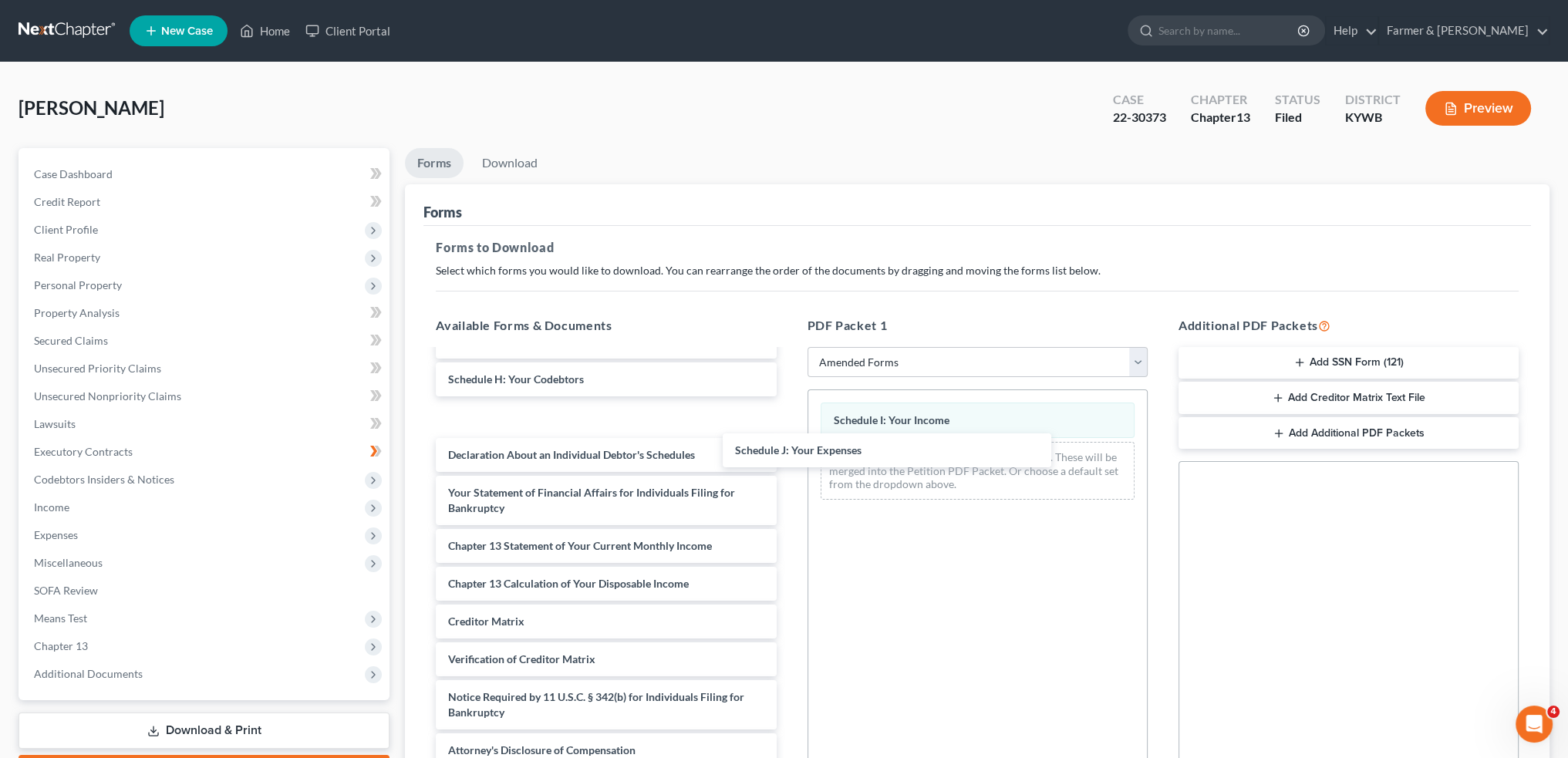
drag, startPoint x: 485, startPoint y: 413, endPoint x: 997, endPoint y: 190, distance: 558.5
click at [788, 451] on div "Schedule J: Your Expenses Voluntary Petition for Individuals Filing for Bankrup…" at bounding box center [605, 432] width 365 height 669
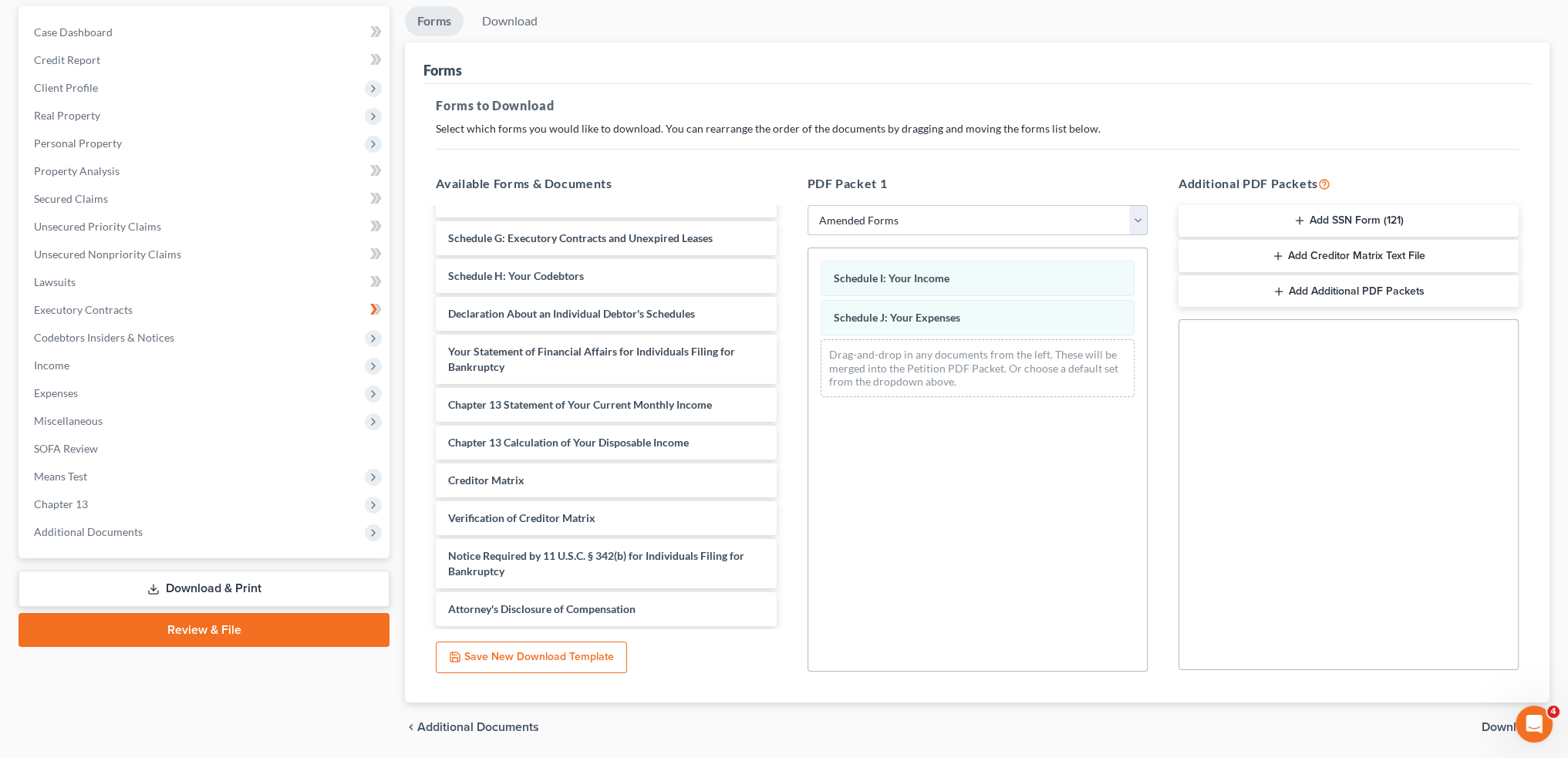
scroll to position [192, 0]
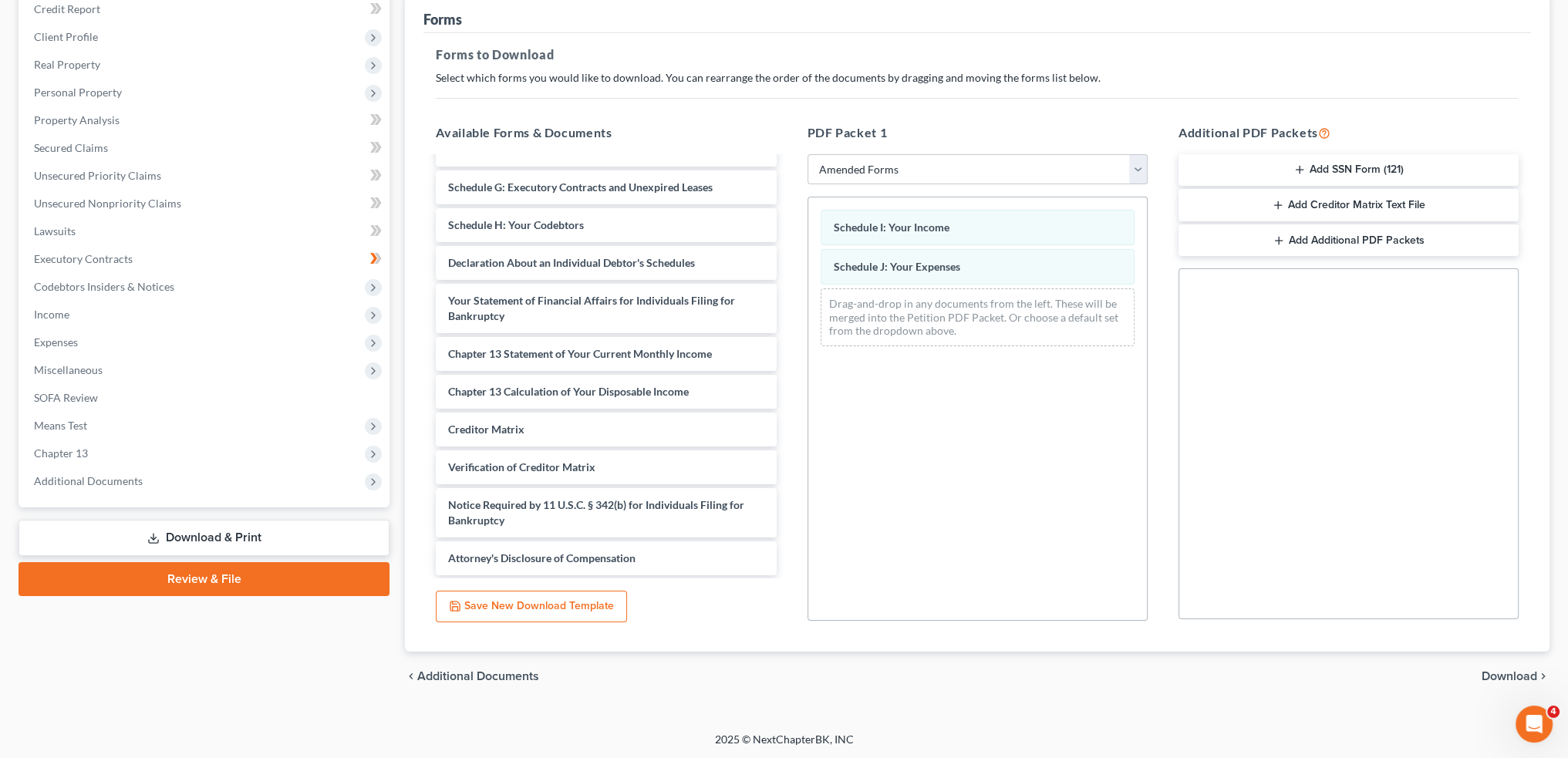
click at [1508, 671] on span "Download" at bounding box center [1509, 676] width 56 height 12
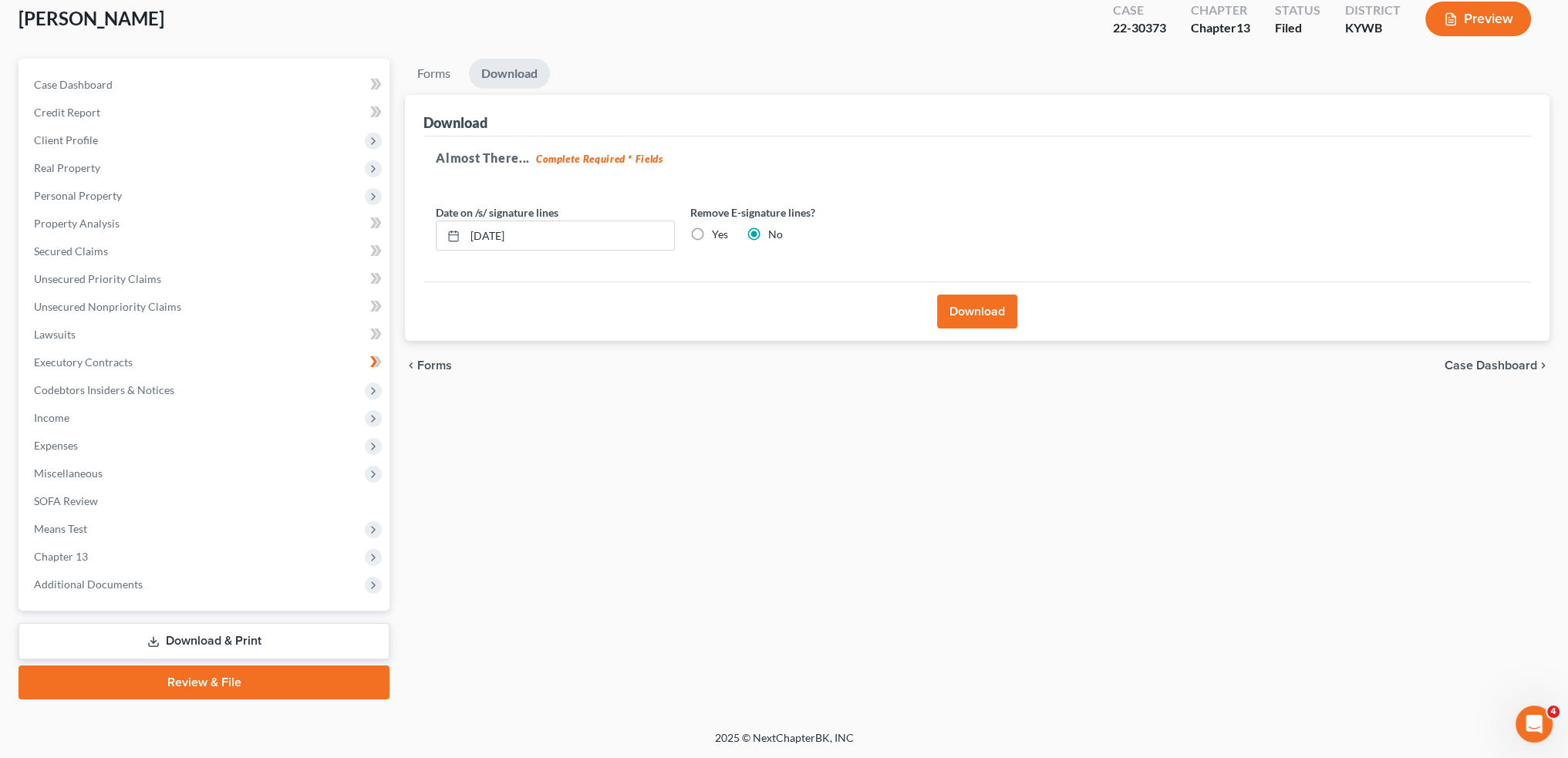
scroll to position [88, 0]
click at [957, 304] on button "Download" at bounding box center [977, 313] width 80 height 34
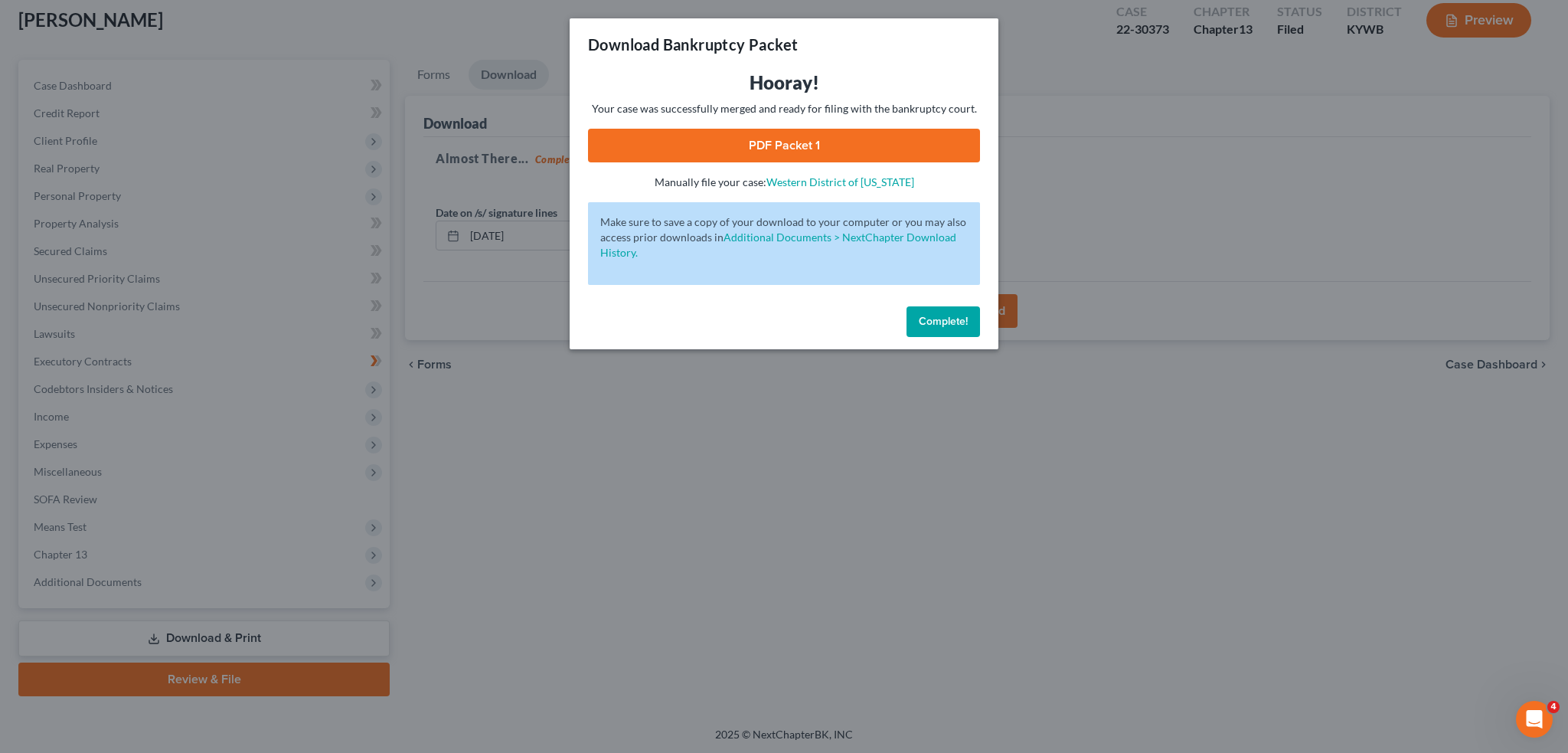
click at [693, 144] on link "PDF Packet 1" at bounding box center [784, 146] width 392 height 34
click at [942, 305] on div "Complete!" at bounding box center [784, 324] width 429 height 49
click at [942, 319] on span "Complete!" at bounding box center [943, 321] width 49 height 13
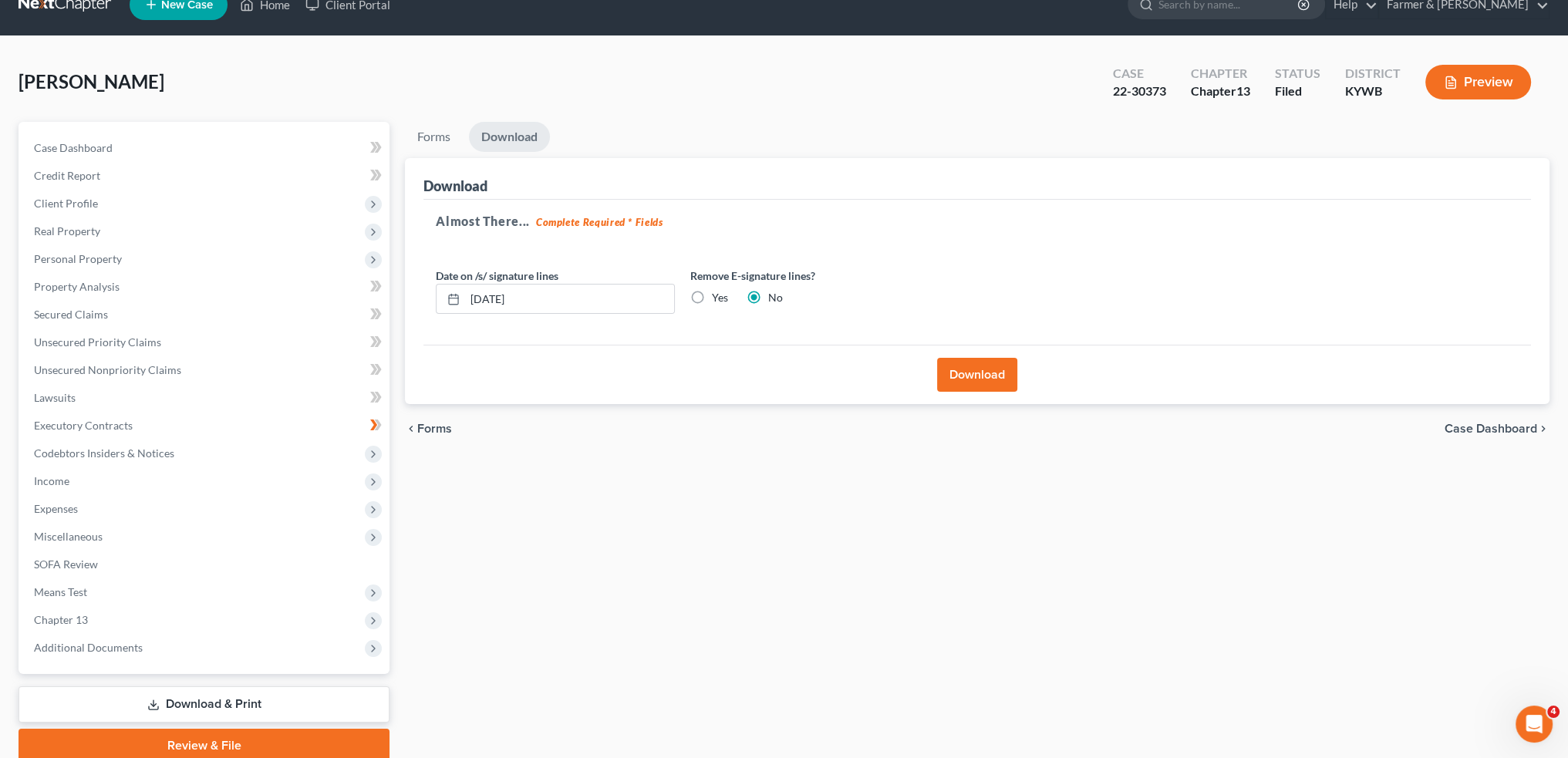
scroll to position [0, 0]
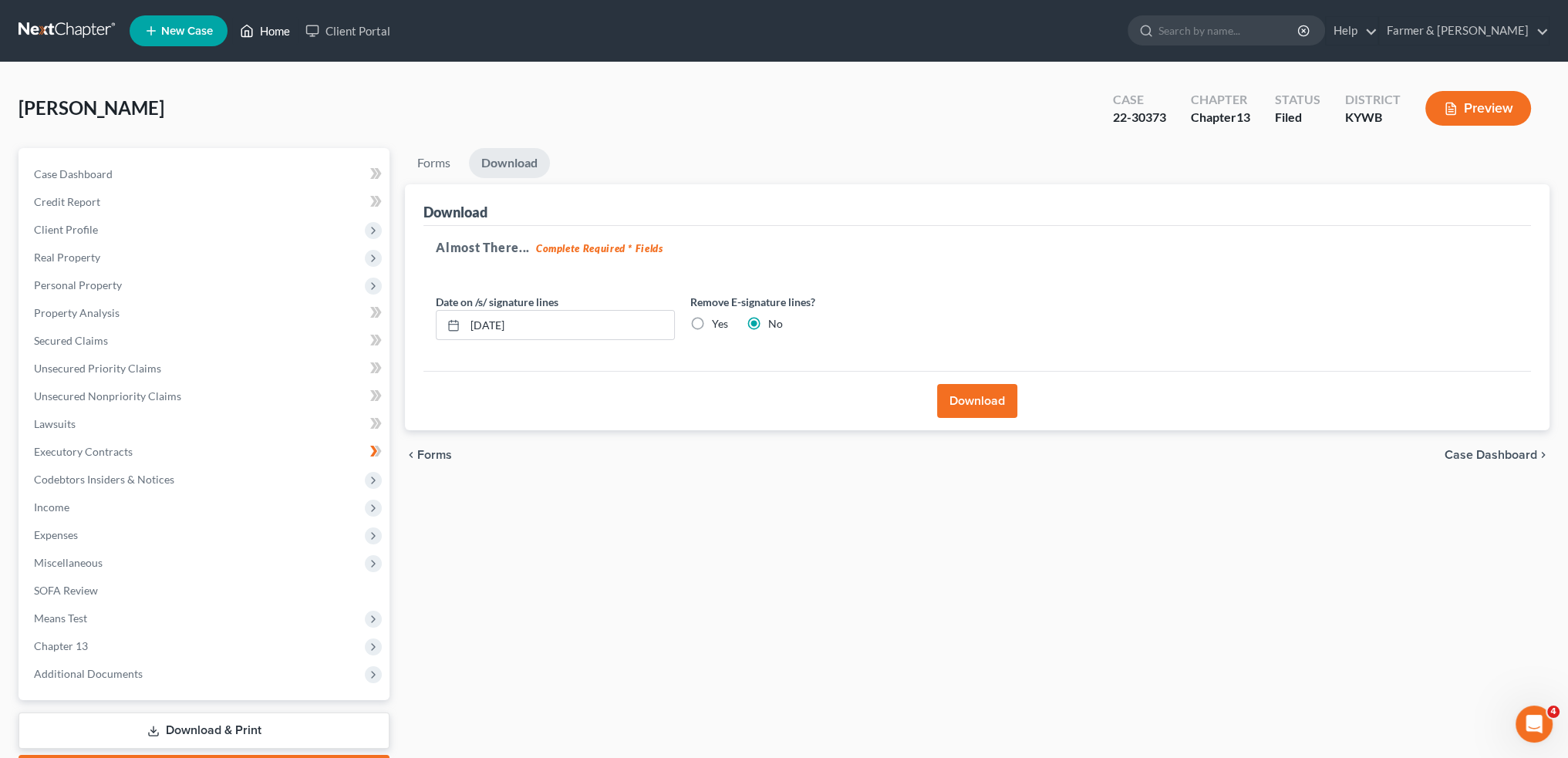
click at [265, 35] on link "Home" at bounding box center [265, 31] width 66 height 28
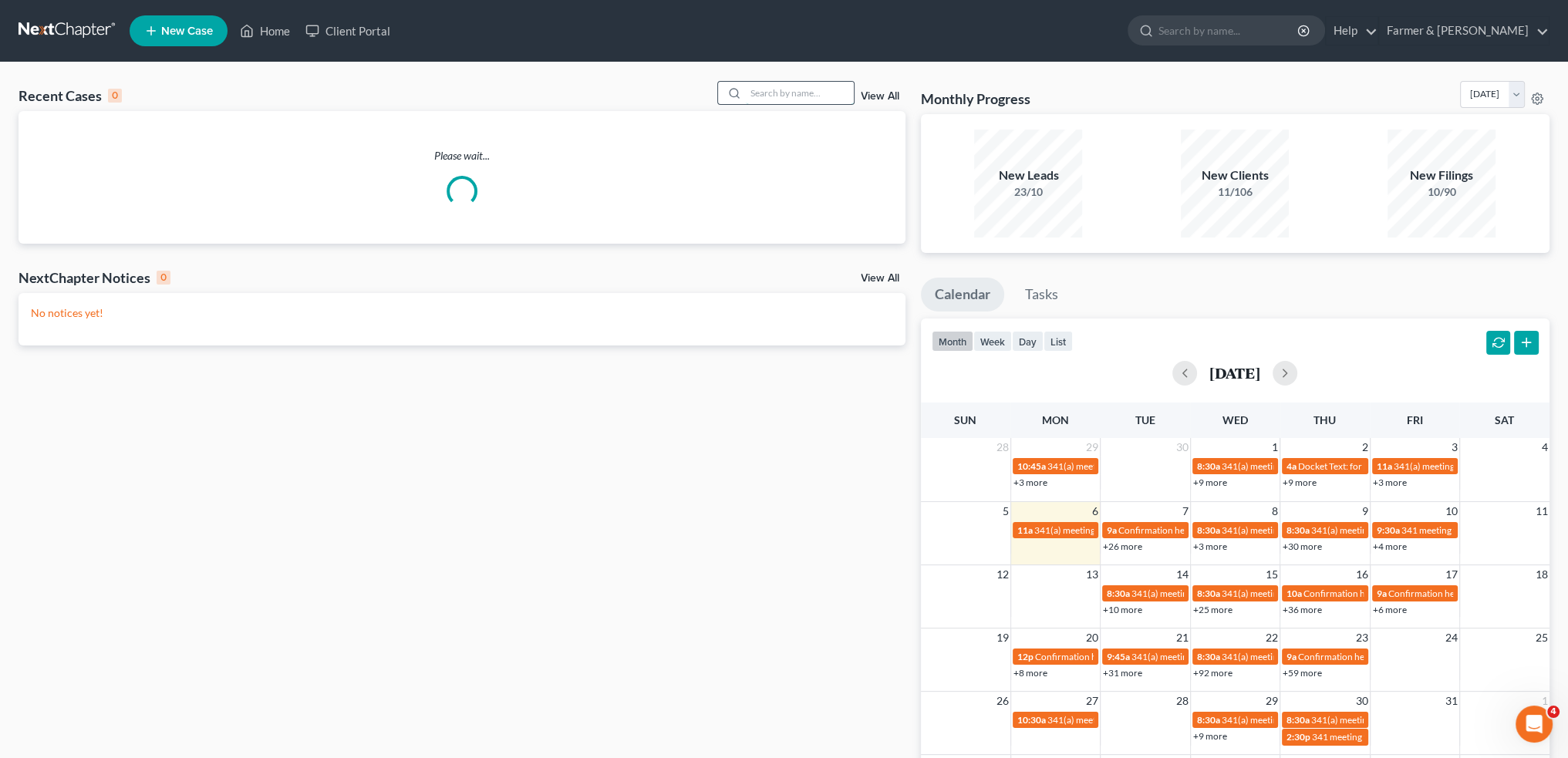
click at [781, 91] on input "search" at bounding box center [800, 93] width 108 height 22
click at [821, 98] on input "search" at bounding box center [800, 93] width 108 height 22
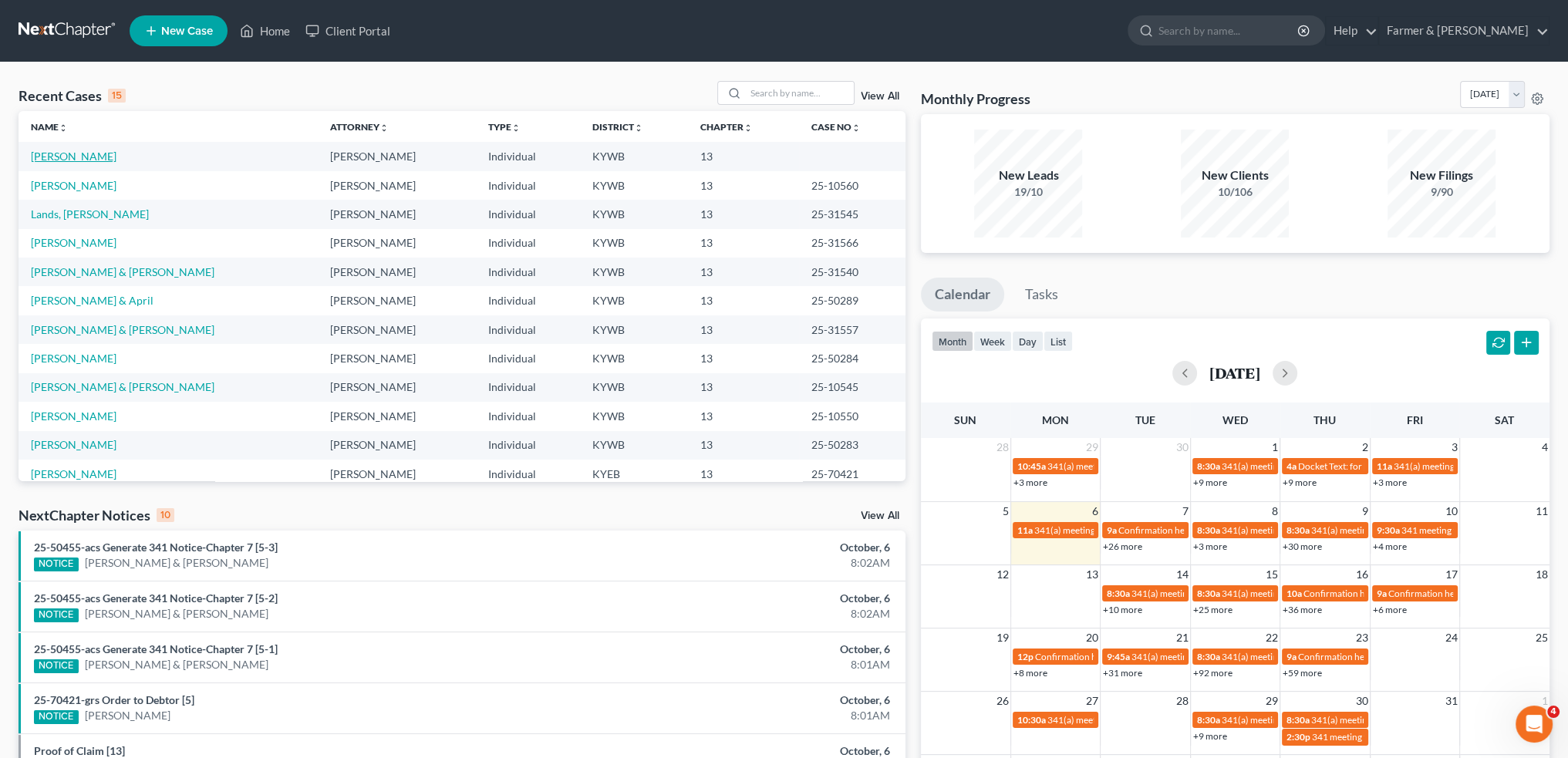
click at [84, 152] on link "[PERSON_NAME]" at bounding box center [74, 156] width 86 height 13
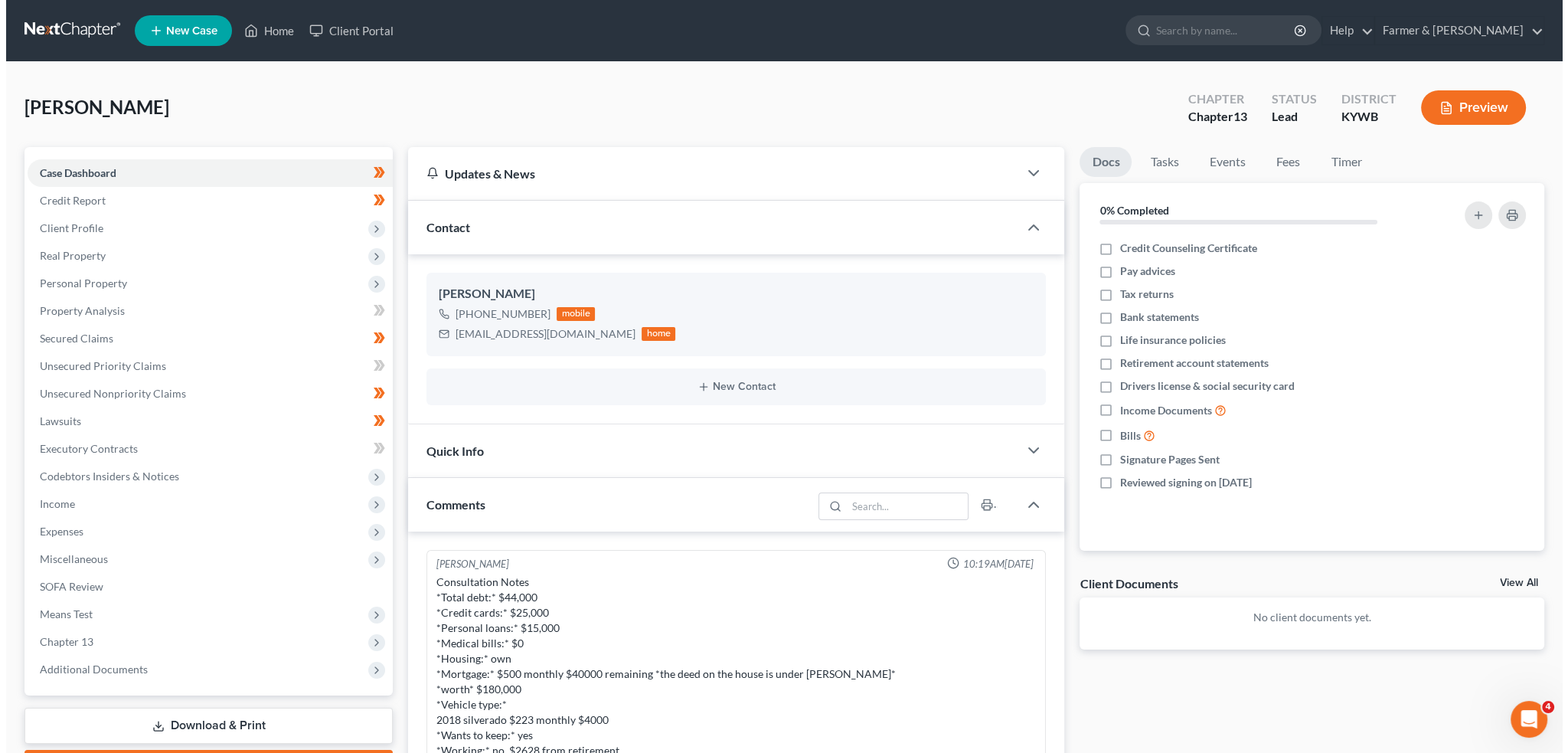
scroll to position [496, 0]
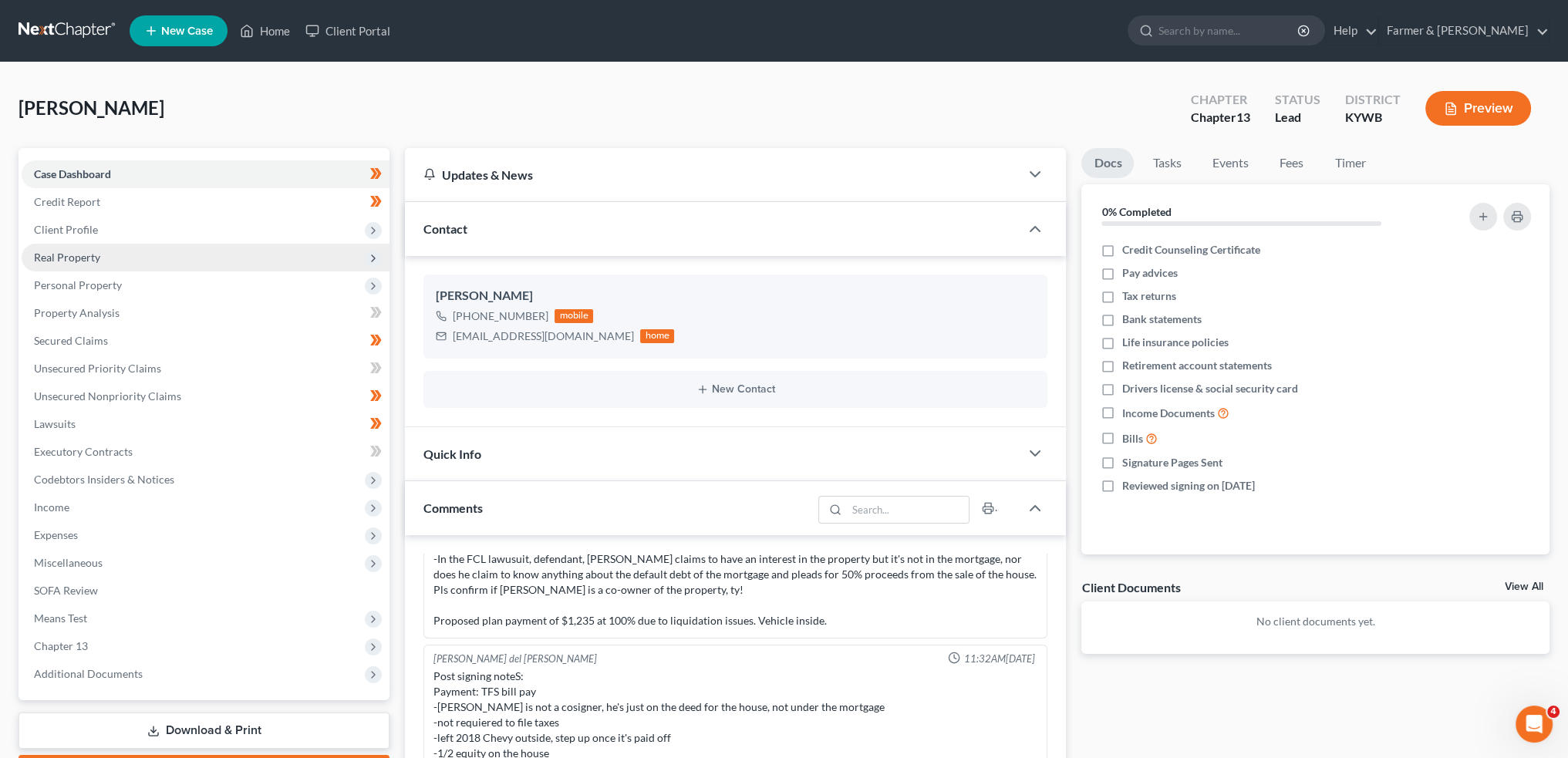
click at [57, 252] on span "Real Property" at bounding box center [67, 256] width 66 height 13
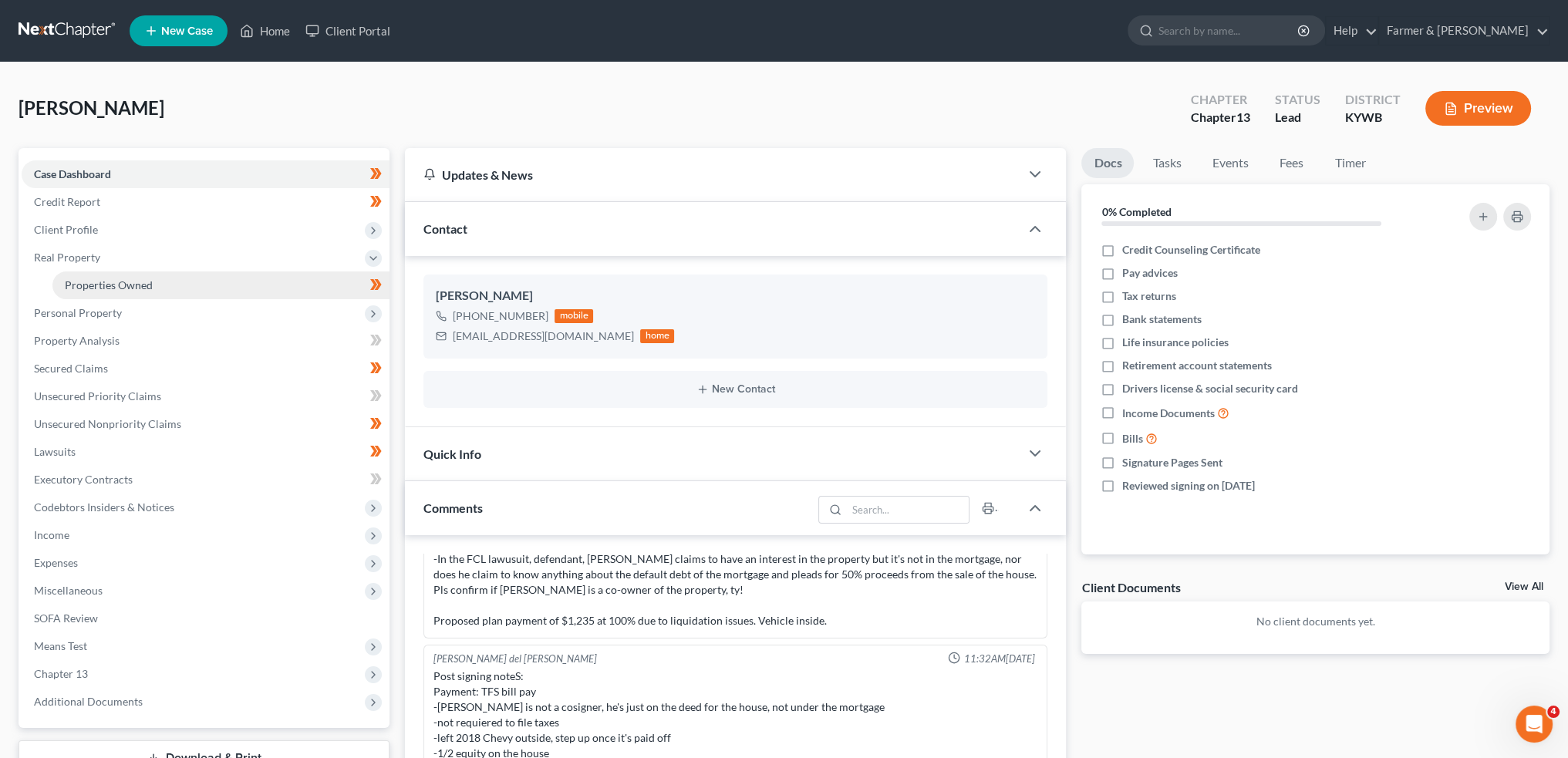
click at [177, 284] on link "Properties Owned" at bounding box center [221, 285] width 337 height 28
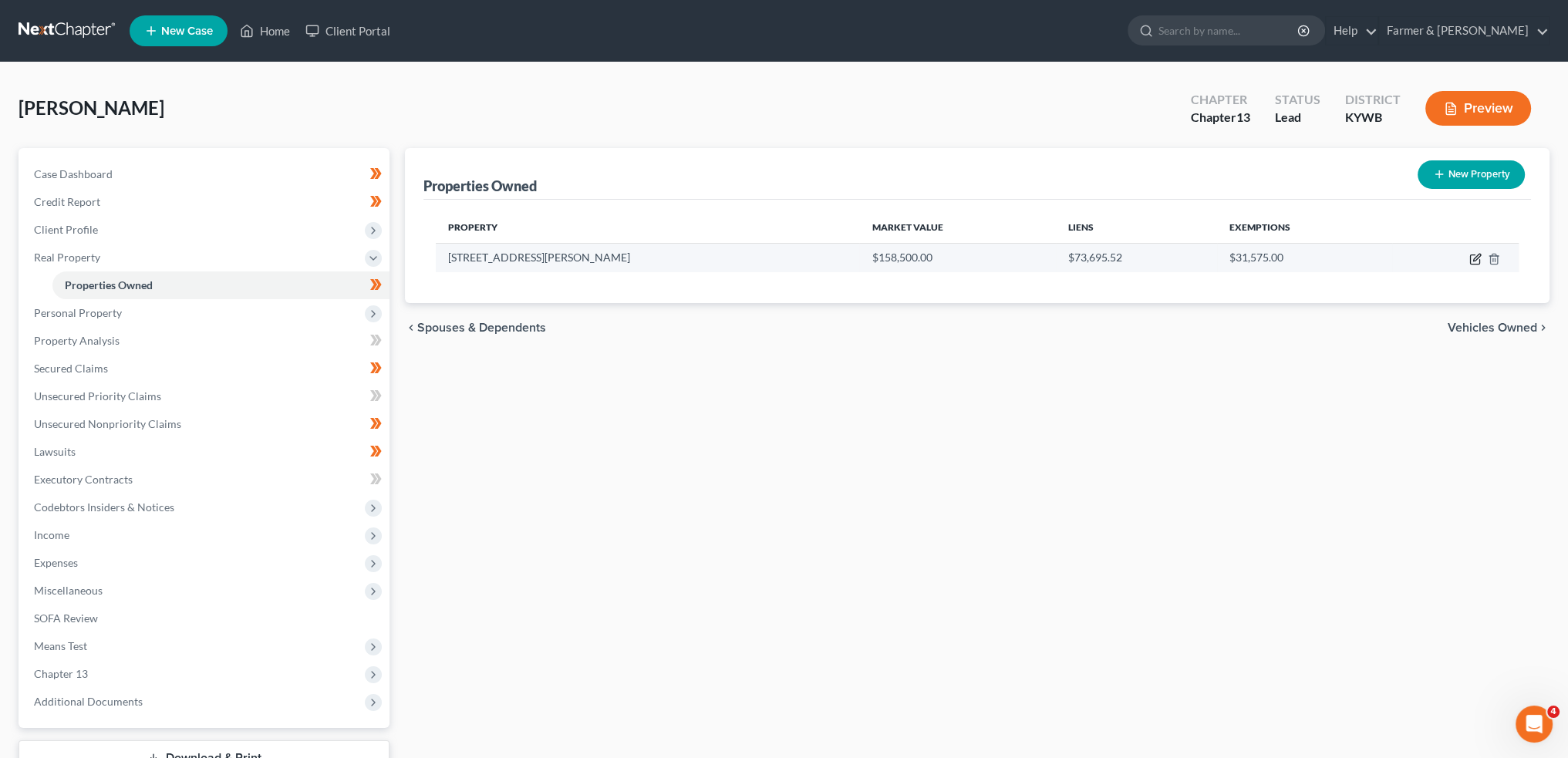
click at [1476, 258] on icon "button" at bounding box center [1476, 256] width 7 height 7
select select "18"
select select "3"
select select "0"
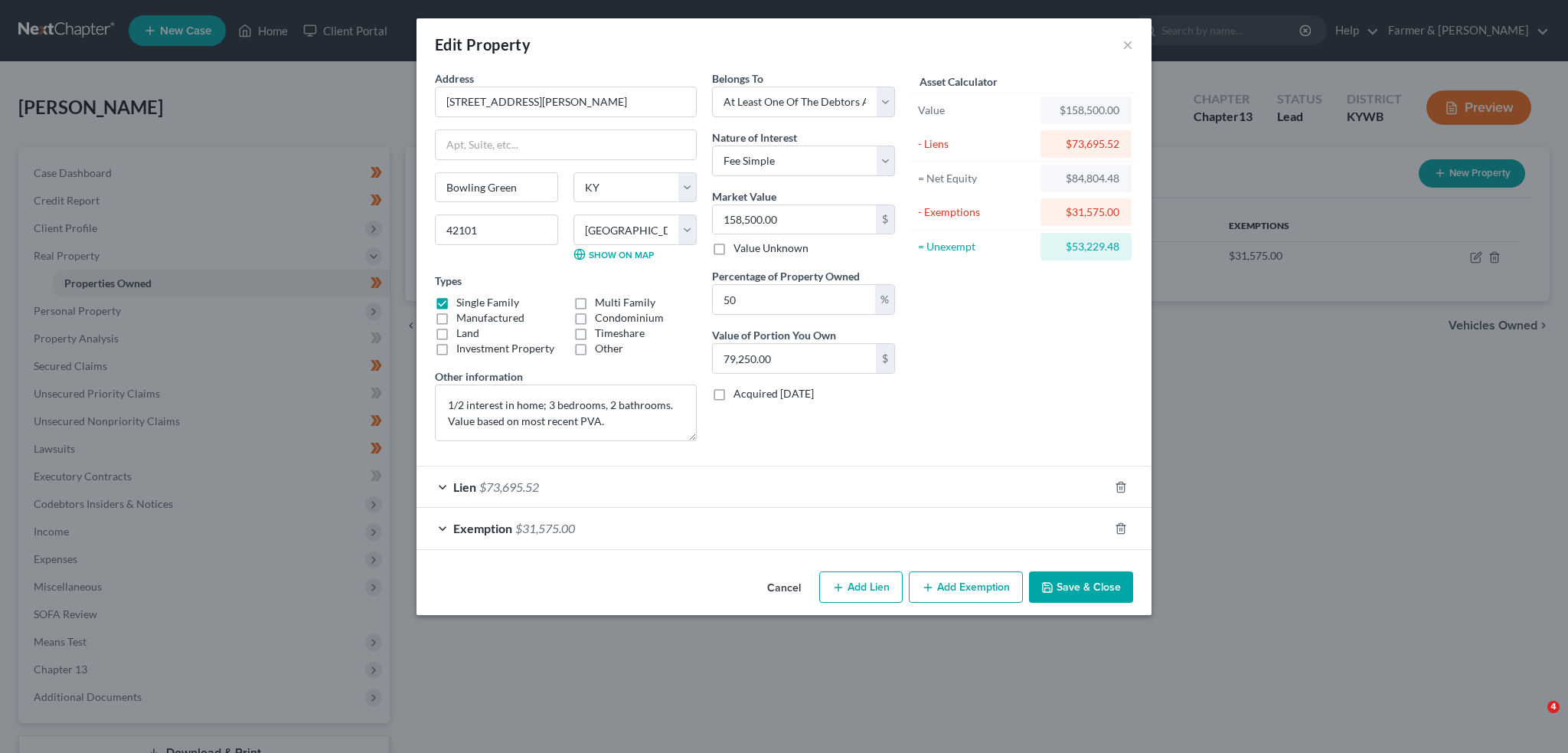
select select "18"
select select "113"
select select "3"
select select "0"
click at [1055, 594] on button "Save & Close" at bounding box center [1081, 588] width 104 height 32
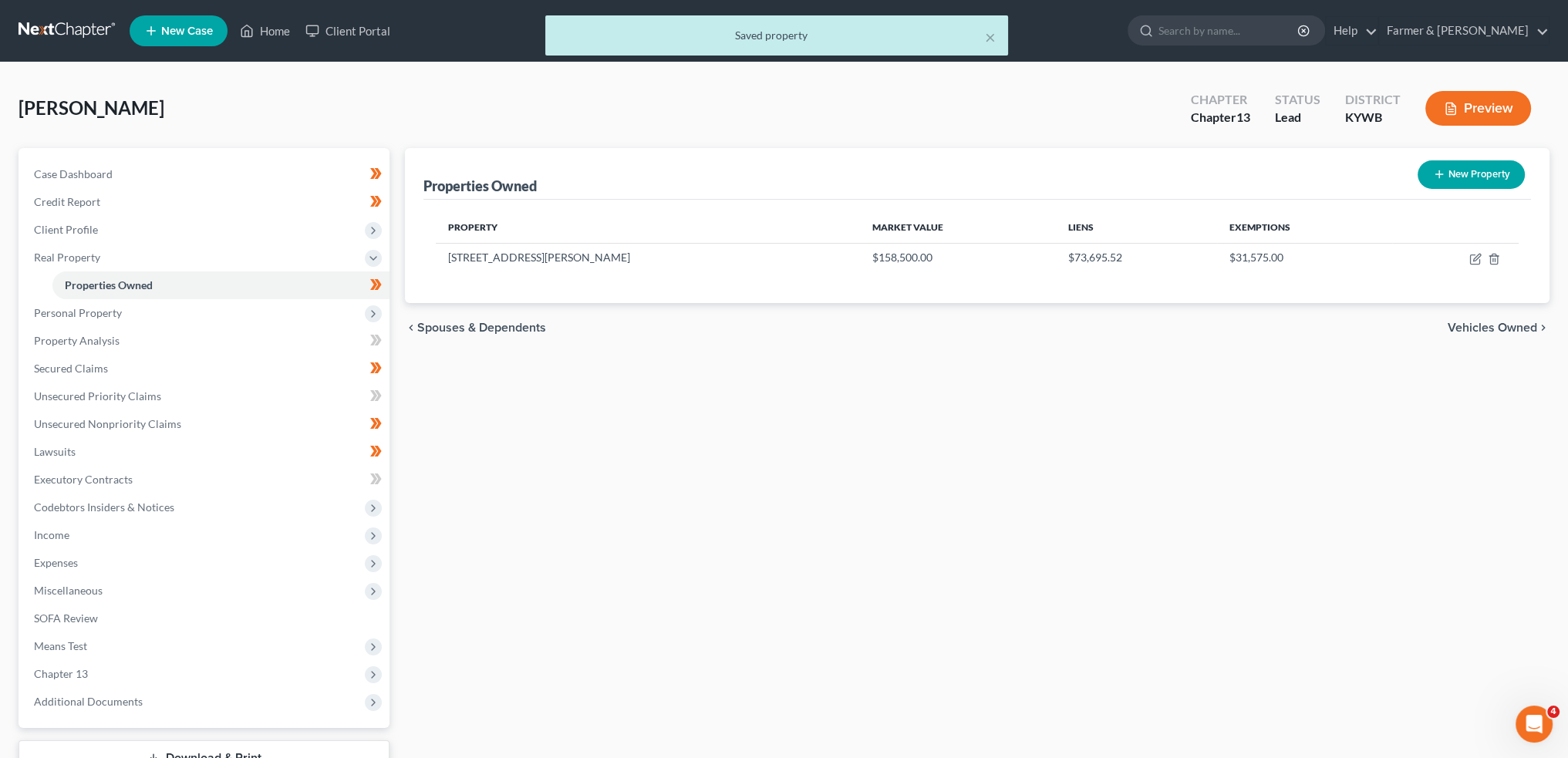
click at [271, 29] on div "× Saved property" at bounding box center [776, 39] width 1568 height 48
click at [989, 37] on button "×" at bounding box center [989, 37] width 11 height 19
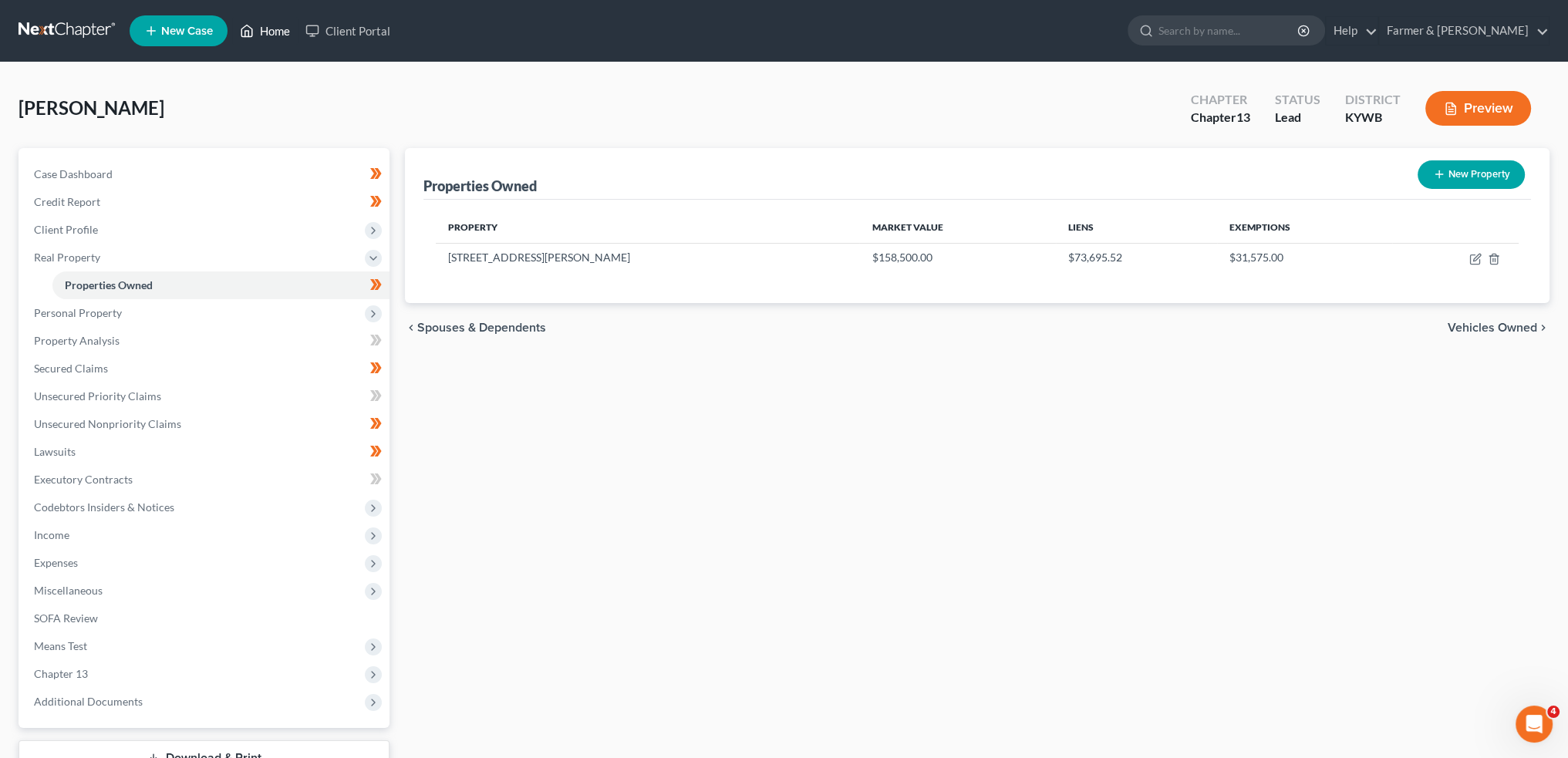
click at [268, 25] on link "Home" at bounding box center [265, 31] width 66 height 28
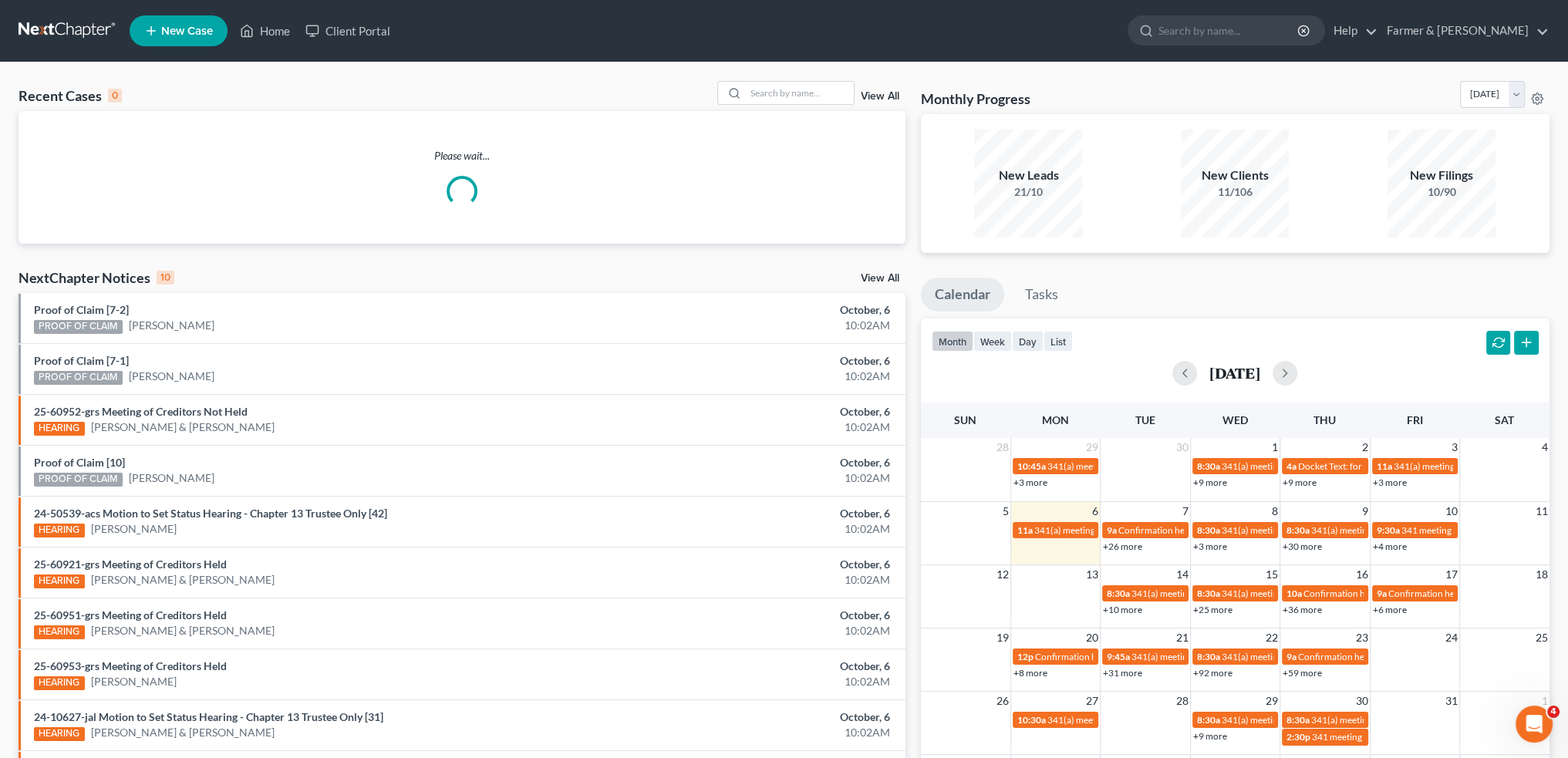
click at [640, 111] on div "Recent Cases 0 View All" at bounding box center [462, 96] width 887 height 30
click at [793, 89] on input "search" at bounding box center [800, 93] width 108 height 22
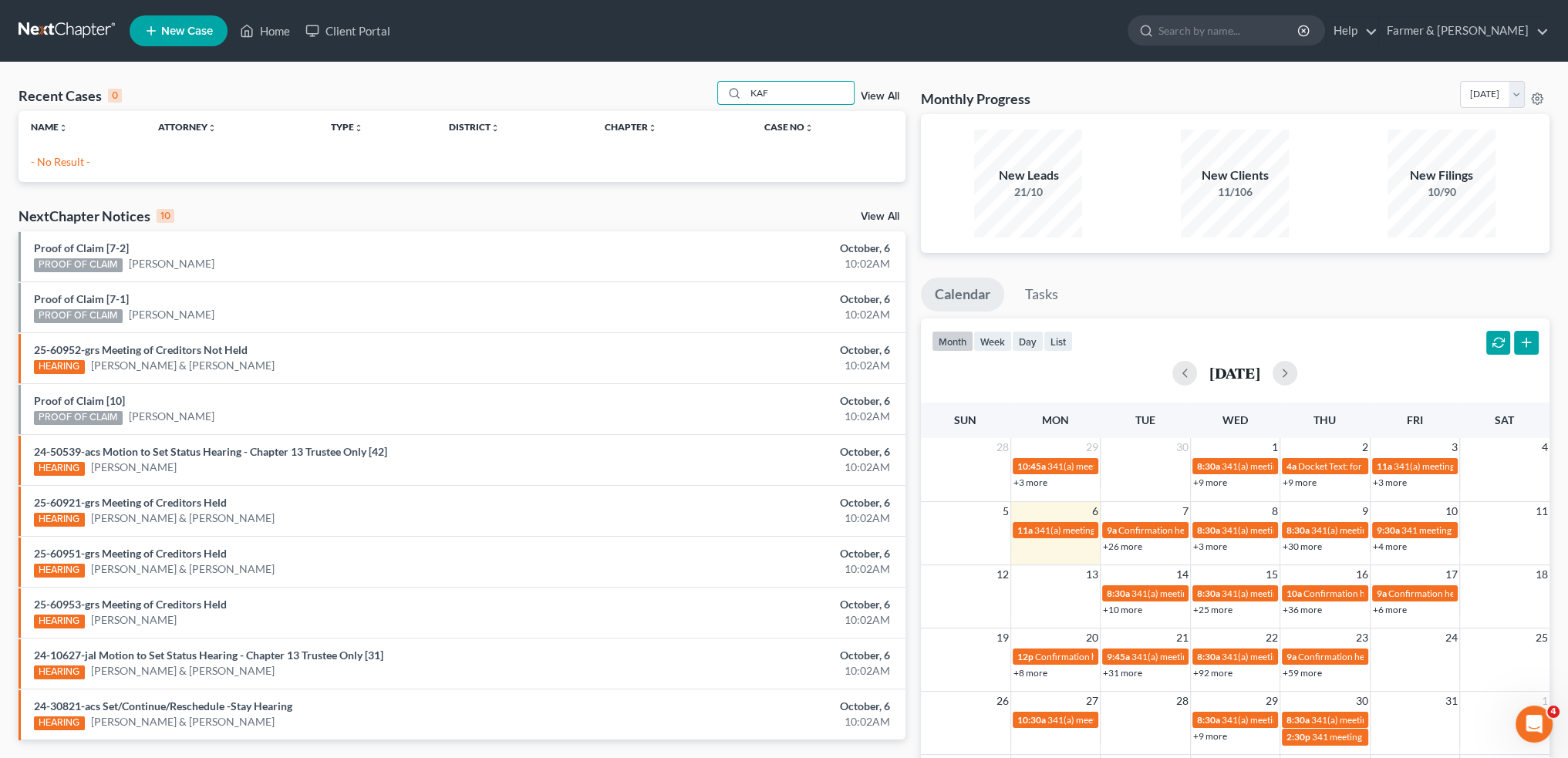
type input "KAF"
click at [262, 34] on link "Home" at bounding box center [265, 31] width 66 height 28
drag, startPoint x: 804, startPoint y: 95, endPoint x: 666, endPoint y: 89, distance: 138.1
click at [668, 89] on div "Recent Cases 0 KAF View All" at bounding box center [462, 96] width 887 height 30
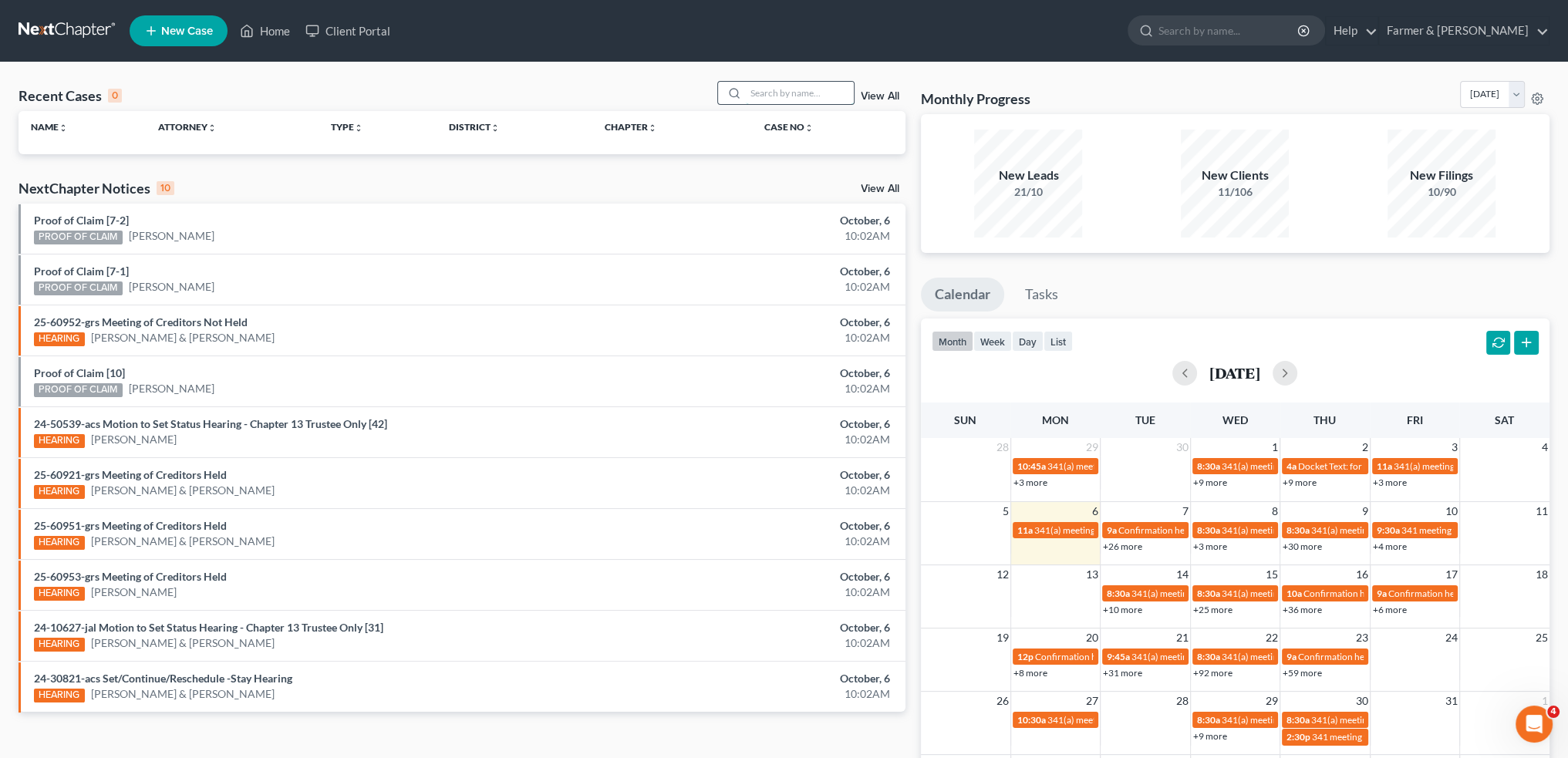
click at [792, 91] on input "search" at bounding box center [800, 93] width 108 height 22
click at [880, 93] on link "View All" at bounding box center [880, 96] width 39 height 11
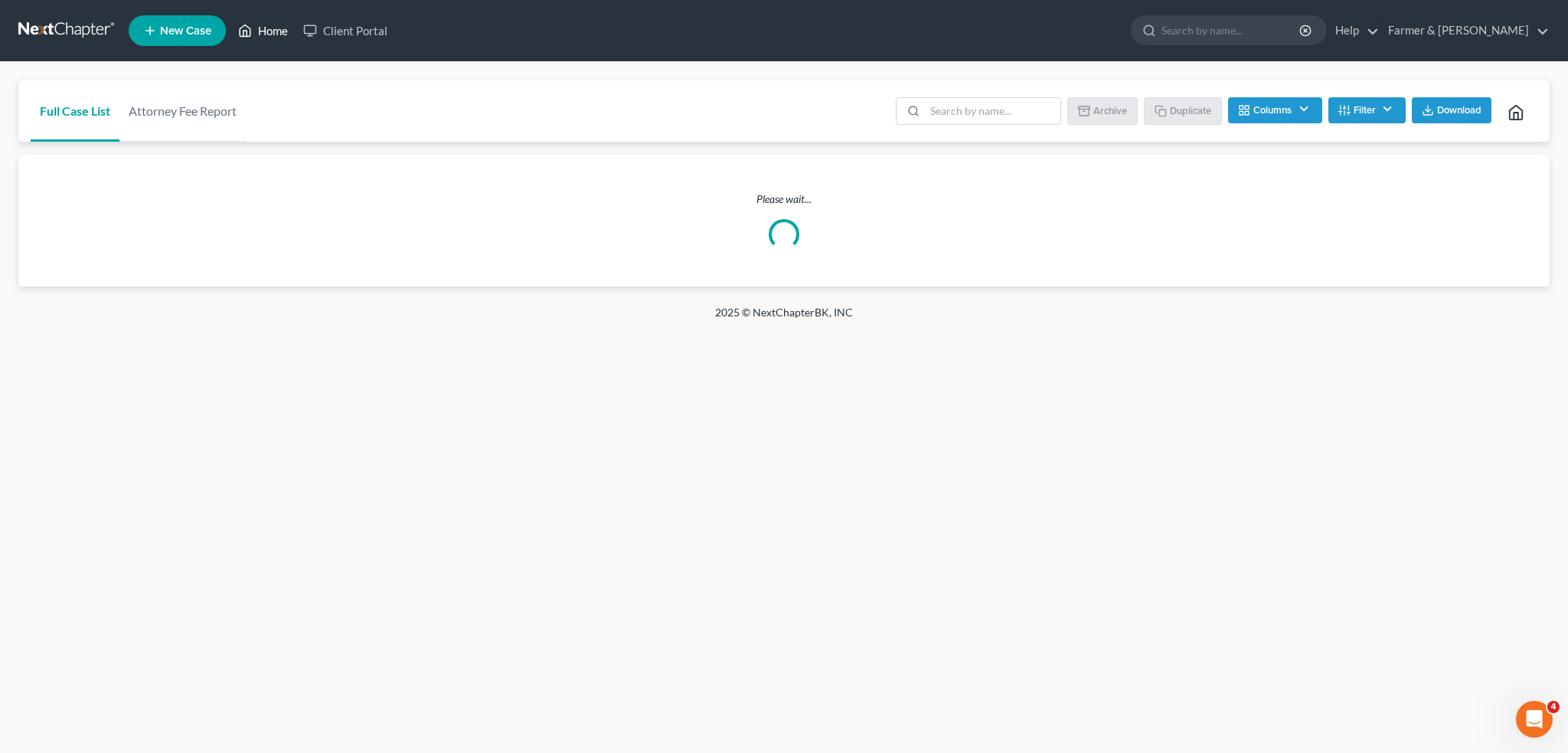
click at [283, 27] on link "Home" at bounding box center [263, 31] width 65 height 28
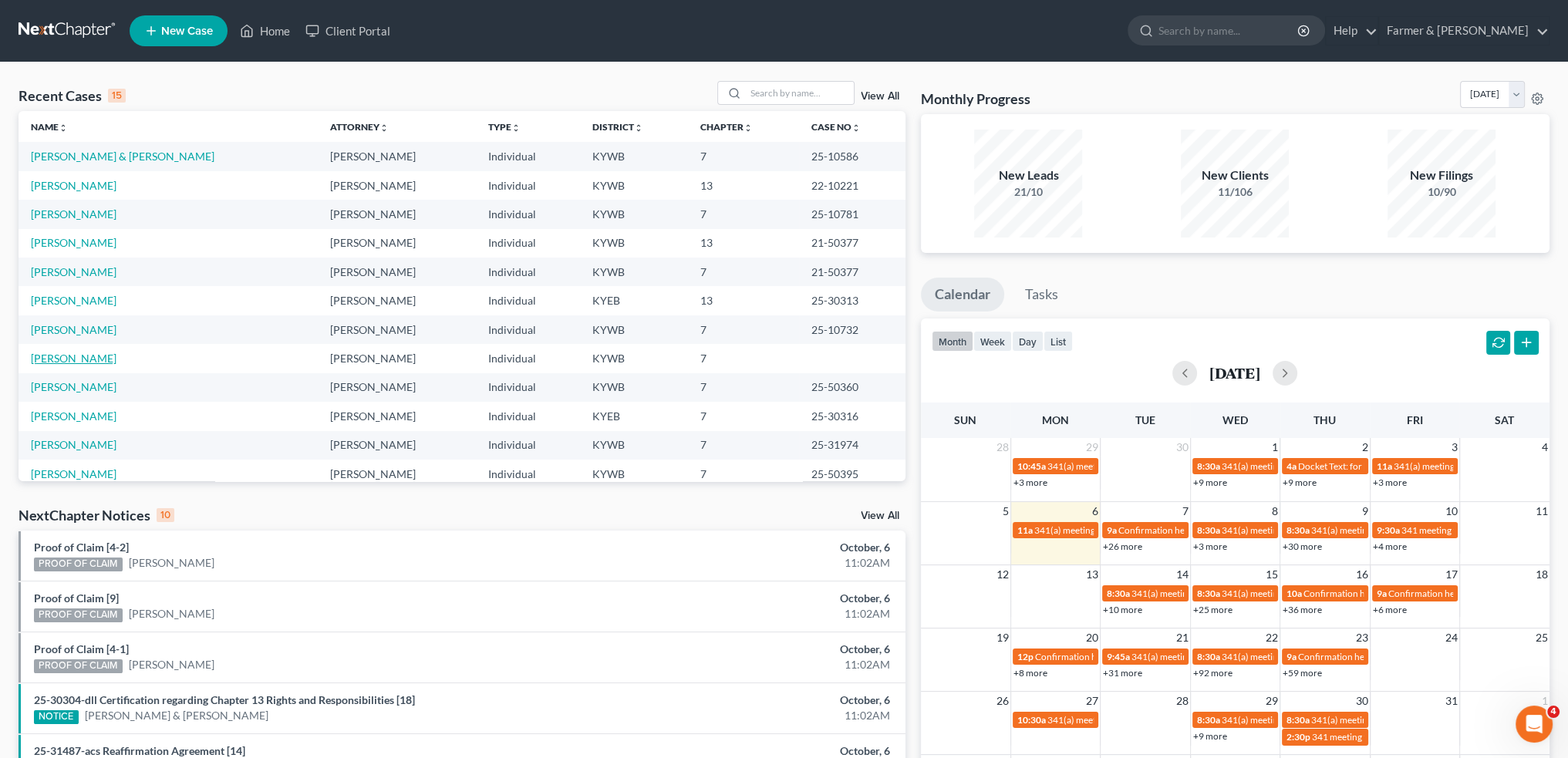
click at [59, 359] on link "Heil, Emily" at bounding box center [74, 358] width 86 height 13
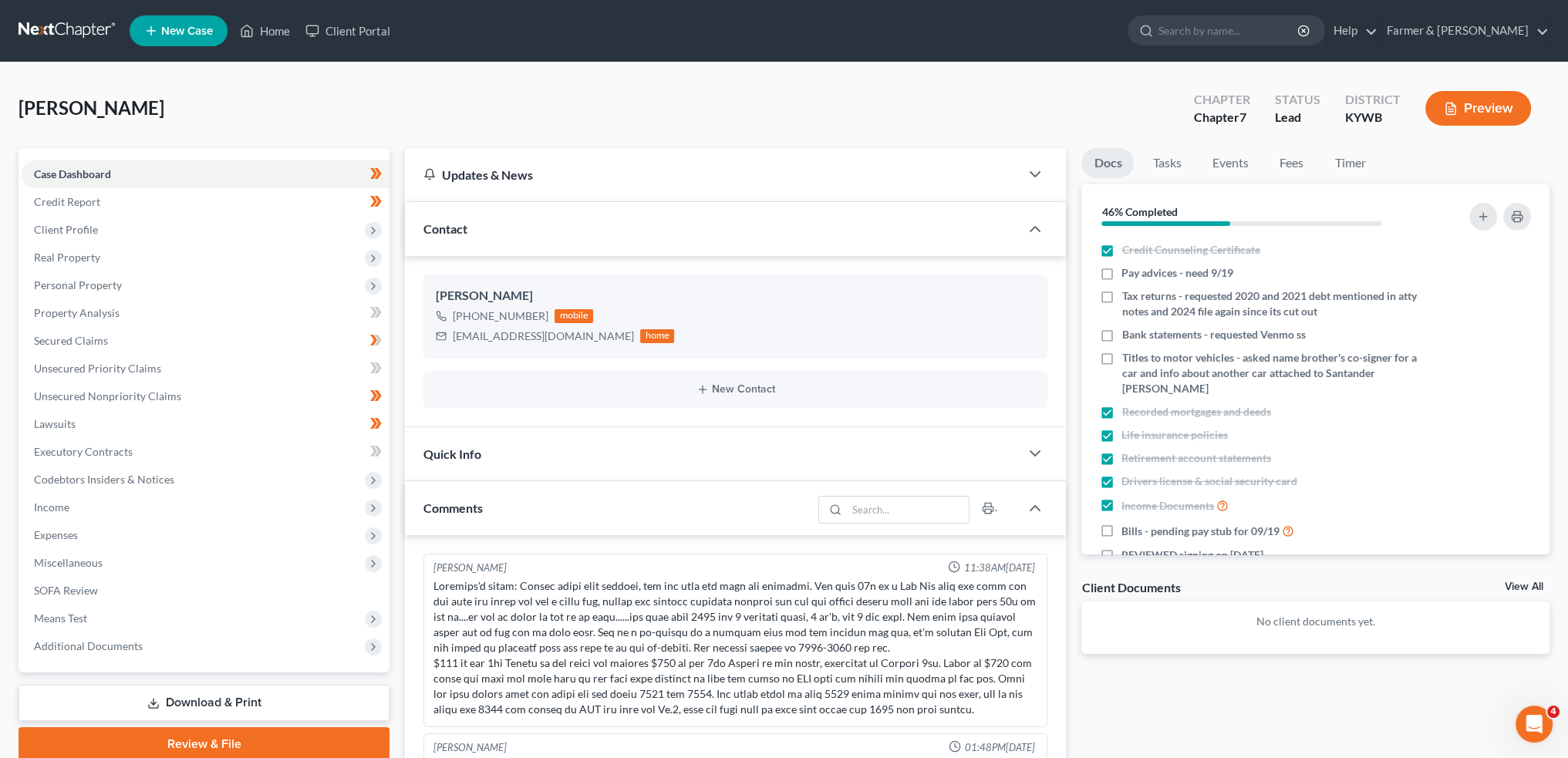
scroll to position [228, 0]
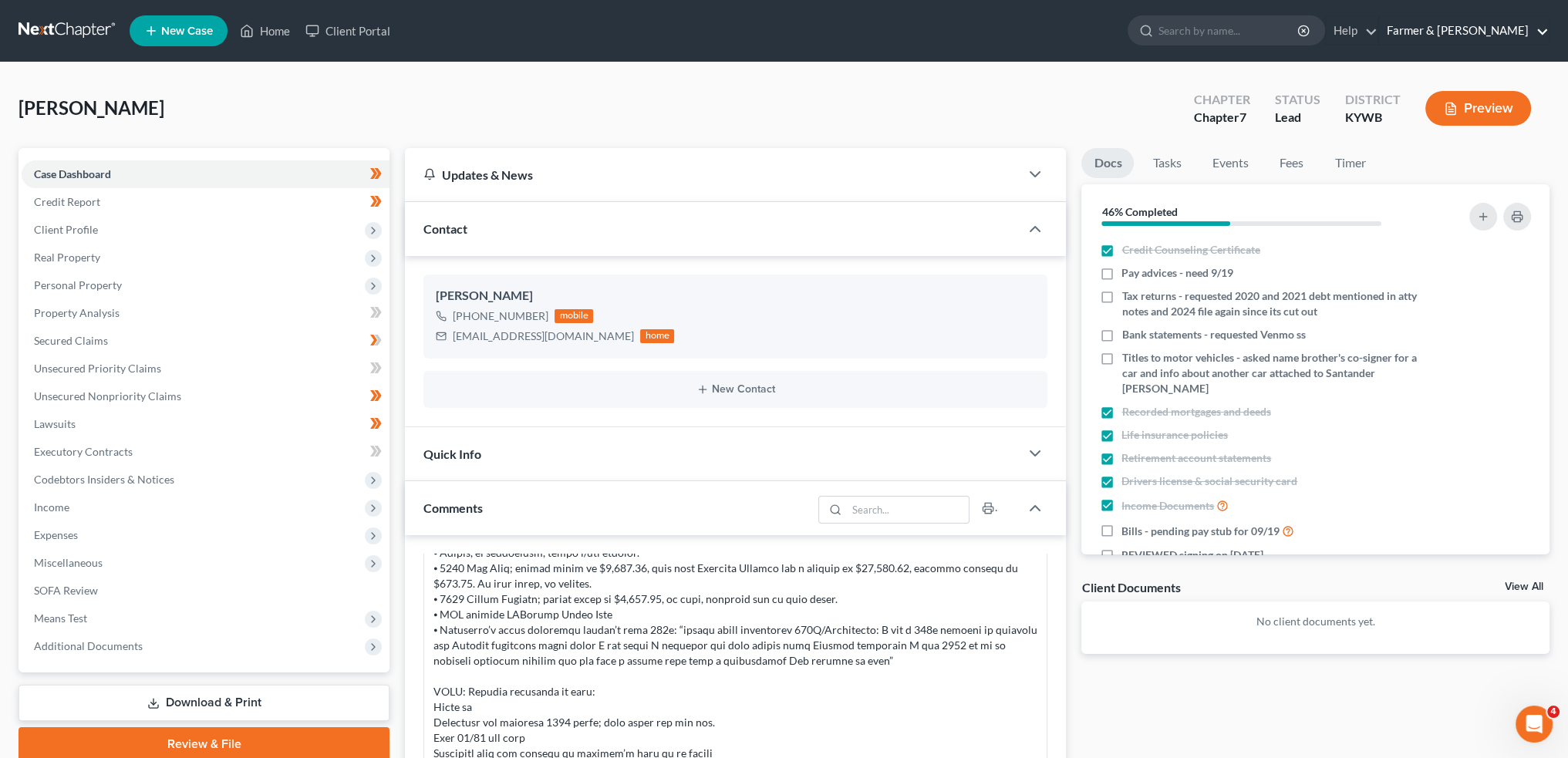
click at [1469, 19] on link "Farmer & [PERSON_NAME]" at bounding box center [1463, 31] width 170 height 28
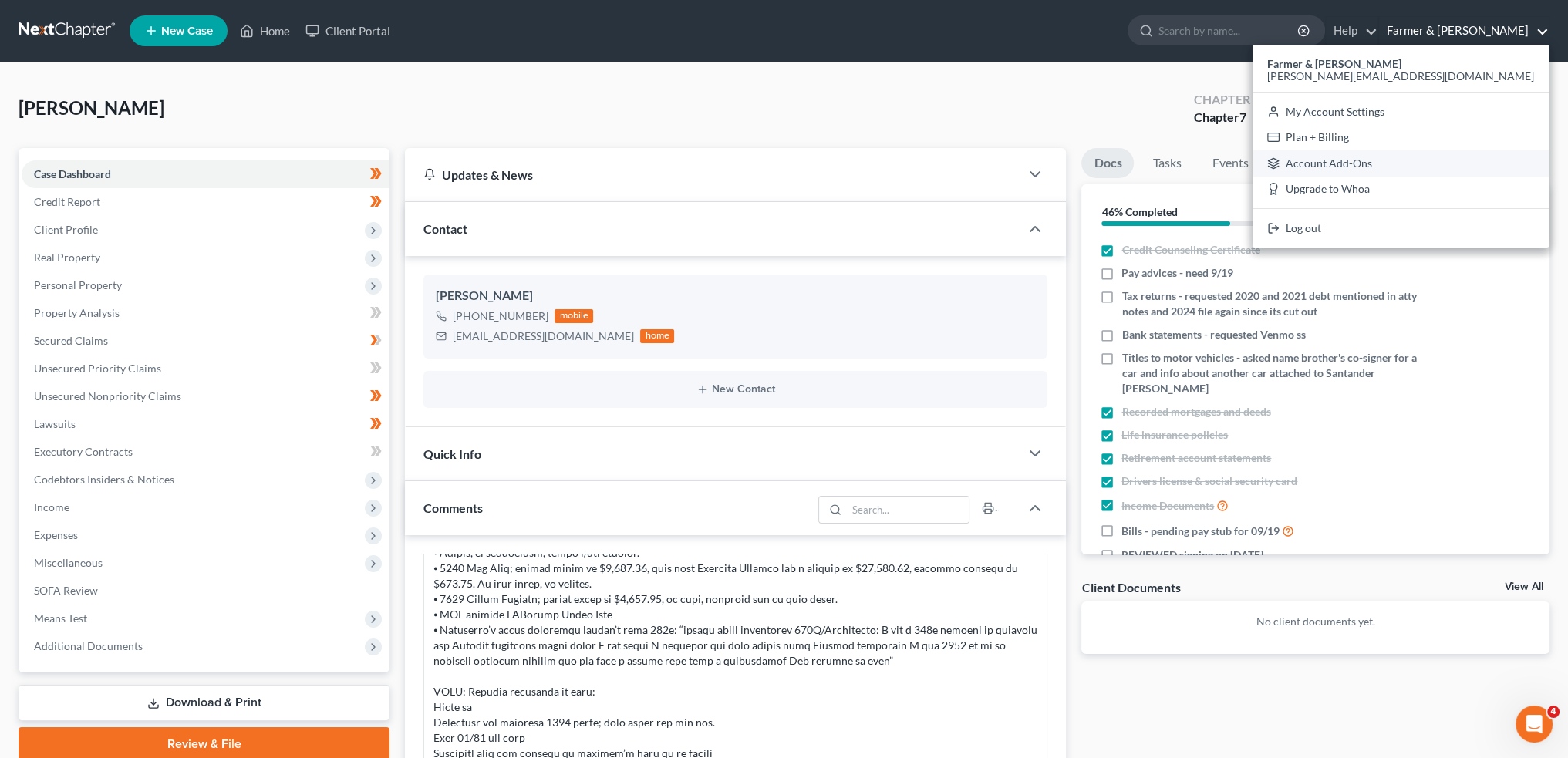
click at [1450, 160] on link "Account Add-Ons" at bounding box center [1400, 164] width 296 height 26
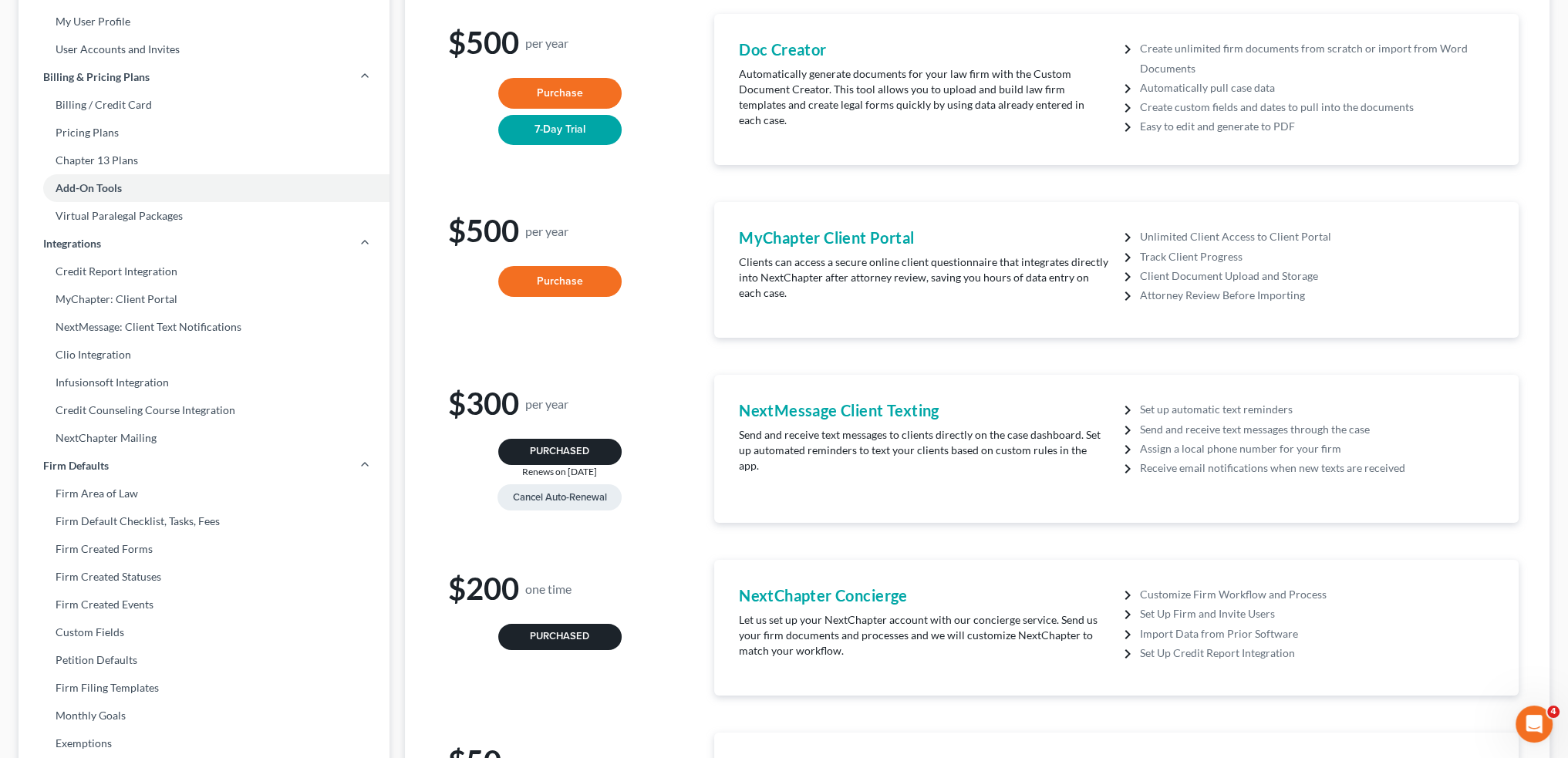
scroll to position [256, 0]
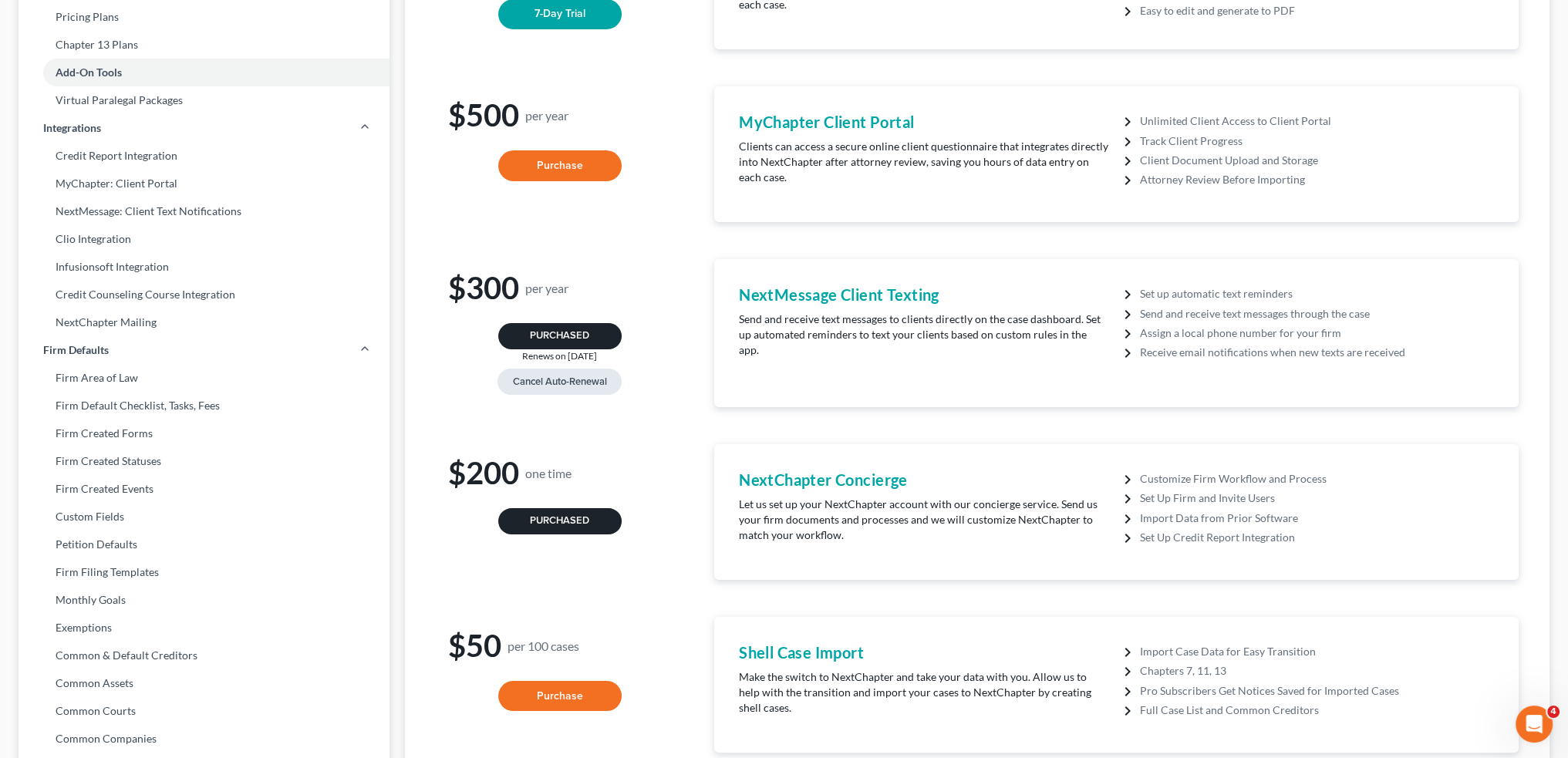
click at [529, 376] on button "Cancel Auto-Renewal" at bounding box center [560, 382] width 124 height 26
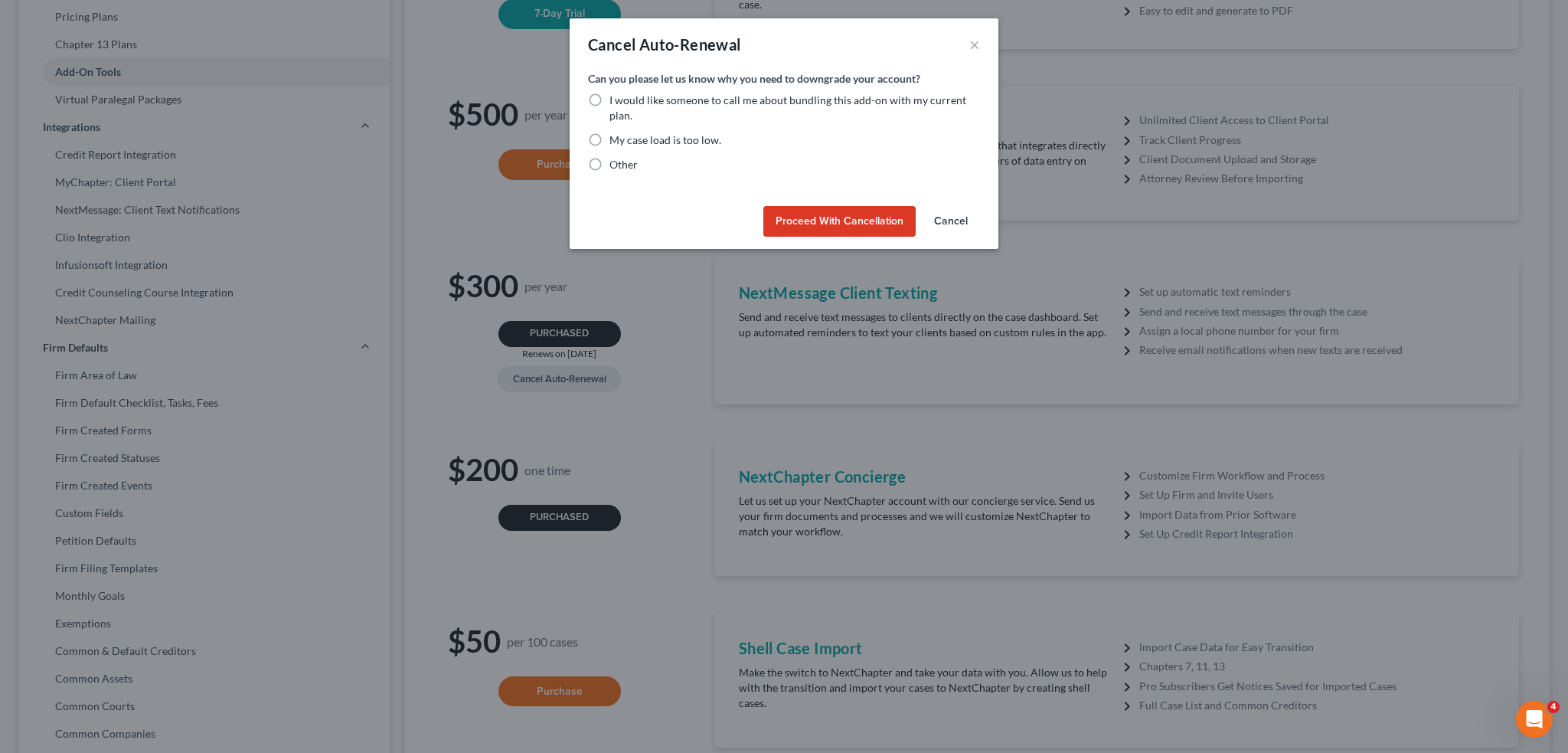
click at [609, 162] on label "Other" at bounding box center [623, 163] width 29 height 15
click at [616, 162] on input "Other" at bounding box center [621, 161] width 10 height 10
radio input "true"
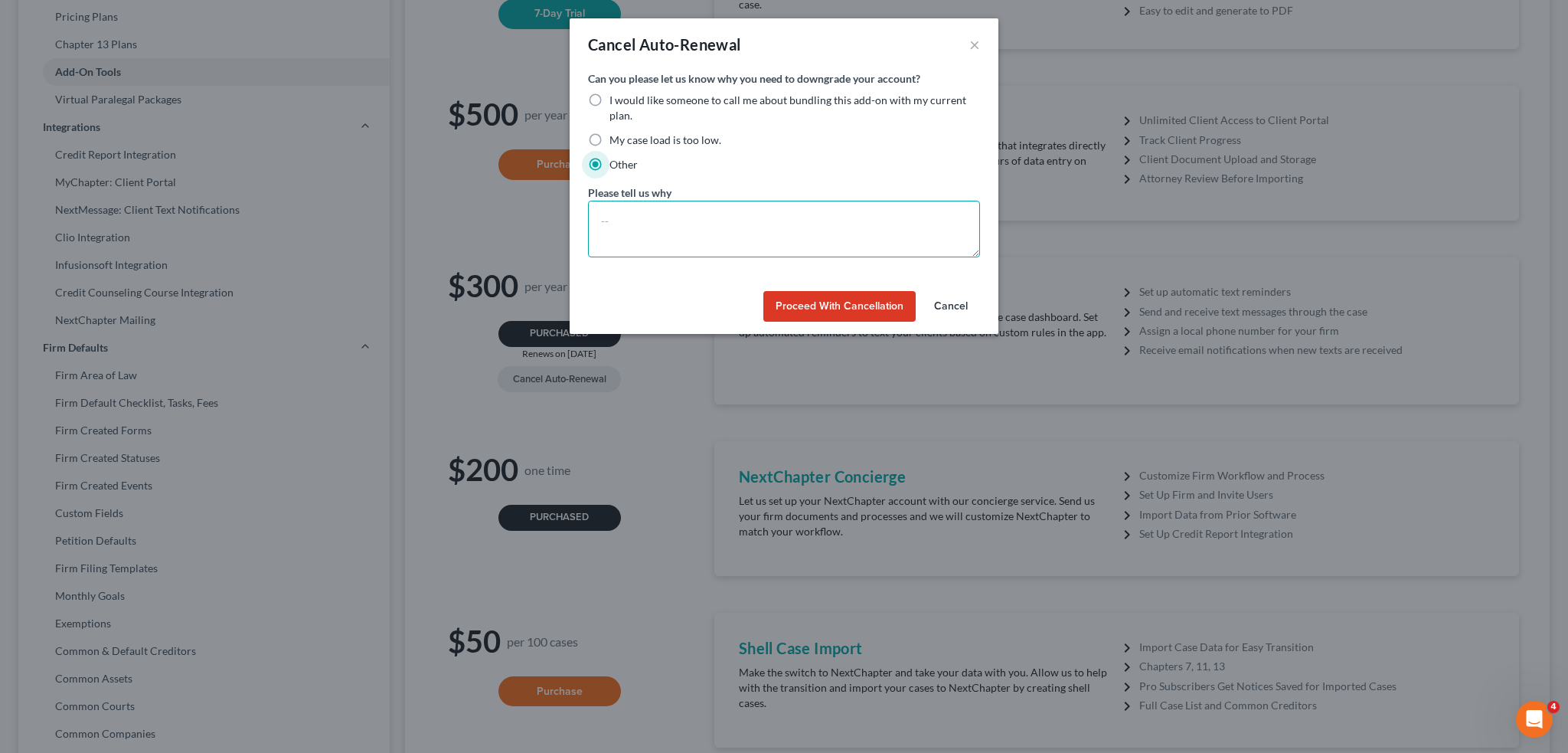
click at [619, 231] on textarea at bounding box center [784, 229] width 392 height 56
type textarea "No longer needed. Thank you."
click at [863, 302] on button "Proceed with Cancellation" at bounding box center [840, 306] width 153 height 31
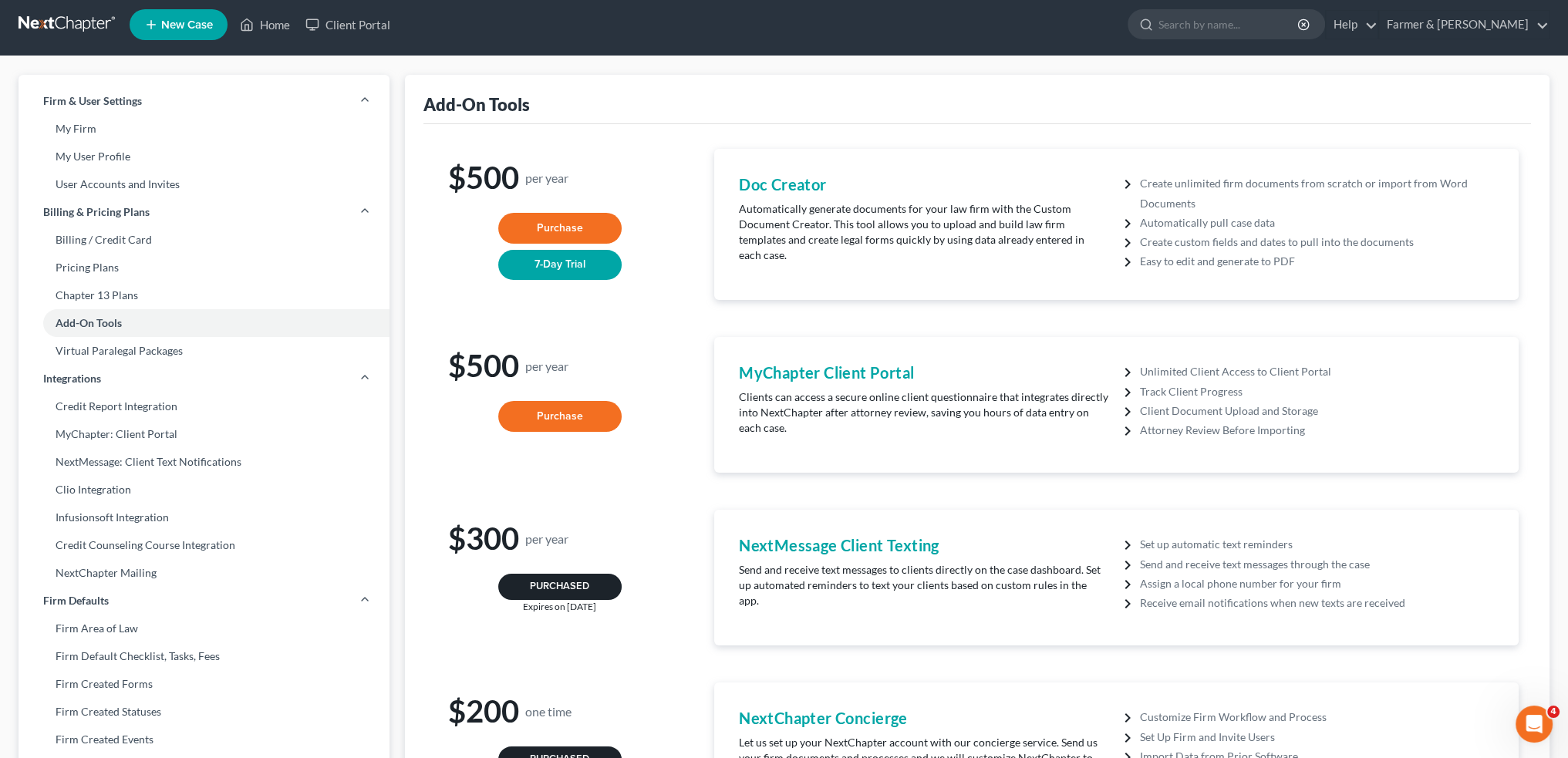
scroll to position [0, 0]
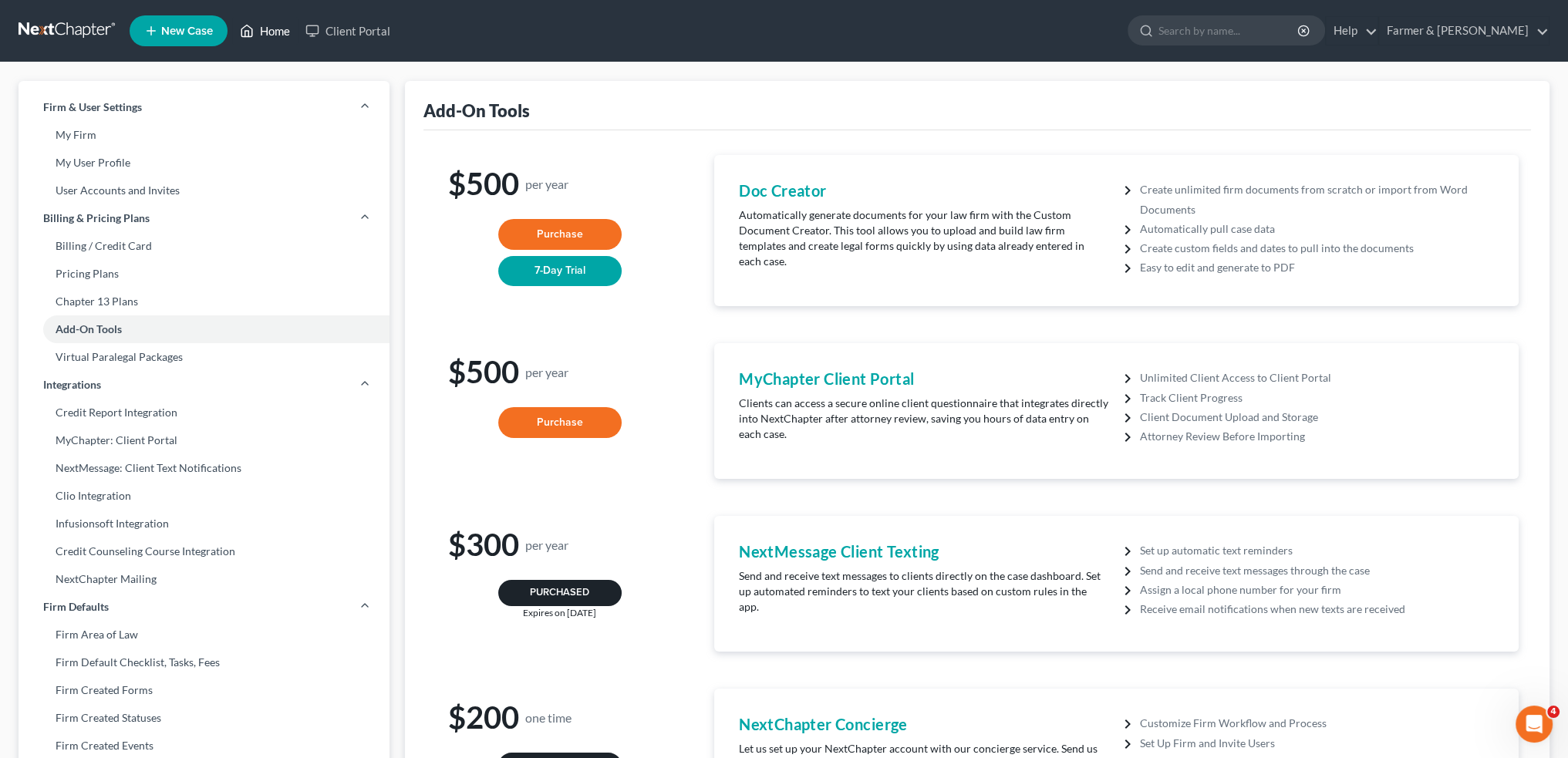
click at [268, 27] on link "Home" at bounding box center [265, 31] width 66 height 28
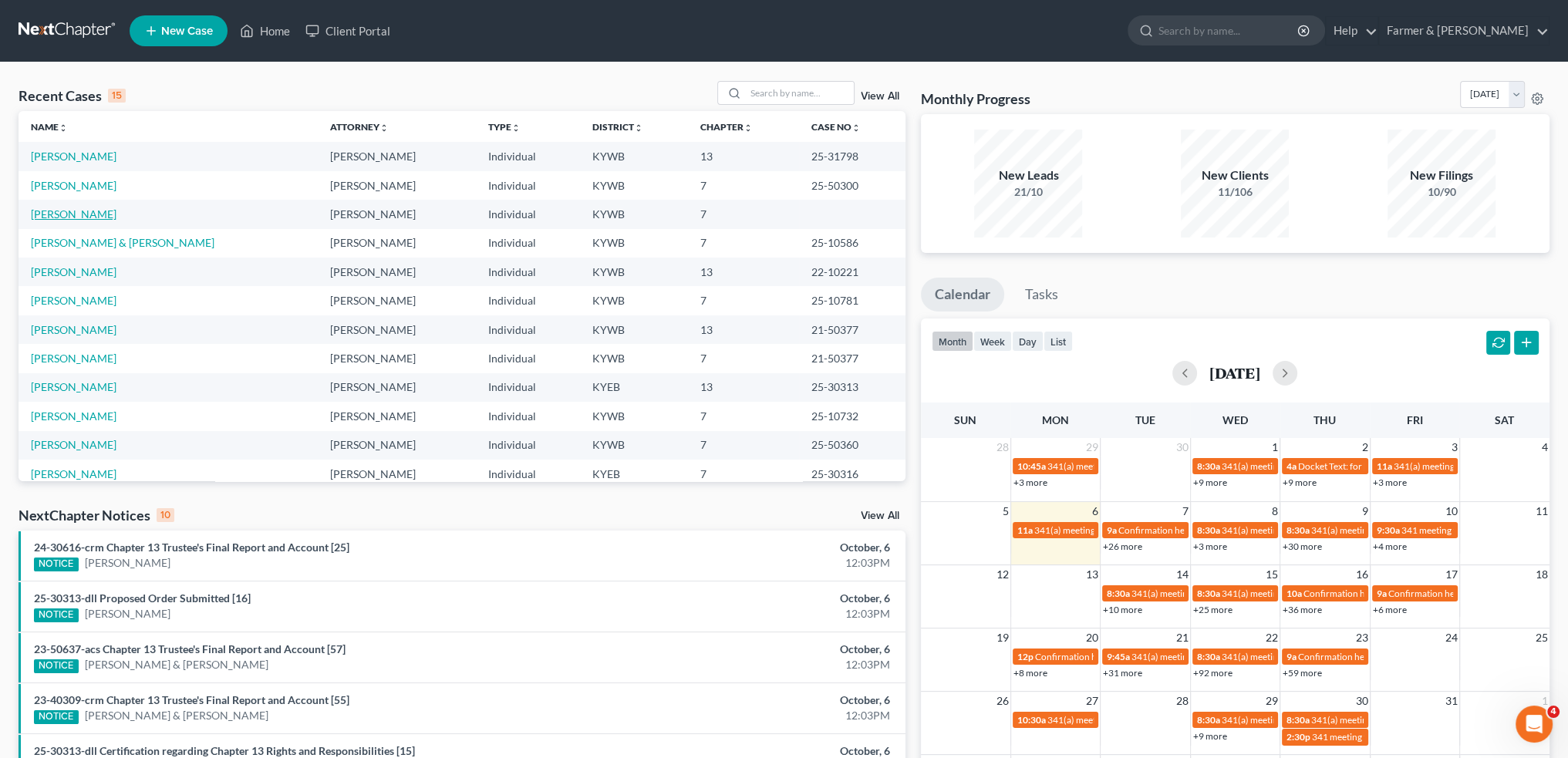
click at [37, 212] on link "Heil, Emily" at bounding box center [74, 213] width 86 height 13
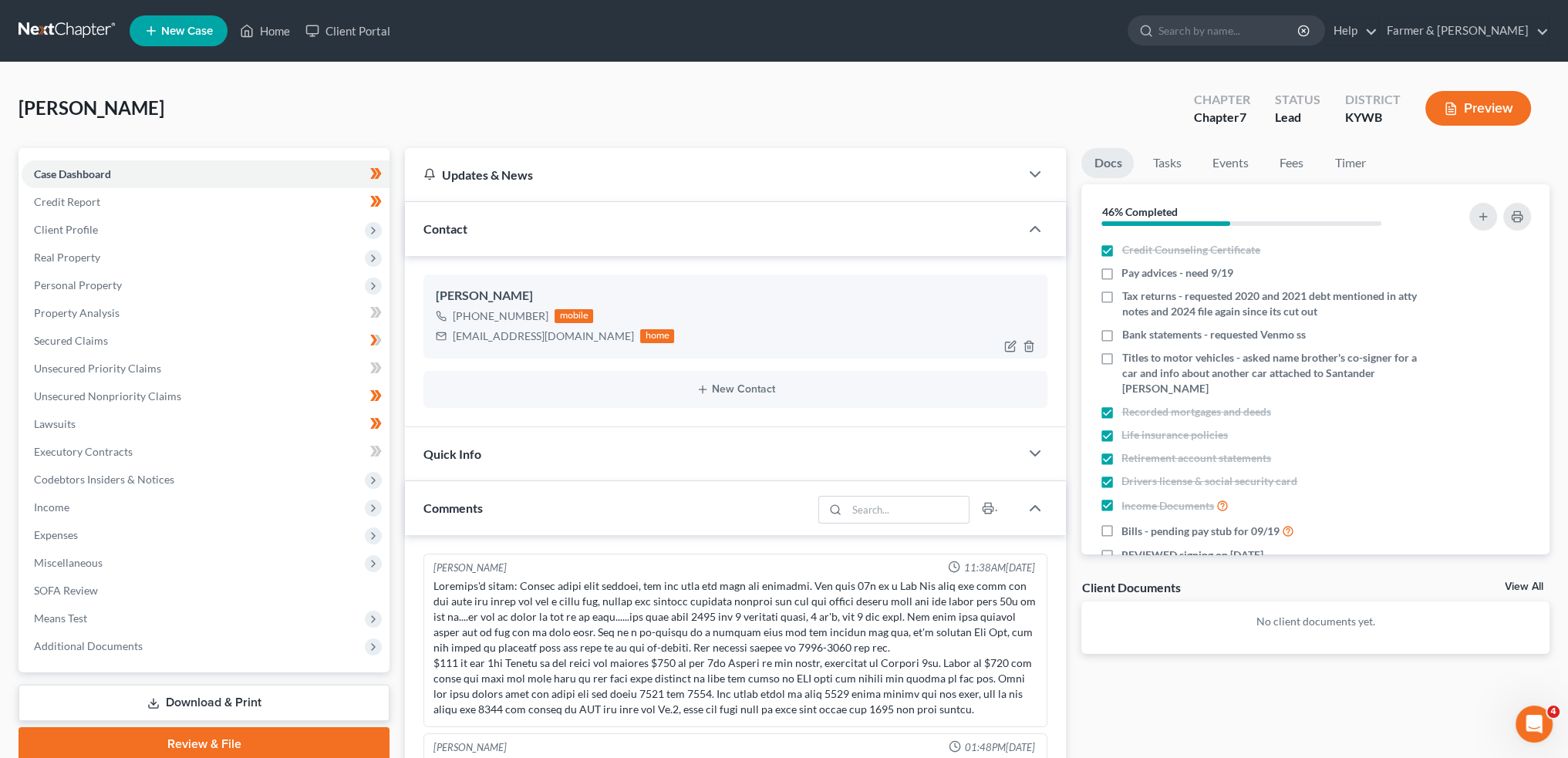
scroll to position [228, 0]
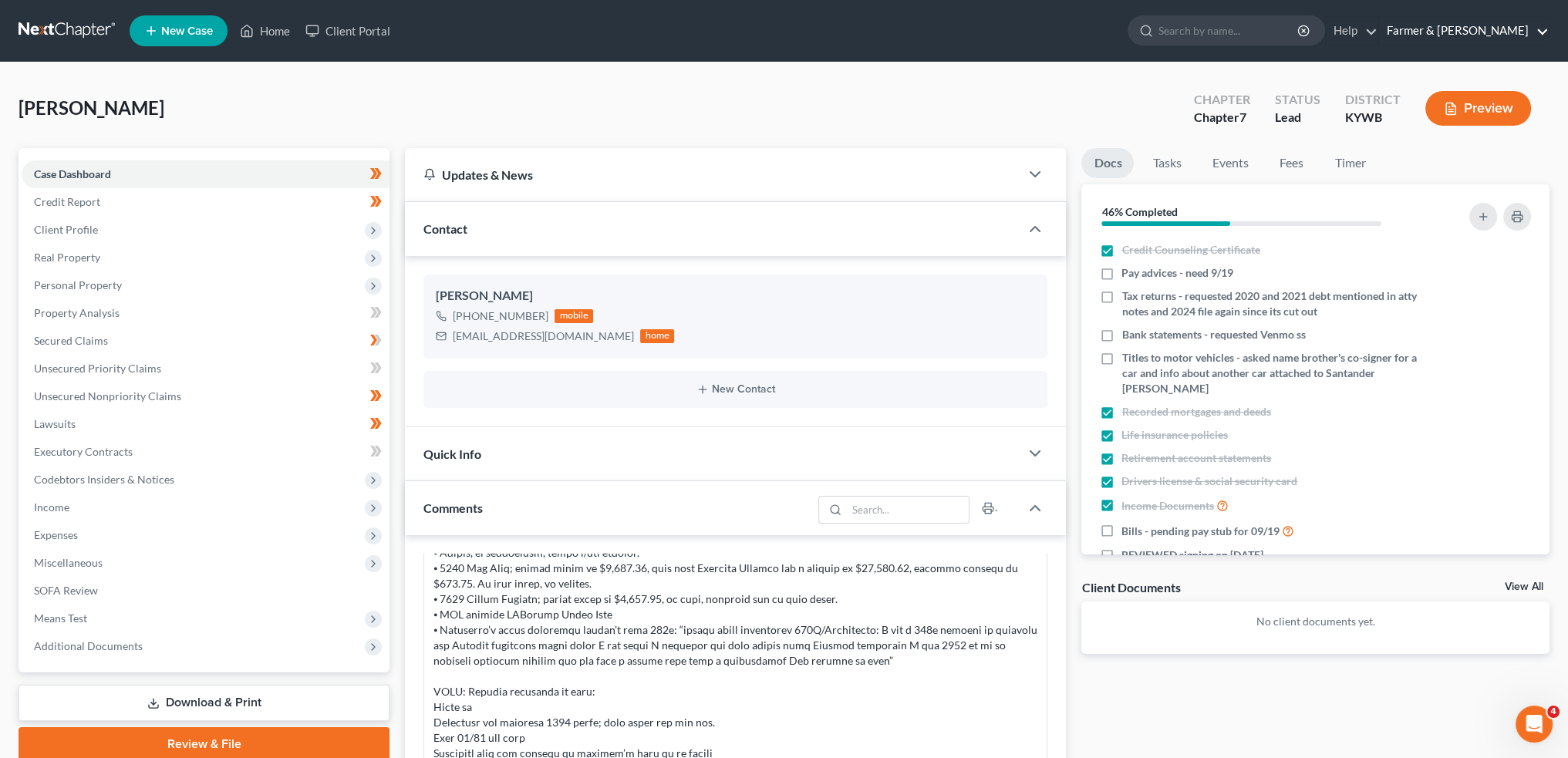
click at [1488, 18] on link "Farmer & [PERSON_NAME]" at bounding box center [1463, 31] width 170 height 28
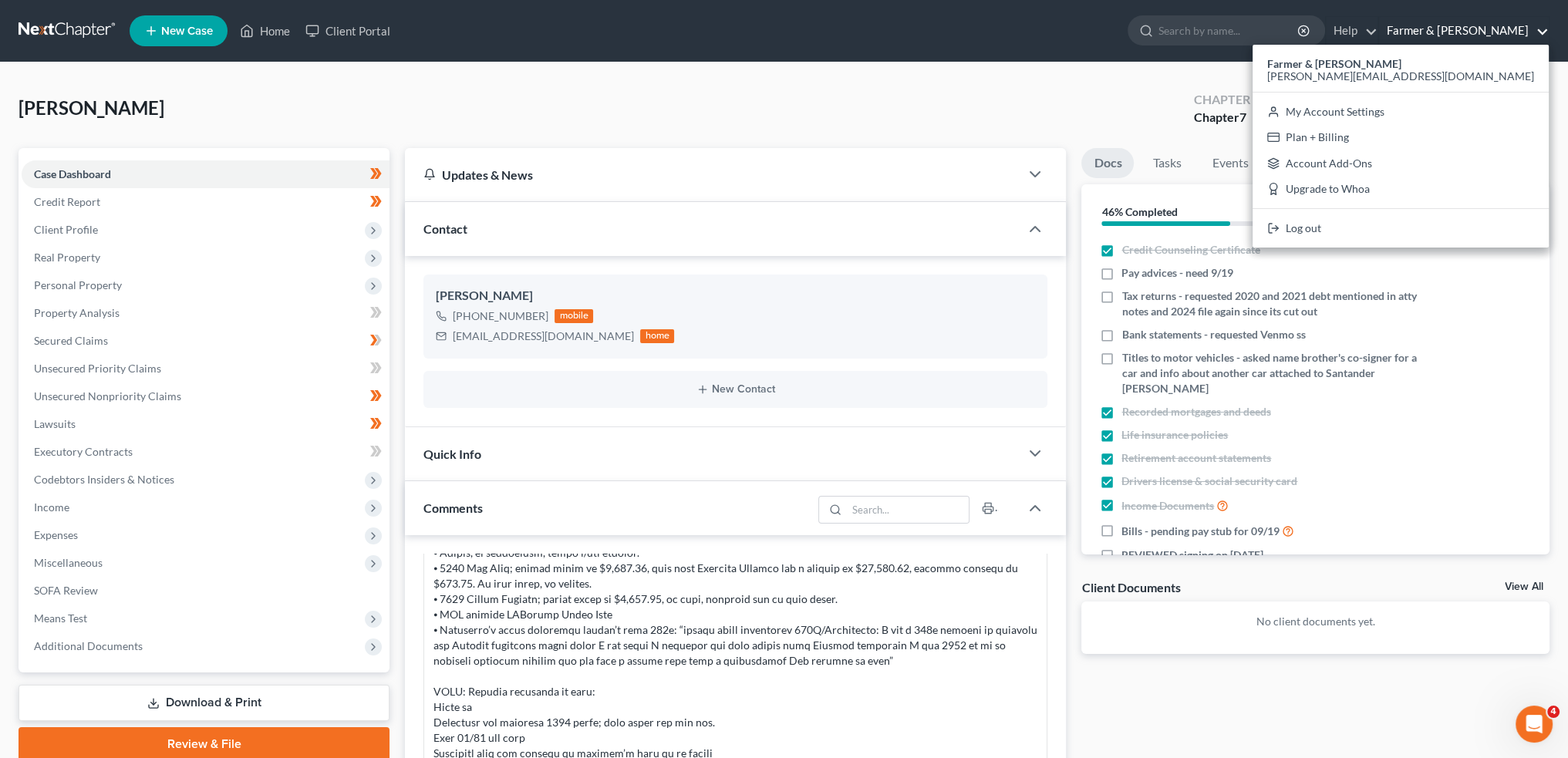
click at [1061, 89] on div "Heil, Emily Upgraded Chapter Chapter 7 Status Lead District KYWB Preview" at bounding box center [784, 114] width 1531 height 67
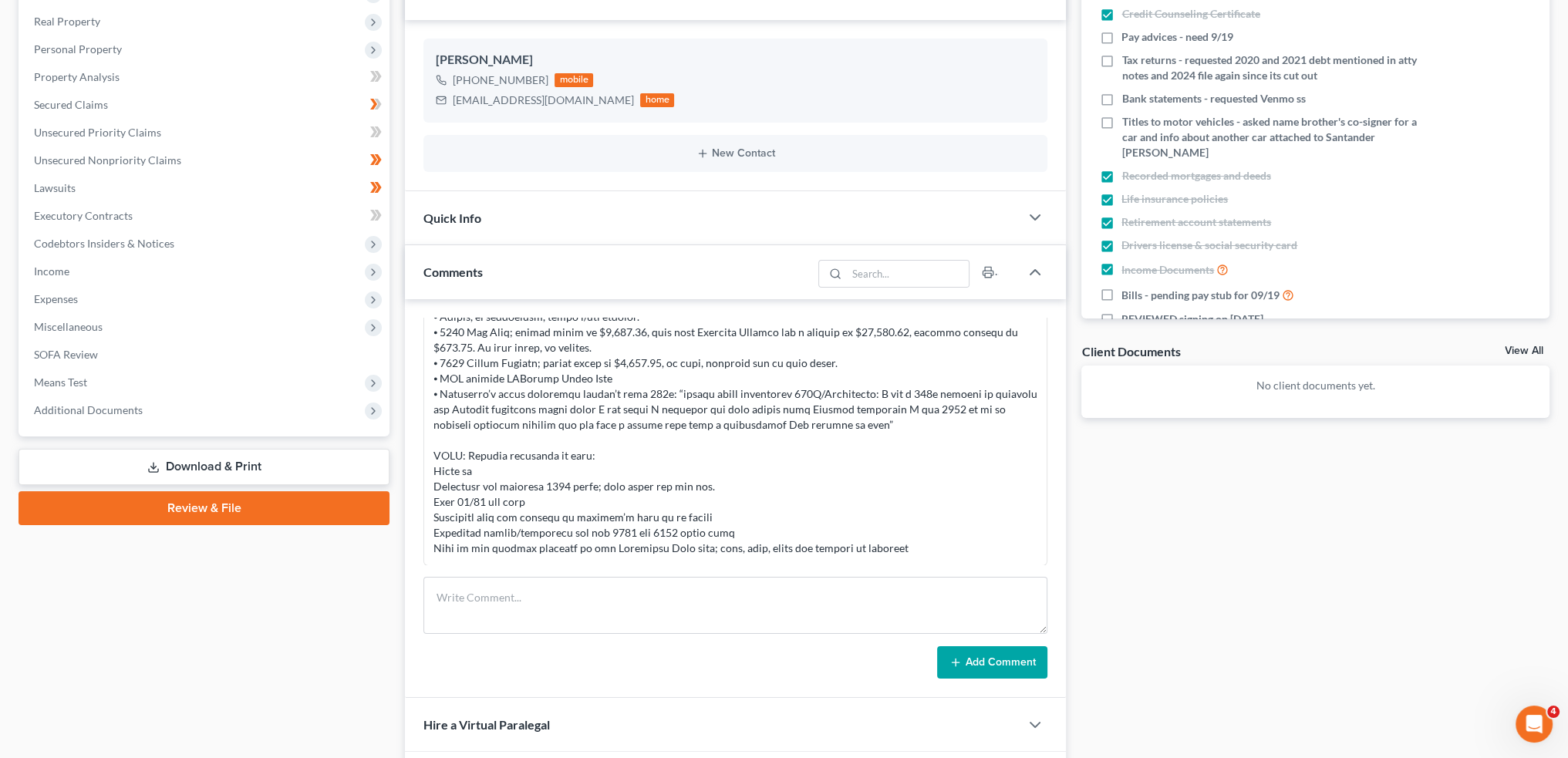
scroll to position [395, 0]
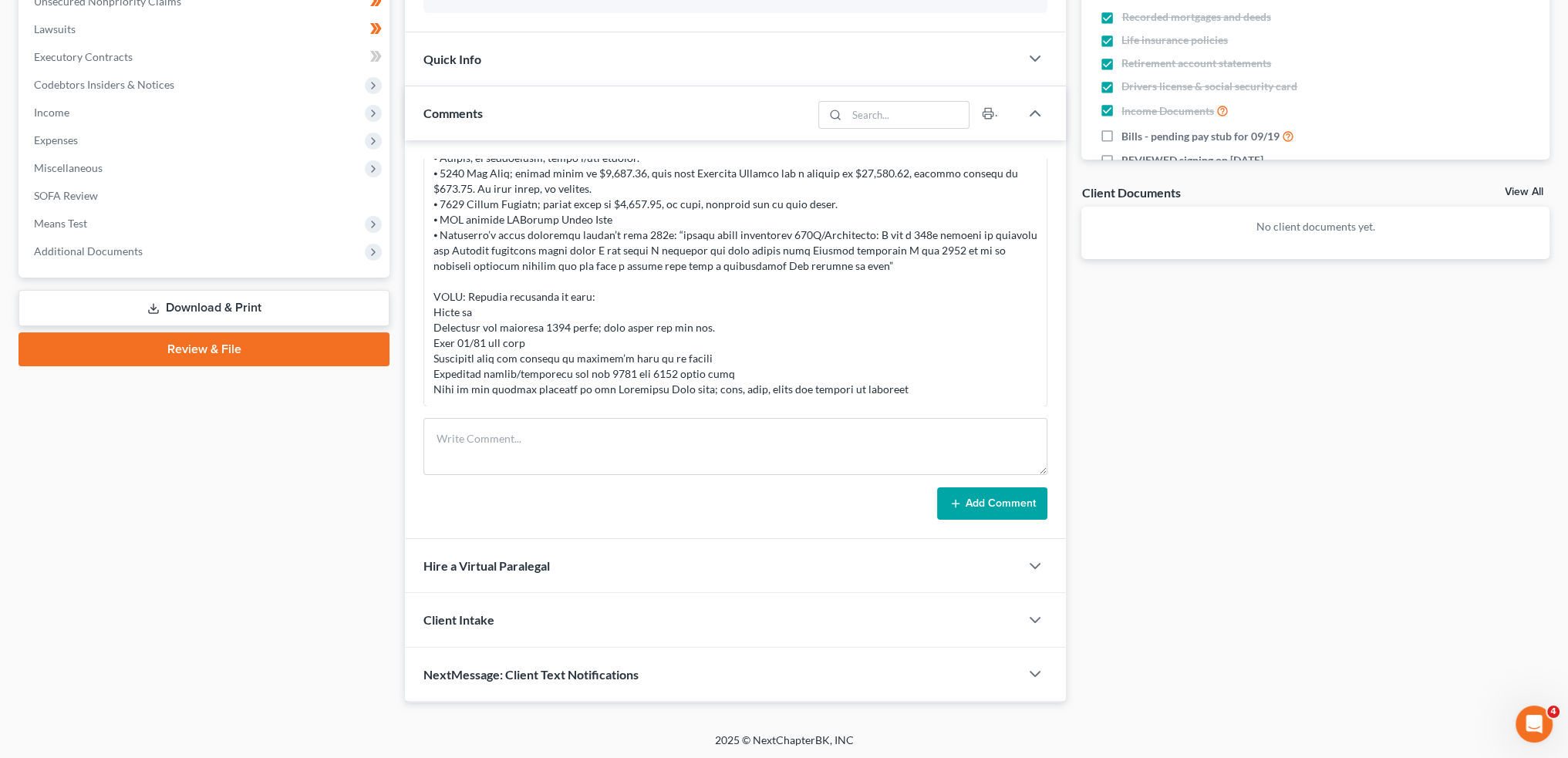
click at [192, 301] on link "Download & Print" at bounding box center [204, 308] width 371 height 36
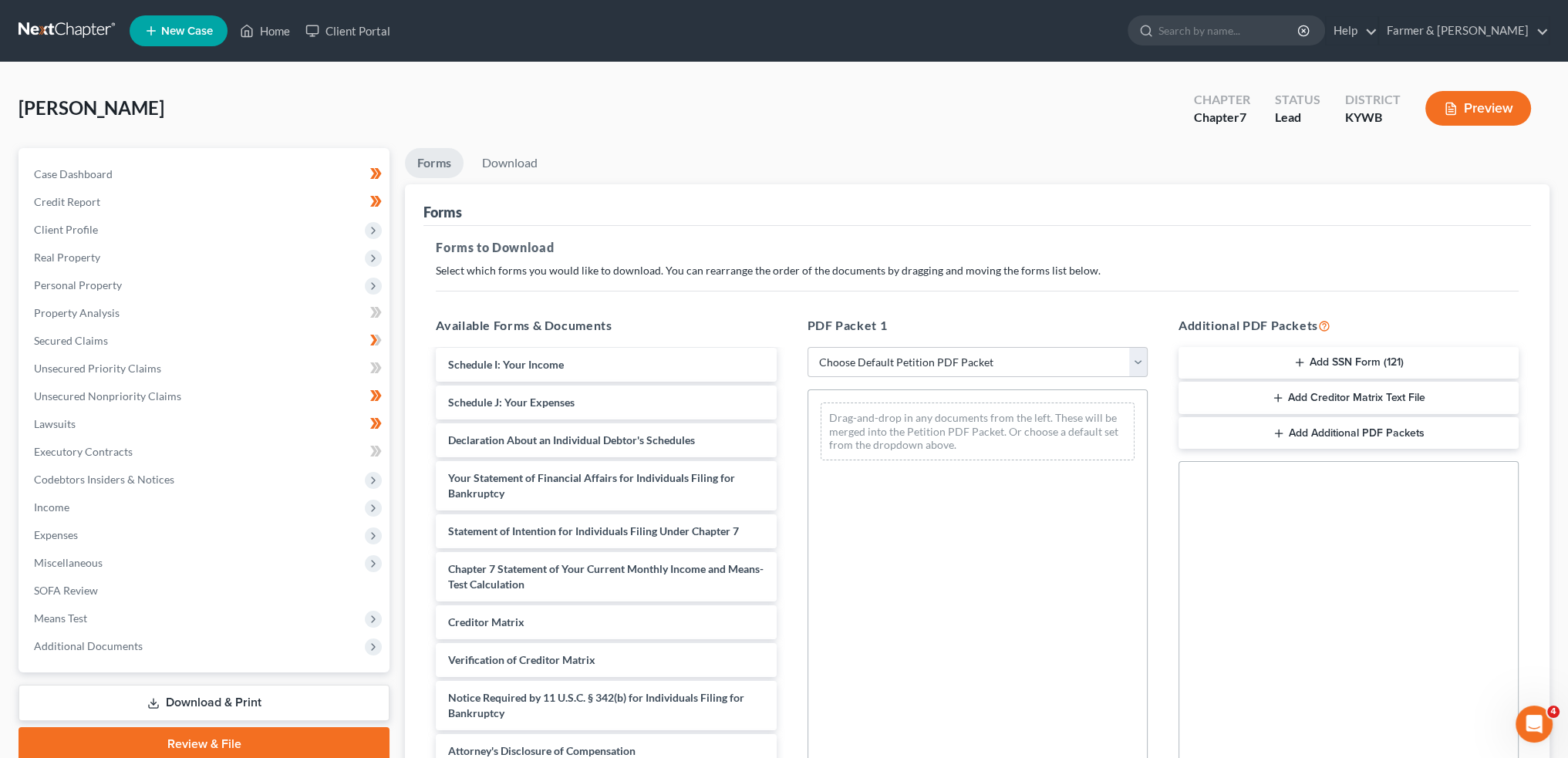
click at [509, 90] on div "Heil, Emily Upgraded Chapter Chapter 7 Status Lead District KYWB Preview" at bounding box center [784, 114] width 1531 height 67
click at [114, 97] on div "Heil, Emily Upgraded Chapter Chapter 7 Status Lead District KYWB Preview" at bounding box center [784, 114] width 1531 height 67
click at [134, 77] on div "Heil, Emily Upgraded Chapter Chapter 7 Status Lead District KYWB Preview Petiti…" at bounding box center [784, 494] width 1568 height 862
click at [152, 86] on div "Heil, Emily Upgraded Chapter Chapter 7 Status Lead District KYWB Preview" at bounding box center [784, 114] width 1531 height 67
click at [112, 128] on div "Heil, Emily Upgraded Chapter Chapter 7 Status Lead District KYWB Preview" at bounding box center [784, 114] width 1531 height 67
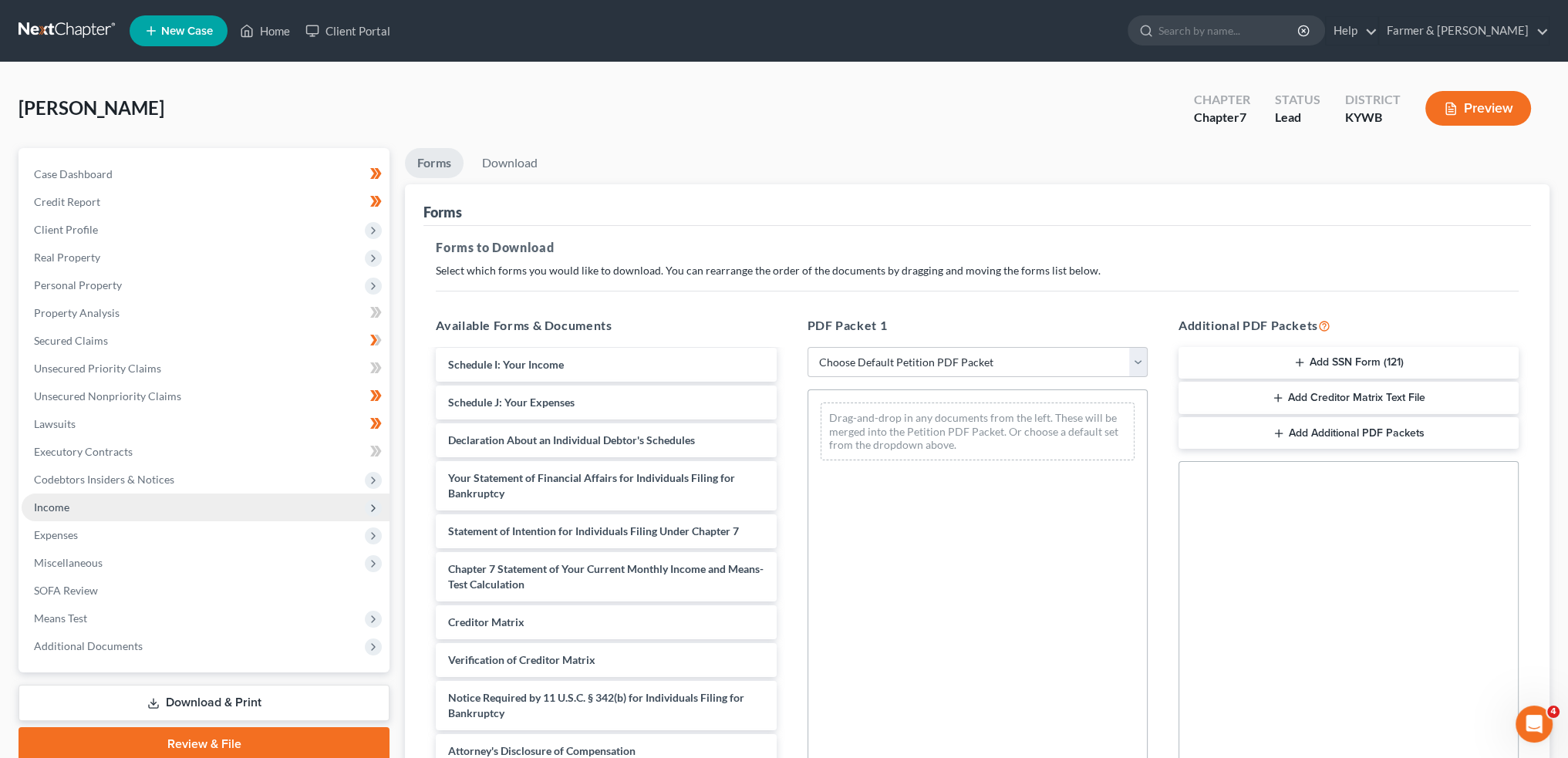
click at [90, 511] on span "Income" at bounding box center [205, 508] width 368 height 28
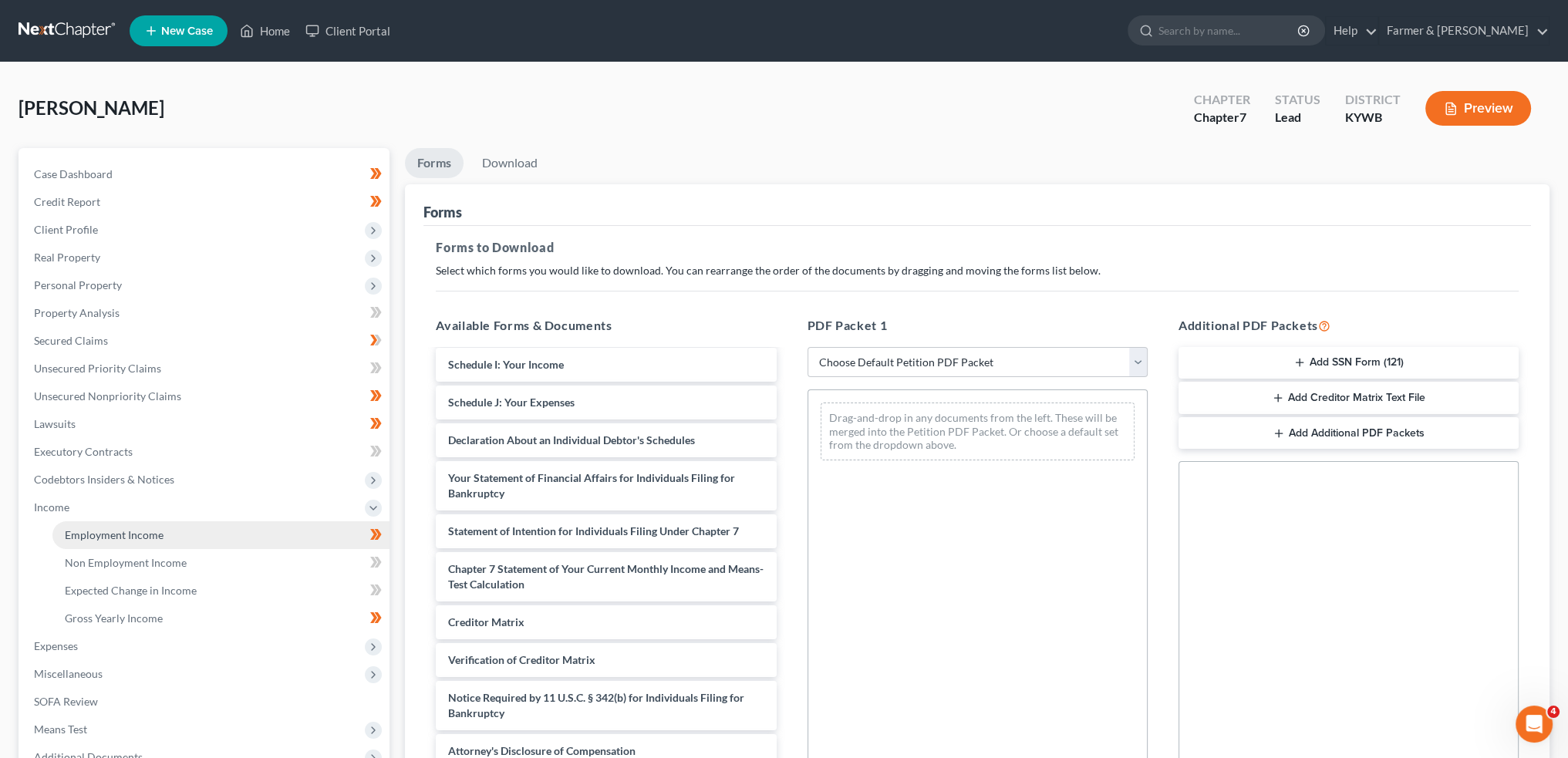
click at [90, 530] on span "Employment Income" at bounding box center [114, 535] width 99 height 13
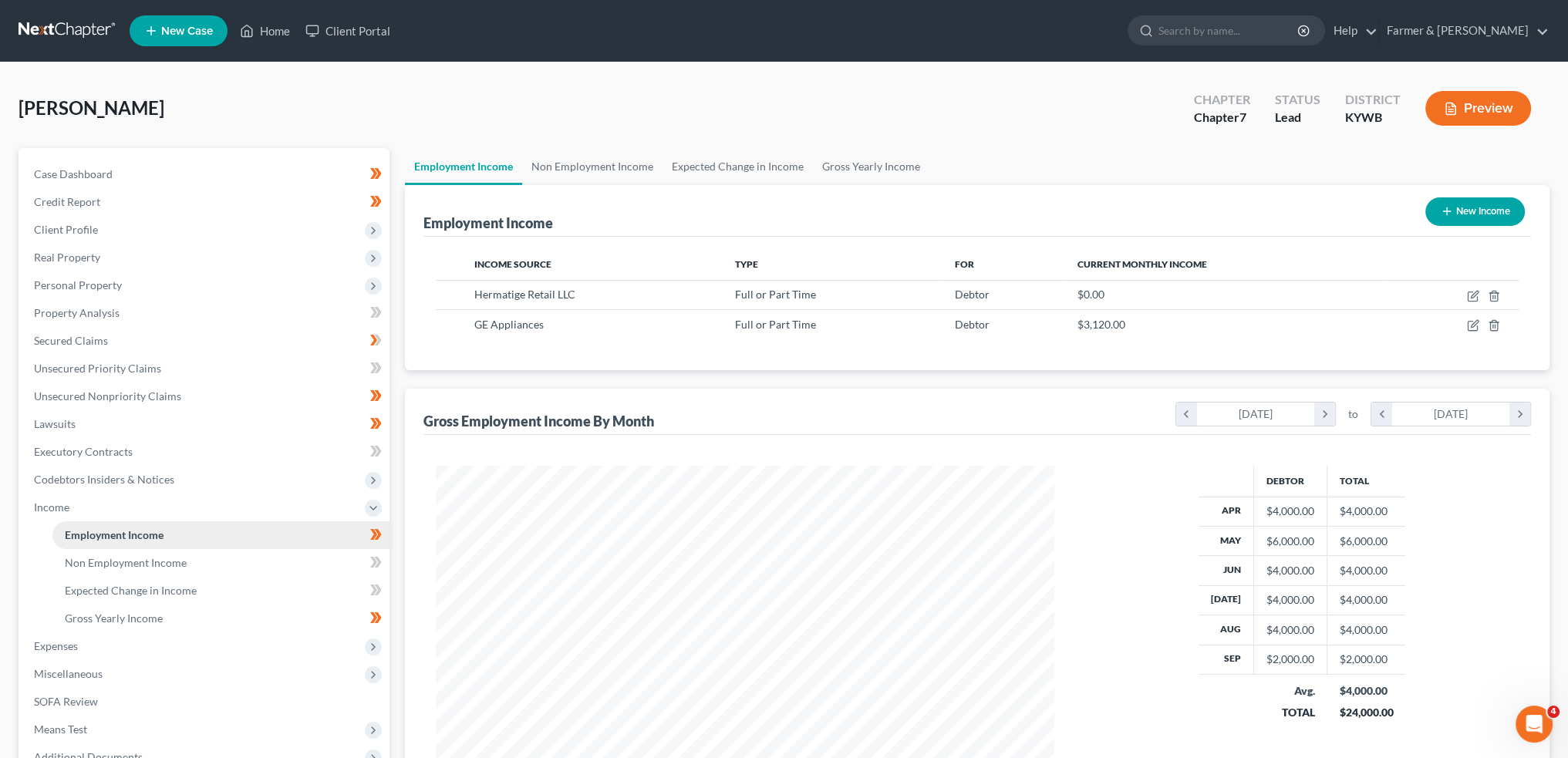
scroll to position [309, 648]
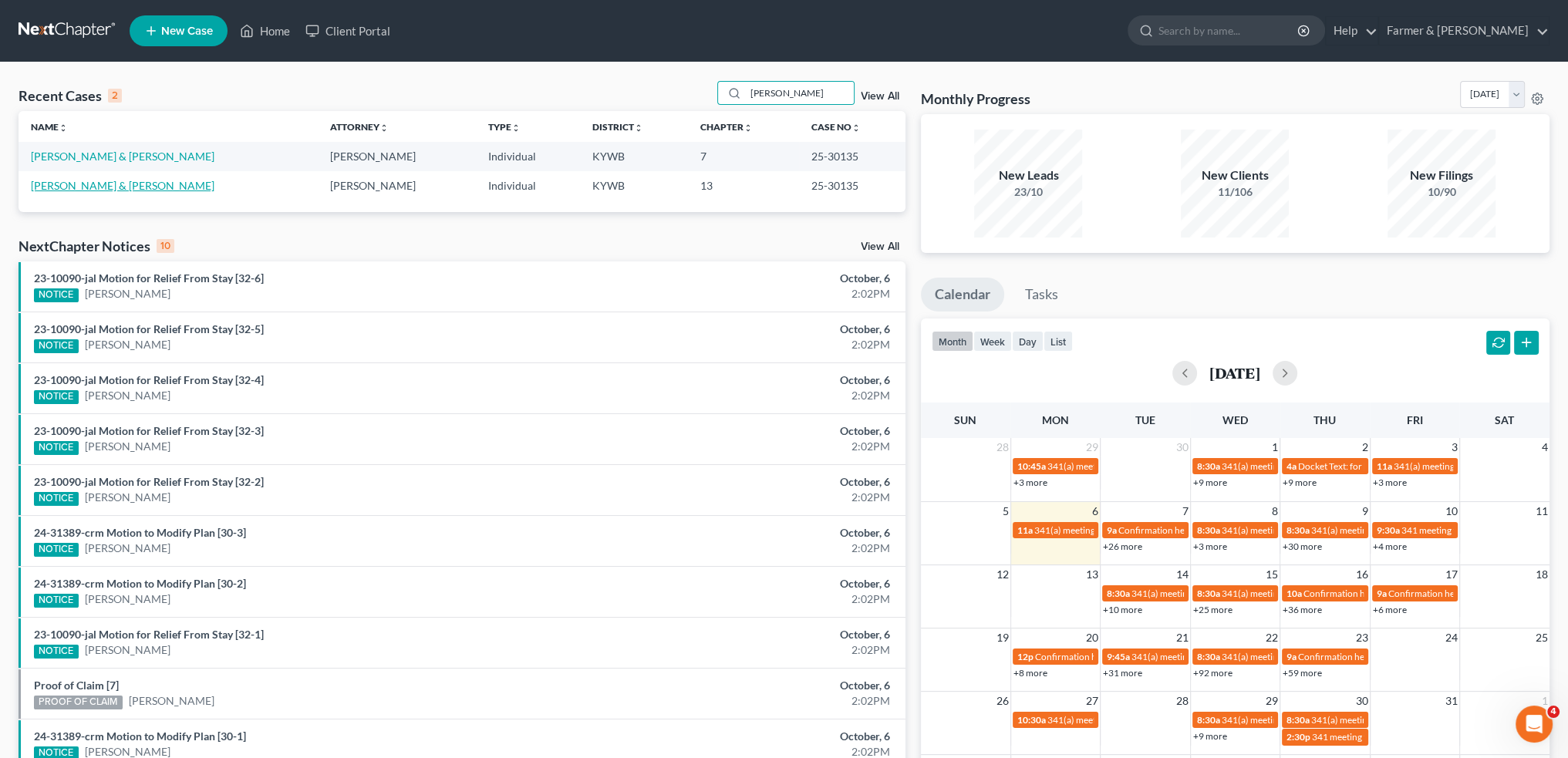
type input "[PERSON_NAME]"
click at [121, 187] on link "[PERSON_NAME] & [PERSON_NAME]" at bounding box center [123, 185] width 184 height 13
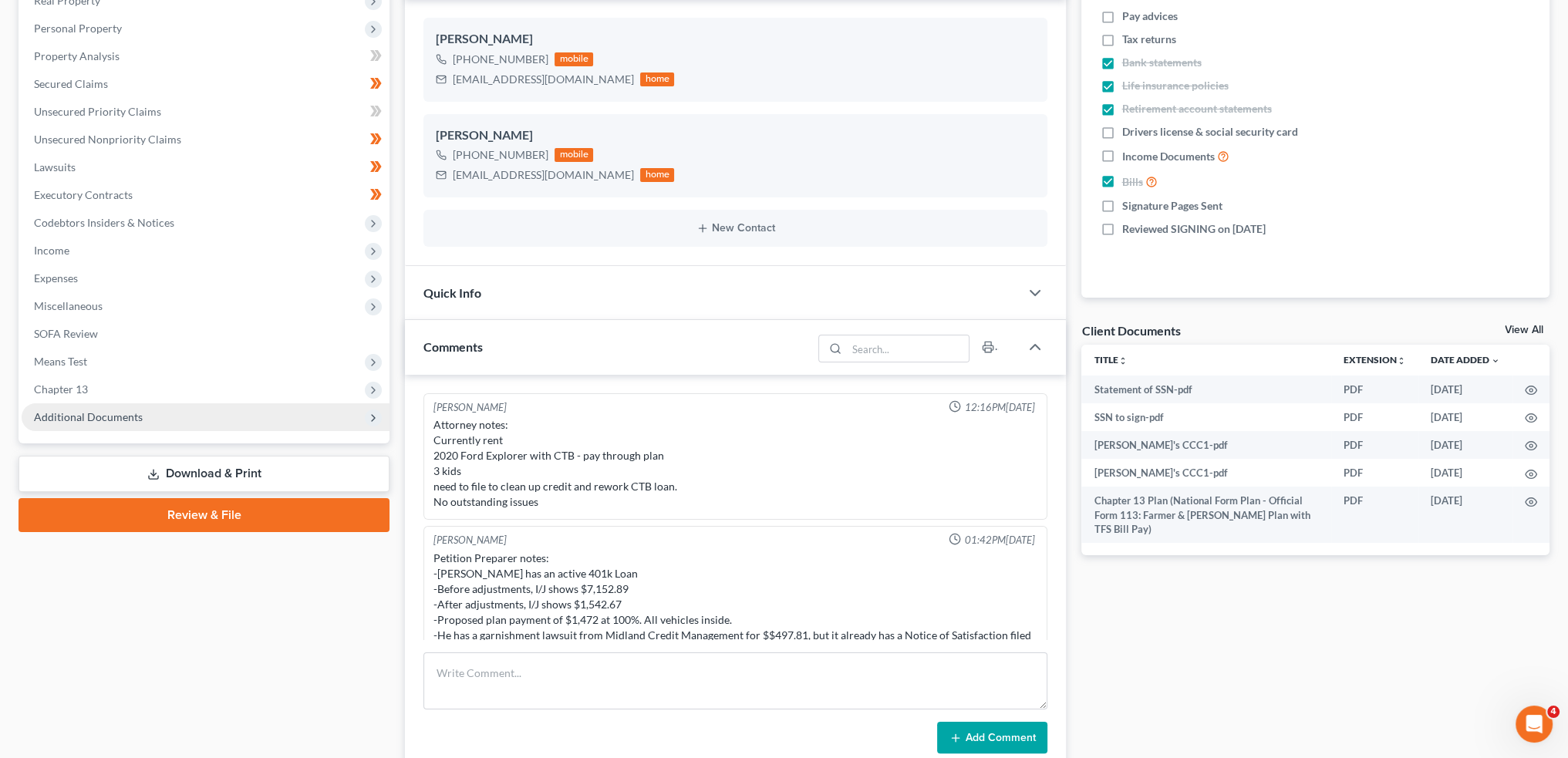
scroll to position [432, 0]
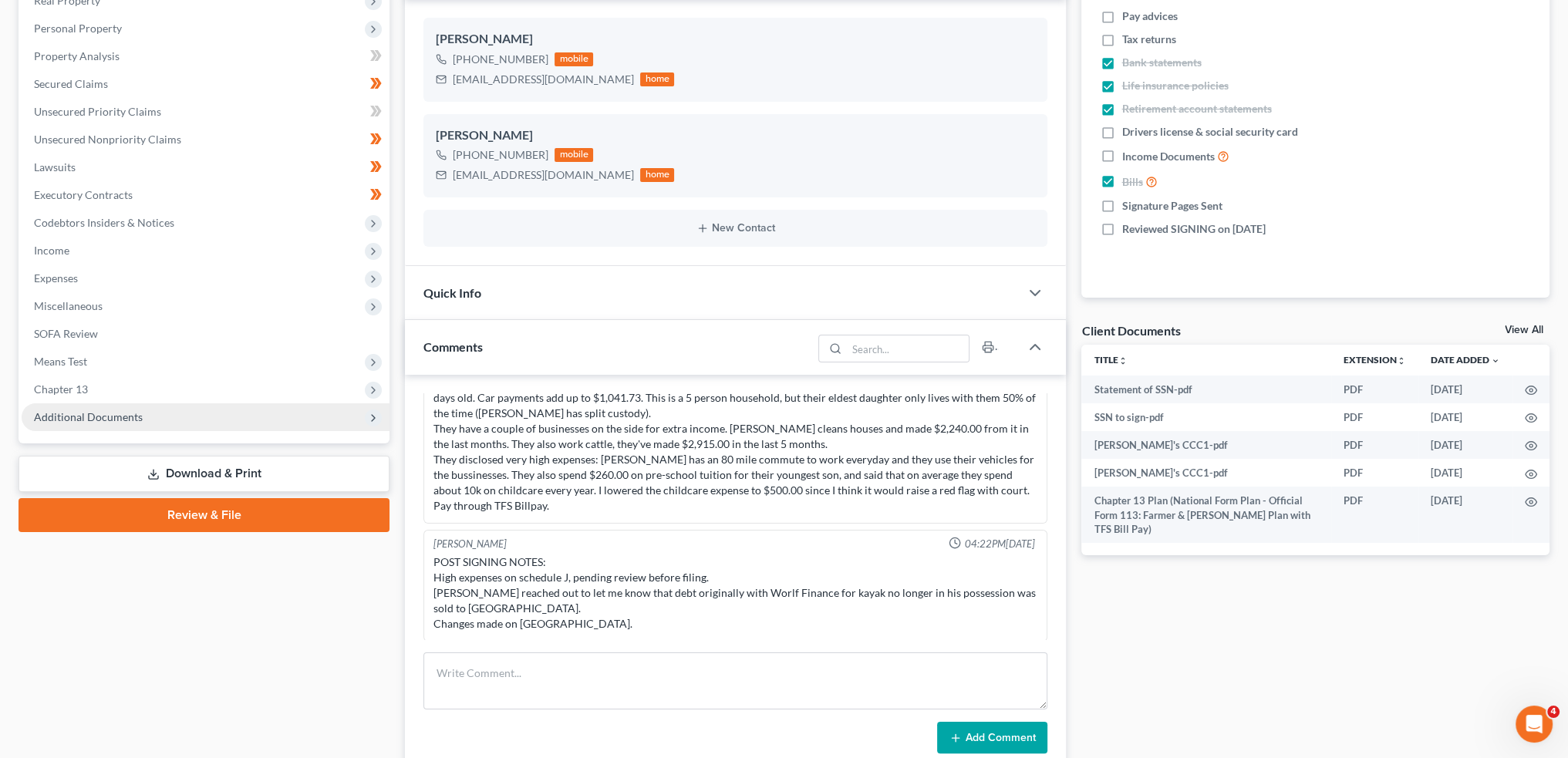
click at [121, 414] on span "Additional Documents" at bounding box center [88, 416] width 109 height 13
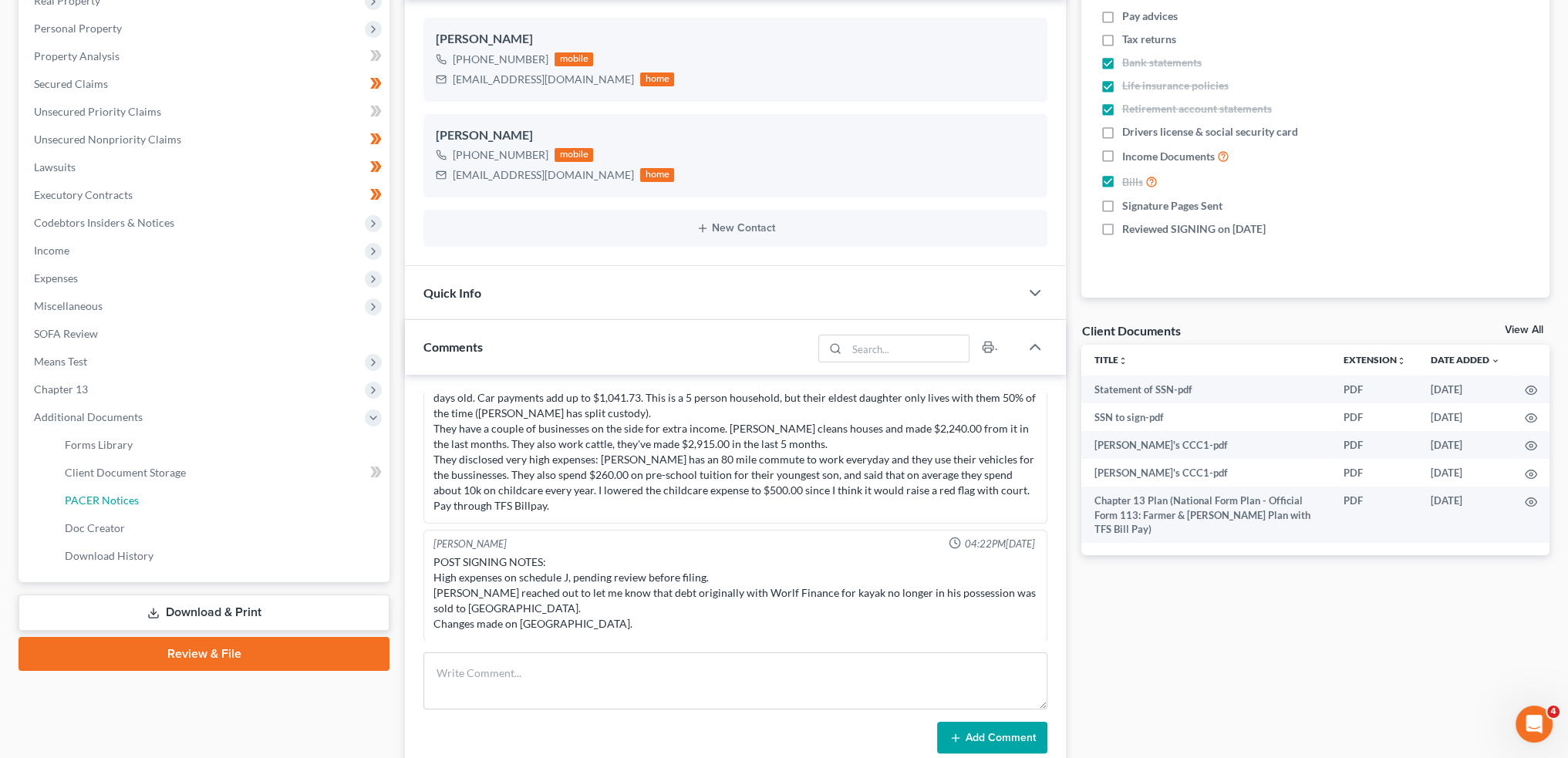
drag, startPoint x: 132, startPoint y: 496, endPoint x: 830, endPoint y: 580, distance: 703.0
click at [133, 496] on span "PACER Notices" at bounding box center [102, 500] width 74 height 13
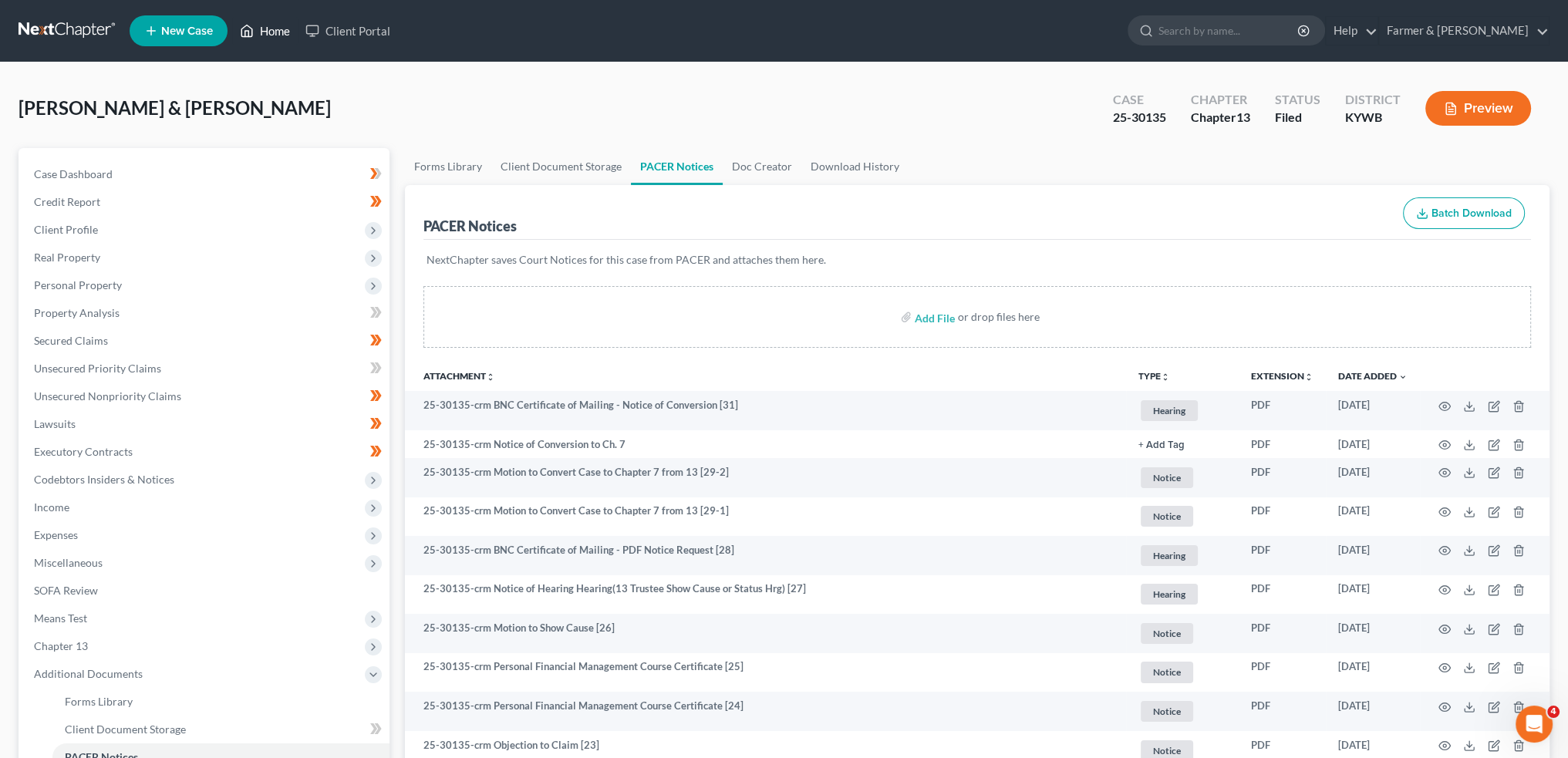
click at [284, 30] on link "Home" at bounding box center [265, 31] width 66 height 28
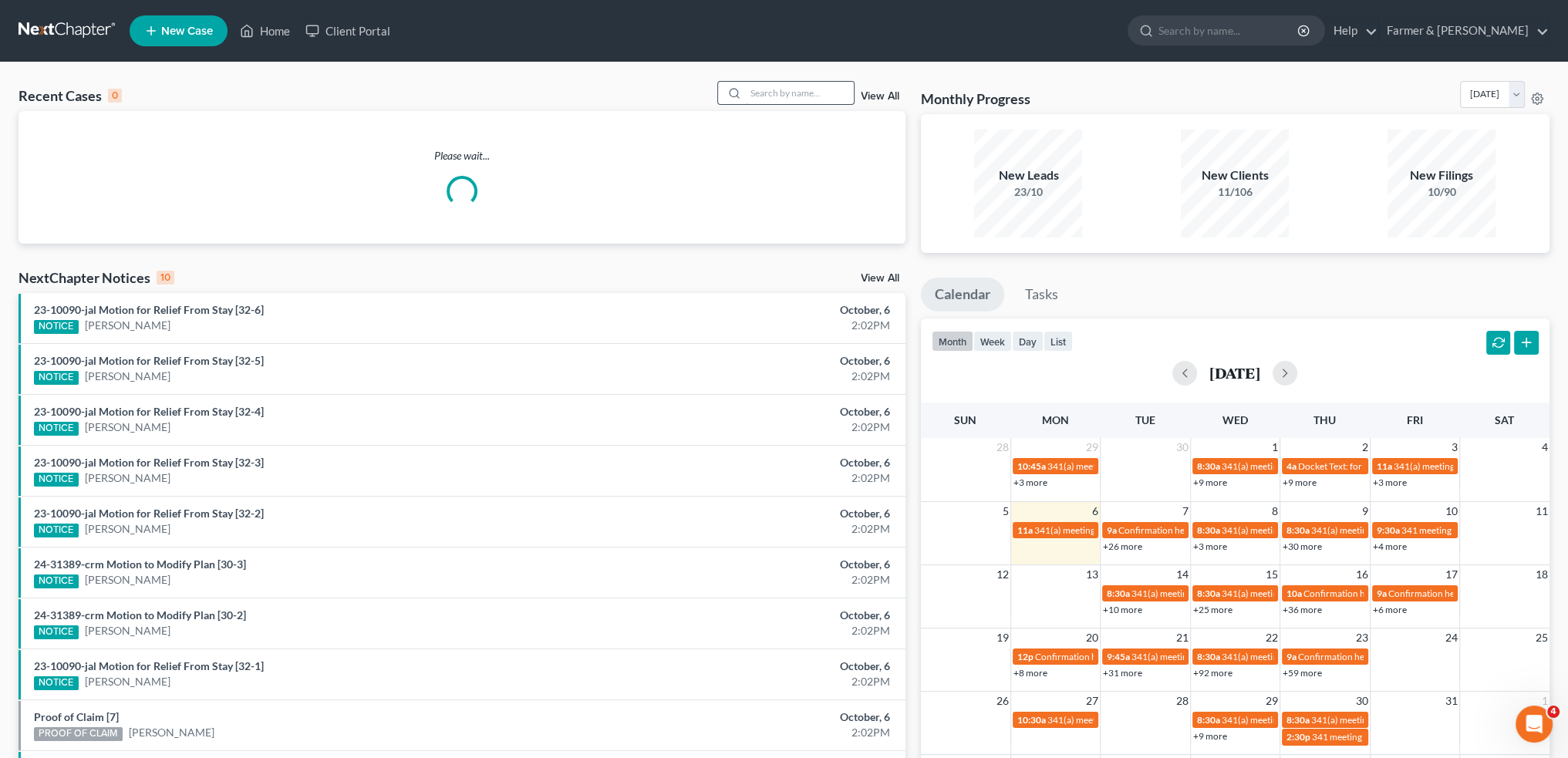
click at [827, 94] on input "search" at bounding box center [800, 93] width 108 height 22
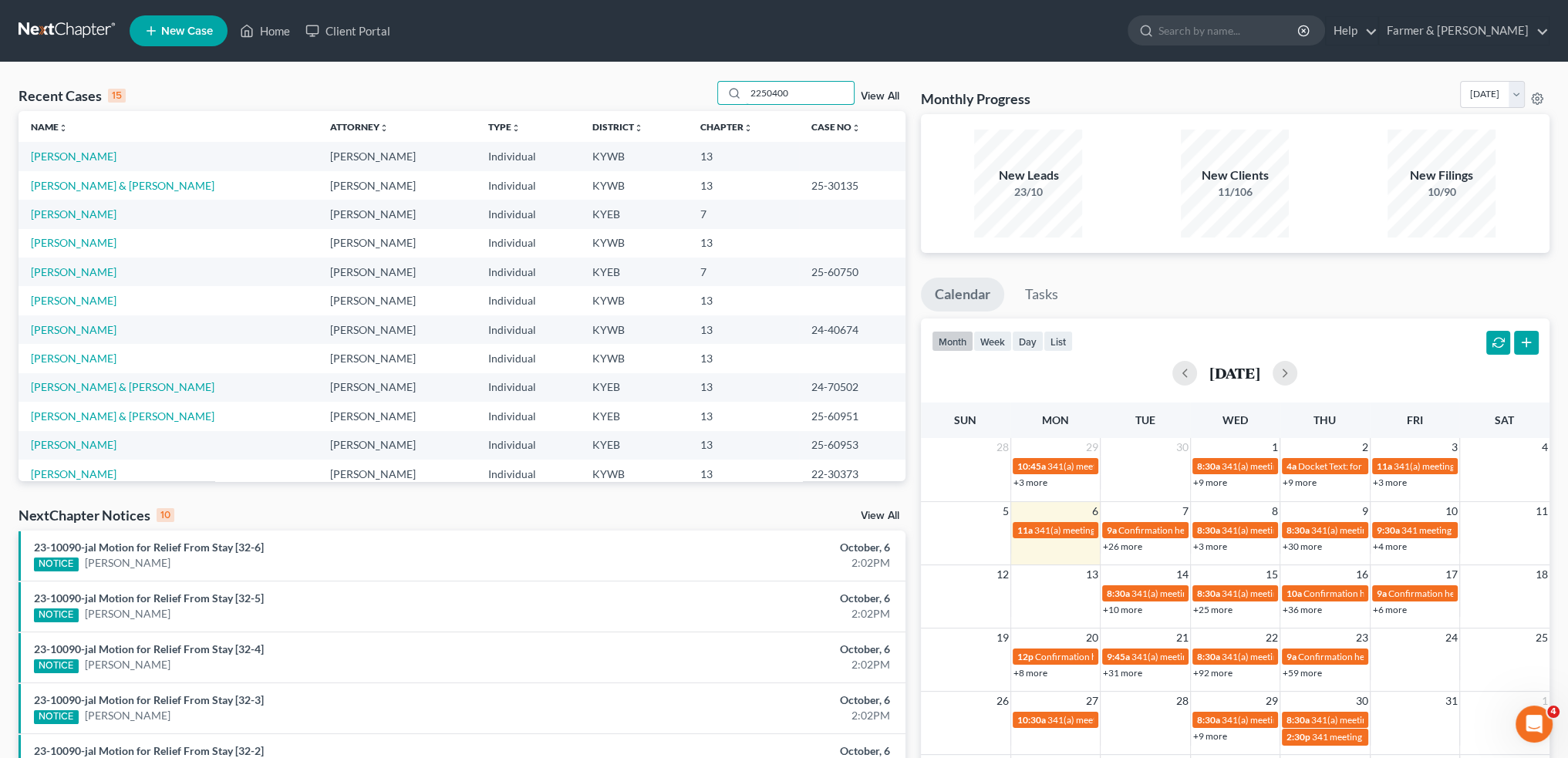
drag, startPoint x: 812, startPoint y: 93, endPoint x: 612, endPoint y: 106, distance: 200.4
click at [613, 105] on div "Recent Cases 15 2250400 View All" at bounding box center [462, 96] width 887 height 30
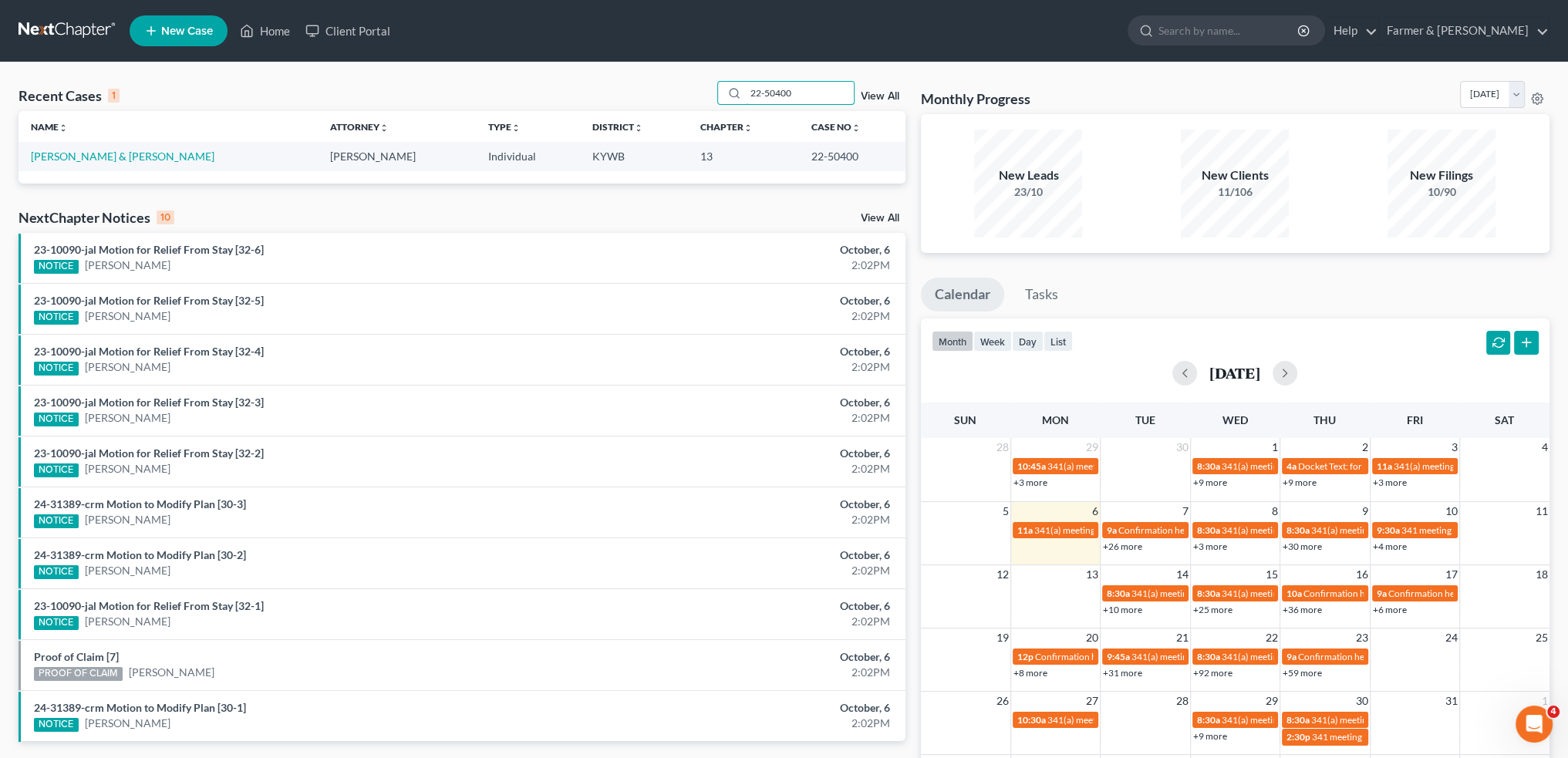
type input "22-50400"
click at [105, 154] on link "[PERSON_NAME] & [PERSON_NAME]" at bounding box center [123, 156] width 184 height 13
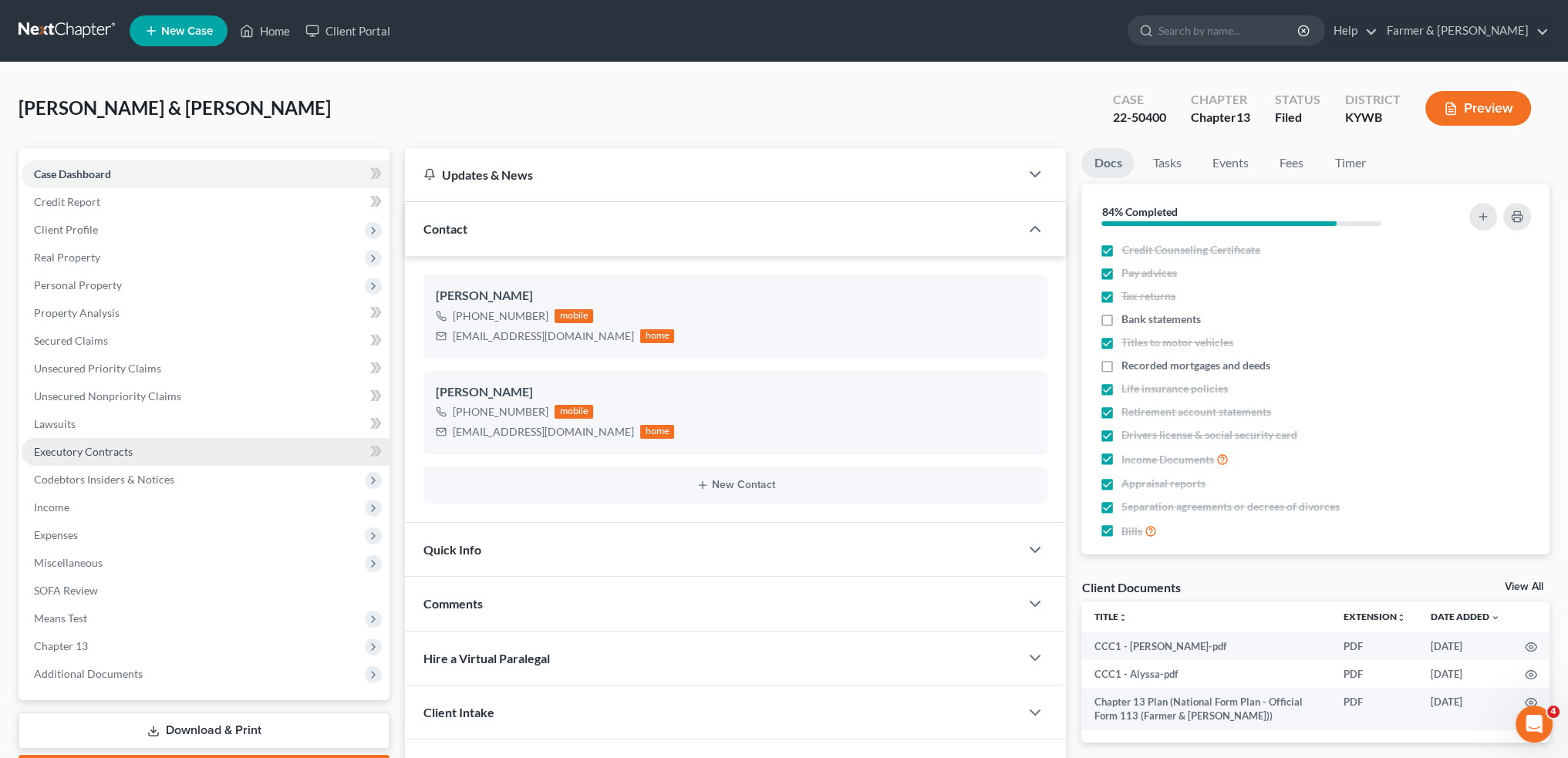
drag, startPoint x: 229, startPoint y: 676, endPoint x: 279, endPoint y: 449, distance: 232.4
click at [229, 676] on span "Additional Documents" at bounding box center [205, 674] width 368 height 28
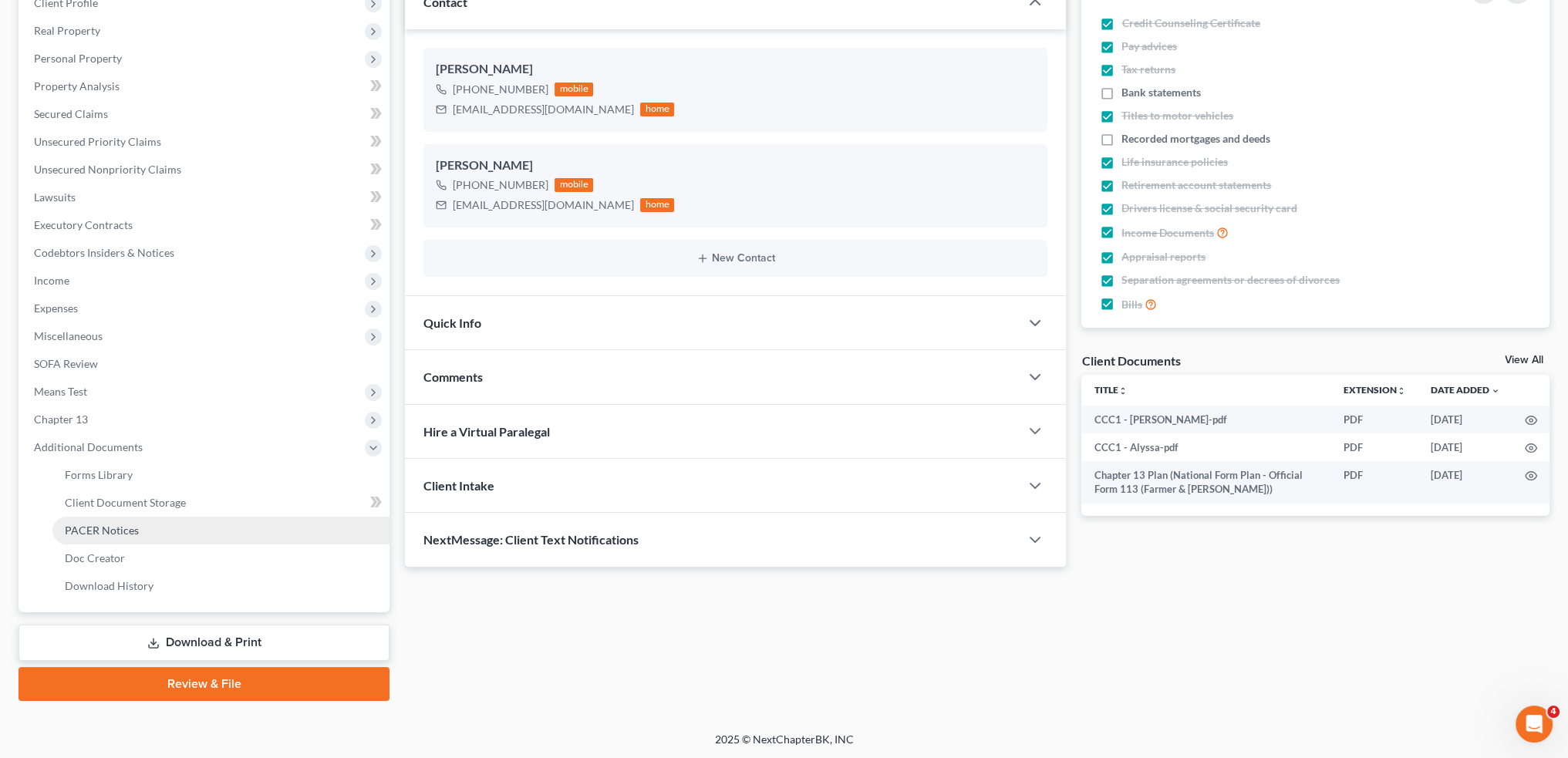
click at [239, 532] on link "PACER Notices" at bounding box center [221, 531] width 337 height 28
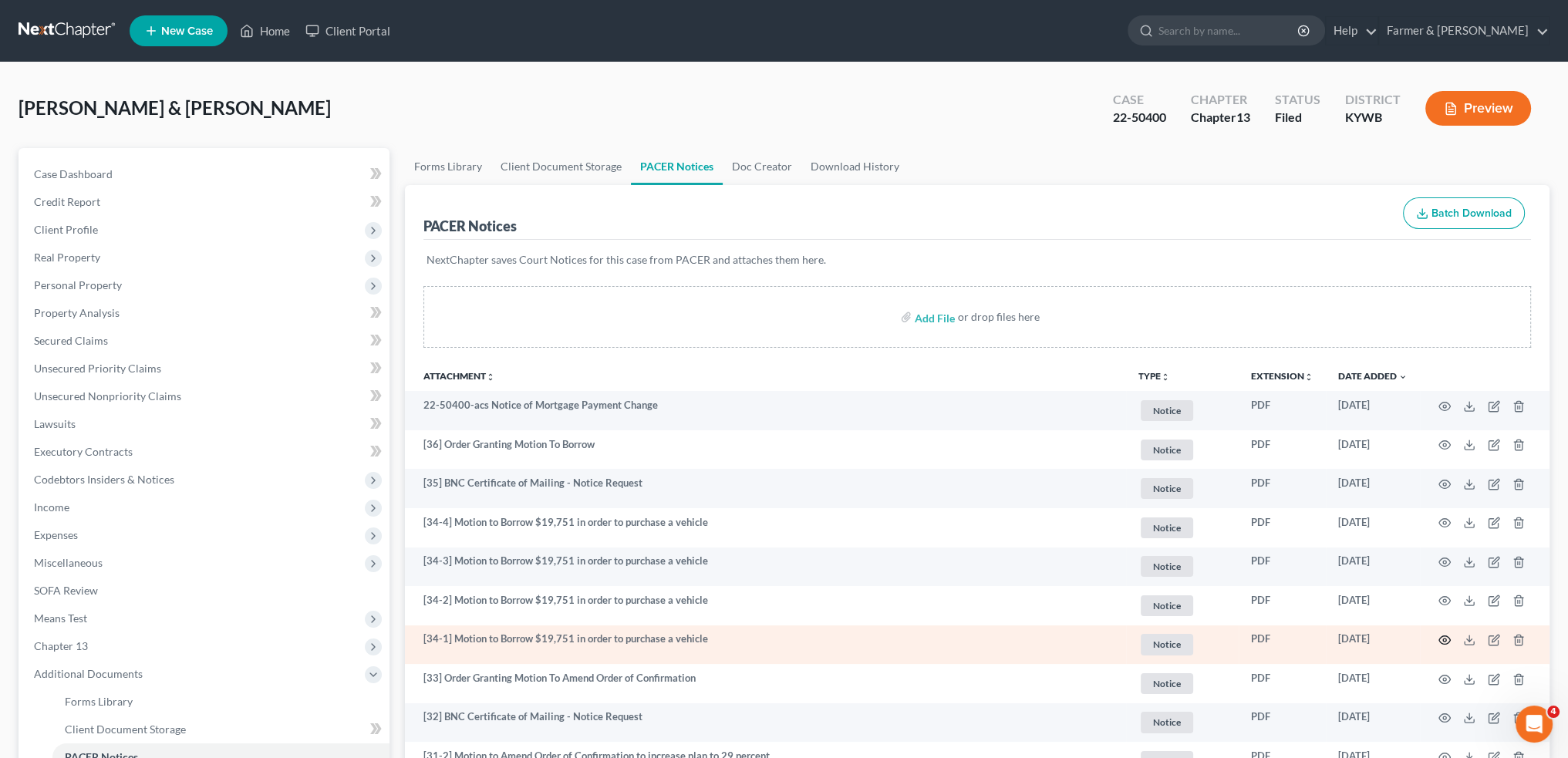
click at [1443, 637] on icon "button" at bounding box center [1444, 640] width 12 height 12
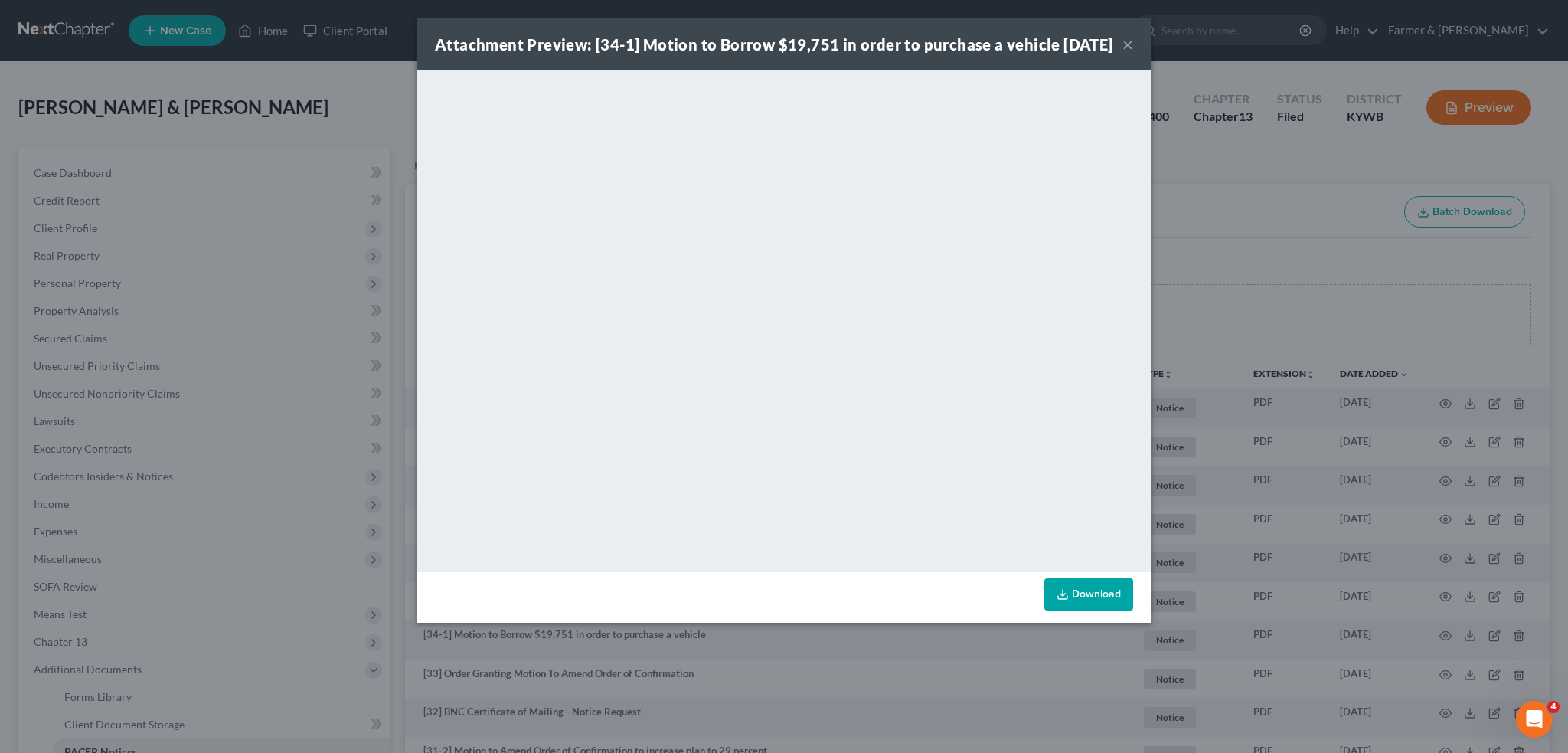
click at [1130, 52] on button "×" at bounding box center [1127, 45] width 11 height 19
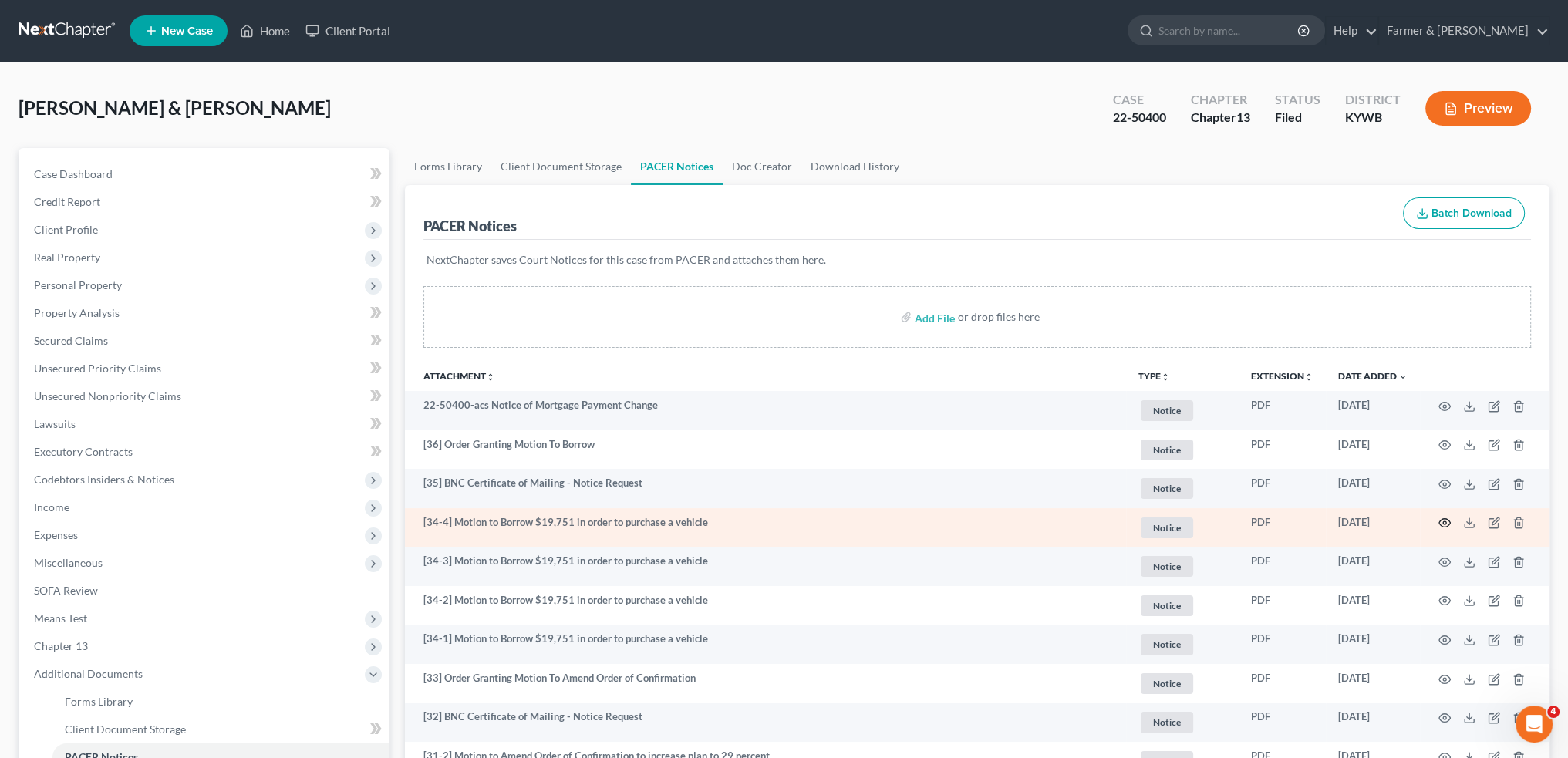
click at [1446, 522] on icon "button" at bounding box center [1444, 523] width 12 height 12
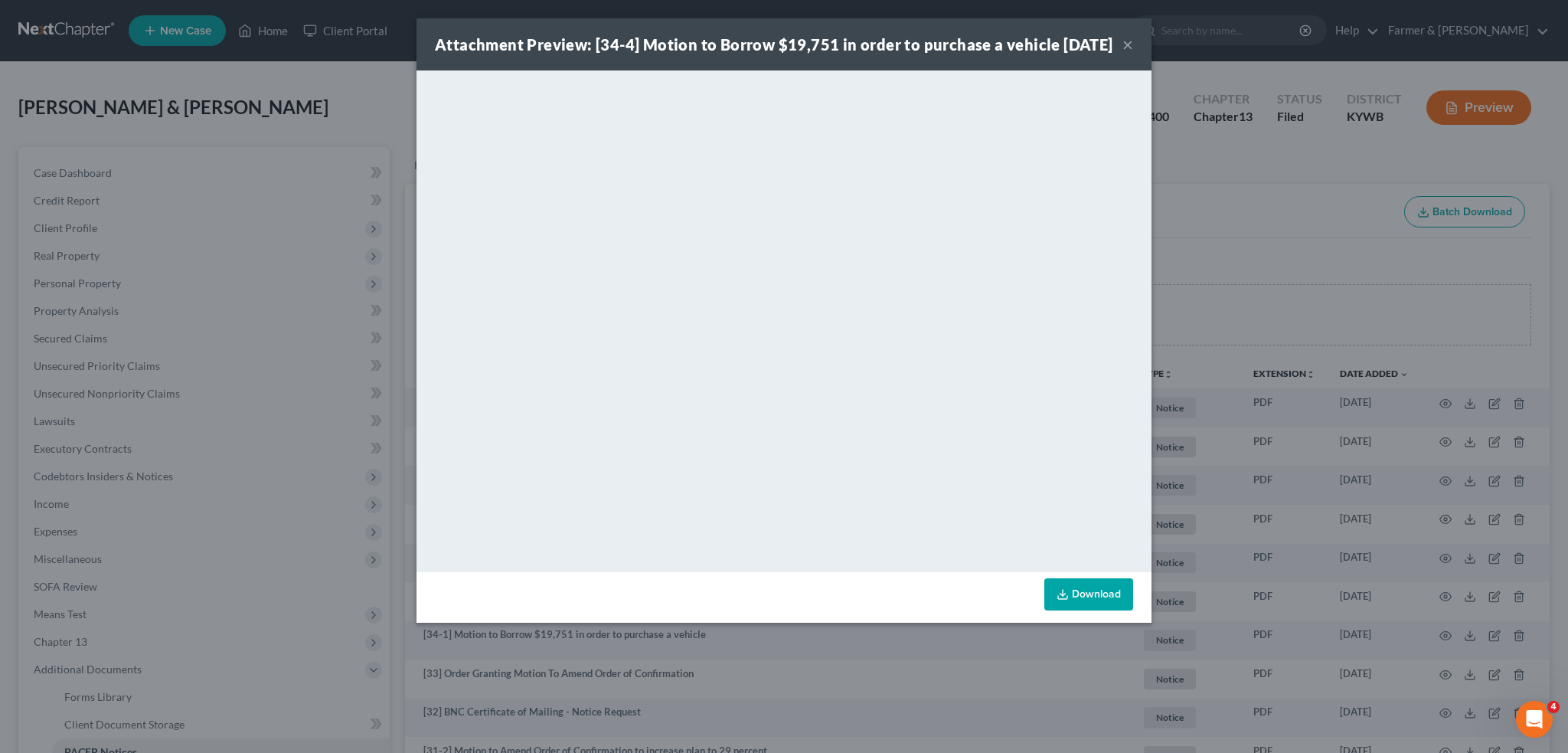
click at [1127, 54] on button "×" at bounding box center [1127, 45] width 11 height 19
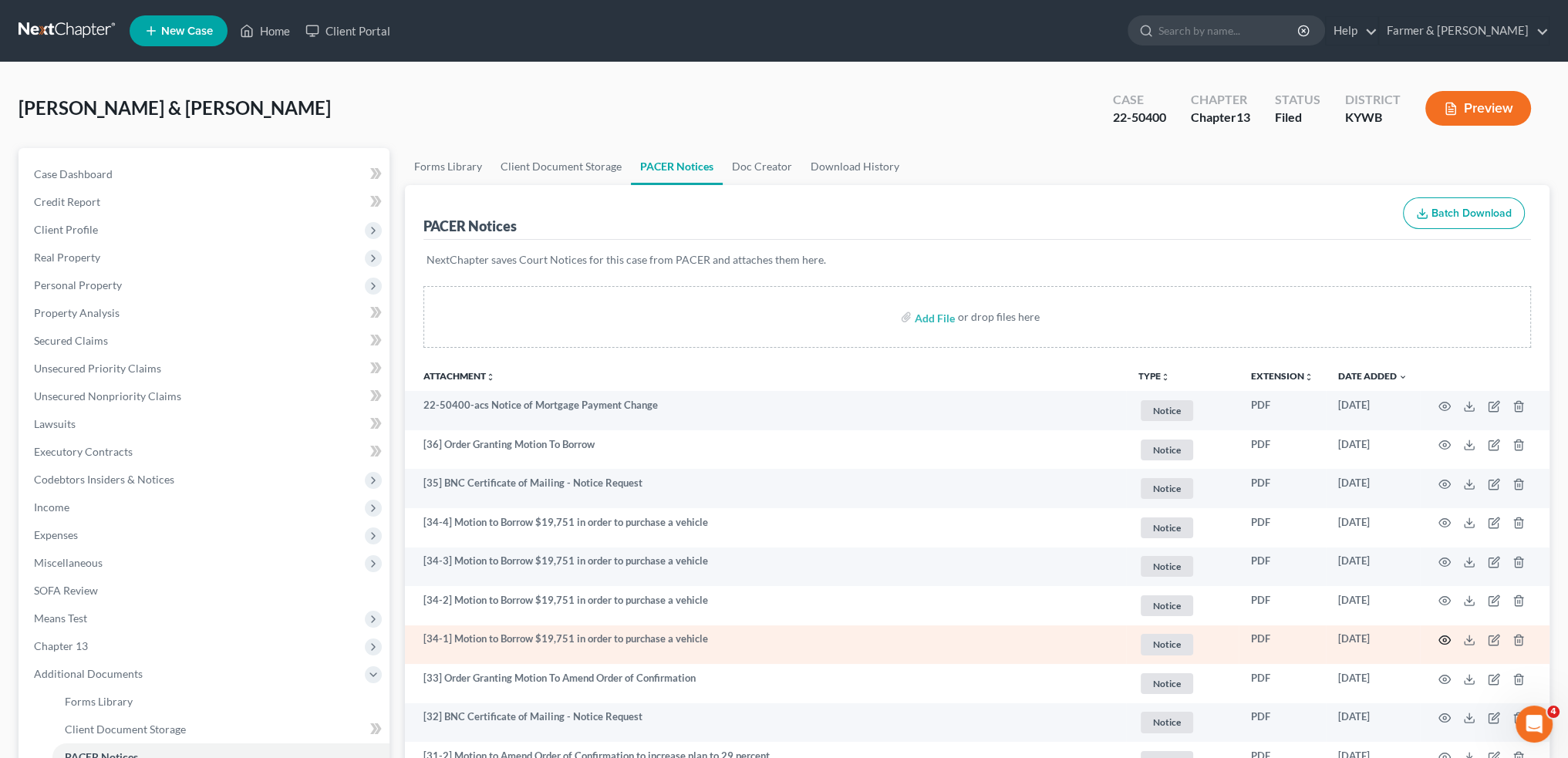
click at [1444, 636] on icon "button" at bounding box center [1445, 640] width 12 height 9
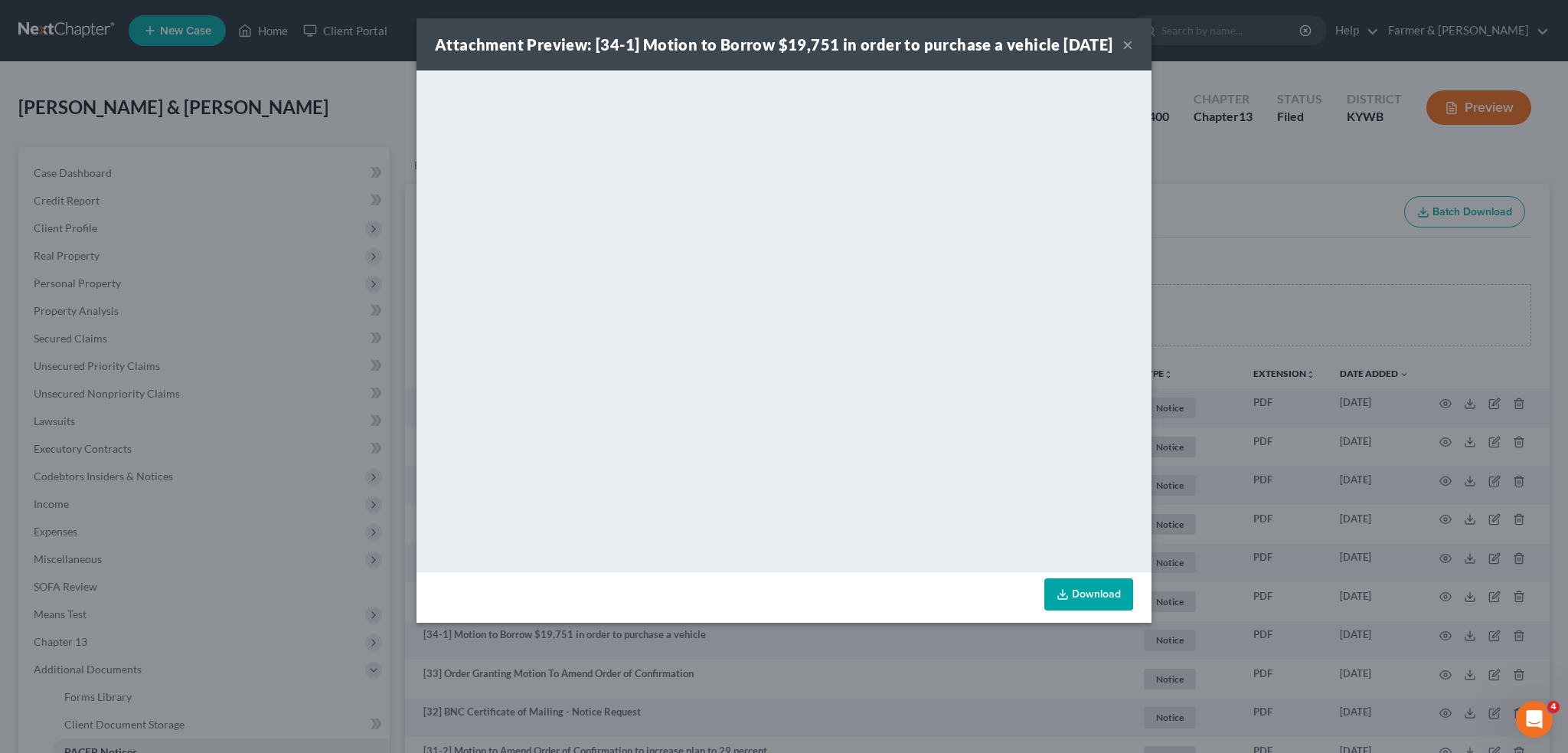
click at [1086, 606] on link "Download" at bounding box center [1090, 594] width 89 height 32
click at [1128, 54] on button "×" at bounding box center [1127, 45] width 11 height 19
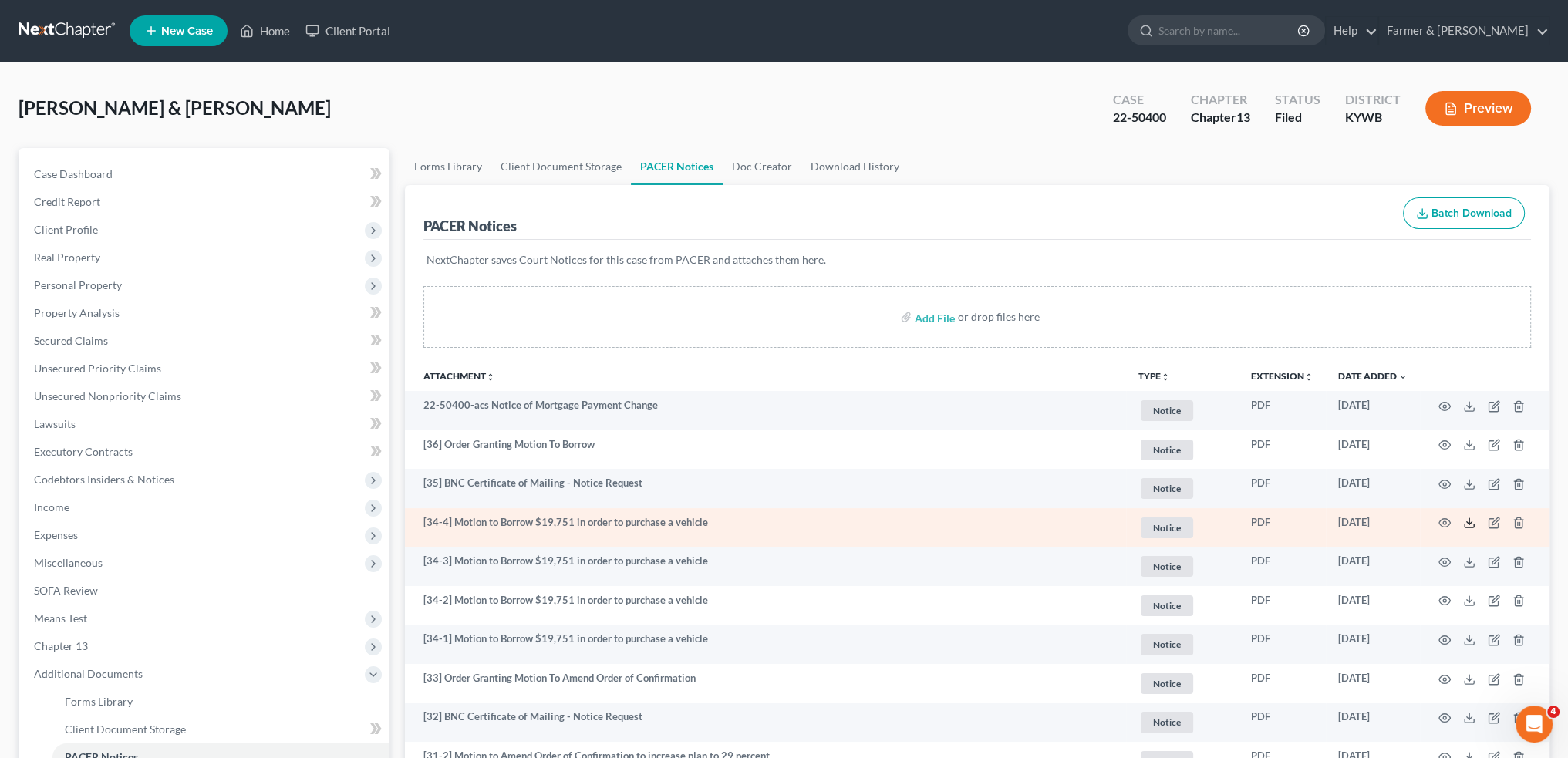
click at [1469, 520] on line at bounding box center [1469, 522] width 0 height 6
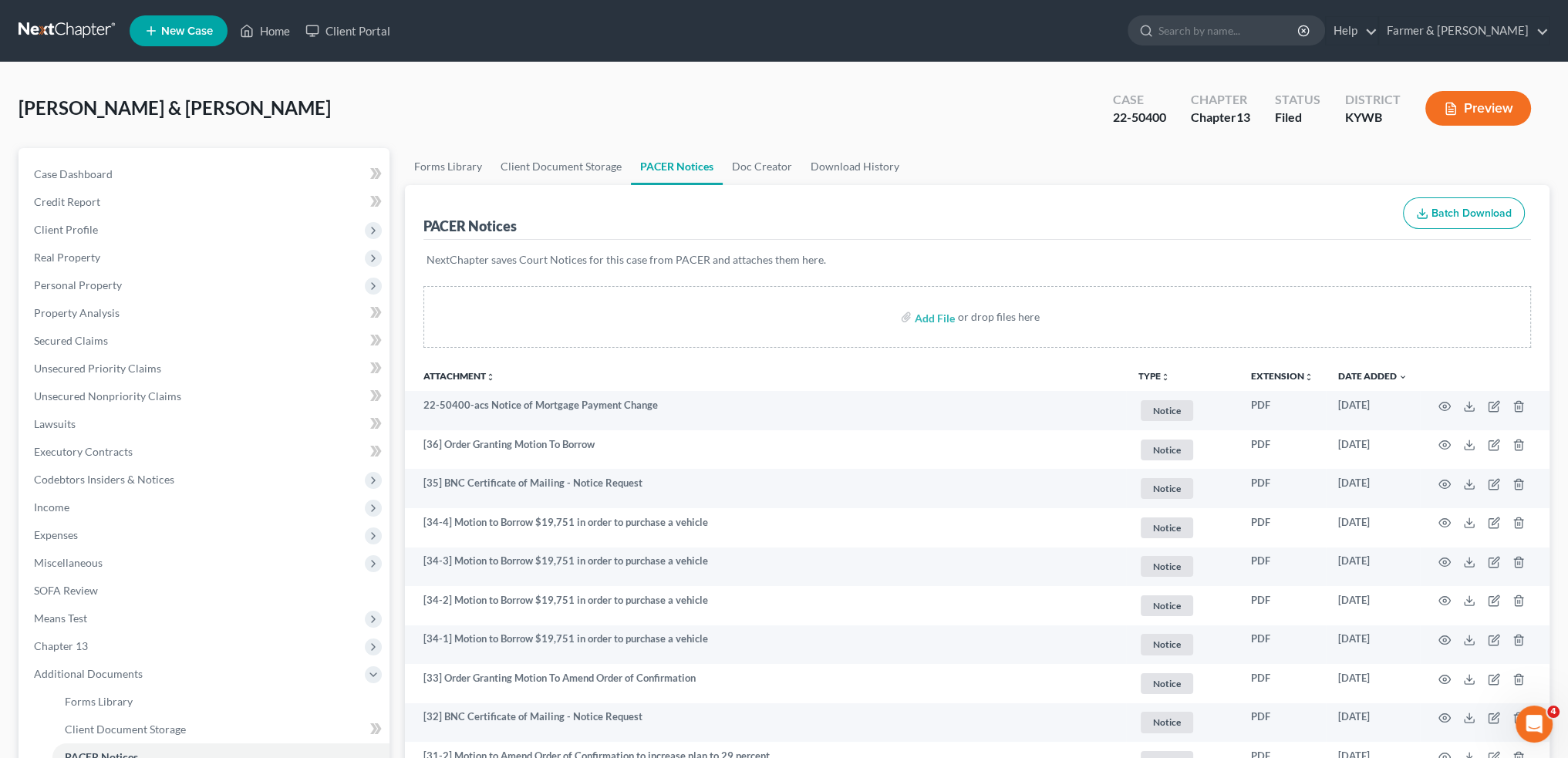
scroll to position [514, 0]
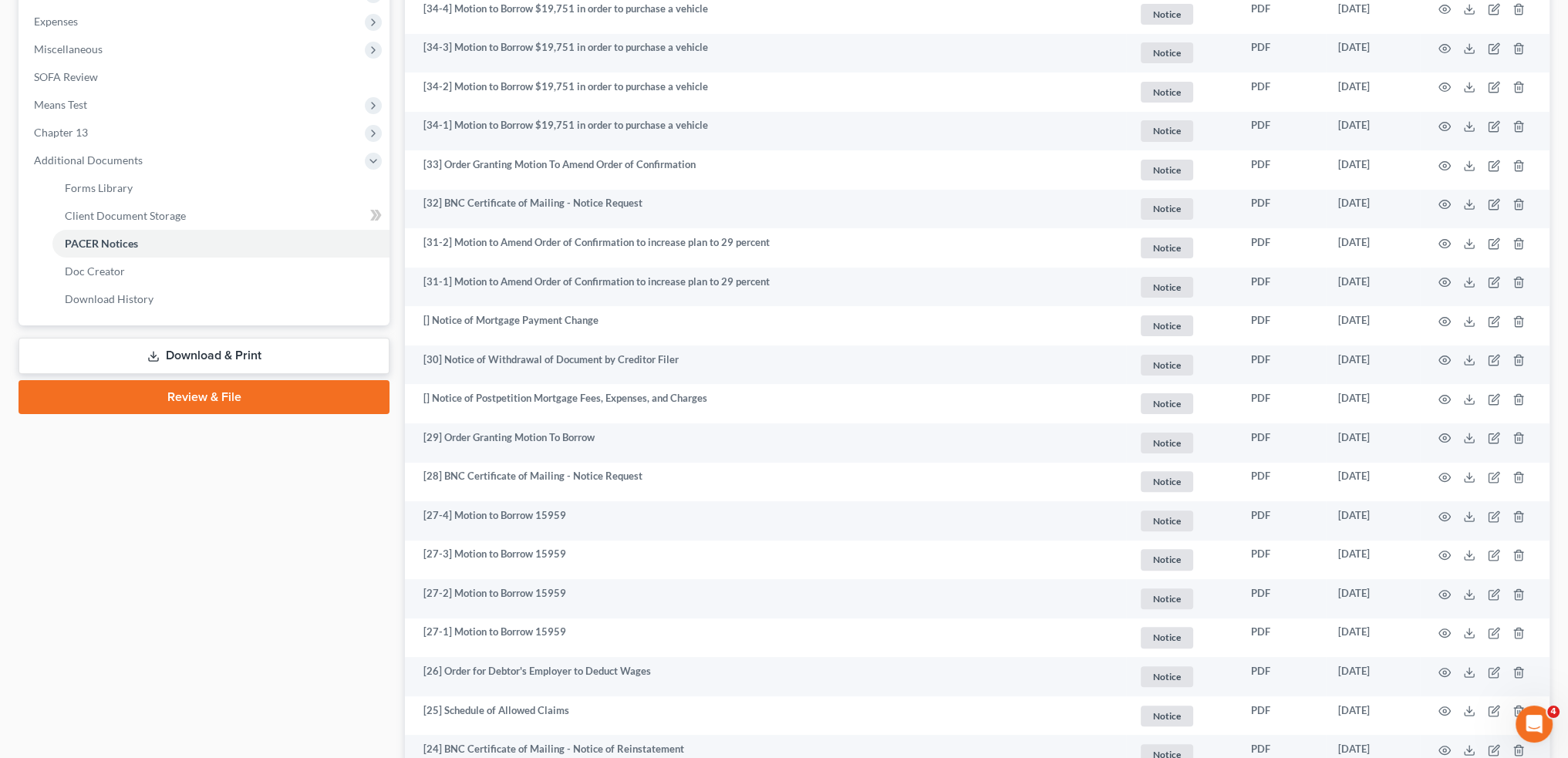
click at [146, 352] on link "Download & Print" at bounding box center [204, 356] width 371 height 36
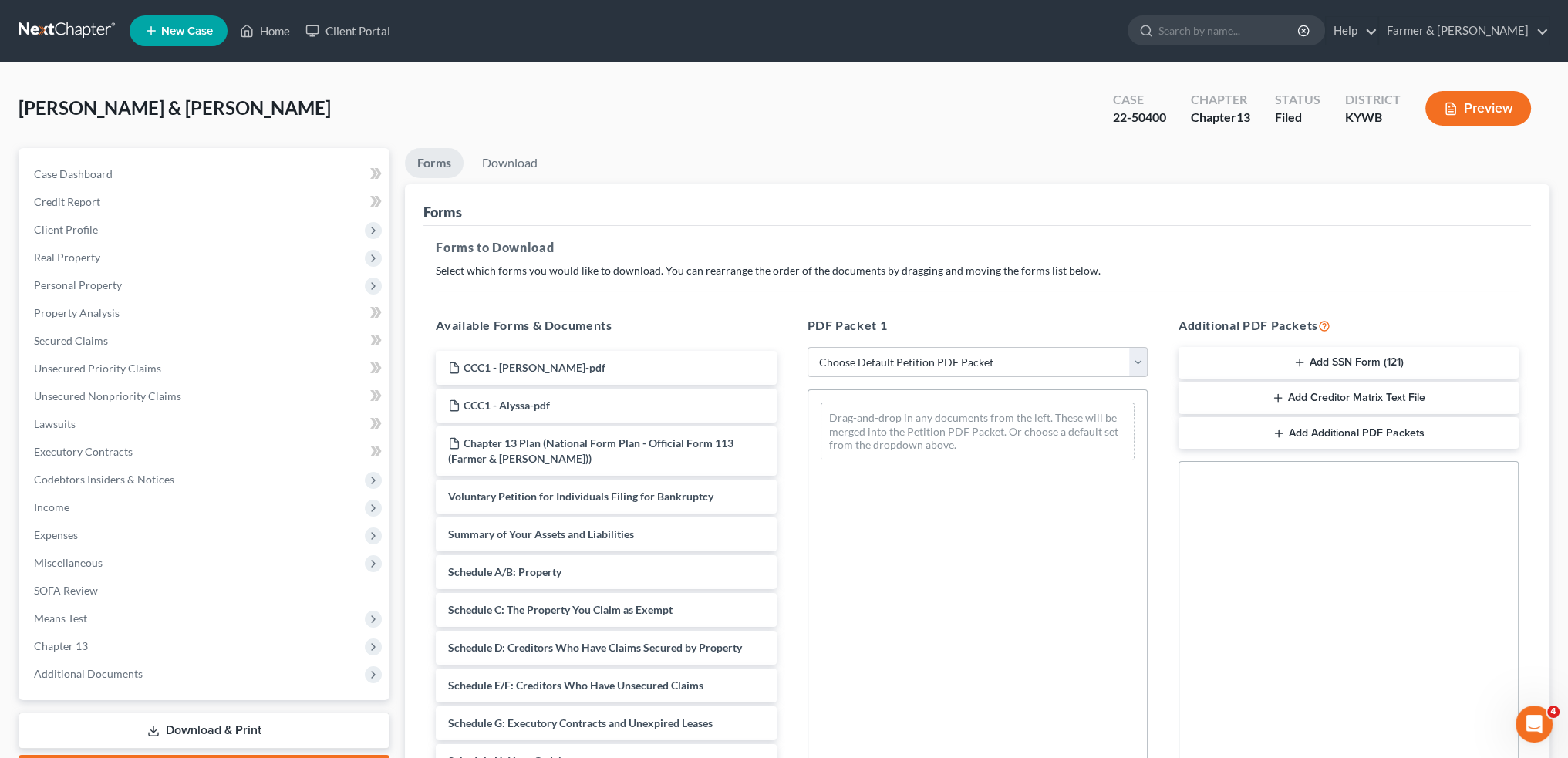
click at [976, 354] on select "Choose Default Petition PDF Packet Complete Bankruptcy Petition (all forms and …" at bounding box center [977, 362] width 340 height 31
select select "2"
click at [807, 347] on select "Choose Default Petition PDF Packet Complete Bankruptcy Petition (all forms and …" at bounding box center [977, 362] width 340 height 31
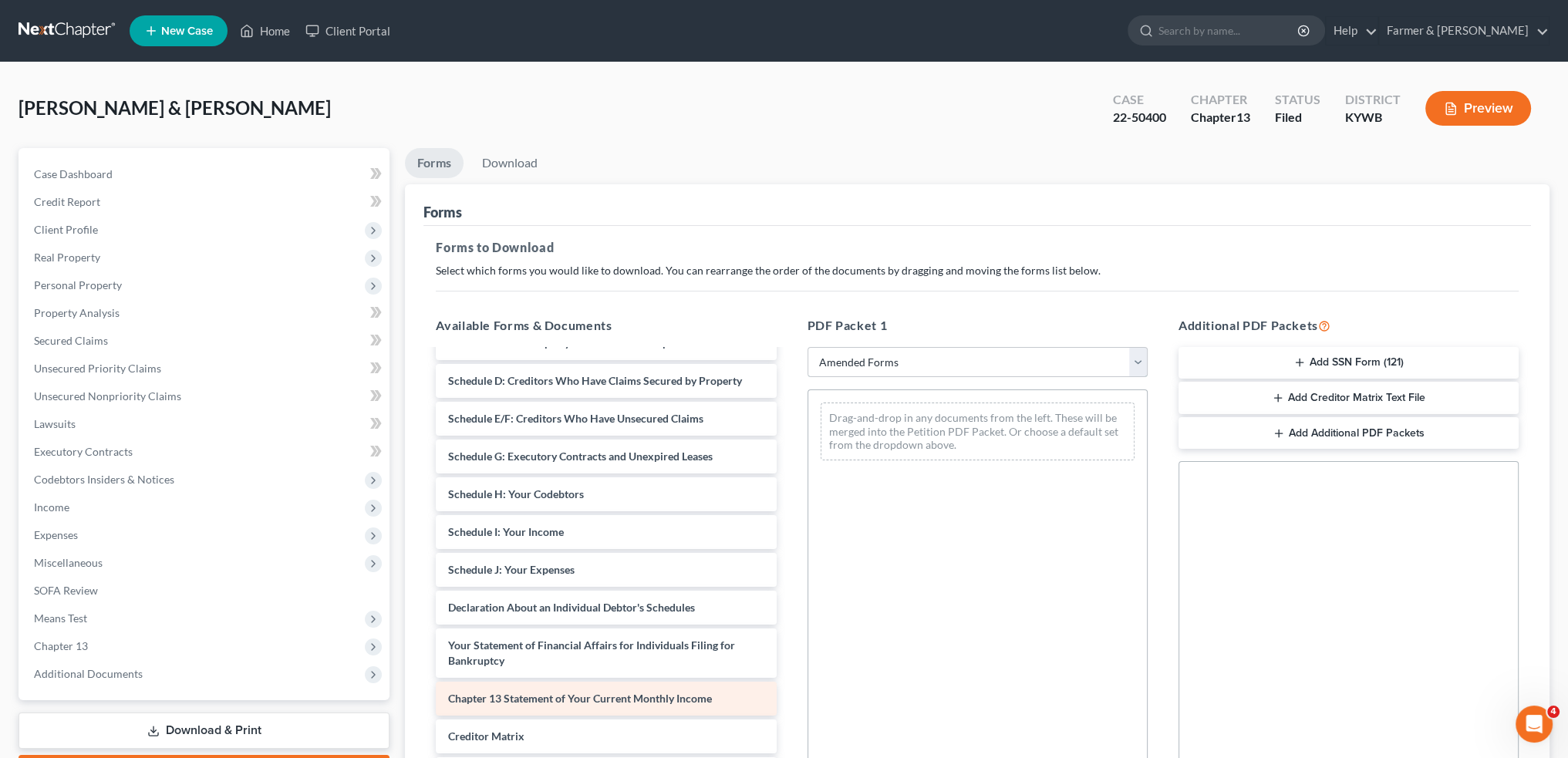
scroll to position [253, 0]
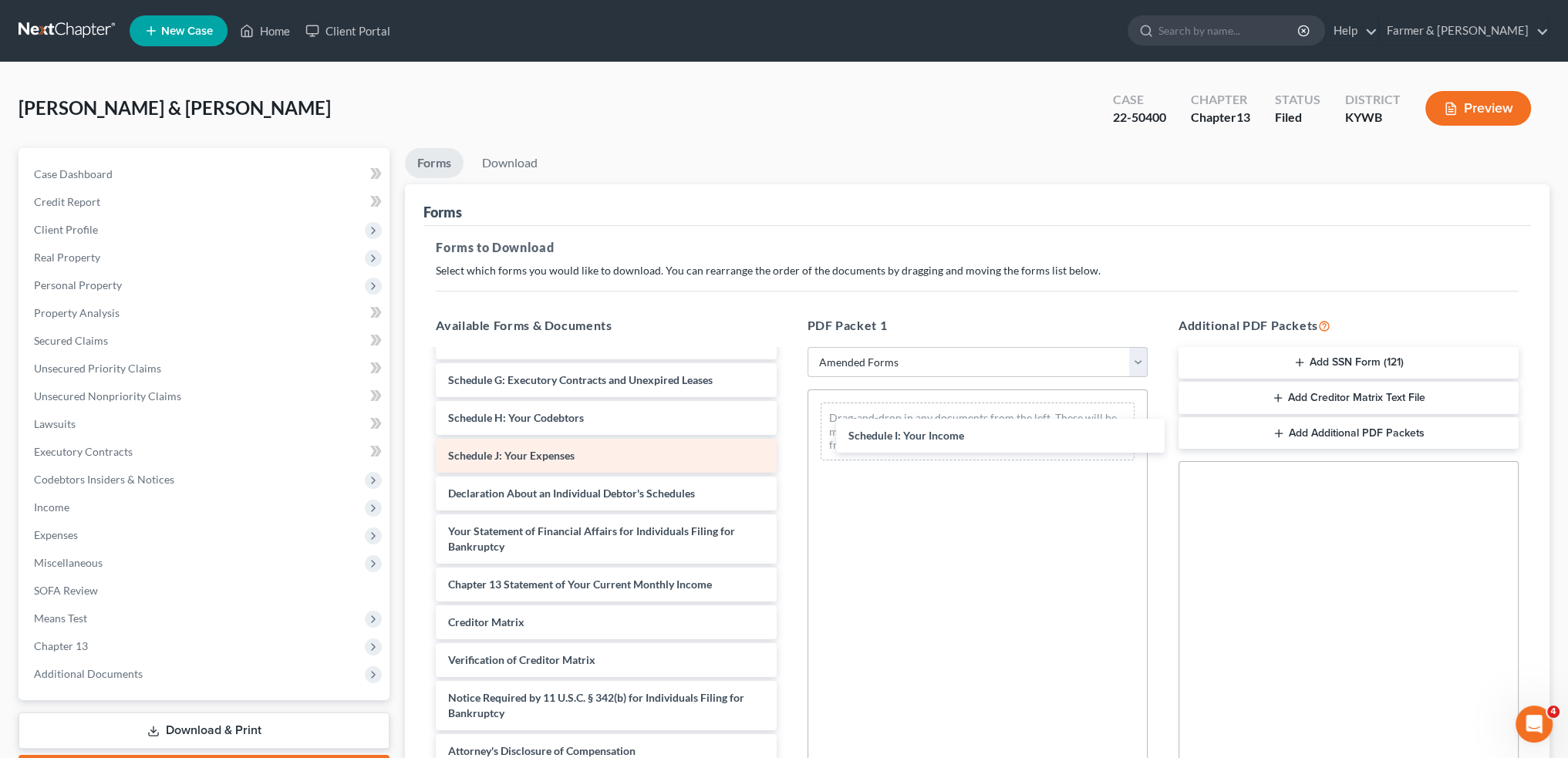
drag, startPoint x: 549, startPoint y: 417, endPoint x: 613, endPoint y: 454, distance: 73.9
click at [788, 437] on div "Schedule I: Your Income Voluntary Petition for Individuals Filing for Bankruptc…" at bounding box center [605, 452] width 365 height 631
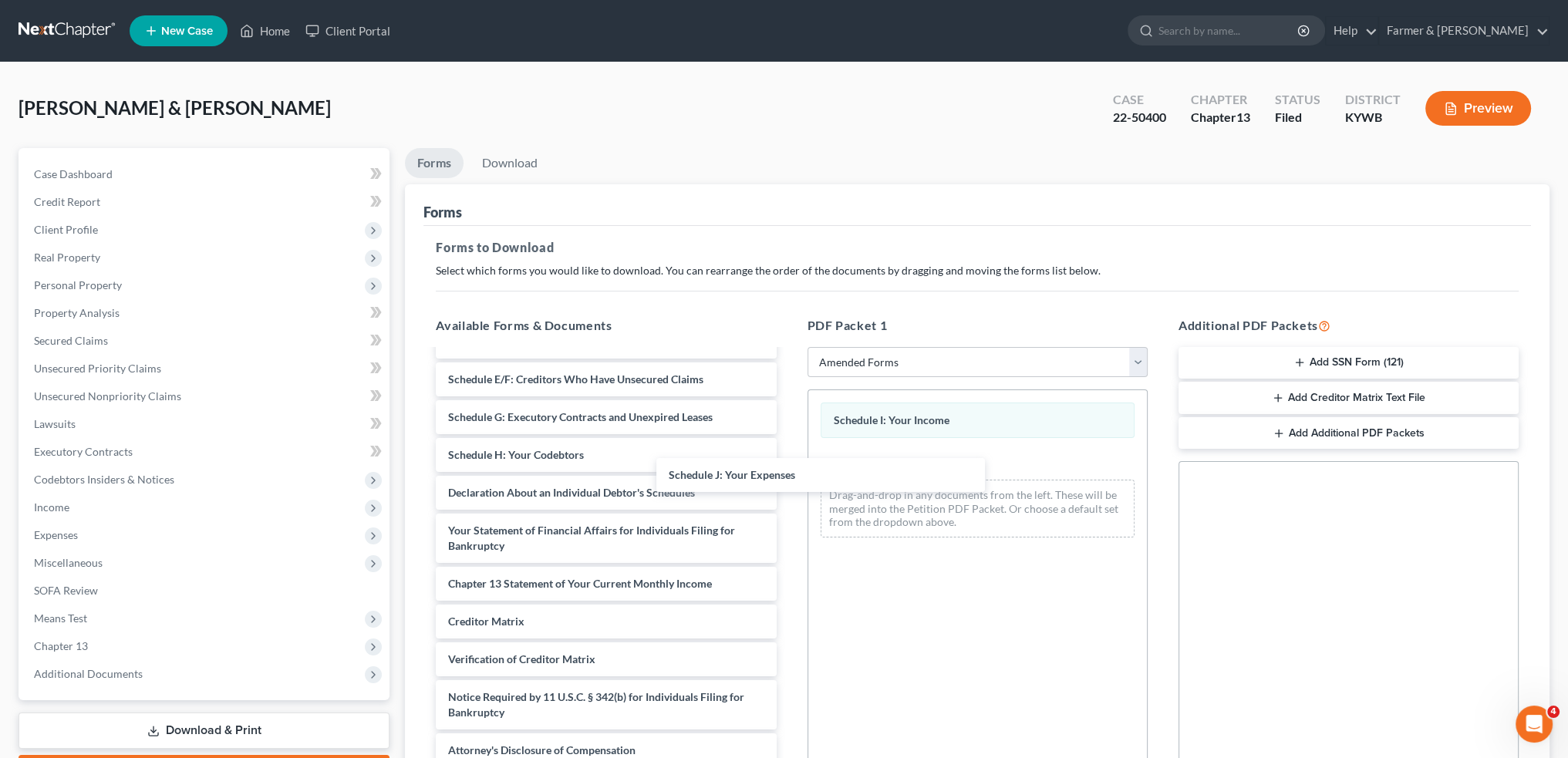
scroll to position [177, 0]
drag, startPoint x: 613, startPoint y: 455, endPoint x: 1062, endPoint y: 254, distance: 491.9
click at [788, 474] on div "Schedule J: Your Expenses Voluntary Petition for Individuals Filing for Bankrup…" at bounding box center [605, 471] width 365 height 593
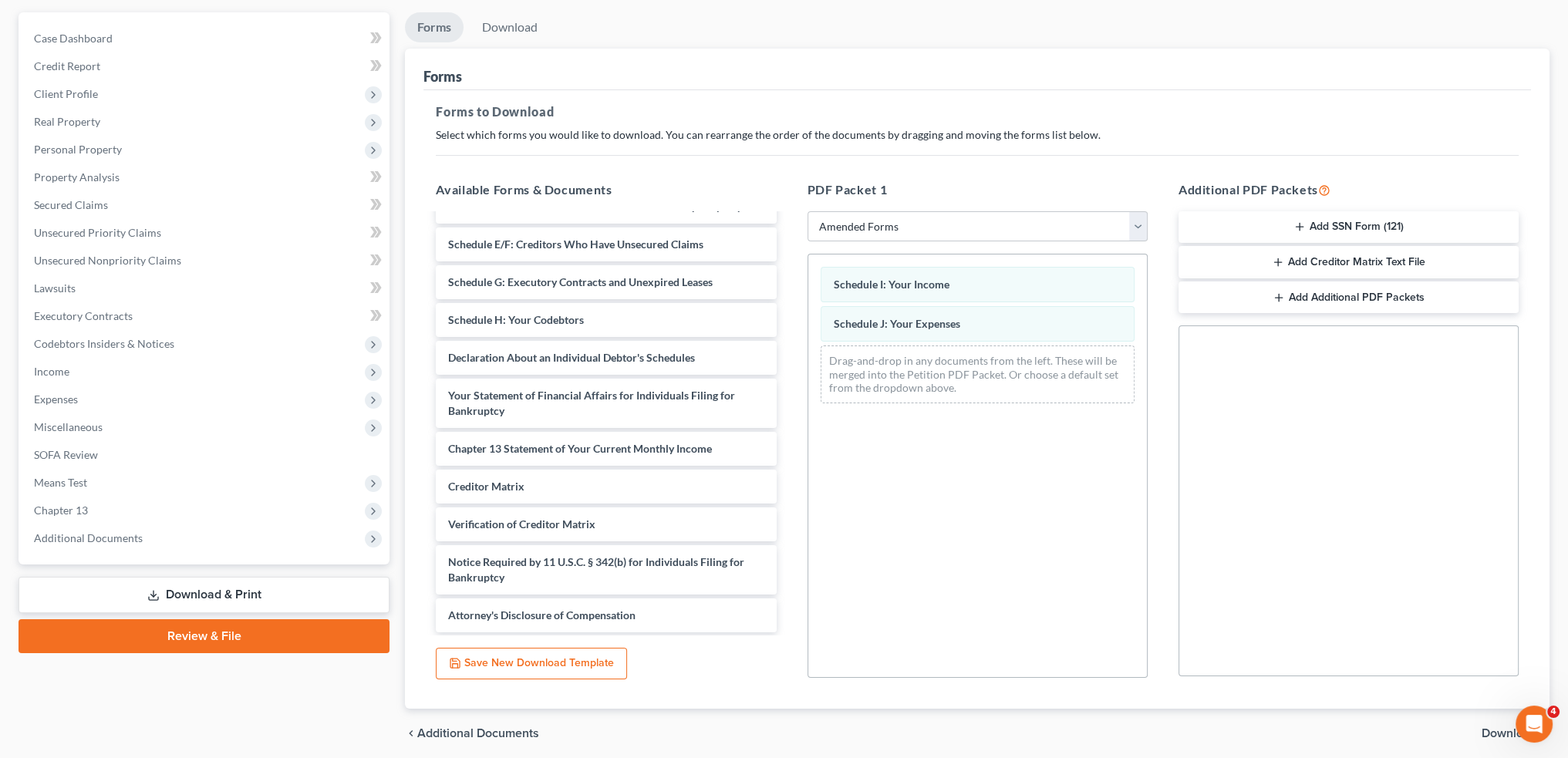
scroll to position [192, 0]
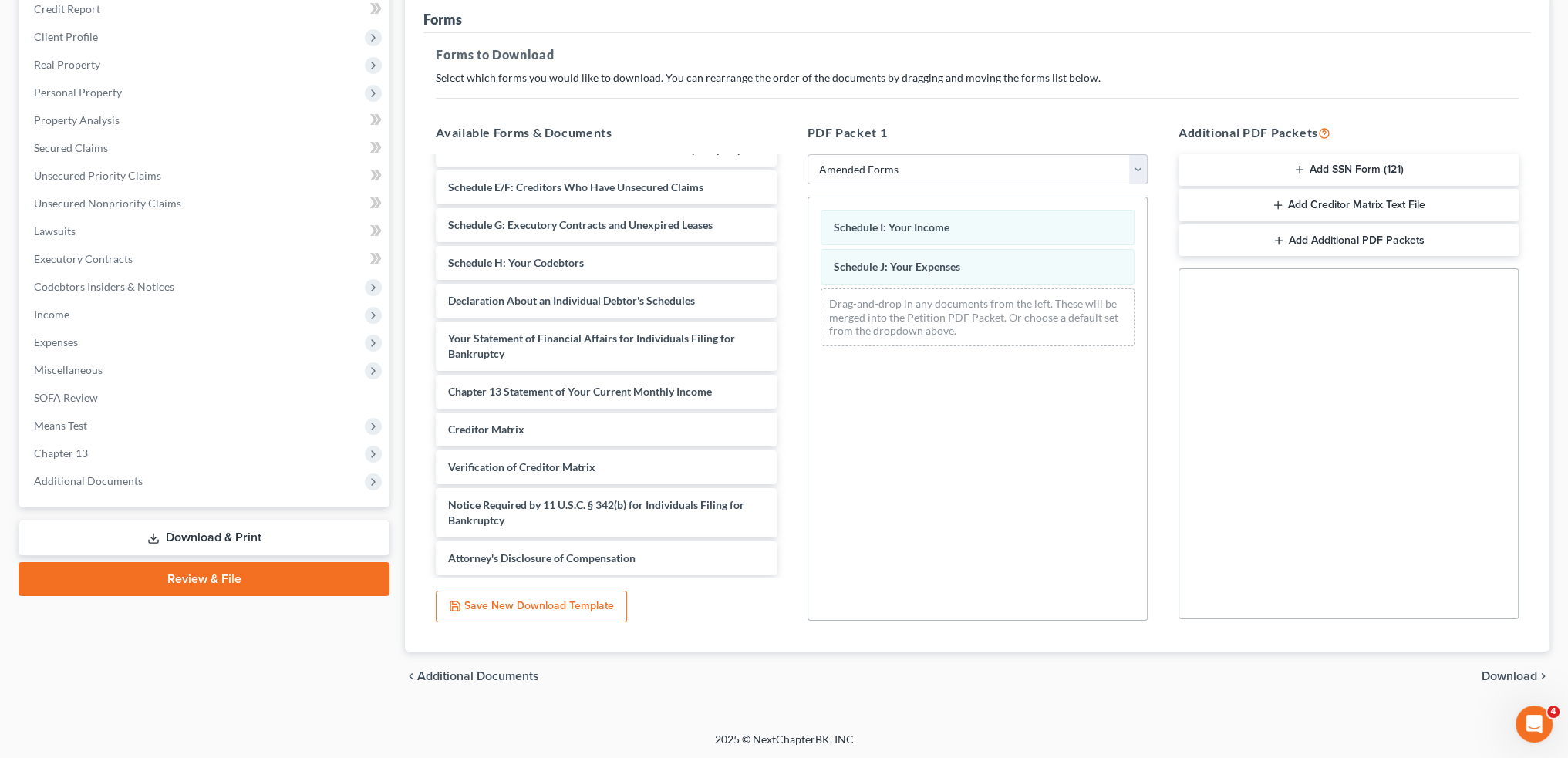
click at [1495, 678] on span "Download" at bounding box center [1509, 676] width 56 height 12
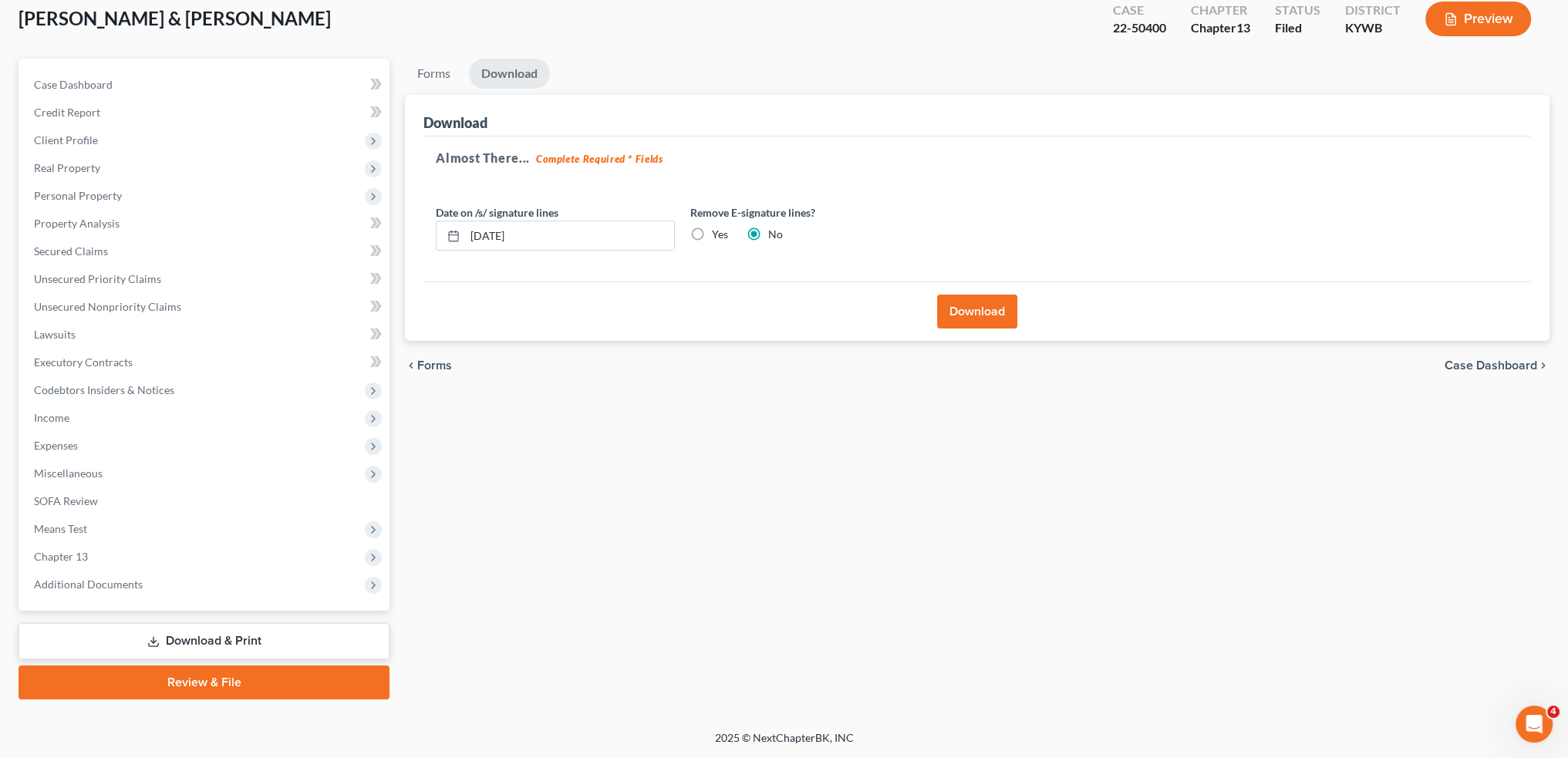
scroll to position [88, 0]
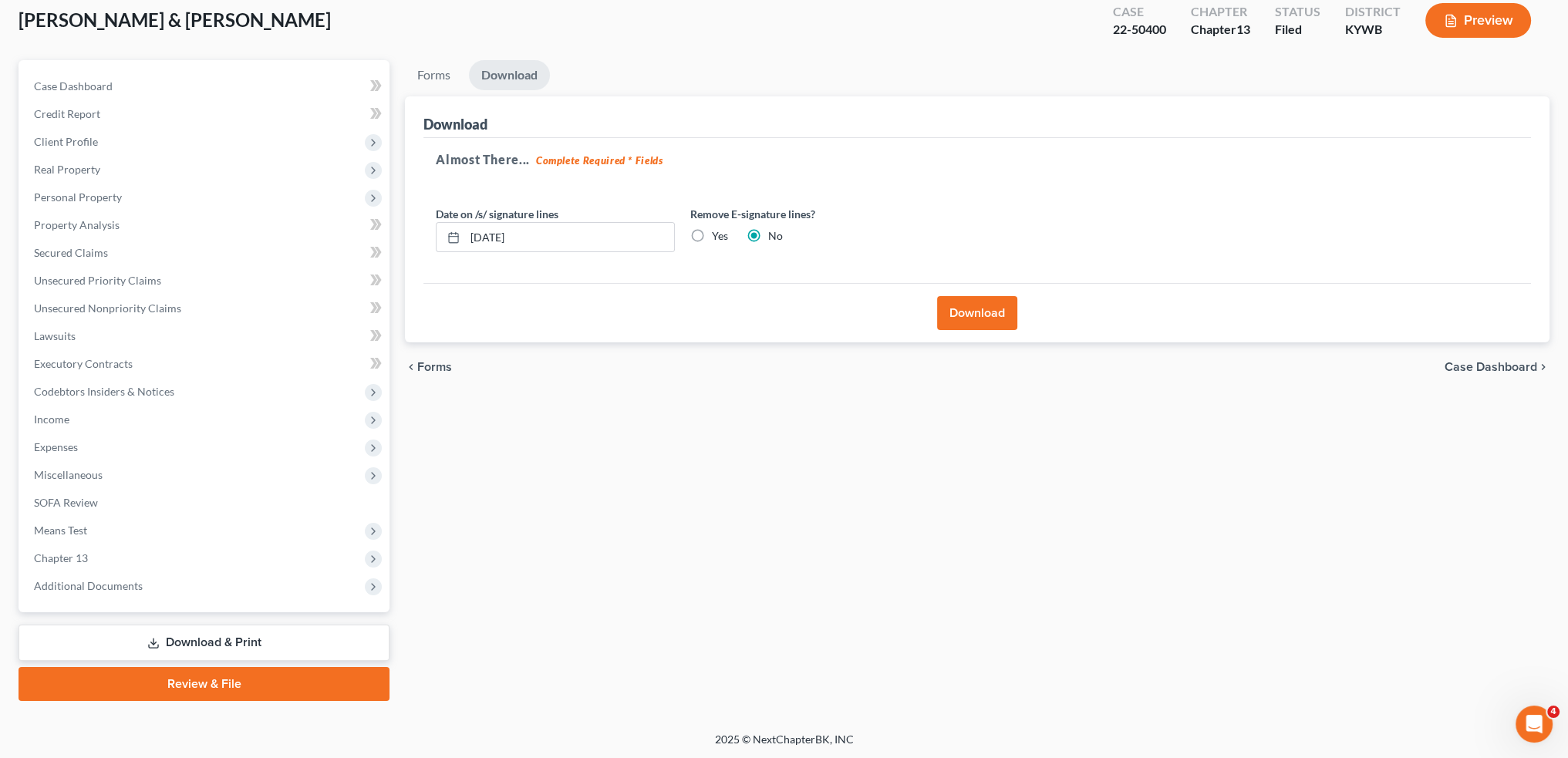
click at [972, 310] on button "Download" at bounding box center [977, 313] width 80 height 34
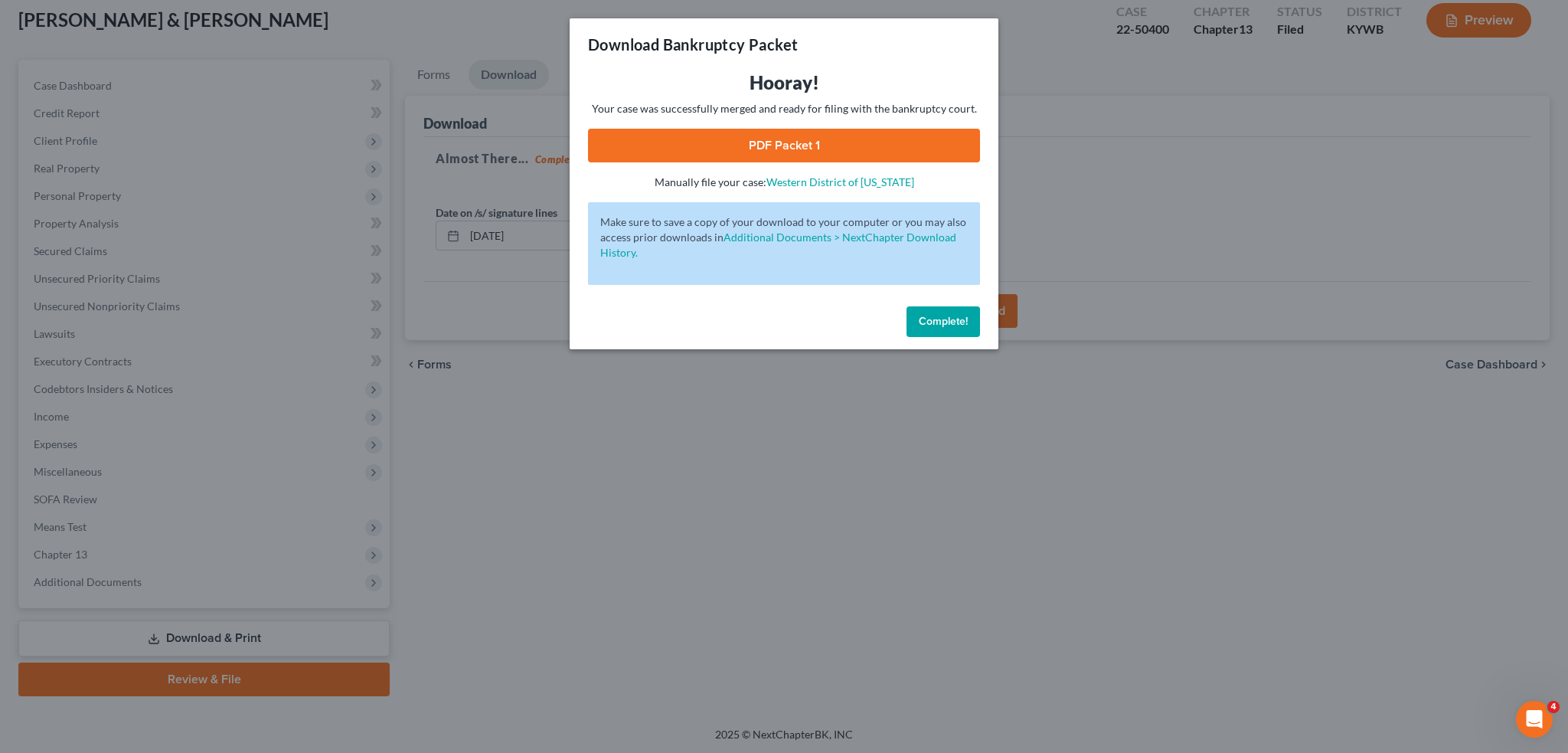
click at [786, 146] on link "PDF Packet 1" at bounding box center [784, 146] width 392 height 34
click at [923, 324] on button "Complete!" at bounding box center [943, 321] width 73 height 31
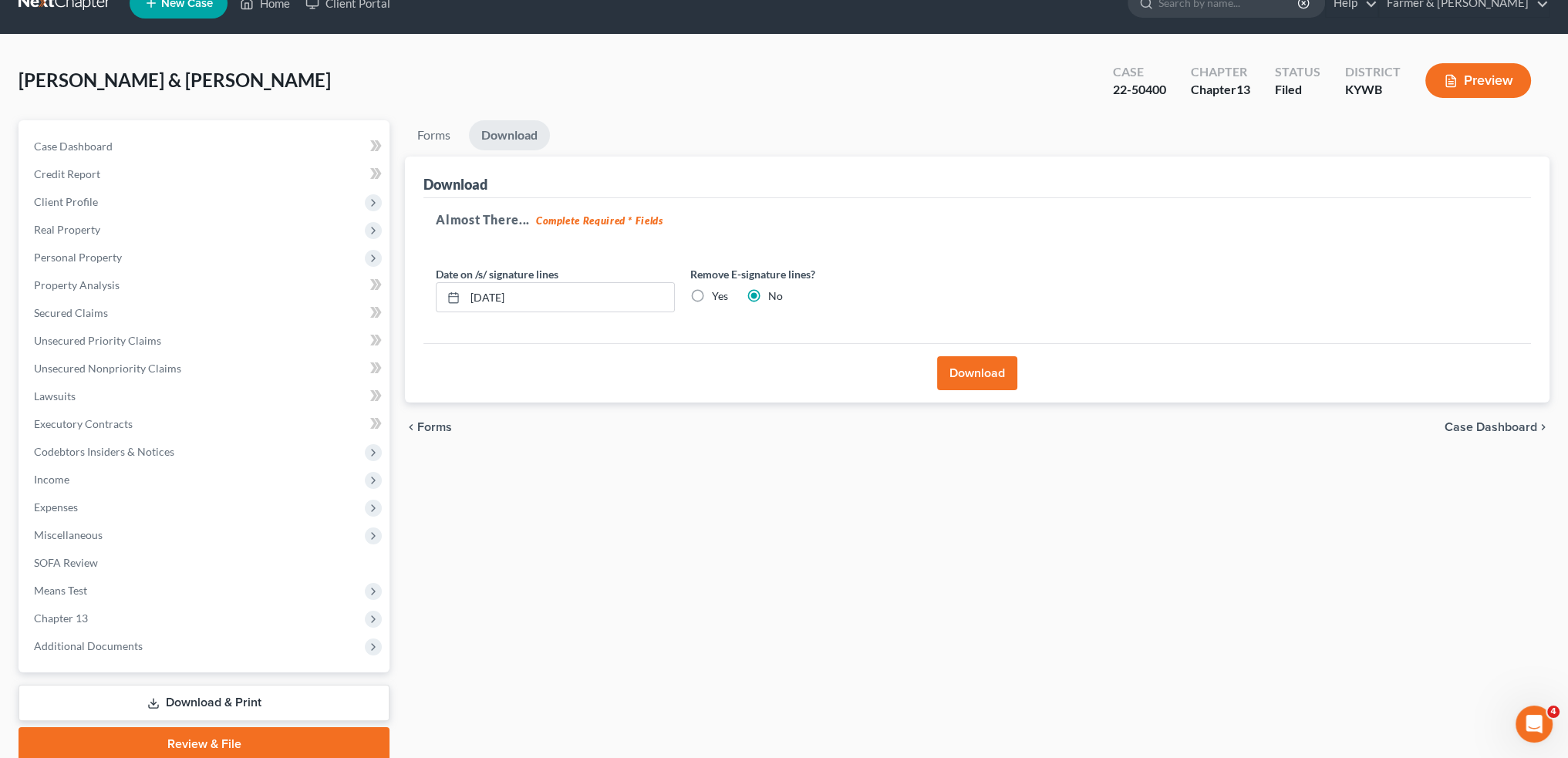
scroll to position [0, 0]
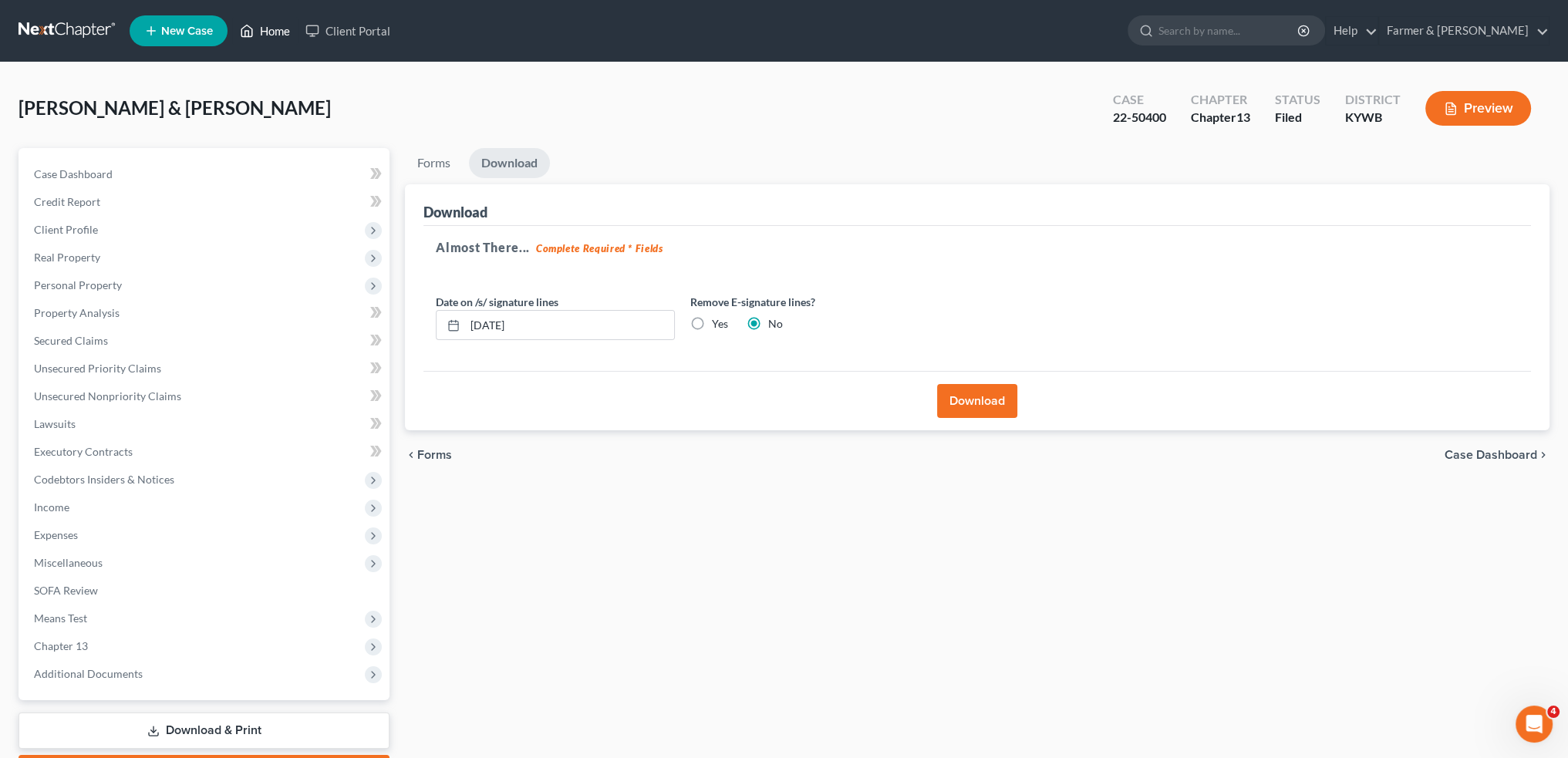
click at [290, 26] on link "Home" at bounding box center [265, 31] width 66 height 28
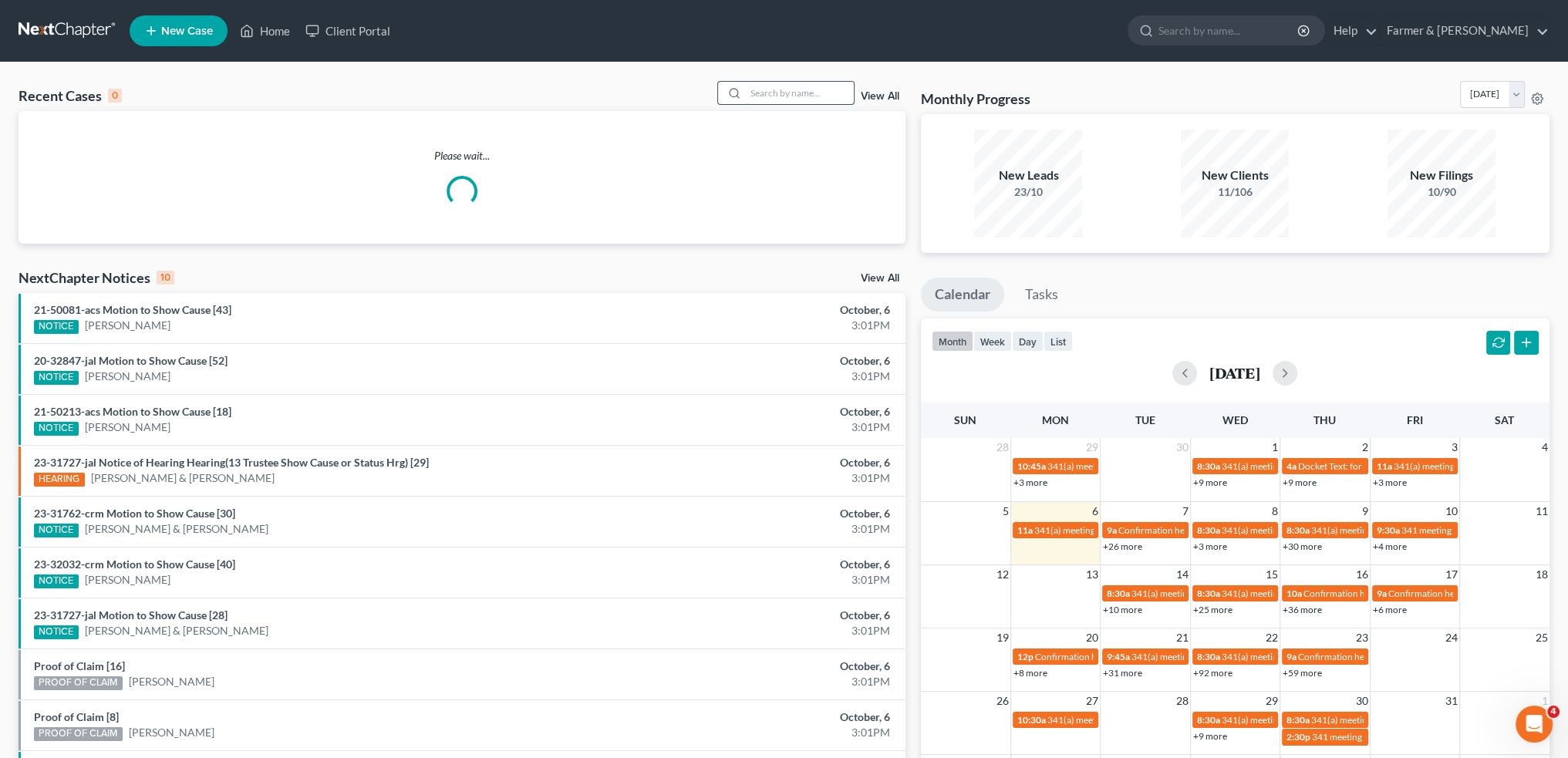
click at [809, 98] on input "search" at bounding box center [800, 93] width 108 height 22
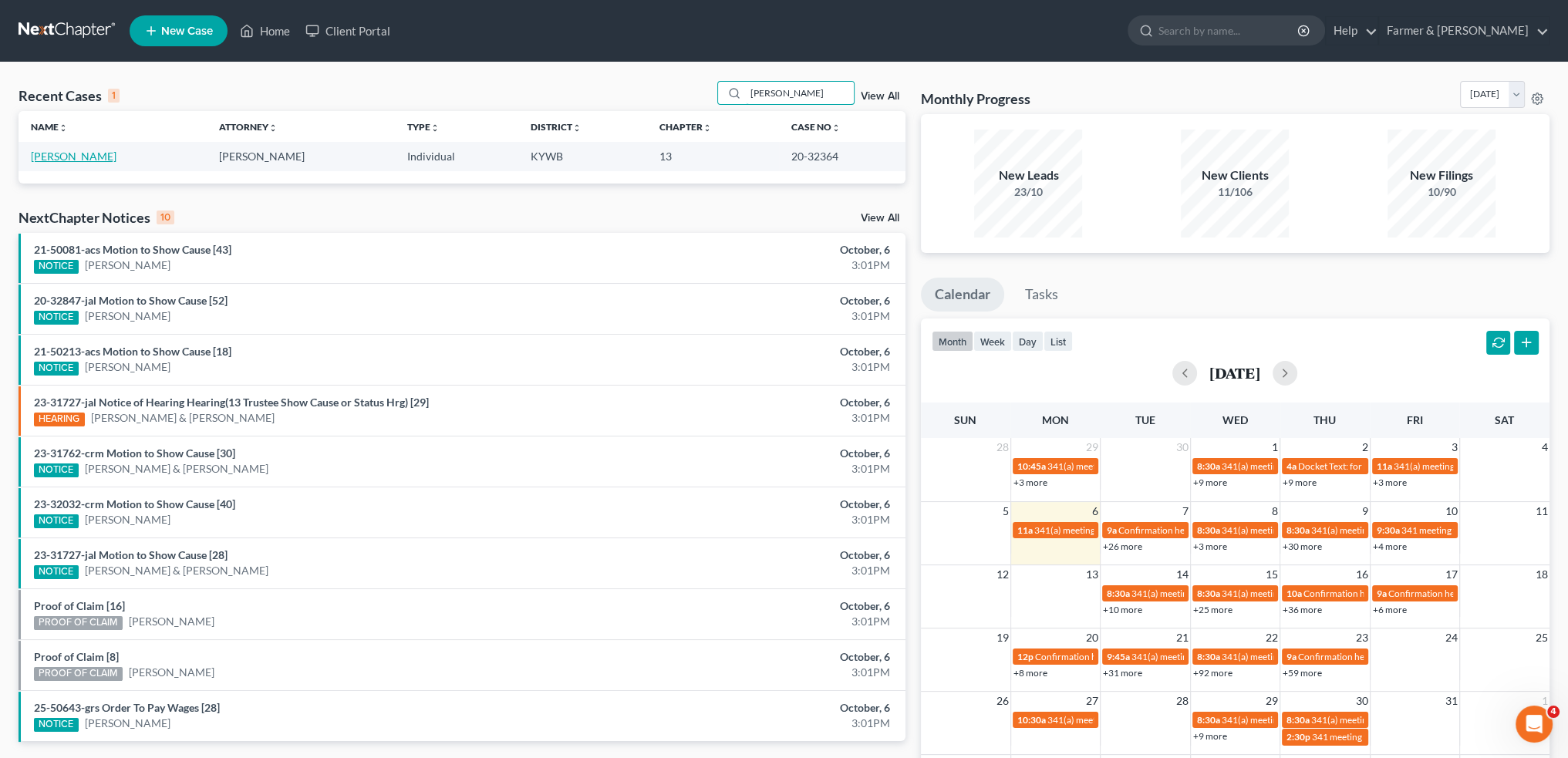
type input "[PERSON_NAME]"
click at [57, 158] on link "[PERSON_NAME]" at bounding box center [74, 156] width 86 height 13
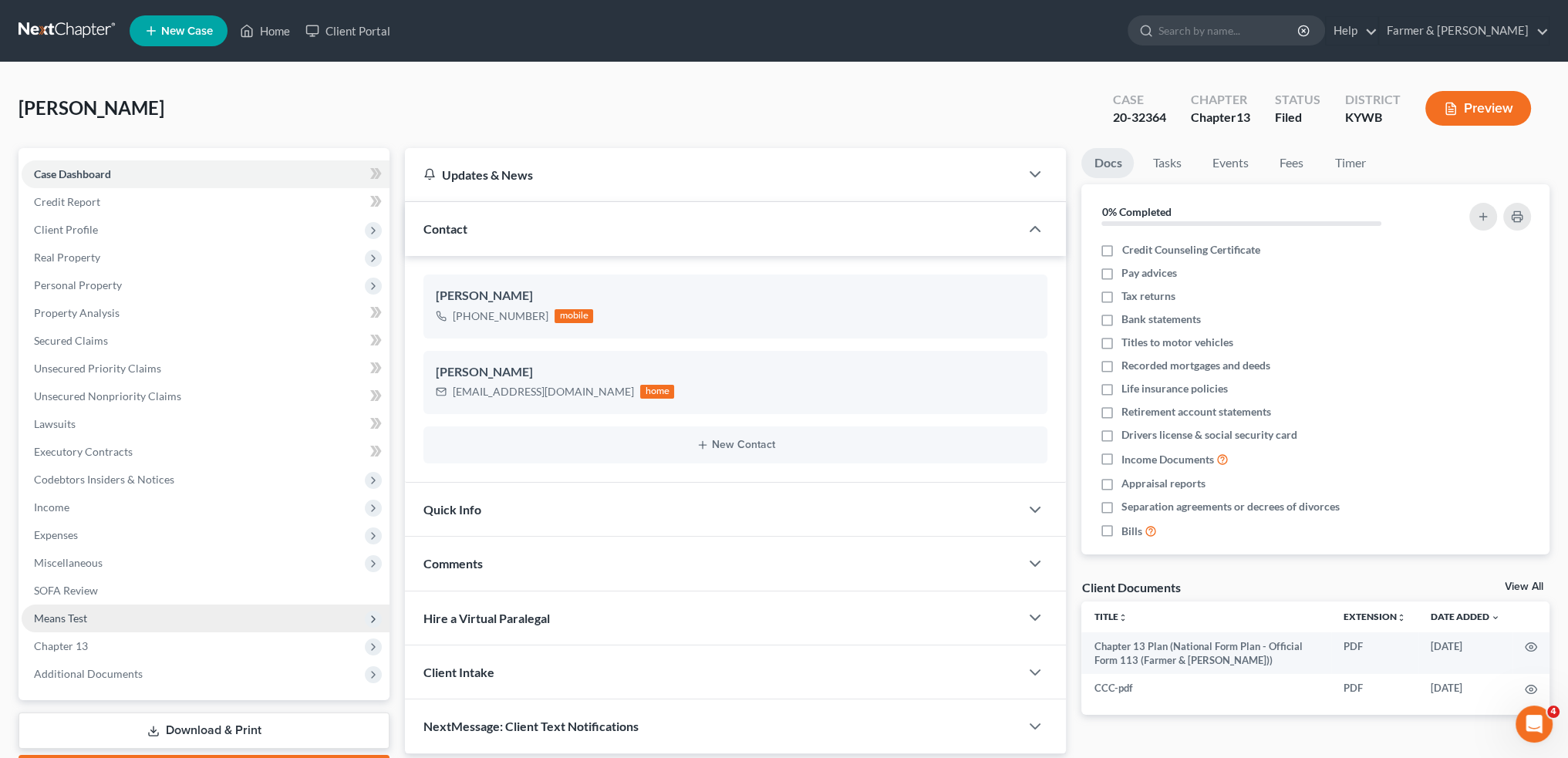
scroll to position [88, 0]
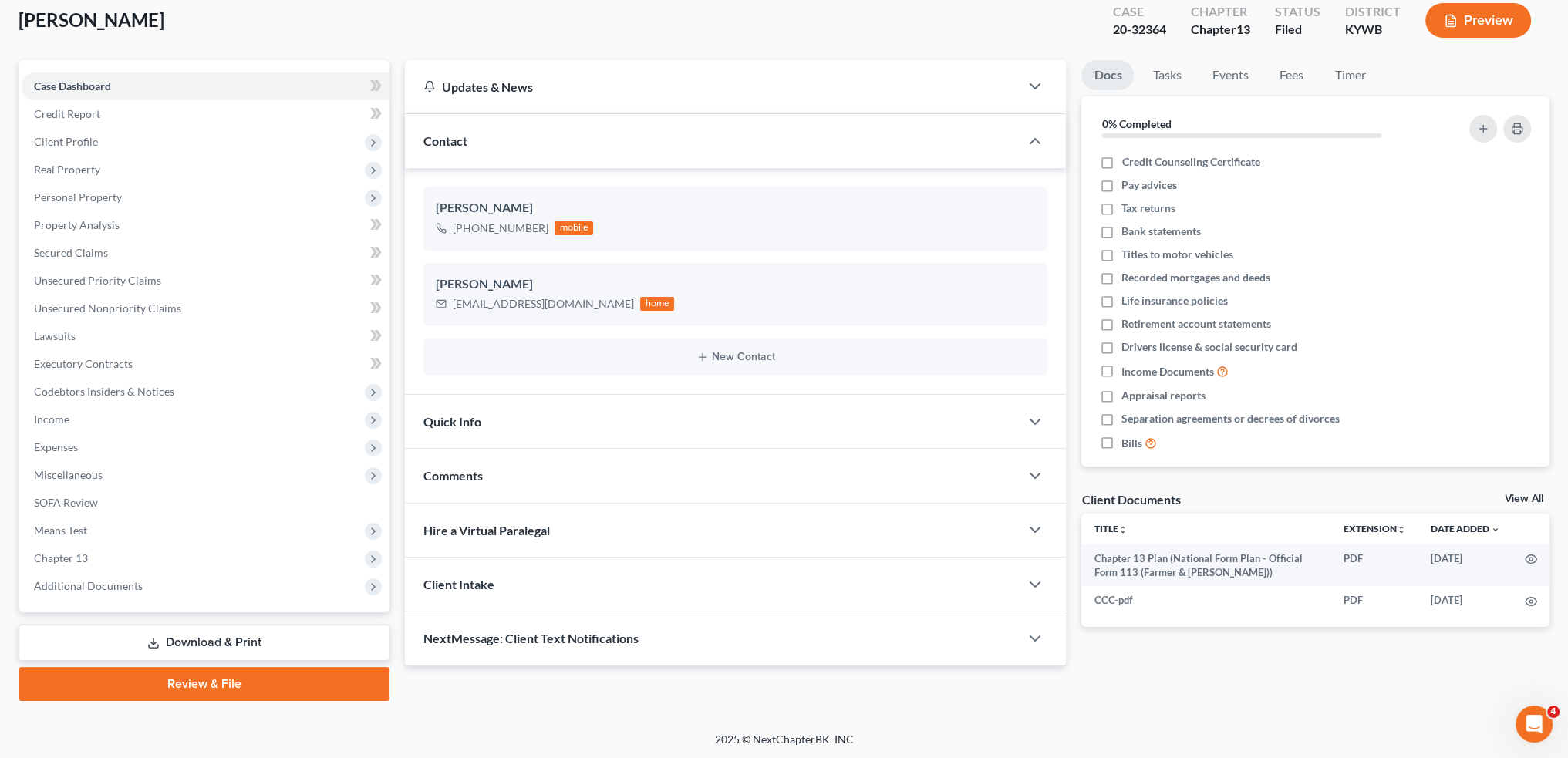
drag, startPoint x: 69, startPoint y: 588, endPoint x: 111, endPoint y: 681, distance: 102.0
click at [70, 588] on span "Additional Documents" at bounding box center [88, 585] width 109 height 13
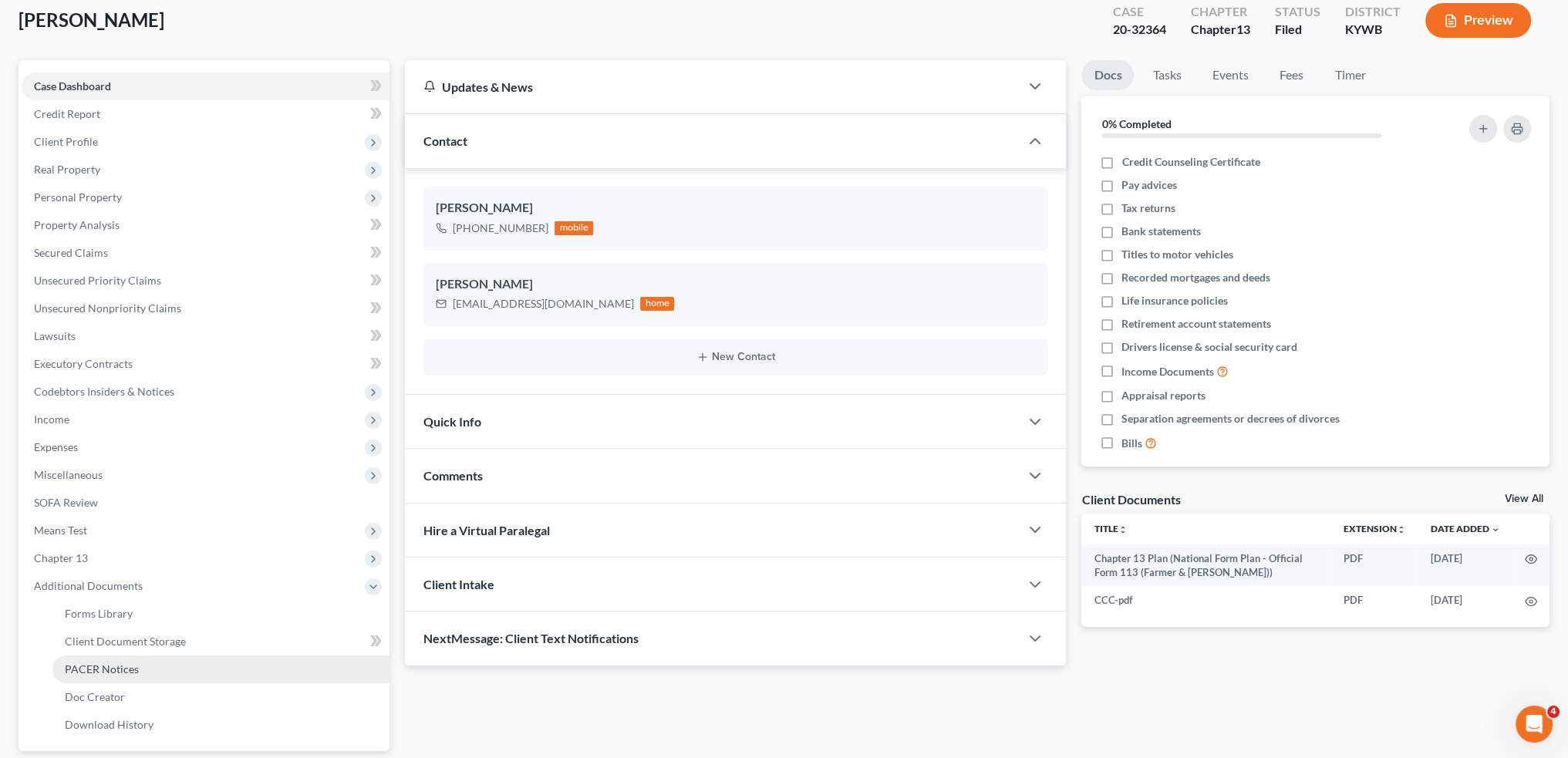
click at [112, 664] on span "PACER Notices" at bounding box center [102, 668] width 74 height 13
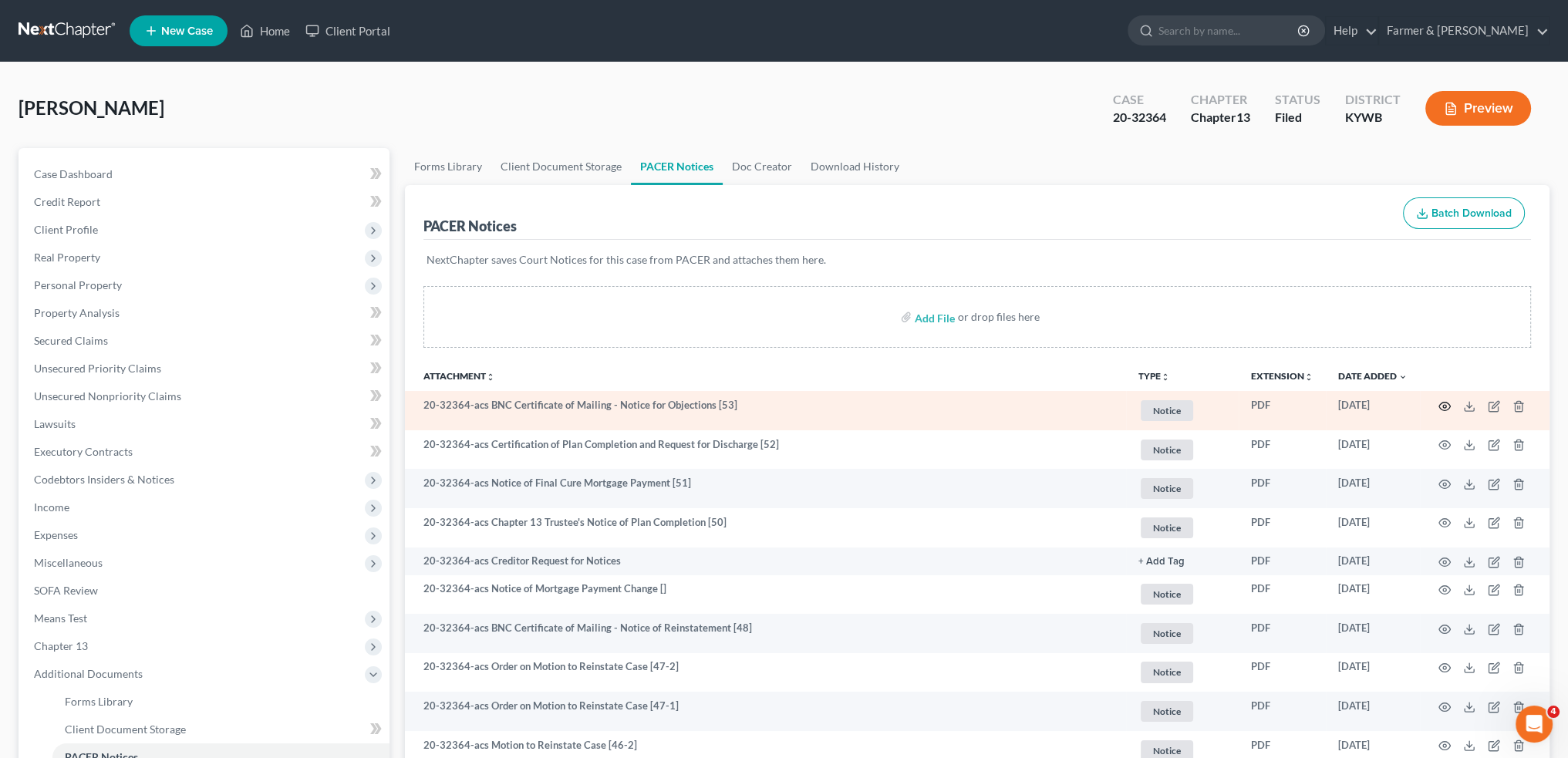
click at [1438, 409] on icon "button" at bounding box center [1444, 406] width 12 height 12
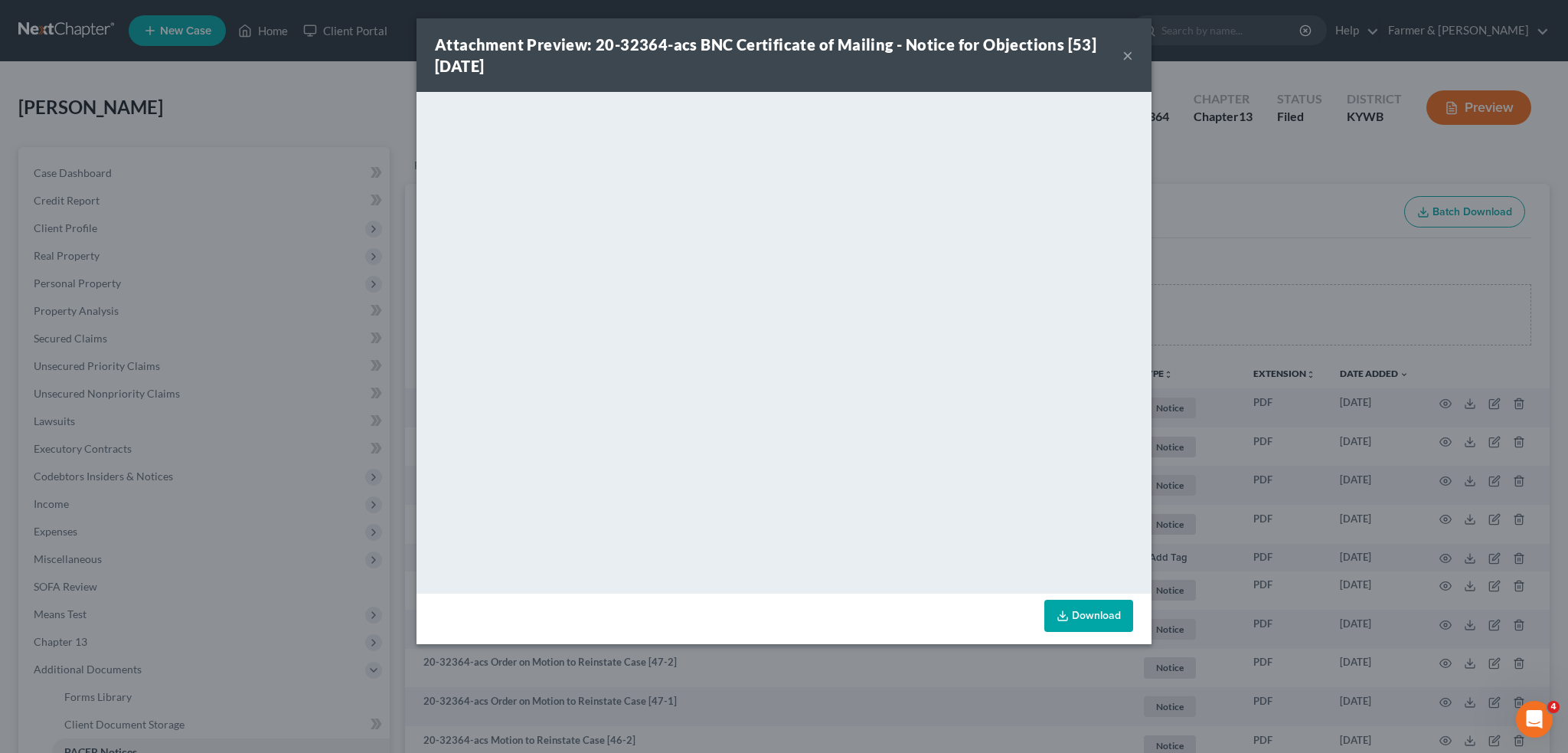
click at [1127, 53] on button "×" at bounding box center [1127, 54] width 11 height 19
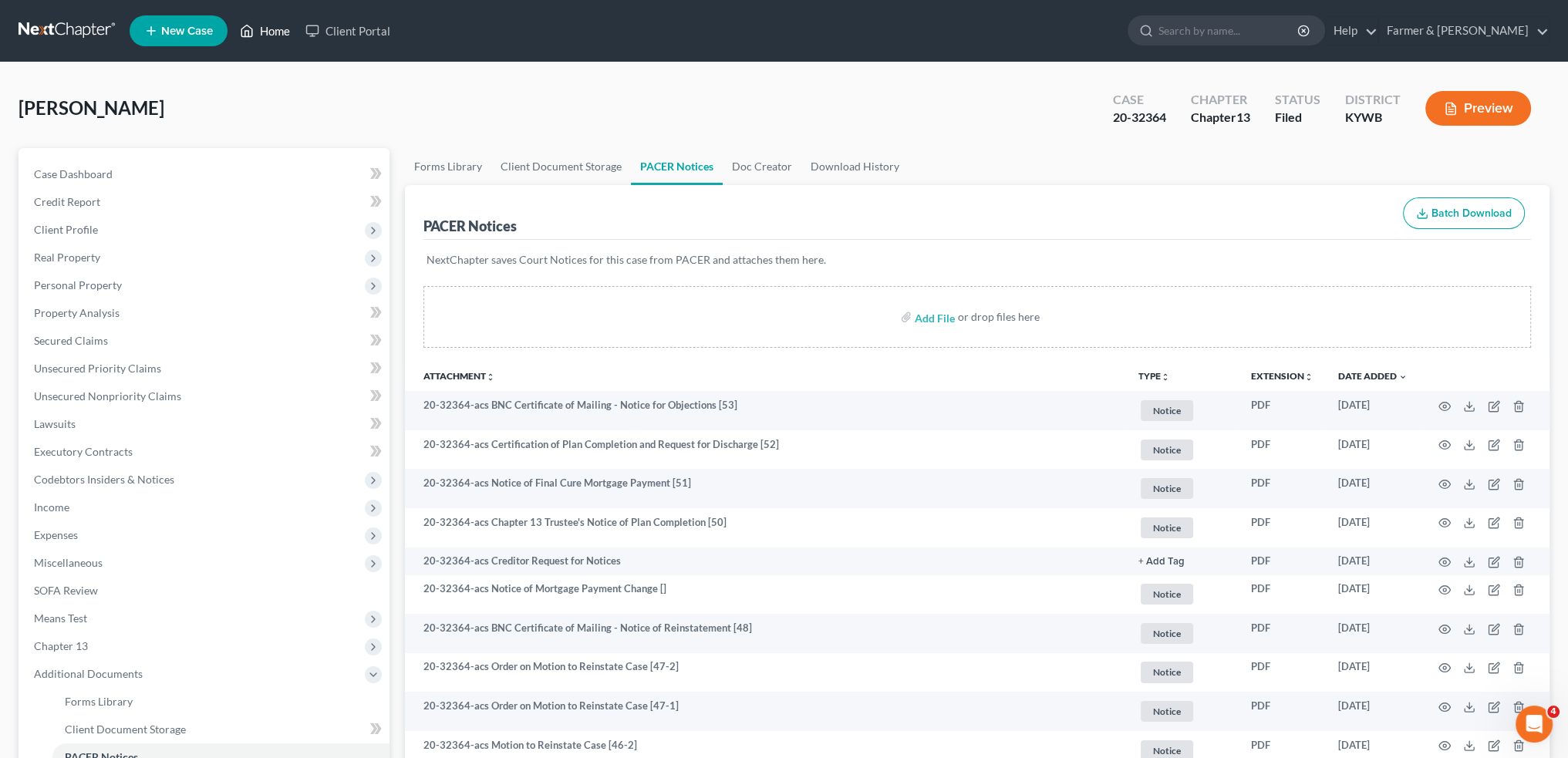
click at [277, 36] on link "Home" at bounding box center [265, 31] width 66 height 28
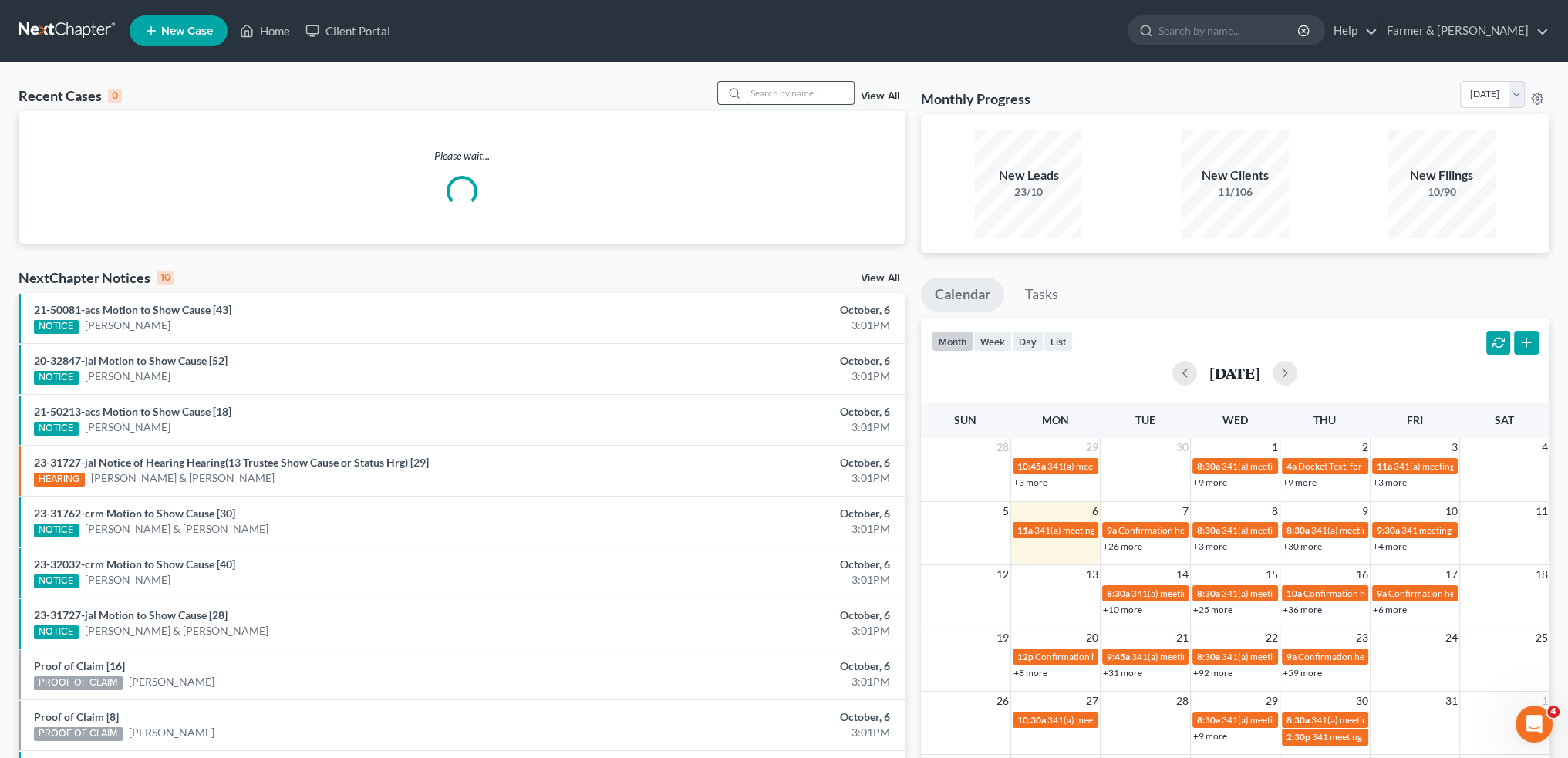
click at [782, 94] on input "search" at bounding box center [800, 93] width 108 height 22
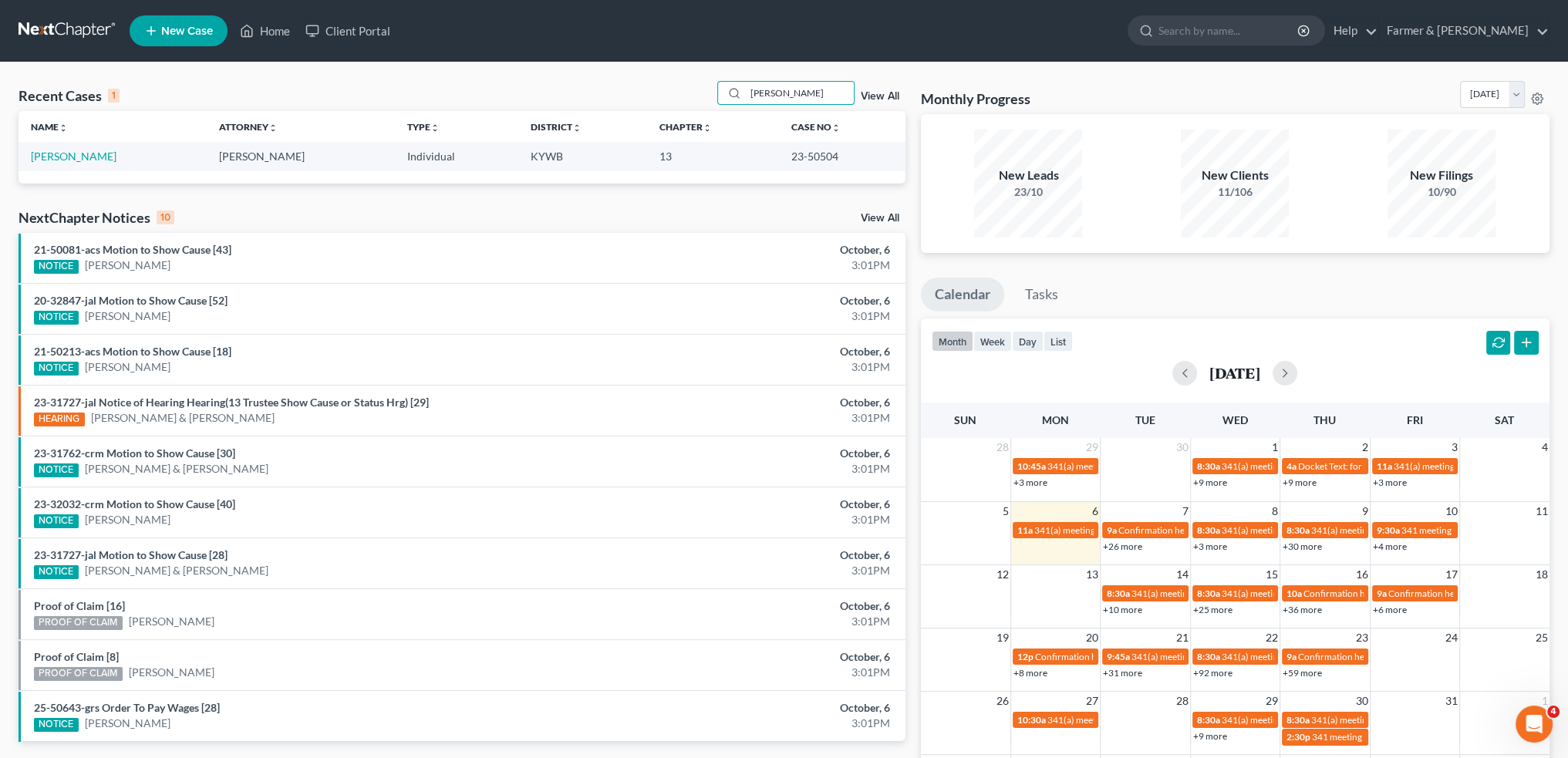
drag, startPoint x: 798, startPoint y: 87, endPoint x: 632, endPoint y: 89, distance: 166.0
click at [632, 89] on div "Recent Cases 1 [PERSON_NAME] View All" at bounding box center [462, 96] width 887 height 30
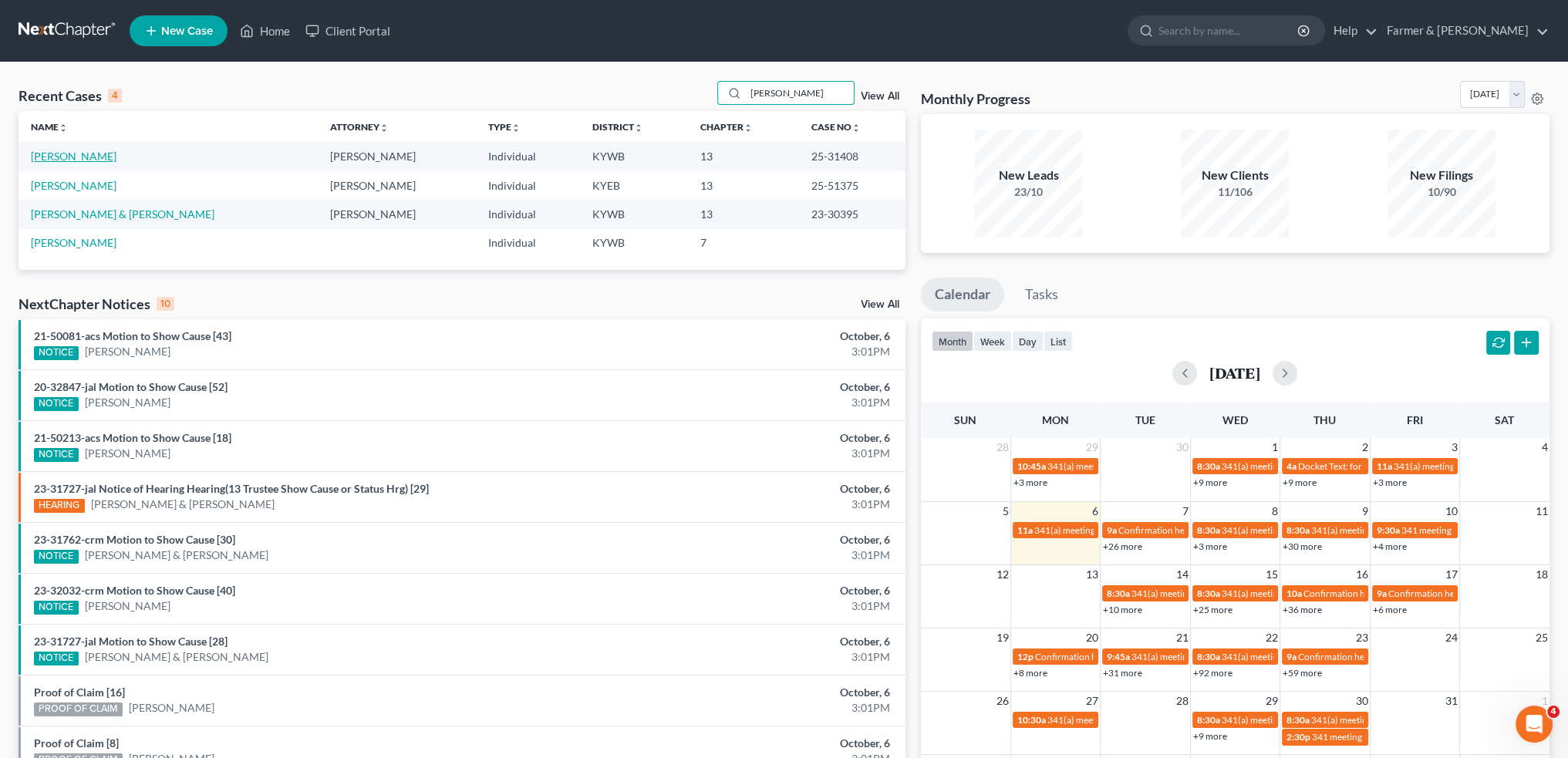
type input "[PERSON_NAME]"
click at [70, 154] on link "[PERSON_NAME]" at bounding box center [74, 156] width 86 height 13
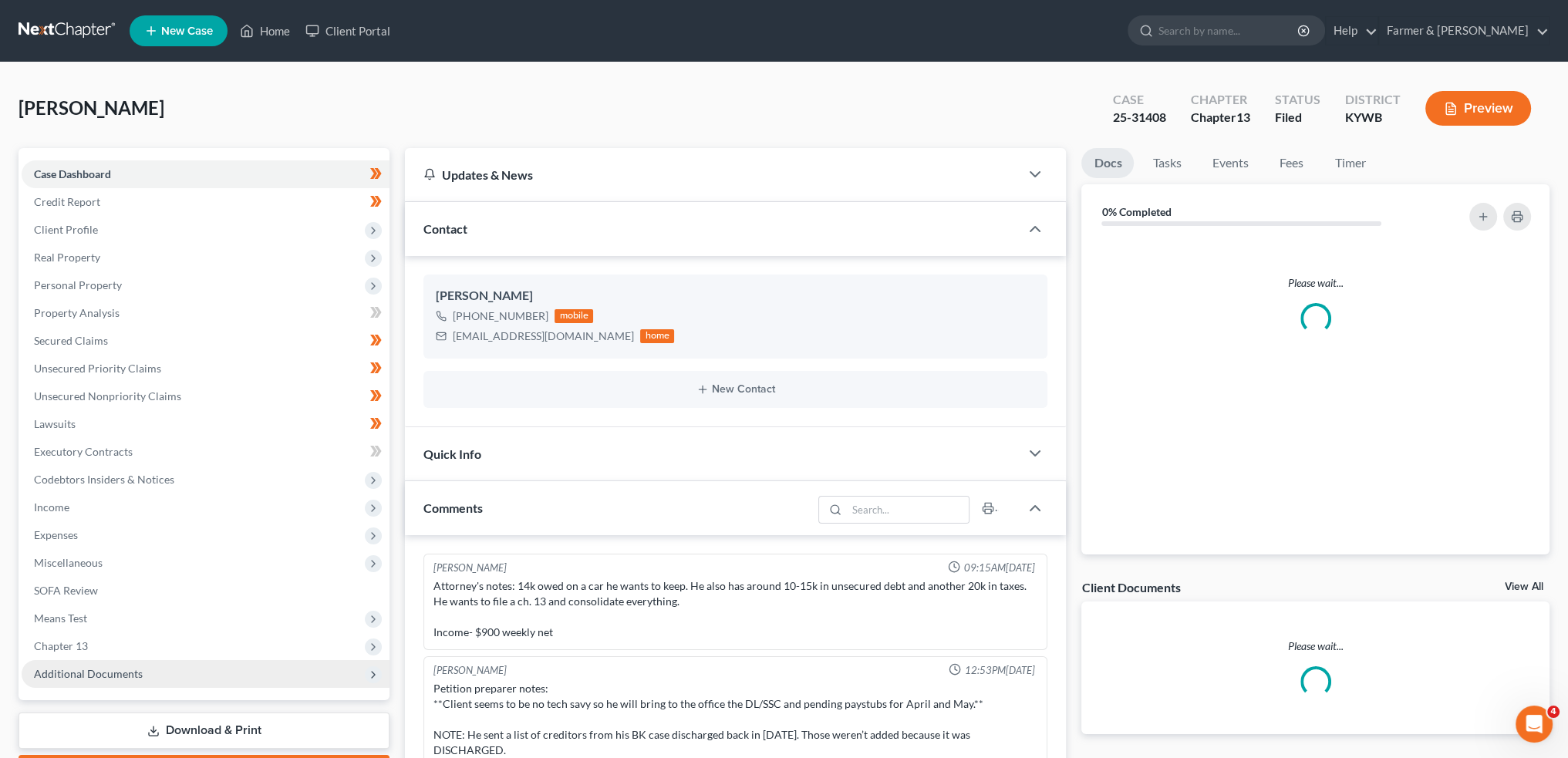
scroll to position [105, 0]
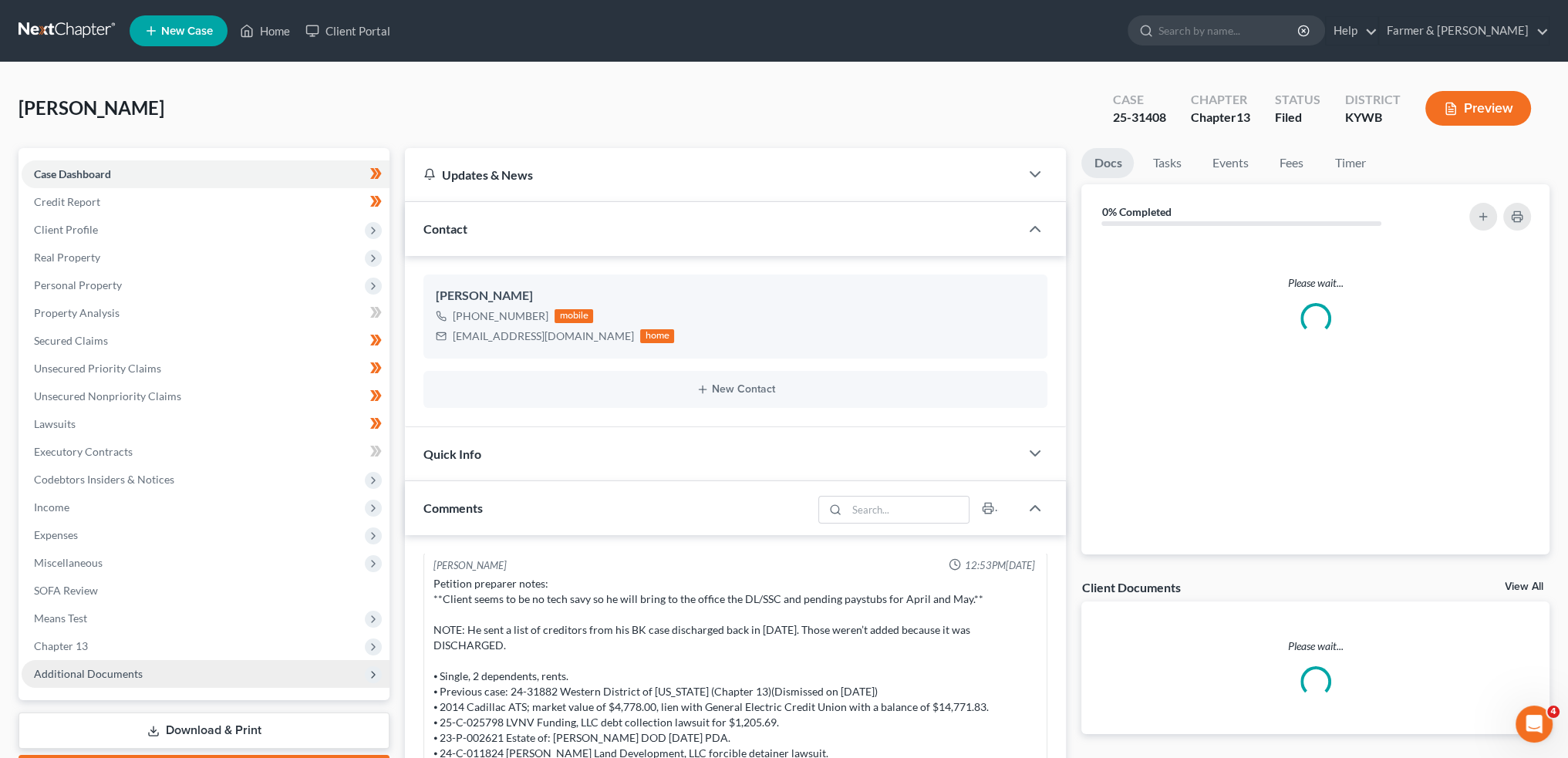
click at [73, 673] on span "Additional Documents" at bounding box center [88, 673] width 109 height 13
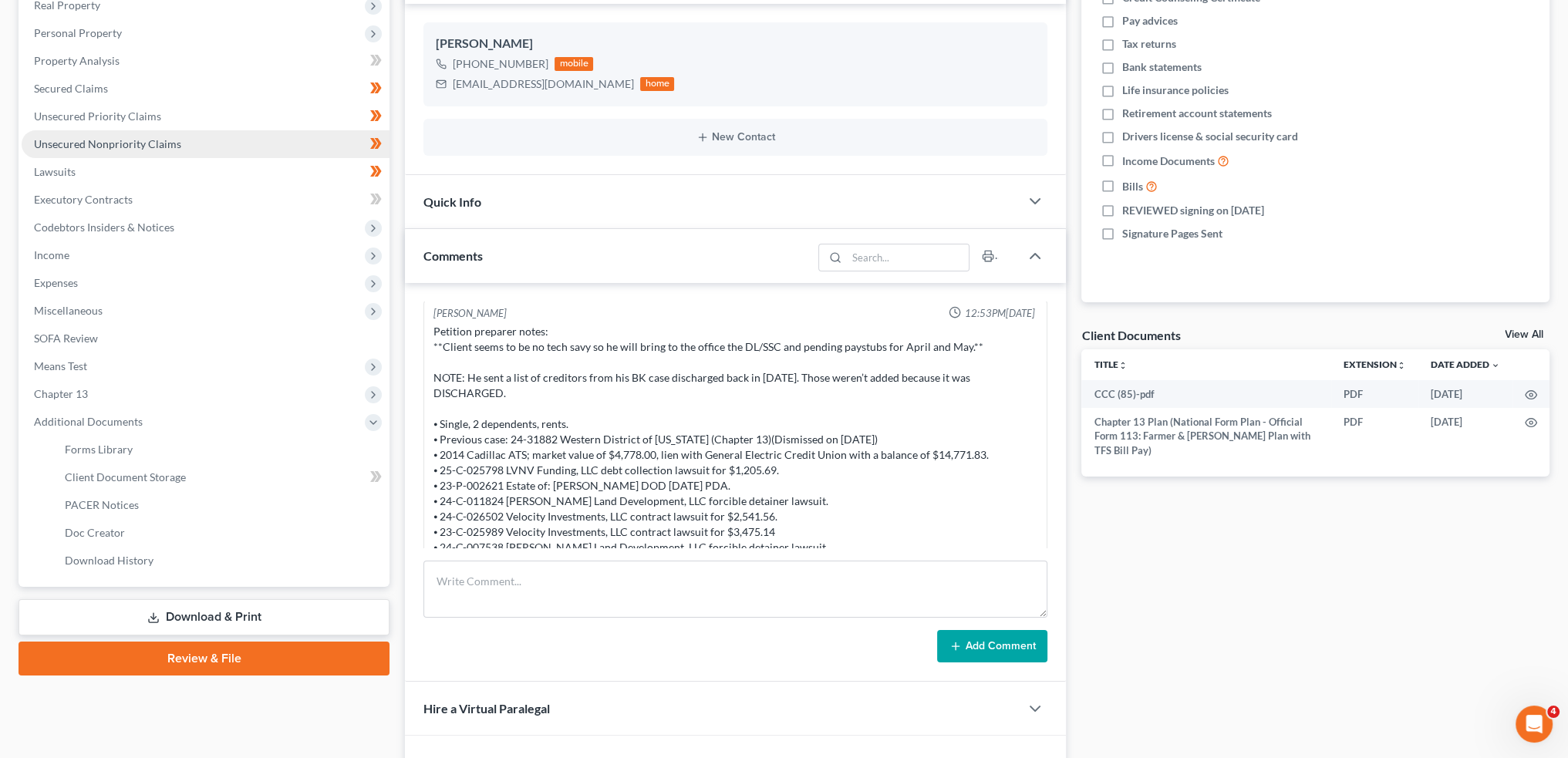
scroll to position [256, 0]
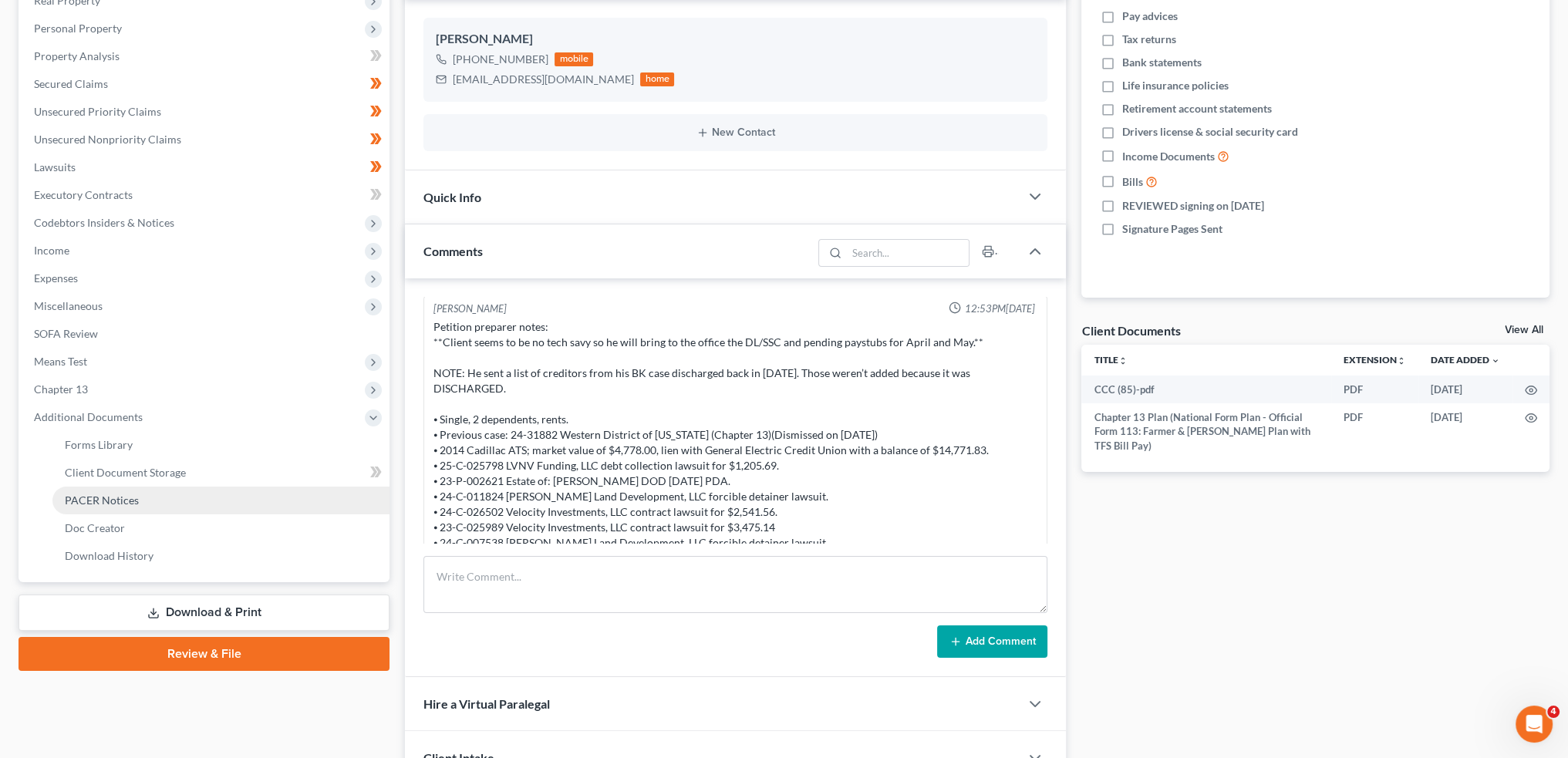
click at [130, 494] on span "PACER Notices" at bounding box center [102, 500] width 74 height 13
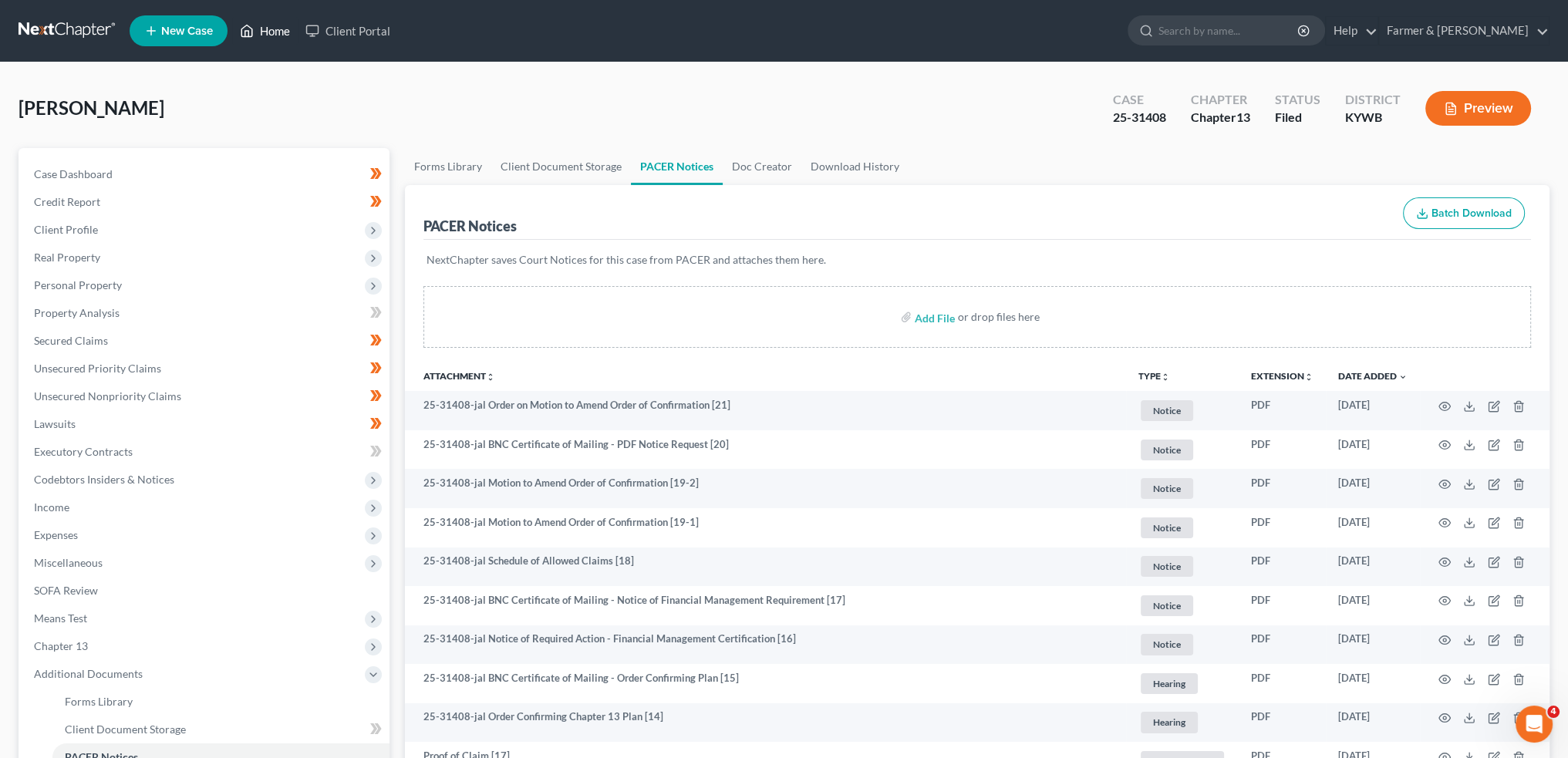
click at [259, 27] on link "Home" at bounding box center [265, 31] width 66 height 28
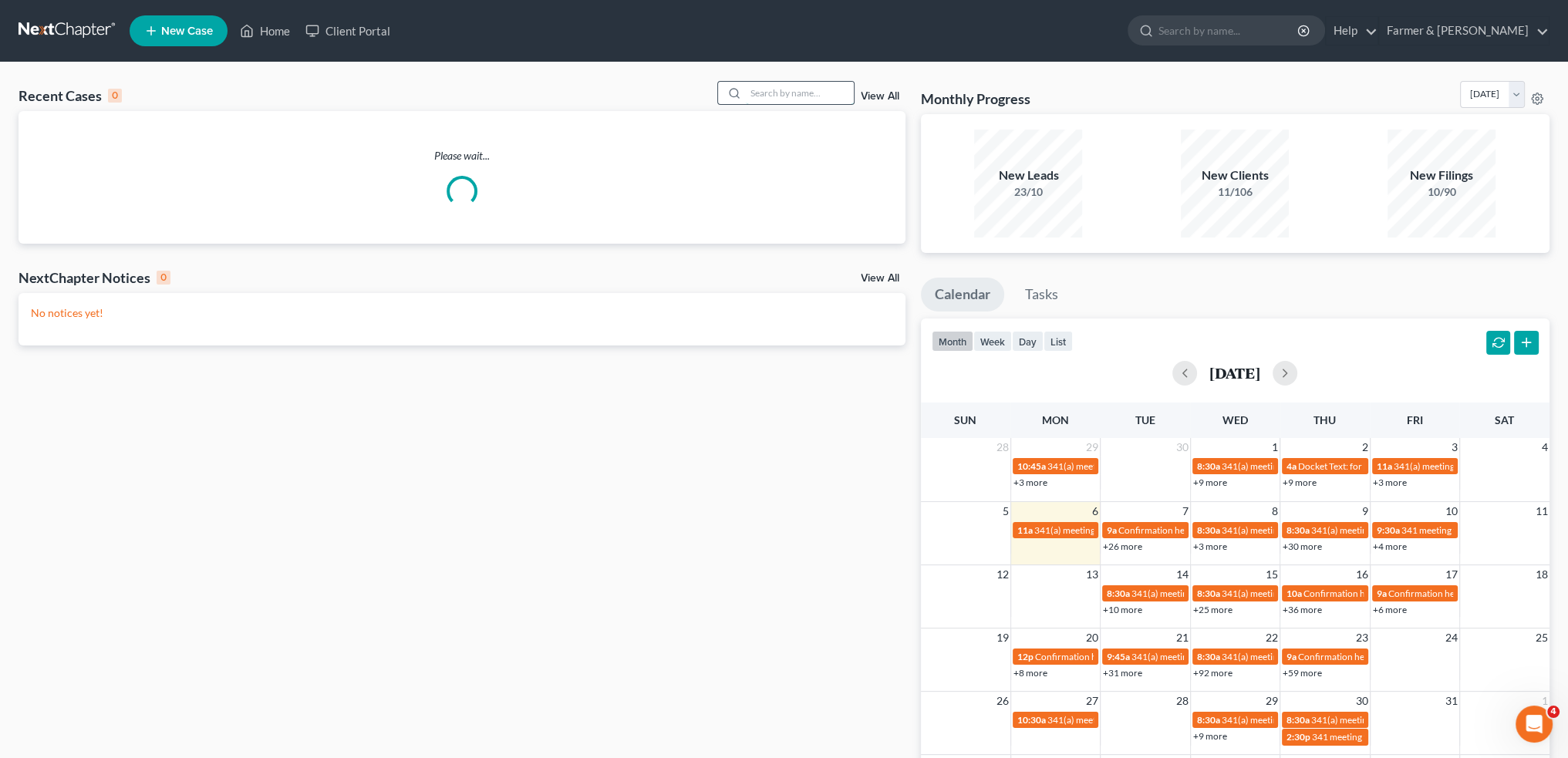
click at [761, 97] on input "search" at bounding box center [800, 93] width 108 height 22
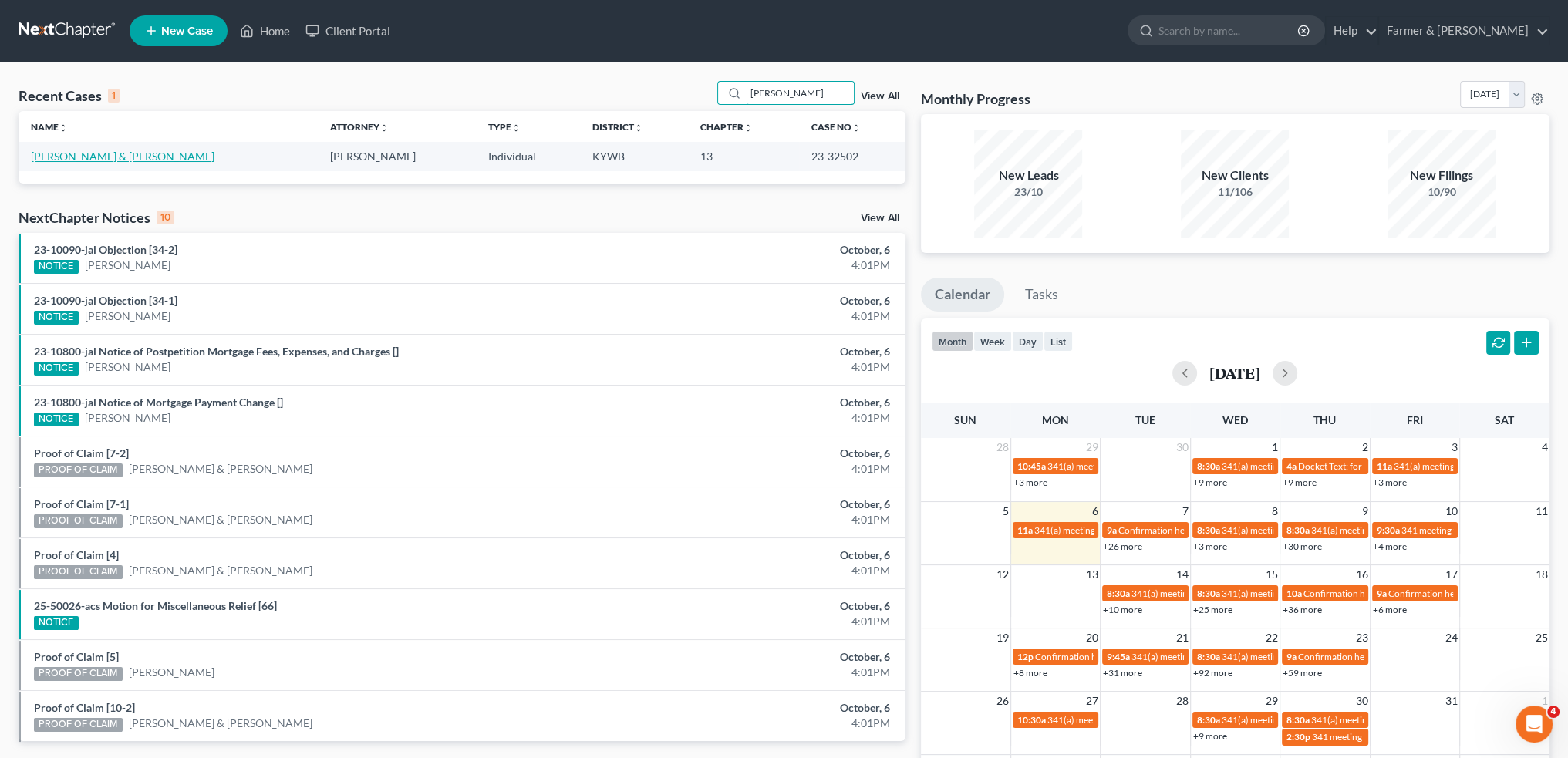
type input "[PERSON_NAME]"
click at [117, 159] on link "[PERSON_NAME] & [PERSON_NAME]" at bounding box center [123, 156] width 184 height 13
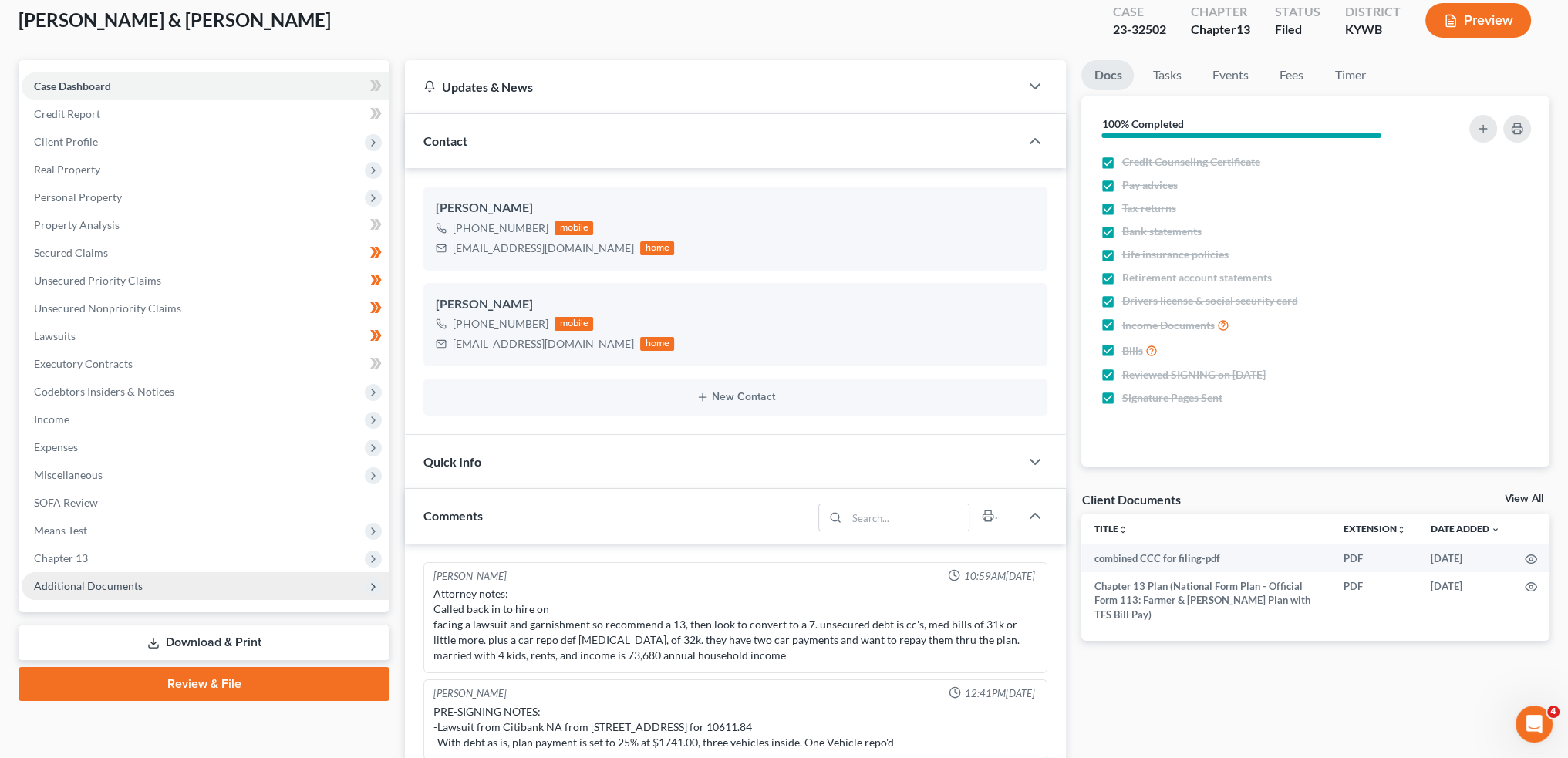
scroll to position [53, 0]
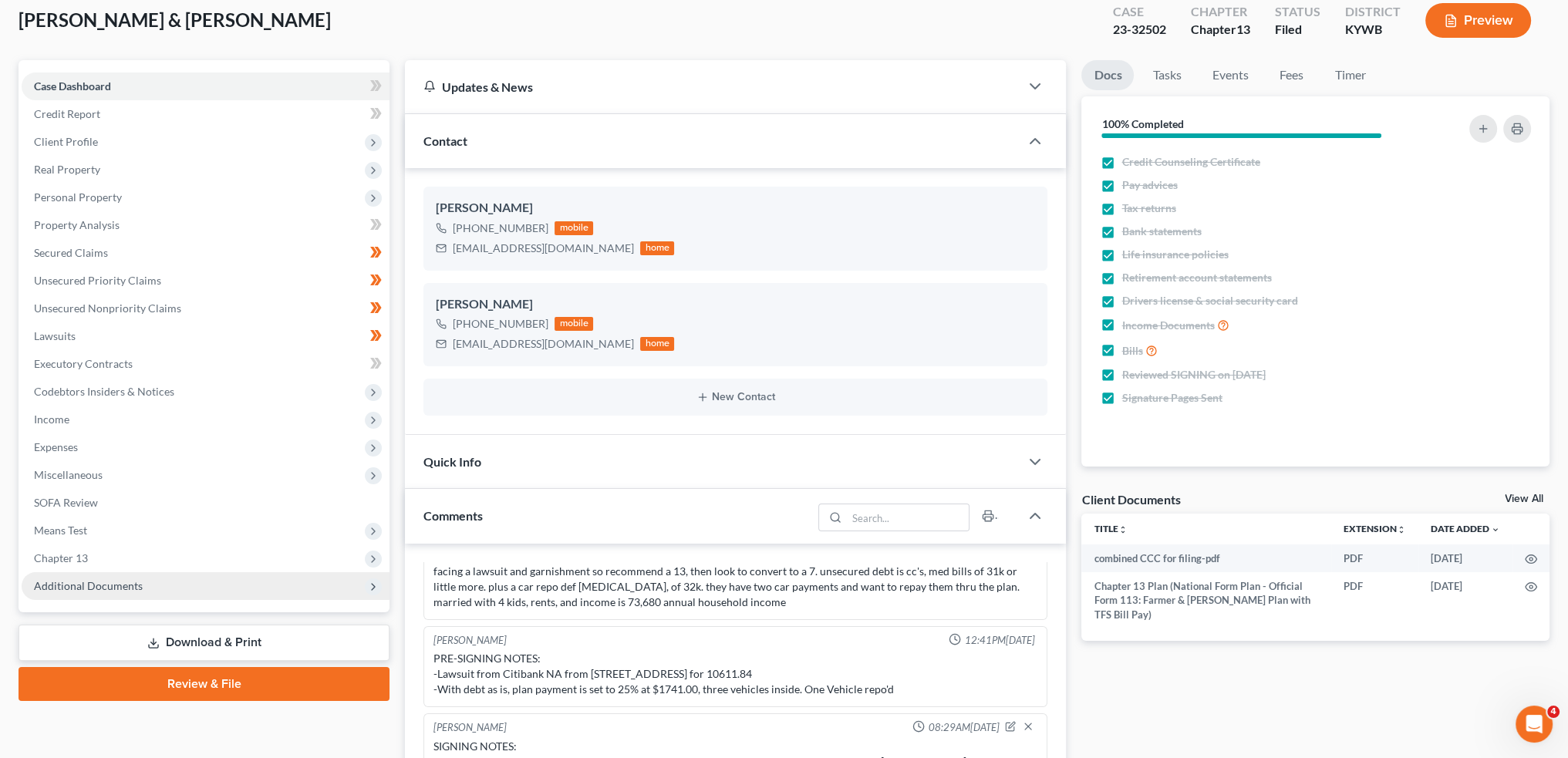
click at [182, 587] on span "Additional Documents" at bounding box center [205, 586] width 368 height 28
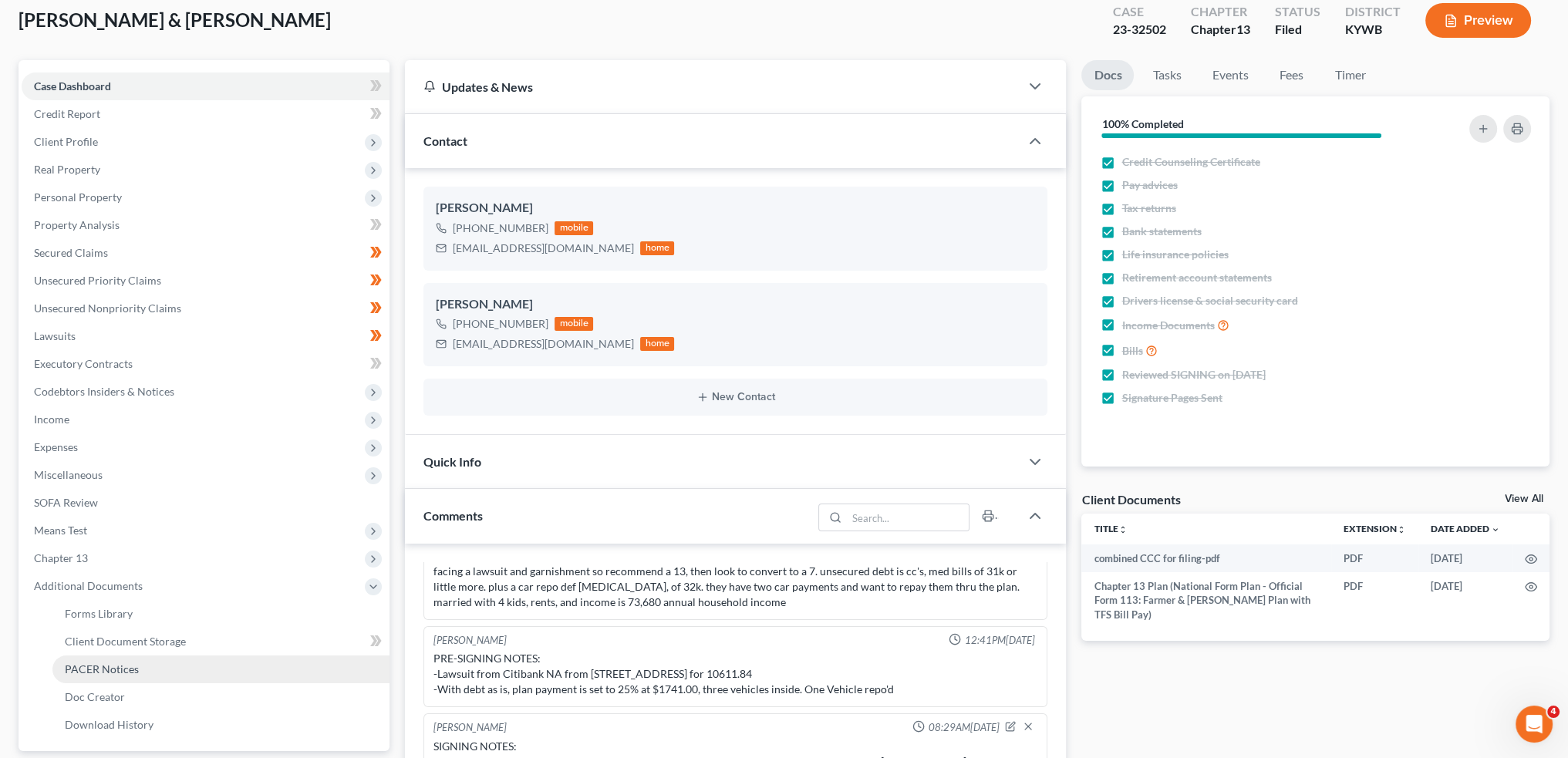
click at [167, 680] on link "PACER Notices" at bounding box center [221, 669] width 337 height 28
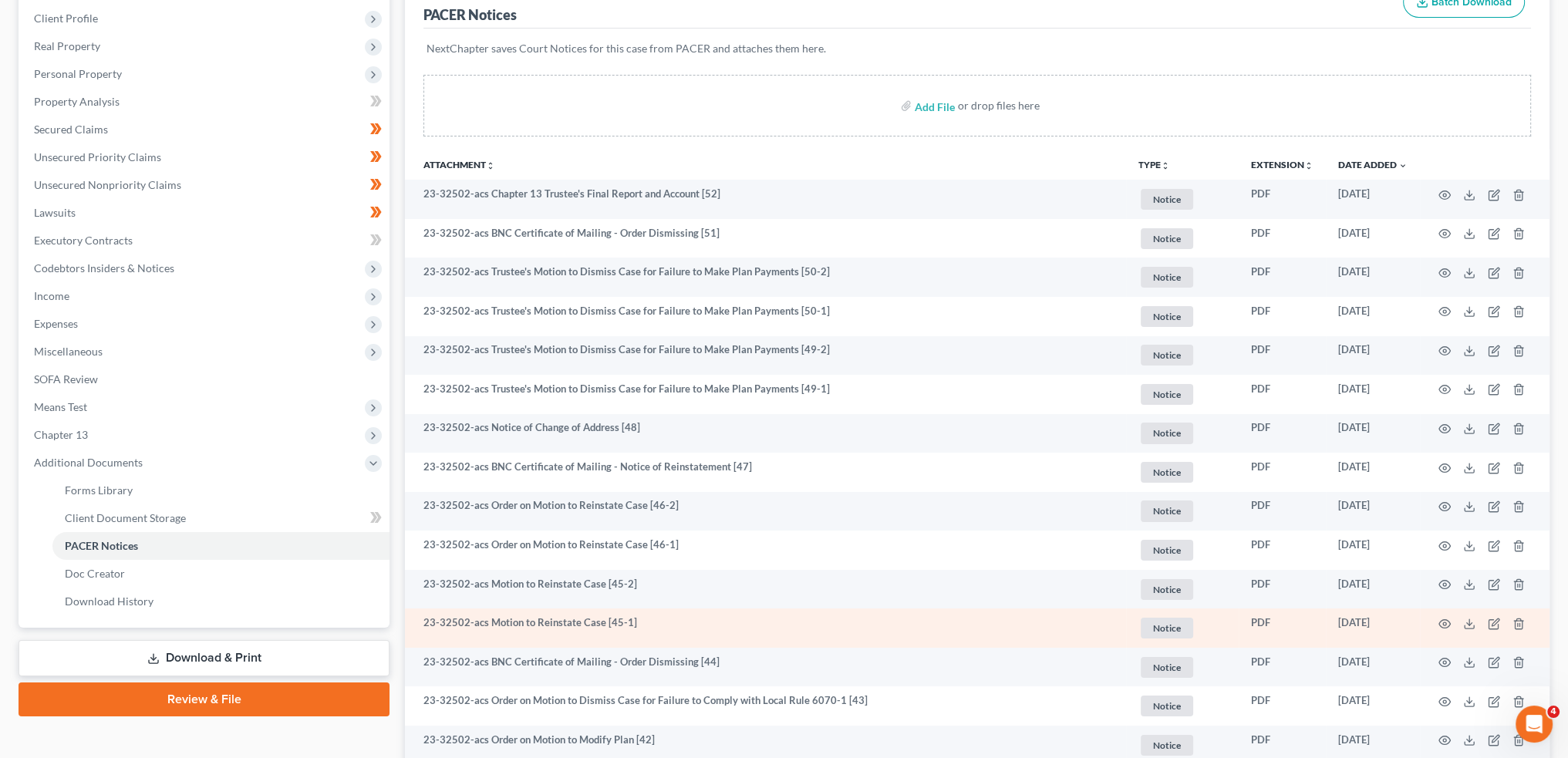
scroll to position [256, 0]
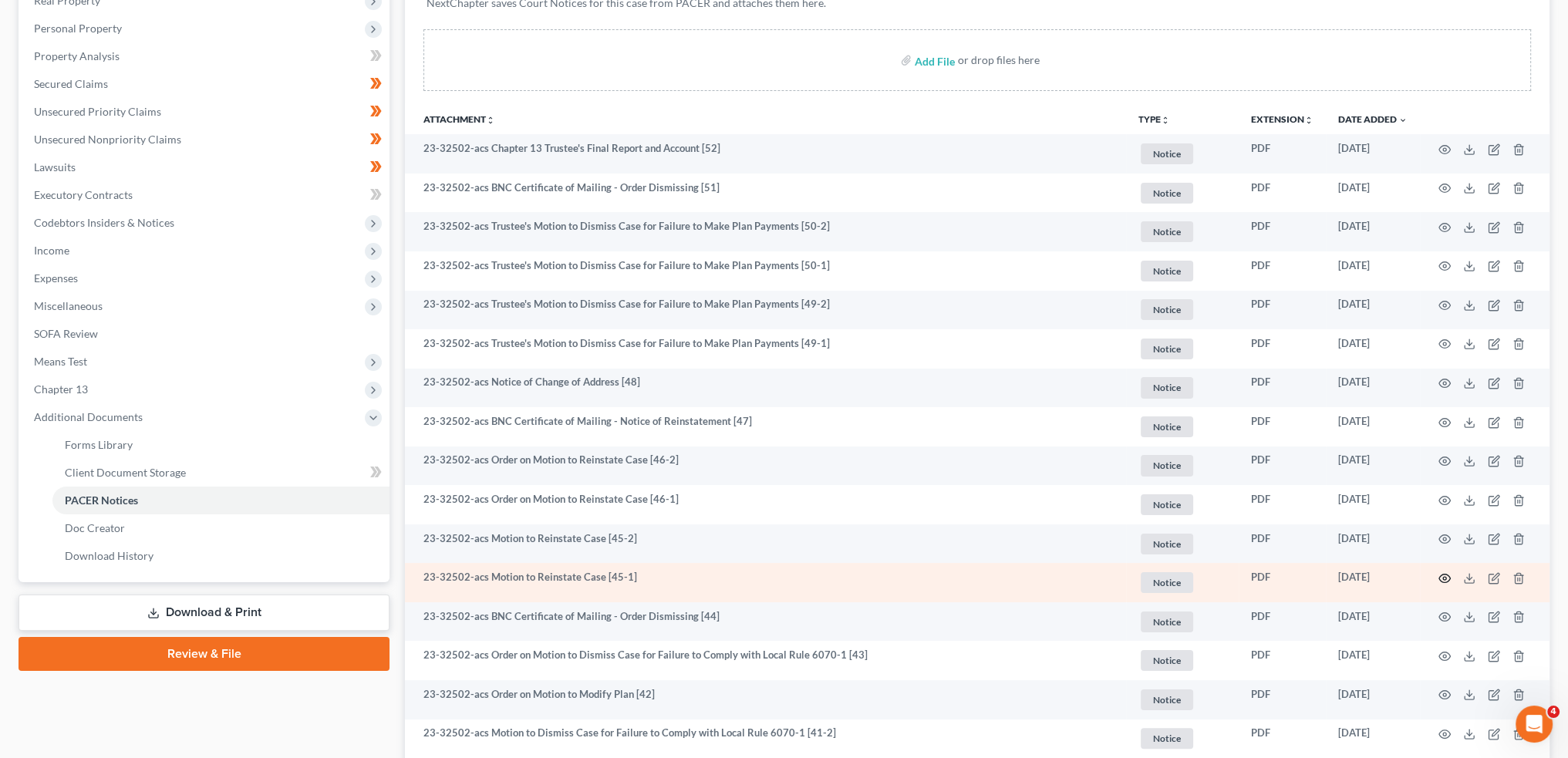
click at [1443, 576] on icon "button" at bounding box center [1444, 578] width 12 height 12
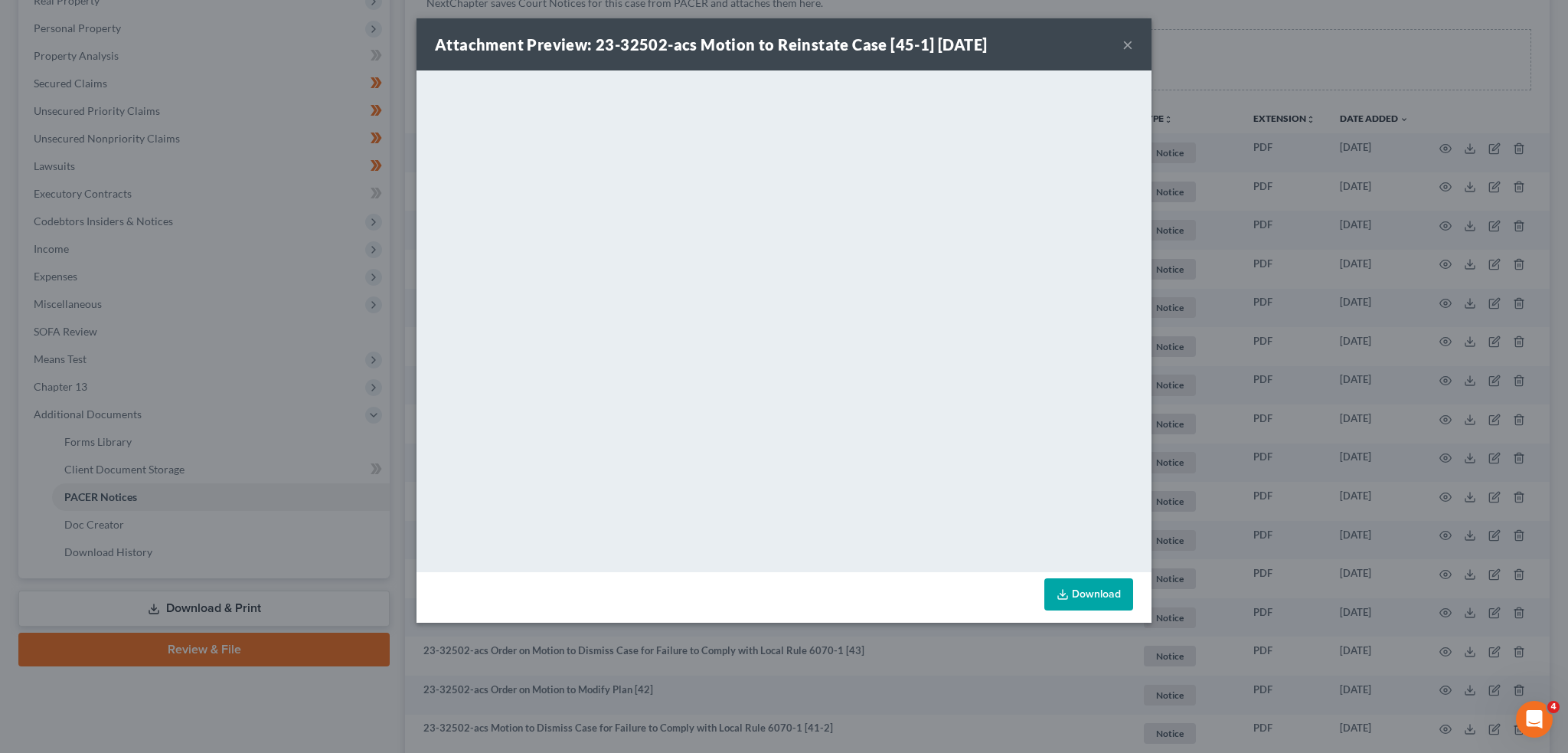
click at [1130, 41] on button "×" at bounding box center [1127, 45] width 11 height 19
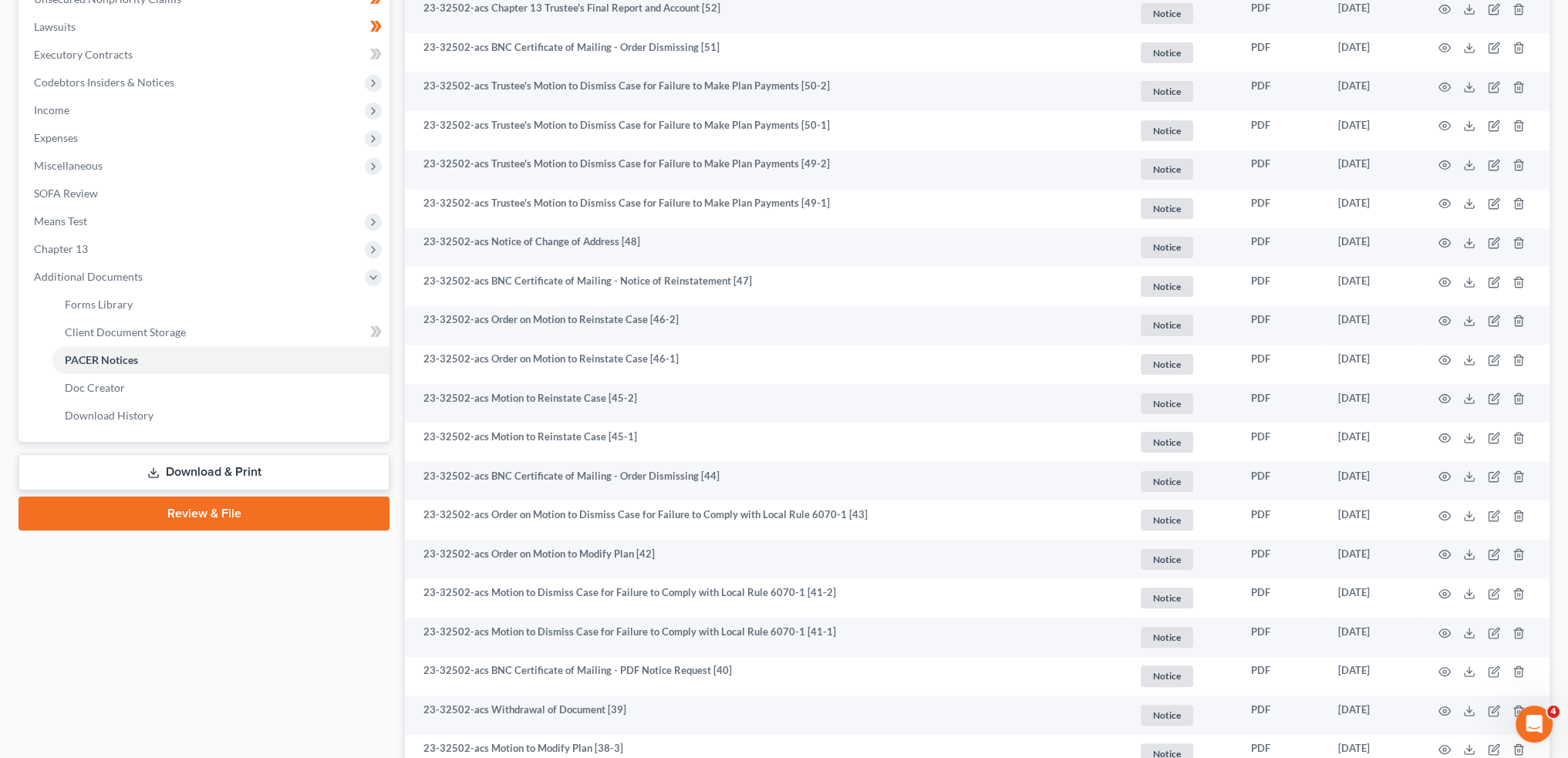
scroll to position [514, 0]
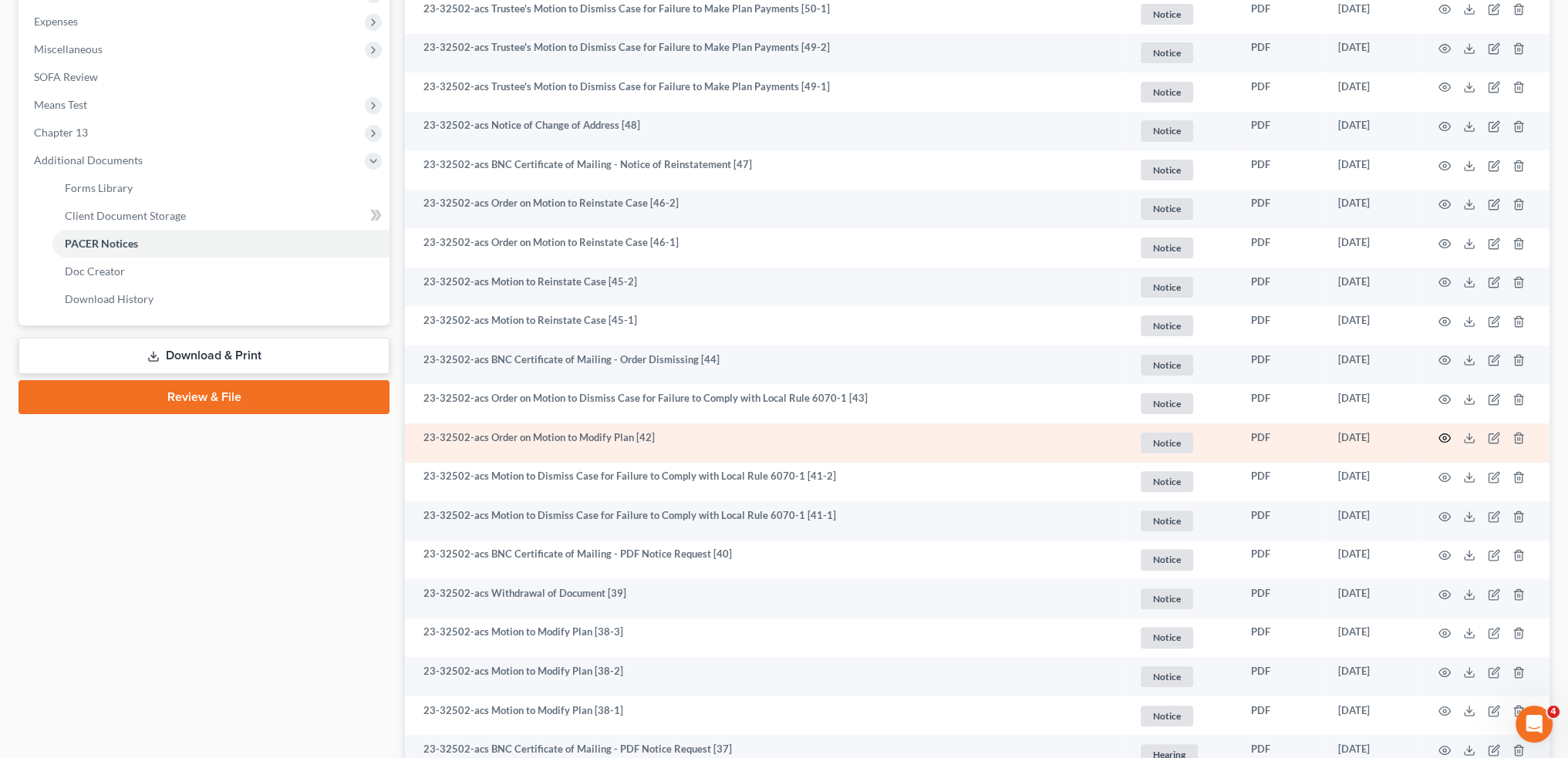
click at [1444, 434] on icon "button" at bounding box center [1445, 438] width 12 height 9
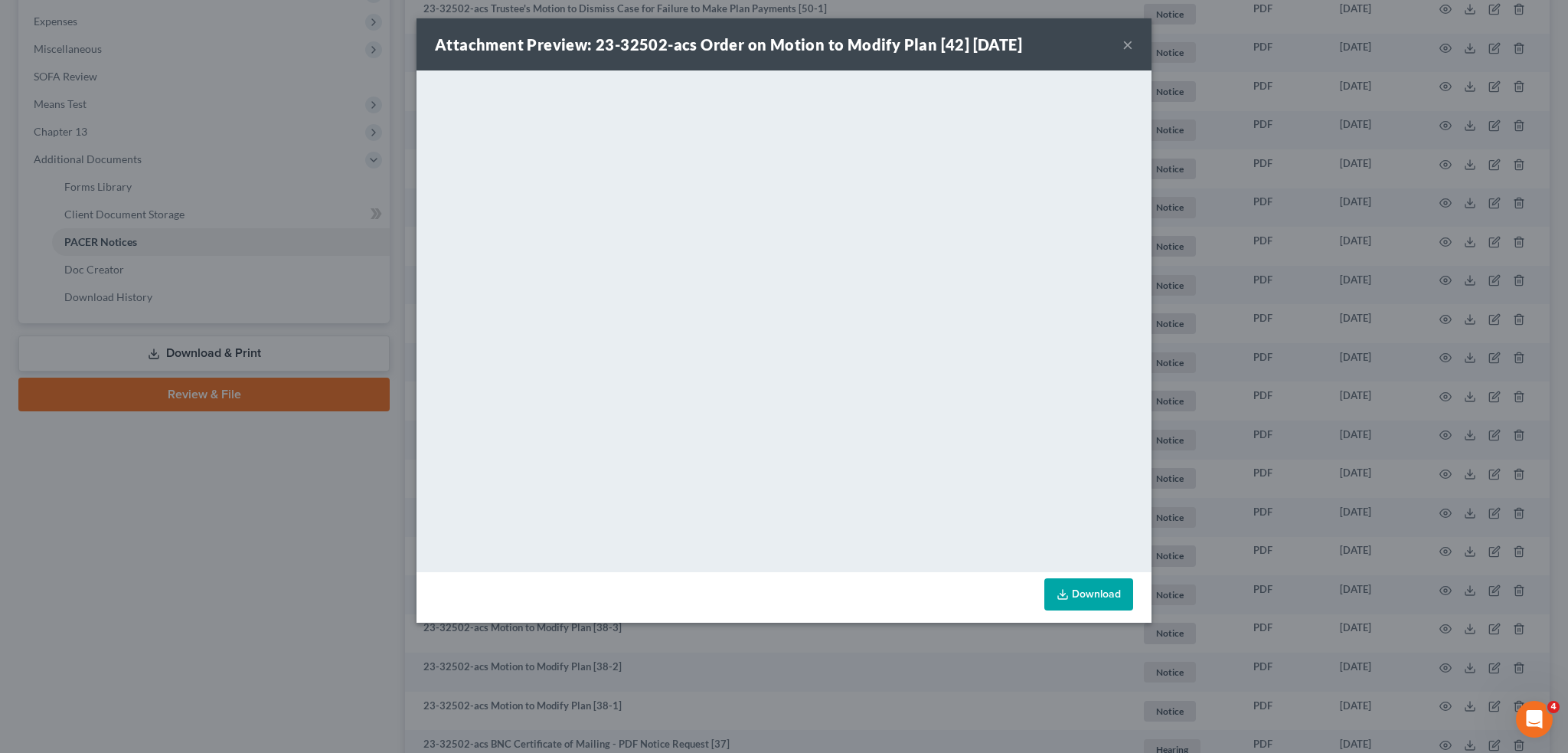
click at [1128, 39] on button "×" at bounding box center [1127, 45] width 11 height 19
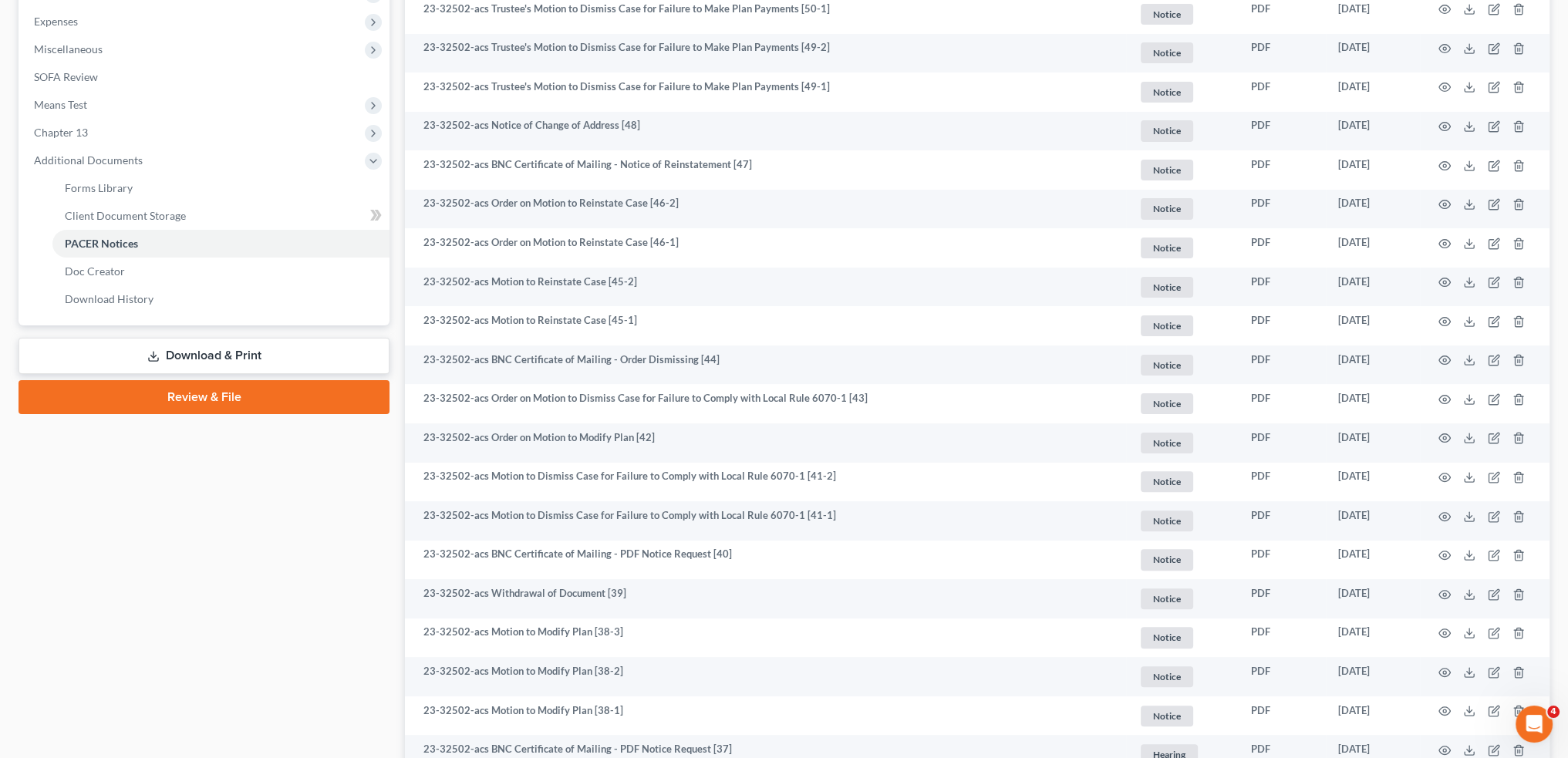
scroll to position [0, 0]
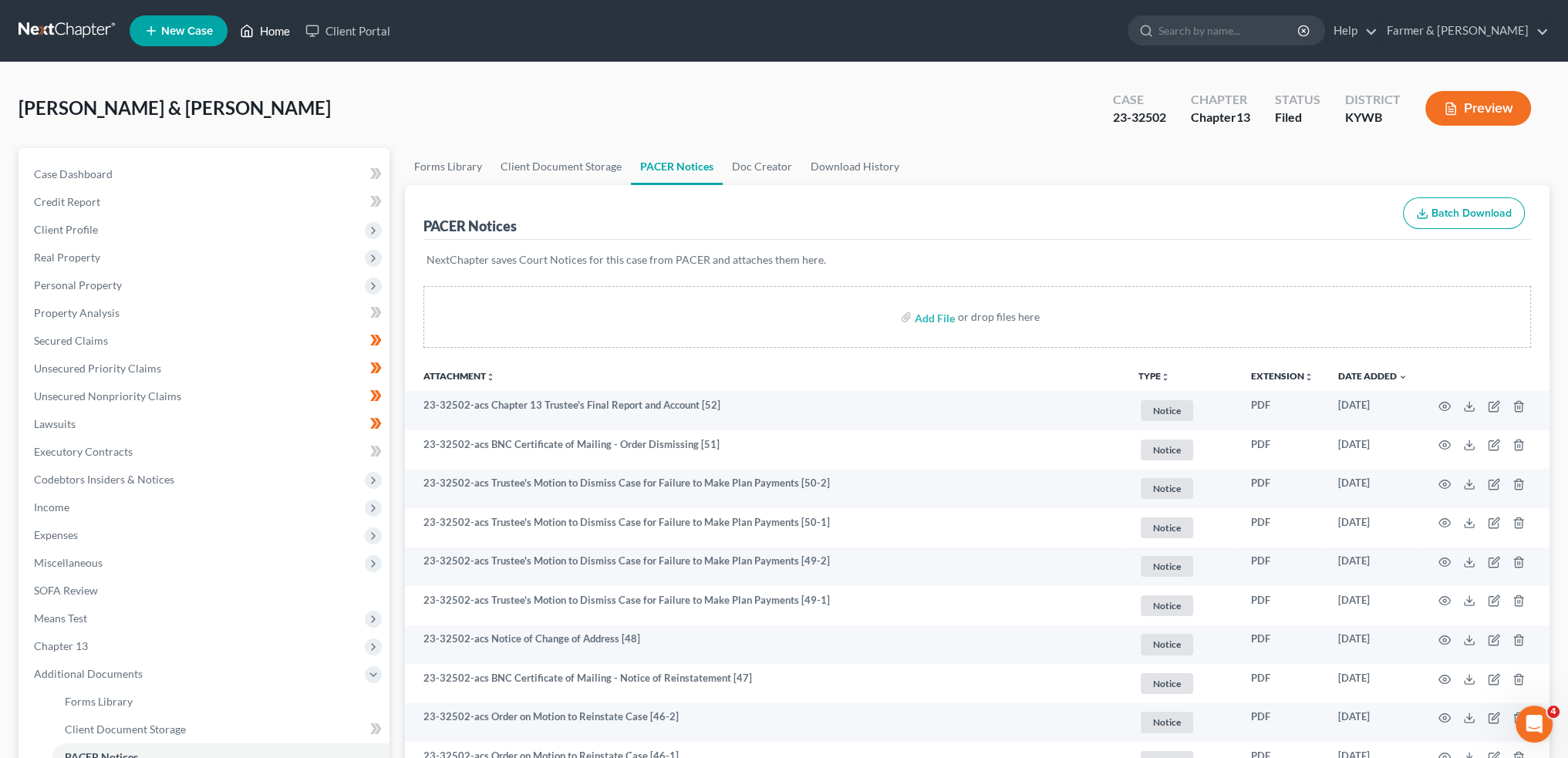
click at [256, 24] on link "Home" at bounding box center [265, 31] width 66 height 28
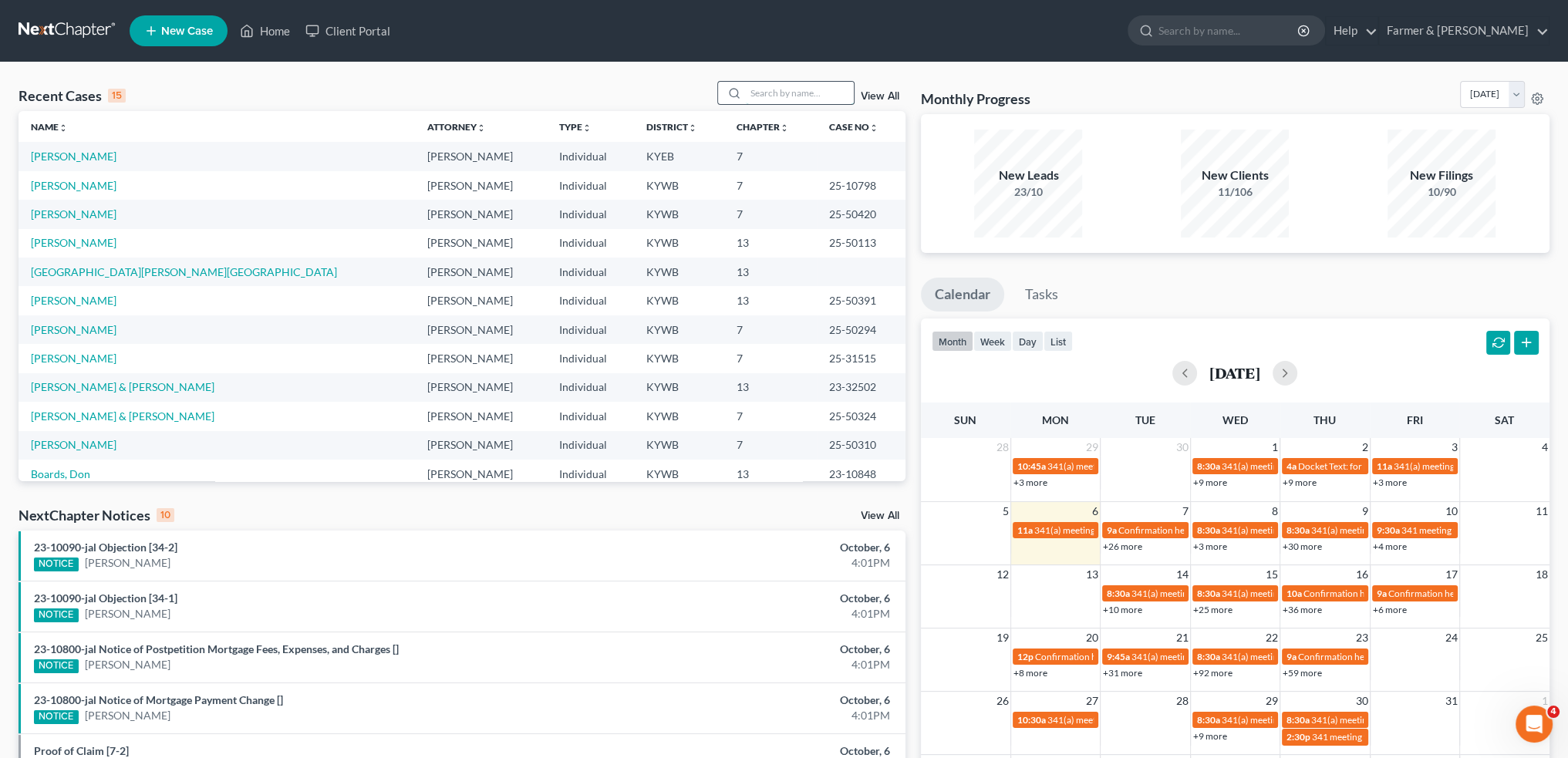
click at [797, 90] on input "search" at bounding box center [800, 93] width 108 height 22
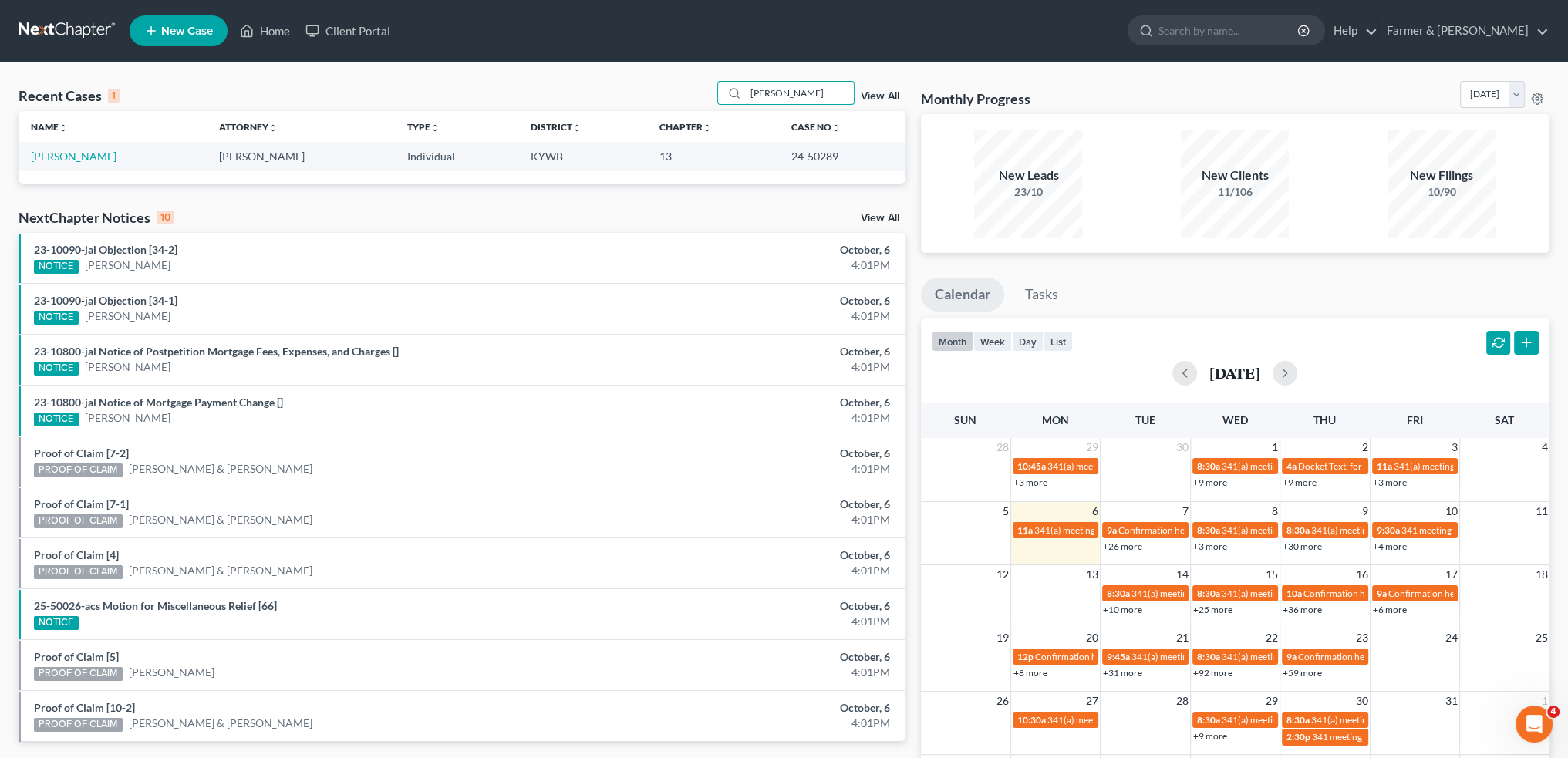
type input "[PERSON_NAME]"
click at [69, 156] on link "[PERSON_NAME]" at bounding box center [74, 156] width 86 height 13
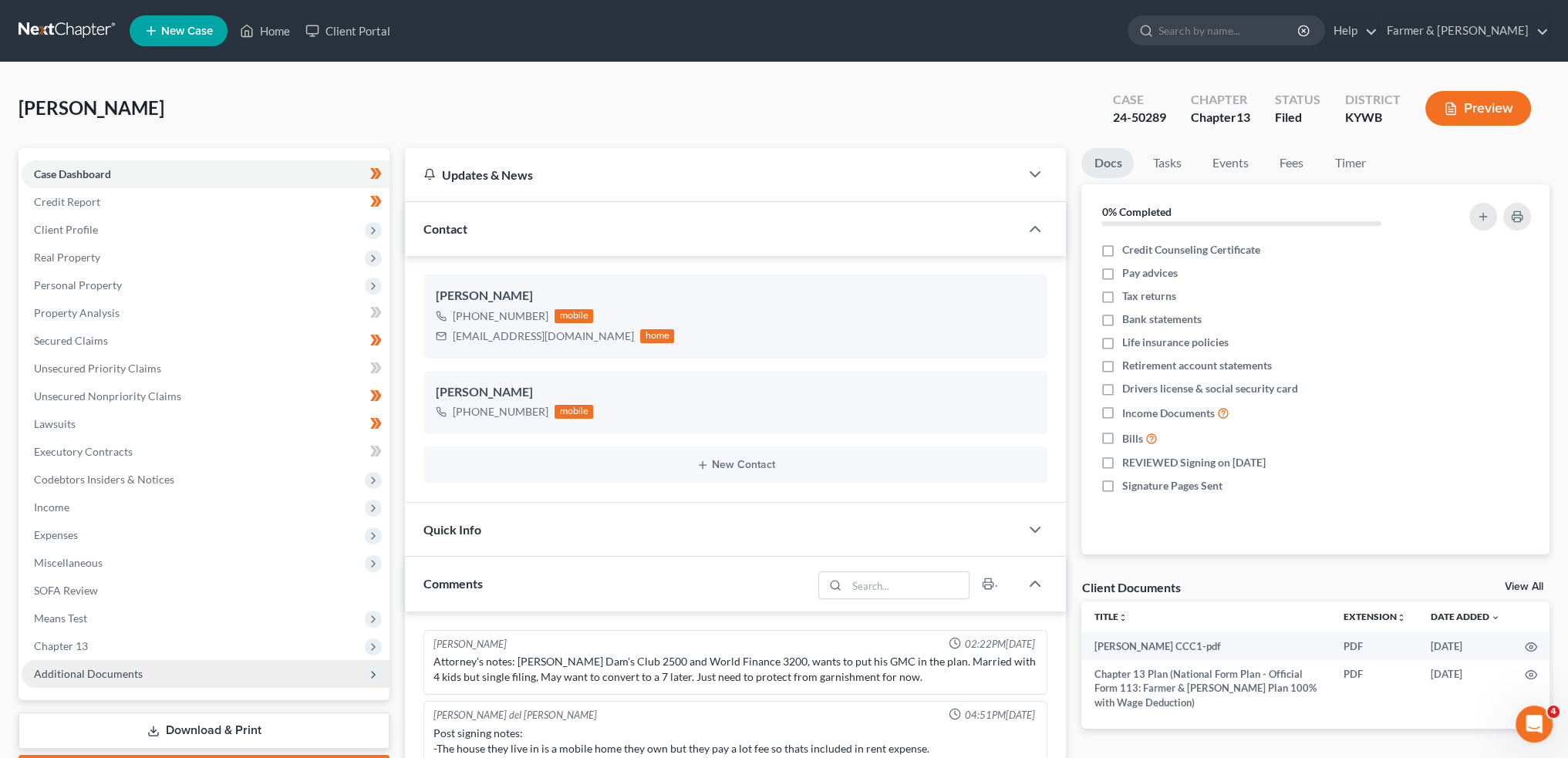
click at [161, 671] on span "Additional Documents" at bounding box center [205, 674] width 368 height 28
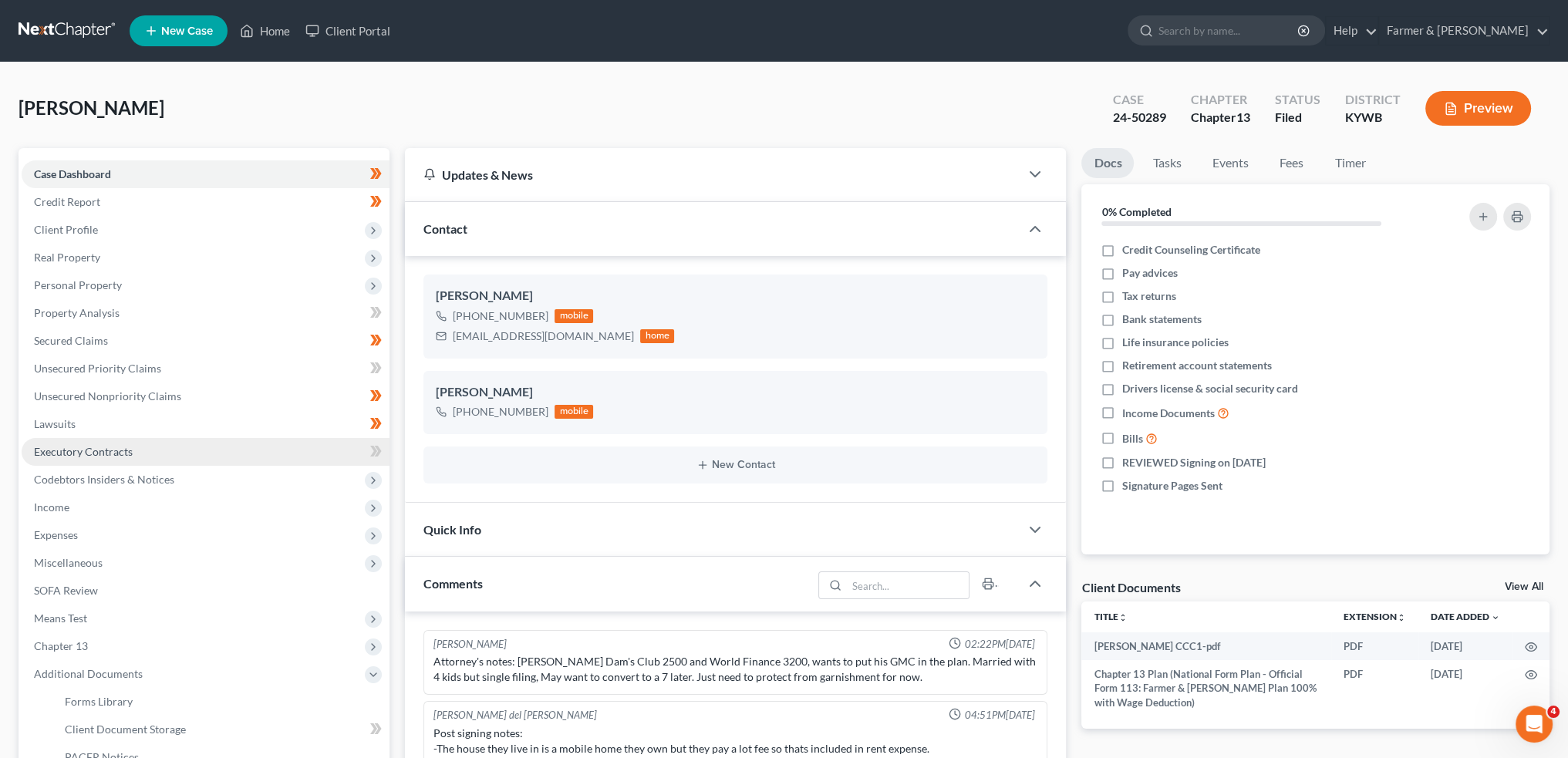
scroll to position [256, 0]
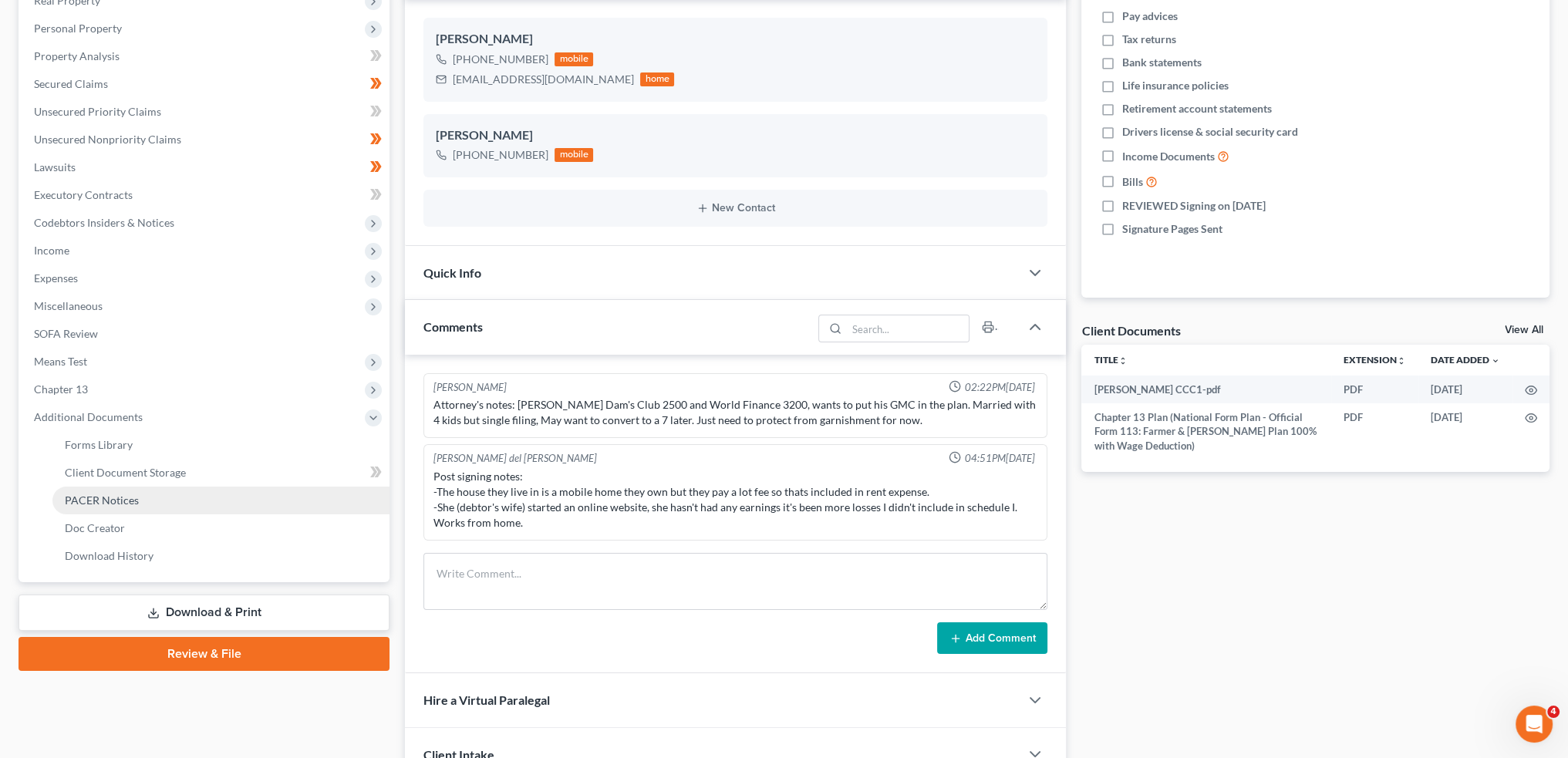
click at [179, 502] on link "PACER Notices" at bounding box center [221, 501] width 337 height 28
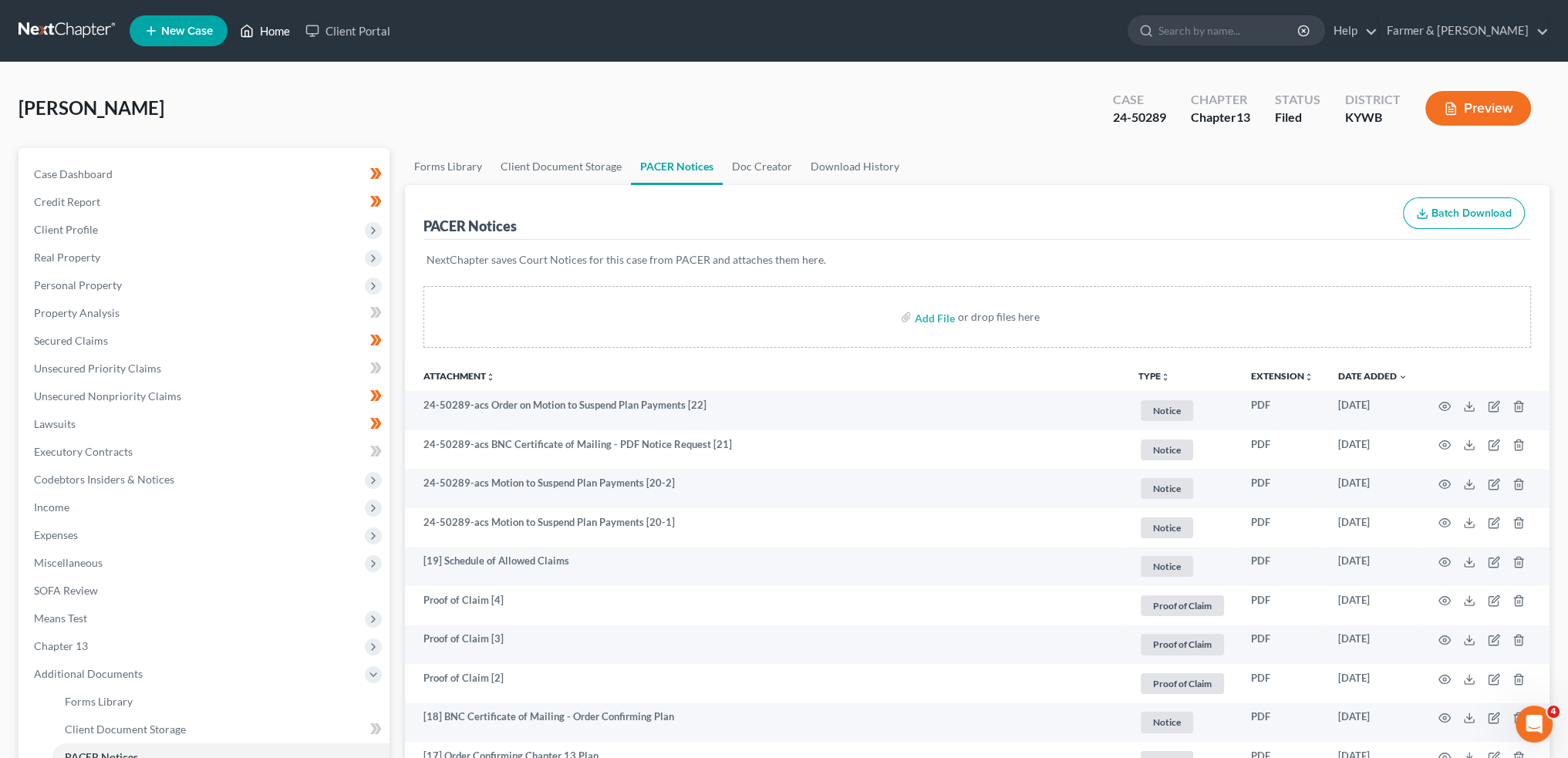
click at [235, 29] on link "Home" at bounding box center [265, 31] width 66 height 28
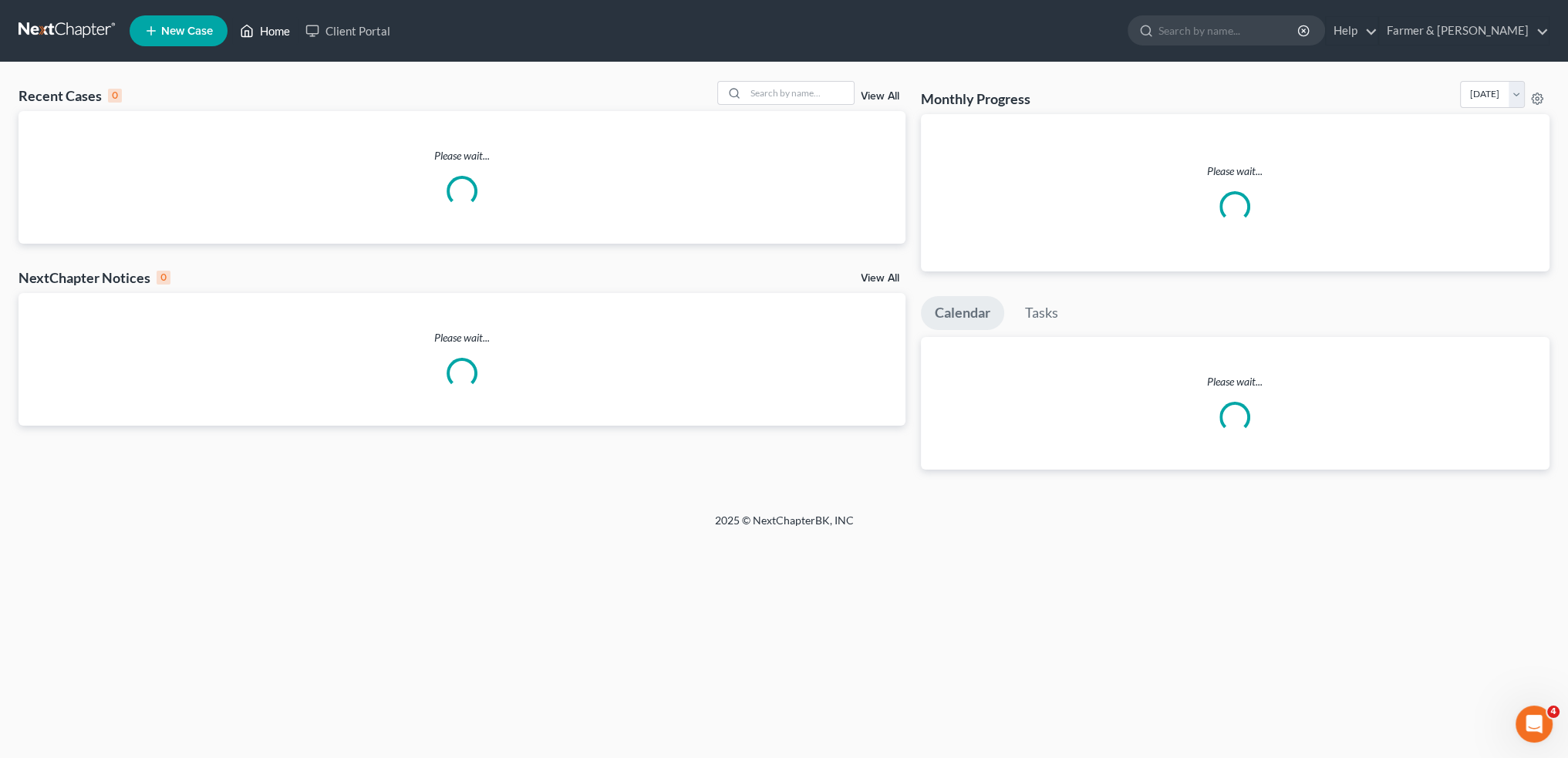
click at [243, 34] on icon at bounding box center [246, 31] width 14 height 19
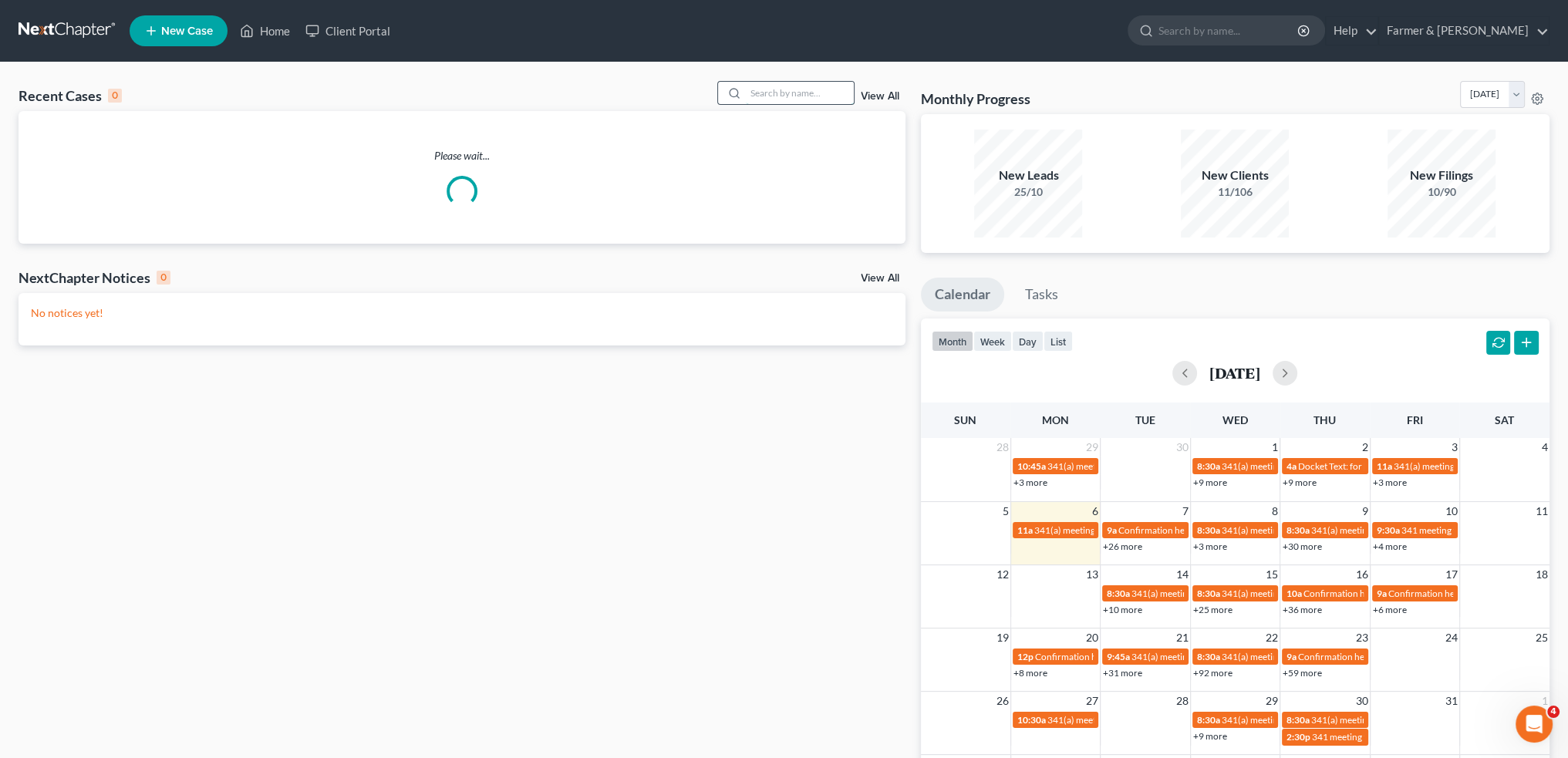
click at [772, 94] on input "search" at bounding box center [800, 93] width 108 height 22
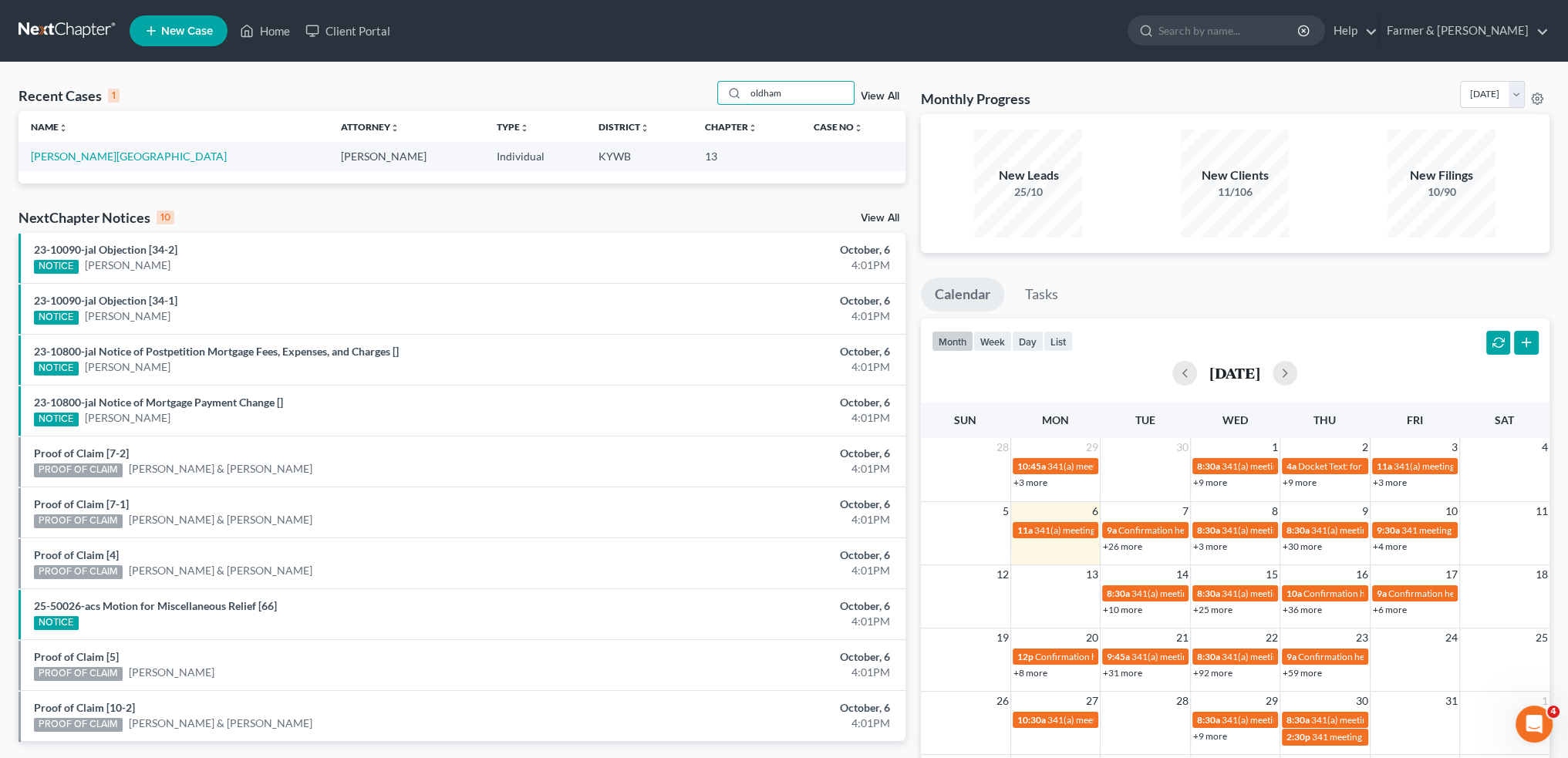
type input "oldham"
